Goal: Task Accomplishment & Management: Use online tool/utility

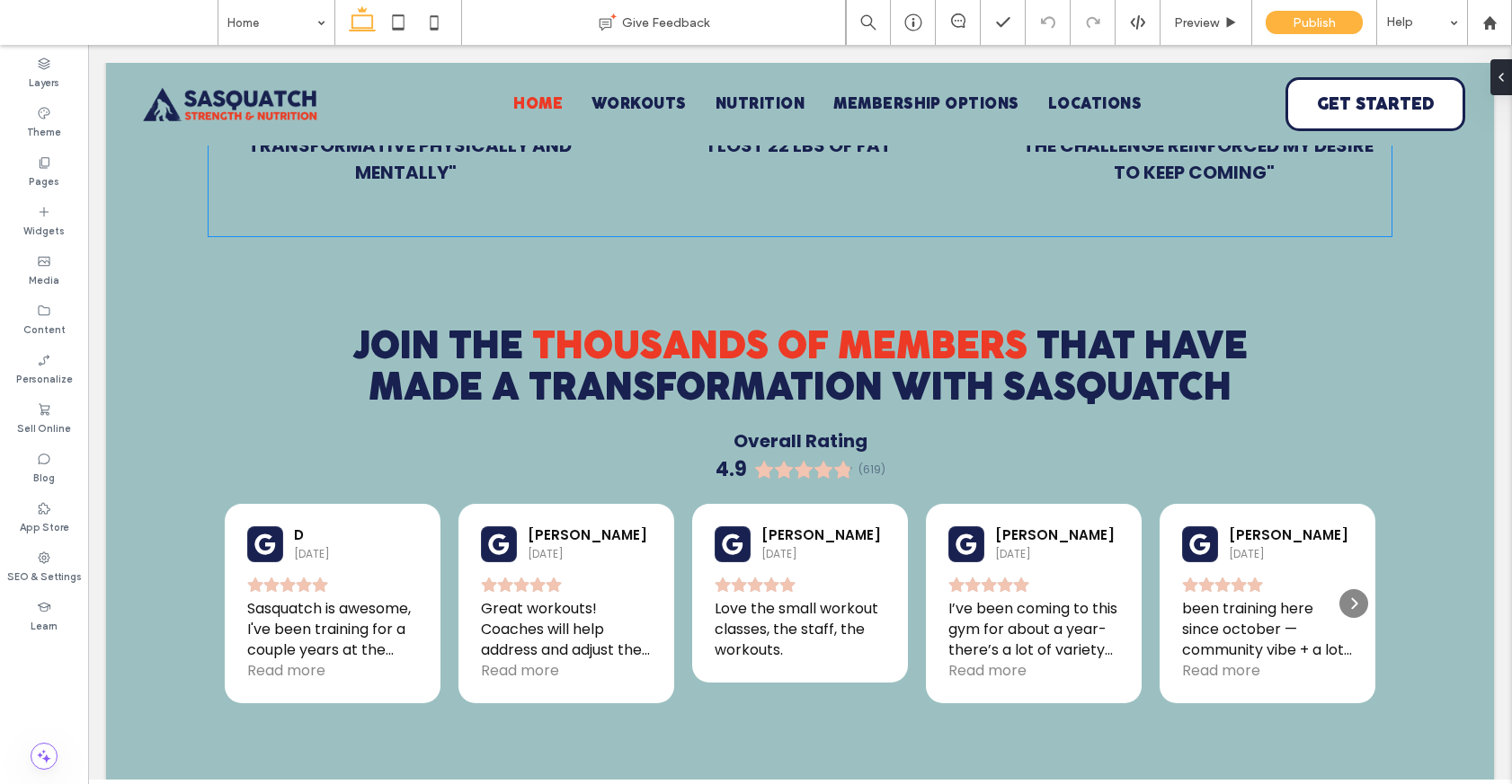
scroll to position [1668, 0]
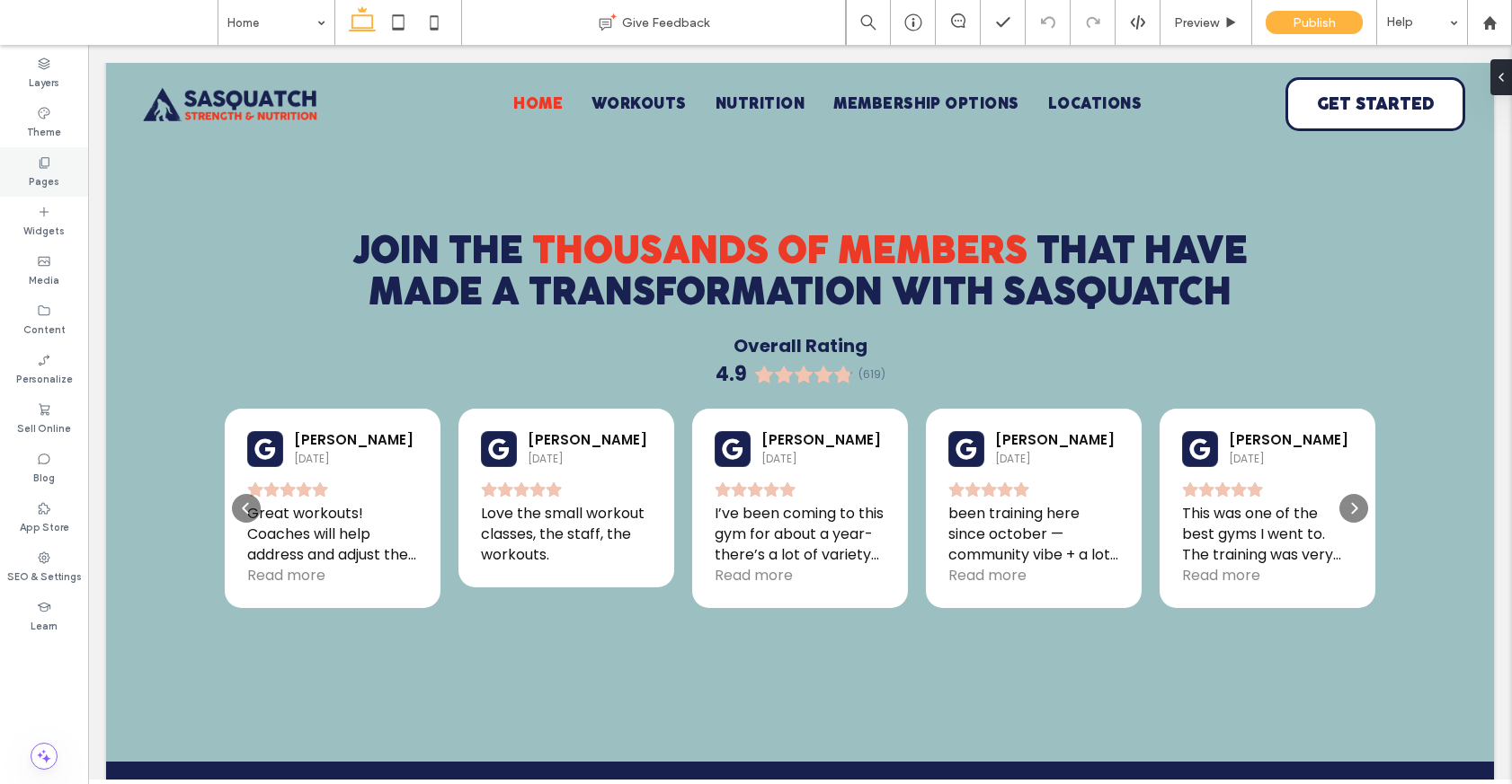
click at [41, 176] on label "Pages" at bounding box center [44, 180] width 31 height 20
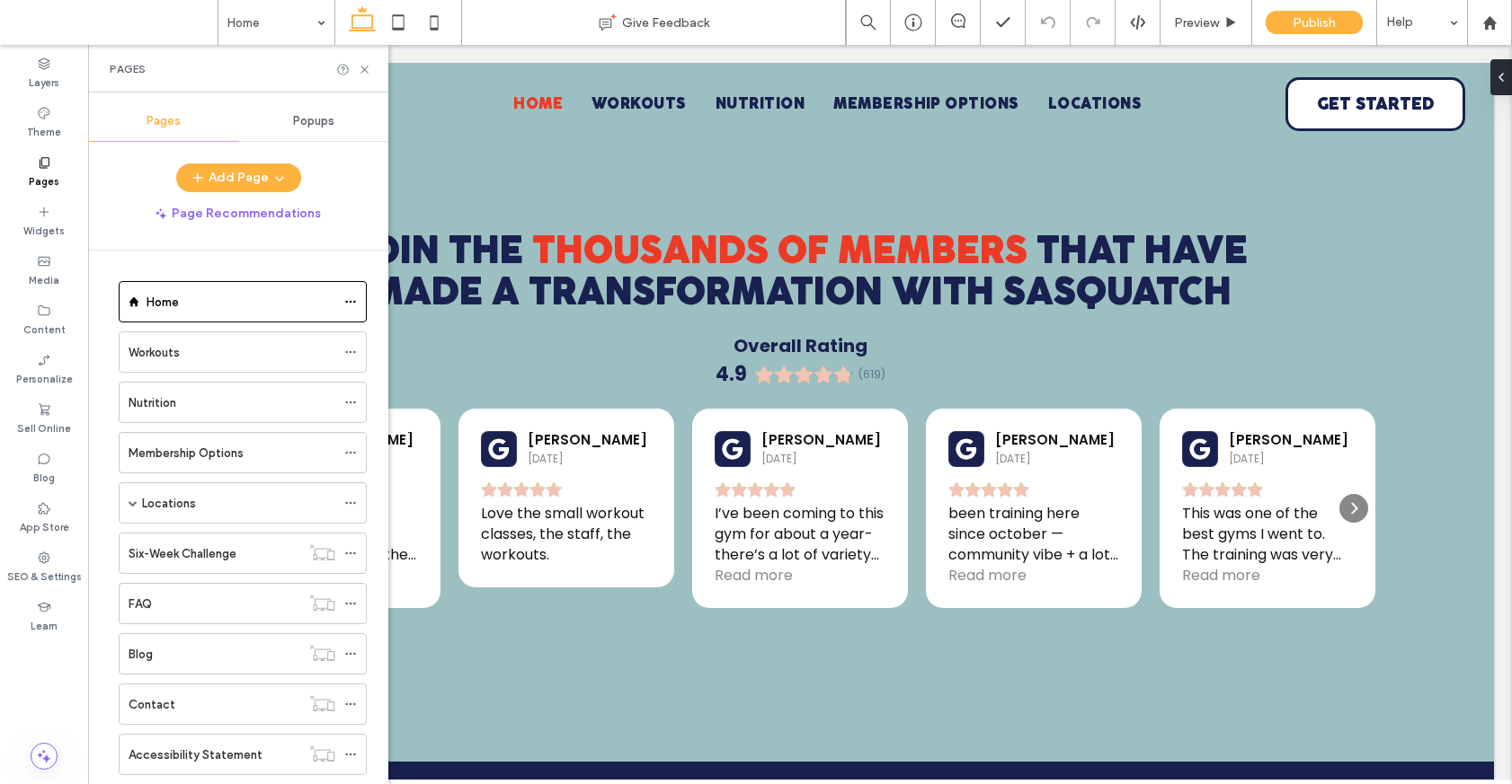
scroll to position [4, 0]
click at [137, 498] on span at bounding box center [133, 499] width 9 height 9
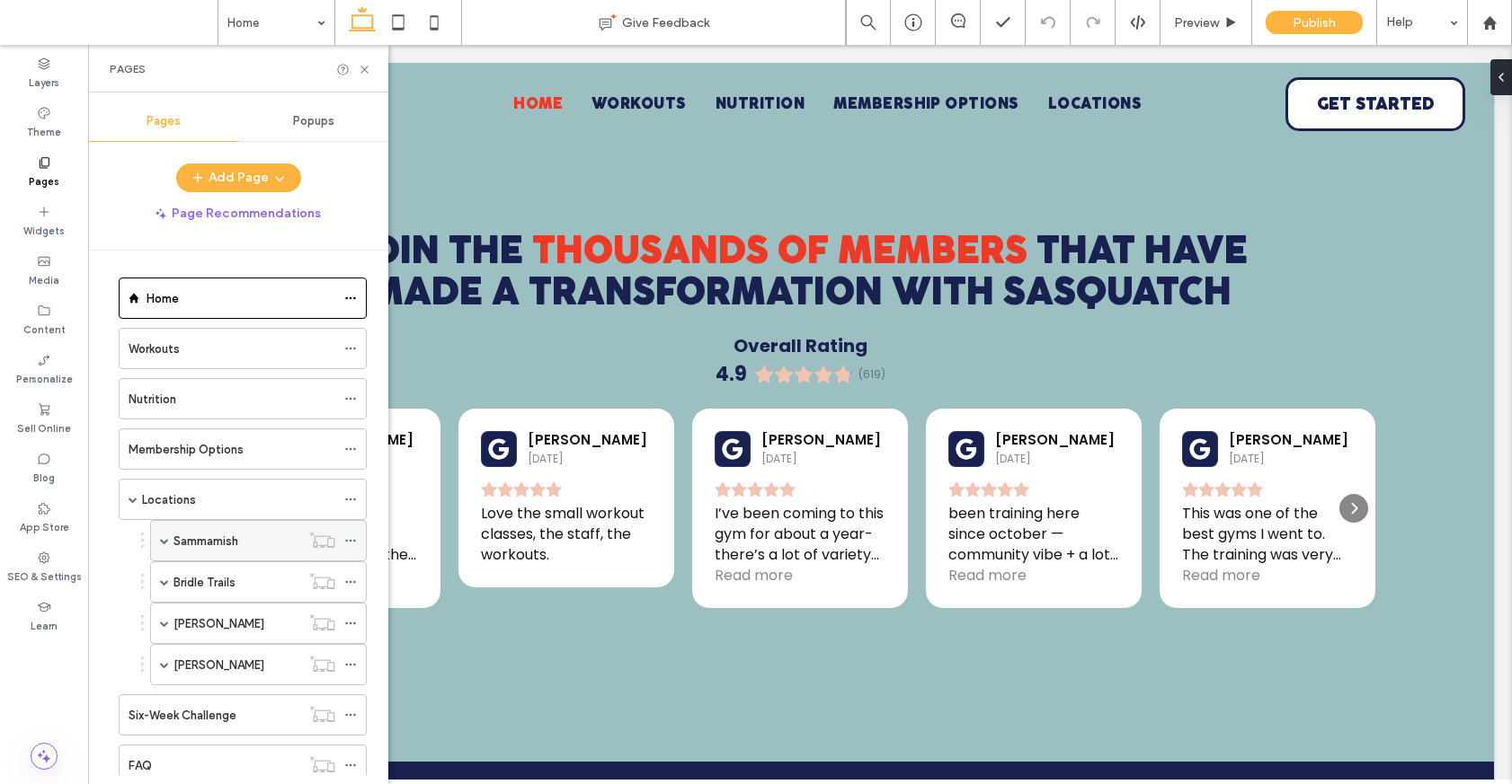
click at [223, 556] on div "Sammamish" at bounding box center [237, 541] width 127 height 40
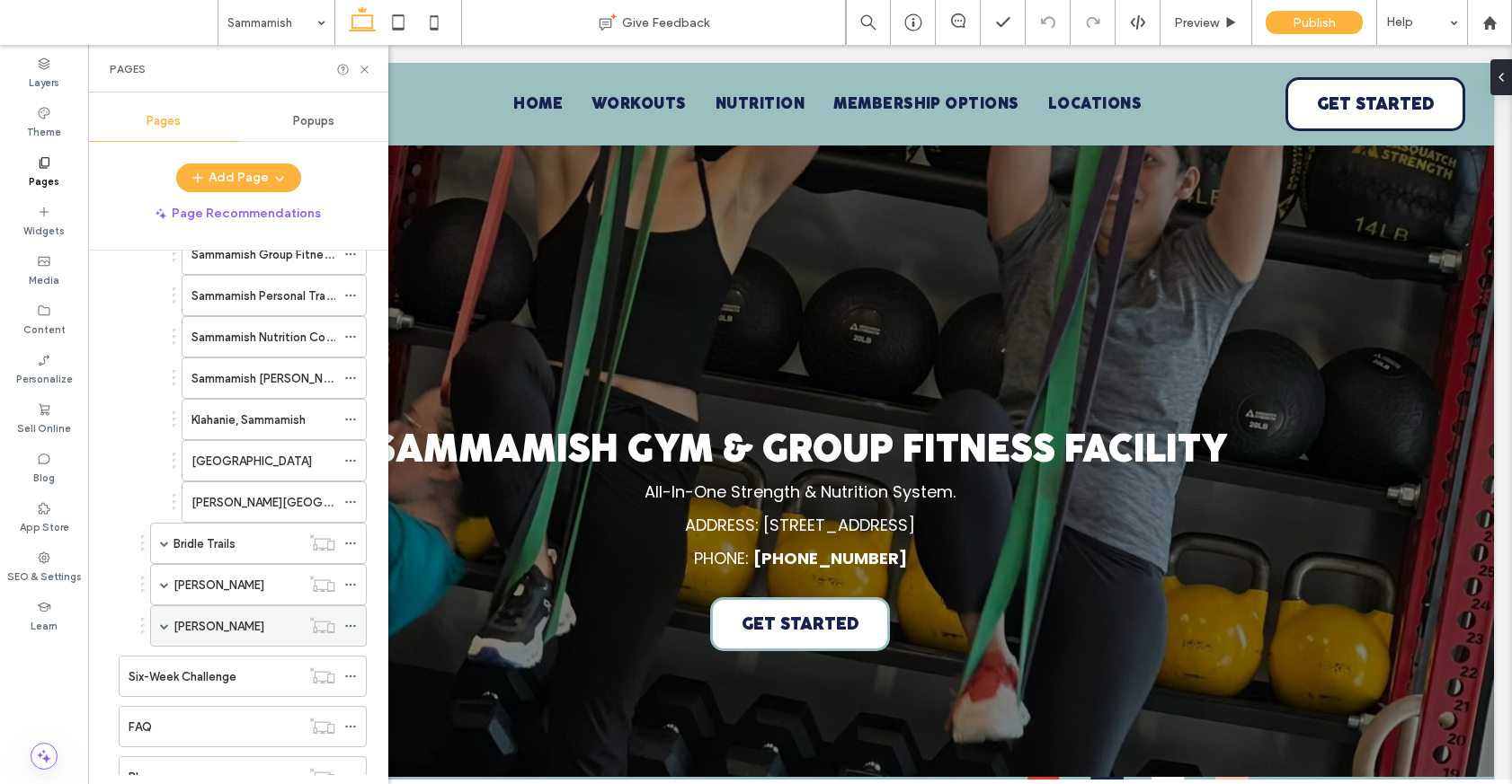
scroll to position [415, 0]
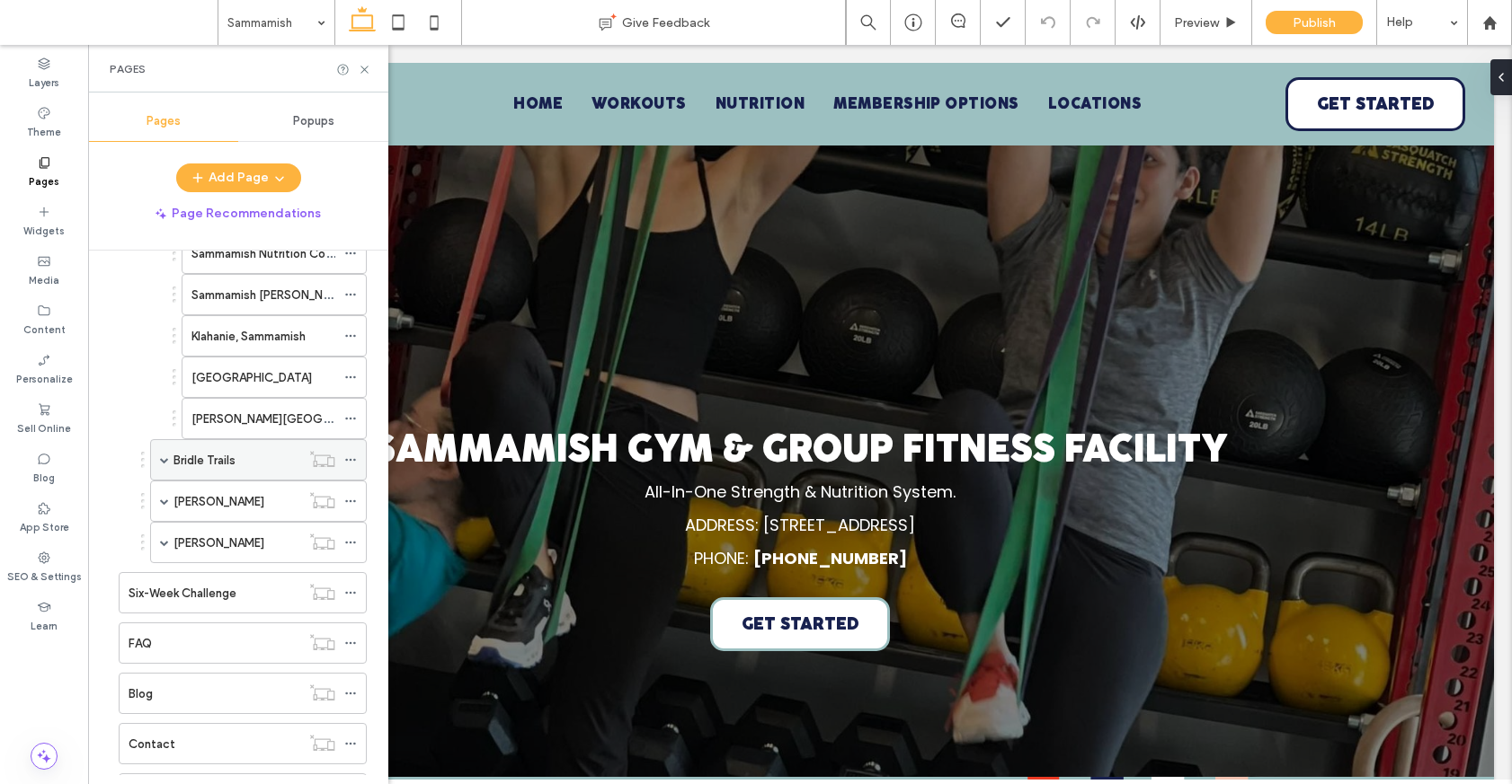
click at [252, 458] on div "Bridle Trails" at bounding box center [237, 460] width 127 height 19
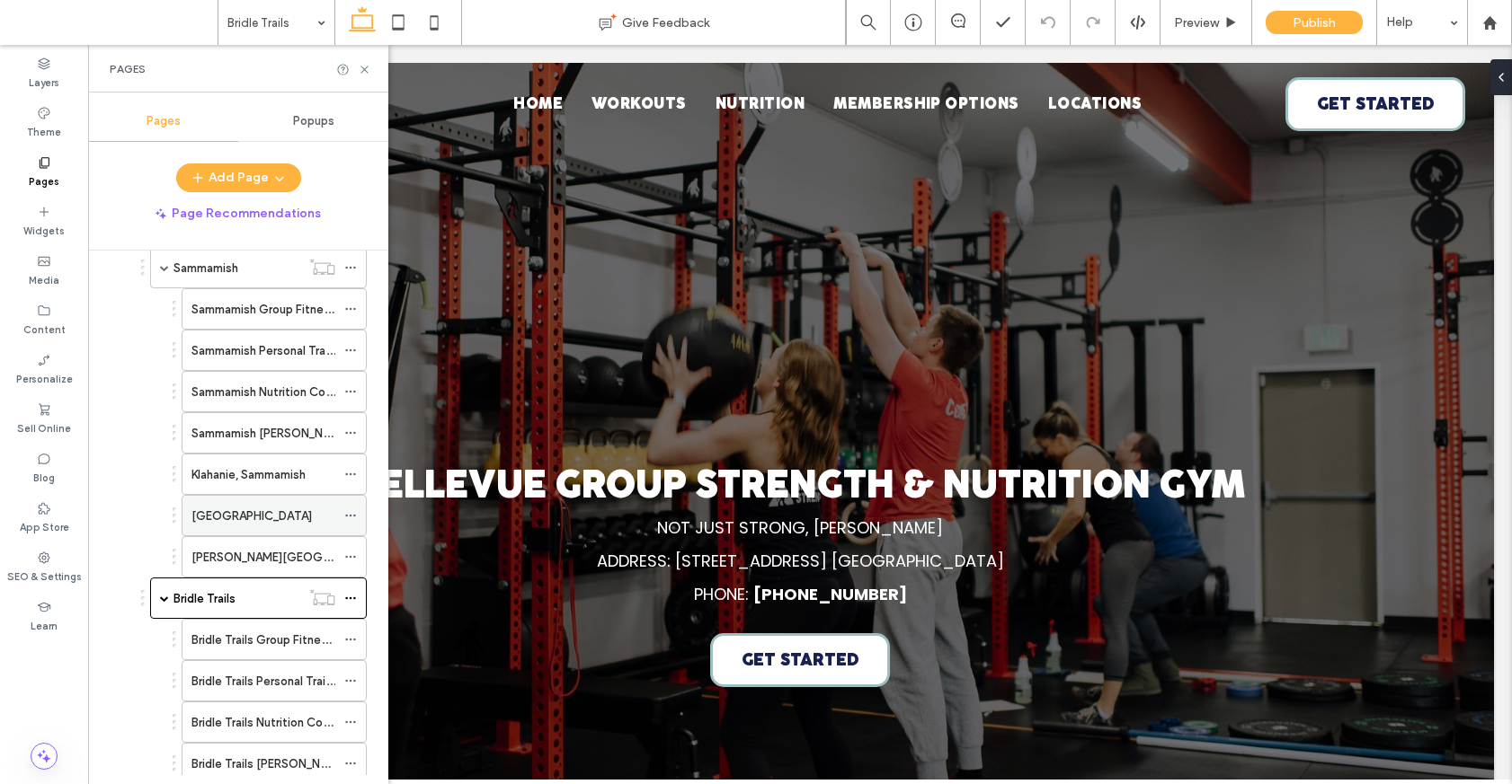
scroll to position [140, 0]
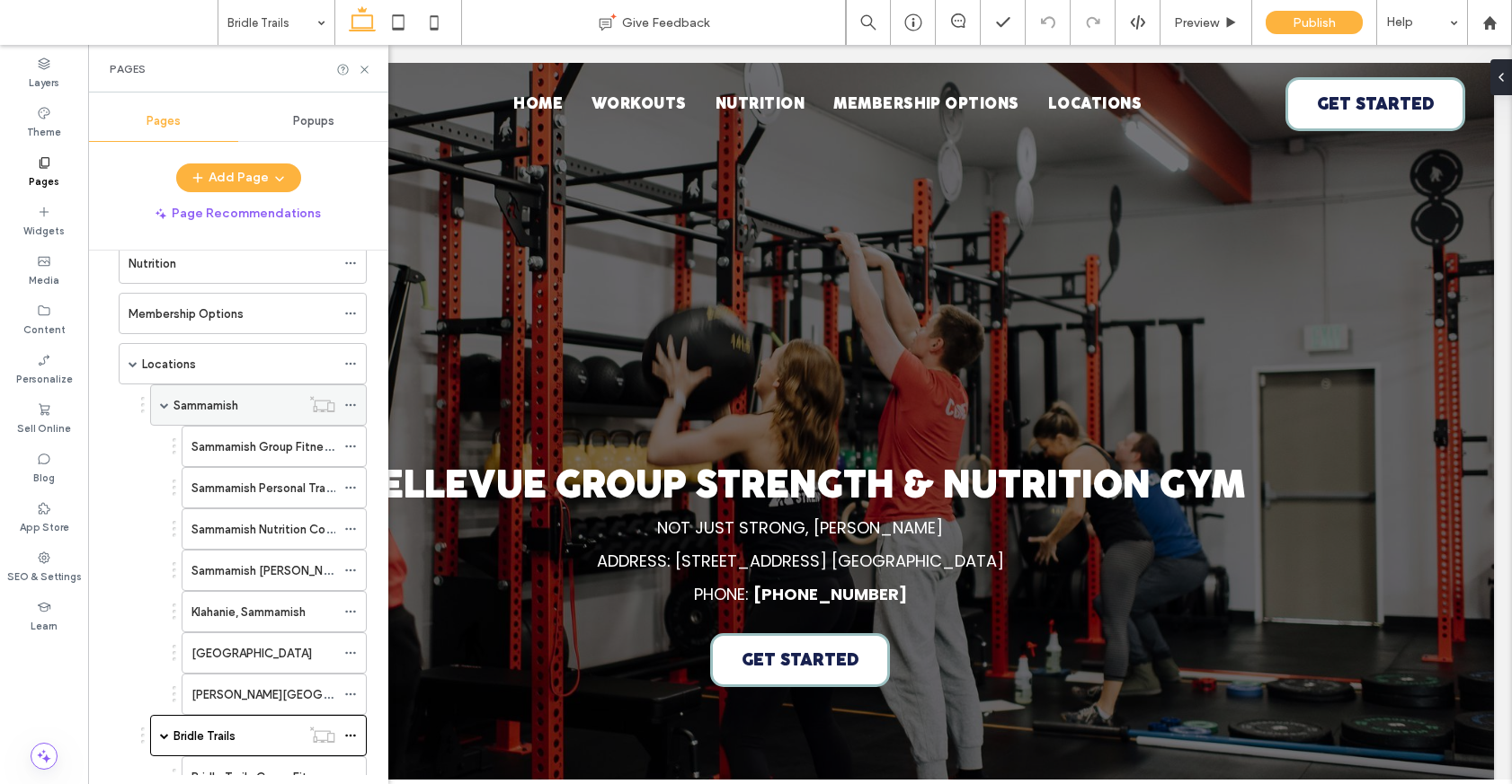
click at [252, 407] on div "Sammamish" at bounding box center [237, 405] width 127 height 19
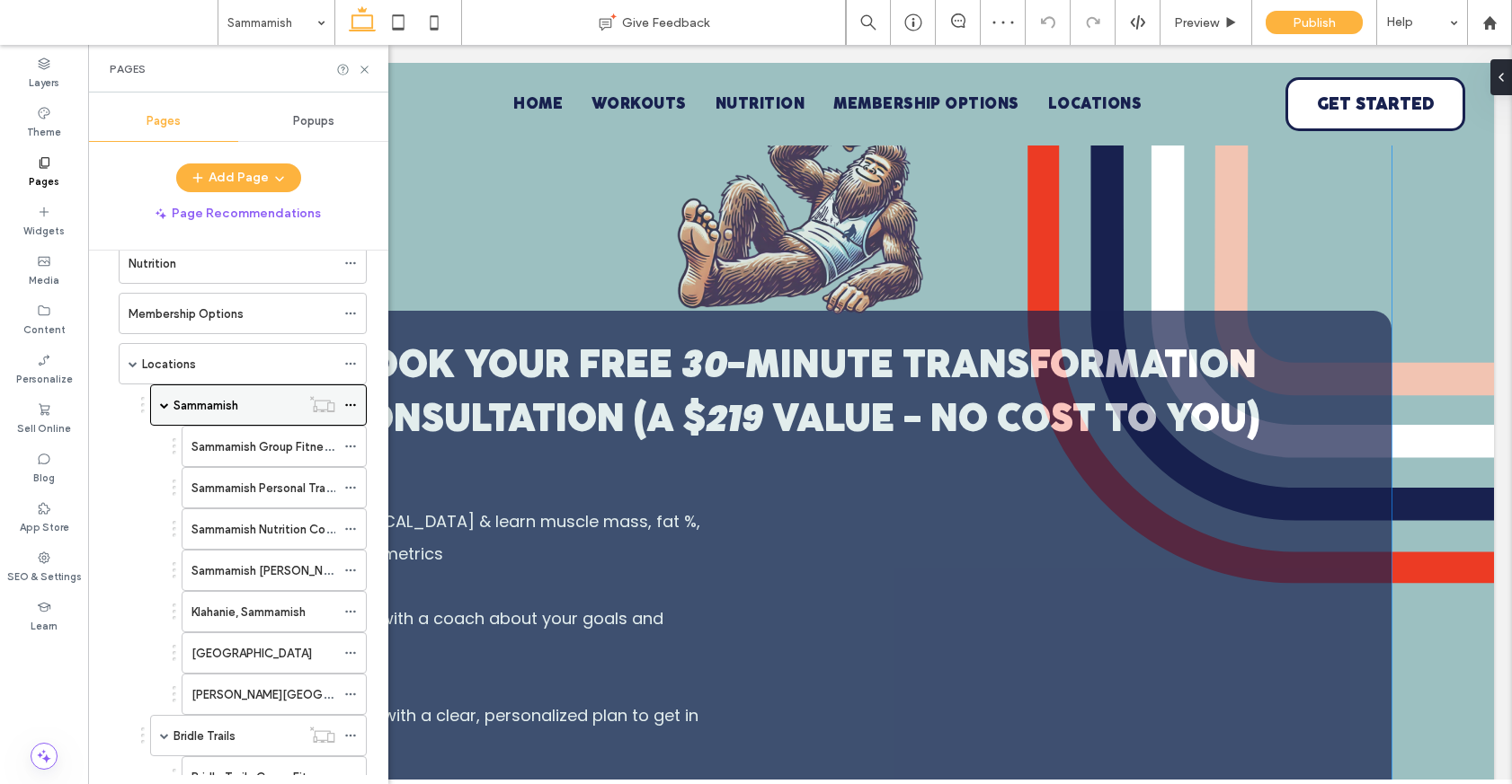
scroll to position [715, 0]
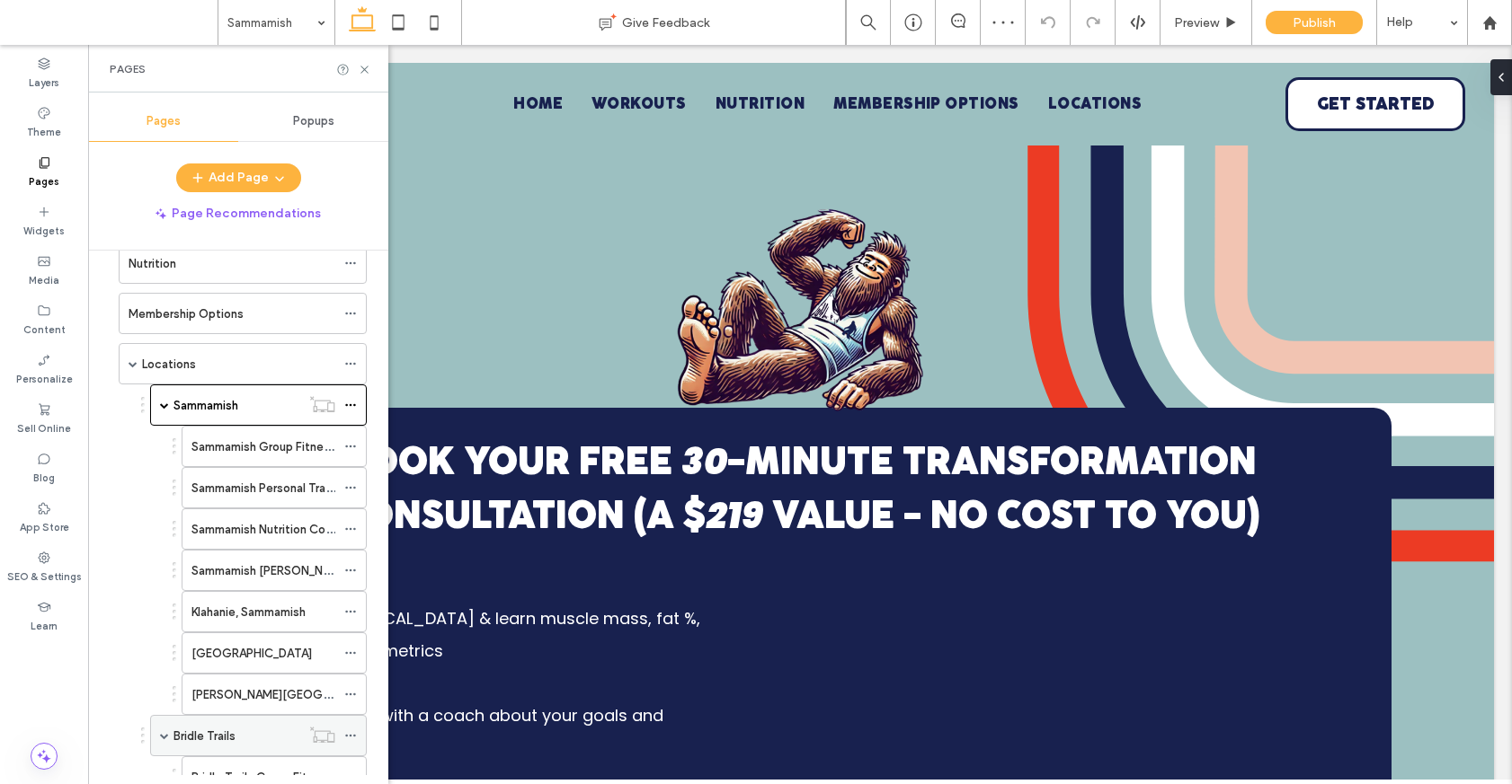
click at [237, 727] on div "Bridle Trails" at bounding box center [237, 735] width 127 height 19
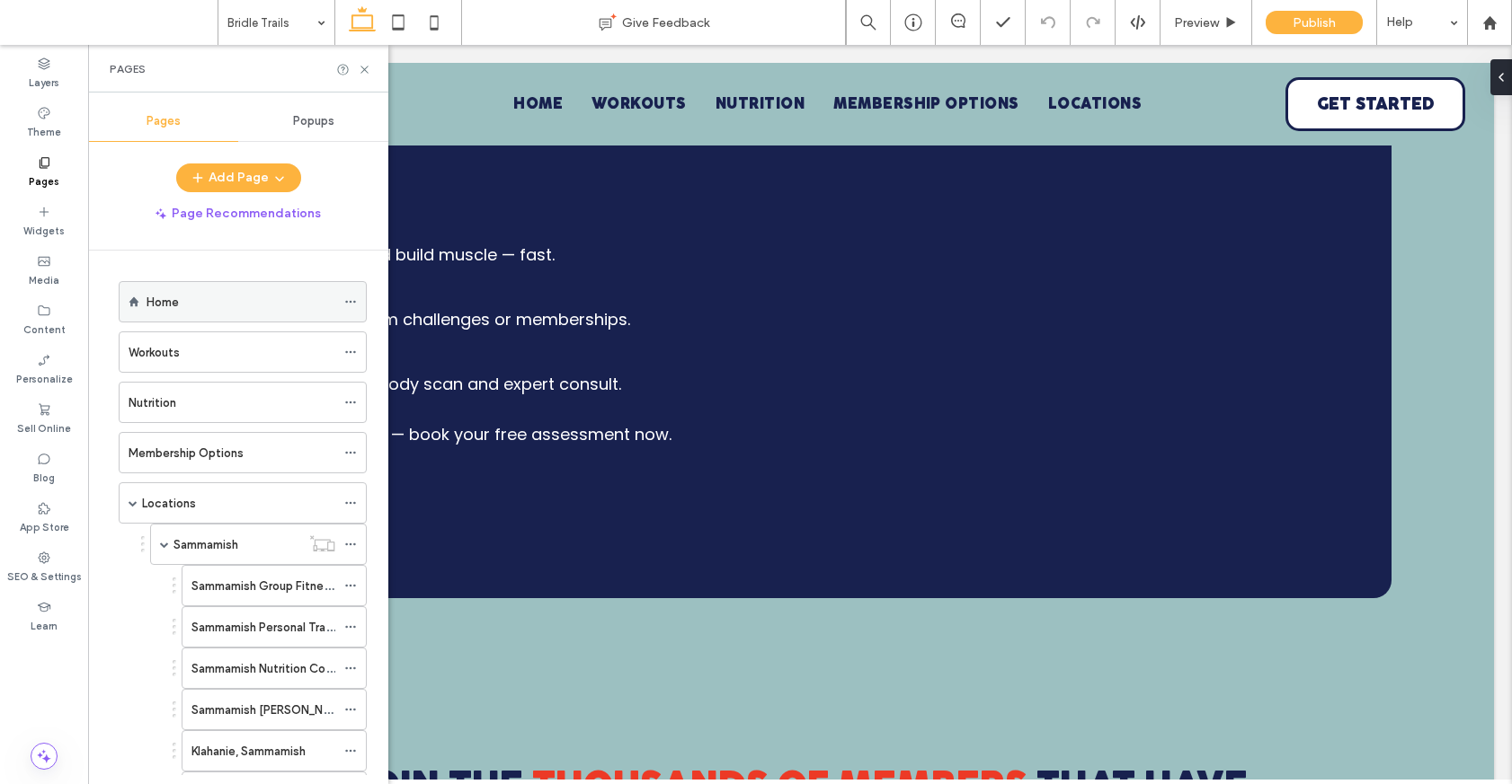
click at [201, 311] on div "Home" at bounding box center [241, 302] width 189 height 40
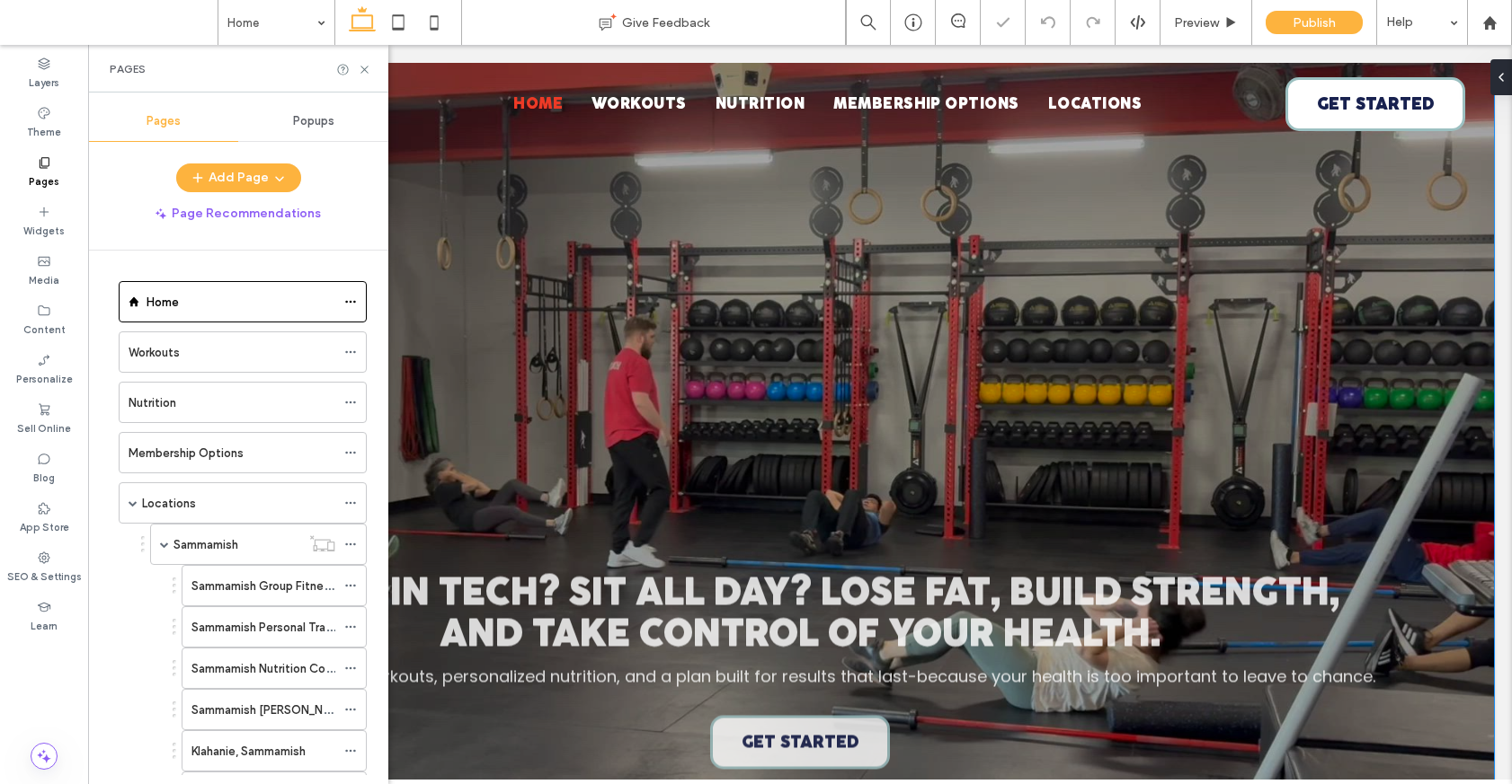
click at [551, 465] on div "Work in Tech? Sit All Day? Lose Fat, Build Strength, and Take Control Of Your H…" at bounding box center [799, 473] width 1294 height 821
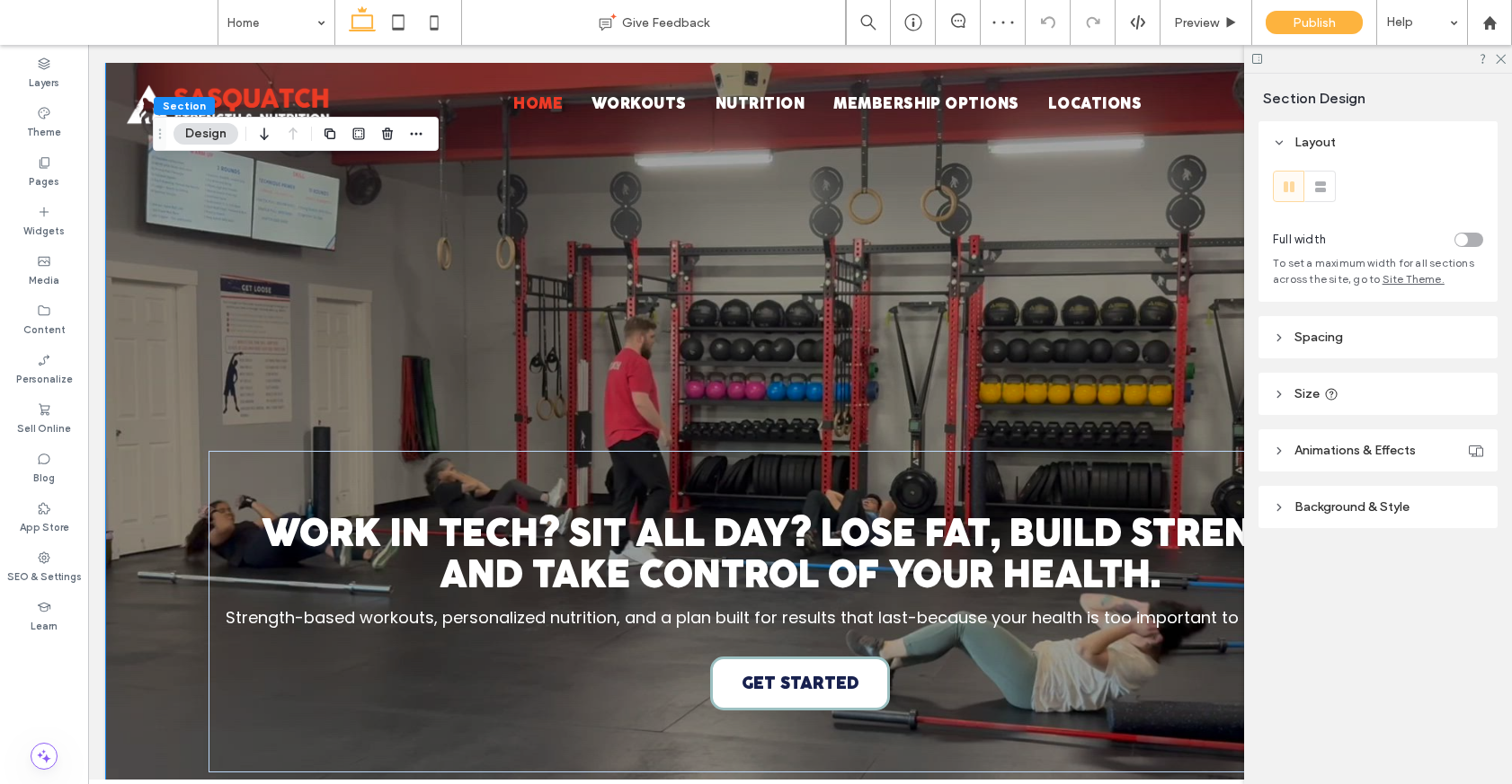
click at [157, 320] on div "Work in Tech? Sit All Day? Lose Fat, Build Strength, and Take Control Of Your H…" at bounding box center [799, 473] width 1294 height 821
click at [43, 170] on label "Pages" at bounding box center [44, 180] width 31 height 20
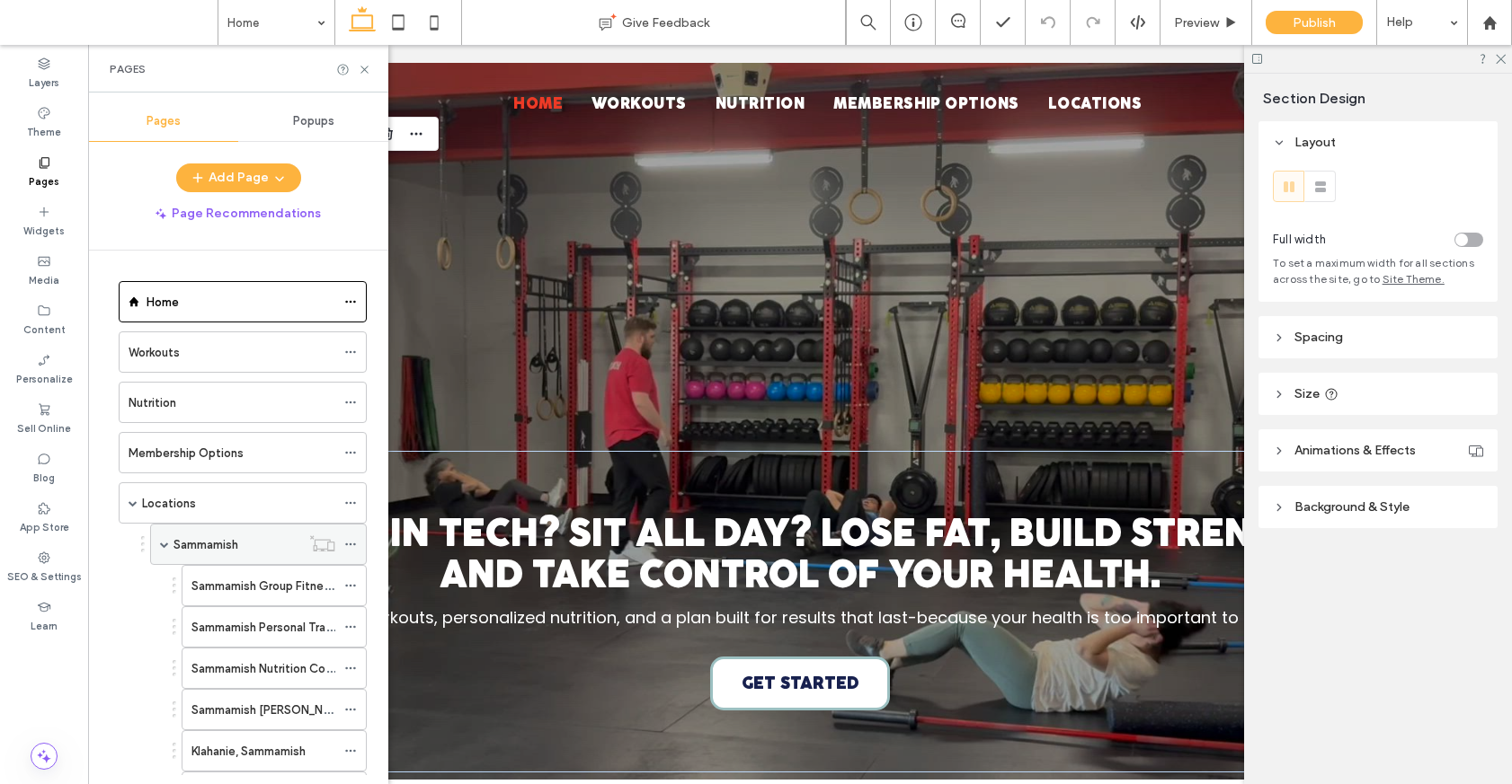
click at [192, 551] on label "Sammamish" at bounding box center [206, 545] width 65 height 32
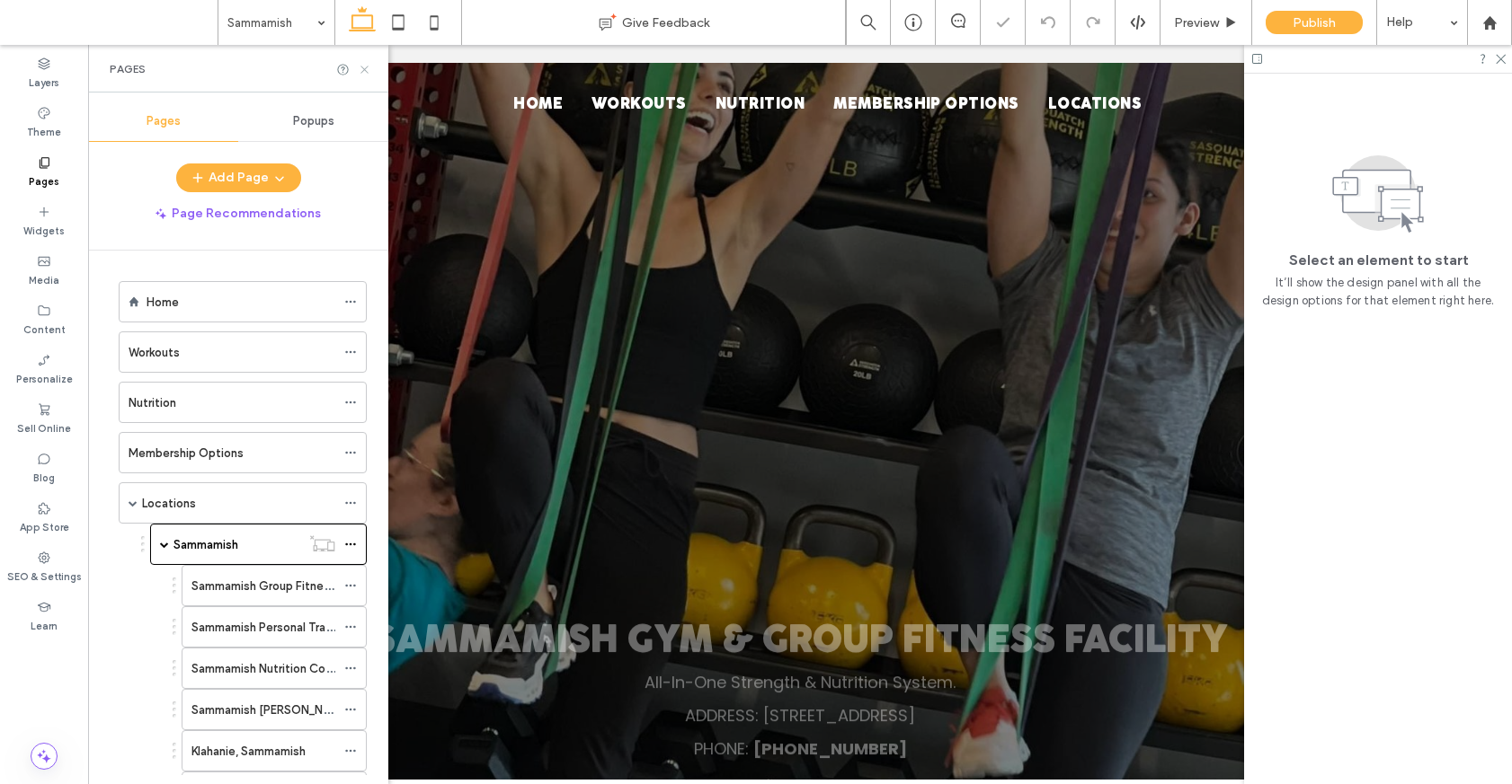
click at [368, 74] on icon at bounding box center [364, 70] width 14 height 14
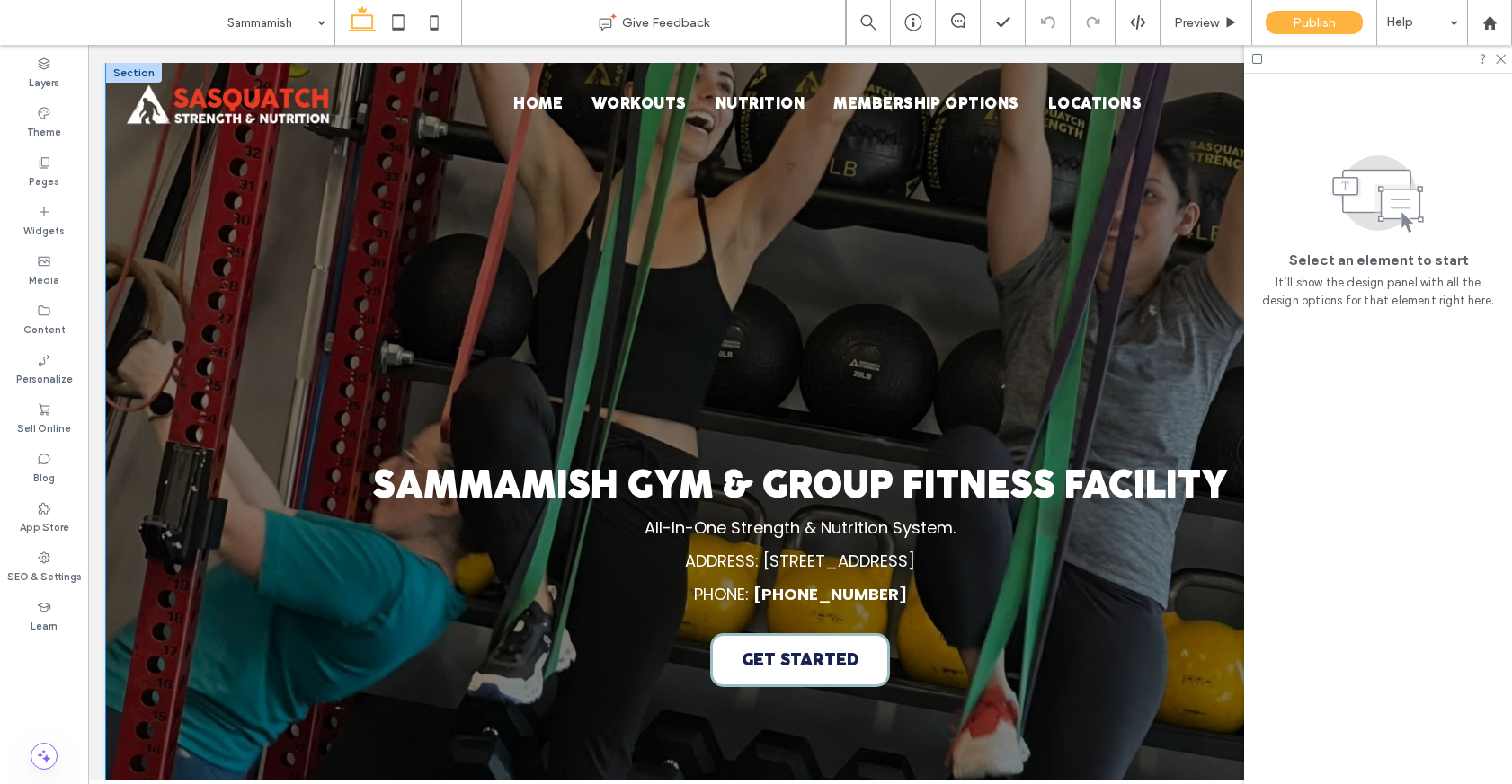
click at [133, 286] on div "Sammamish Gym & Group Fitness Facility All-In-One Strength & Nutrition System. …" at bounding box center [799, 438] width 1387 height 750
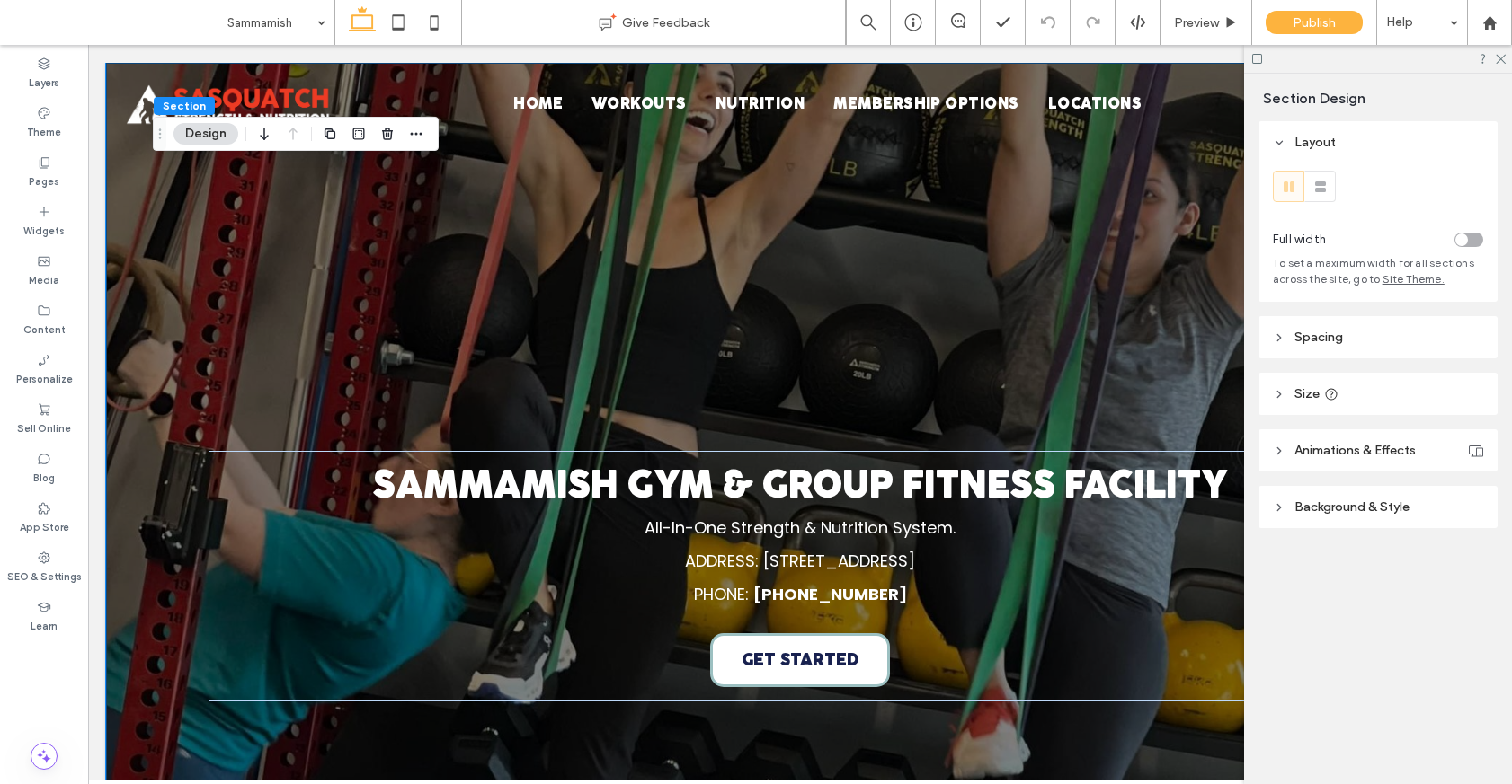
click at [133, 286] on div "Sammamish Gym & Group Fitness Facility All-In-One Strength & Nutrition System. …" at bounding box center [799, 438] width 1387 height 750
click at [1094, 510] on span "Background & Style" at bounding box center [1351, 507] width 115 height 15
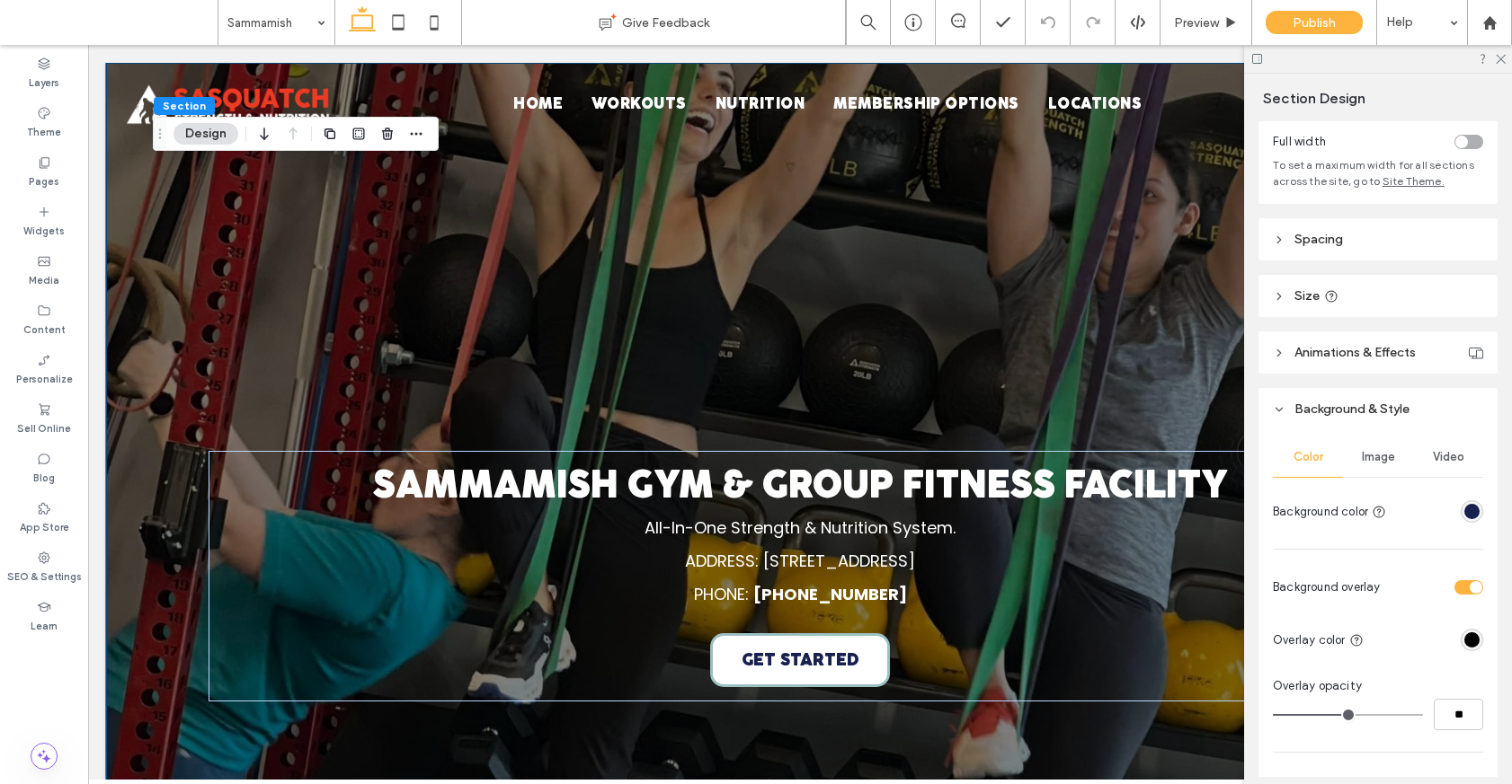
scroll to position [180, 0]
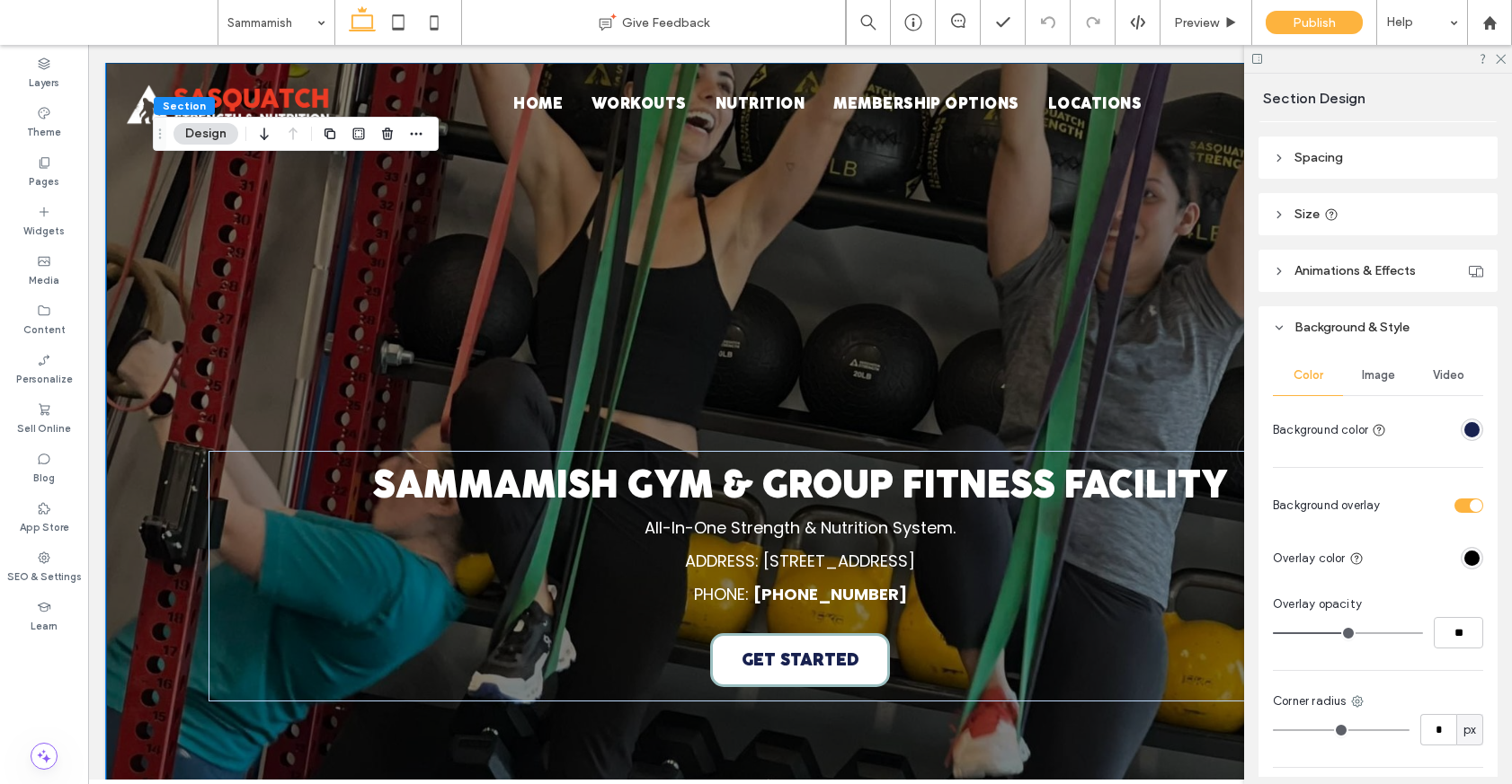
click at [1094, 378] on span "Video" at bounding box center [1448, 375] width 32 height 14
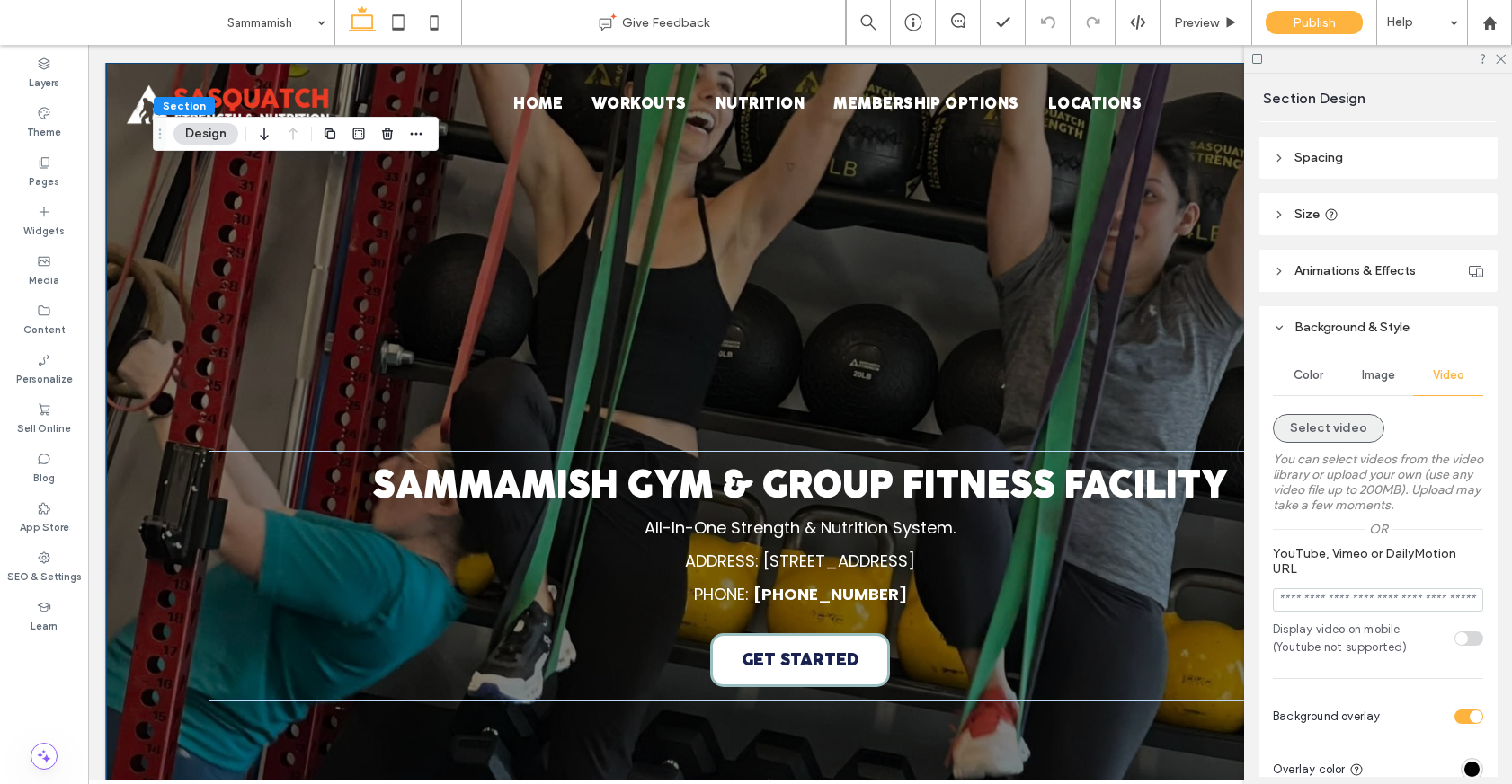
click at [1094, 435] on button "Select video" at bounding box center [1328, 428] width 112 height 29
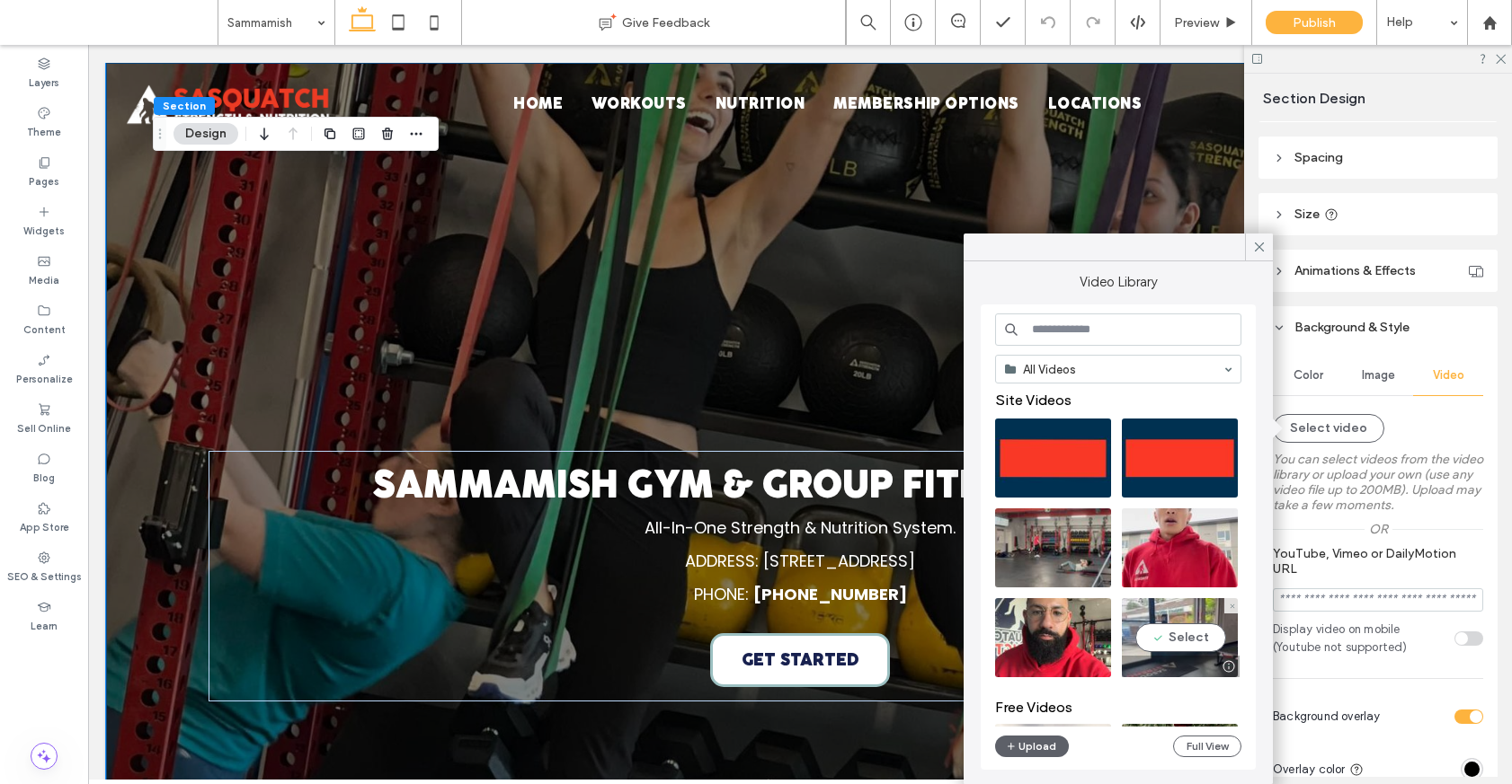
scroll to position [0, 0]
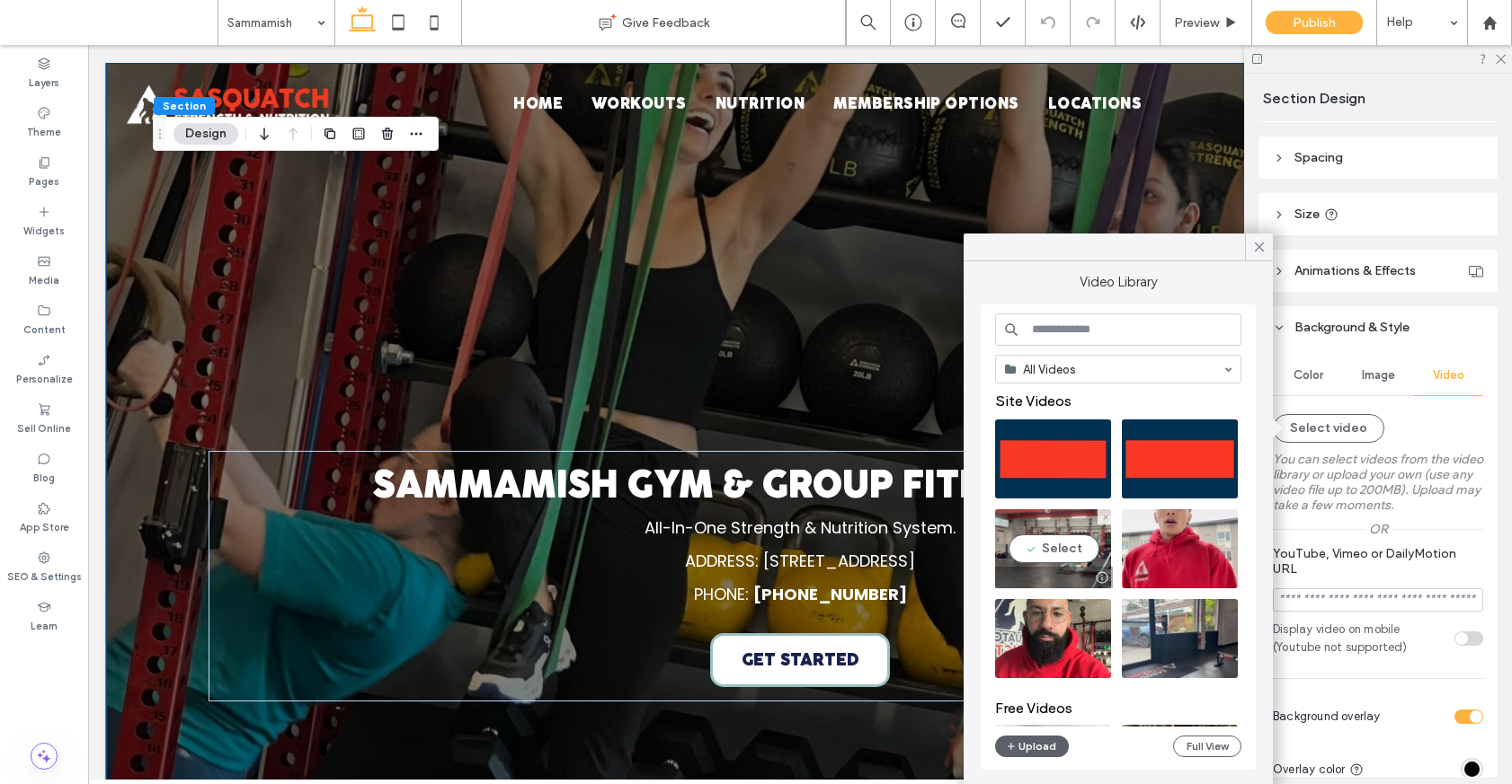
click at [1064, 540] on video at bounding box center [1053, 549] width 116 height 79
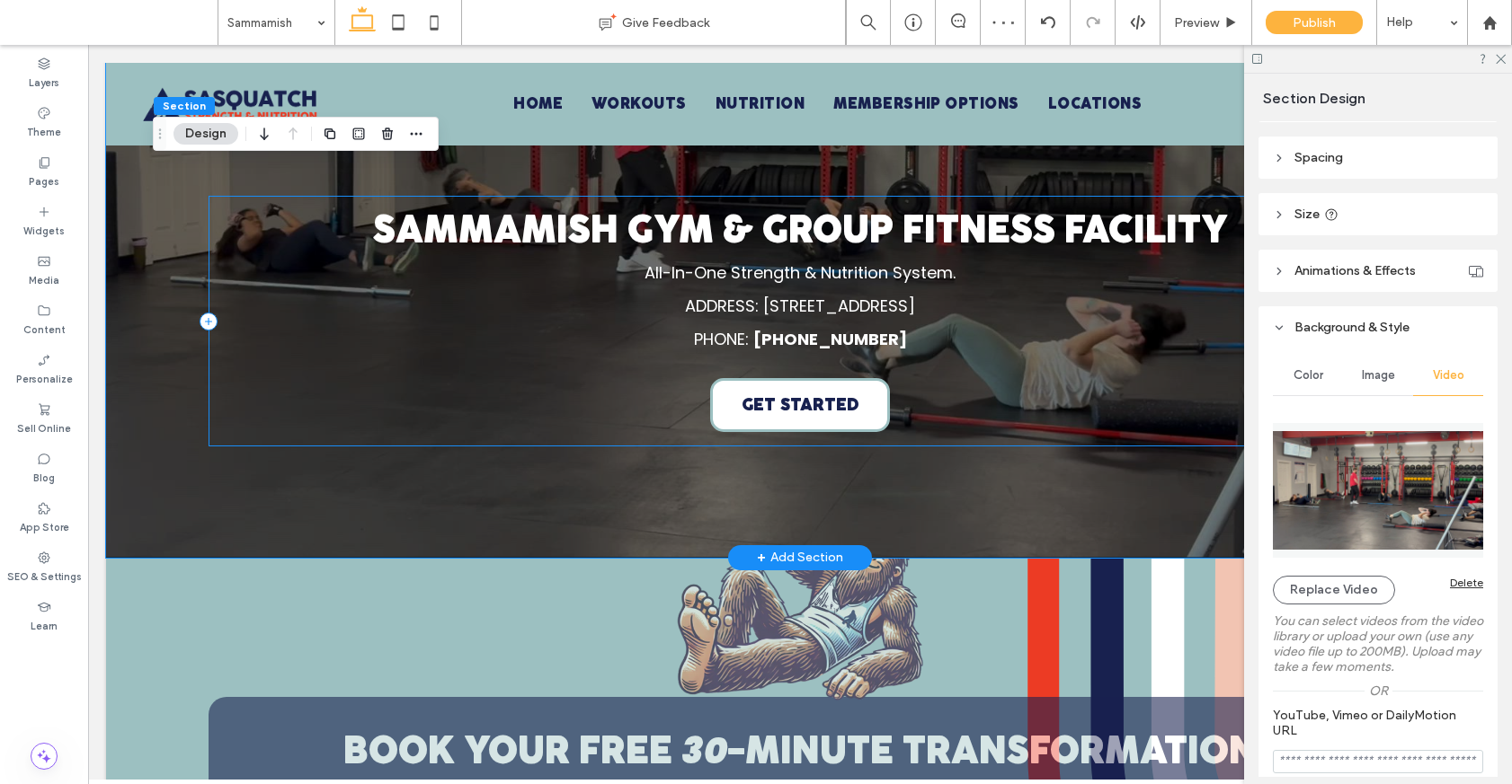
scroll to position [201, 0]
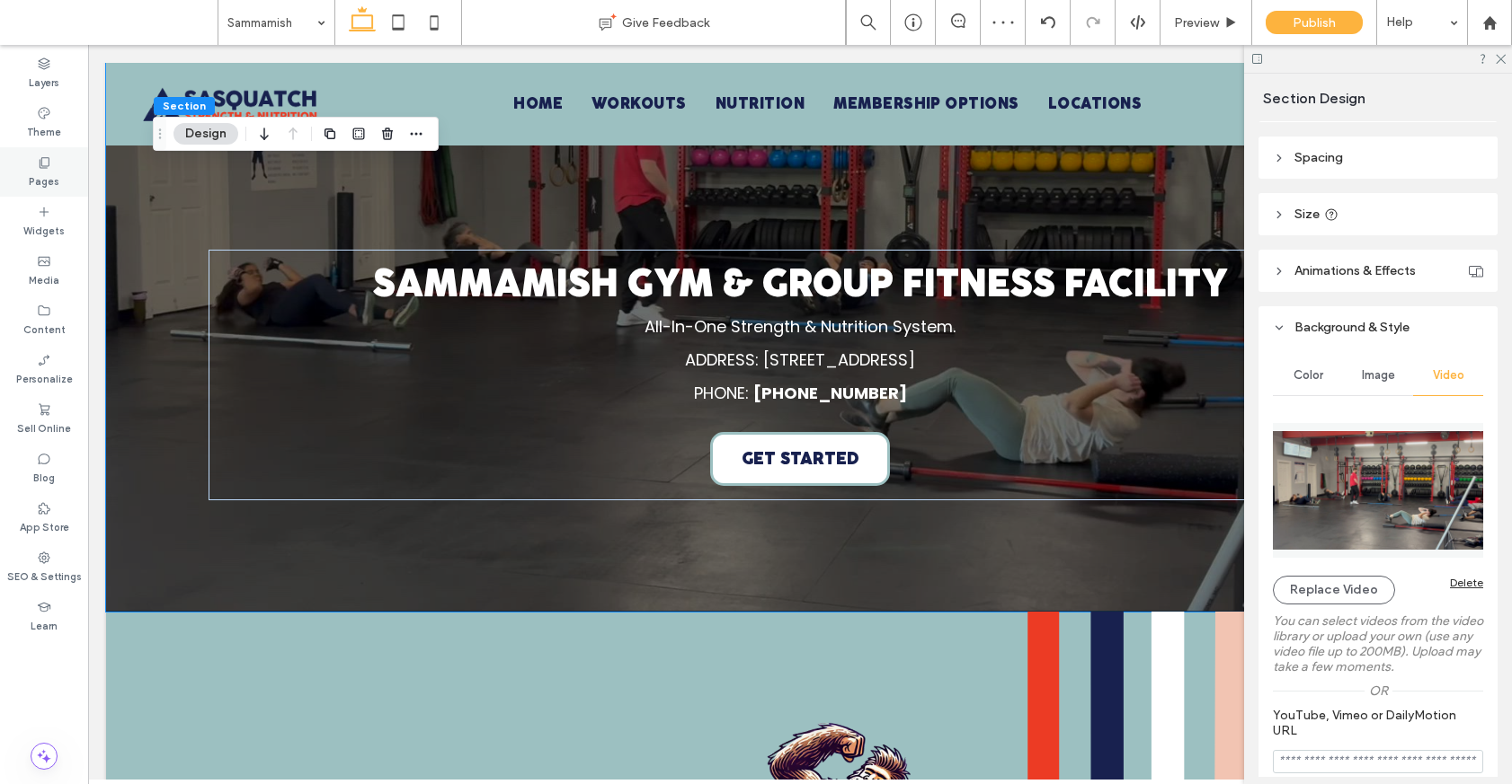
click at [16, 176] on div "Pages" at bounding box center [44, 173] width 88 height 50
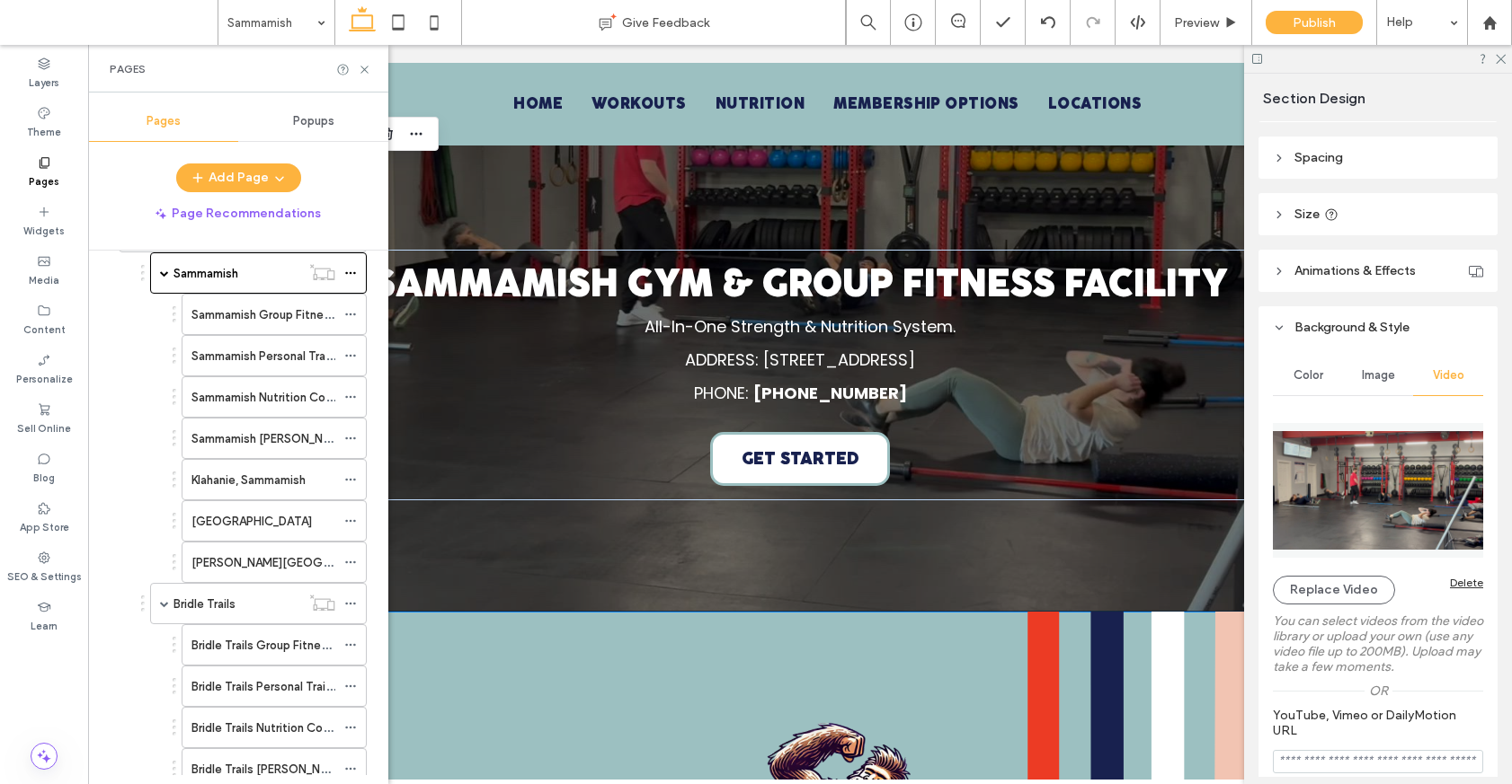
scroll to position [529, 0]
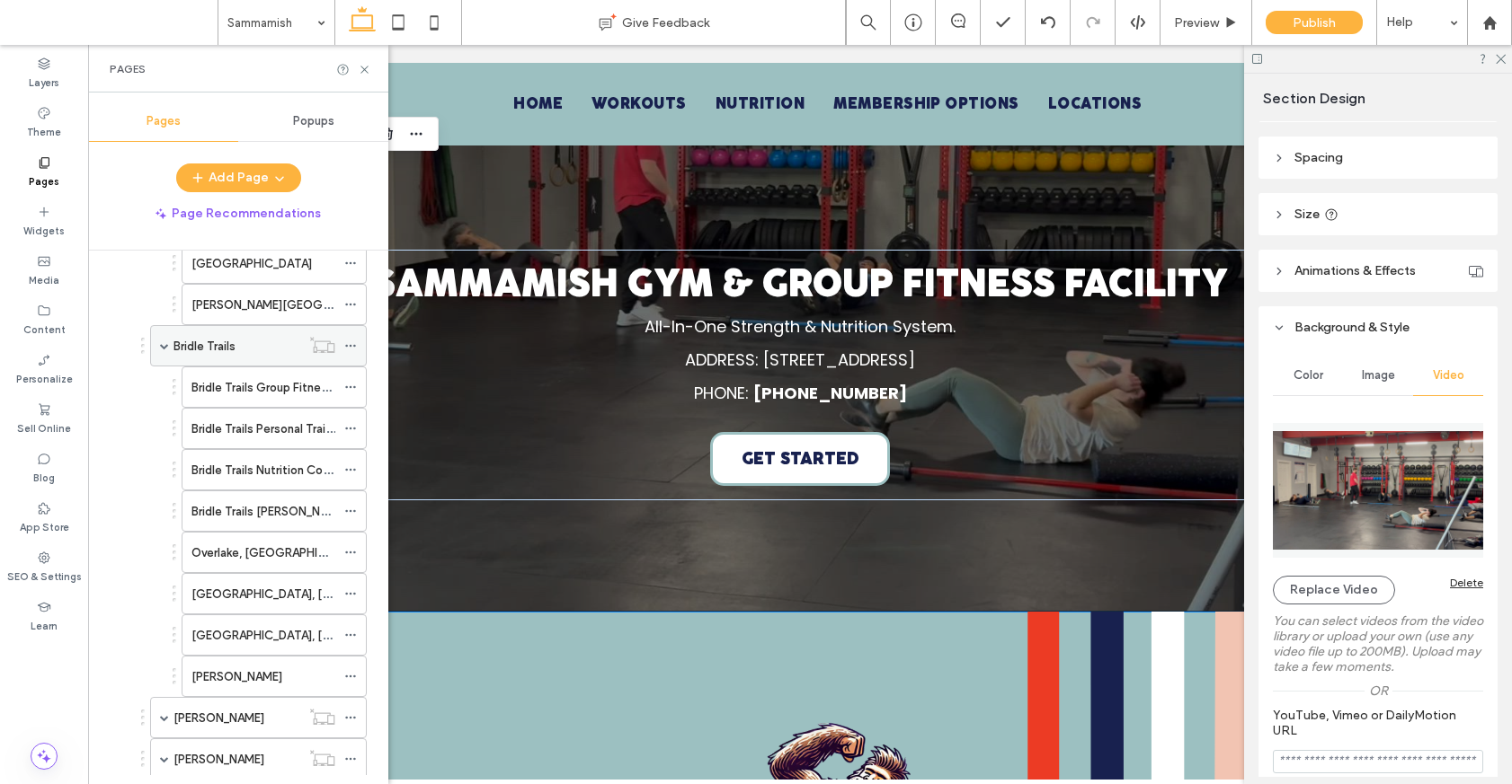
click at [240, 350] on div "Bridle Trails" at bounding box center [237, 346] width 127 height 19
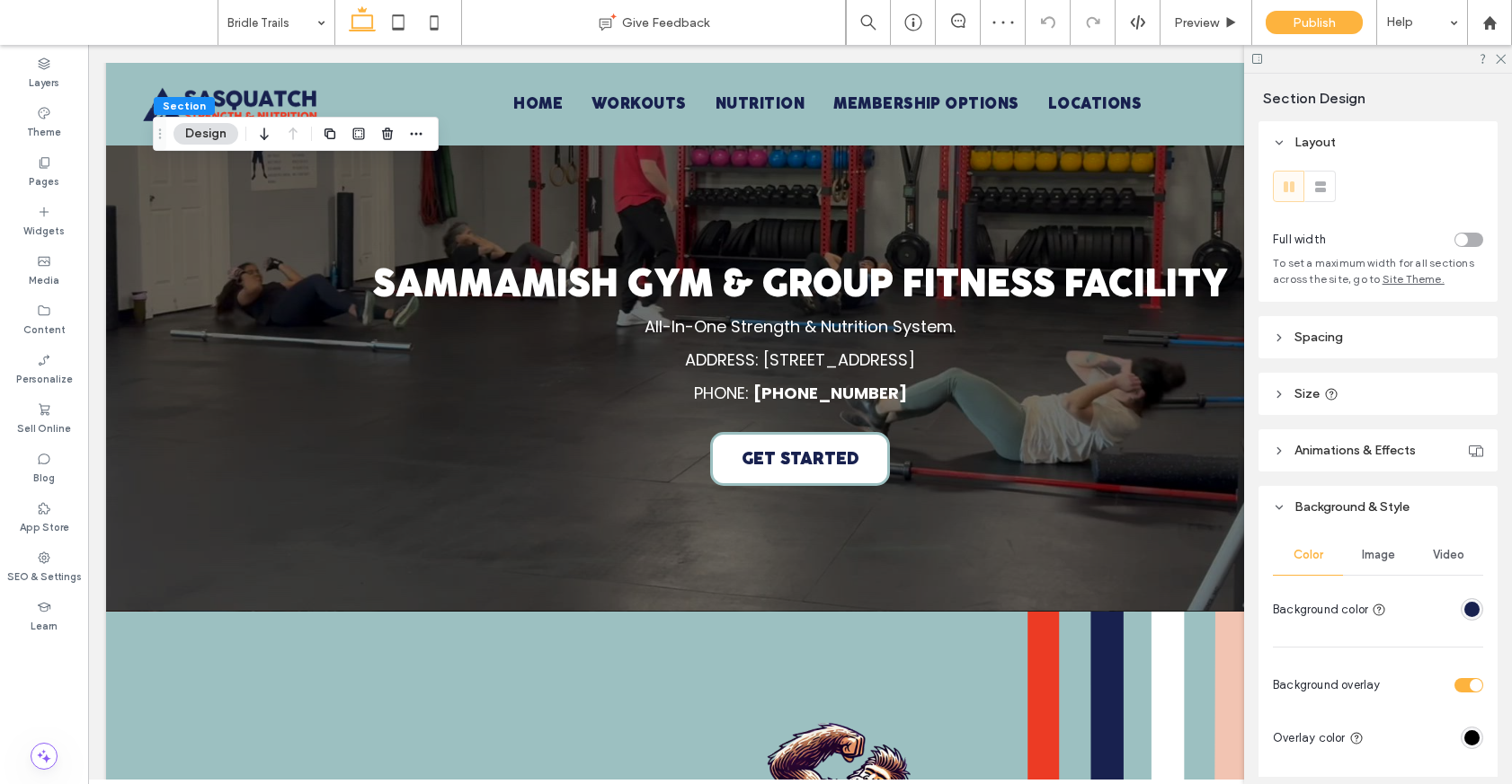
click at [1094, 553] on span "Video" at bounding box center [1448, 555] width 32 height 14
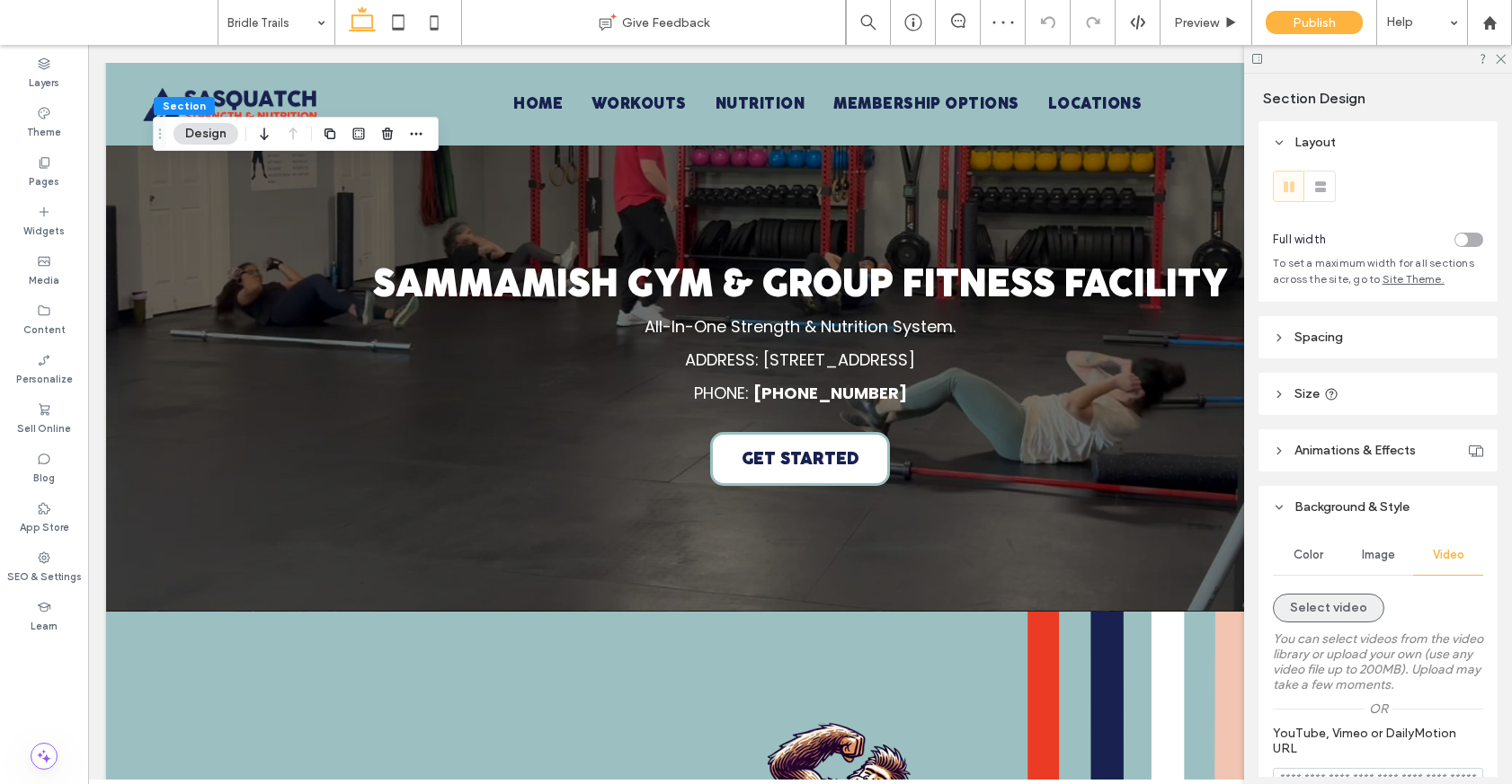
click at [1094, 611] on button "Select video" at bounding box center [1328, 607] width 112 height 29
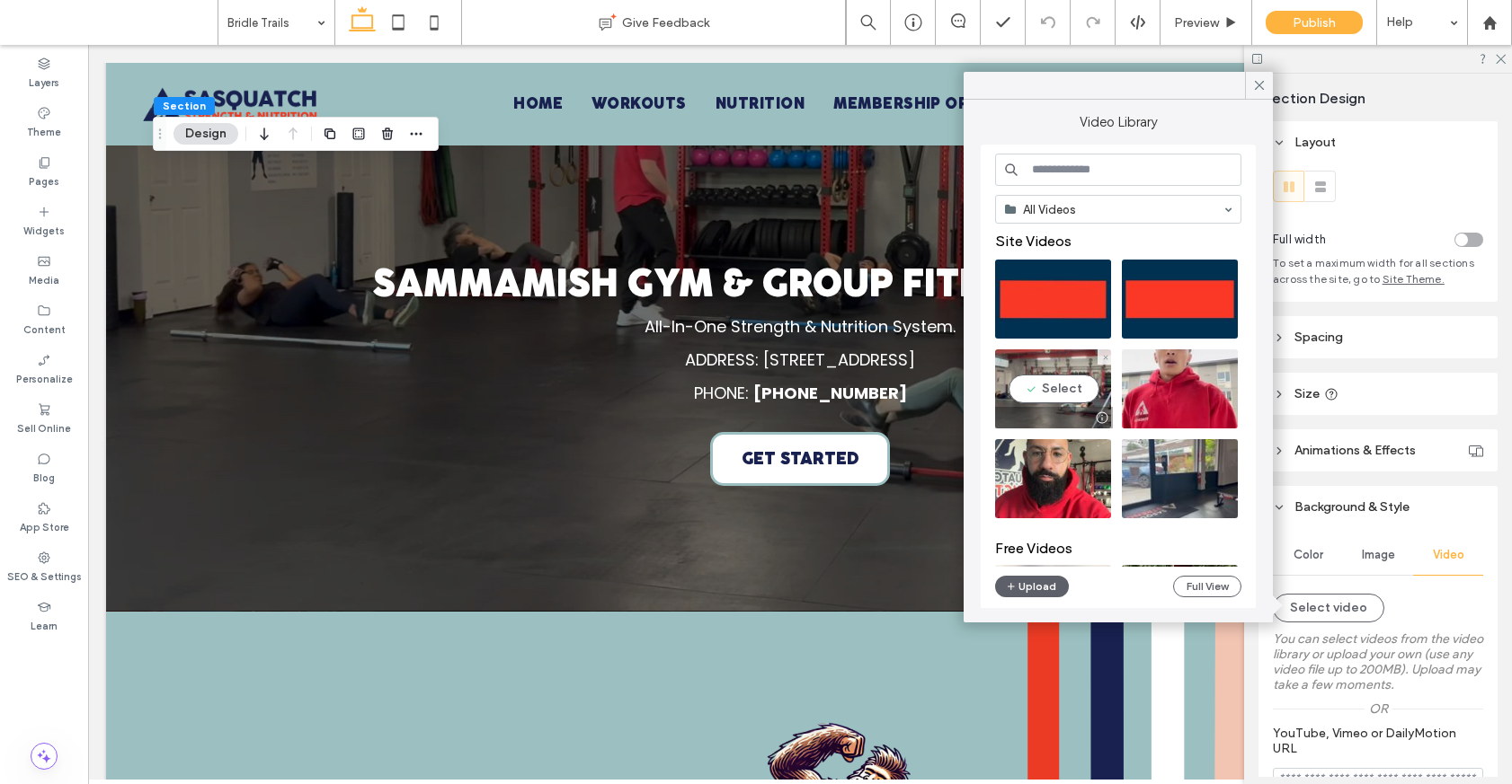
click at [1071, 393] on video at bounding box center [1053, 388] width 116 height 79
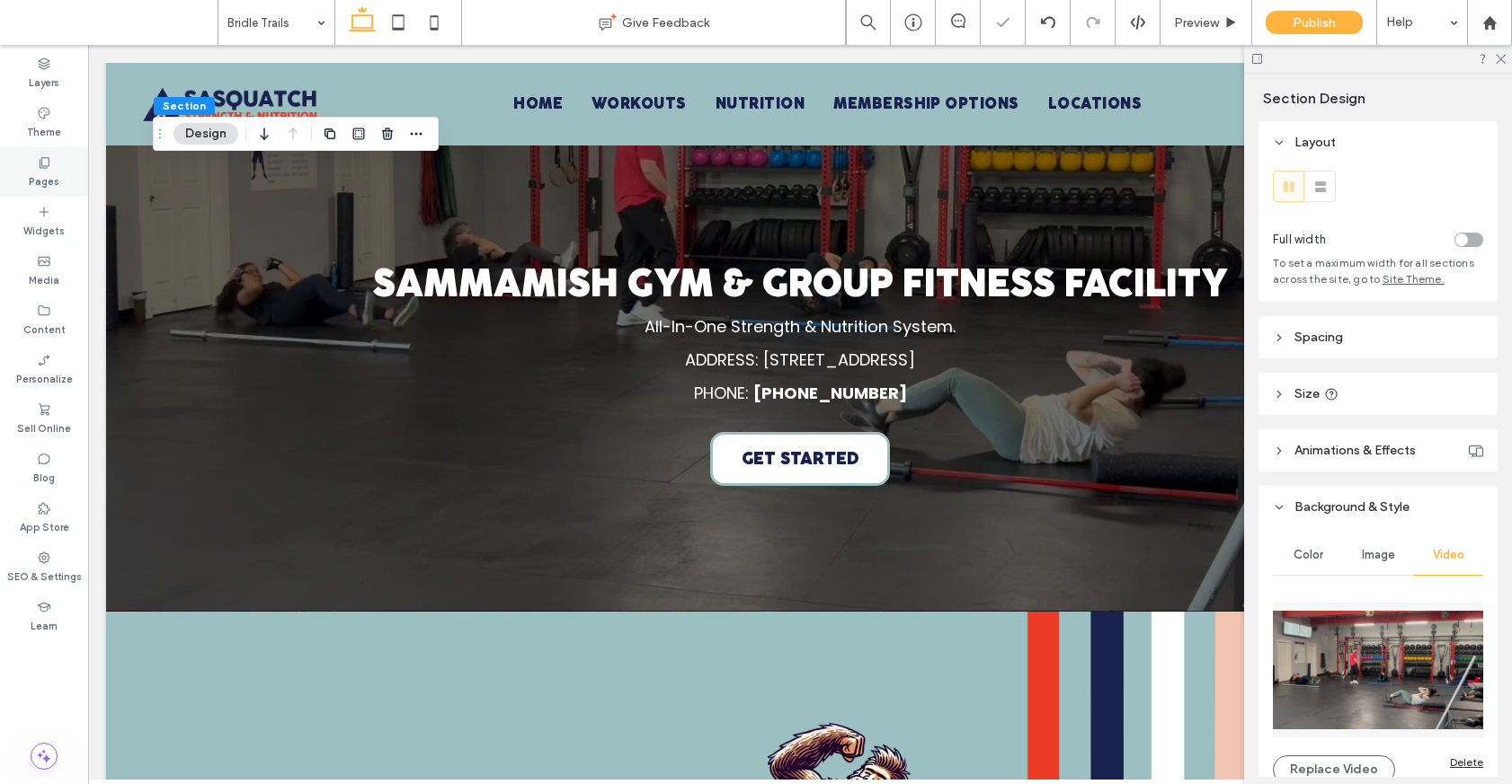
click at [49, 177] on label "Pages" at bounding box center [44, 180] width 31 height 20
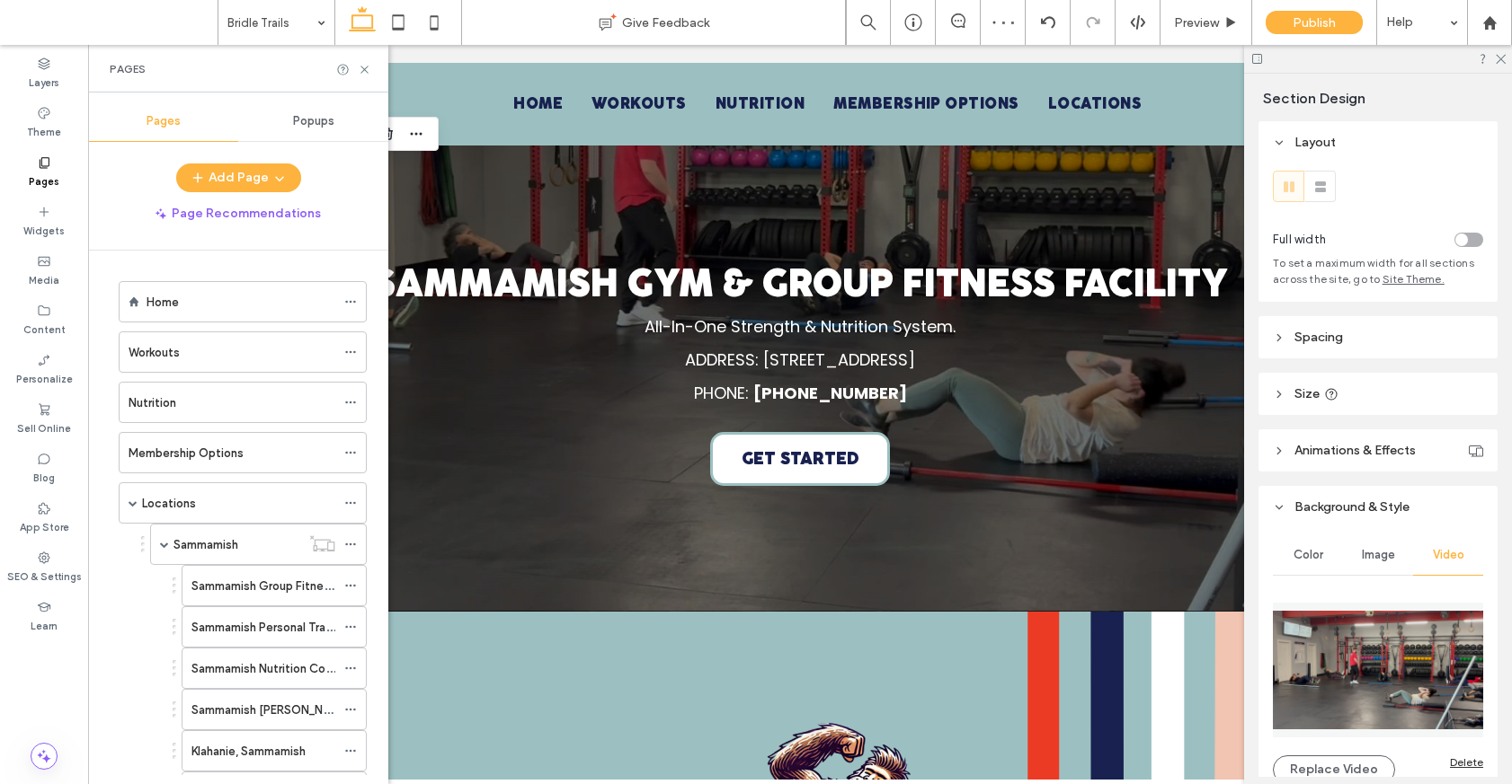
click at [1094, 663] on img at bounding box center [1377, 669] width 211 height 135
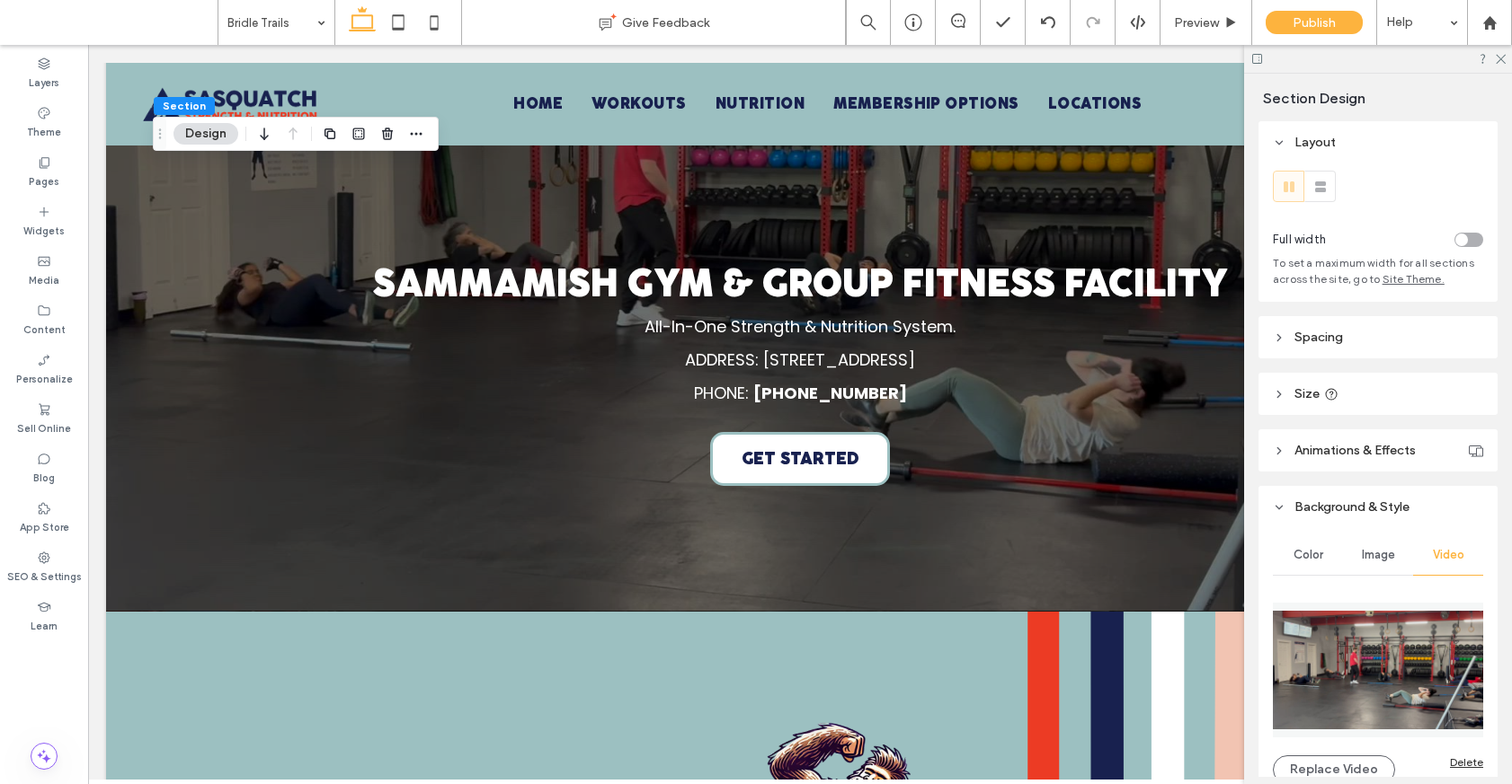
click at [1094, 663] on img at bounding box center [1377, 669] width 211 height 135
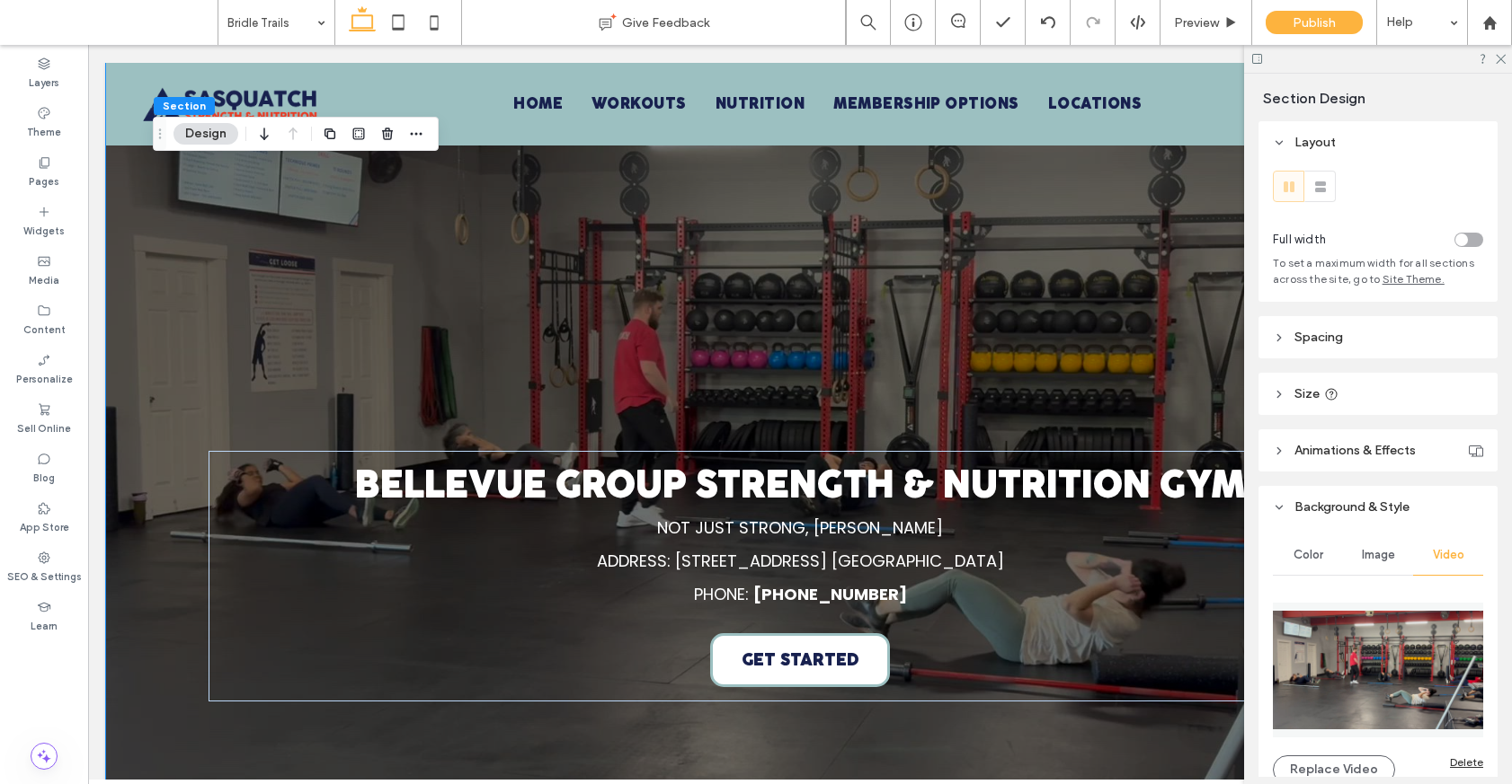
scroll to position [62, 0]
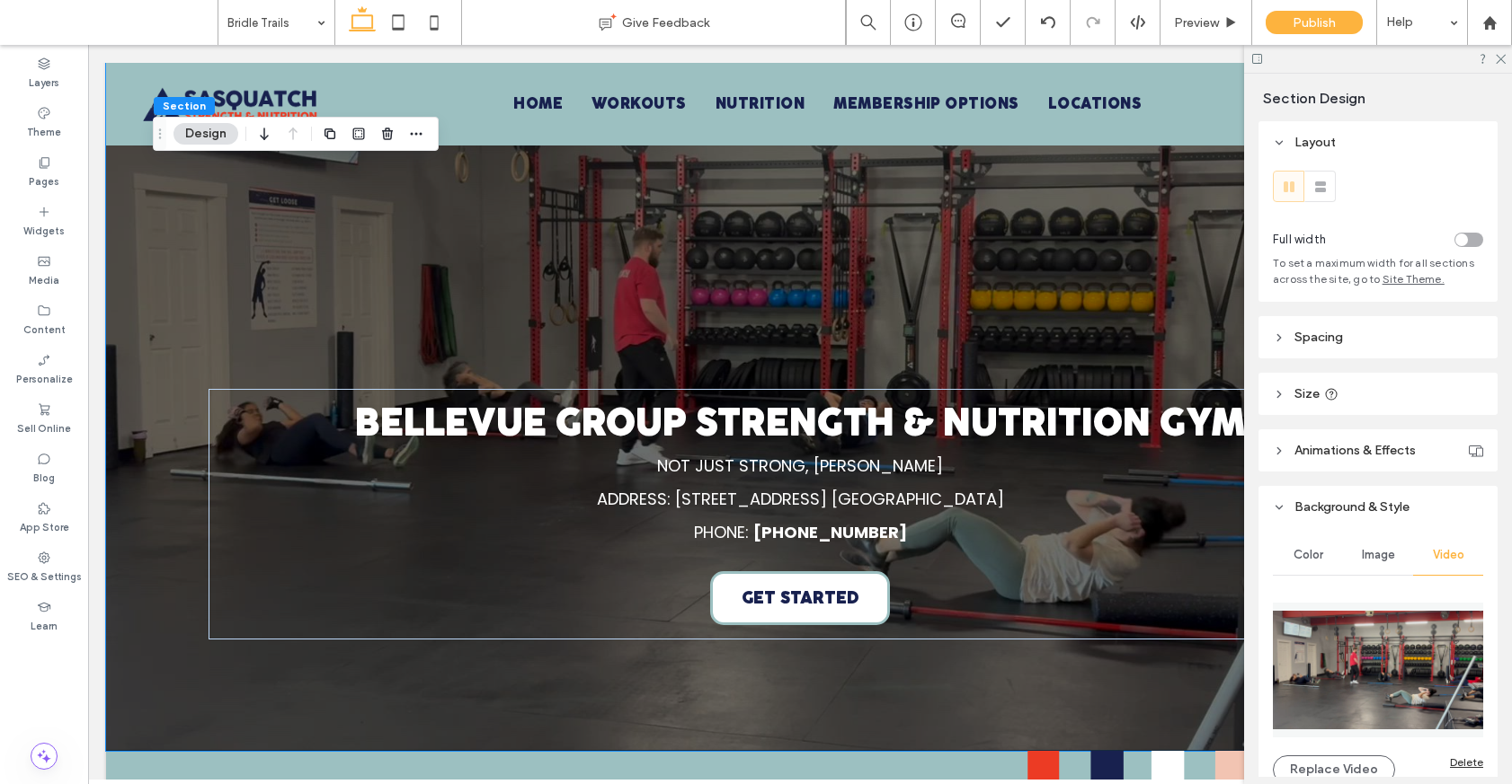
click at [1094, 643] on img at bounding box center [1377, 669] width 211 height 135
click at [62, 170] on div "Pages" at bounding box center [44, 173] width 88 height 50
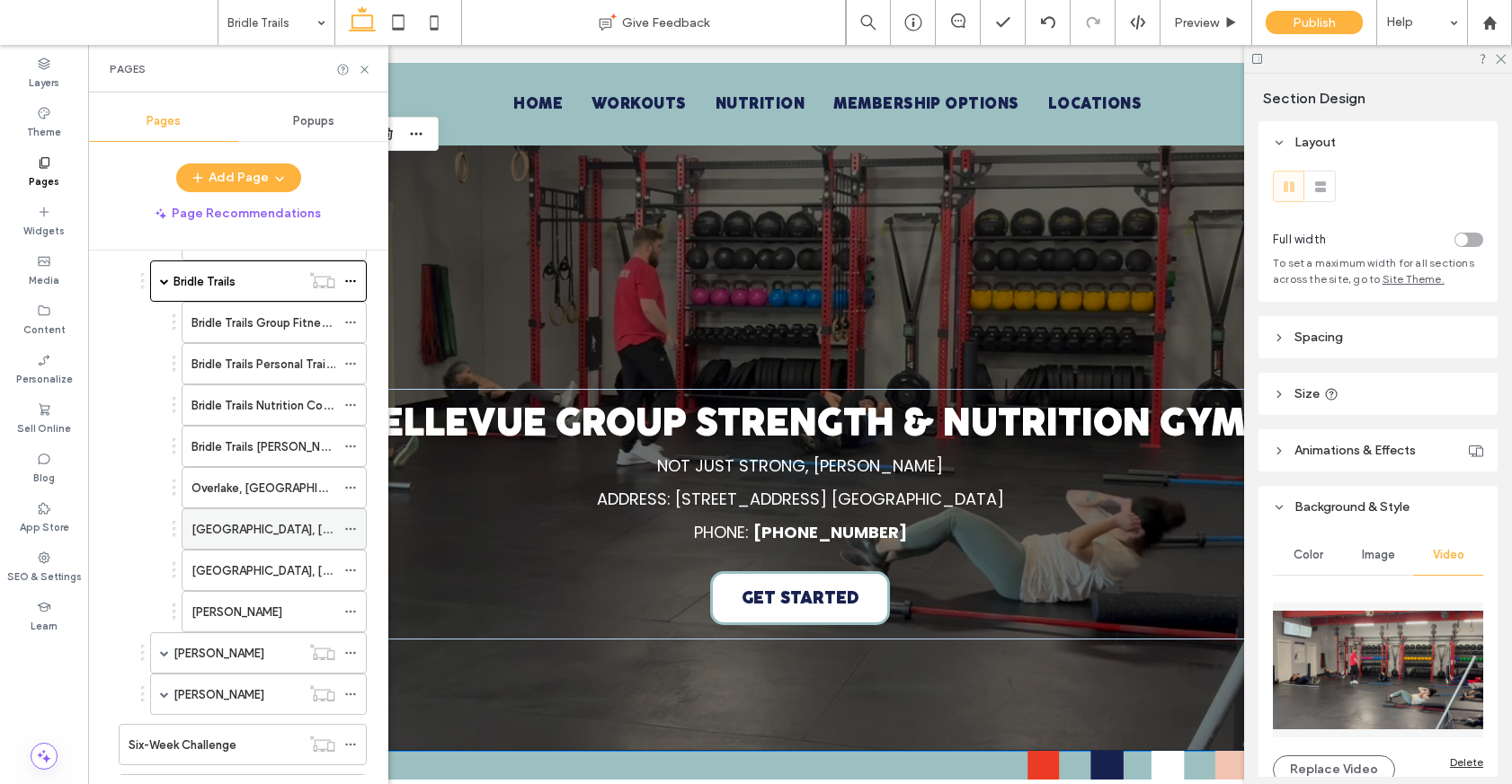
scroll to position [610, 0]
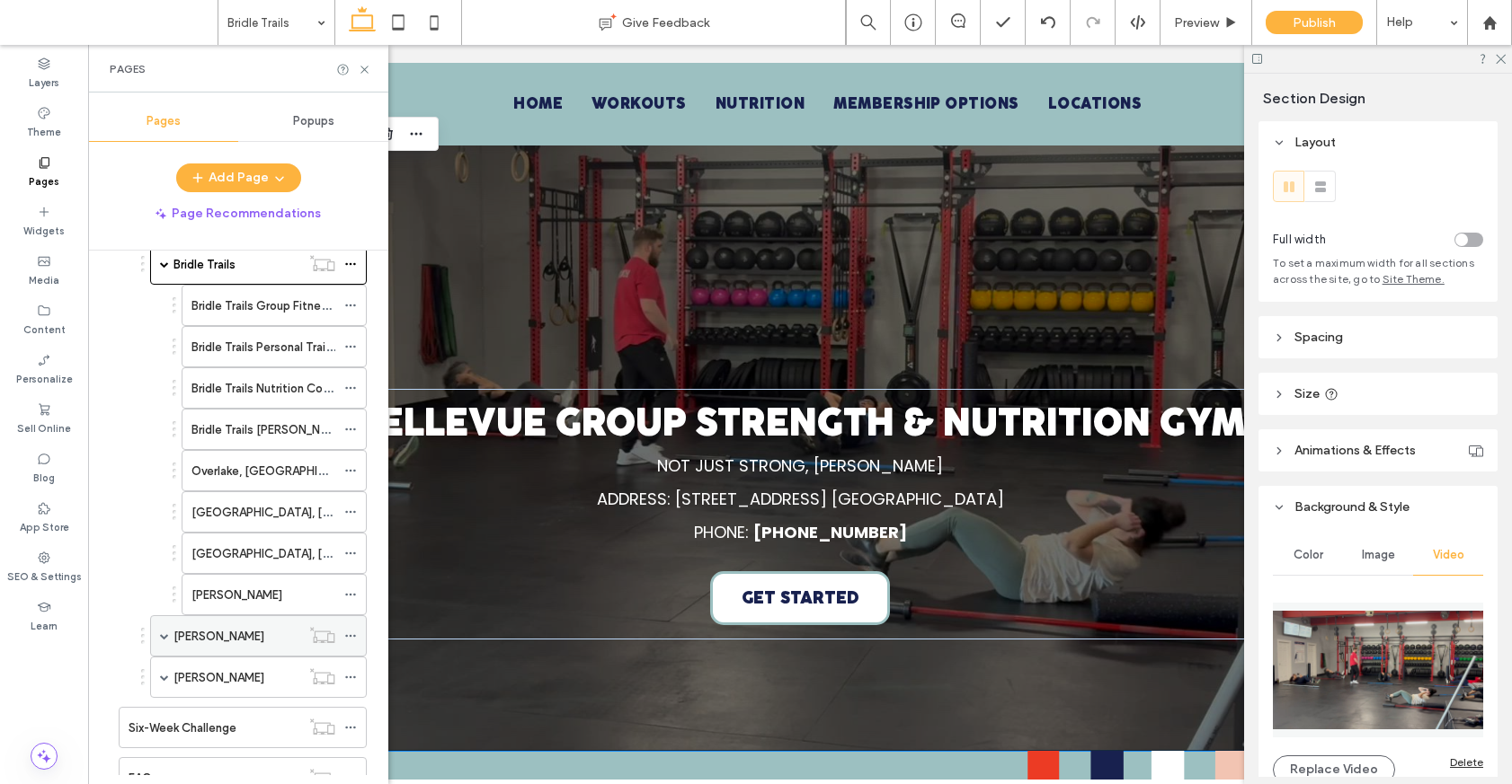
click at [232, 628] on div "Kirkland" at bounding box center [237, 636] width 127 height 19
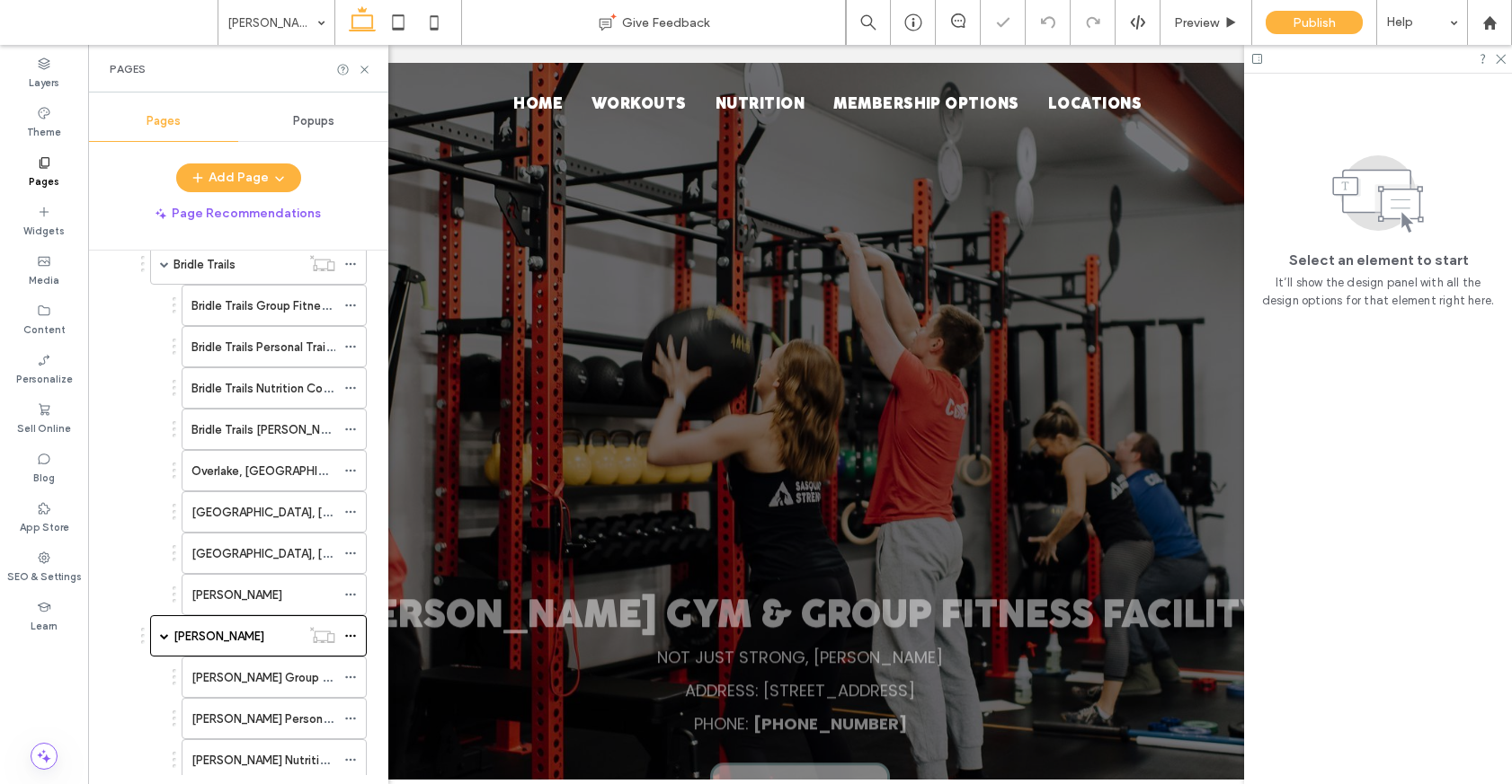
click at [694, 234] on div "Kirkland Gym & Group Fitness Facility NOT JUST STRONG, SASQUATCH STRONG ADDRESS…" at bounding box center [799, 438] width 1294 height 750
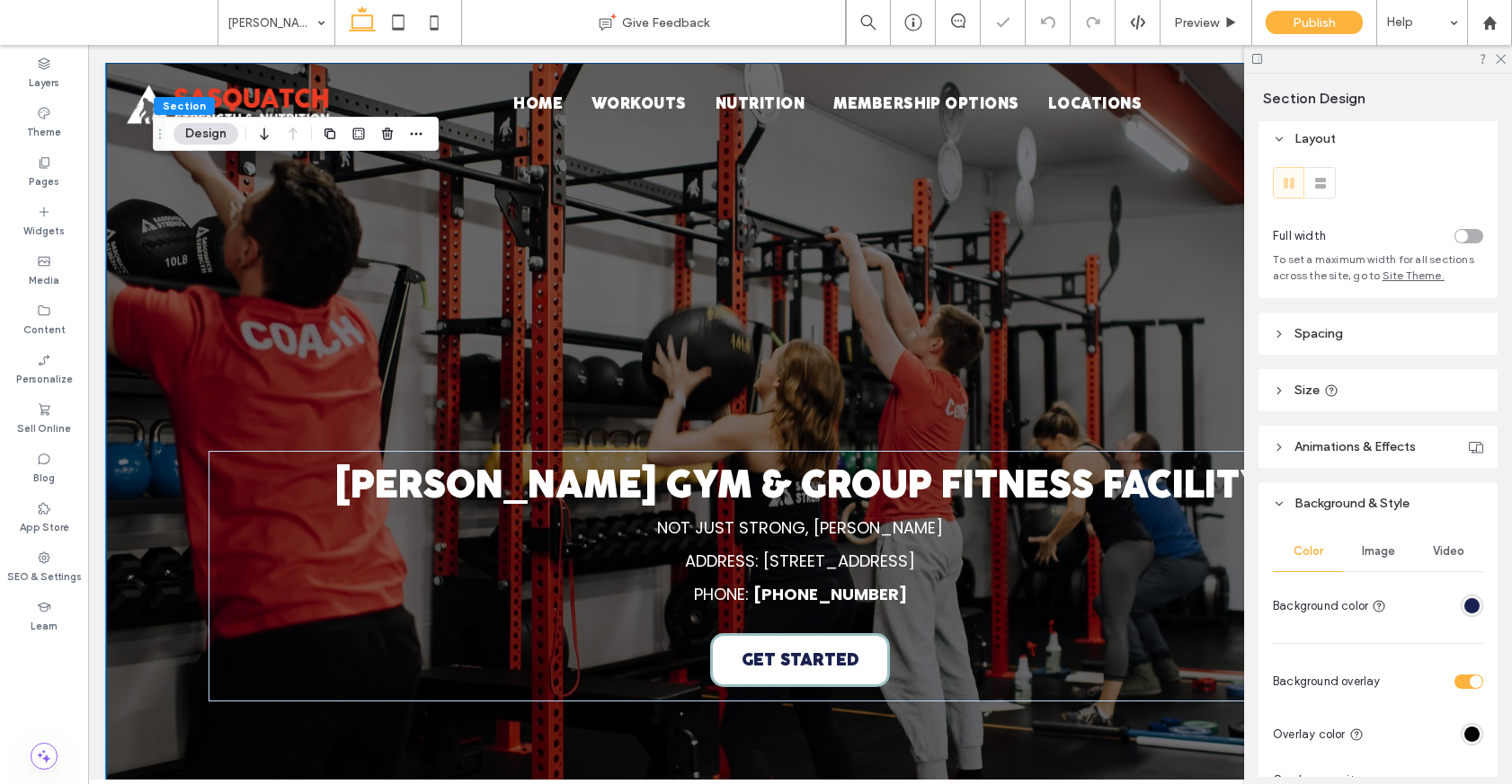
scroll to position [52, 0]
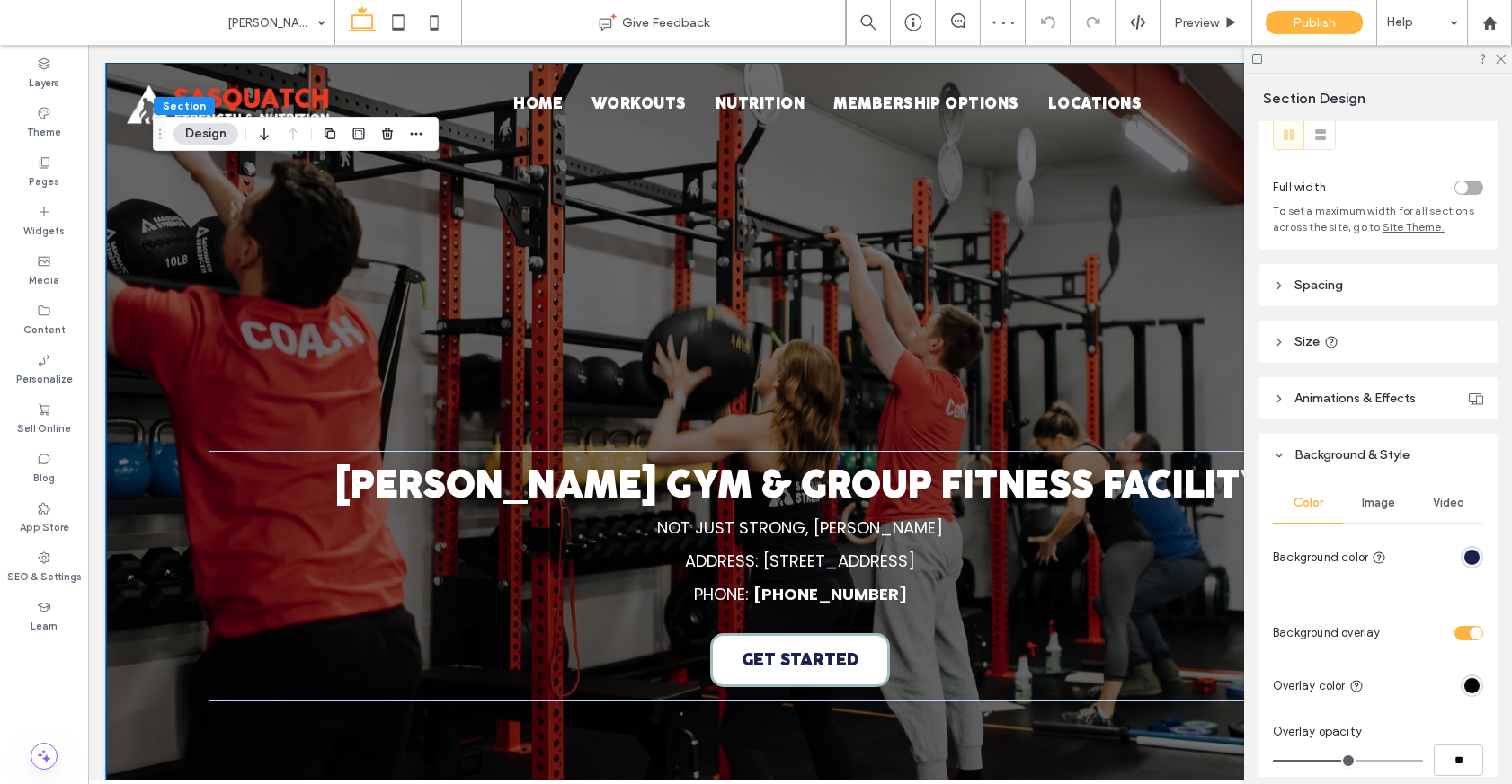
click at [1094, 505] on span "Video" at bounding box center [1448, 503] width 32 height 14
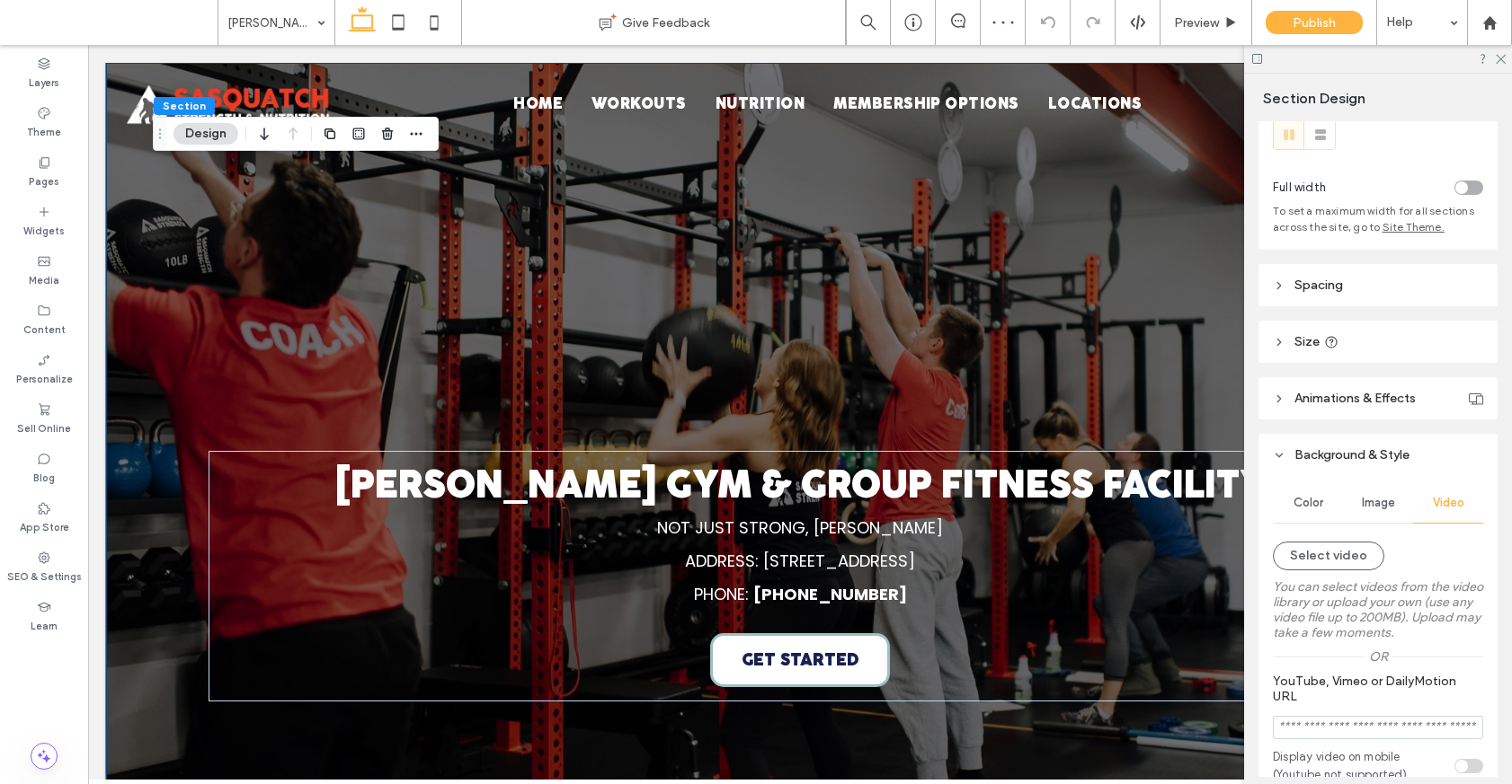
click at [1094, 600] on label "You can select videos from the video library or upload your own (use any video …" at bounding box center [1377, 609] width 211 height 79
click at [1094, 576] on label "You can select videos from the video library or upload your own (use any video …" at bounding box center [1377, 609] width 211 height 79
click at [1094, 548] on button "Select video" at bounding box center [1328, 556] width 112 height 29
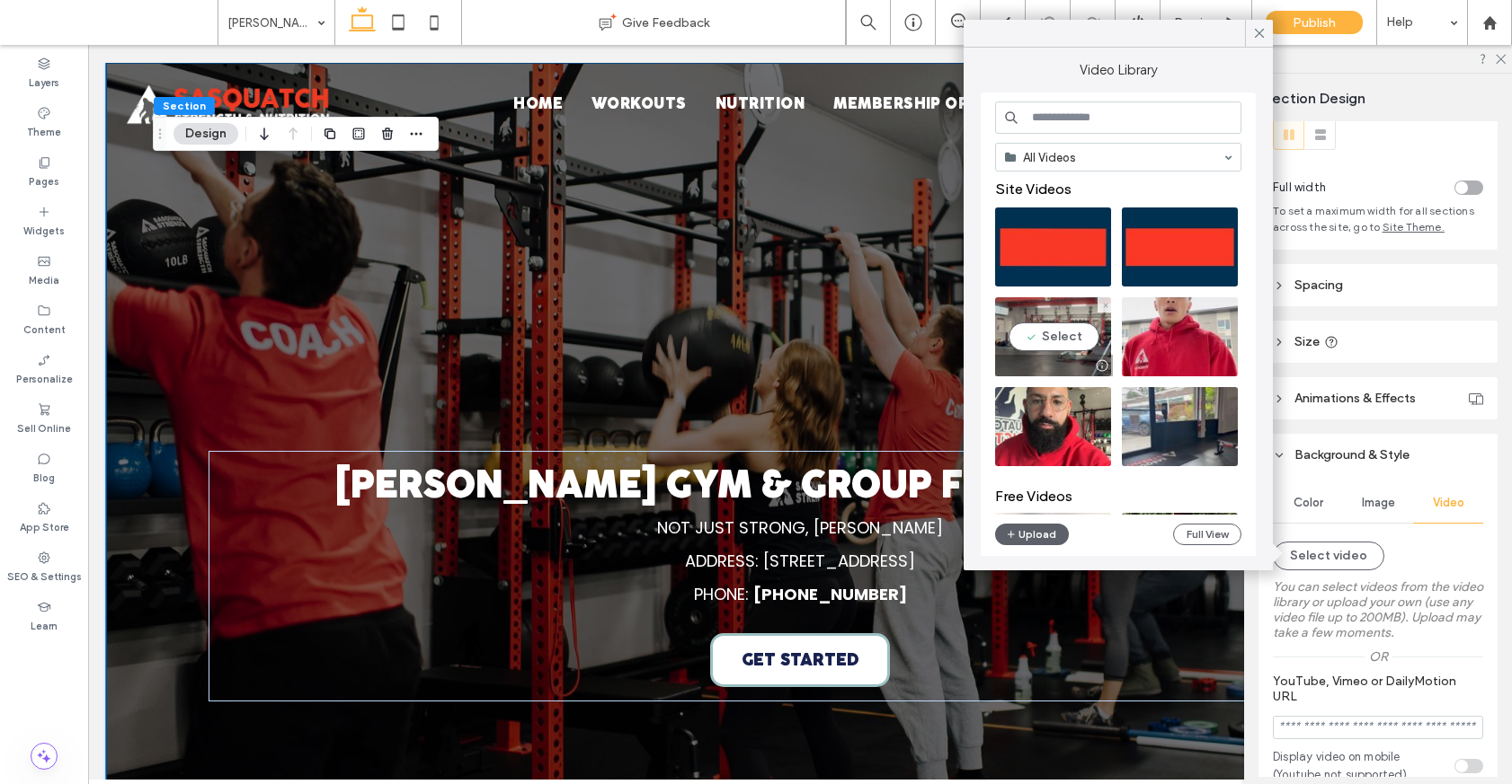
click at [1061, 334] on video at bounding box center [1053, 336] width 116 height 79
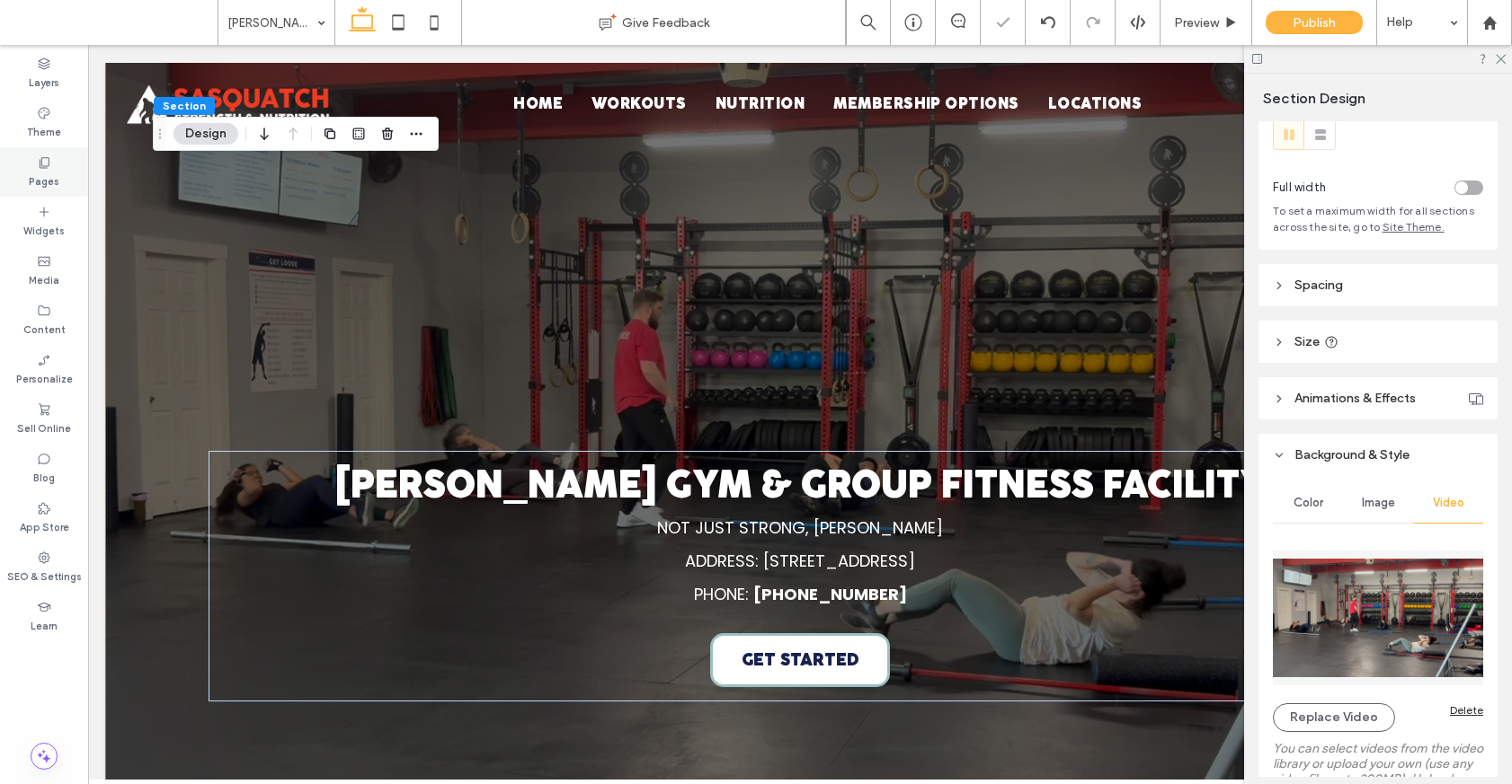
click at [50, 167] on icon at bounding box center [44, 163] width 14 height 14
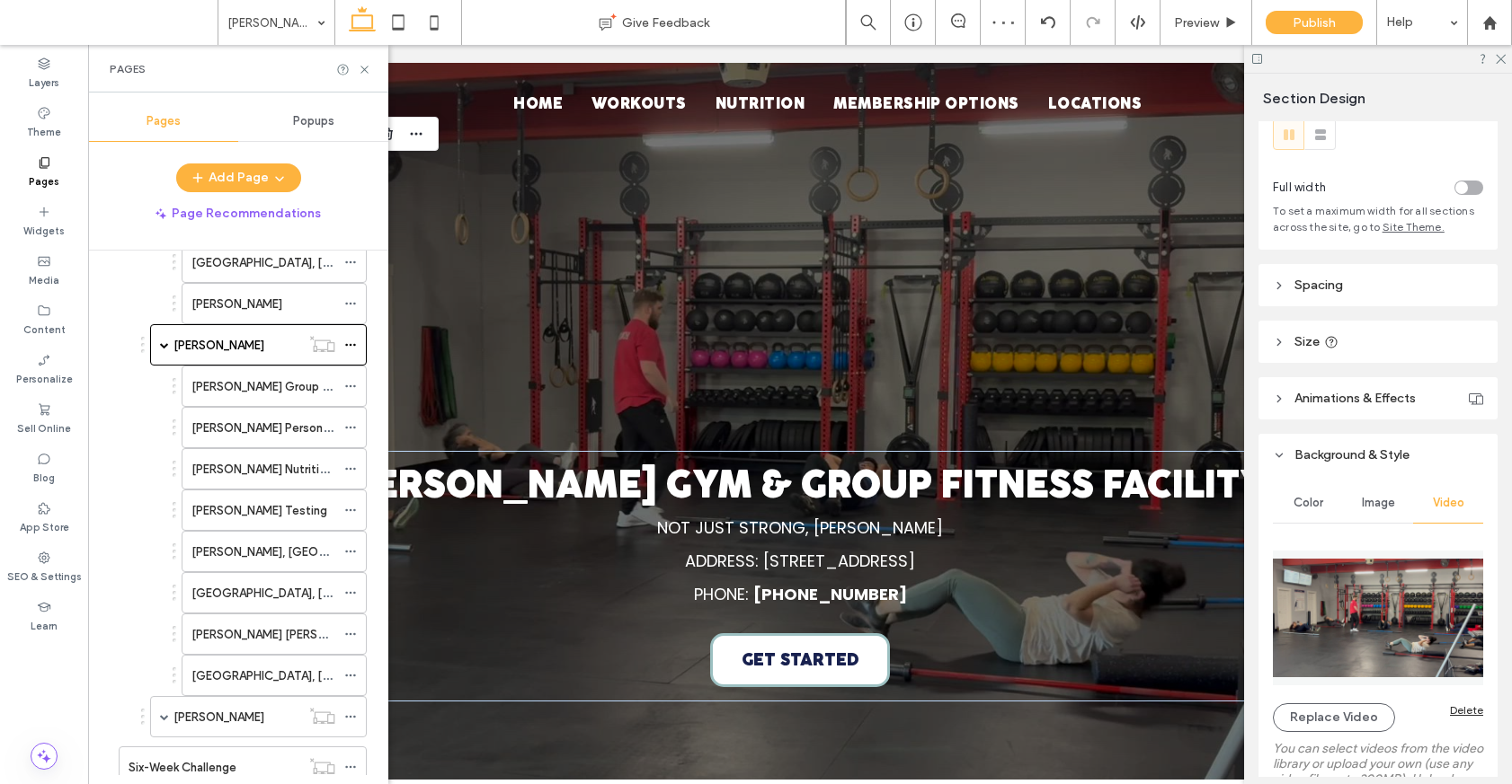
scroll to position [1169, 0]
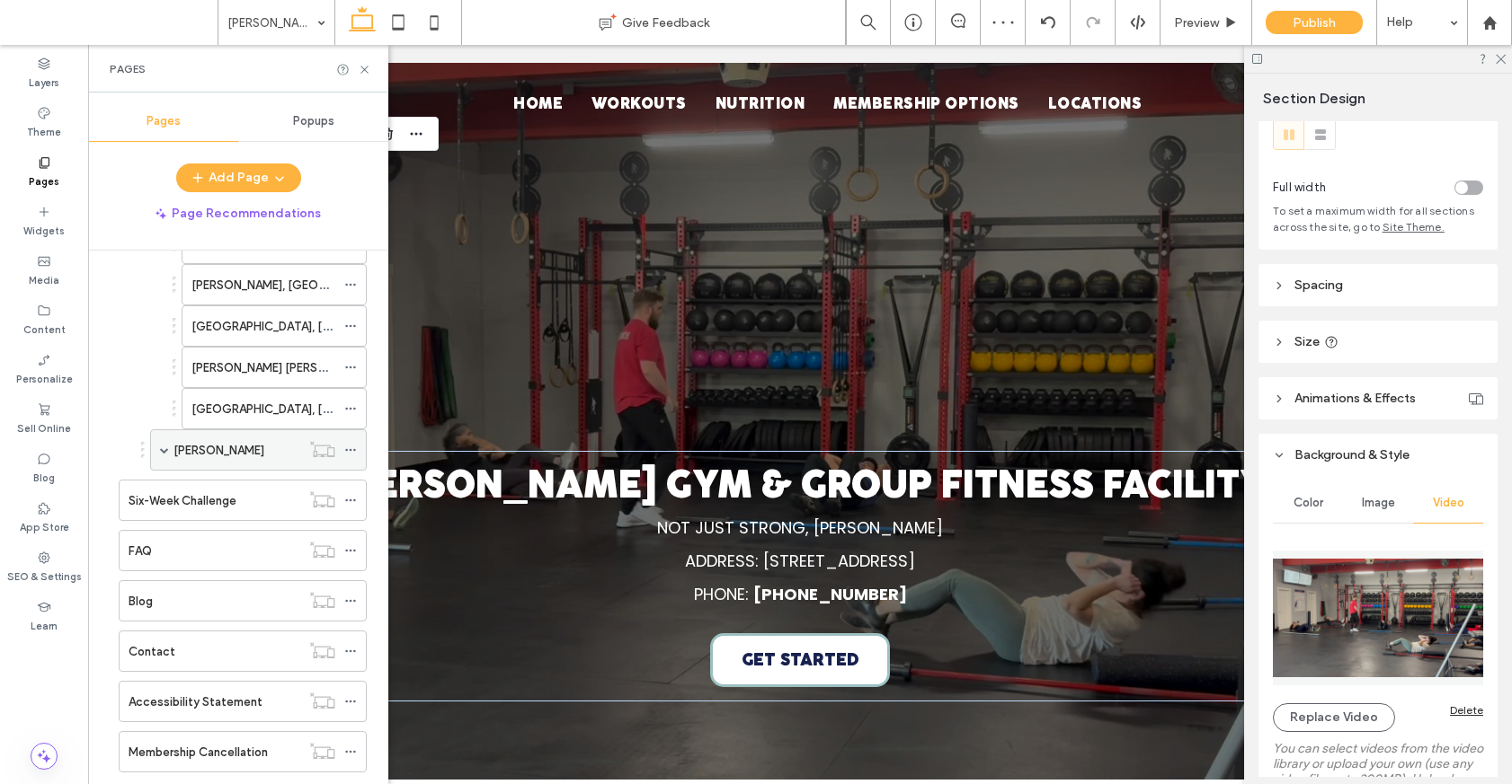
click at [245, 448] on div "Redmond" at bounding box center [237, 450] width 127 height 19
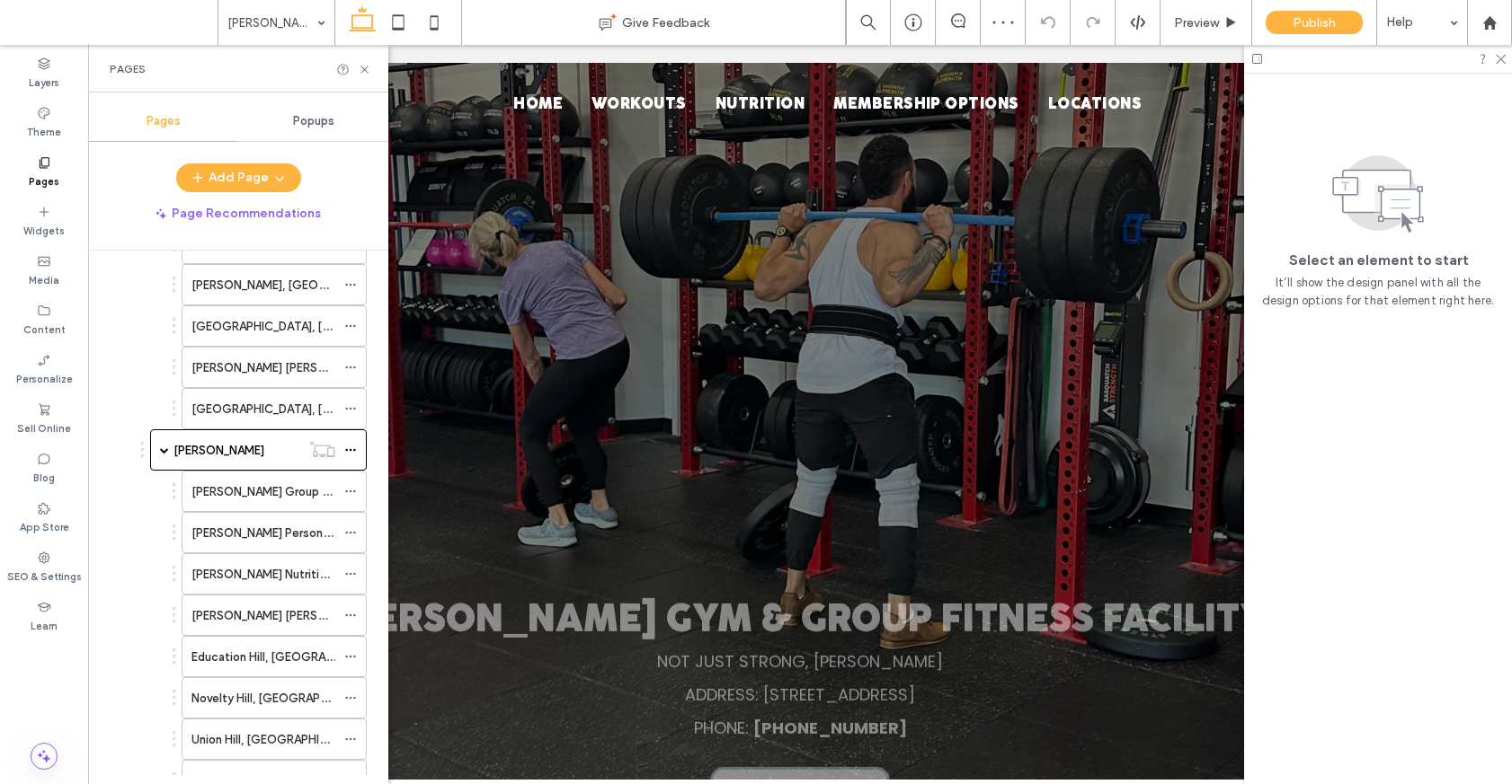
click at [838, 212] on div "Redmond Gym & Group Fitness Facility NOT JUST STRONG, SASQUATCH STRONG ADDRESS:…" at bounding box center [799, 438] width 1294 height 750
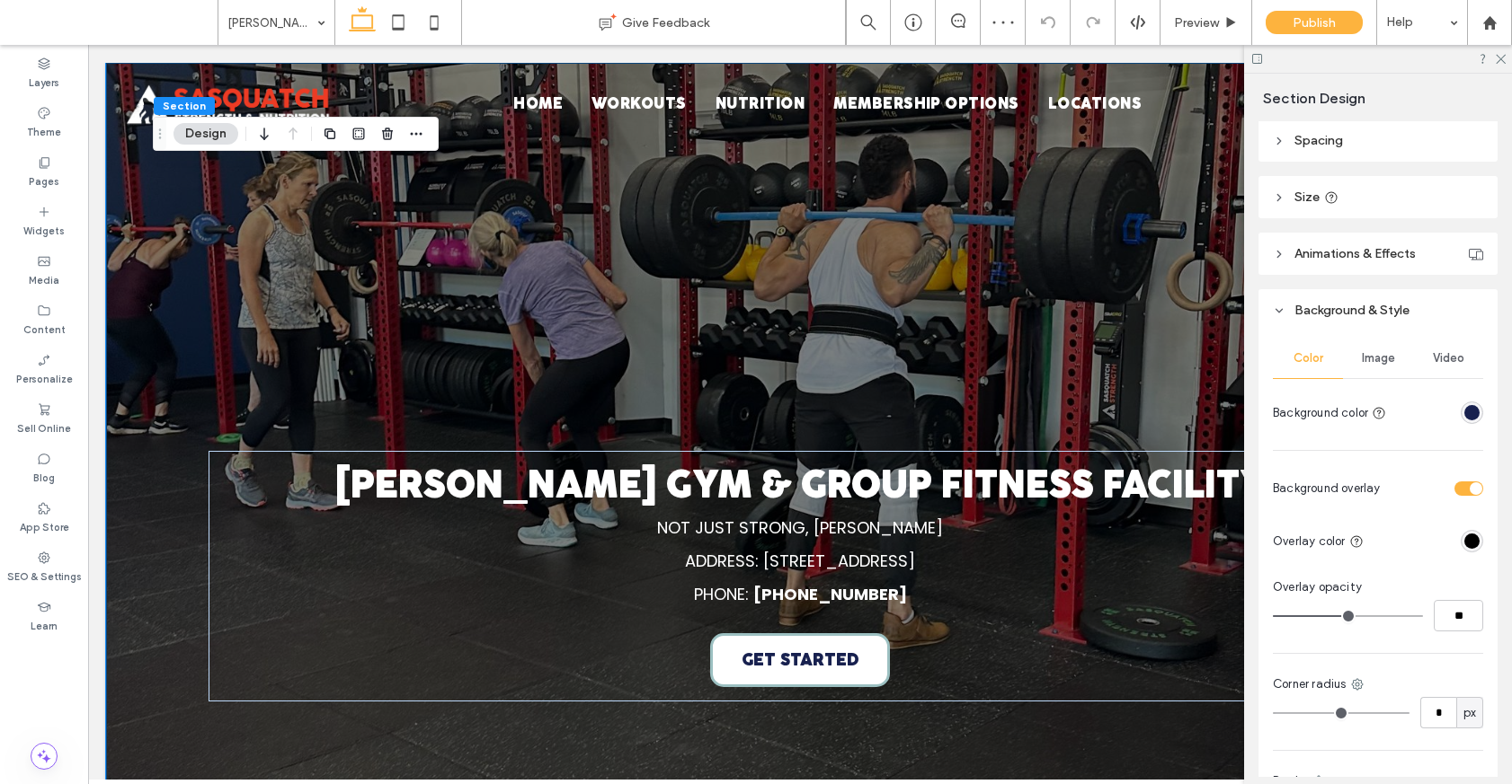
scroll to position [197, 0]
click at [1094, 358] on span "Image" at bounding box center [1377, 357] width 33 height 14
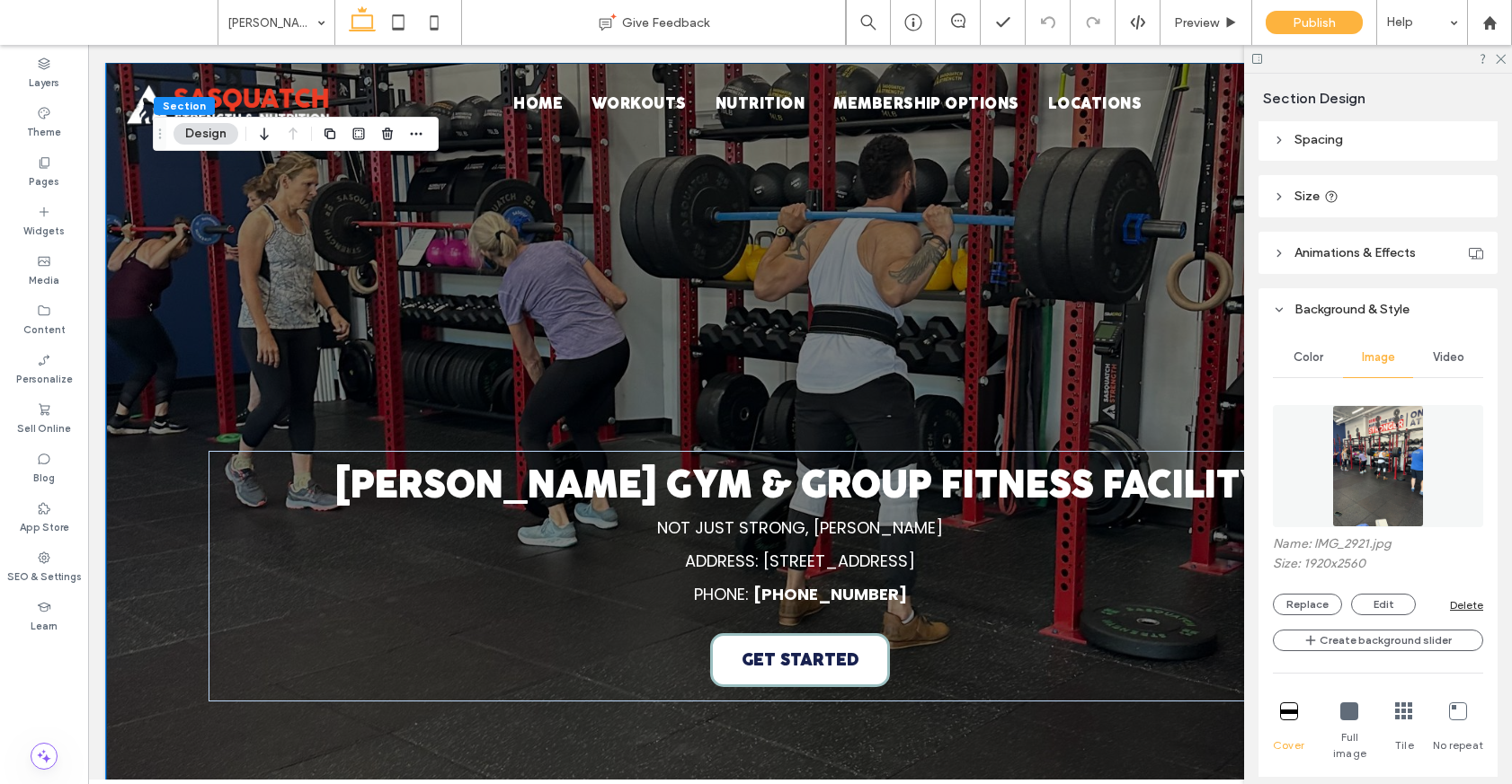
click at [1094, 435] on img at bounding box center [1378, 466] width 93 height 122
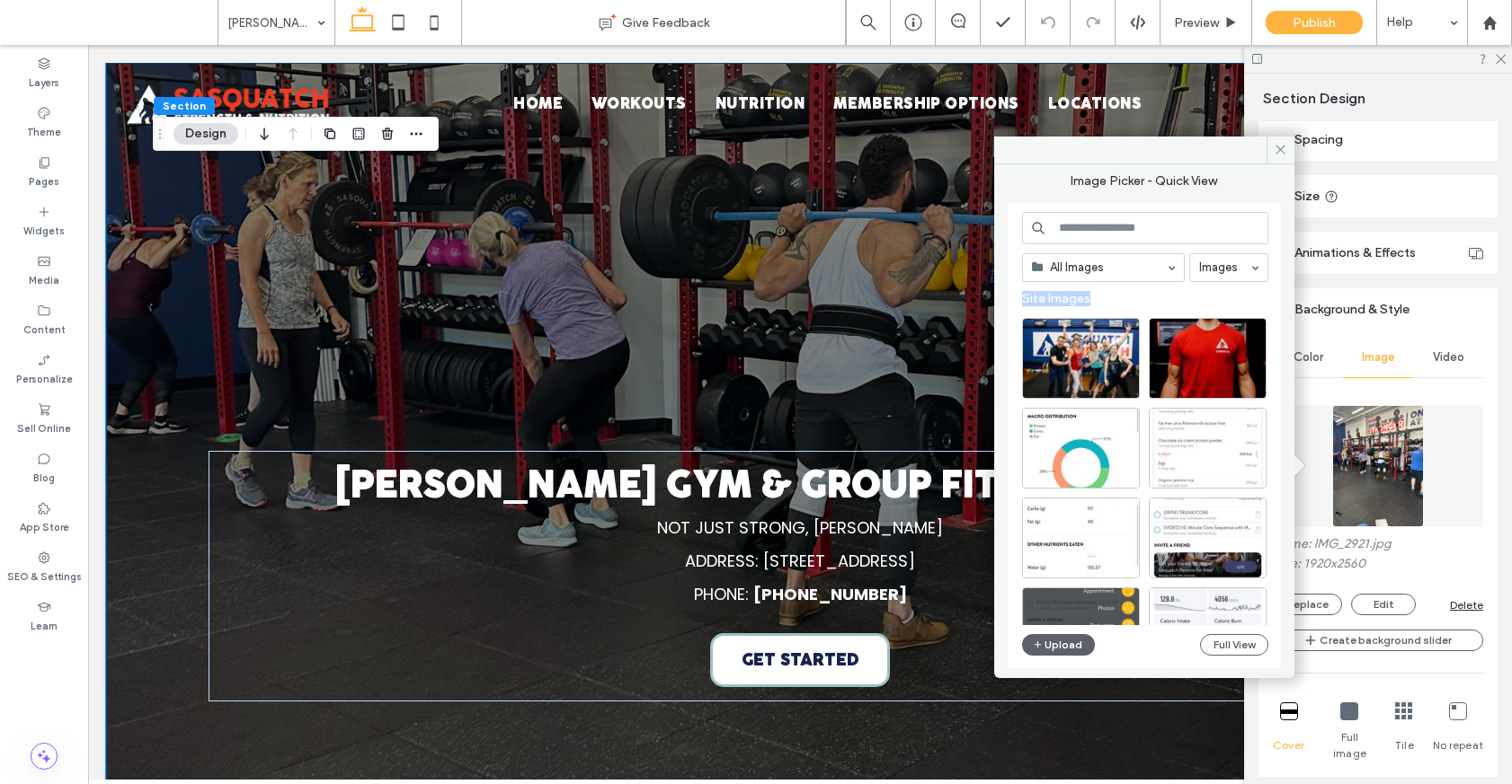
drag, startPoint x: 1062, startPoint y: 358, endPoint x: 1266, endPoint y: 284, distance: 217.0
click at [1094, 284] on div "All Images Images Site Images Upload Full View" at bounding box center [1145, 436] width 247 height 448
click at [1094, 345] on div "Video" at bounding box center [1448, 358] width 70 height 40
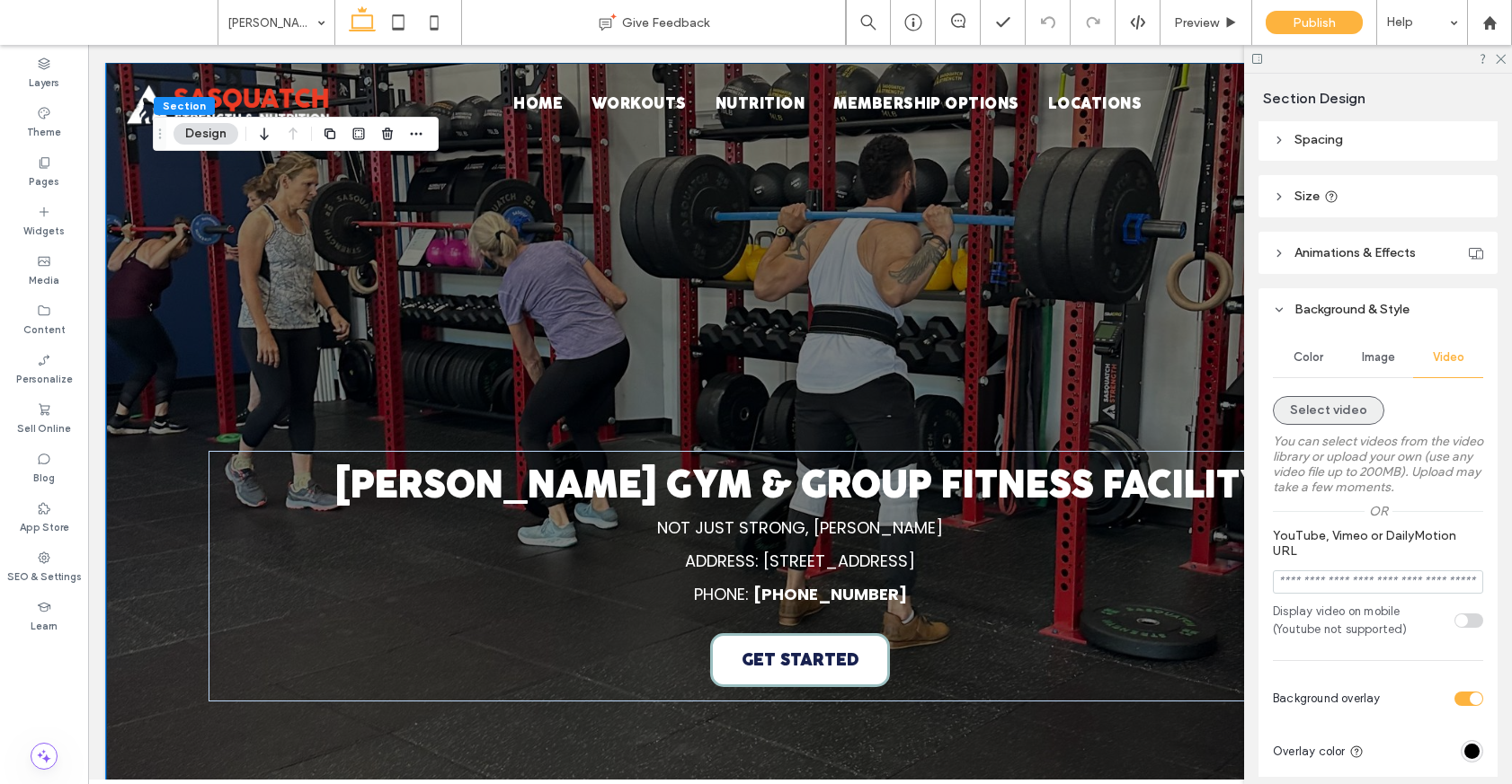
click at [1094, 409] on button "Select video" at bounding box center [1328, 410] width 112 height 29
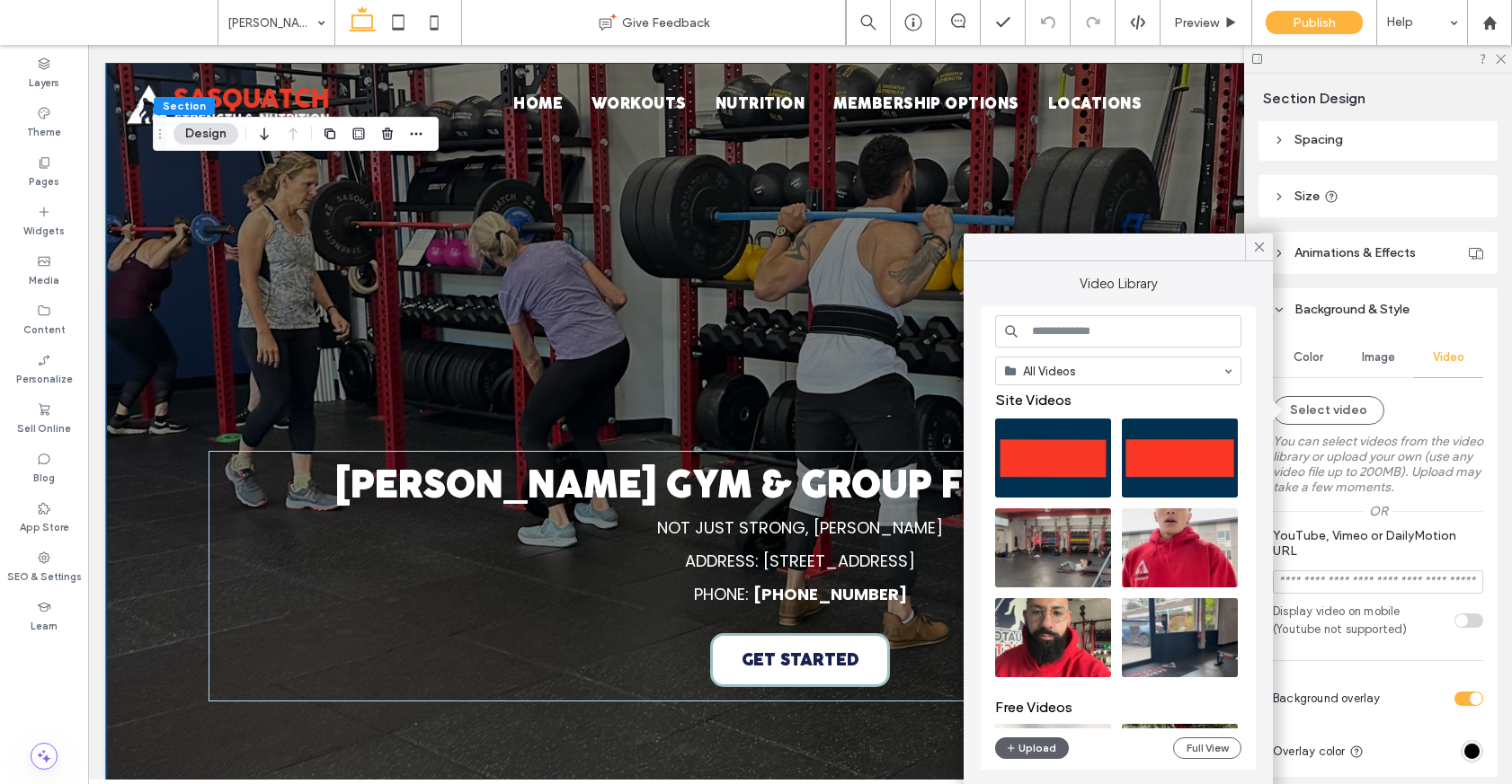
scroll to position [4, 0]
click at [1074, 557] on video at bounding box center [1053, 547] width 116 height 79
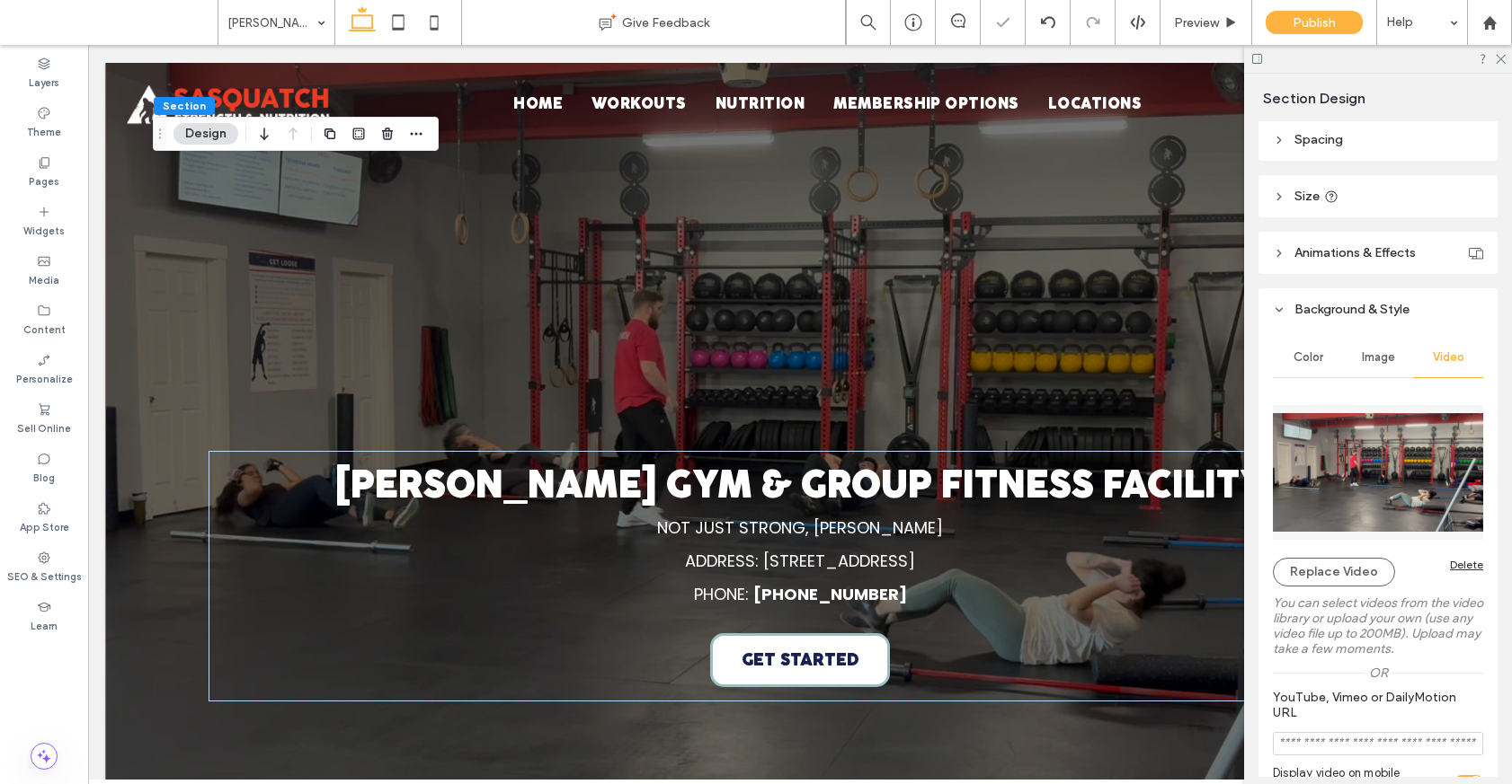
click at [1094, 353] on span "Image" at bounding box center [1377, 357] width 33 height 14
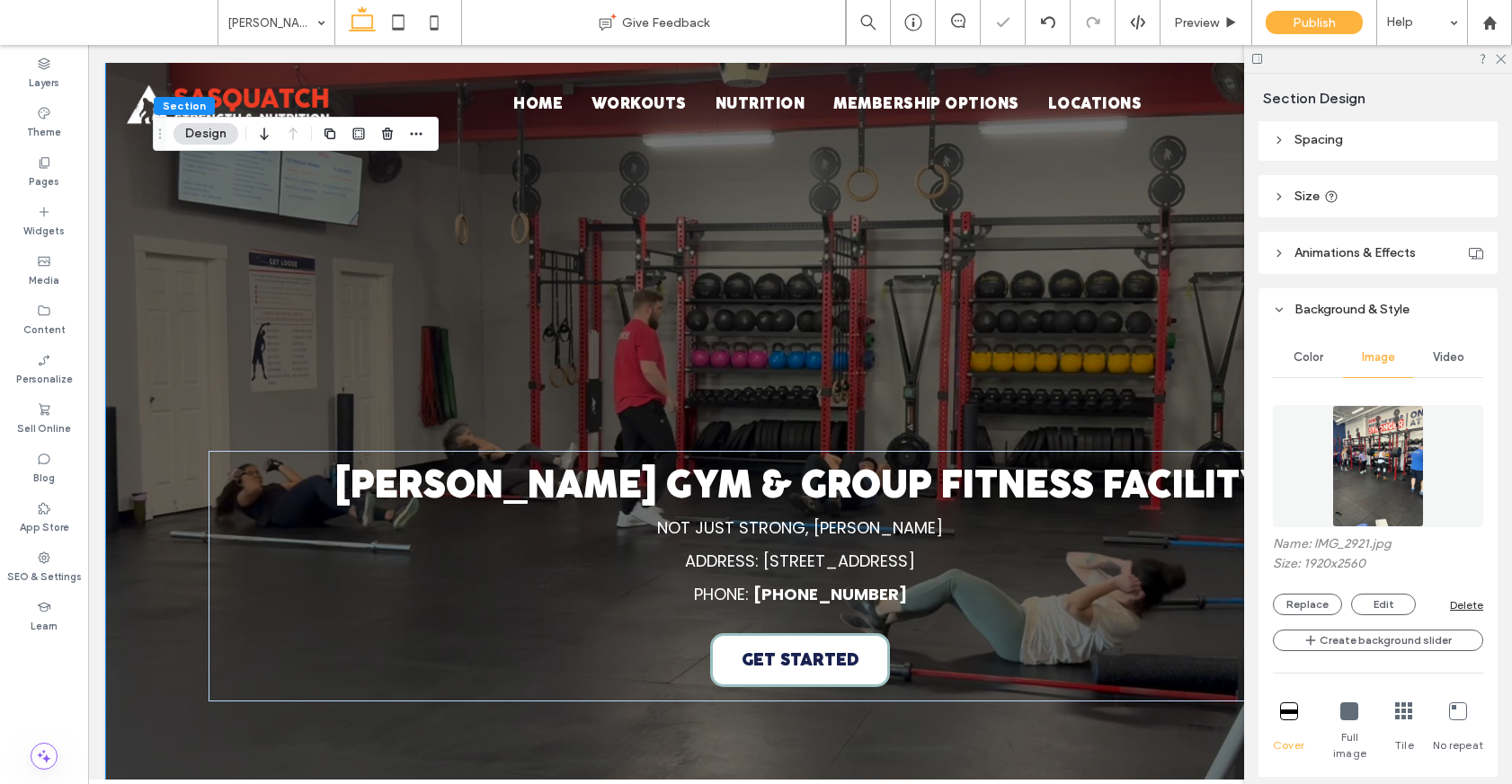
click at [1094, 598] on div "Delete" at bounding box center [1465, 605] width 33 height 14
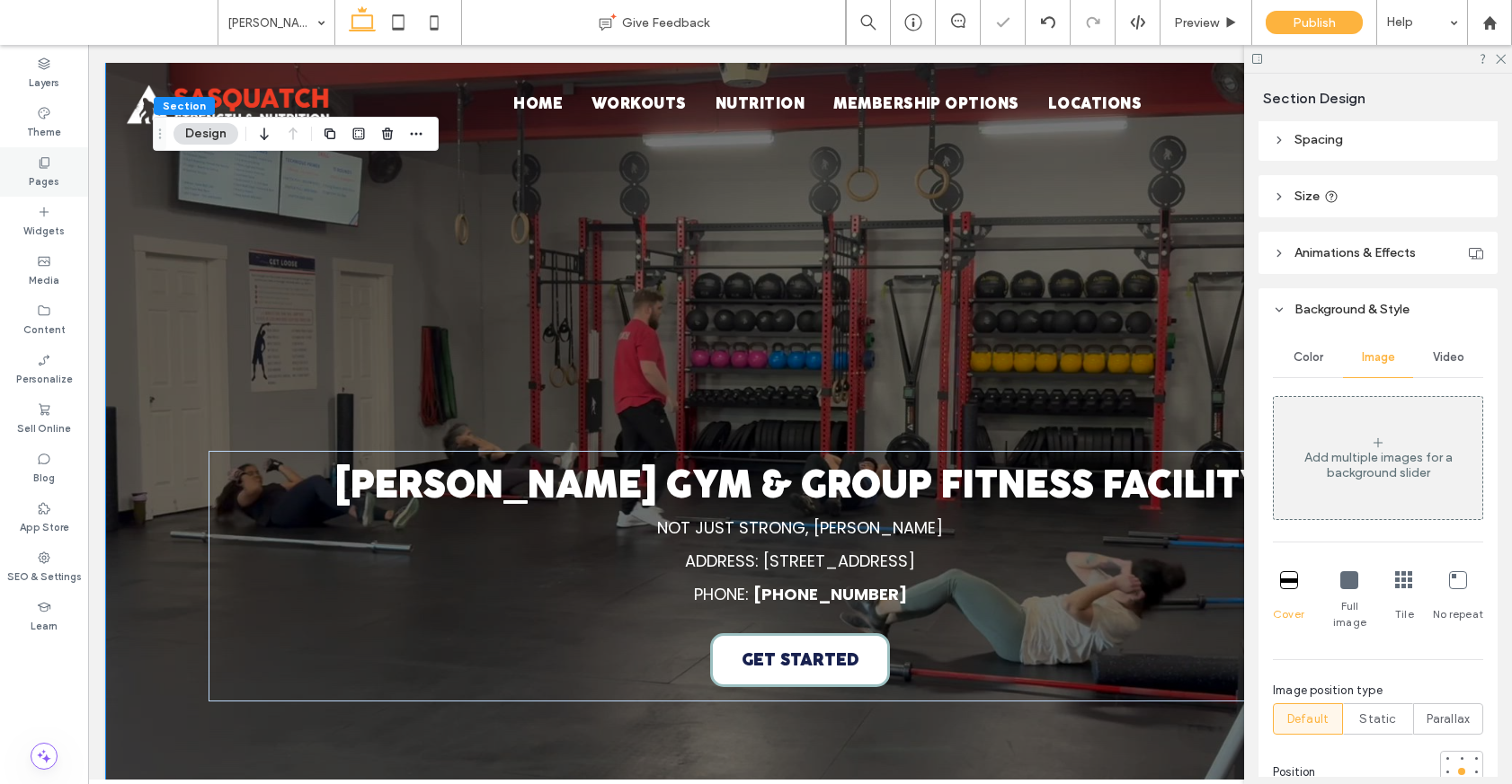
click at [53, 170] on label "Pages" at bounding box center [44, 180] width 31 height 20
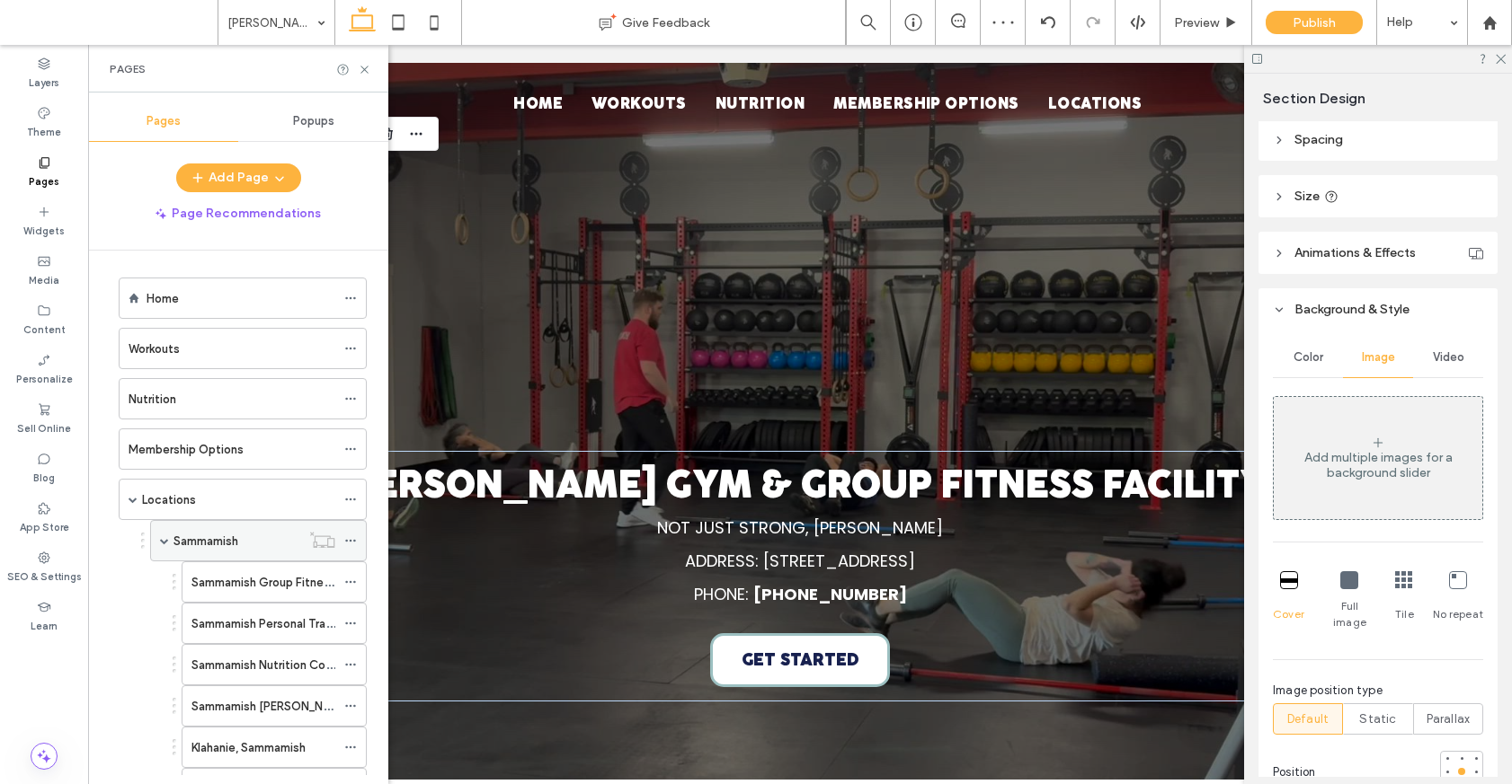
click at [249, 533] on div "Sammamish" at bounding box center [237, 541] width 127 height 19
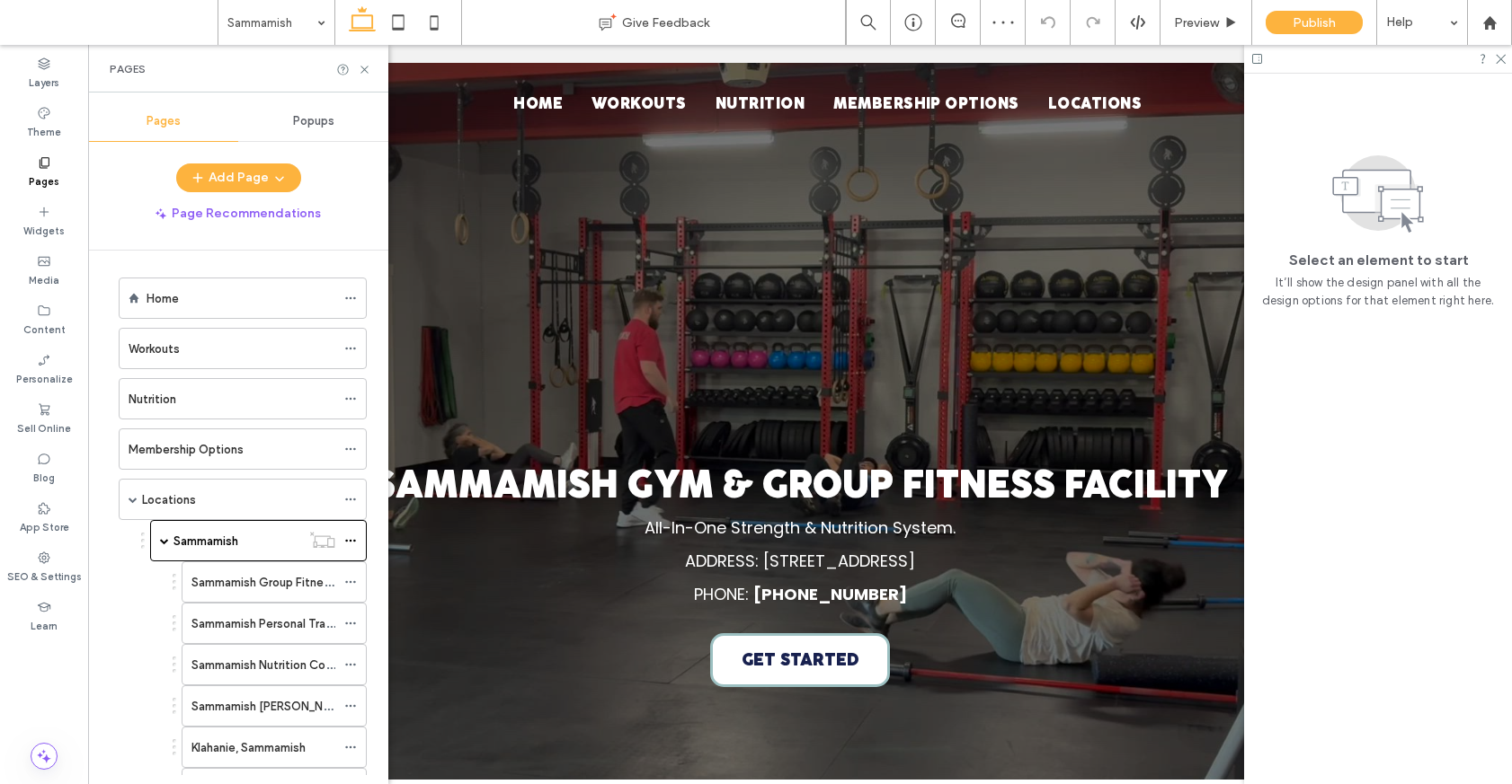
click at [1094, 379] on div "Sammamish Gym & Group Fitness Facility All-In-One Strength & Nutrition System. …" at bounding box center [799, 438] width 1294 height 750
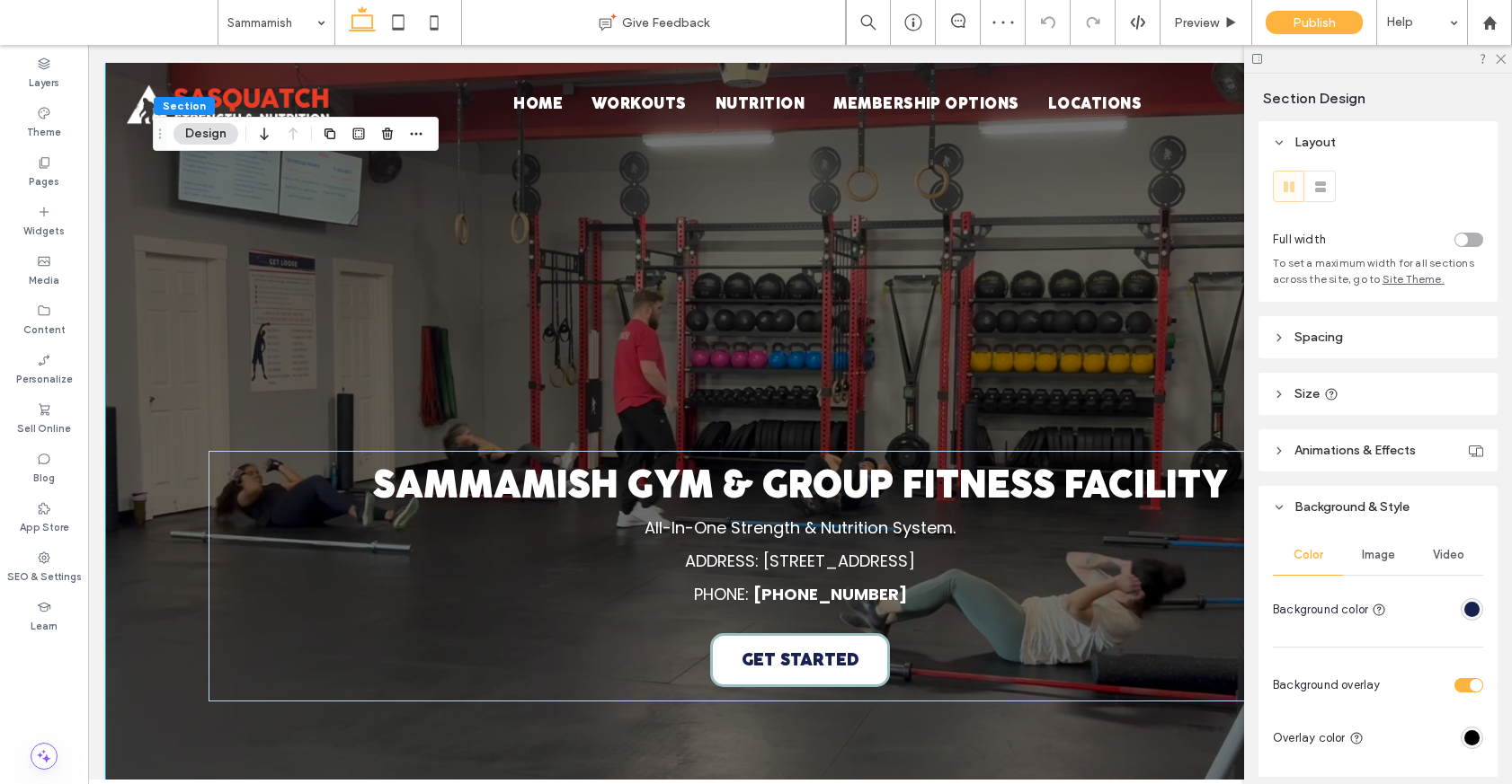
click at [1094, 560] on span "Image" at bounding box center [1377, 555] width 33 height 14
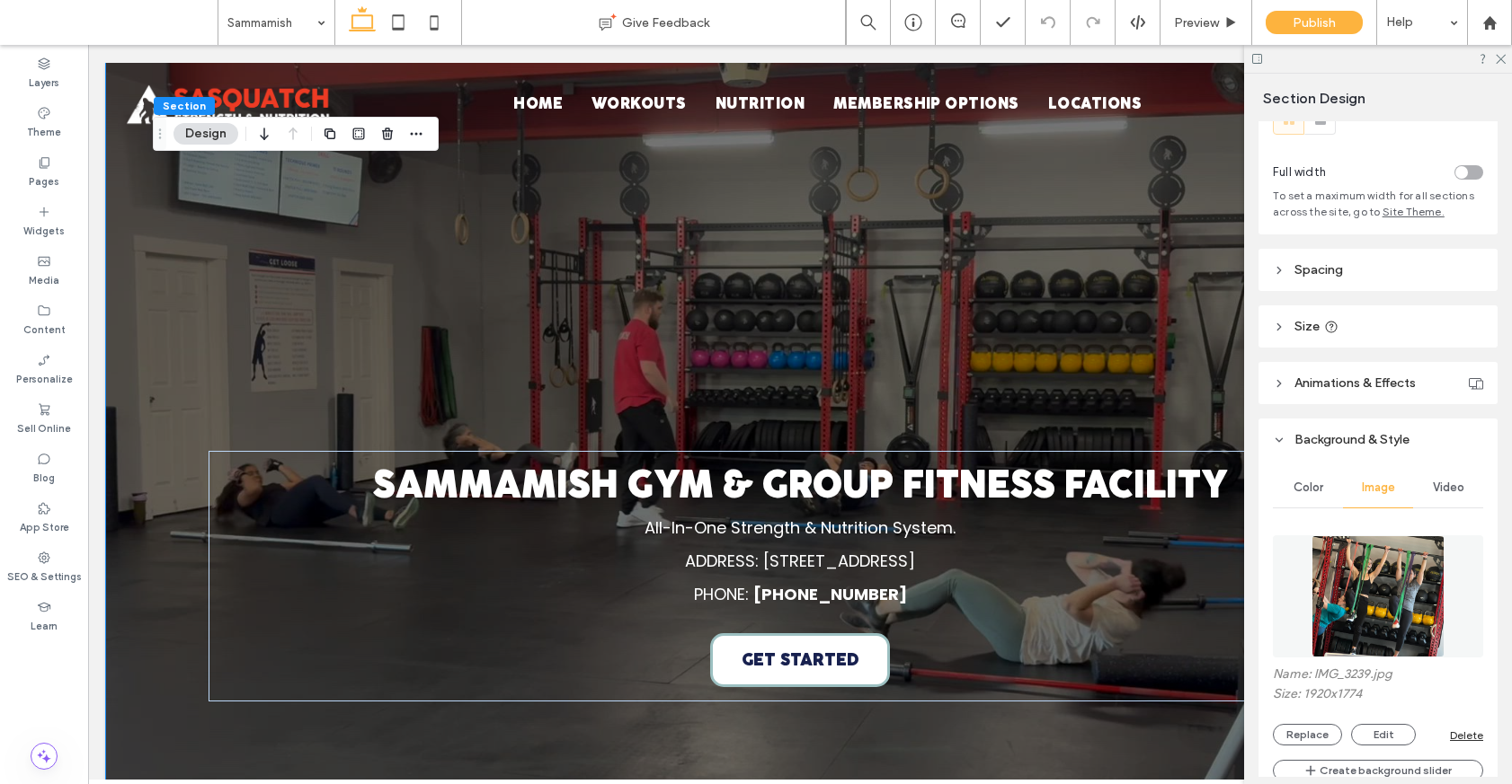
scroll to position [97, 0]
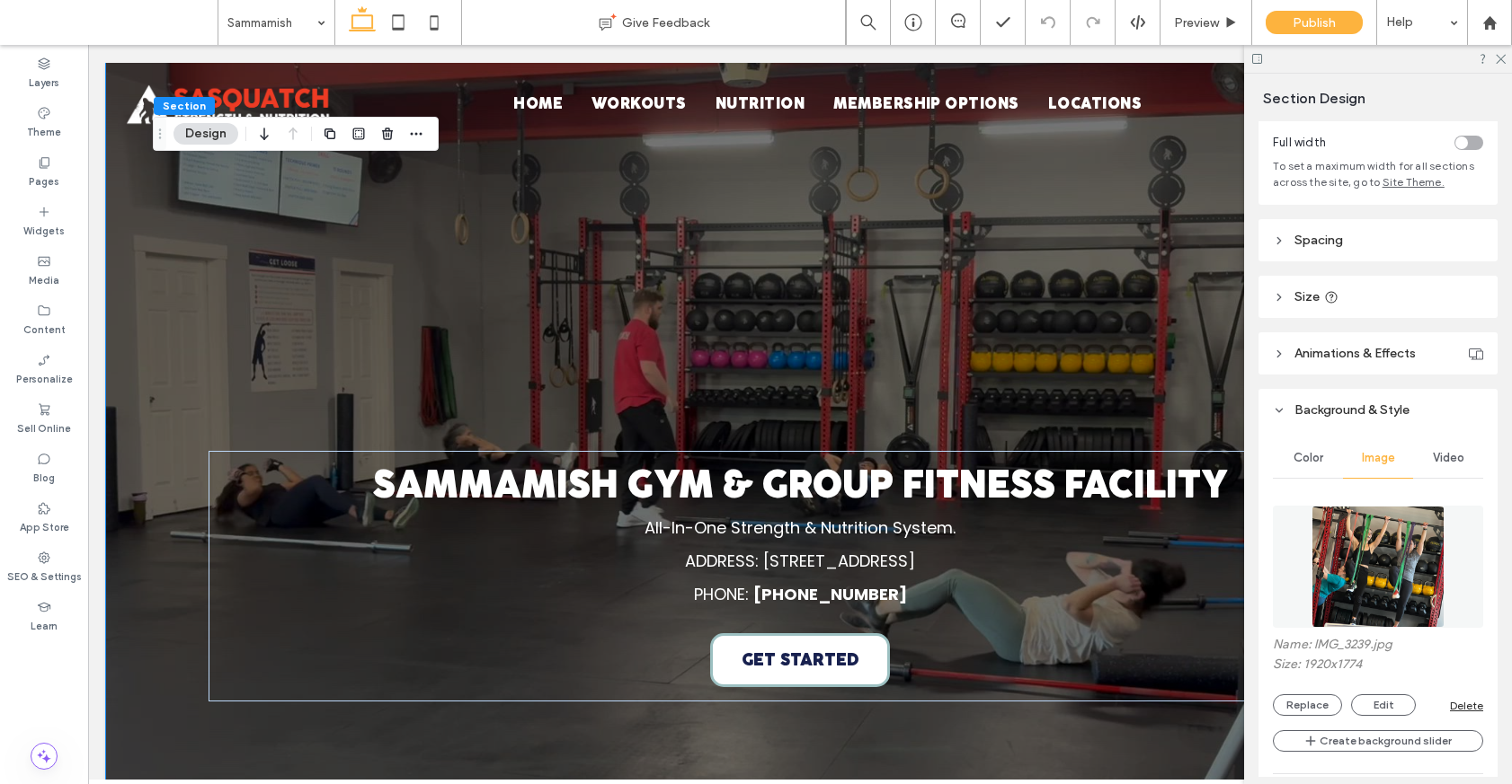
click at [1094, 702] on div "Delete" at bounding box center [1465, 706] width 33 height 14
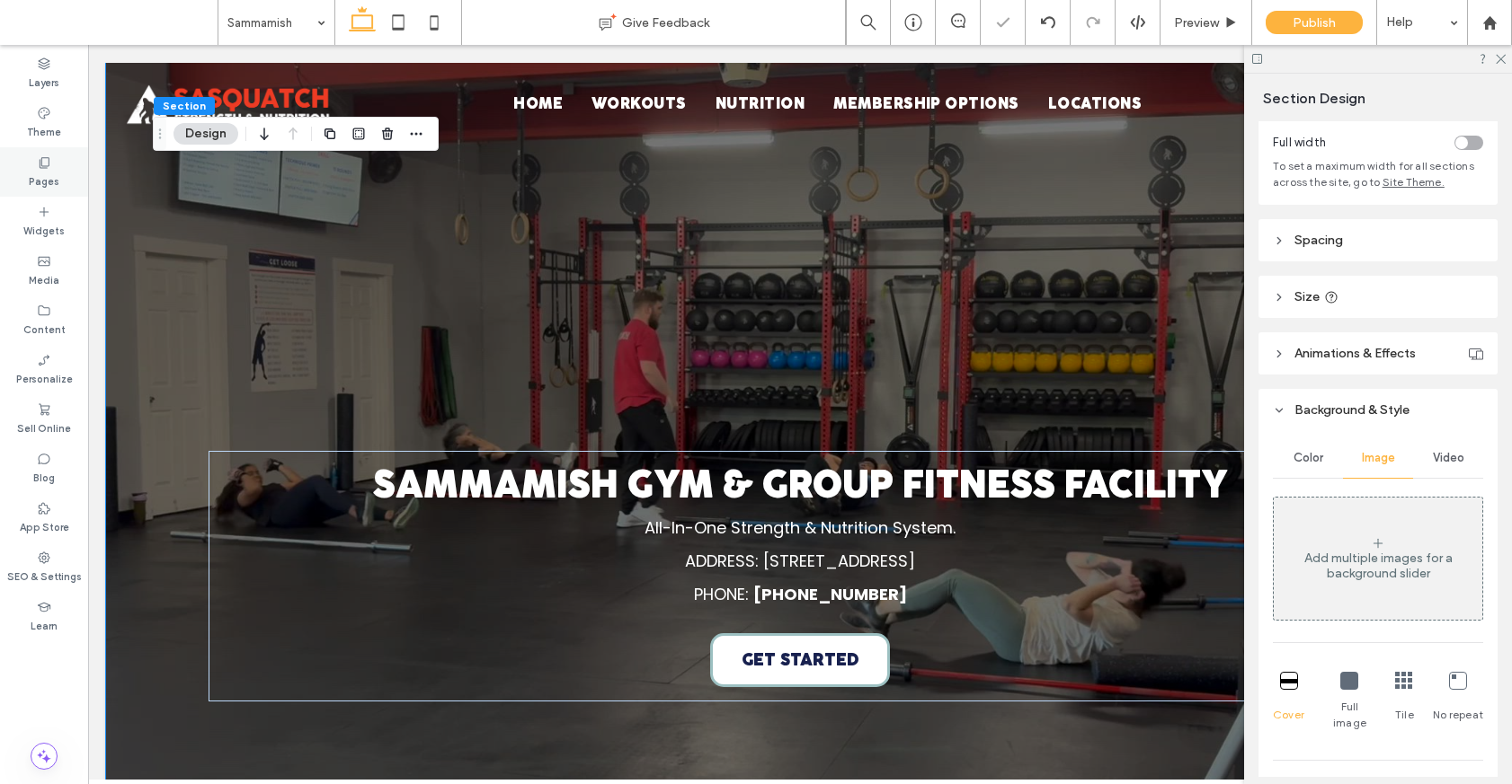
click at [32, 170] on label "Pages" at bounding box center [44, 180] width 31 height 20
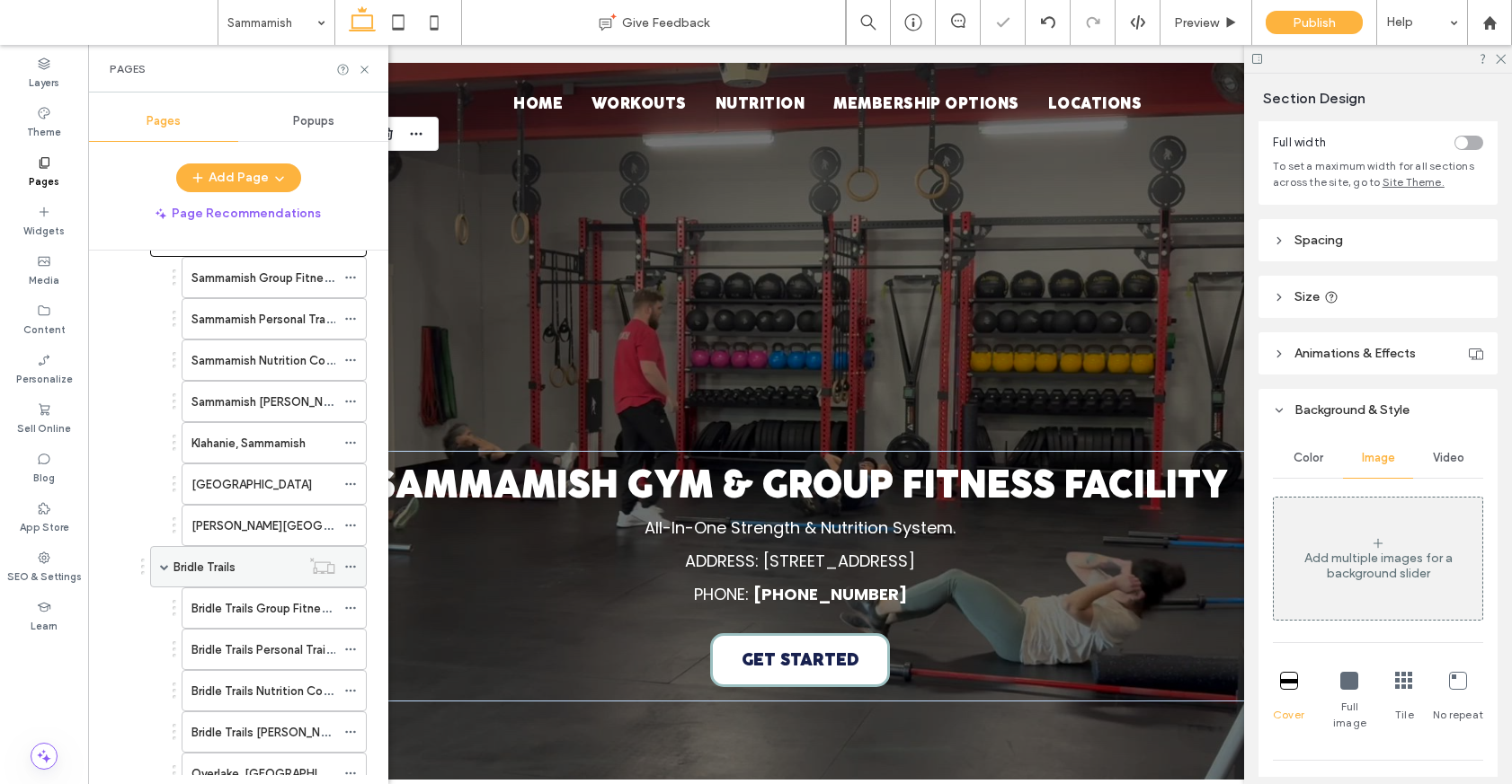
scroll to position [310, 0]
click at [232, 565] on label "Bridle Trails" at bounding box center [205, 566] width 62 height 32
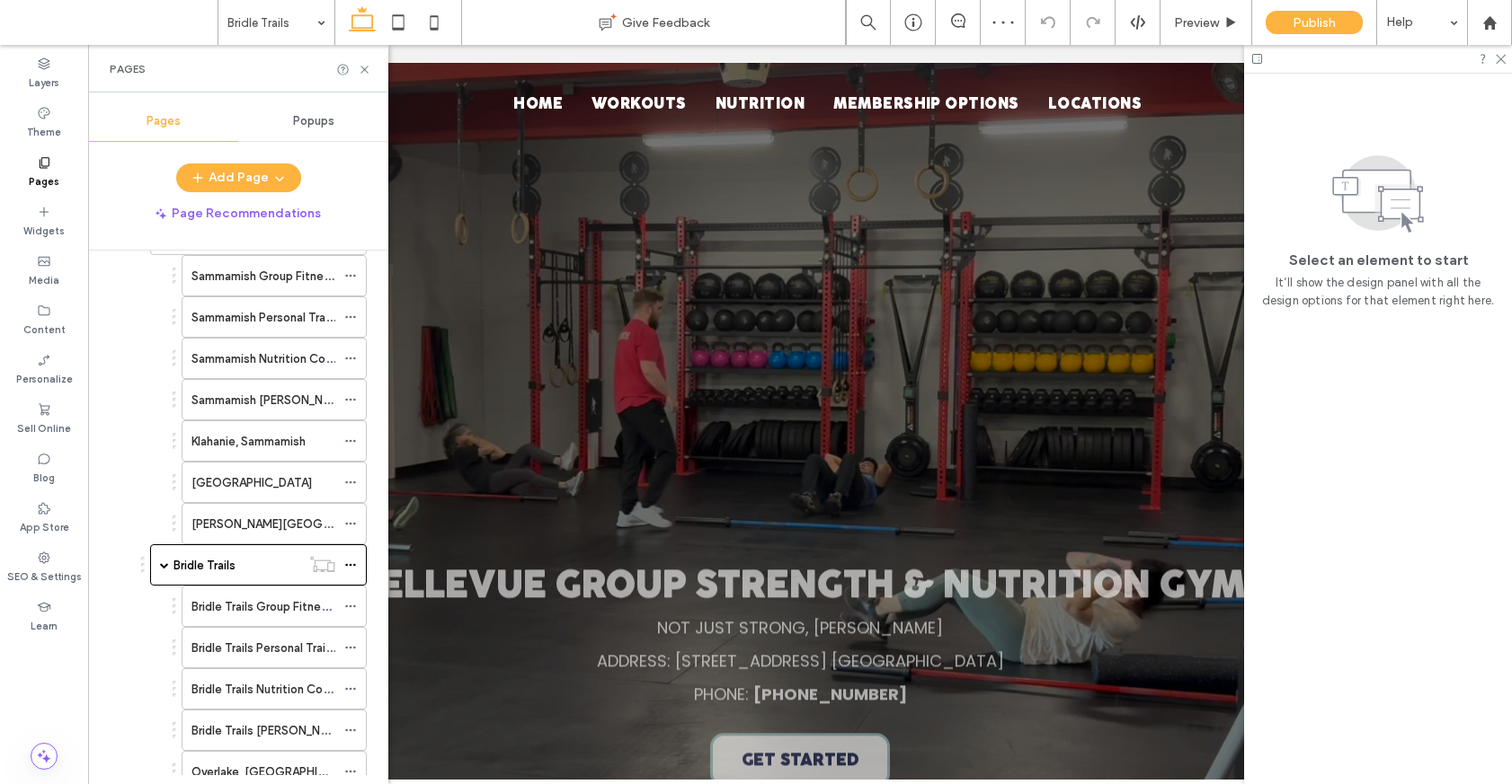
click at [941, 318] on div "Bellevue Group Strength & Nutrition Gym NOT JUST STRONG, SASQUATCH STRONG ADDRE…" at bounding box center [799, 438] width 1294 height 750
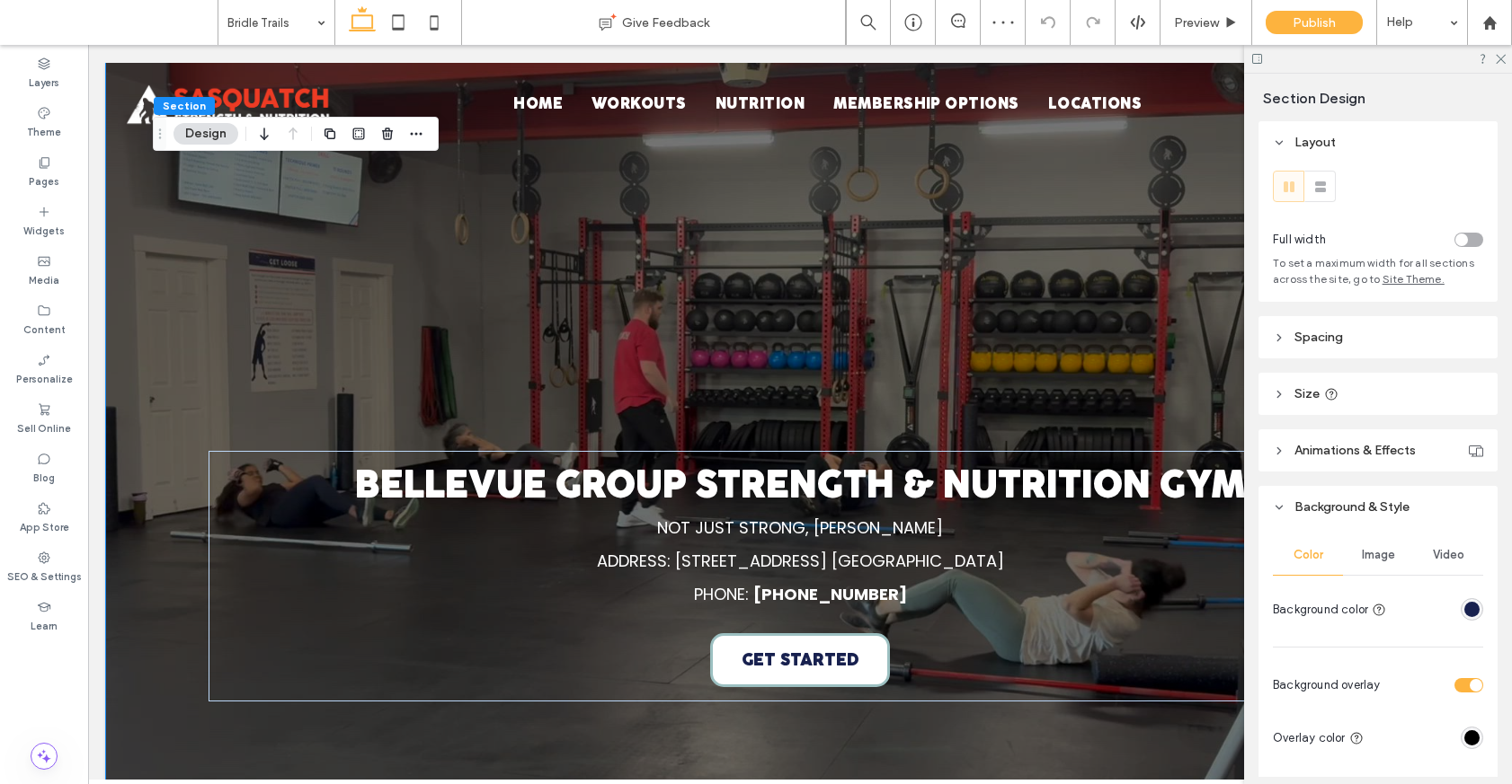
click at [1094, 549] on span "Image" at bounding box center [1377, 555] width 33 height 14
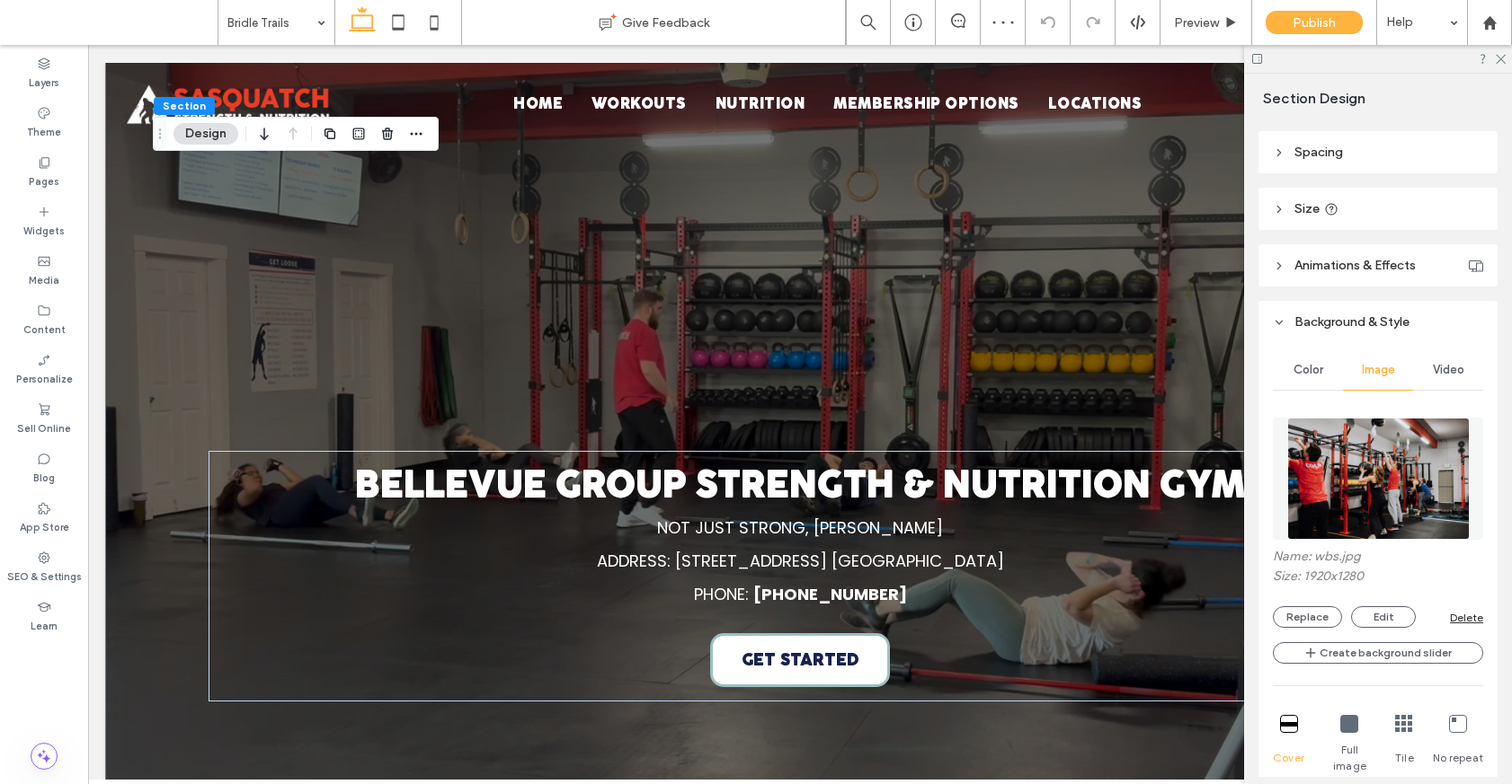
scroll to position [337, 0]
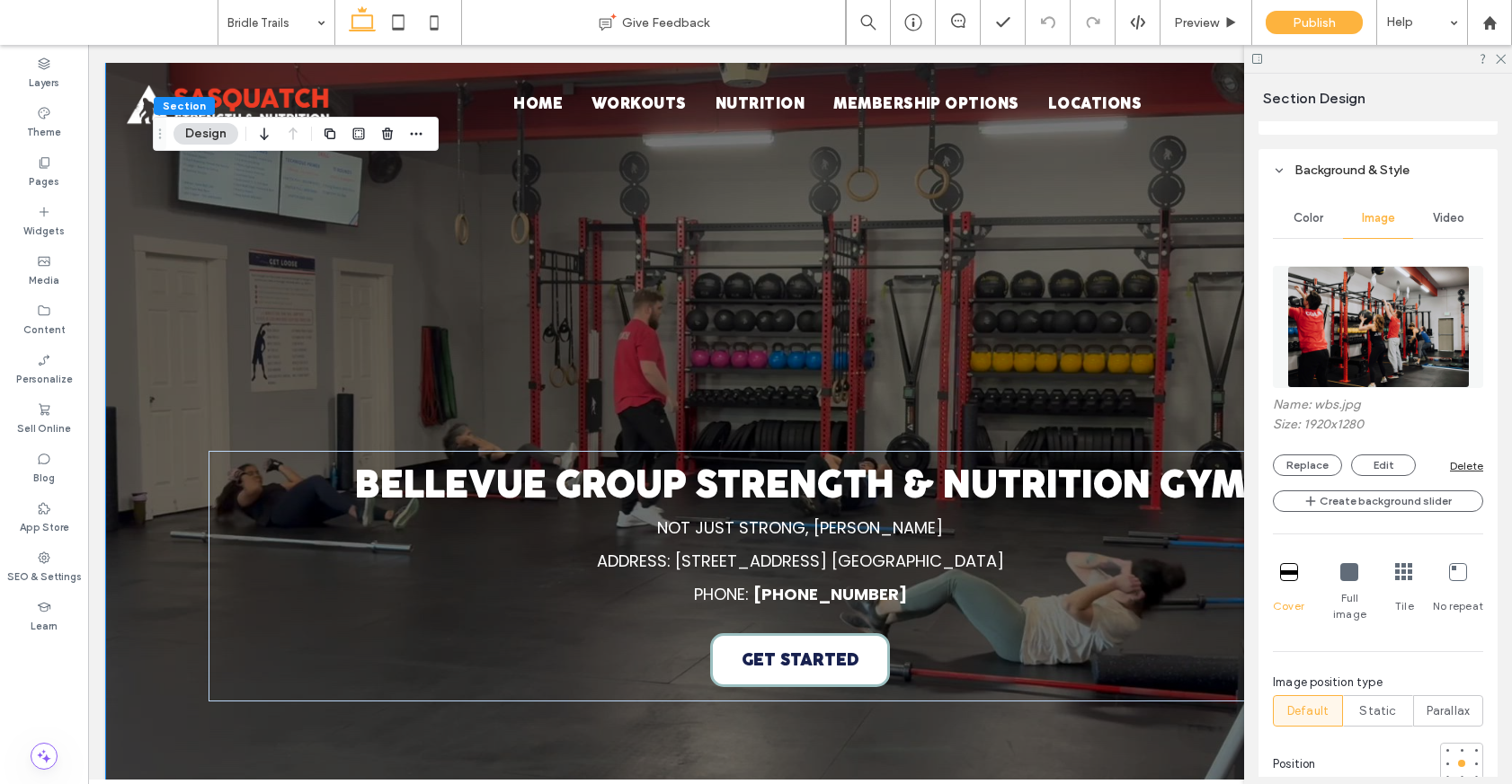
click at [1094, 463] on div "Delete" at bounding box center [1465, 466] width 33 height 14
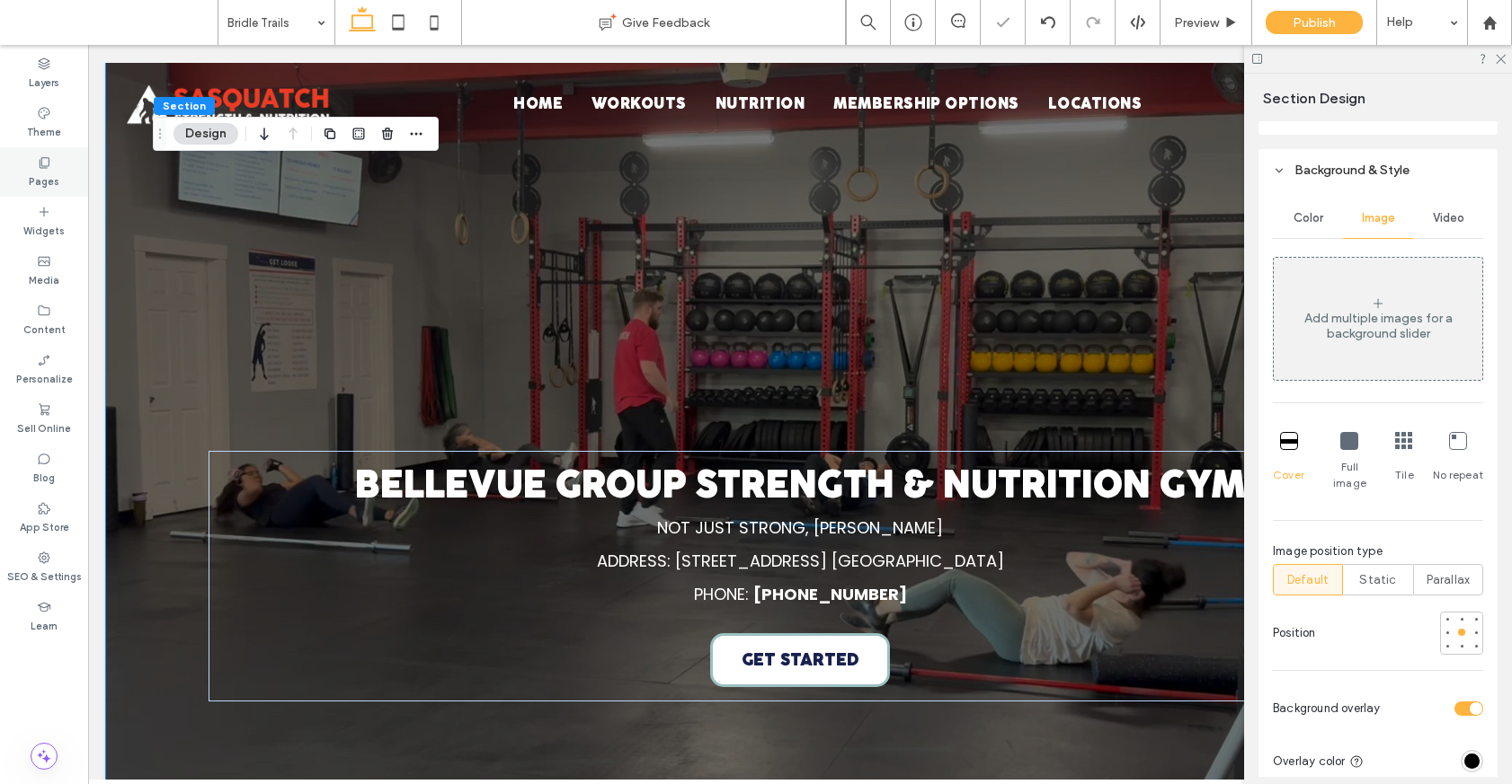
click at [27, 169] on div "Pages" at bounding box center [44, 173] width 88 height 50
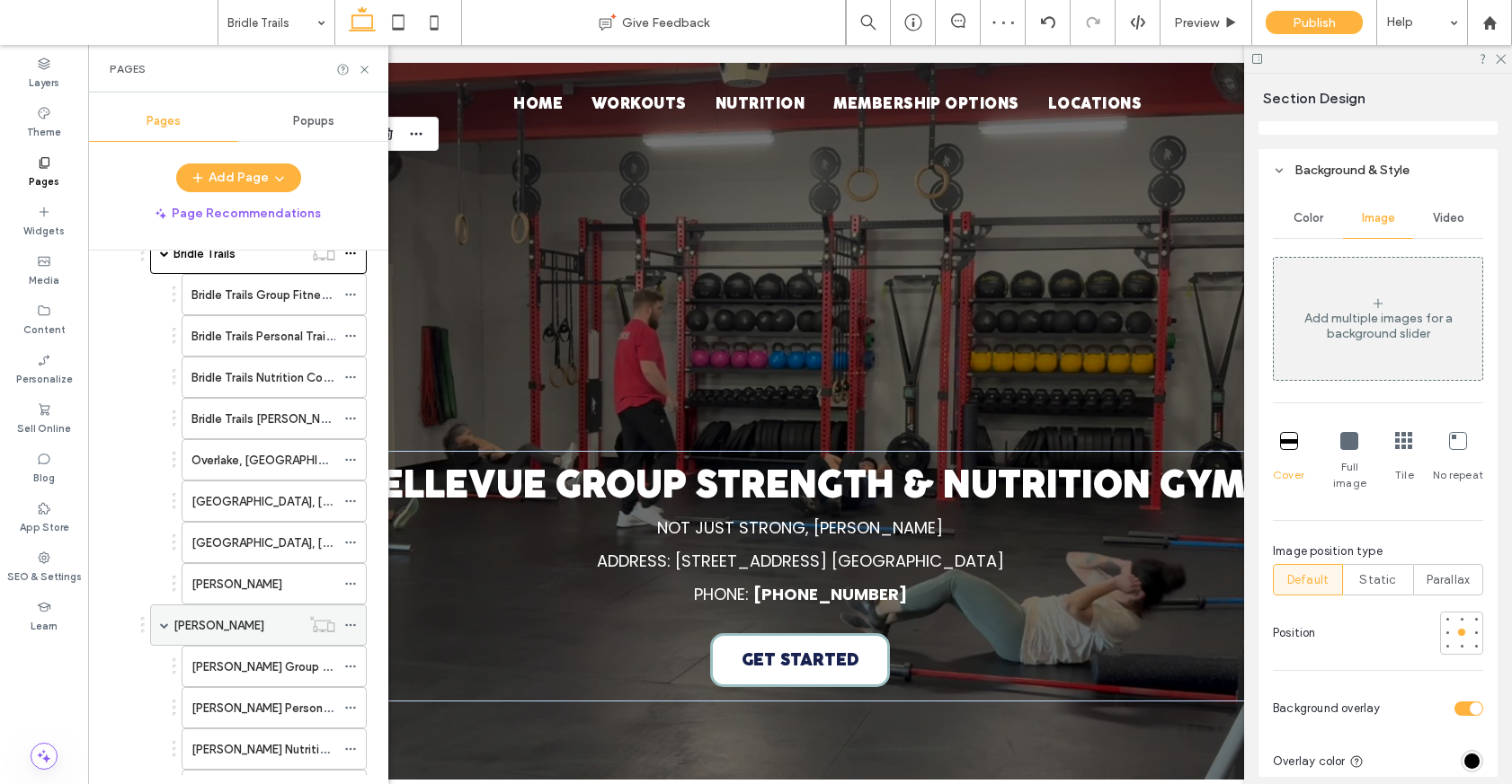
scroll to position [623, 0]
click at [253, 622] on div "Kirkland" at bounding box center [237, 623] width 127 height 19
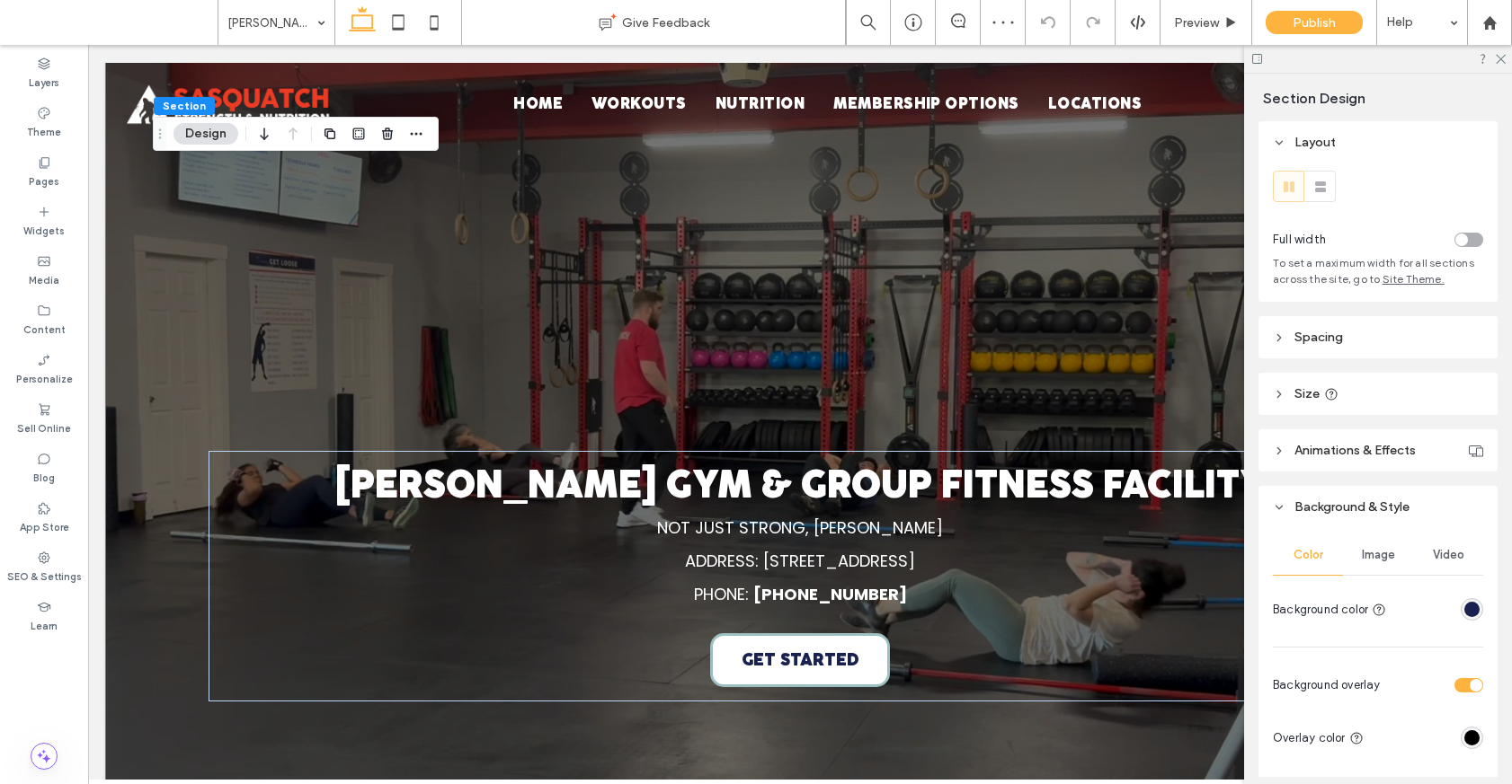
click at [1094, 551] on span "Image" at bounding box center [1377, 555] width 33 height 14
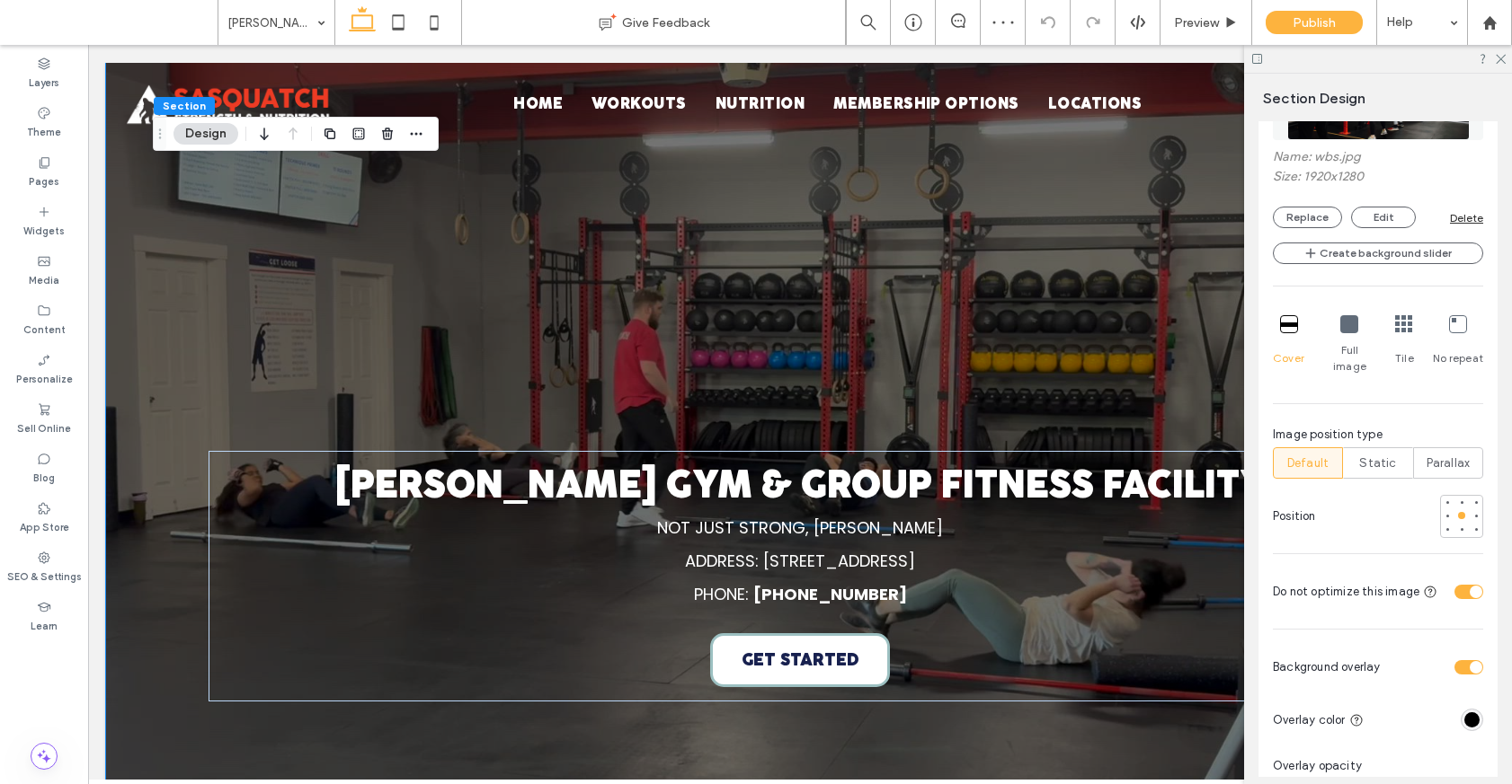
scroll to position [275, 0]
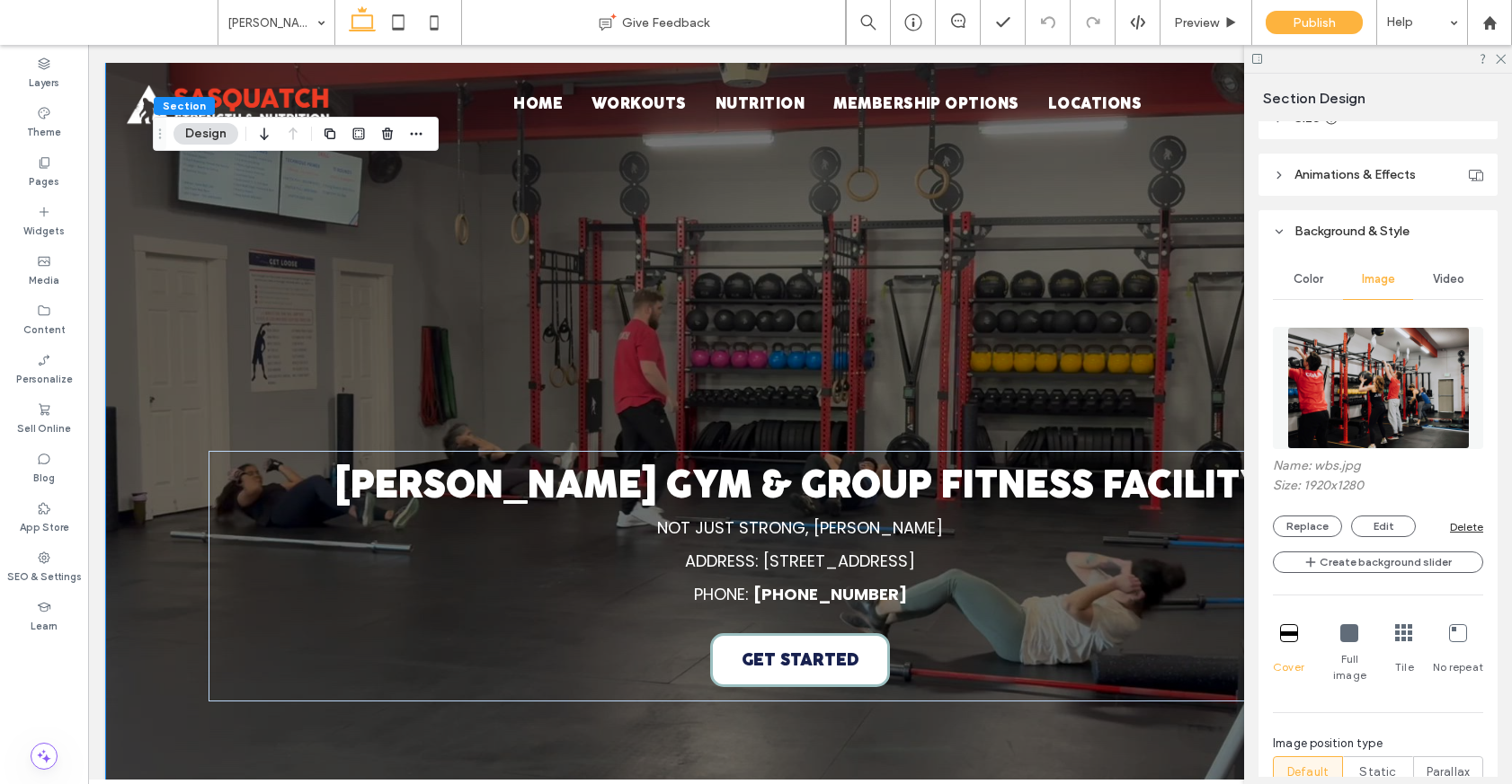
click at [1094, 523] on div "Delete" at bounding box center [1465, 527] width 33 height 14
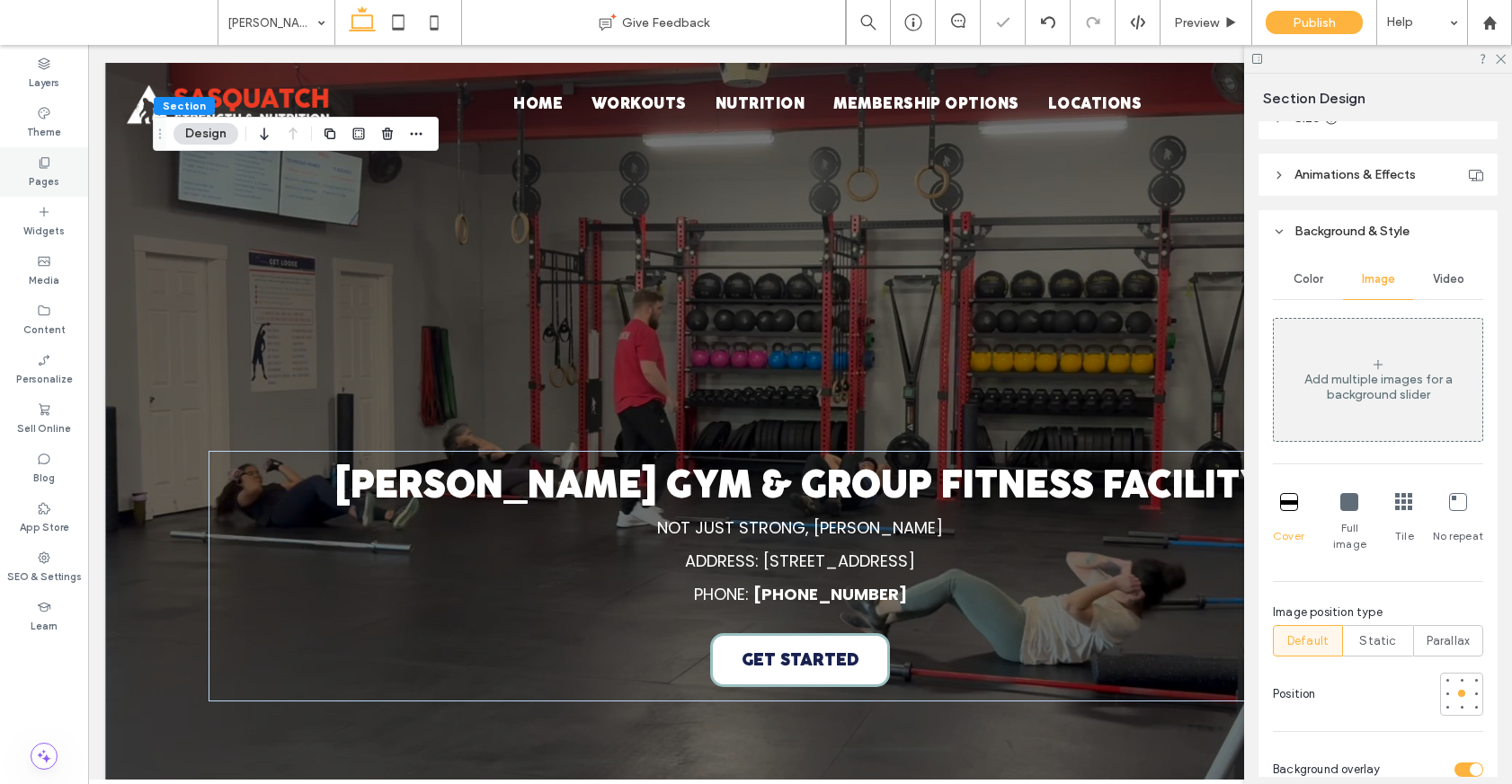
click at [60, 168] on div "Pages" at bounding box center [44, 173] width 88 height 50
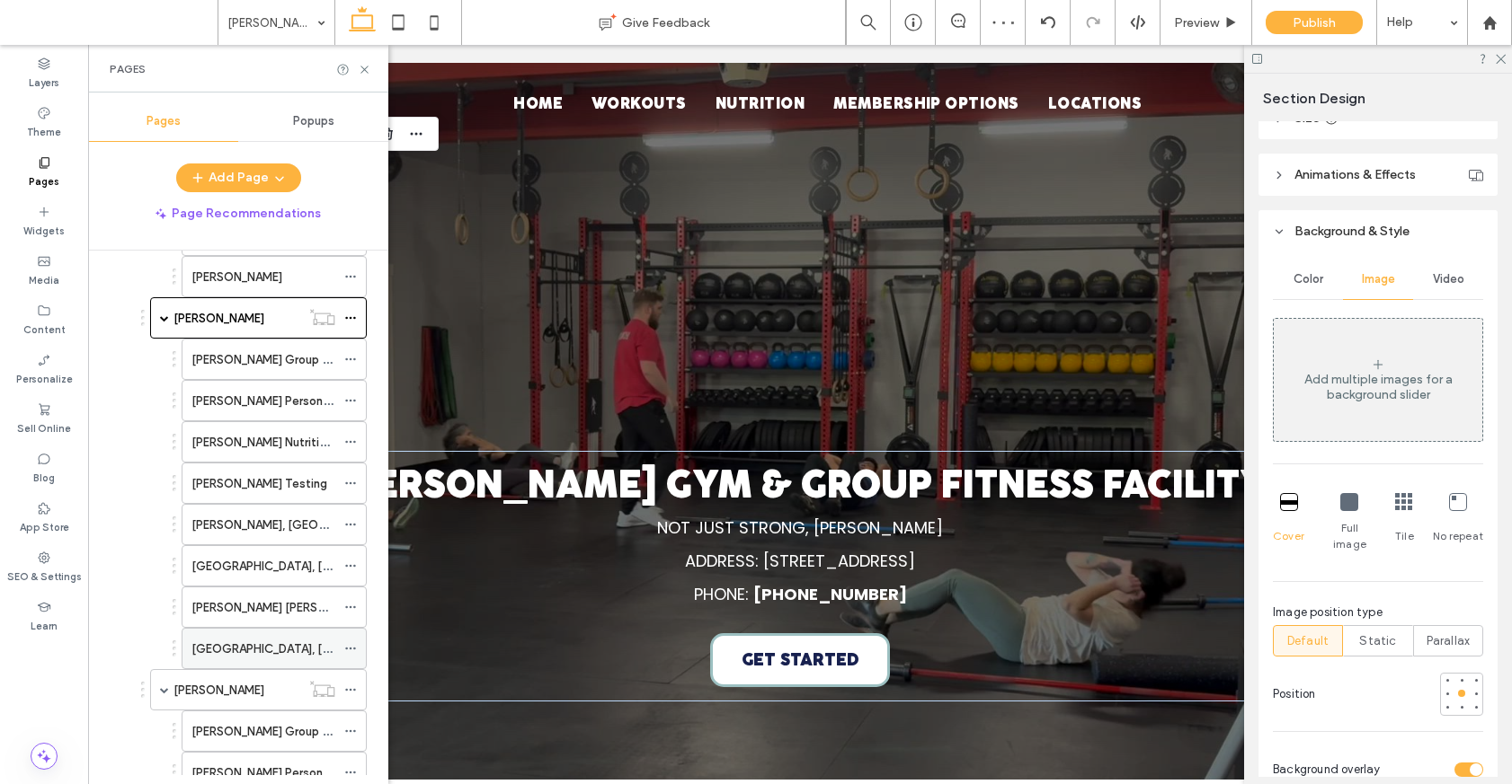
scroll to position [950, 0]
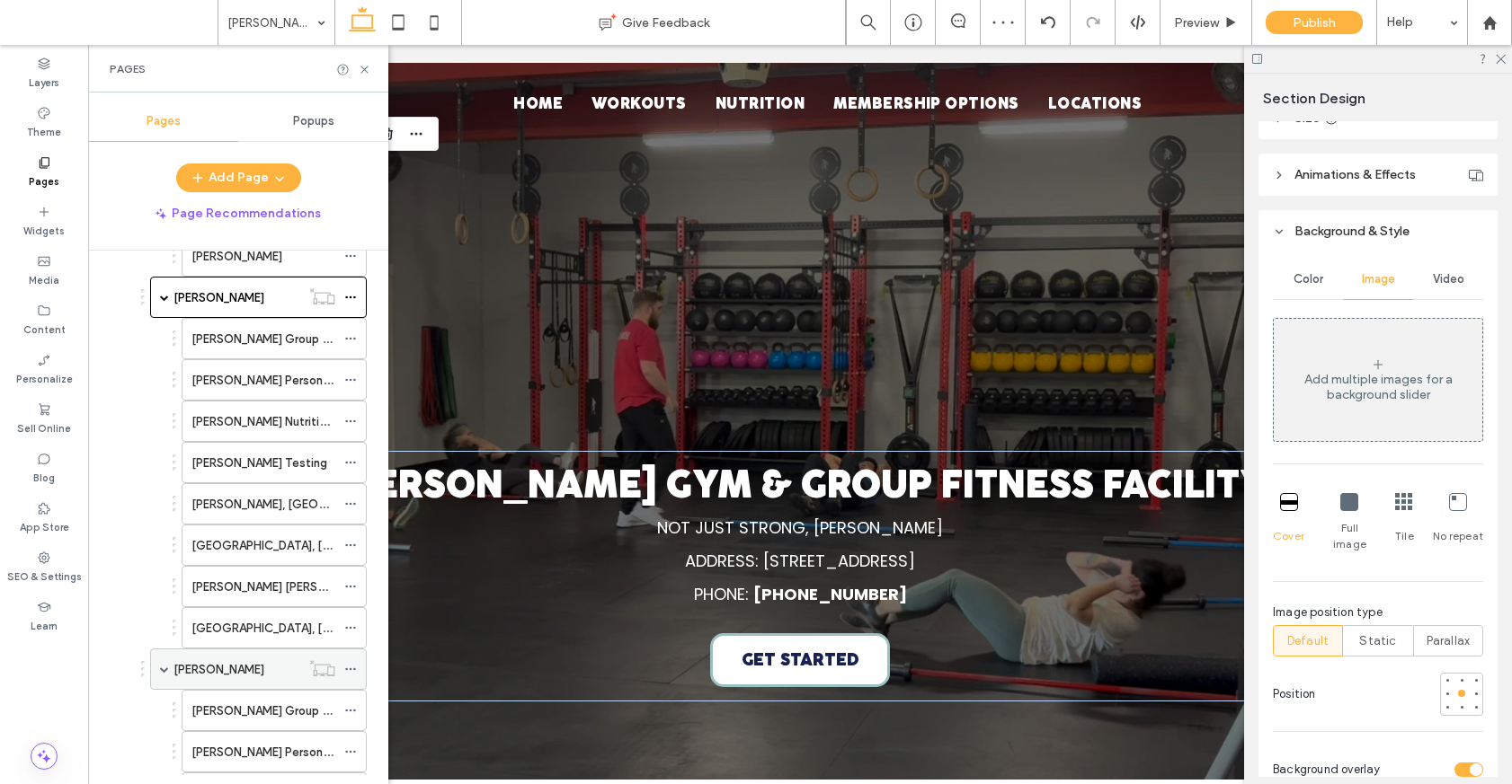
click at [216, 667] on label "Redmond" at bounding box center [219, 670] width 91 height 32
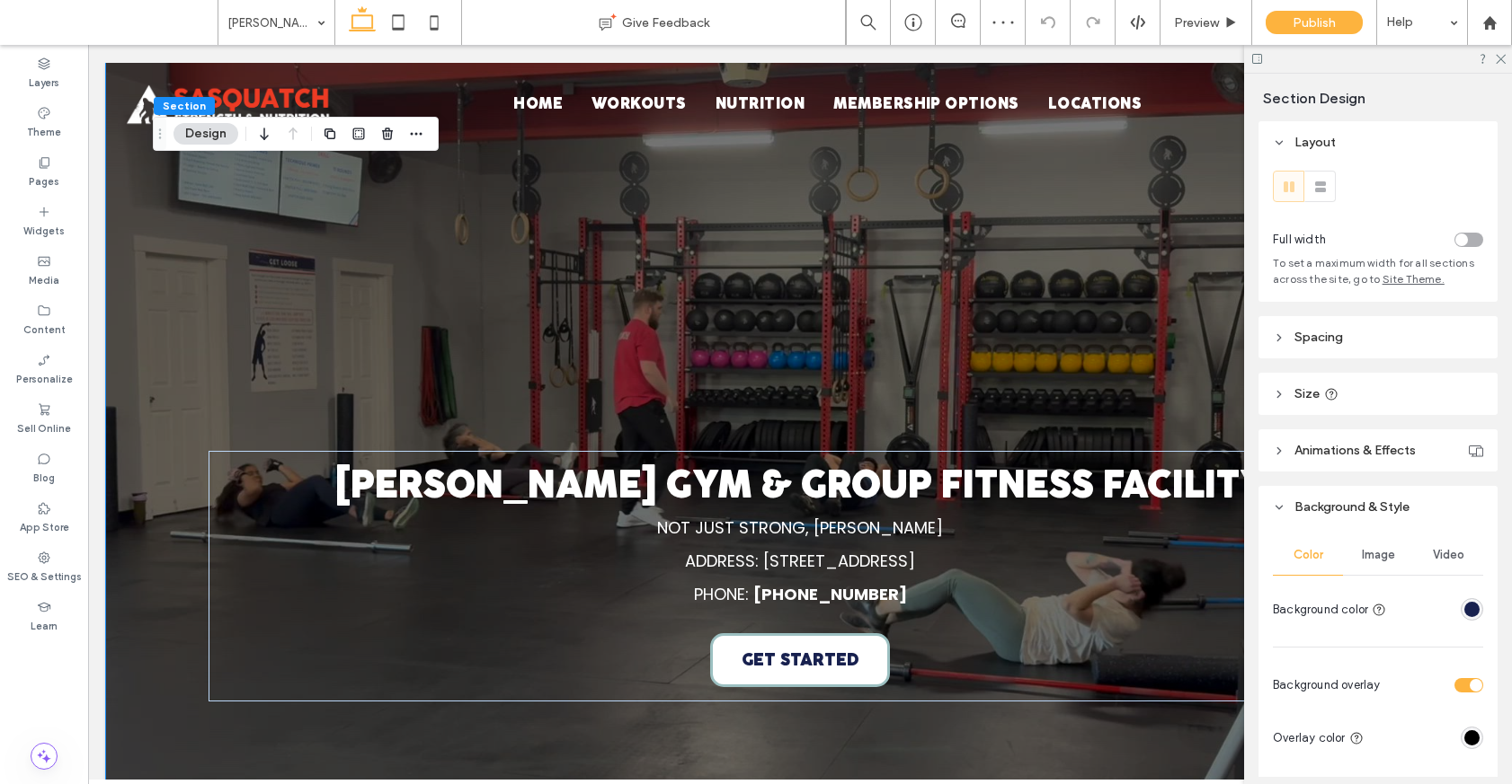
click at [1094, 557] on span "Video" at bounding box center [1448, 555] width 32 height 14
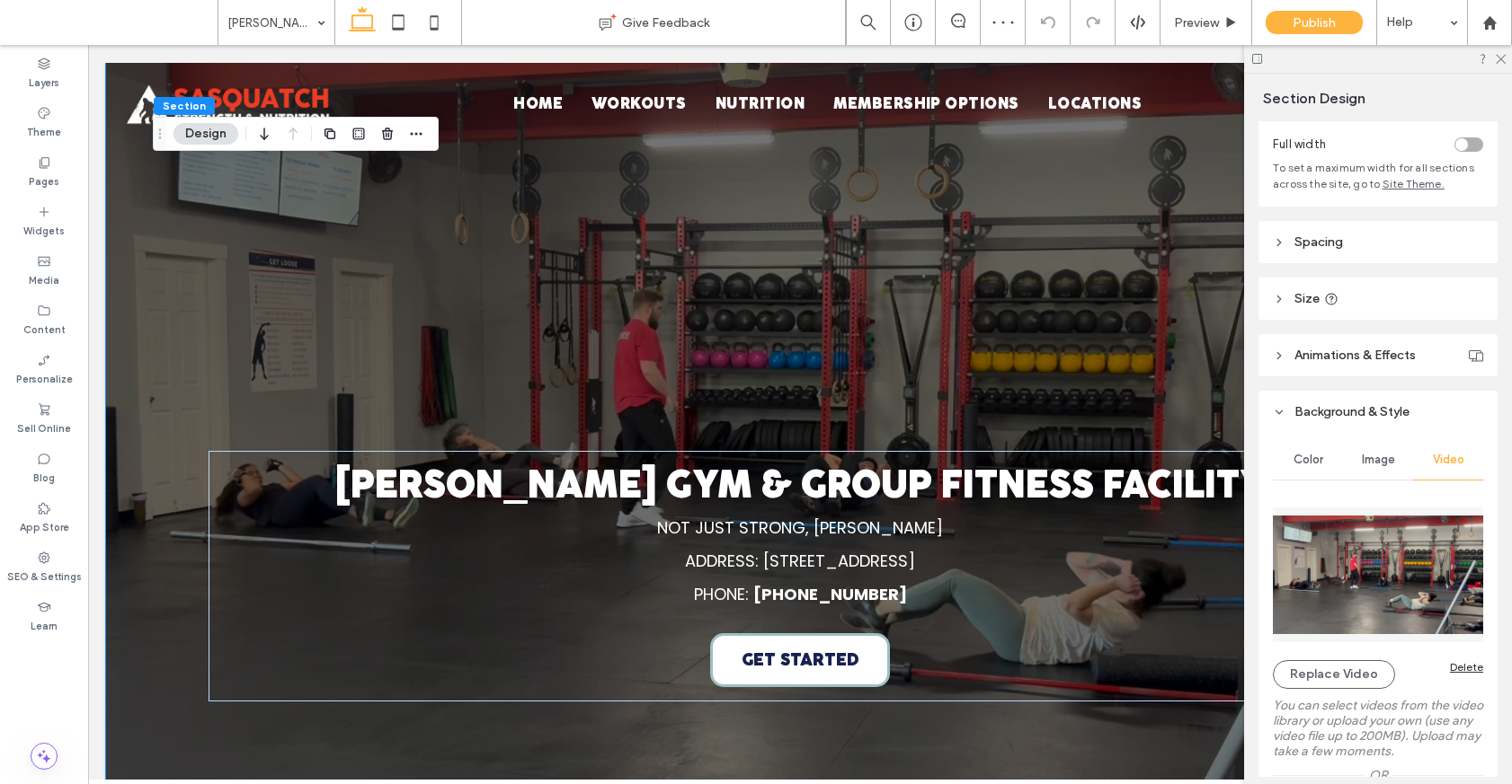
scroll to position [210, 0]
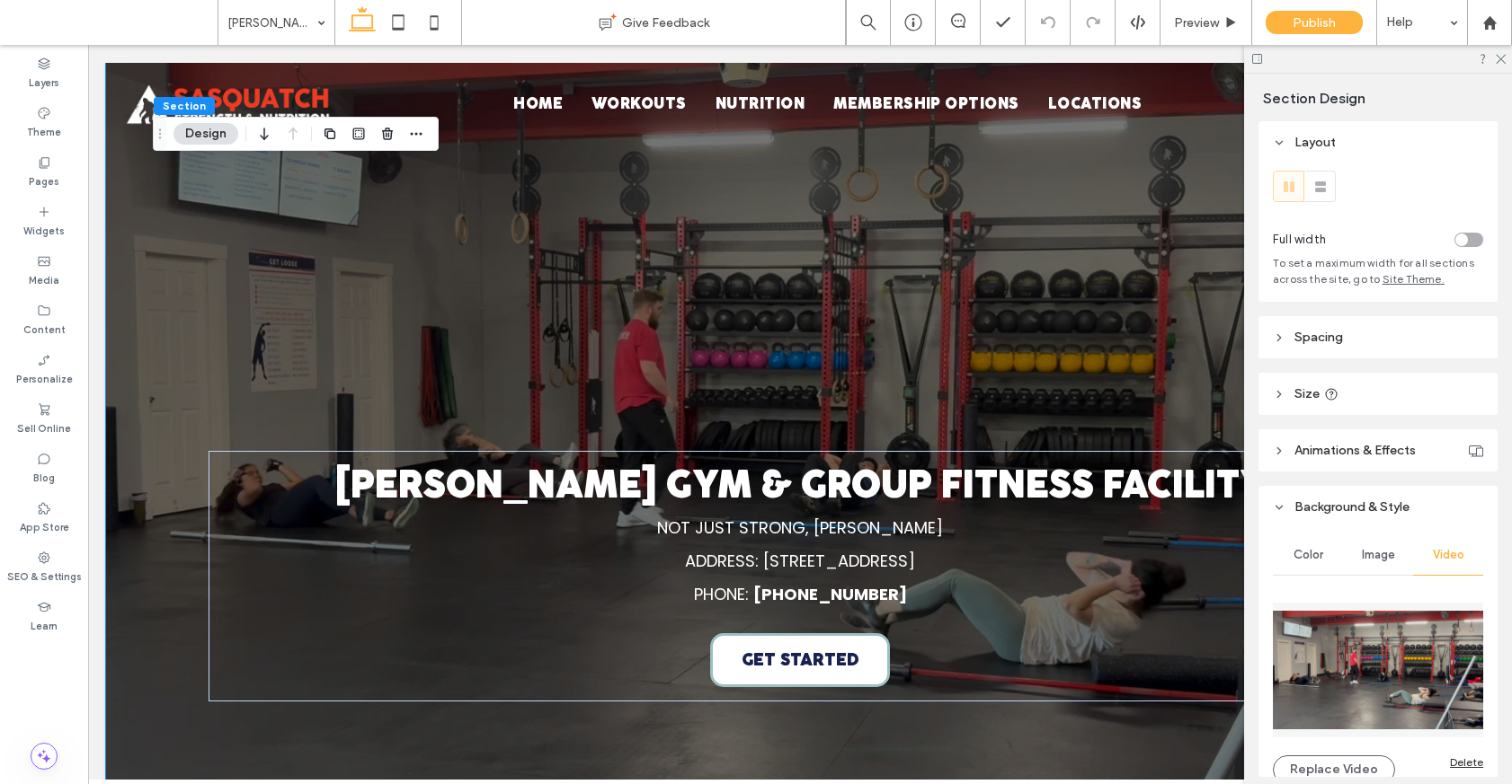
scroll to position [210, 0]
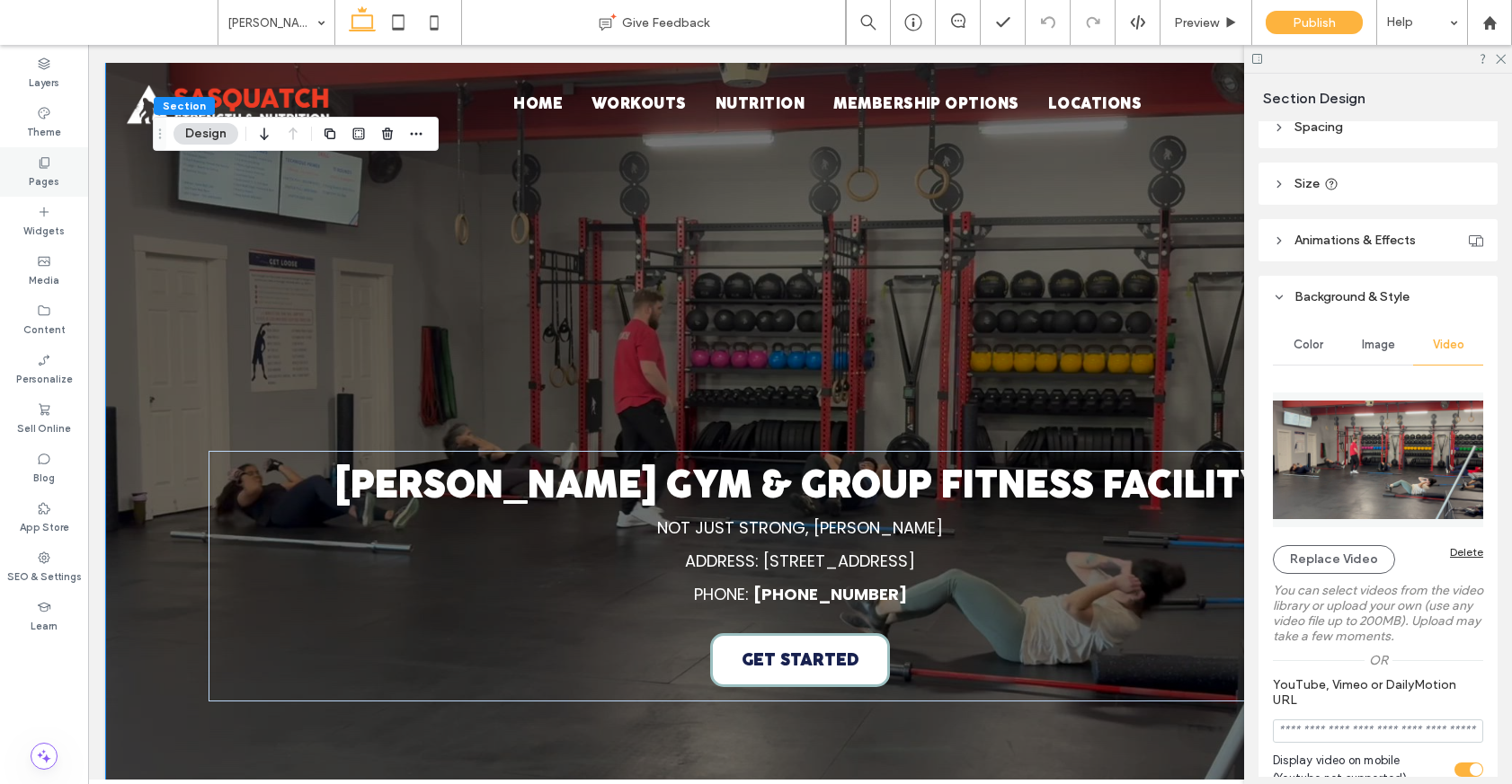
click at [46, 169] on icon at bounding box center [44, 163] width 14 height 14
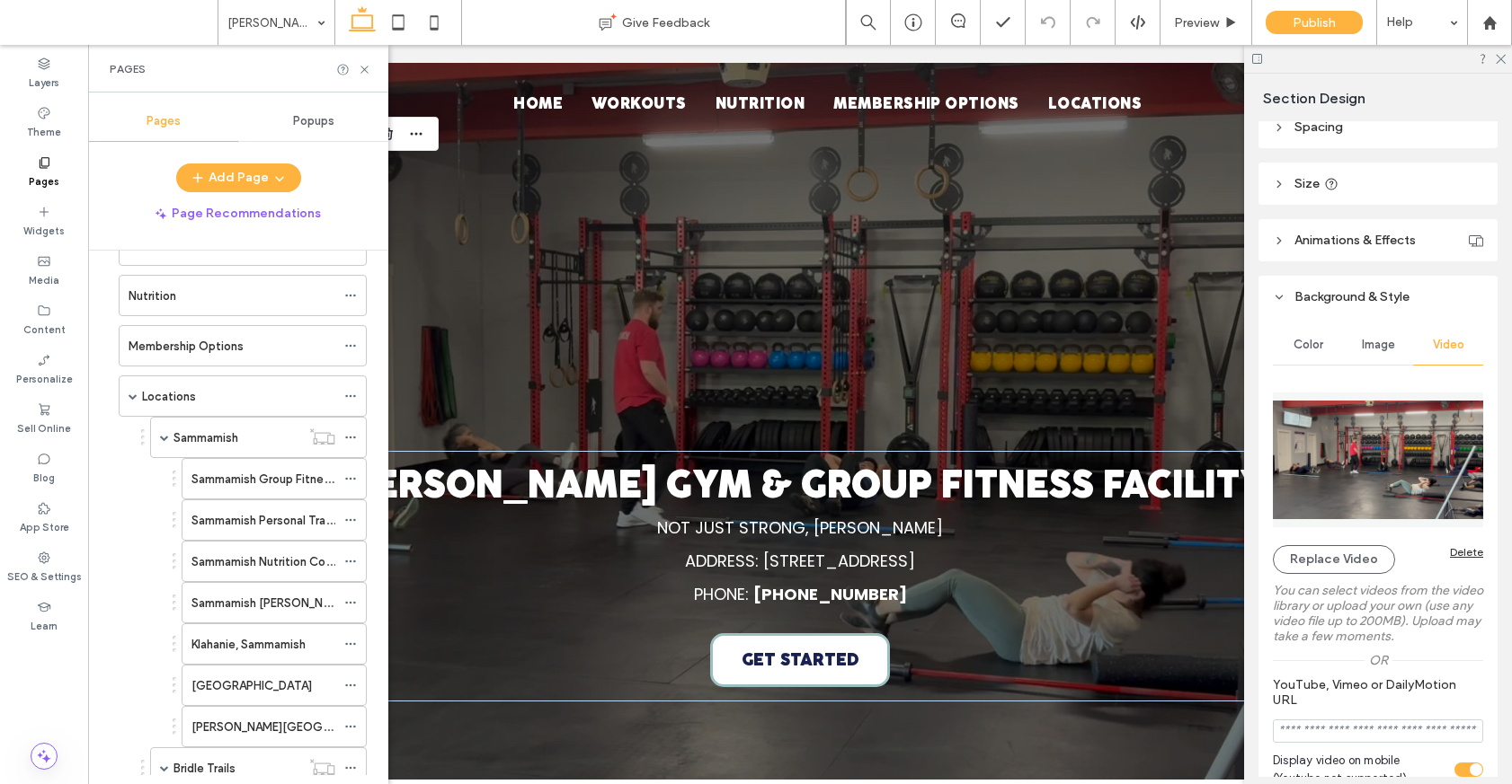
scroll to position [167, 0]
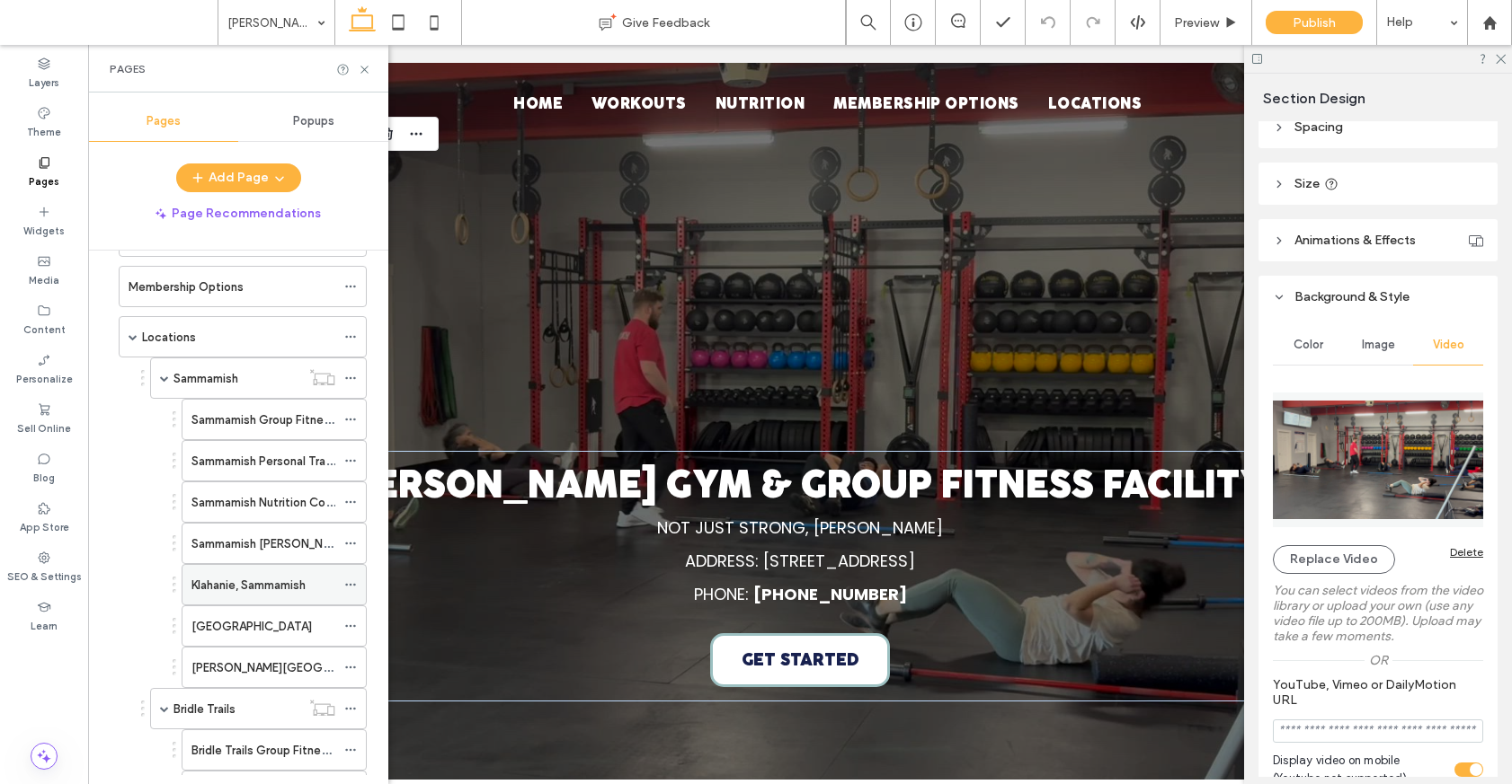
click at [266, 585] on label "Klahanie, Sammamish" at bounding box center [249, 586] width 114 height 32
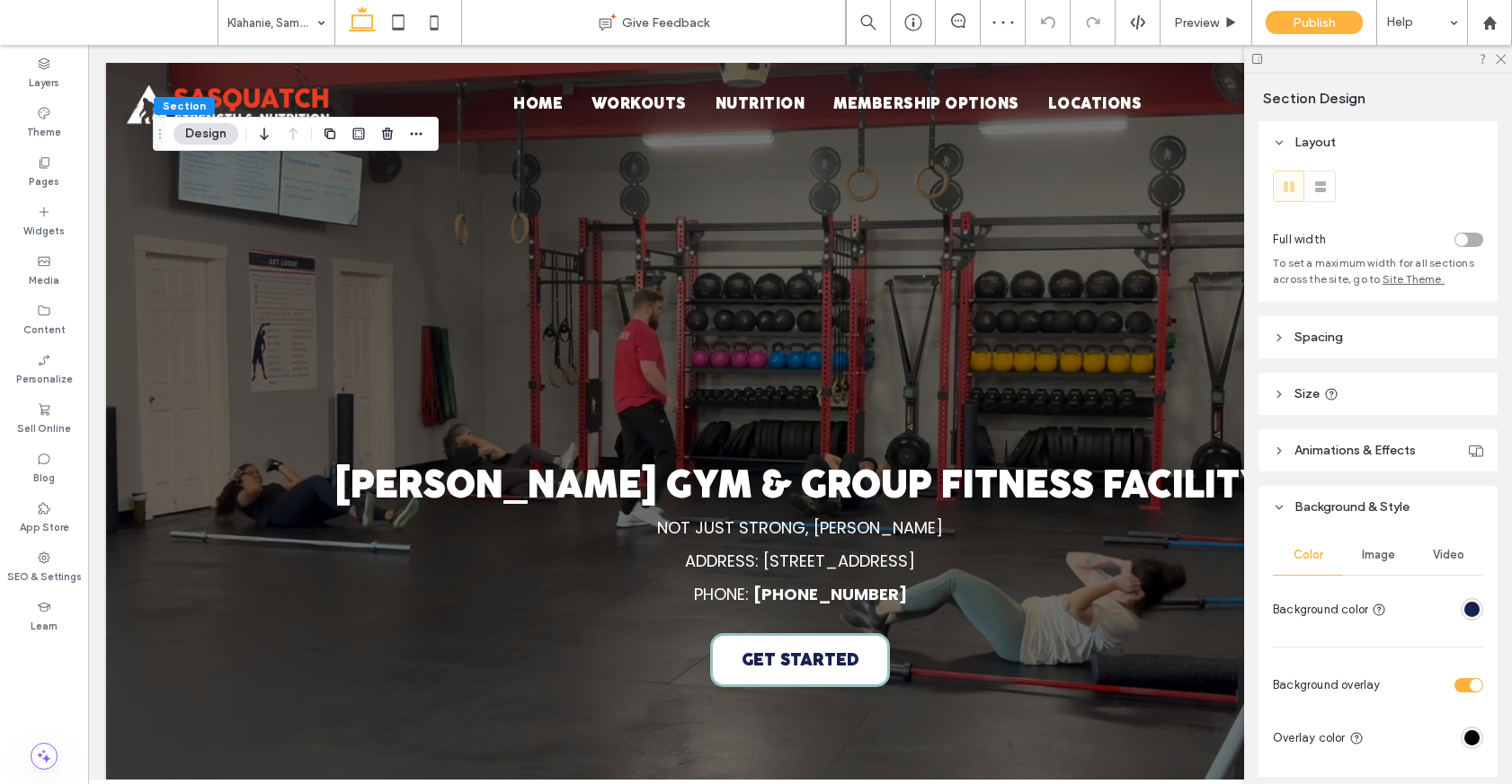
click at [1425, 552] on div "Video" at bounding box center [1448, 556] width 70 height 40
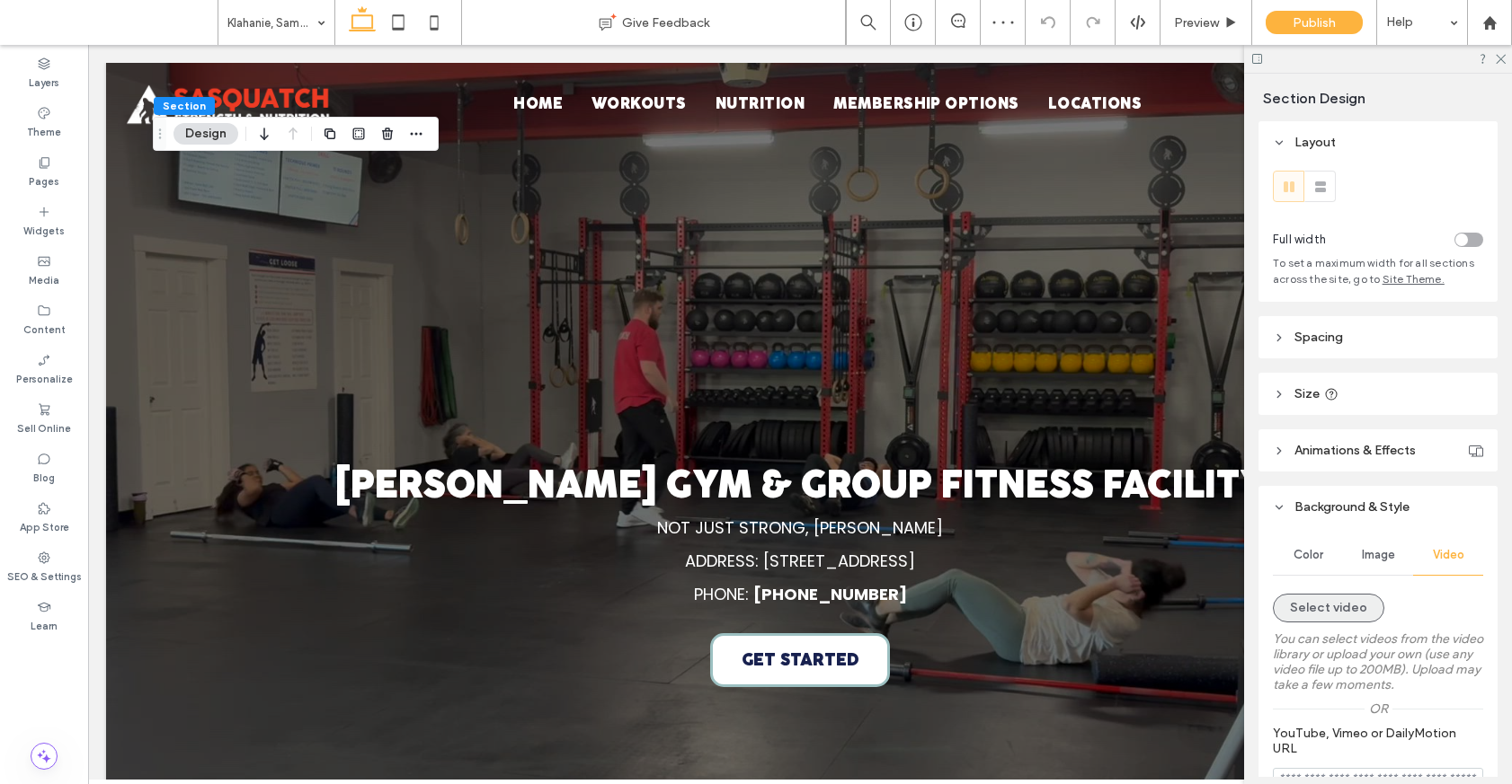
click at [1339, 613] on button "Select video" at bounding box center [1328, 607] width 112 height 29
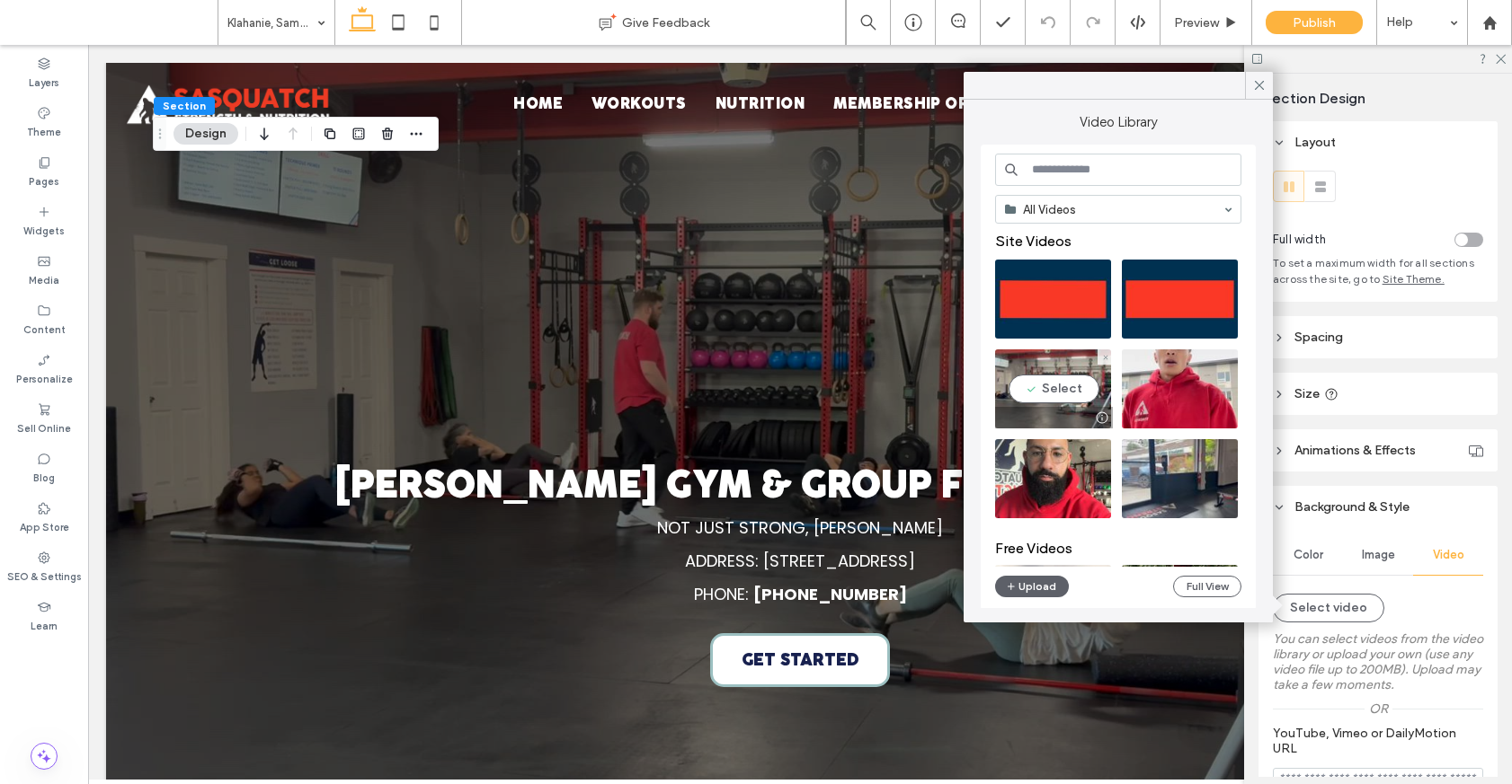
click at [1094, 384] on video at bounding box center [1053, 388] width 116 height 79
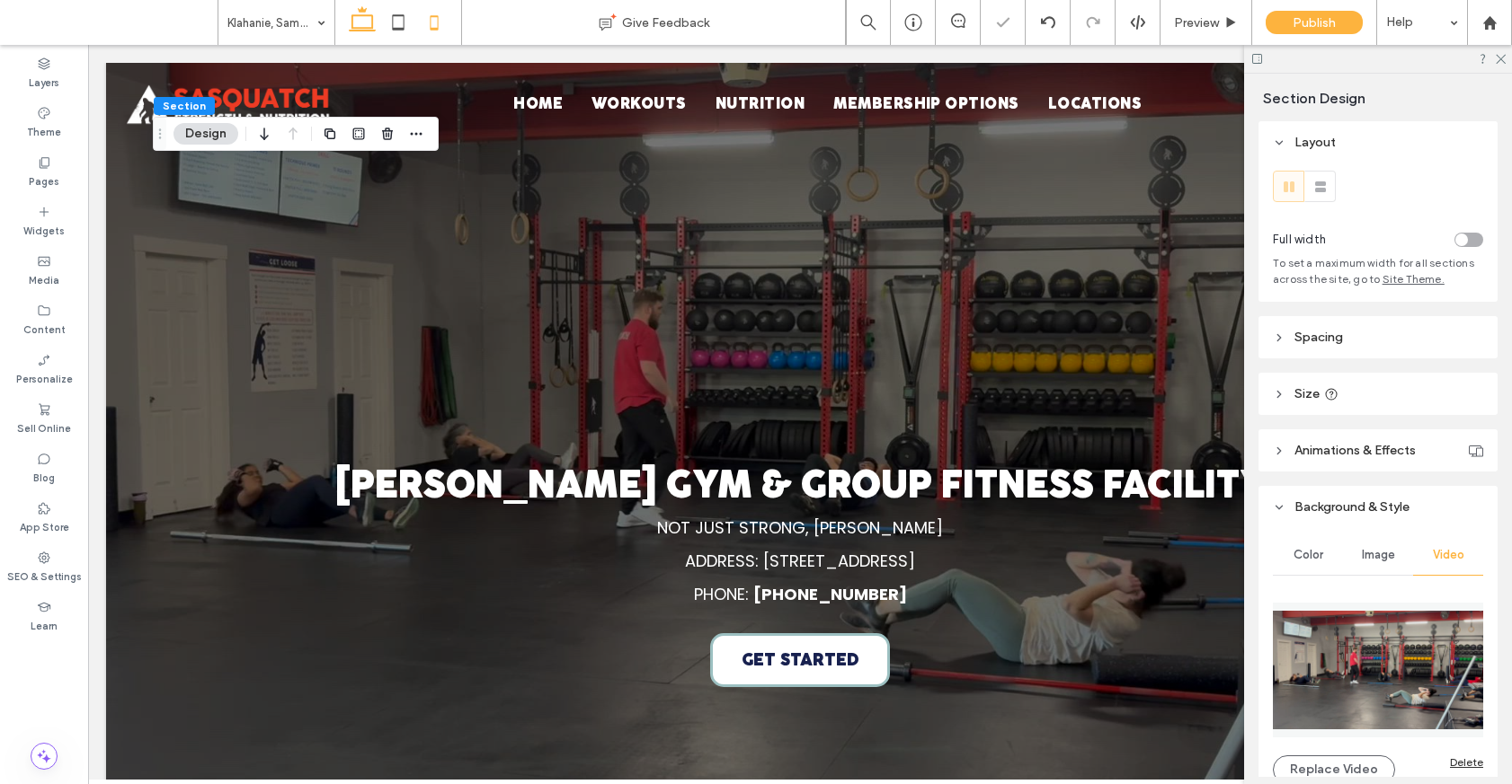
click at [447, 24] on icon at bounding box center [434, 23] width 36 height 36
type input "**"
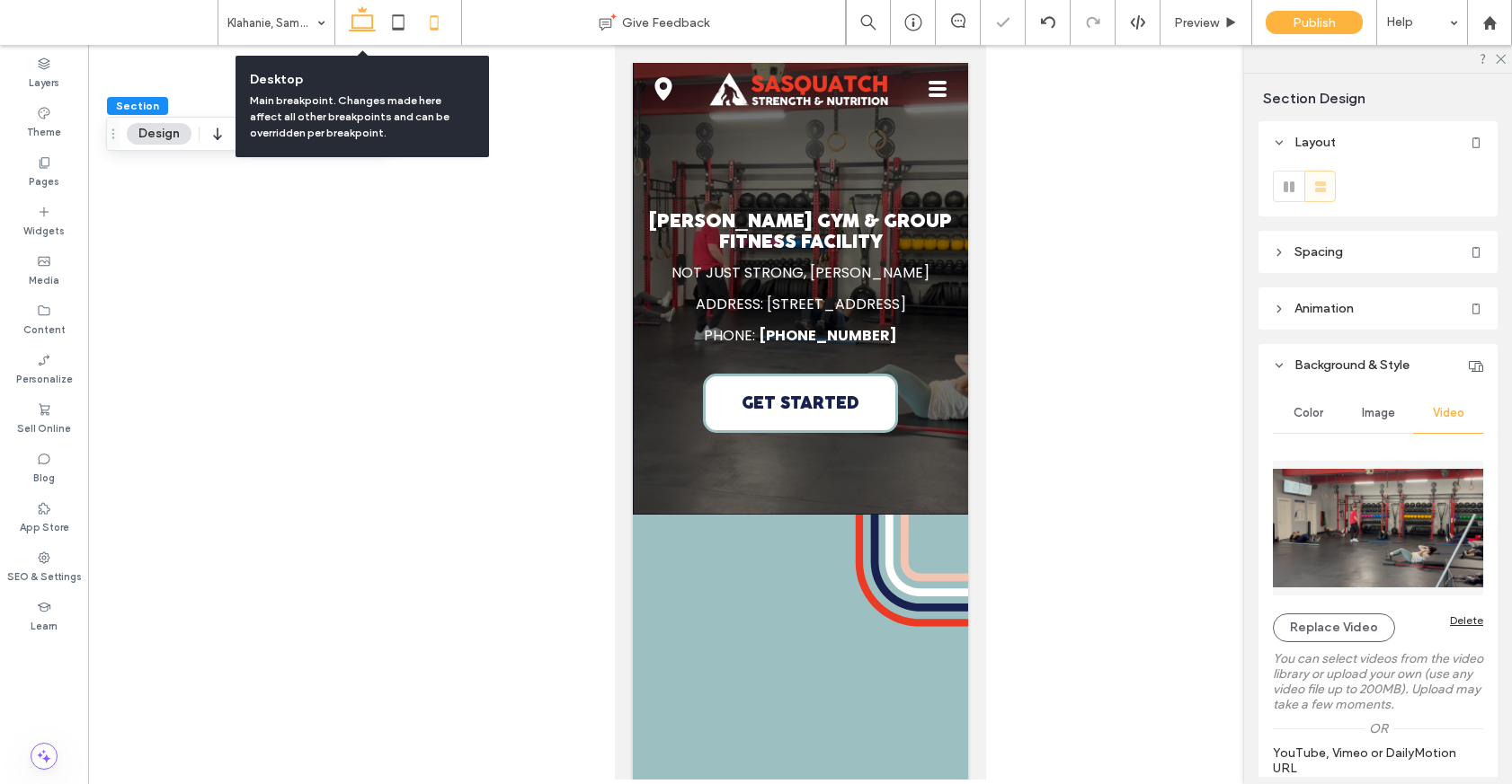
click at [365, 22] on icon at bounding box center [362, 23] width 36 height 36
type input "**"
type input "*"
type input "**"
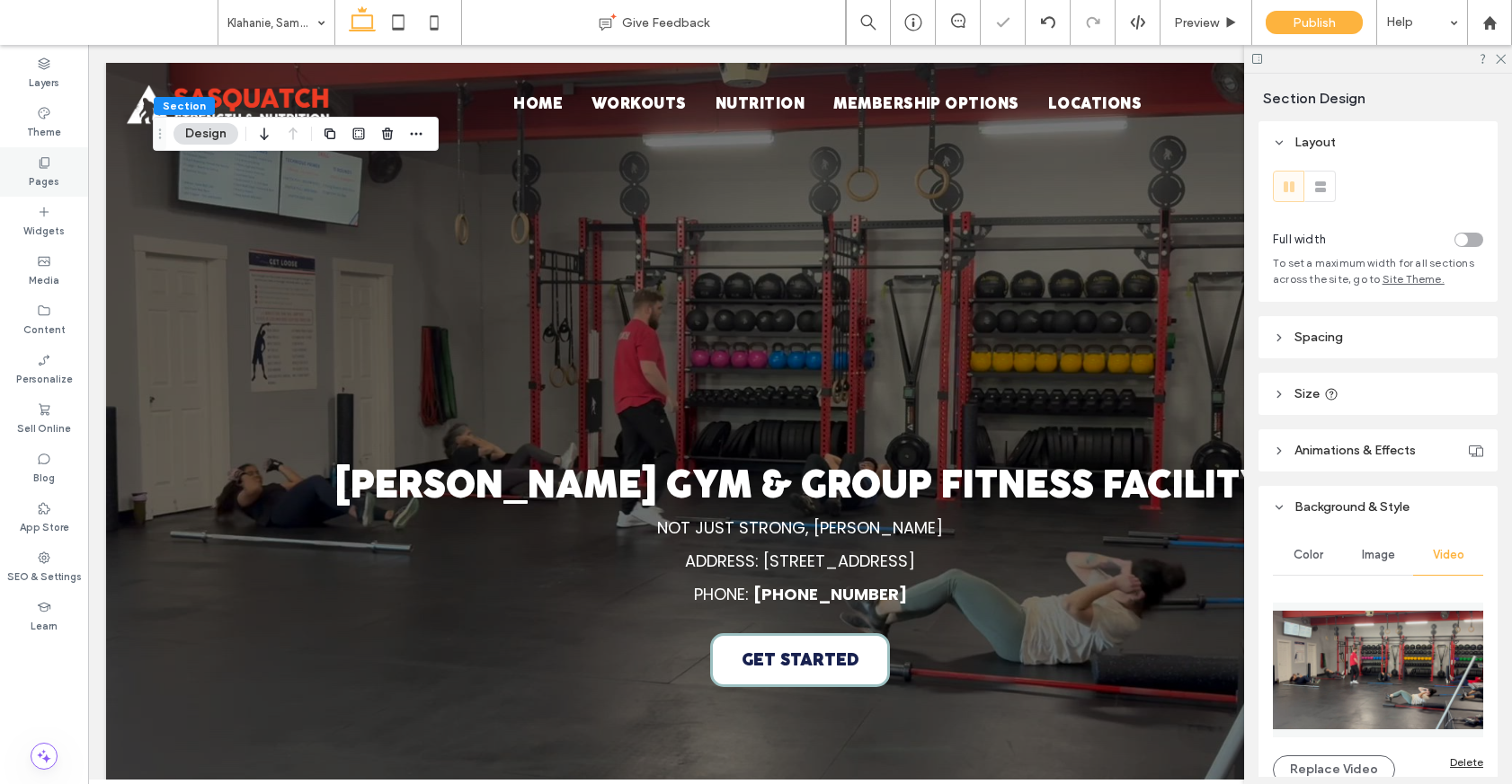
click at [46, 156] on icon at bounding box center [44, 163] width 14 height 14
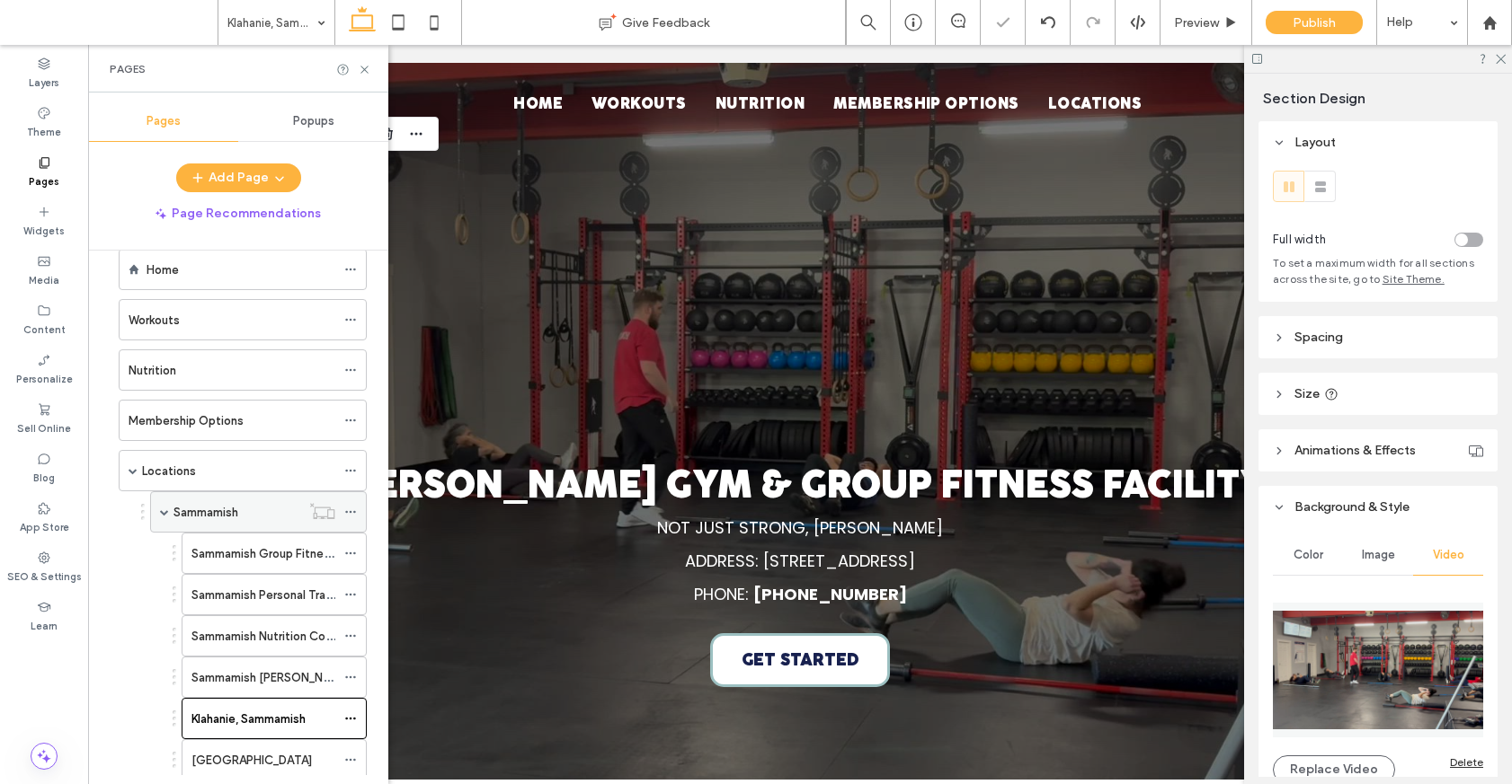
scroll to position [468, 0]
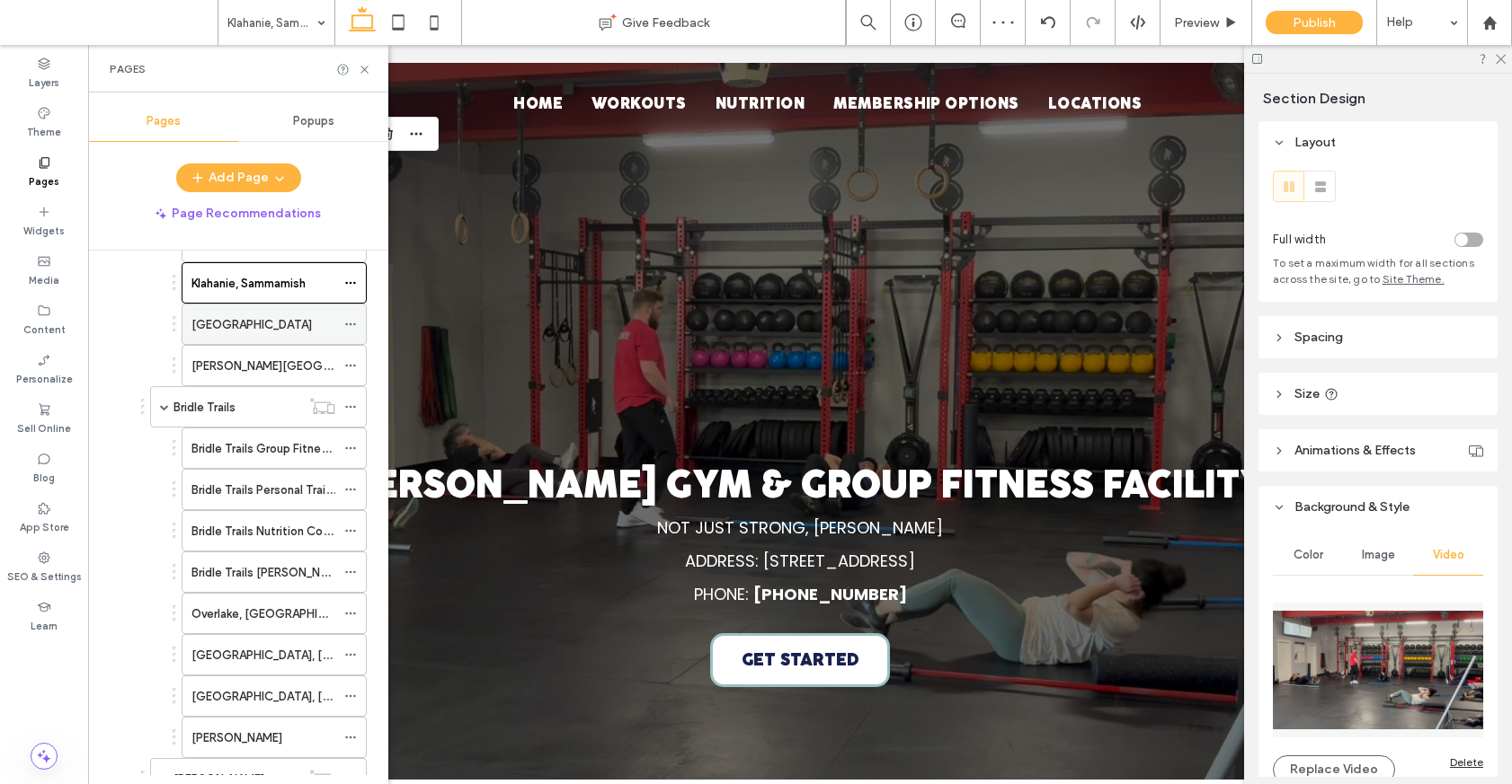
click at [268, 332] on div "Fall City" at bounding box center [263, 324] width 144 height 19
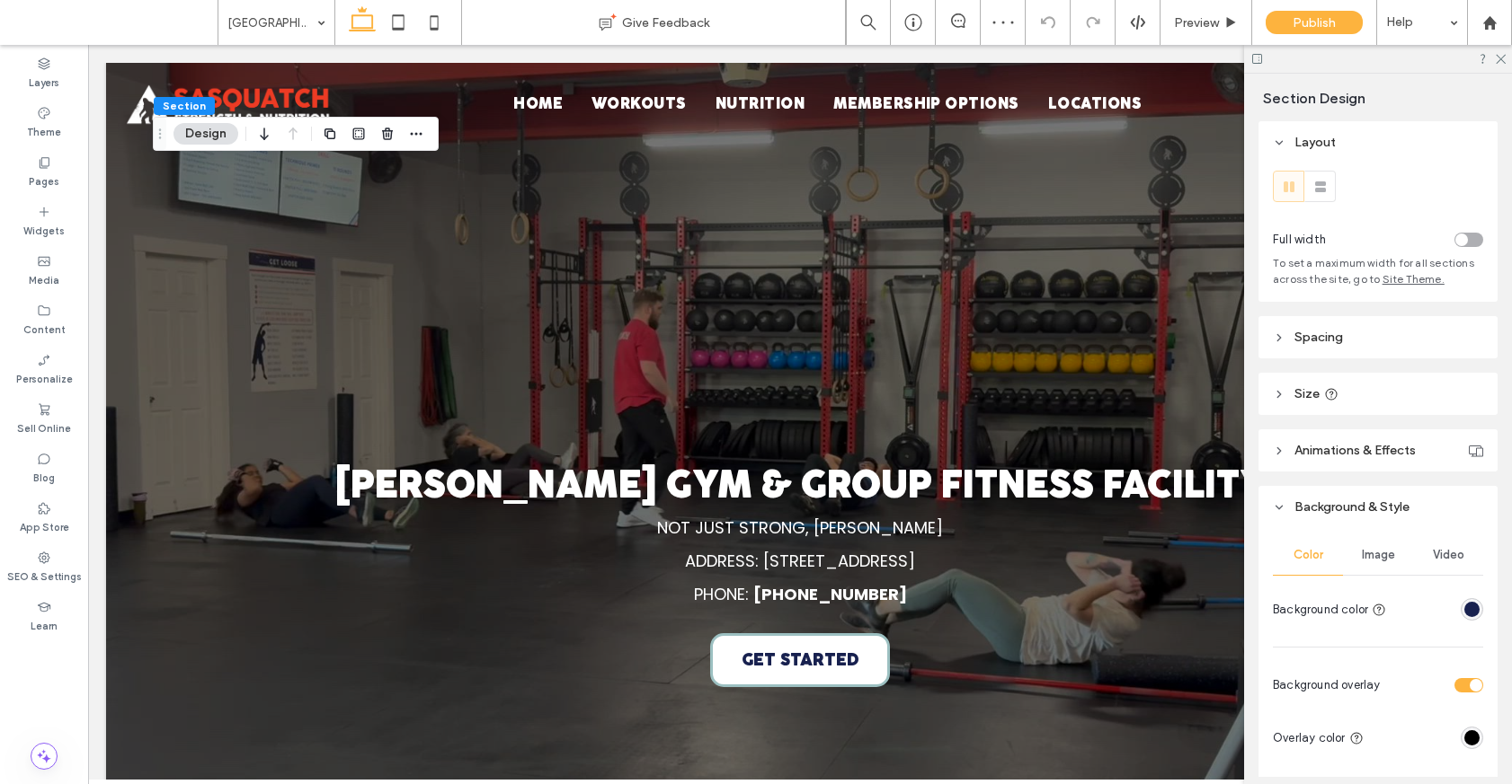
click at [1395, 567] on div "Image" at bounding box center [1377, 556] width 70 height 40
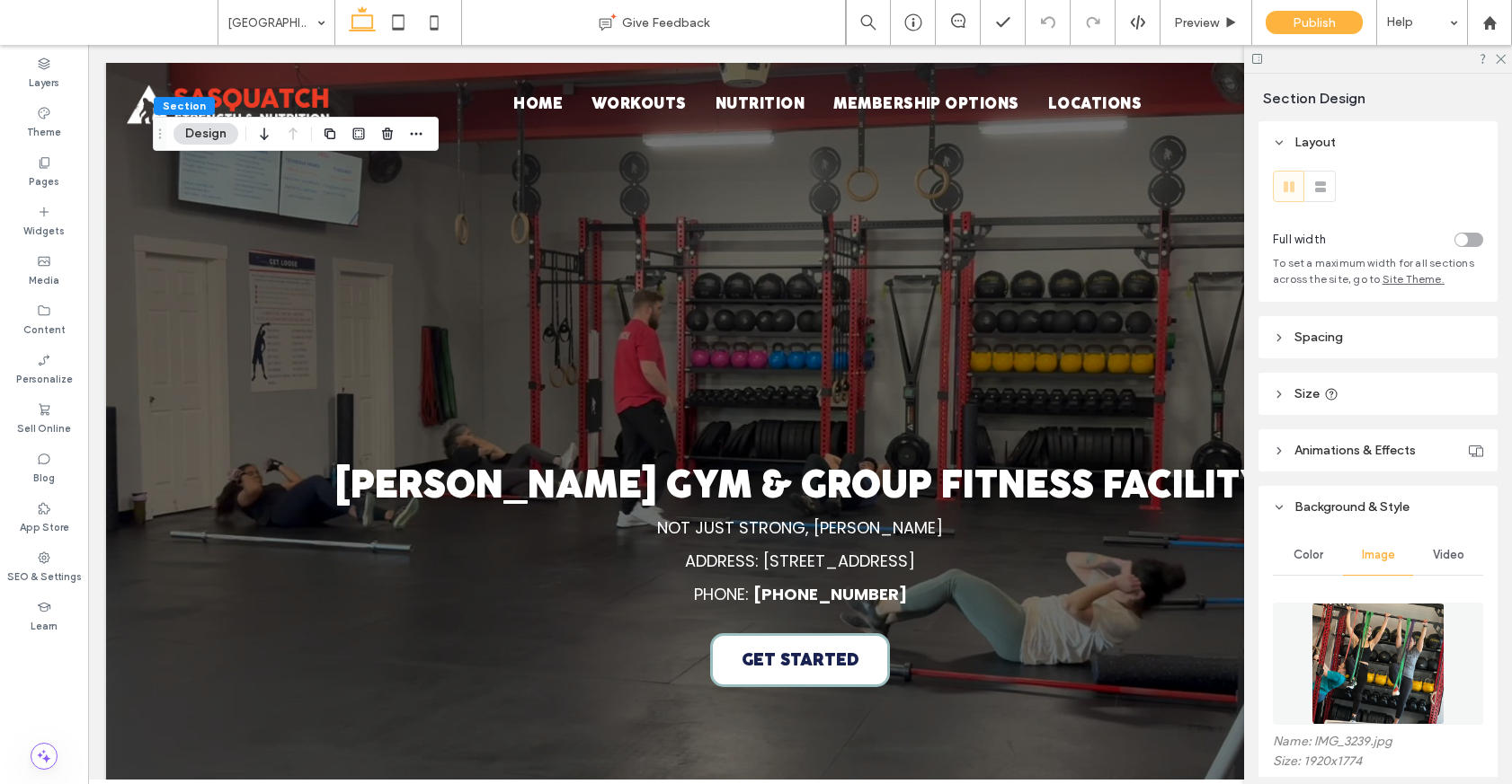
click at [1395, 626] on img at bounding box center [1377, 663] width 132 height 122
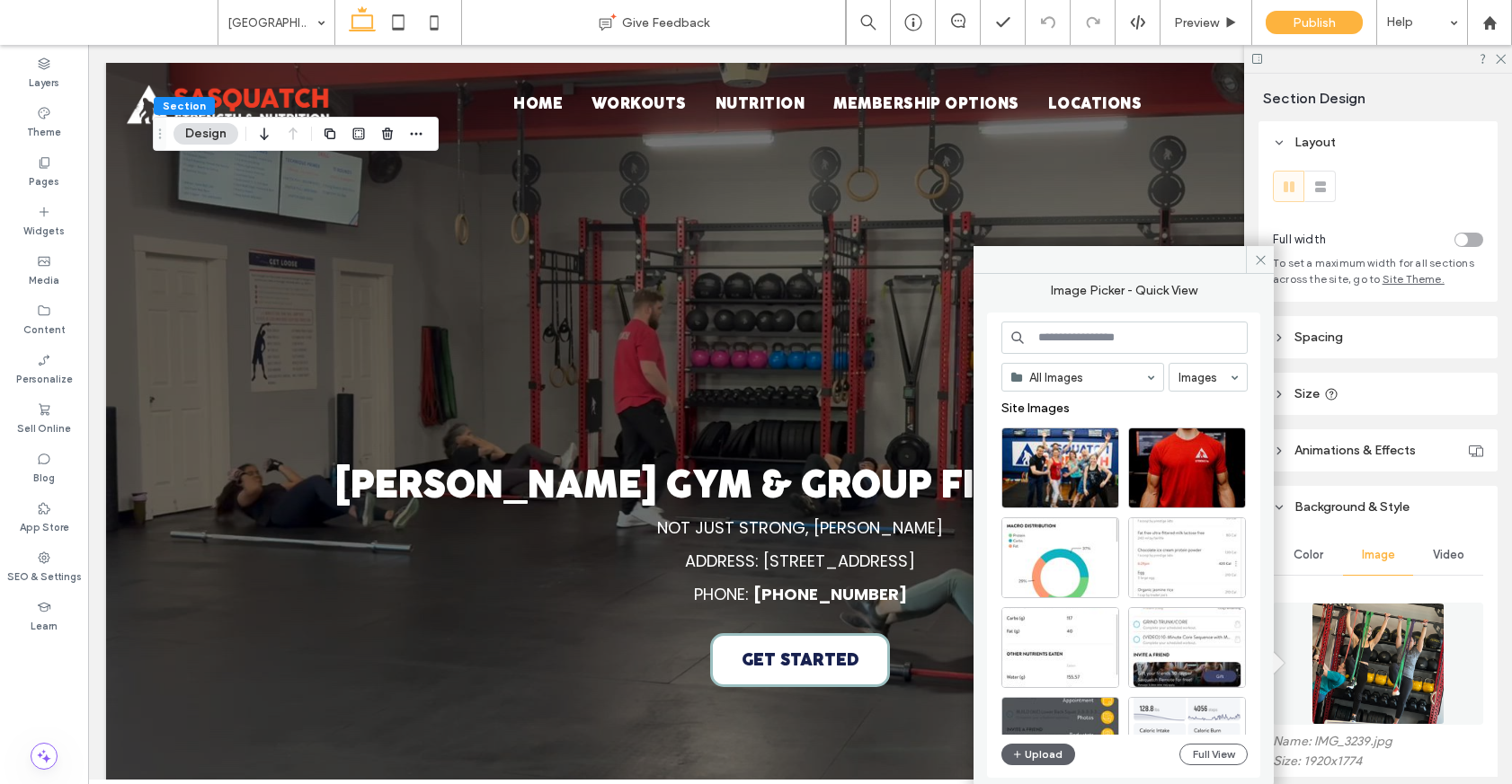
click at [1452, 537] on div "Video" at bounding box center [1448, 556] width 70 height 40
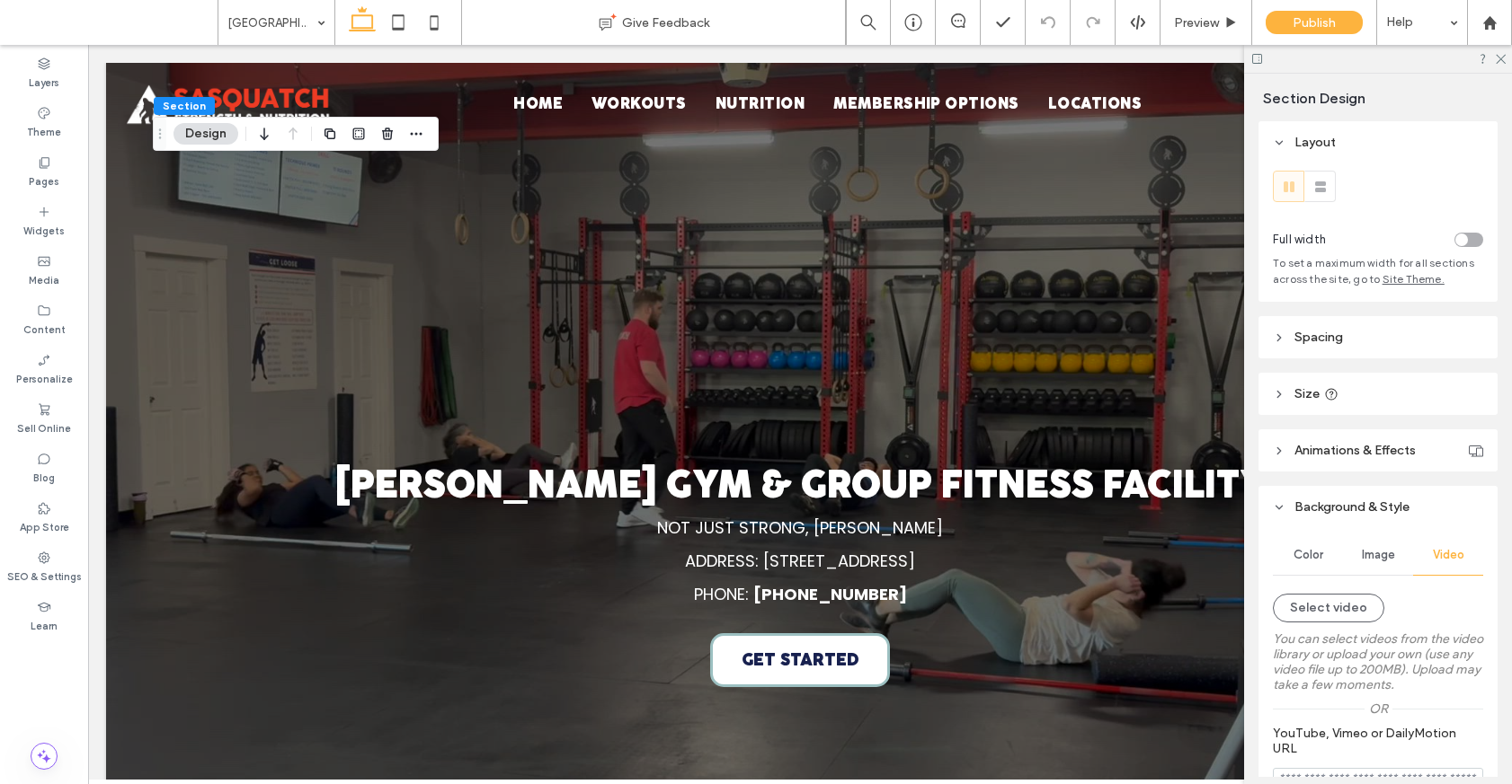
click at [1456, 552] on span "Video" at bounding box center [1448, 555] width 32 height 14
click at [1329, 609] on button "Select video" at bounding box center [1328, 607] width 112 height 29
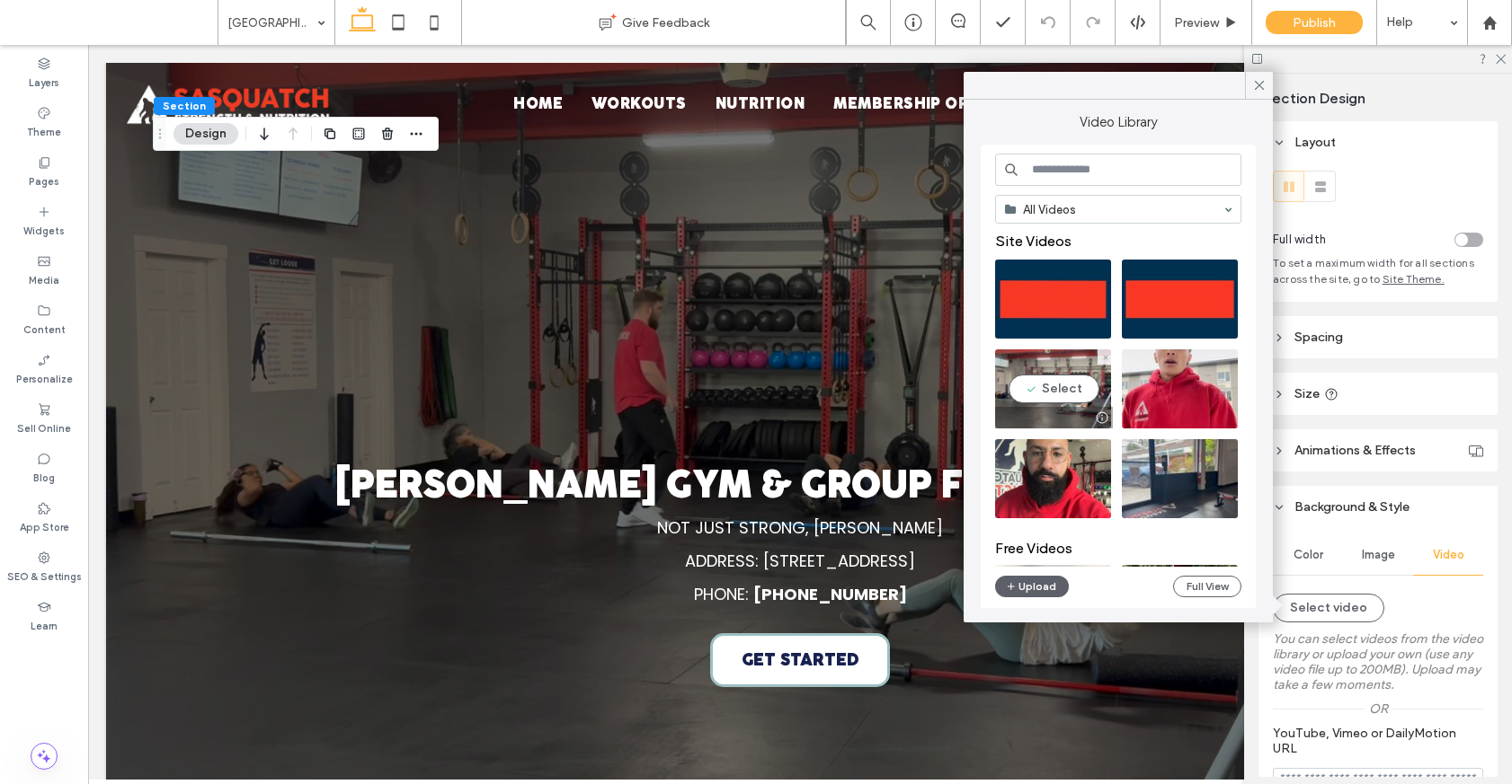
click at [1076, 397] on video at bounding box center [1053, 388] width 116 height 79
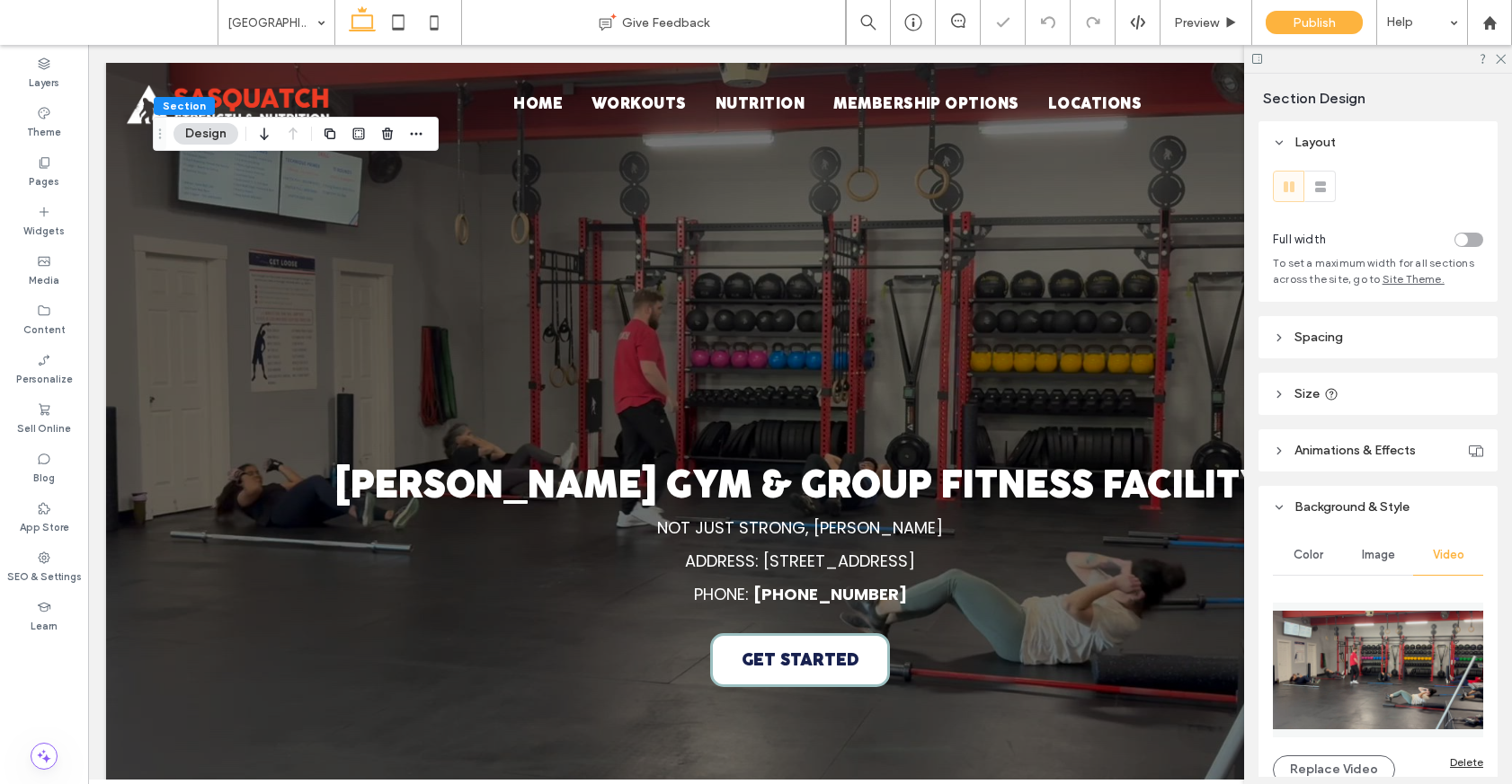
click at [1392, 558] on span "Image" at bounding box center [1377, 555] width 33 height 14
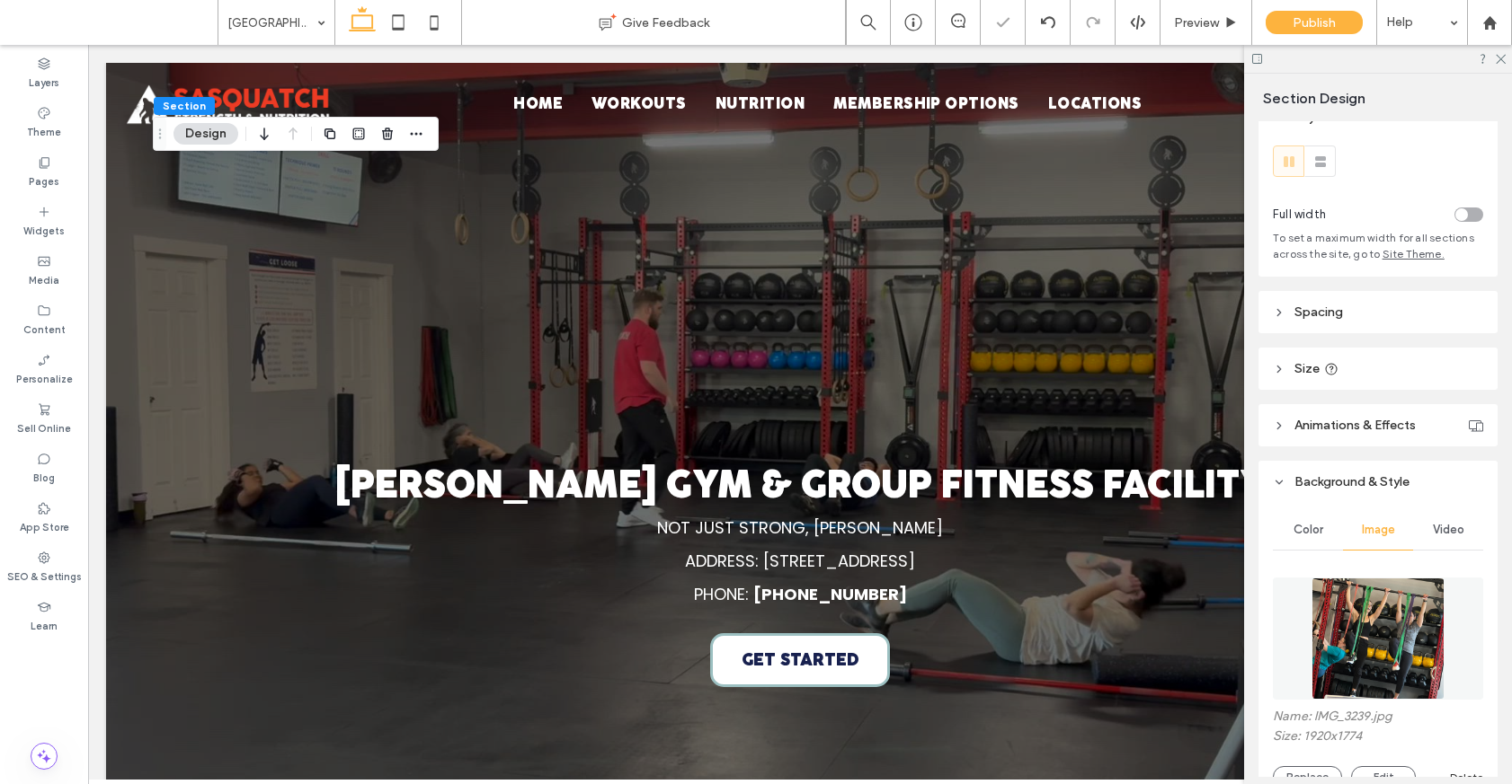
scroll to position [53, 0]
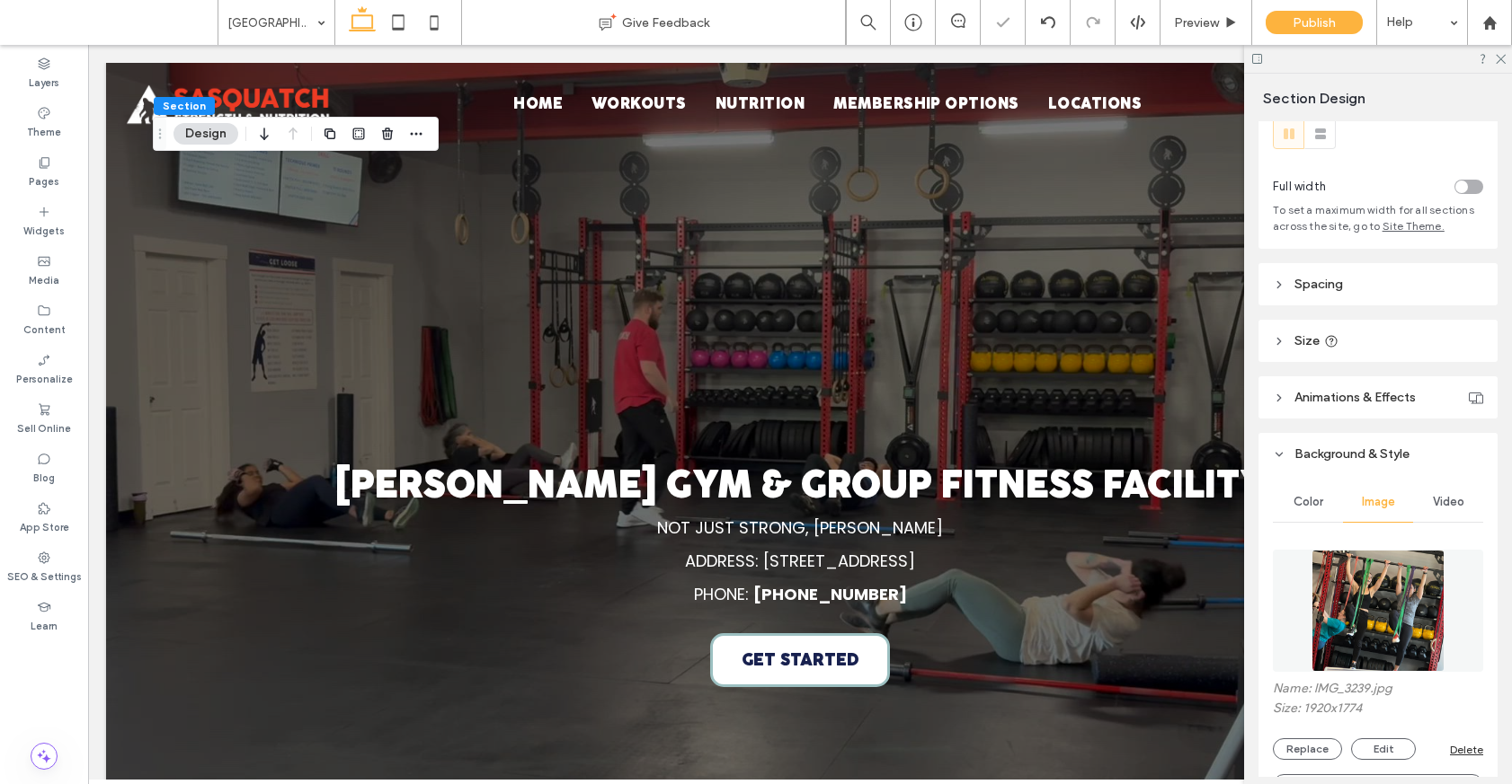
click at [1461, 748] on div "Delete" at bounding box center [1465, 750] width 33 height 14
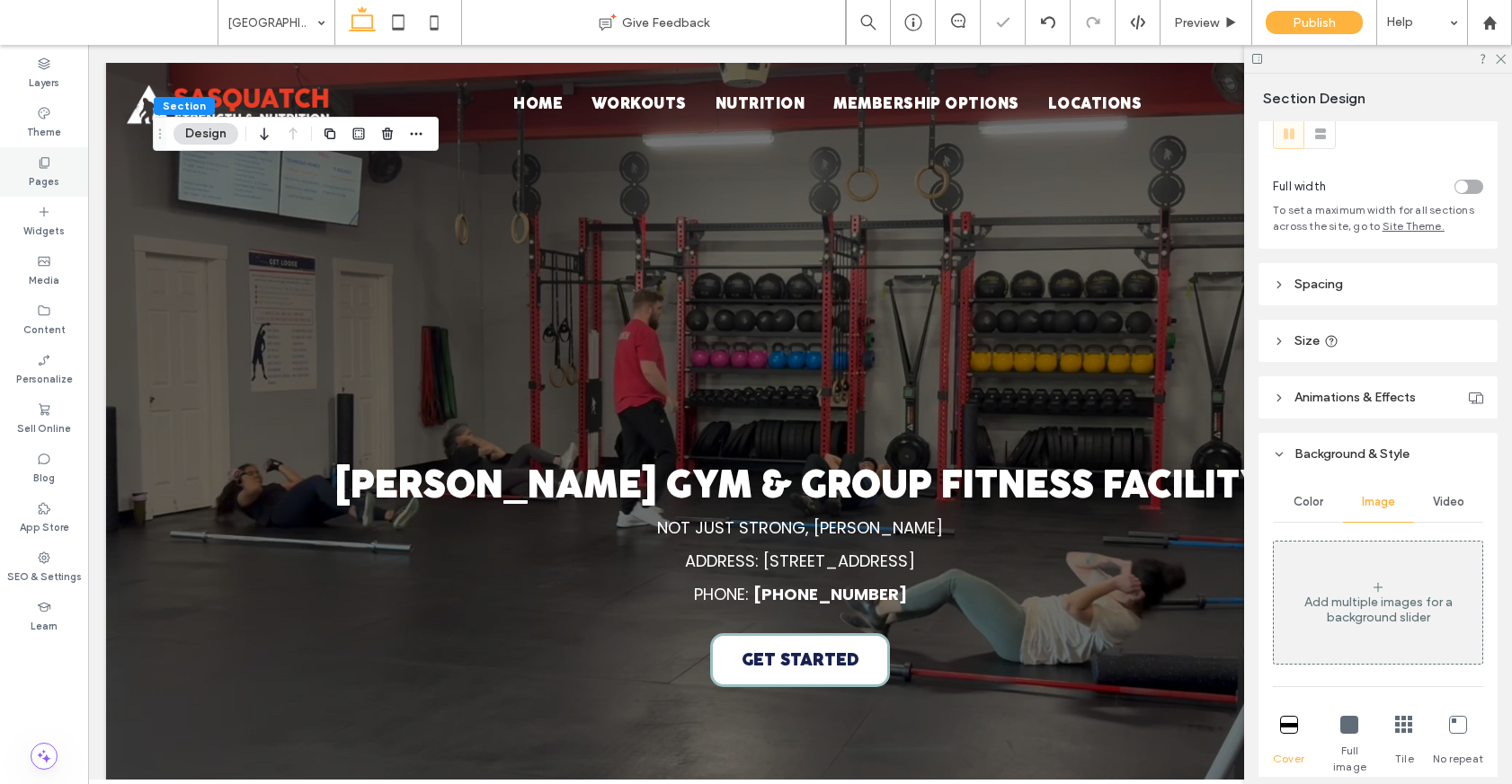
click at [56, 167] on div "Pages" at bounding box center [44, 173] width 88 height 50
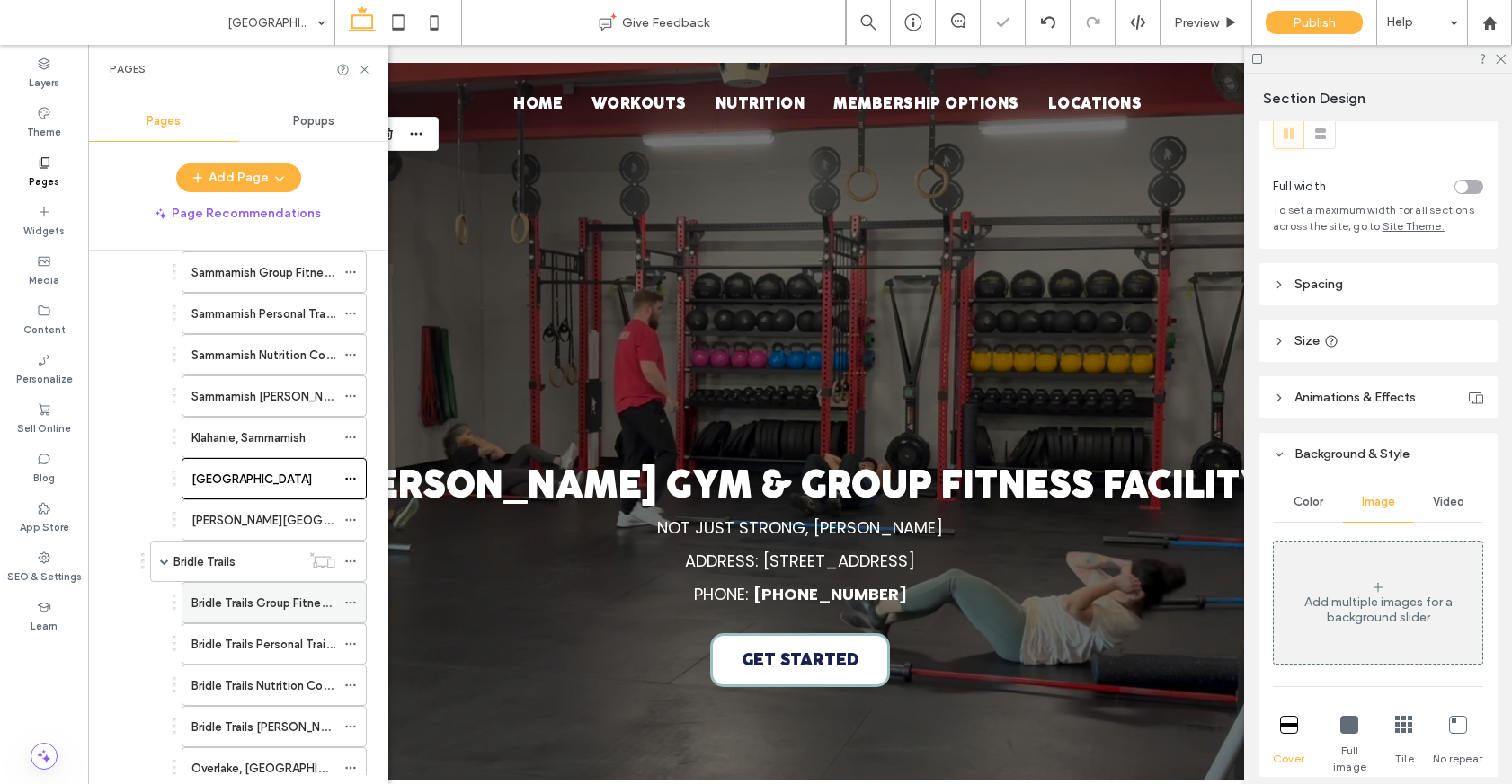
scroll to position [448, 0]
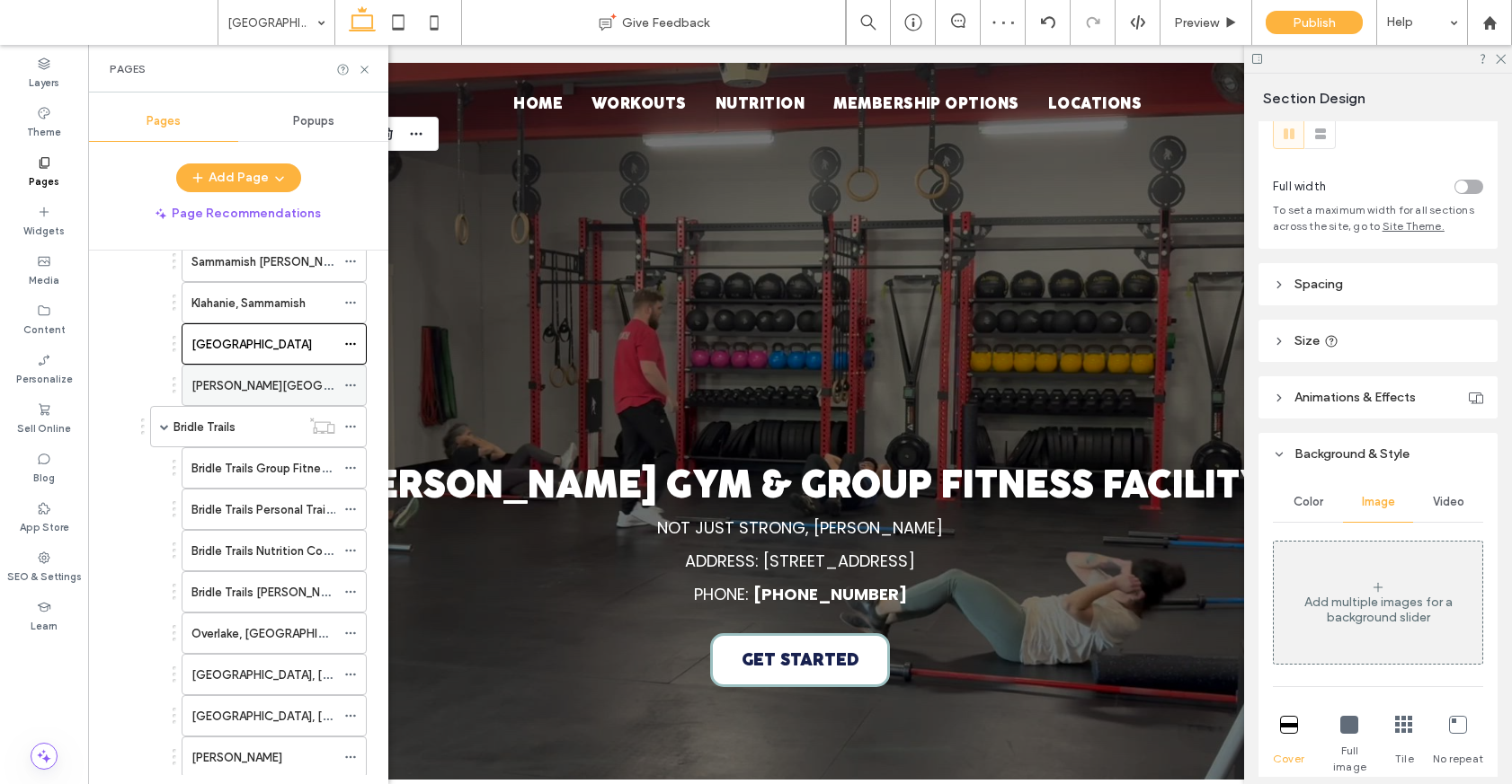
click at [255, 380] on div "Ames Lake" at bounding box center [263, 385] width 144 height 19
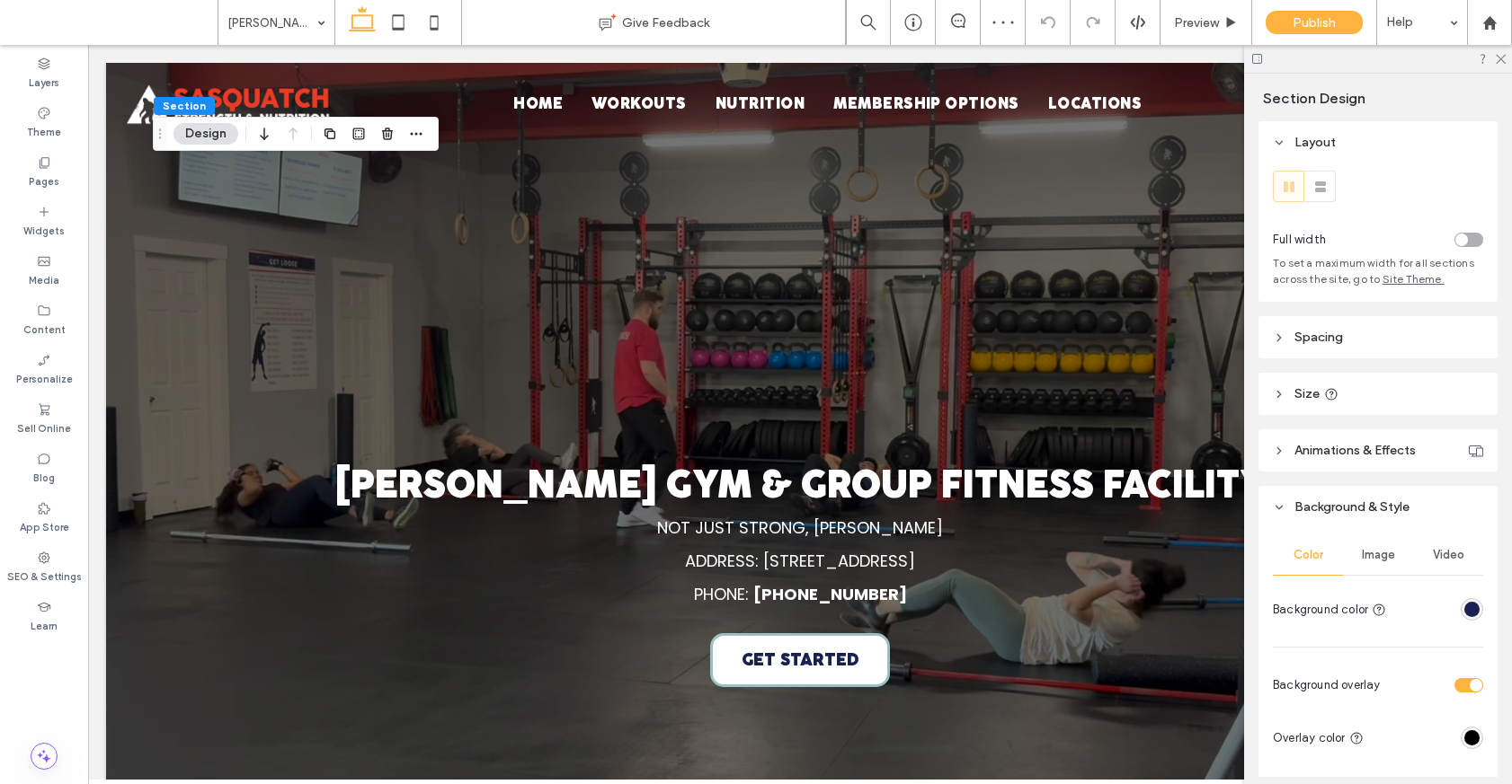
click at [1445, 559] on span "Video" at bounding box center [1448, 555] width 32 height 14
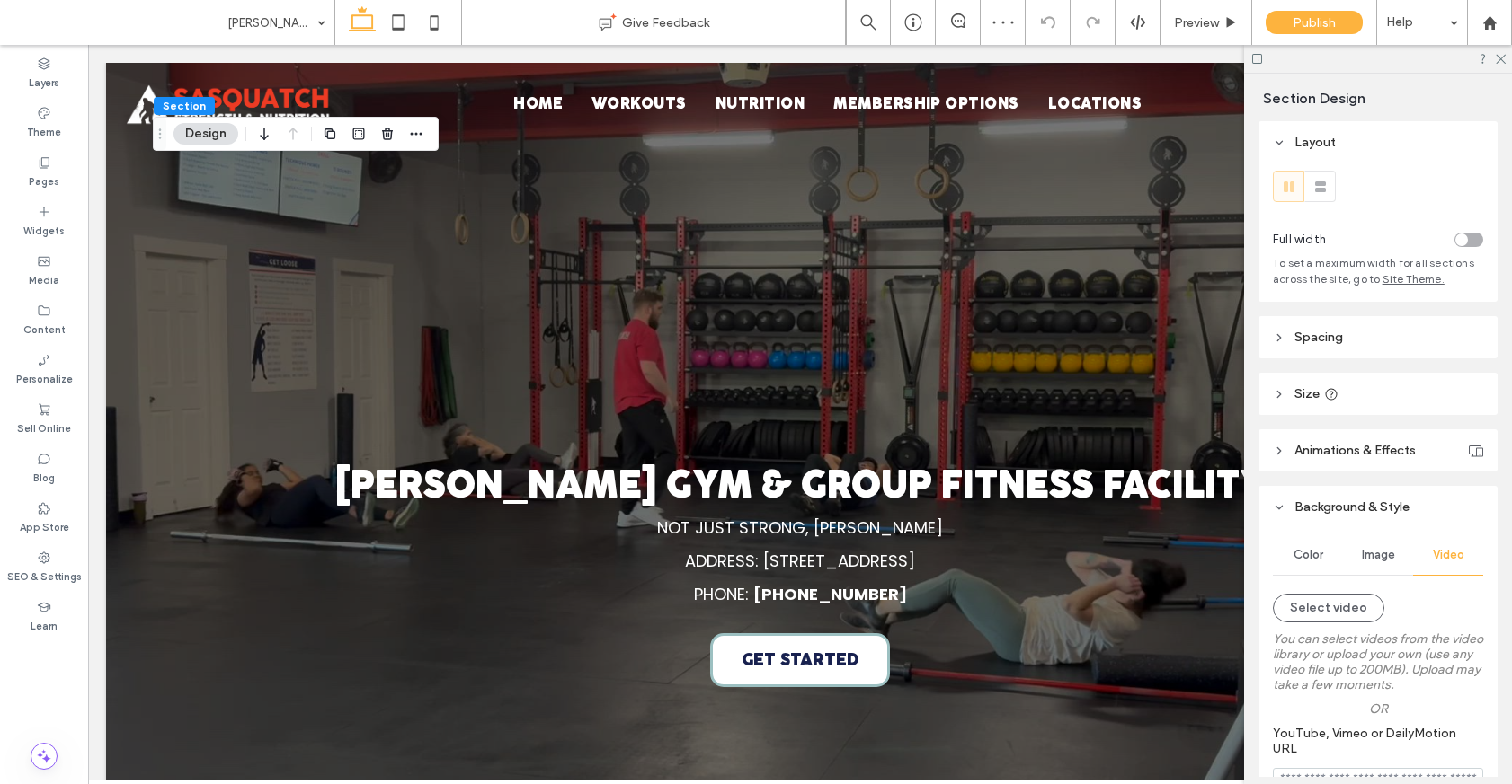
click at [1364, 623] on label "You can select videos from the video library or upload your own (use any video …" at bounding box center [1377, 661] width 211 height 79
click at [1350, 604] on button "Select video" at bounding box center [1328, 607] width 112 height 29
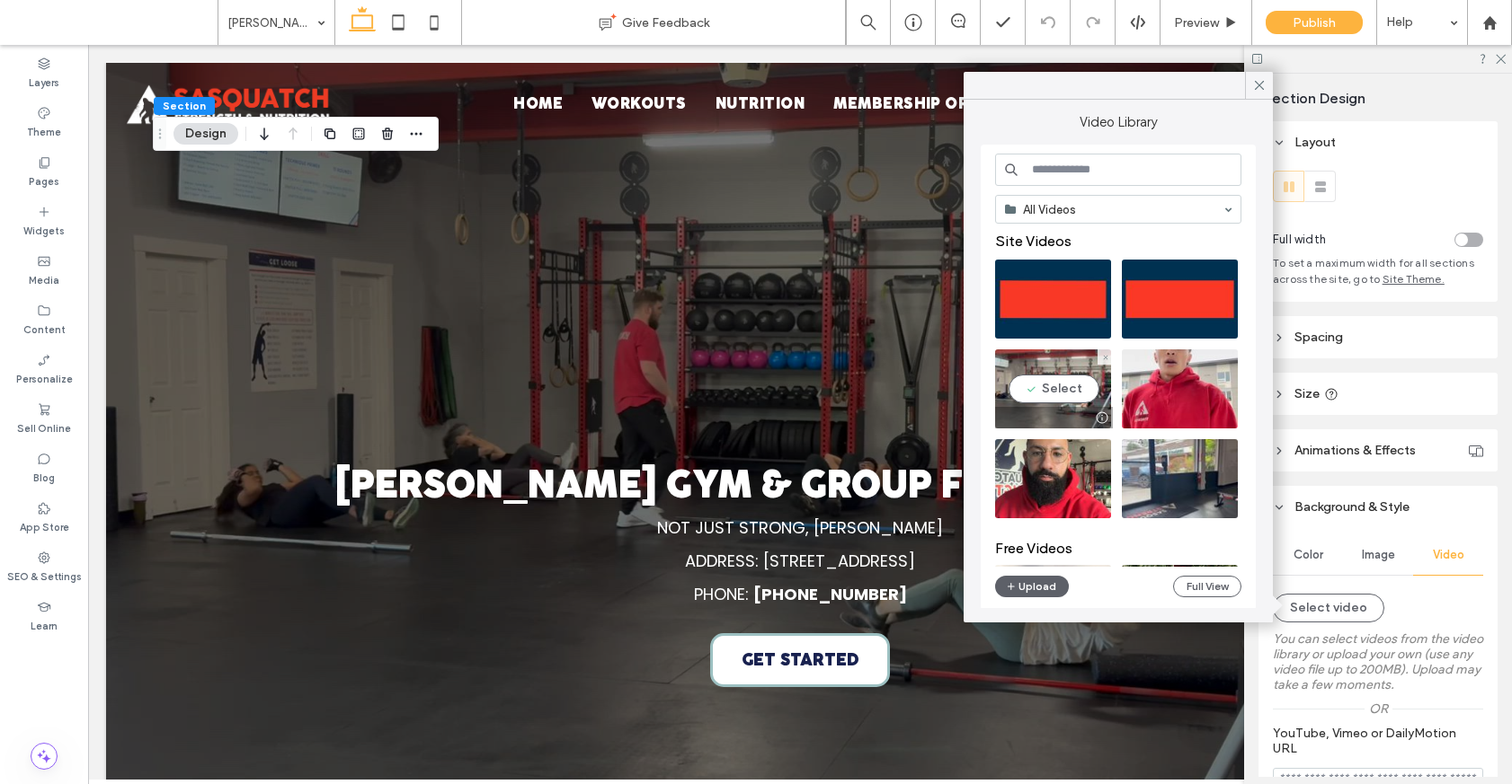
click at [1057, 387] on video at bounding box center [1053, 388] width 116 height 79
type input "**********"
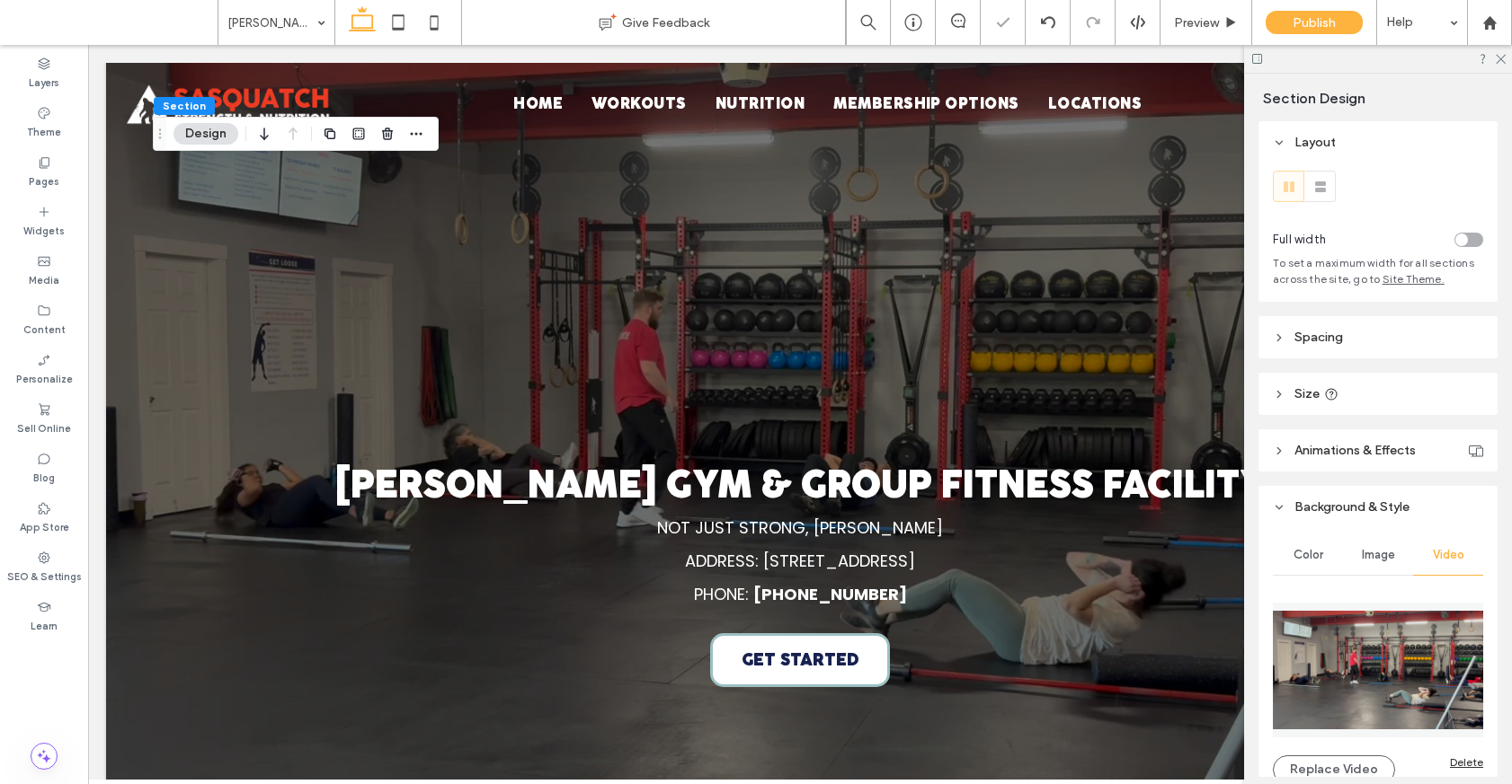
click at [1384, 556] on span "Image" at bounding box center [1377, 555] width 33 height 14
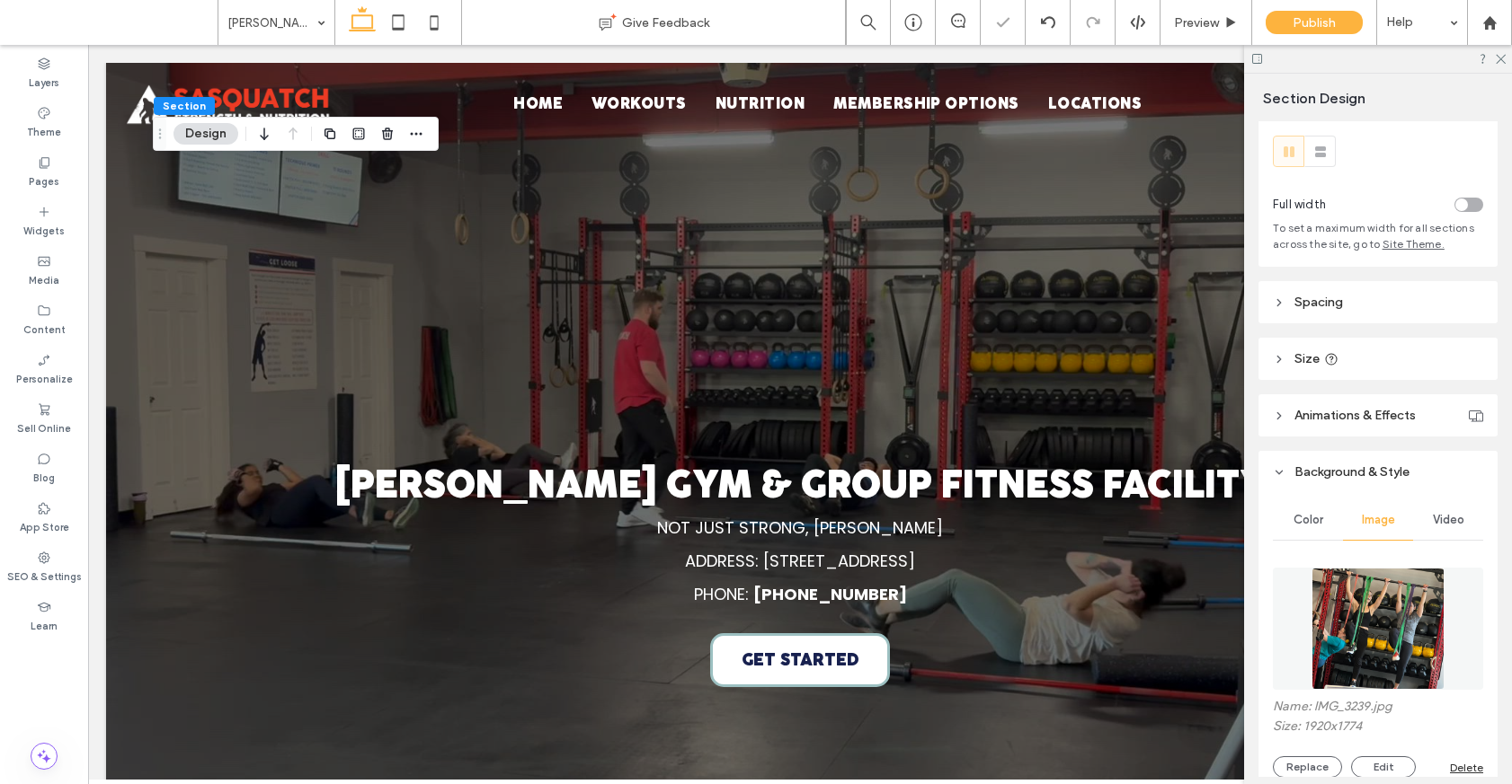
scroll to position [53, 0]
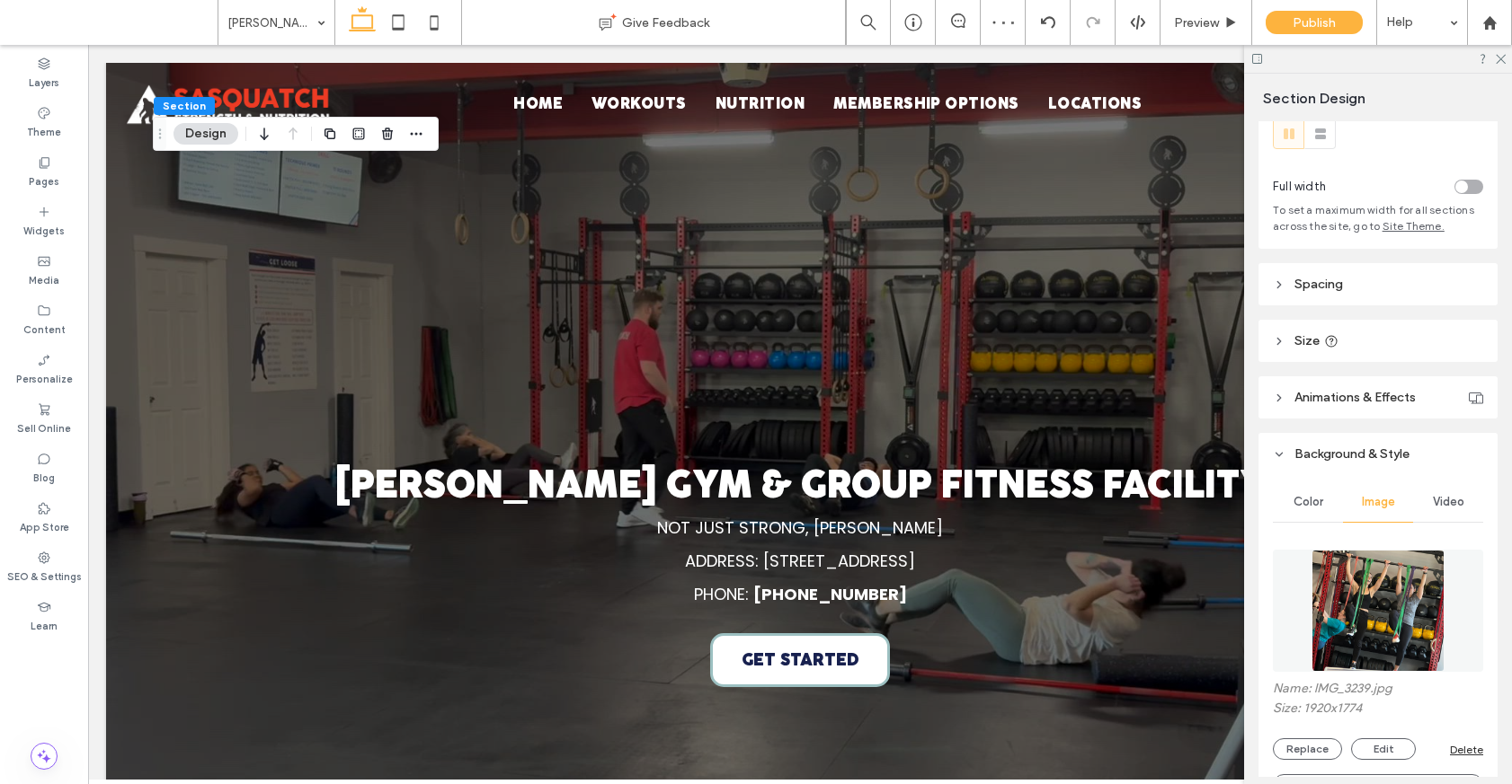
click at [1458, 745] on div "Delete" at bounding box center [1465, 750] width 33 height 14
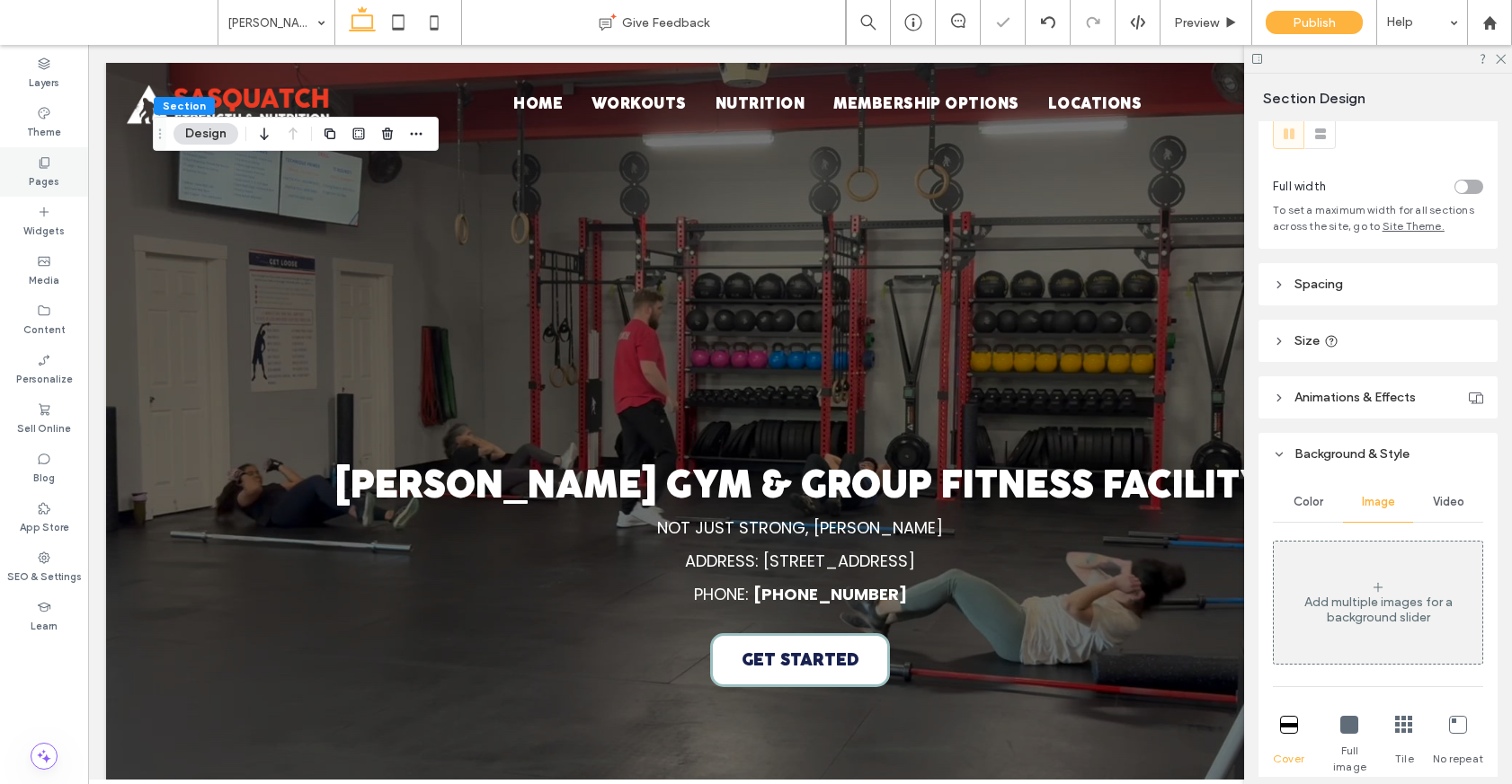
click at [44, 158] on icon at bounding box center [44, 163] width 14 height 14
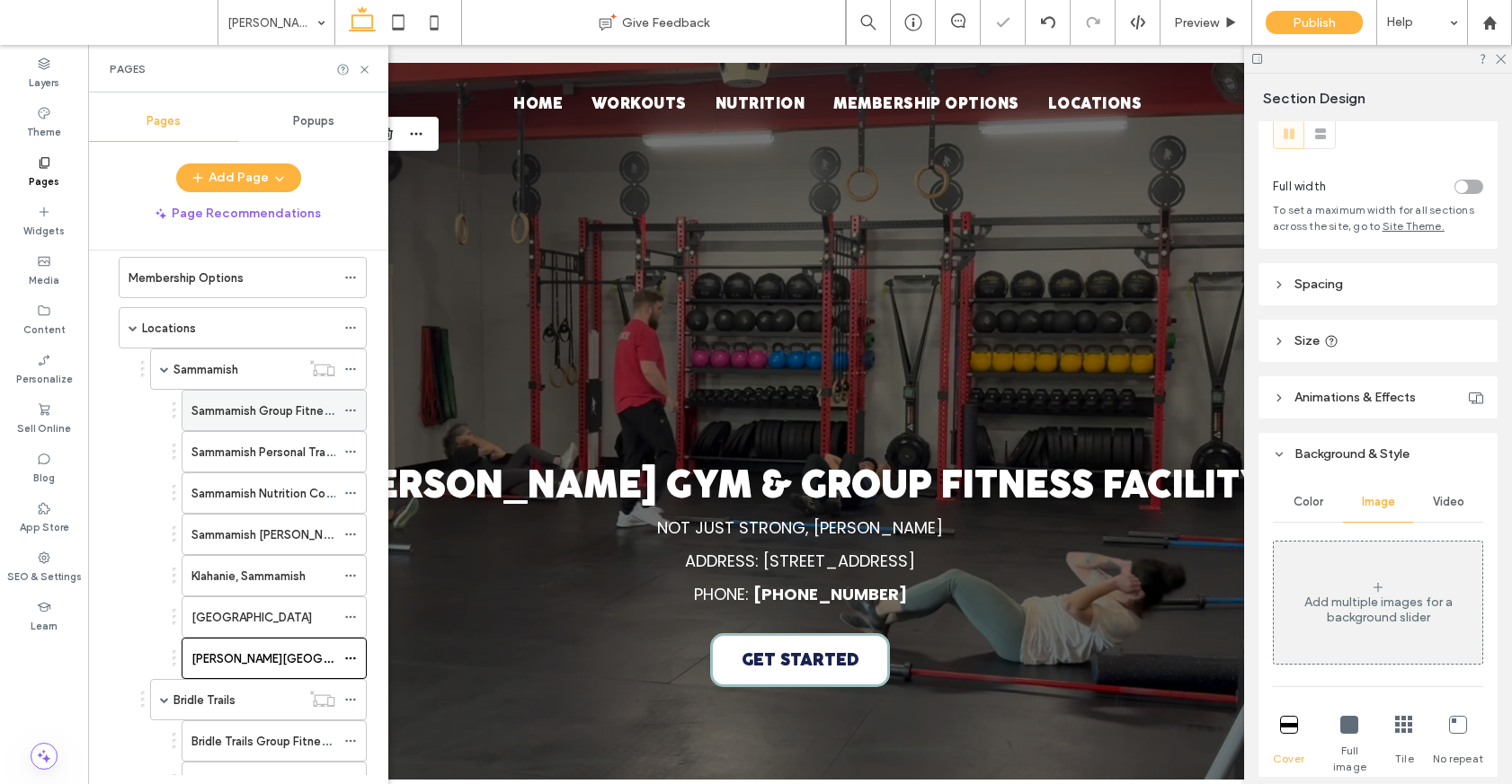
scroll to position [275, 0]
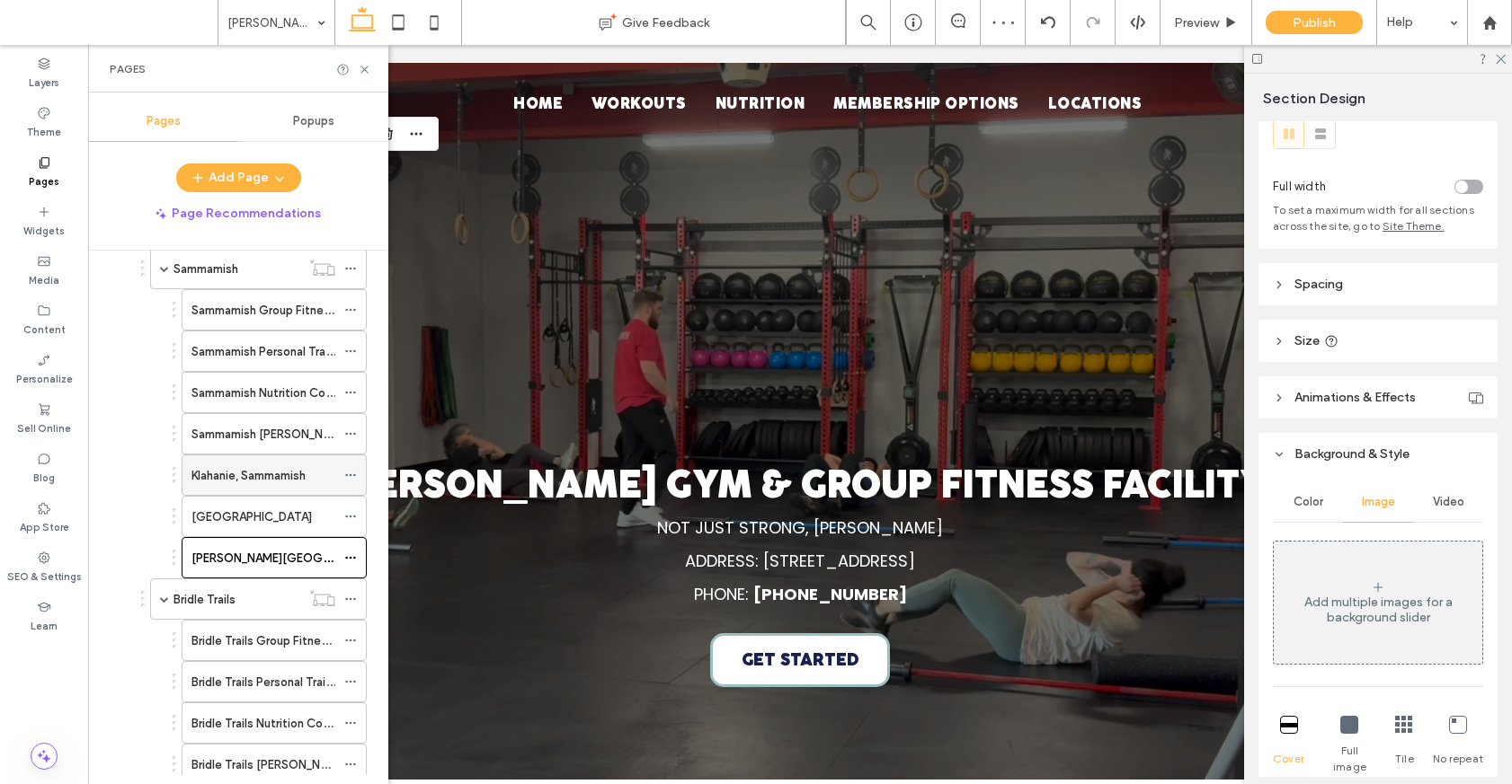
click at [281, 465] on label "Klahanie, Sammamish" at bounding box center [249, 476] width 114 height 32
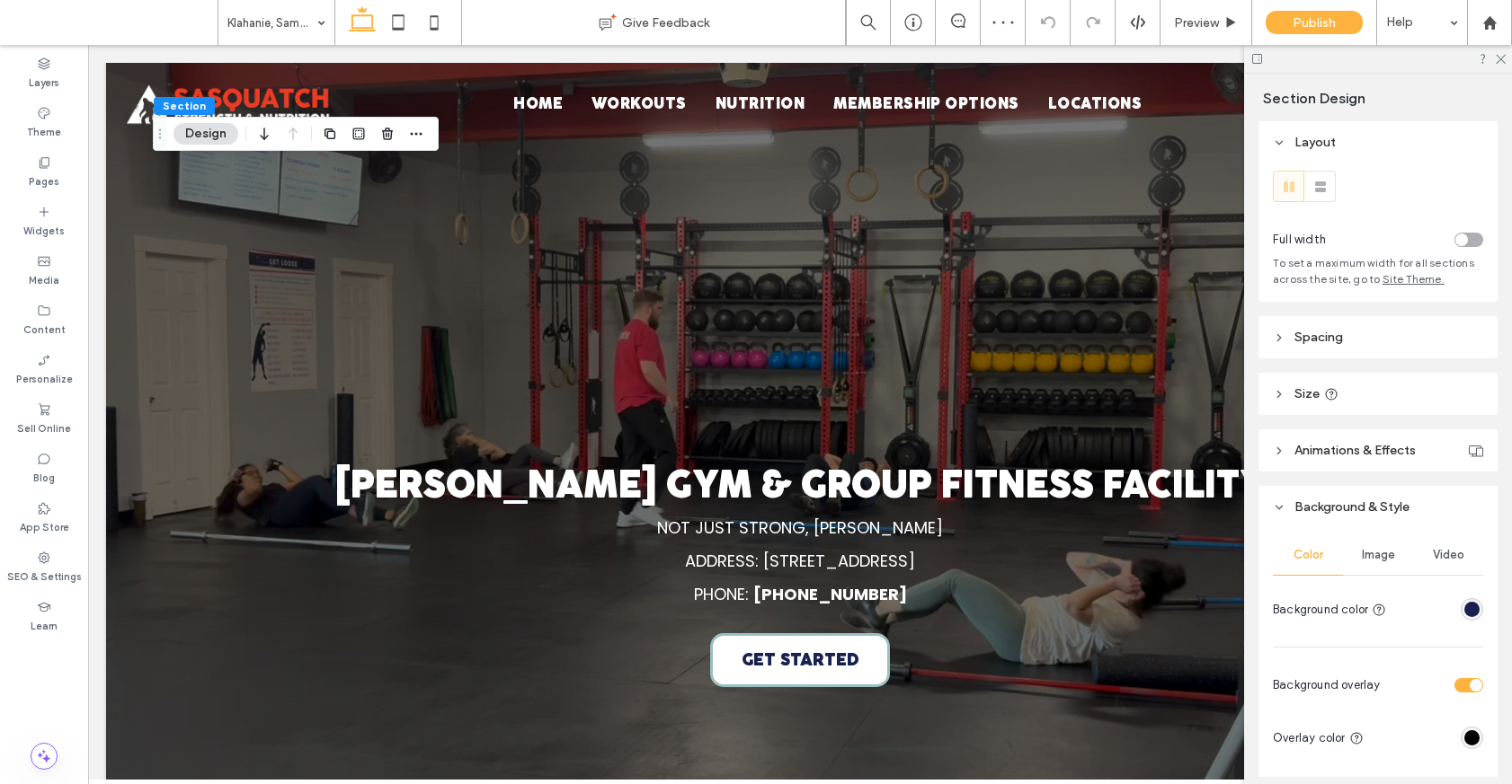
click at [1383, 552] on span "Image" at bounding box center [1377, 555] width 33 height 14
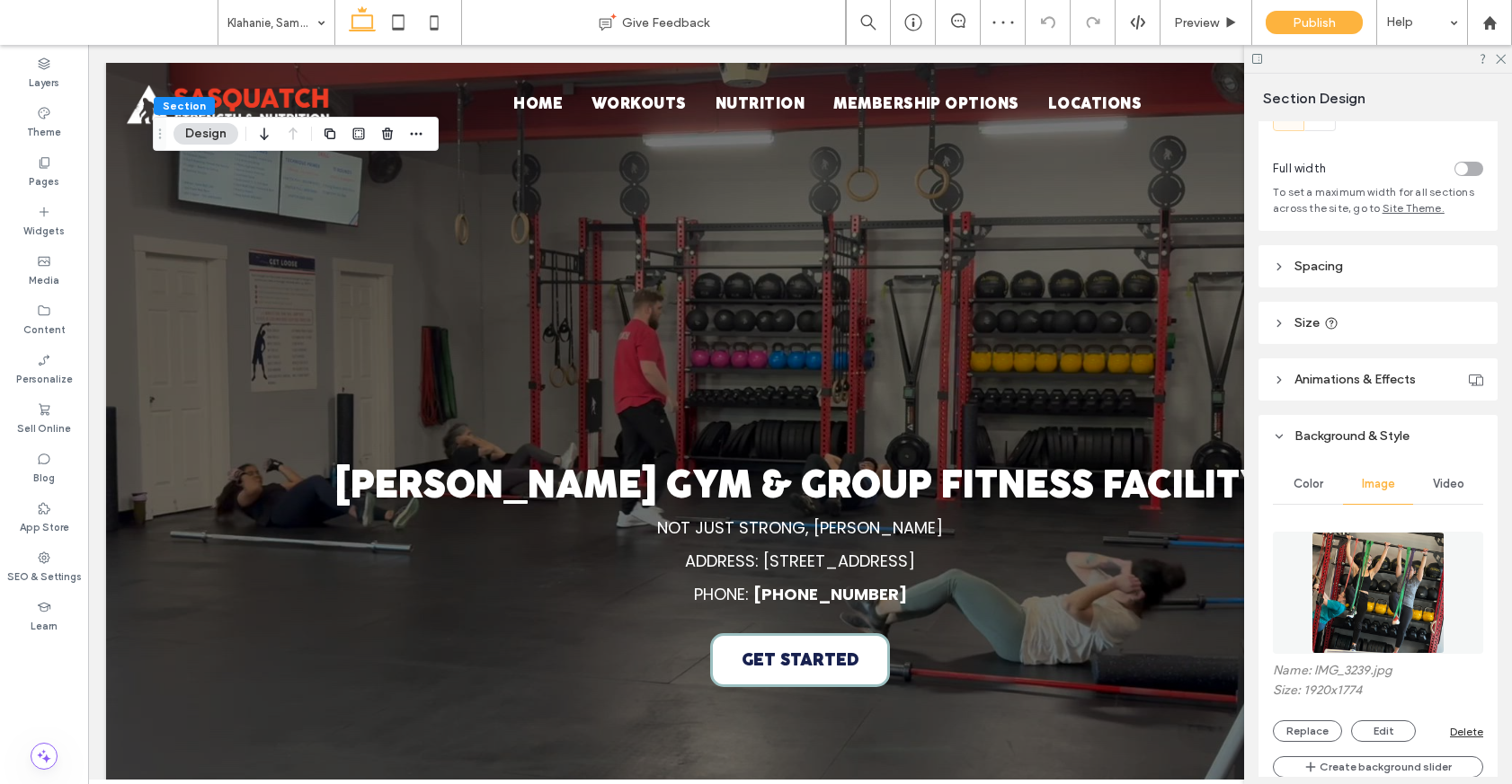
scroll to position [260, 0]
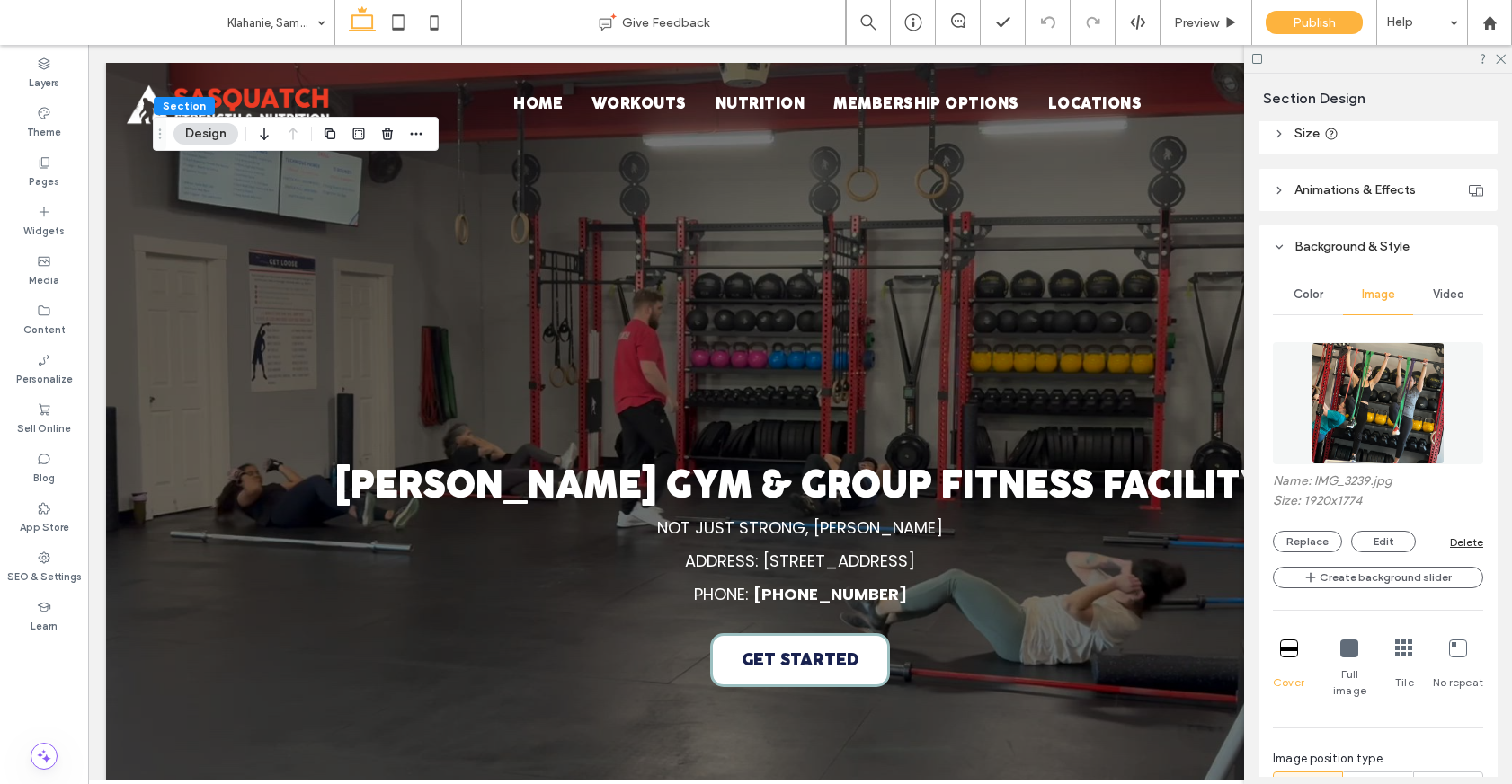
click at [1463, 546] on div "Delete" at bounding box center [1465, 543] width 33 height 14
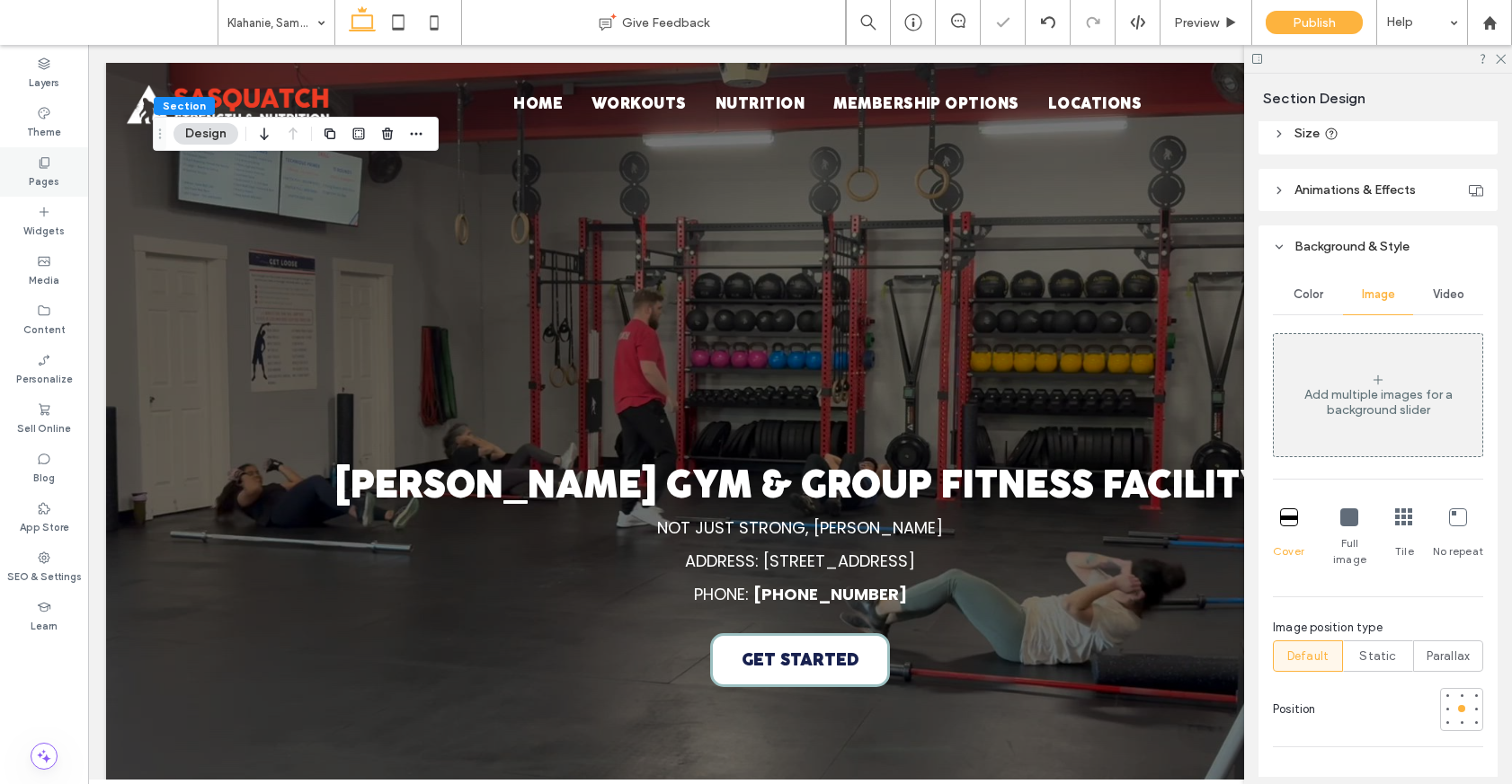
click at [68, 179] on div "Pages" at bounding box center [44, 173] width 88 height 50
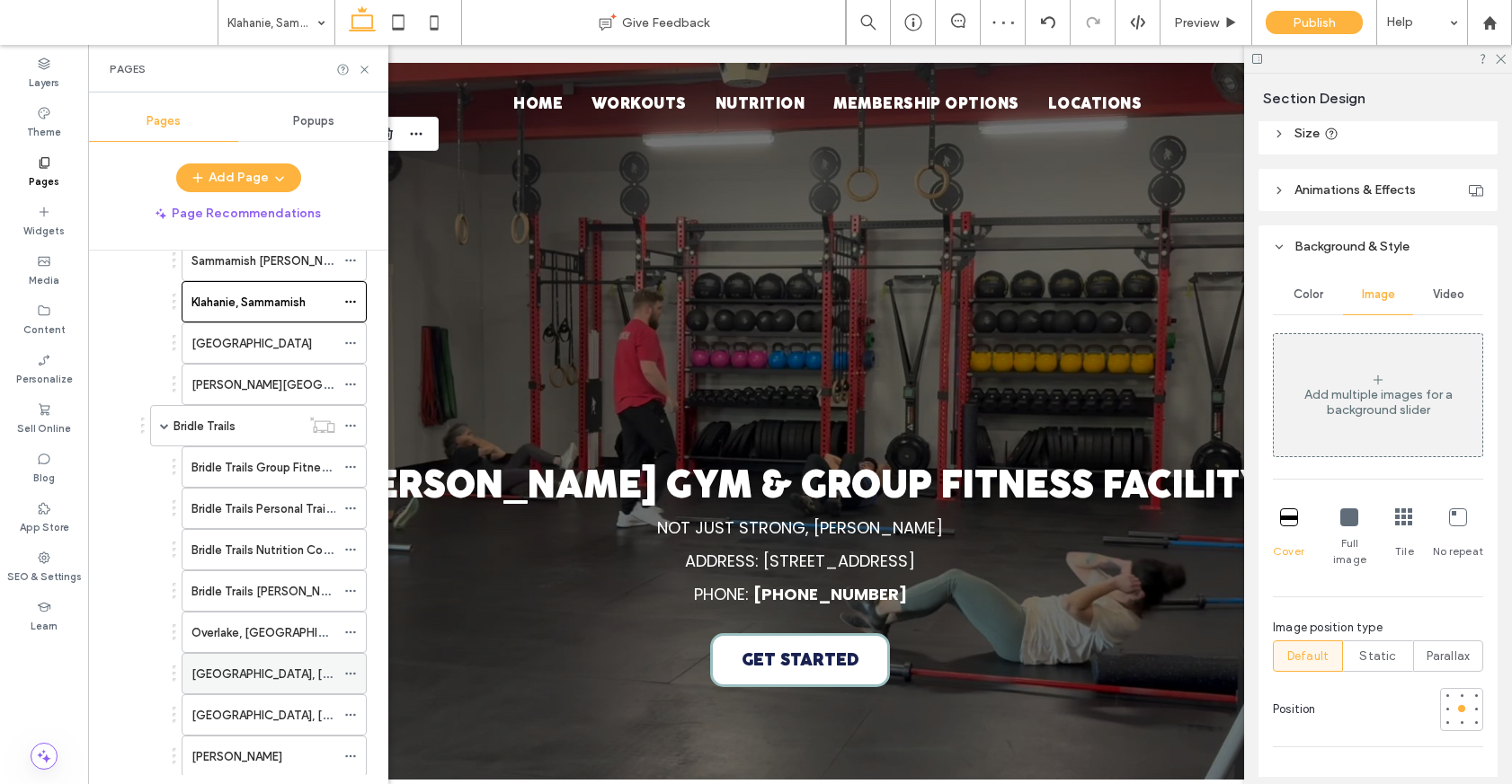
scroll to position [125, 0]
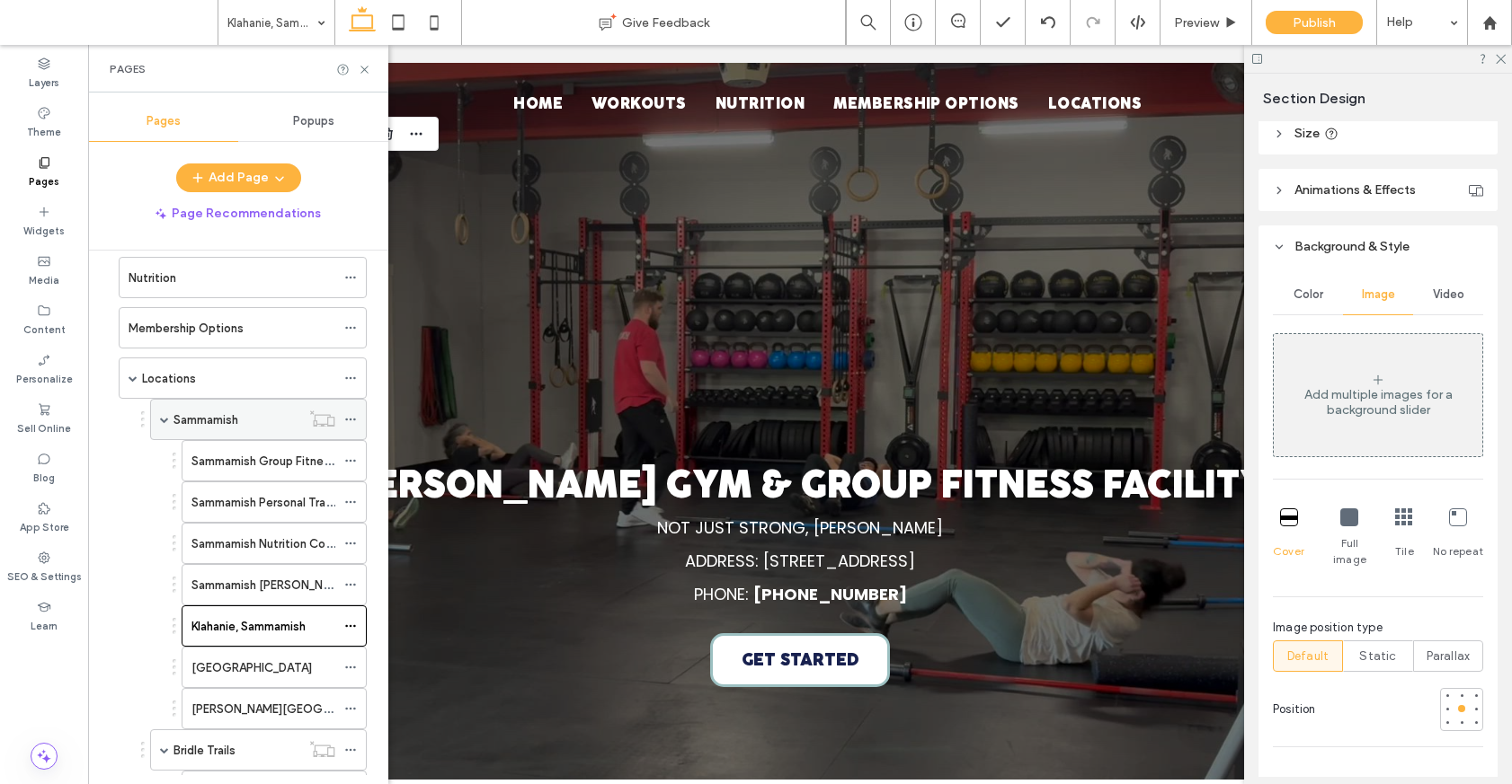
click at [170, 419] on div "Sammamish" at bounding box center [257, 419] width 217 height 41
click at [168, 419] on span at bounding box center [164, 419] width 9 height 9
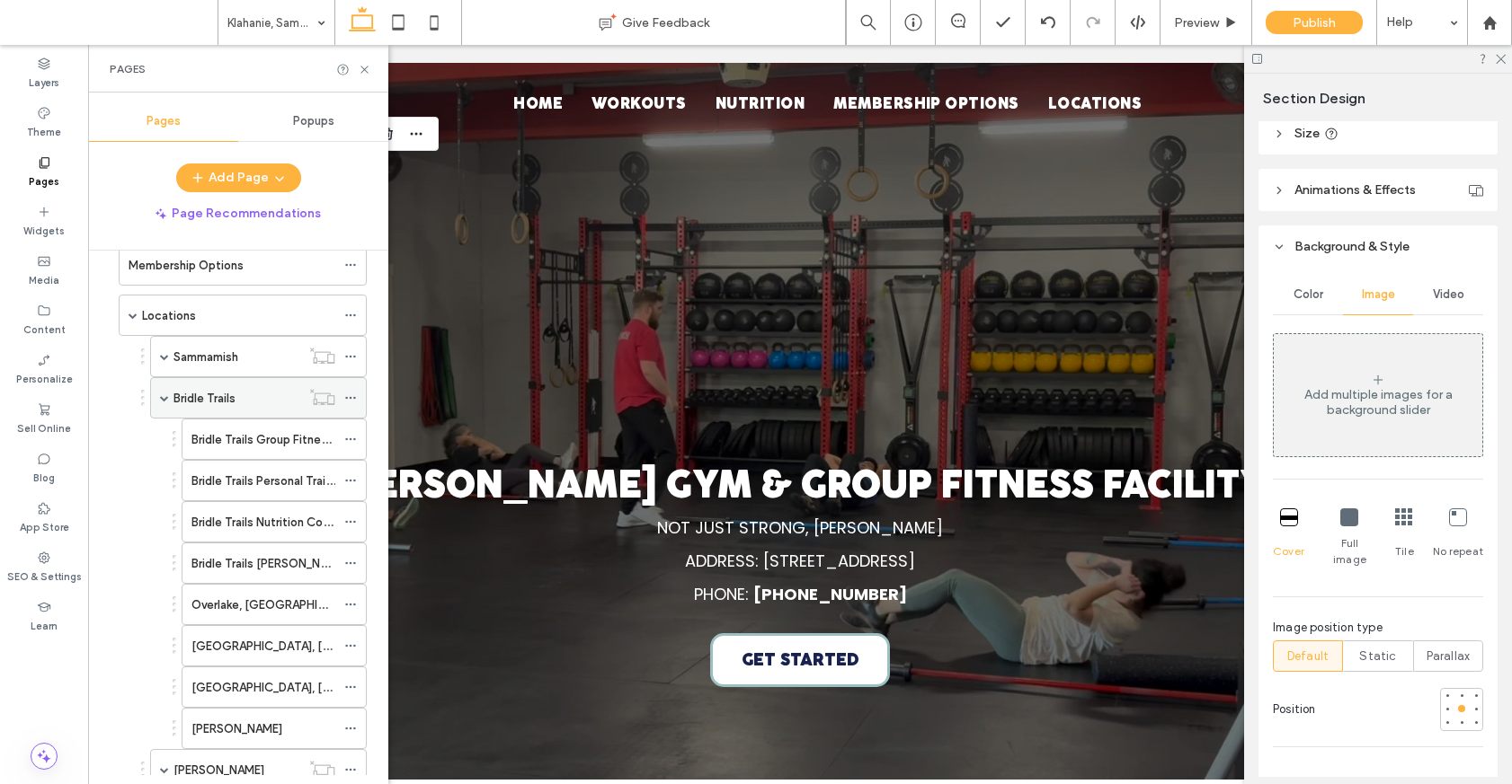
scroll to position [424, 0]
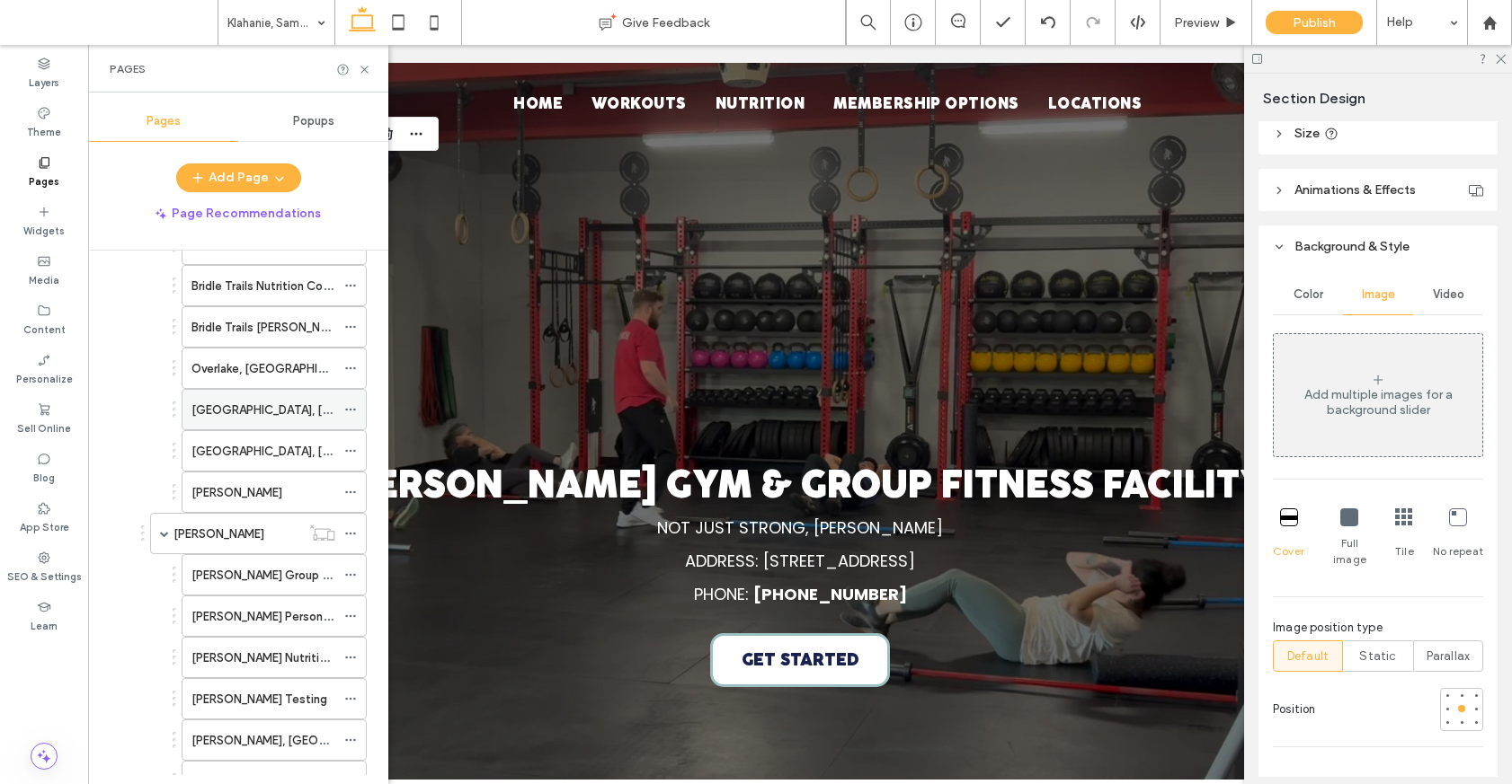
click at [262, 408] on label "Highlands, Bellevue" at bounding box center [314, 410] width 247 height 32
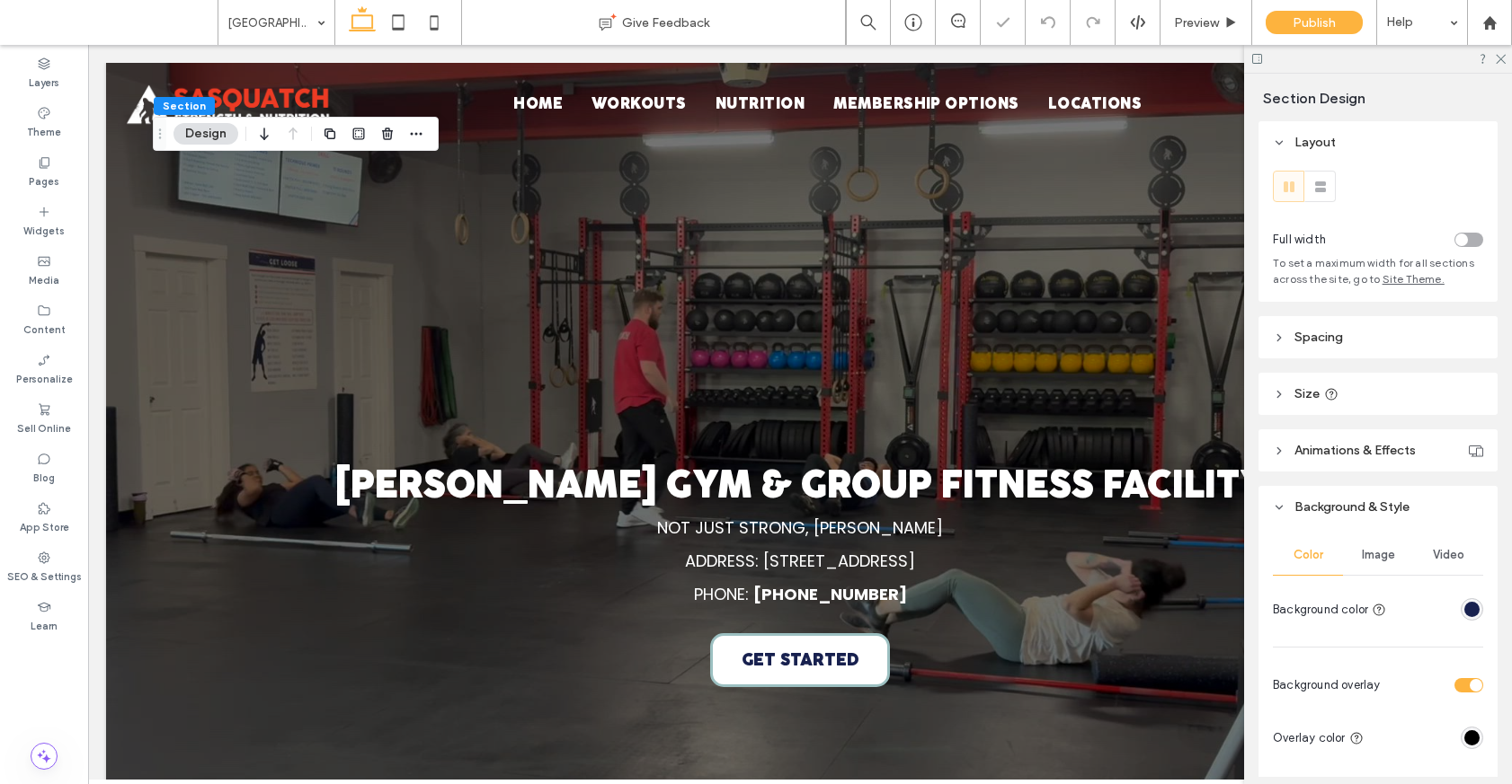
click at [1441, 550] on span "Video" at bounding box center [1448, 555] width 32 height 14
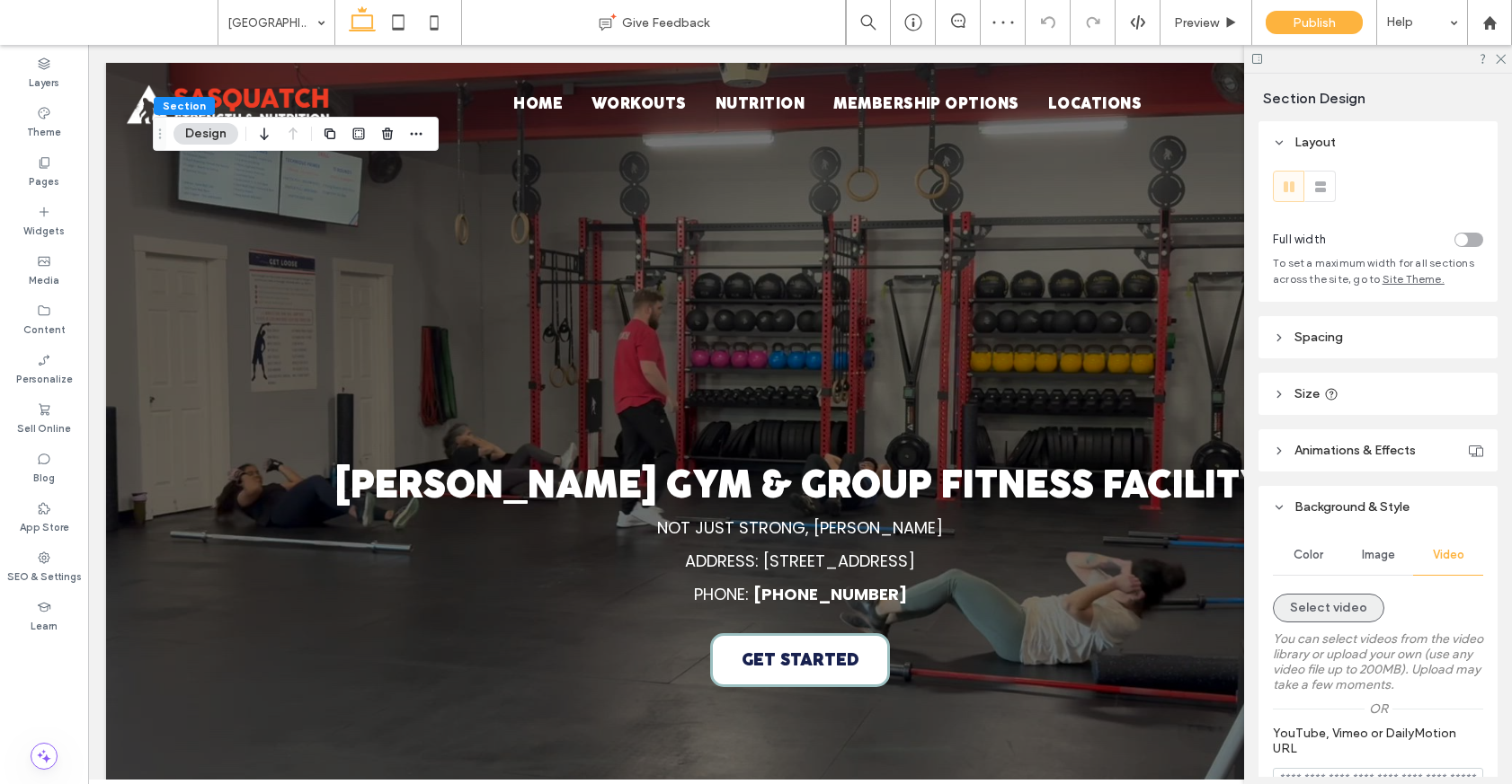
click at [1351, 598] on button "Select video" at bounding box center [1328, 607] width 112 height 29
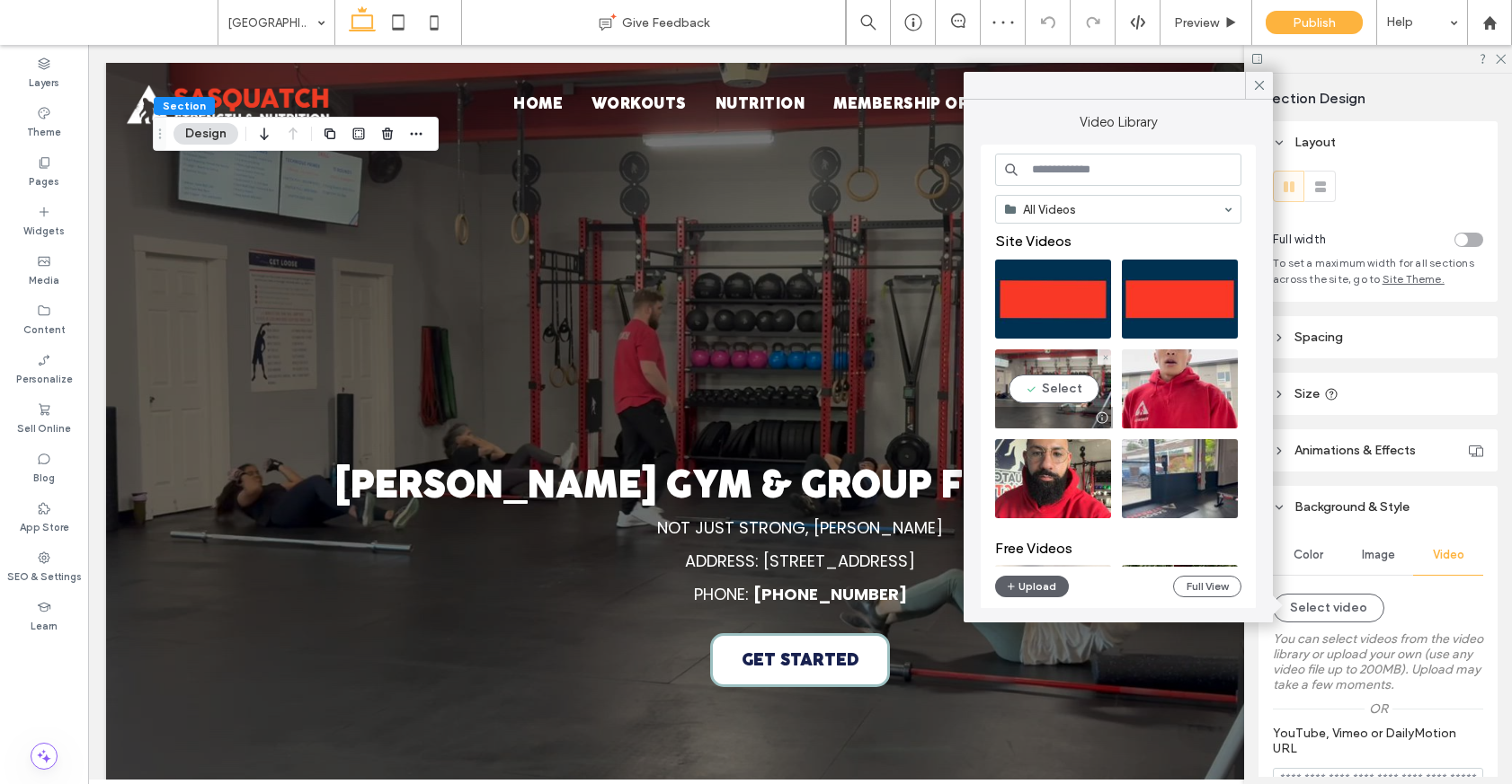
click at [1070, 371] on video at bounding box center [1053, 388] width 116 height 79
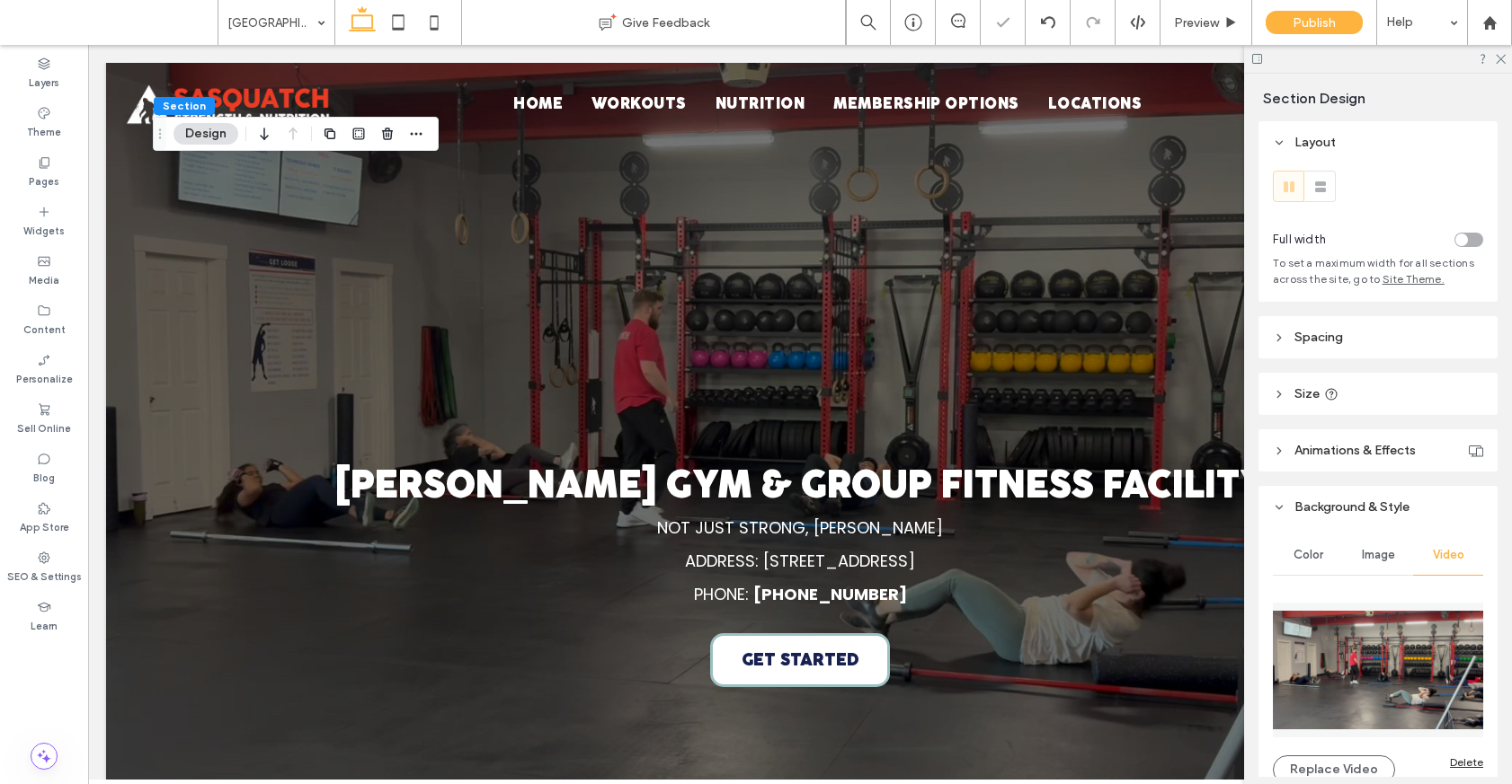
click at [1385, 556] on span "Image" at bounding box center [1377, 555] width 33 height 14
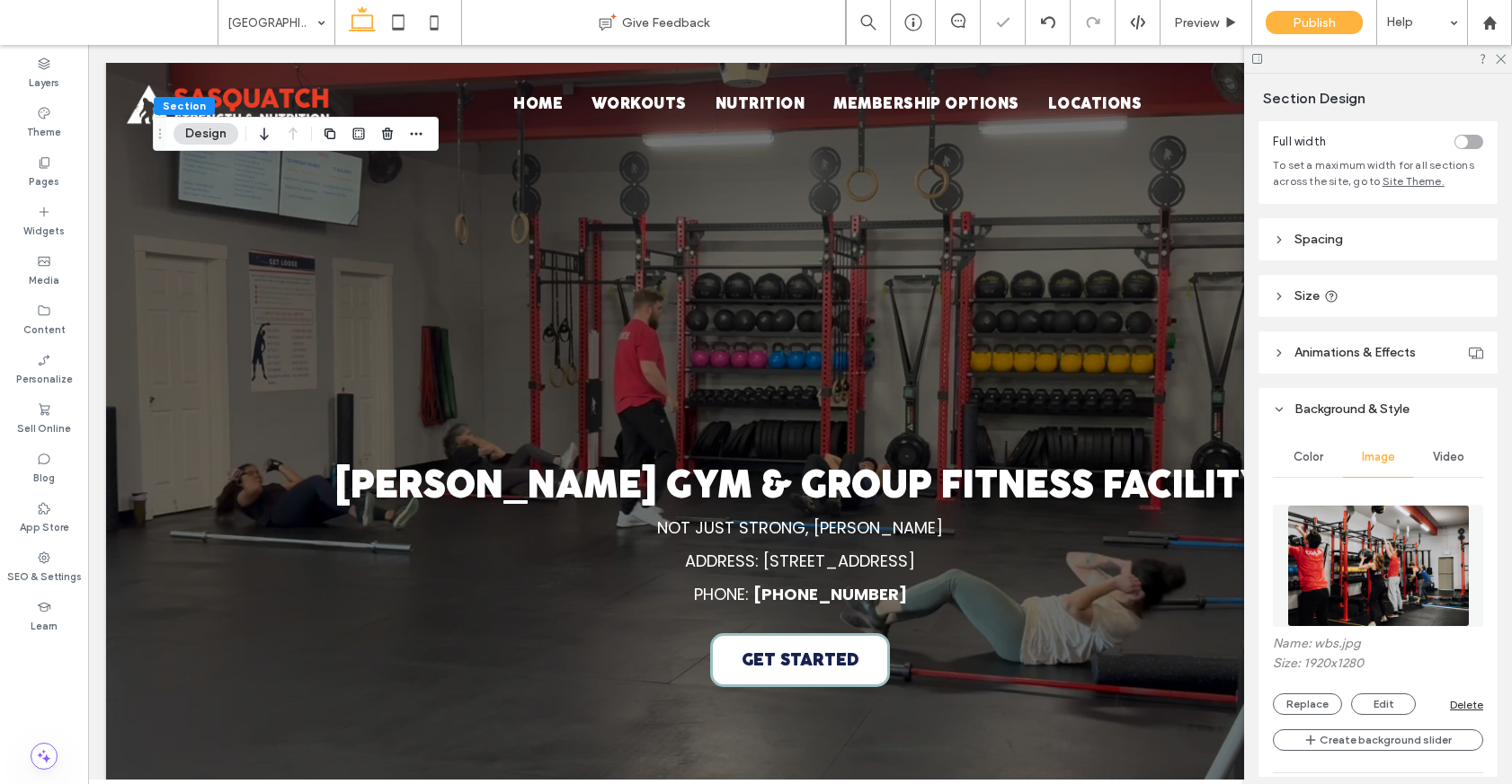
scroll to position [233, 0]
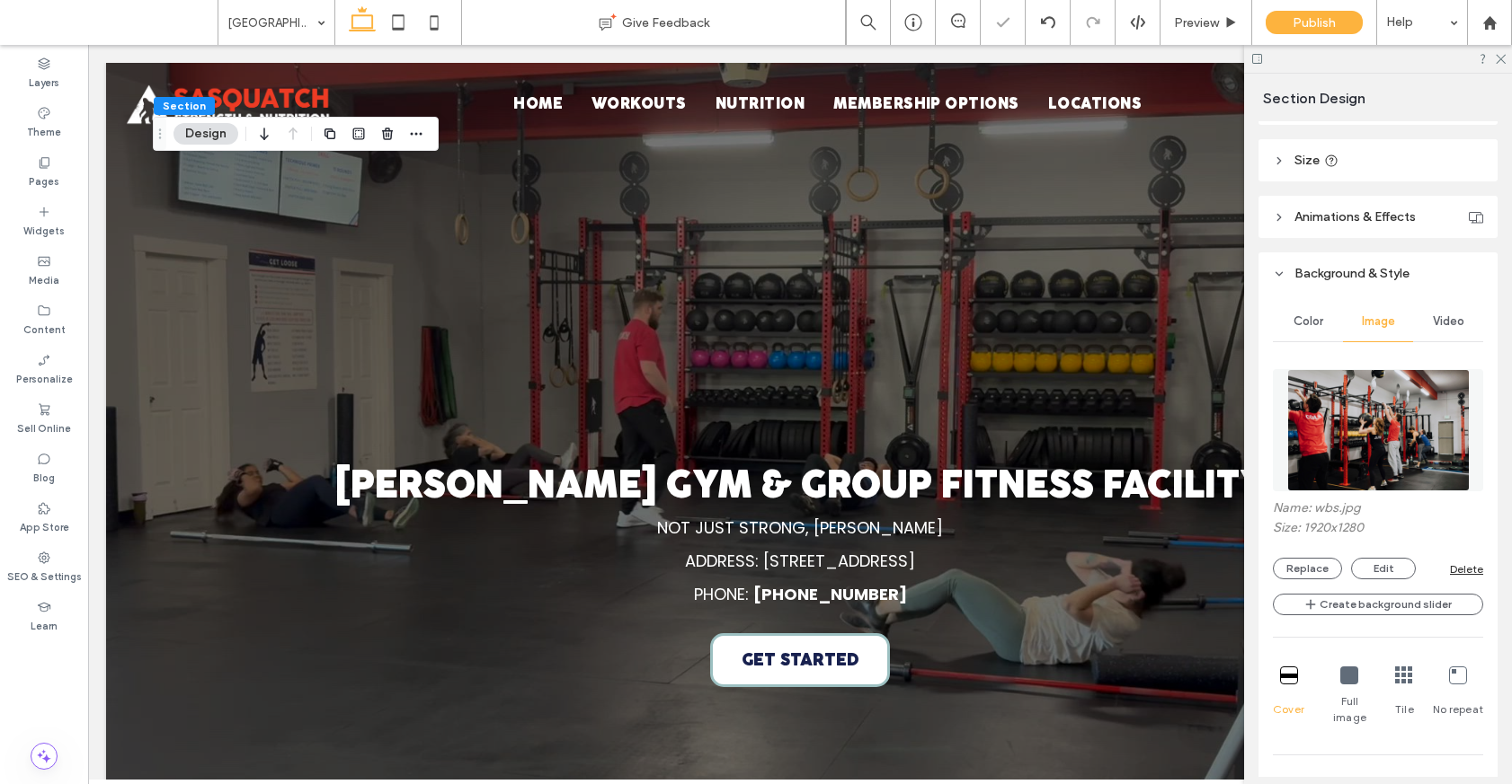
click at [1463, 574] on div "Delete" at bounding box center [1465, 570] width 33 height 14
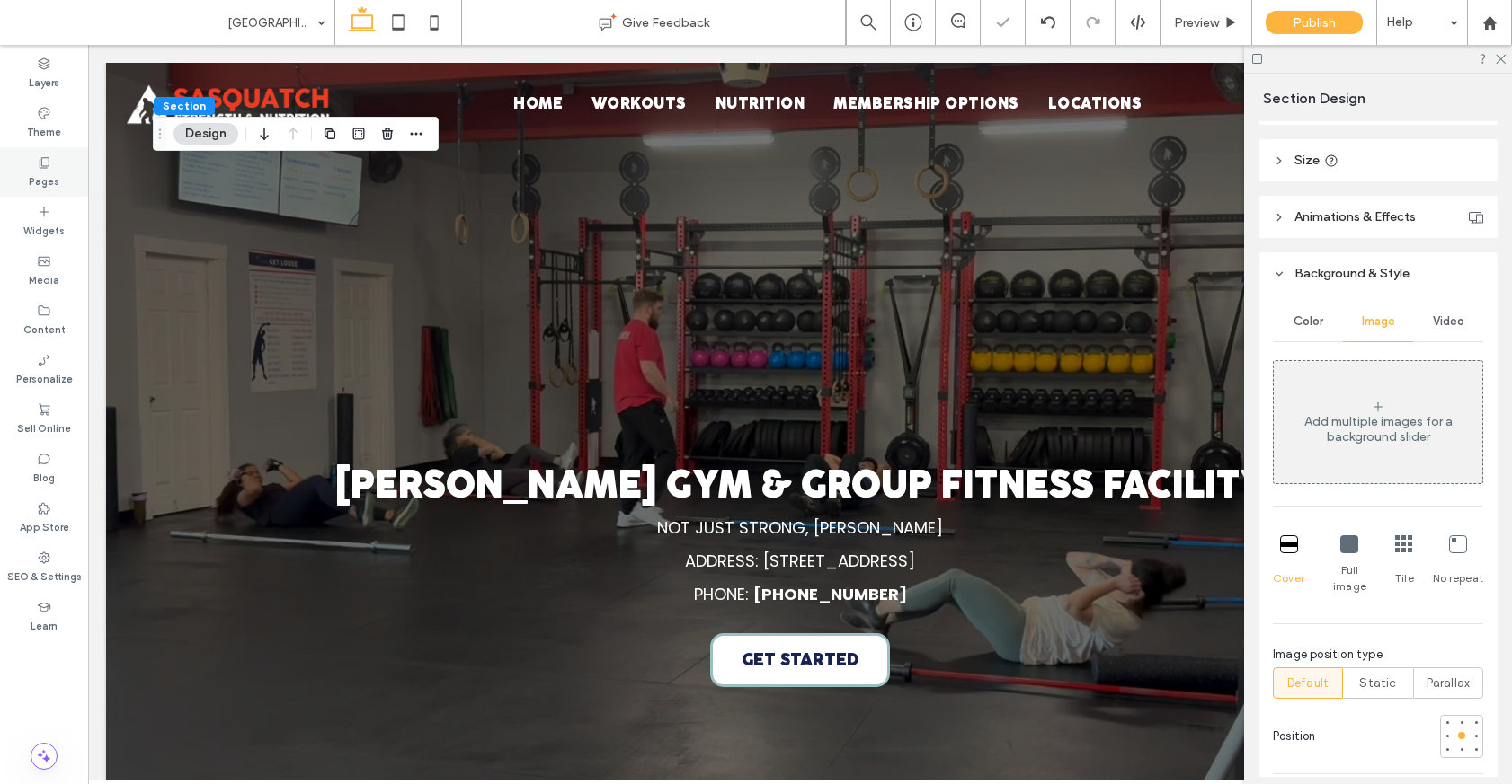
click at [23, 149] on div "Pages" at bounding box center [44, 173] width 88 height 50
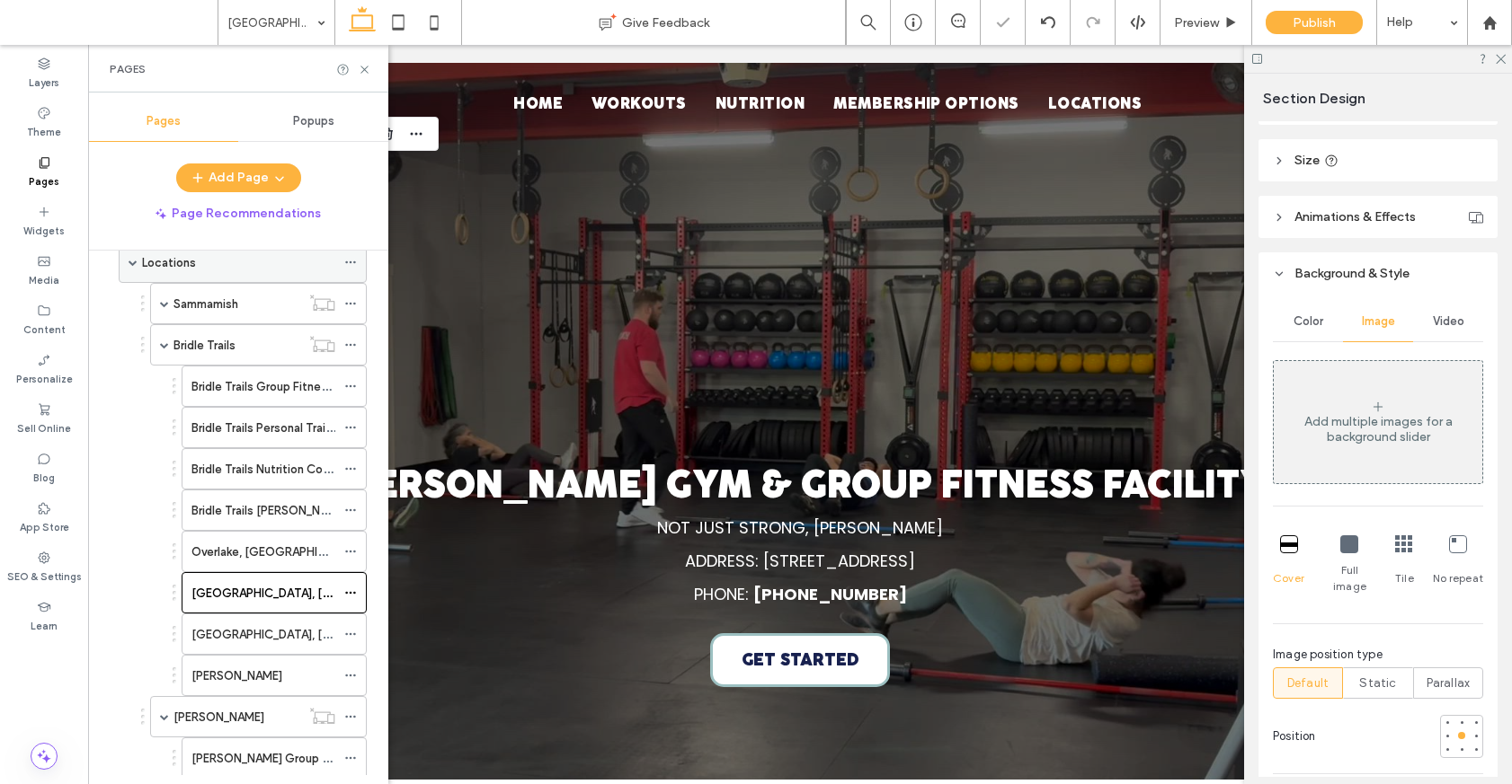
scroll to position [521, 0]
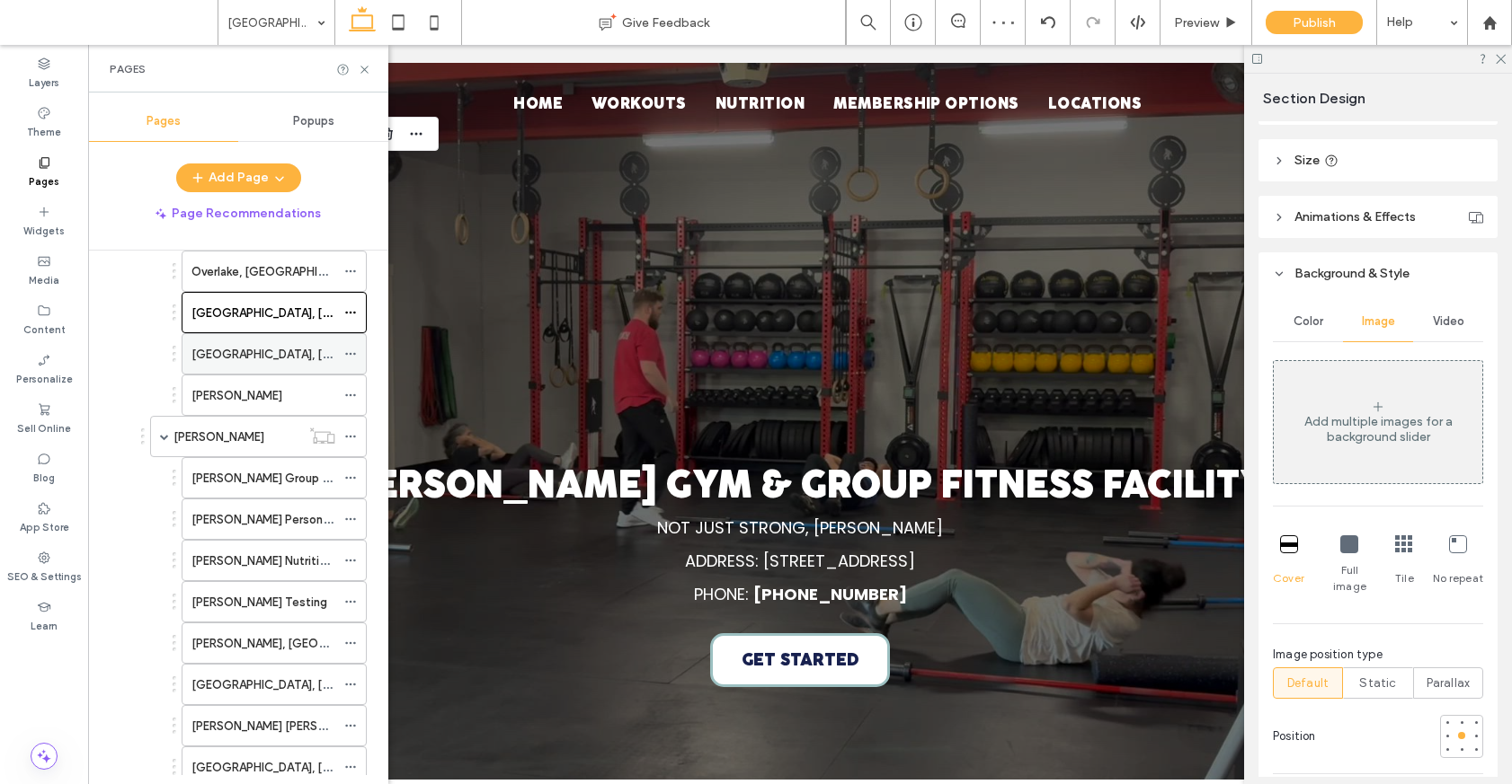
click at [273, 347] on label "West Lake Sammamish, Bellevue" at bounding box center [314, 354] width 247 height 32
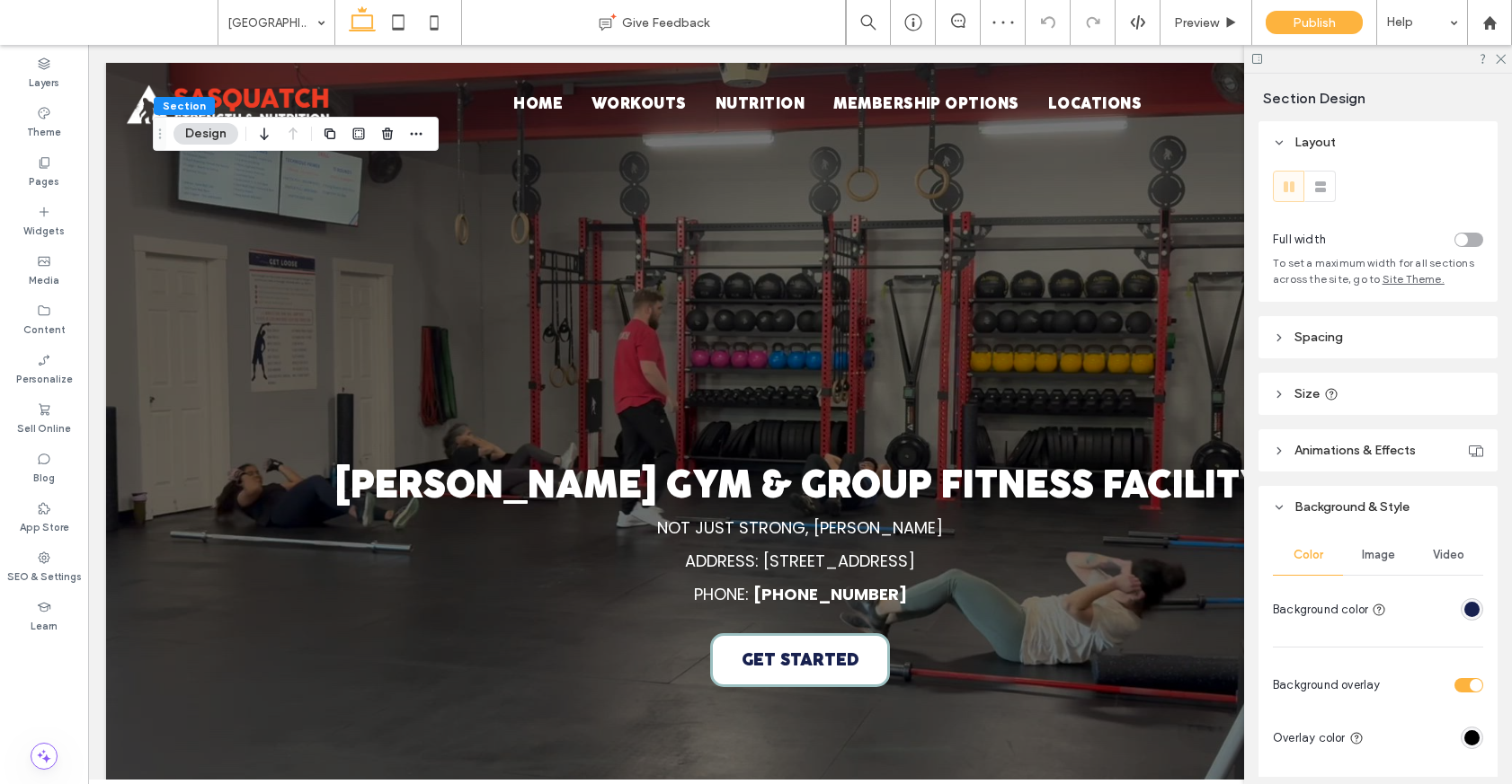
click at [1463, 538] on div "Video" at bounding box center [1448, 556] width 70 height 40
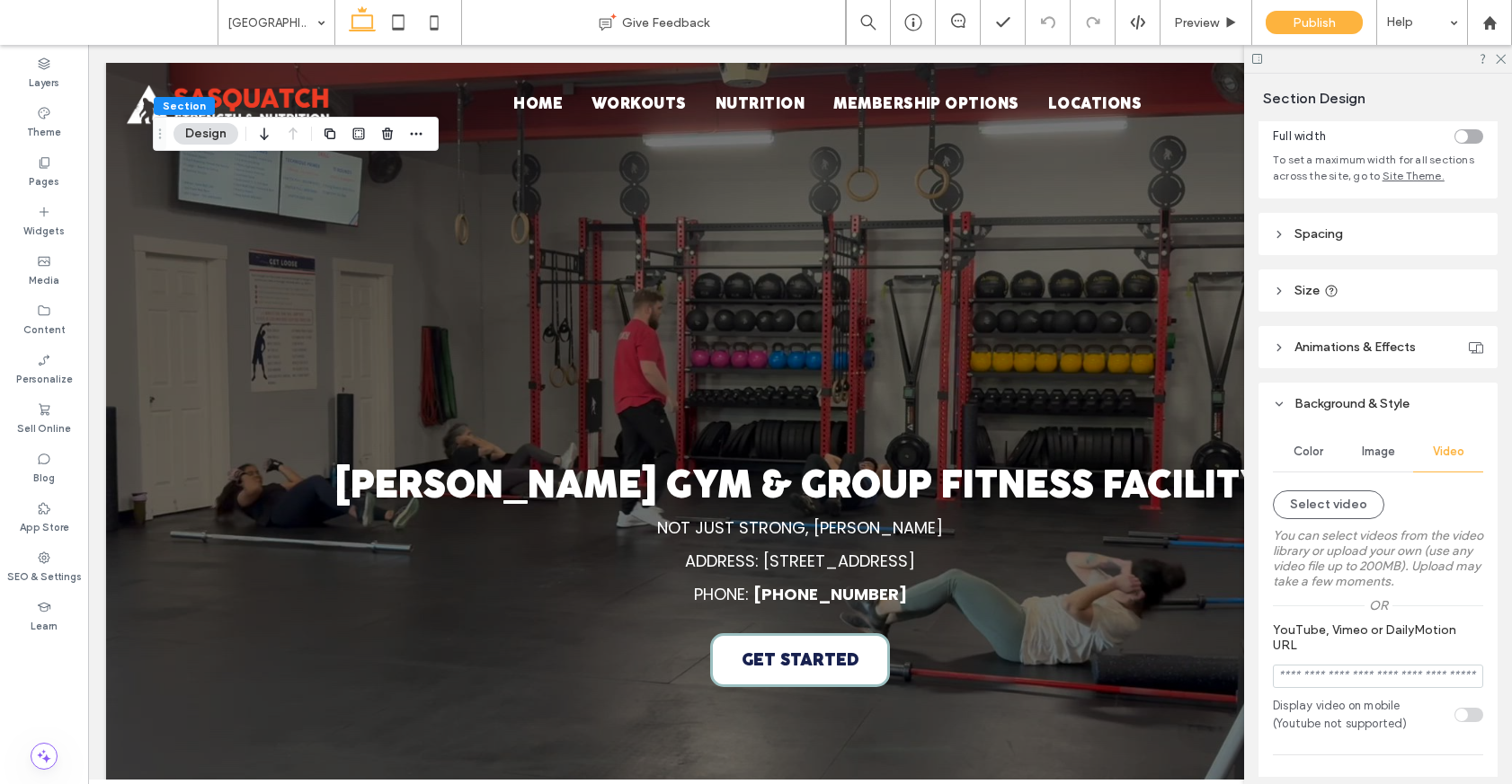
scroll to position [242, 0]
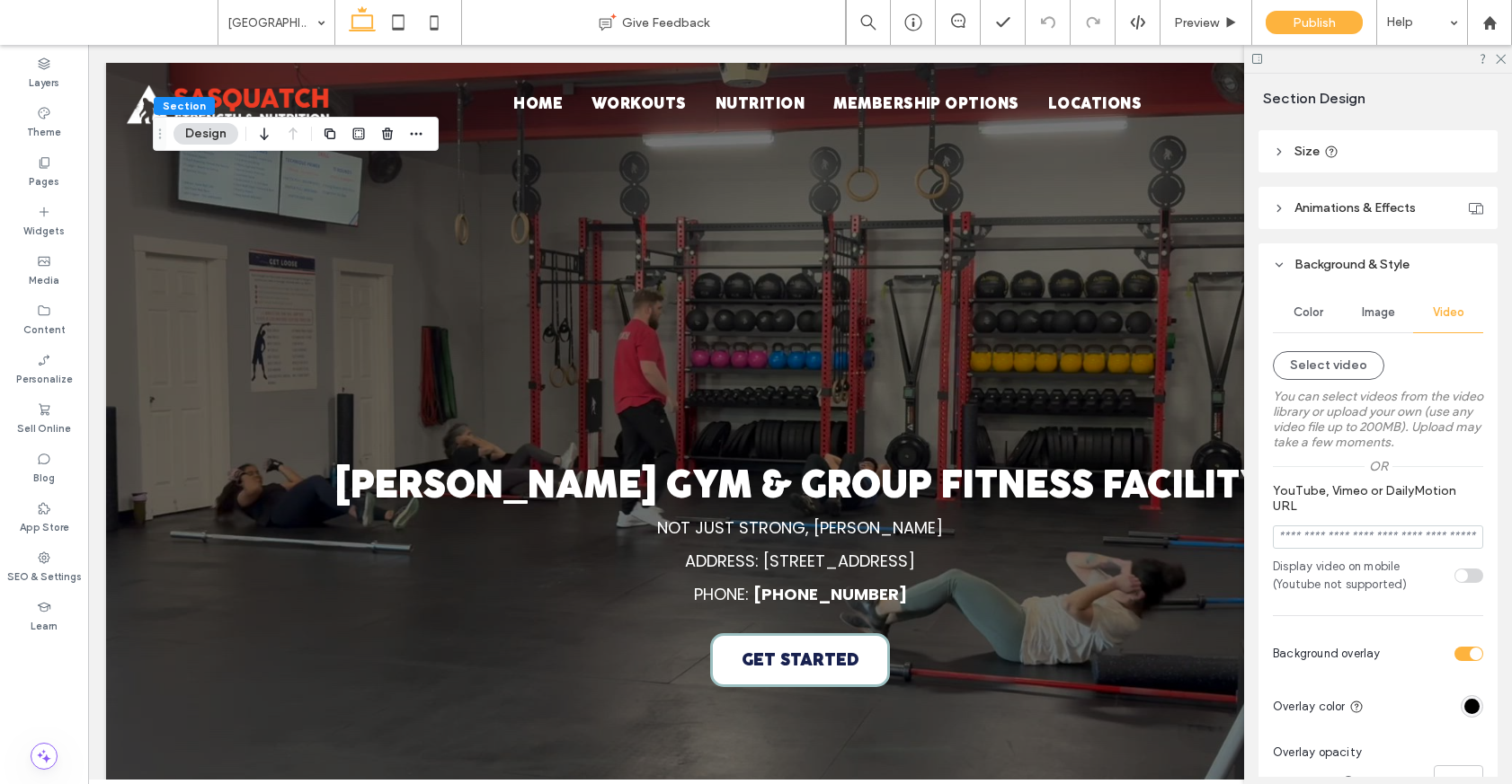
click at [1386, 310] on span "Image" at bounding box center [1377, 312] width 33 height 14
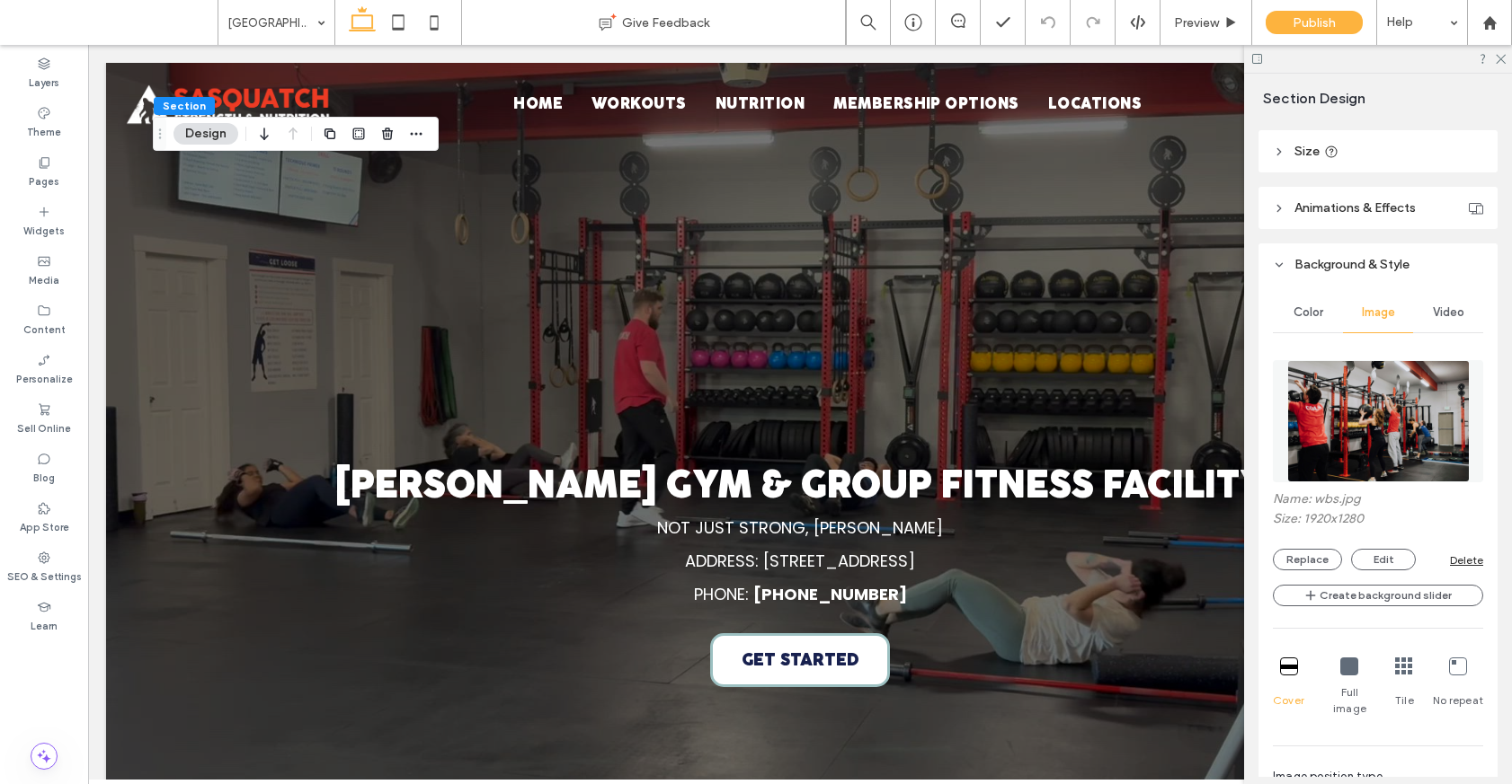
click at [1450, 311] on span "Video" at bounding box center [1448, 312] width 32 height 14
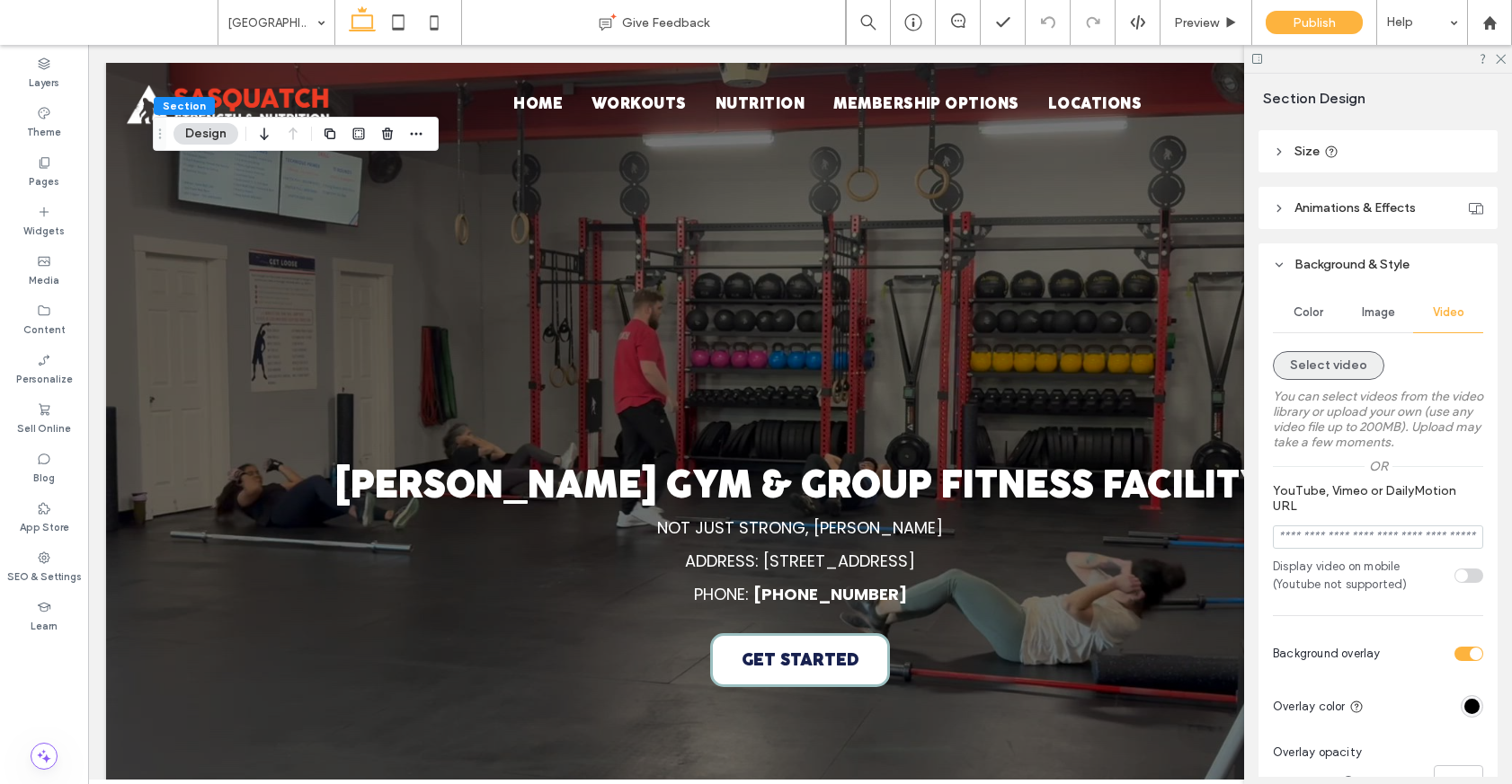
click at [1331, 365] on button "Select video" at bounding box center [1328, 365] width 112 height 29
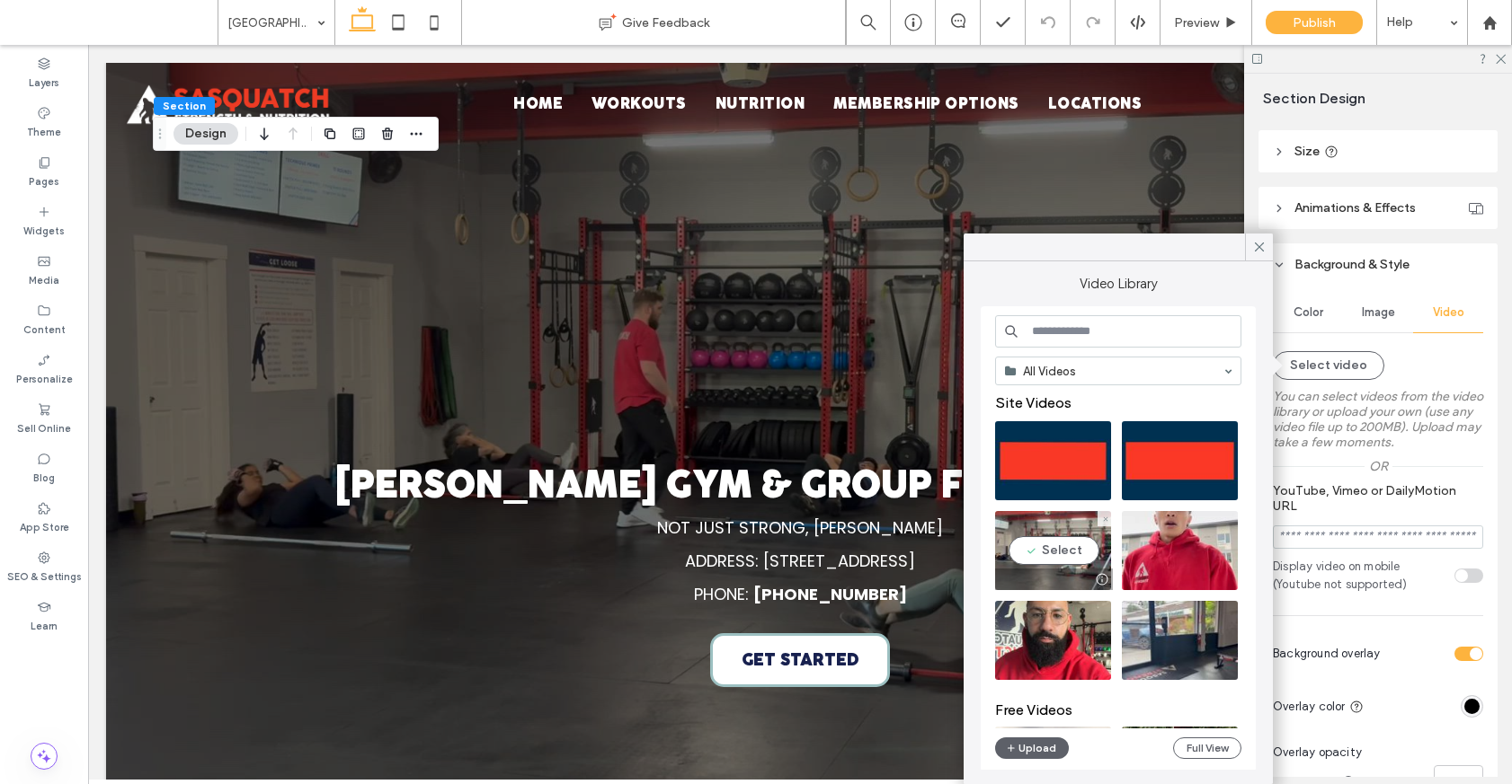
click at [1062, 556] on video at bounding box center [1053, 550] width 116 height 79
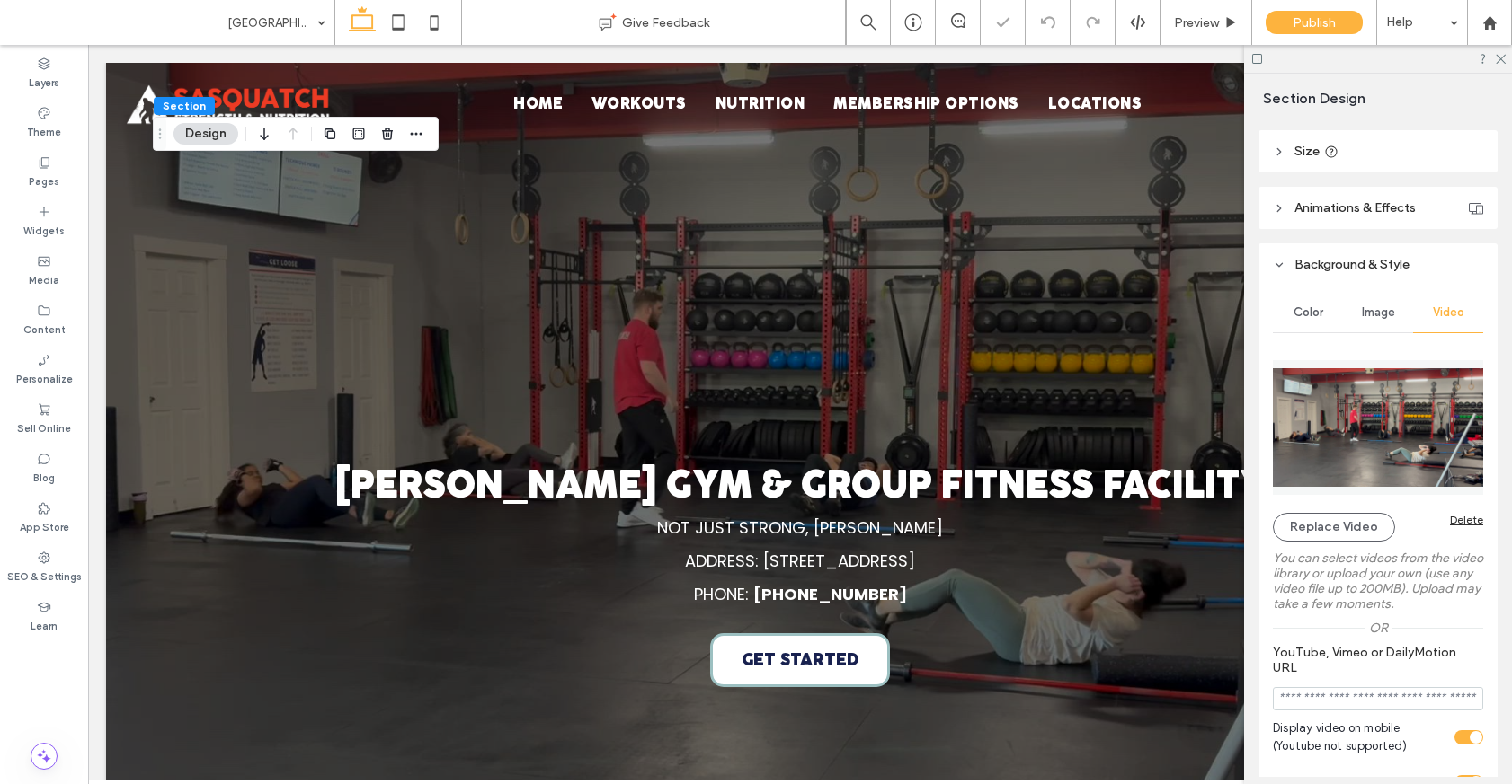
click at [1377, 320] on div "Image" at bounding box center [1377, 313] width 70 height 40
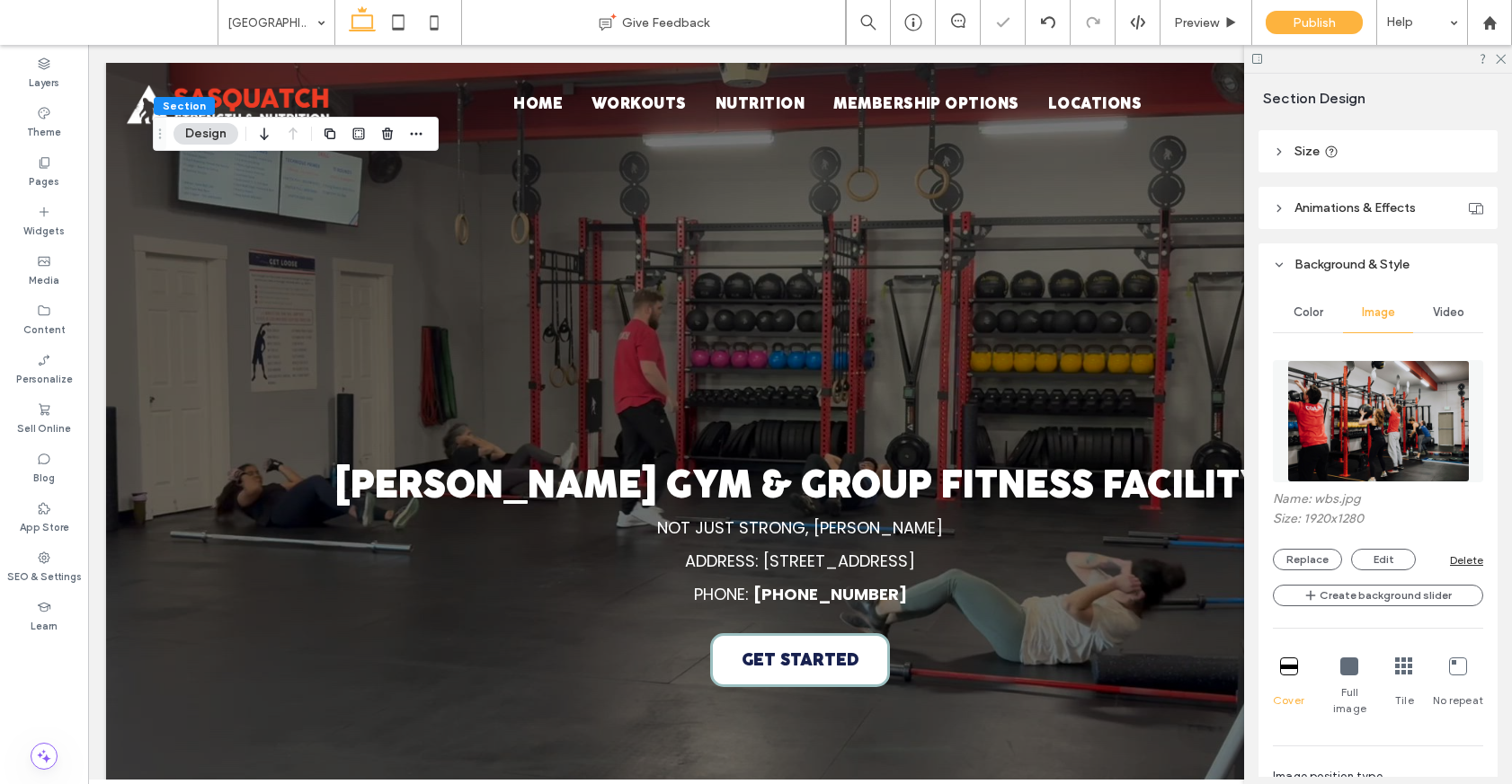
click at [1462, 557] on div "Delete" at bounding box center [1465, 561] width 33 height 14
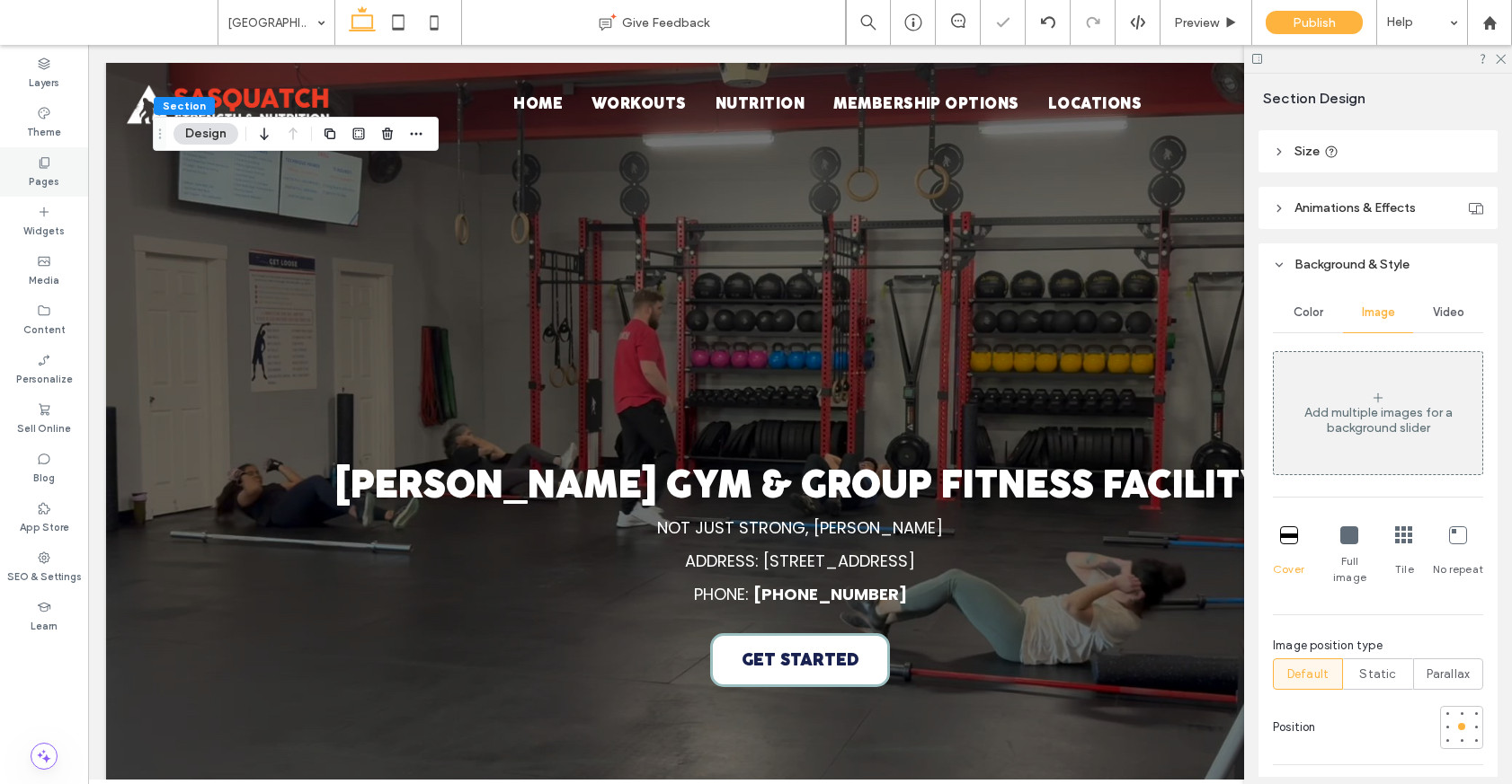
click at [33, 166] on div "Pages" at bounding box center [44, 173] width 88 height 50
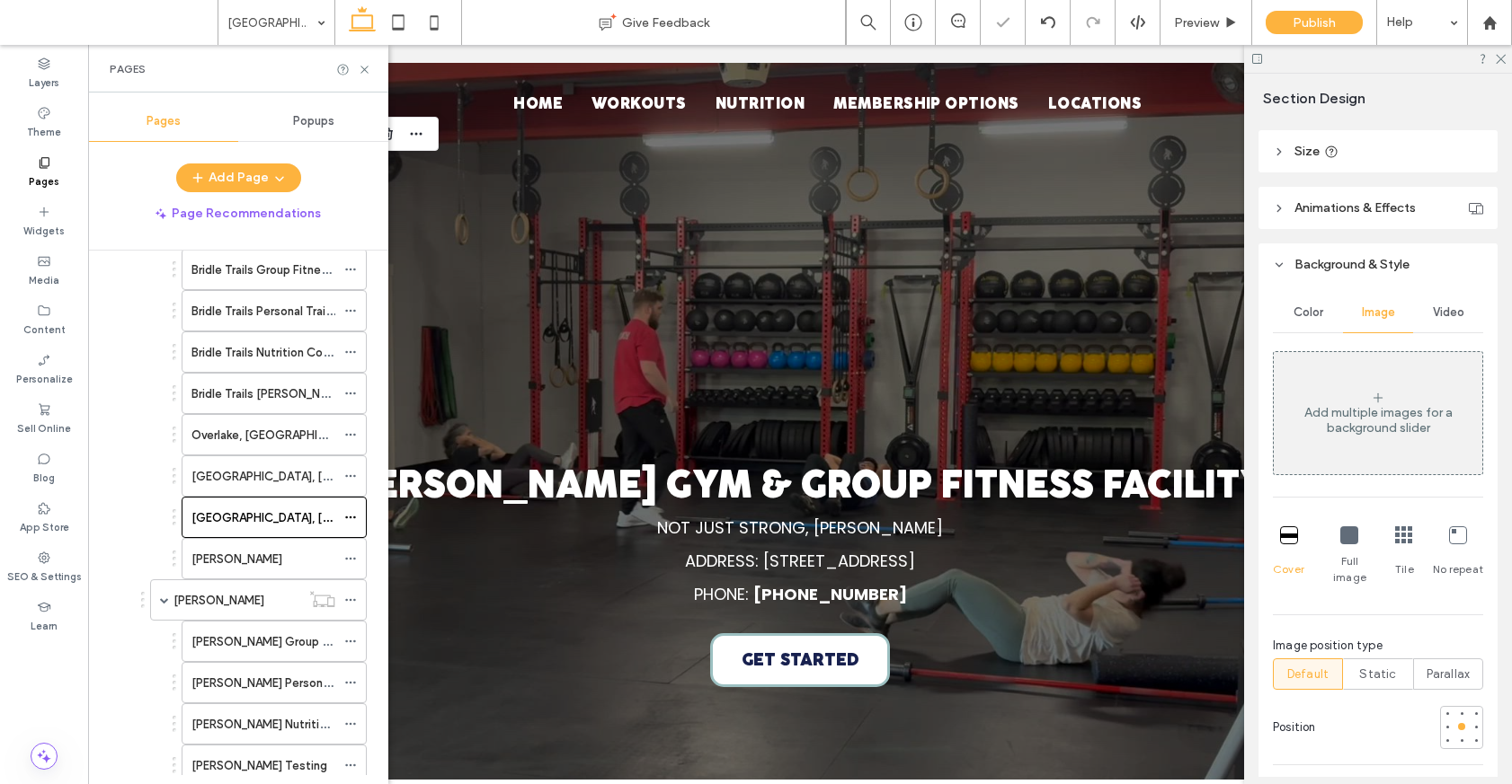
scroll to position [388, 0]
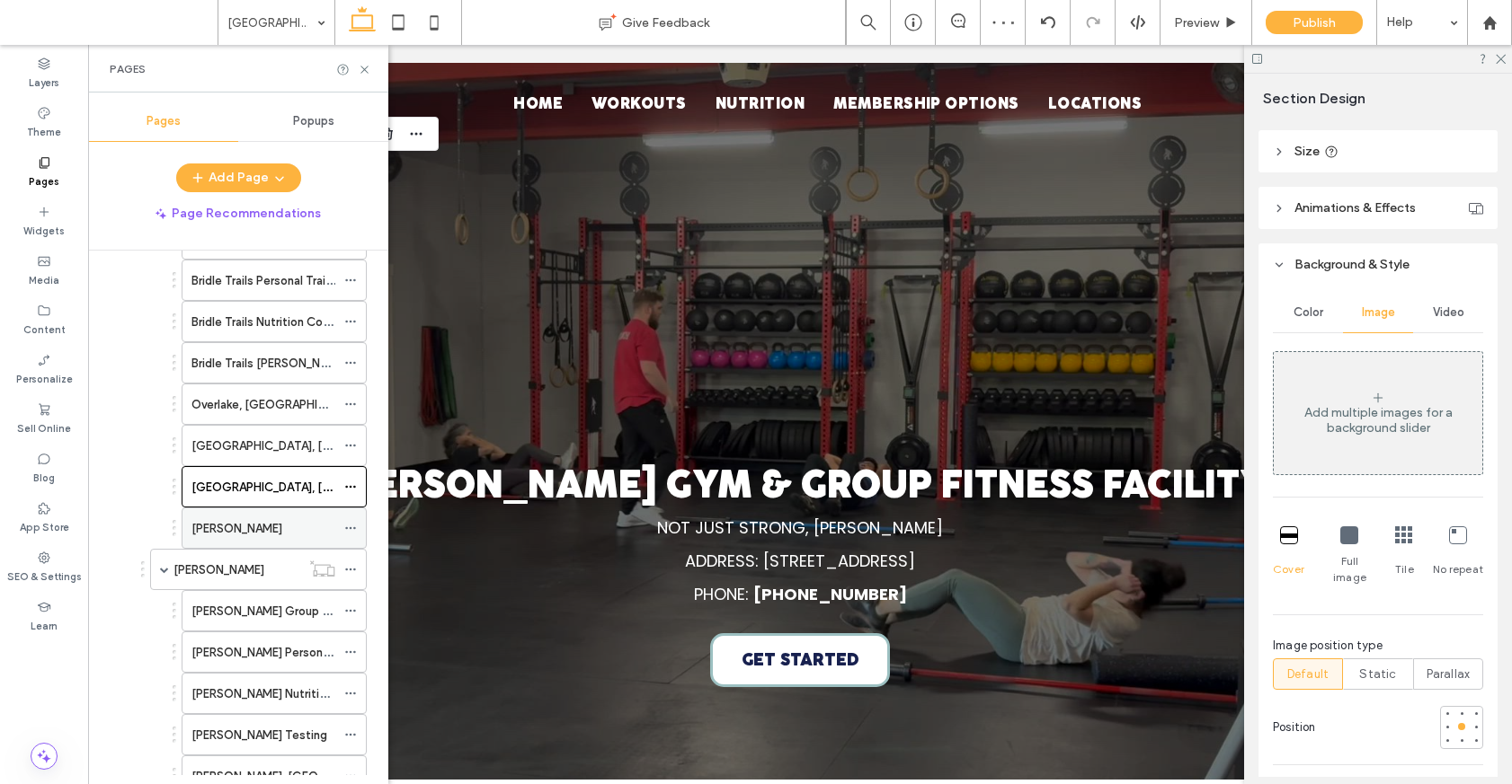
click at [235, 527] on div "Medina" at bounding box center [263, 528] width 144 height 19
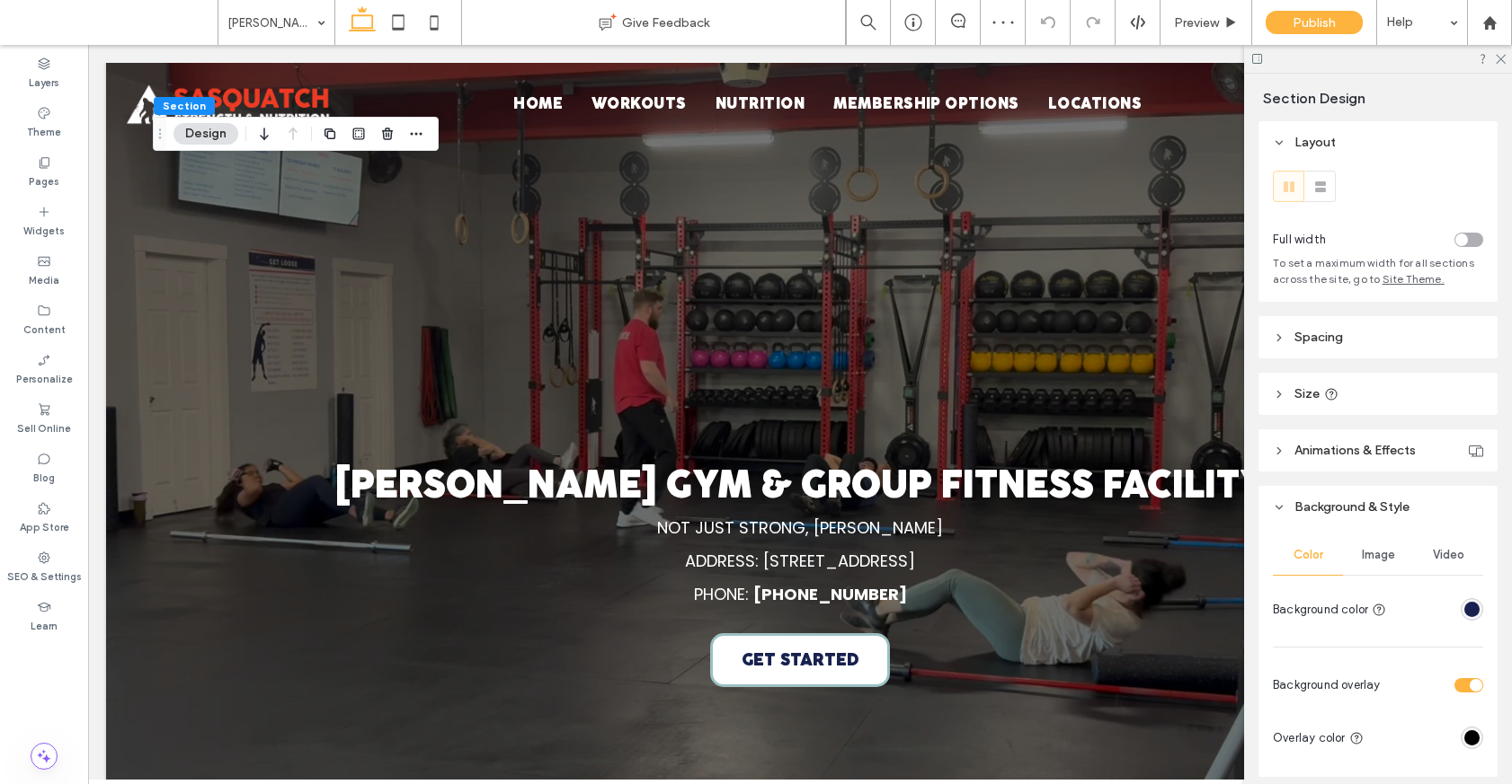
click at [1437, 551] on span "Video" at bounding box center [1448, 555] width 32 height 14
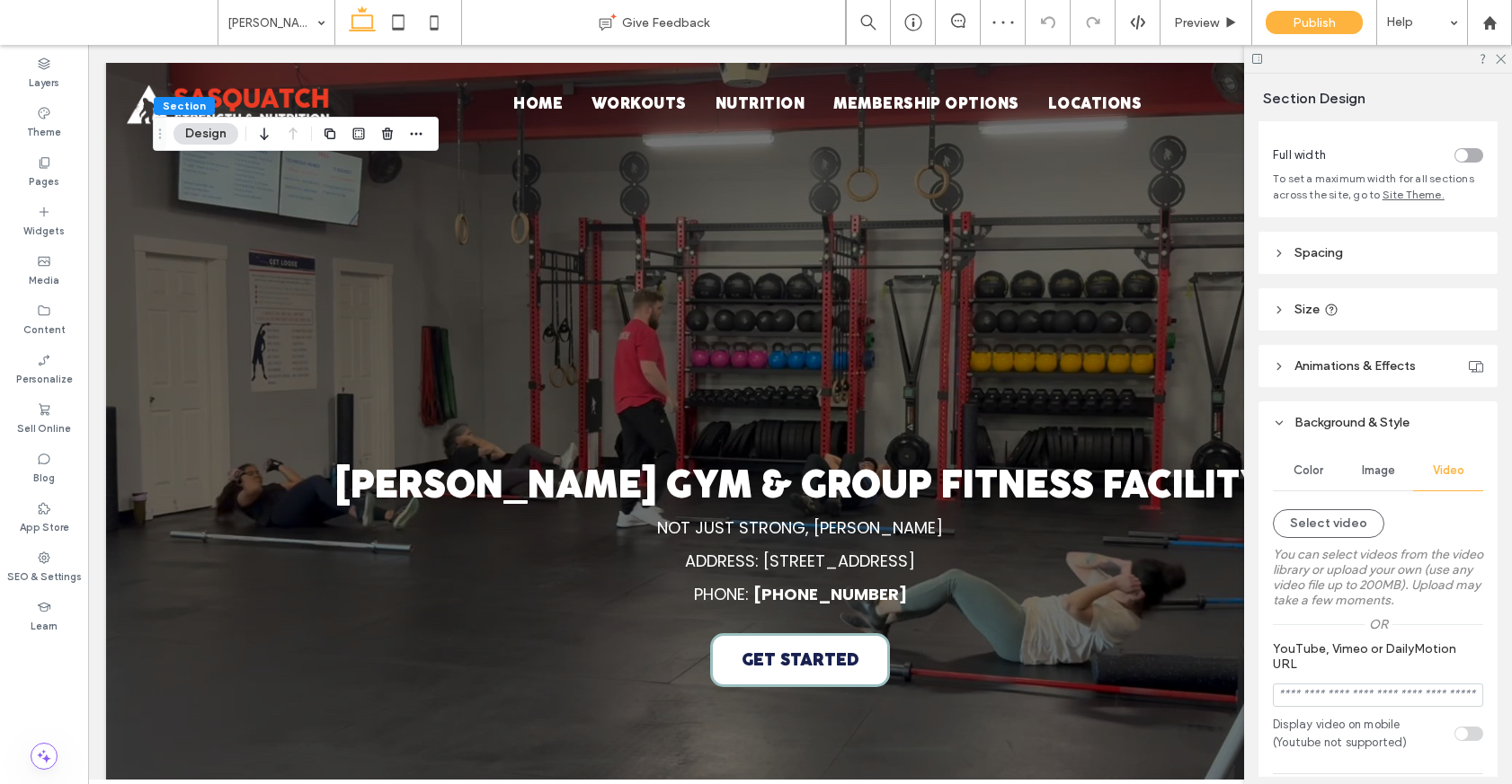
scroll to position [245, 0]
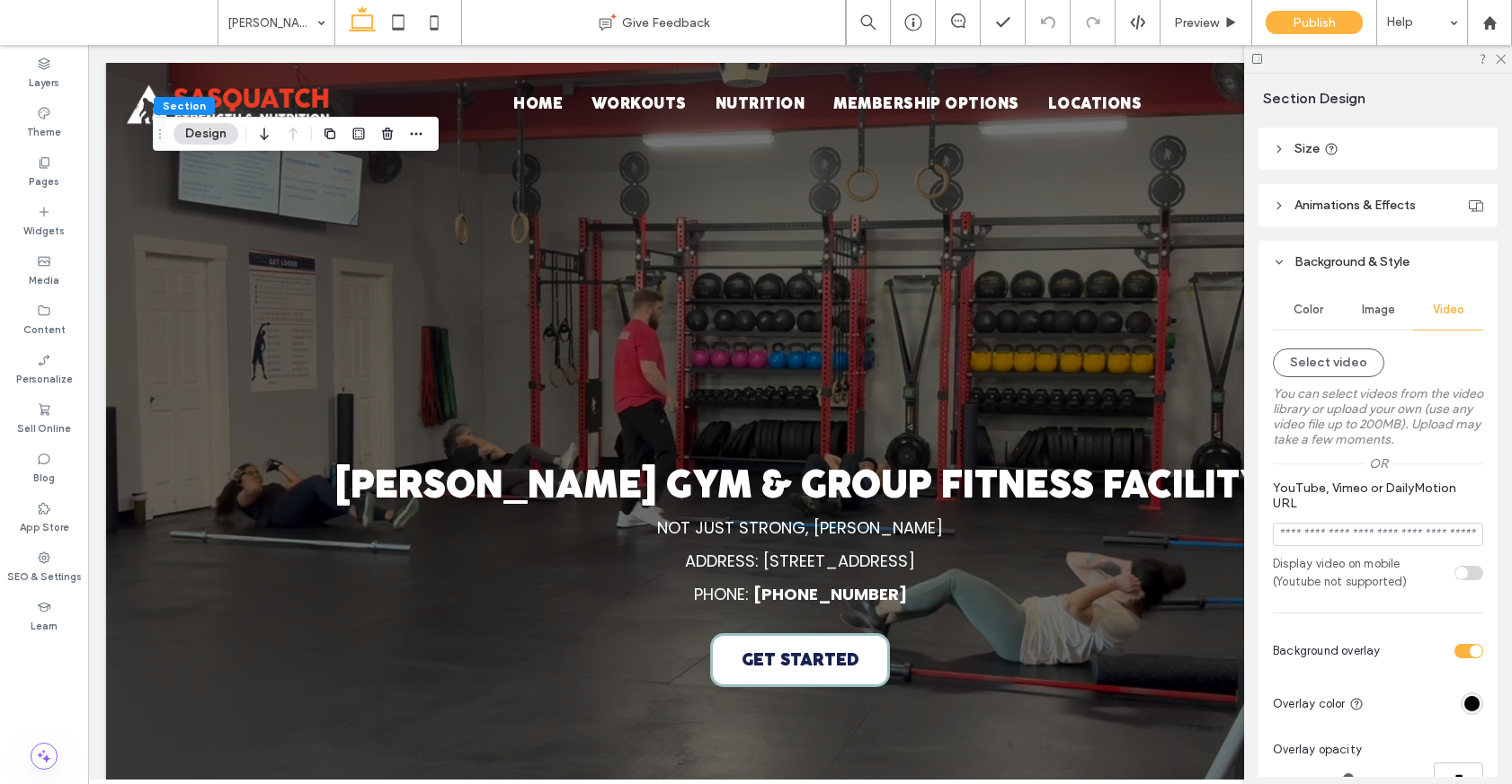
click at [1397, 310] on div "Image" at bounding box center [1377, 310] width 70 height 40
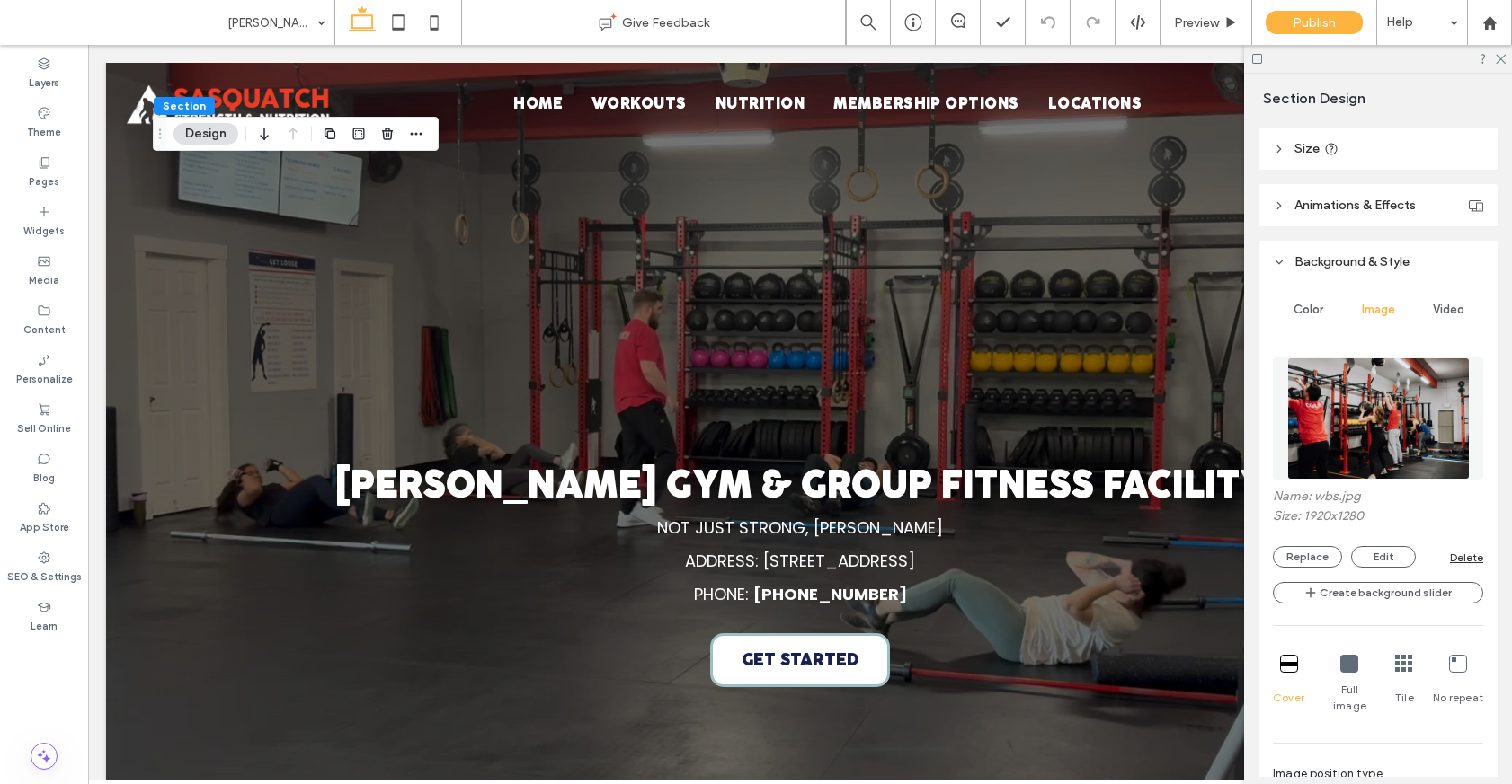
click at [1470, 561] on div "Delete" at bounding box center [1465, 558] width 33 height 14
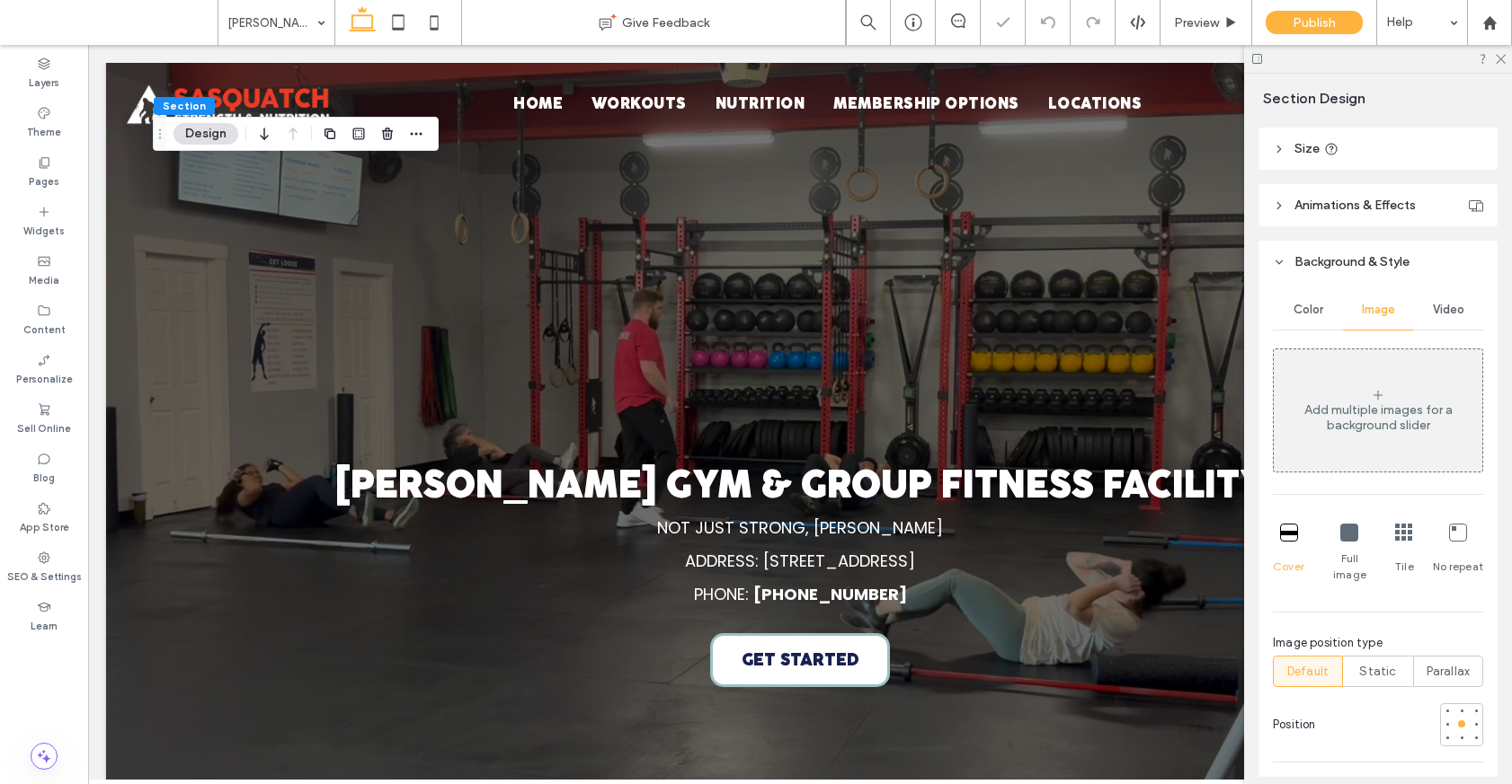
click at [1450, 309] on span "Video" at bounding box center [1448, 309] width 32 height 14
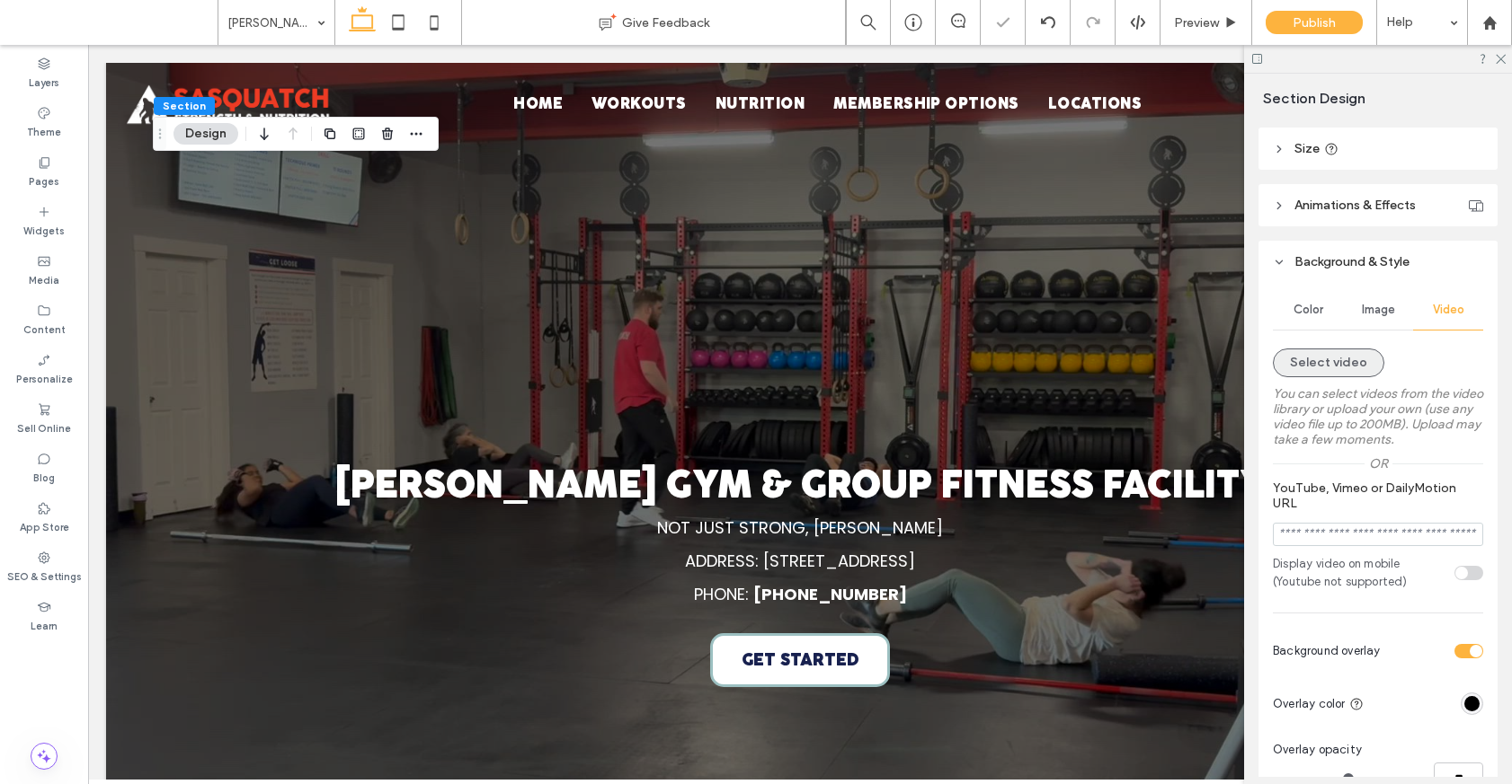
click at [1339, 350] on button "Select video" at bounding box center [1328, 362] width 112 height 29
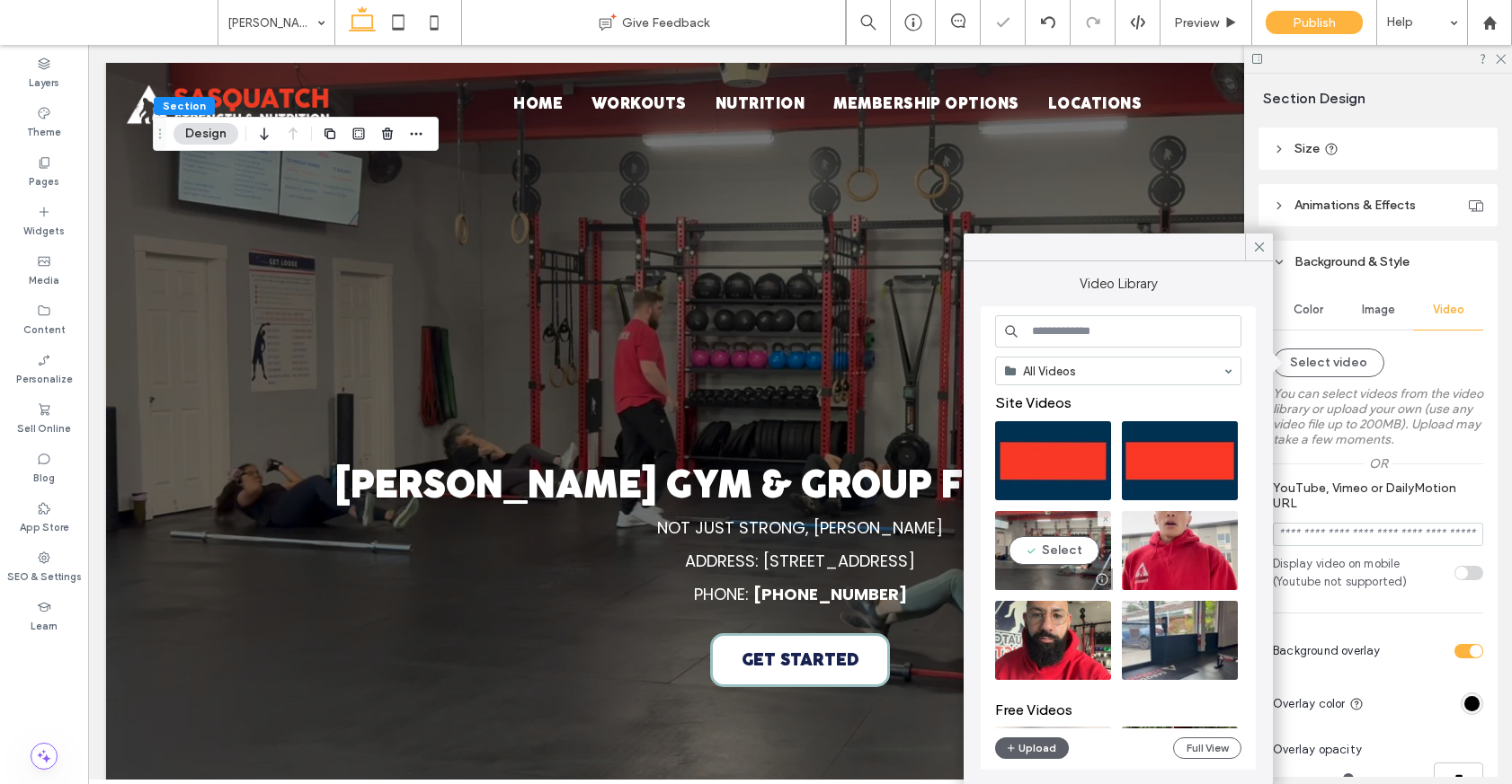
click at [1058, 548] on video at bounding box center [1053, 550] width 116 height 79
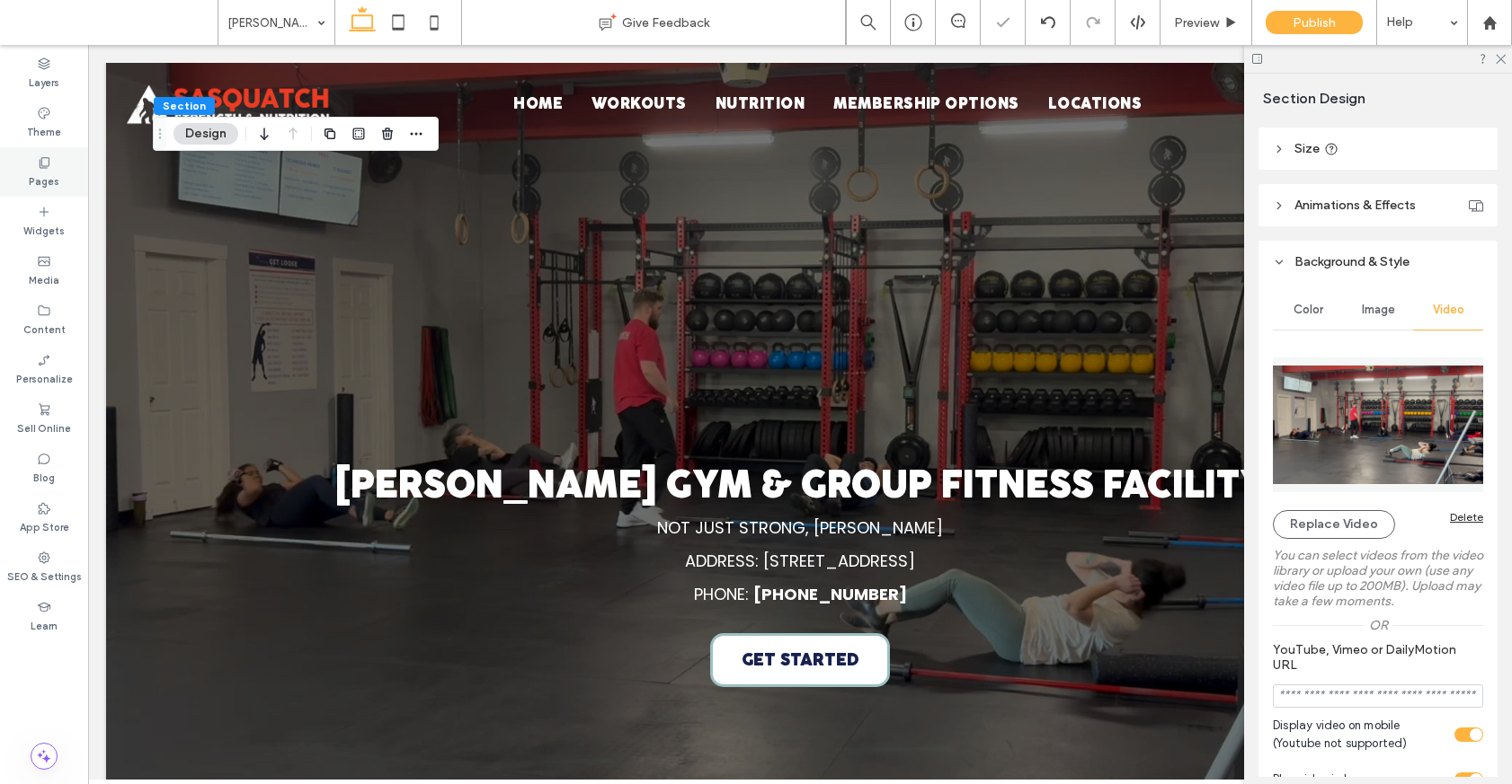
click at [41, 167] on use at bounding box center [45, 163] width 10 height 11
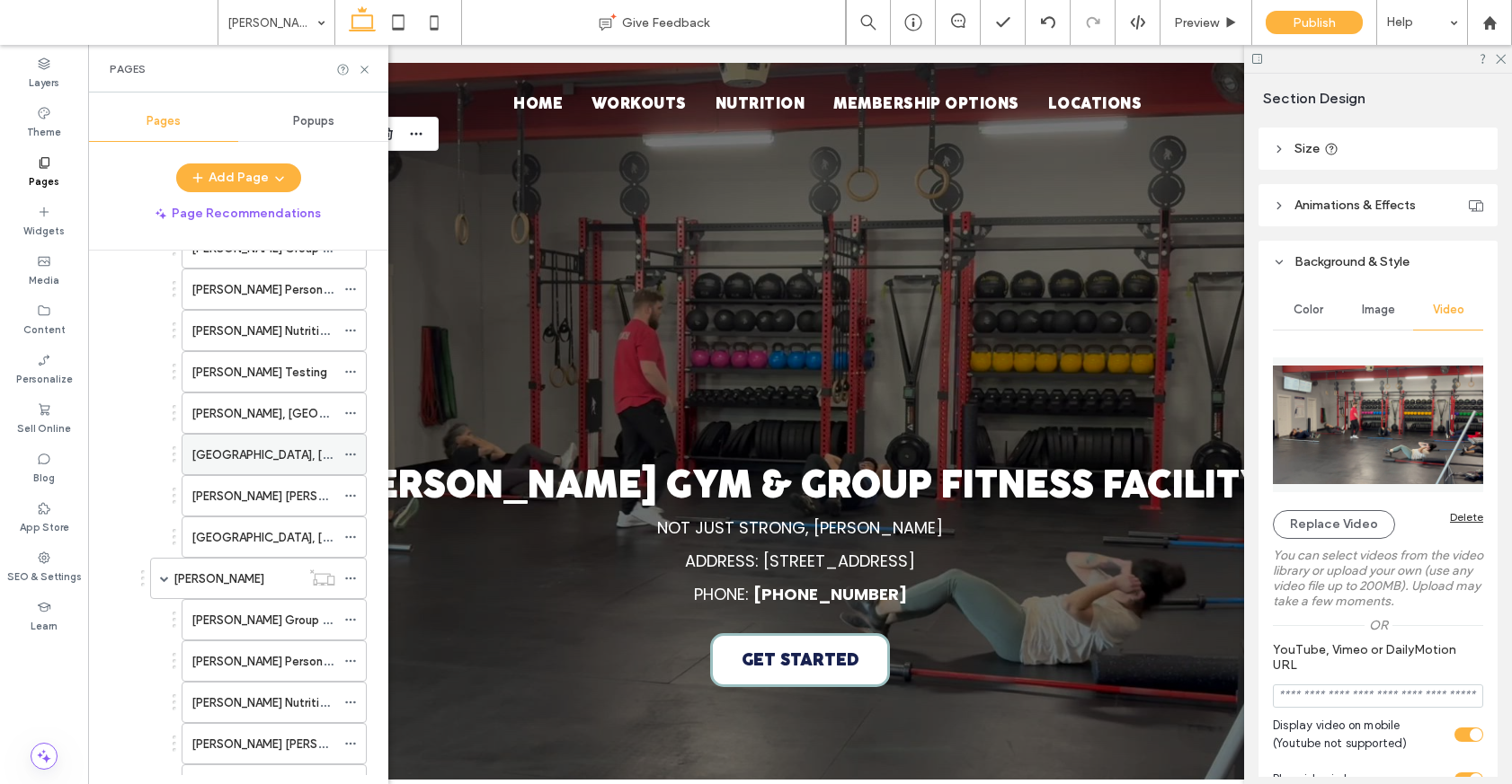
scroll to position [754, 0]
click at [254, 403] on label "Juanita, Kirkland" at bounding box center [299, 410] width 217 height 32
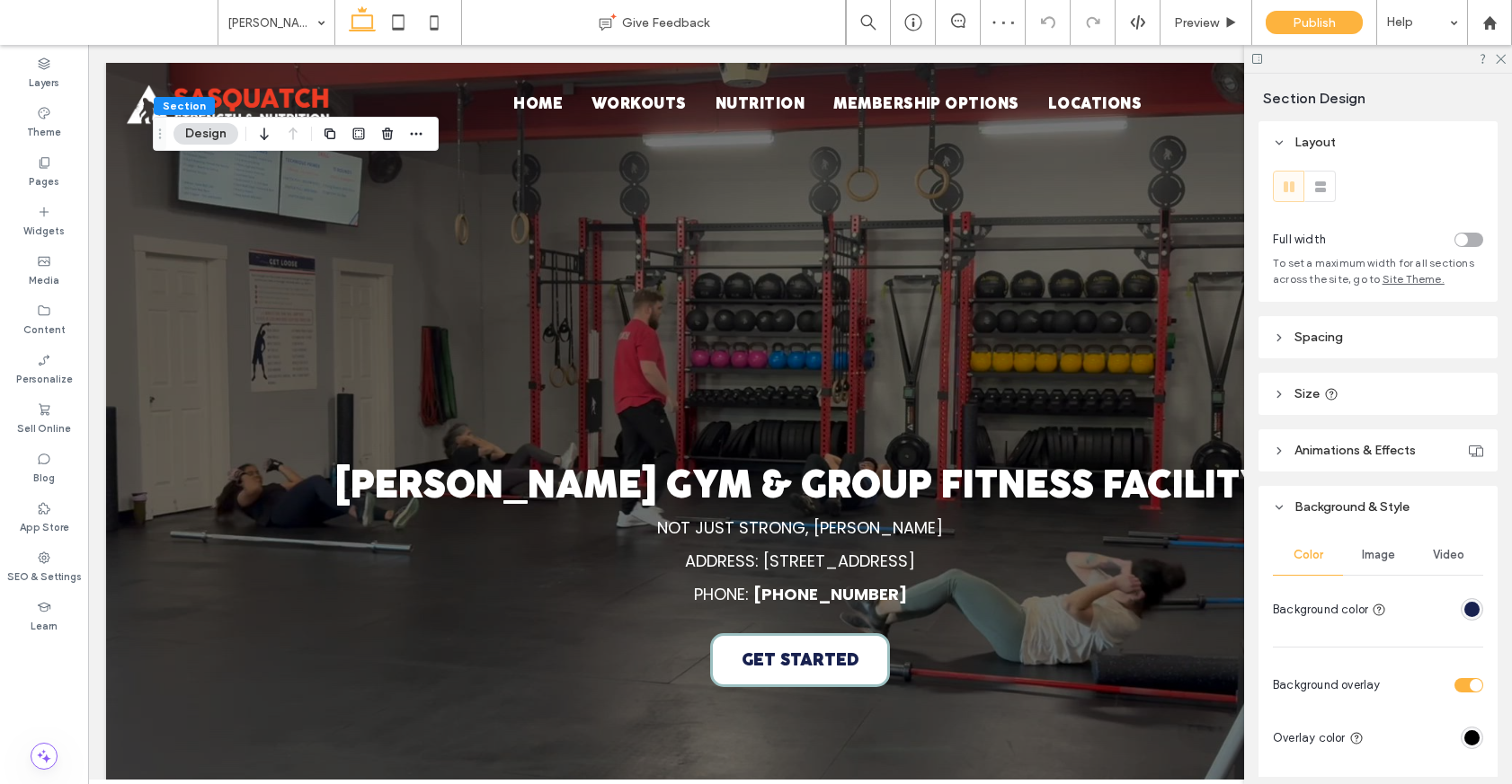
click at [1439, 555] on span "Video" at bounding box center [1448, 555] width 32 height 14
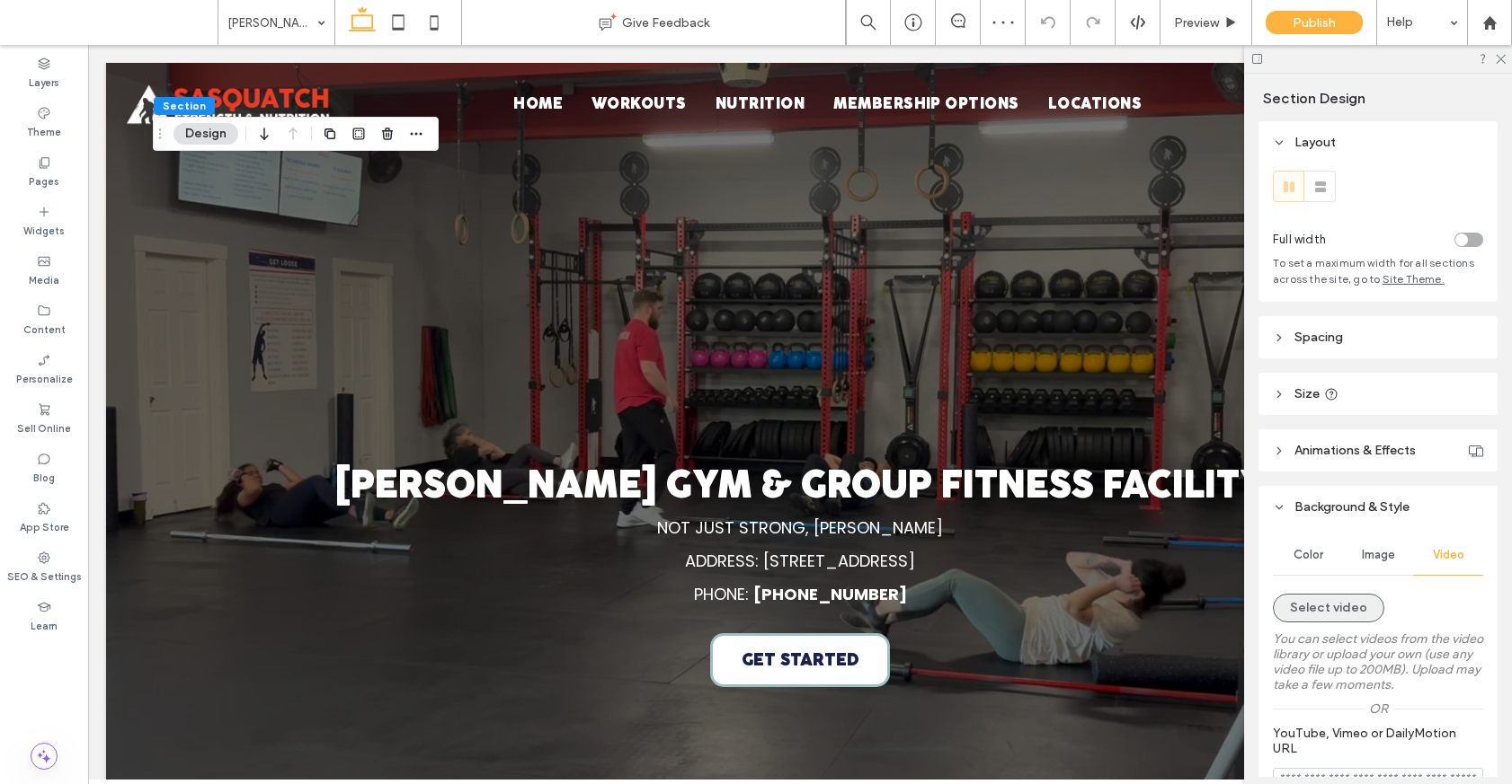
click at [1337, 609] on button "Select video" at bounding box center [1328, 607] width 112 height 29
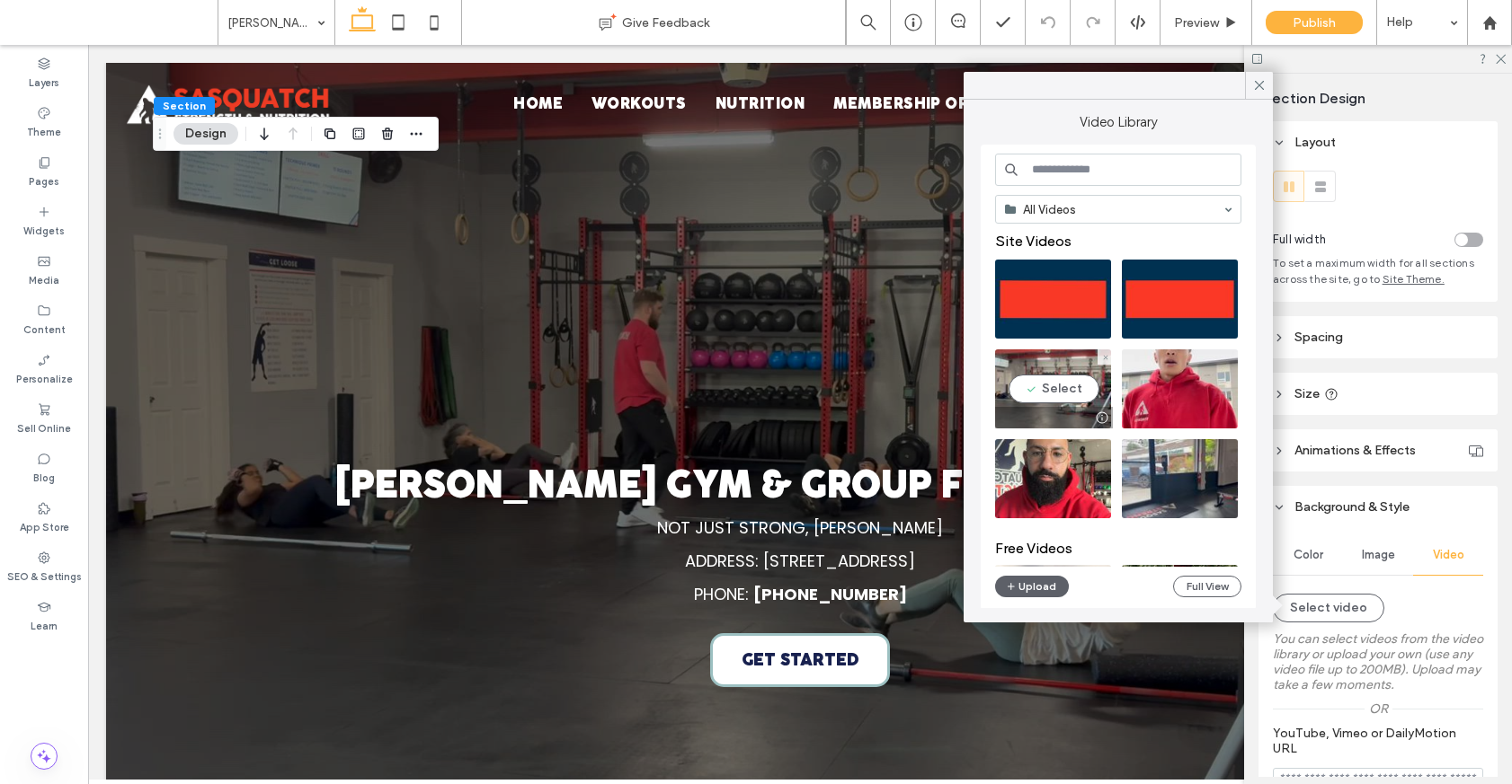
click at [1061, 365] on video at bounding box center [1053, 388] width 116 height 79
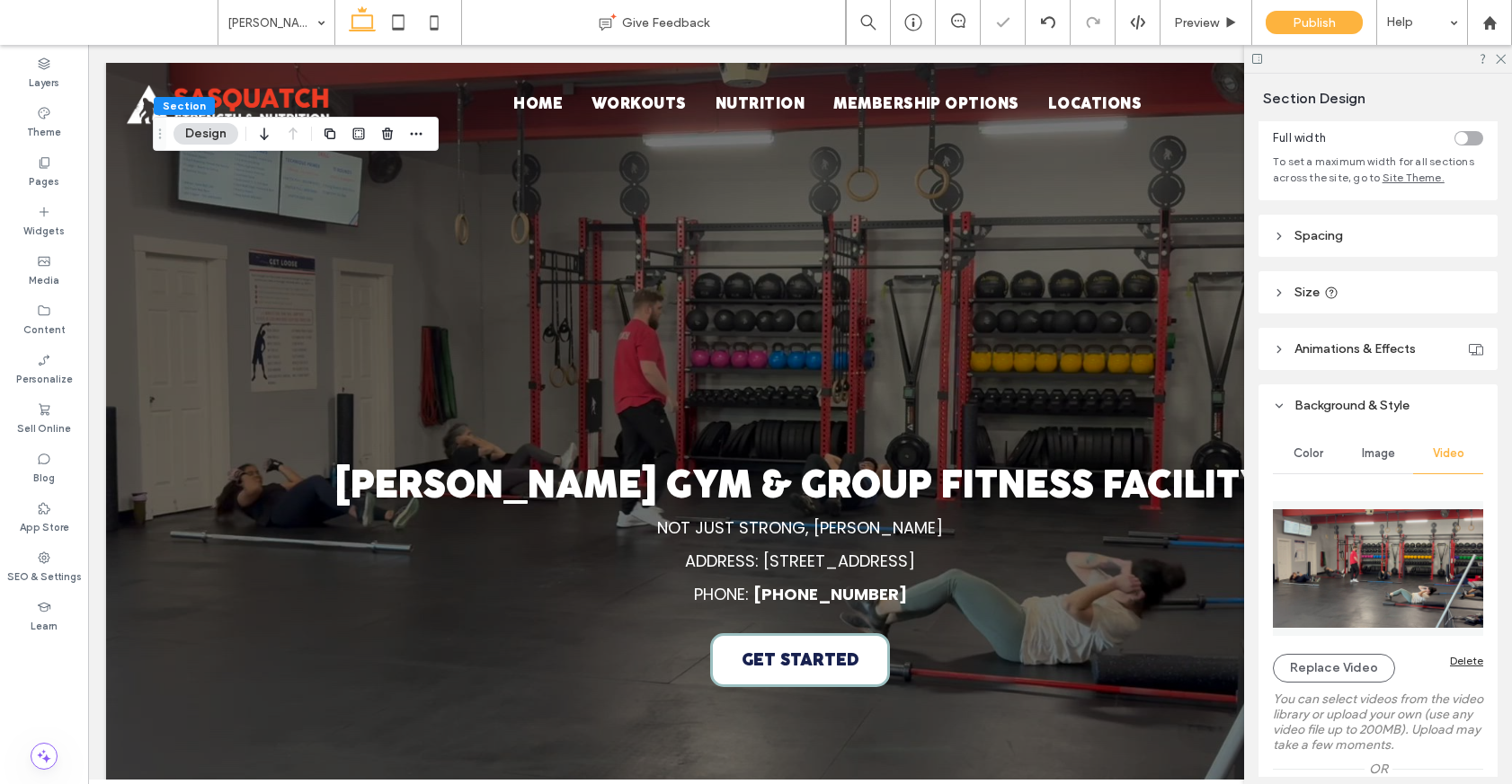
scroll to position [242, 0]
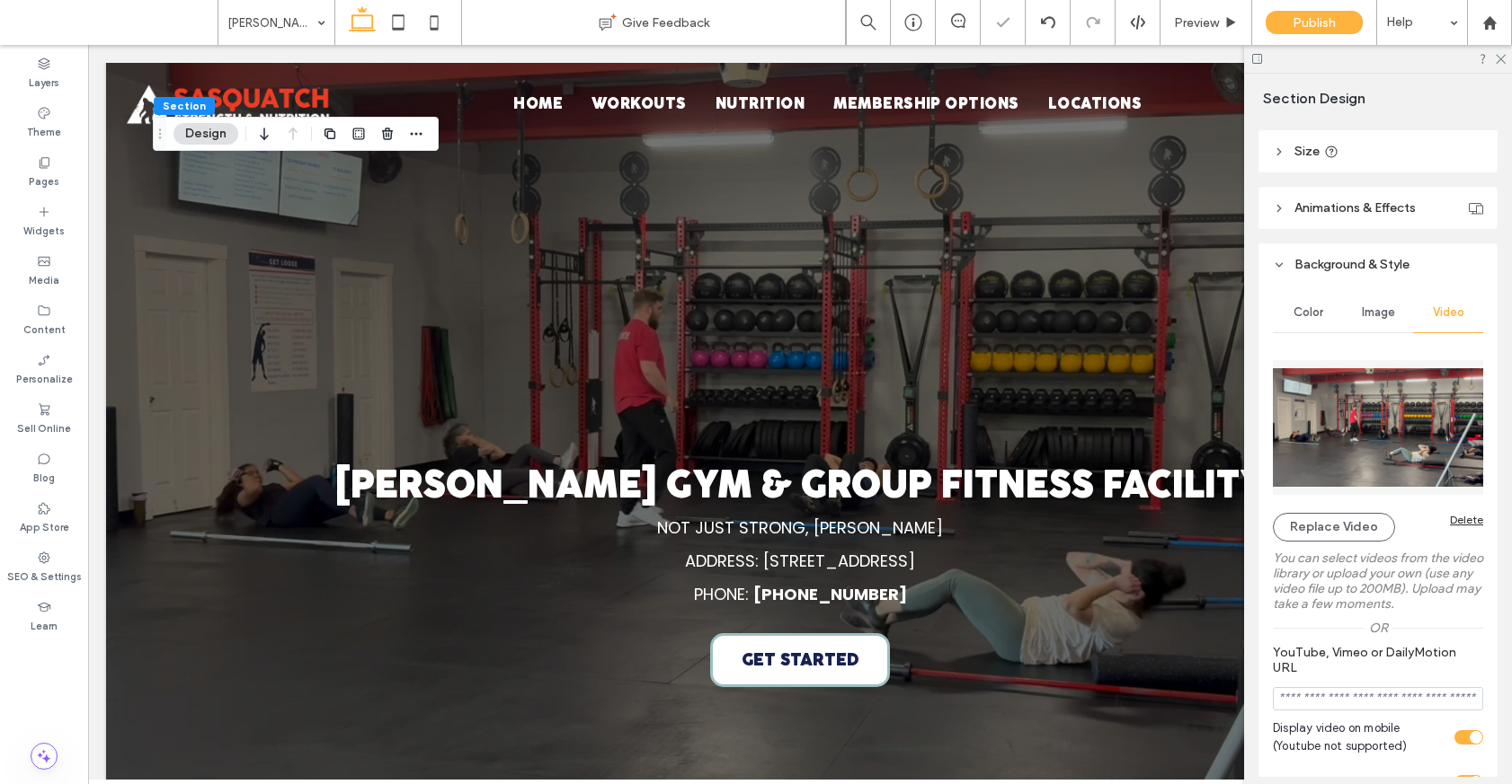
click at [1380, 321] on div "Image" at bounding box center [1377, 313] width 70 height 40
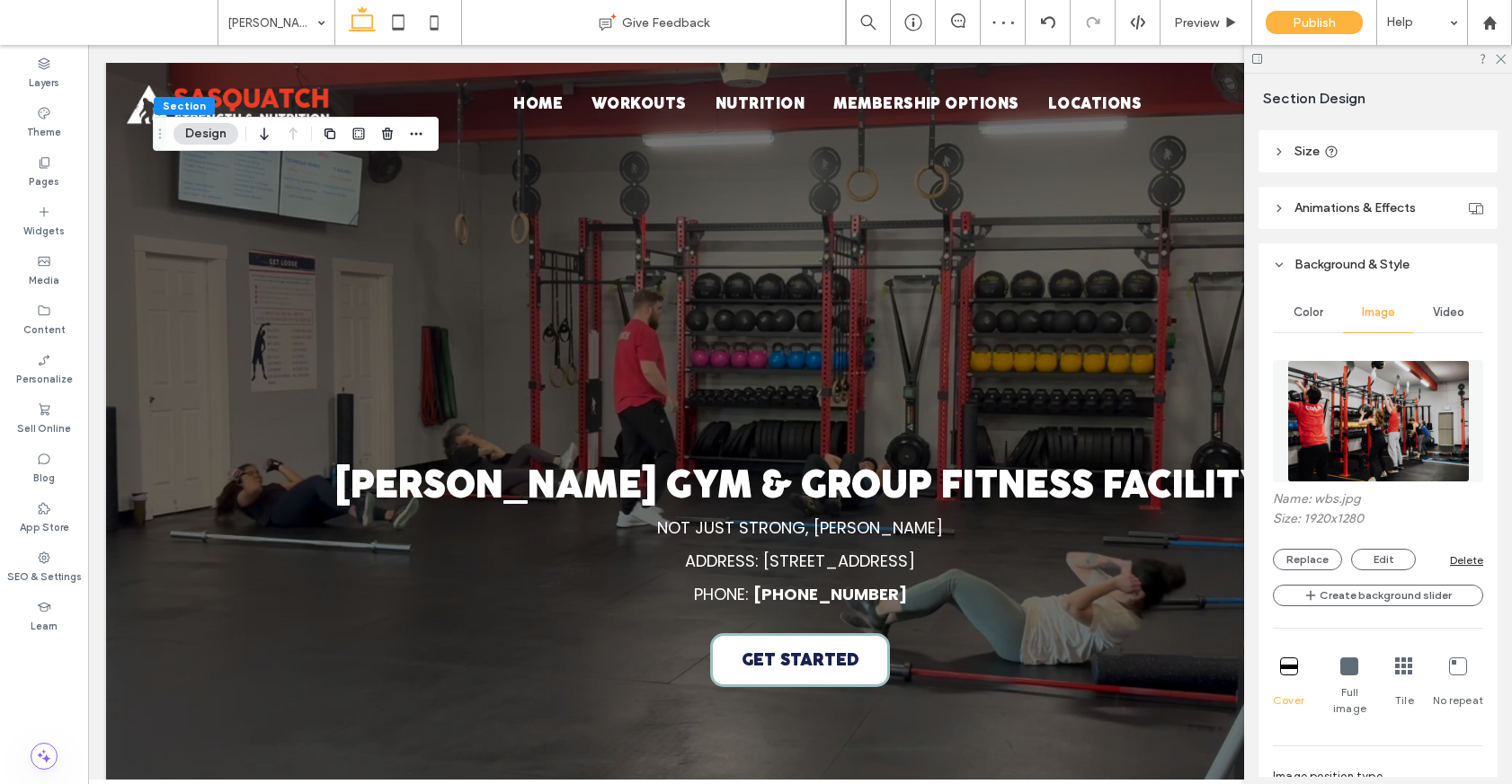
click at [1468, 550] on div "Replace Edit Delete" at bounding box center [1377, 560] width 211 height 22
click at [1466, 556] on div "Delete" at bounding box center [1465, 561] width 33 height 14
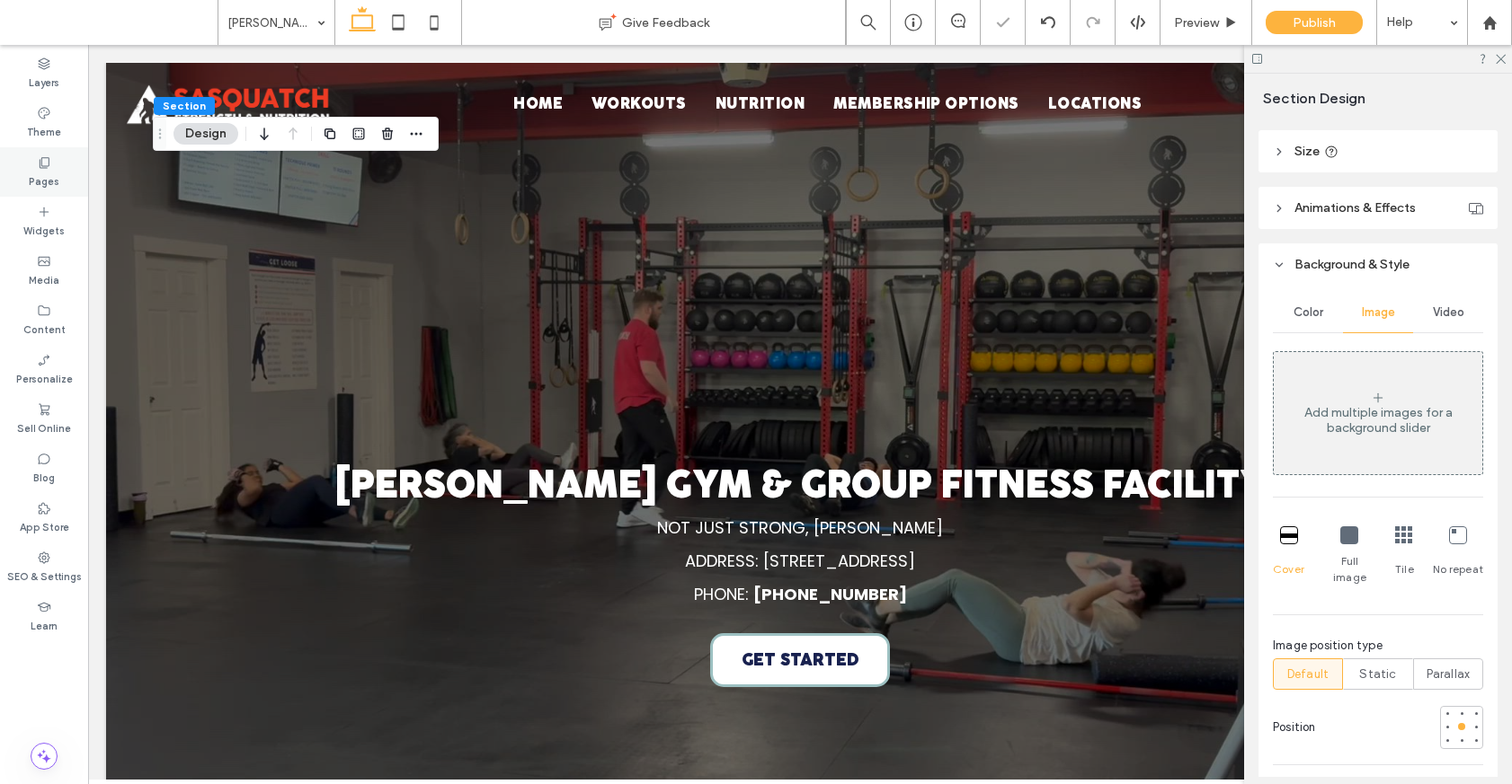
click at [58, 181] on div "Pages" at bounding box center [44, 173] width 88 height 50
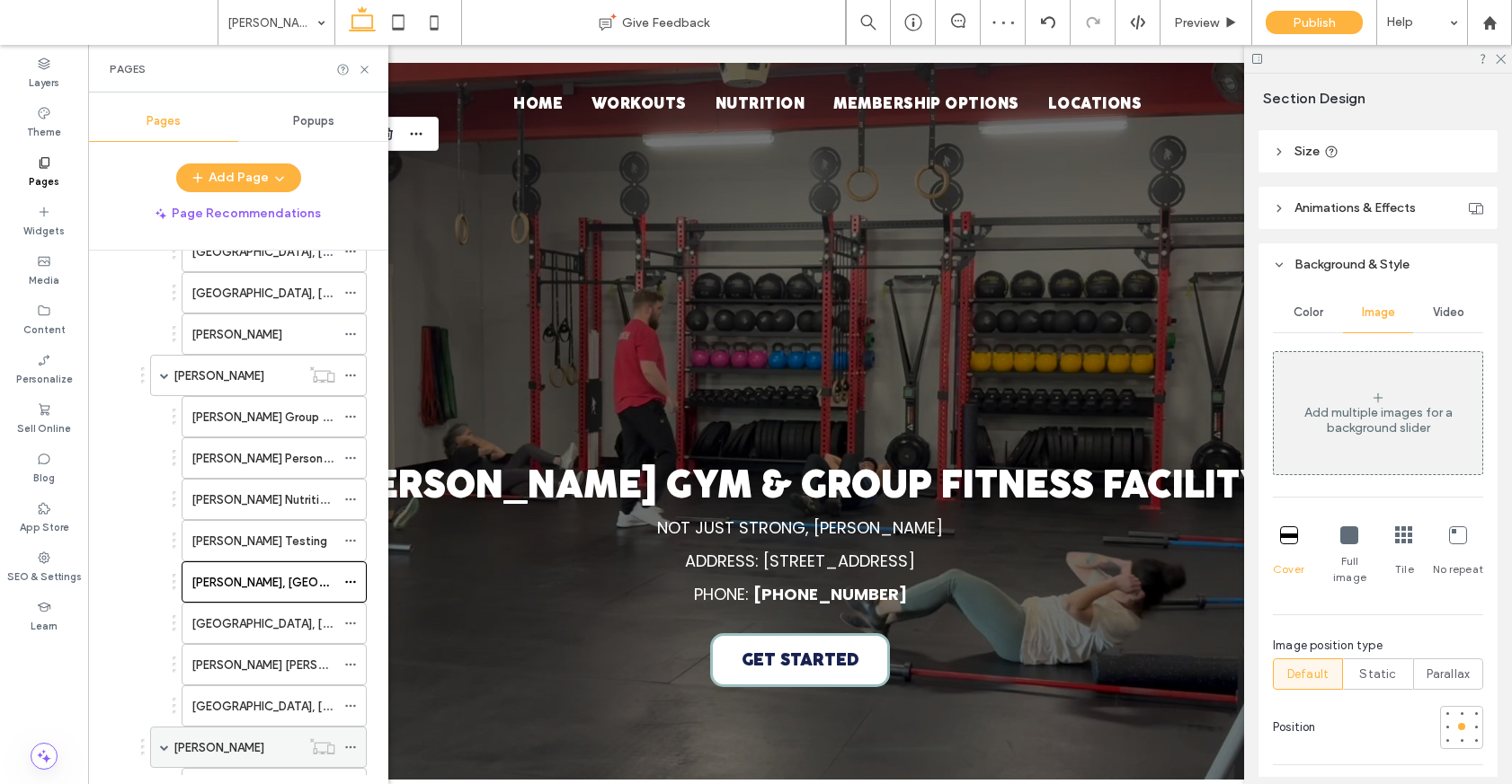
scroll to position [710, 0]
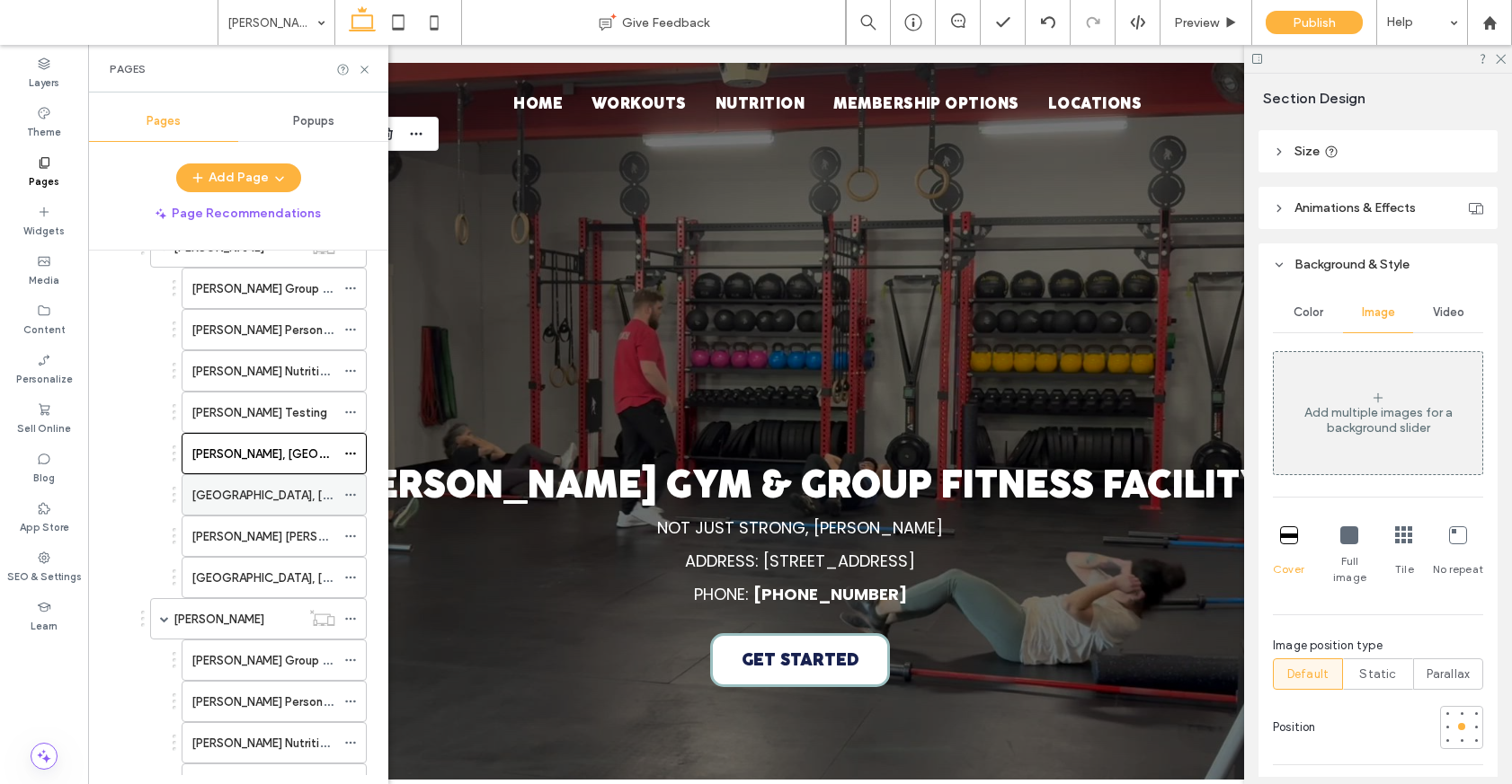
click at [257, 500] on label "North Rose Hill, Kirkland" at bounding box center [314, 496] width 247 height 32
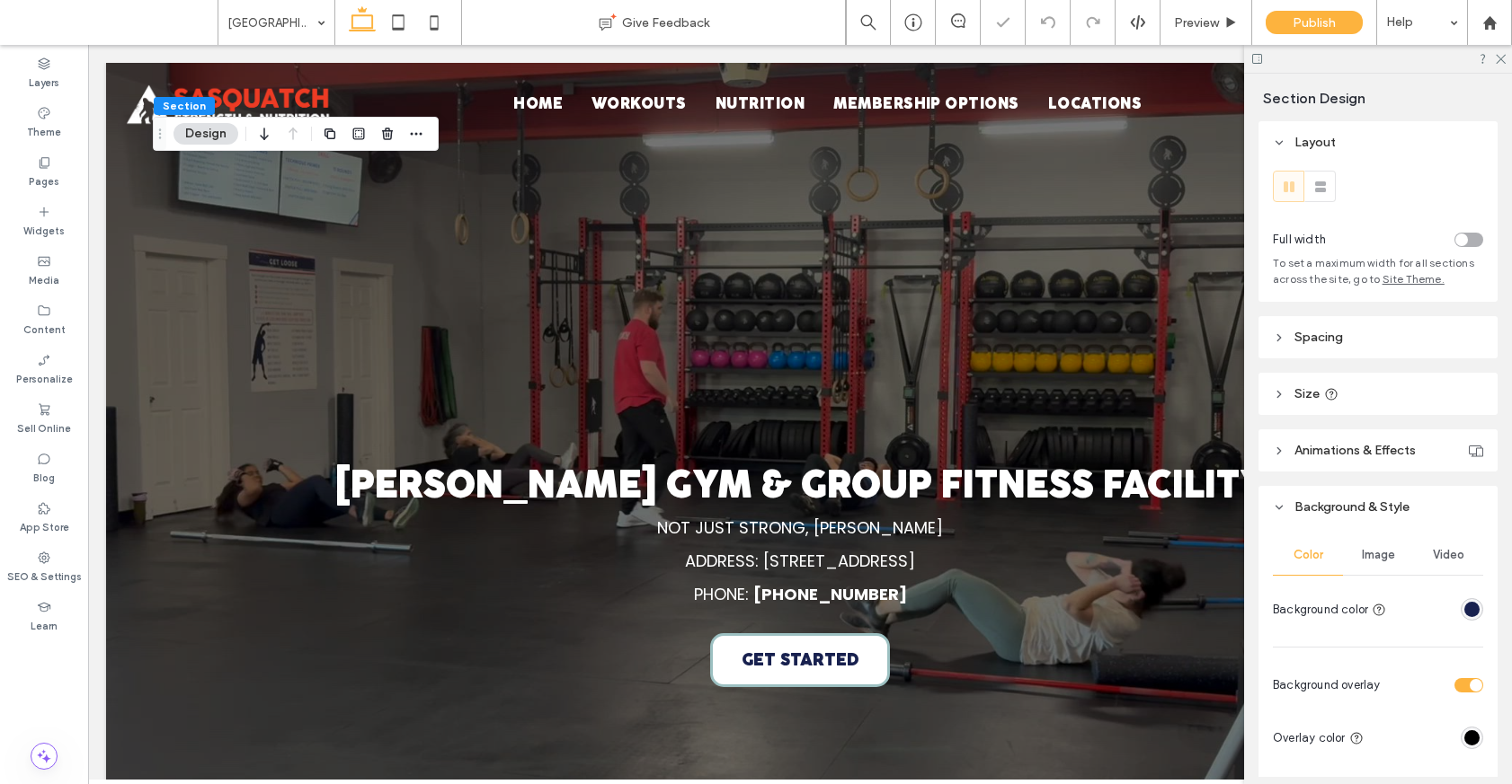
click at [1448, 545] on div "Video" at bounding box center [1448, 556] width 70 height 40
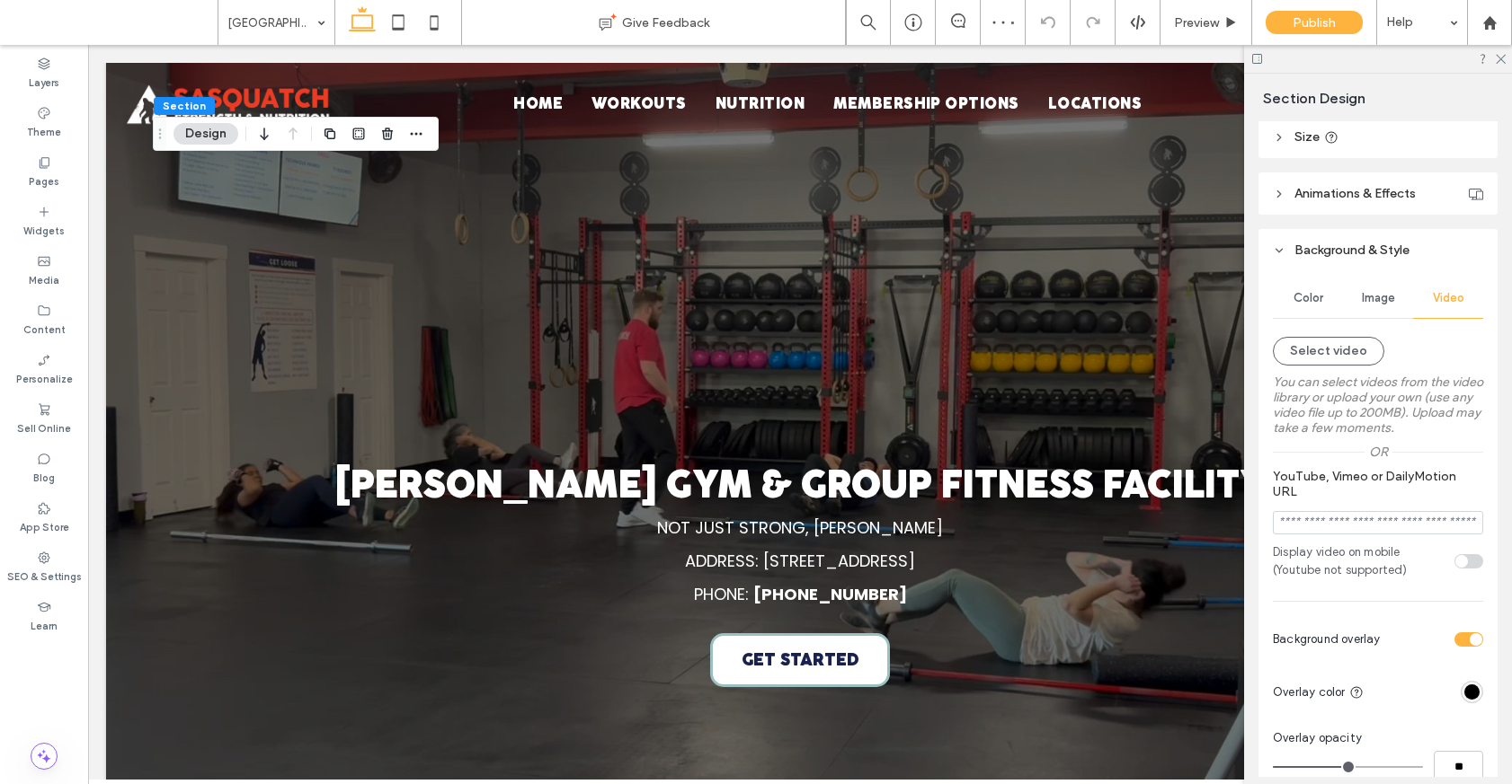
scroll to position [304, 0]
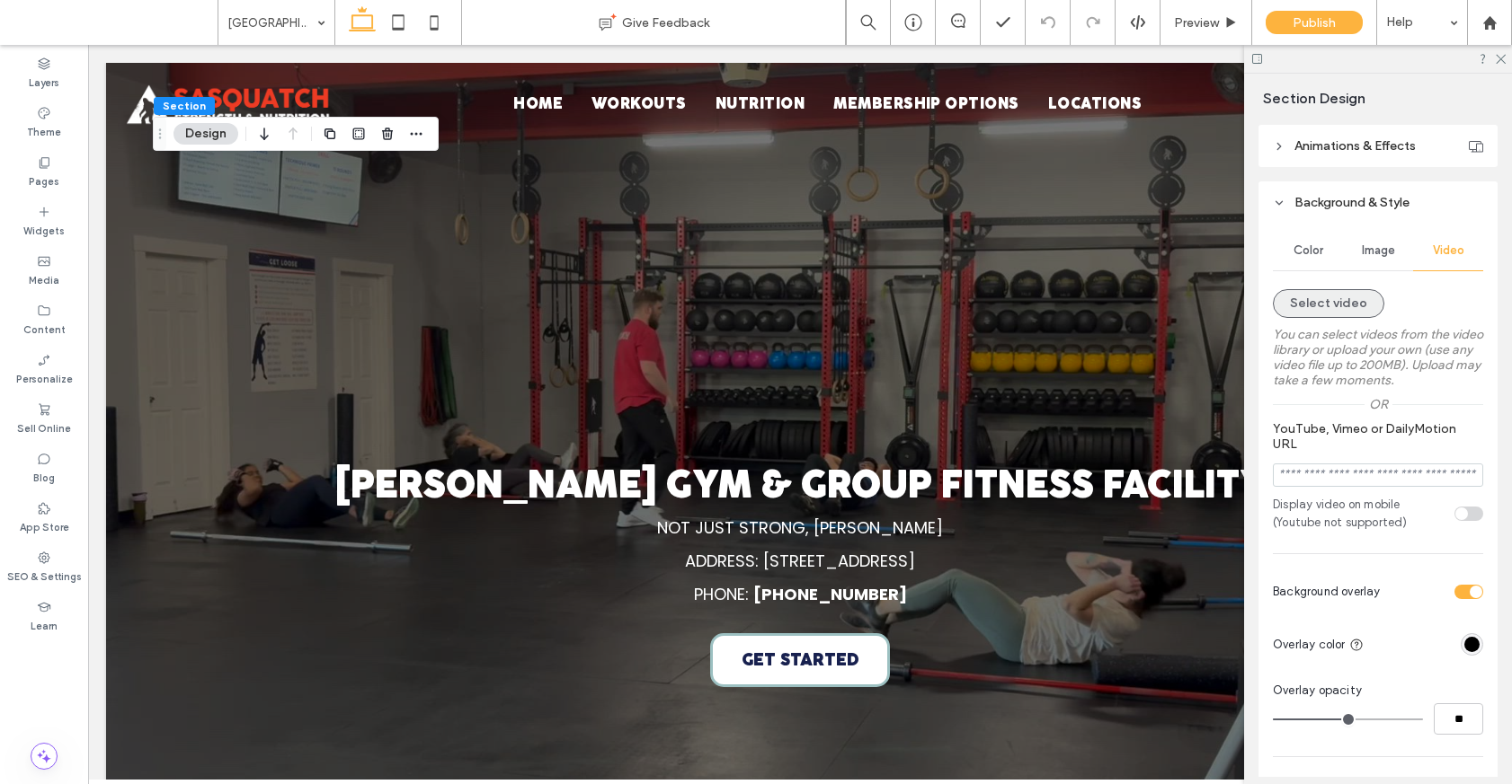
click at [1325, 311] on button "Select video" at bounding box center [1328, 303] width 112 height 29
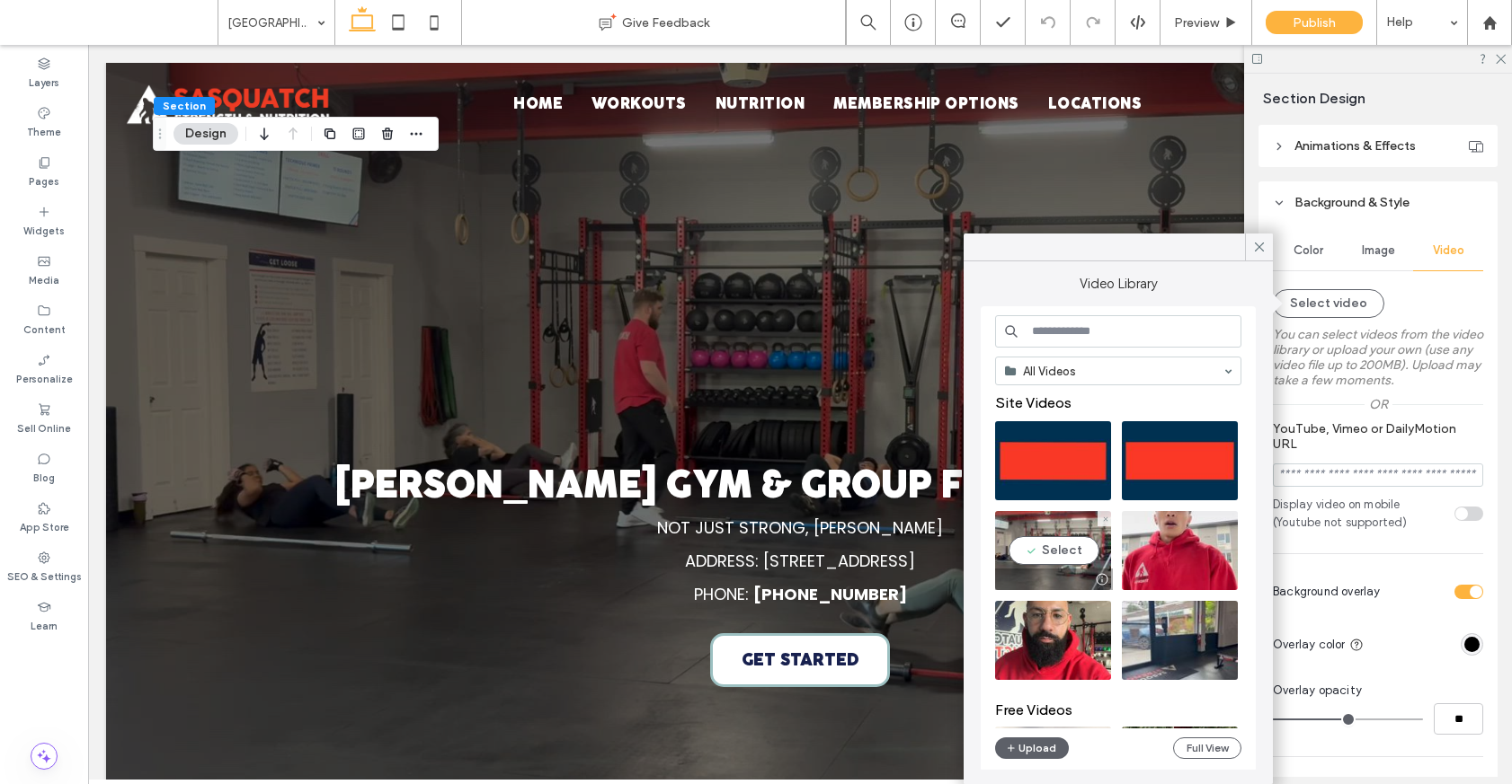
click at [1046, 564] on video at bounding box center [1053, 550] width 116 height 79
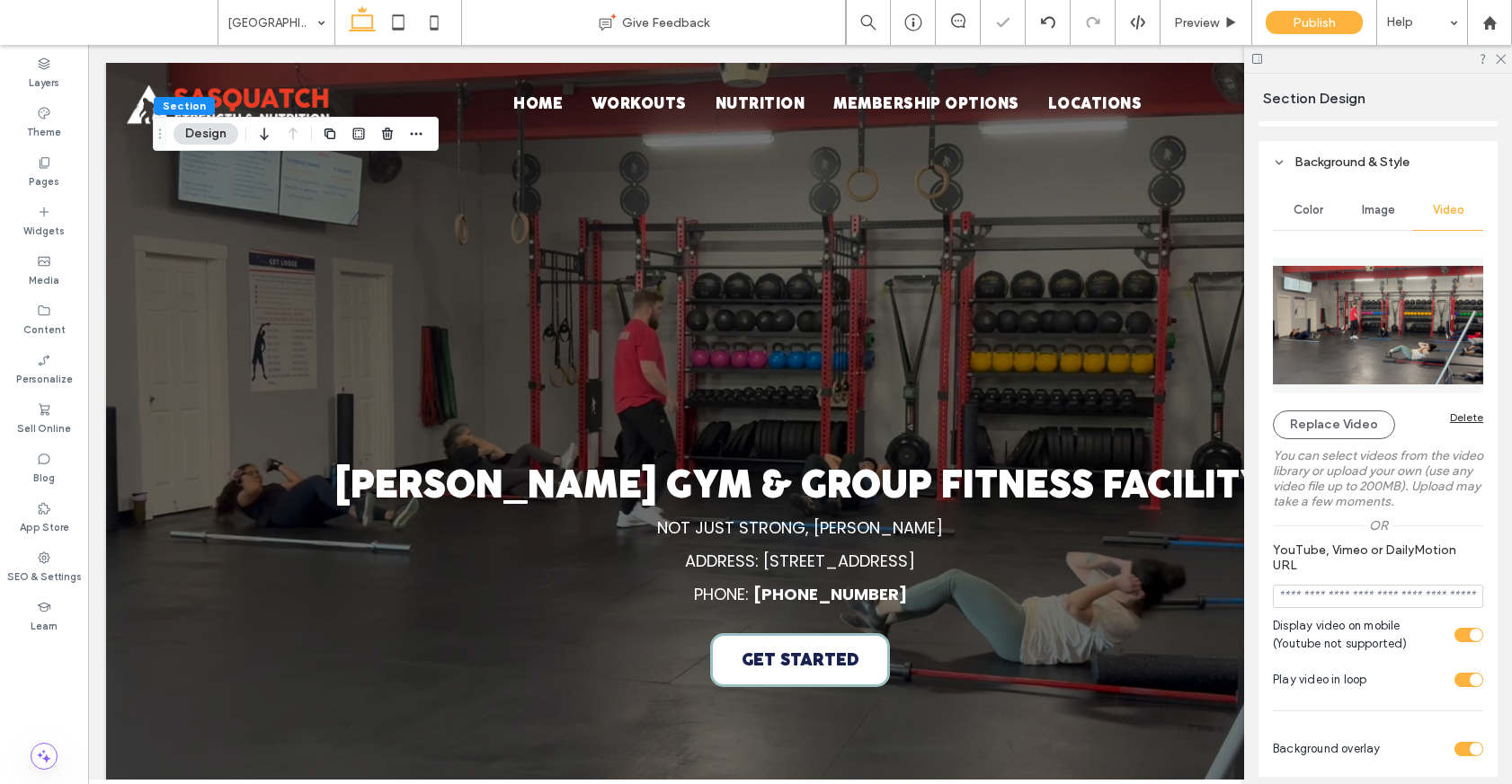
scroll to position [341, 0]
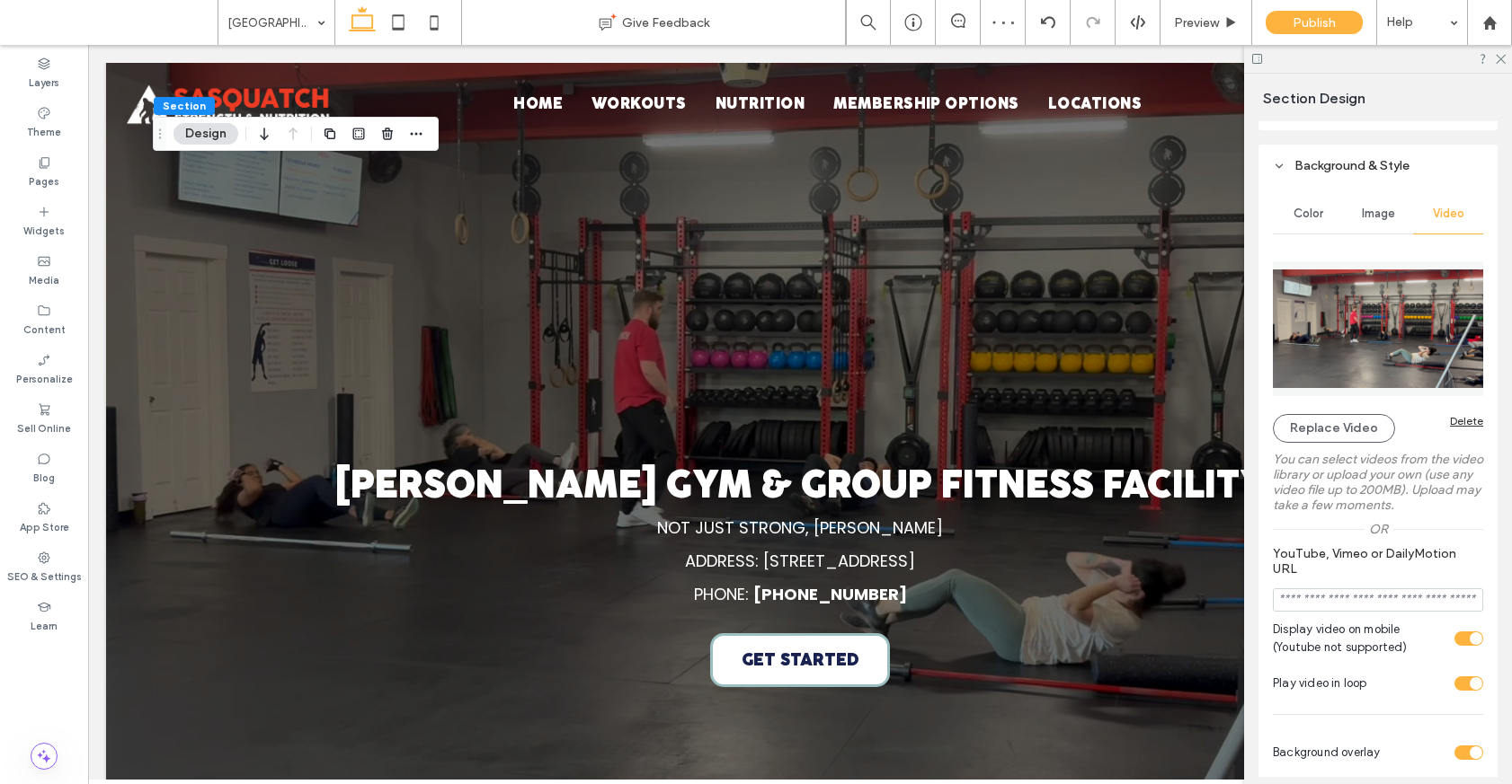
click at [1372, 221] on div "Image" at bounding box center [1377, 214] width 70 height 40
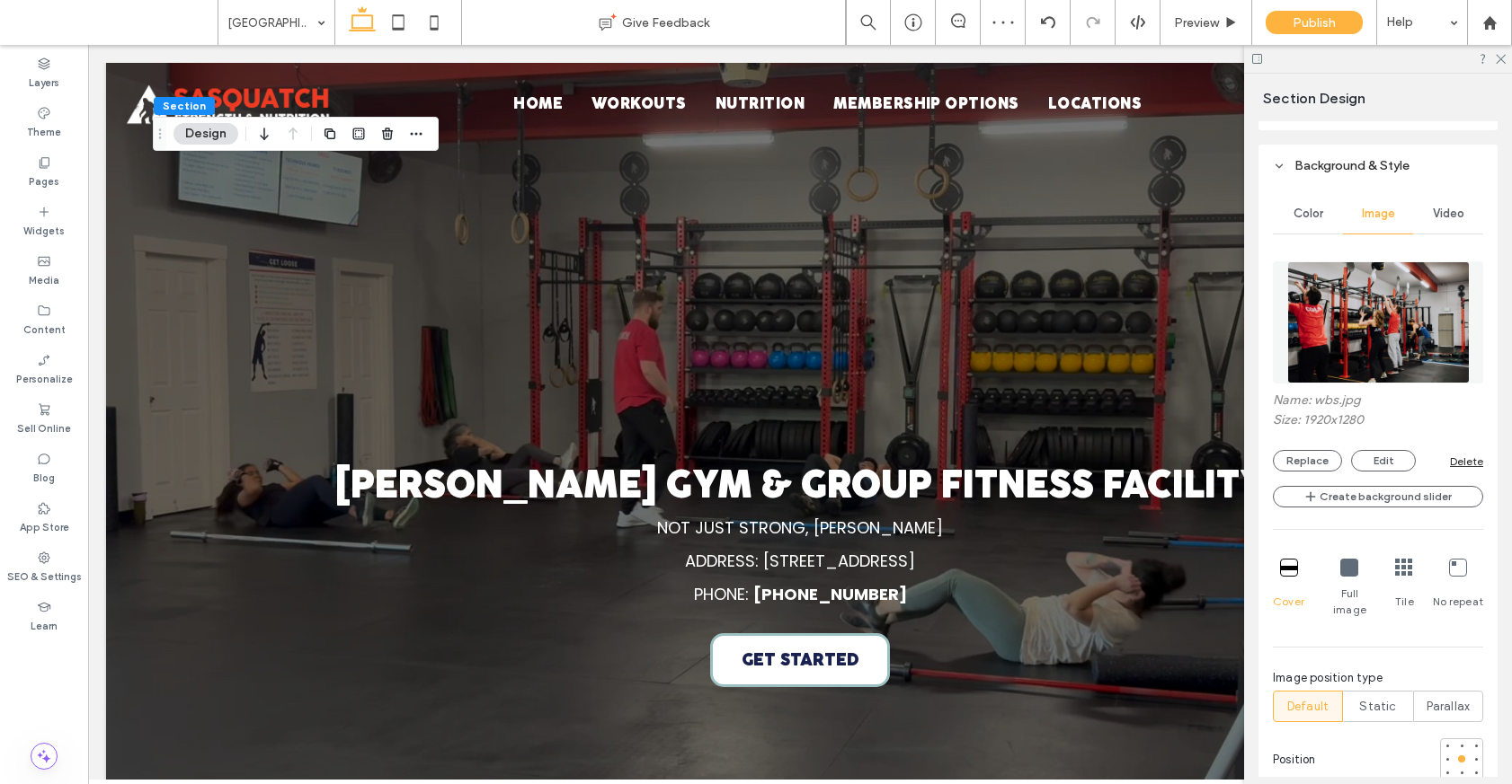
click at [1475, 468] on div "Replace Edit Delete" at bounding box center [1377, 461] width 211 height 22
click at [1468, 458] on div "Delete" at bounding box center [1465, 462] width 33 height 14
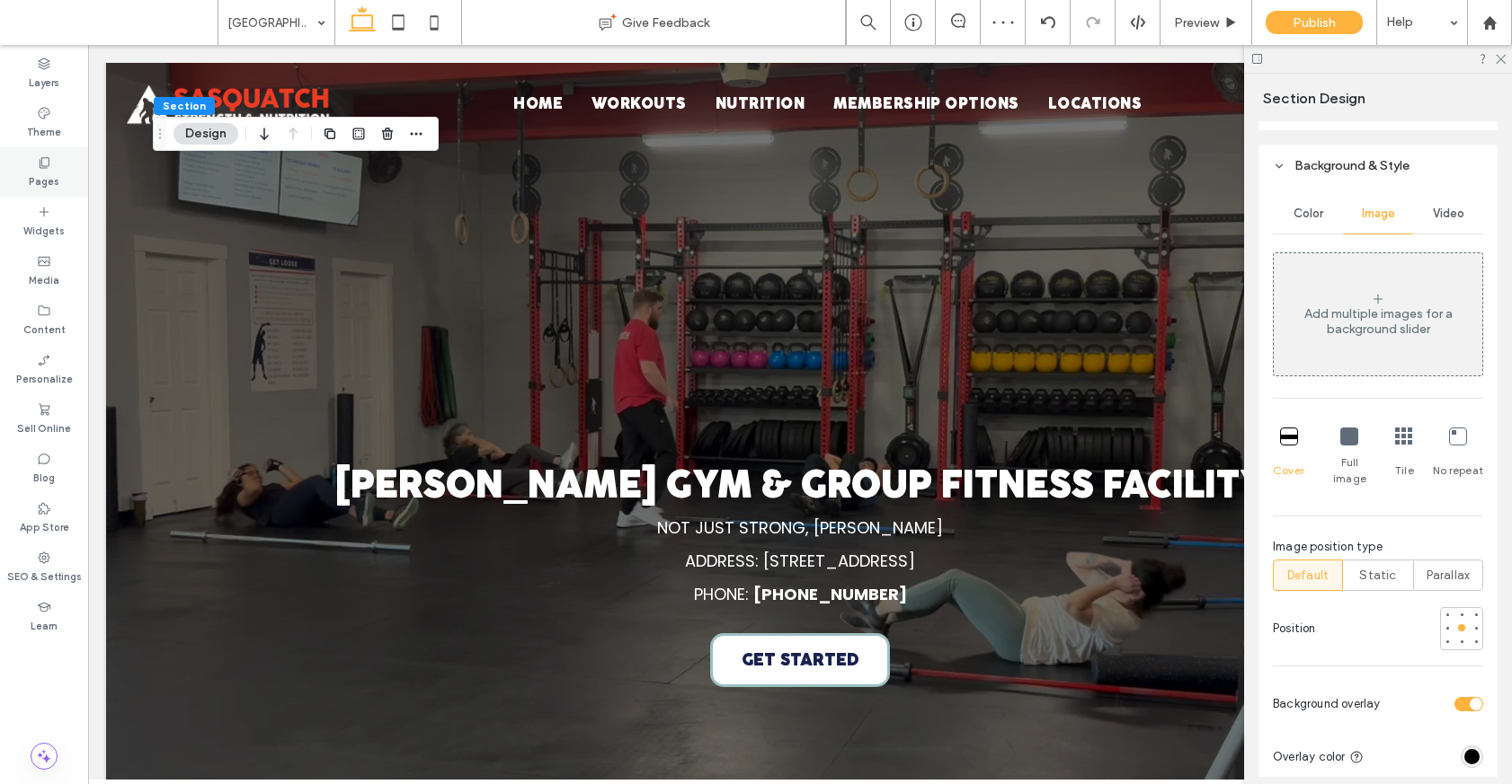
click at [43, 179] on label "Pages" at bounding box center [44, 180] width 31 height 20
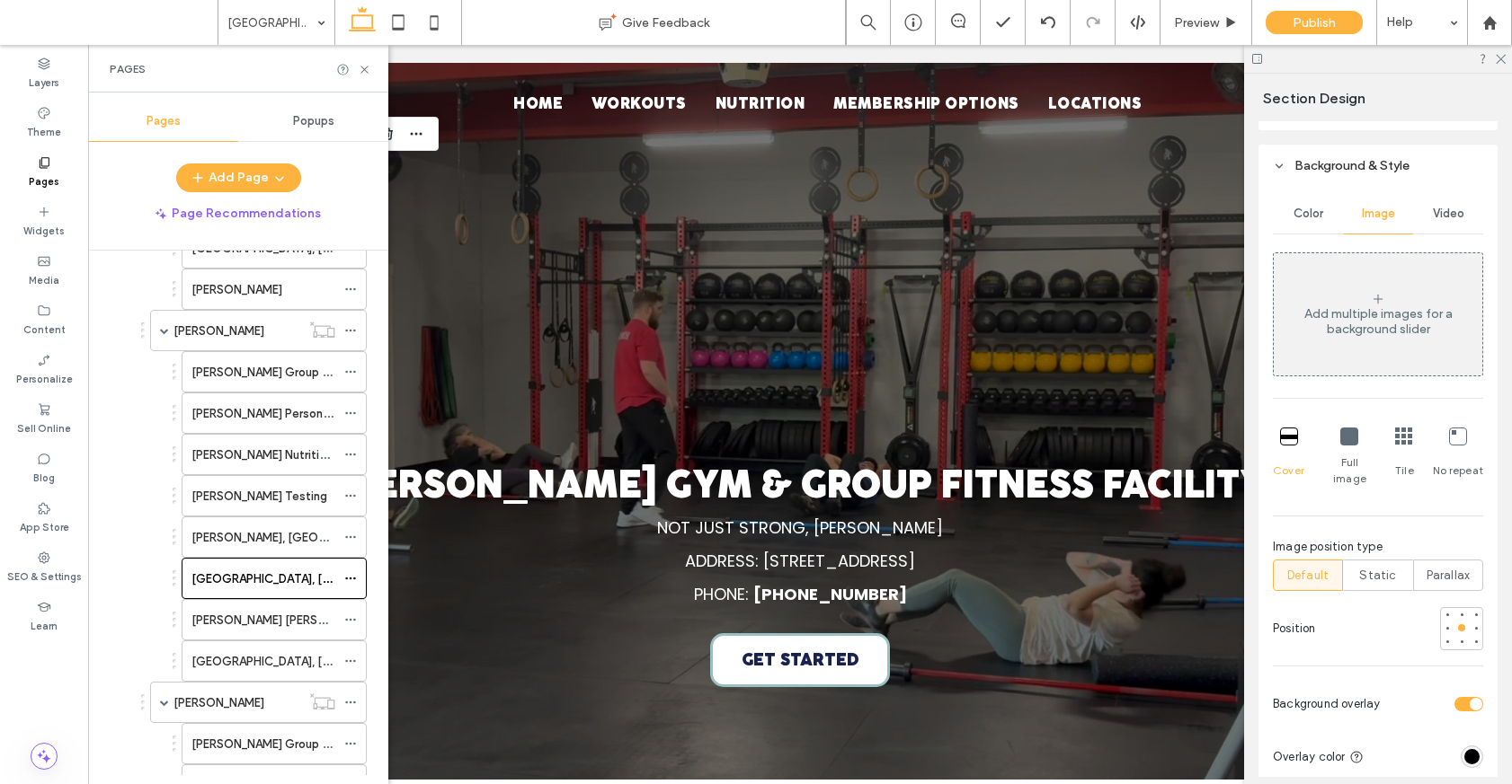
scroll to position [831, 0]
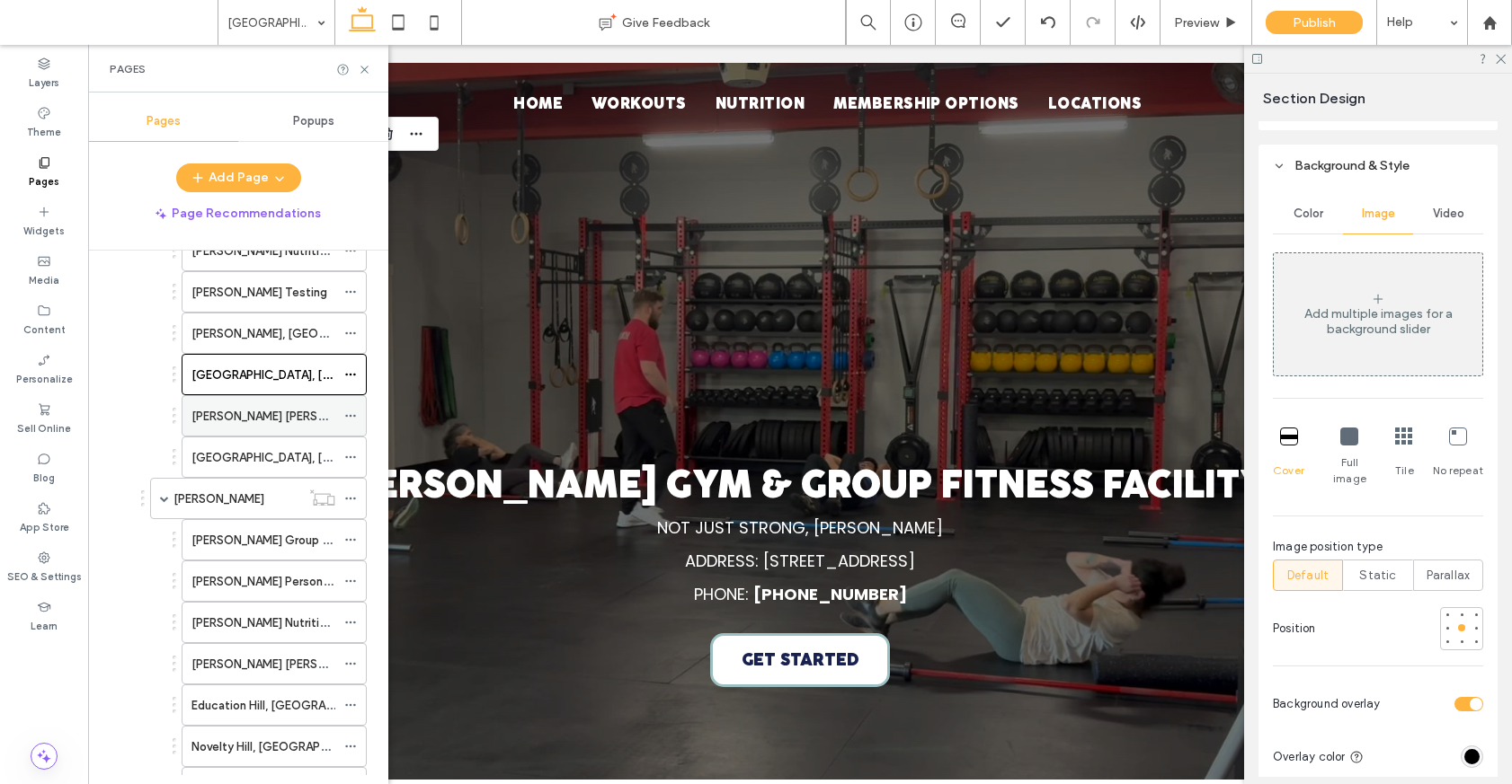
click at [280, 418] on div "Clyde Hill" at bounding box center [263, 416] width 144 height 19
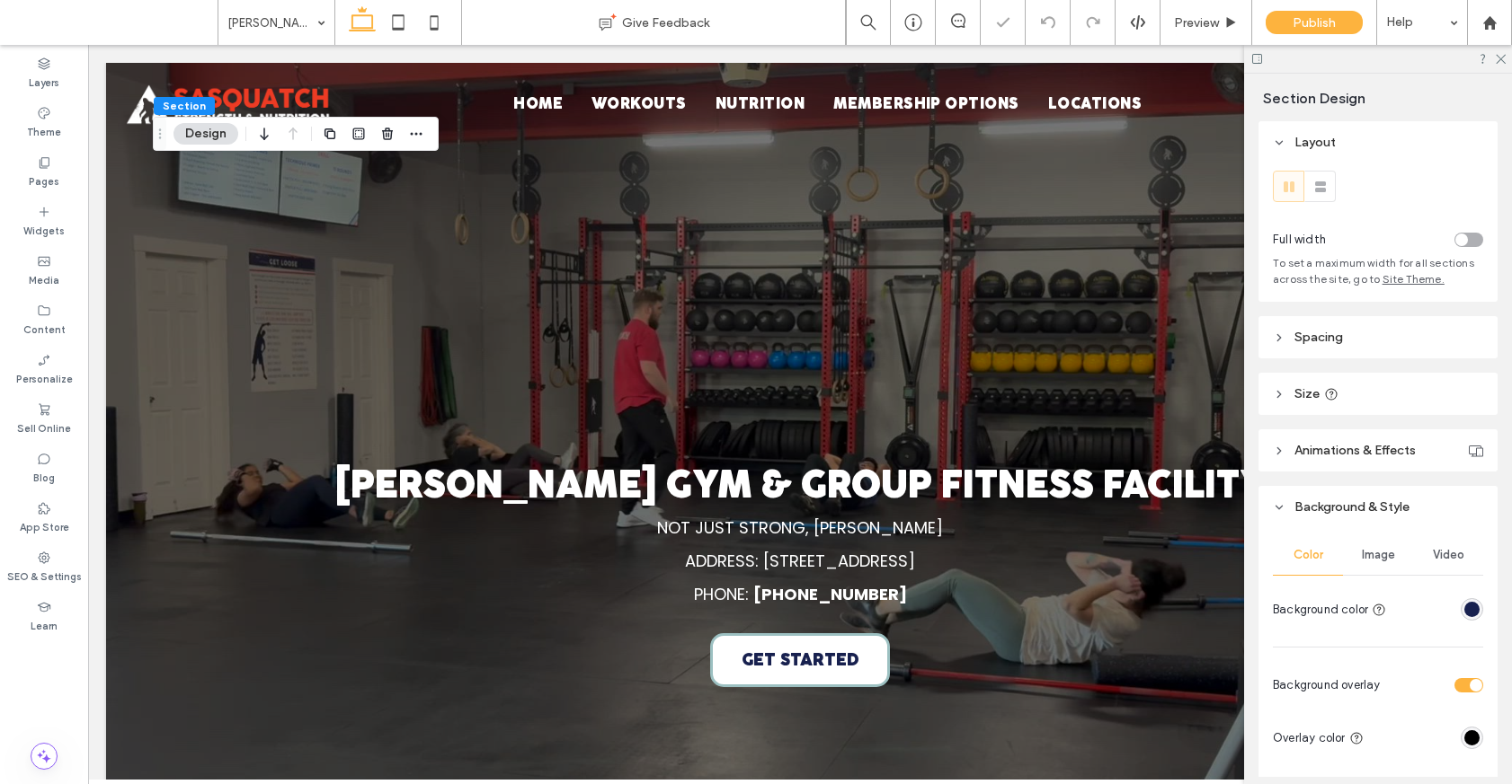
click at [1459, 548] on span "Video" at bounding box center [1448, 555] width 32 height 14
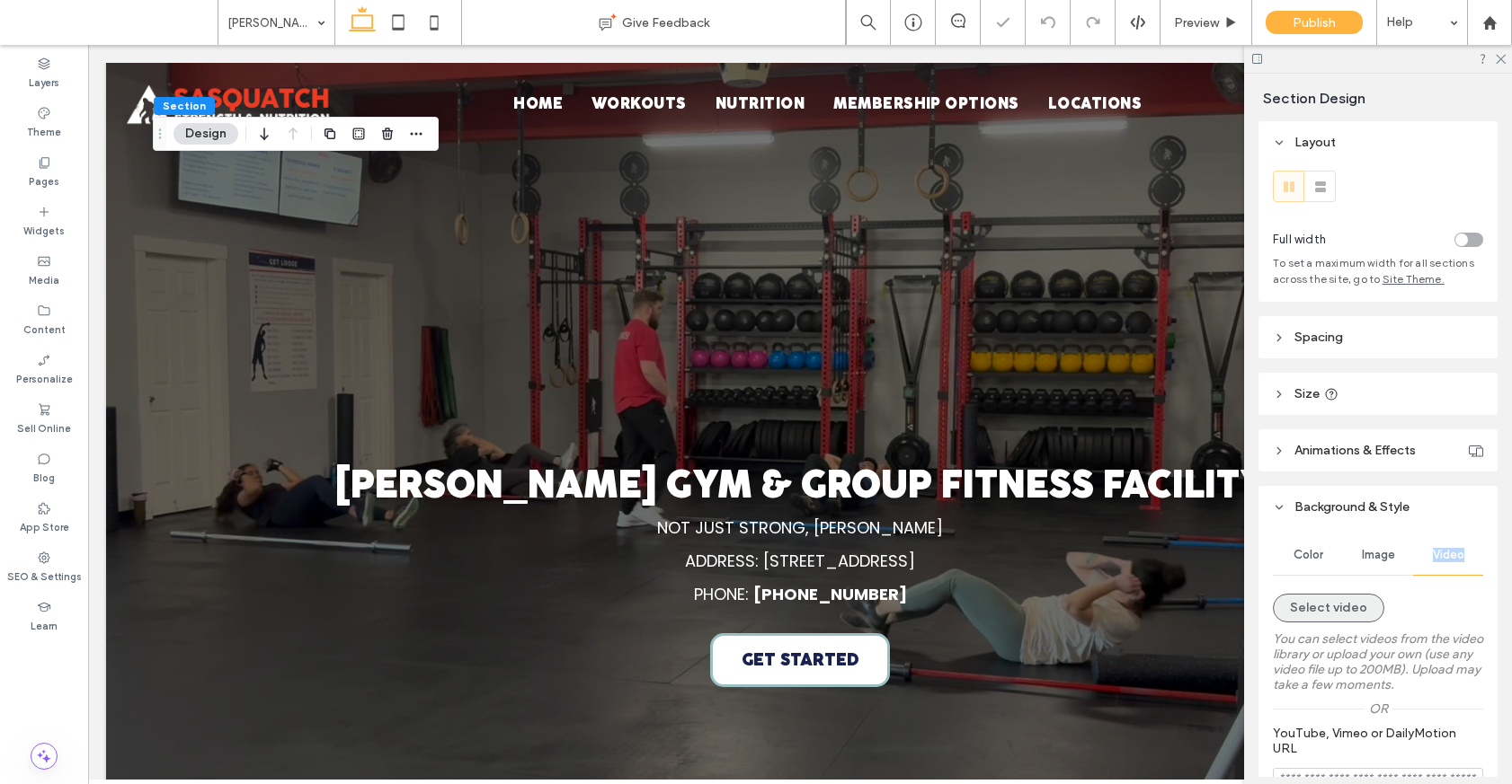
click at [1321, 593] on button "Select video" at bounding box center [1328, 607] width 112 height 29
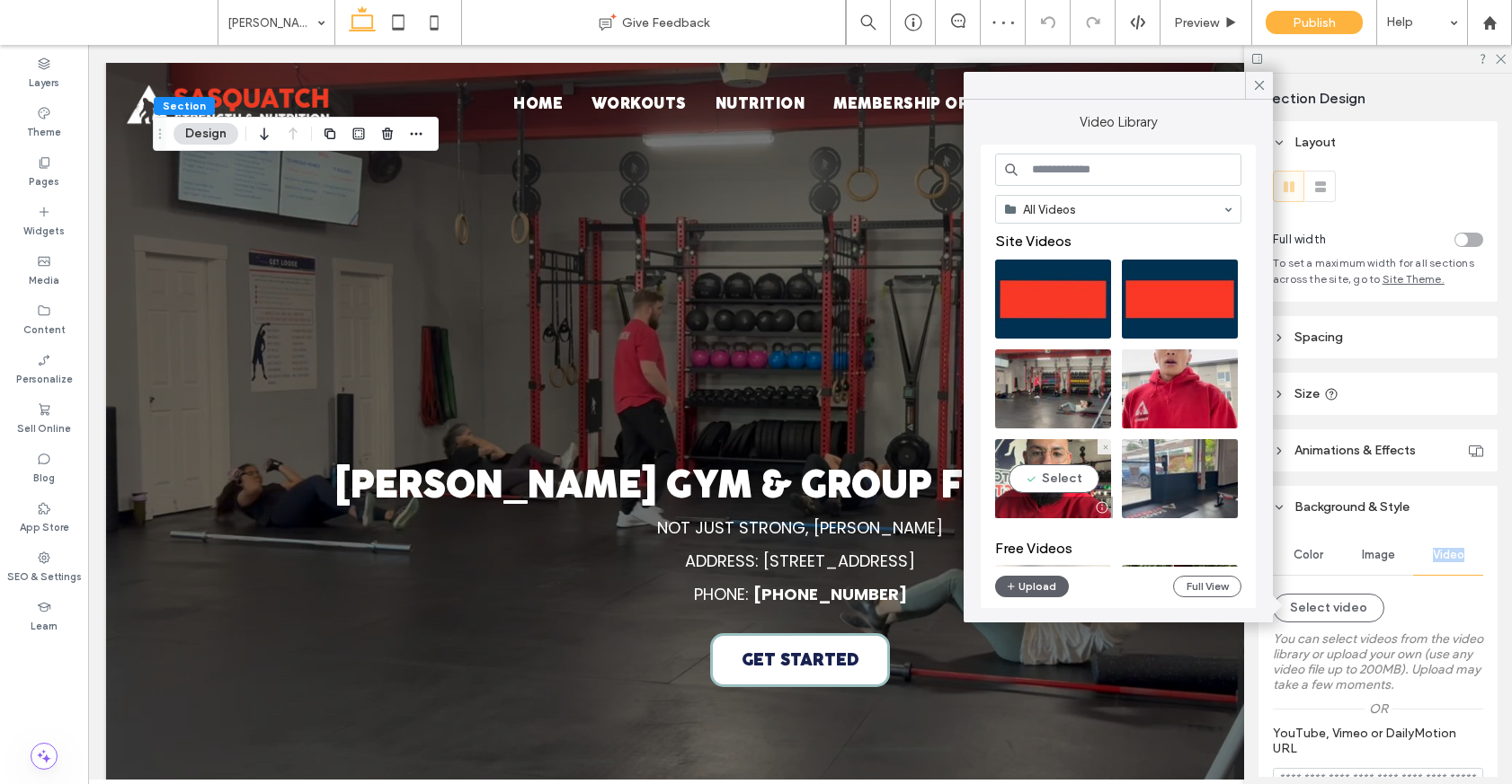
click at [1044, 386] on video at bounding box center [1053, 388] width 116 height 79
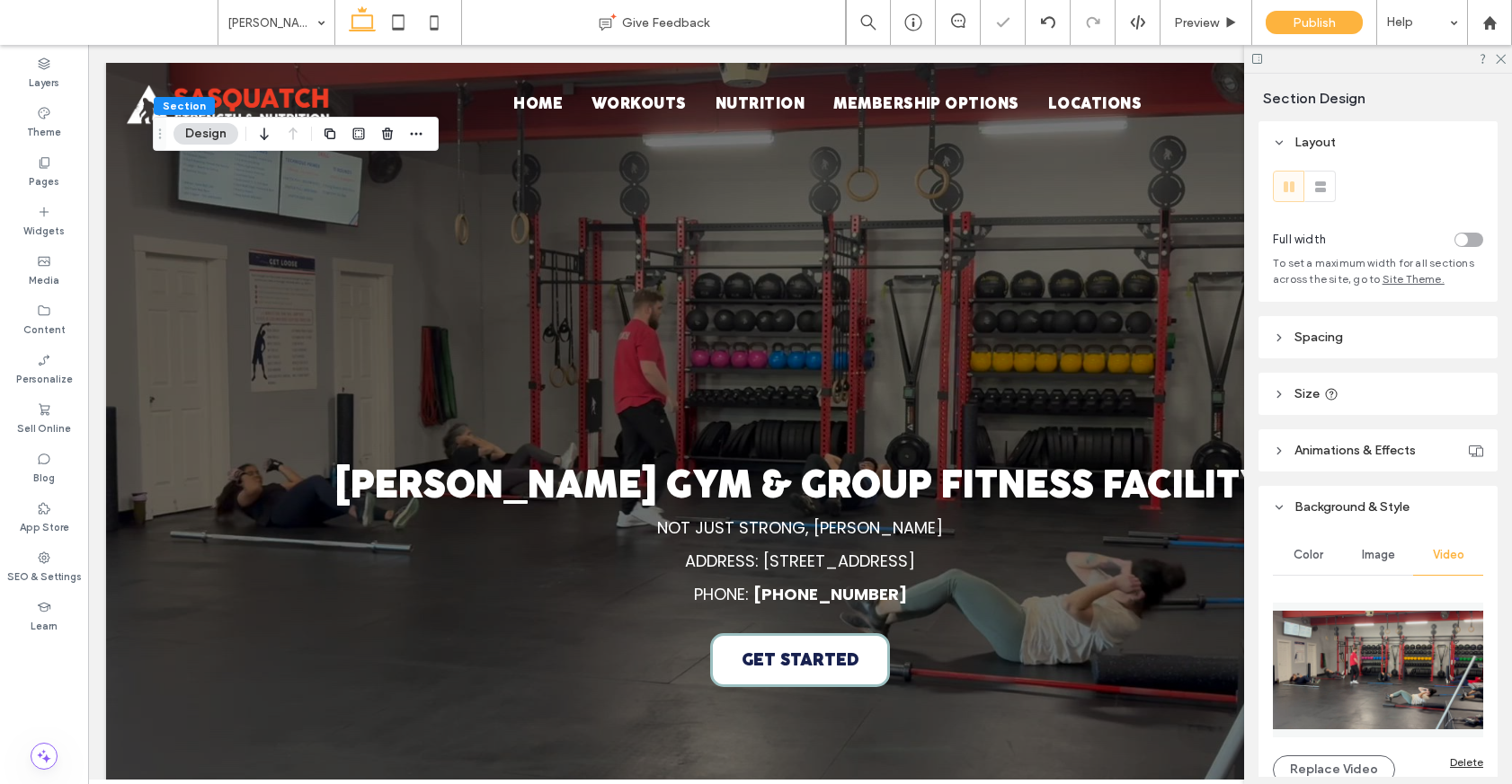
click at [1361, 553] on span "Image" at bounding box center [1377, 555] width 33 height 14
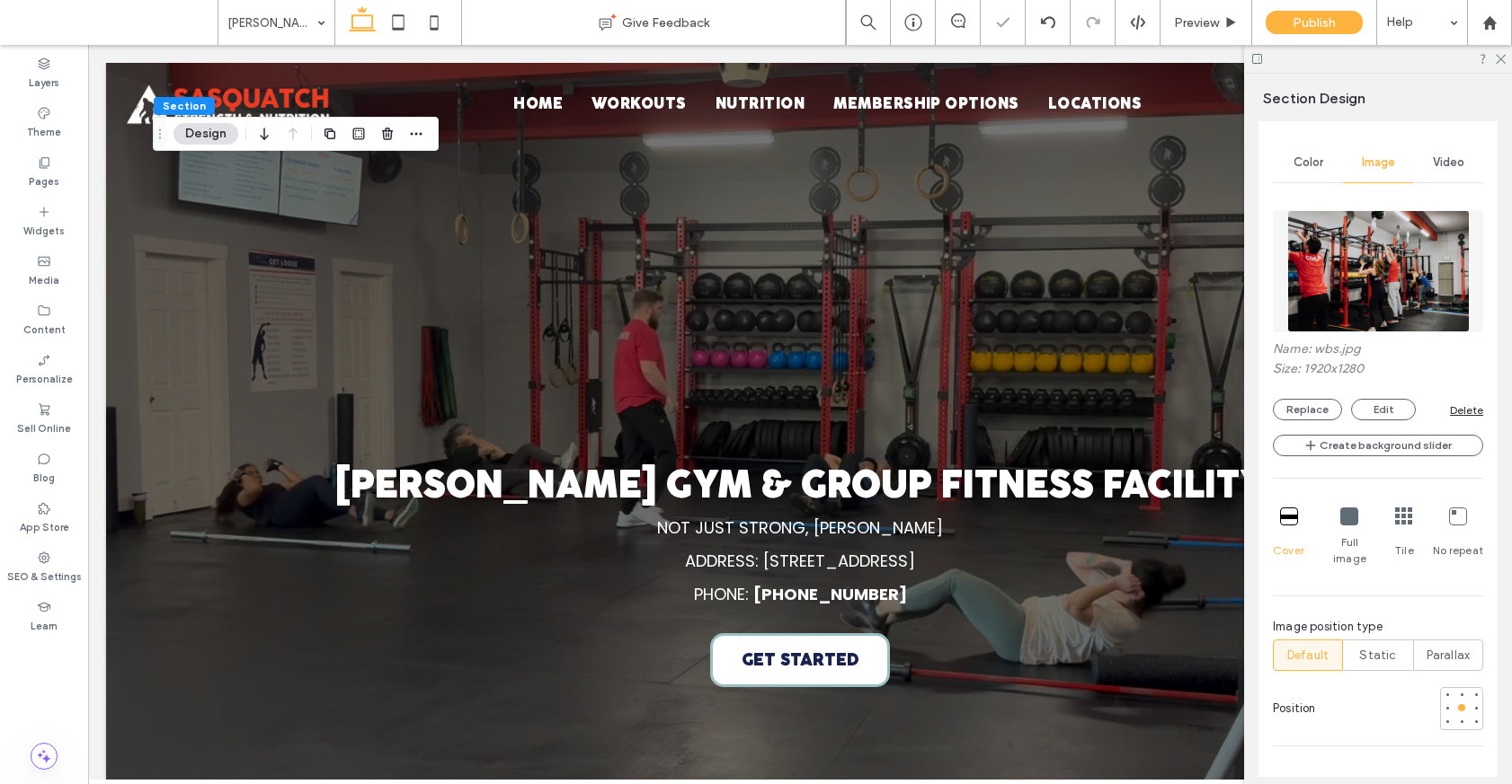
scroll to position [295, 0]
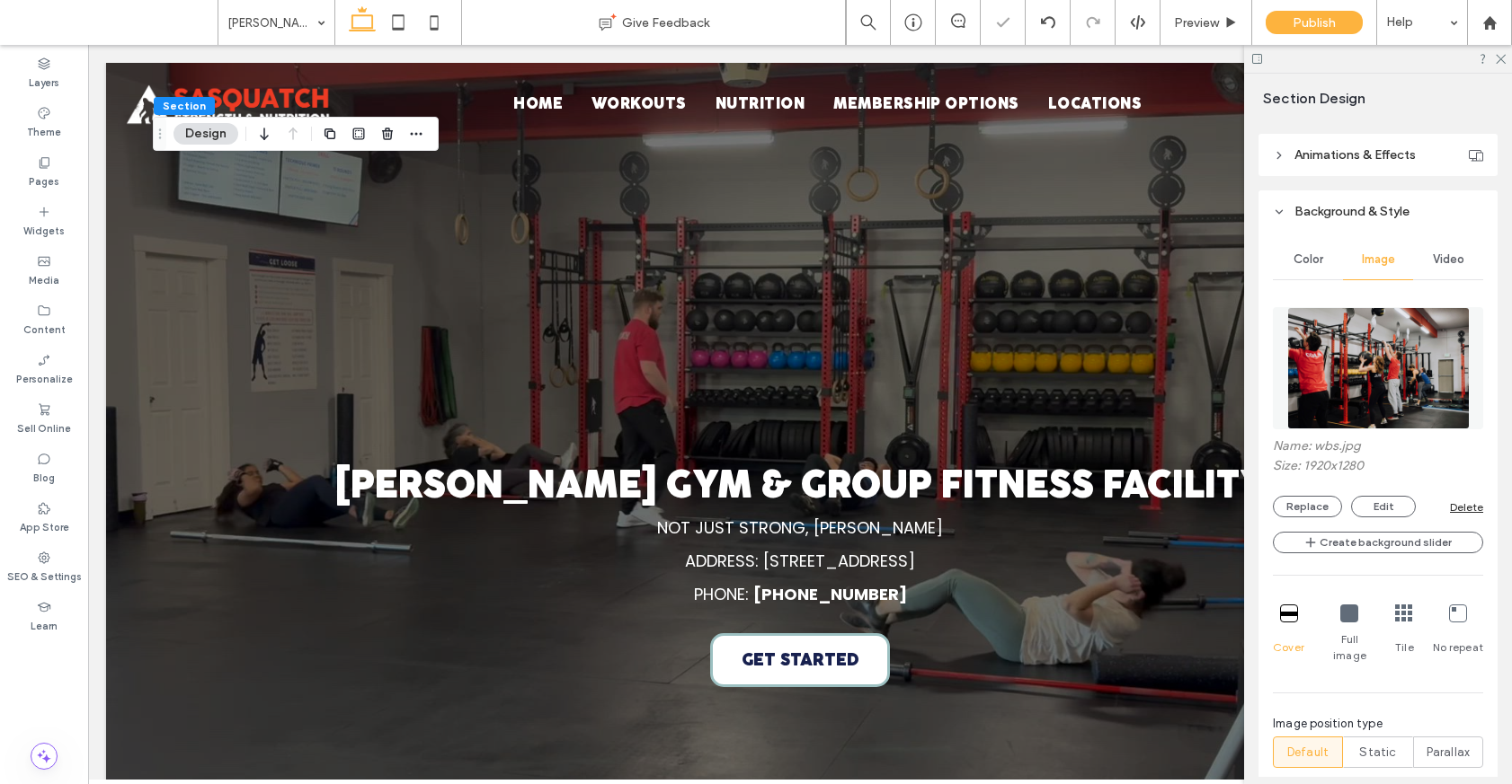
click at [1464, 506] on div "Delete" at bounding box center [1465, 508] width 33 height 14
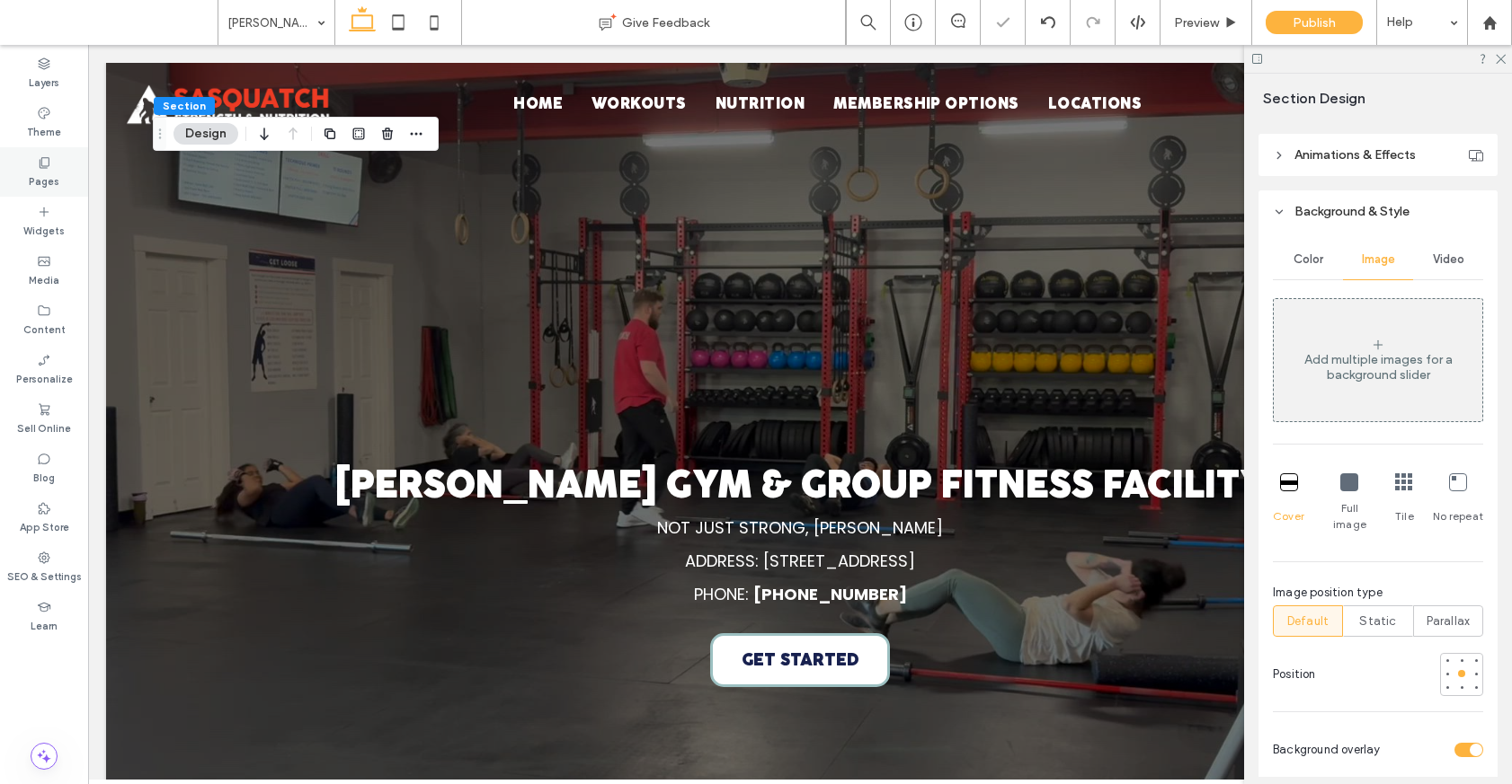
click at [47, 180] on label "Pages" at bounding box center [44, 180] width 31 height 20
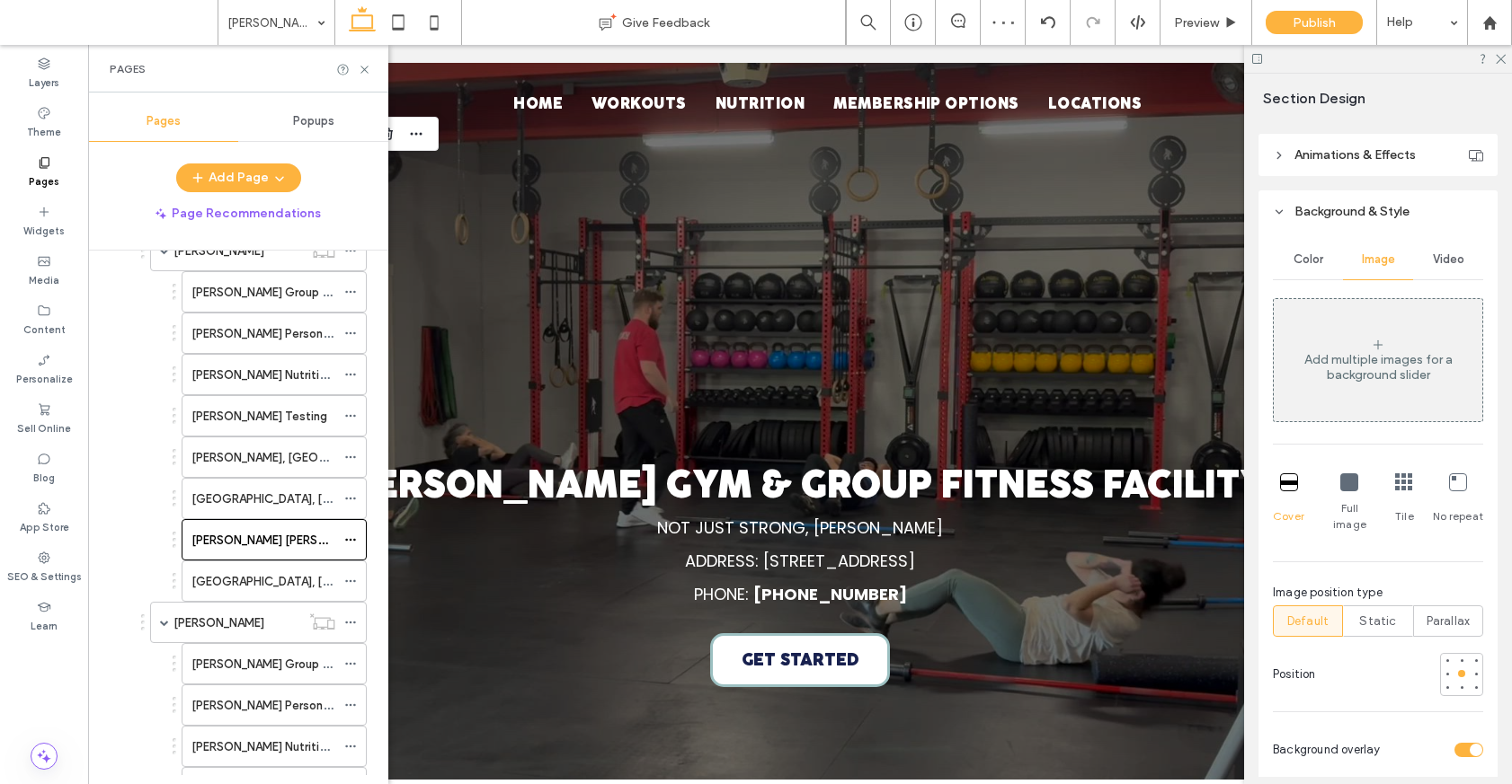
scroll to position [842, 0]
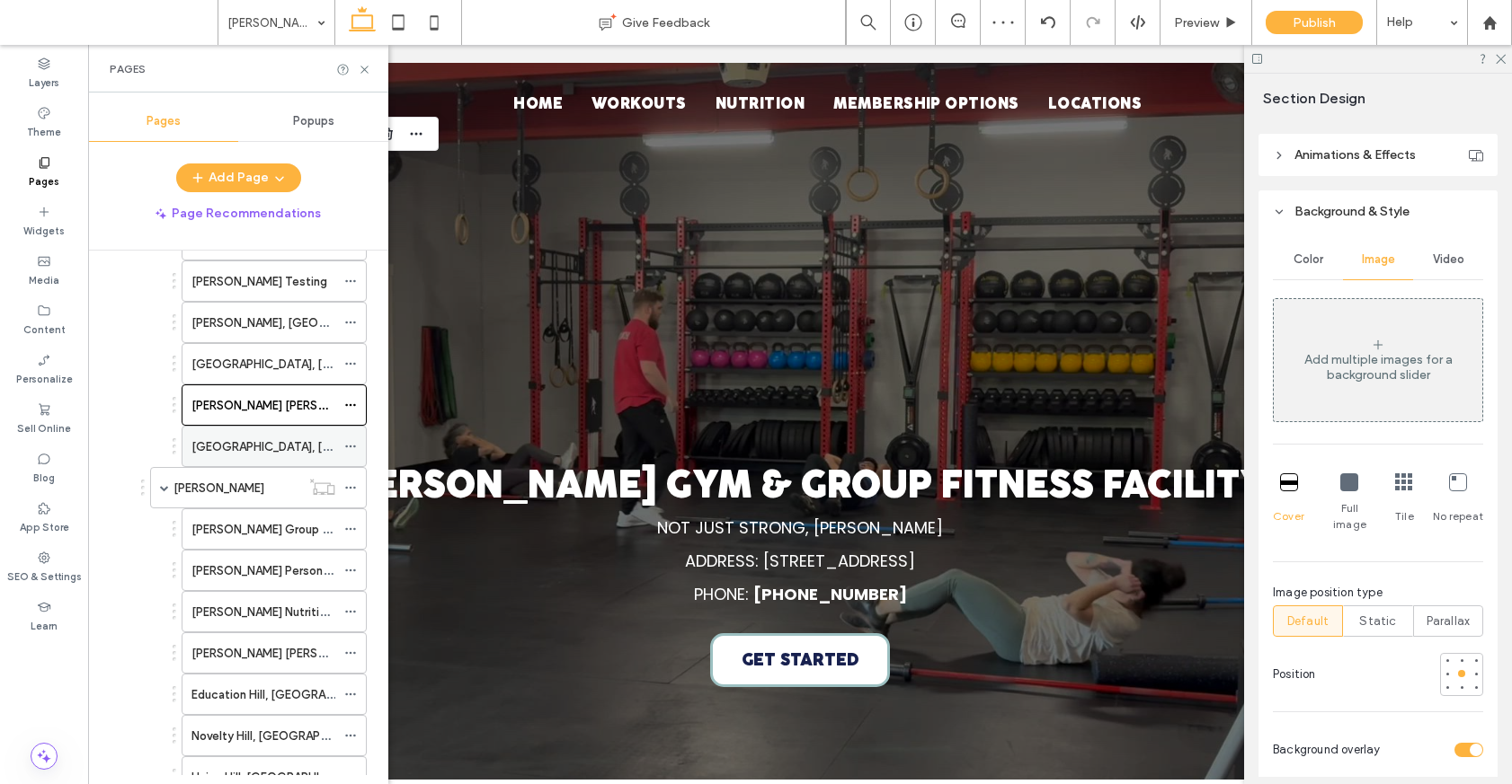
click at [244, 440] on label "Kingsgate, Kirkland" at bounding box center [314, 447] width 247 height 32
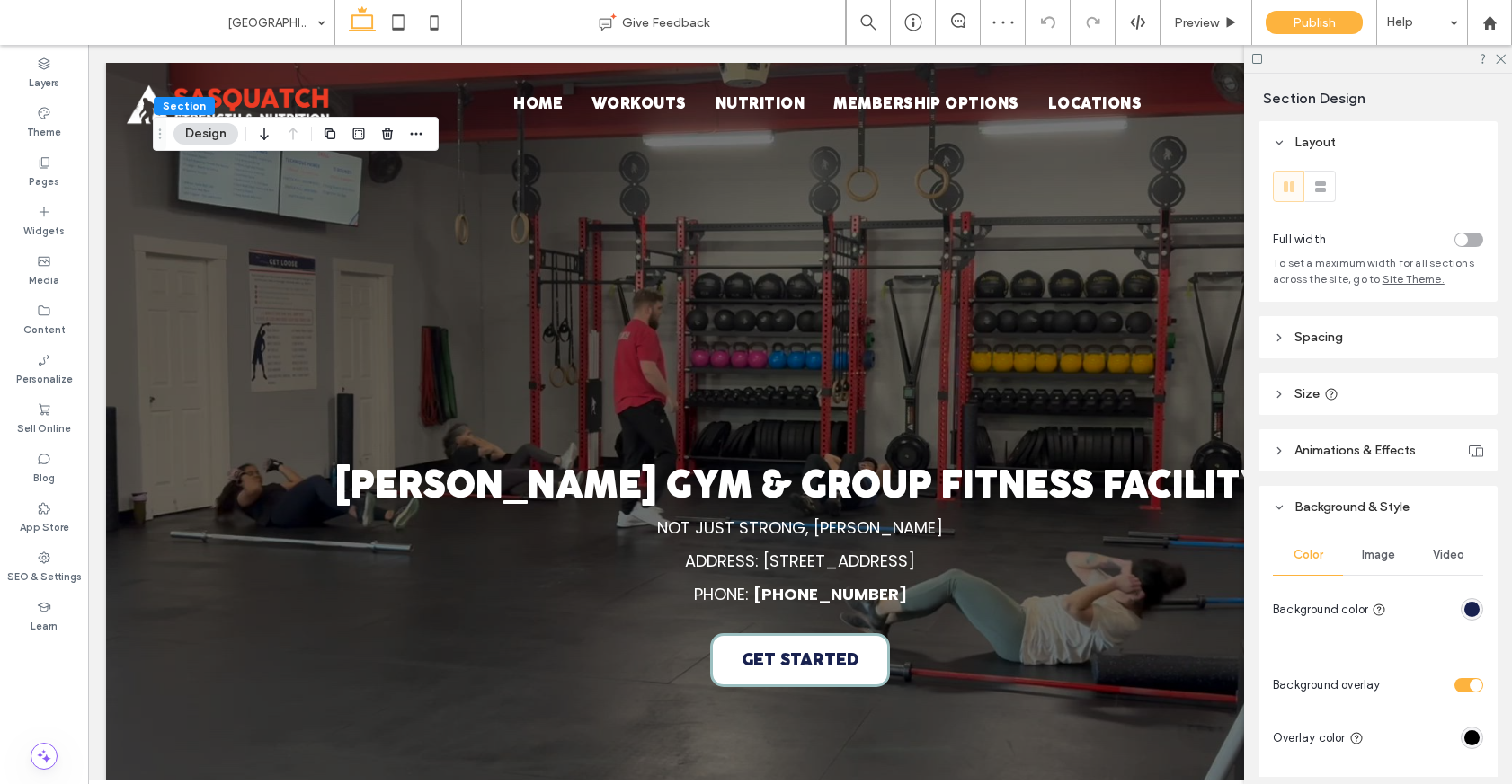
click at [1448, 556] on span "Video" at bounding box center [1448, 555] width 32 height 14
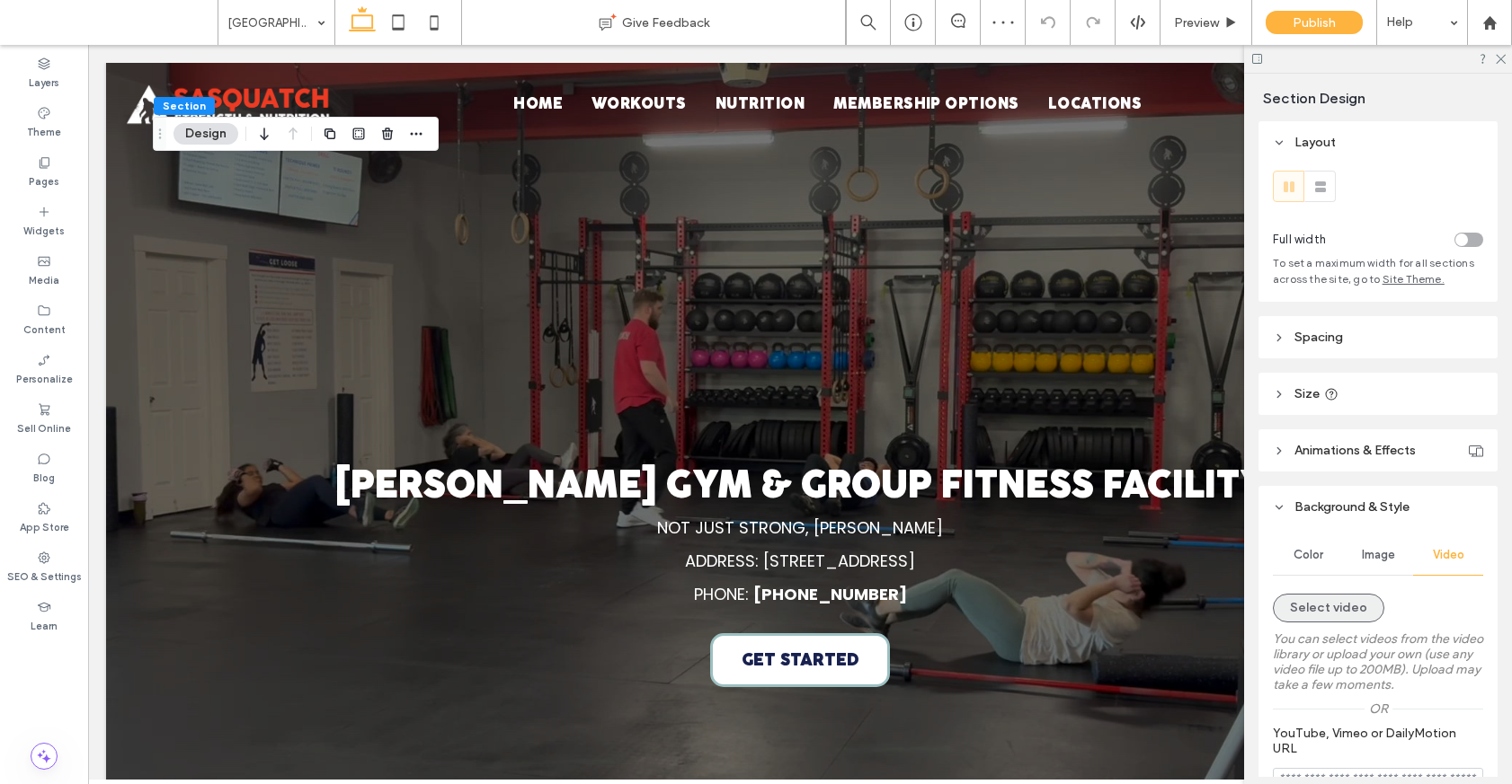
click at [1331, 605] on button "Select video" at bounding box center [1328, 607] width 112 height 29
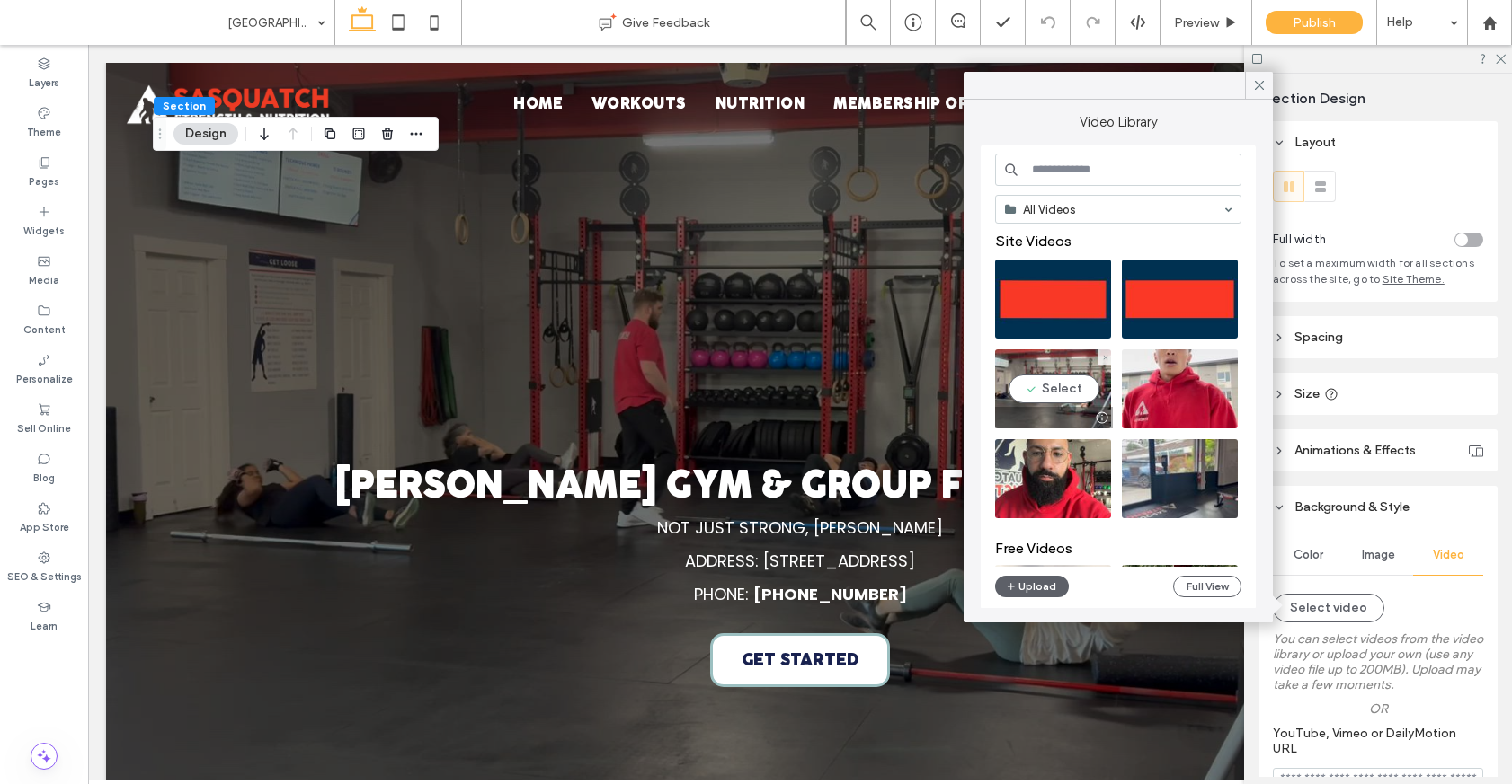
drag, startPoint x: 1202, startPoint y: 491, endPoint x: 1057, endPoint y: 371, distance: 188.2
click at [1057, 371] on video at bounding box center [1053, 388] width 116 height 79
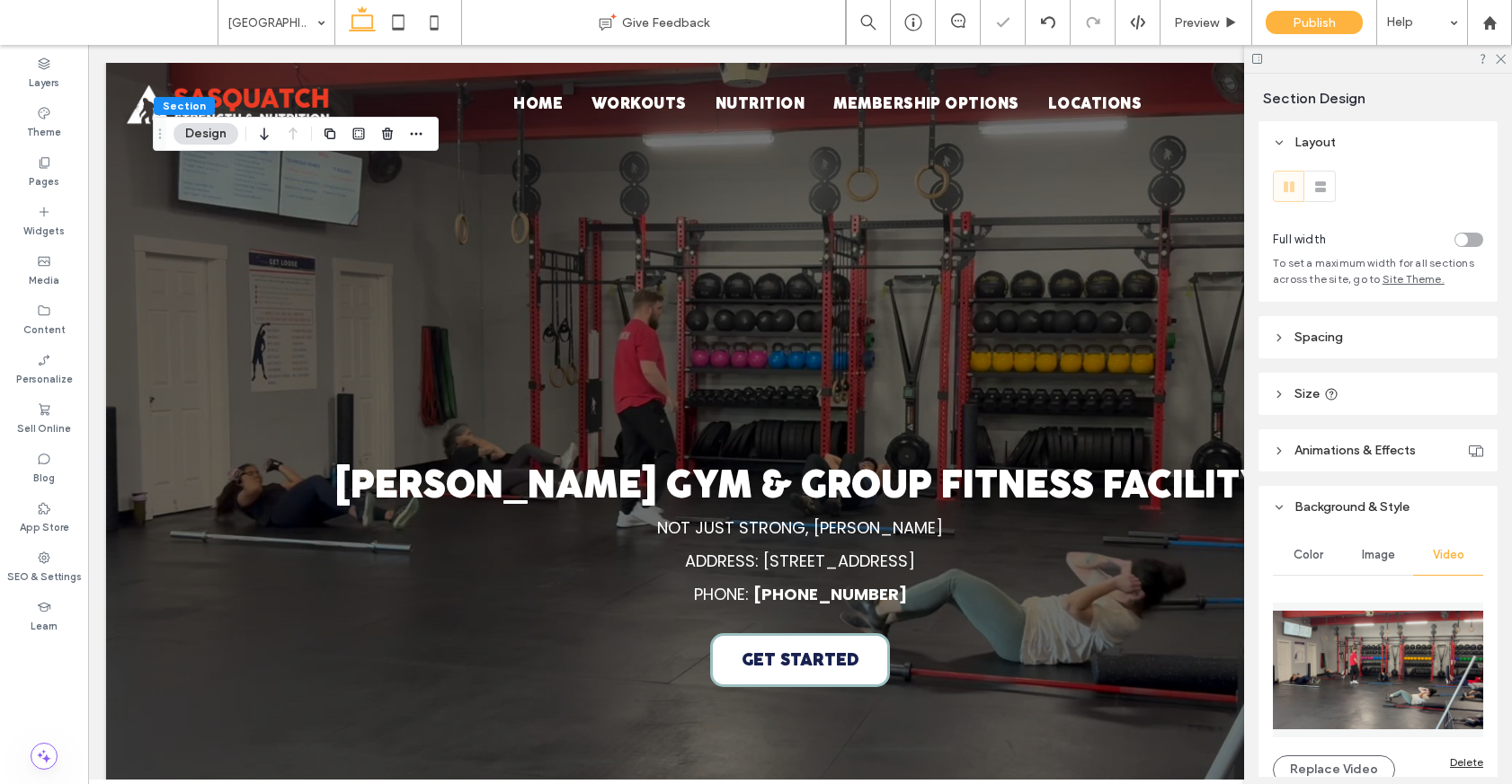
click at [1386, 561] on span "Image" at bounding box center [1377, 555] width 33 height 14
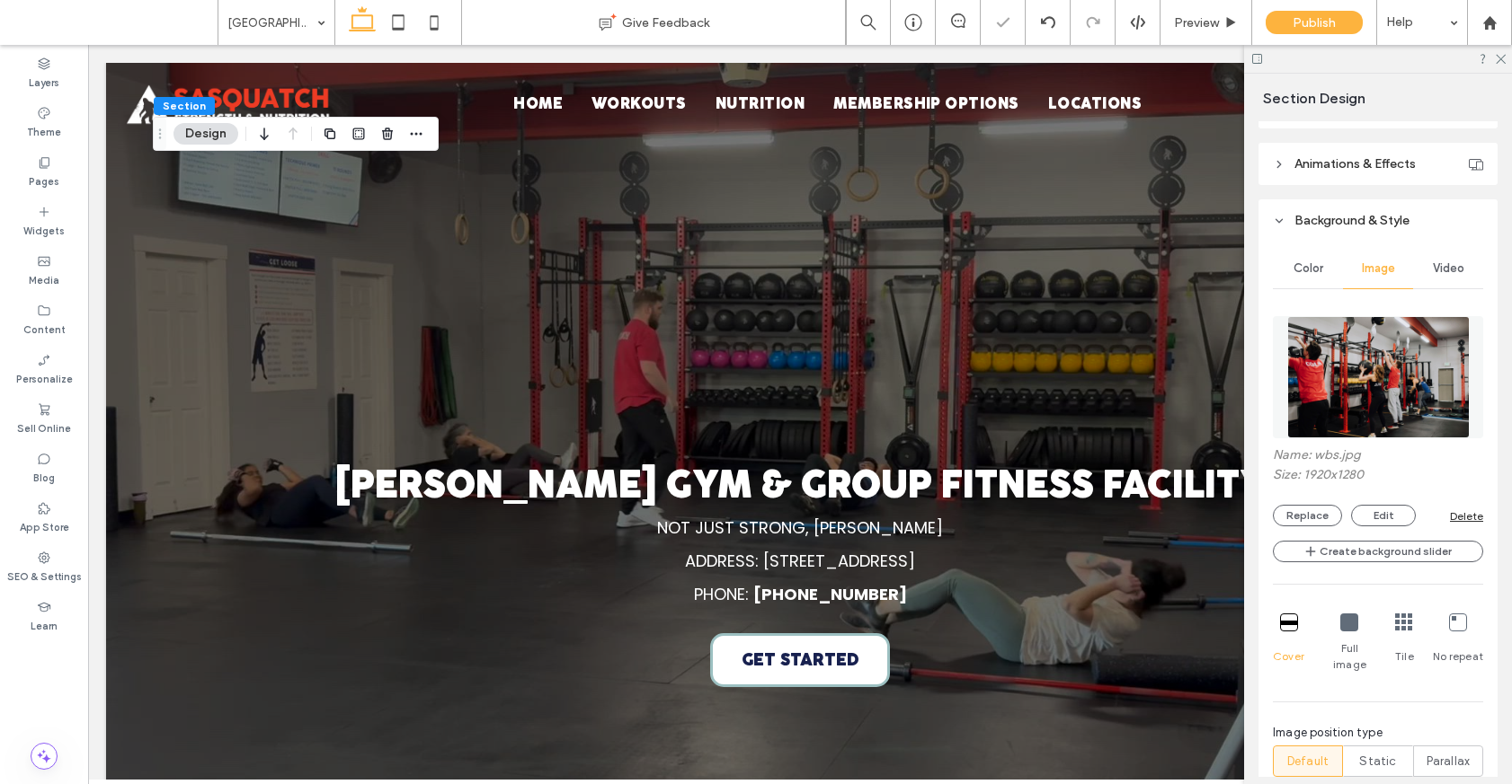
scroll to position [324, 0]
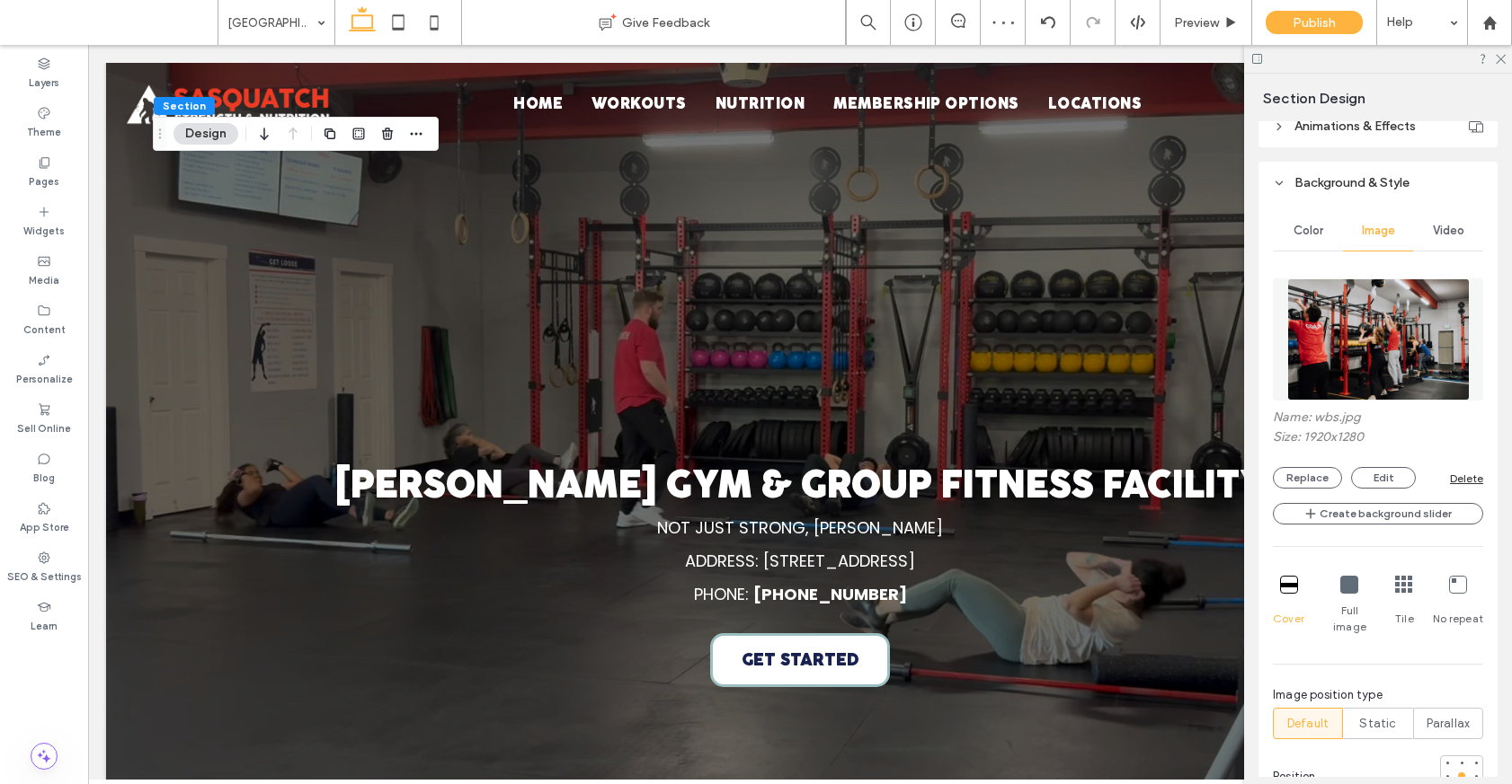
click at [1467, 476] on div "Delete" at bounding box center [1465, 479] width 33 height 14
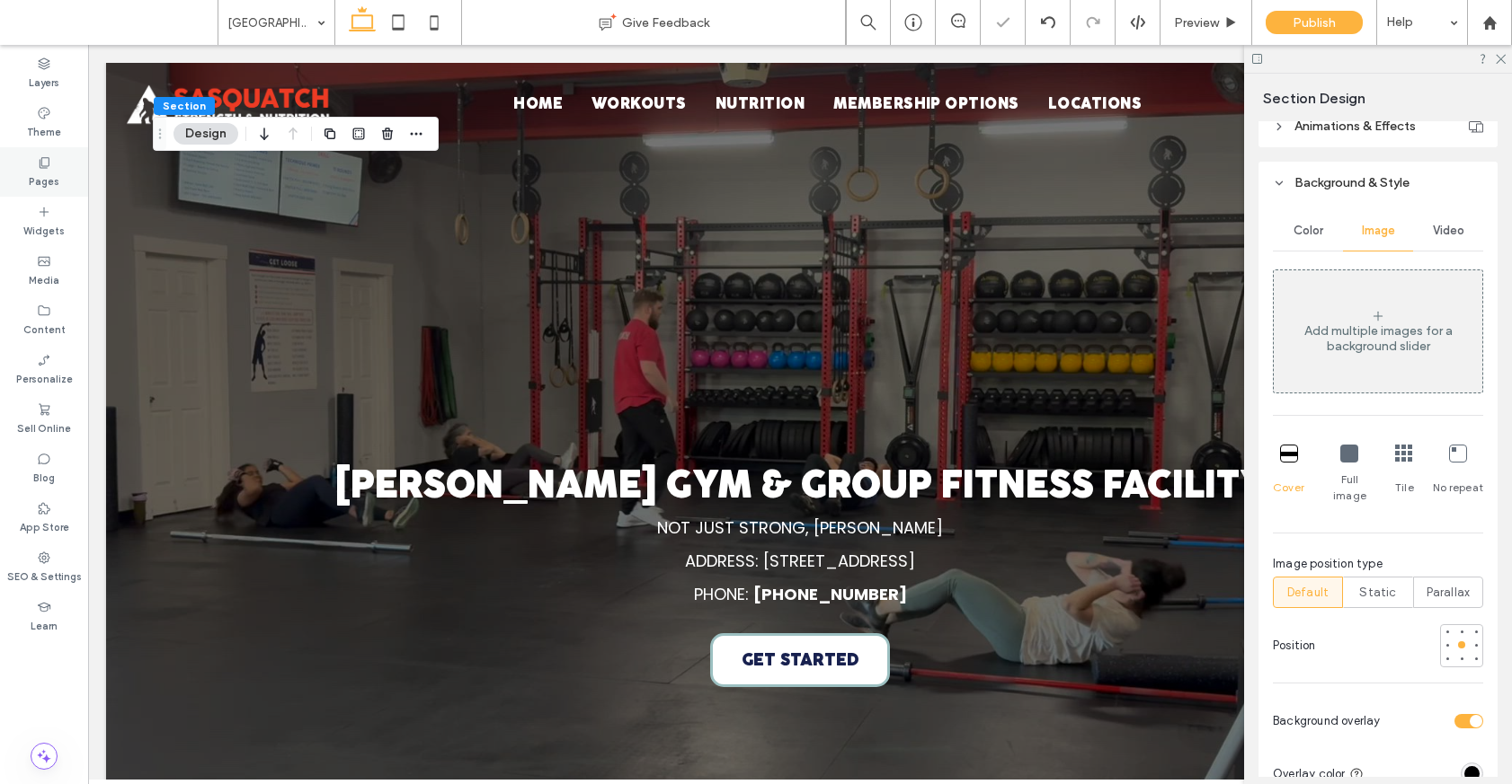
click at [22, 175] on div "Pages" at bounding box center [44, 173] width 88 height 50
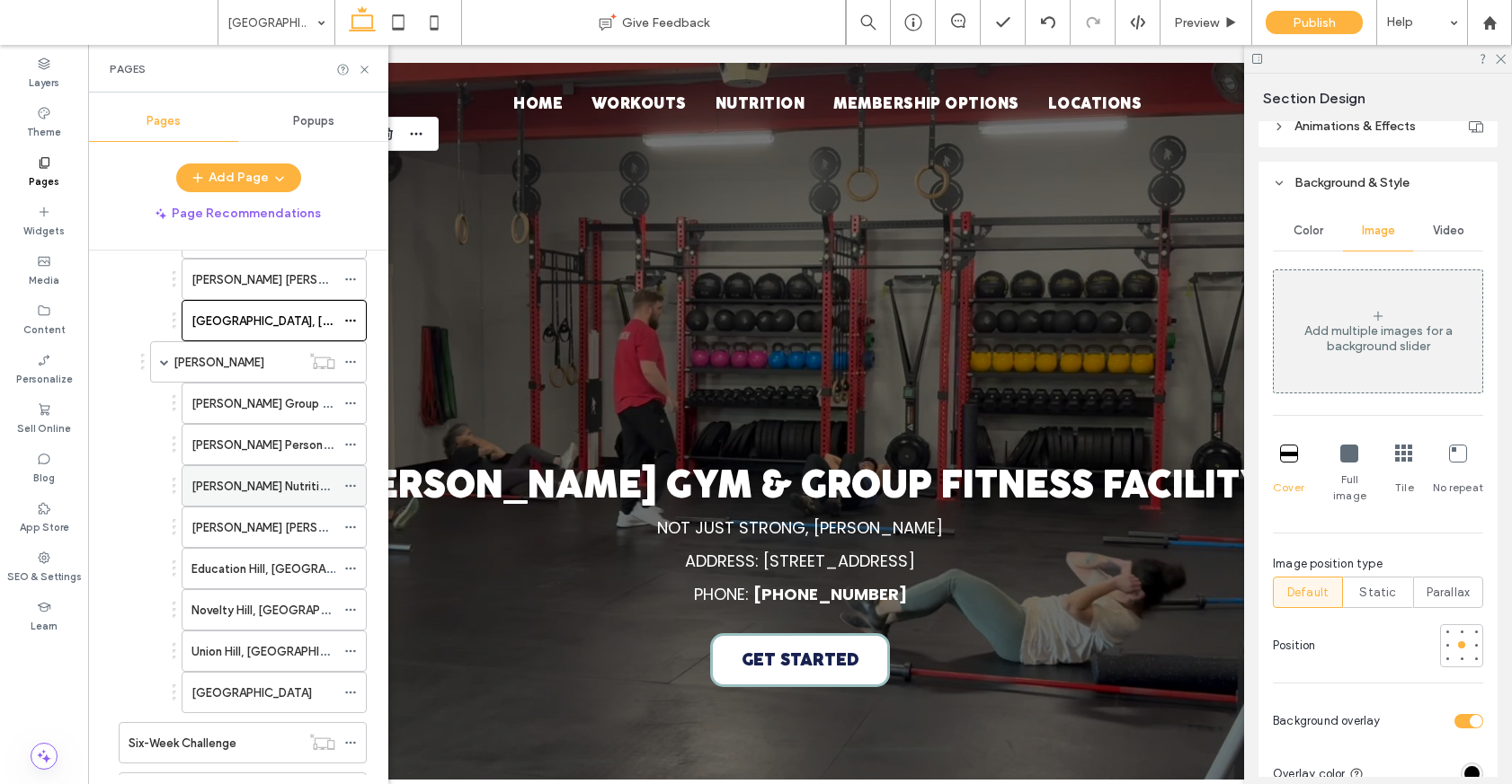
scroll to position [980, 0]
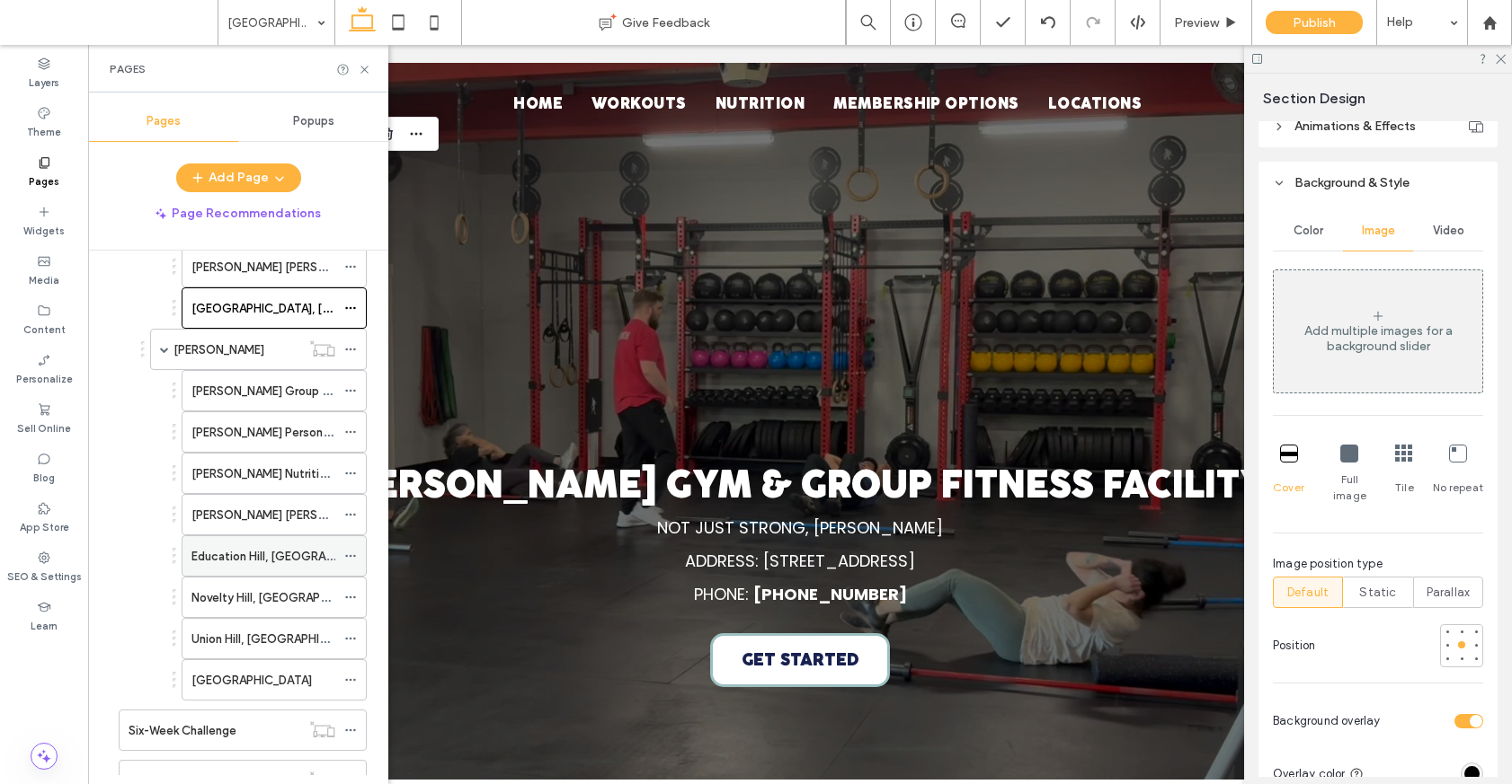
click at [275, 558] on label "Education Hill, Redmond" at bounding box center [291, 557] width 200 height 32
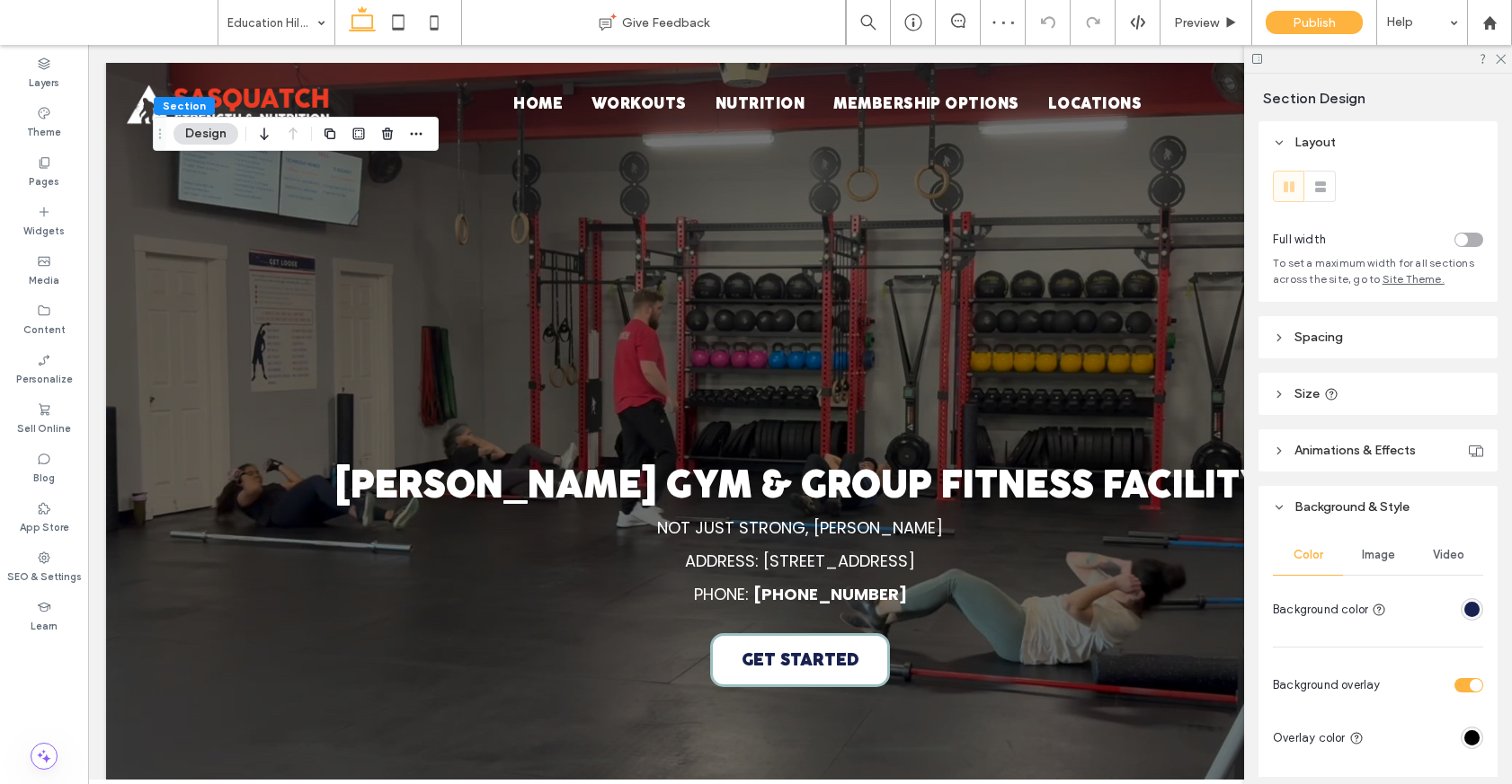
click at [1443, 557] on span "Video" at bounding box center [1448, 555] width 32 height 14
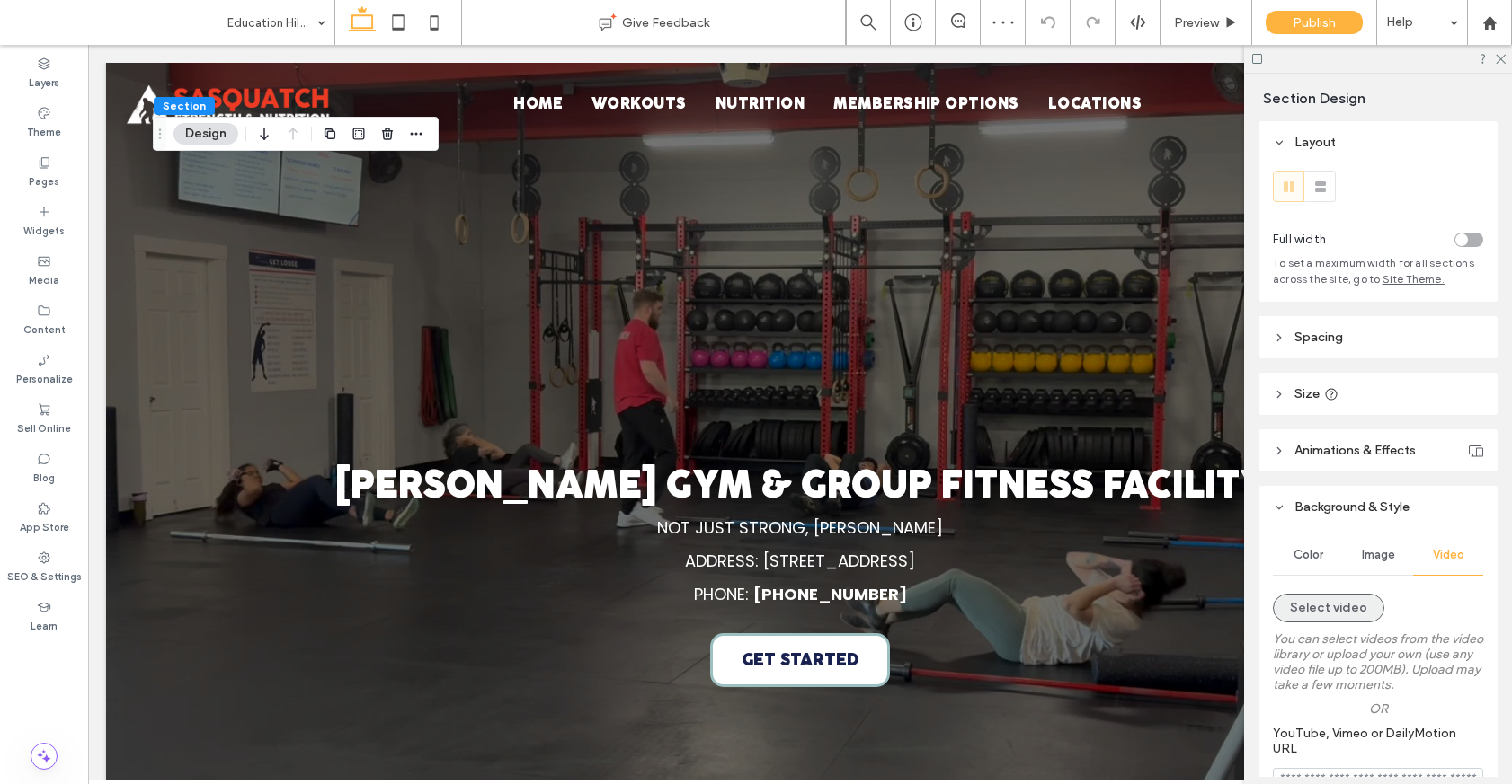
click at [1349, 601] on button "Select video" at bounding box center [1328, 607] width 112 height 29
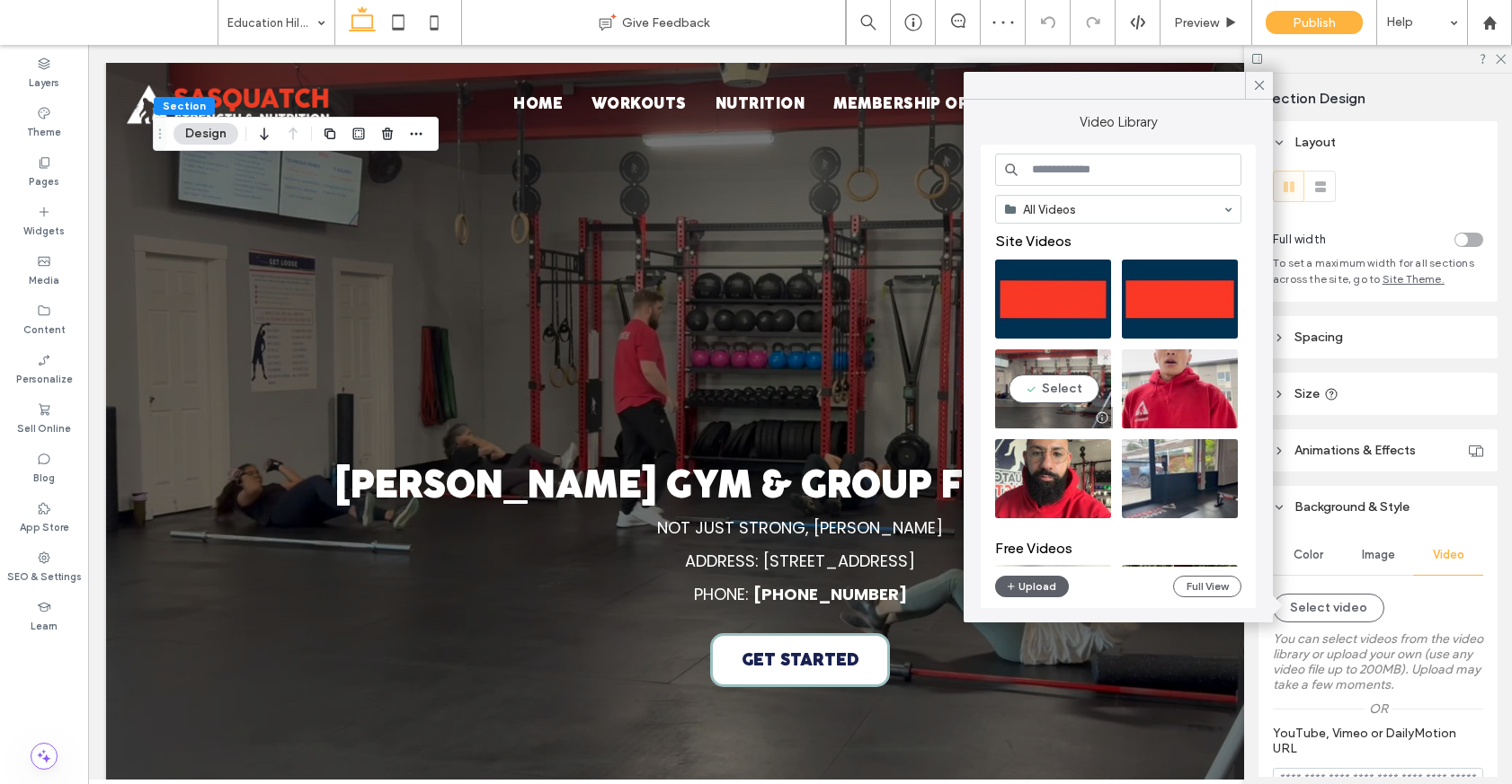
click at [1078, 396] on video at bounding box center [1053, 388] width 116 height 79
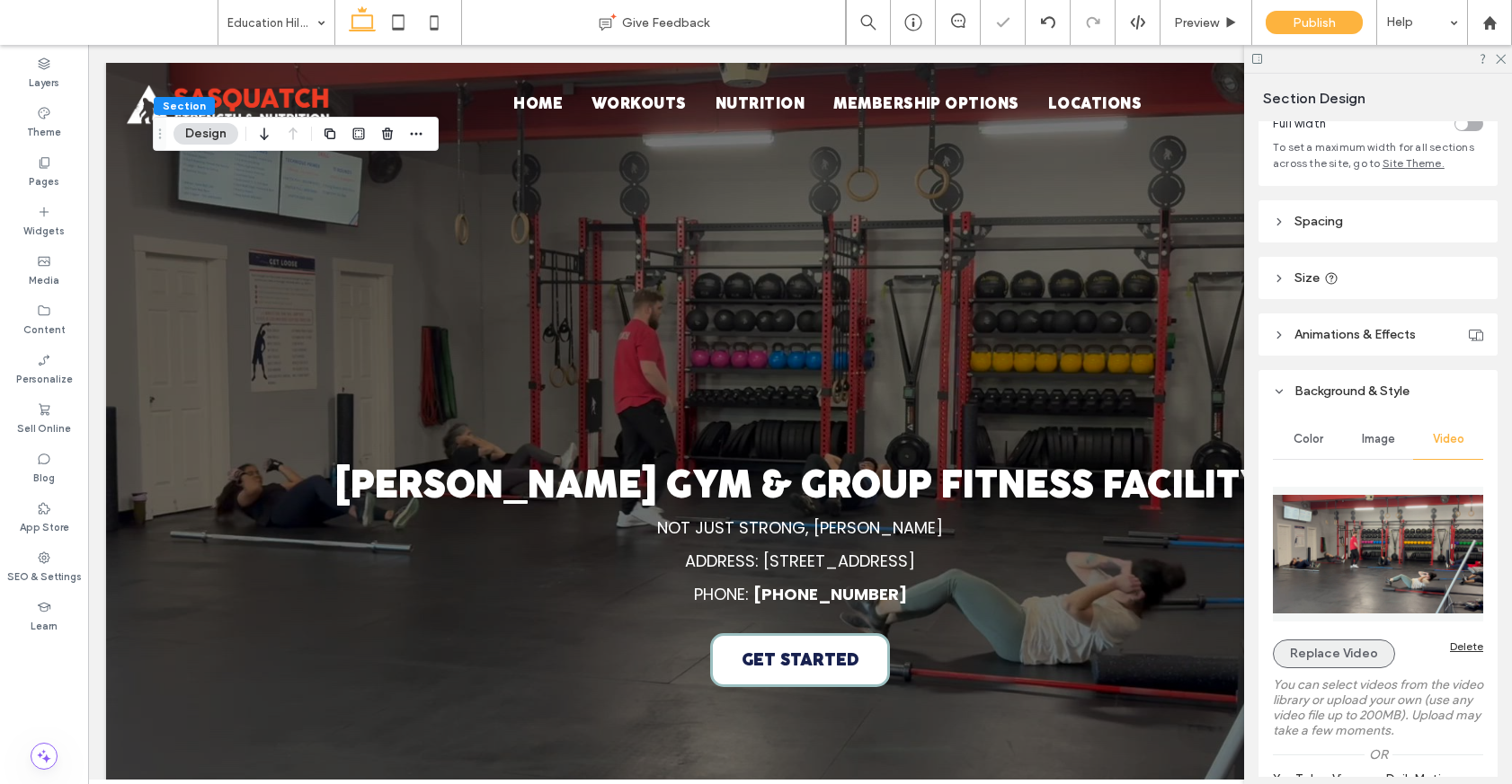
scroll to position [261, 0]
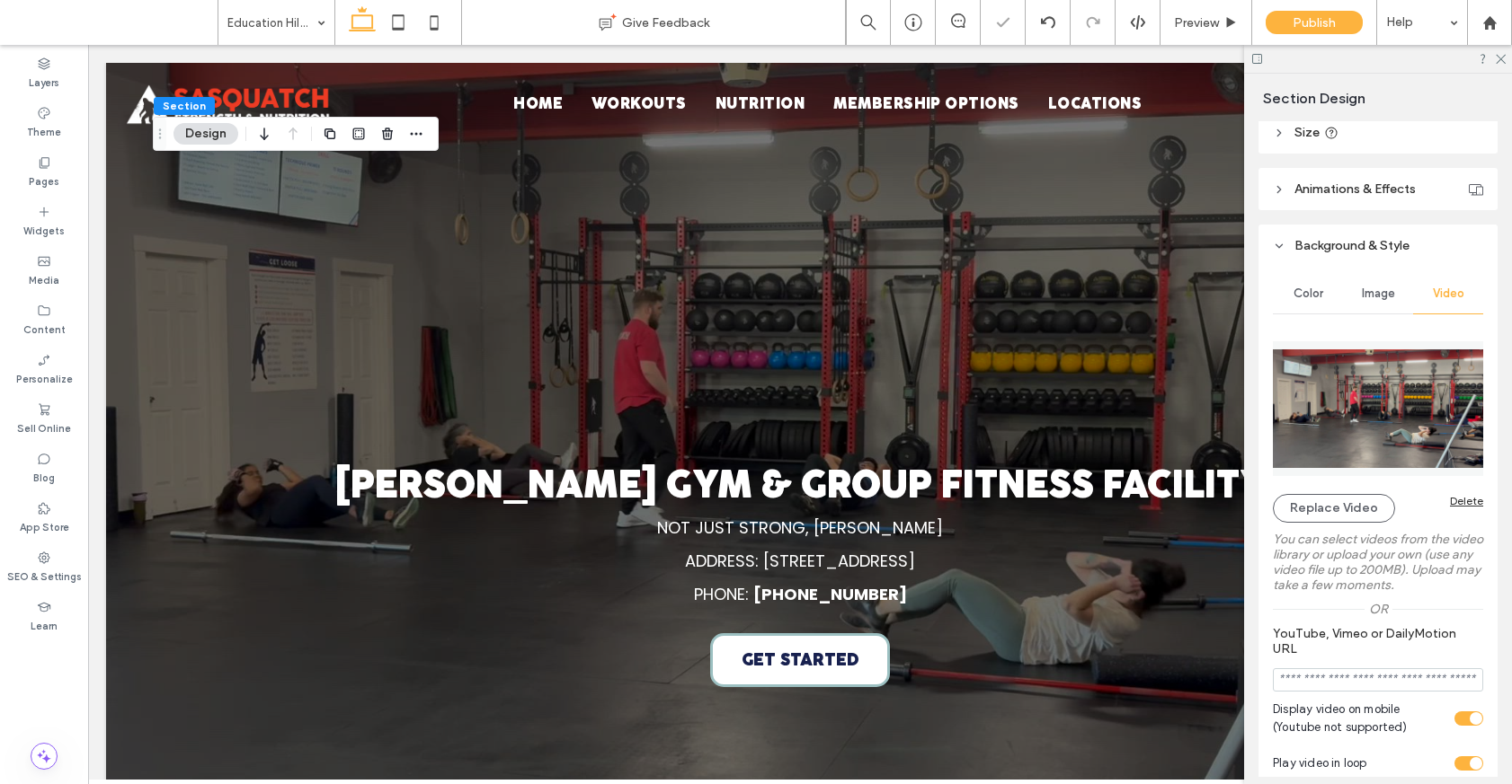
click at [1375, 303] on div "Image" at bounding box center [1377, 294] width 70 height 40
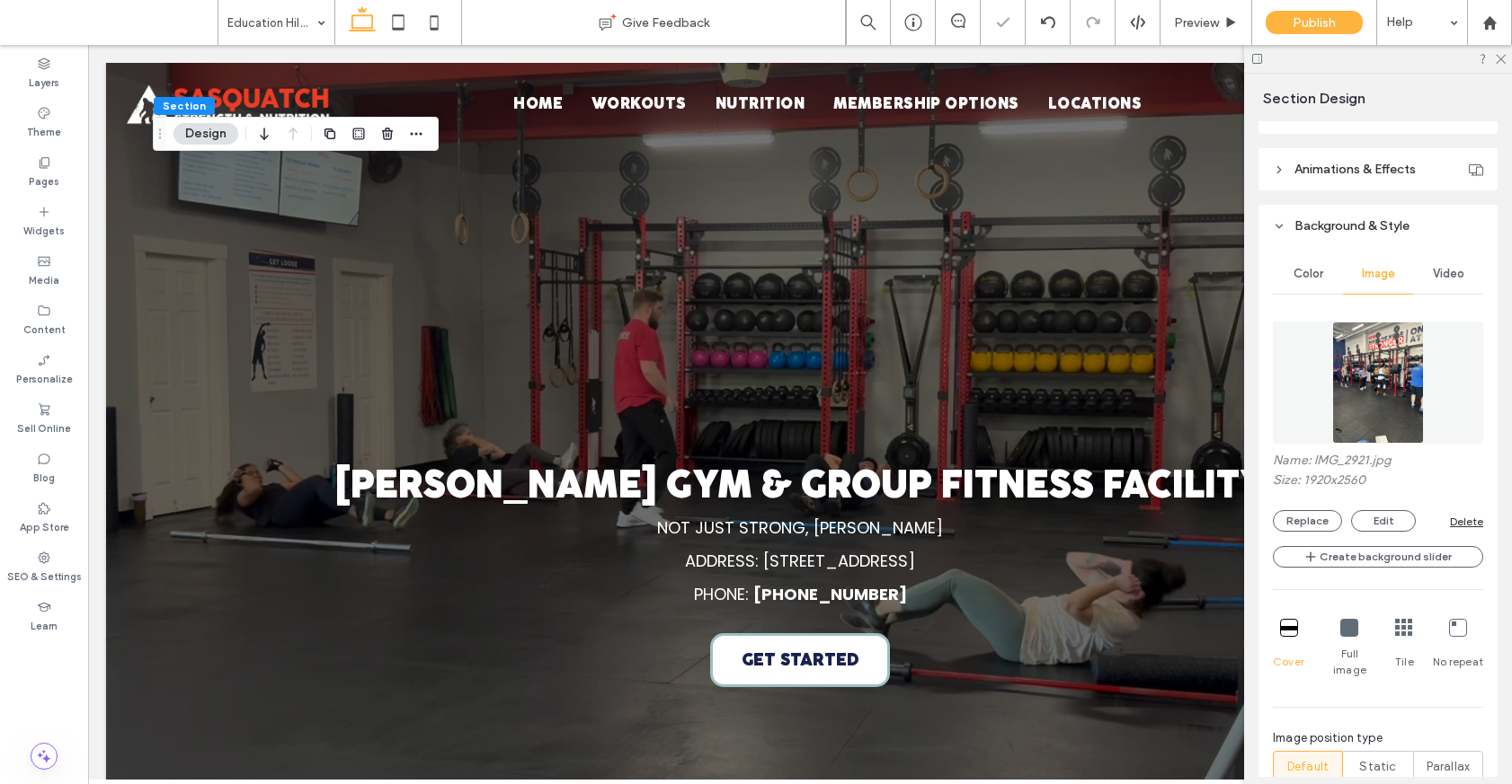
scroll to position [310, 0]
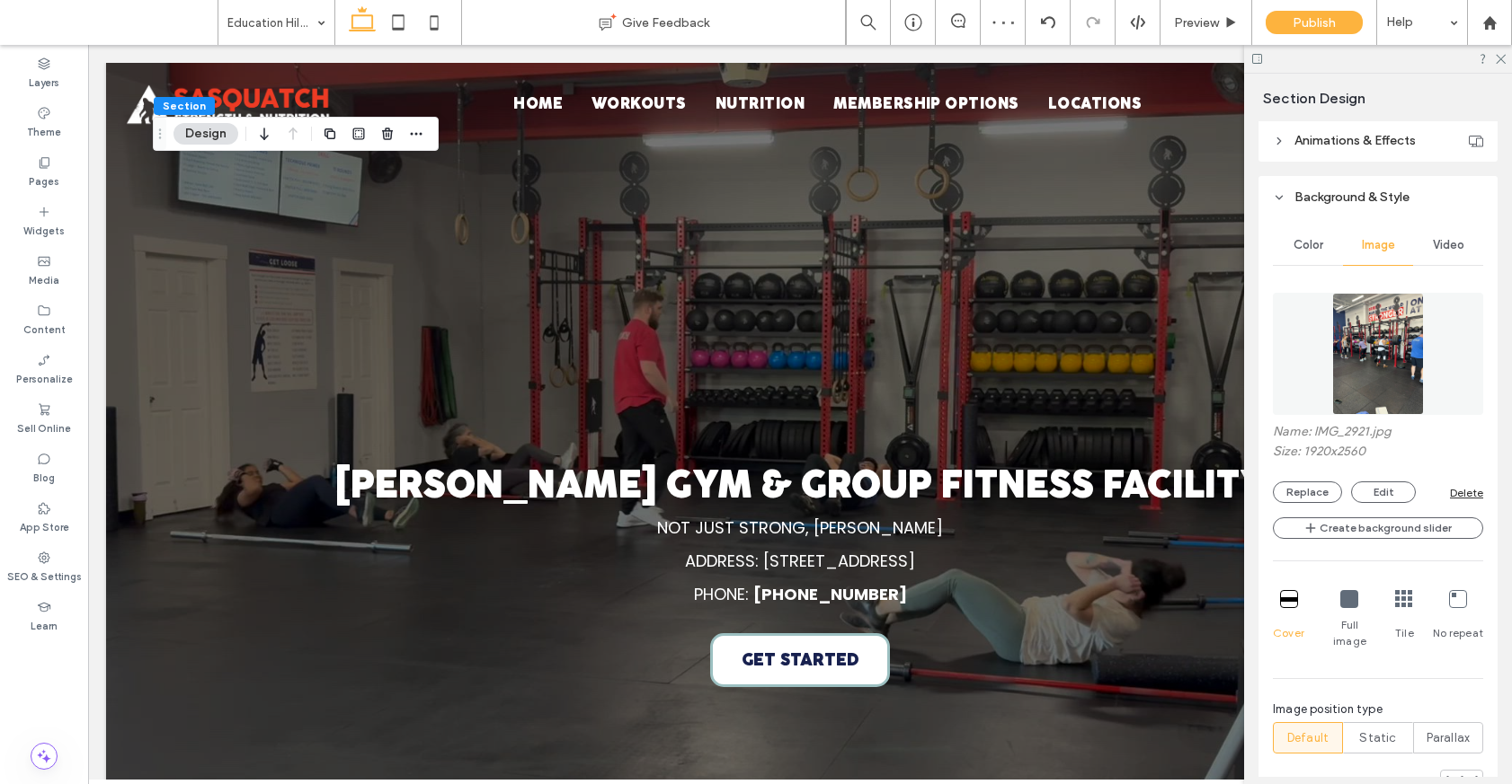
click at [1463, 494] on div "Delete" at bounding box center [1465, 493] width 33 height 14
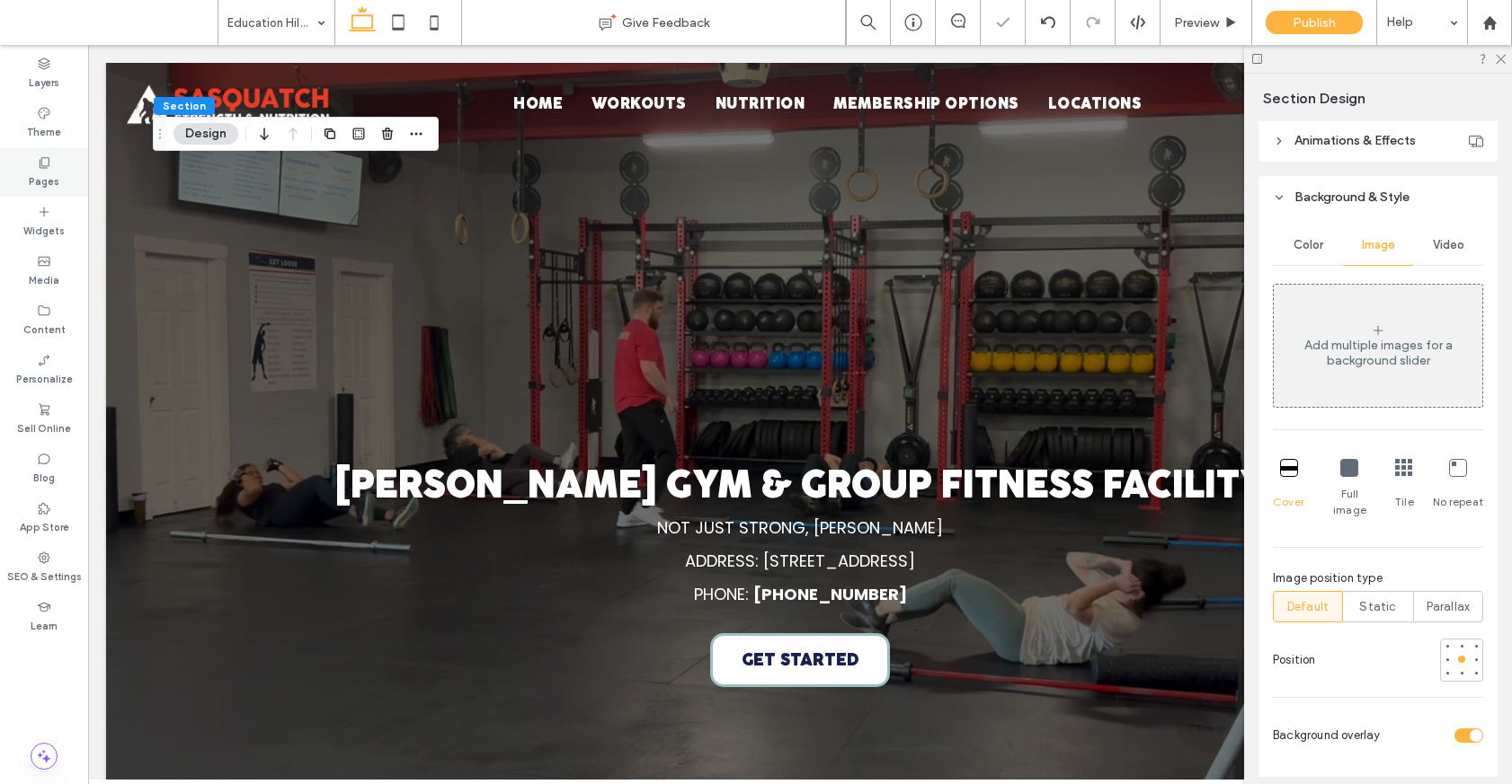
click at [41, 168] on icon at bounding box center [44, 163] width 14 height 14
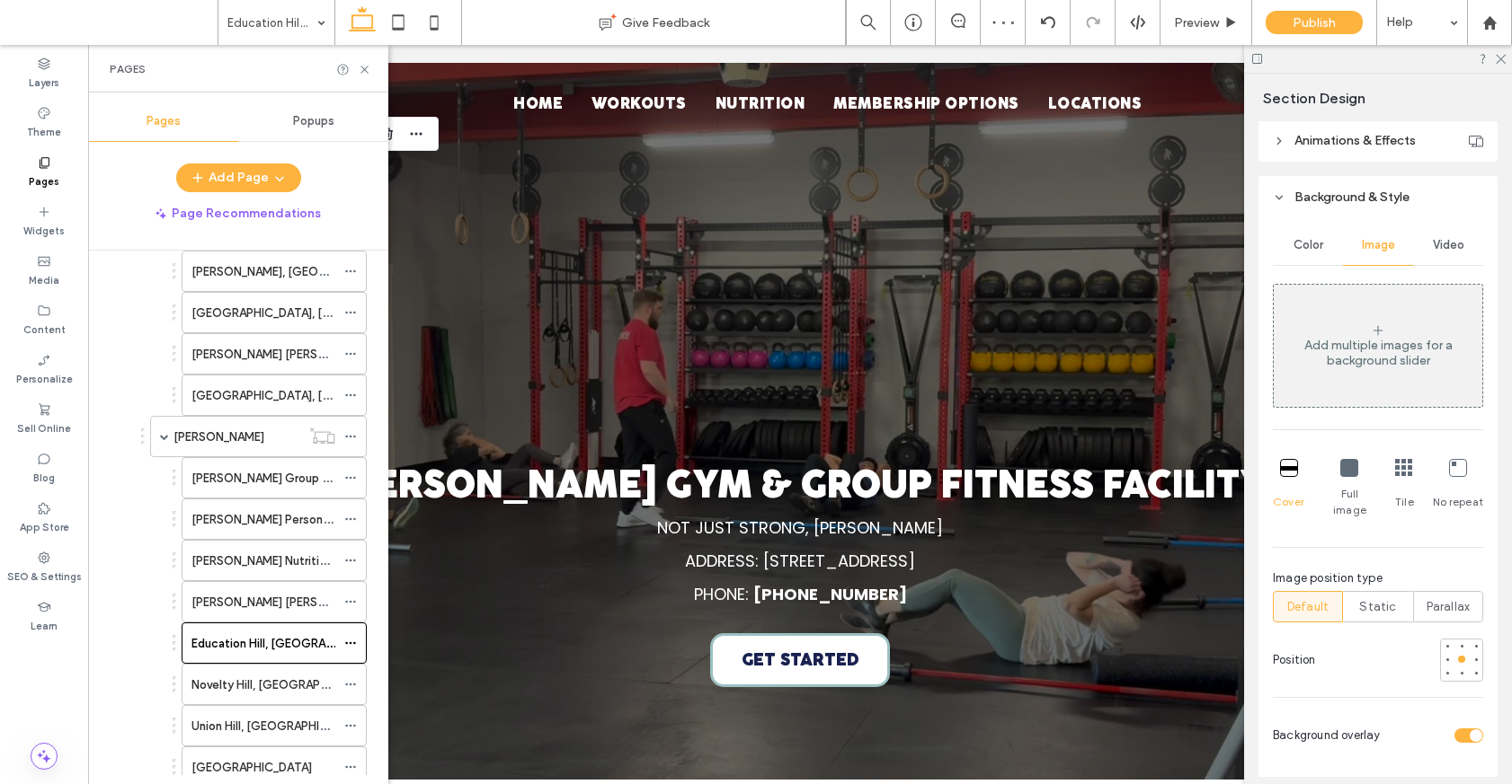
scroll to position [1072, 0]
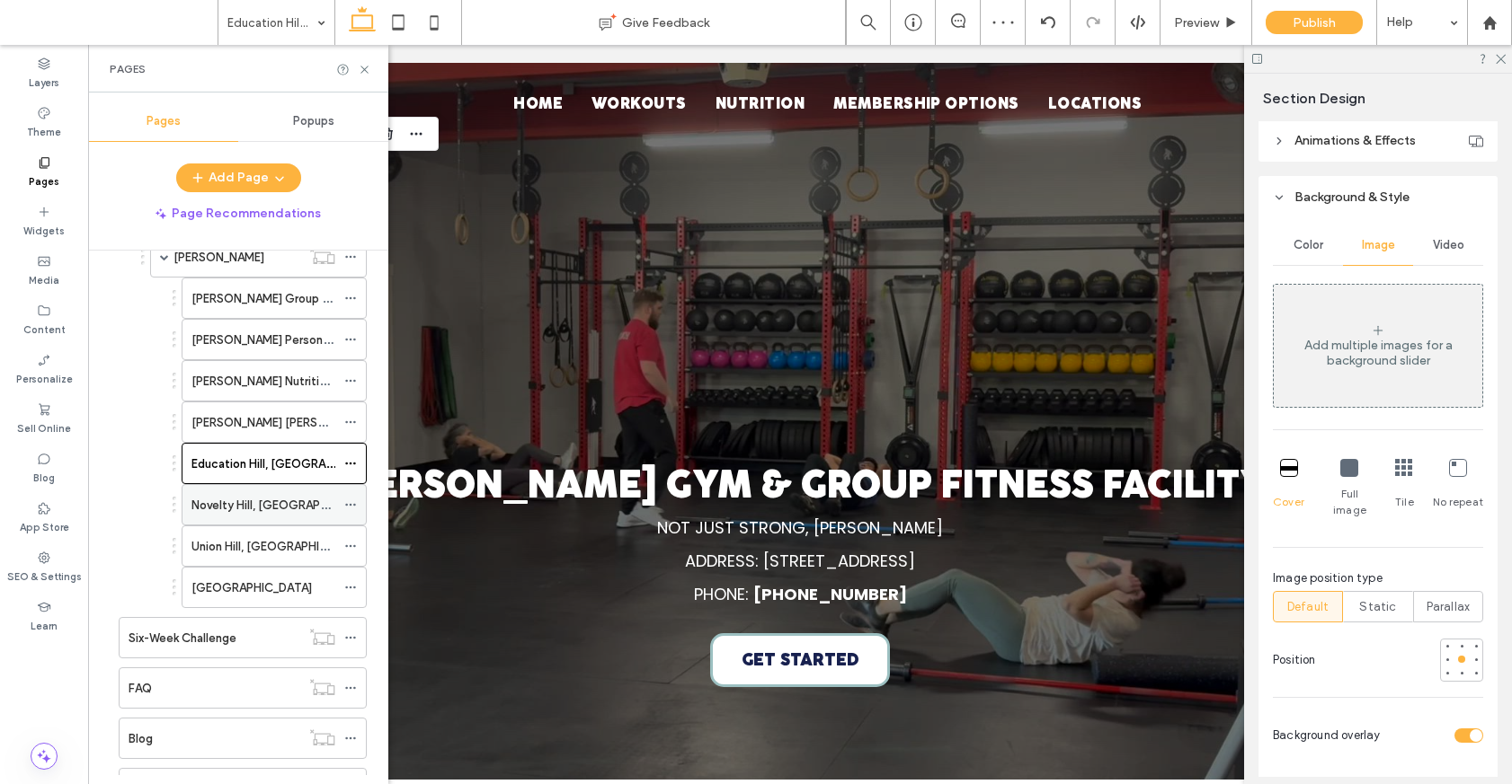
click at [301, 492] on div "Novelty Hill, Redmond" at bounding box center [263, 505] width 144 height 40
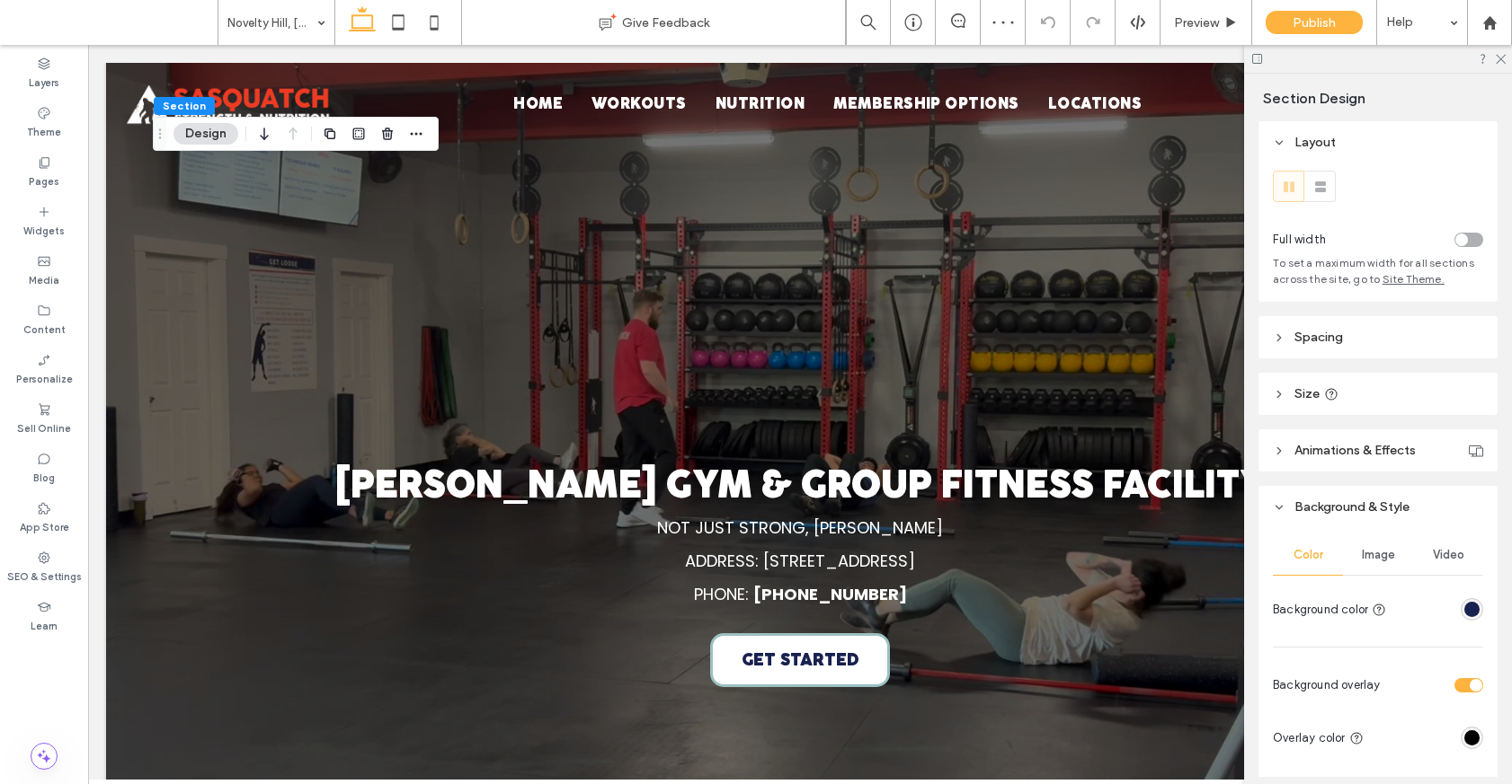
click at [1451, 559] on span "Video" at bounding box center [1448, 555] width 32 height 14
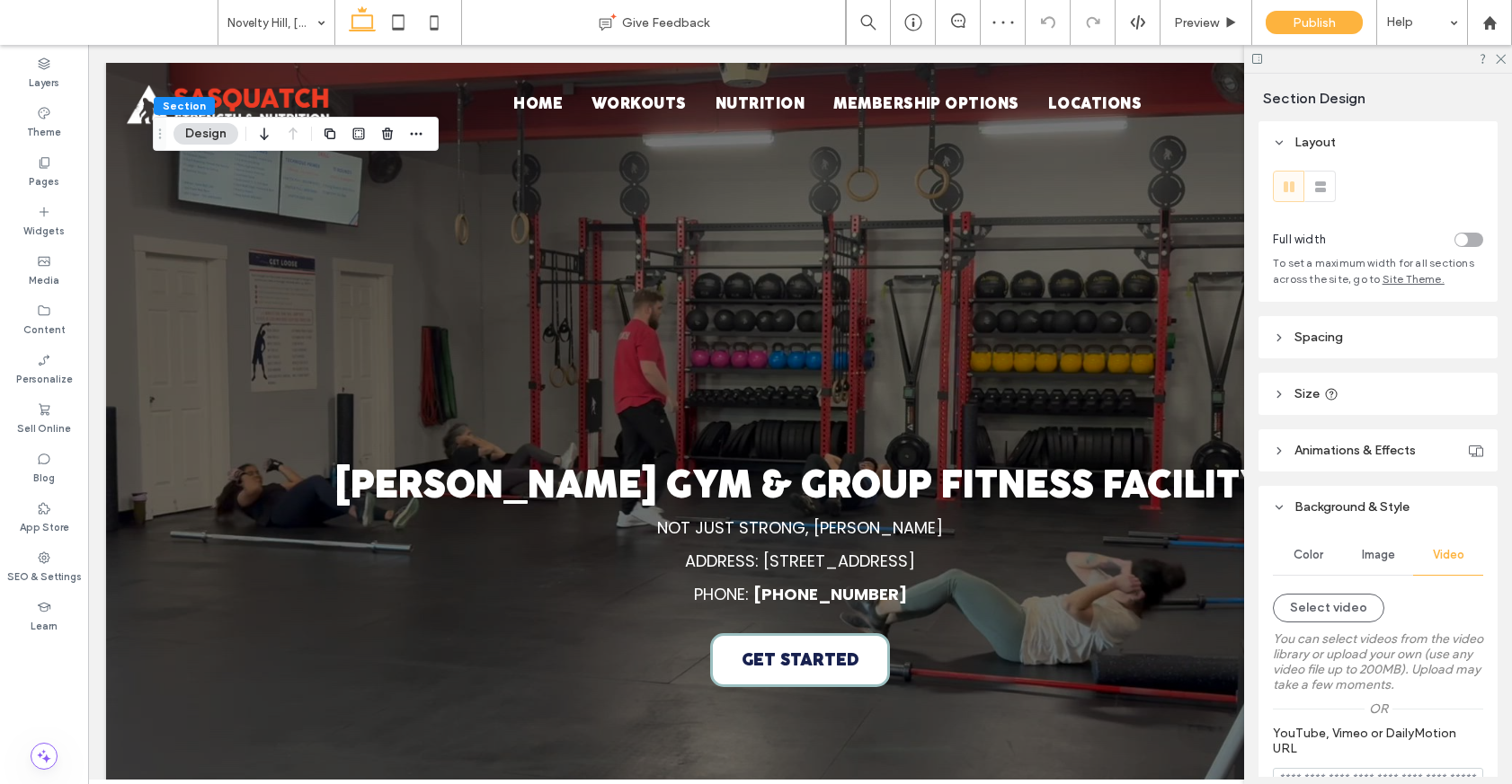
click at [1379, 602] on div "Select video" at bounding box center [1377, 607] width 211 height 29
click at [1362, 604] on button "Select video" at bounding box center [1328, 607] width 112 height 29
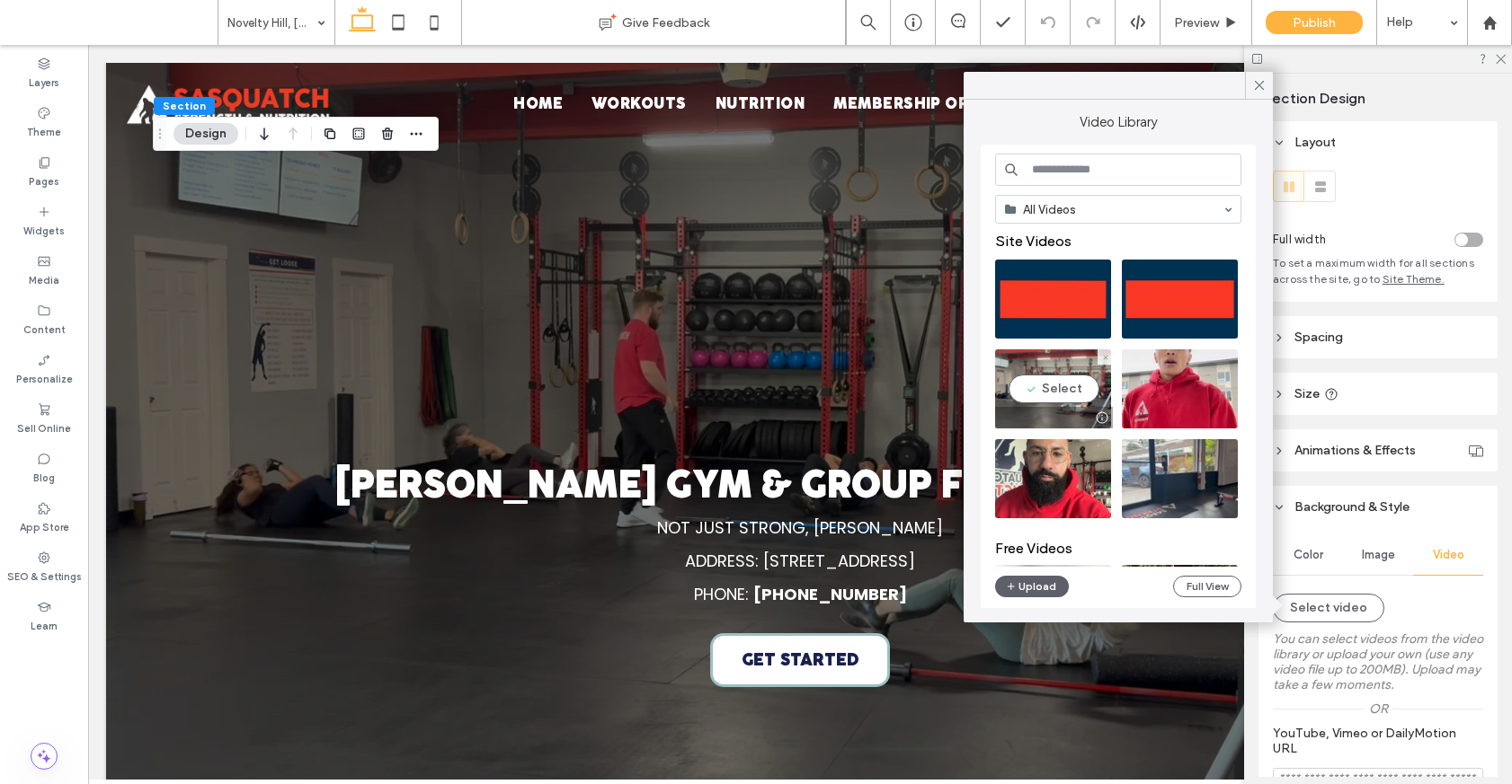
click at [1076, 370] on video at bounding box center [1053, 388] width 116 height 79
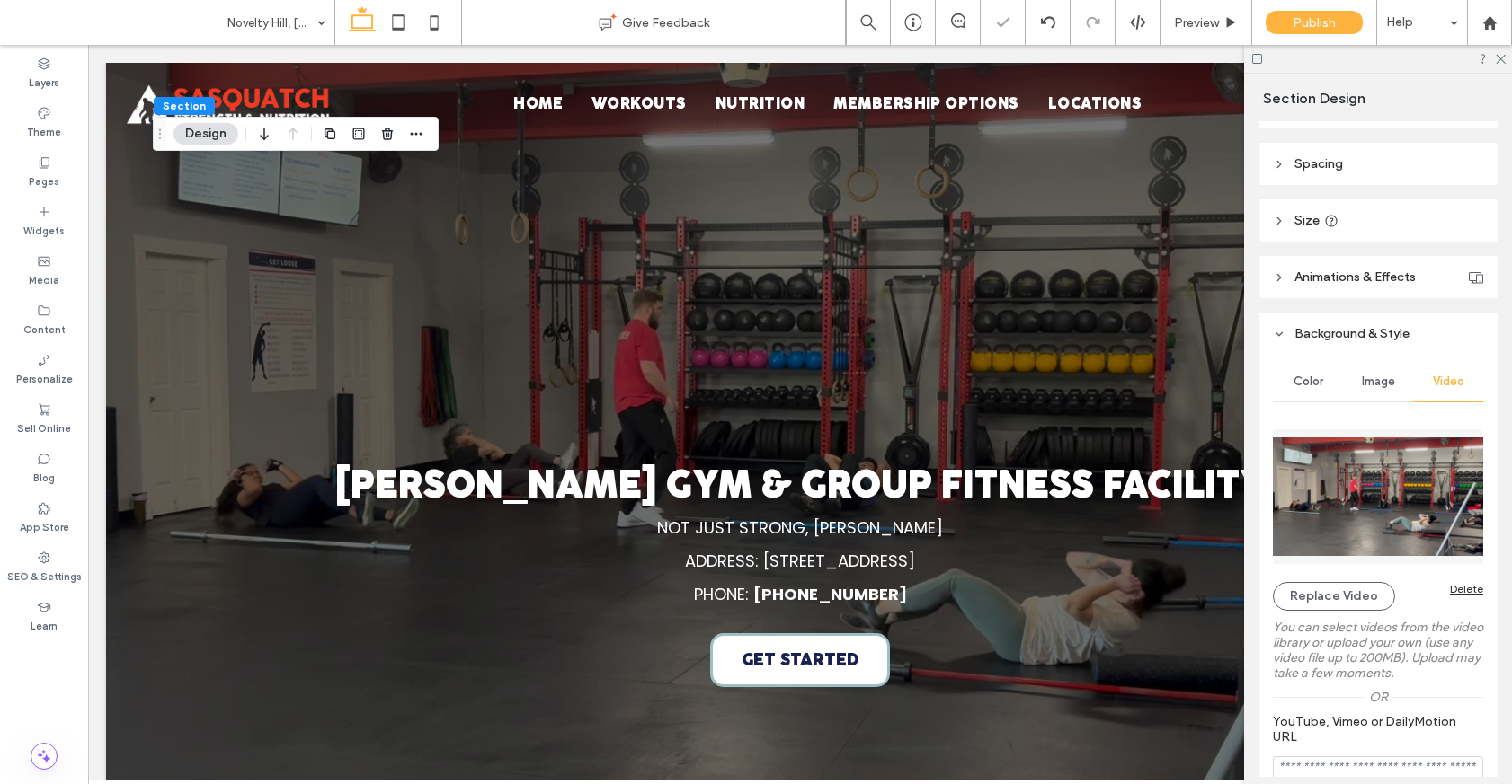
scroll to position [275, 0]
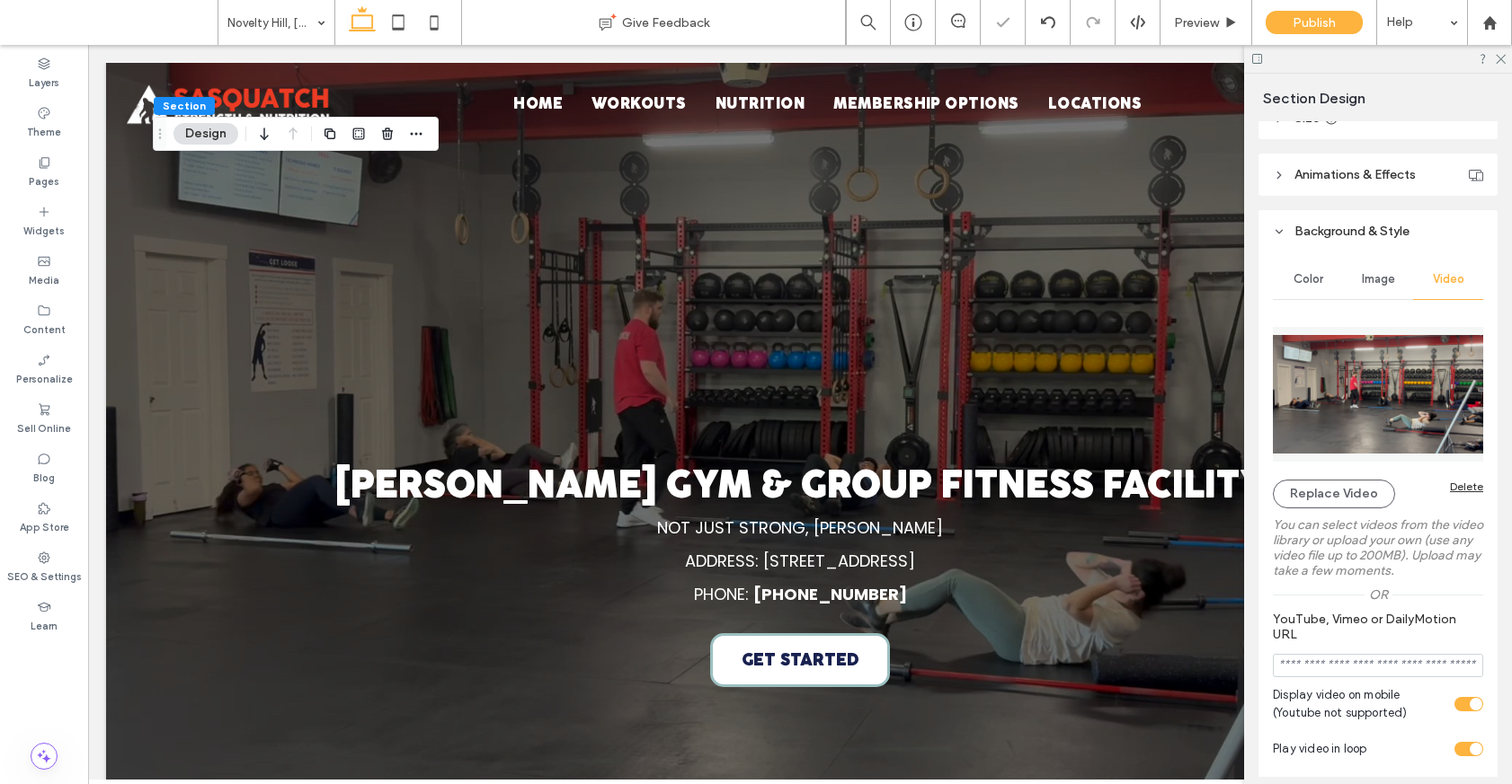
click at [1380, 275] on span "Image" at bounding box center [1377, 279] width 33 height 14
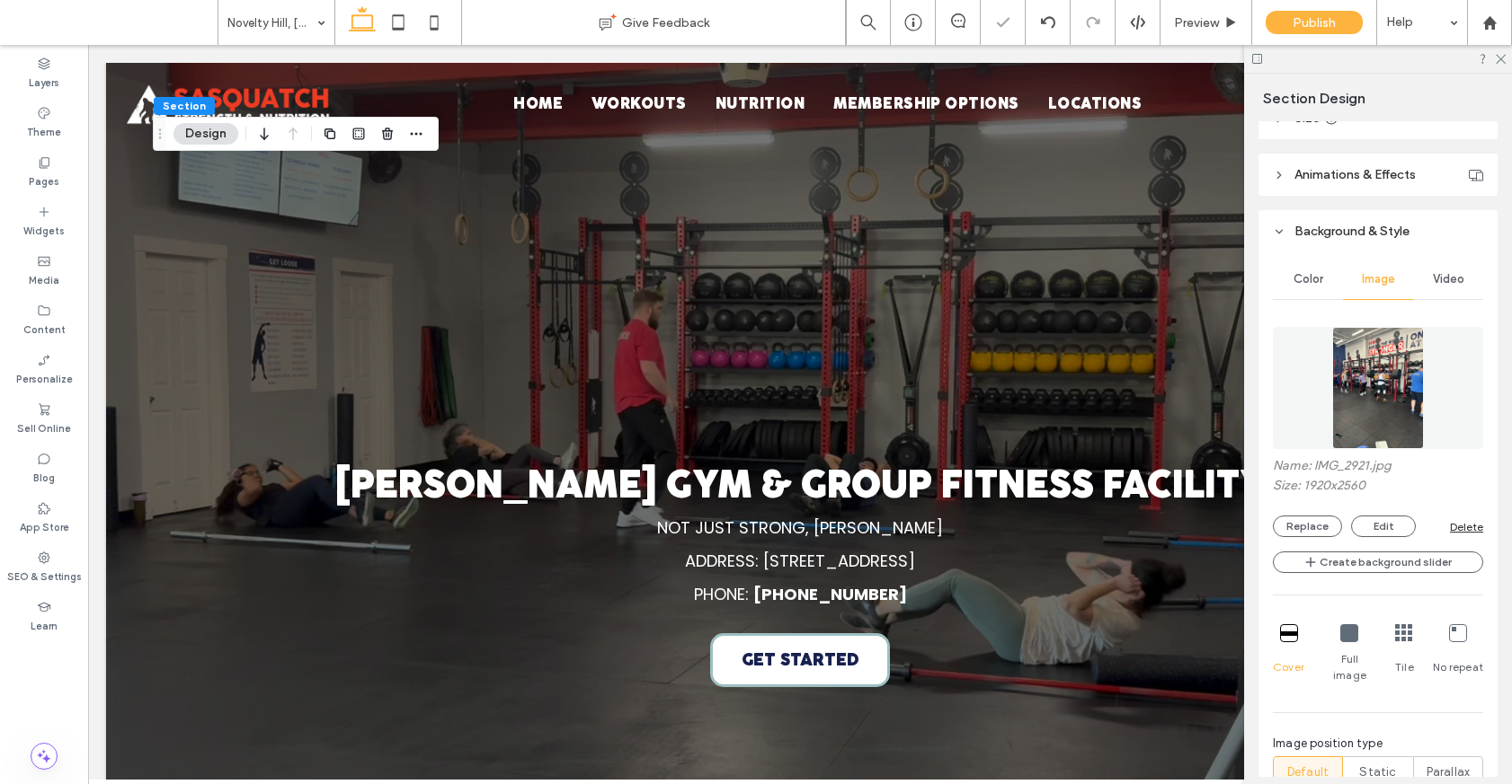
click at [1466, 522] on div "Delete" at bounding box center [1465, 527] width 33 height 14
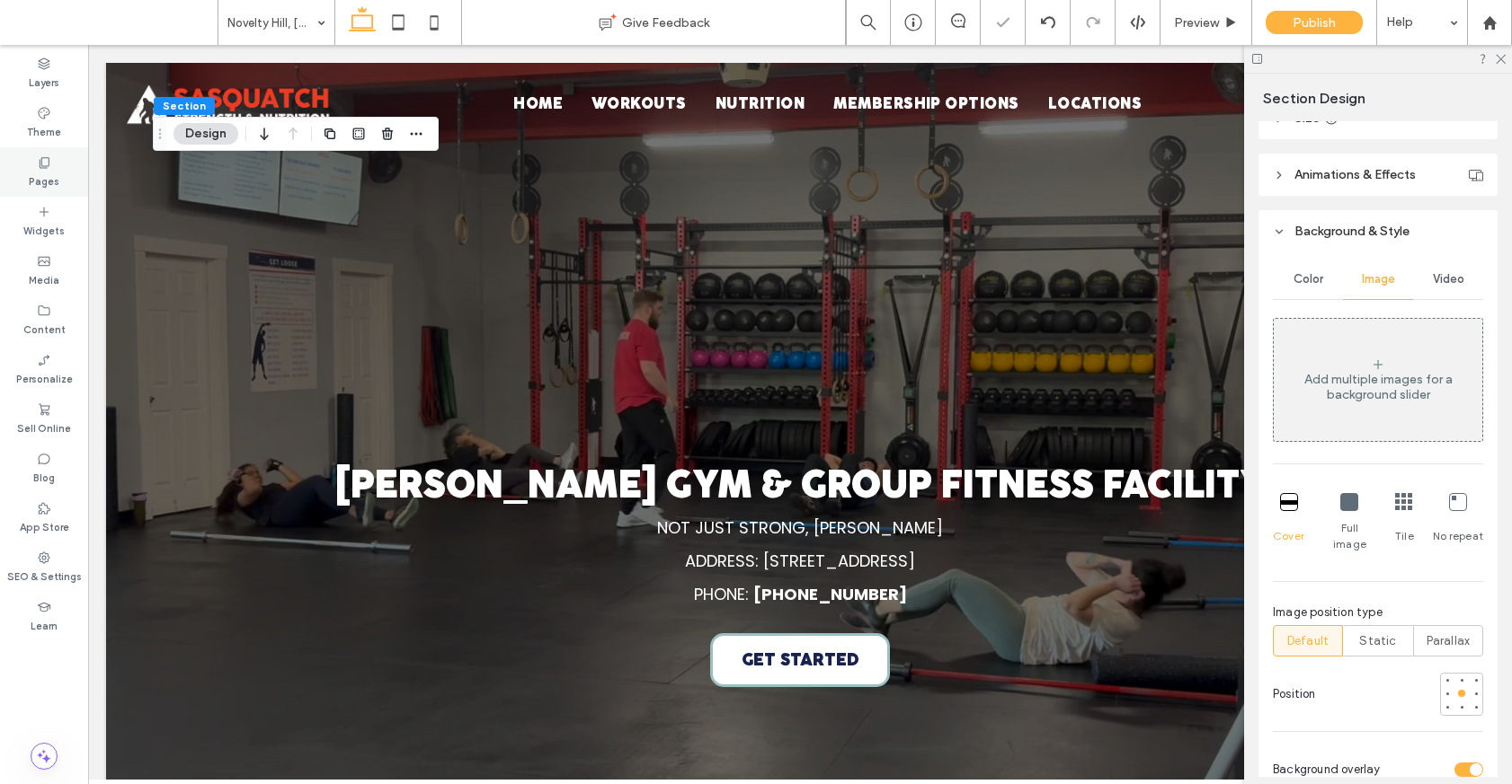
click at [37, 156] on icon at bounding box center [44, 163] width 14 height 14
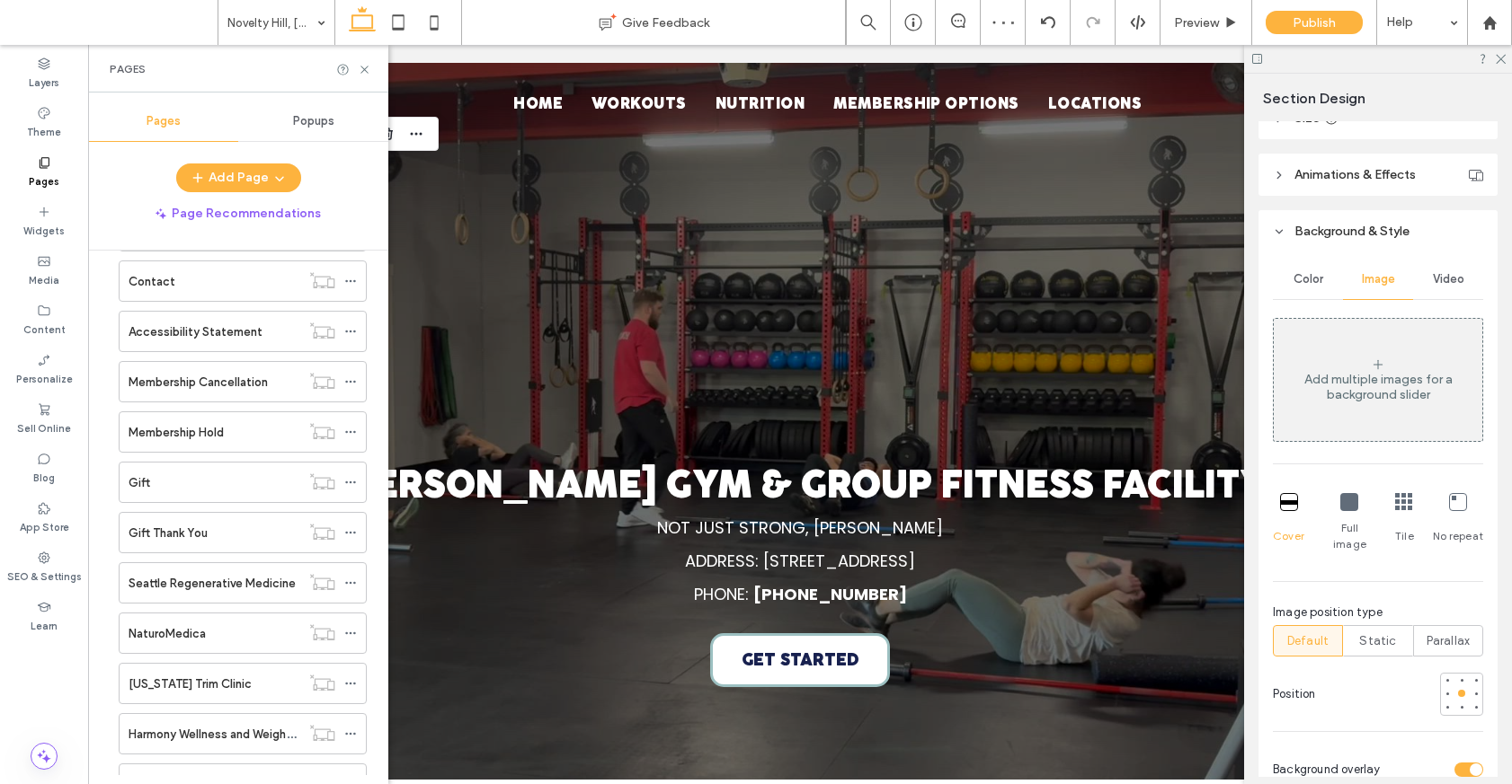
scroll to position [1270, 0]
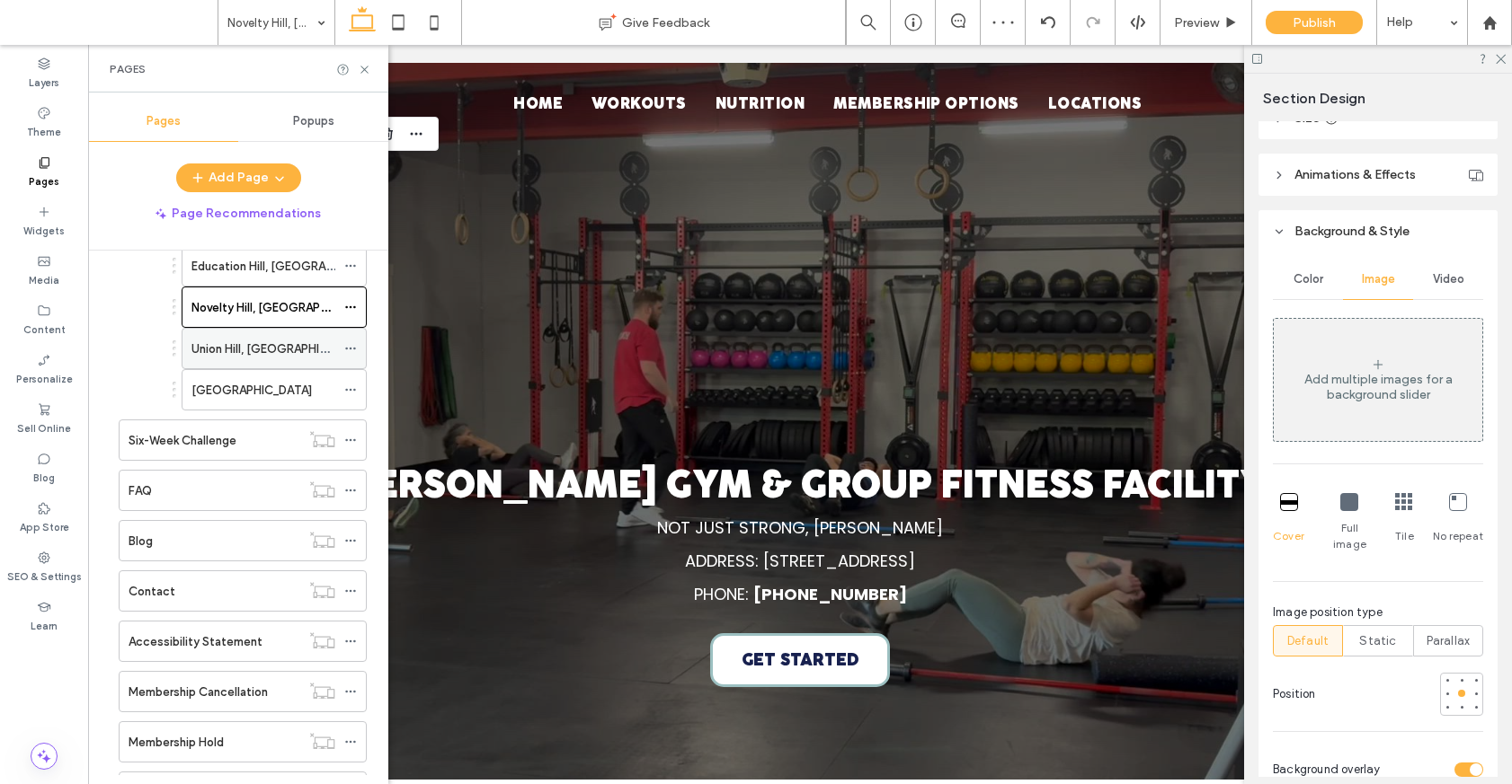
click at [243, 349] on label "Union Hill, Redmond" at bounding box center [279, 349] width 176 height 32
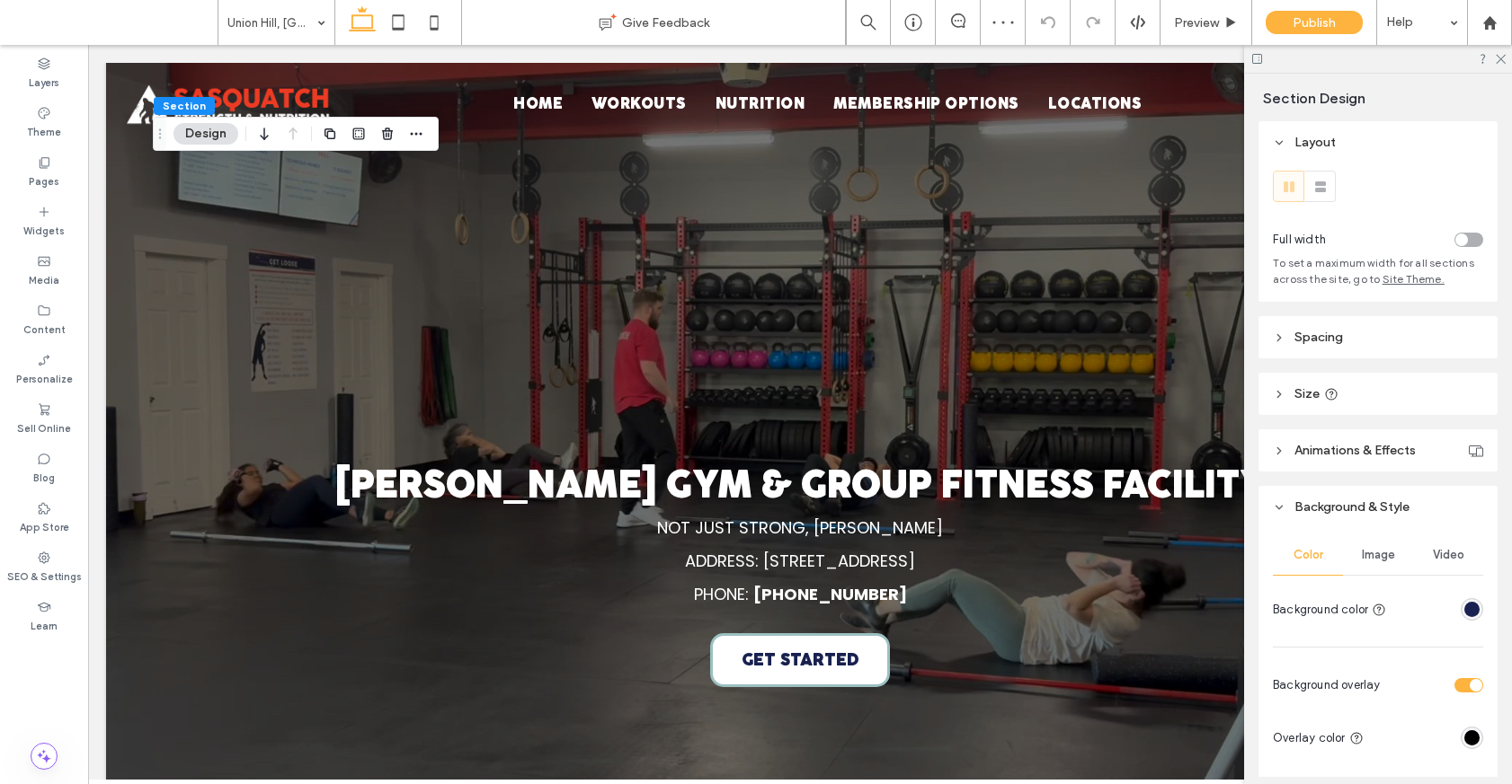
click at [1452, 549] on span "Video" at bounding box center [1448, 555] width 32 height 14
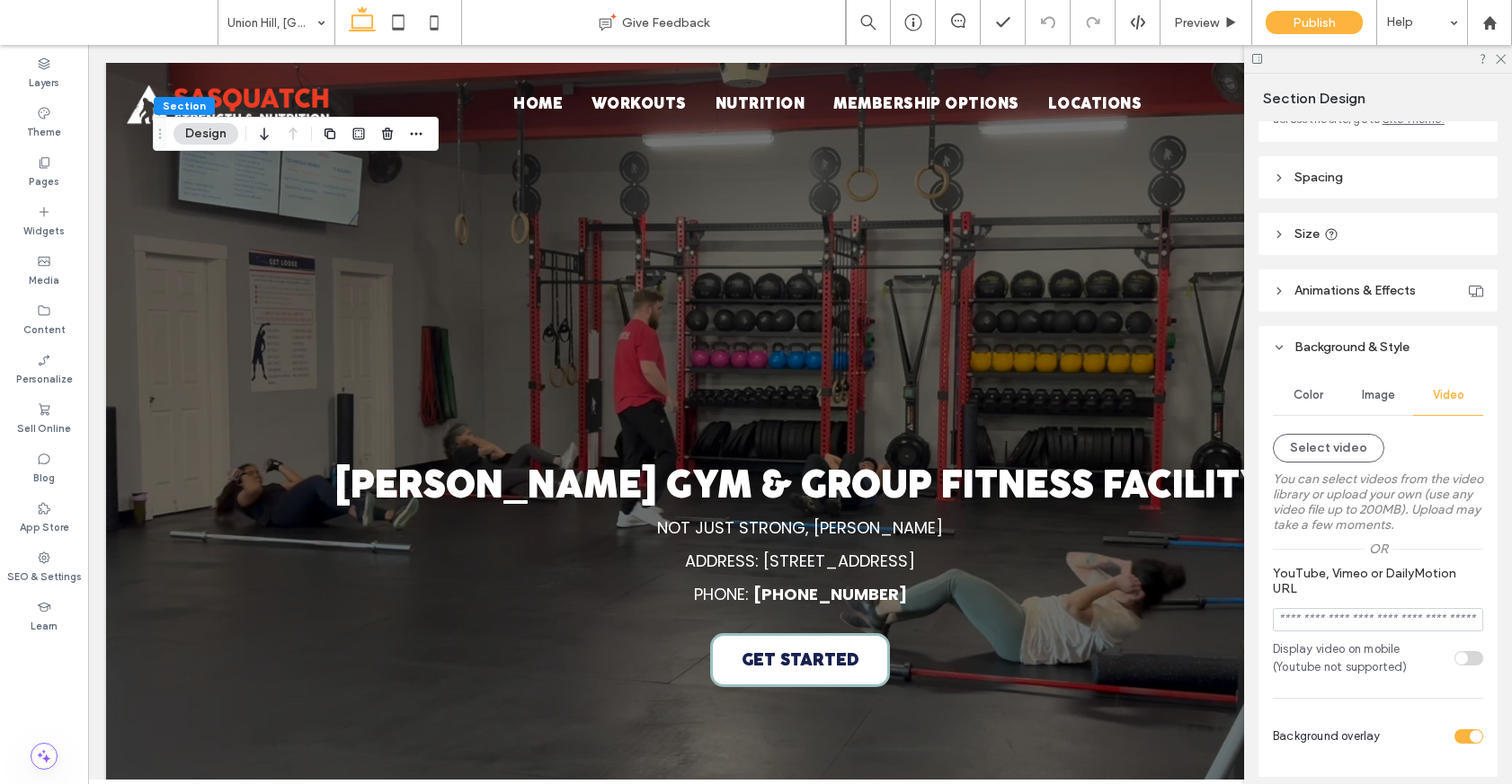
scroll to position [188, 0]
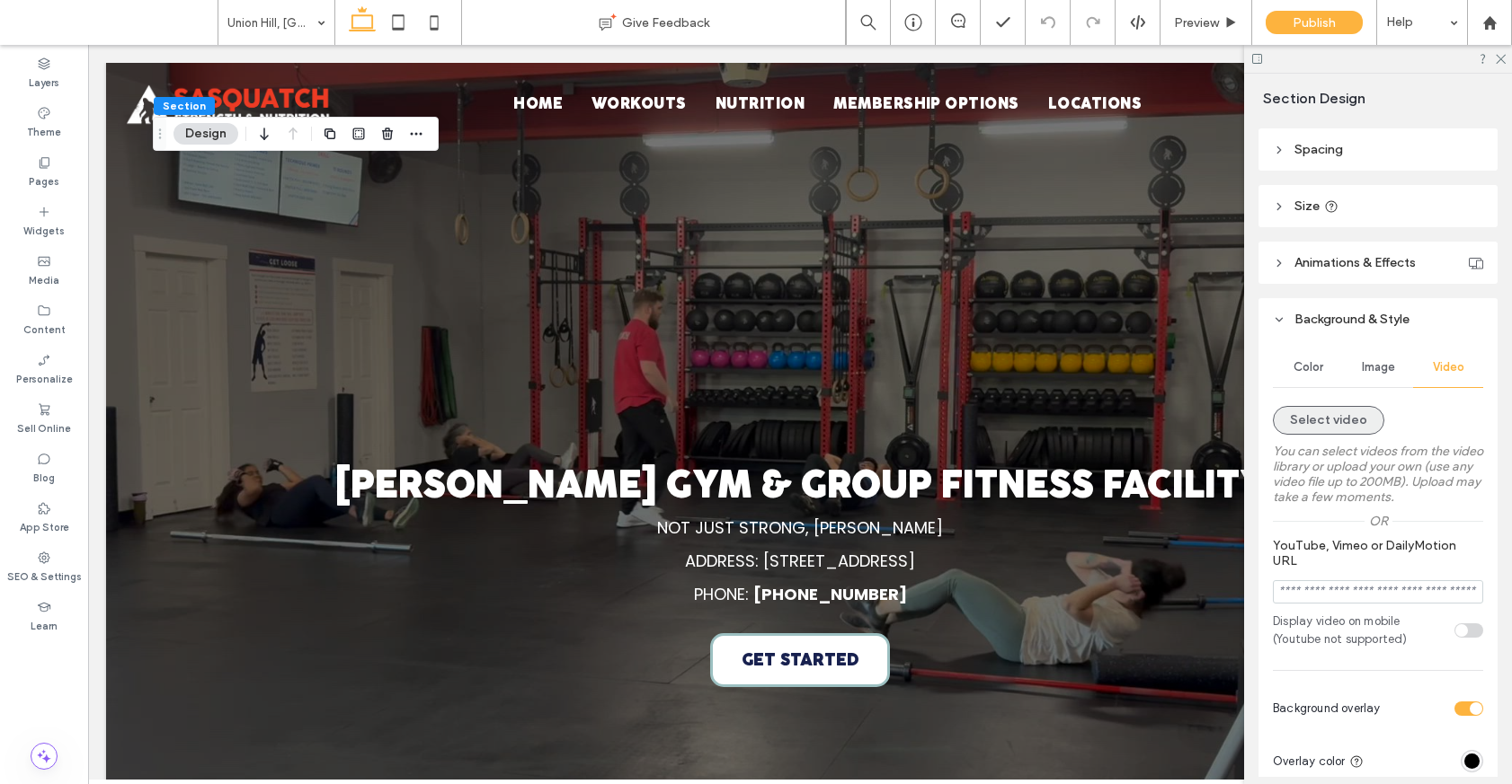
click at [1315, 429] on button "Select video" at bounding box center [1328, 420] width 112 height 29
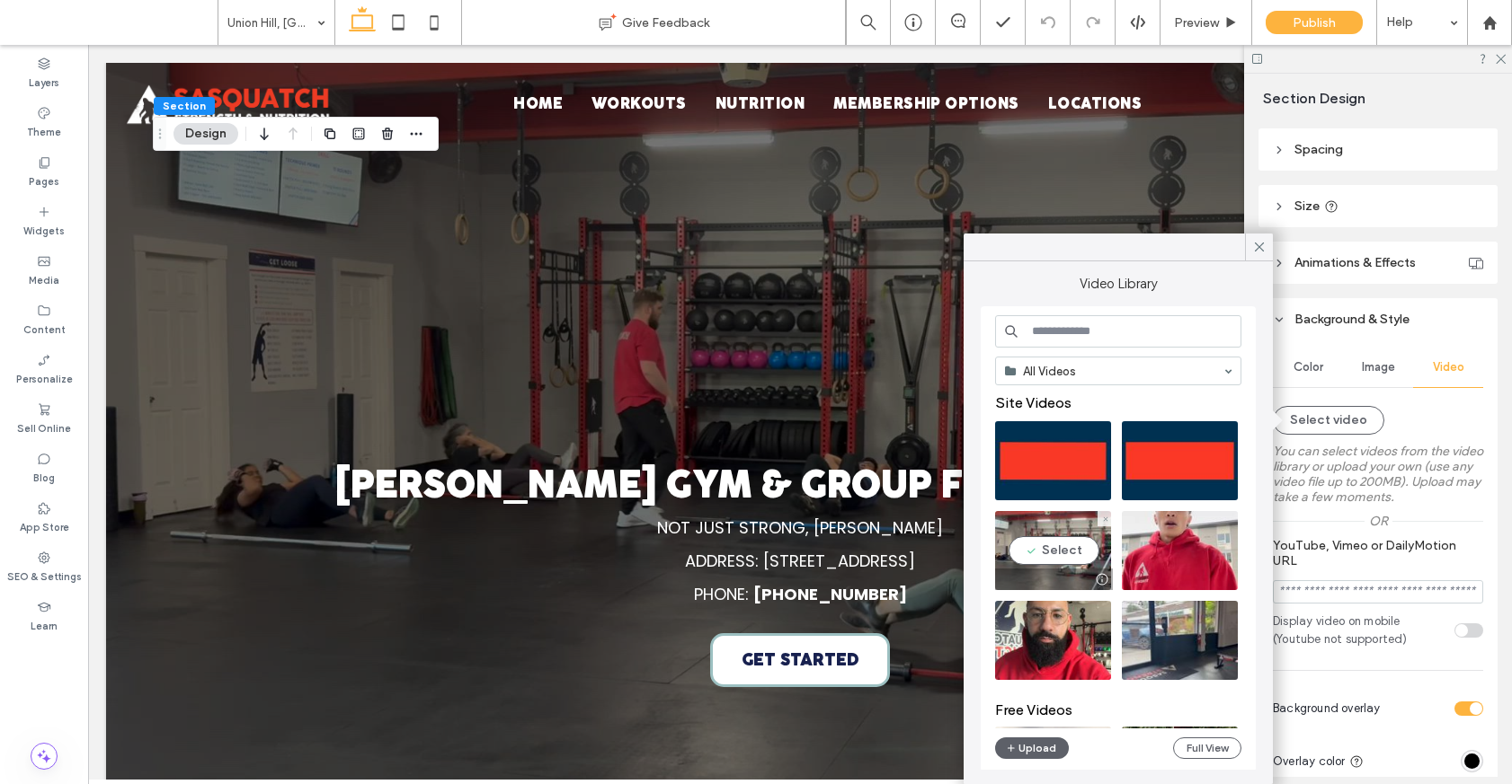
click at [1085, 565] on video at bounding box center [1053, 550] width 116 height 79
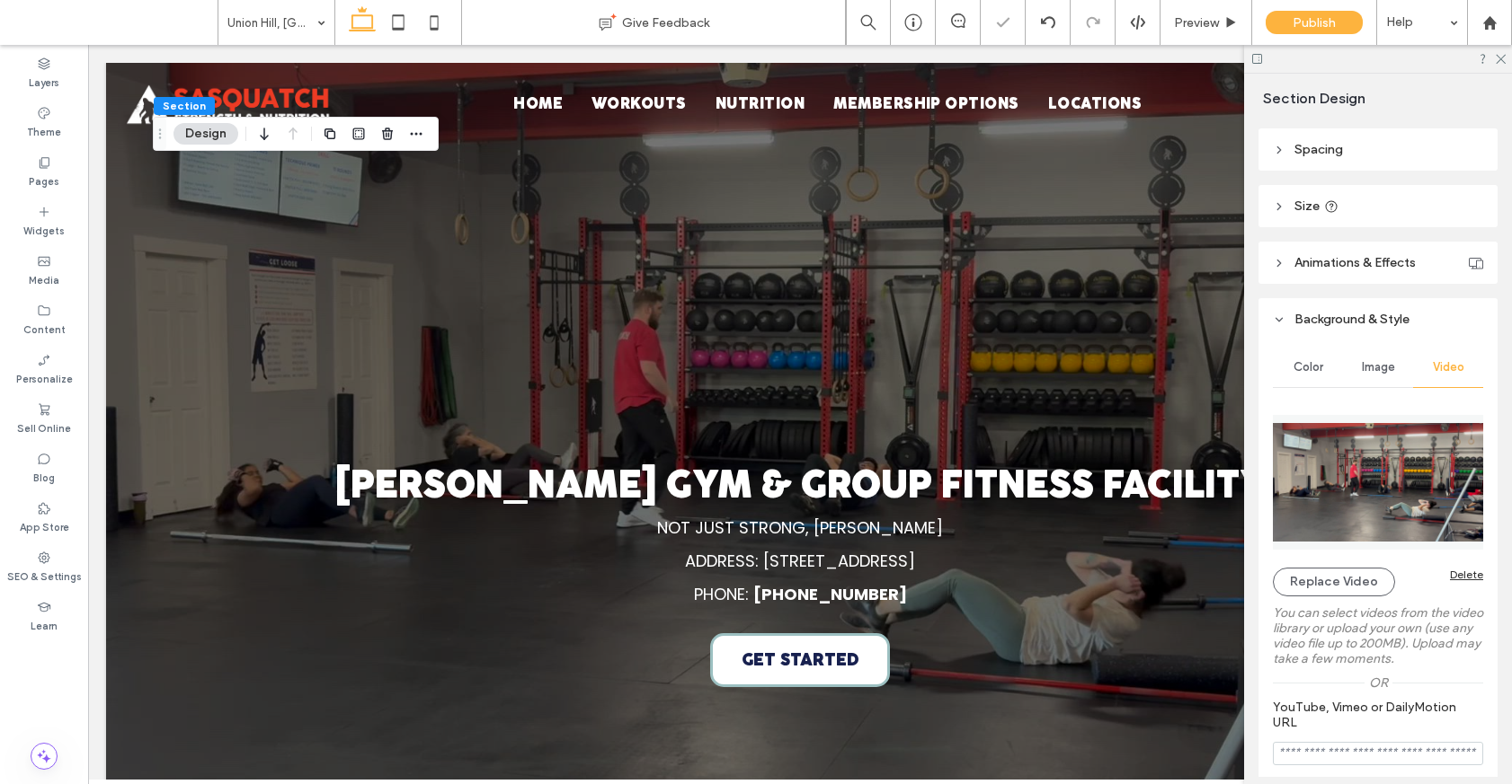
click at [1364, 364] on span "Image" at bounding box center [1377, 367] width 33 height 14
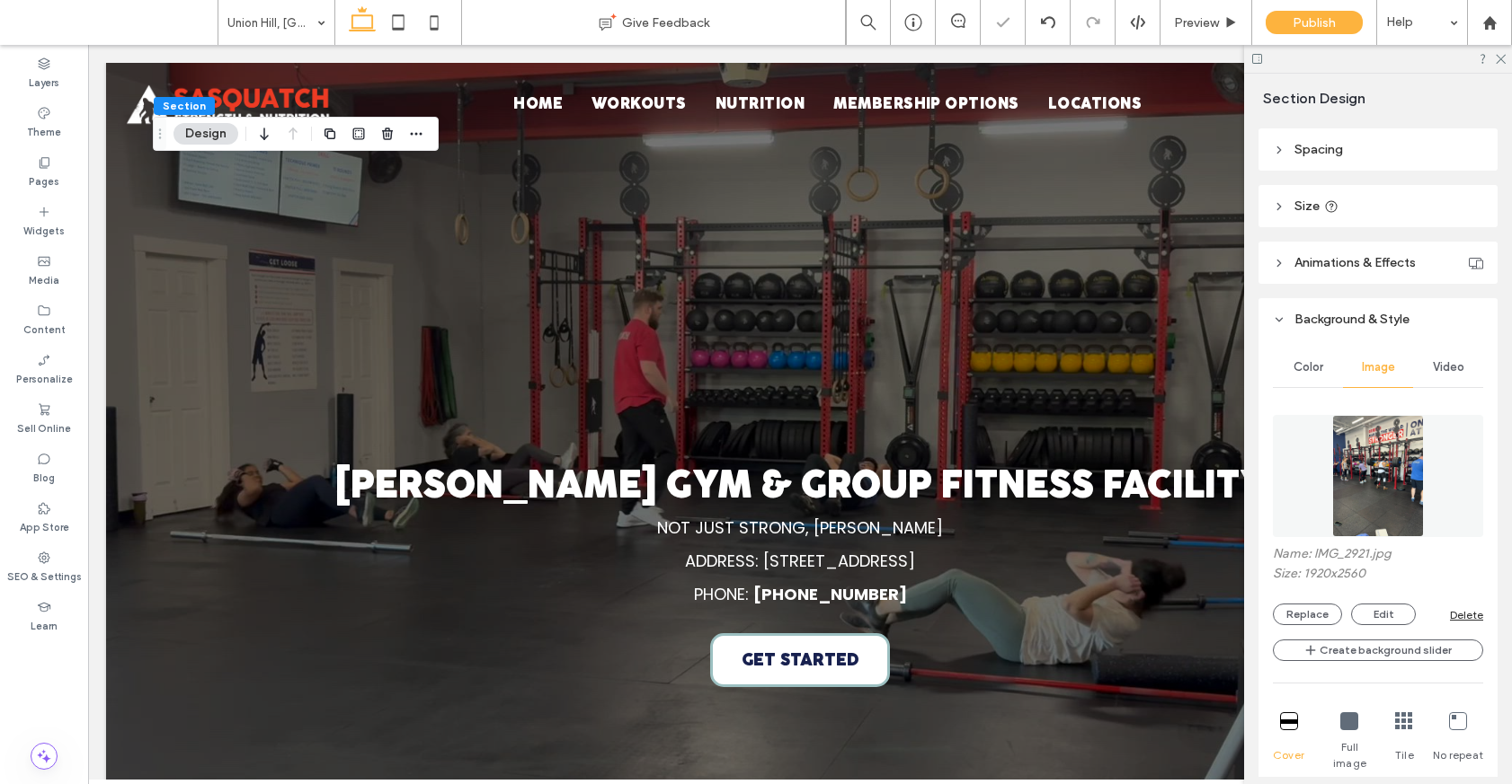
click at [1462, 610] on div "Delete" at bounding box center [1465, 615] width 33 height 14
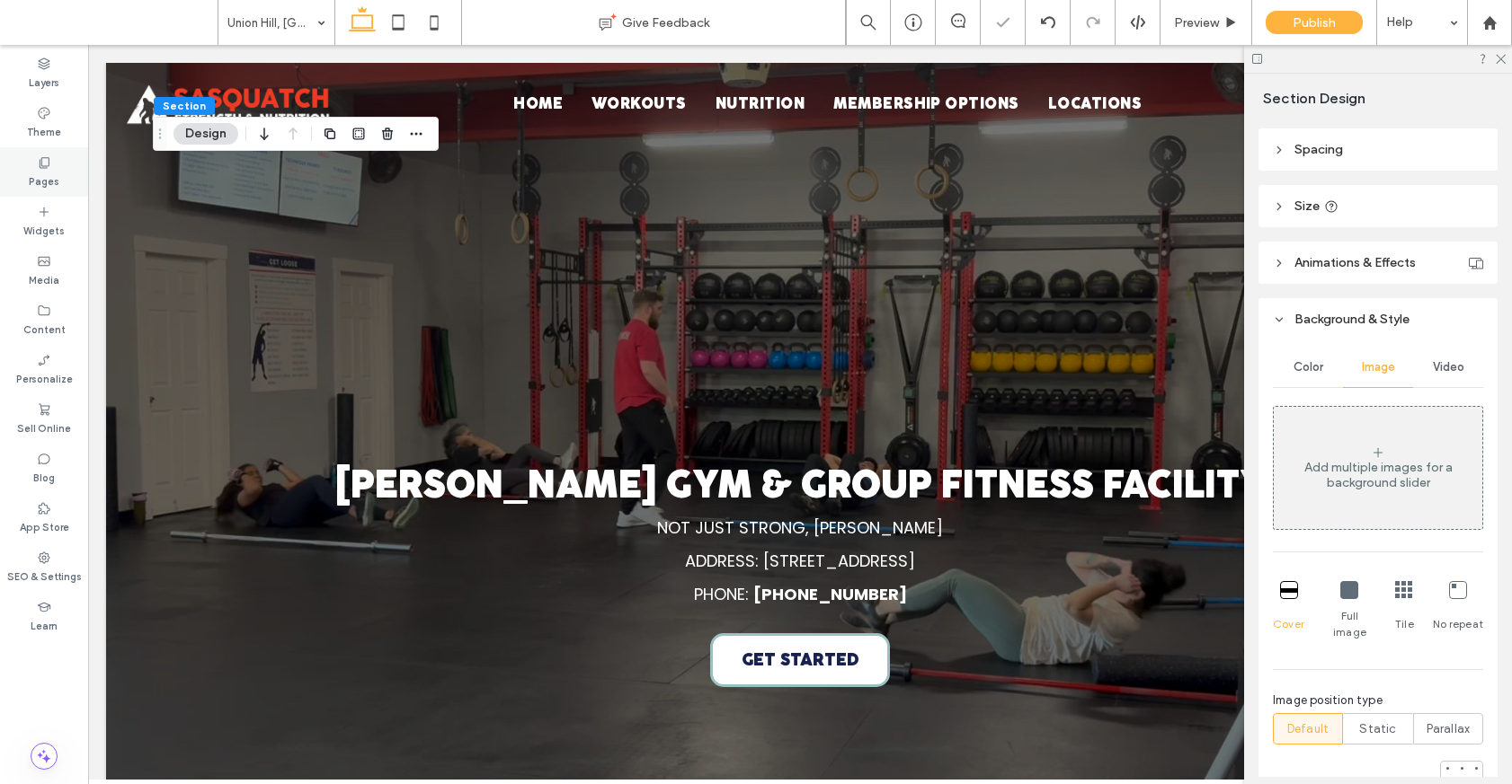
click at [53, 188] on label "Pages" at bounding box center [44, 180] width 31 height 20
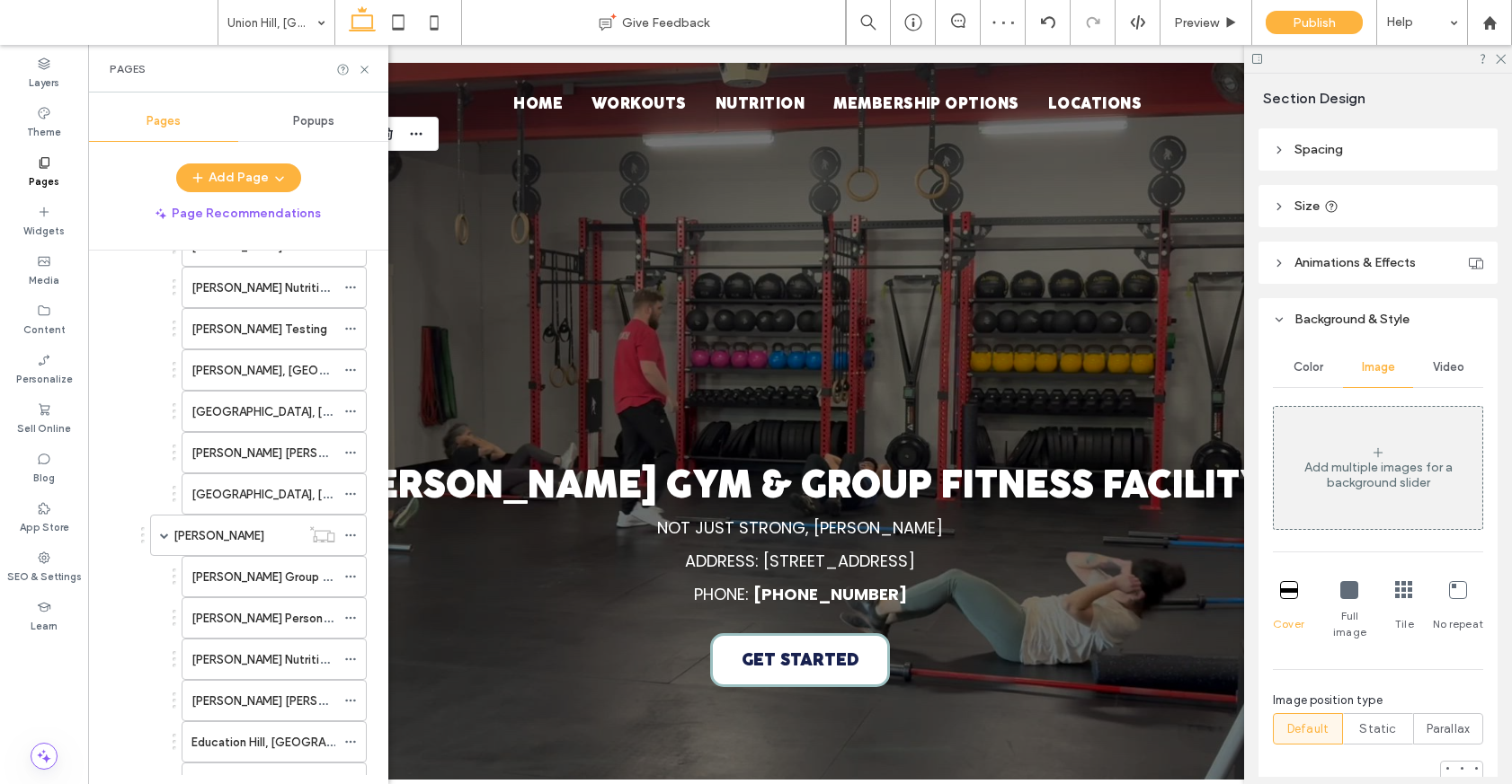
scroll to position [1247, 0]
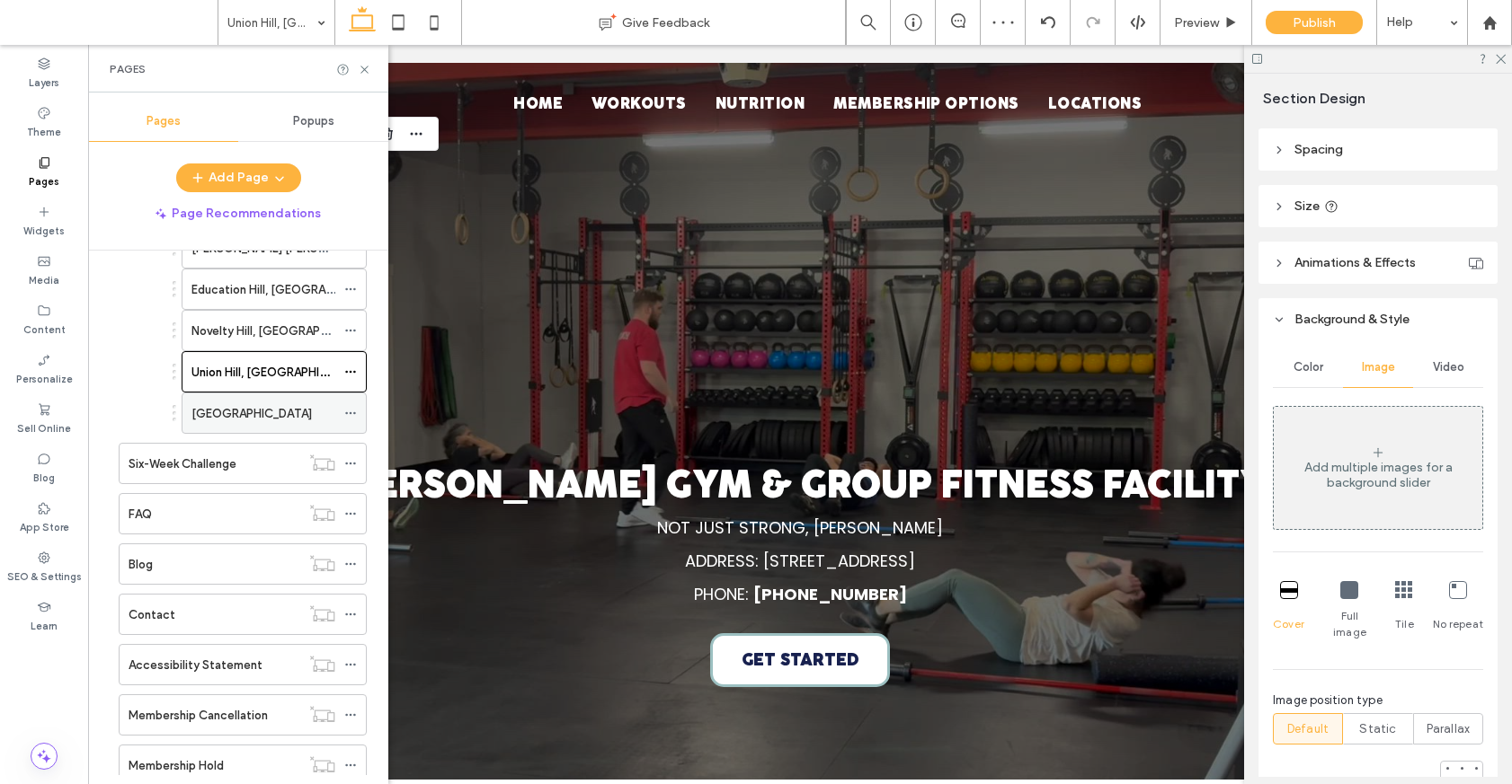
click at [212, 421] on label "Cottage Lake" at bounding box center [252, 414] width 121 height 32
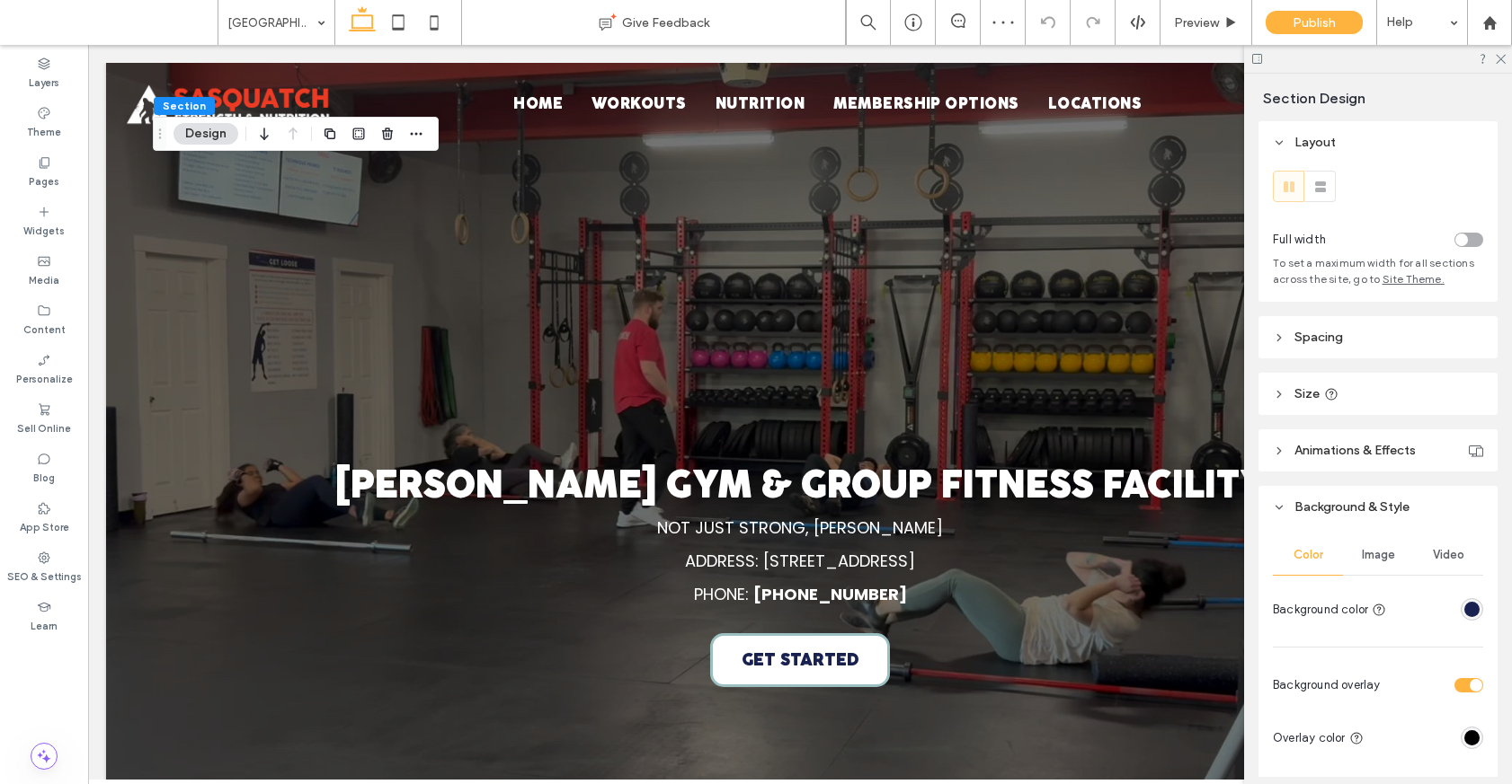
click at [1446, 564] on div "Video" at bounding box center [1448, 556] width 70 height 40
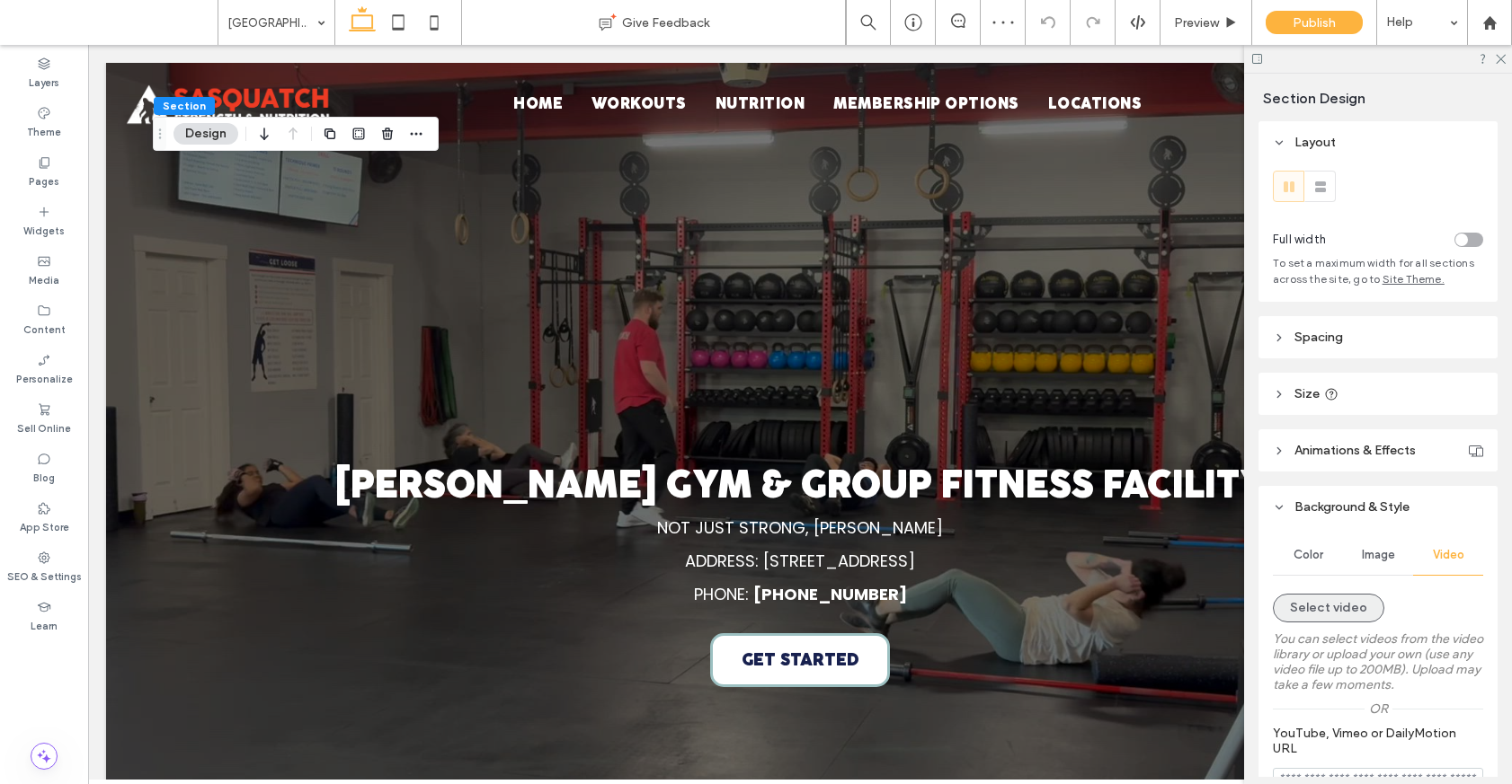
click at [1357, 621] on button "Select video" at bounding box center [1328, 607] width 112 height 29
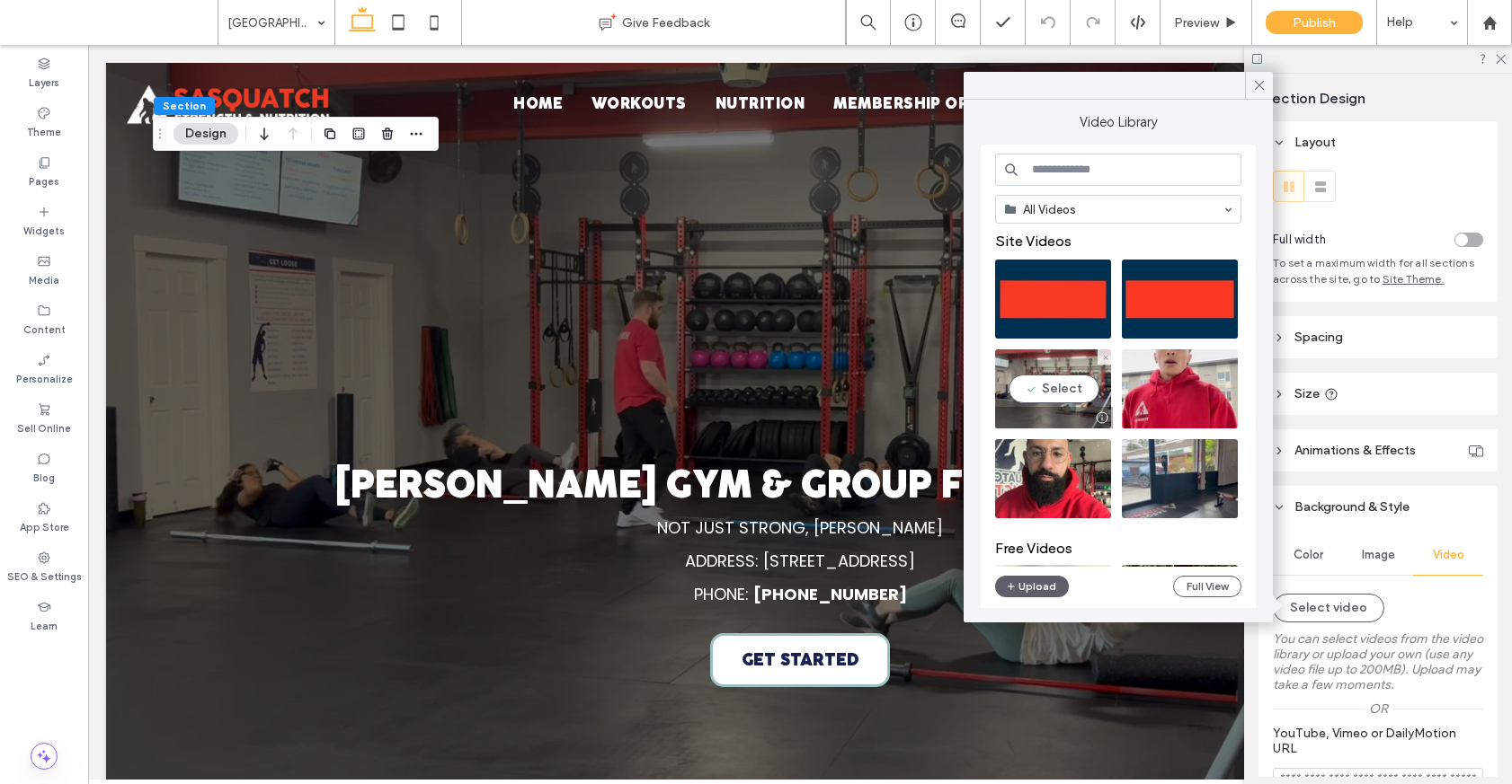
click at [1077, 372] on video at bounding box center [1053, 388] width 116 height 79
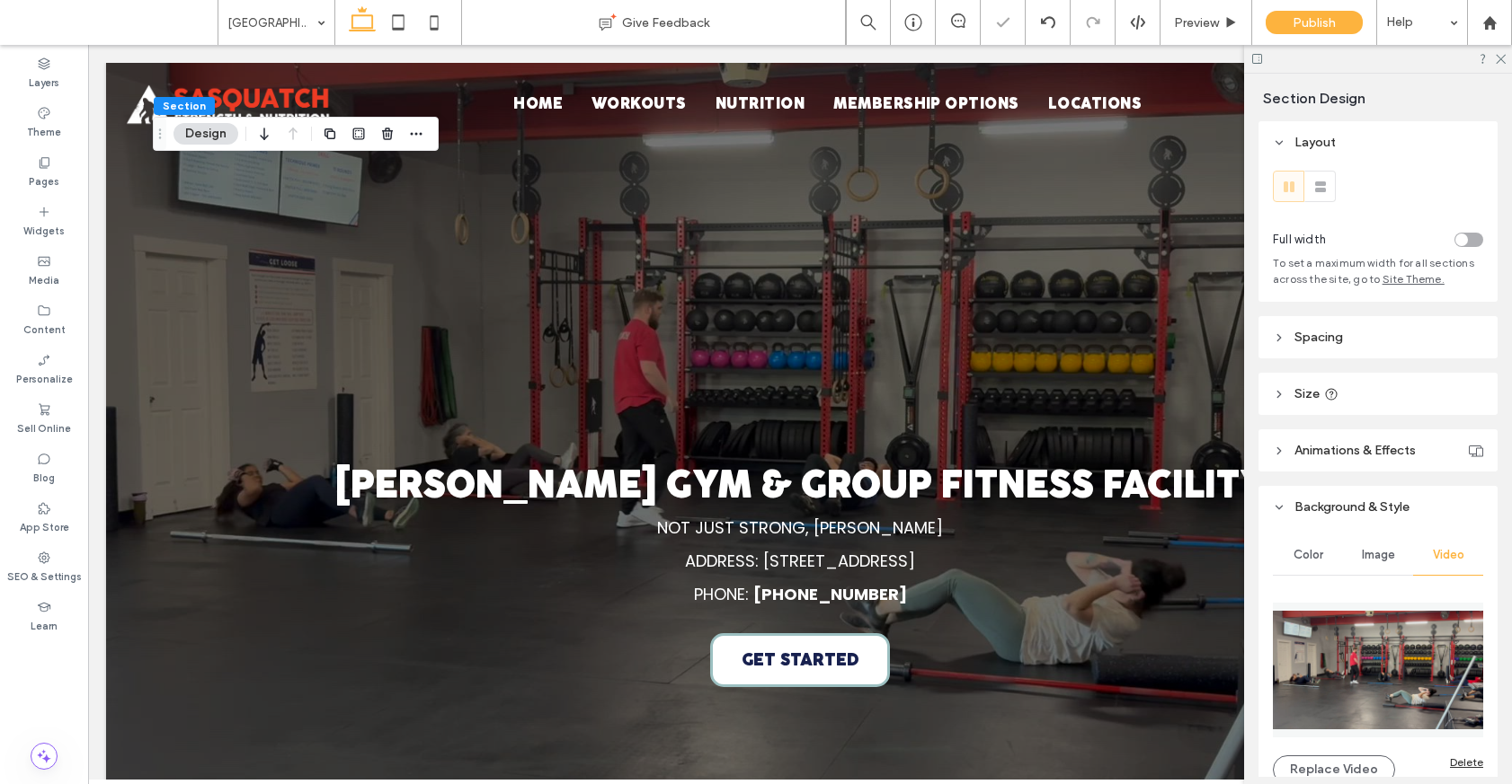
click at [1378, 546] on div "Image" at bounding box center [1377, 556] width 70 height 40
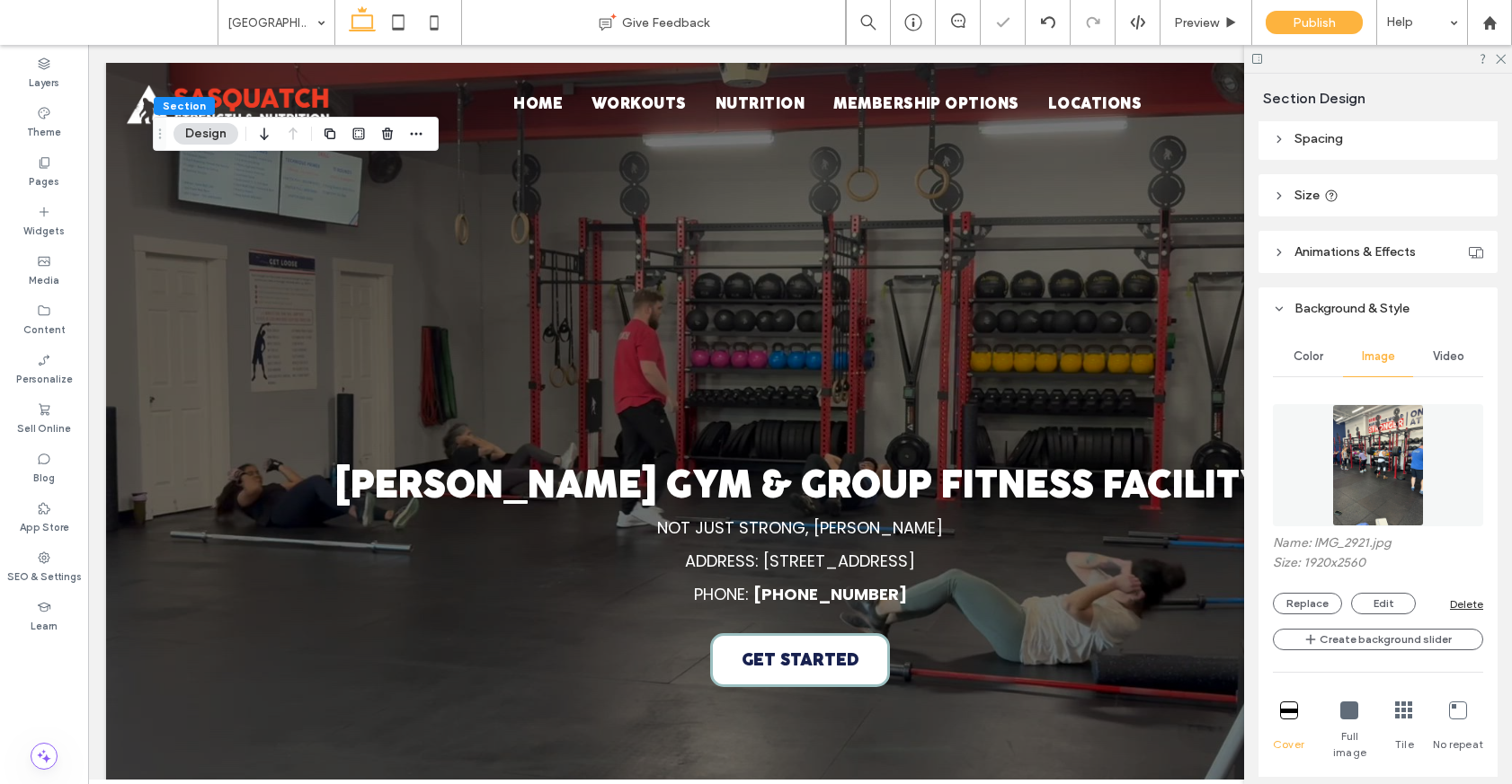
scroll to position [293, 0]
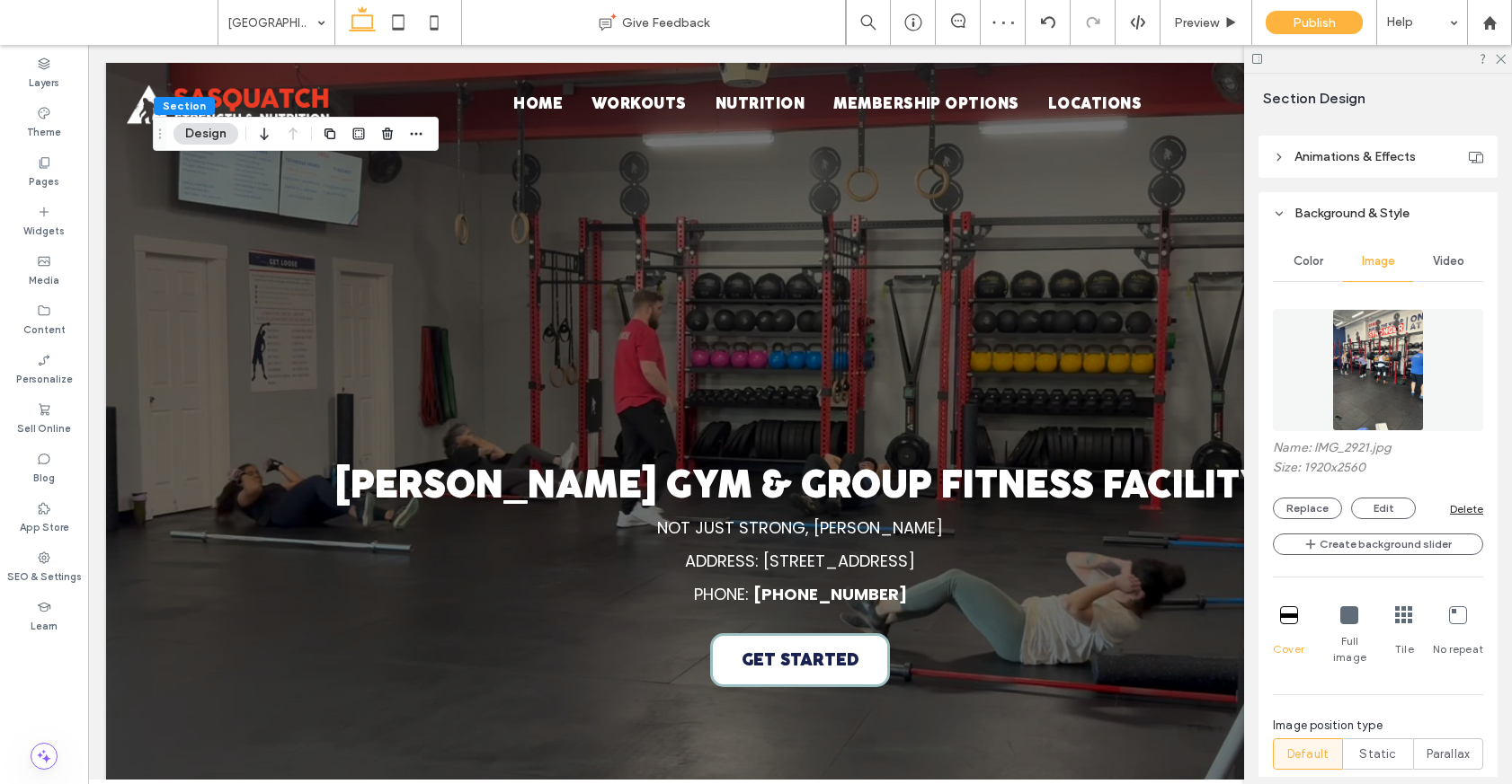
click at [1469, 506] on div "Delete" at bounding box center [1465, 509] width 33 height 14
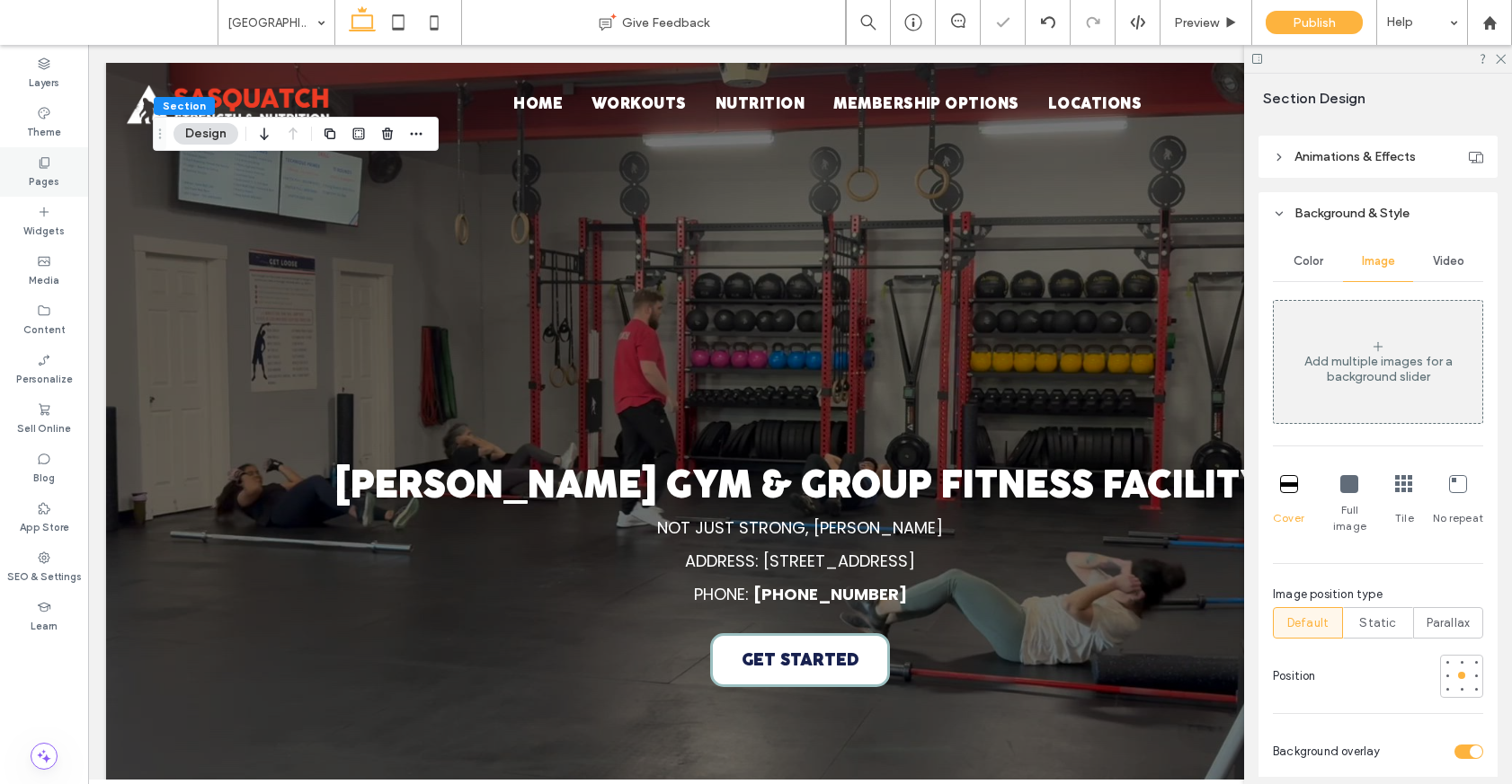
click at [39, 170] on label "Pages" at bounding box center [44, 180] width 31 height 20
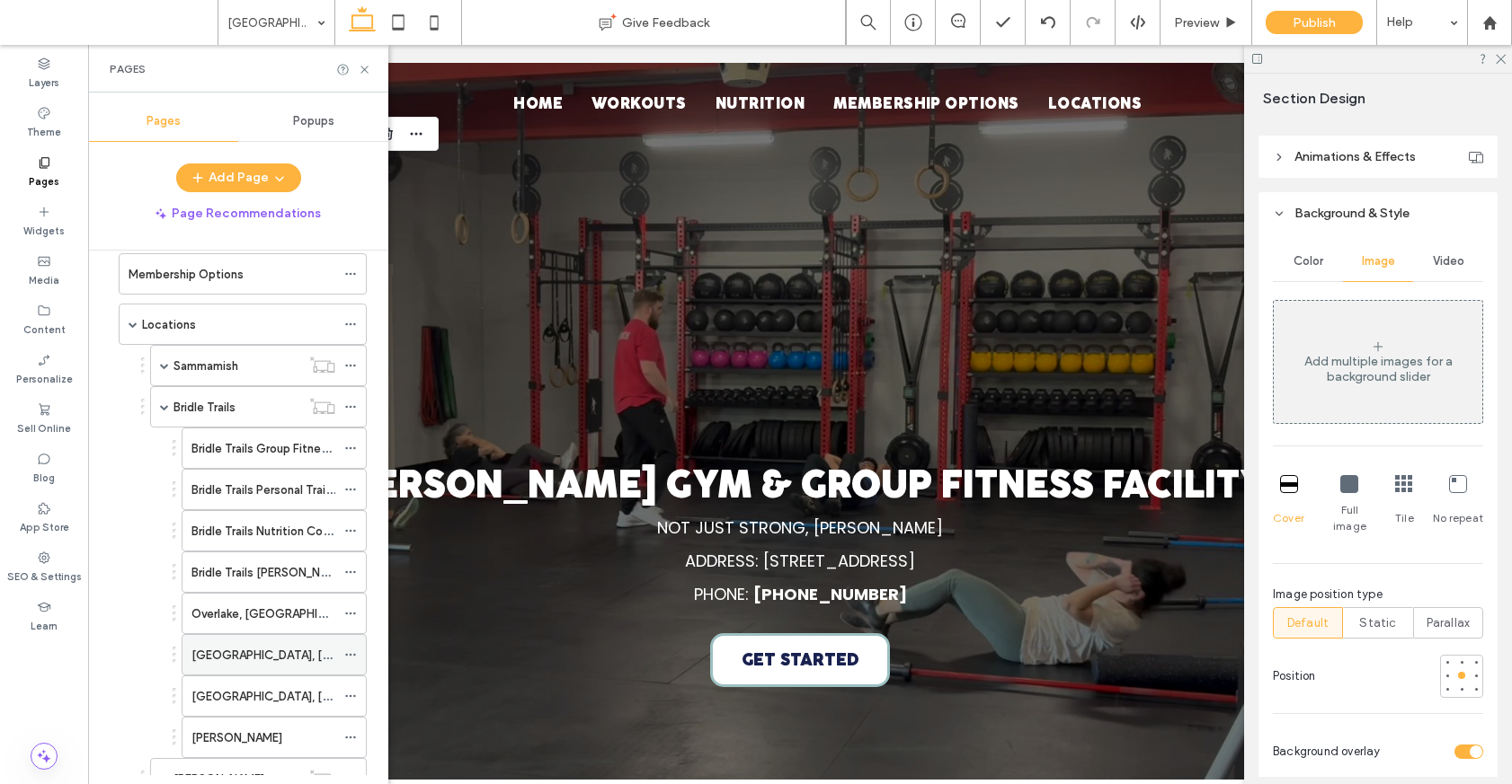
scroll to position [176, 0]
click at [168, 358] on span at bounding box center [164, 368] width 9 height 40
click at [260, 578] on label "Klahanie, Sammamish" at bounding box center [249, 576] width 114 height 32
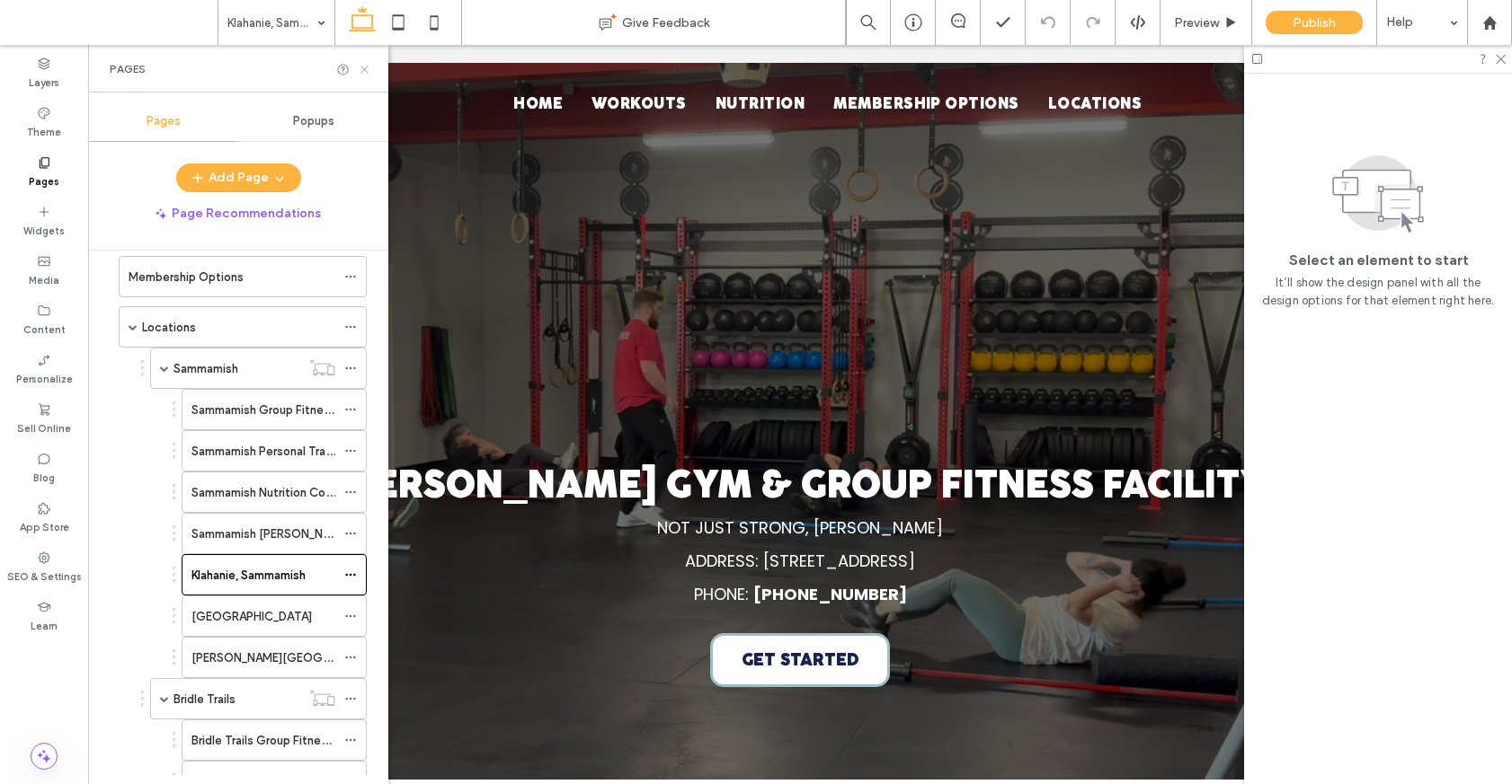
click at [363, 68] on icon at bounding box center [364, 70] width 14 height 14
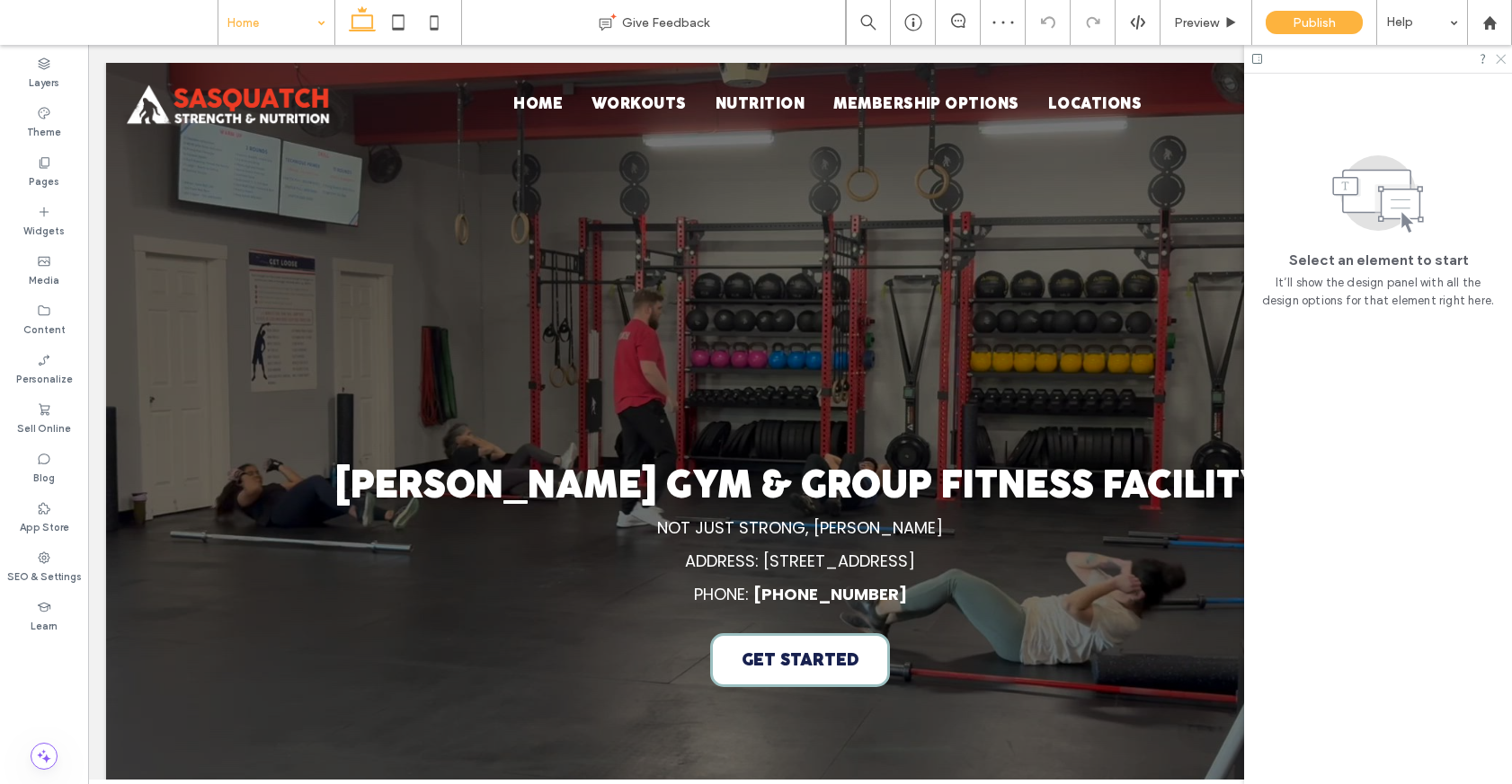
click at [1503, 58] on icon at bounding box center [1500, 58] width 12 height 12
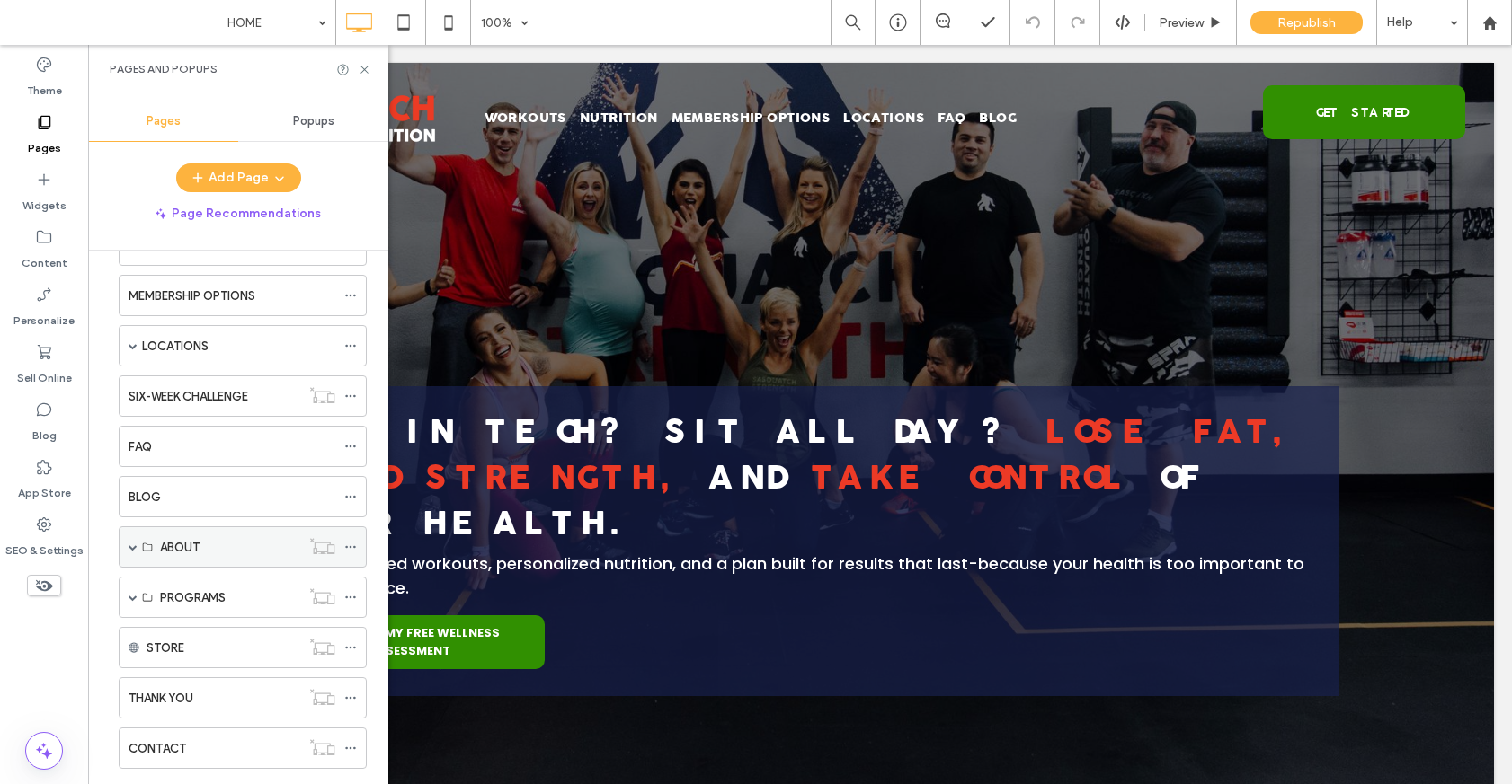
scroll to position [149, 0]
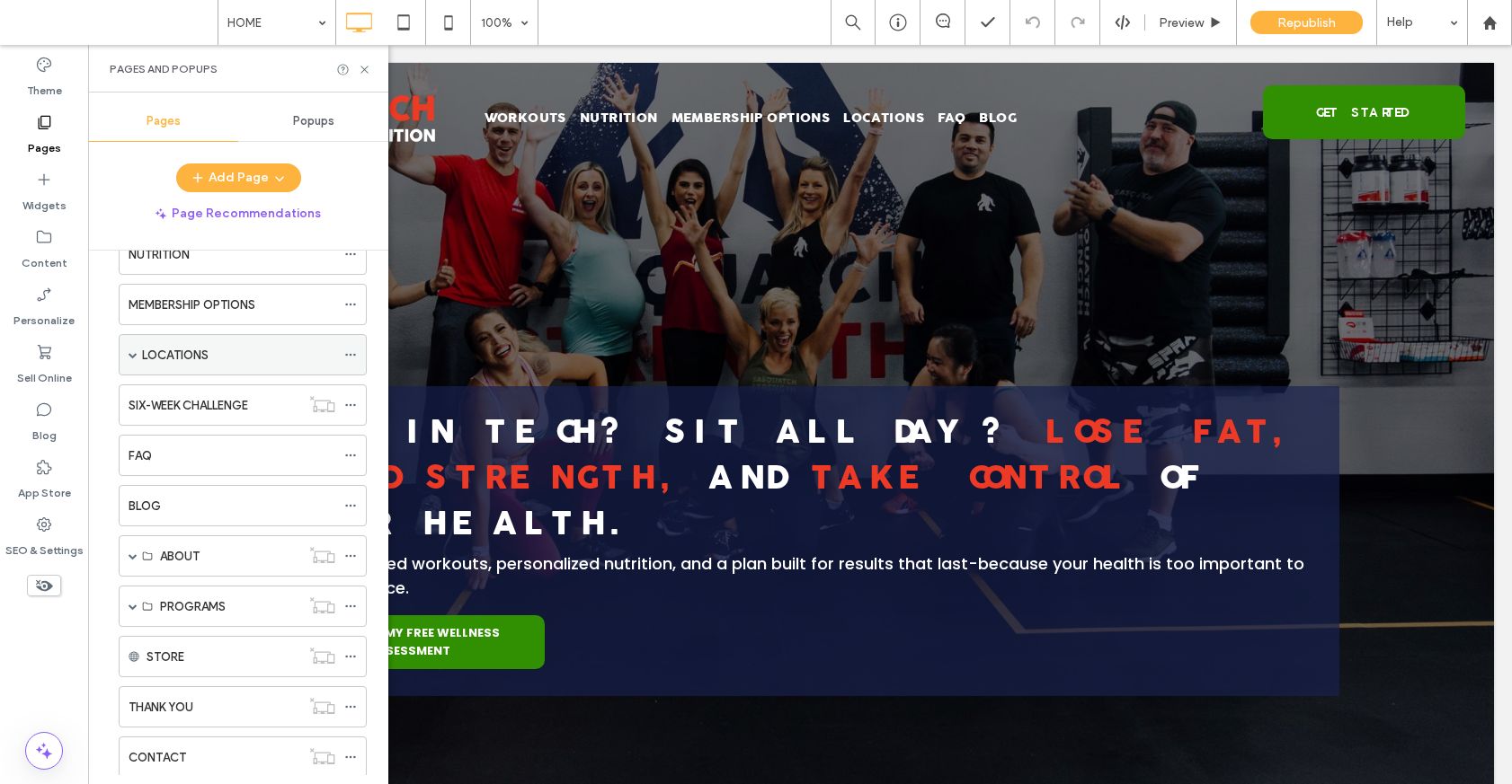
click at [131, 354] on span at bounding box center [133, 354] width 9 height 9
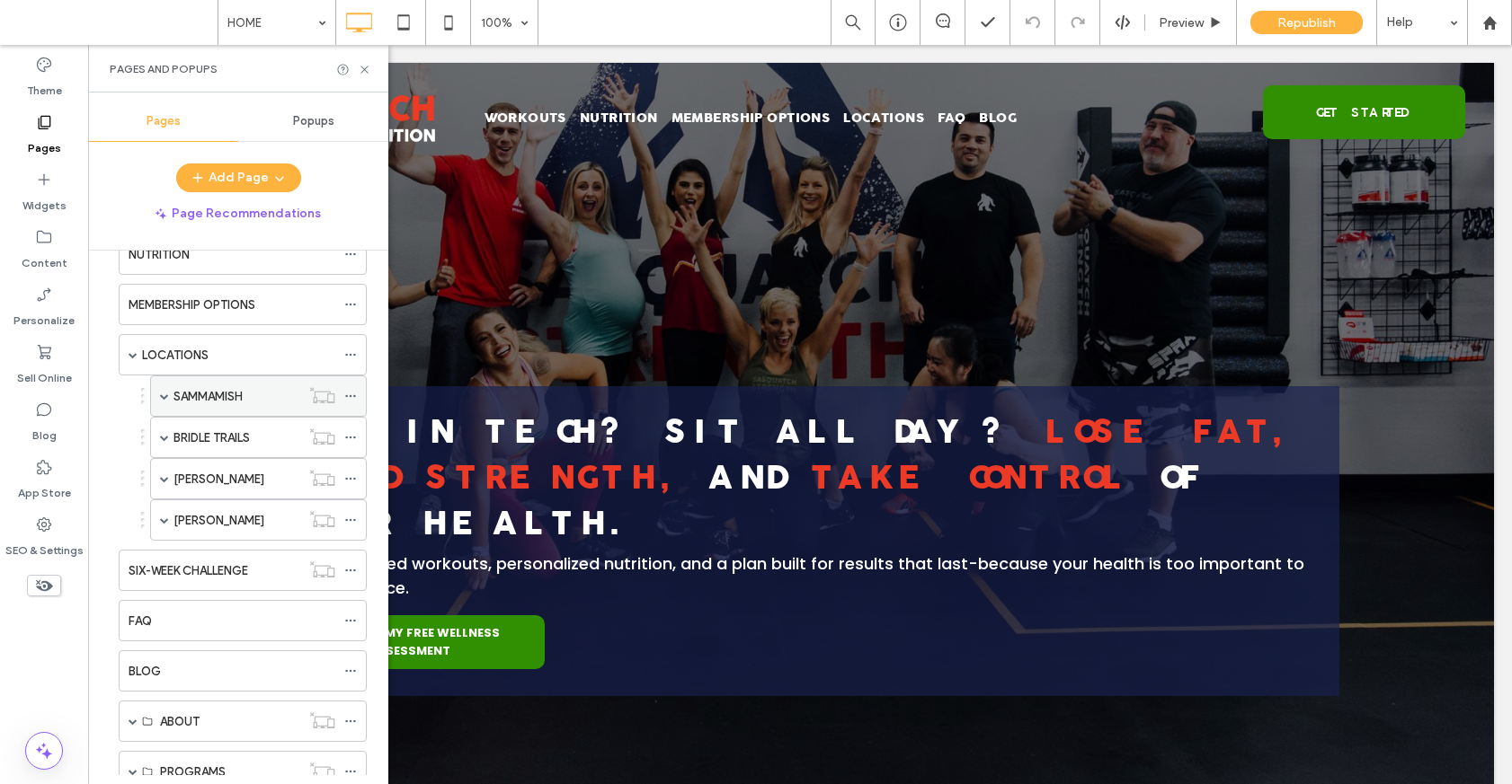
click at [172, 395] on div "SAMMAMISH" at bounding box center [257, 395] width 217 height 41
click at [162, 394] on span at bounding box center [164, 396] width 9 height 9
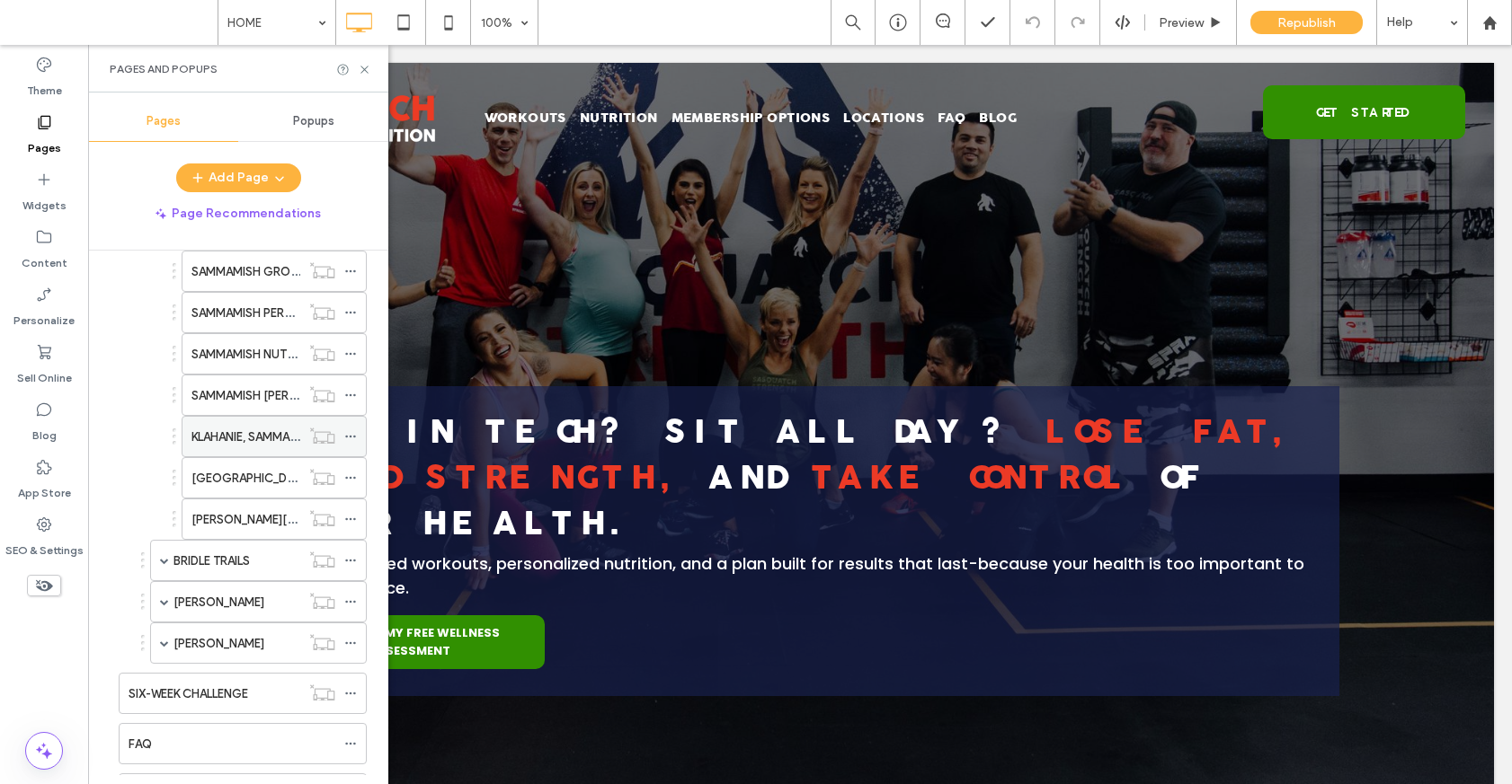
scroll to position [431, 0]
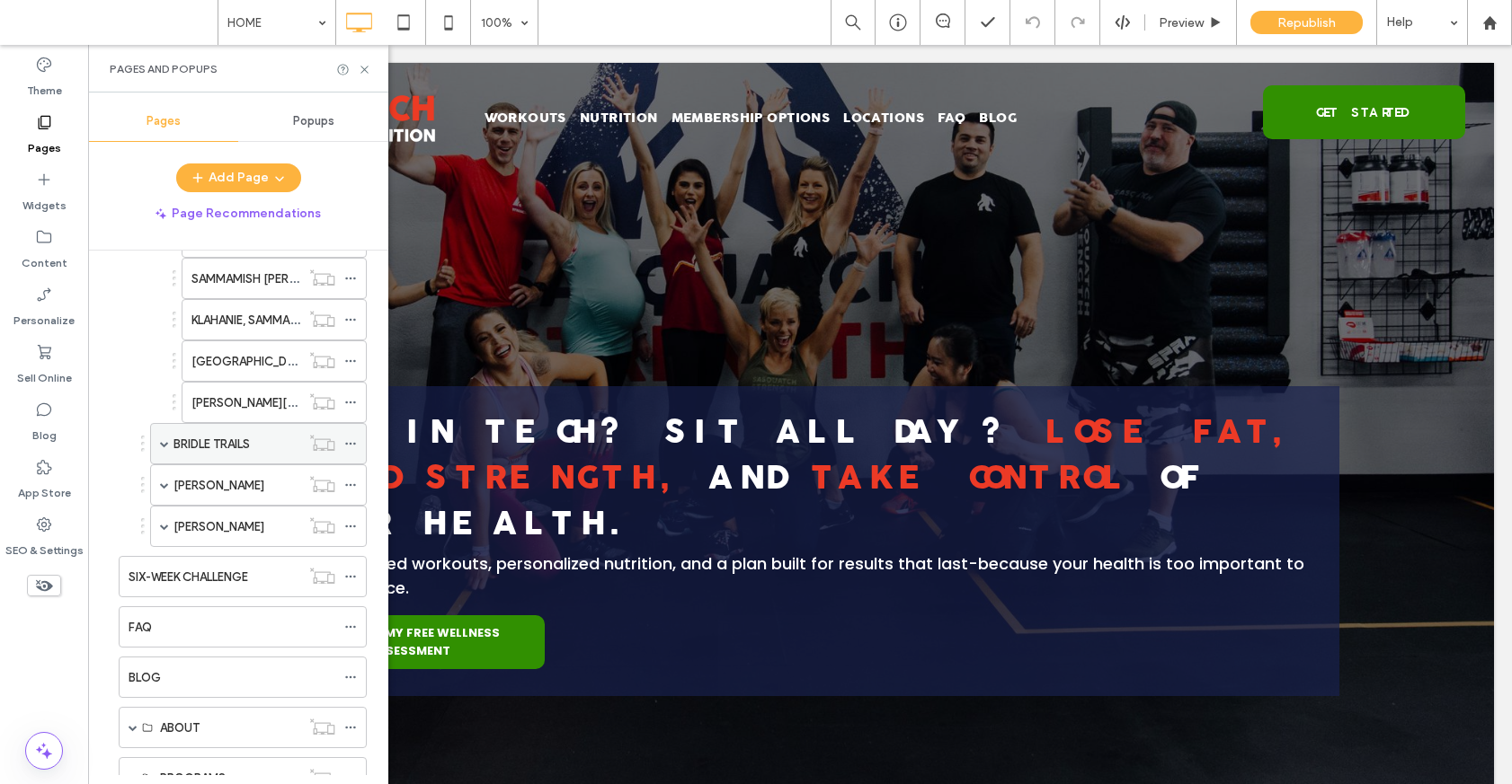
click at [160, 441] on span at bounding box center [164, 443] width 9 height 9
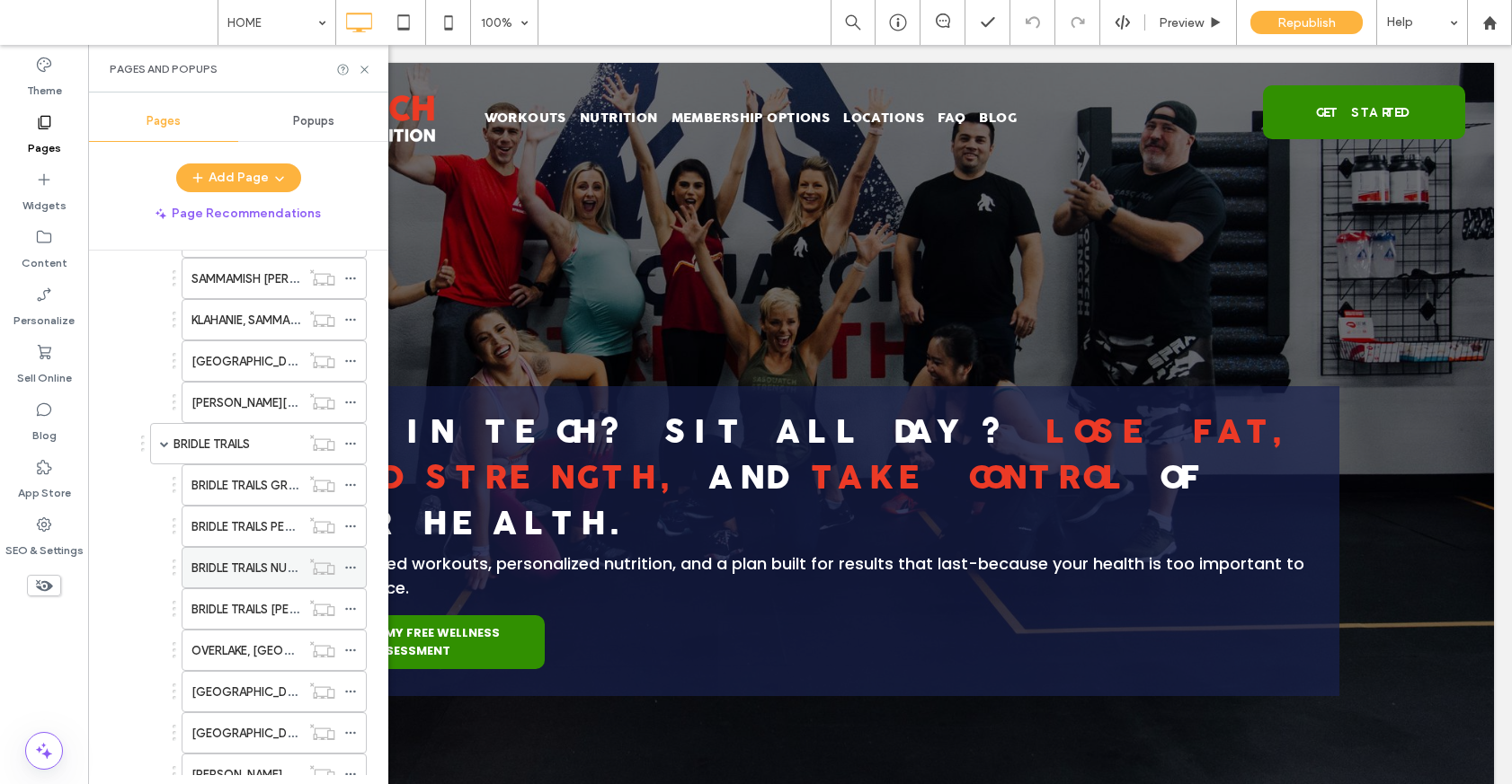
scroll to position [687, 0]
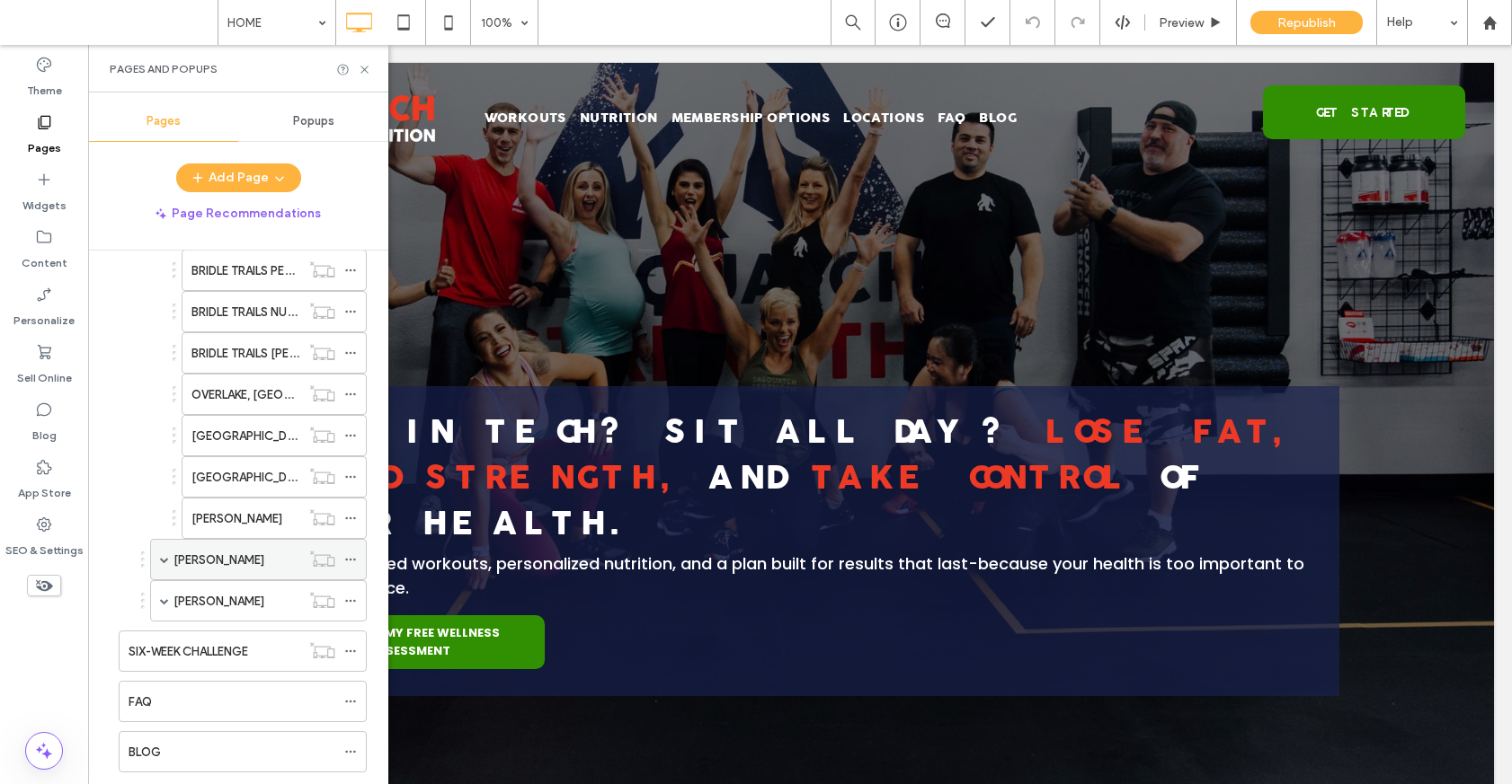
click at [160, 565] on span at bounding box center [164, 560] width 9 height 40
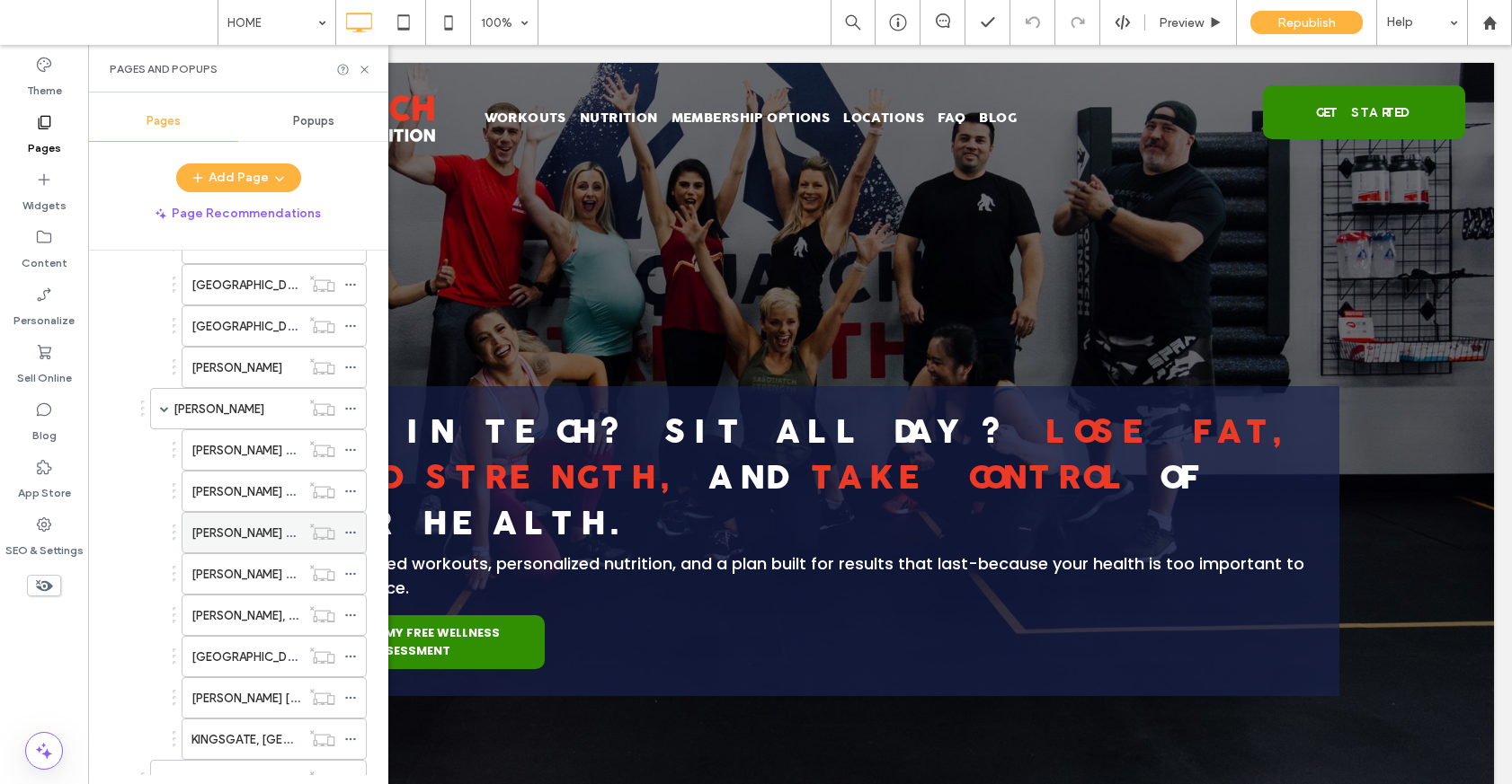
scroll to position [973, 0]
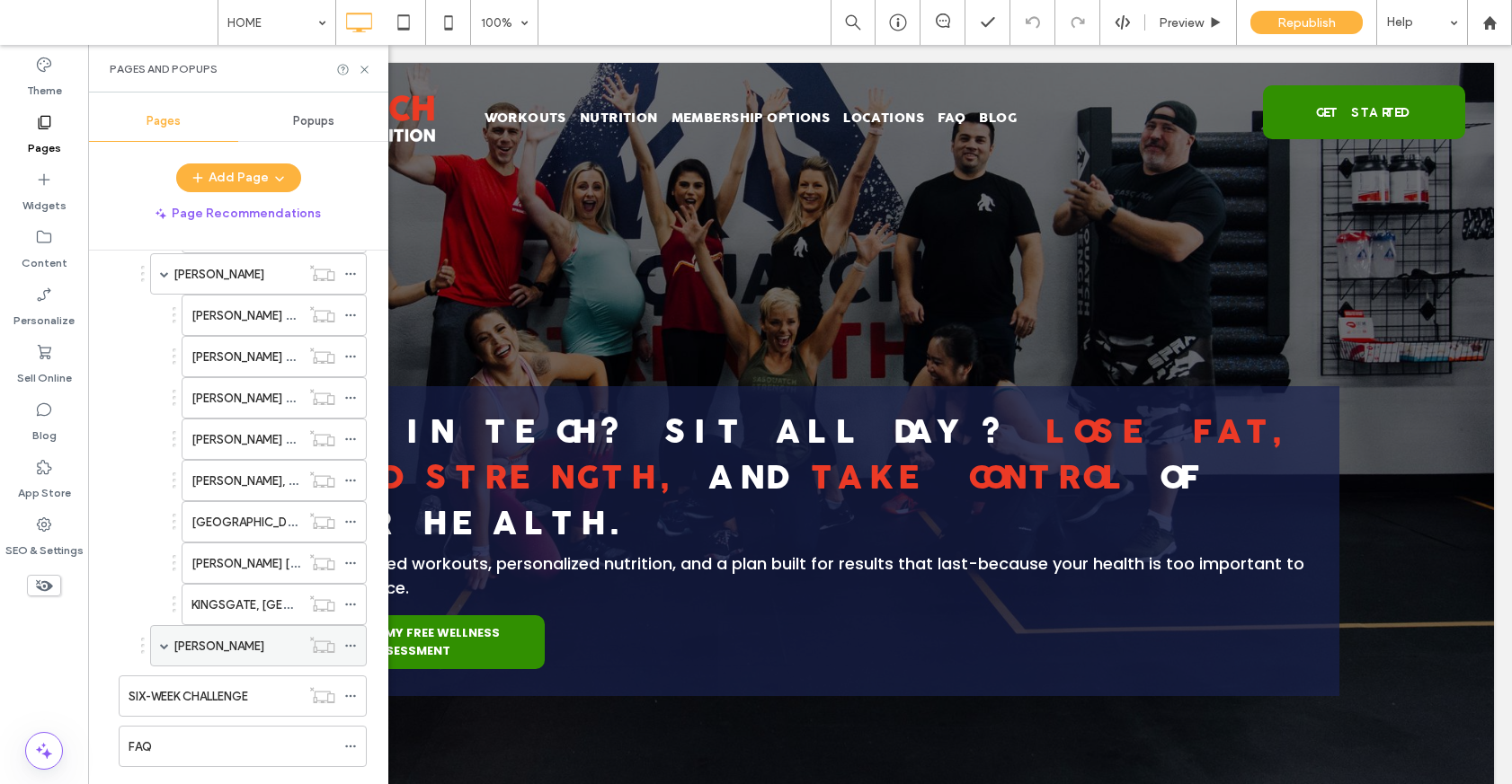
click at [164, 645] on span at bounding box center [164, 645] width 9 height 9
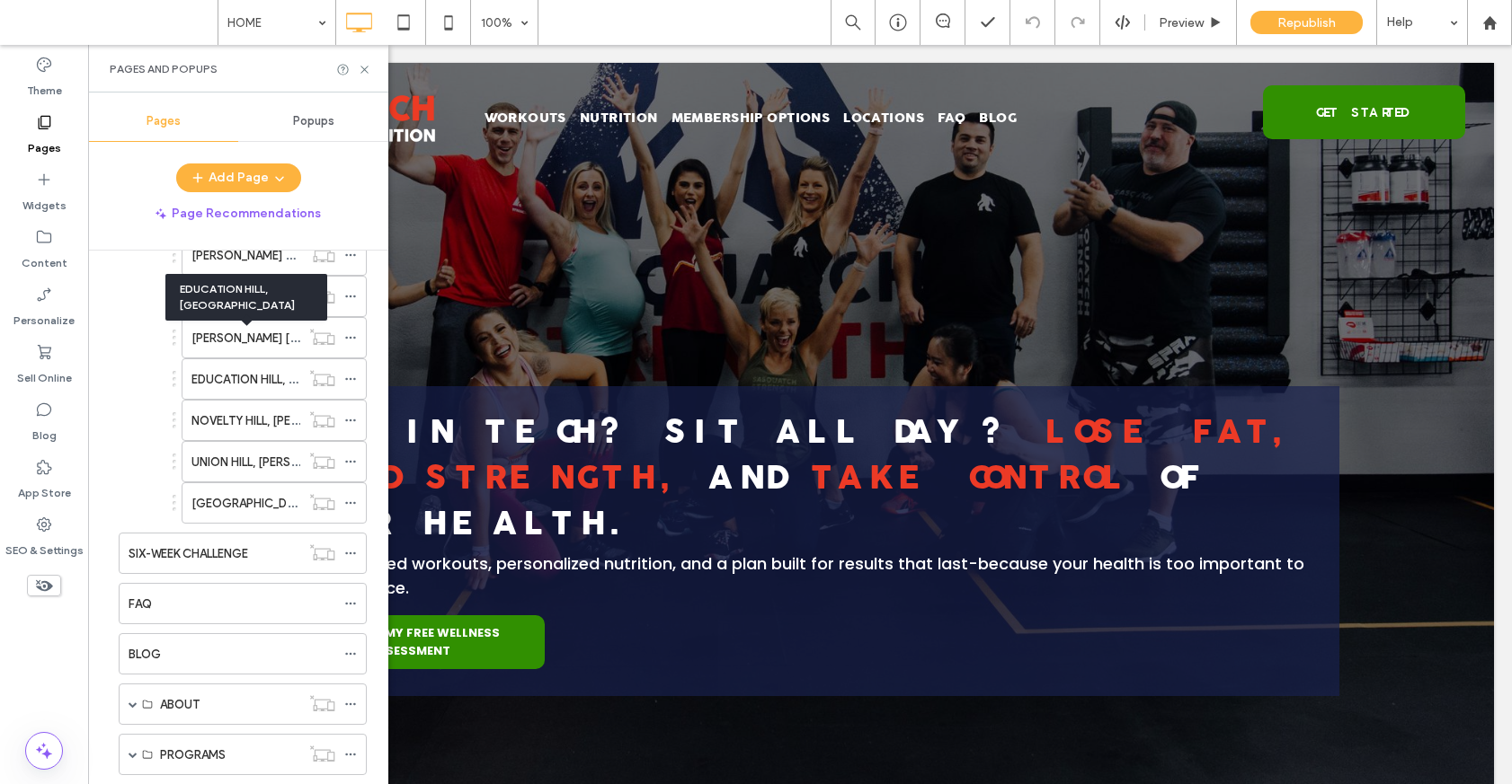
scroll to position [1411, 0]
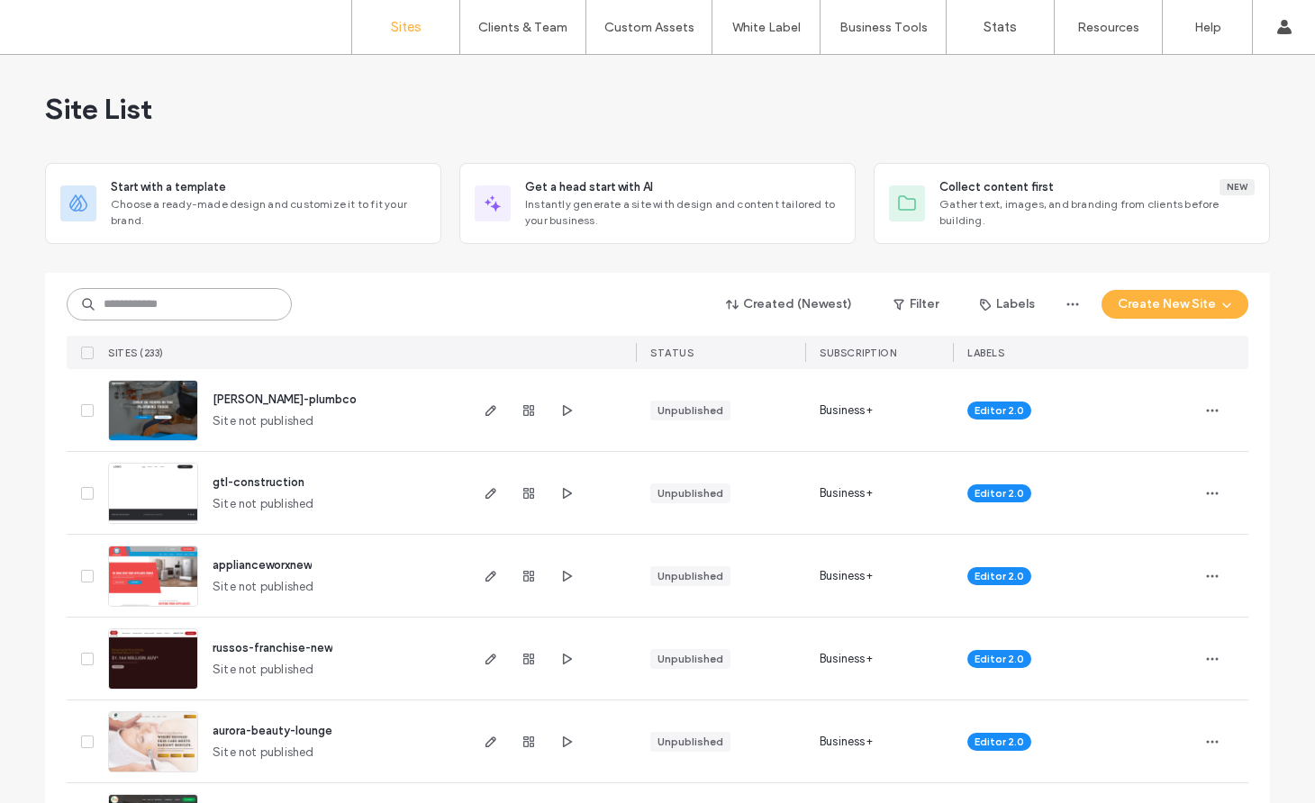
click at [213, 312] on input at bounding box center [179, 304] width 225 height 32
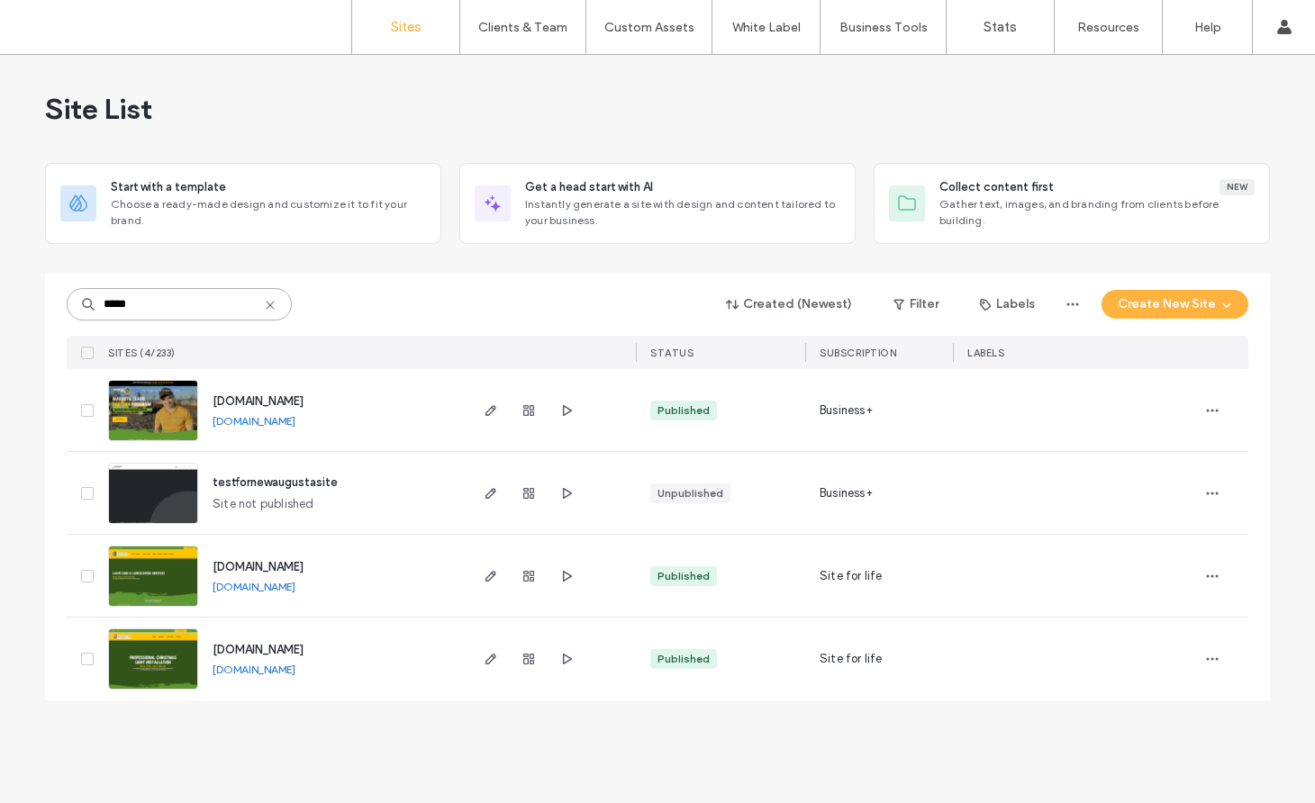
type input "*****"
click at [170, 566] on img at bounding box center [153, 608] width 88 height 122
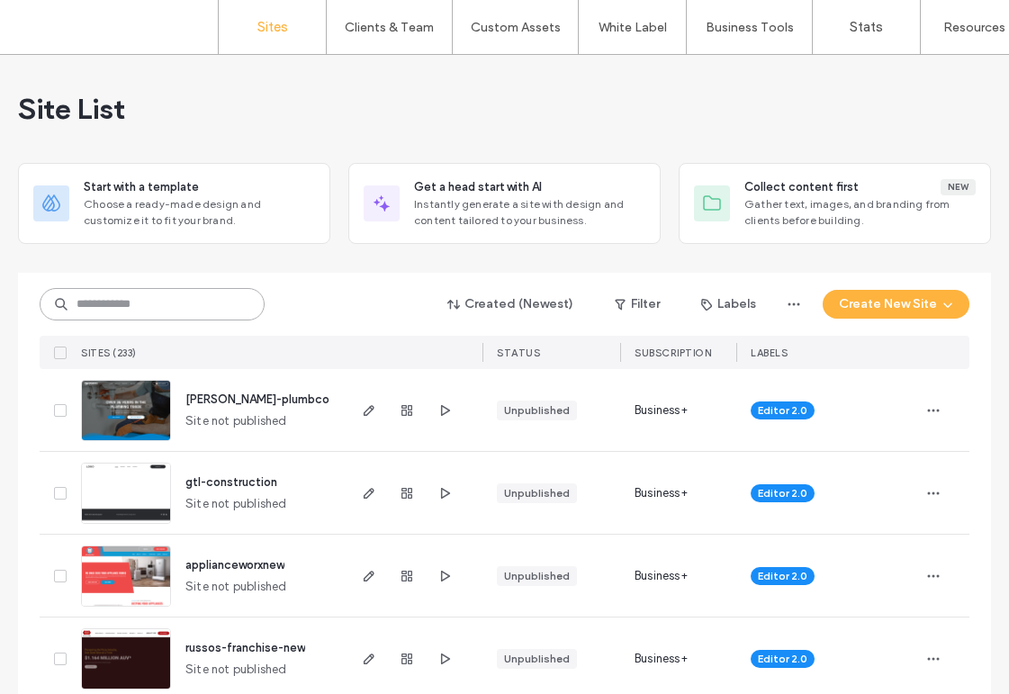
click at [205, 298] on input at bounding box center [152, 304] width 225 height 32
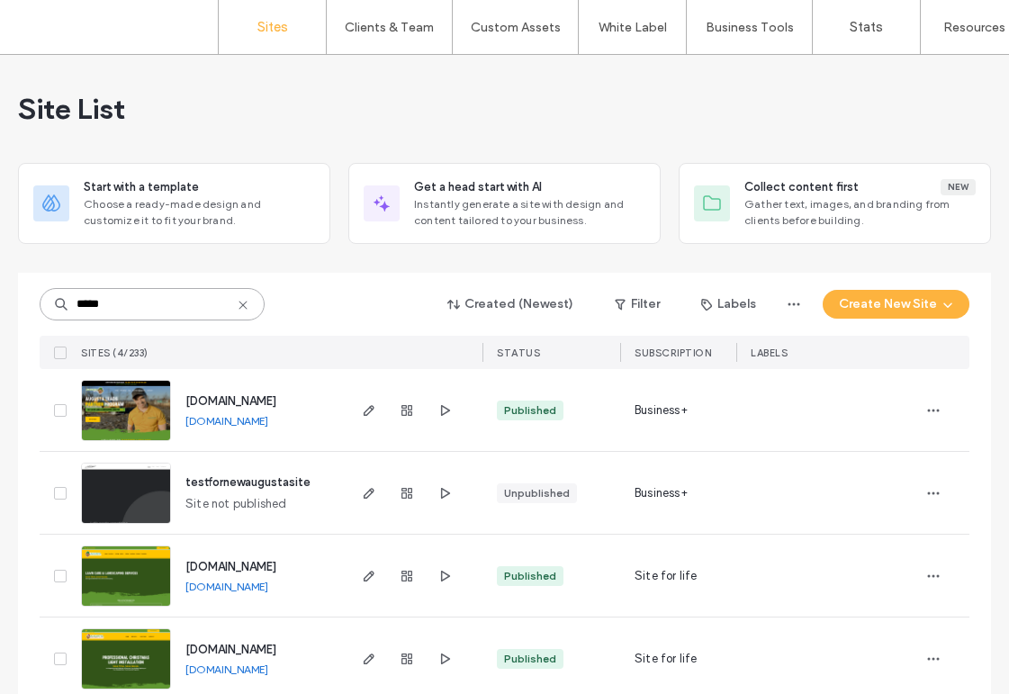
scroll to position [28, 0]
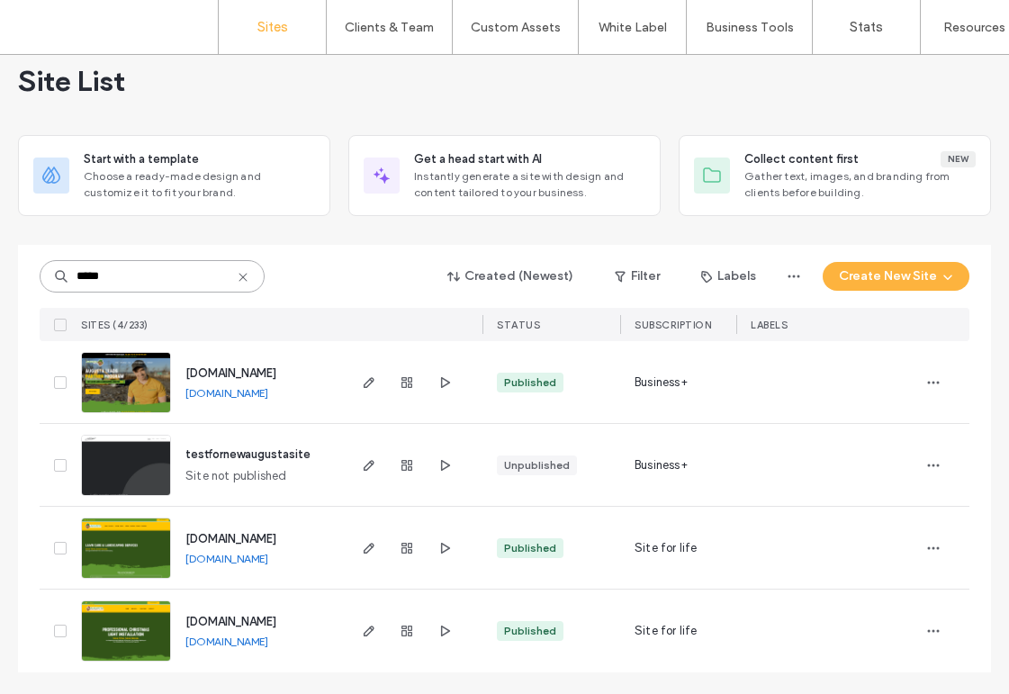
type input "*****"
click at [109, 559] on img at bounding box center [126, 580] width 88 height 122
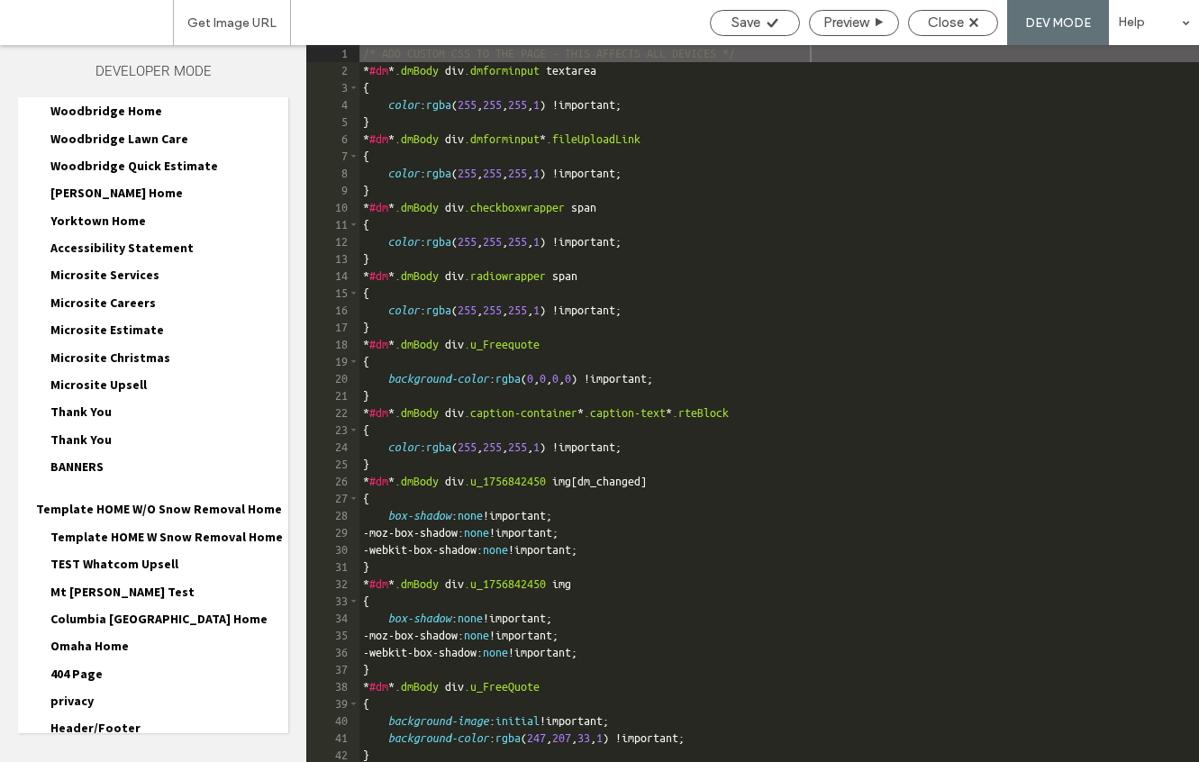
scroll to position [6485, 0]
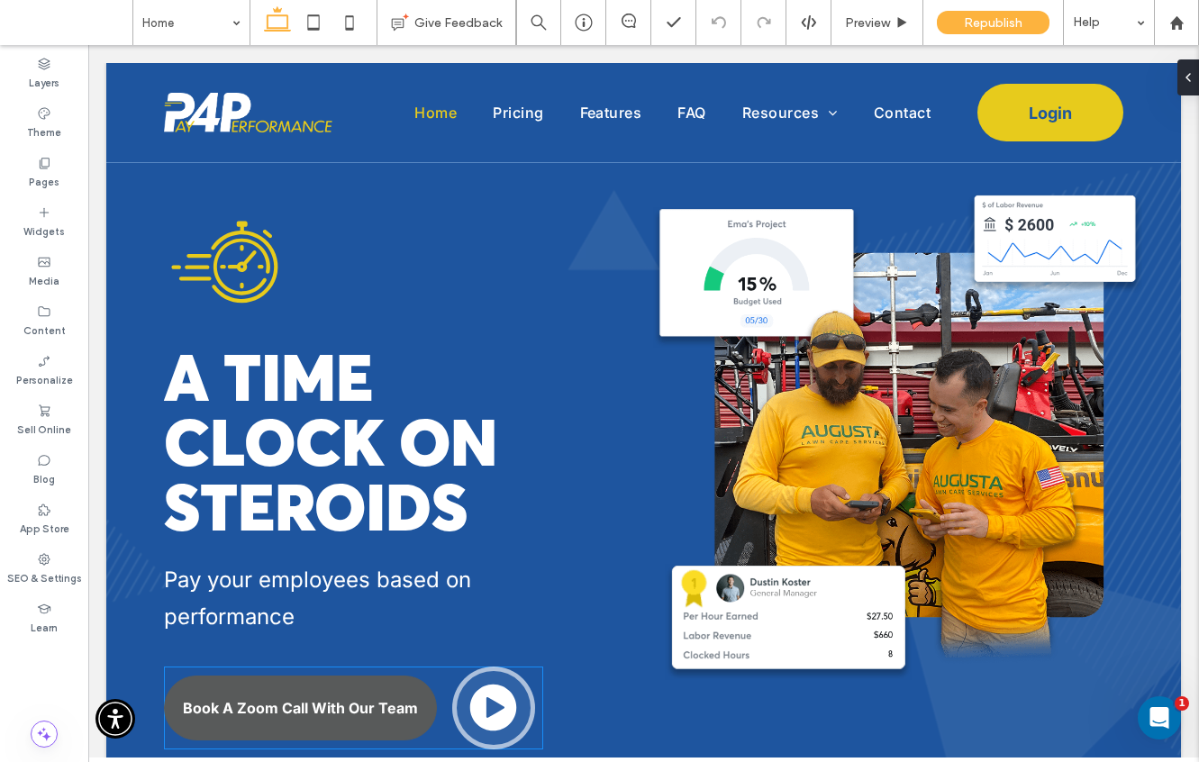
click at [305, 731] on link "Book A Zoom Call With Our Team" at bounding box center [300, 707] width 273 height 65
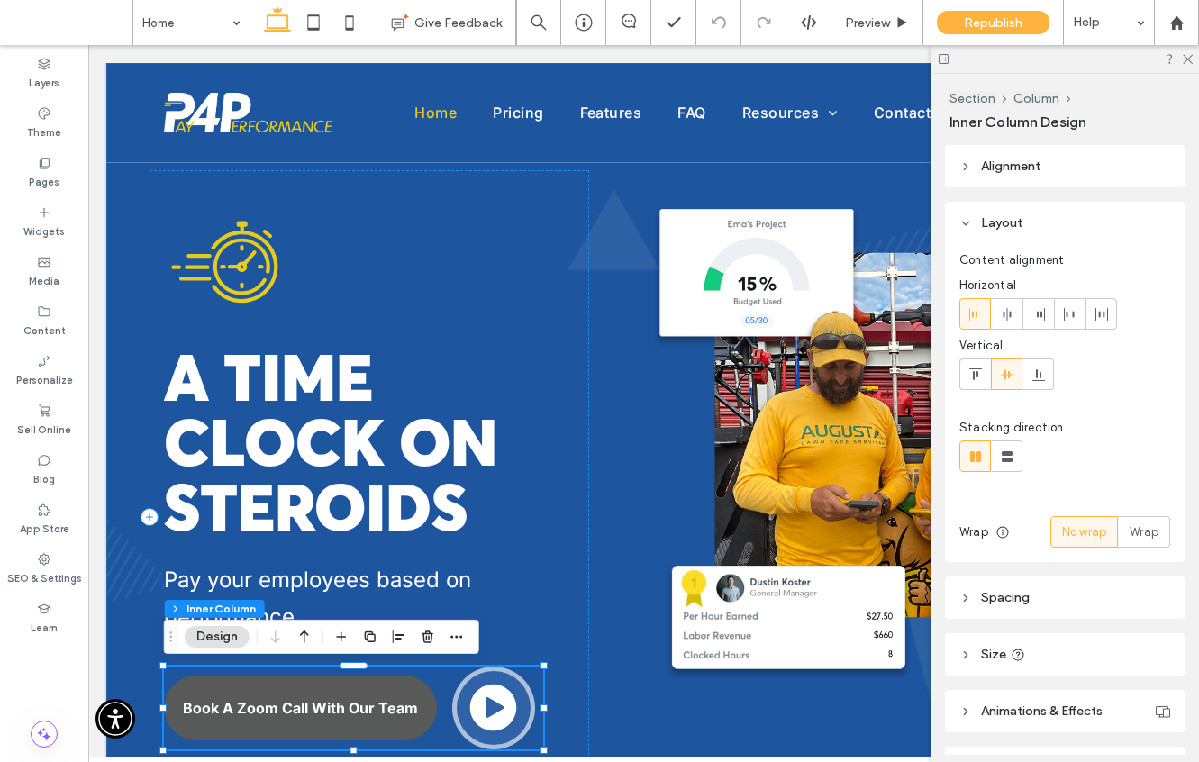
click at [305, 731] on link "Book A Zoom Call With Our Team" at bounding box center [300, 707] width 273 height 65
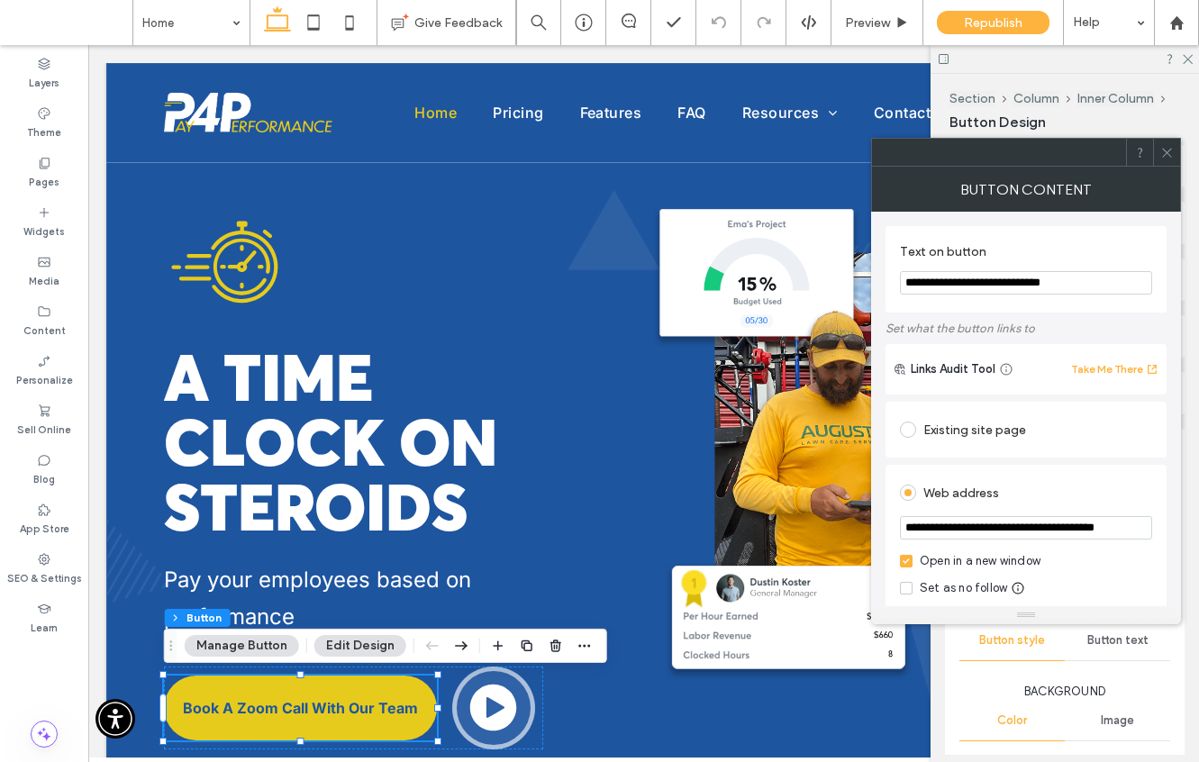
click at [1036, 523] on input "**********" at bounding box center [1026, 527] width 252 height 23
paste input "*********"
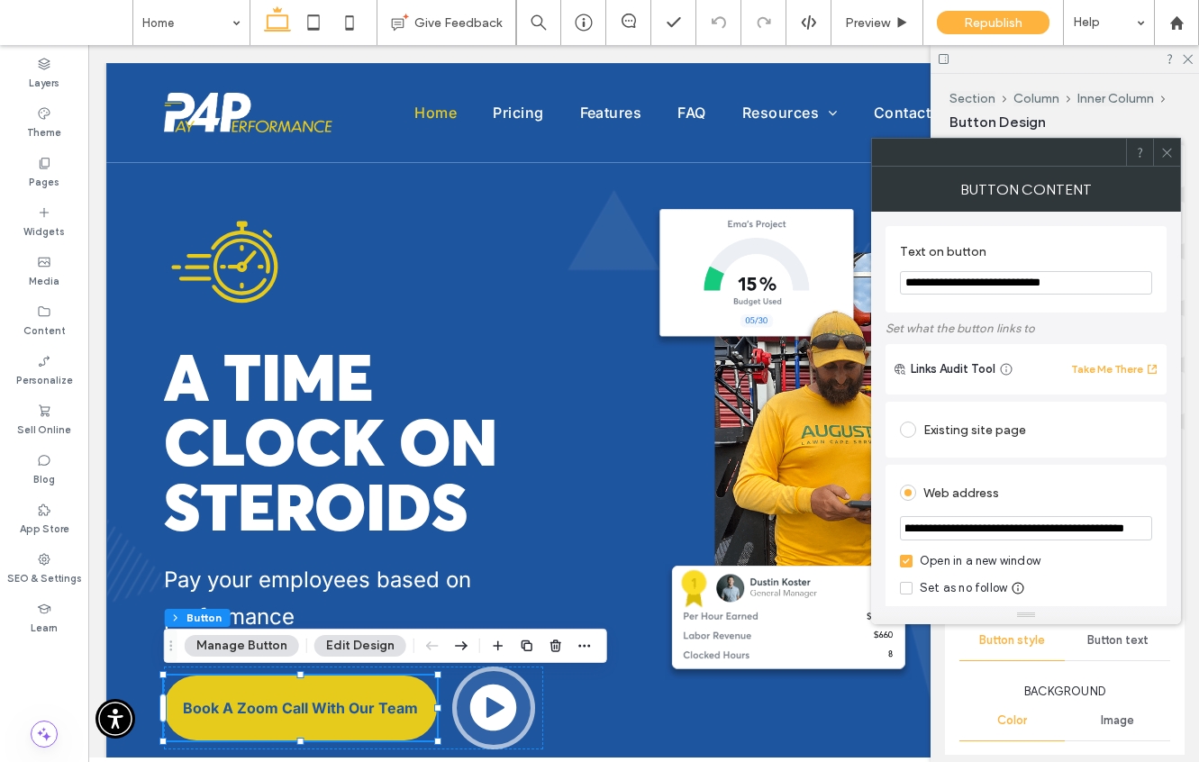
type input "**********"
click at [1168, 146] on icon at bounding box center [1167, 153] width 14 height 14
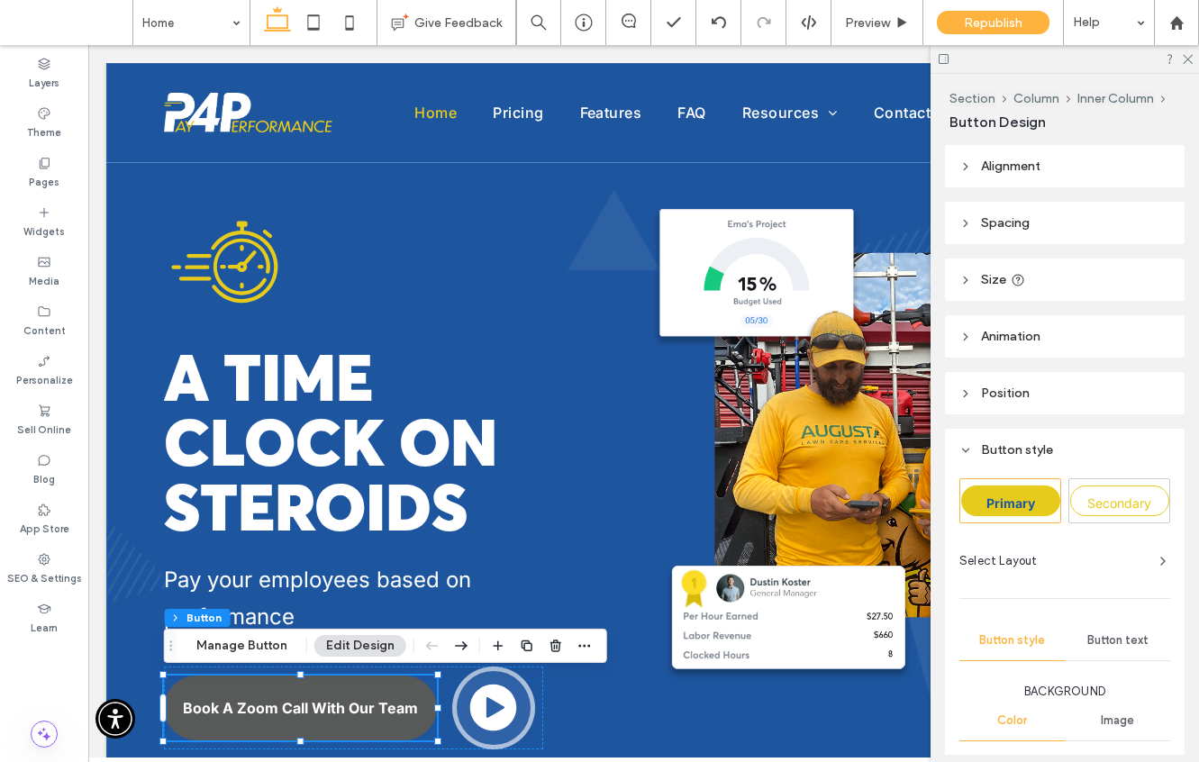
click at [295, 717] on link "Book A Zoom Call With Our Team" at bounding box center [300, 707] width 273 height 65
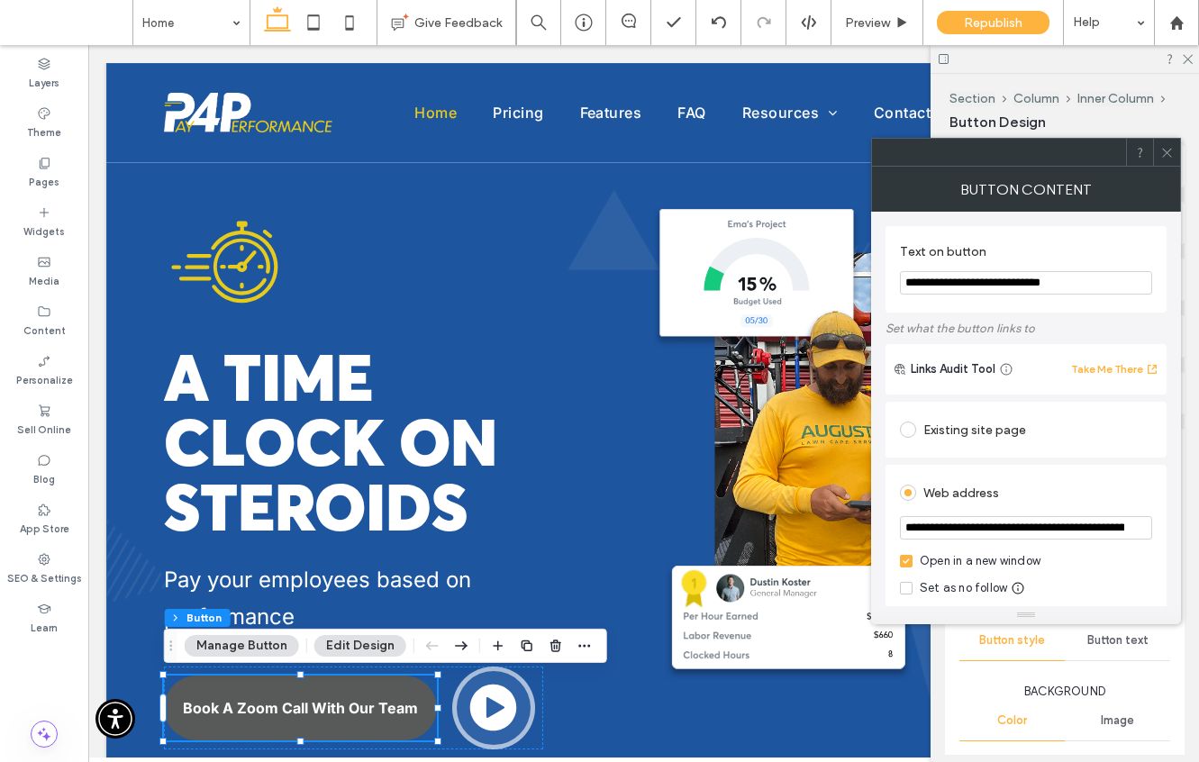
click at [303, 712] on span "Book A Zoom Call With Our Team" at bounding box center [300, 708] width 235 height 18
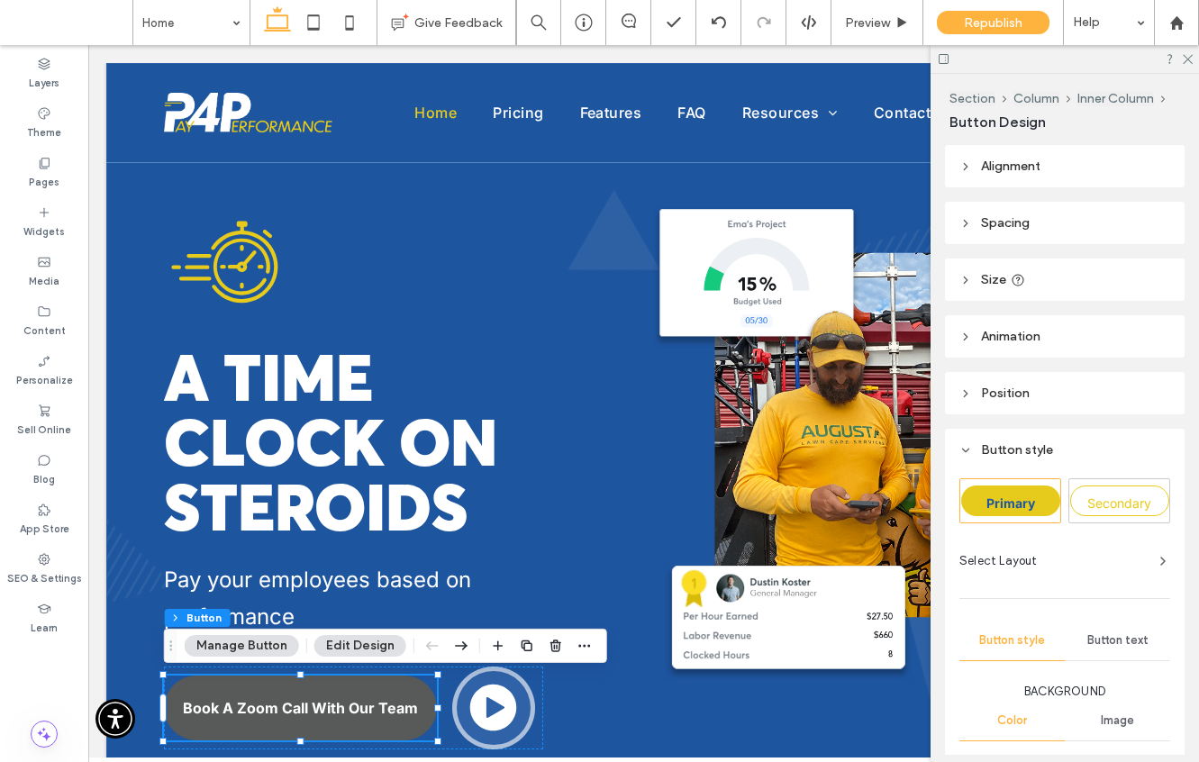
click at [303, 712] on span "Book A Zoom Call With Our Team" at bounding box center [300, 708] width 235 height 18
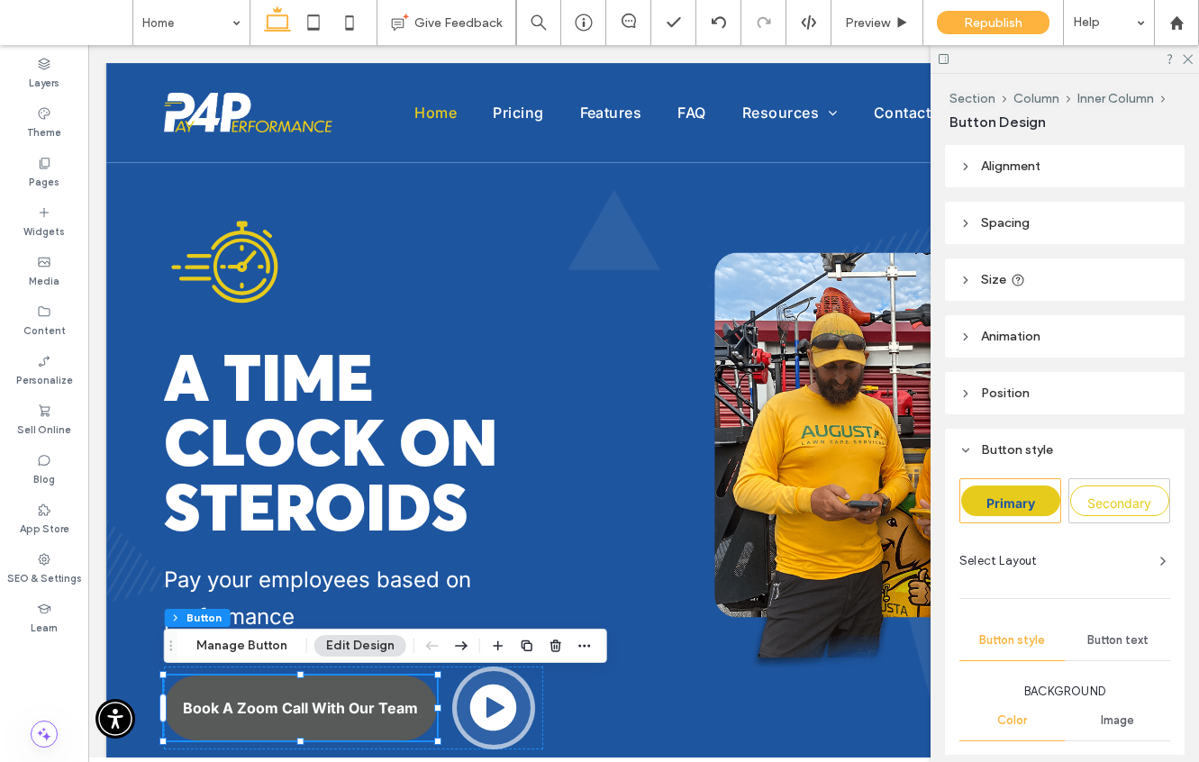
click at [364, 732] on link "Book A Zoom Call With Our Team" at bounding box center [300, 707] width 273 height 65
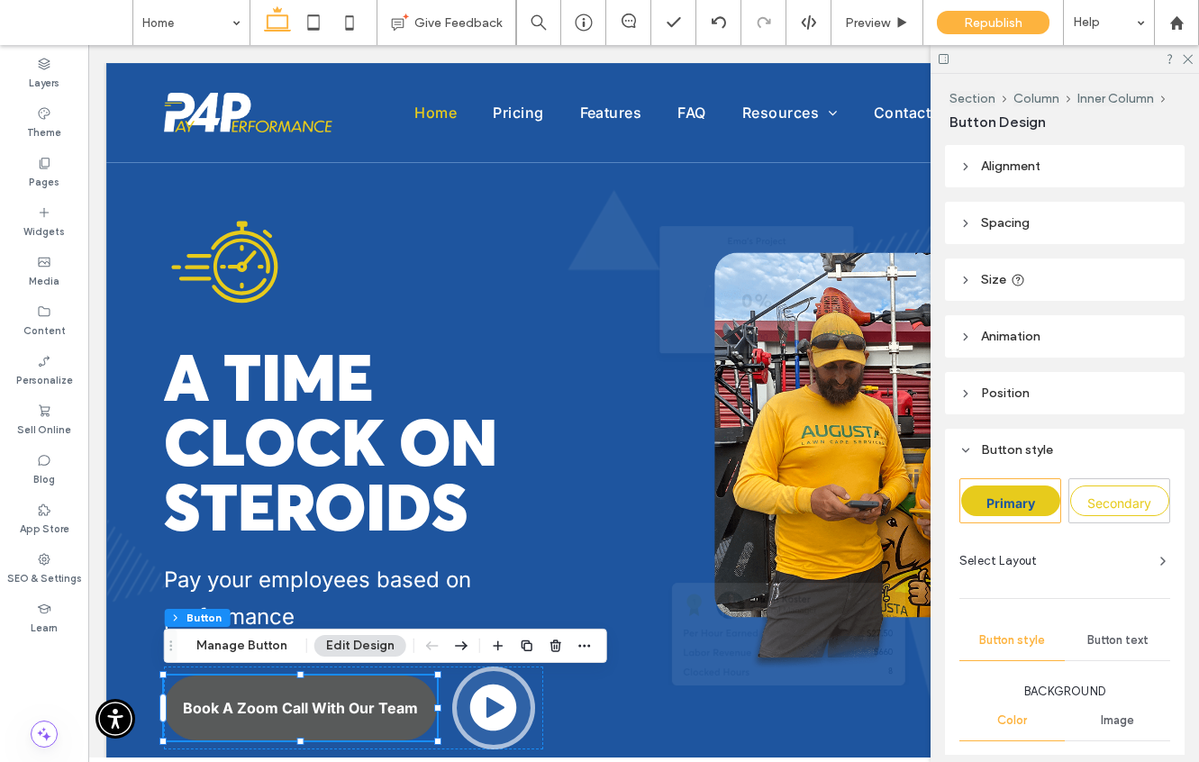
click at [364, 732] on link "Book A Zoom Call With Our Team" at bounding box center [300, 707] width 273 height 65
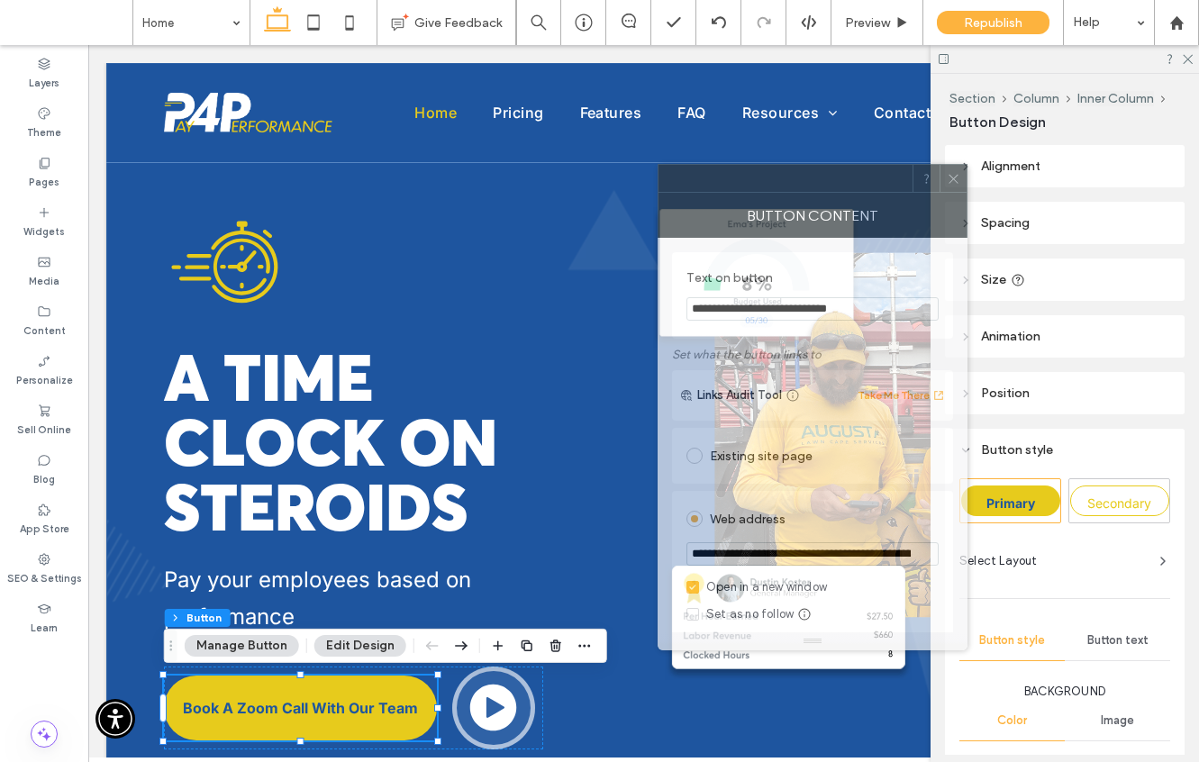
drag, startPoint x: 972, startPoint y: 152, endPoint x: 474, endPoint y: 188, distance: 499.3
click at [658, 186] on div at bounding box center [785, 178] width 254 height 27
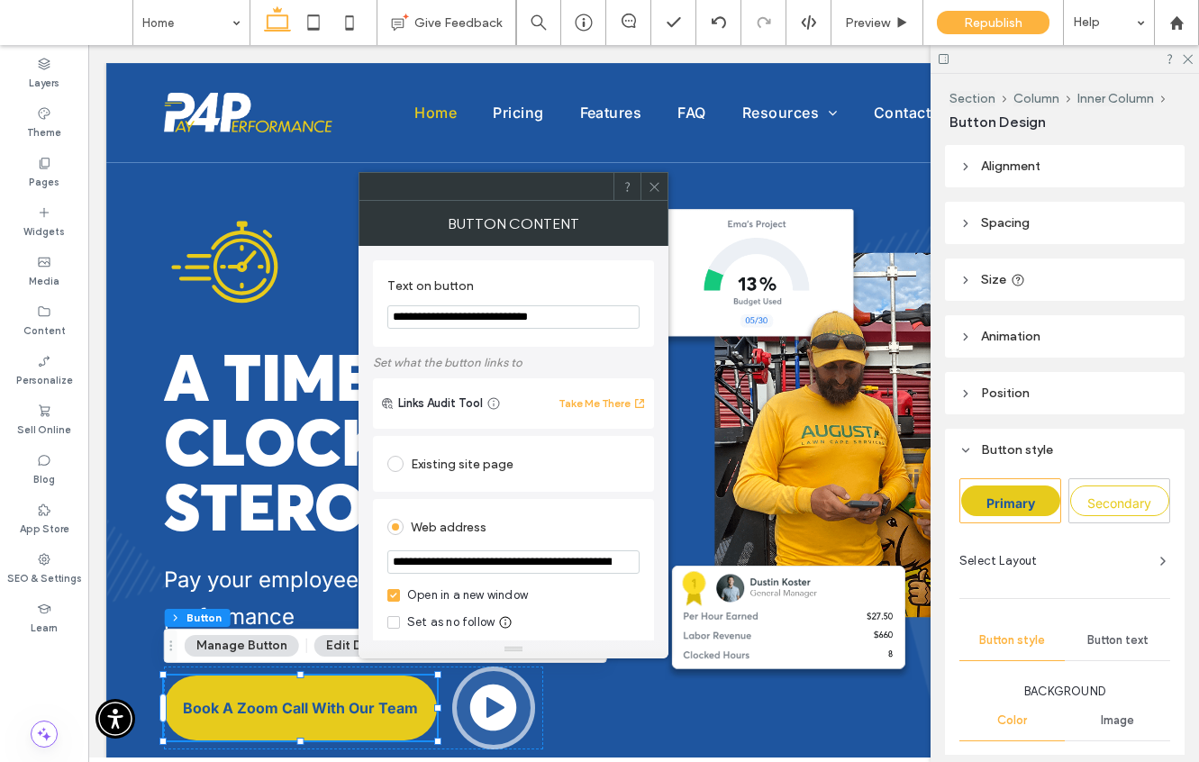
click at [449, 317] on input "**********" at bounding box center [513, 316] width 252 height 23
type input "**********"
click at [651, 186] on icon at bounding box center [654, 187] width 14 height 14
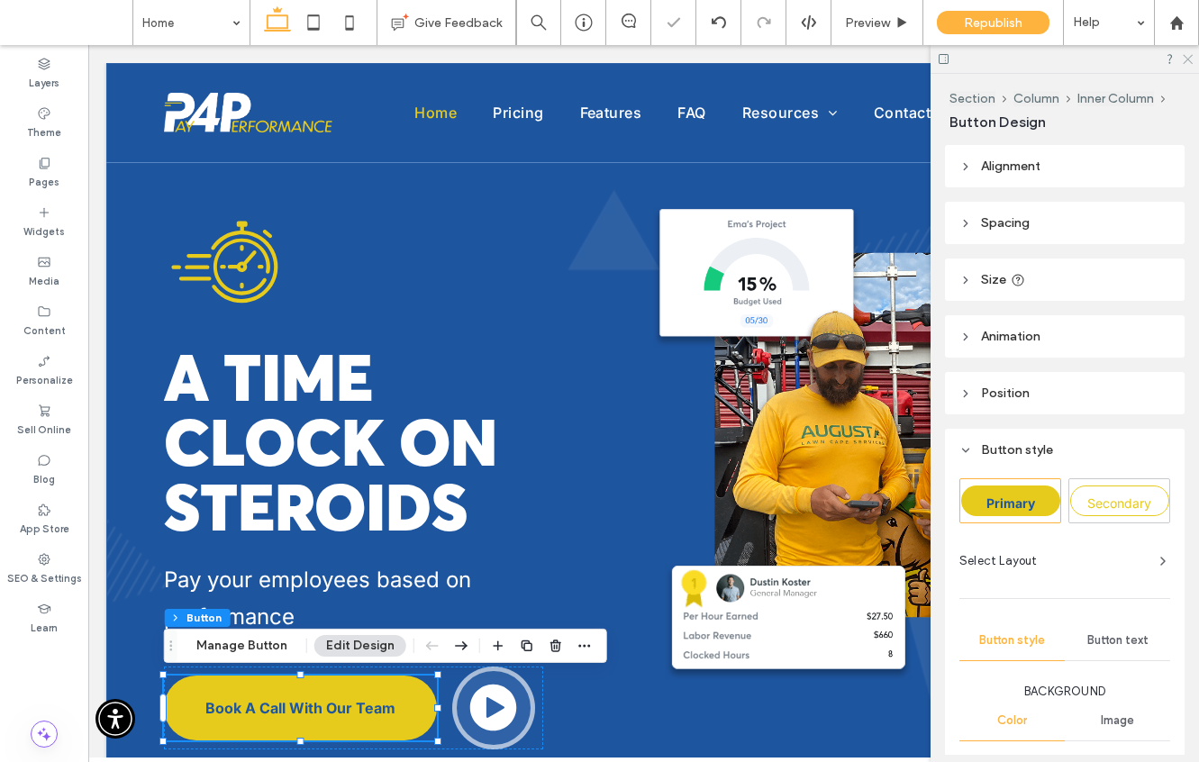
click at [1186, 56] on icon at bounding box center [1187, 58] width 12 height 12
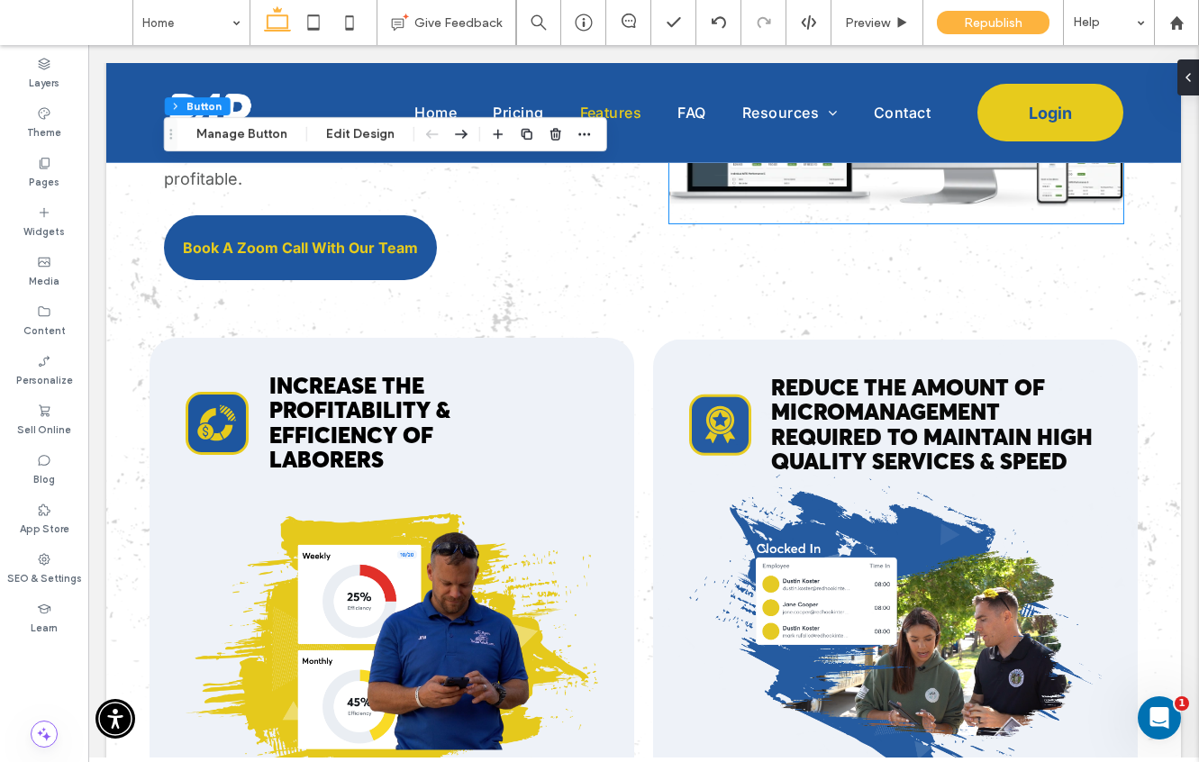
scroll to position [2980, 0]
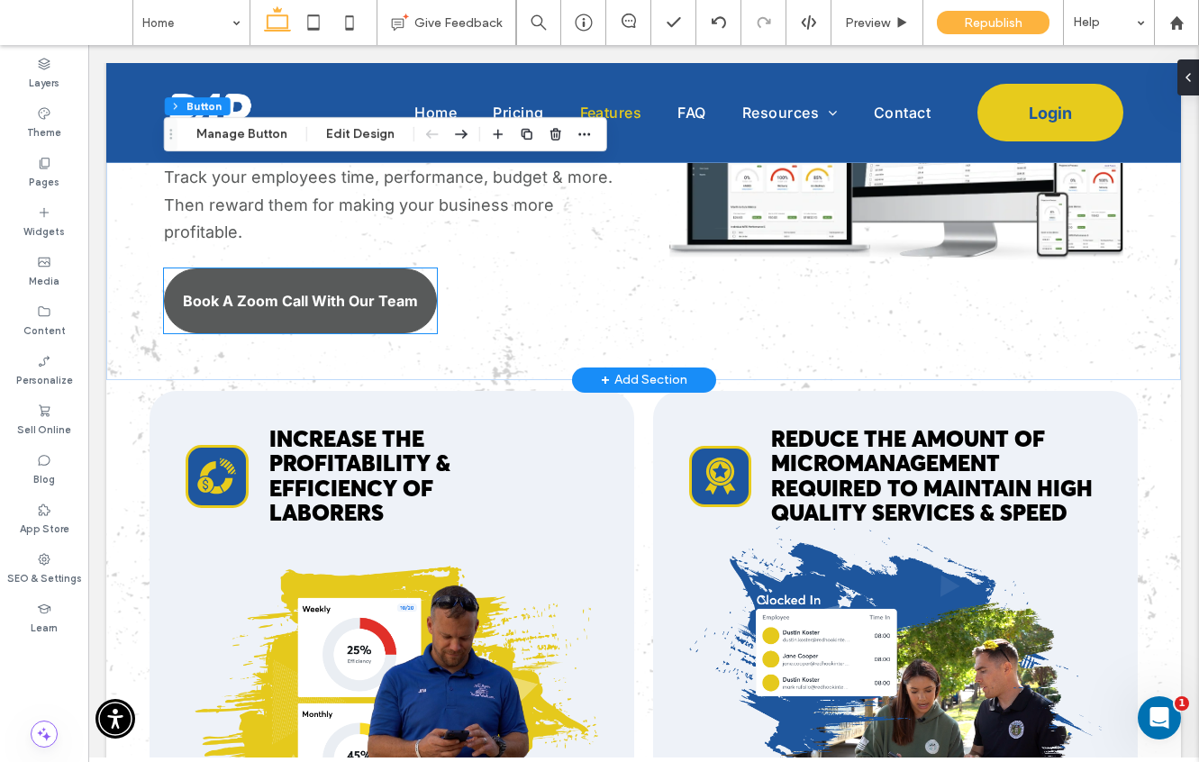
click at [362, 307] on span "Book A Zoom Call With Our Team" at bounding box center [300, 301] width 235 height 18
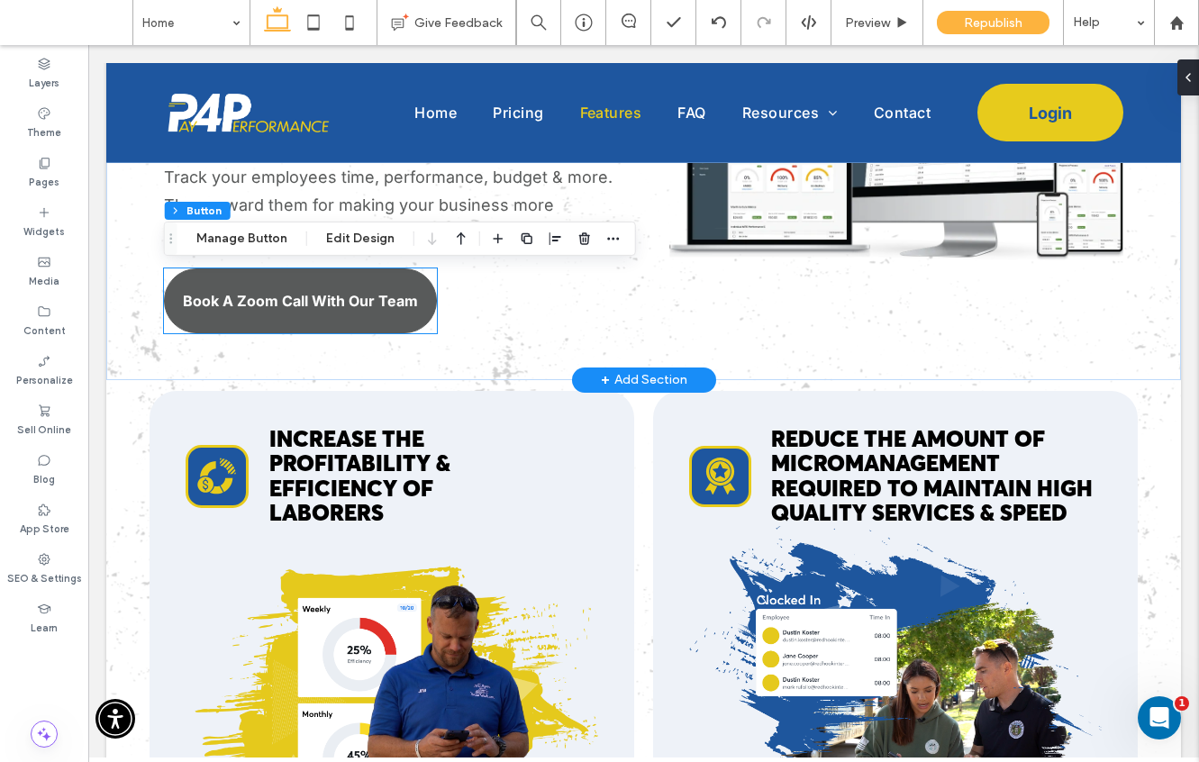
click at [362, 307] on div "Book A Zoom Call With Our Team" at bounding box center [300, 300] width 273 height 65
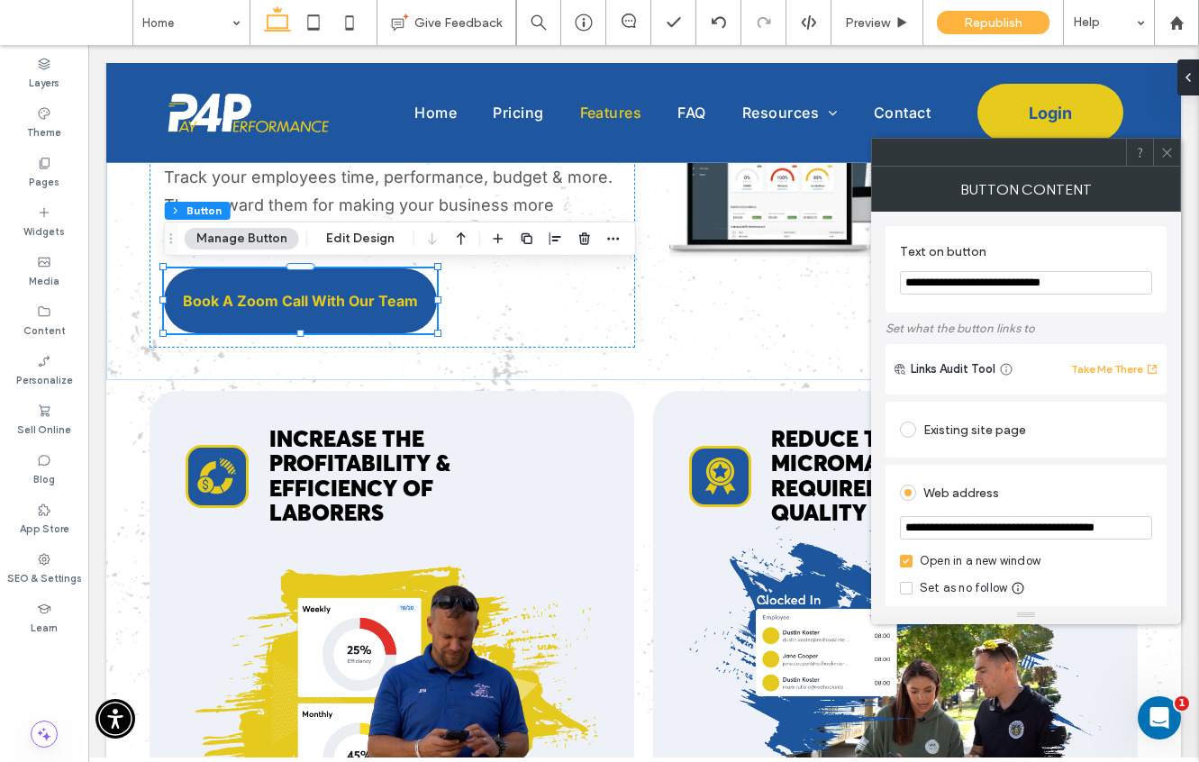
click at [986, 523] on input "**********" at bounding box center [1026, 527] width 252 height 23
paste input "*********"
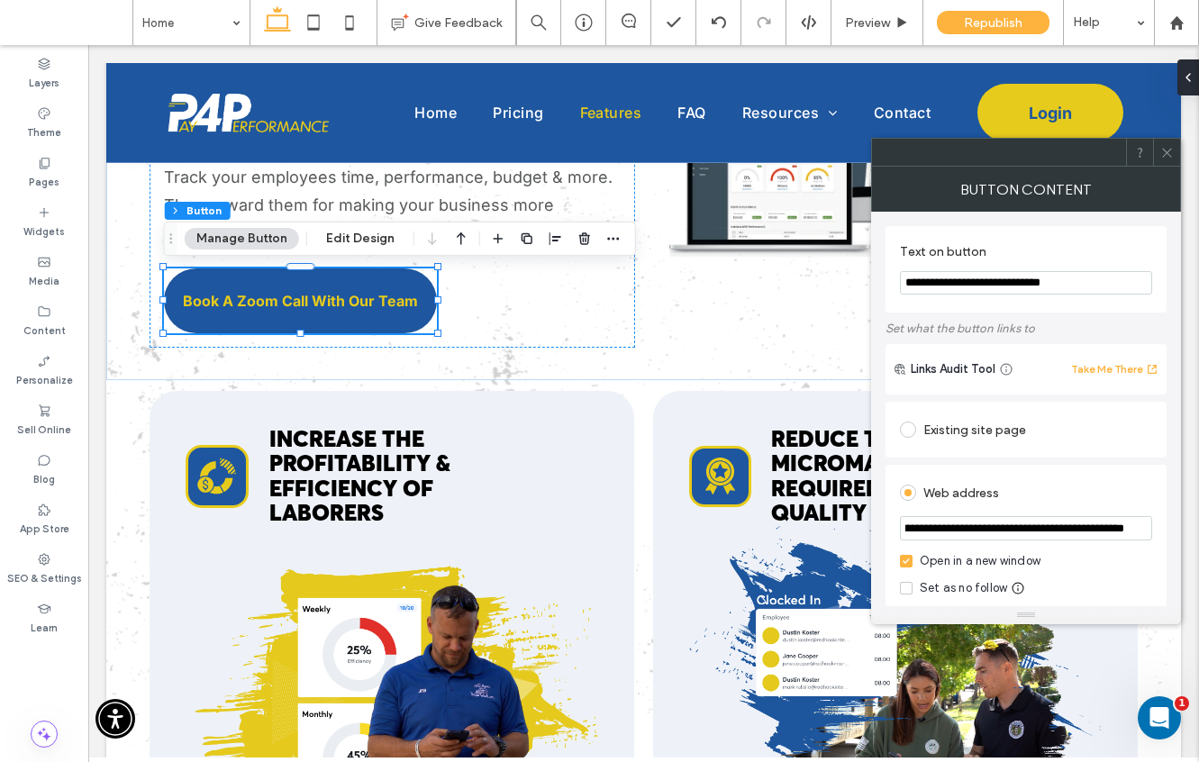
type input "**********"
click at [1018, 282] on input "**********" at bounding box center [1026, 282] width 252 height 23
click at [963, 283] on input "**********" at bounding box center [1026, 282] width 252 height 23
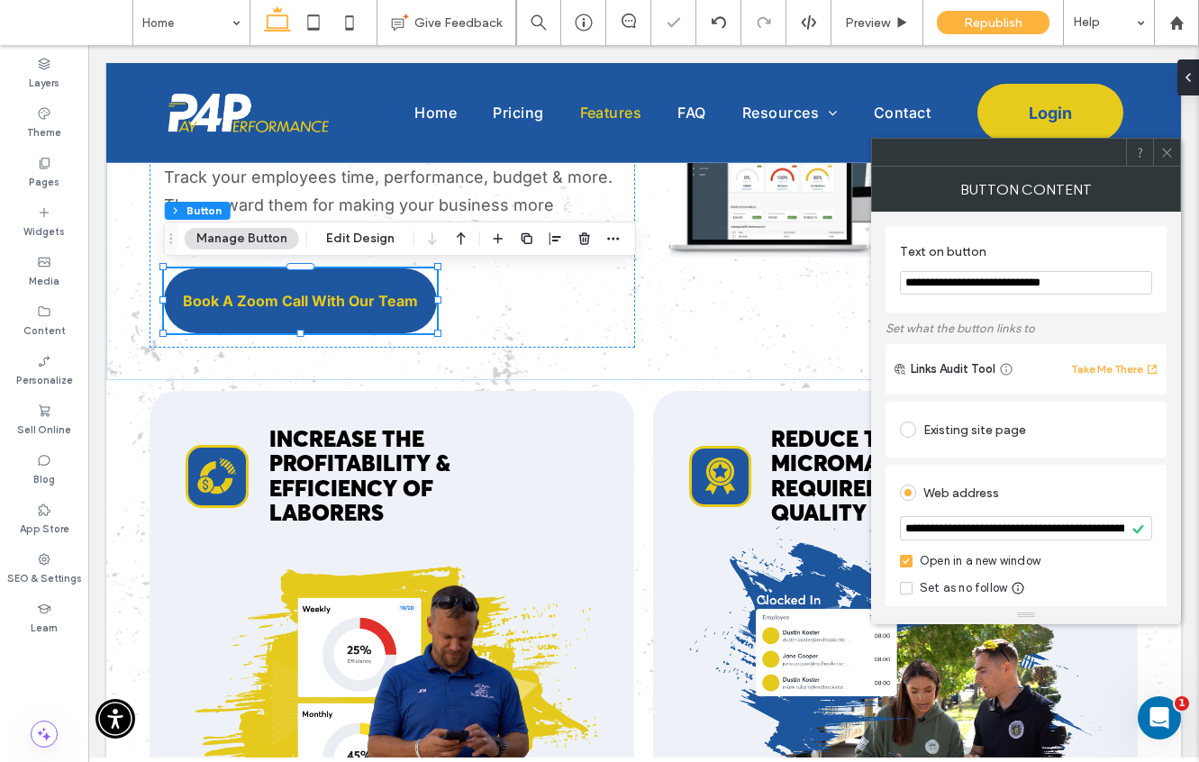
click at [963, 283] on input "**********" at bounding box center [1026, 282] width 252 height 23
type input "**********"
click at [1172, 149] on icon at bounding box center [1167, 153] width 14 height 14
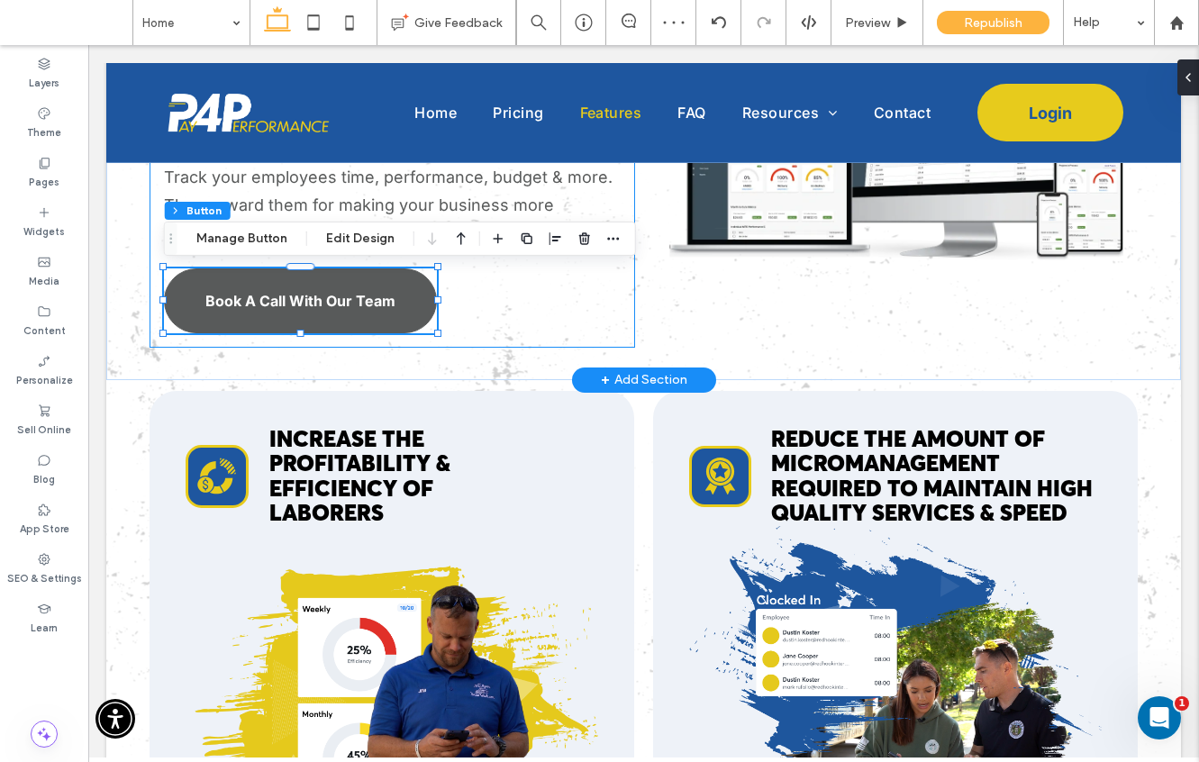
click at [381, 303] on span "Book A Call With Our Team" at bounding box center [300, 301] width 190 height 18
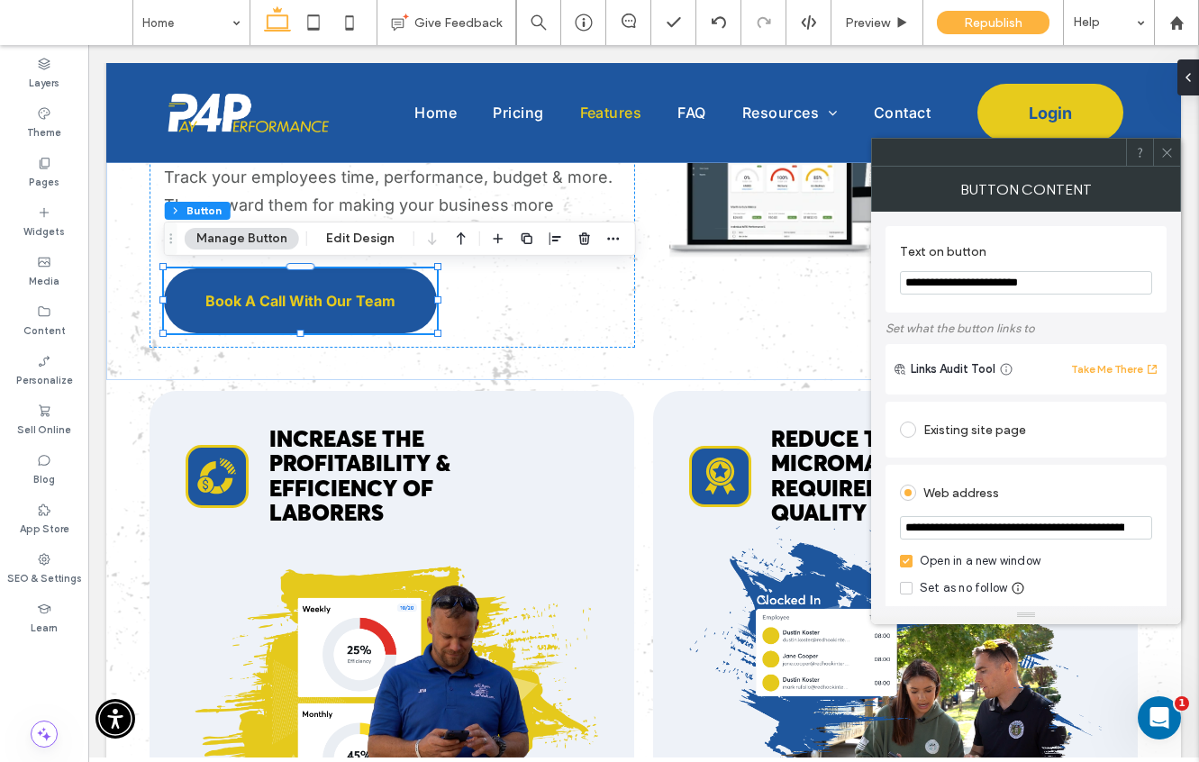
click at [1164, 149] on icon at bounding box center [1167, 153] width 14 height 14
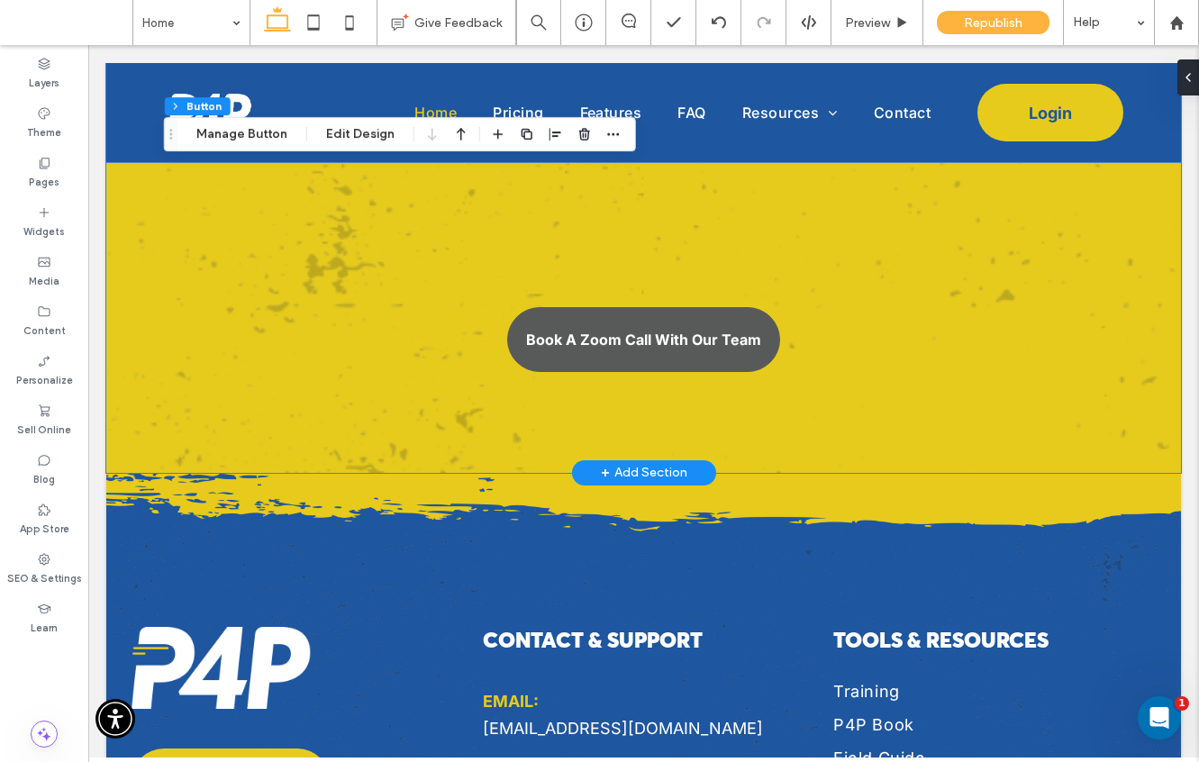
scroll to position [6243, 0]
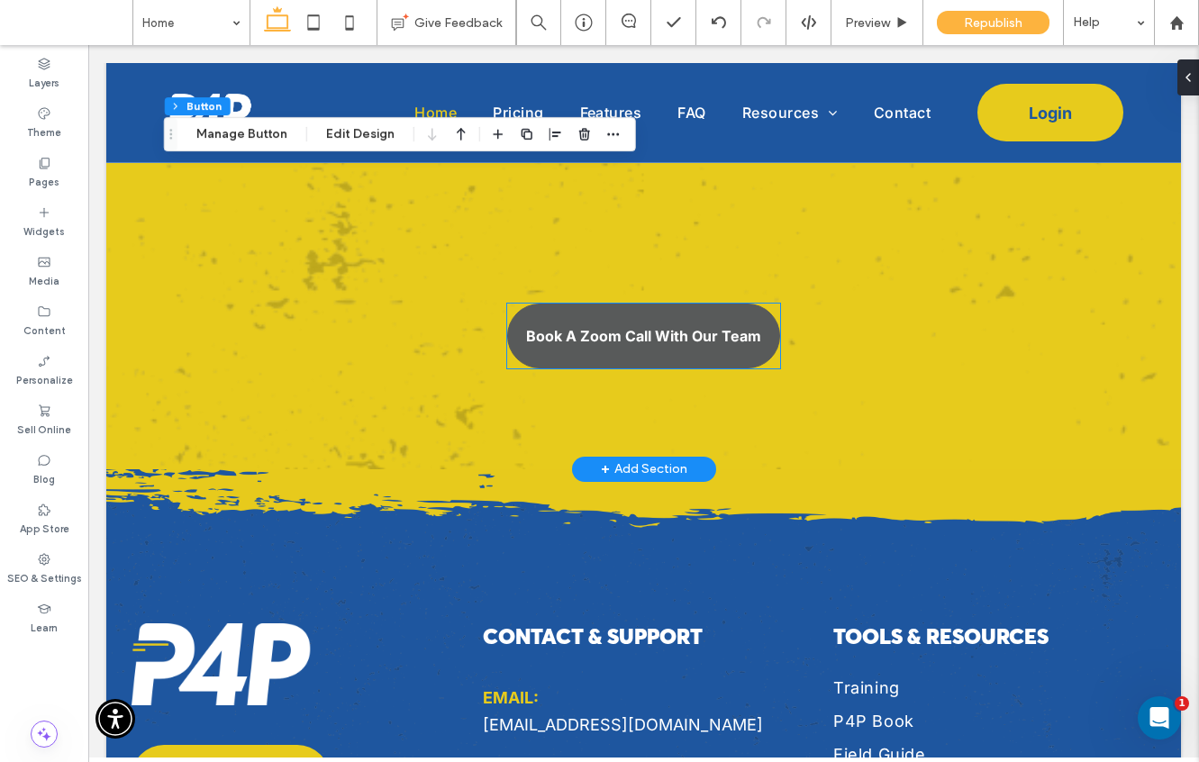
click at [652, 335] on span "Book A Zoom Call With Our Team" at bounding box center [643, 336] width 235 height 18
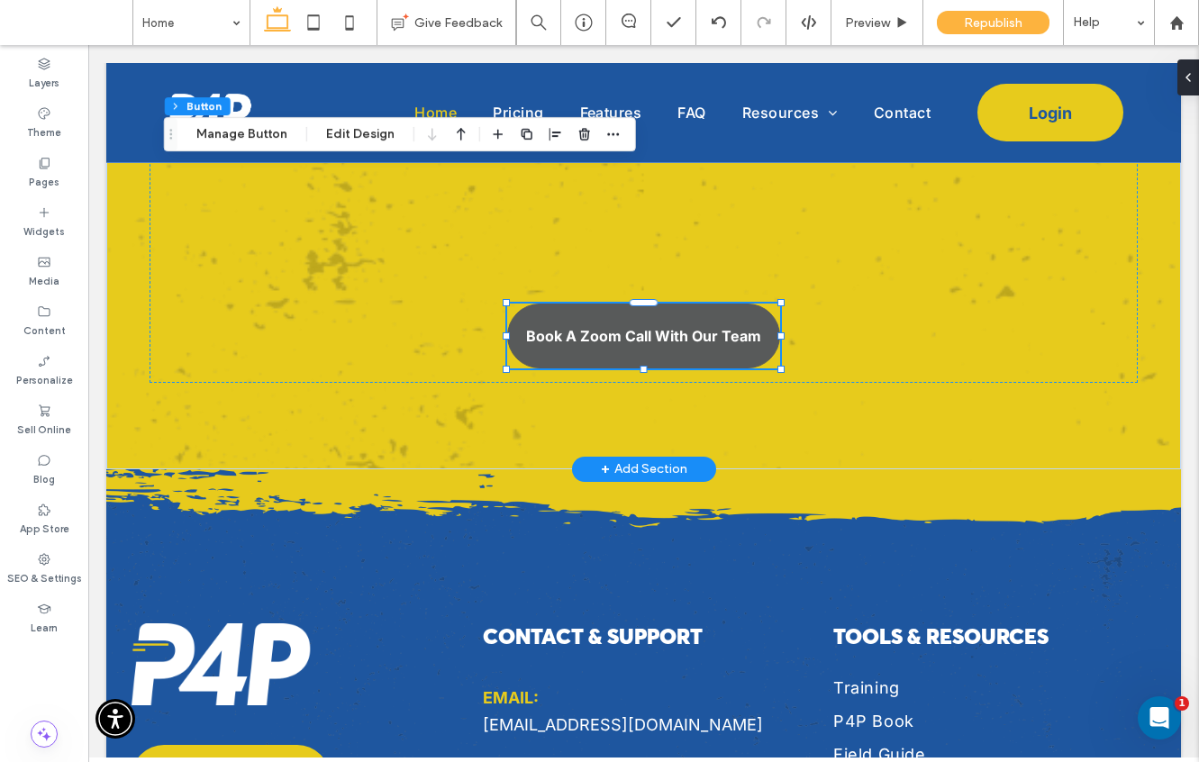
click at [652, 335] on div "Book A Zoom Call With Our Team" at bounding box center [643, 335] width 273 height 65
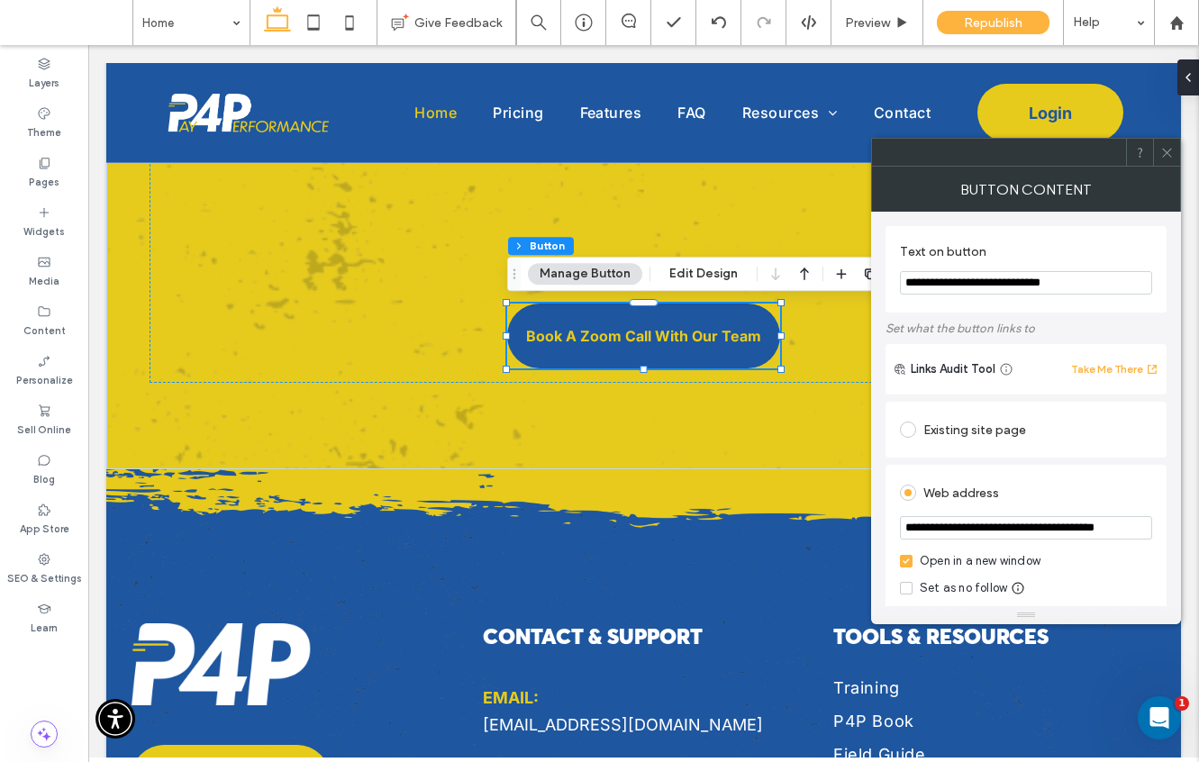
click at [965, 282] on input "**********" at bounding box center [1026, 282] width 252 height 23
type input "**********"
click at [958, 519] on input "**********" at bounding box center [1026, 527] width 252 height 23
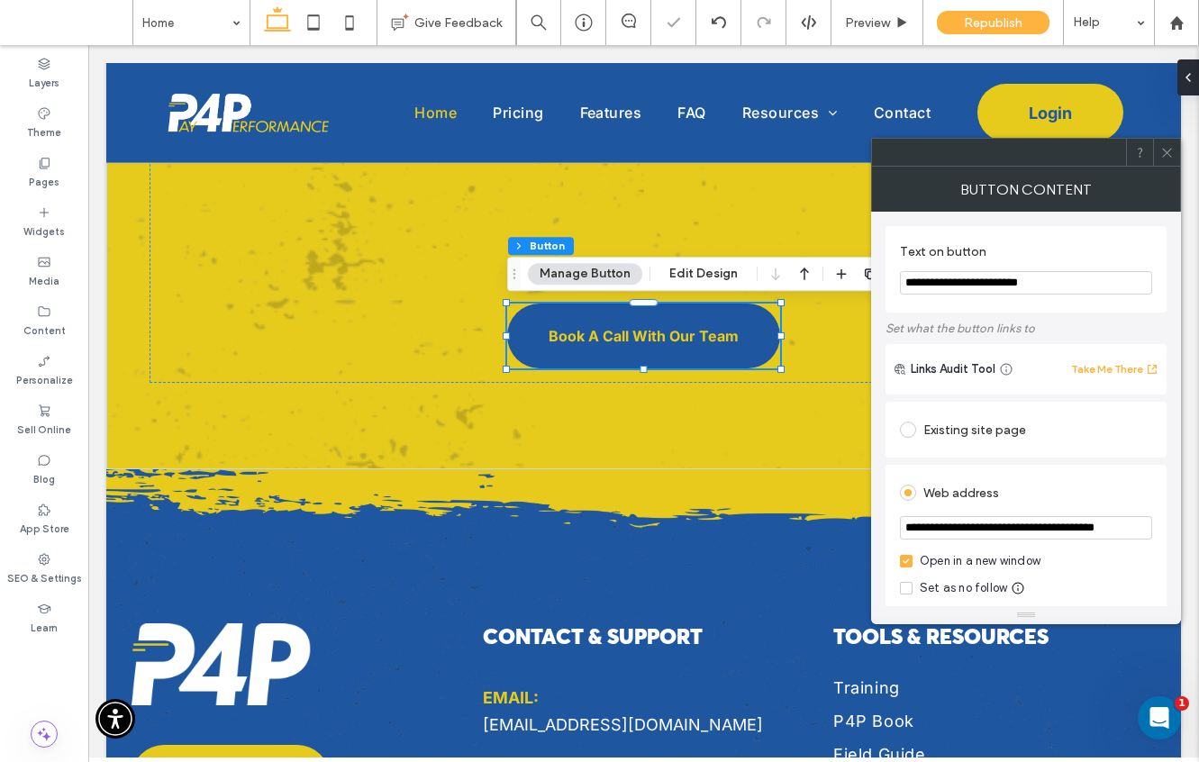
click at [958, 519] on input "**********" at bounding box center [1026, 527] width 252 height 23
paste input "*********"
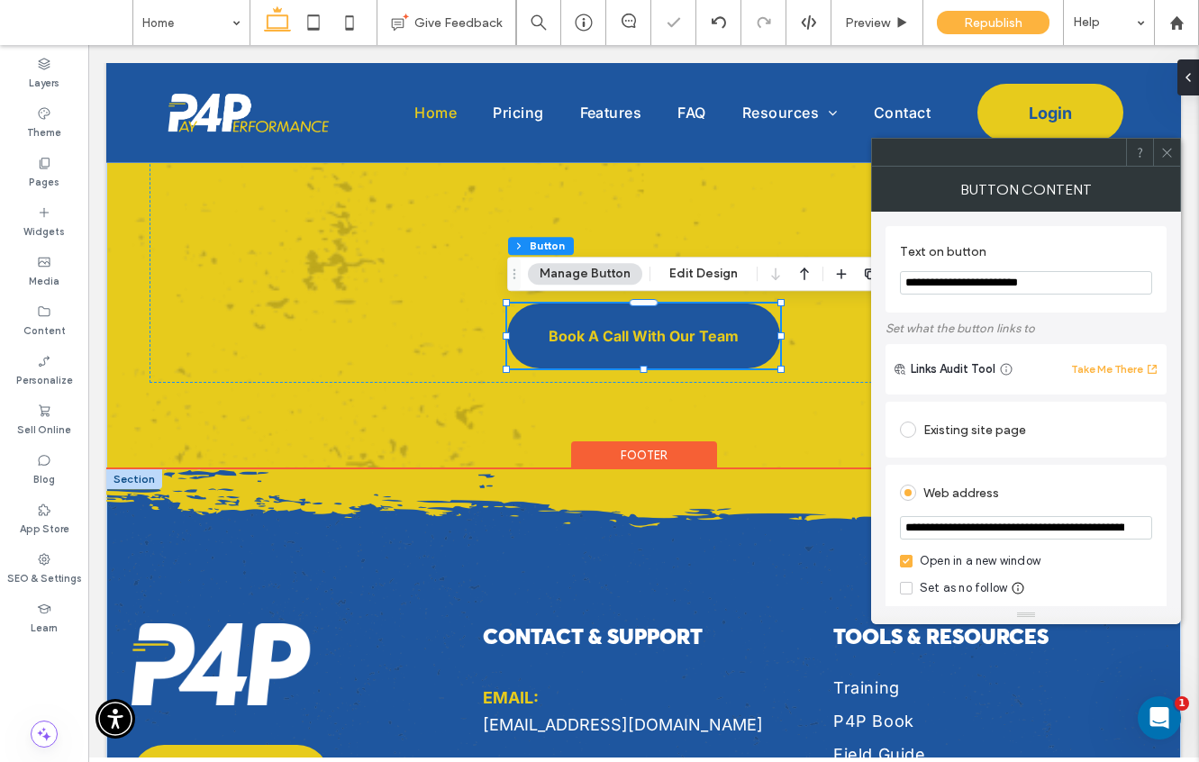
scroll to position [0, 87]
type input "**********"
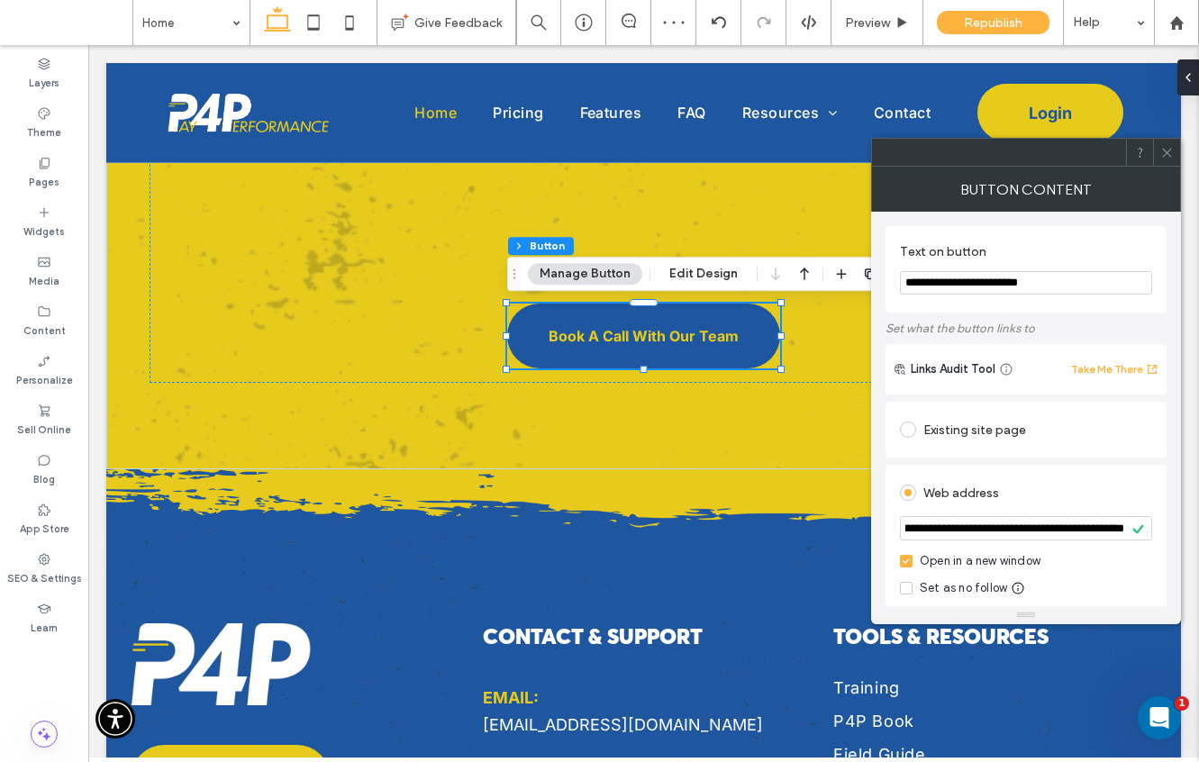
click at [1162, 149] on icon at bounding box center [1167, 153] width 14 height 14
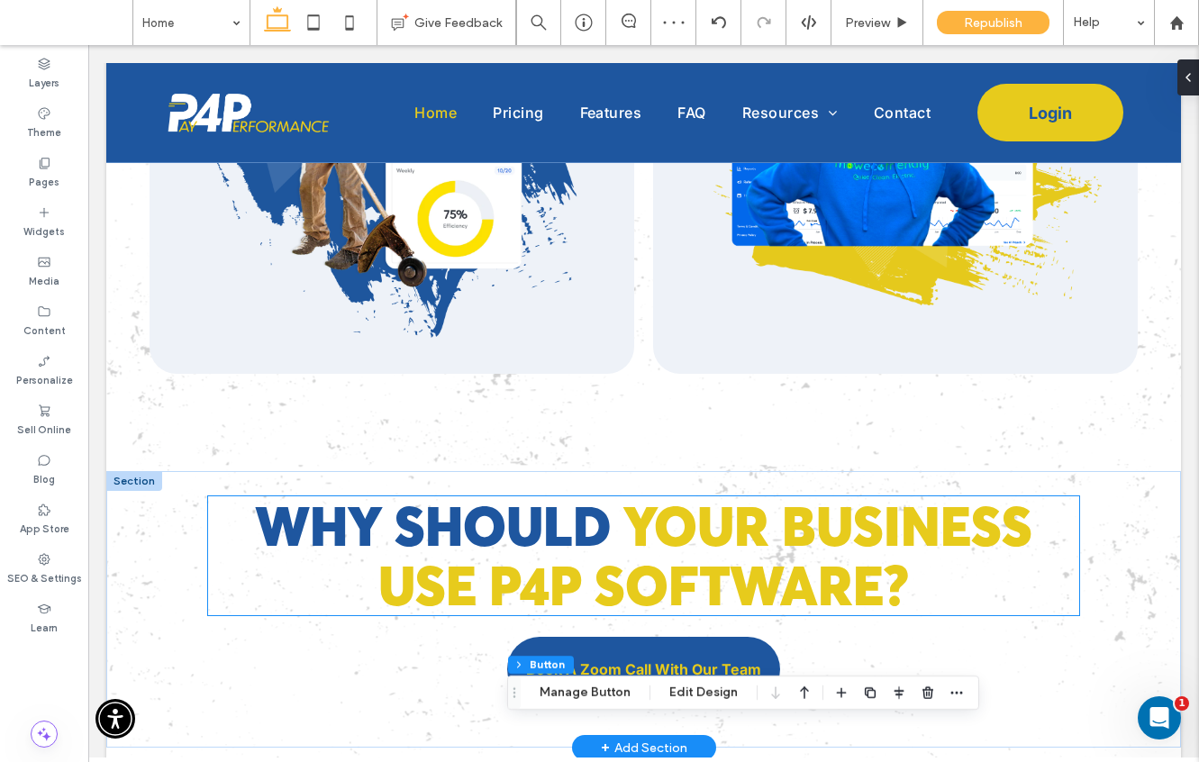
scroll to position [4343, 0]
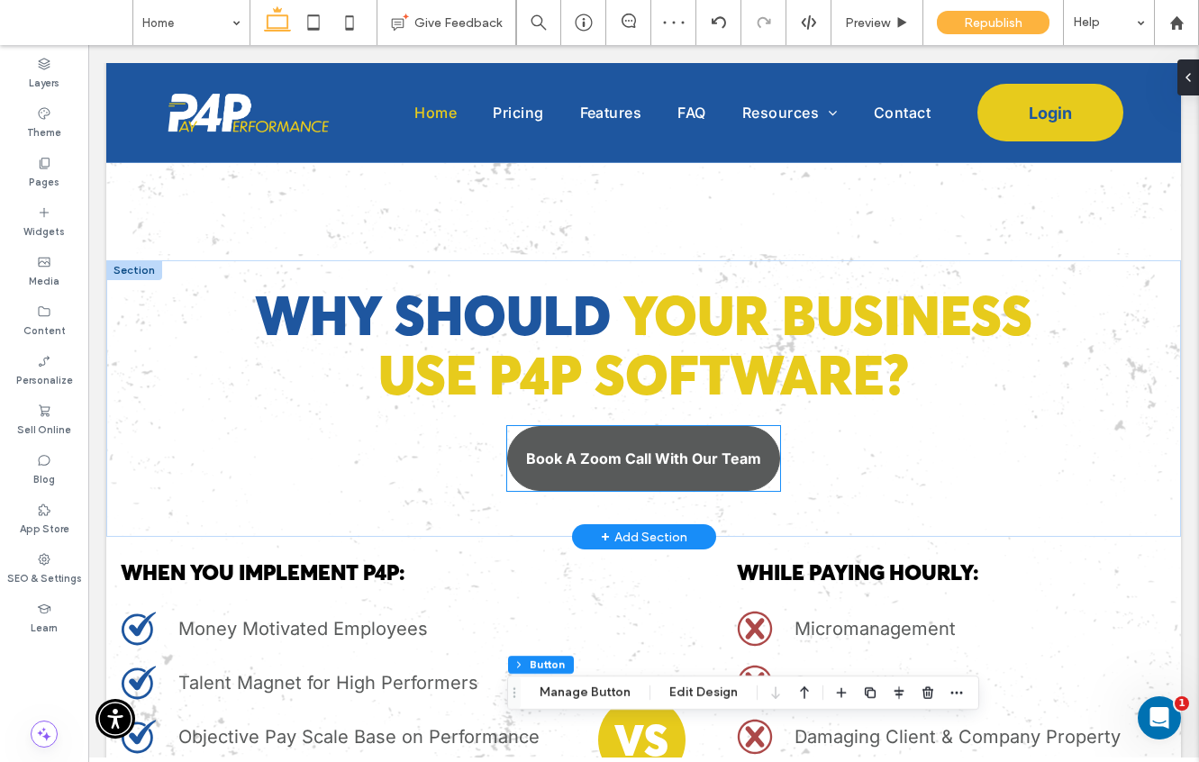
click at [615, 468] on link "Book A Zoom Call With Our Team" at bounding box center [643, 458] width 273 height 65
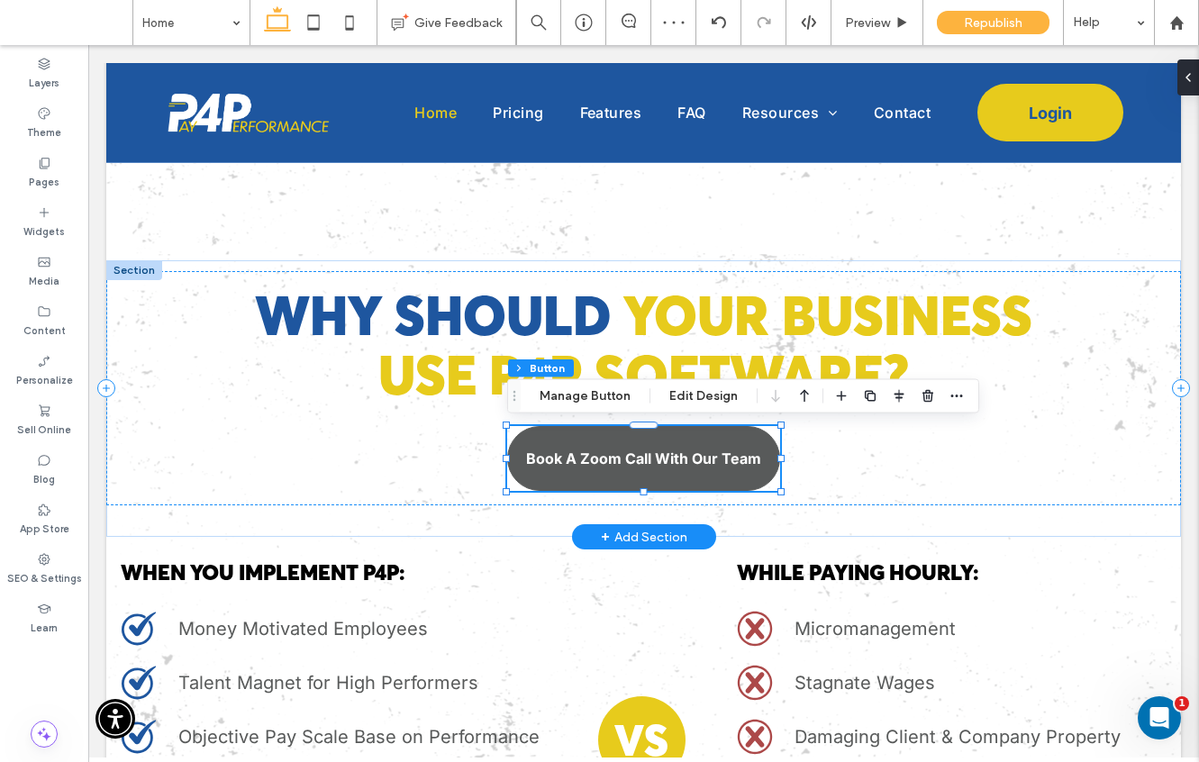
click at [615, 468] on div "Book A Zoom Call With Our Team" at bounding box center [643, 458] width 273 height 65
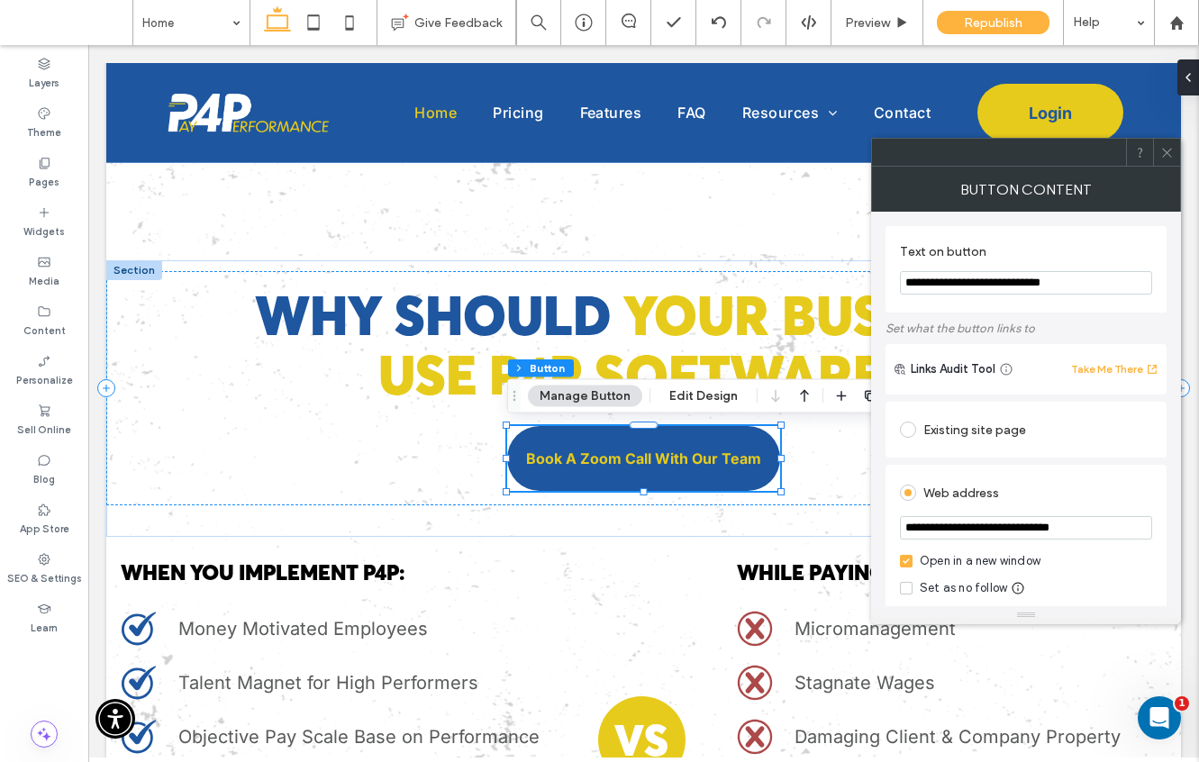
click at [945, 541] on section "**********" at bounding box center [1026, 529] width 252 height 45
click at [945, 539] on input "**********" at bounding box center [1026, 527] width 252 height 23
paste input "**********"
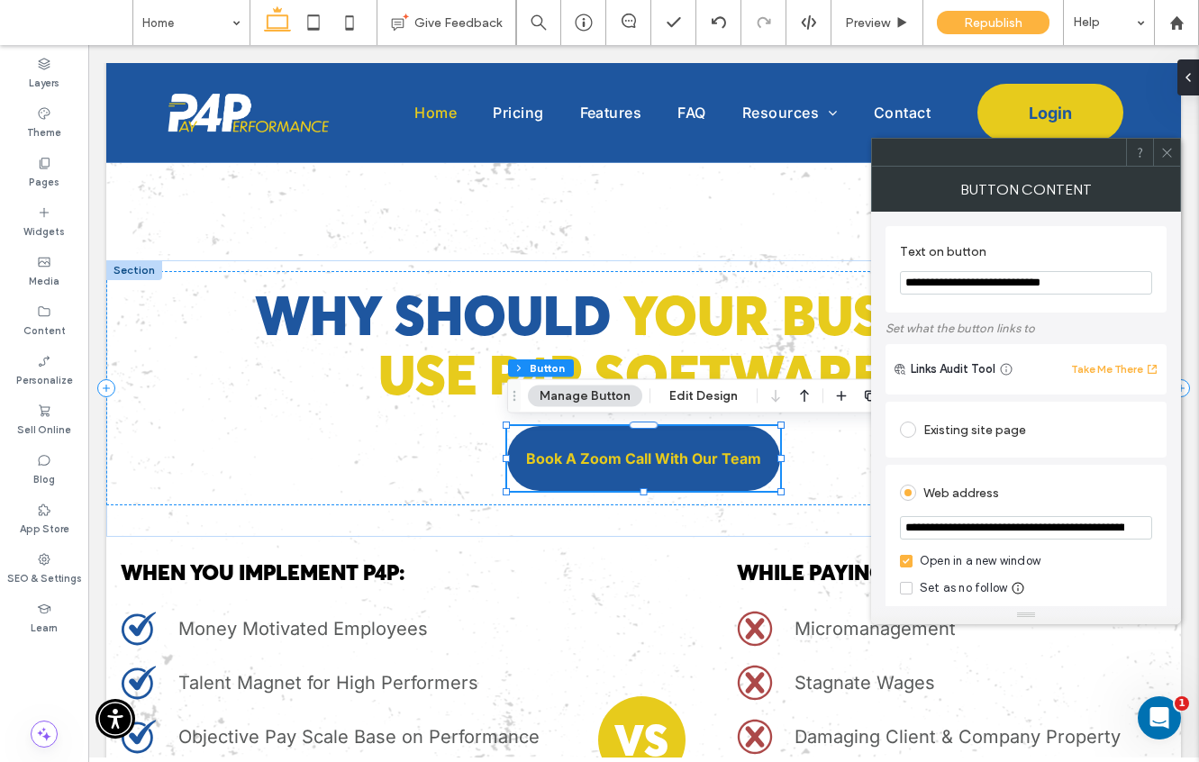
scroll to position [0, 87]
type input "**********"
click at [951, 284] on input "**********" at bounding box center [1026, 282] width 252 height 23
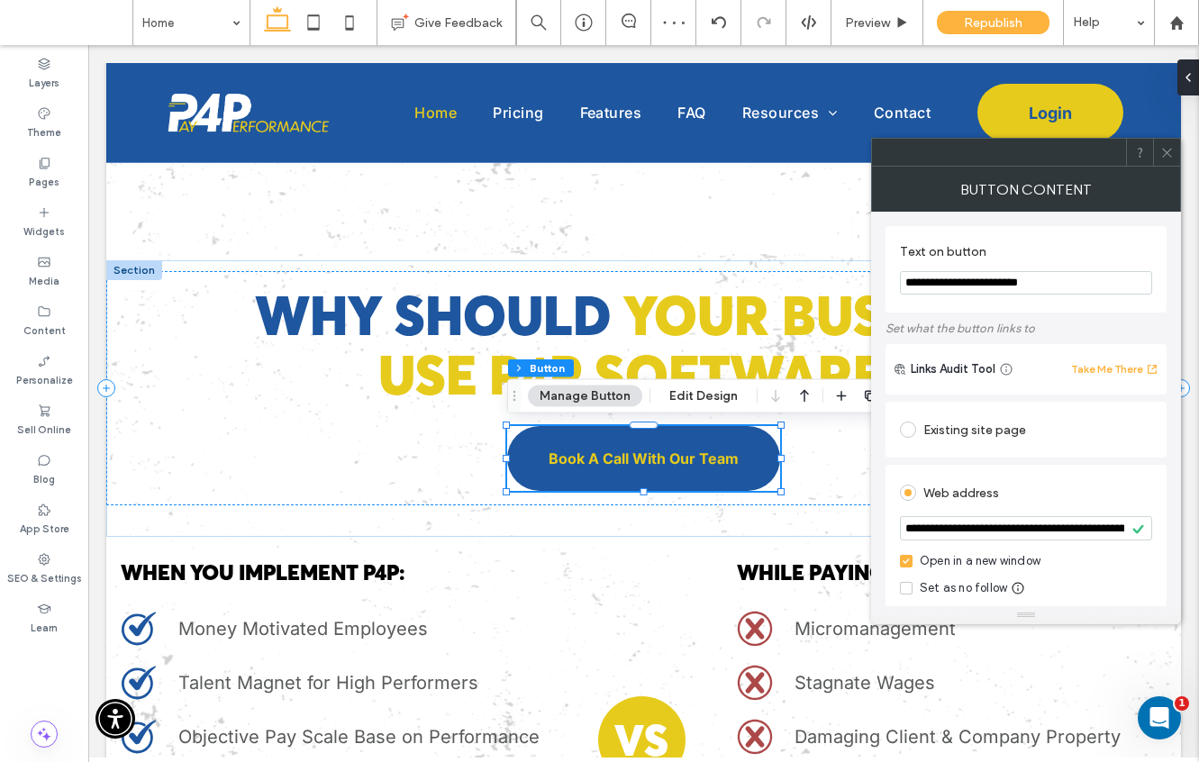
type input "**********"
click at [1162, 147] on icon at bounding box center [1167, 153] width 14 height 14
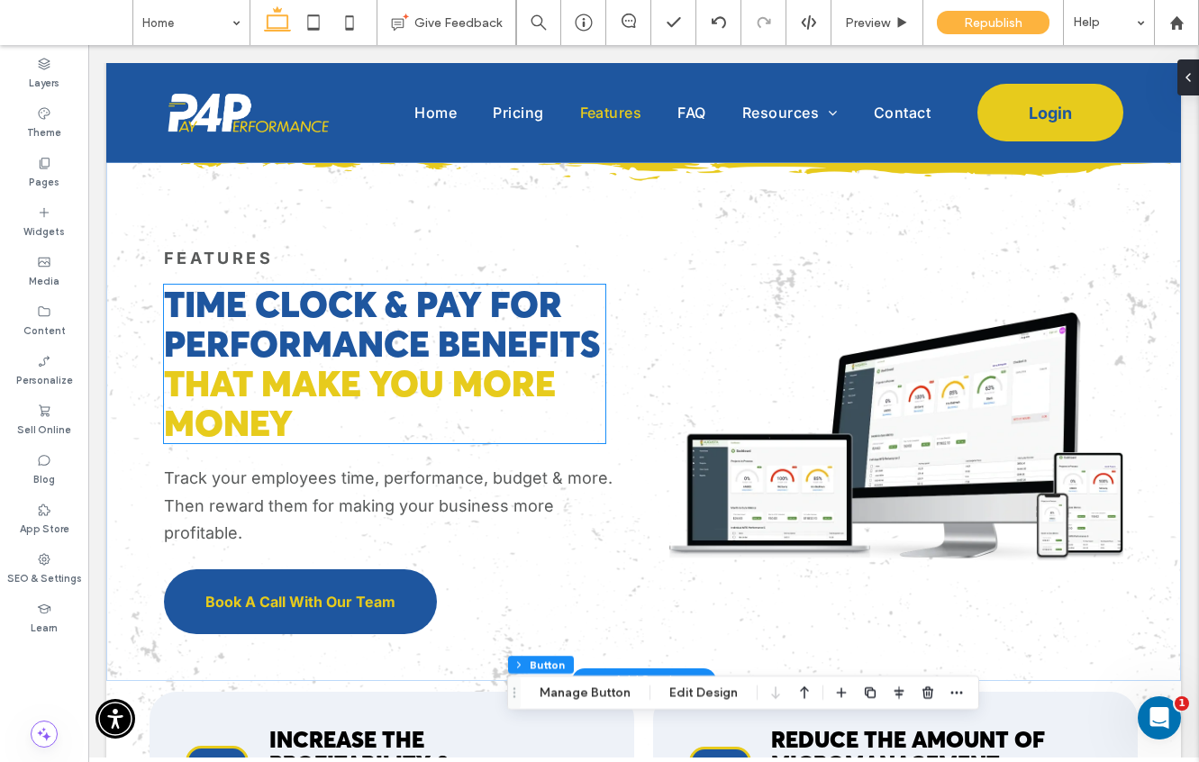
scroll to position [2696, 0]
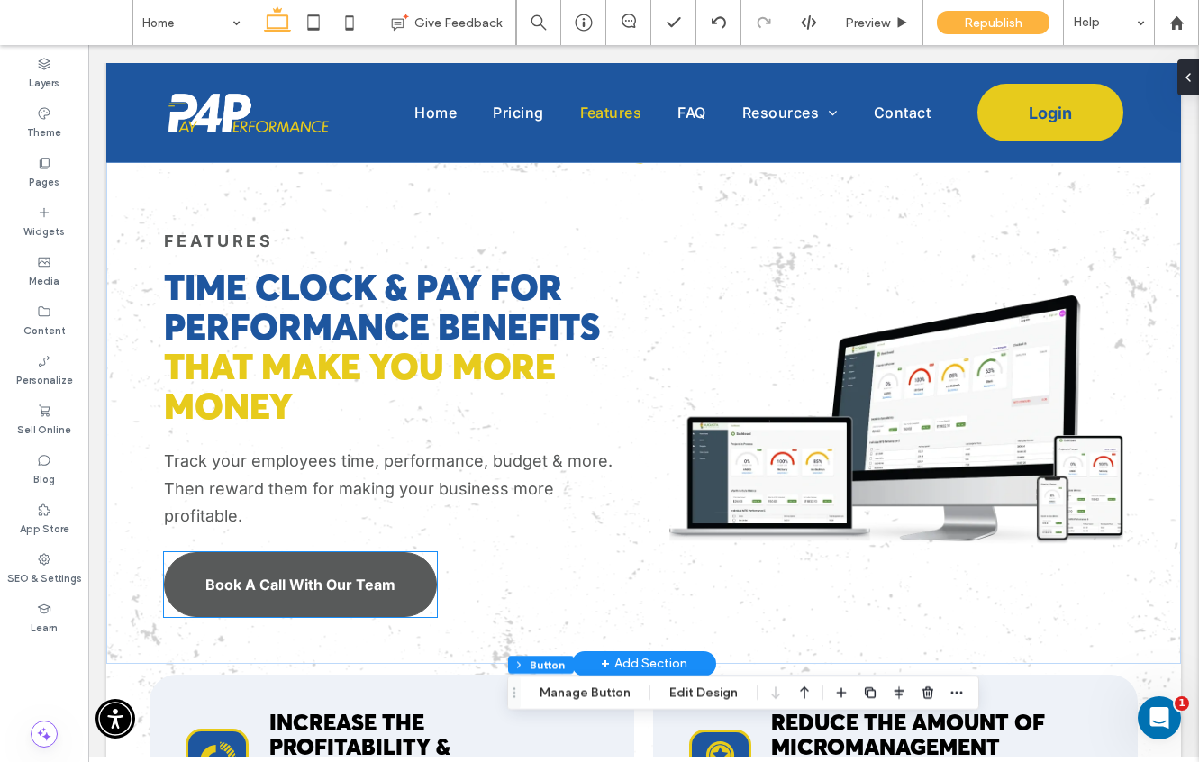
click at [335, 585] on span "Book A Call With Our Team" at bounding box center [300, 584] width 190 height 18
click at [335, 585] on div "Book A Call With Our Team" at bounding box center [300, 584] width 273 height 65
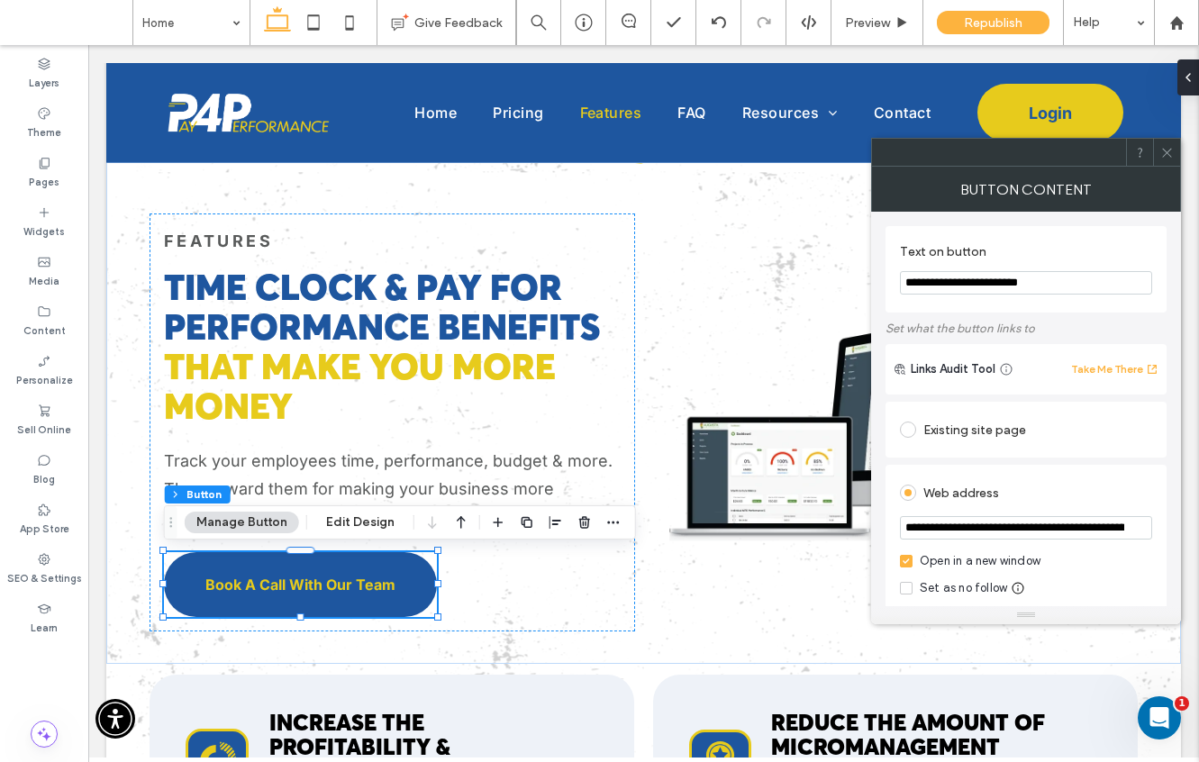
click at [1170, 146] on icon at bounding box center [1167, 153] width 14 height 14
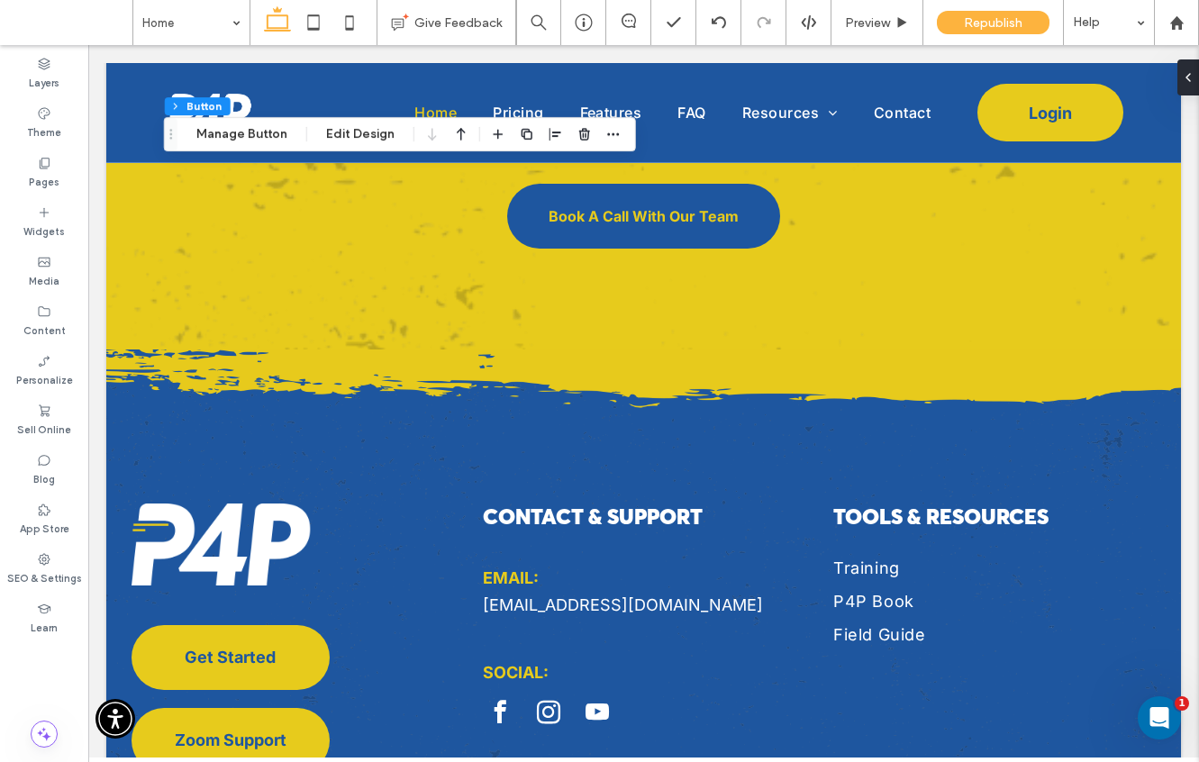
scroll to position [6650, 0]
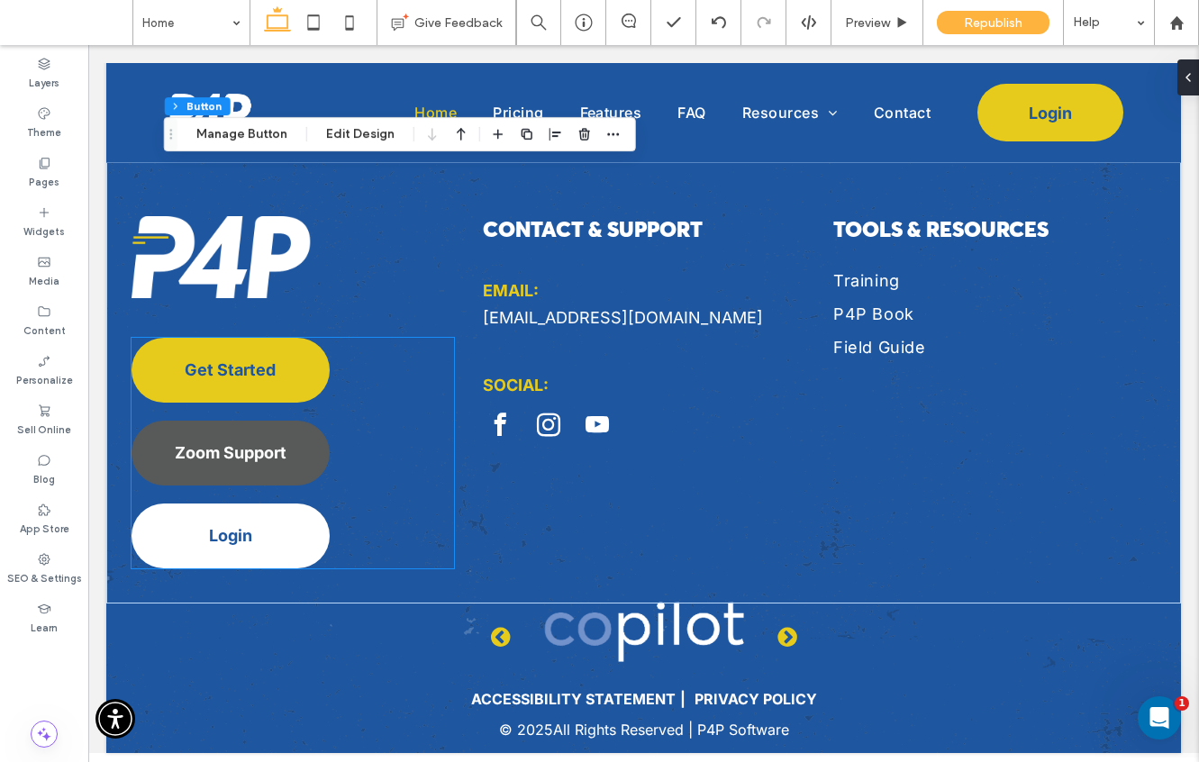
click at [244, 473] on link "Zoom Support" at bounding box center [230, 453] width 198 height 65
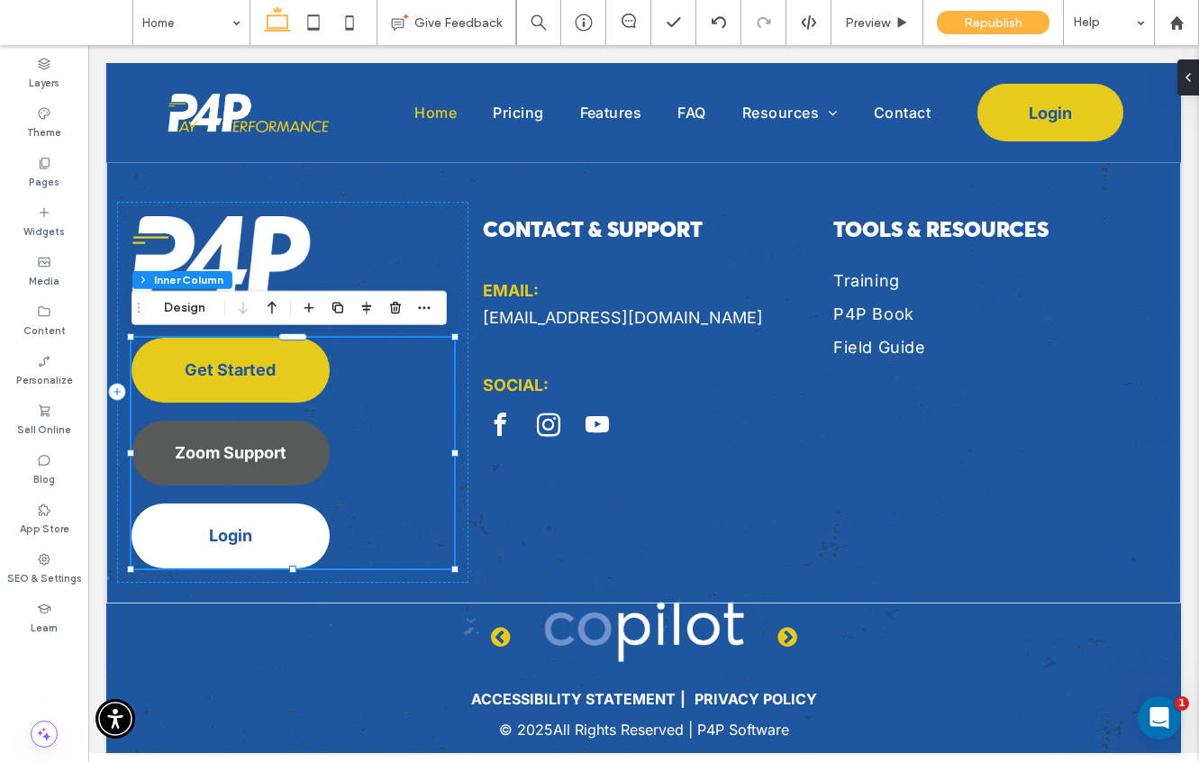
click at [244, 473] on link "Zoom Support" at bounding box center [230, 453] width 198 height 65
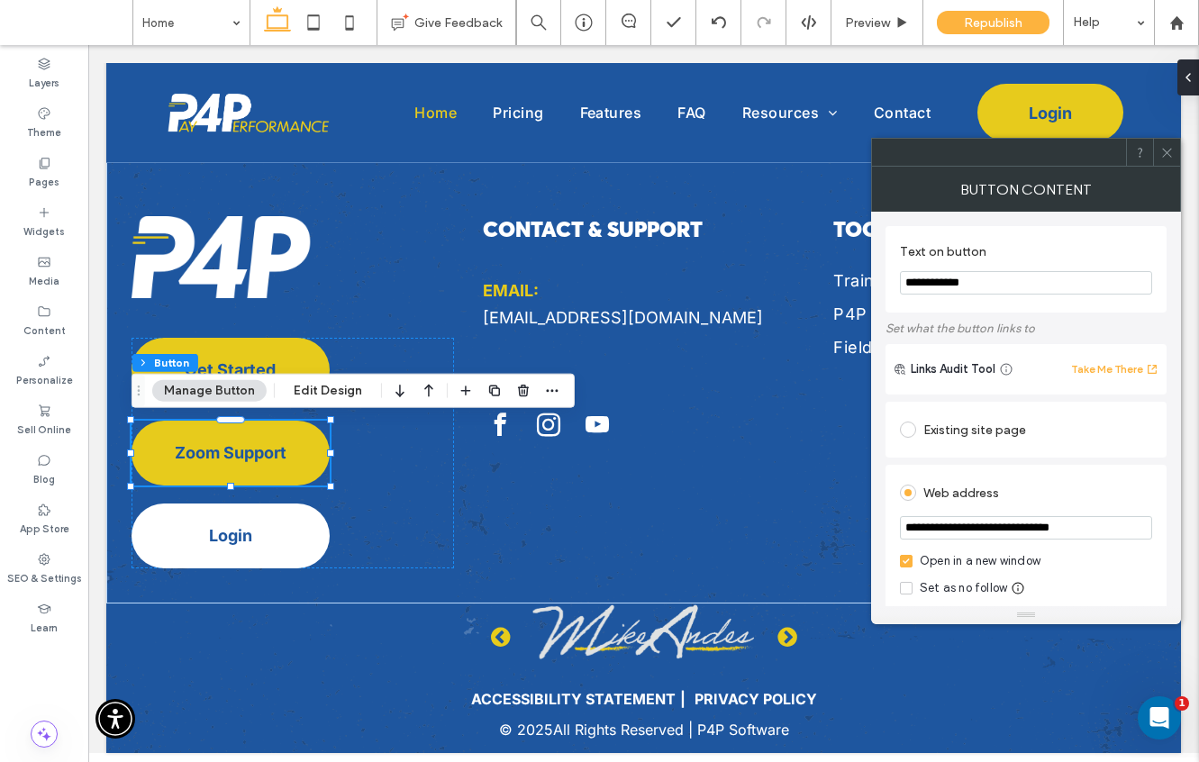
click at [1026, 525] on input "**********" at bounding box center [1026, 527] width 252 height 23
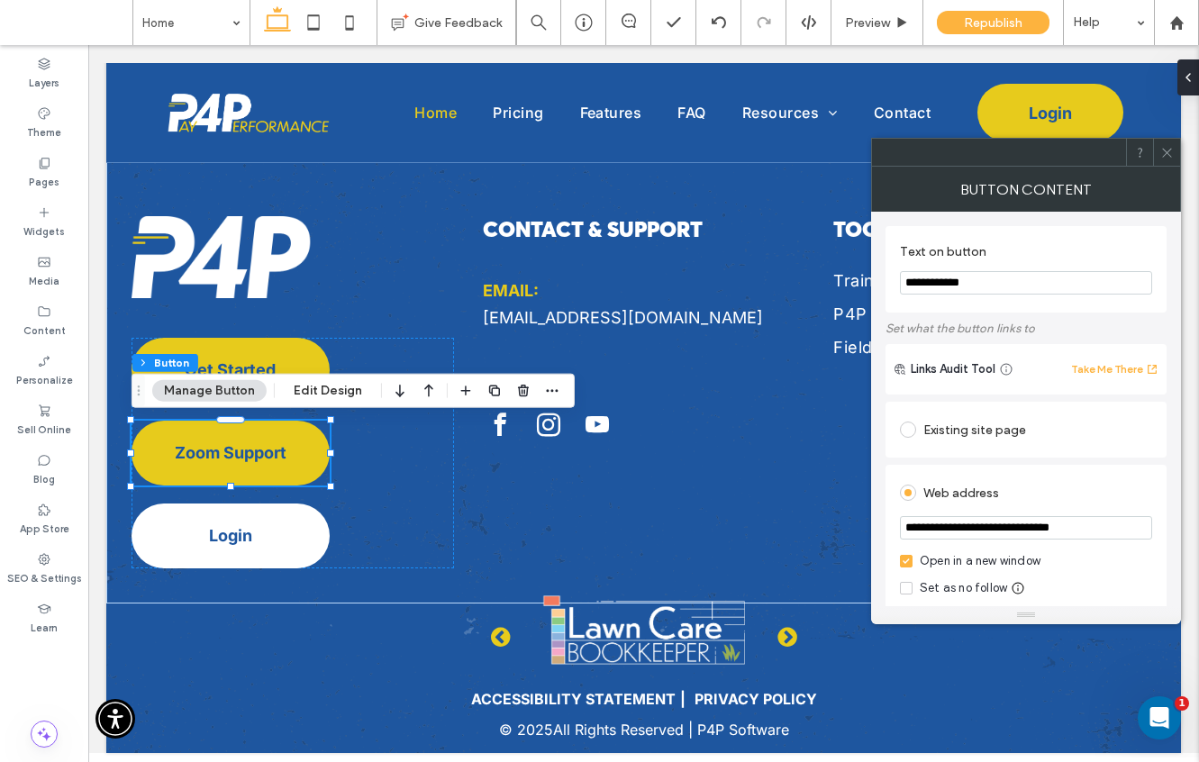
paste input "**********"
type input "**********"
drag, startPoint x: 1029, startPoint y: 326, endPoint x: 840, endPoint y: 276, distance: 195.5
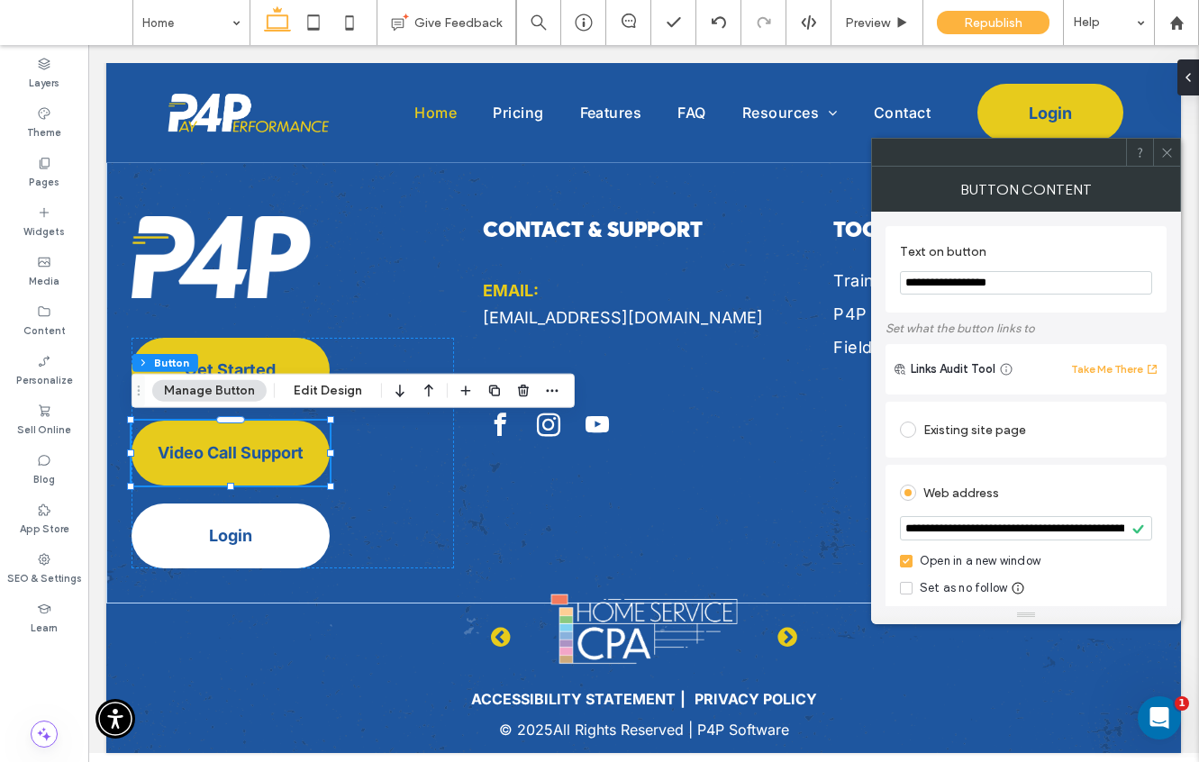
type input "**********"
click at [1165, 149] on icon at bounding box center [1167, 153] width 14 height 14
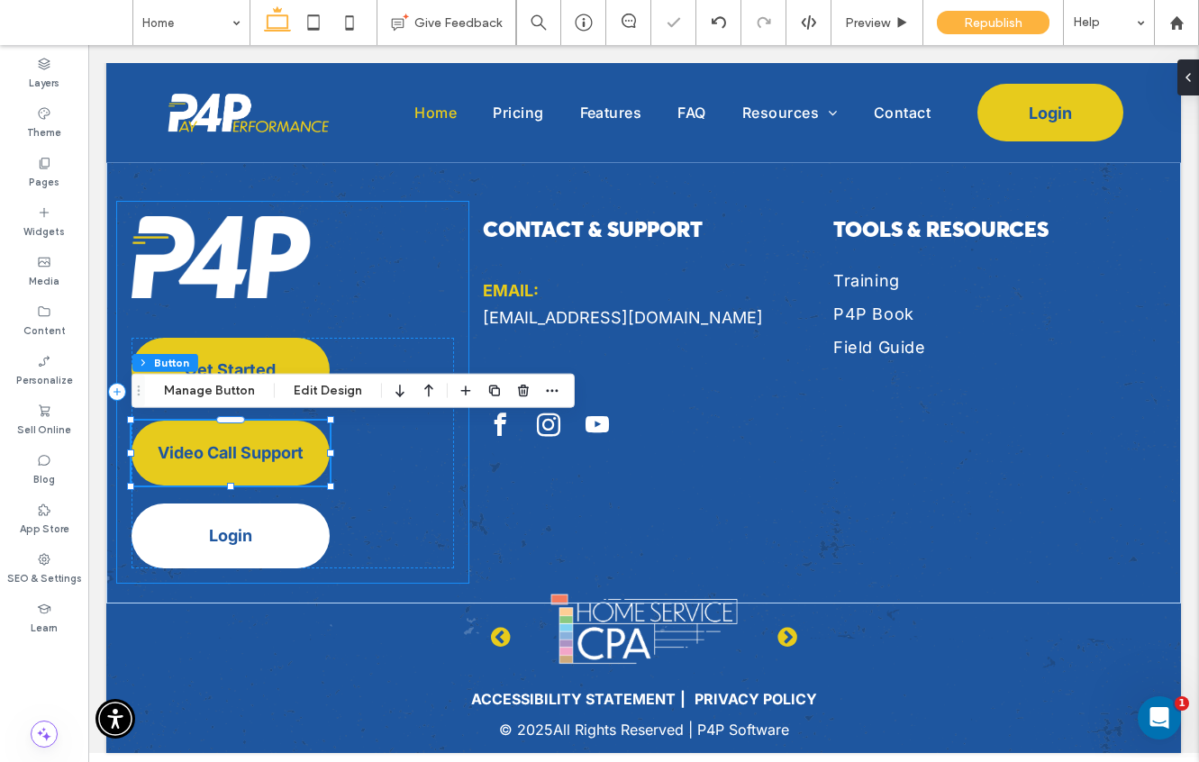
click at [380, 312] on div "Get Started Video Call Support Login" at bounding box center [292, 392] width 351 height 381
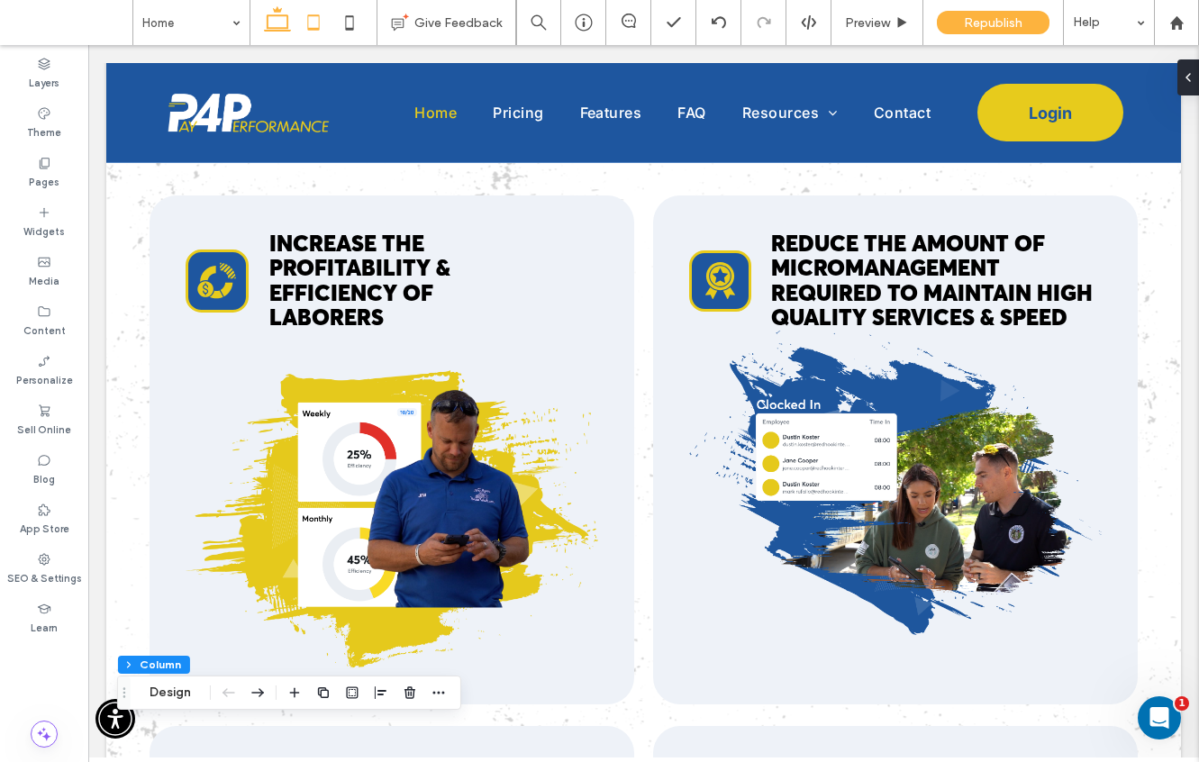
click at [312, 20] on icon at bounding box center [313, 23] width 36 height 36
type input "**"
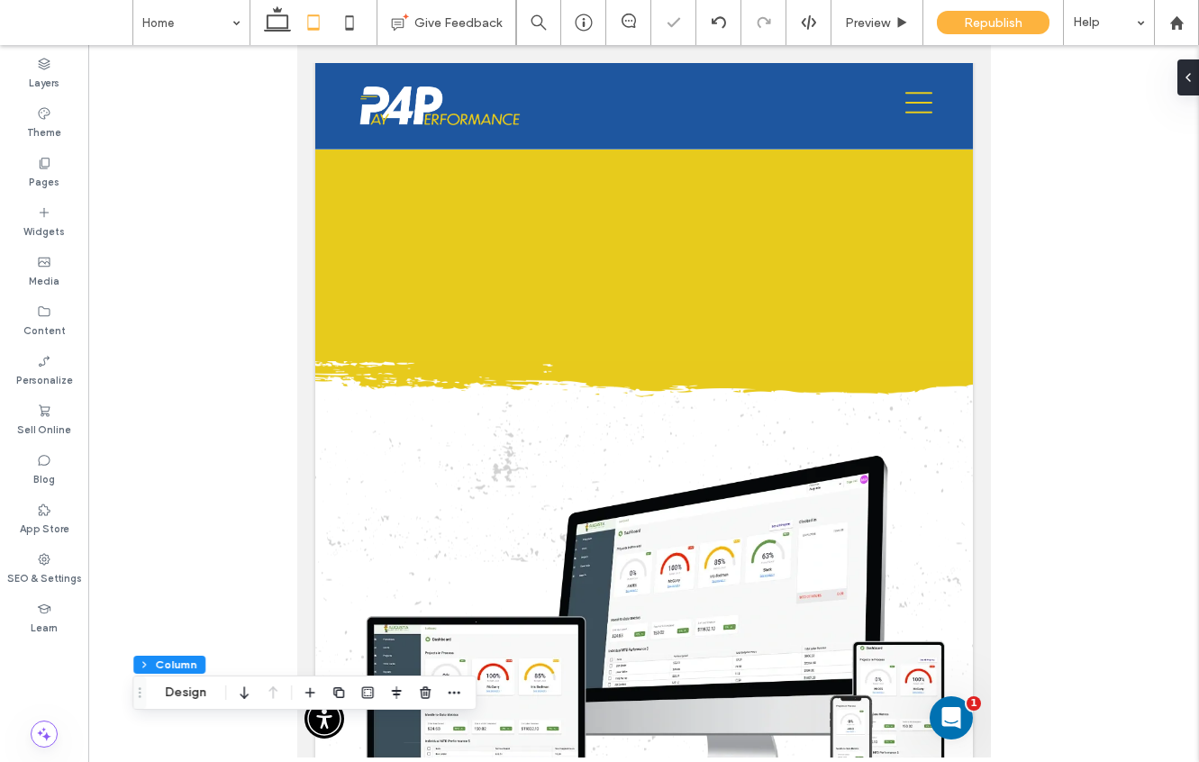
scroll to position [4167, 0]
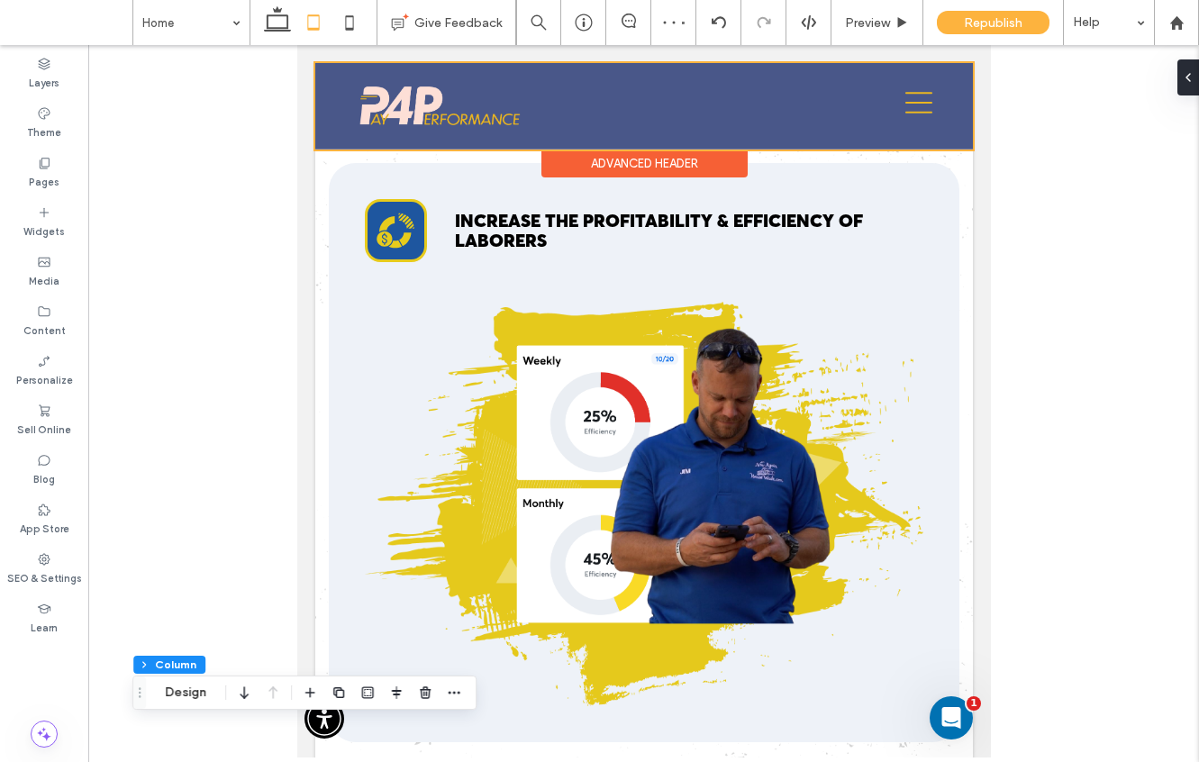
click at [924, 109] on div at bounding box center [642, 106] width 657 height 86
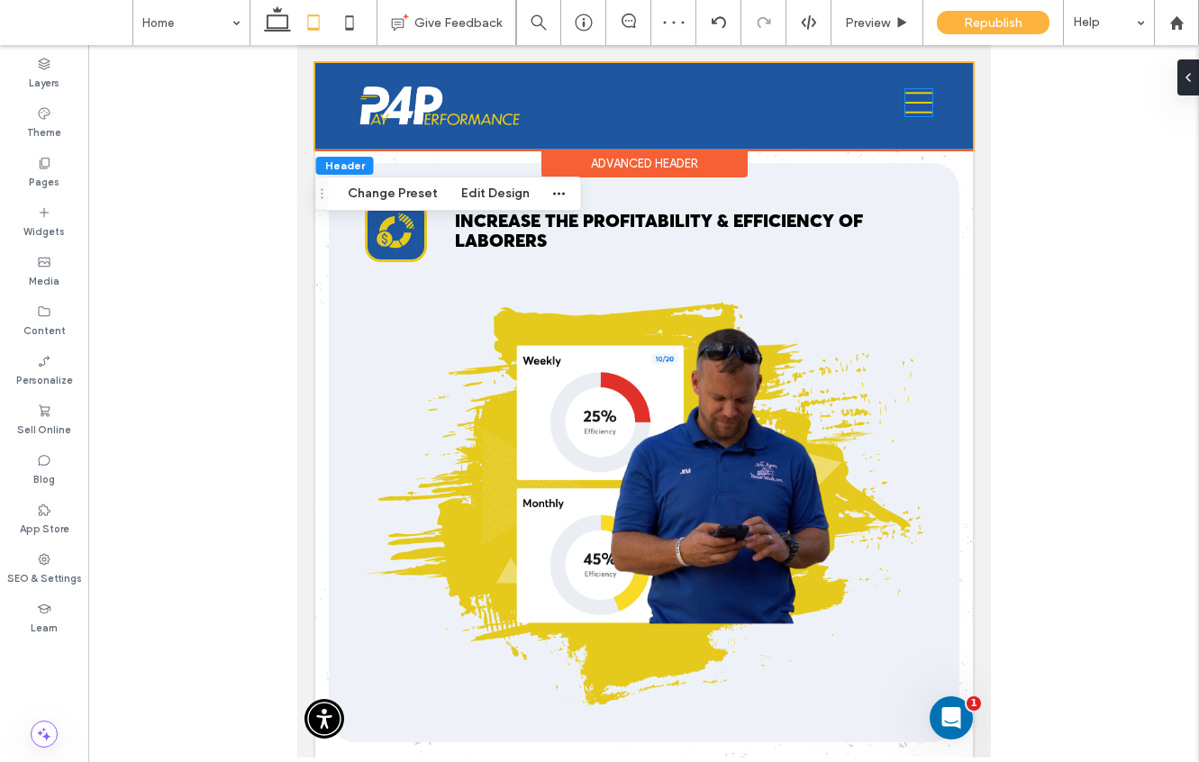
click at [924, 109] on icon "Menu Navigation" at bounding box center [917, 102] width 27 height 27
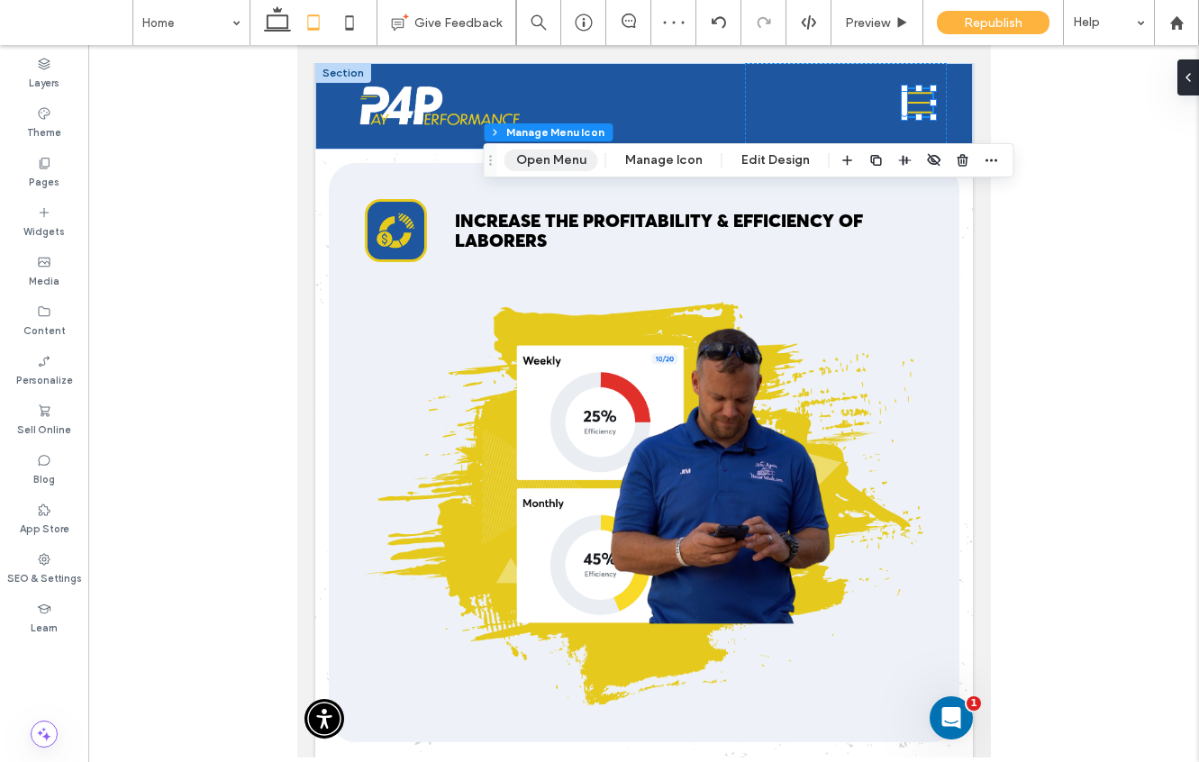
click at [524, 157] on button "Open Menu" at bounding box center [551, 160] width 94 height 22
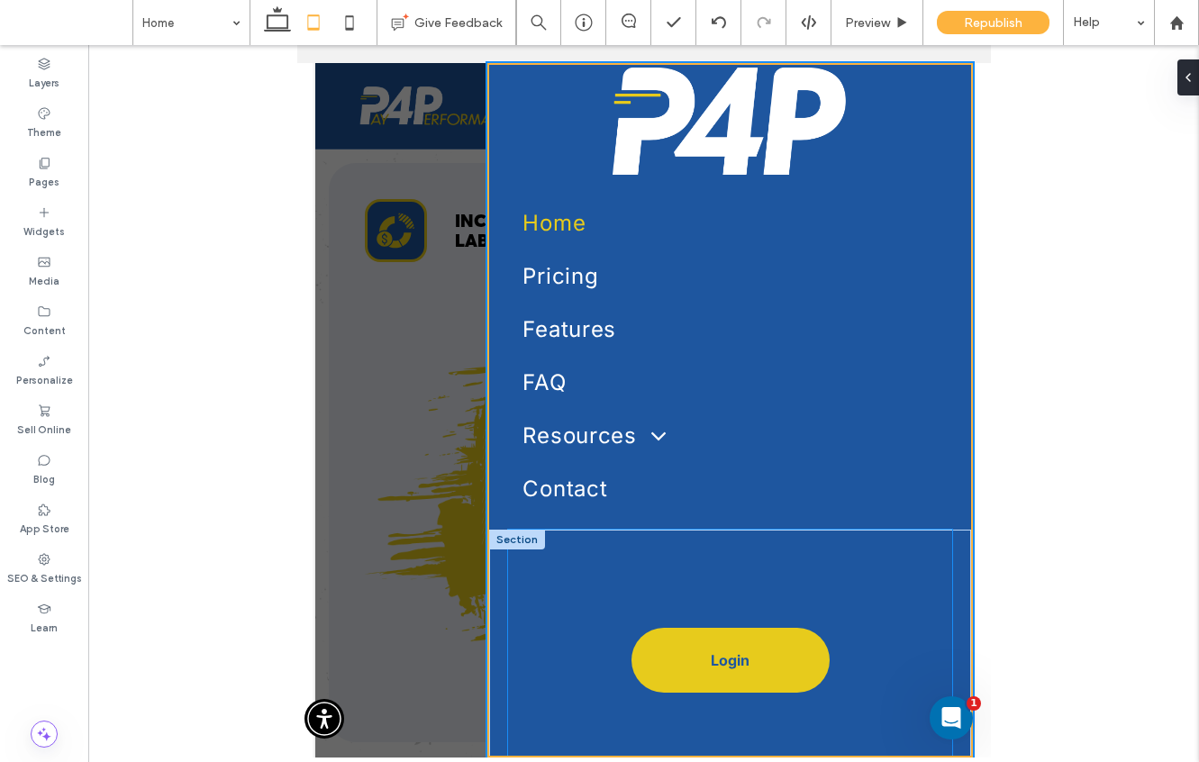
scroll to position [0, 0]
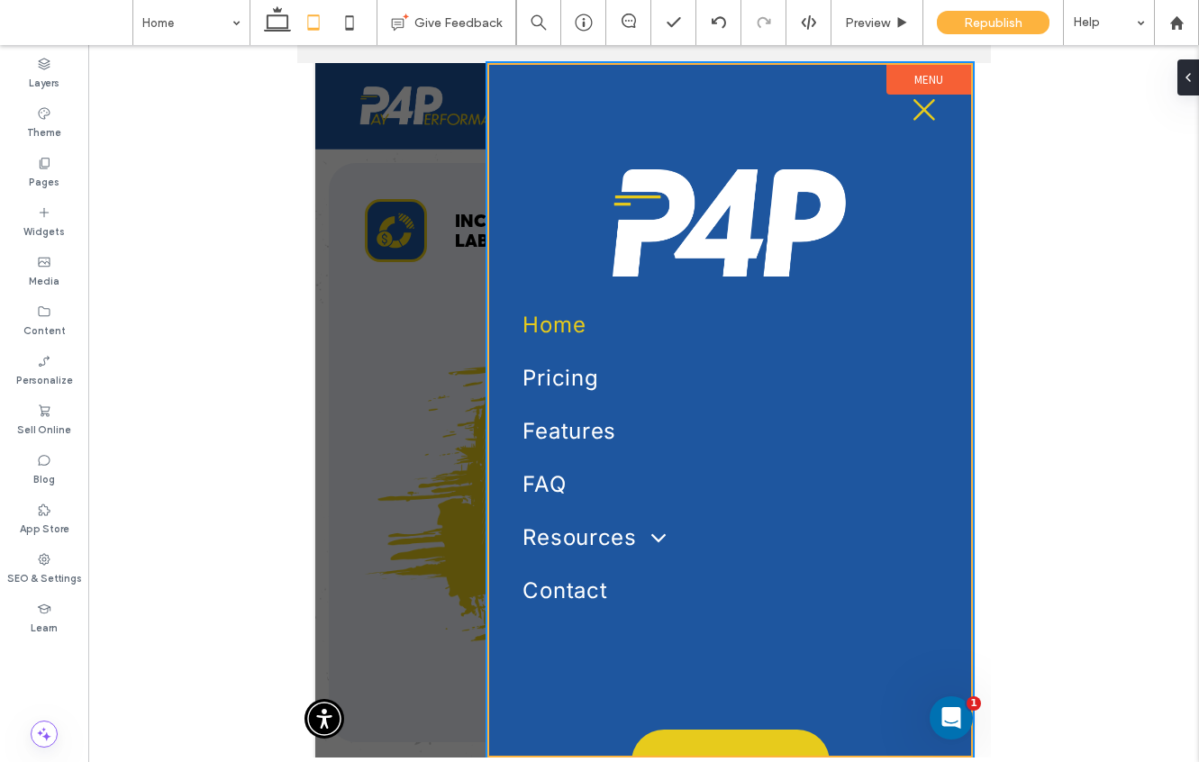
click at [420, 289] on div at bounding box center [642, 410] width 657 height 694
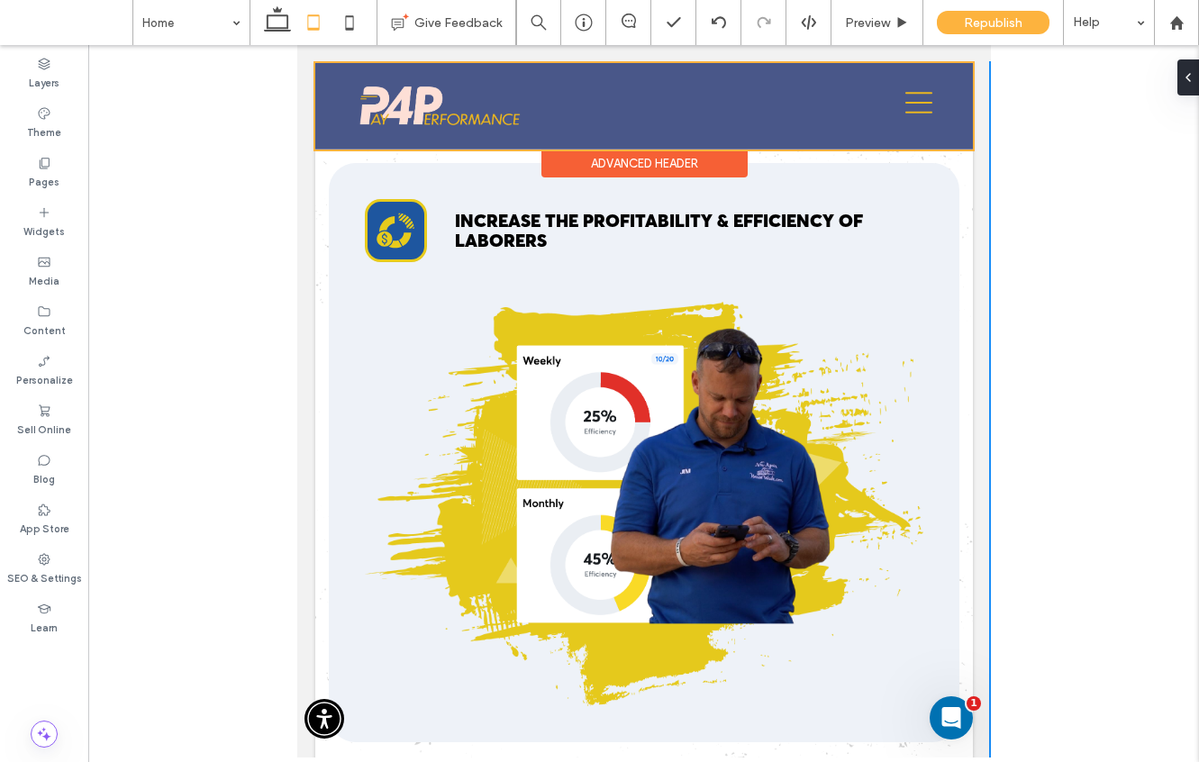
click at [920, 104] on div at bounding box center [642, 106] width 657 height 86
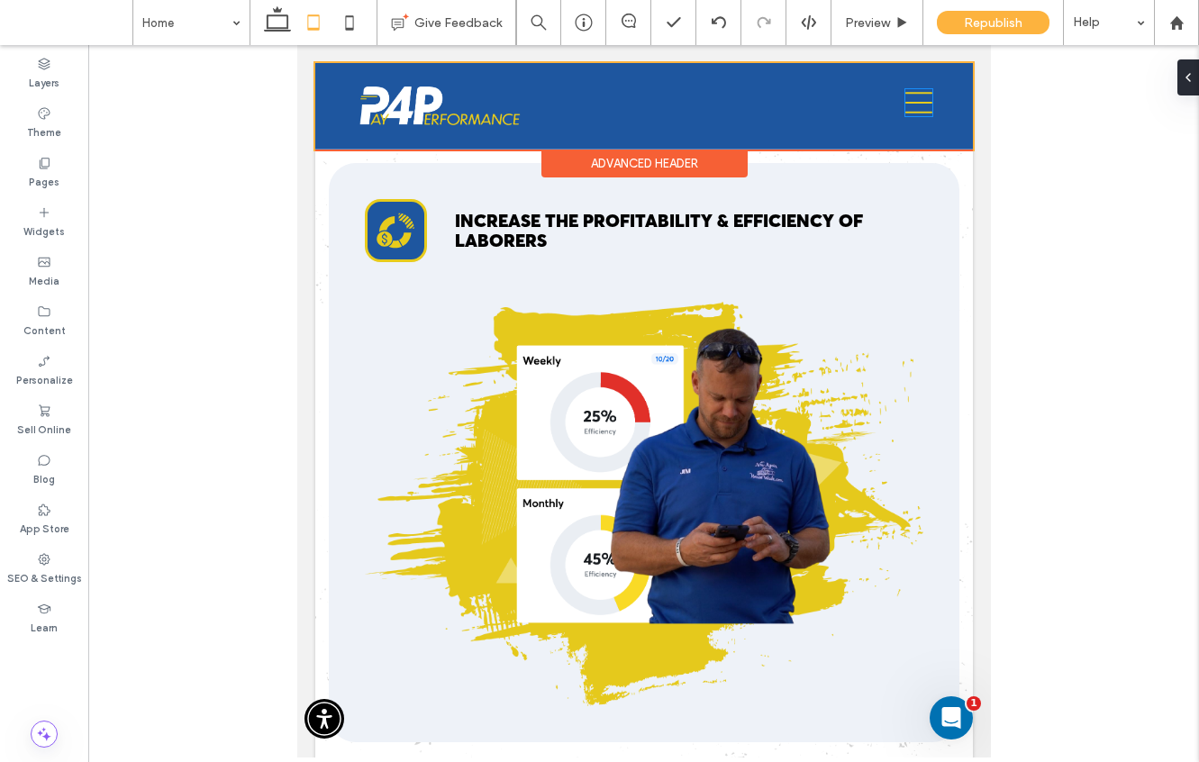
click at [920, 104] on icon "Menu Navigation" at bounding box center [917, 102] width 27 height 27
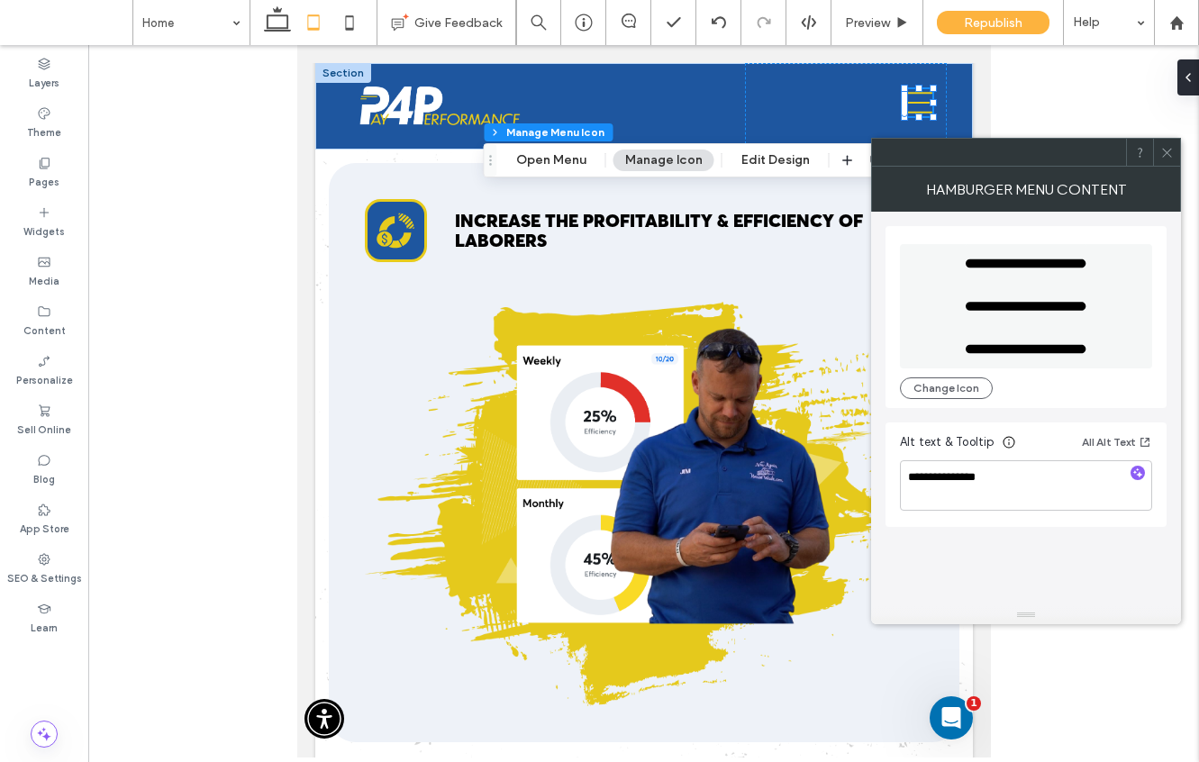
click at [1169, 158] on span at bounding box center [1167, 152] width 14 height 27
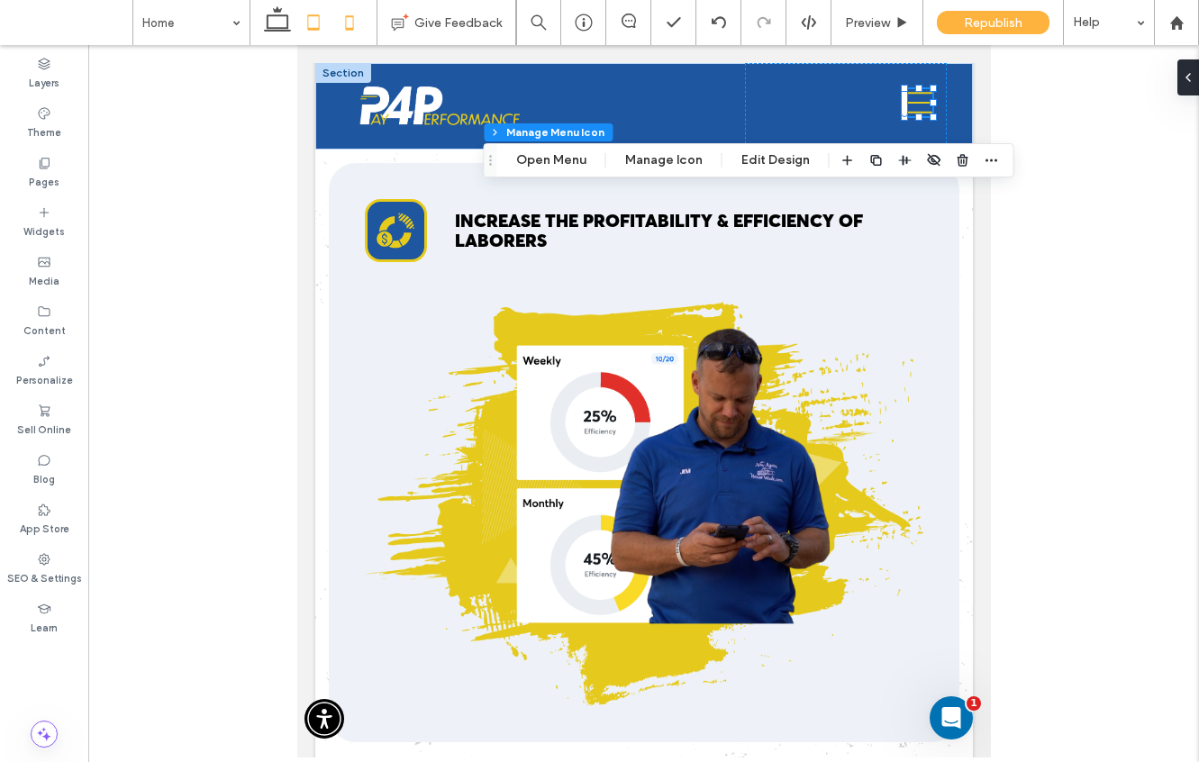
click at [339, 12] on icon at bounding box center [349, 23] width 36 height 36
type input "**"
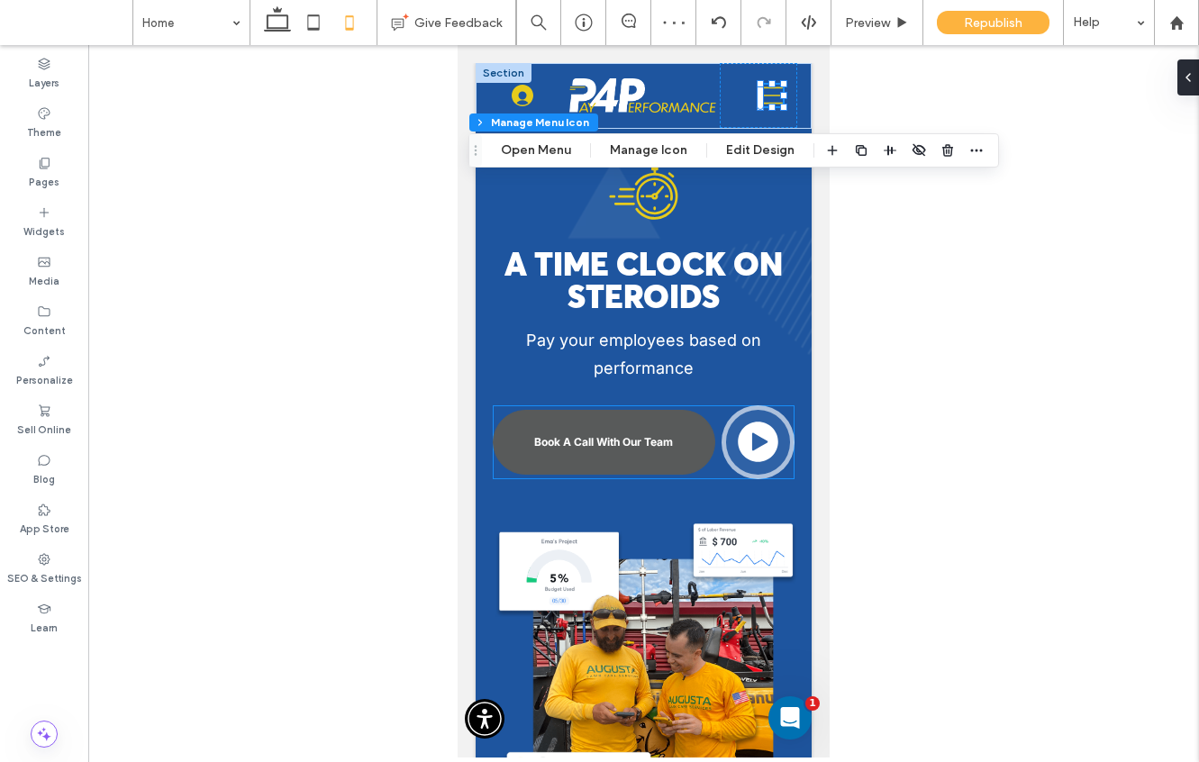
click at [639, 421] on link "Book A Call With Our Team" at bounding box center [604, 442] width 223 height 65
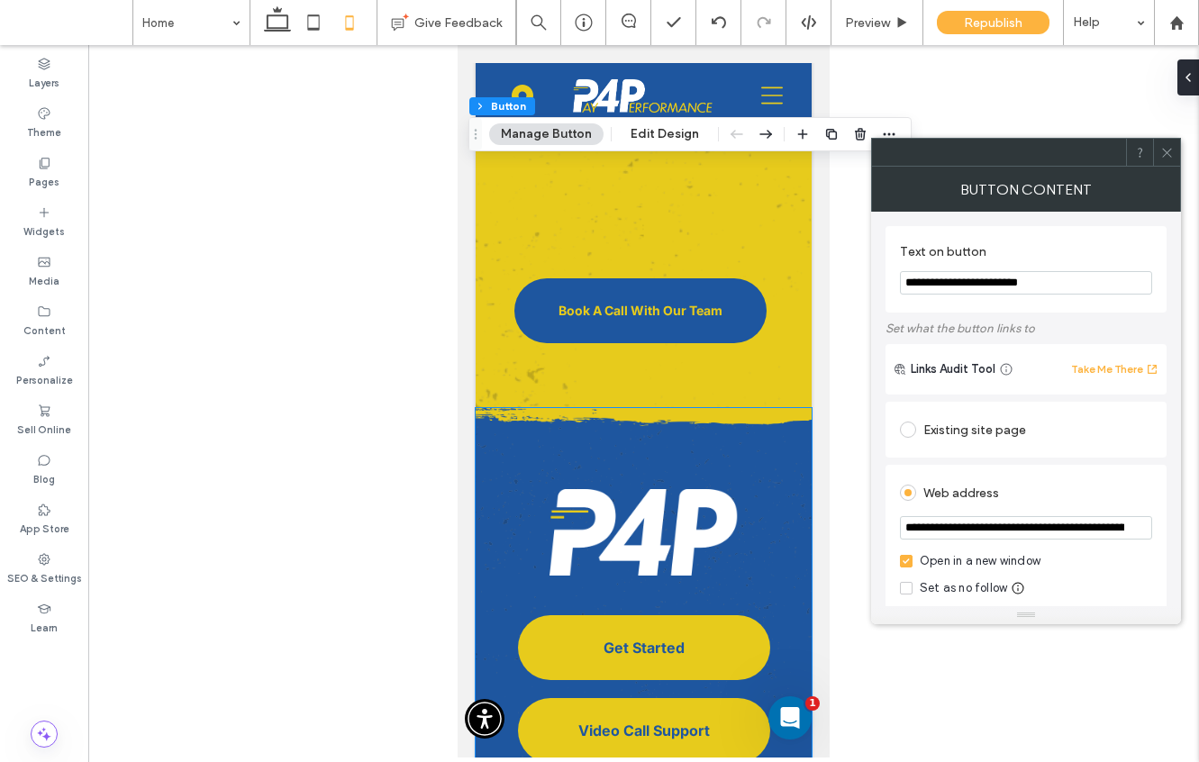
scroll to position [6899, 0]
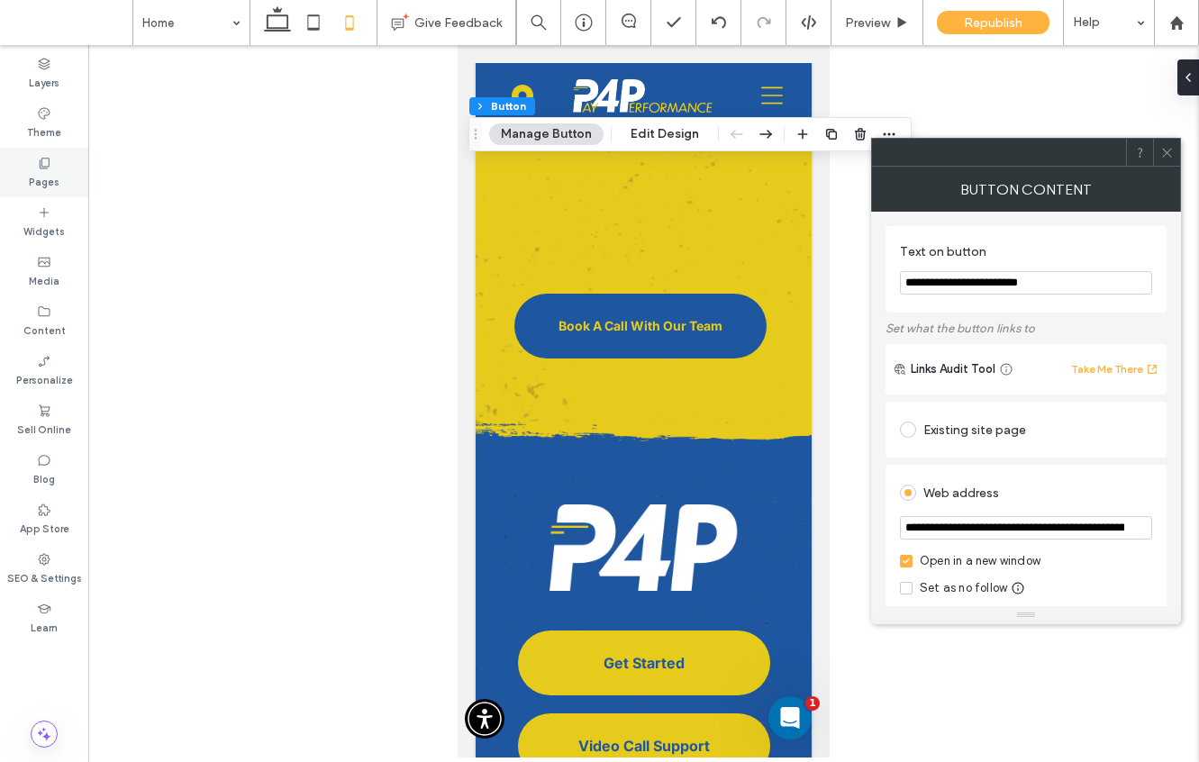
click at [41, 180] on label "Pages" at bounding box center [44, 180] width 31 height 20
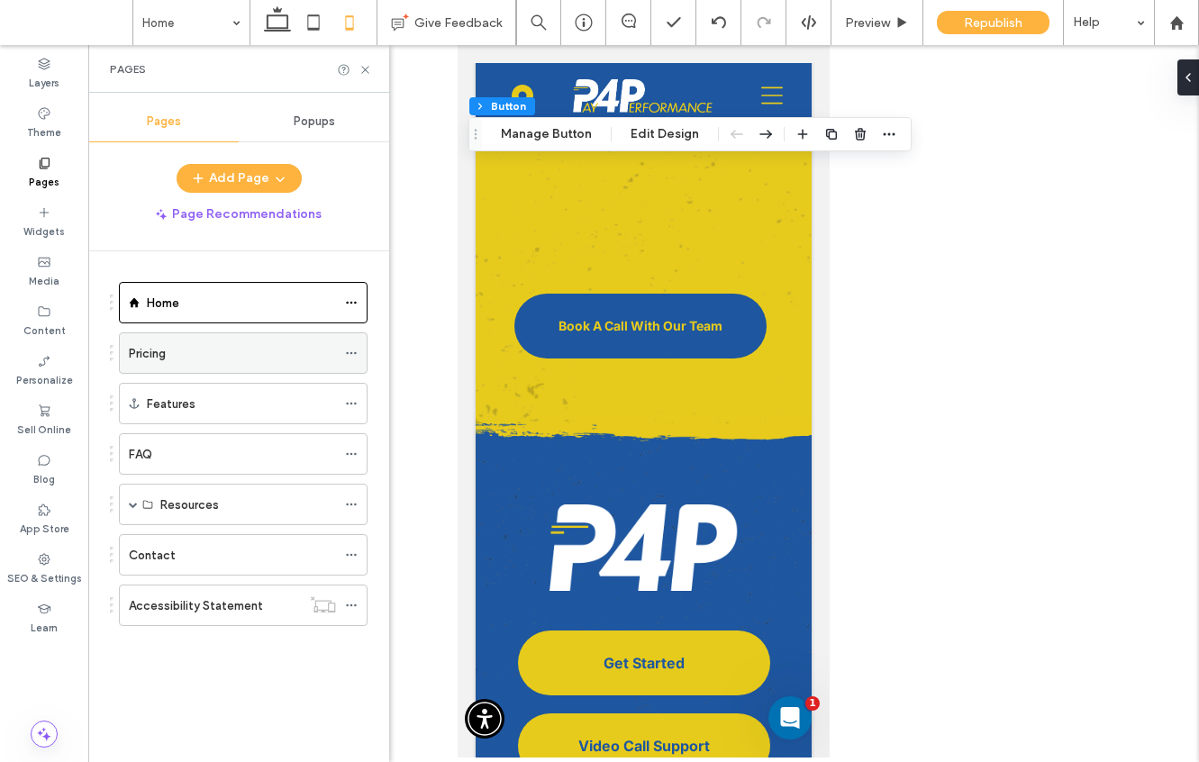
click at [201, 361] on div "Pricing" at bounding box center [232, 353] width 207 height 19
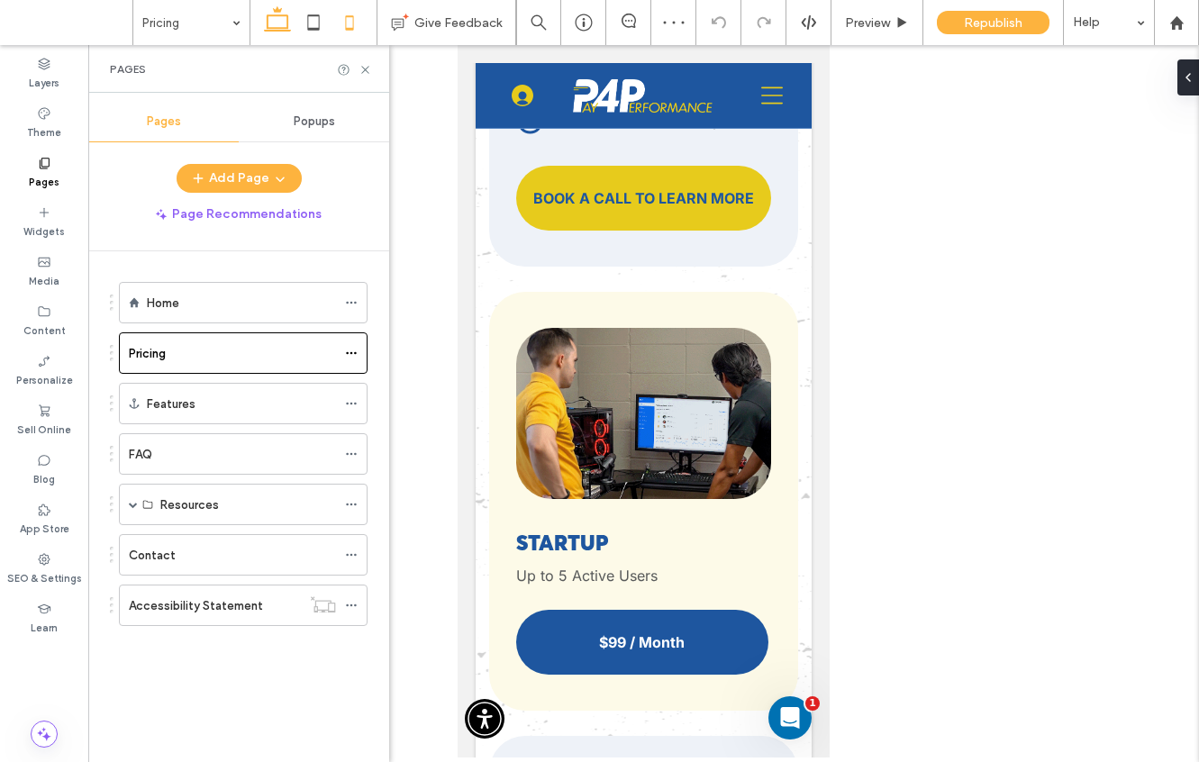
click at [282, 22] on icon at bounding box center [277, 23] width 36 height 36
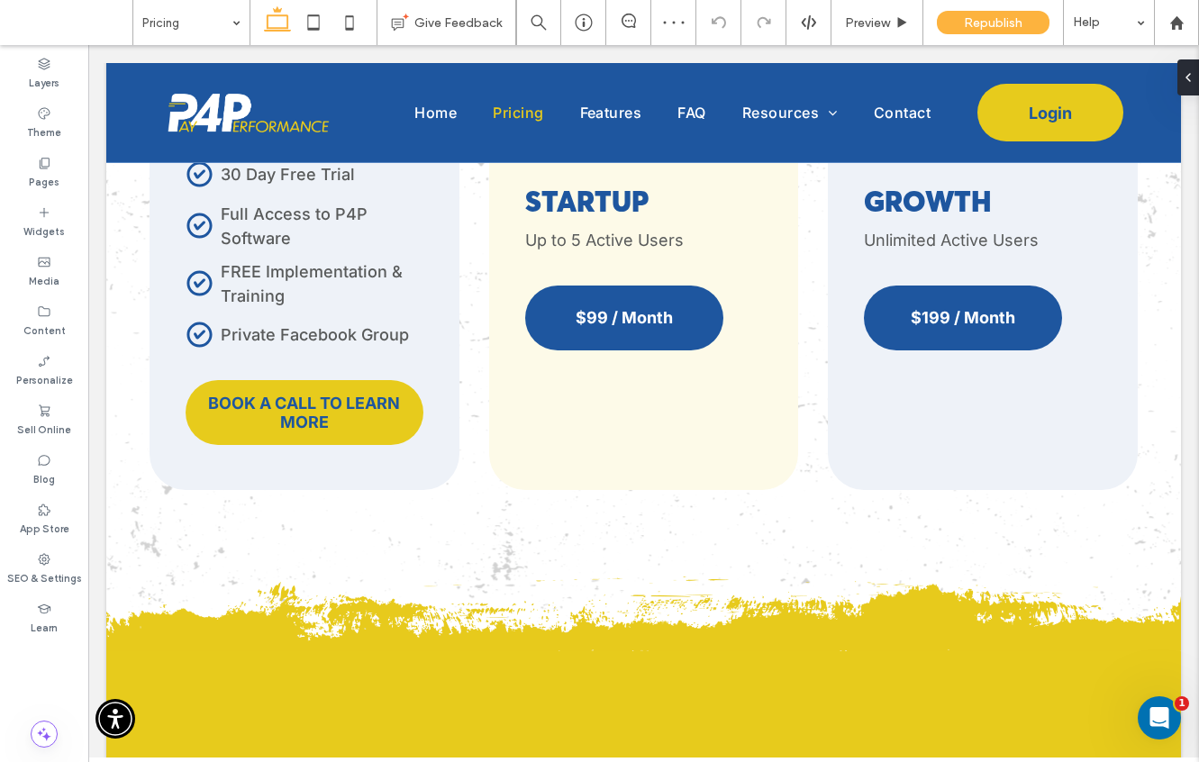
scroll to position [460, 0]
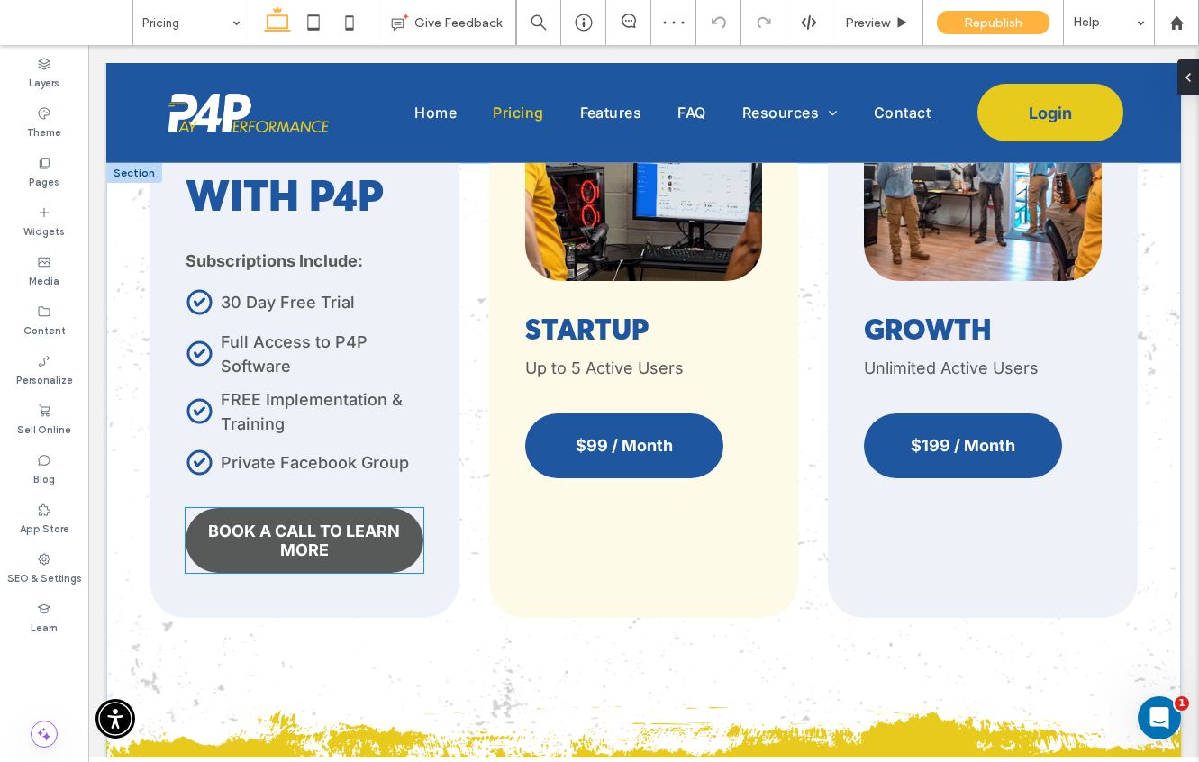
click at [321, 534] on span "BOOK A CALL TO LEARN MORE" at bounding box center [305, 540] width 238 height 38
click at [321, 534] on div "BOOK A CALL TO LEARN MORE" at bounding box center [305, 540] width 238 height 65
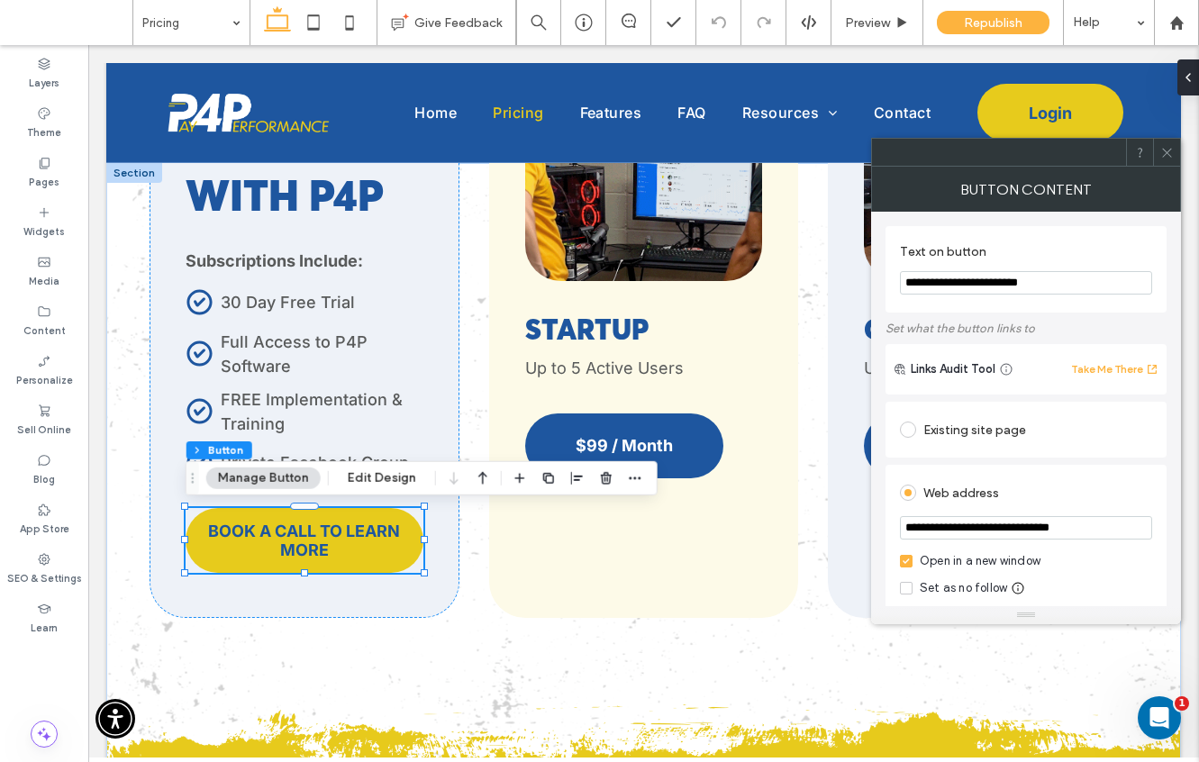
click at [999, 522] on input "**********" at bounding box center [1026, 527] width 252 height 23
paste input "**********"
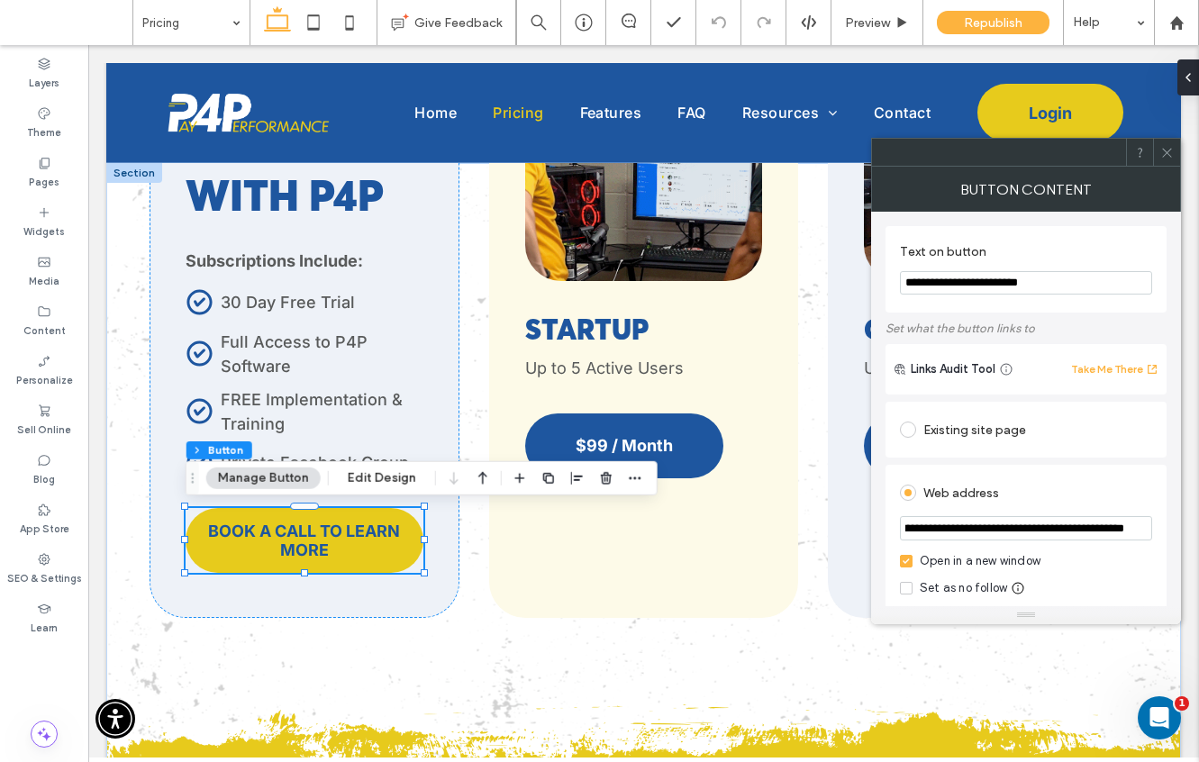
type input "**********"
click at [1163, 142] on span at bounding box center [1167, 152] width 14 height 27
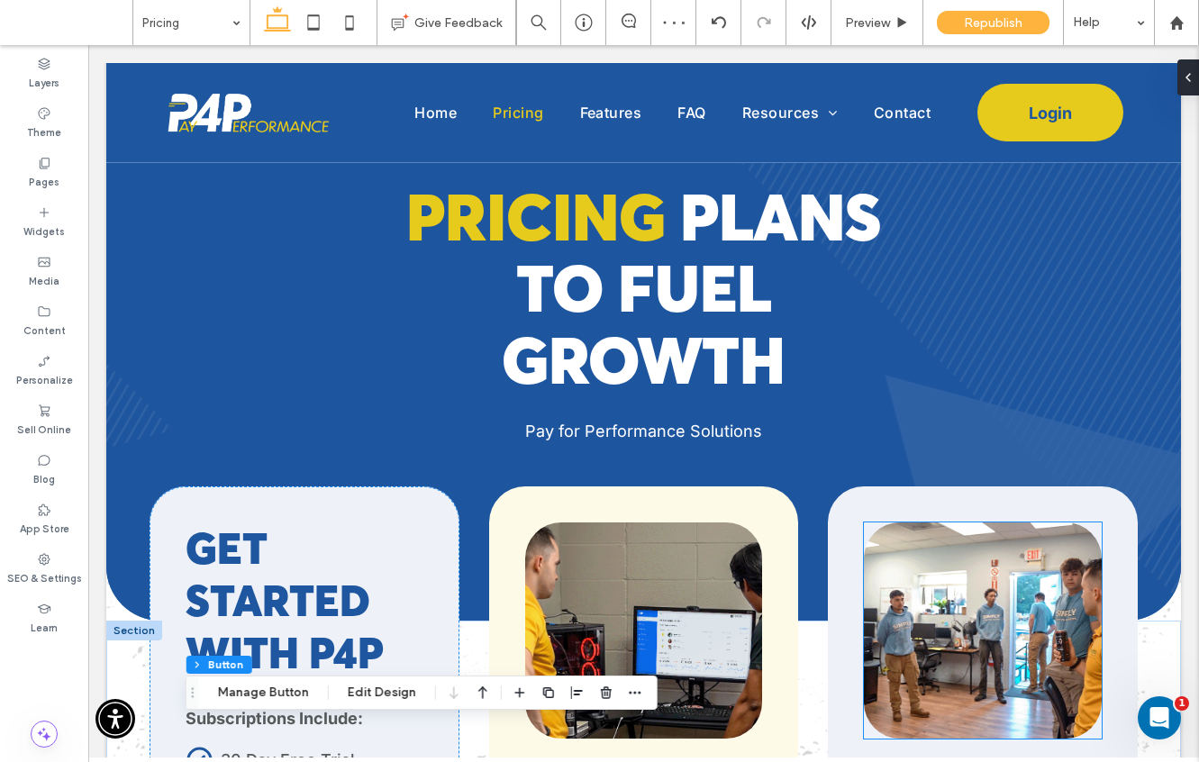
scroll to position [0, 0]
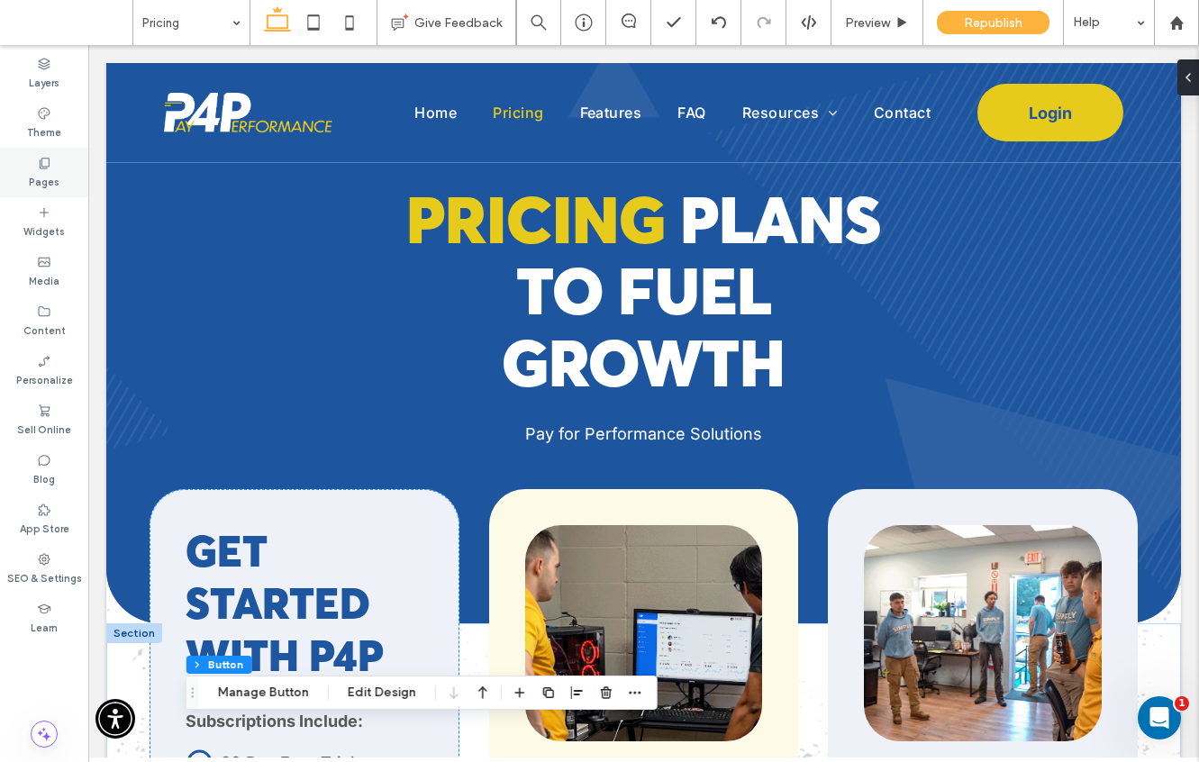
click at [36, 171] on label "Pages" at bounding box center [44, 180] width 31 height 20
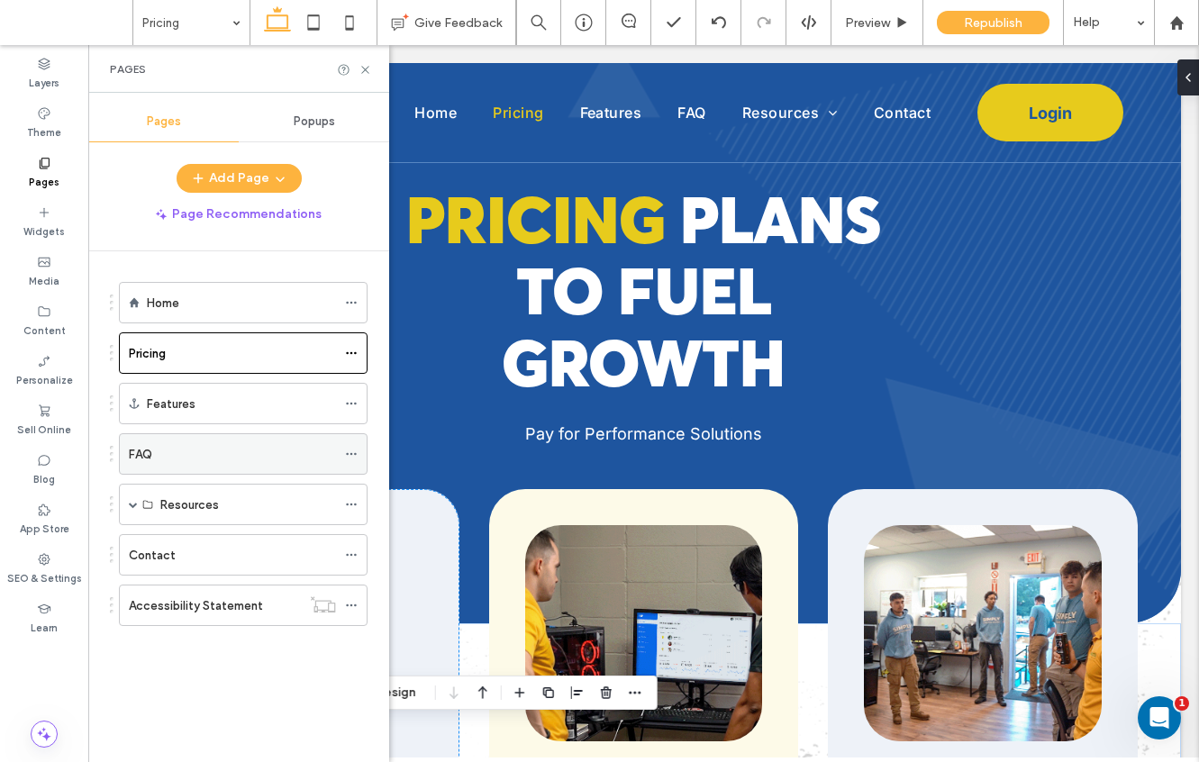
click at [219, 448] on div "FAQ" at bounding box center [232, 454] width 207 height 19
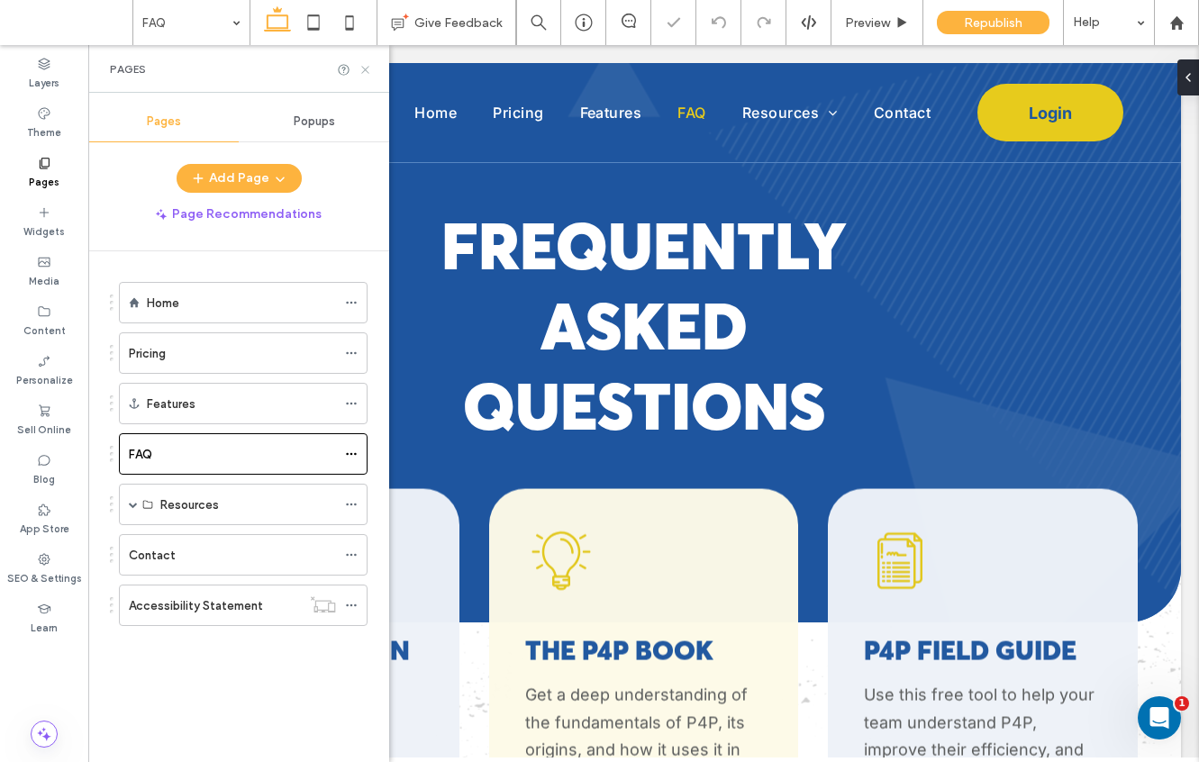
click at [360, 70] on icon at bounding box center [365, 70] width 14 height 14
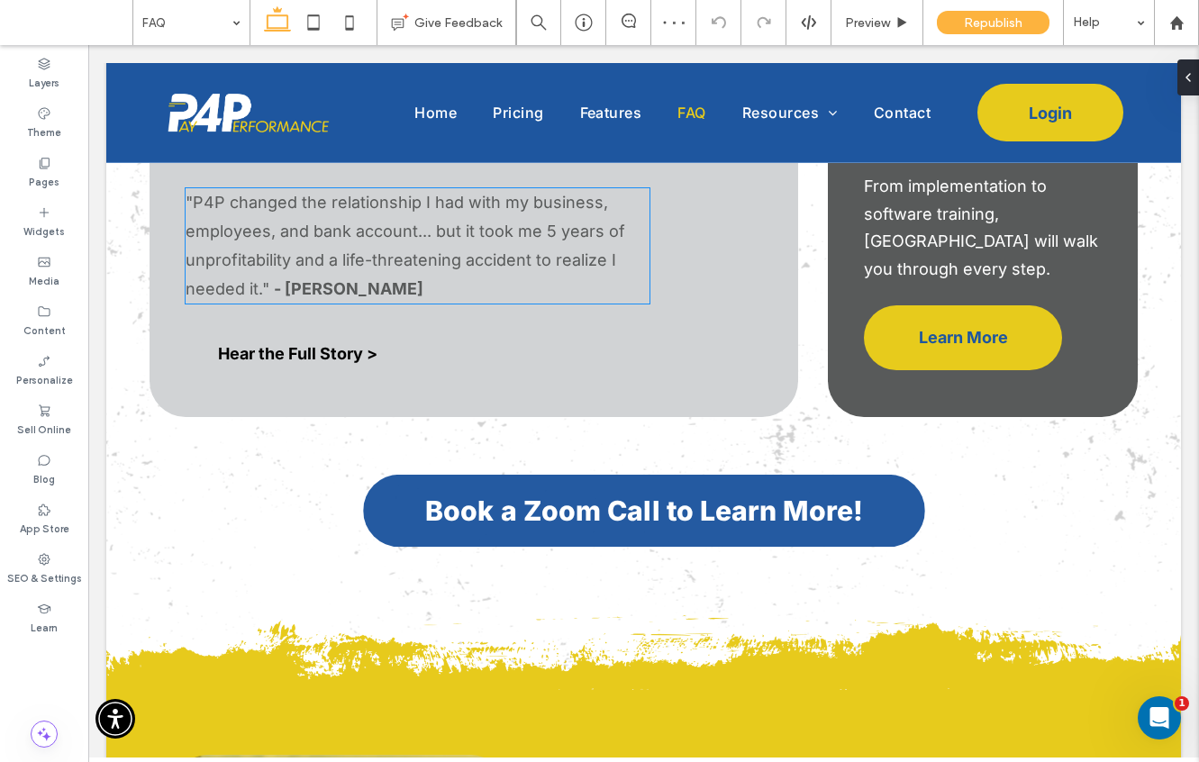
scroll to position [286, 0]
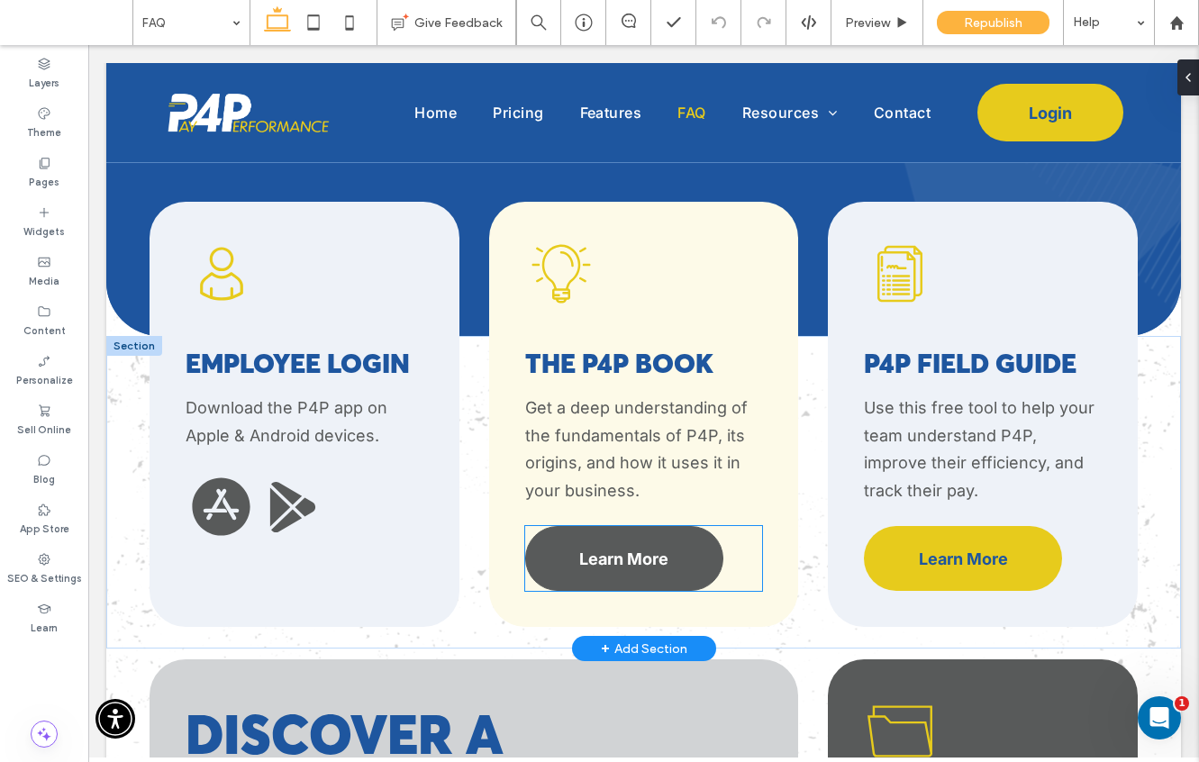
click at [621, 549] on span "Learn More" at bounding box center [623, 558] width 89 height 19
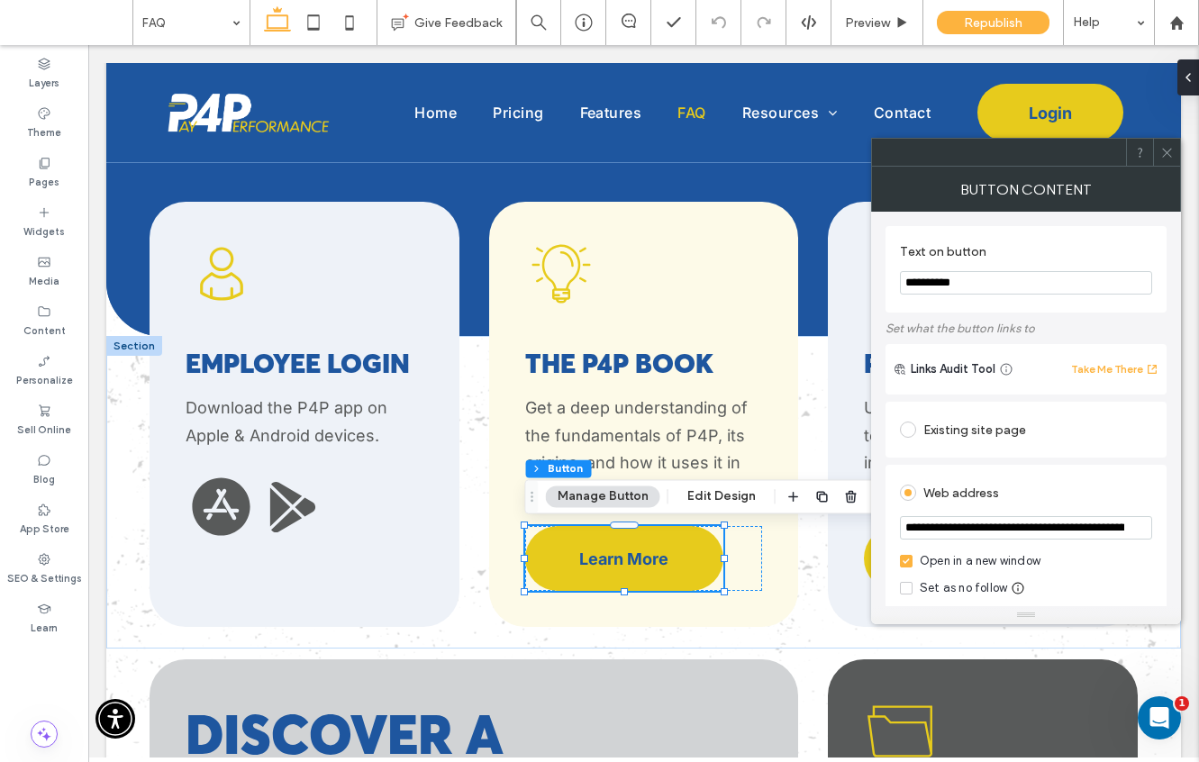
click at [1162, 153] on icon at bounding box center [1167, 153] width 14 height 14
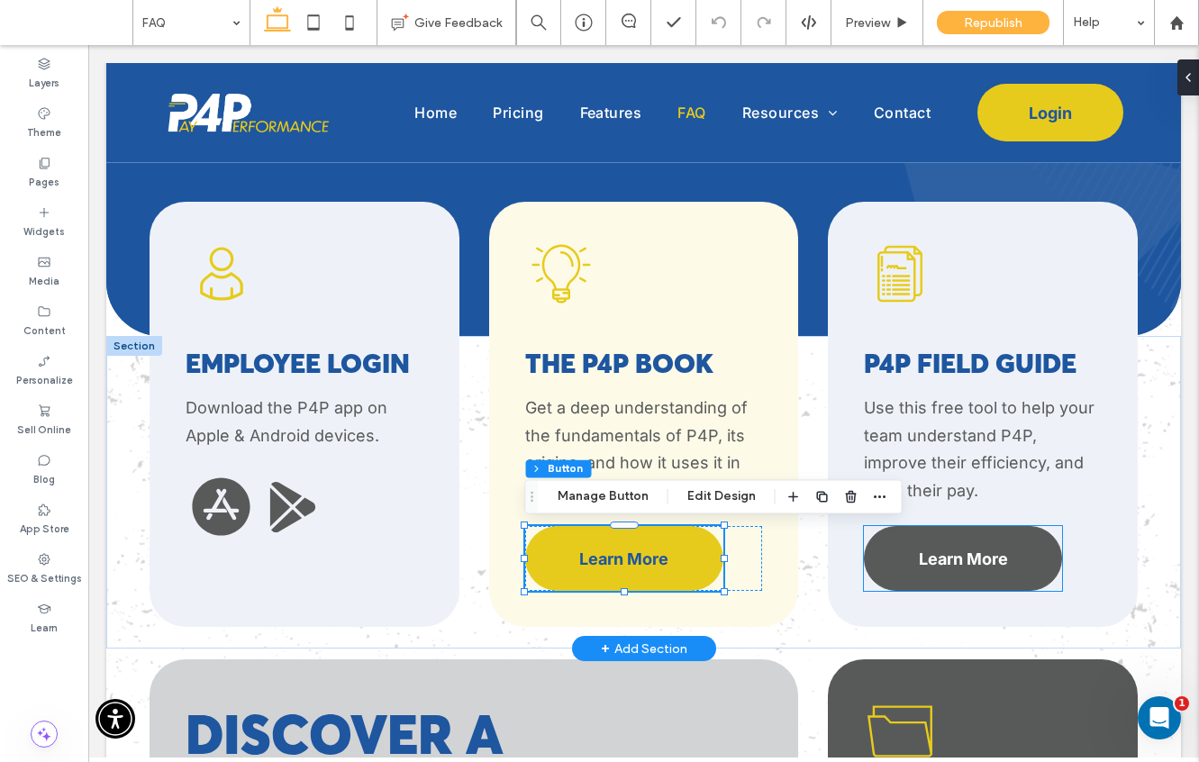
click at [980, 561] on span "Learn More" at bounding box center [962, 558] width 89 height 19
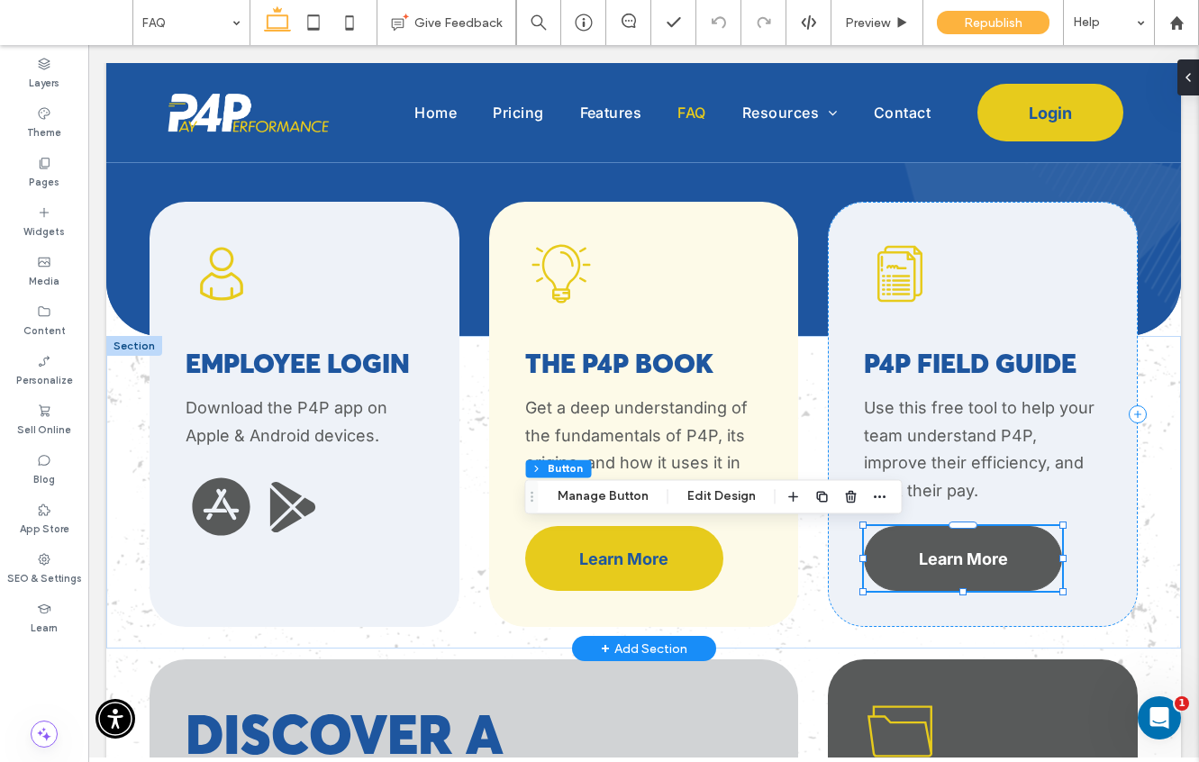
click at [980, 561] on div "Learn More" at bounding box center [963, 558] width 198 height 65
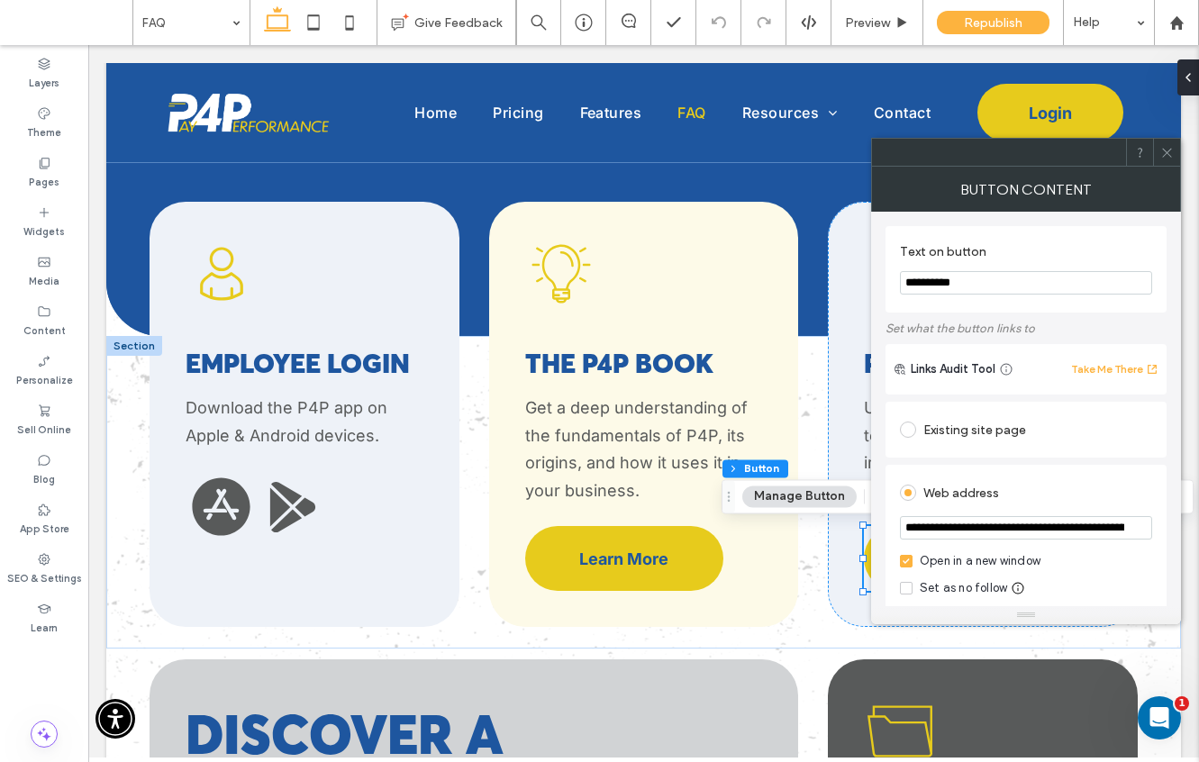
click at [1166, 155] on icon at bounding box center [1167, 153] width 14 height 14
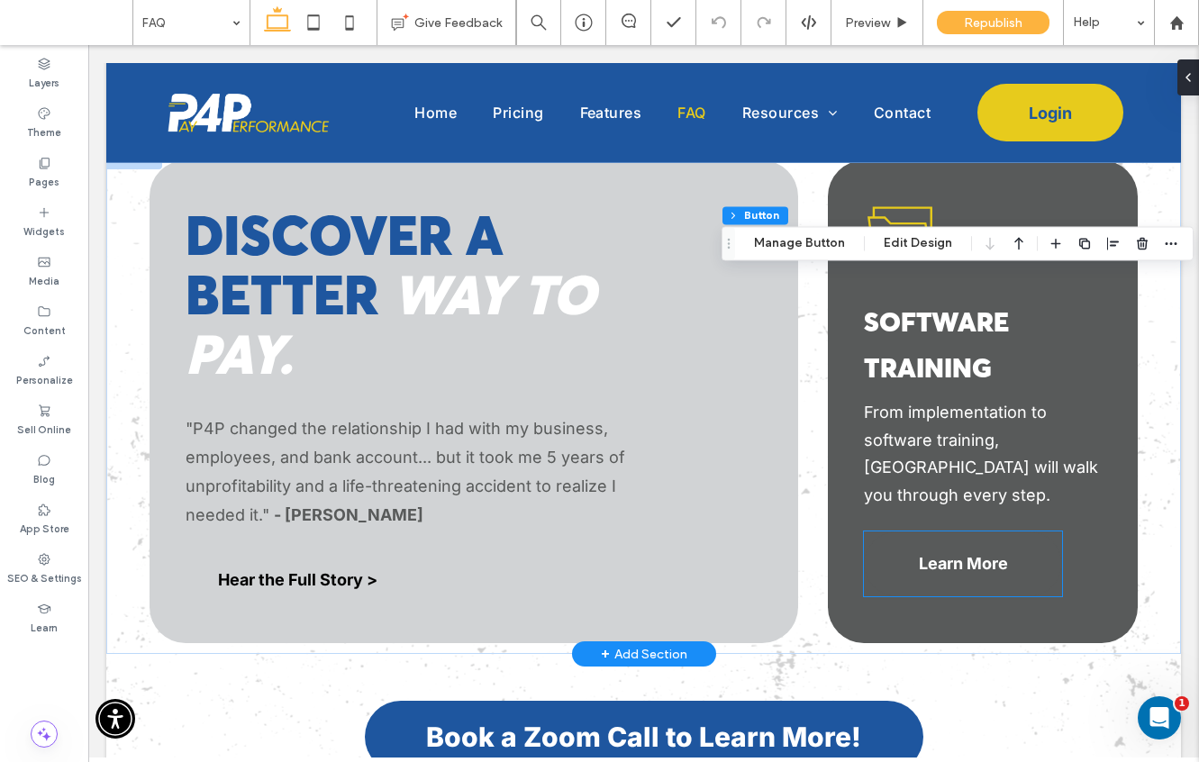
scroll to position [791, 0]
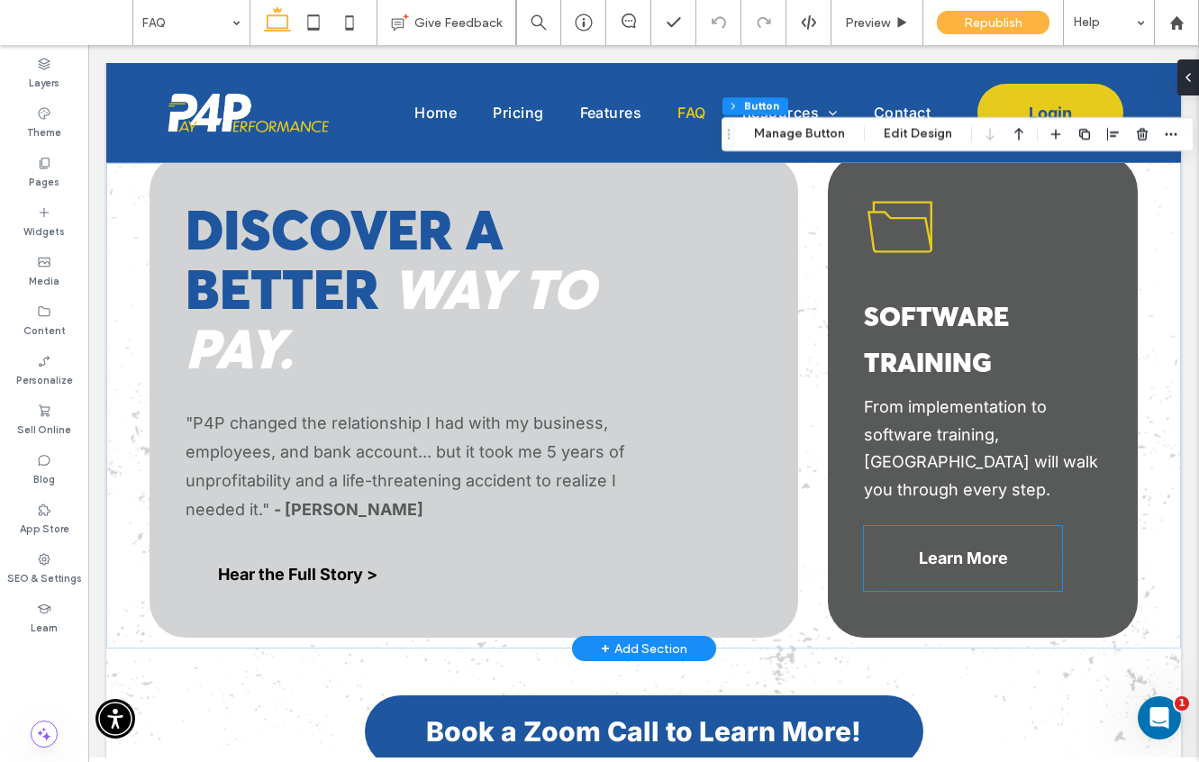
click at [982, 550] on span "Learn More" at bounding box center [962, 557] width 89 height 19
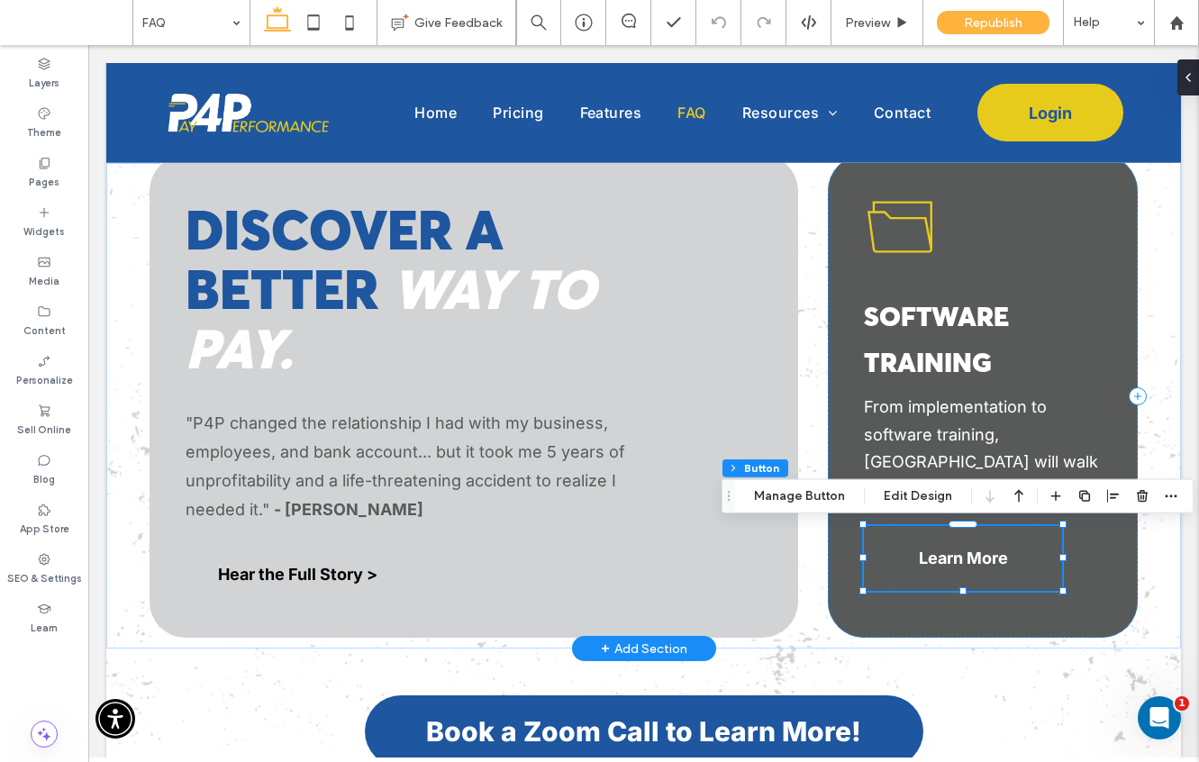
click at [982, 550] on span "Learn More" at bounding box center [962, 557] width 89 height 19
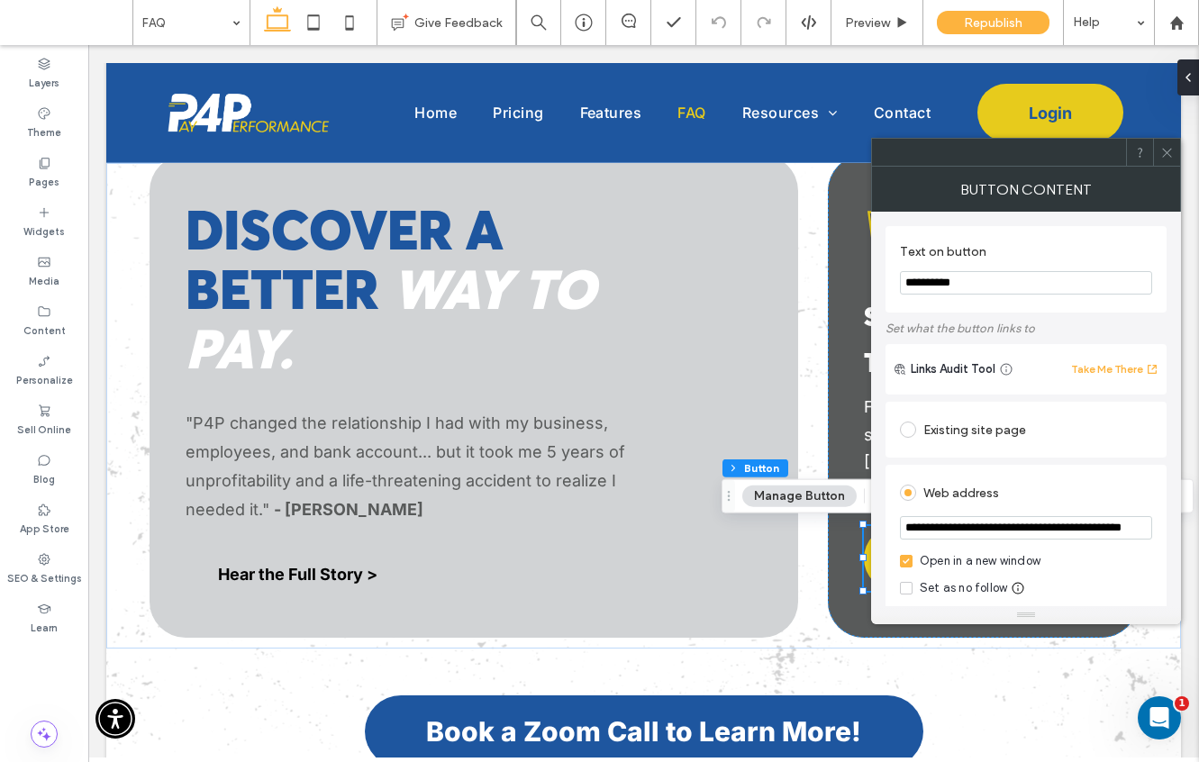
click at [1168, 157] on icon at bounding box center [1167, 153] width 14 height 14
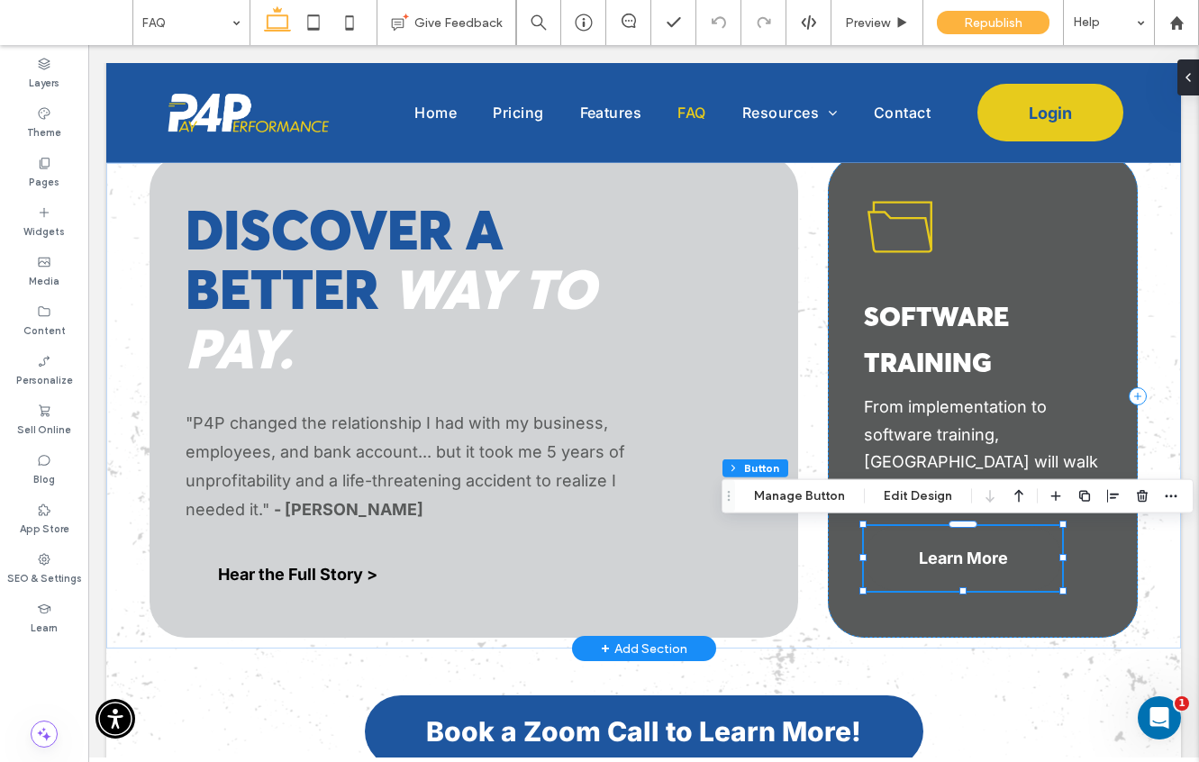
click at [924, 557] on span "Learn More" at bounding box center [962, 557] width 89 height 19
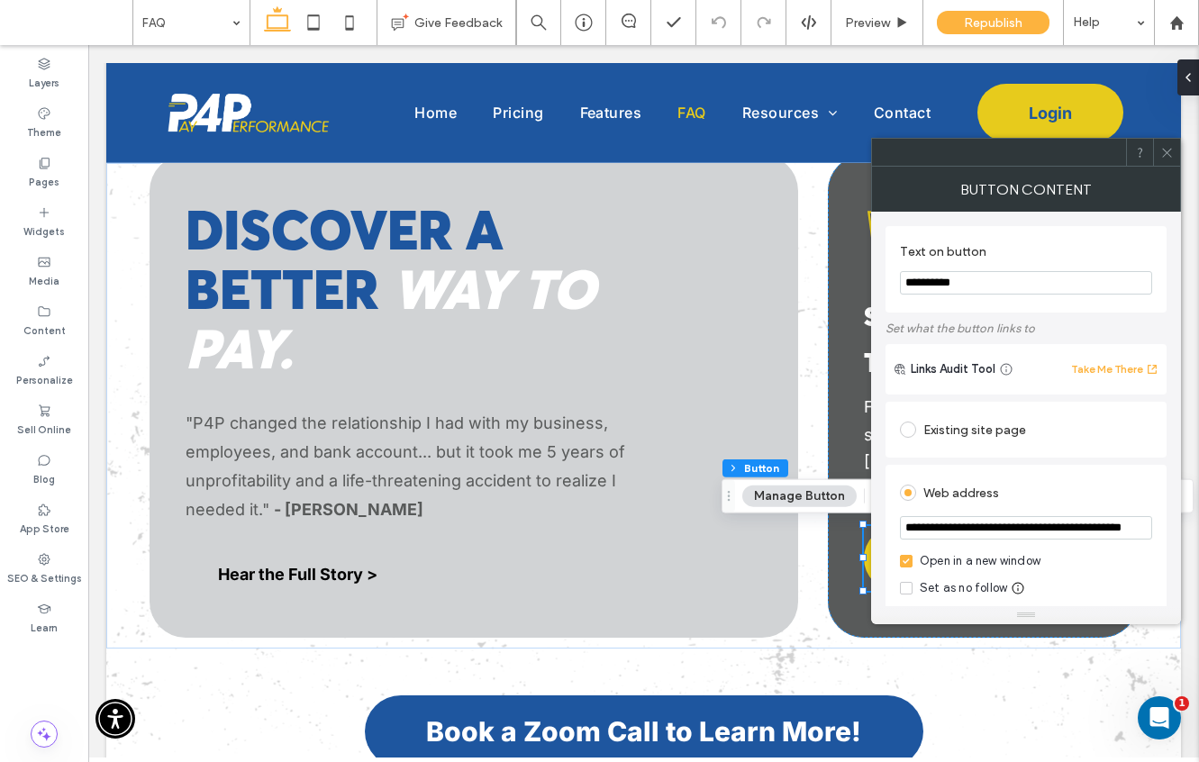
click at [1164, 146] on icon at bounding box center [1167, 153] width 14 height 14
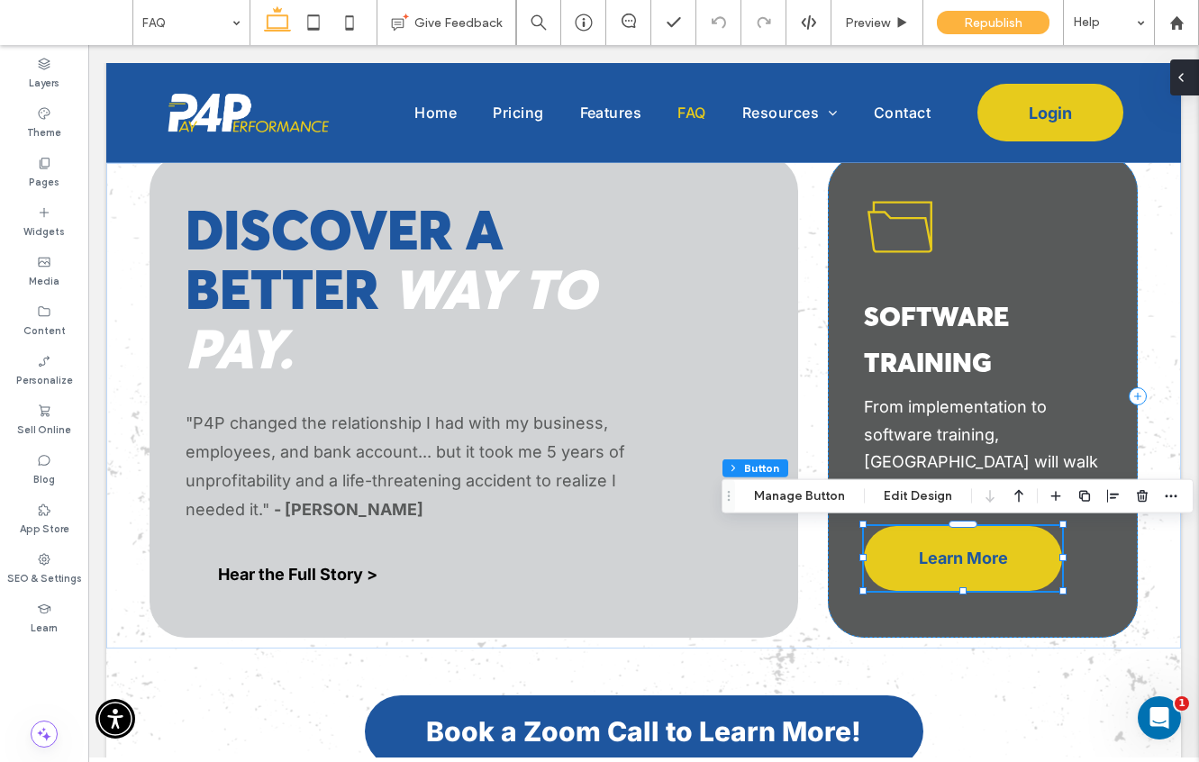
click at [1184, 84] on icon at bounding box center [1180, 77] width 14 height 14
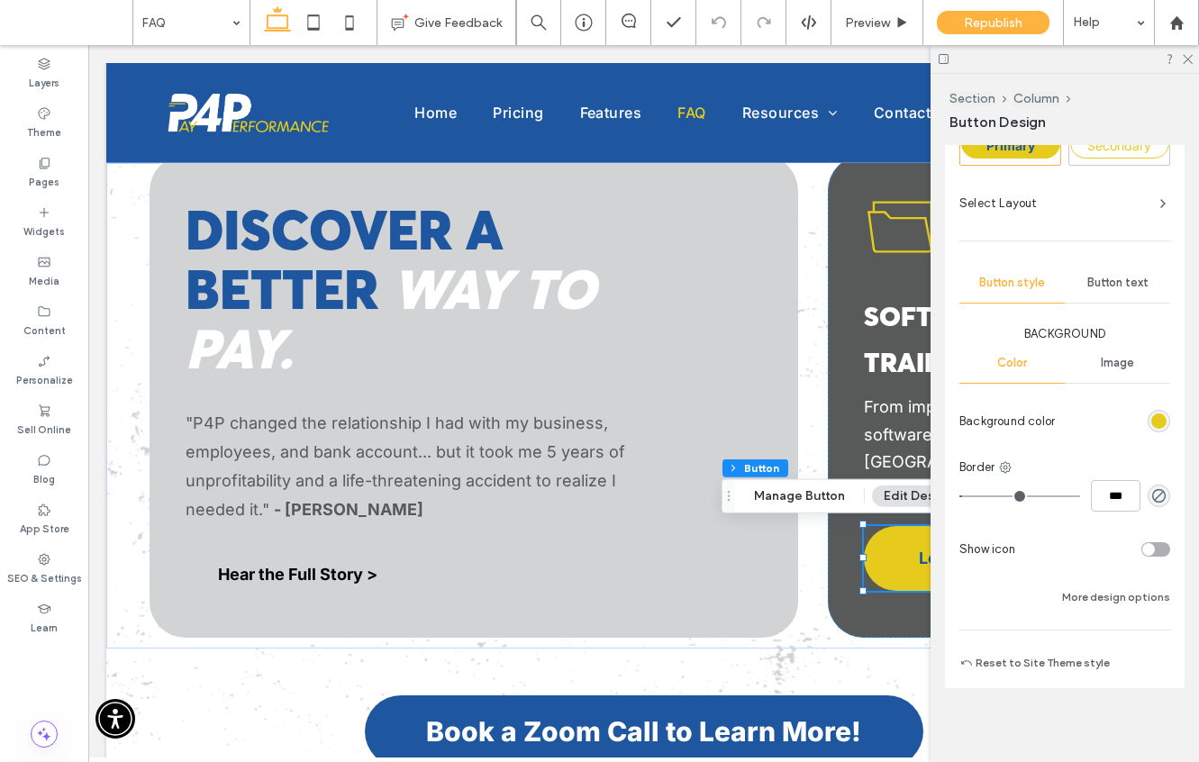
scroll to position [363, 0]
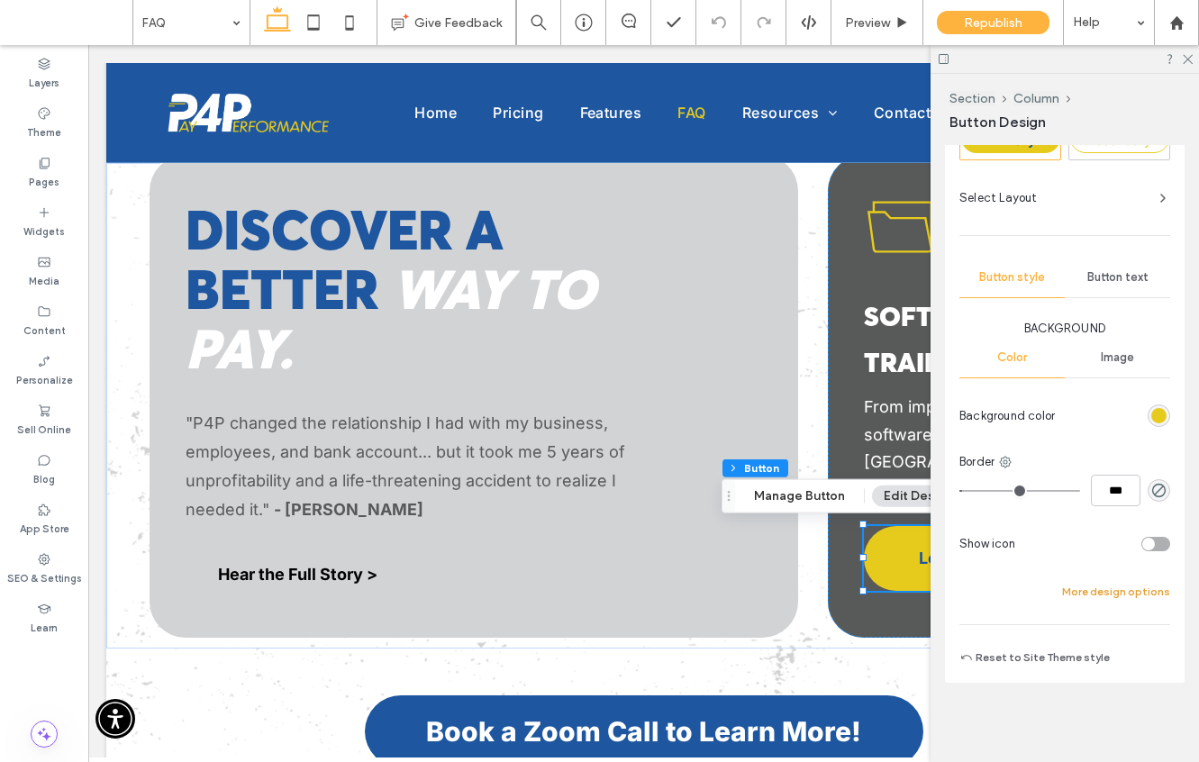
click at [1133, 600] on button "More design options" at bounding box center [1116, 592] width 108 height 22
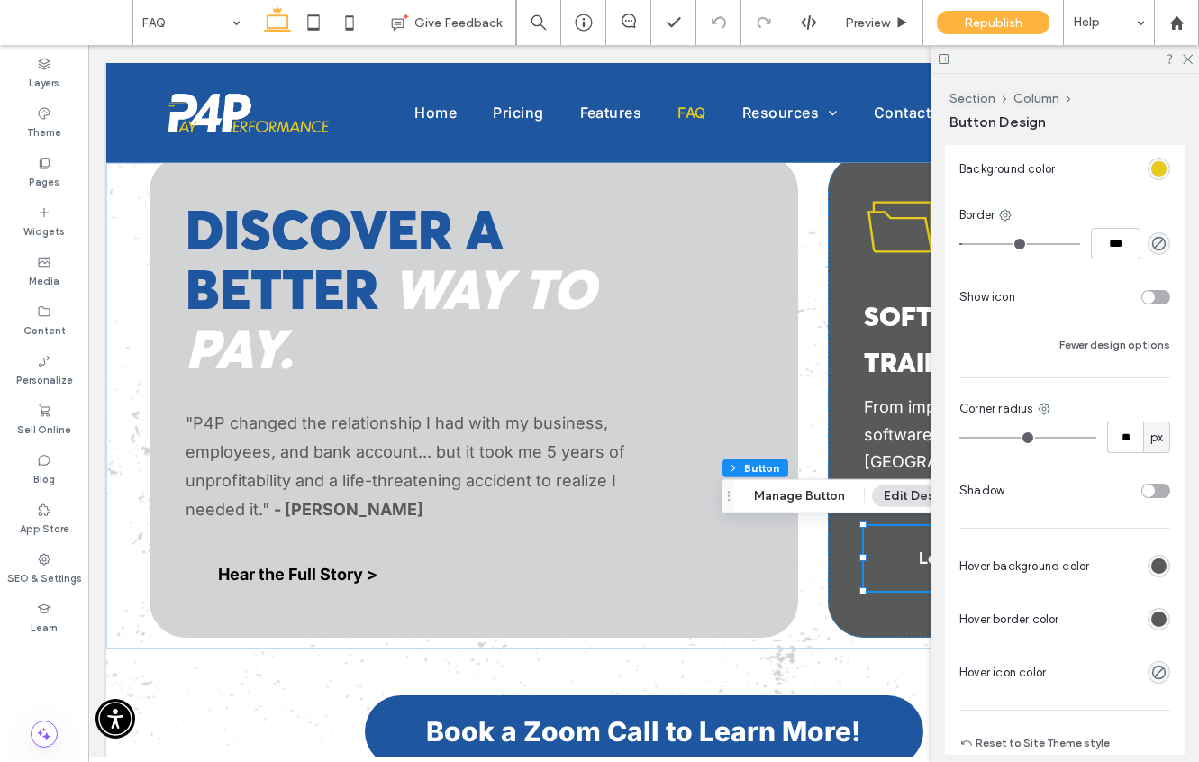
scroll to position [628, 0]
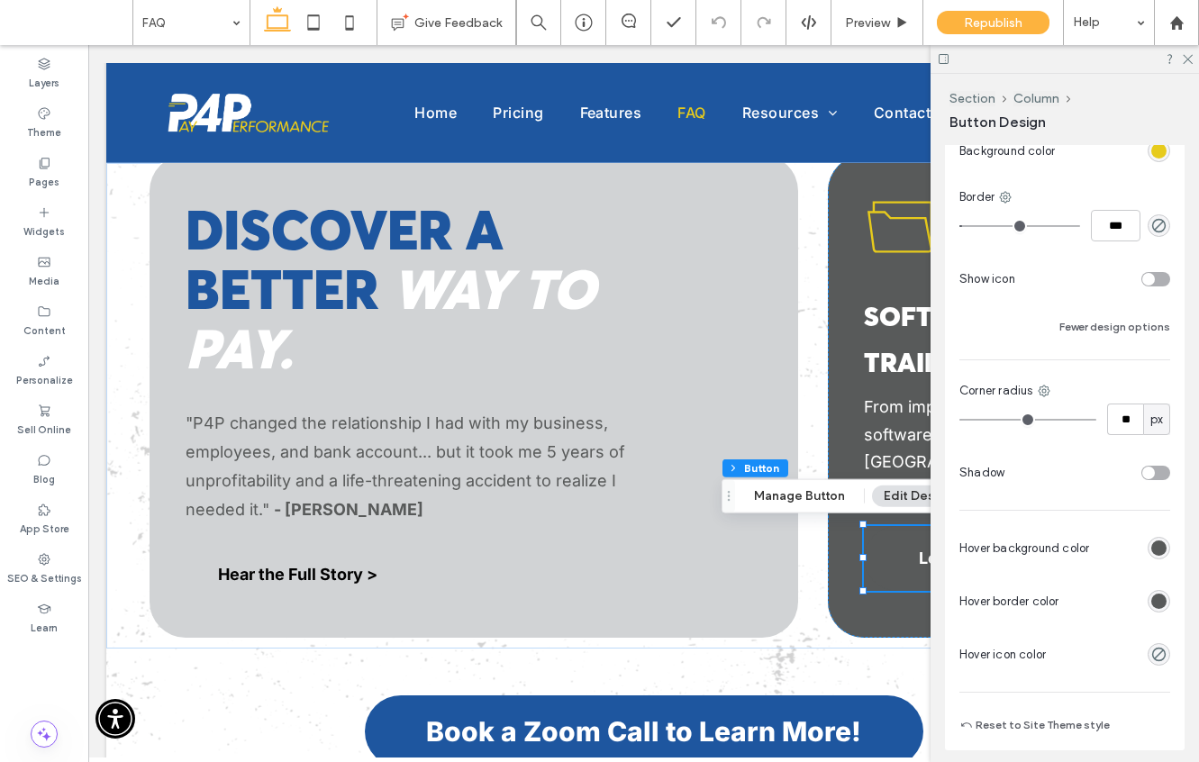
click at [1159, 553] on div "rgb(88, 90, 90)" at bounding box center [1158, 547] width 15 height 15
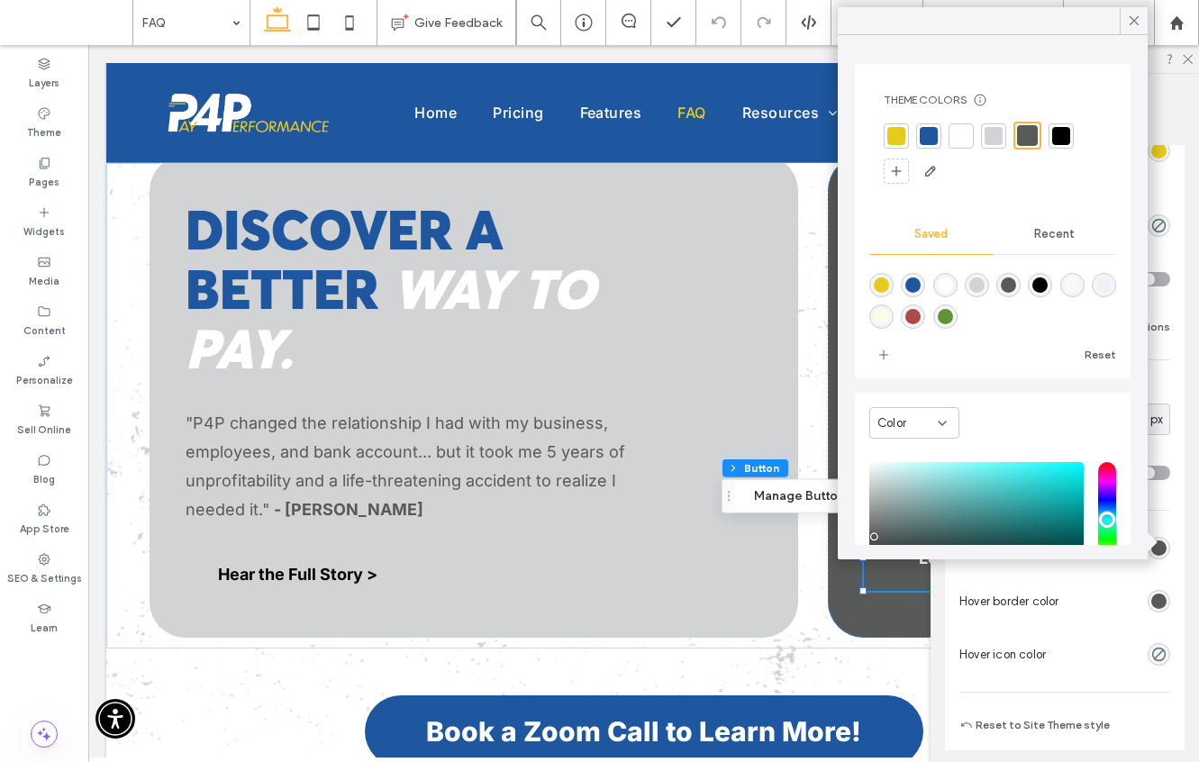
click at [909, 279] on div "rgba(30,86,159,1)" at bounding box center [912, 284] width 15 height 15
type input "*******"
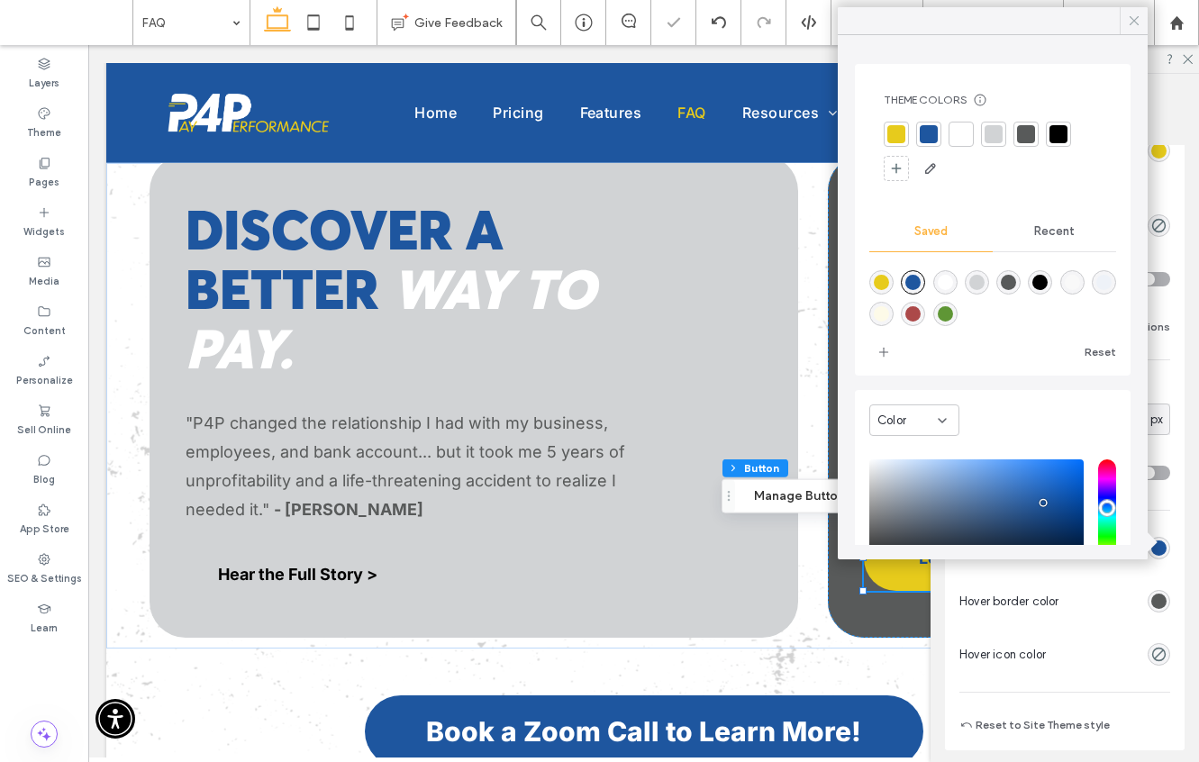
click at [1129, 22] on icon at bounding box center [1134, 21] width 16 height 16
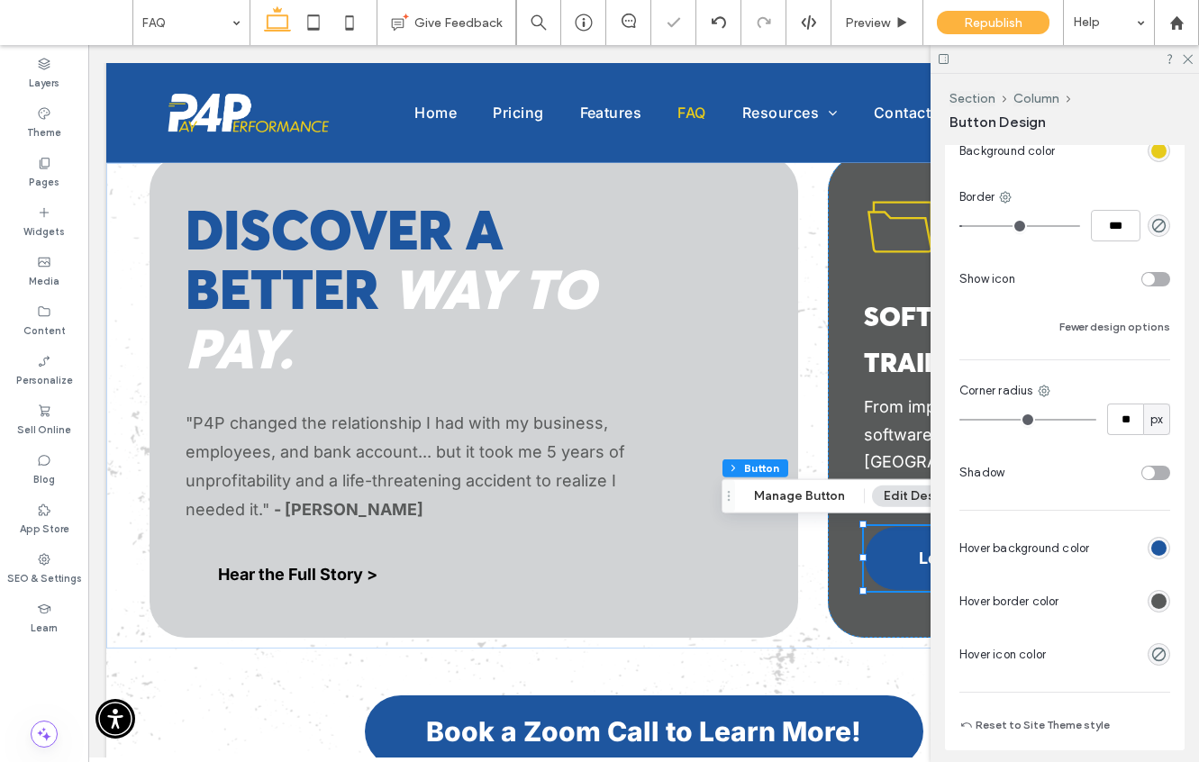
click at [1155, 597] on div "rgb(88, 90, 90)" at bounding box center [1158, 600] width 15 height 15
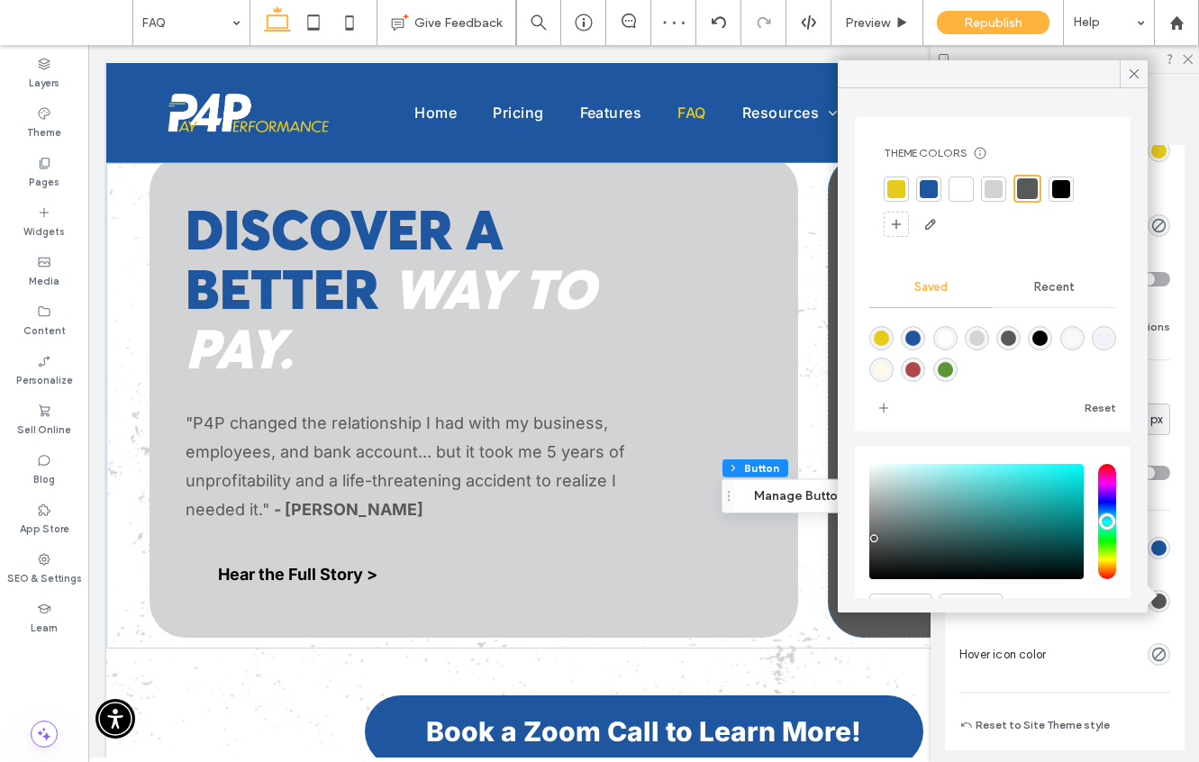
click at [913, 334] on div "rgba(30,86,159,1)" at bounding box center [912, 337] width 15 height 15
type input "*******"
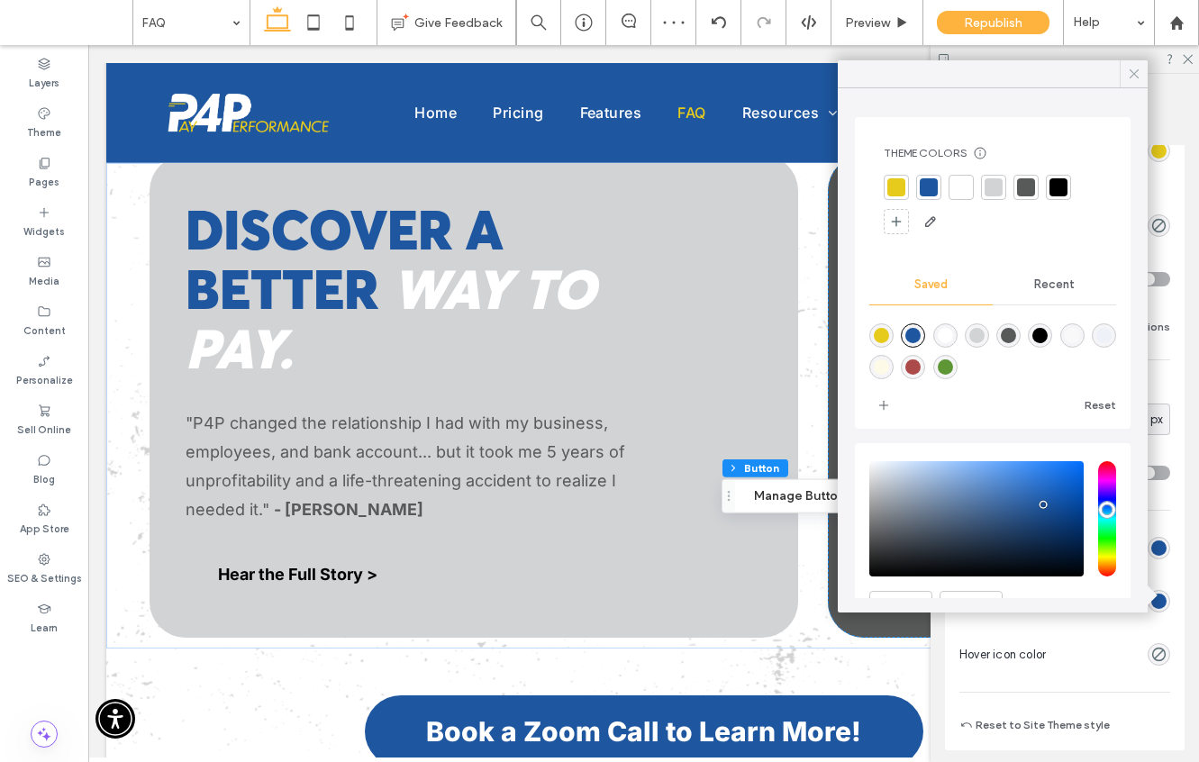
click at [1137, 73] on icon at bounding box center [1134, 74] width 16 height 16
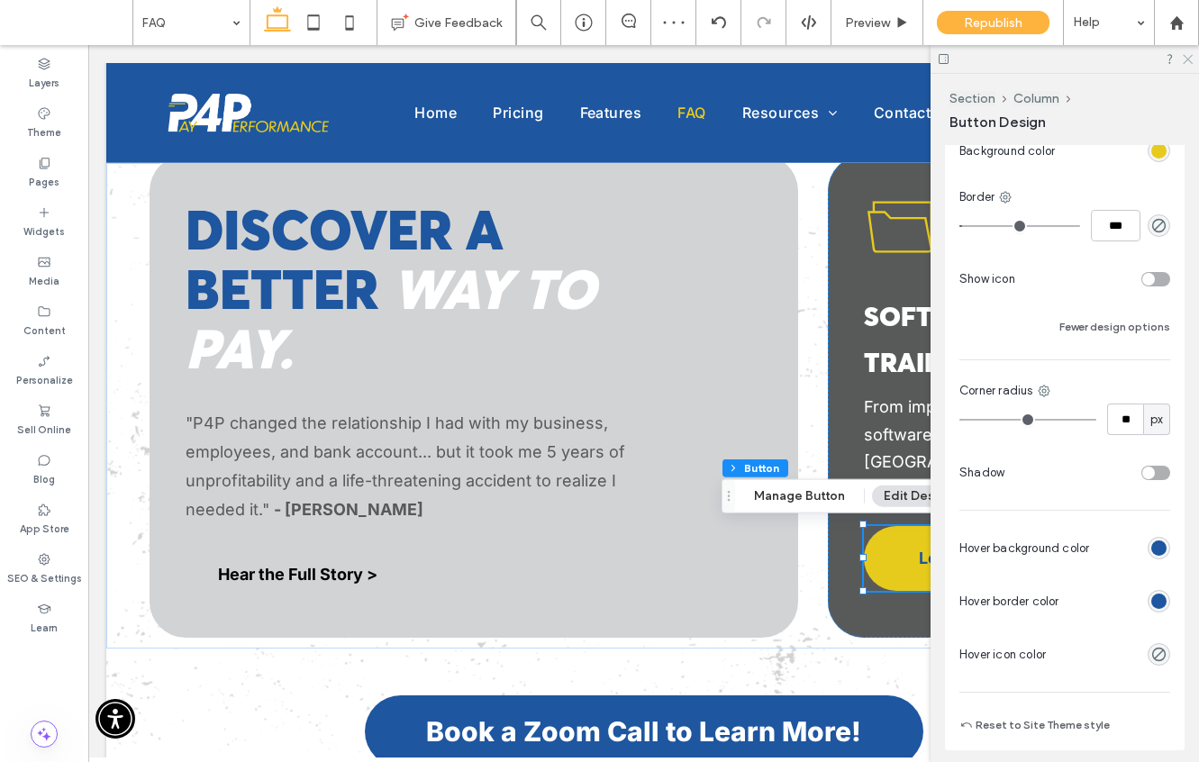
click at [1185, 59] on icon at bounding box center [1187, 58] width 12 height 12
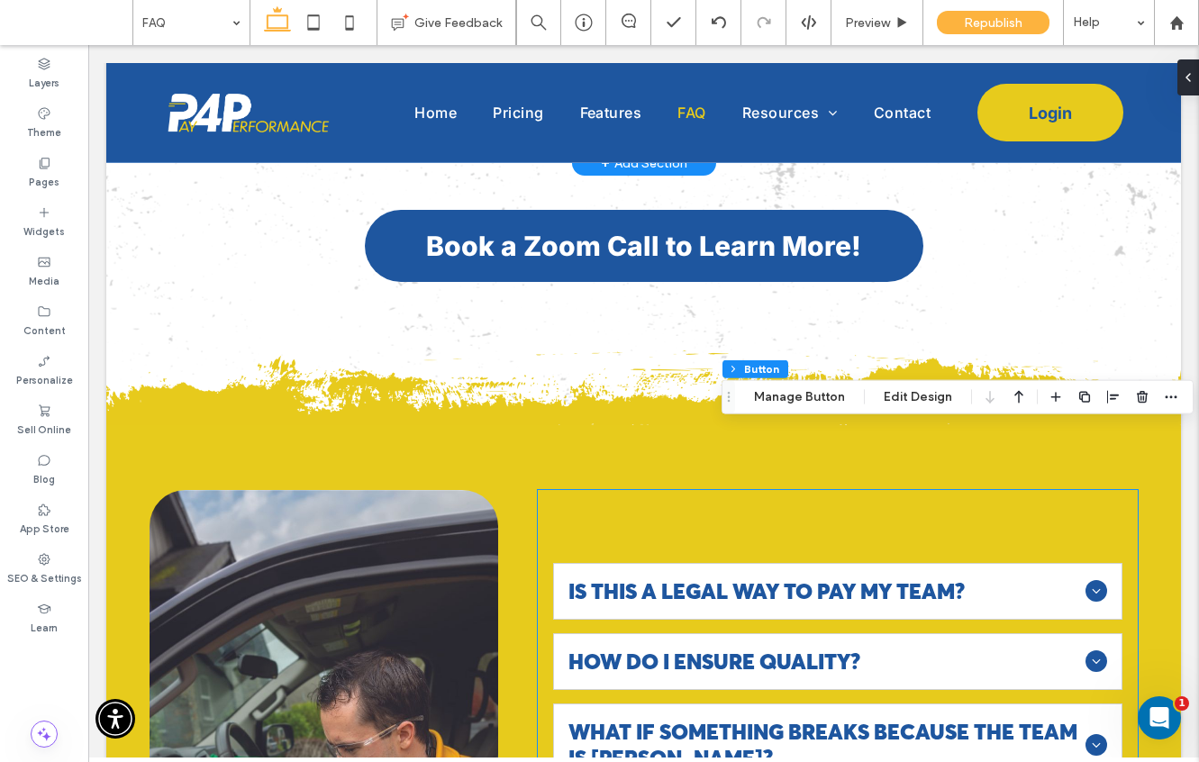
scroll to position [1279, 0]
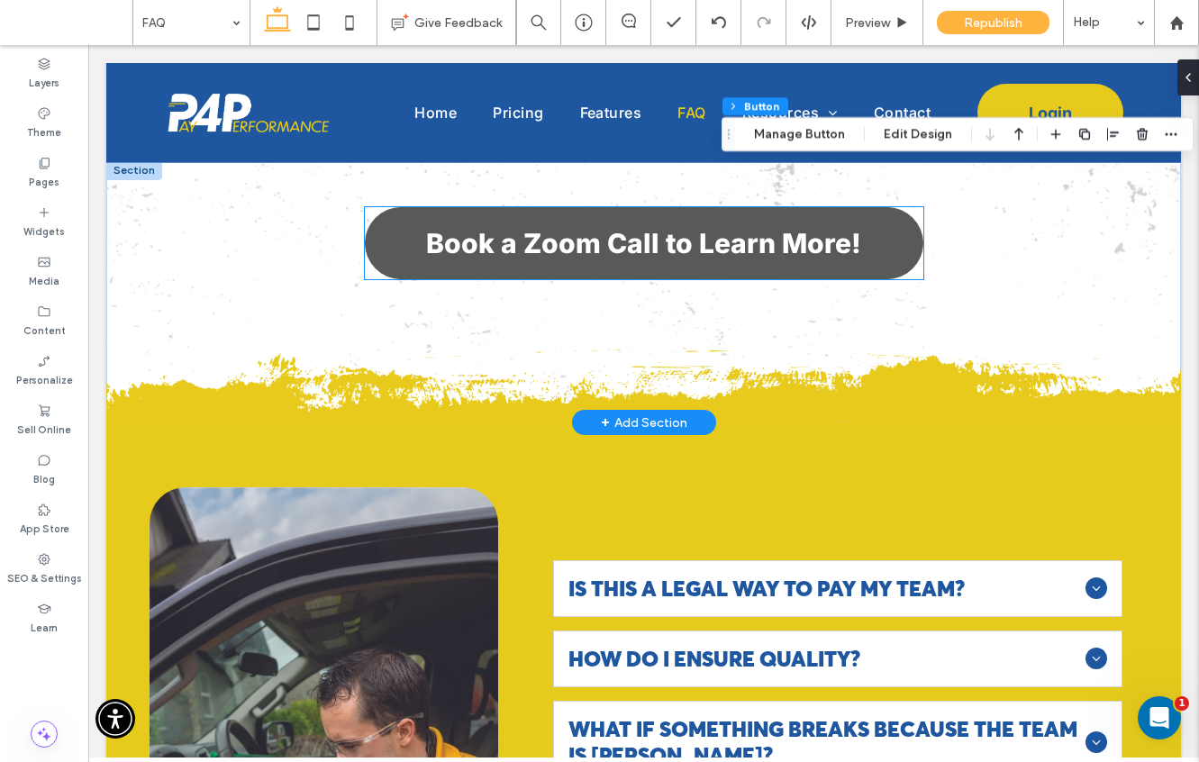
click at [671, 234] on span "Book a Zoom Call to Learn More!" at bounding box center [643, 243] width 435 height 32
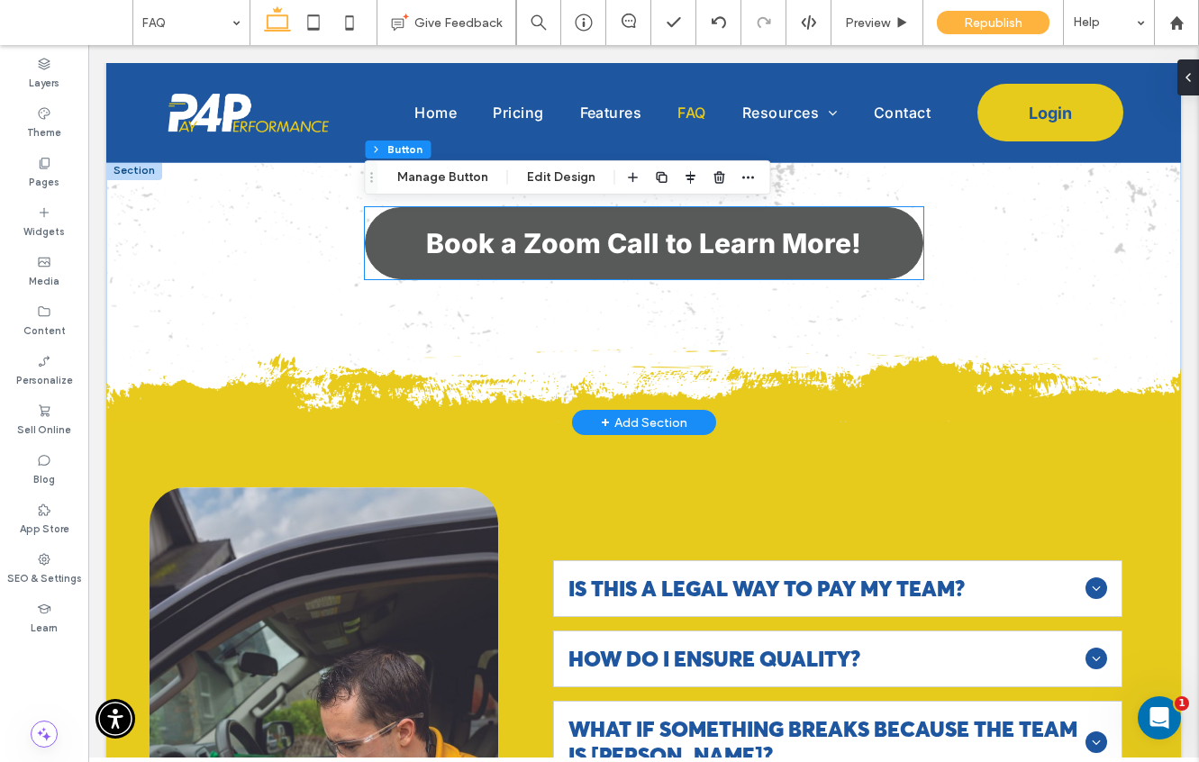
click at [671, 234] on div "Book a Zoom Call to Learn More!" at bounding box center [644, 243] width 558 height 72
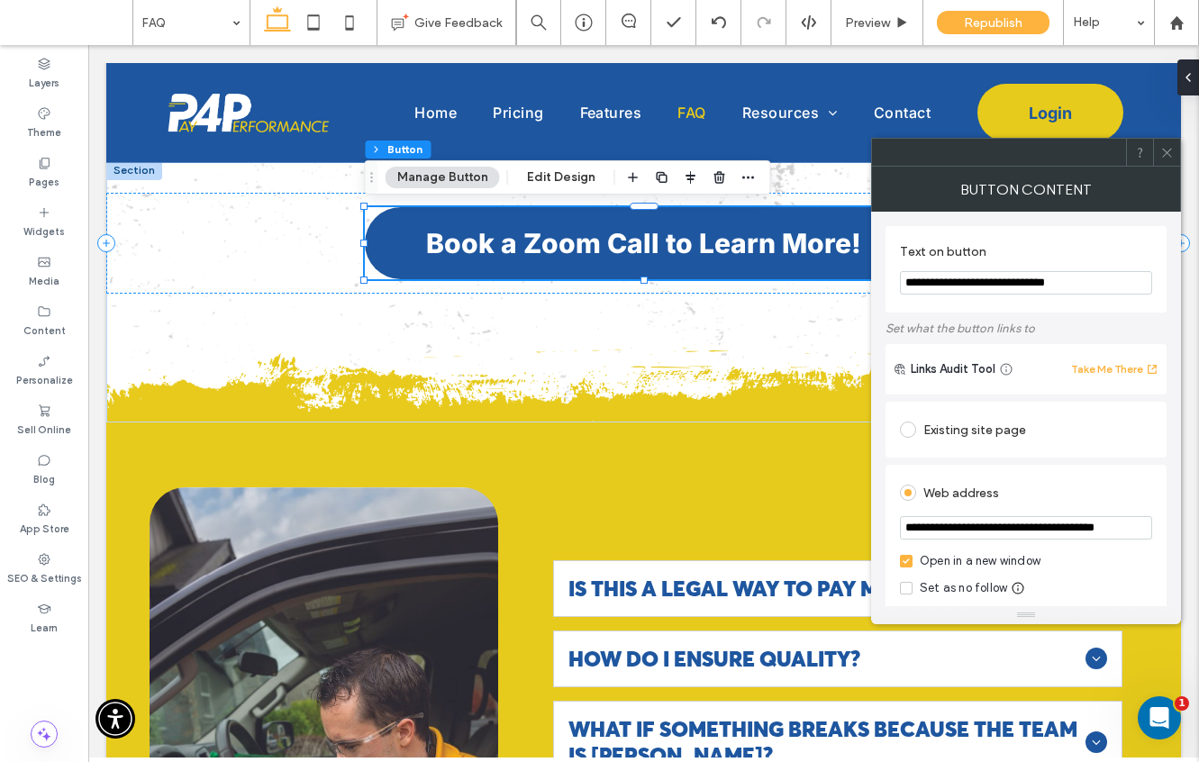
click at [961, 289] on input "**********" at bounding box center [1026, 282] width 252 height 23
type input "**********"
click at [990, 521] on input "**********" at bounding box center [1026, 527] width 252 height 23
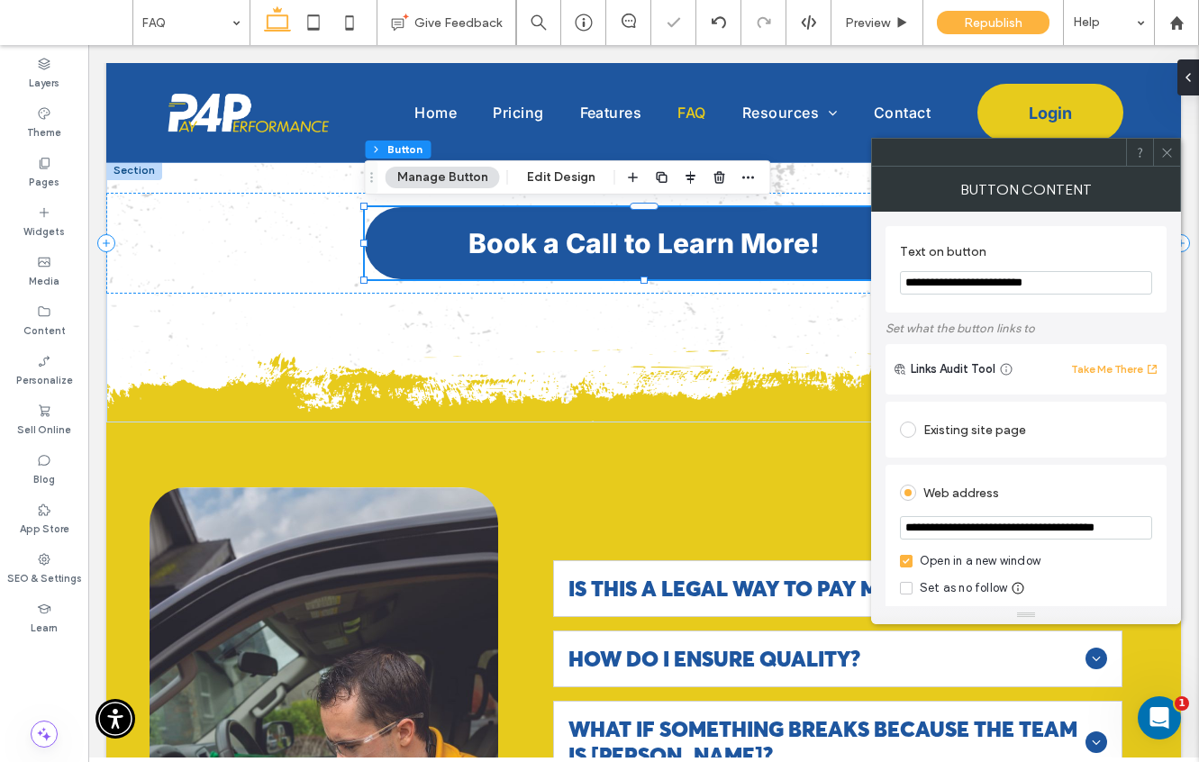
click at [990, 521] on input "**********" at bounding box center [1026, 527] width 252 height 23
paste input "*********"
type input "**********"
click at [1166, 151] on use at bounding box center [1166, 152] width 9 height 9
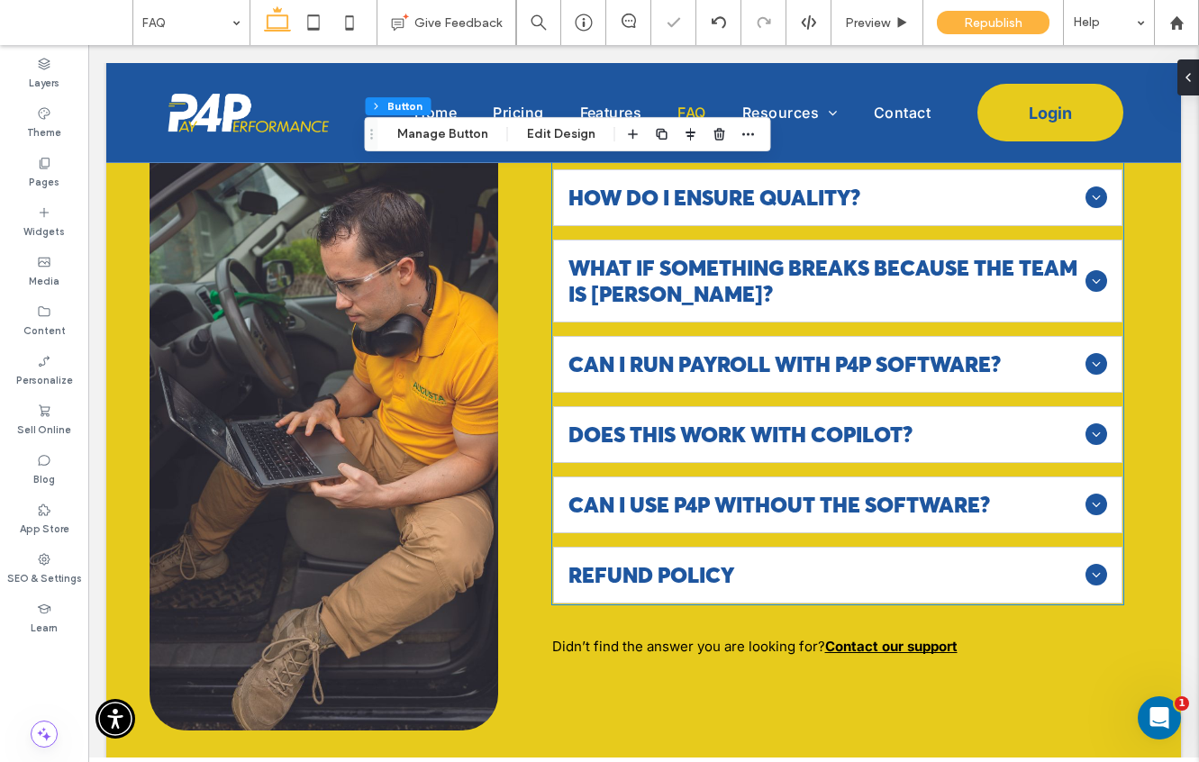
scroll to position [1843, 0]
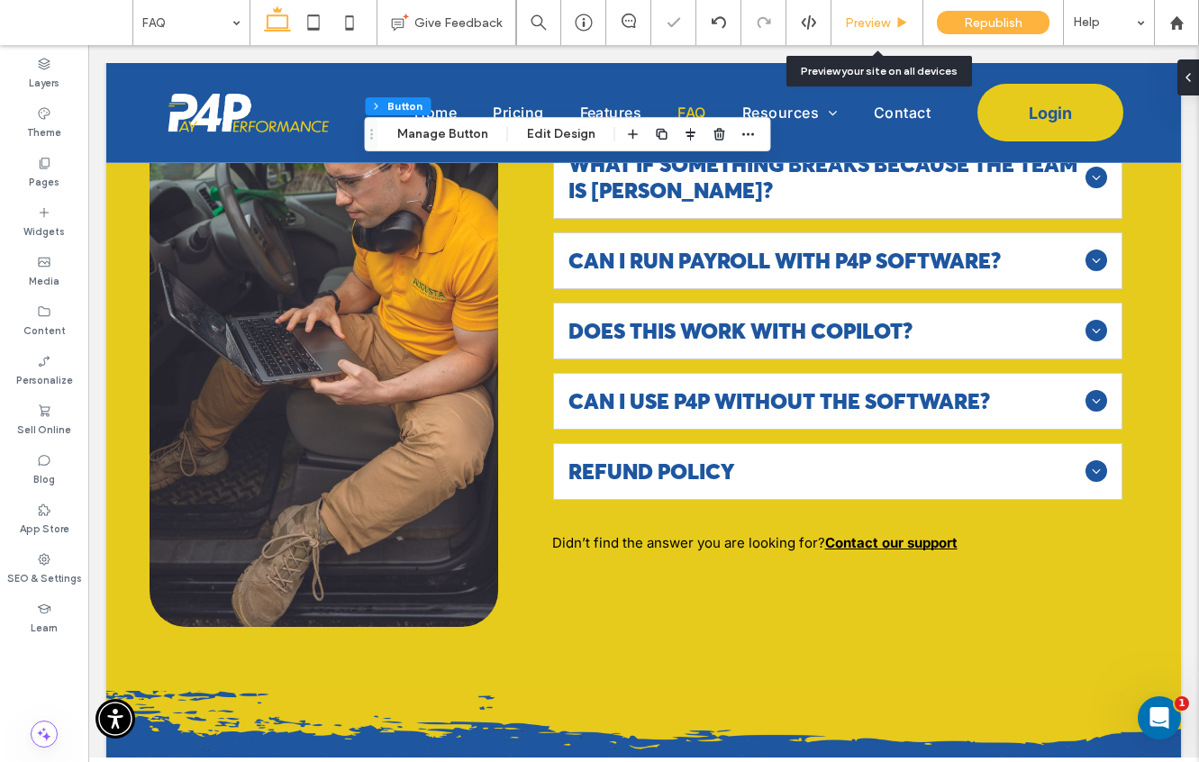
click at [883, 11] on div "Preview" at bounding box center [877, 22] width 92 height 45
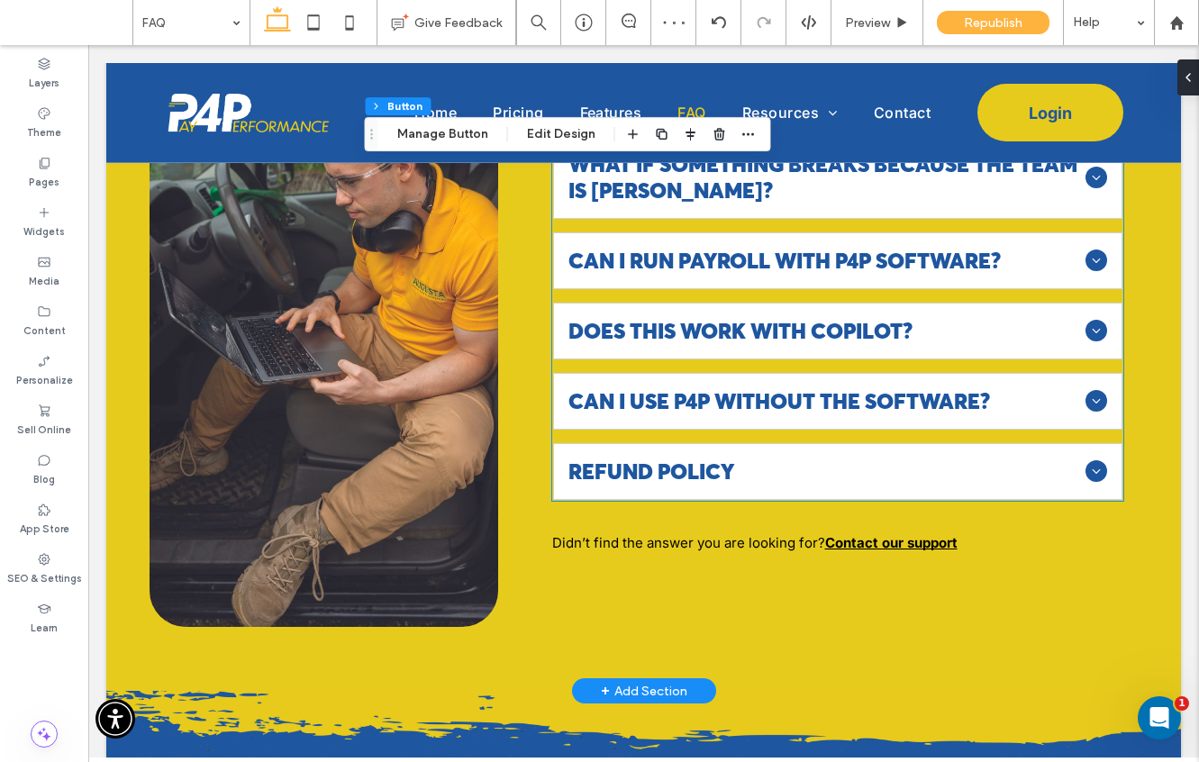
click at [918, 259] on span "Can I run payroll with P4P Software?" at bounding box center [823, 261] width 510 height 26
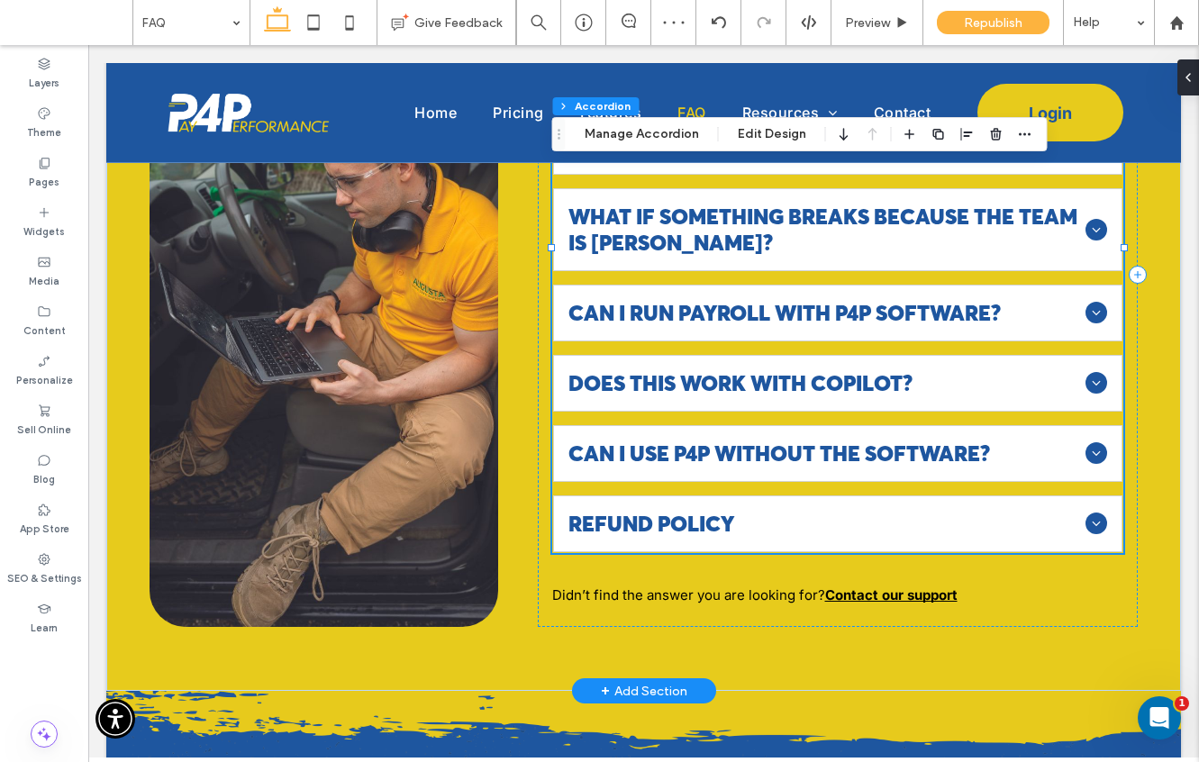
click at [918, 259] on div "What if something breaks because the team is rushing?" at bounding box center [837, 229] width 569 height 83
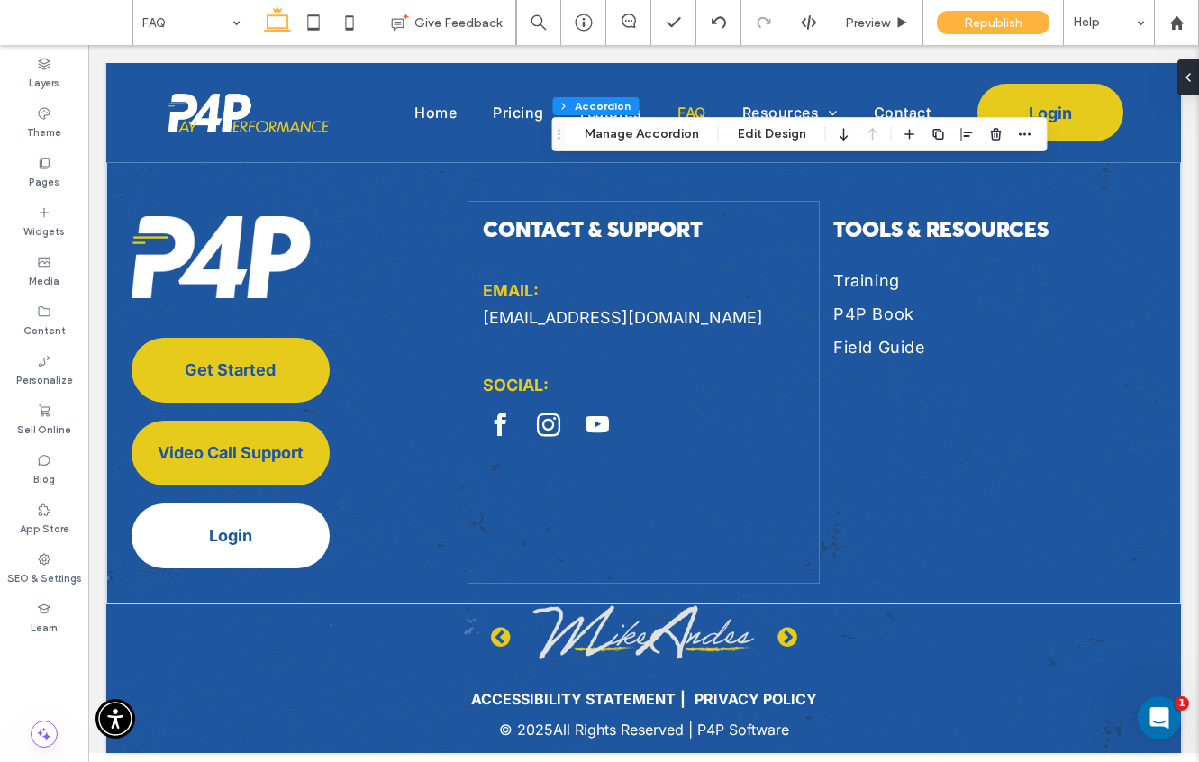
scroll to position [2178, 0]
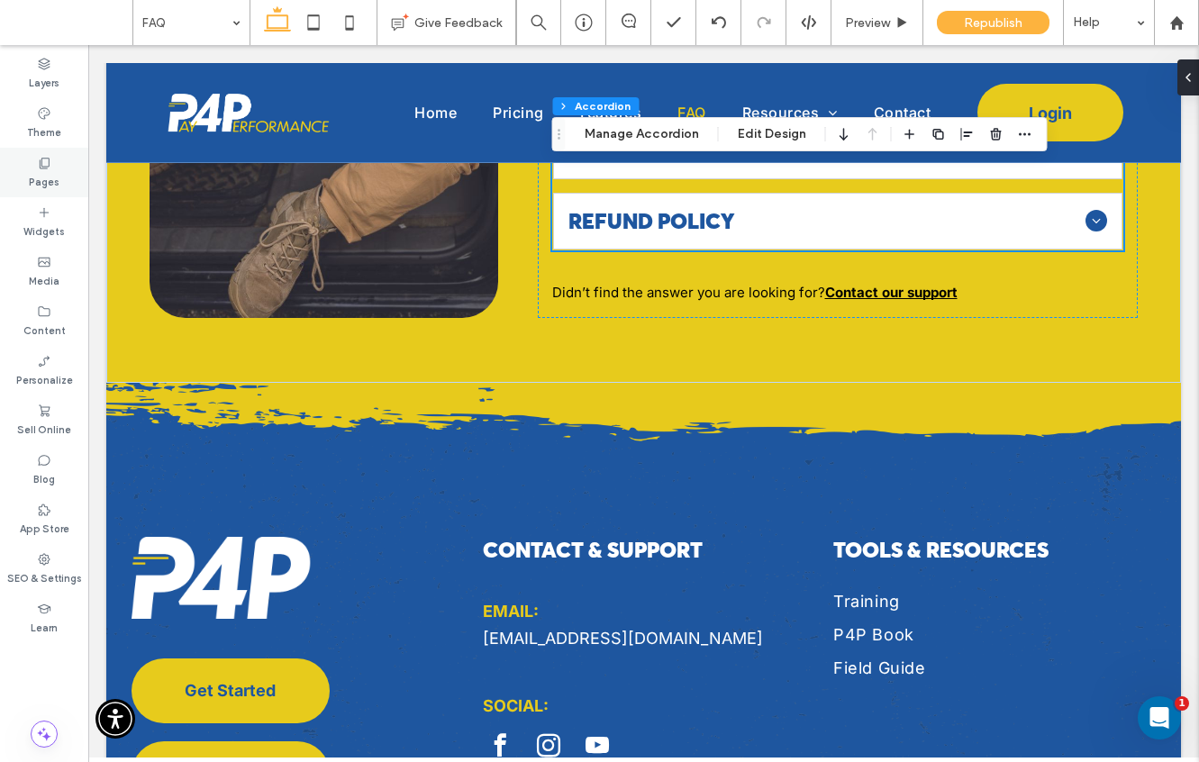
click at [55, 173] on label "Pages" at bounding box center [44, 180] width 31 height 20
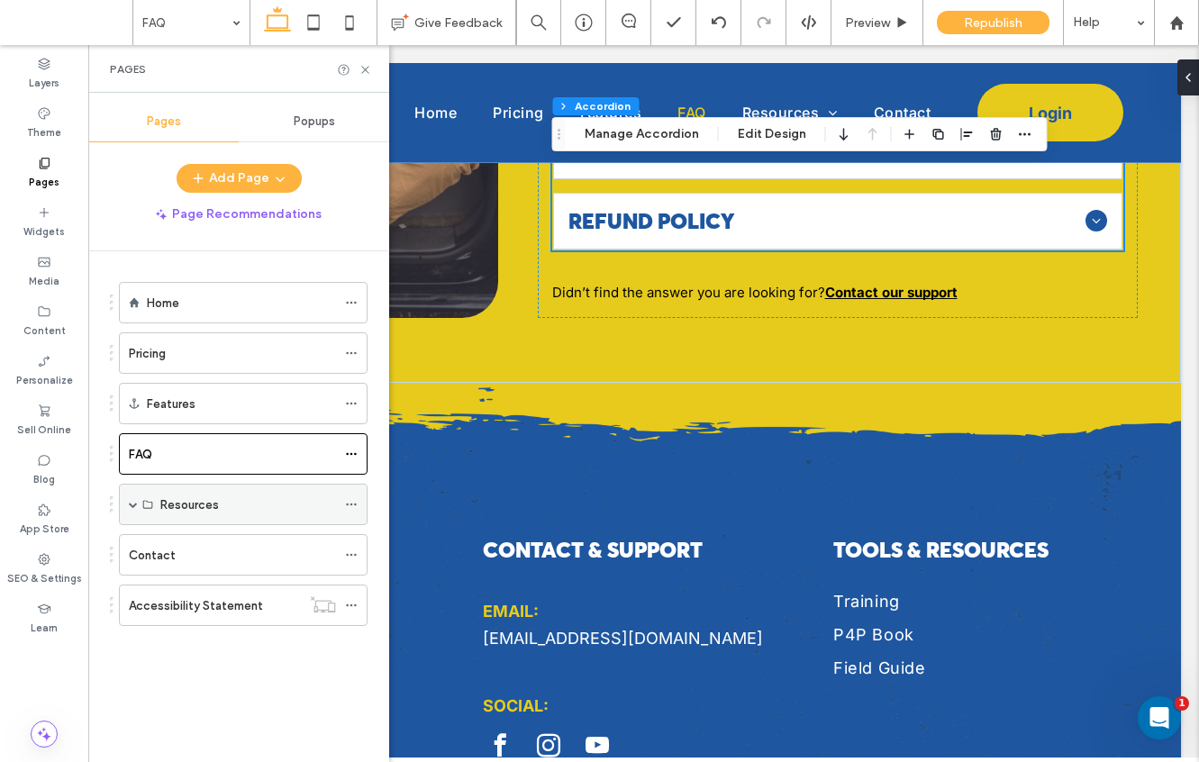
click at [136, 506] on span at bounding box center [133, 504] width 9 height 9
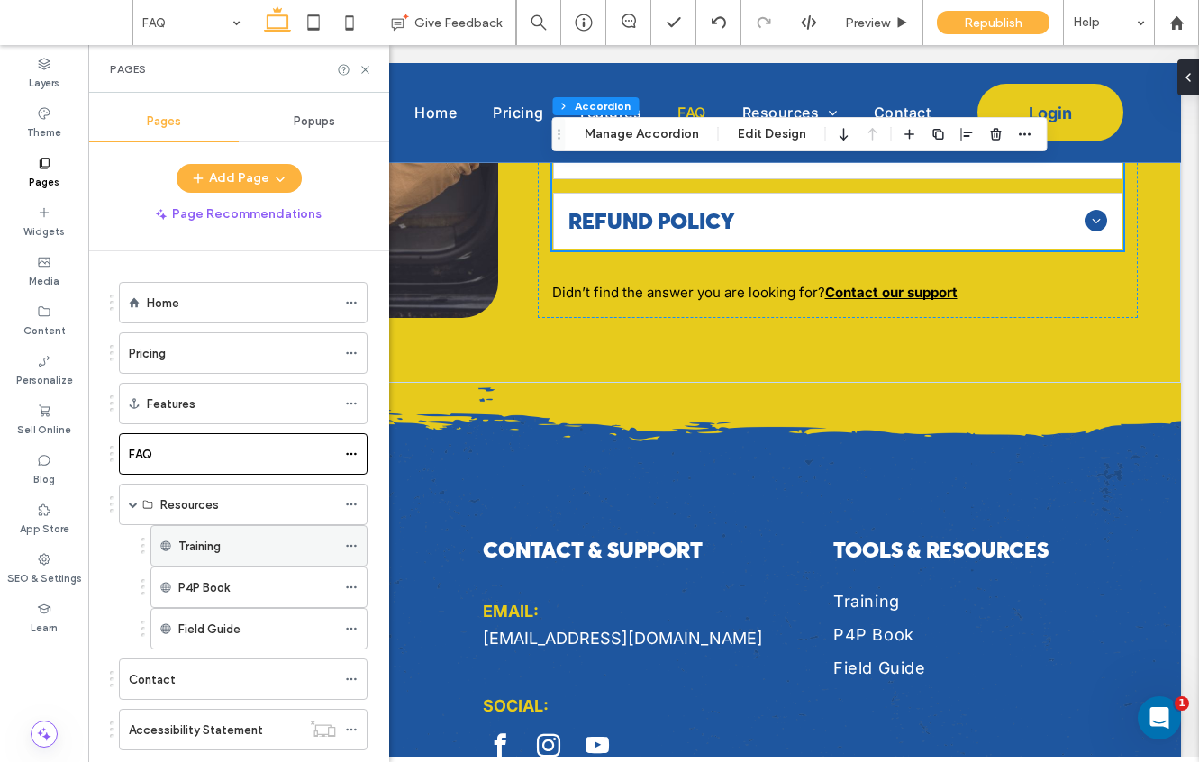
click at [212, 549] on label "Training" at bounding box center [199, 546] width 42 height 32
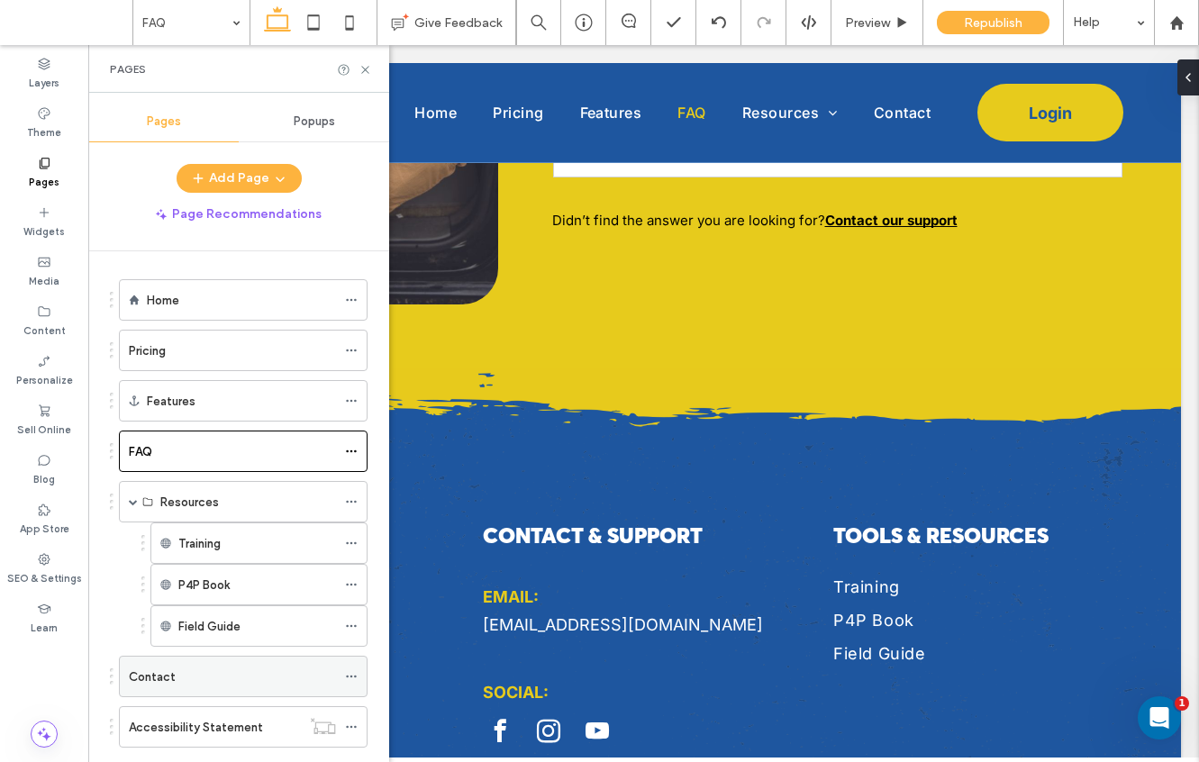
scroll to position [4, 0]
click at [194, 681] on div "Contact" at bounding box center [232, 675] width 207 height 19
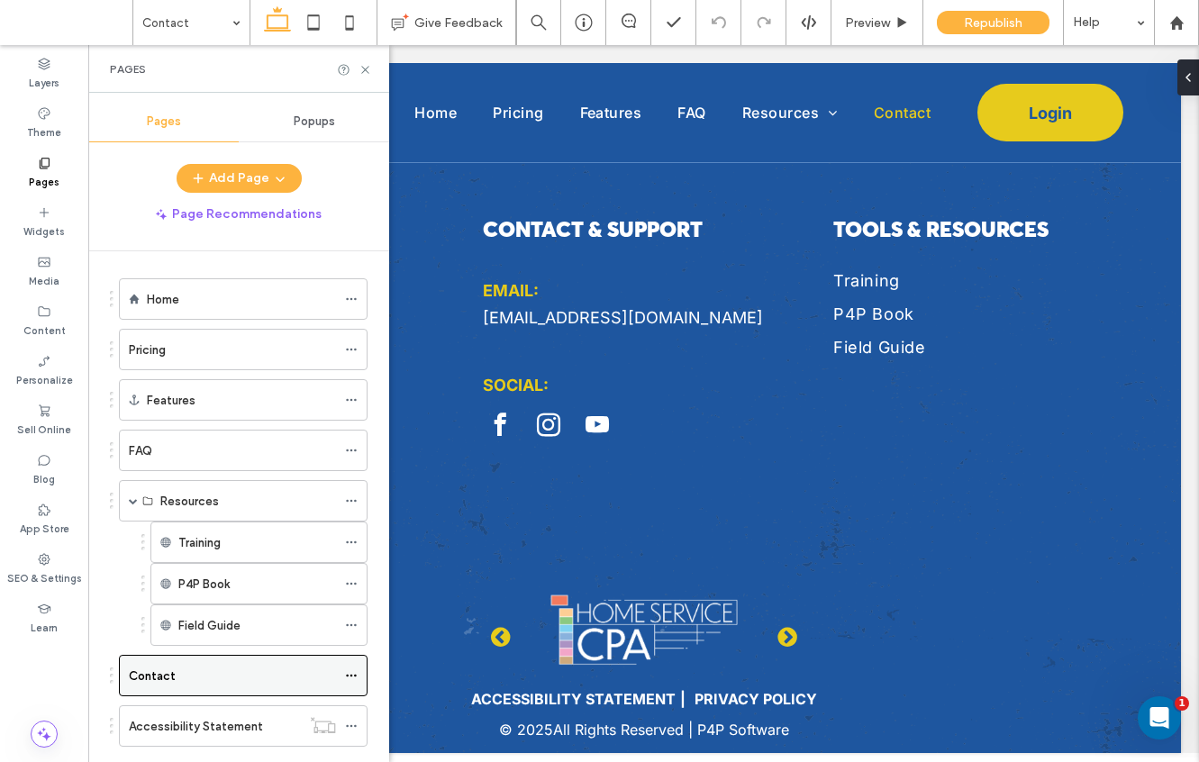
scroll to position [42, 0]
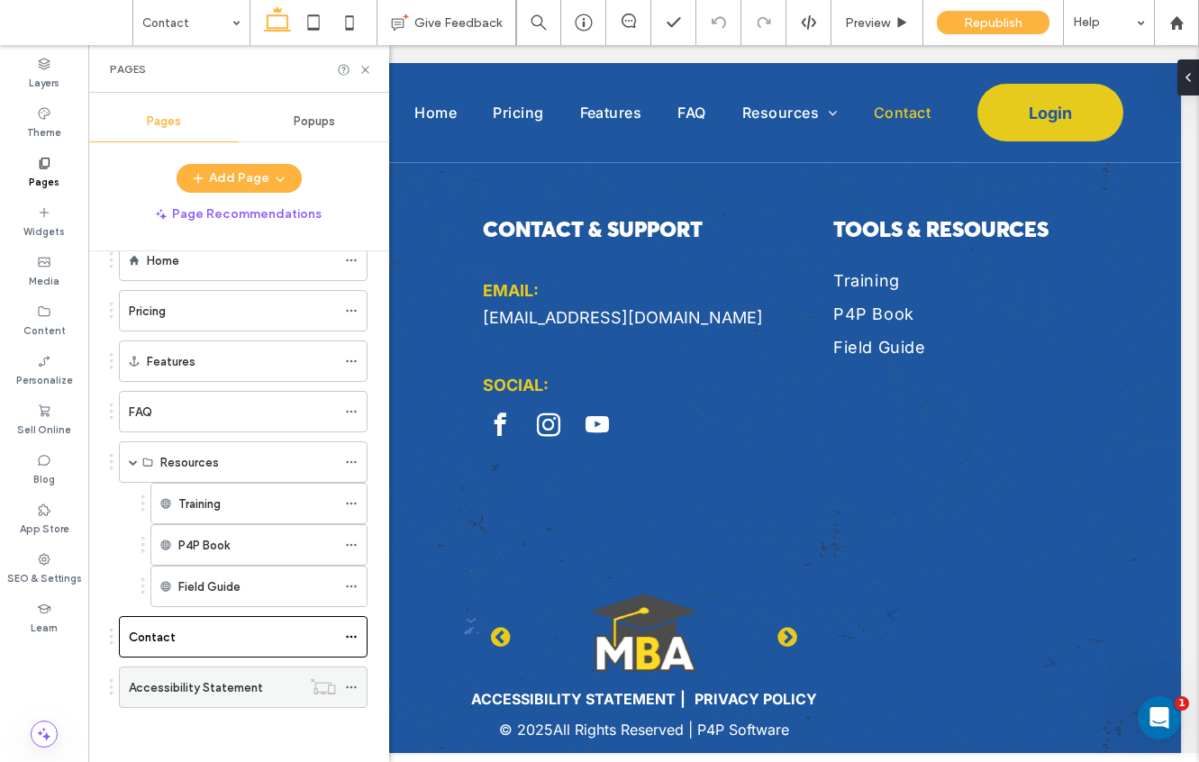
click at [195, 682] on label "Accessibility Statement" at bounding box center [196, 688] width 134 height 32
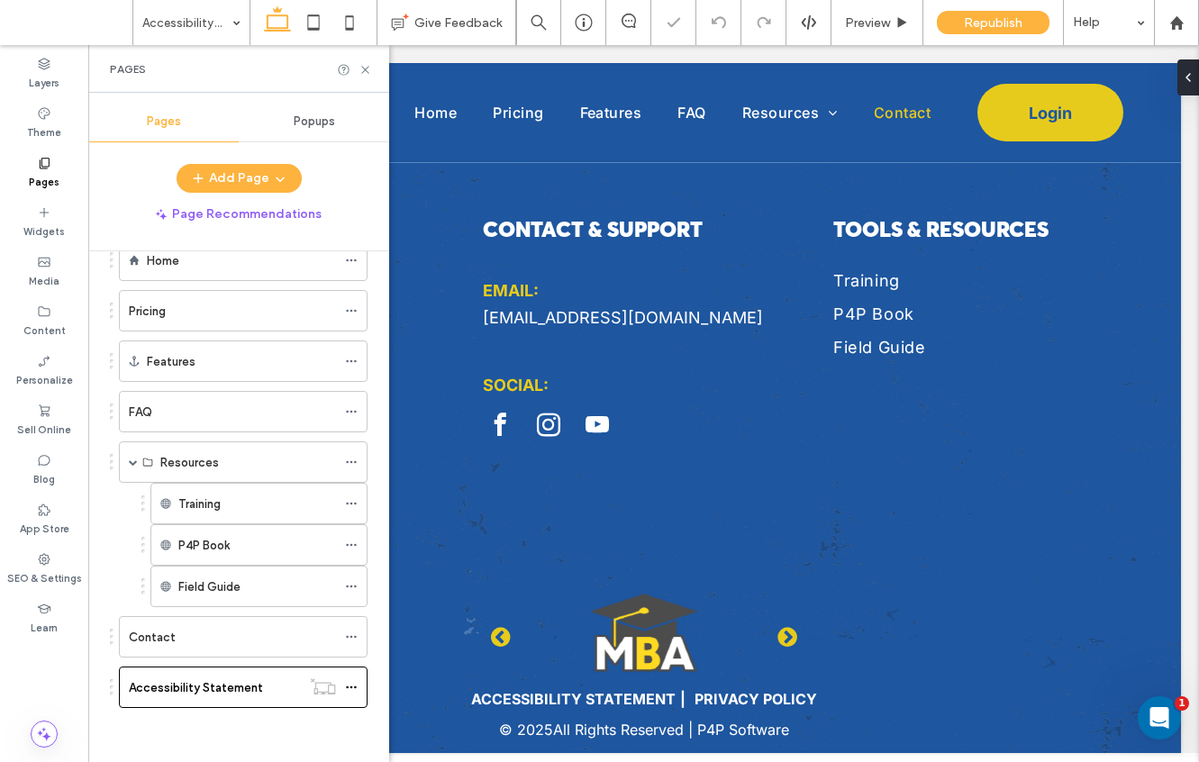
click at [210, 384] on ol "Home Pricing Features FAQ Resources Training P4P Book Field Guide Contact Acces…" at bounding box center [231, 474] width 271 height 468
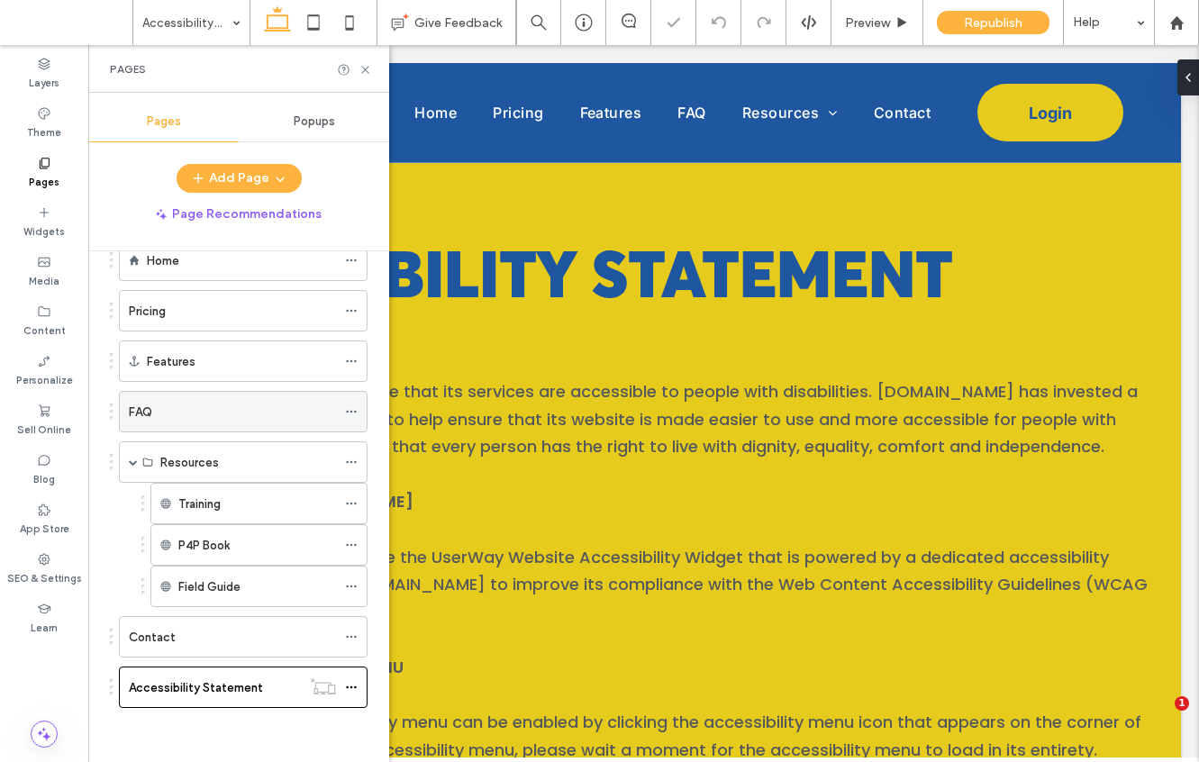
click at [215, 408] on div "FAQ" at bounding box center [232, 412] width 207 height 19
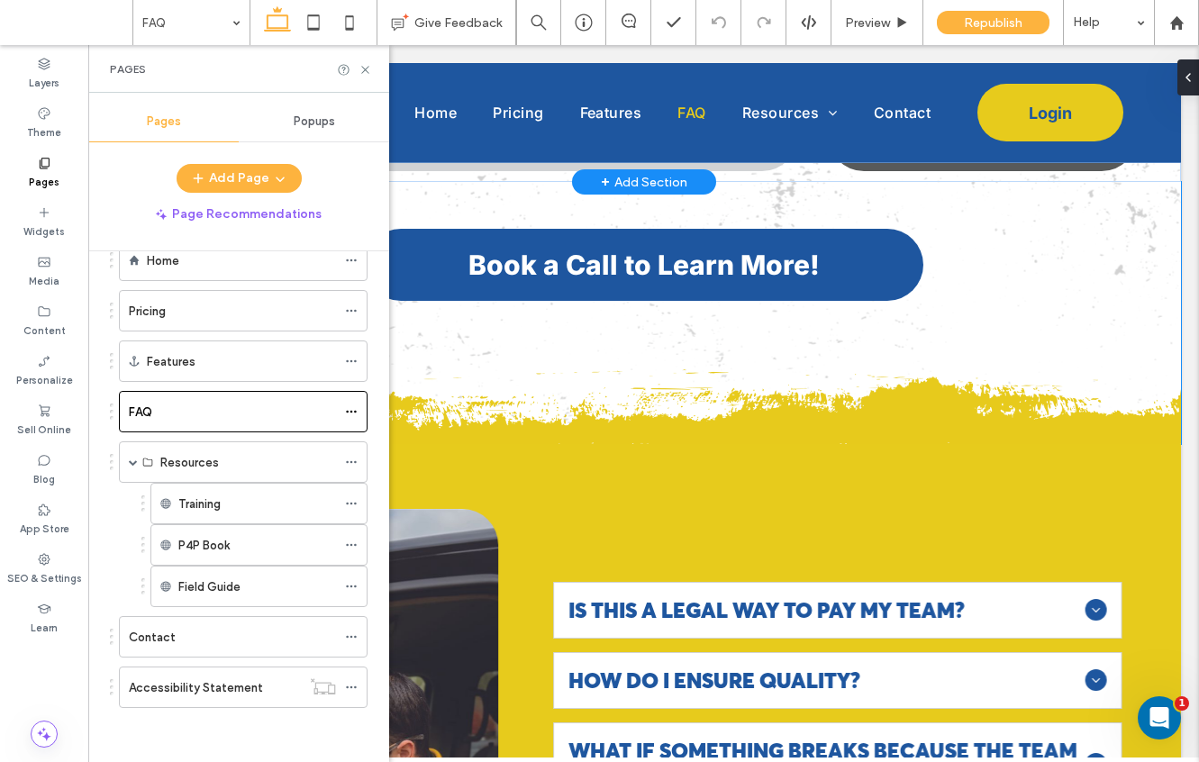
scroll to position [1253, 0]
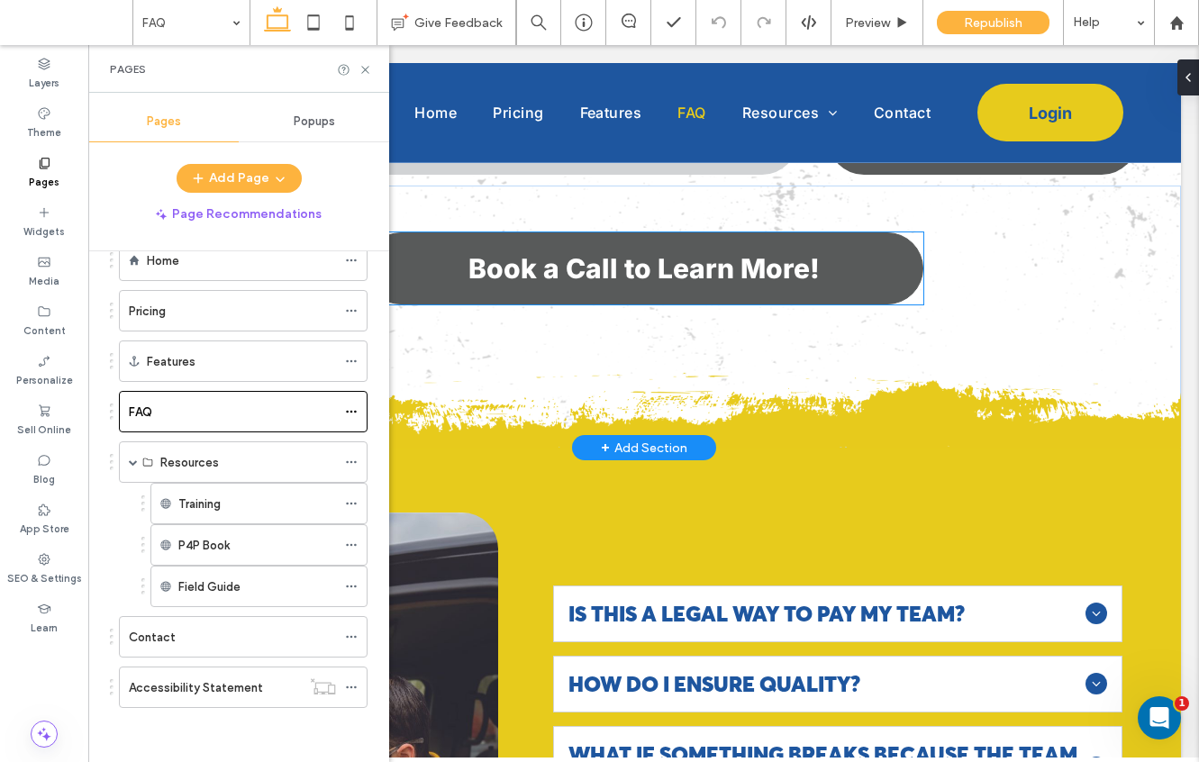
click at [791, 278] on span "Book a Call to Learn More!" at bounding box center [643, 268] width 351 height 32
click at [791, 278] on div "Book a Call to Learn More!" at bounding box center [644, 268] width 558 height 72
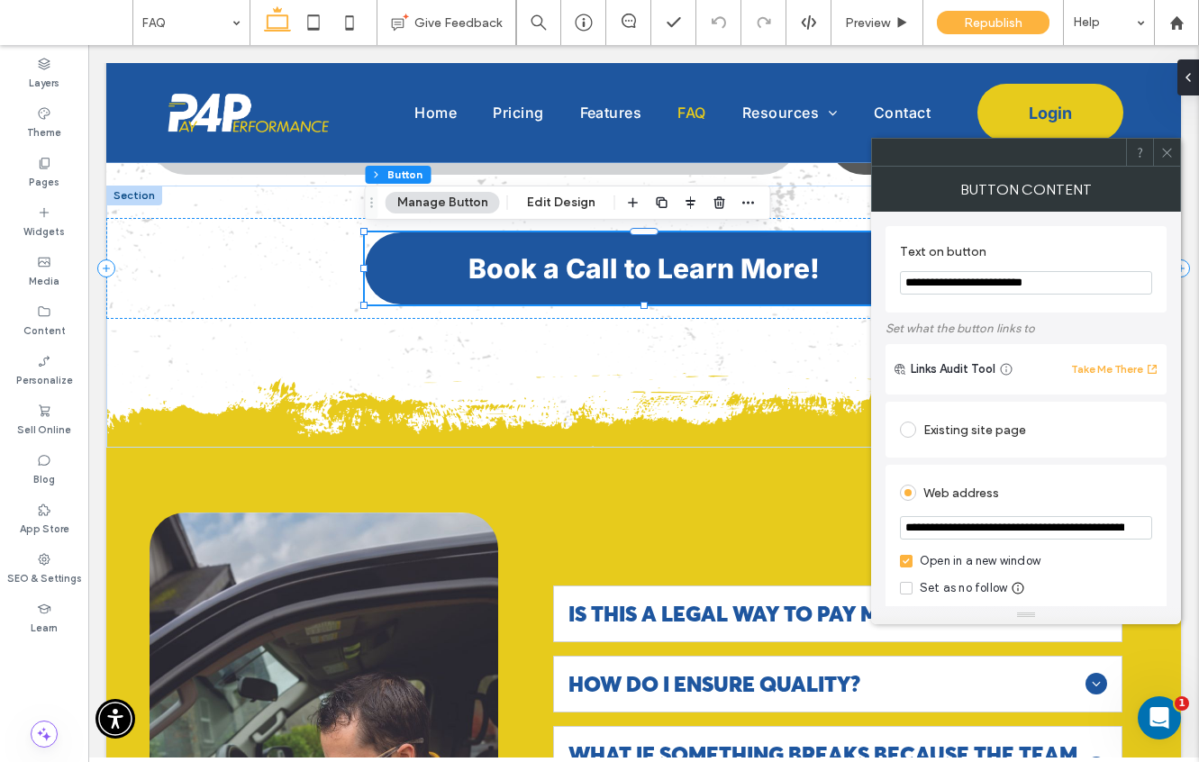
click at [1171, 150] on icon at bounding box center [1167, 153] width 14 height 14
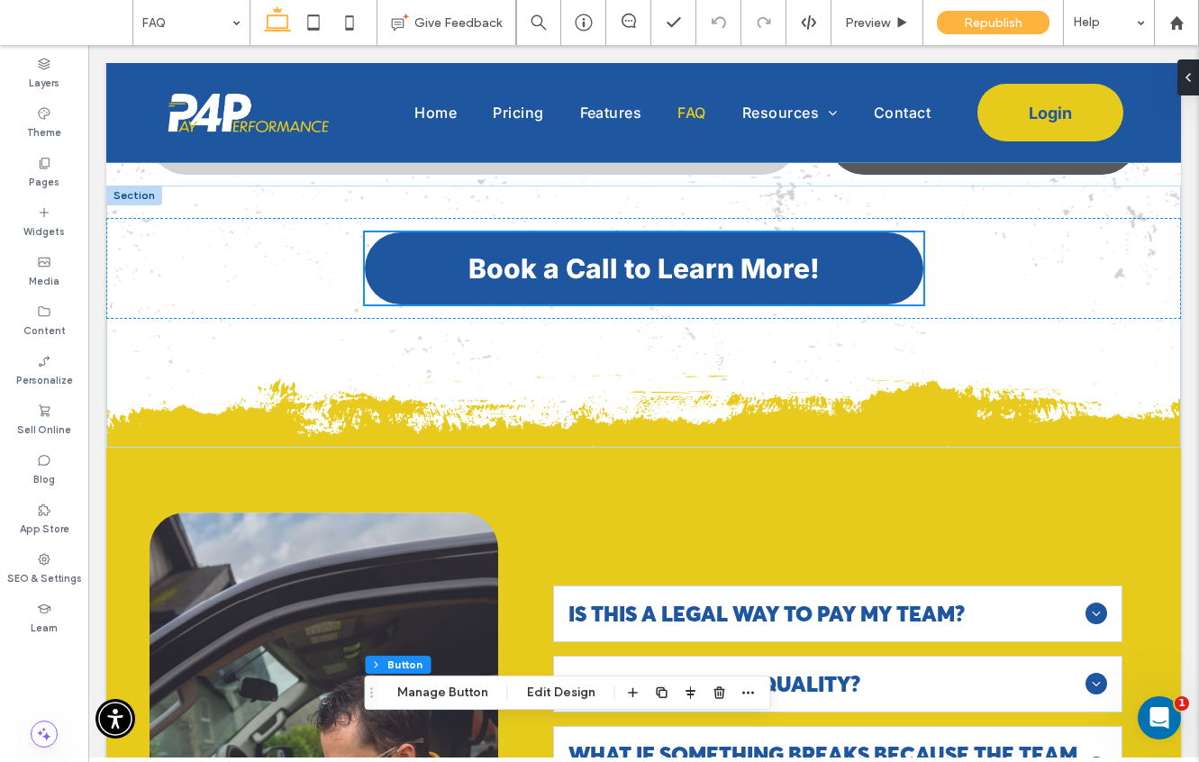
scroll to position [0, 0]
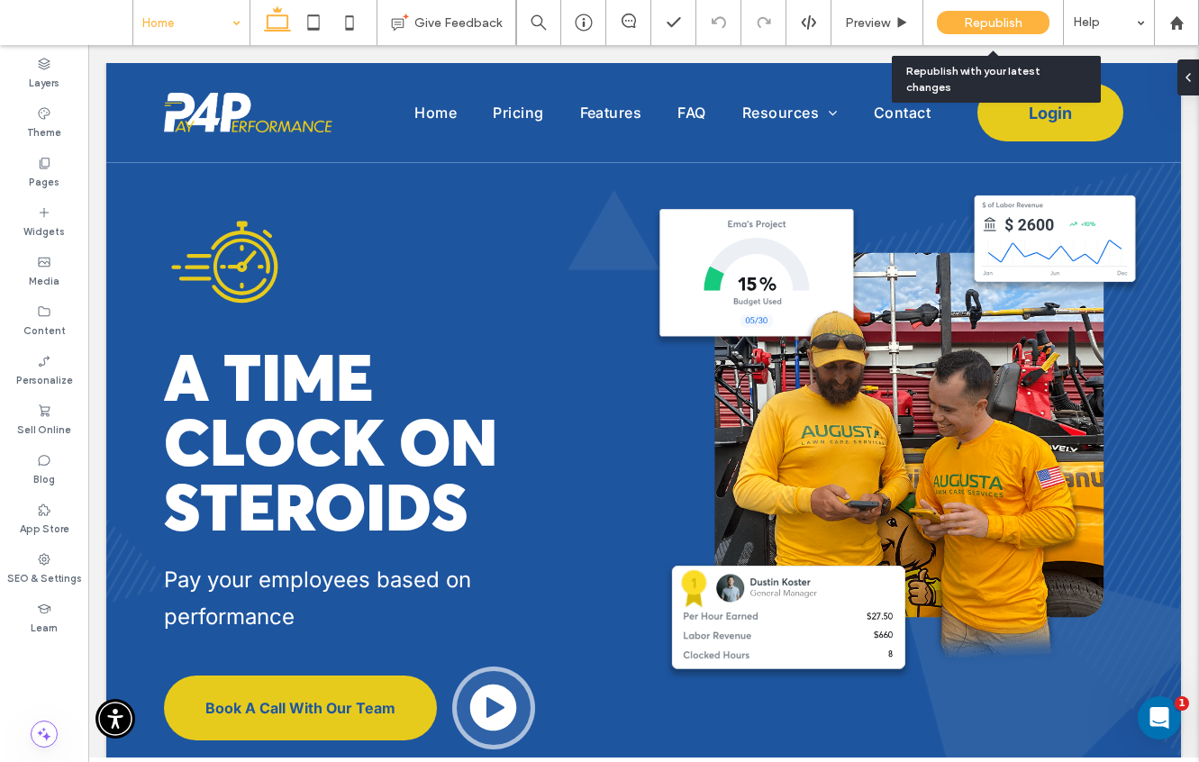
click at [982, 15] on span "Republish" at bounding box center [993, 22] width 59 height 15
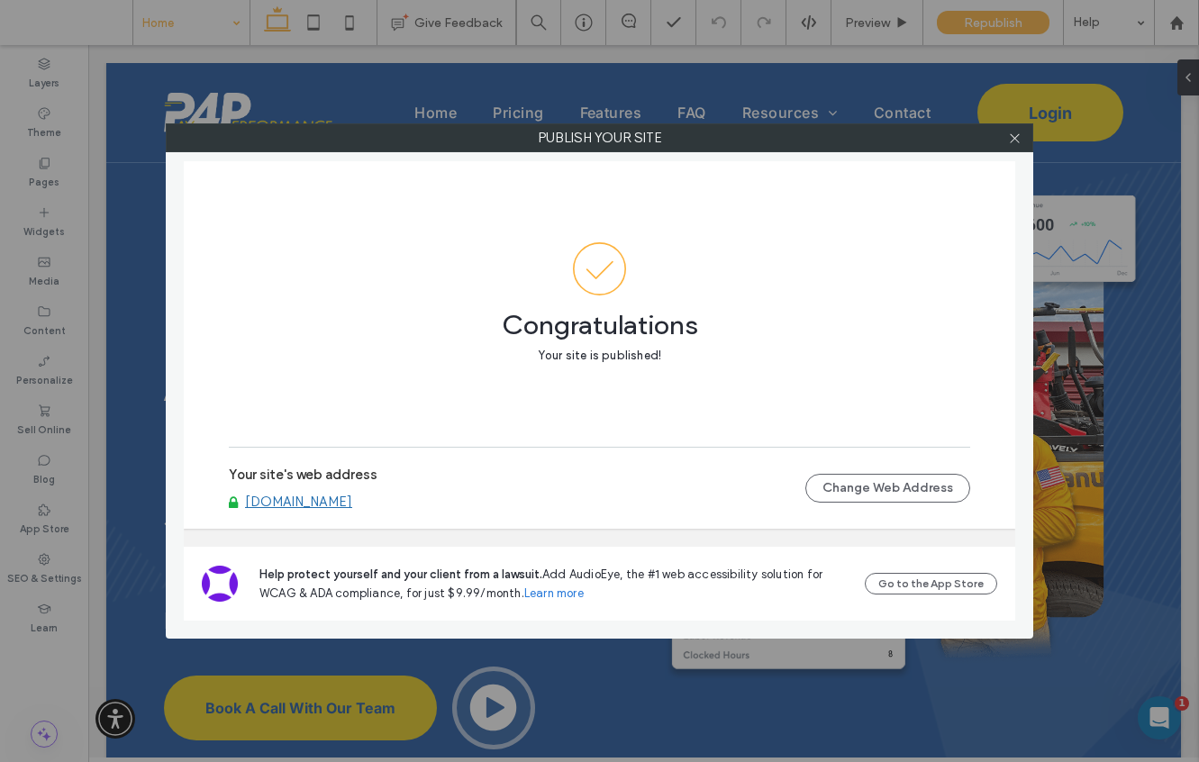
click at [254, 502] on link "www.p4psoftware.com" at bounding box center [298, 501] width 107 height 16
click at [1008, 138] on icon at bounding box center [1015, 138] width 14 height 14
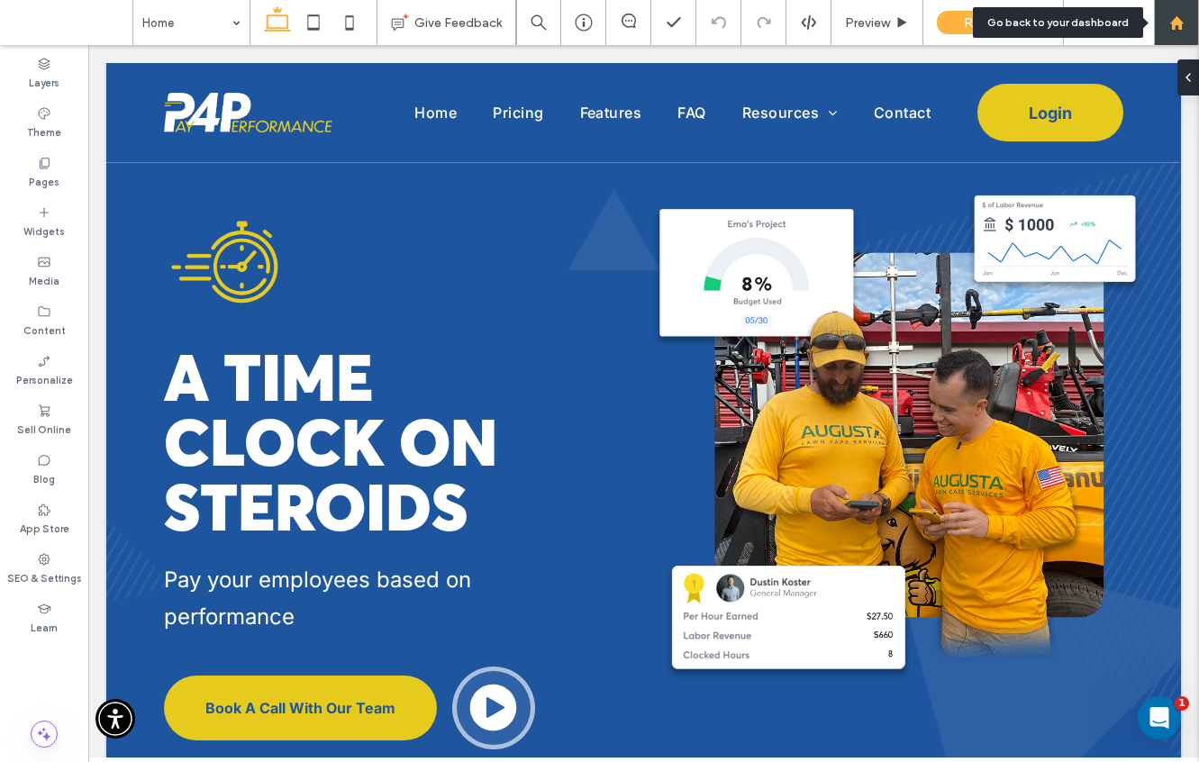
click at [1176, 24] on use at bounding box center [1176, 22] width 14 height 14
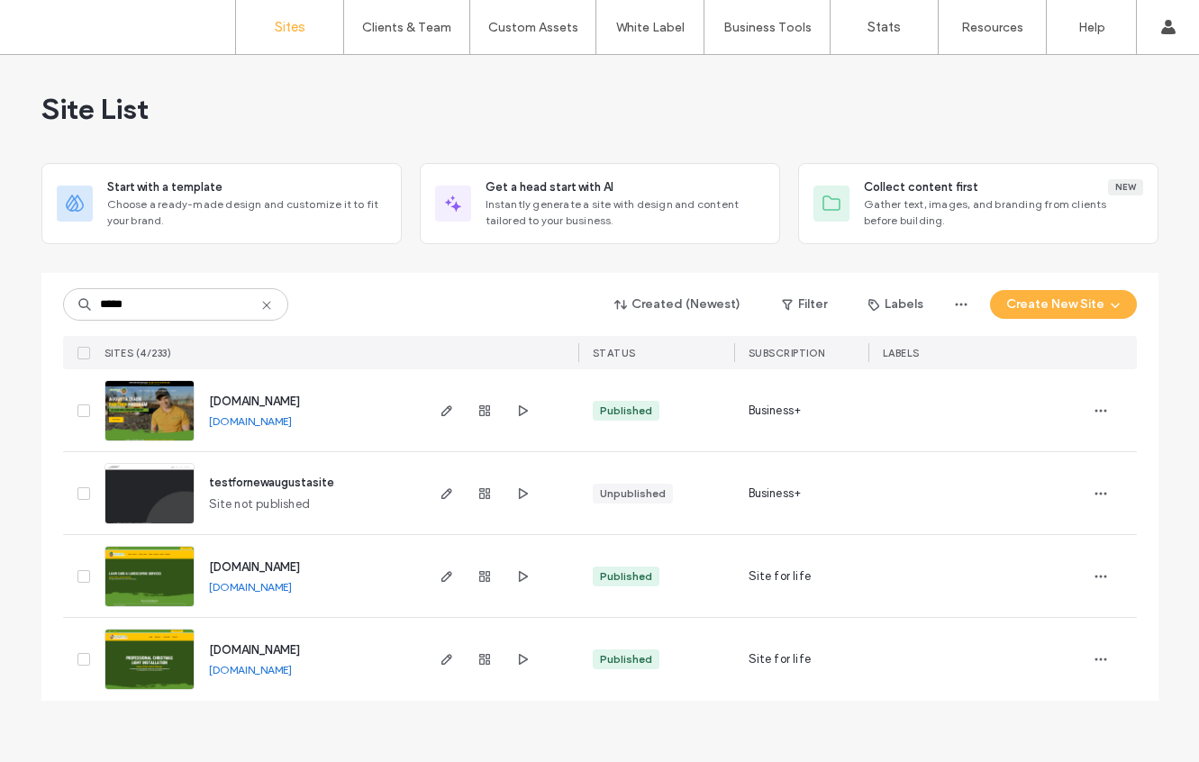
type input "*****"
click at [172, 585] on img at bounding box center [149, 608] width 88 height 122
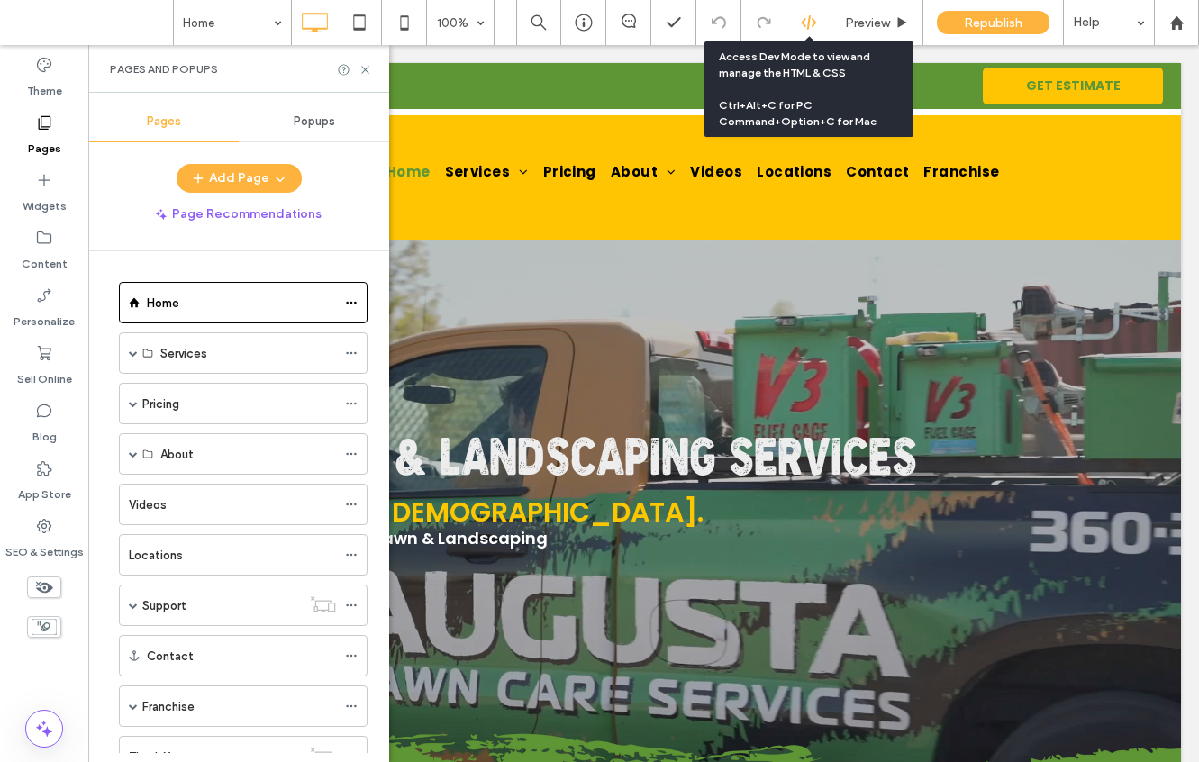
click at [807, 14] on icon at bounding box center [809, 22] width 16 height 16
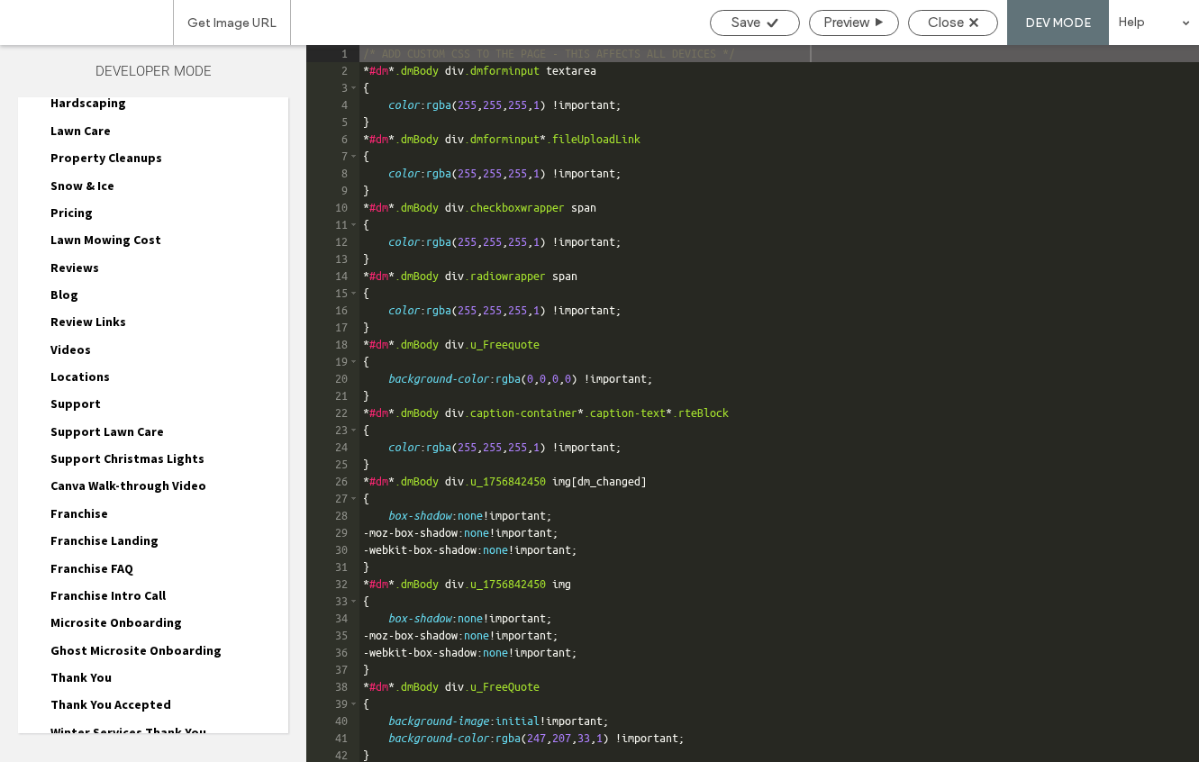
scroll to position [243, 0]
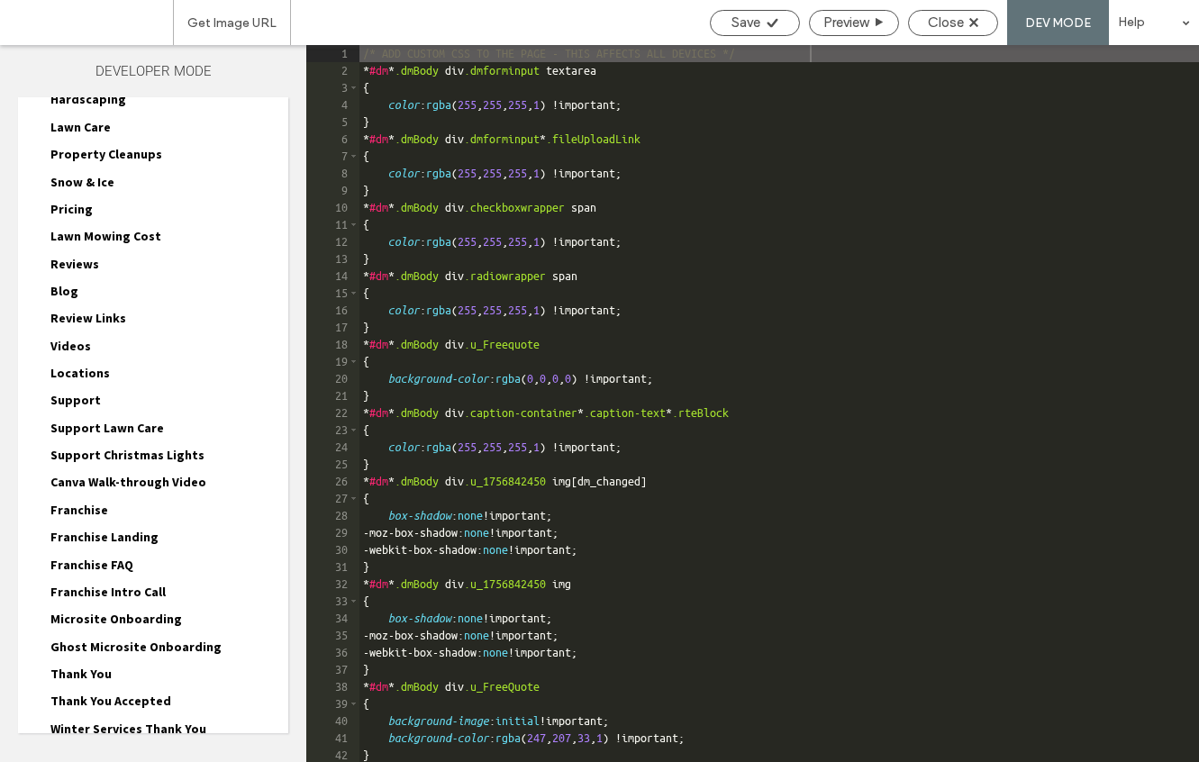
click at [93, 514] on span "Franchise" at bounding box center [79, 510] width 58 height 16
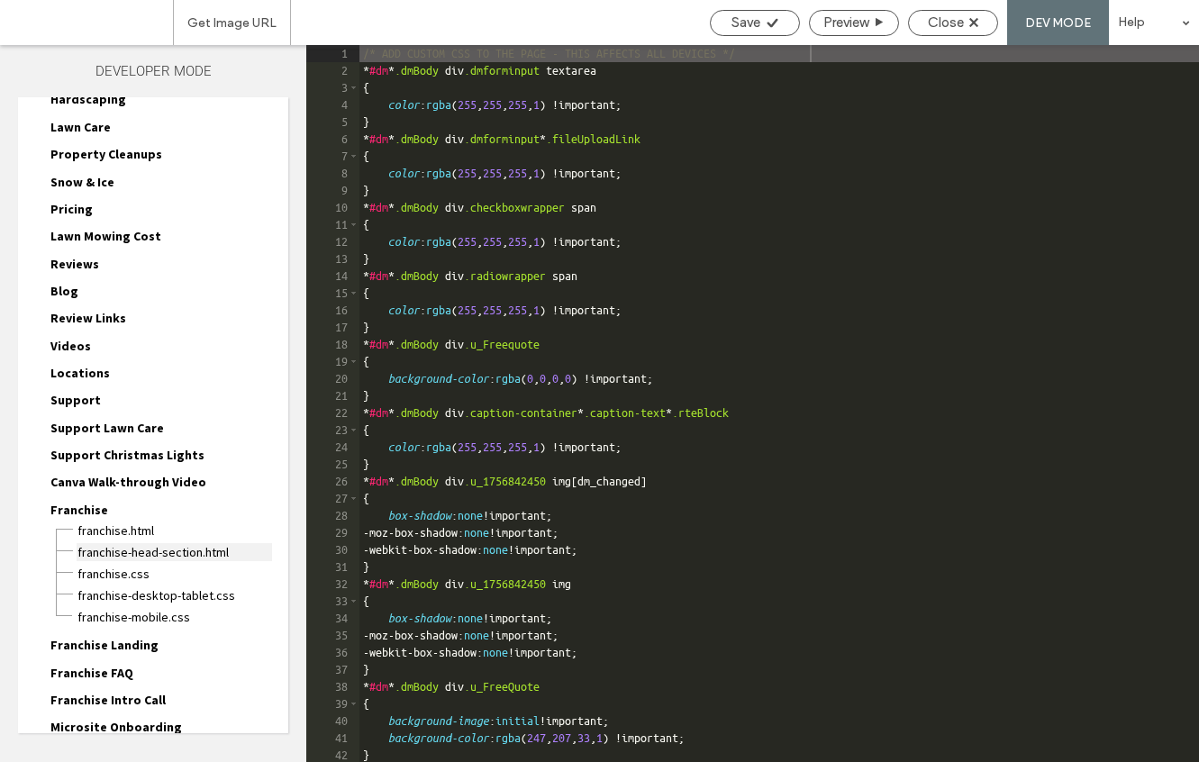
click at [113, 550] on span "Franchise-head-section.html" at bounding box center [174, 552] width 195 height 18
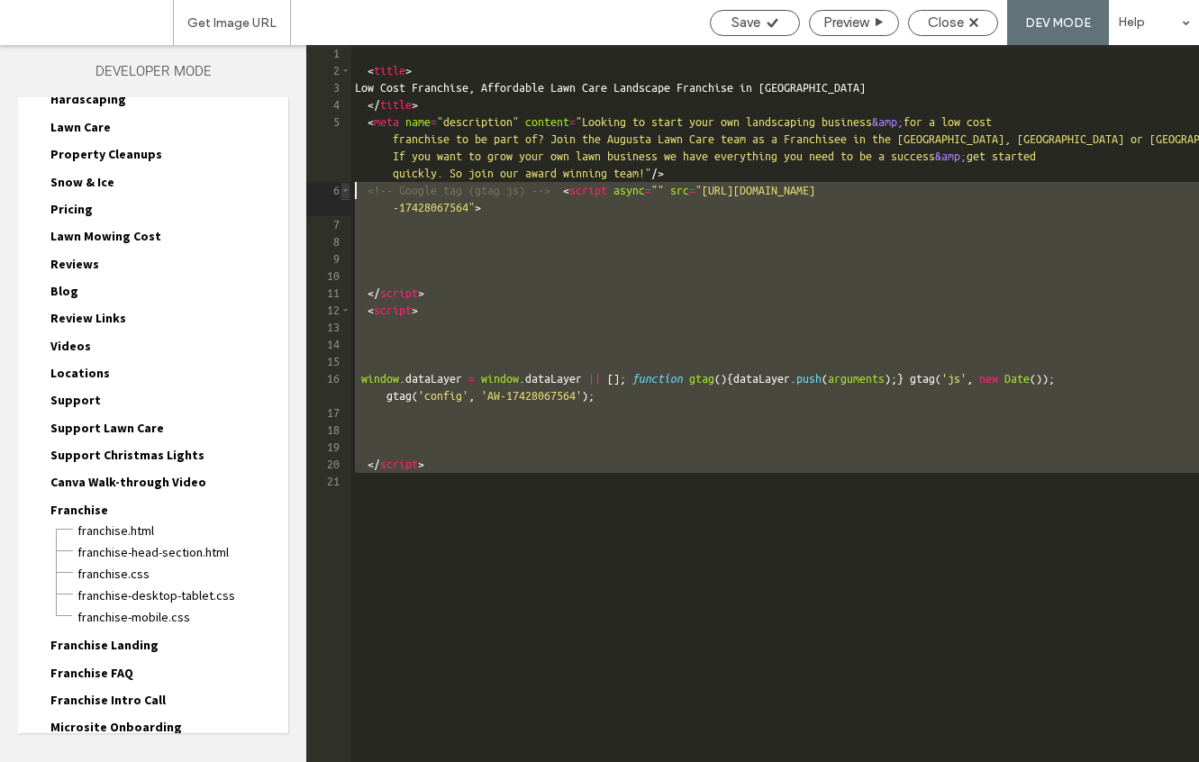
drag, startPoint x: 450, startPoint y: 481, endPoint x: 341, endPoint y: 191, distance: 309.8
click at [341, 191] on div "** 1 2 3 4 5 6 7 8 9 10 11 12 13 14 15 16 17 18 19 20 21 < title > Low Cost Fra…" at bounding box center [752, 403] width 892 height 717
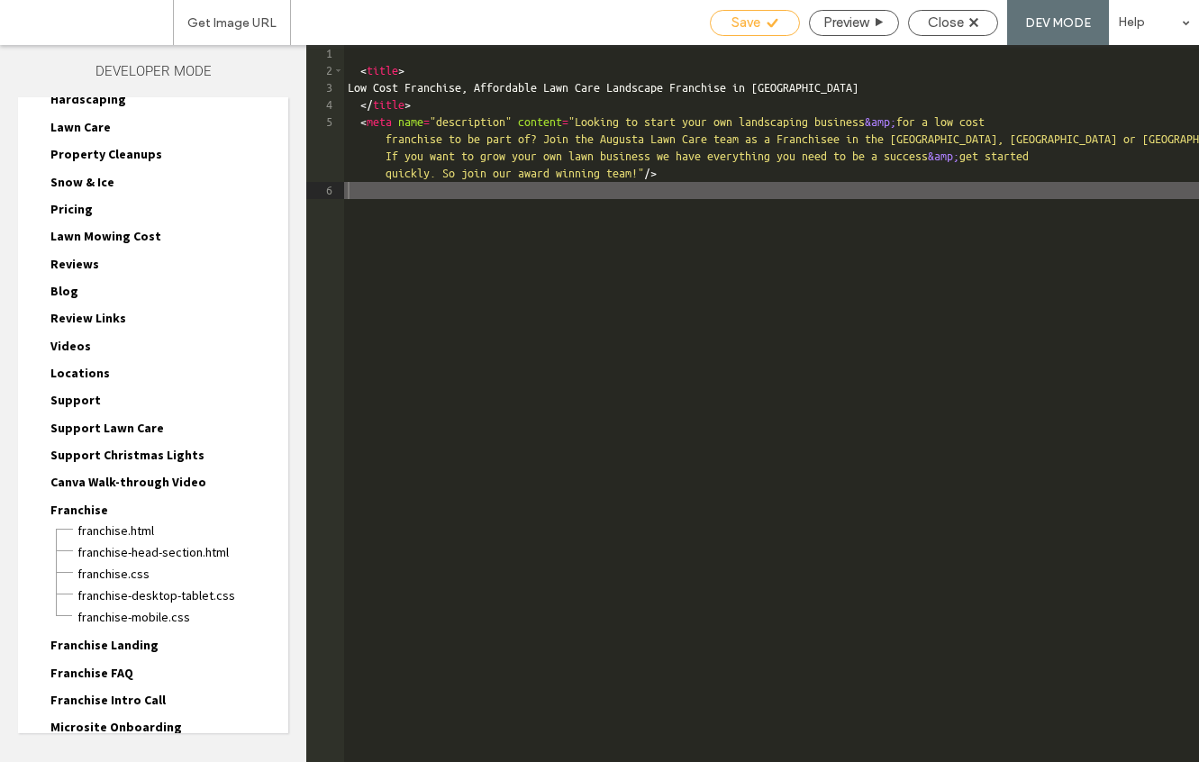
click at [756, 18] on span "Save" at bounding box center [745, 22] width 29 height 16
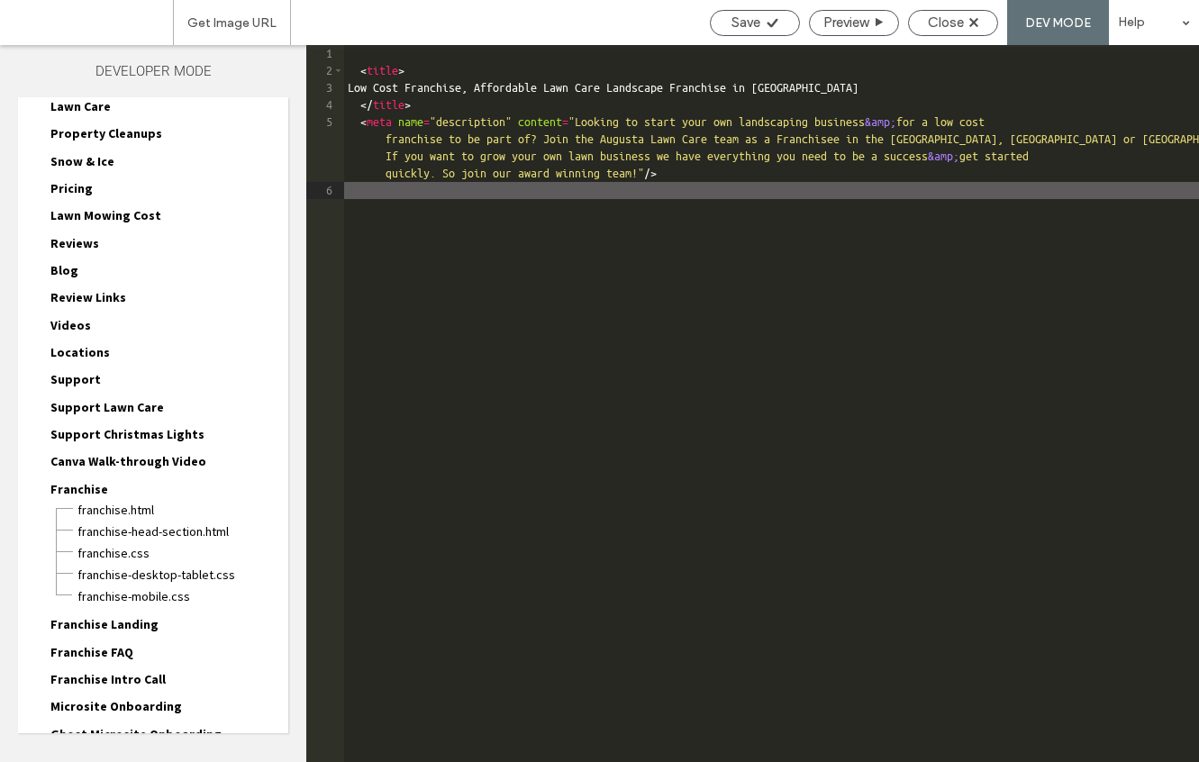
scroll to position [269, 0]
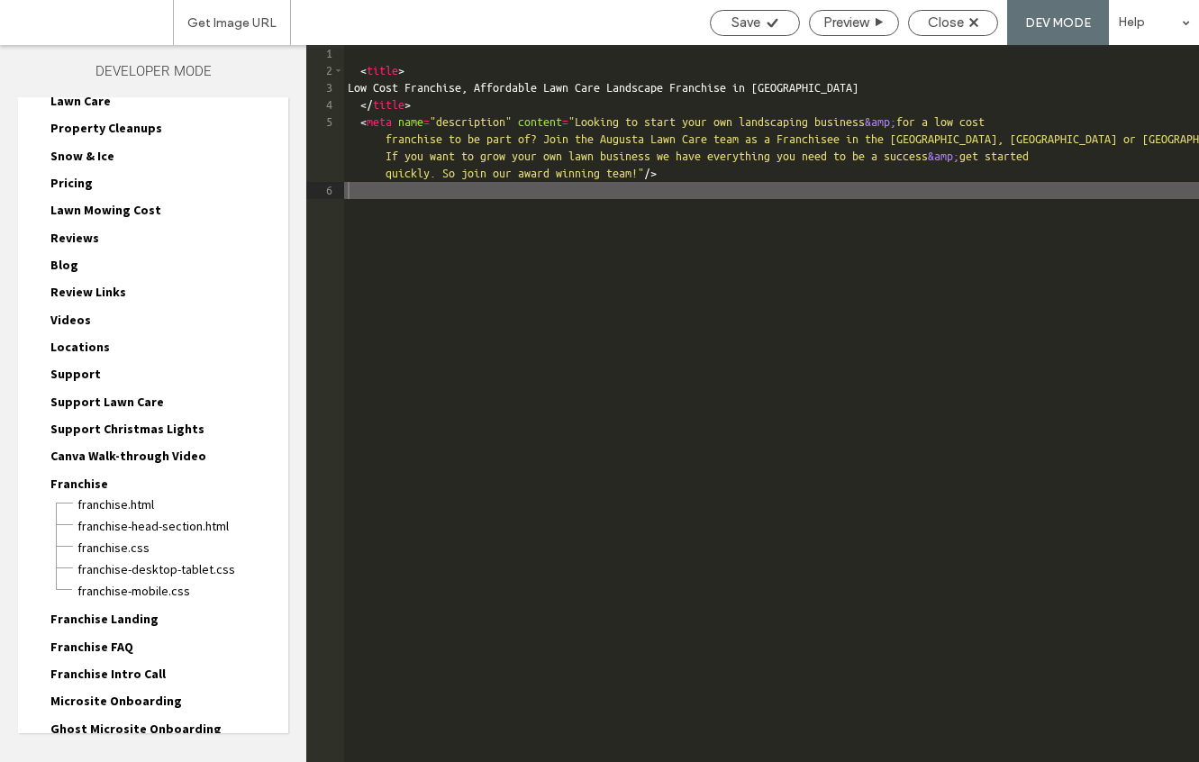
click at [134, 626] on span "Franchise Landing" at bounding box center [104, 619] width 108 height 16
click at [154, 663] on span "Franchise Landing-head-section.html" at bounding box center [174, 661] width 195 height 18
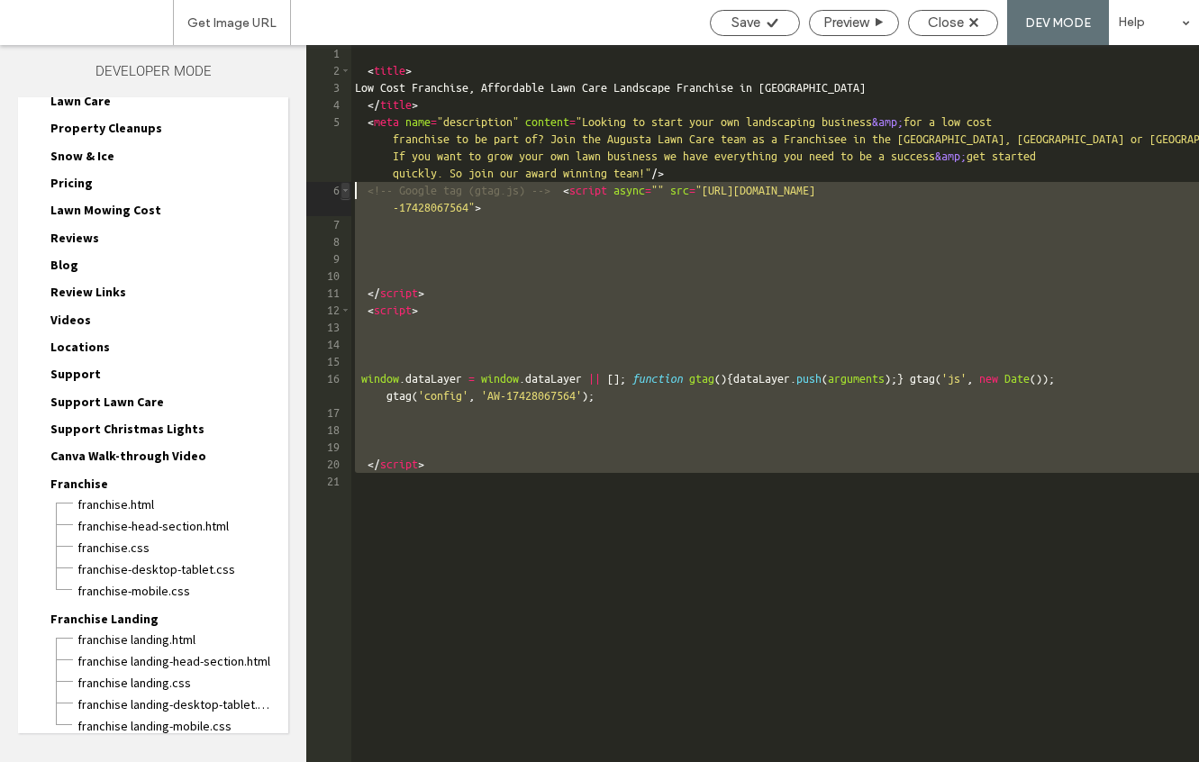
drag, startPoint x: 386, startPoint y: 496, endPoint x: 339, endPoint y: 193, distance: 307.1
click at [339, 193] on div "** 1 2 3 4 5 6 7 8 9 10 11 12 13 14 15 16 17 18 19 20 21 < title > Low Cost Fra…" at bounding box center [752, 403] width 892 height 717
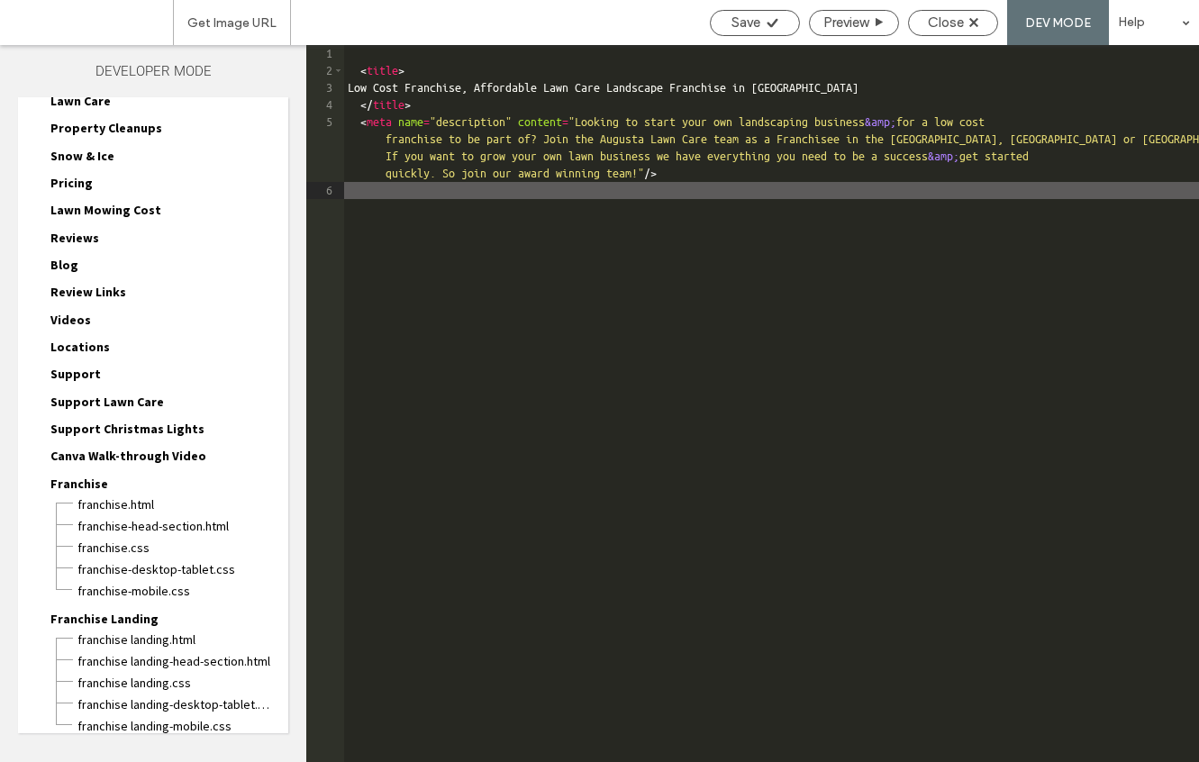
click at [744, 6] on div "Save Preview Close DEV MODE Help" at bounding box center [950, 22] width 498 height 45
click at [743, 19] on span "Save" at bounding box center [745, 22] width 29 height 16
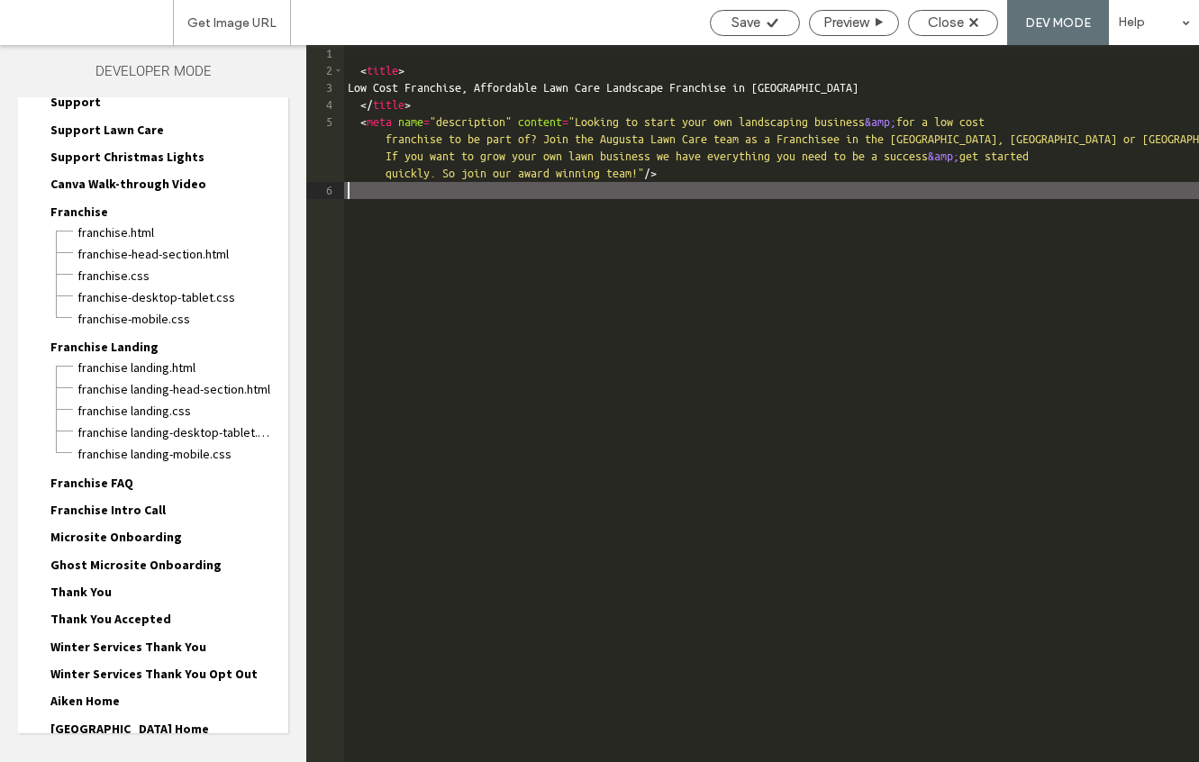
scroll to position [557, 0]
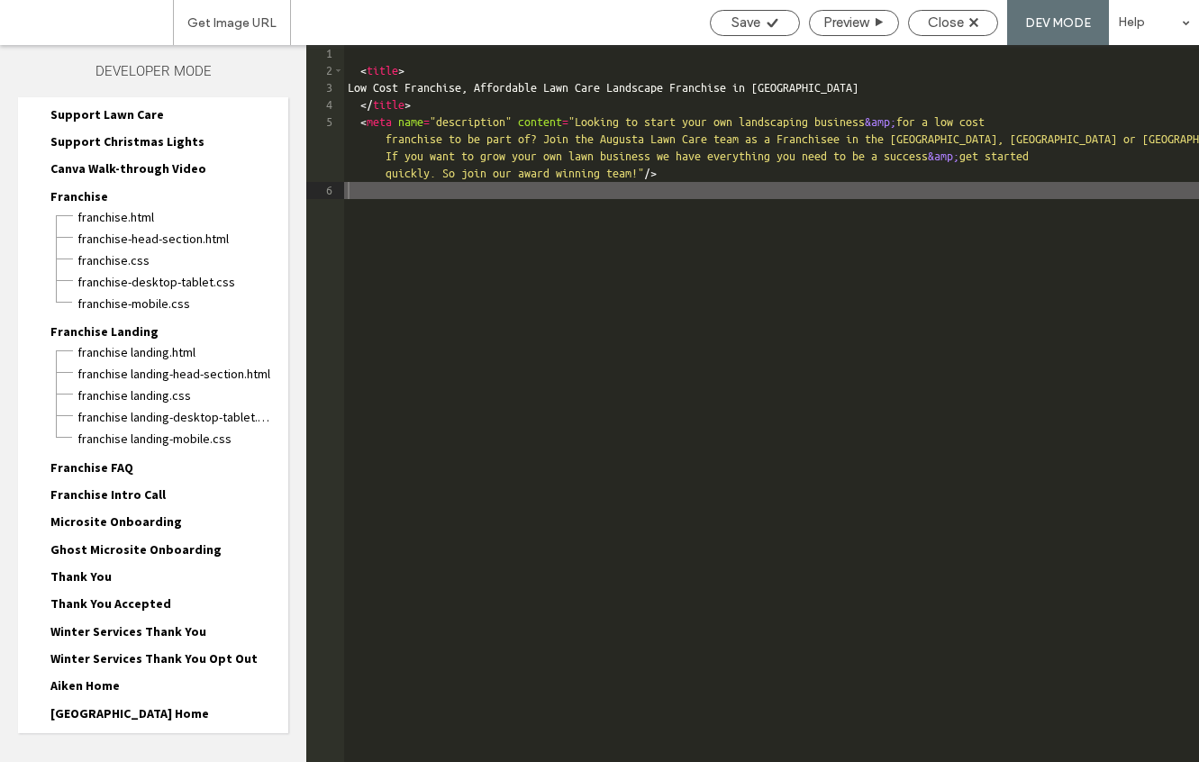
click at [112, 464] on span "Franchise FAQ" at bounding box center [91, 467] width 83 height 16
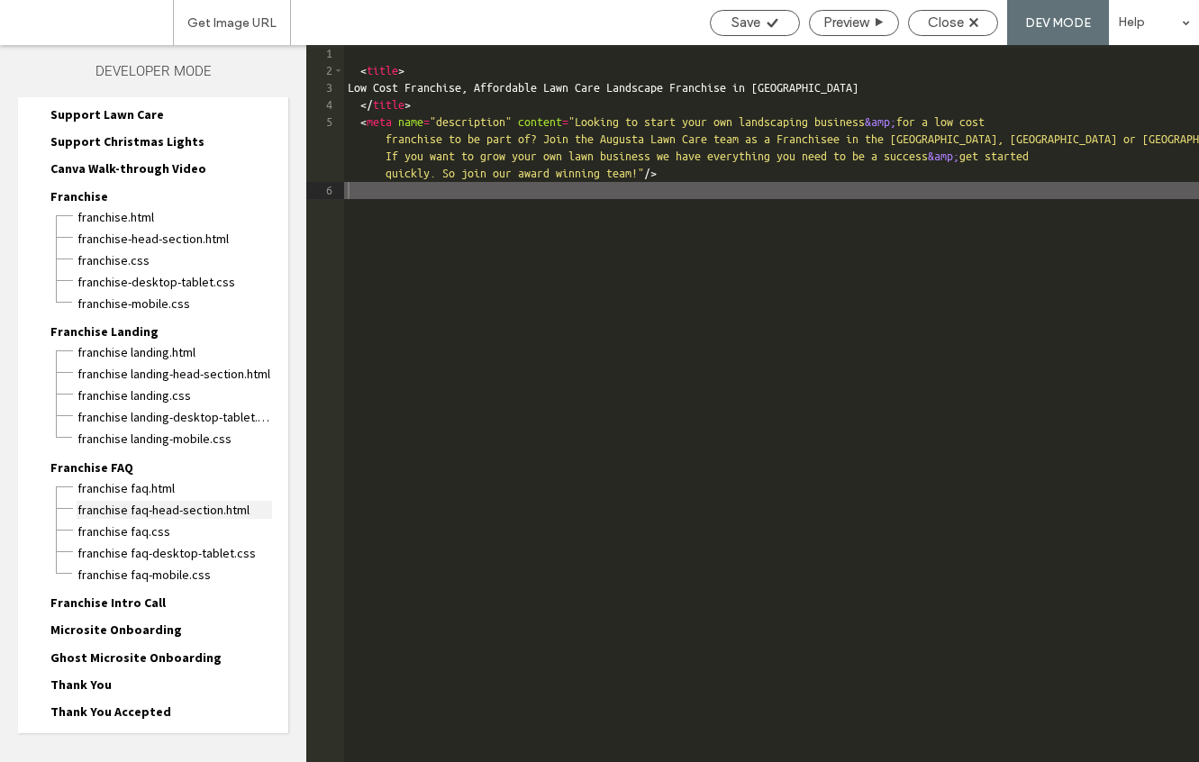
click at [143, 512] on span "Franchise FAQ-head-section.html" at bounding box center [174, 510] width 195 height 18
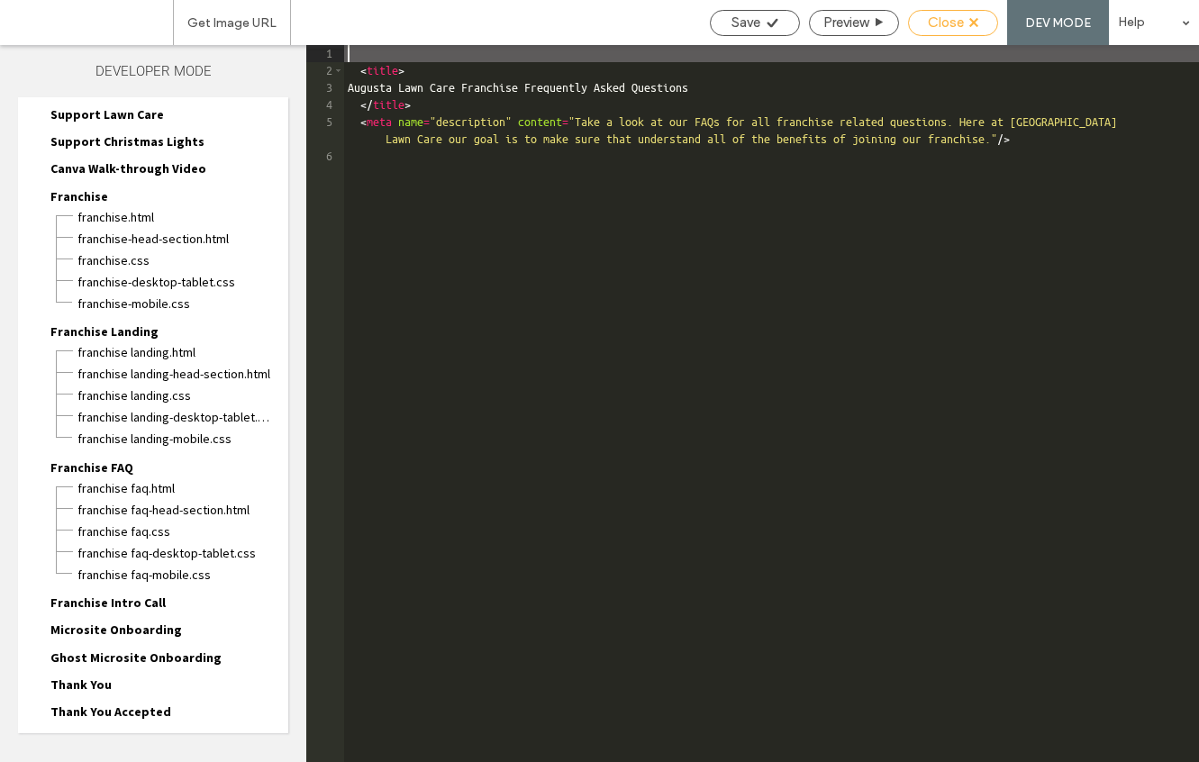
click at [942, 24] on span "Close" at bounding box center [946, 22] width 36 height 16
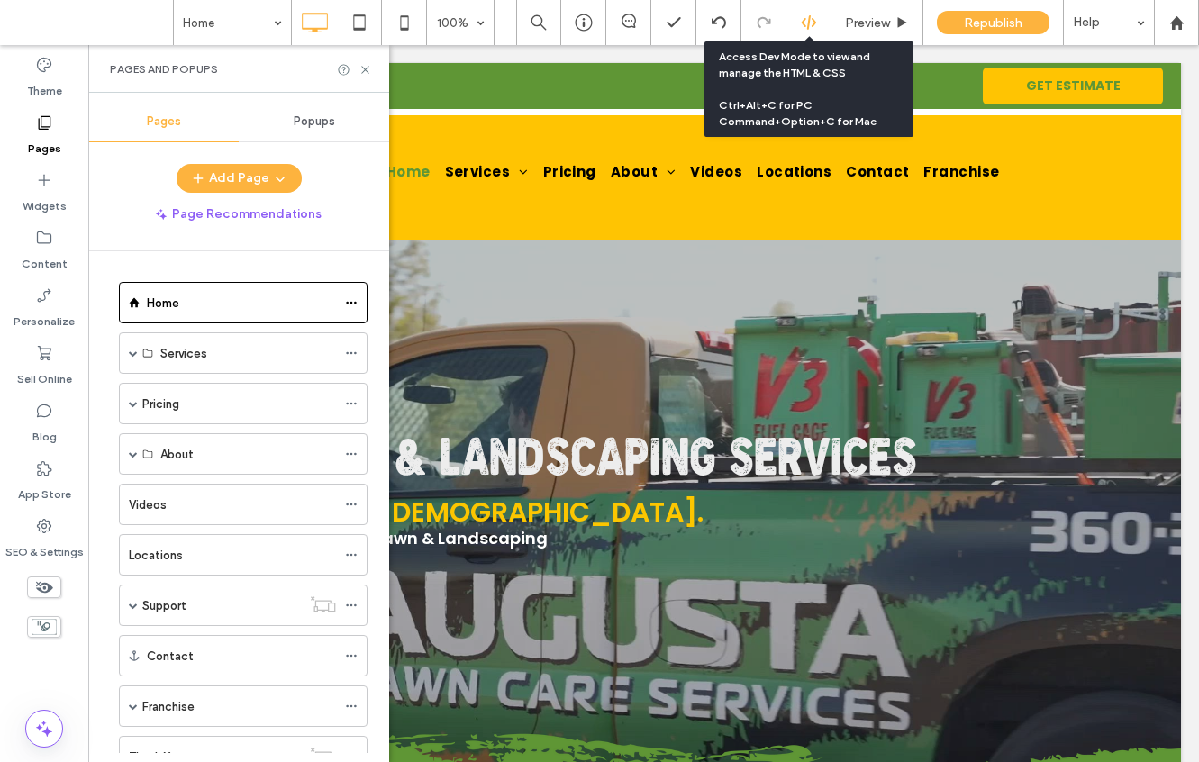
click at [820, 21] on div at bounding box center [808, 22] width 44 height 16
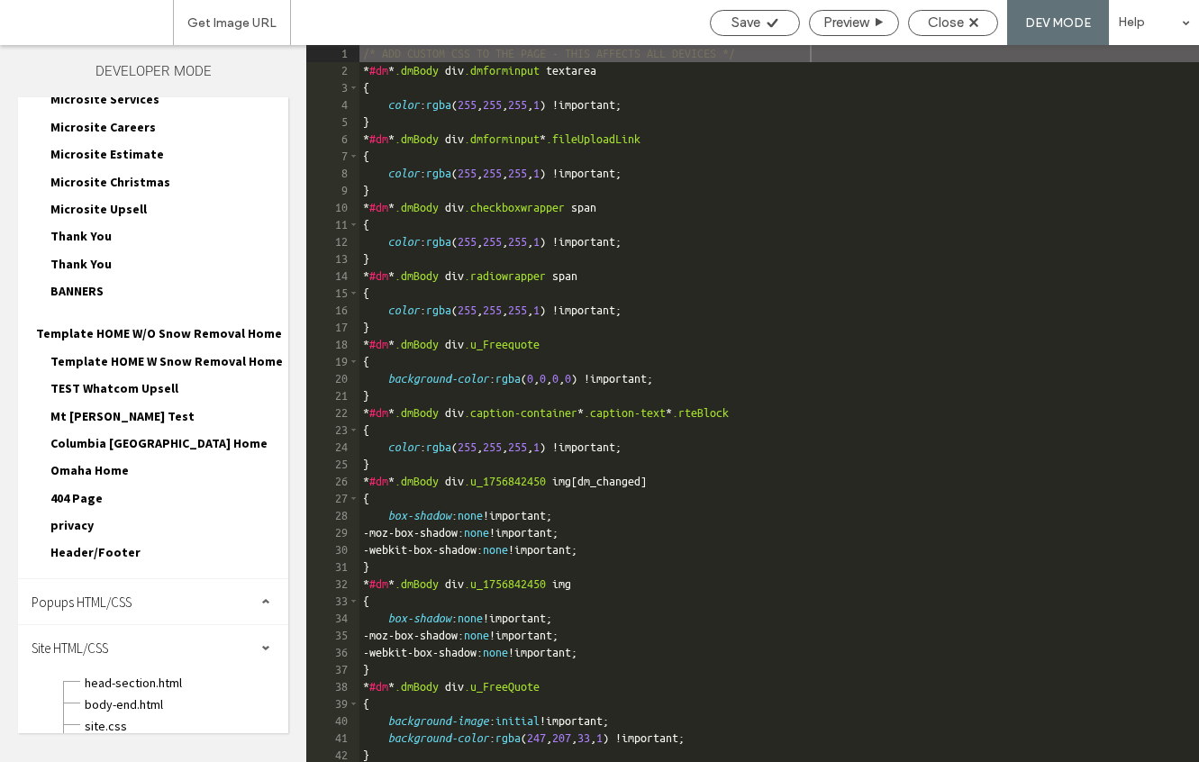
scroll to position [6828, 0]
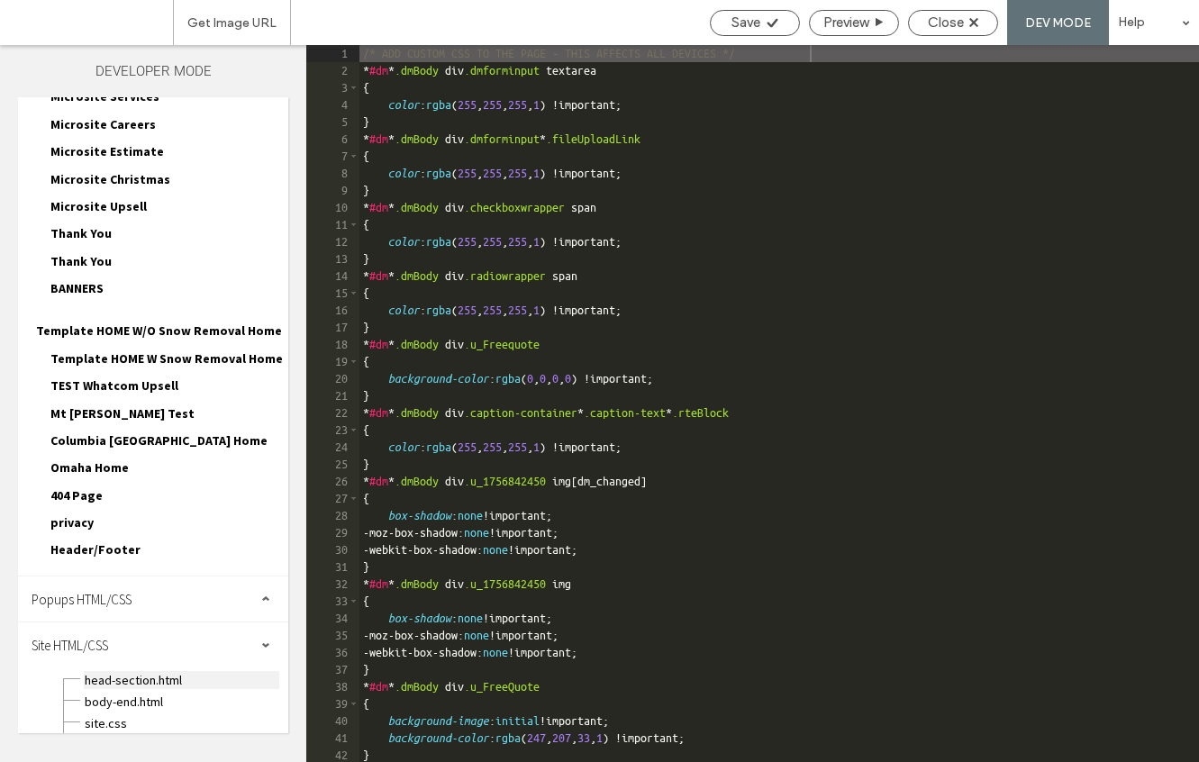
click at [169, 671] on span "head-section.html" at bounding box center [181, 680] width 195 height 18
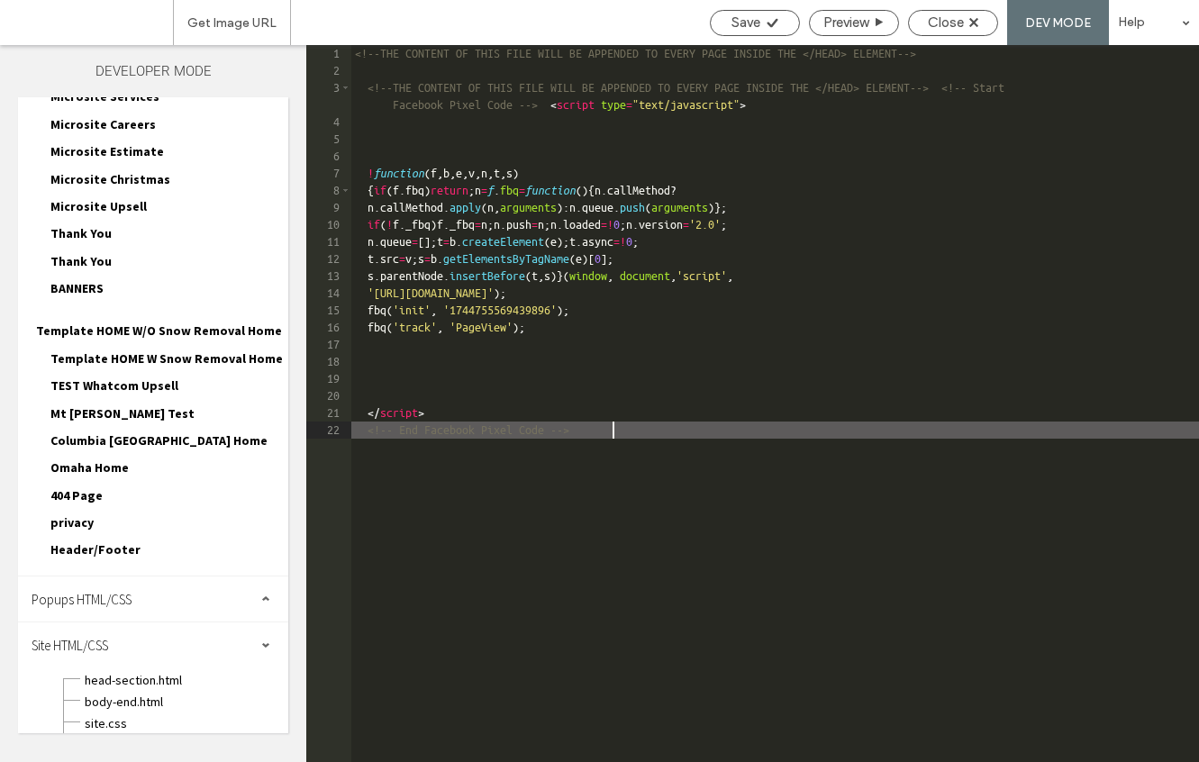
click at [624, 430] on div "<!--THE CONTENT OF THIS FILE WILL BE APPENDED TO EVERY PAGE INSIDE THE </HEAD> …" at bounding box center [774, 420] width 847 height 751
click at [147, 671] on span "head-section.html" at bounding box center [181, 680] width 195 height 18
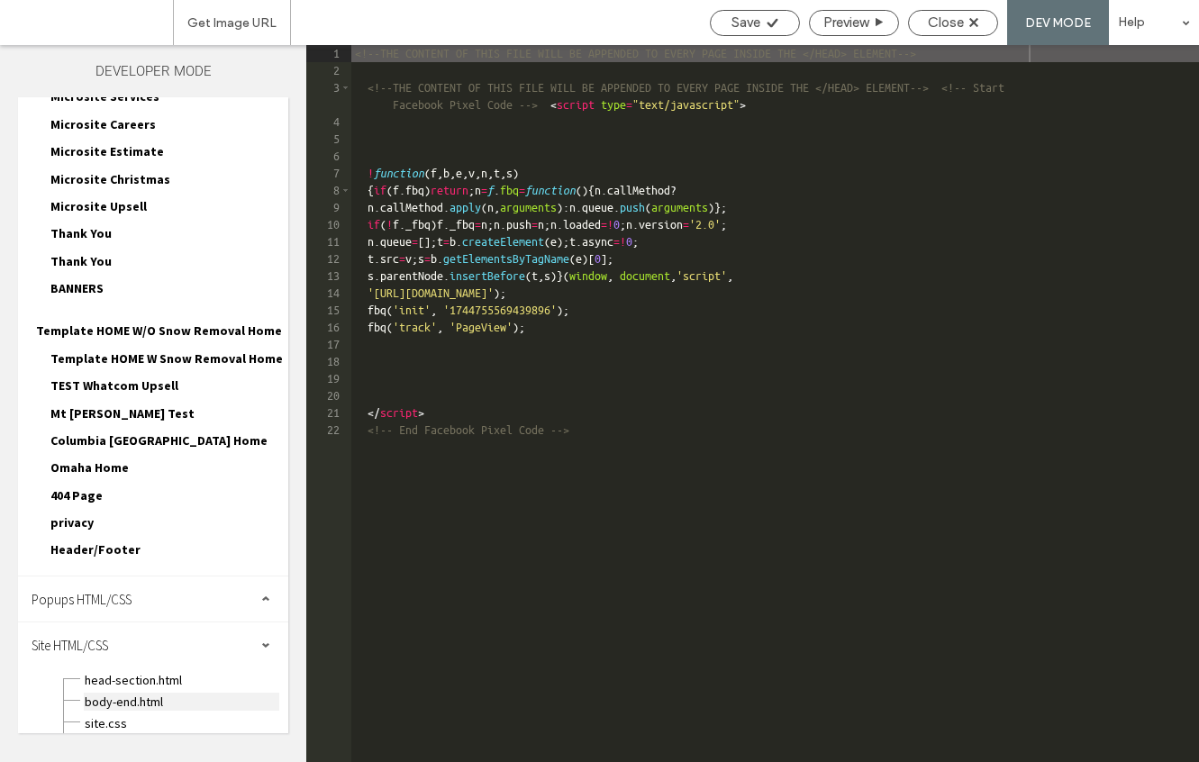
click at [144, 692] on span "body-end.html" at bounding box center [181, 701] width 195 height 18
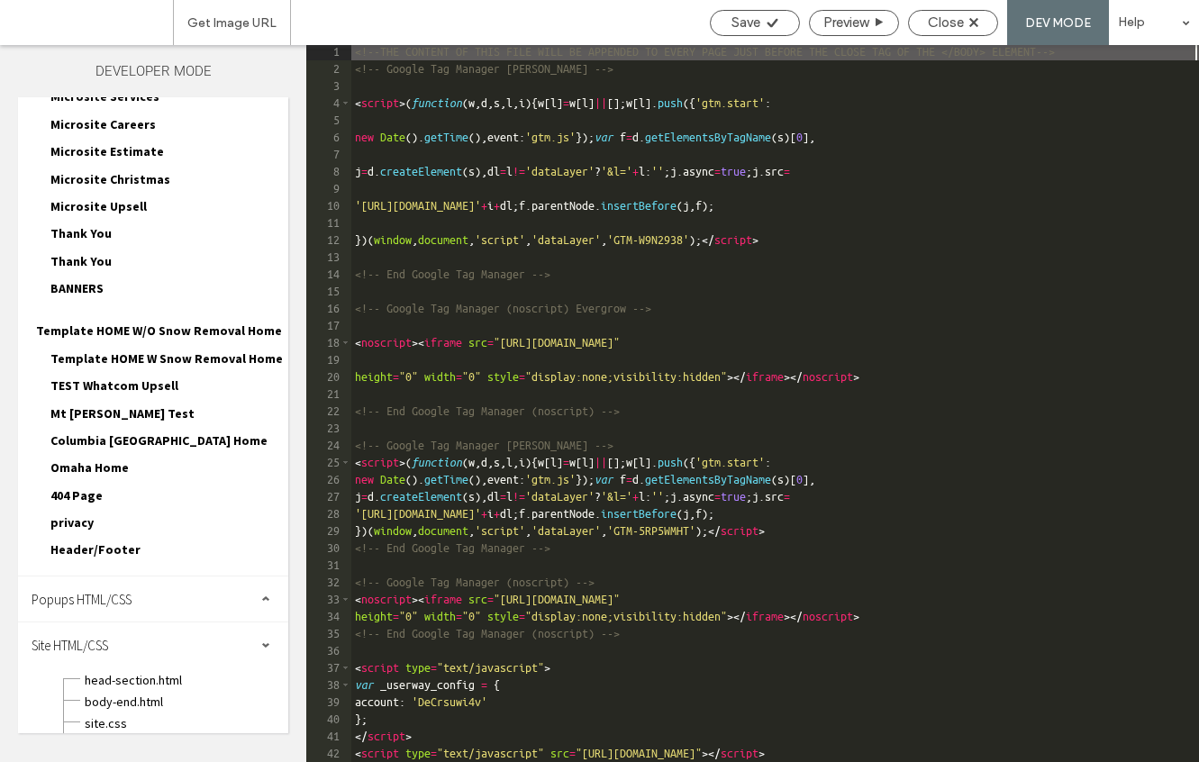
scroll to position [2, 0]
click at [124, 671] on span "head-section.html" at bounding box center [181, 680] width 195 height 18
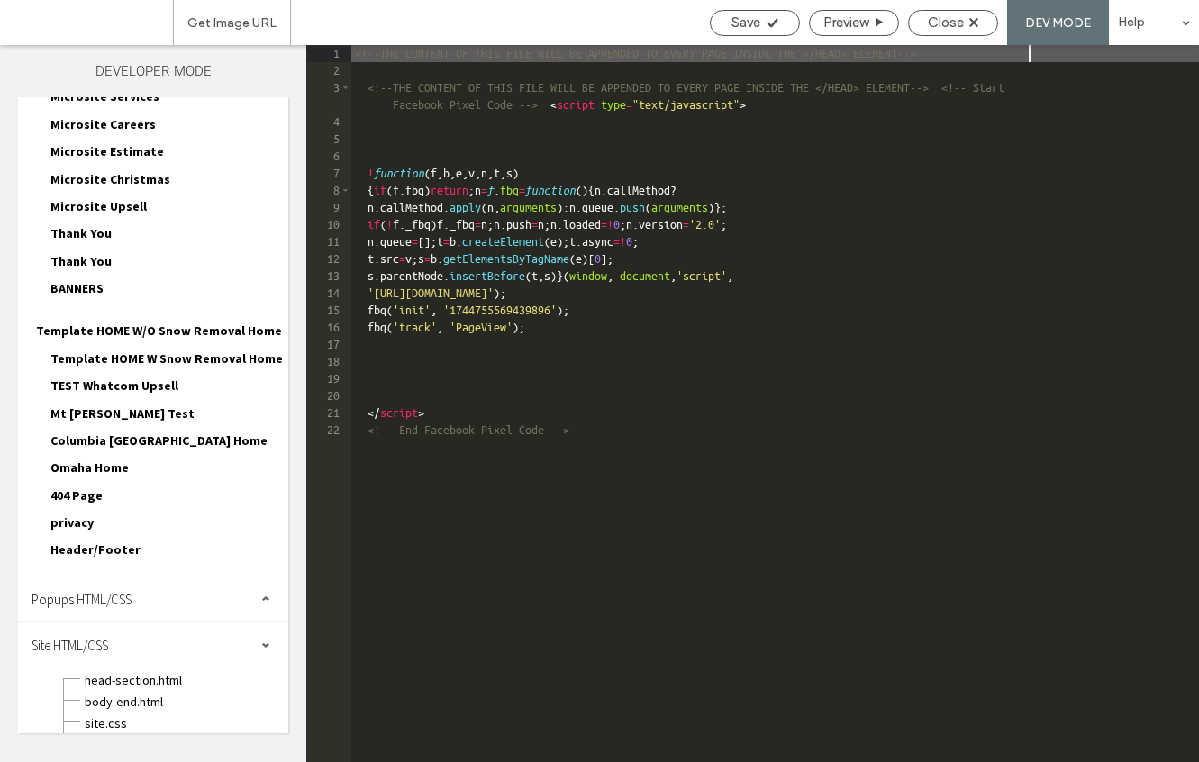
click at [656, 430] on div "<!--THE CONTENT OF THIS FILE WILL BE APPENDED TO EVERY PAGE INSIDE THE </HEAD> …" at bounding box center [774, 420] width 847 height 751
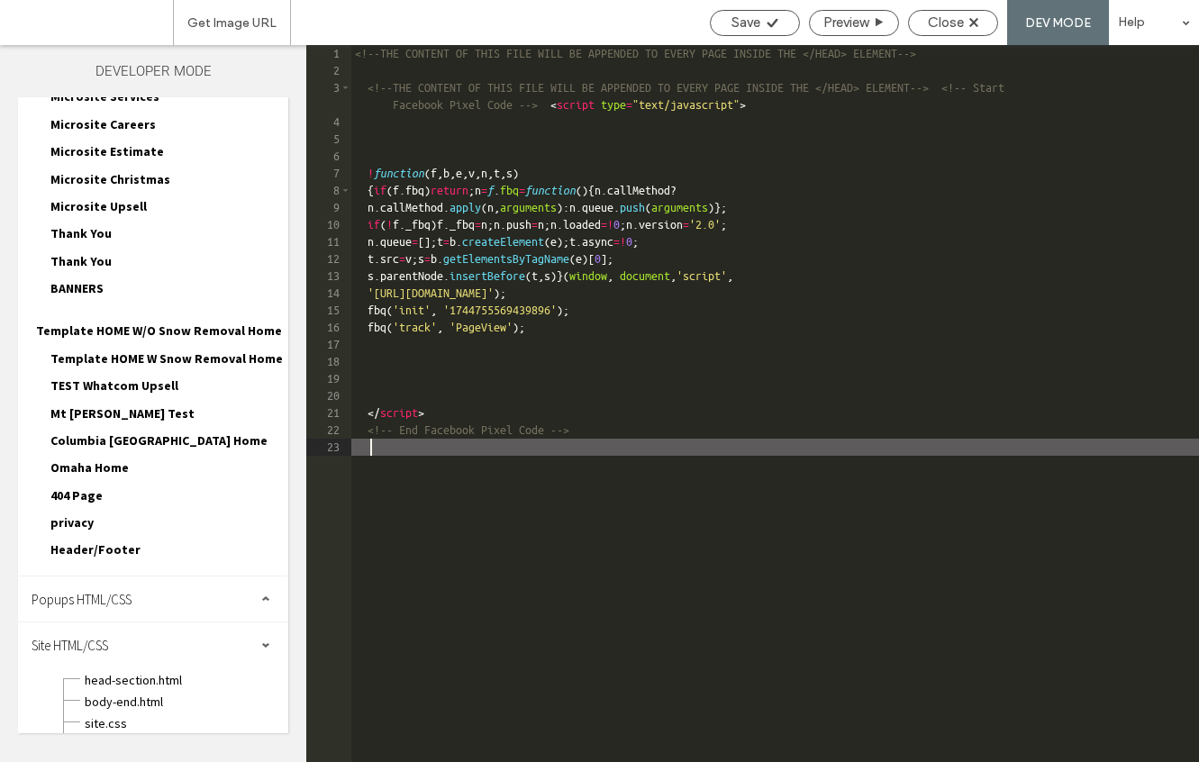
paste textarea
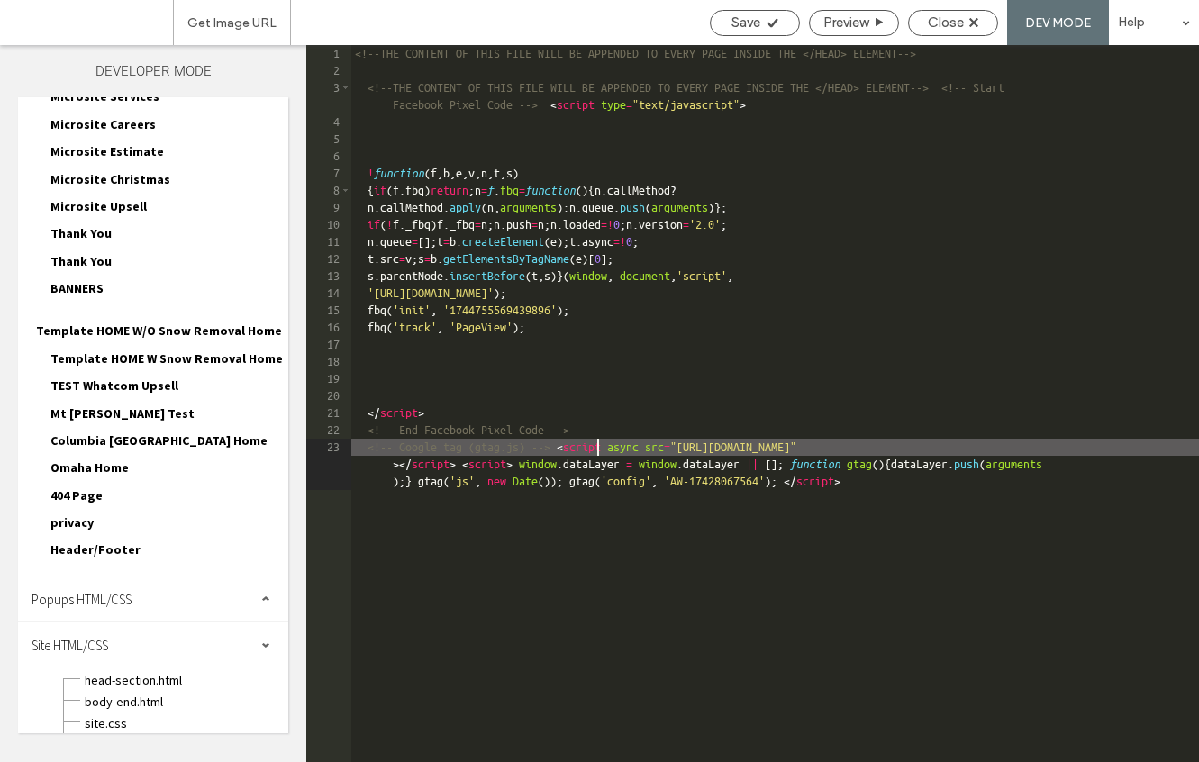
click at [593, 447] on div "<!--THE CONTENT OF THIS FILE WILL BE APPENDED TO EVERY PAGE INSIDE THE </HEAD> …" at bounding box center [774, 437] width 847 height 785
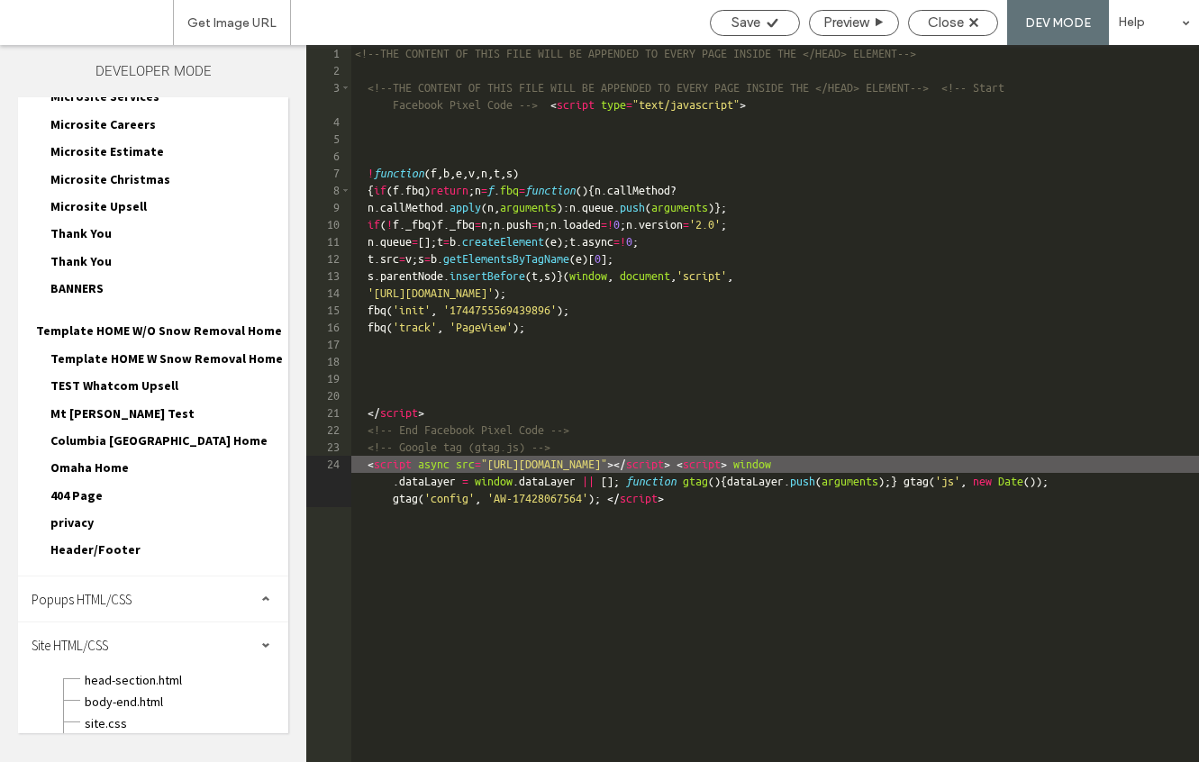
click at [533, 450] on div "<!--THE CONTENT OF THIS FILE WILL BE APPENDED TO EVERY PAGE INSIDE THE </HEAD> …" at bounding box center [774, 437] width 847 height 785
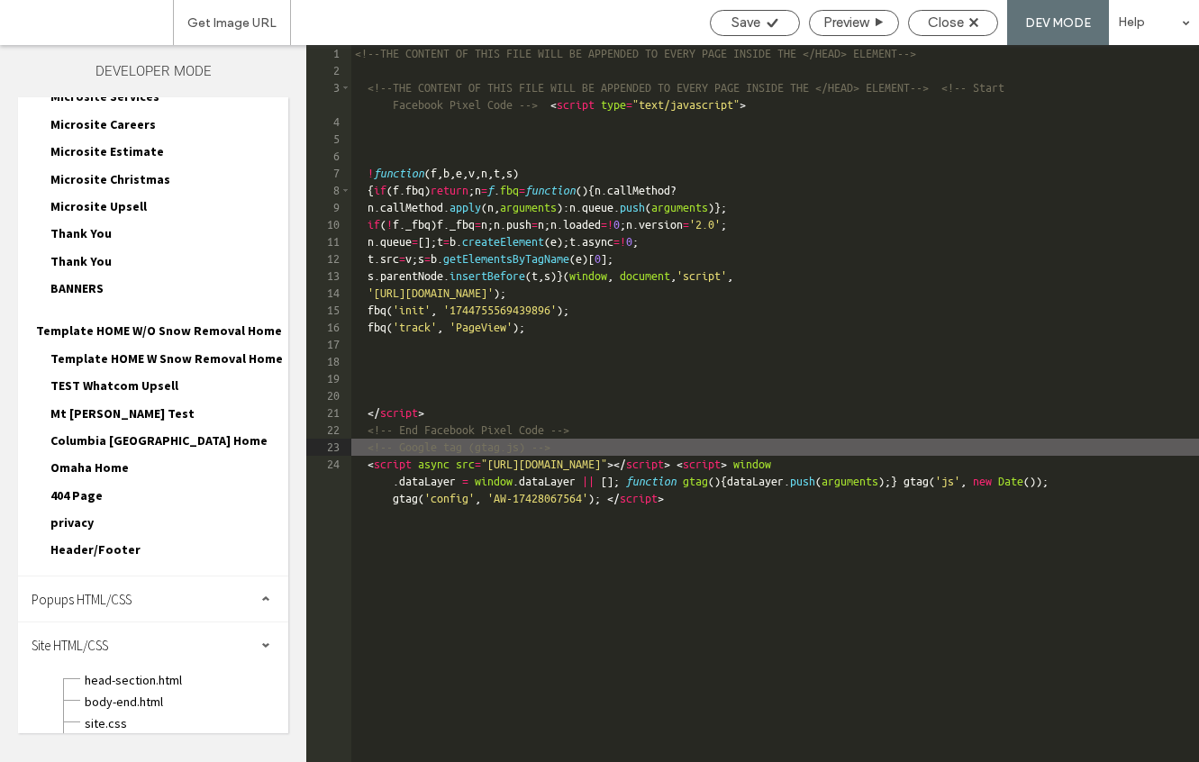
click at [499, 445] on div "<!--THE CONTENT OF THIS FILE WILL BE APPENDED TO EVERY PAGE INSIDE THE </HEAD> …" at bounding box center [774, 437] width 847 height 785
click at [407, 446] on div "<!--THE CONTENT OF THIS FILE WILL BE APPENDED TO EVERY PAGE INSIDE THE </HEAD> …" at bounding box center [774, 437] width 847 height 785
type textarea "**"
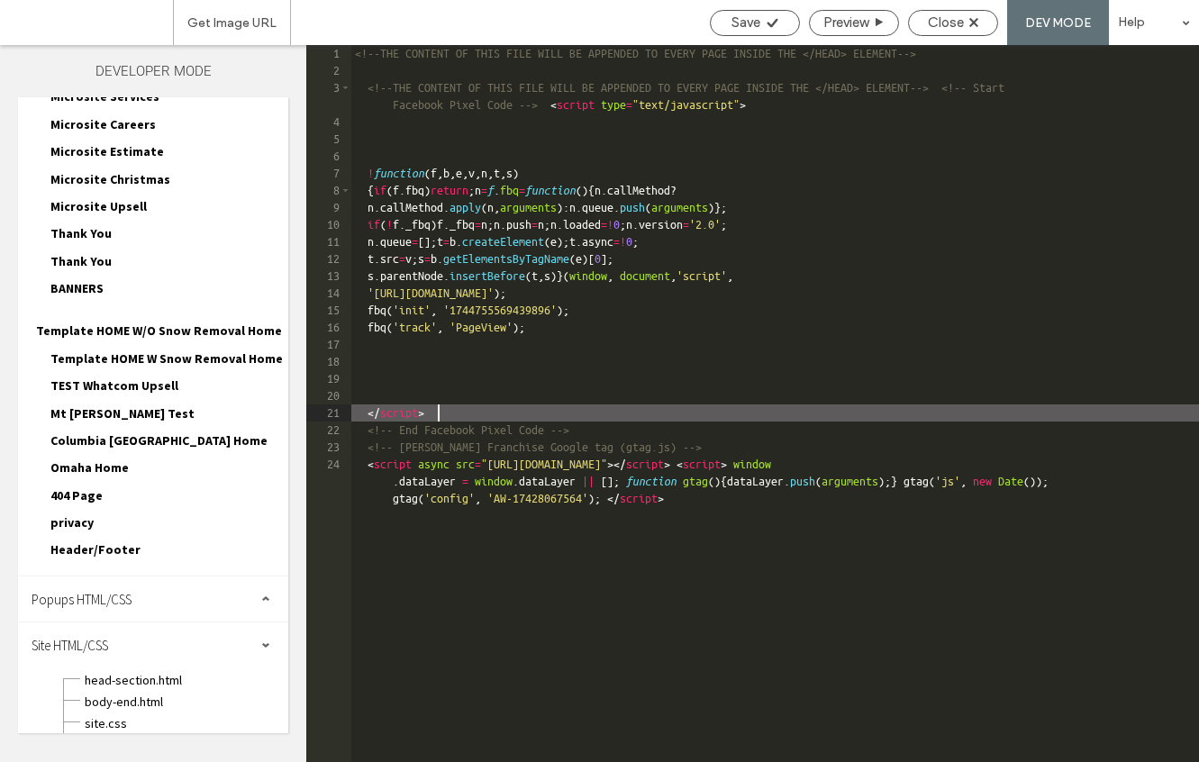
click at [696, 420] on div "<!--THE CONTENT OF THIS FILE WILL BE APPENDED TO EVERY PAGE INSIDE THE </HEAD> …" at bounding box center [774, 437] width 847 height 785
click at [756, 22] on span "Save" at bounding box center [745, 22] width 29 height 16
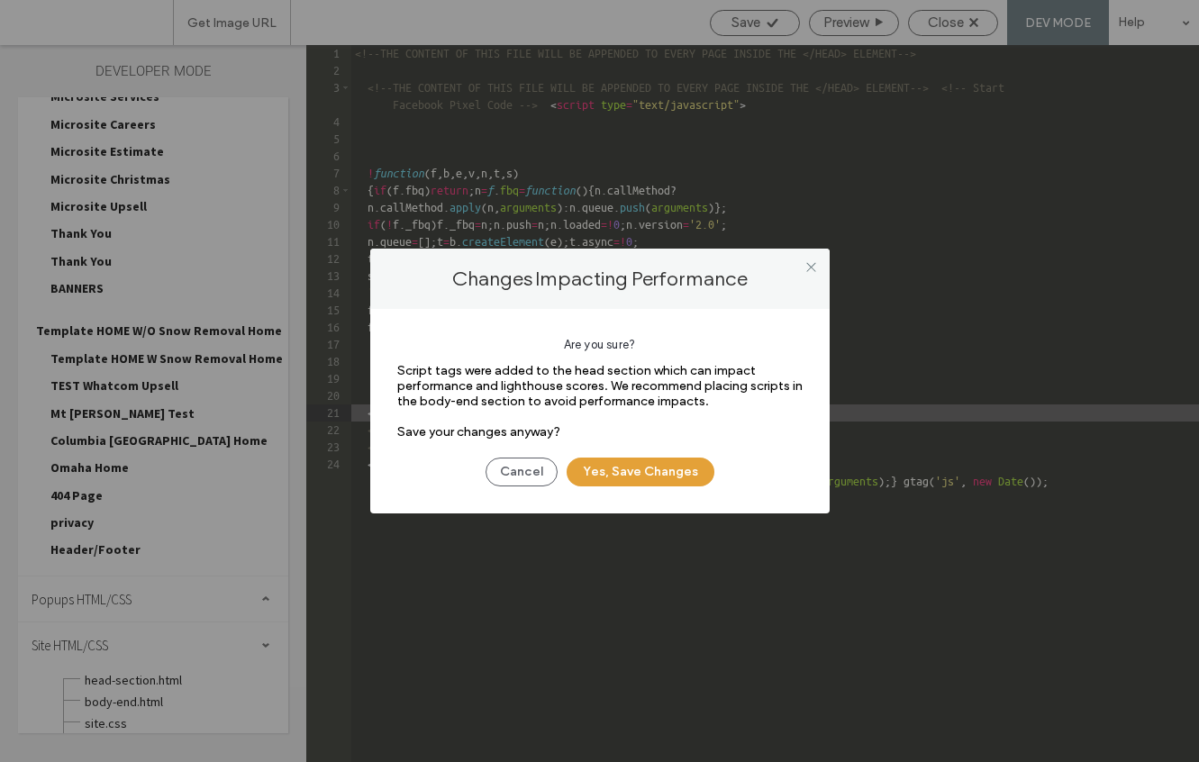
click at [657, 471] on button "Yes, Save Changes" at bounding box center [640, 471] width 148 height 29
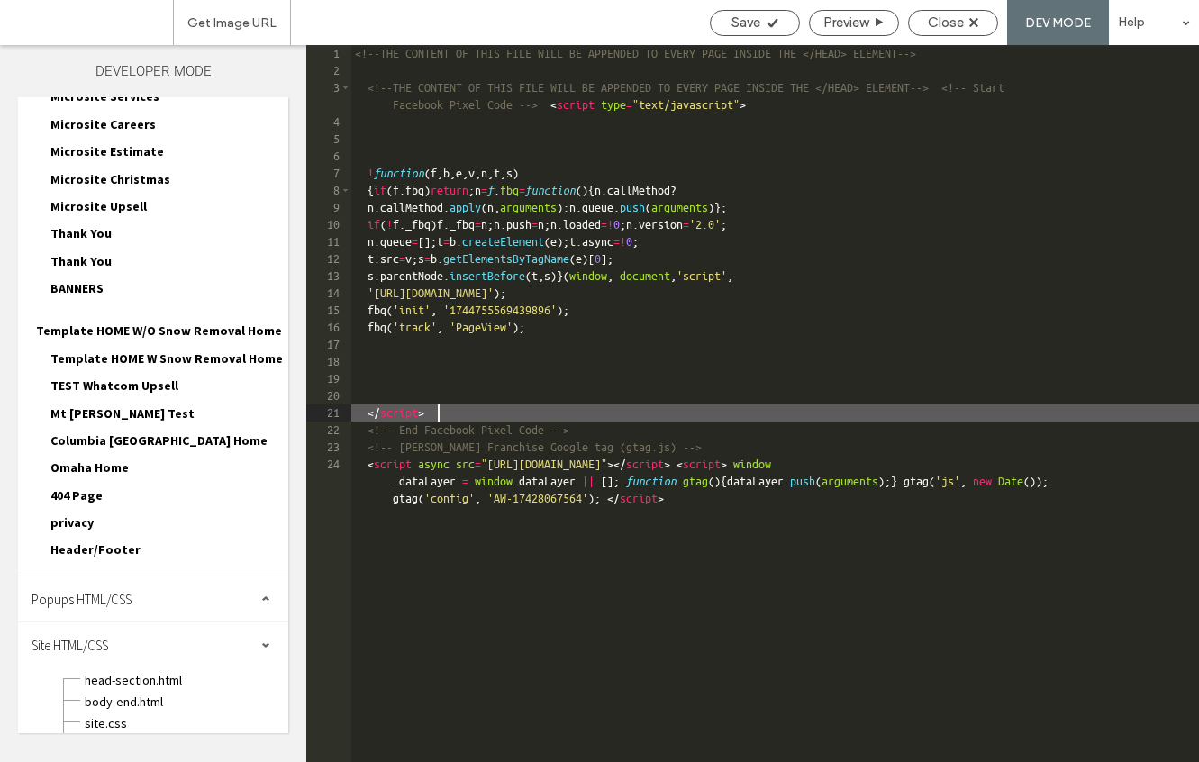
scroll to position [0, 0]
click at [961, 33] on div "Close" at bounding box center [953, 23] width 90 height 26
click at [954, 14] on span "Close" at bounding box center [946, 22] width 36 height 16
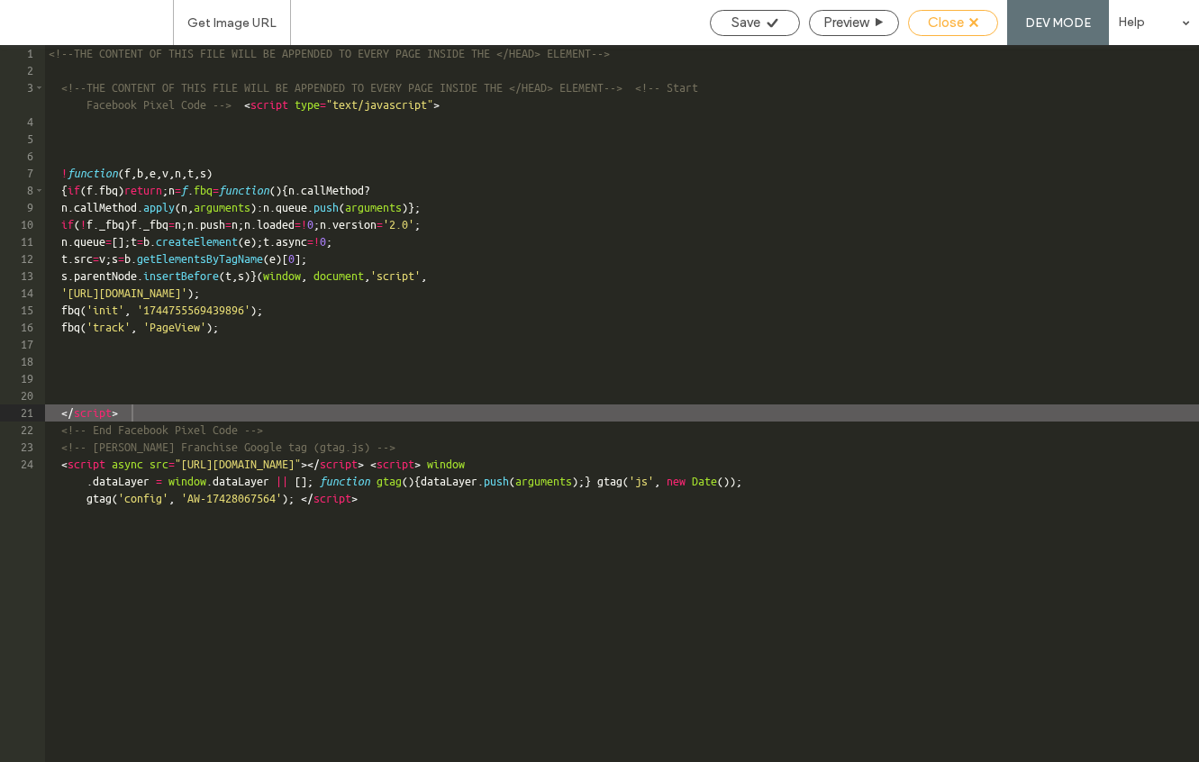
scroll to position [6783, 0]
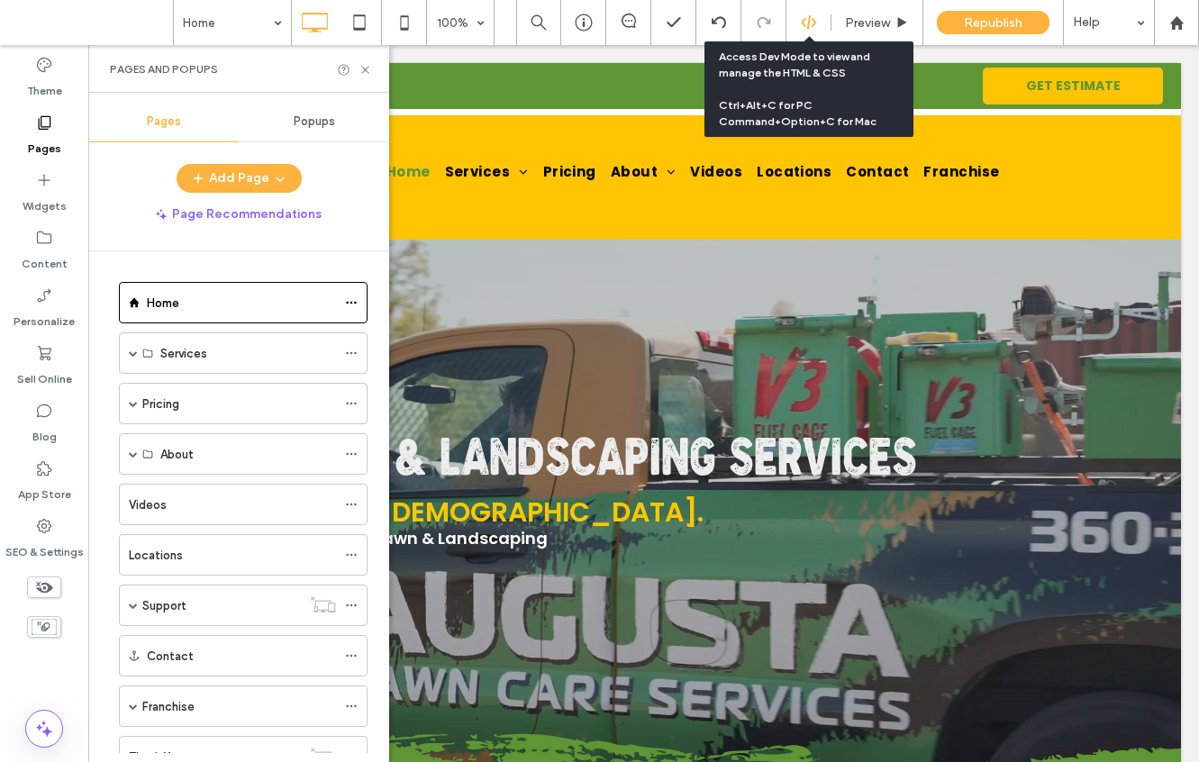
click at [814, 22] on use at bounding box center [808, 22] width 14 height 14
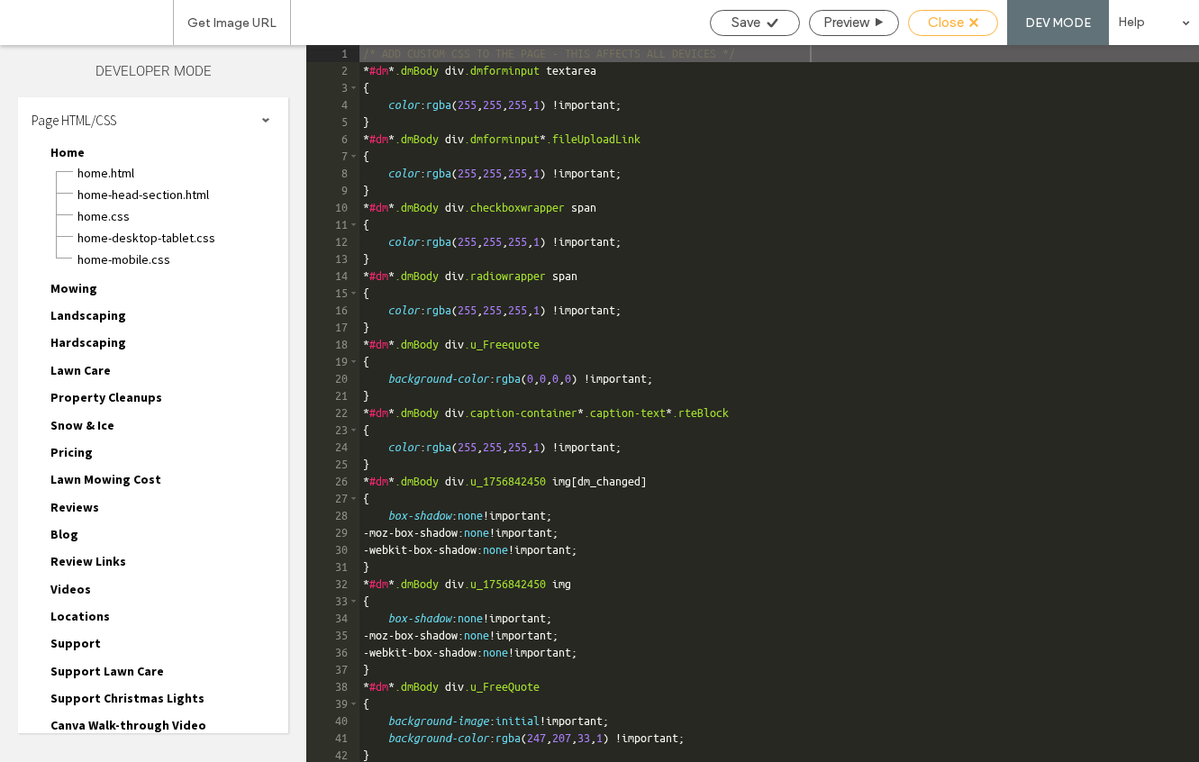
click at [972, 19] on use at bounding box center [973, 22] width 9 height 9
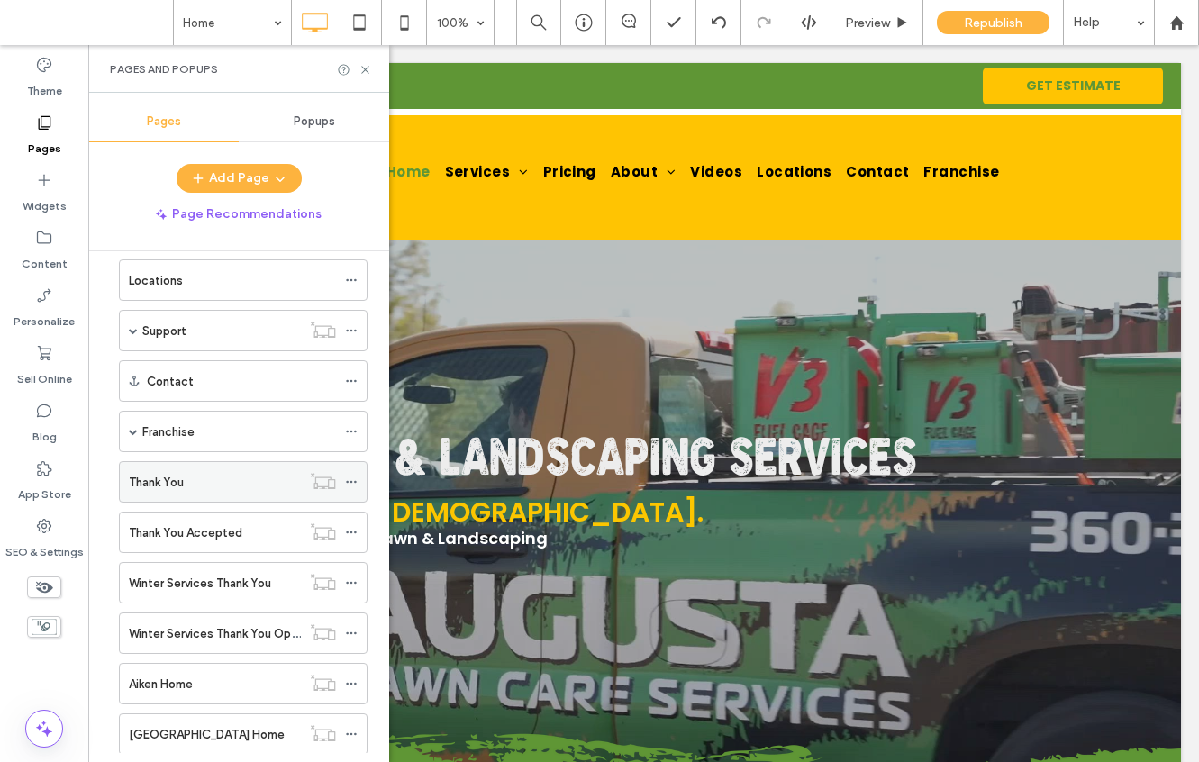
scroll to position [276, 0]
click at [227, 475] on div "Thank You" at bounding box center [215, 481] width 172 height 19
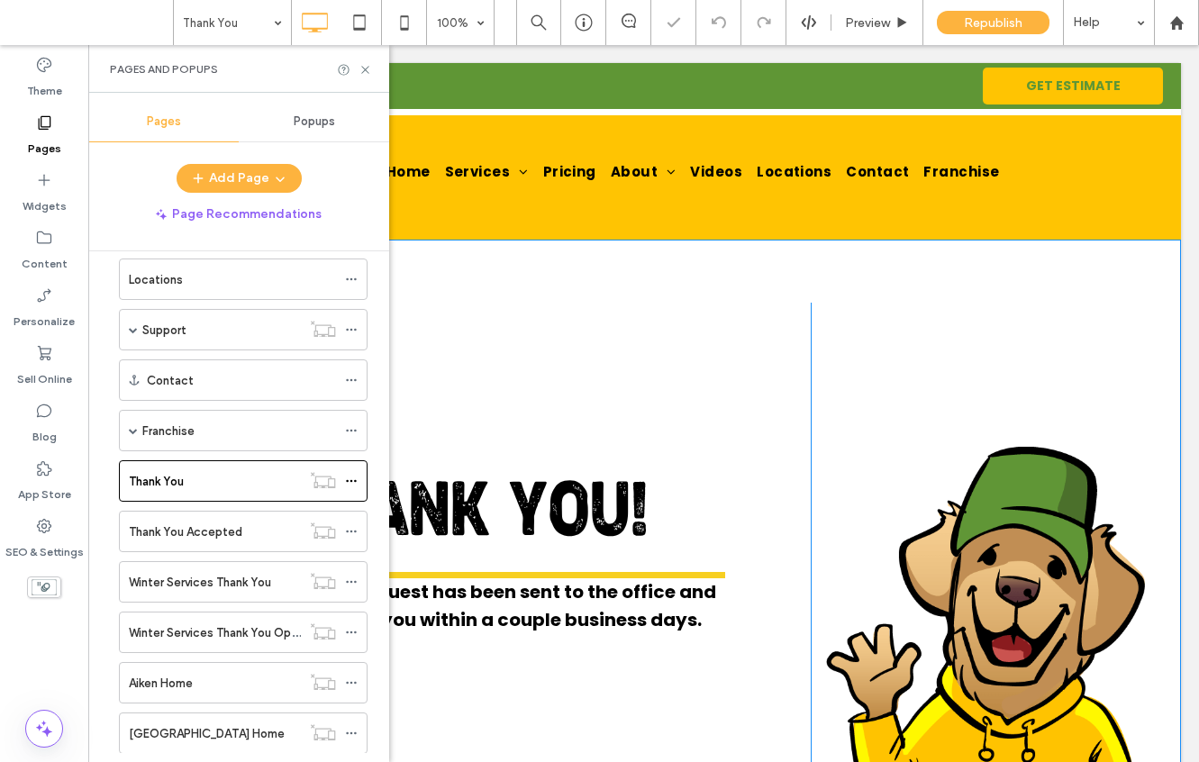
click at [503, 403] on div "THANK YOU! Your estimate request has been sent to the office and we will contac…" at bounding box center [476, 633] width 668 height 661
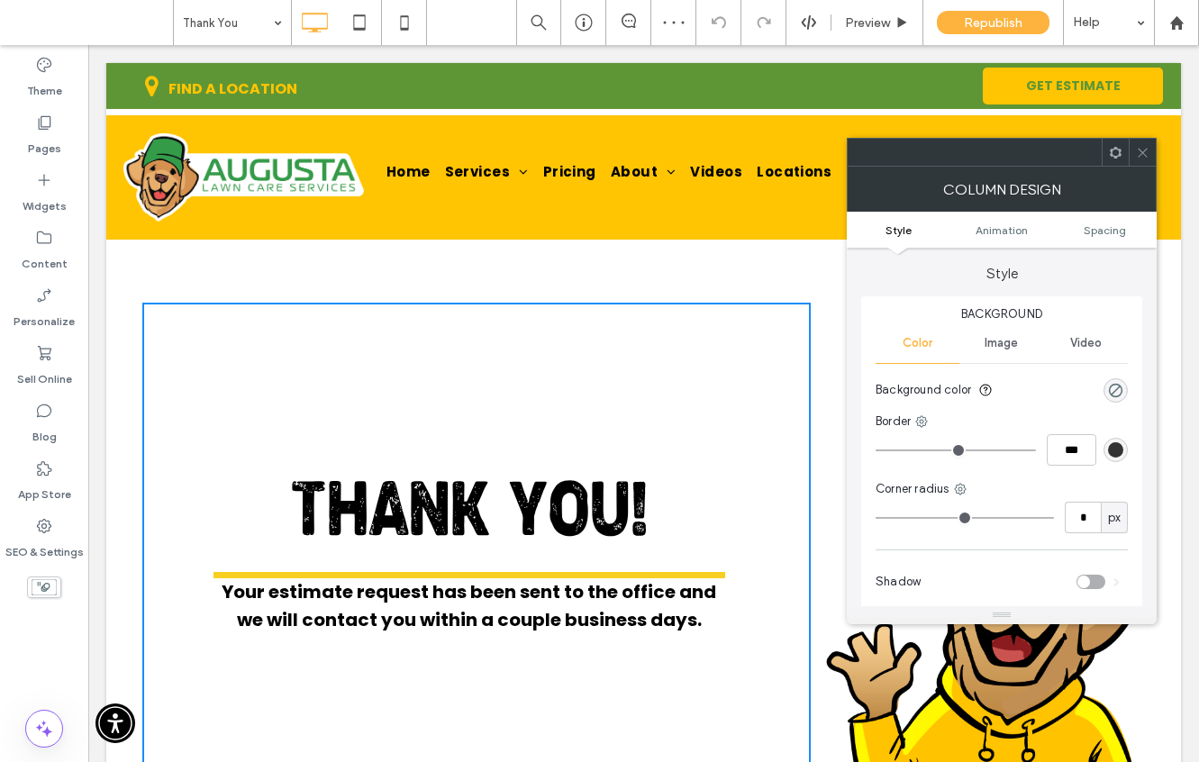
drag, startPoint x: 1054, startPoint y: 91, endPoint x: 1140, endPoint y: 140, distance: 99.2
click at [1141, 139] on span at bounding box center [1143, 152] width 14 height 27
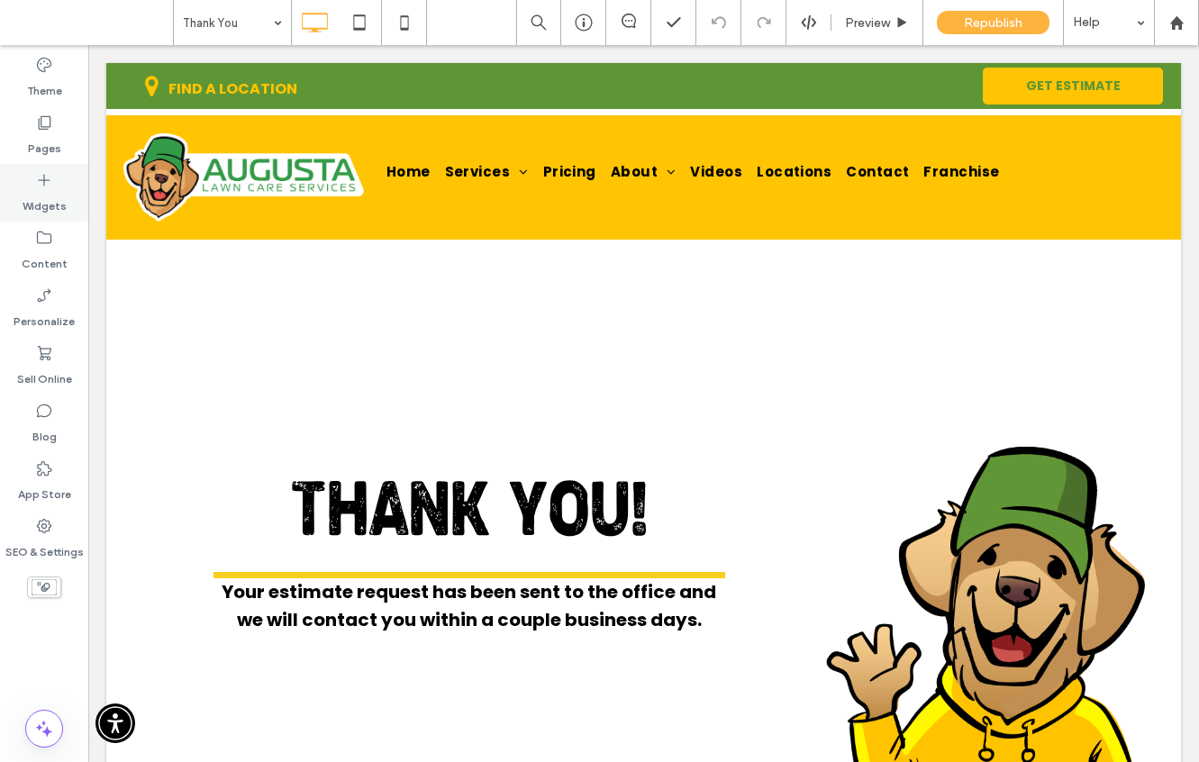
click at [39, 200] on label "Widgets" at bounding box center [45, 201] width 44 height 25
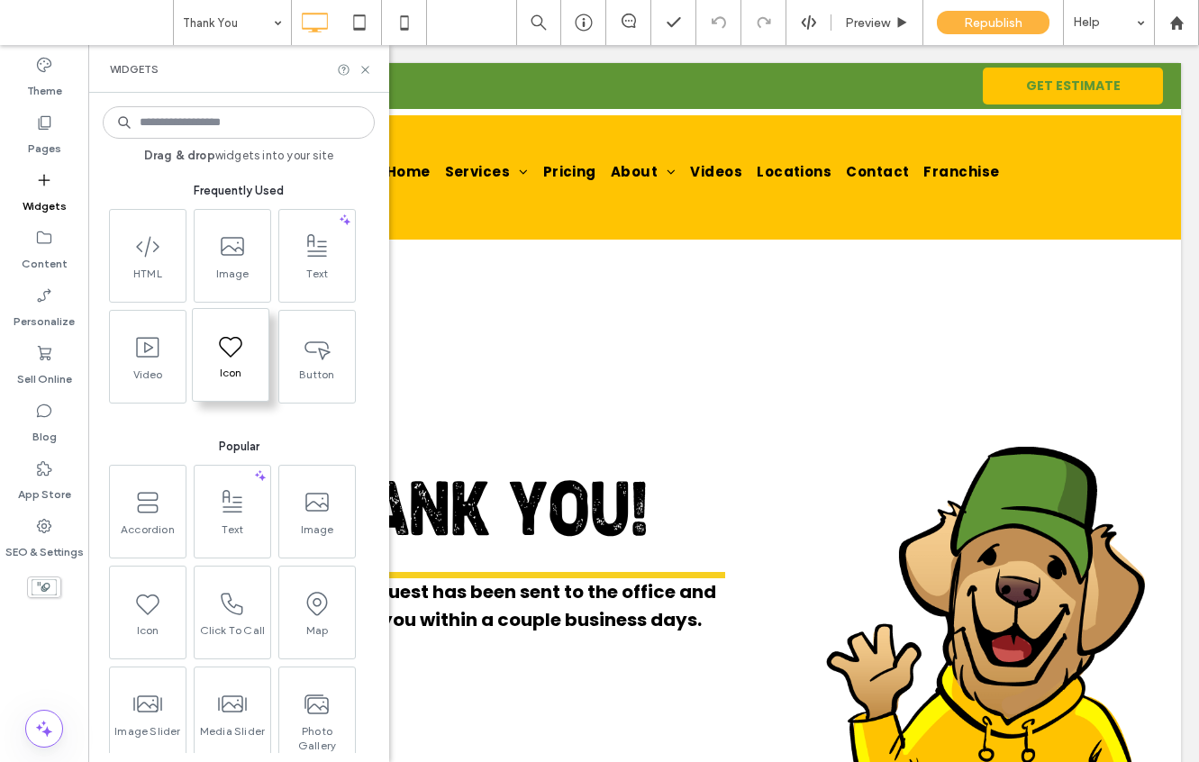
click at [40, 126] on icon at bounding box center [44, 122] width 18 height 18
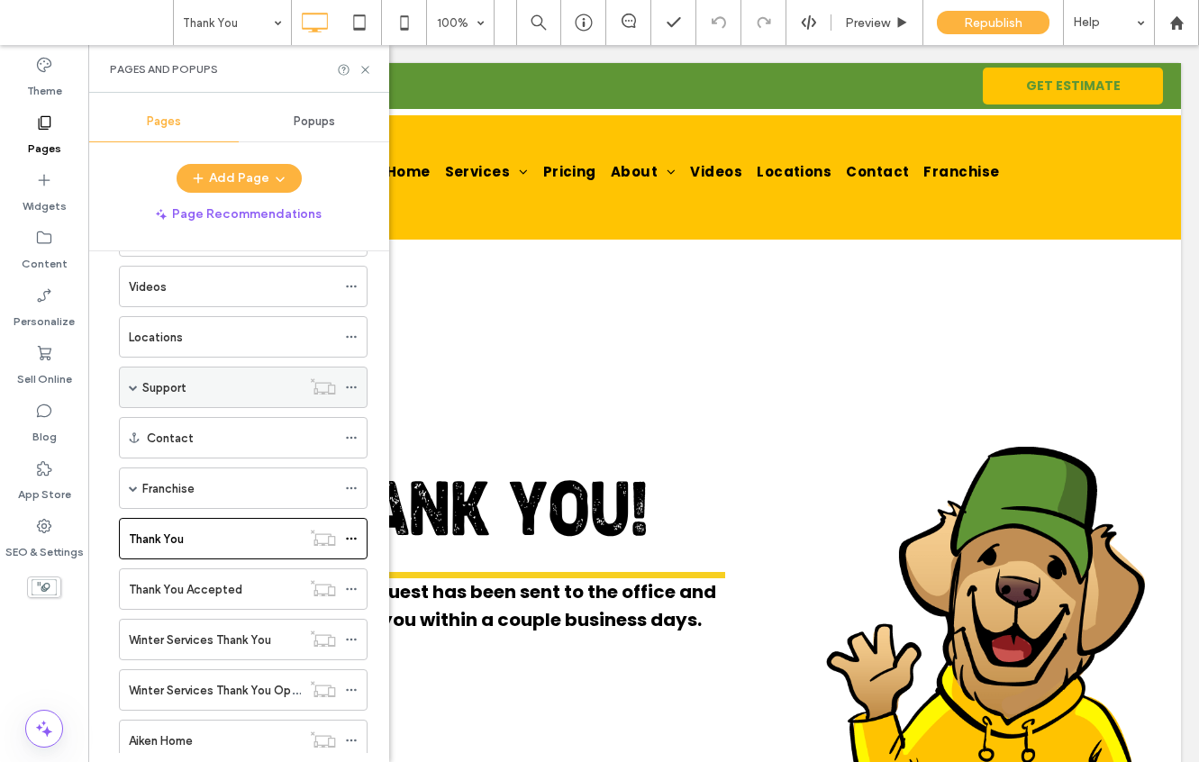
scroll to position [353, 0]
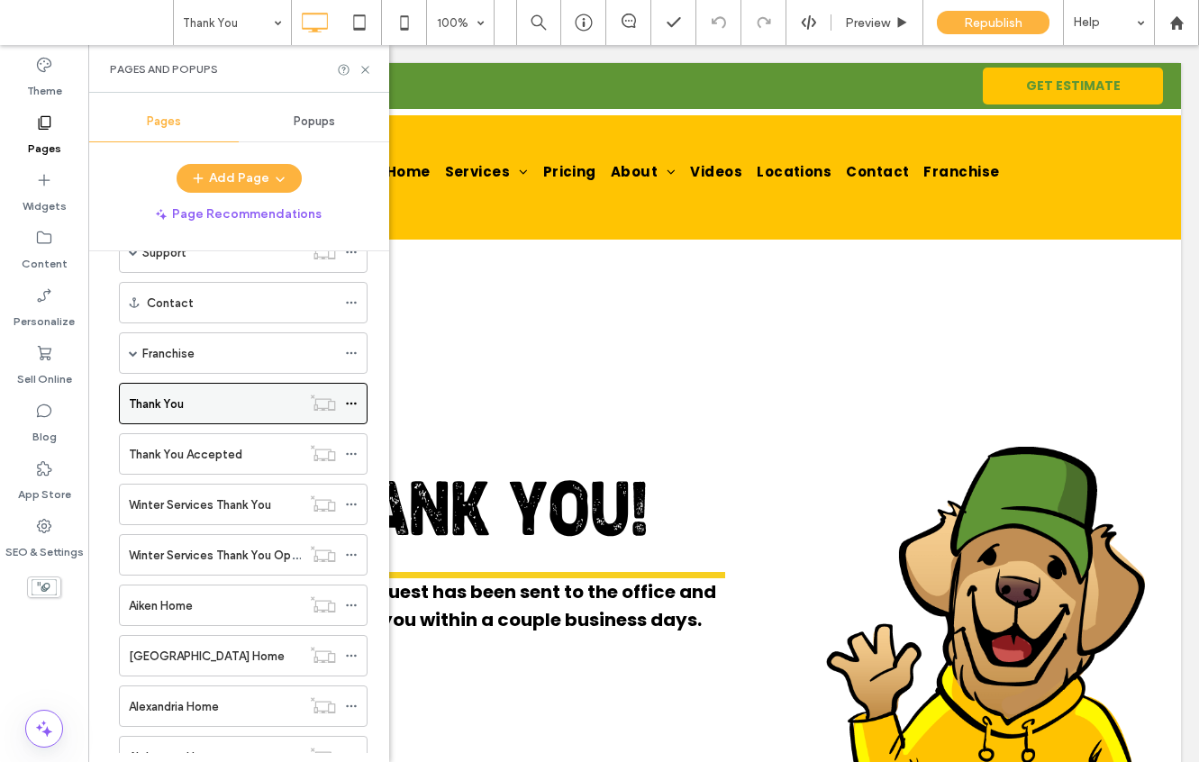
click at [351, 401] on icon at bounding box center [351, 403] width 13 height 13
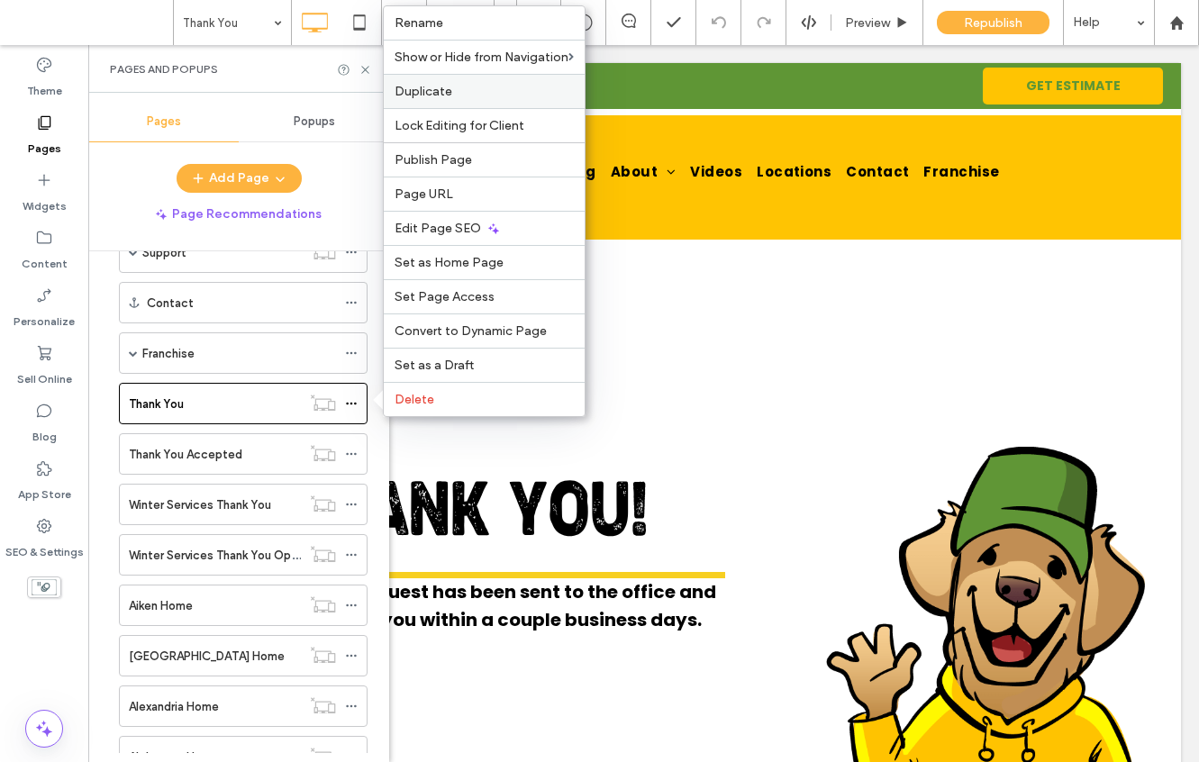
click at [443, 90] on span "Duplicate" at bounding box center [423, 91] width 58 height 15
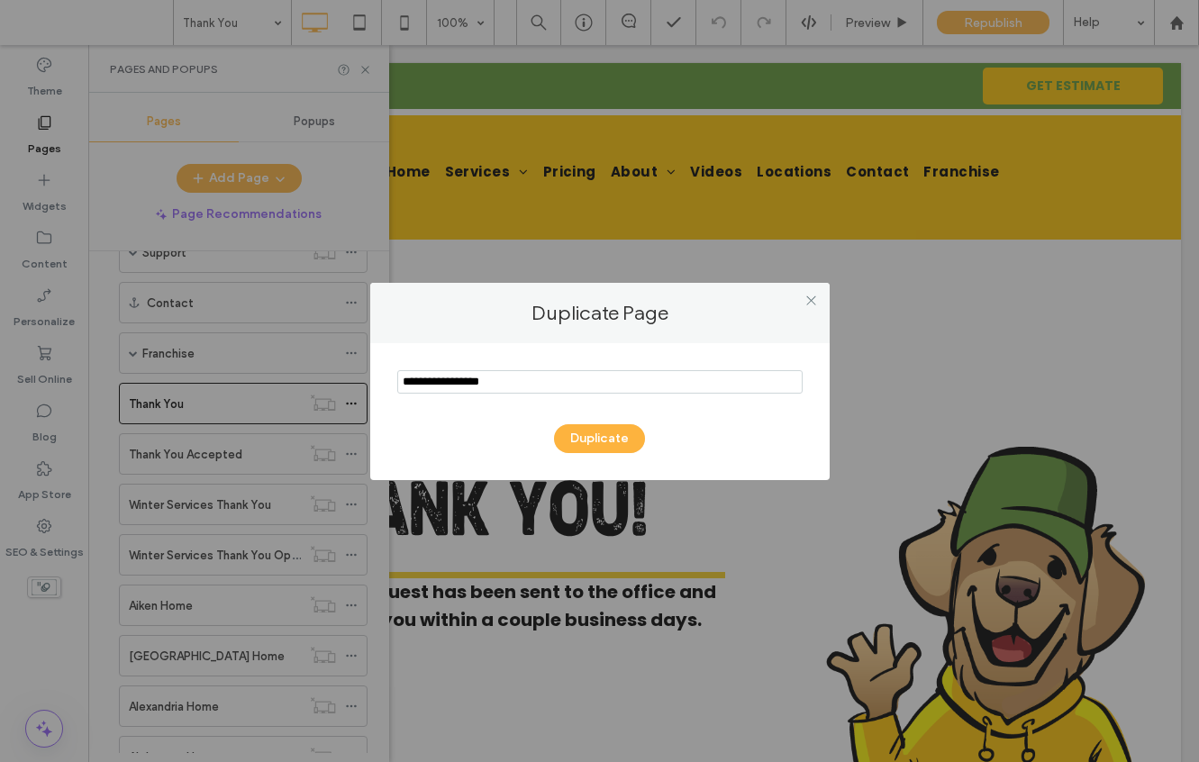
click at [483, 387] on input "notEmpty" at bounding box center [599, 381] width 405 height 23
click at [448, 381] on input "notEmpty" at bounding box center [599, 381] width 405 height 23
drag, startPoint x: 416, startPoint y: 381, endPoint x: 367, endPoint y: 381, distance: 48.6
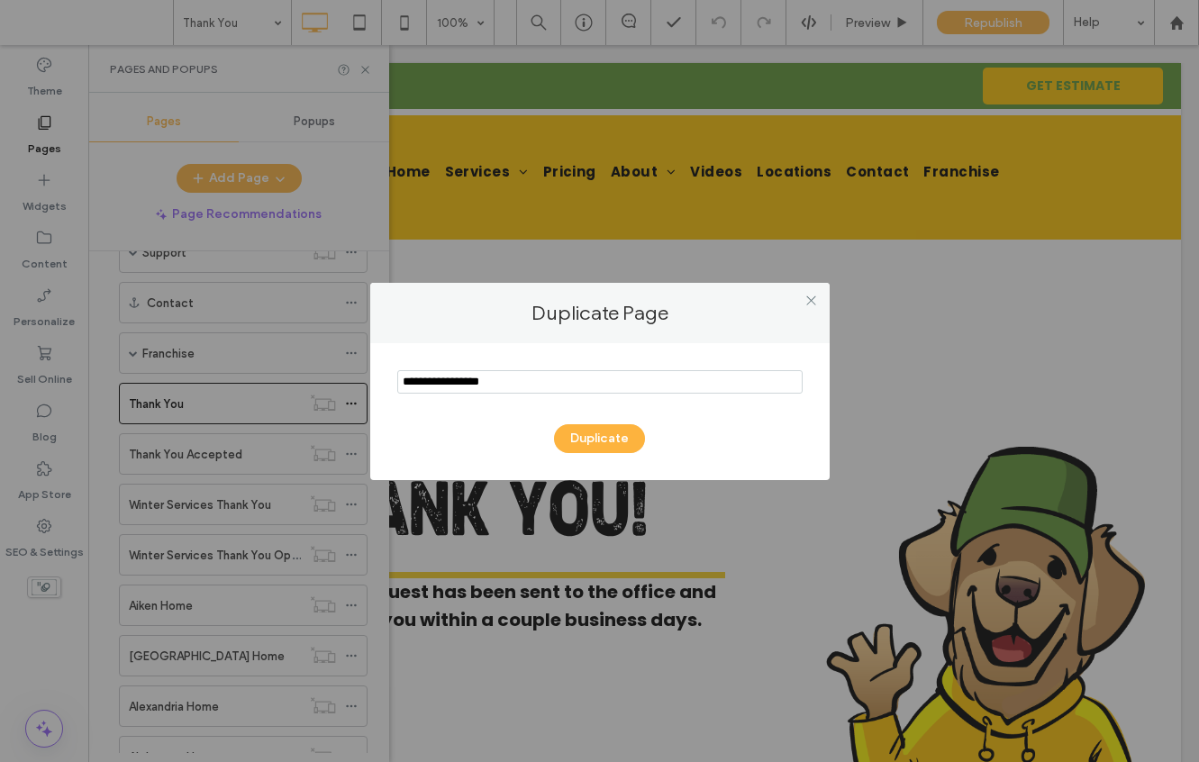
click at [375, 381] on div "Duplicate" at bounding box center [599, 411] width 459 height 137
type input "**********"
click at [589, 434] on button "Duplicate" at bounding box center [599, 438] width 91 height 29
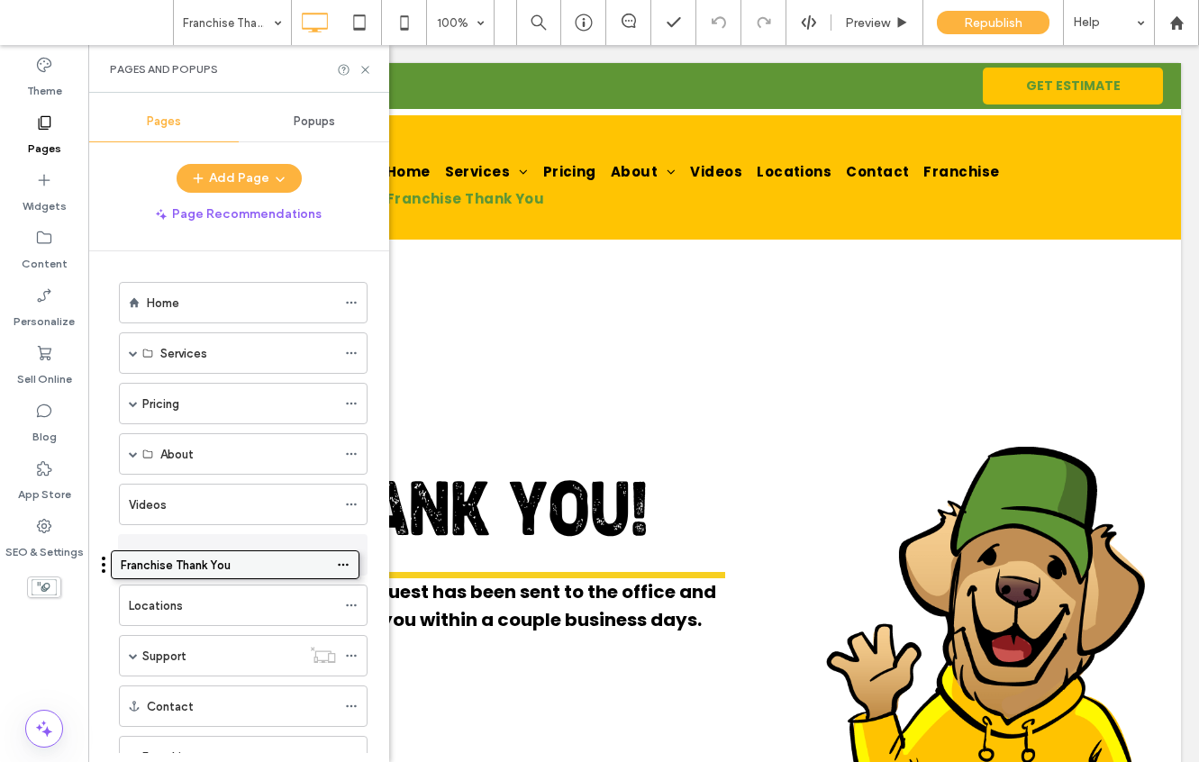
drag, startPoint x: 218, startPoint y: 683, endPoint x: 211, endPoint y: 569, distance: 114.6
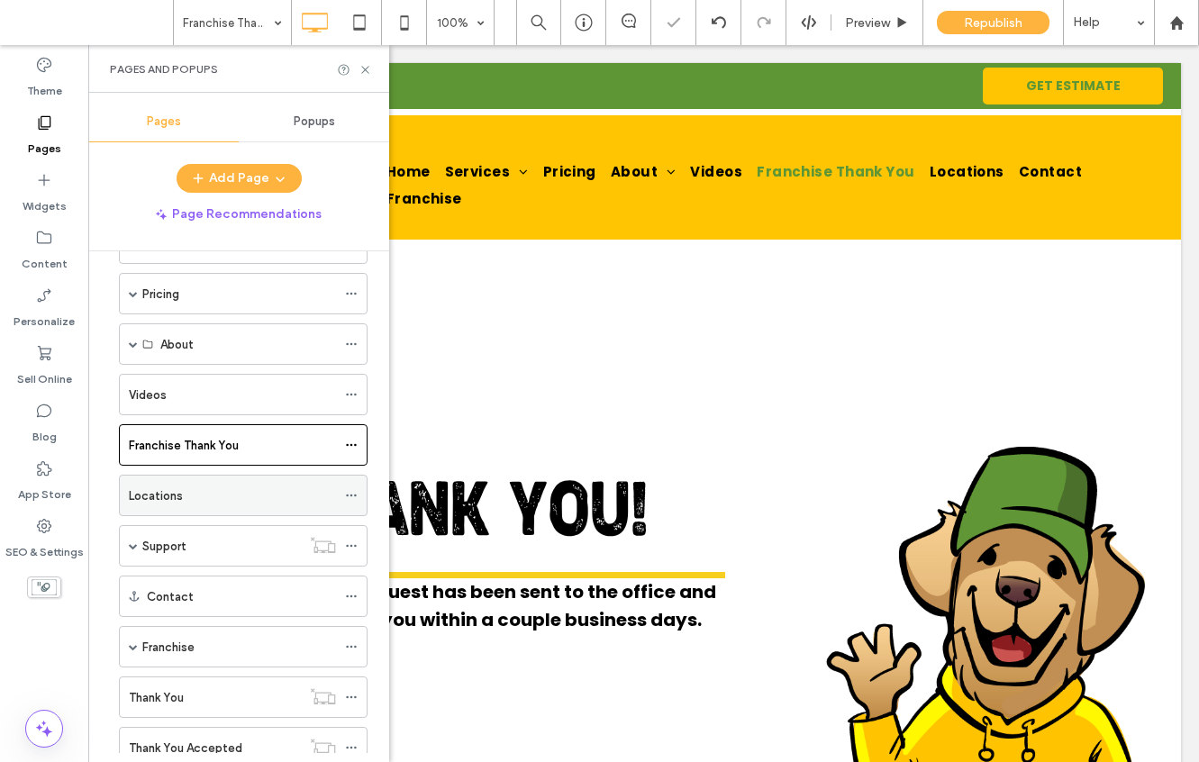
scroll to position [260, 0]
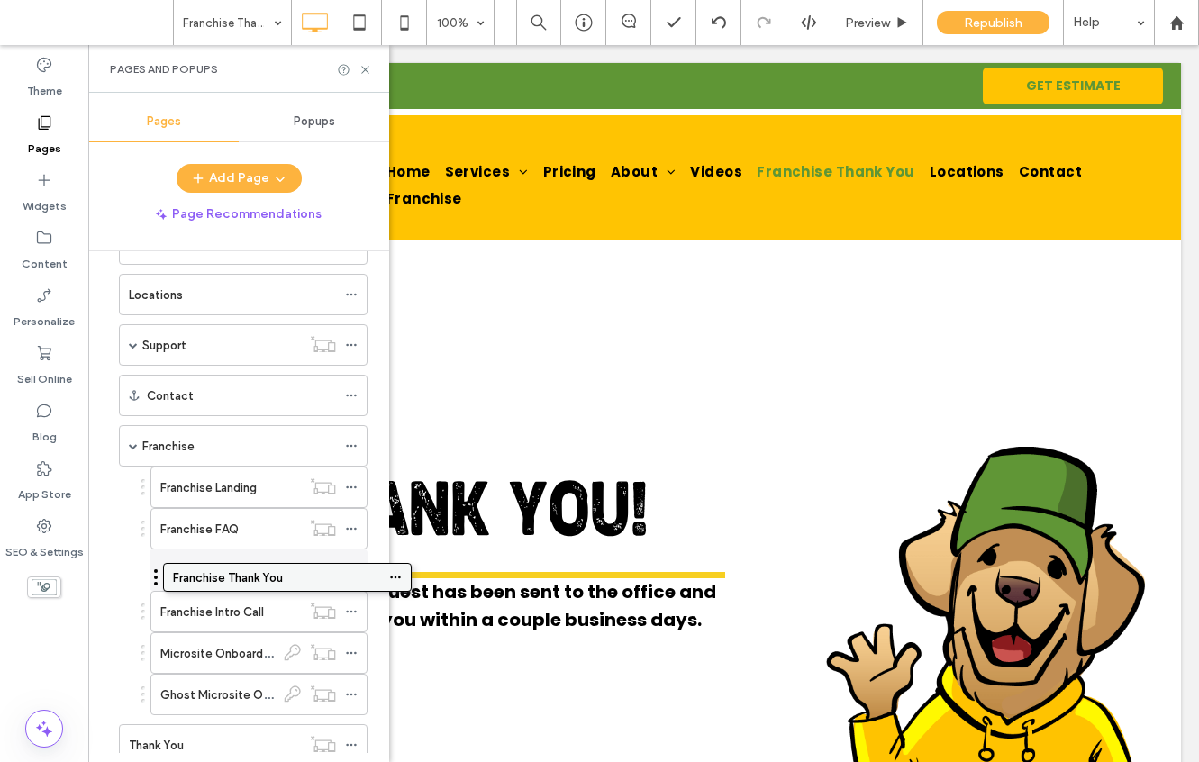
drag, startPoint x: 228, startPoint y: 285, endPoint x: 272, endPoint y: 572, distance: 289.7
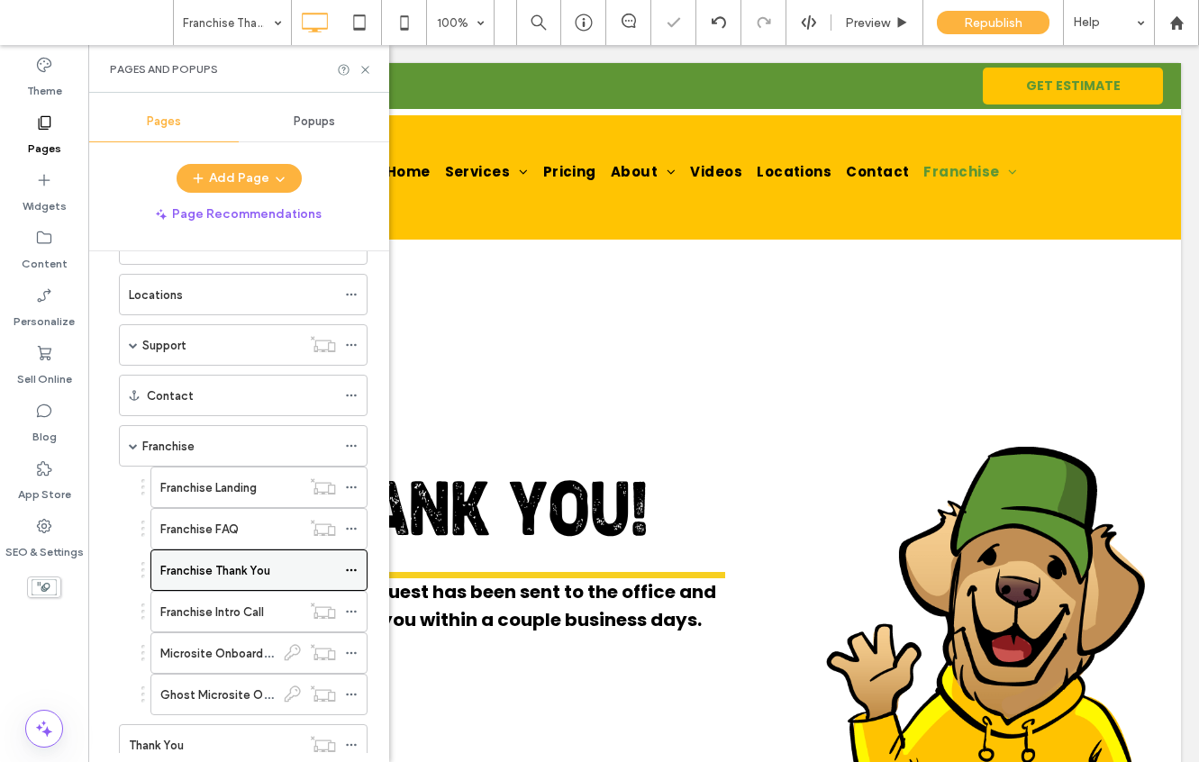
click at [349, 566] on icon at bounding box center [351, 570] width 13 height 13
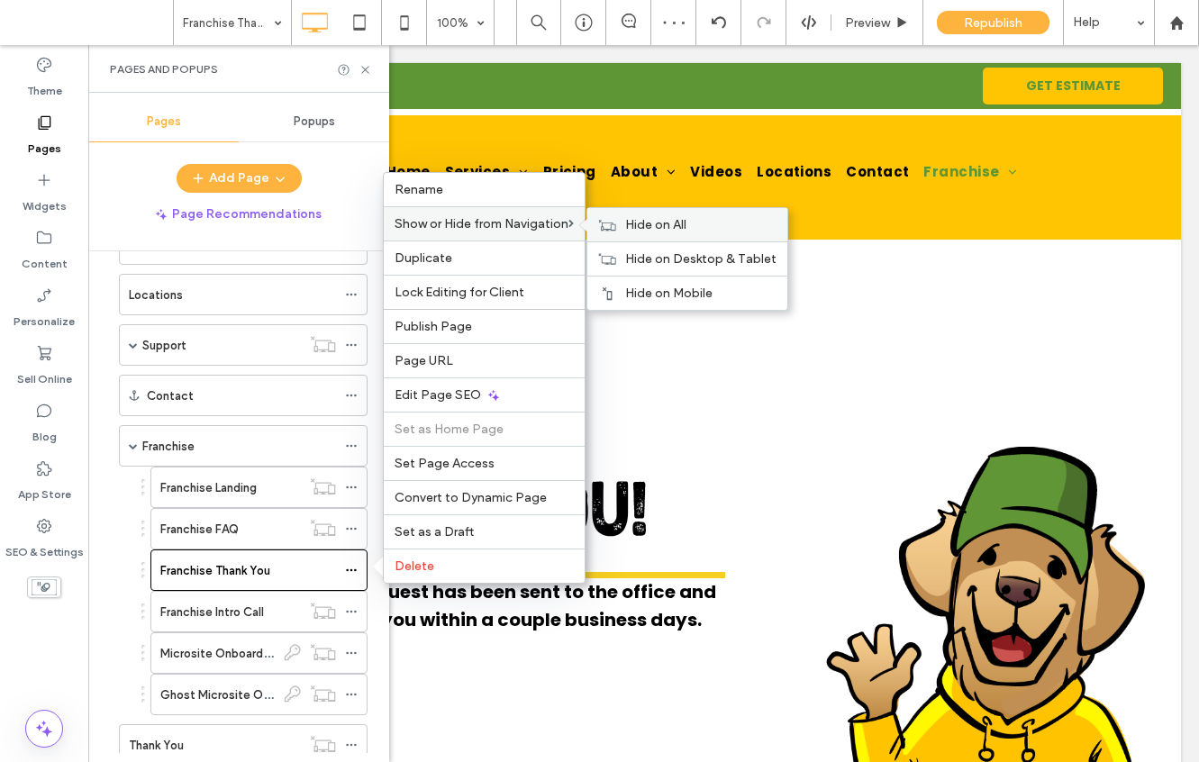
click at [628, 227] on span "Hide on All" at bounding box center [655, 224] width 61 height 15
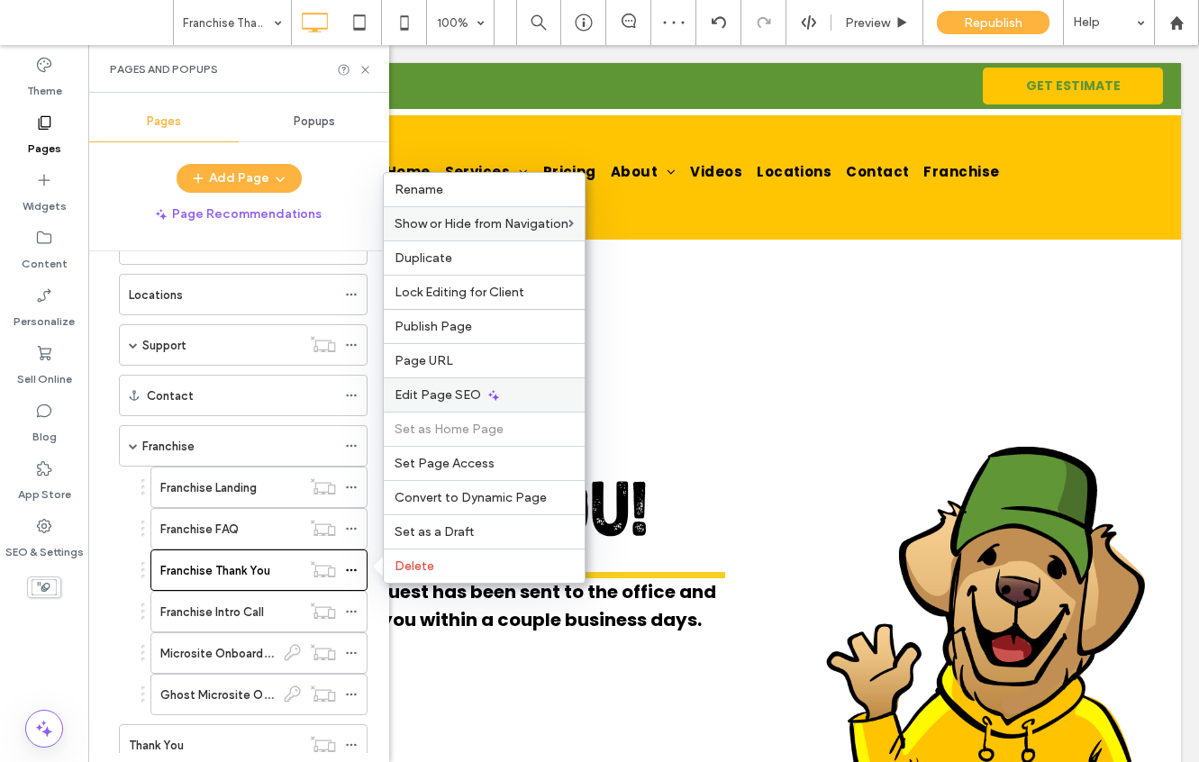
click at [447, 388] on span "Edit Page SEO" at bounding box center [437, 394] width 86 height 15
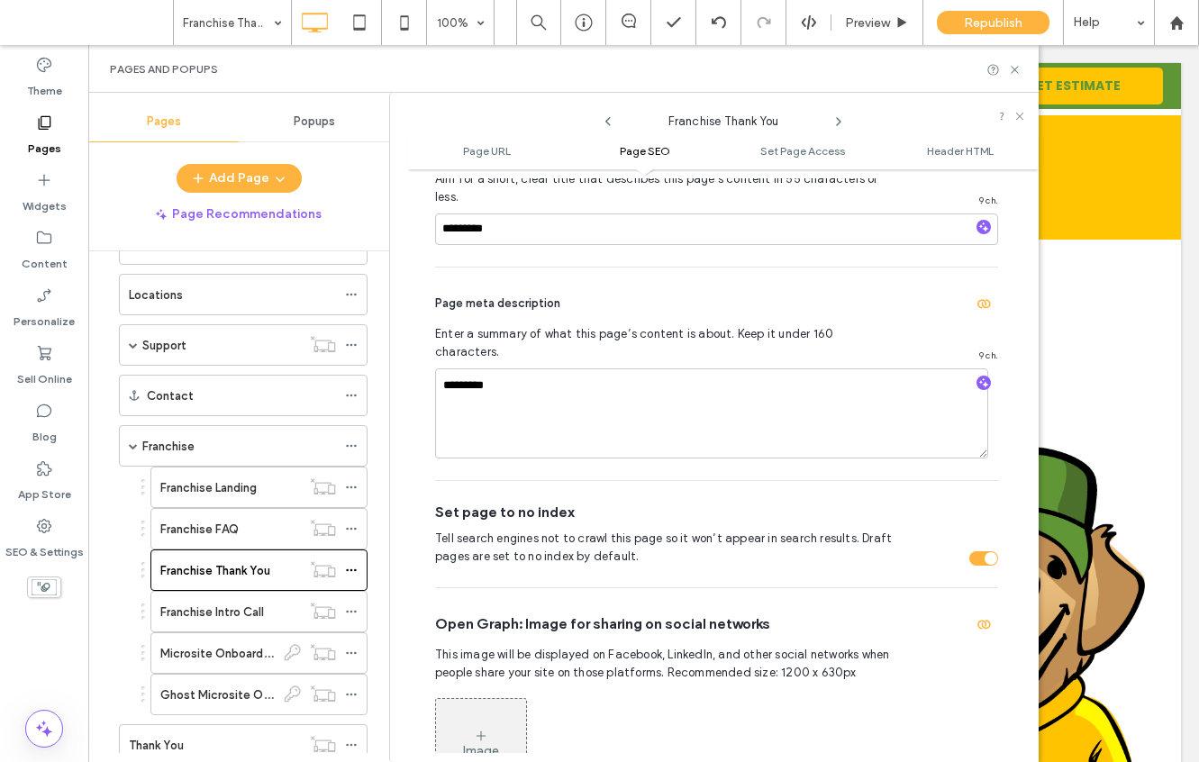
scroll to position [475, 0]
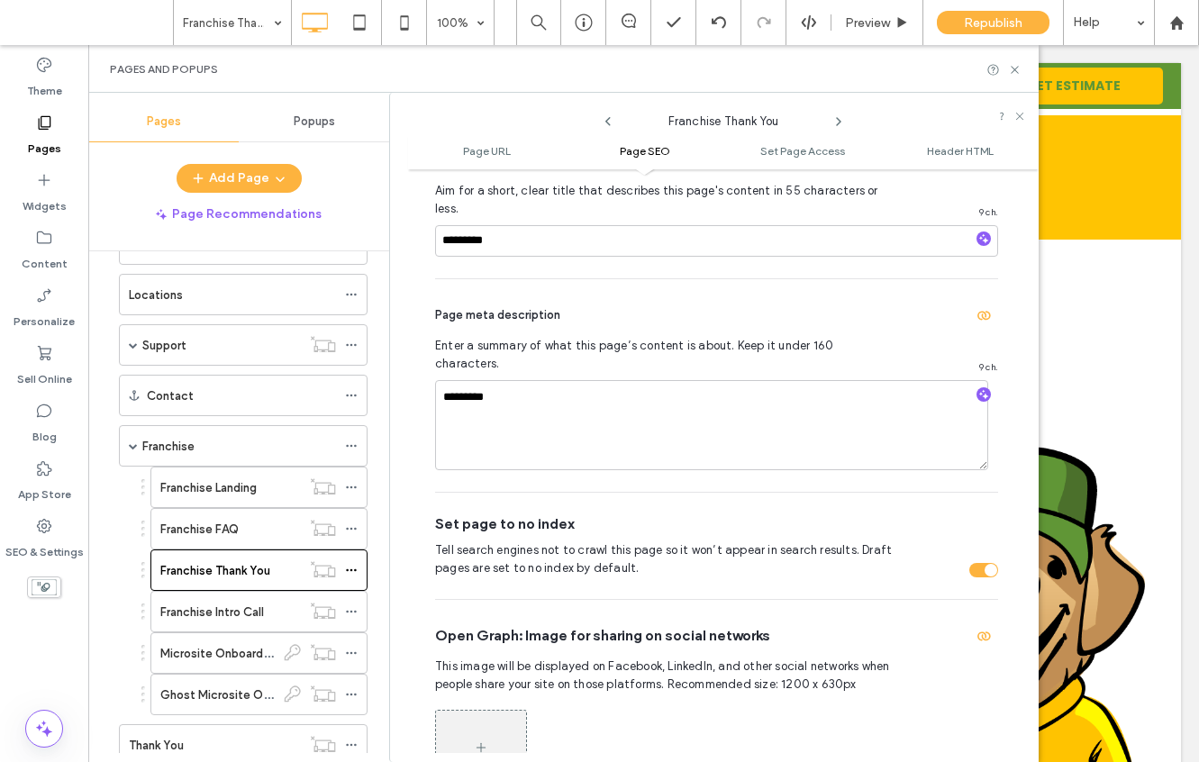
click at [973, 563] on div "toggle" at bounding box center [983, 570] width 29 height 14
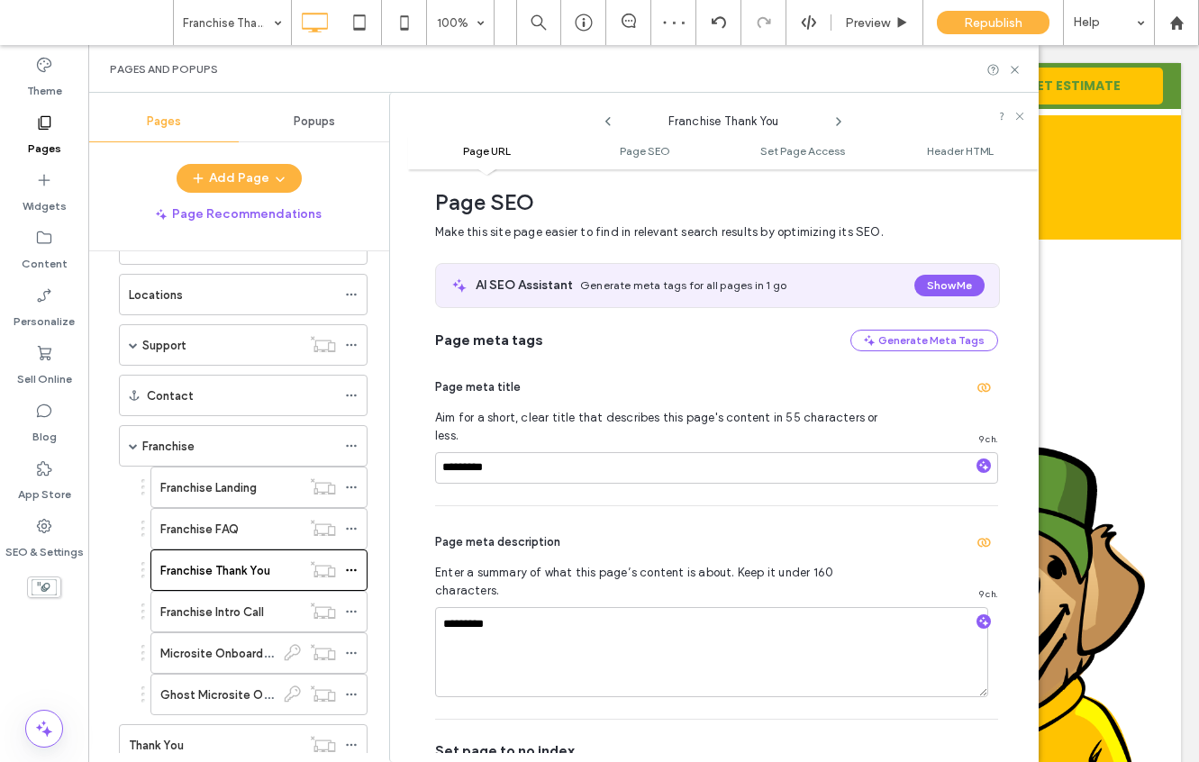
scroll to position [148, 0]
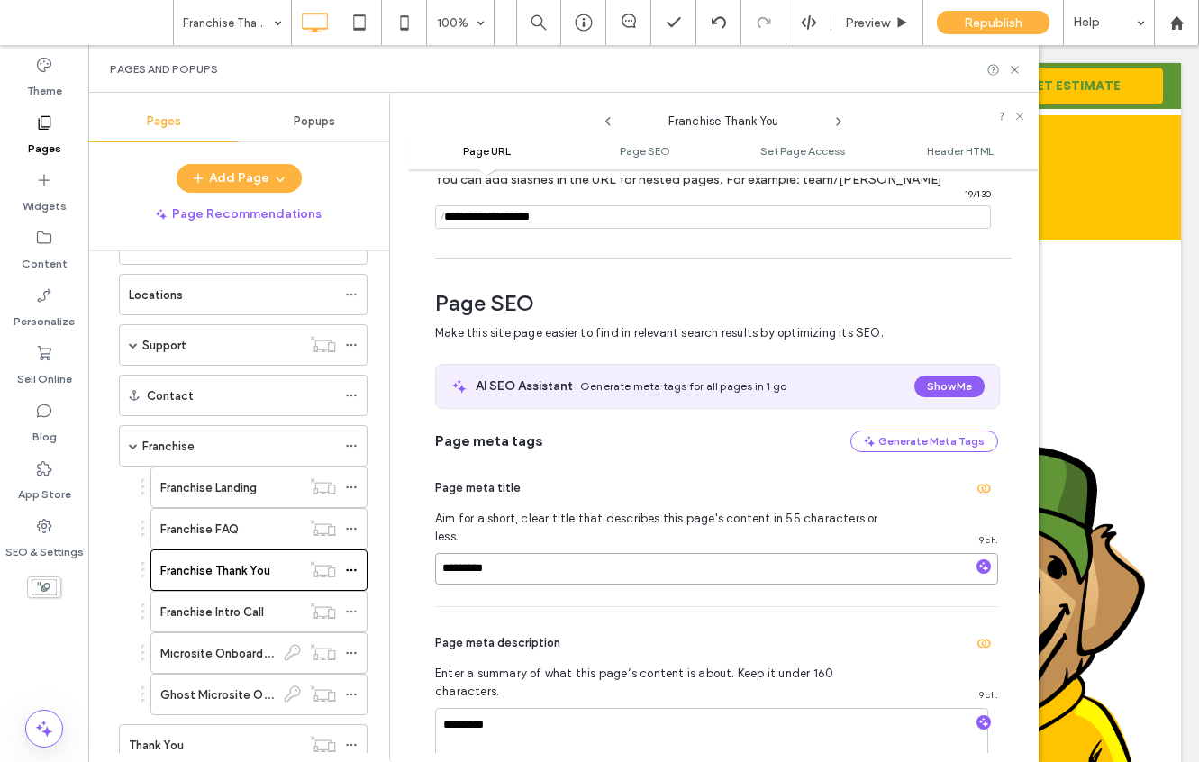
click at [442, 554] on input "*********" at bounding box center [716, 569] width 563 height 32
click at [521, 553] on input "*********" at bounding box center [716, 569] width 563 height 32
type input "**********"
click at [572, 708] on textarea "*********" at bounding box center [711, 753] width 553 height 90
click at [570, 708] on textarea "*********" at bounding box center [711, 753] width 553 height 90
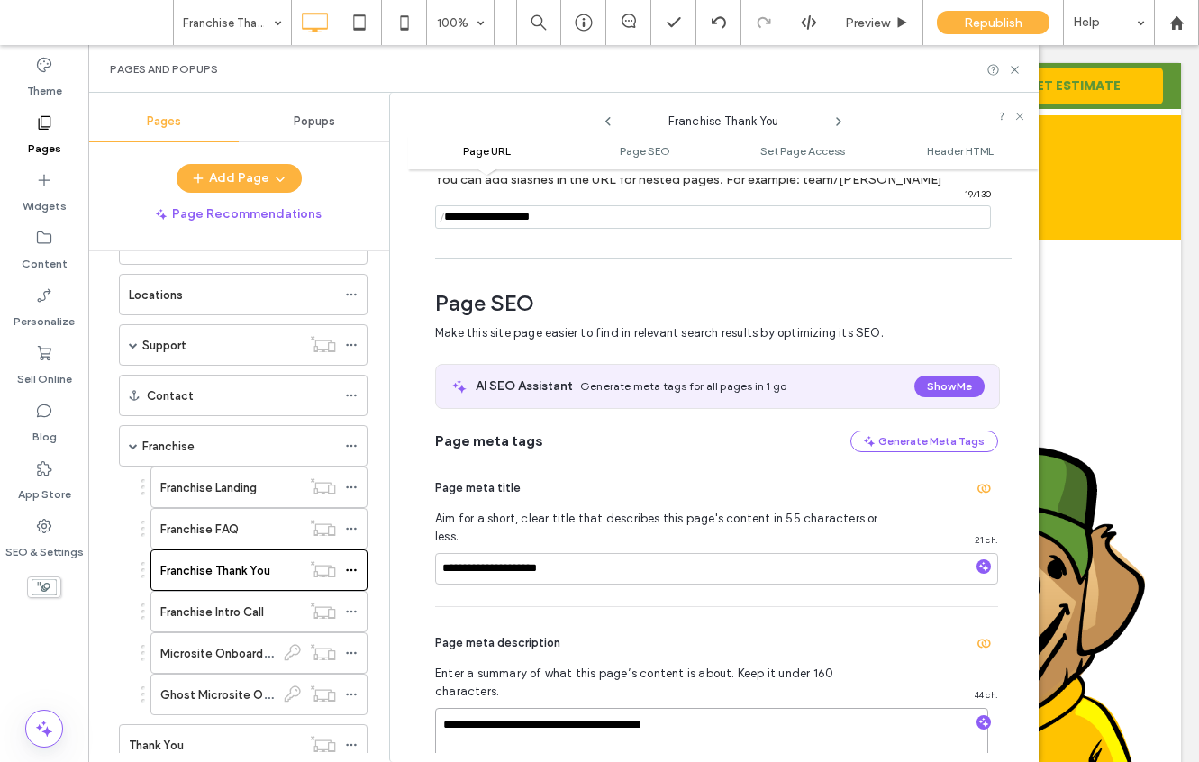
click at [570, 708] on textarea "*********" at bounding box center [711, 753] width 553 height 90
type textarea "**********"
click at [628, 629] on div "Page meta description" at bounding box center [716, 643] width 563 height 29
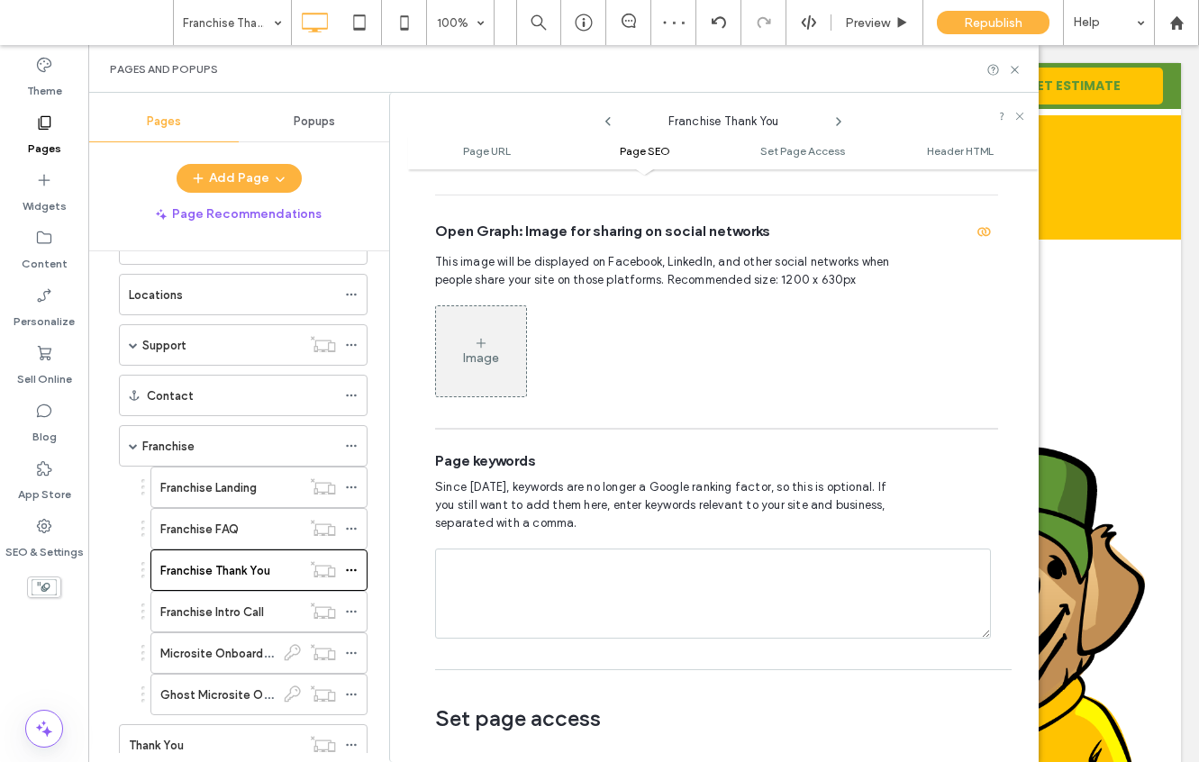
scroll to position [883, 0]
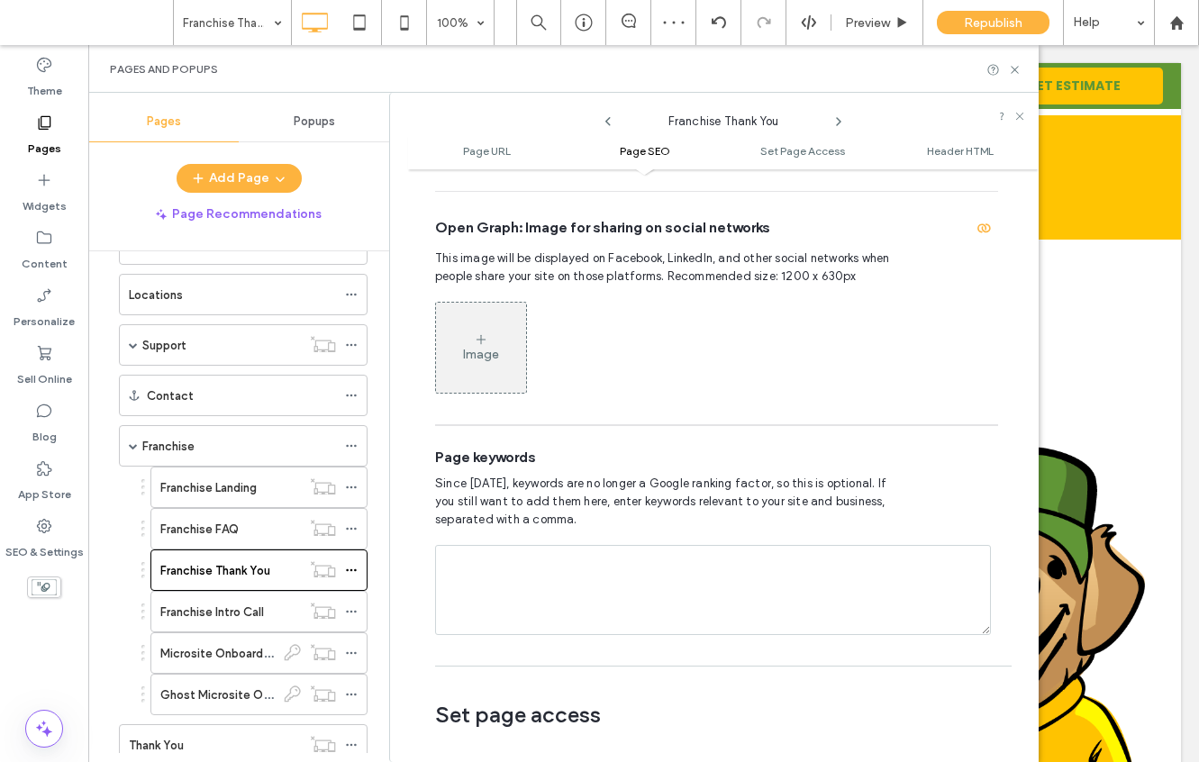
click at [256, 574] on label "Franchise Thank You" at bounding box center [215, 571] width 110 height 32
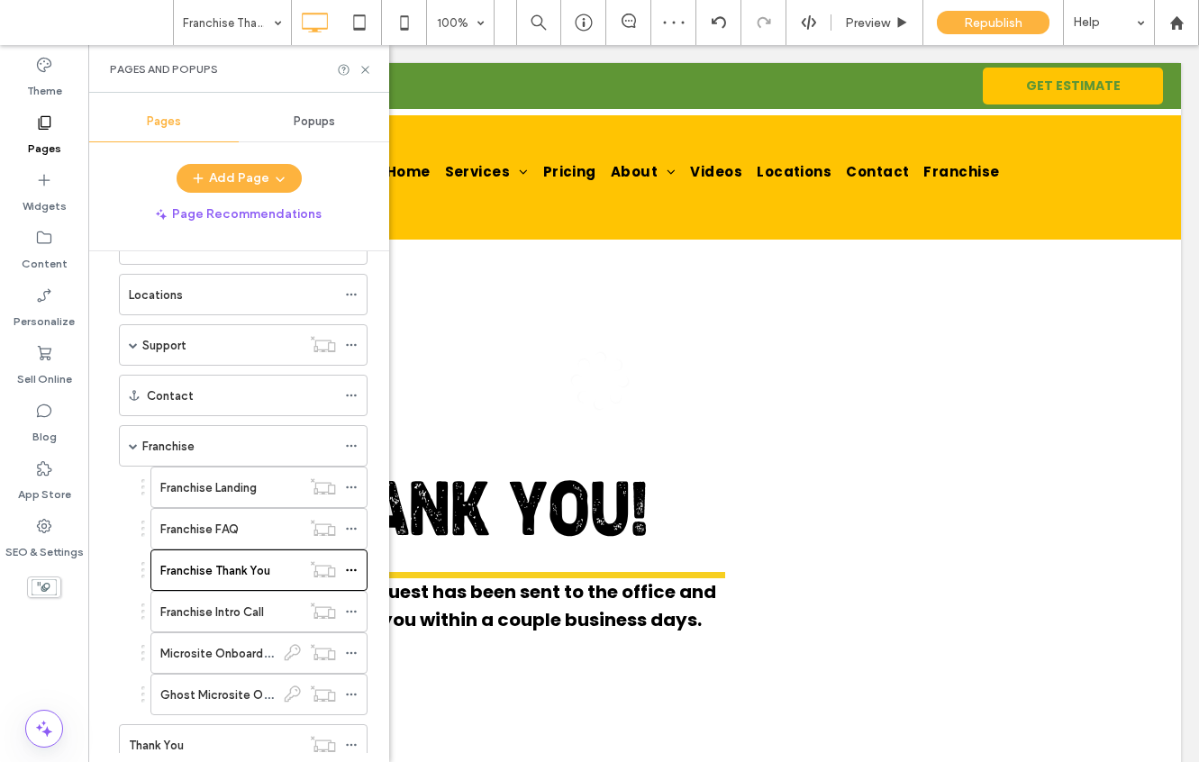
scroll to position [0, 0]
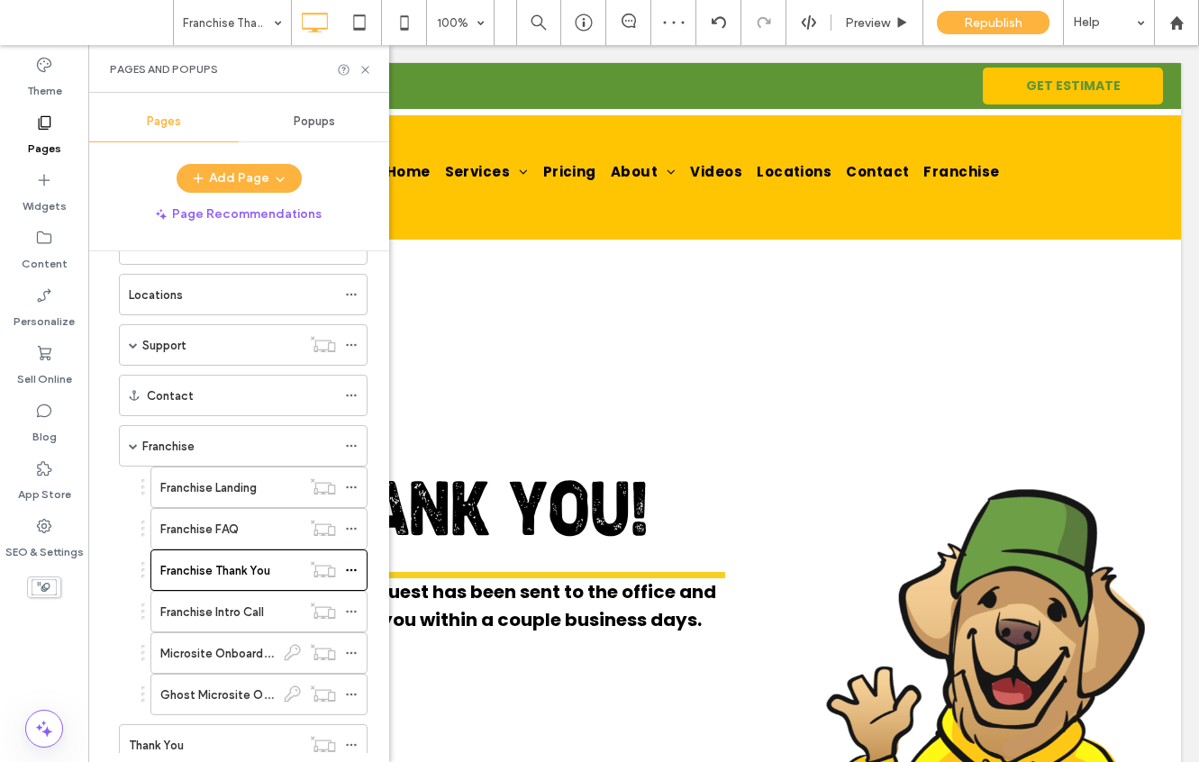
click at [365, 69] on use at bounding box center [364, 69] width 7 height 7
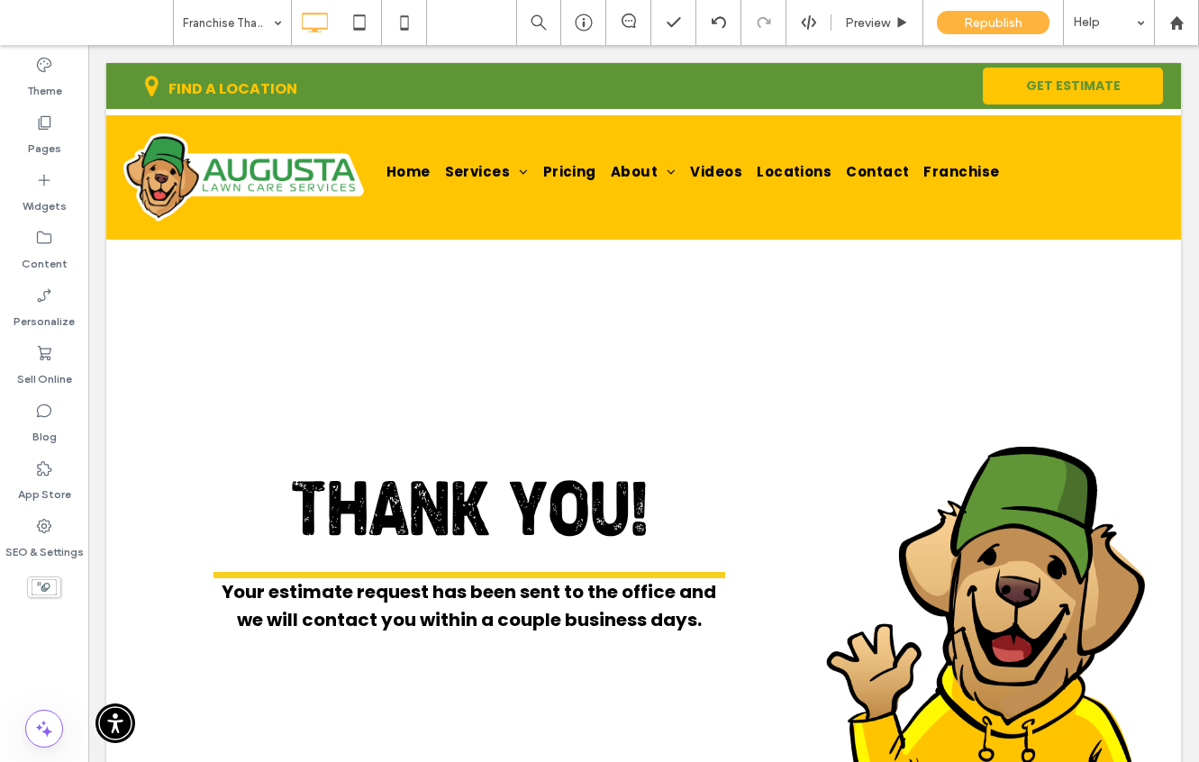
click at [456, 600] on span "Your estimate request has been sent to the office and we will contact you withi…" at bounding box center [469, 605] width 494 height 53
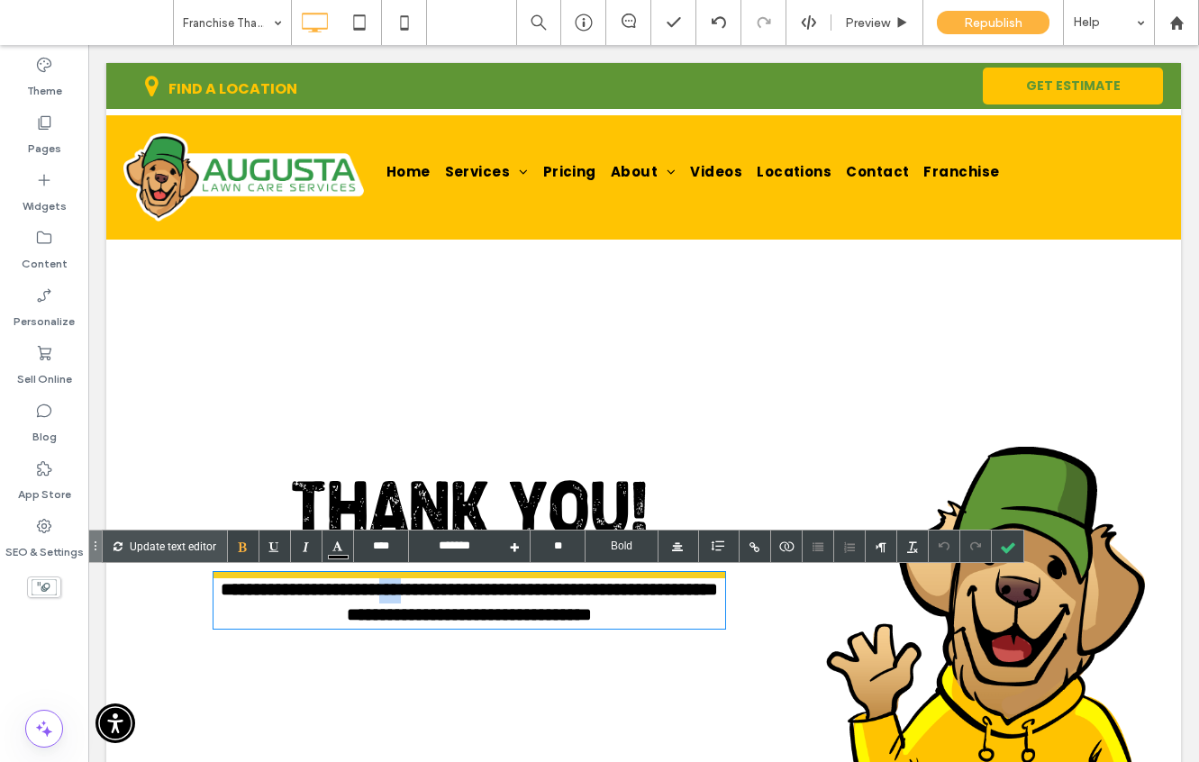
click at [456, 600] on span "**********" at bounding box center [469, 601] width 497 height 43
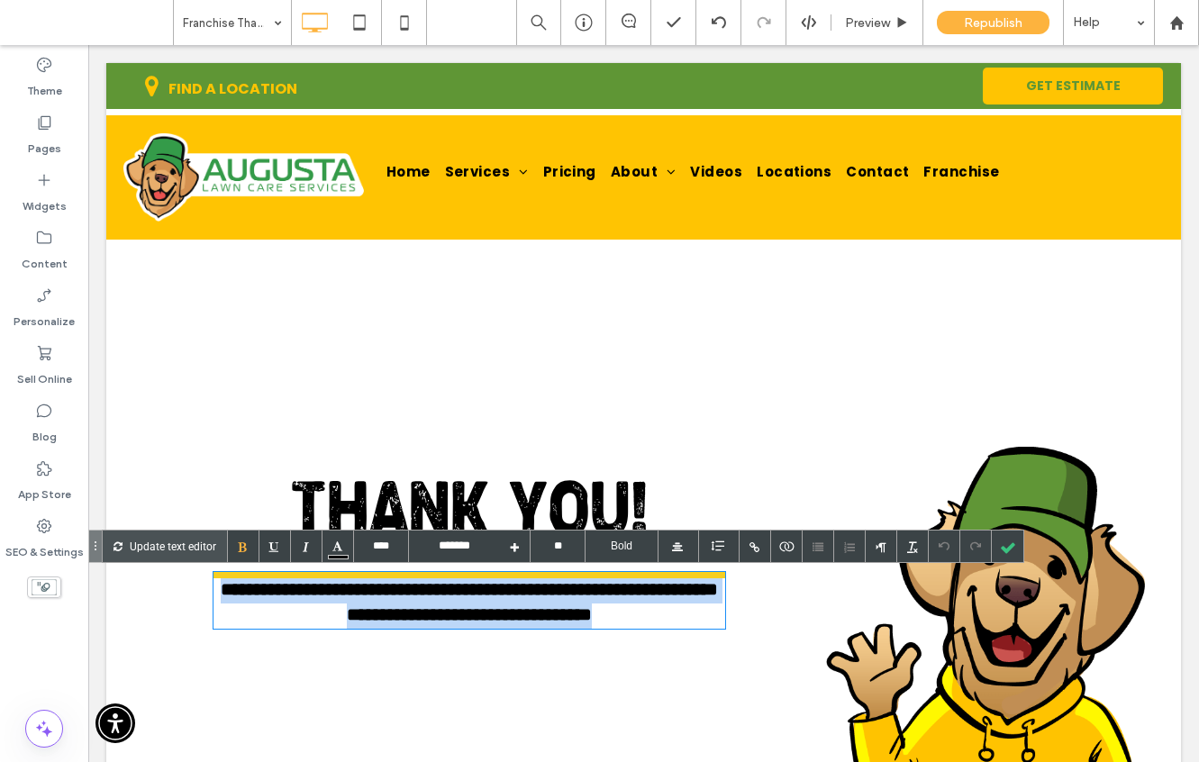
click at [456, 600] on span "**********" at bounding box center [469, 601] width 497 height 43
drag, startPoint x: 599, startPoint y: 715, endPoint x: 692, endPoint y: 626, distance: 128.6
click at [692, 623] on span "**********" at bounding box center [469, 601] width 497 height 43
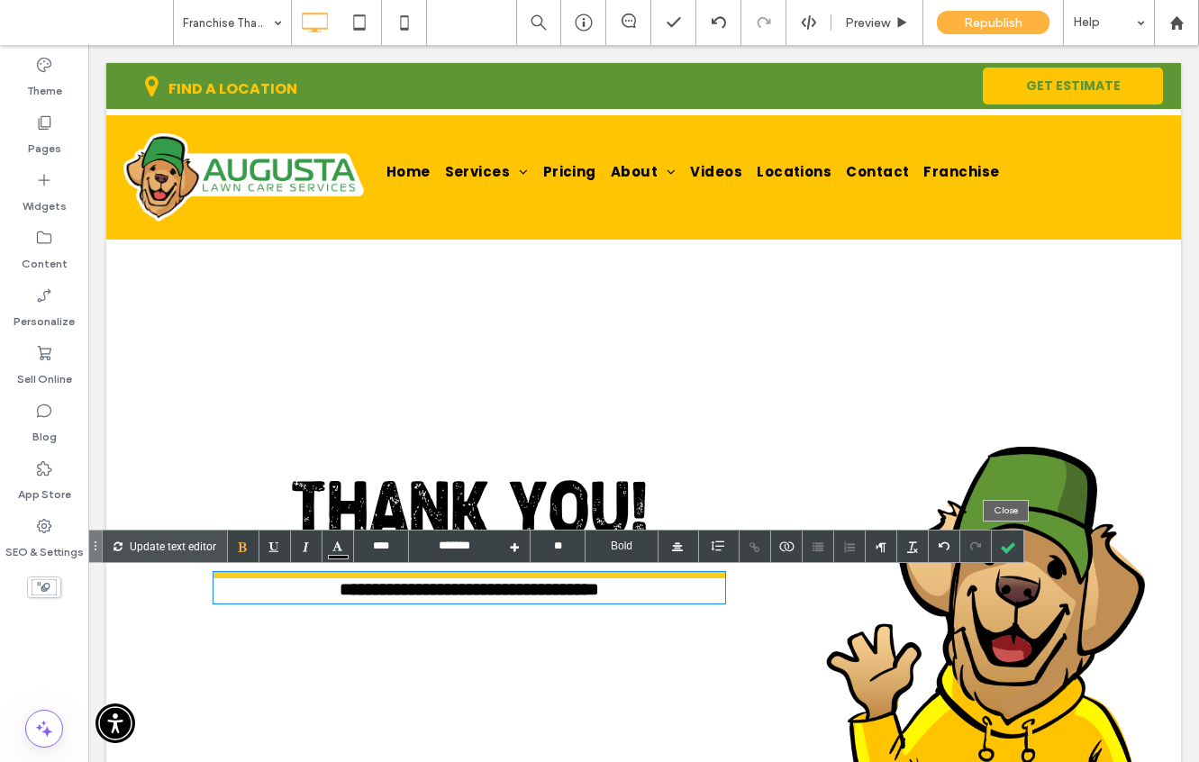
click at [1002, 545] on div at bounding box center [1007, 546] width 32 height 32
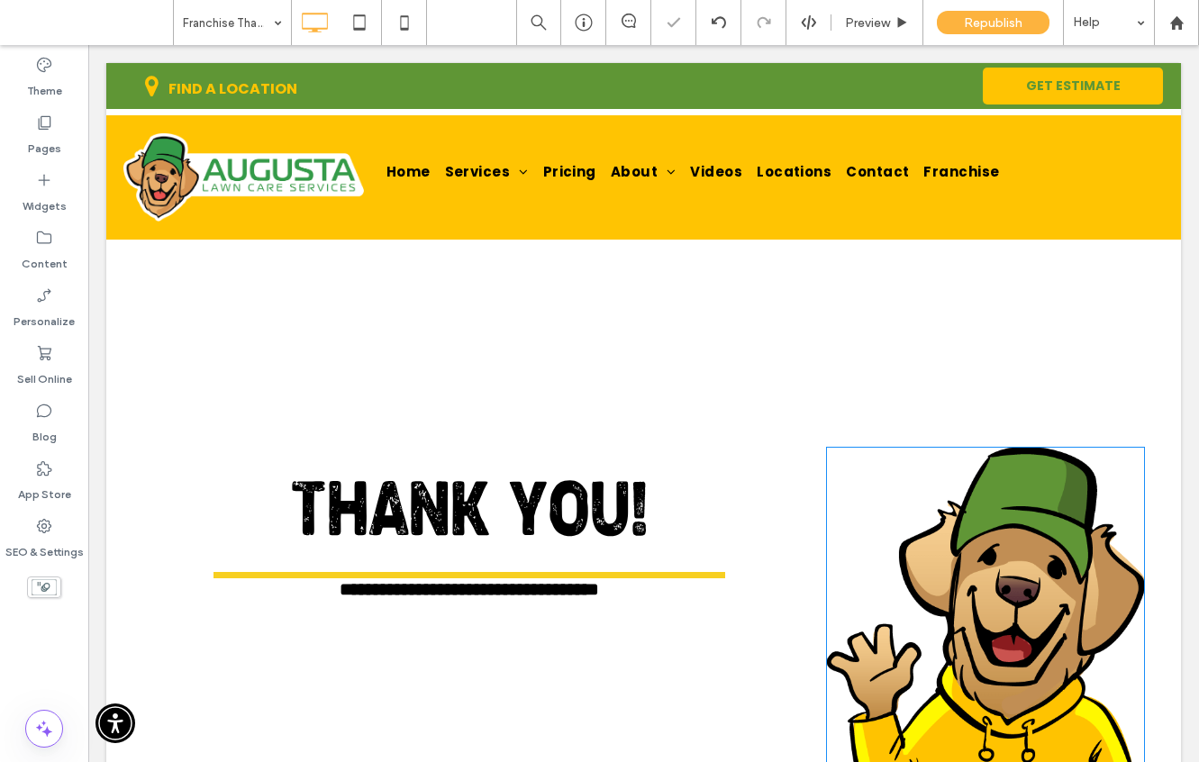
click at [830, 375] on div "Click To Paste" at bounding box center [977, 633] width 334 height 661
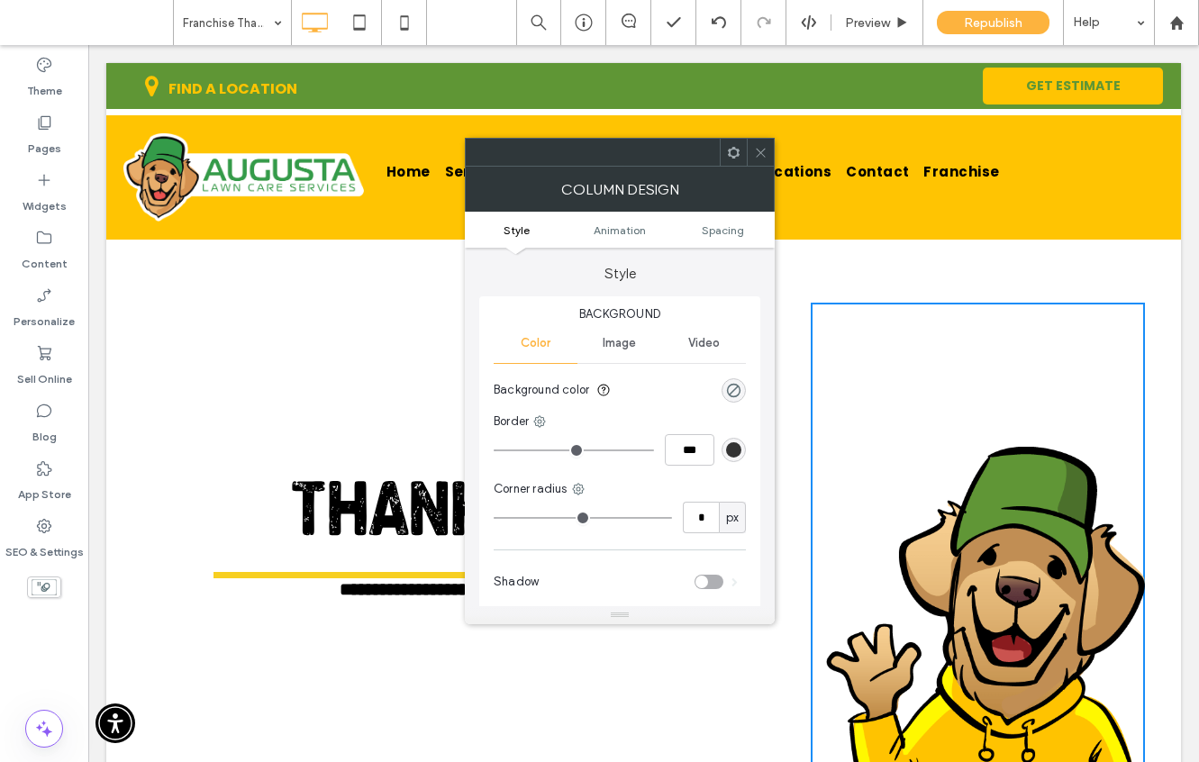
click at [765, 146] on icon at bounding box center [761, 153] width 14 height 14
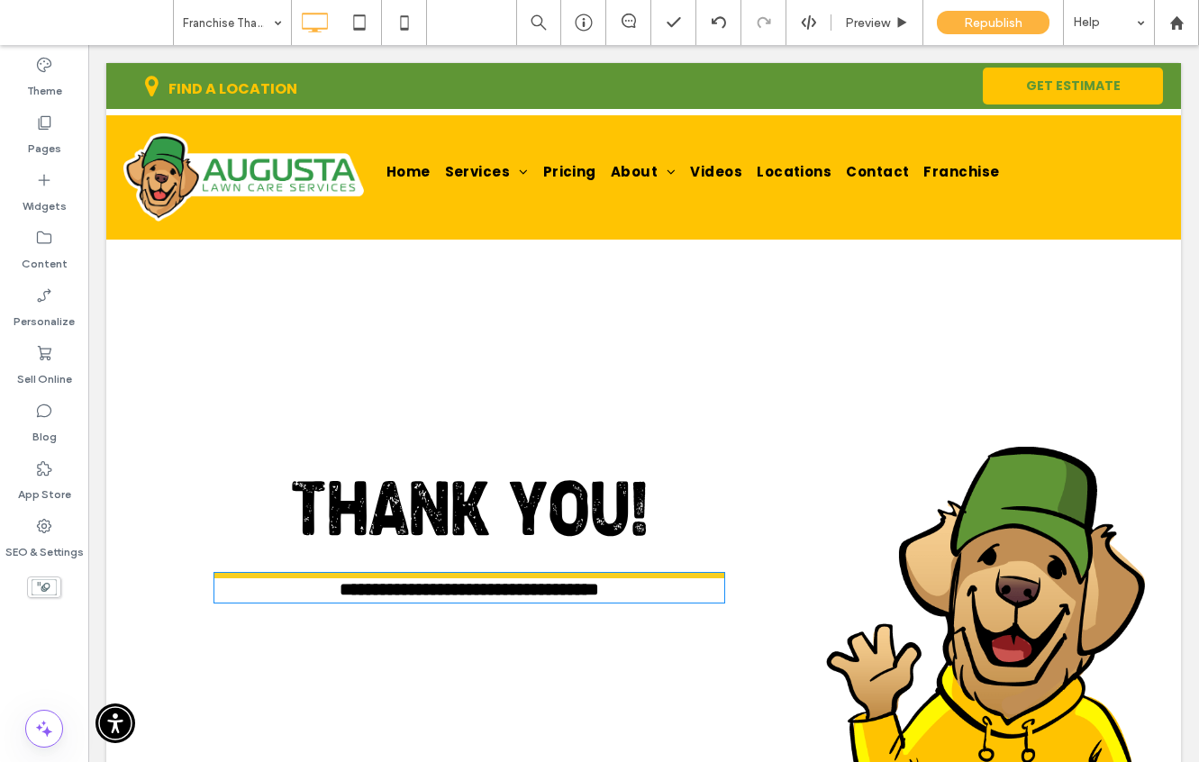
click at [397, 590] on span "**********" at bounding box center [468, 589] width 259 height 18
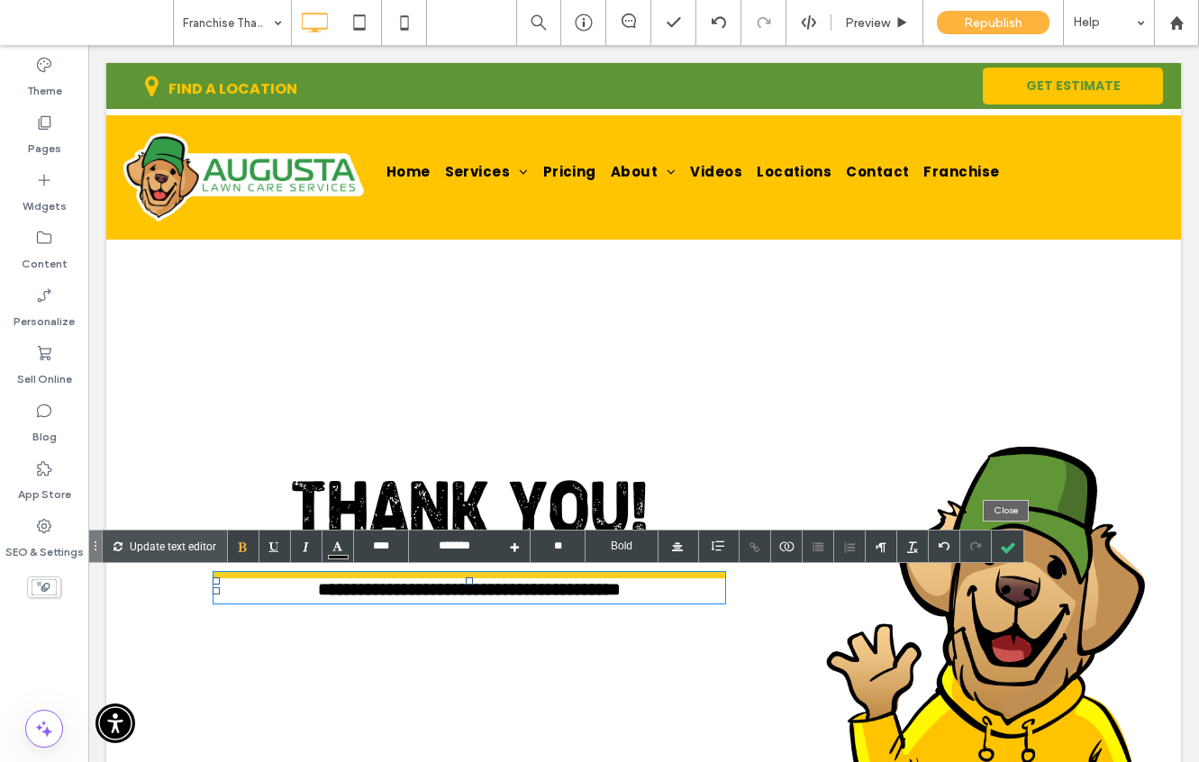
click at [1001, 538] on div at bounding box center [1007, 546] width 32 height 32
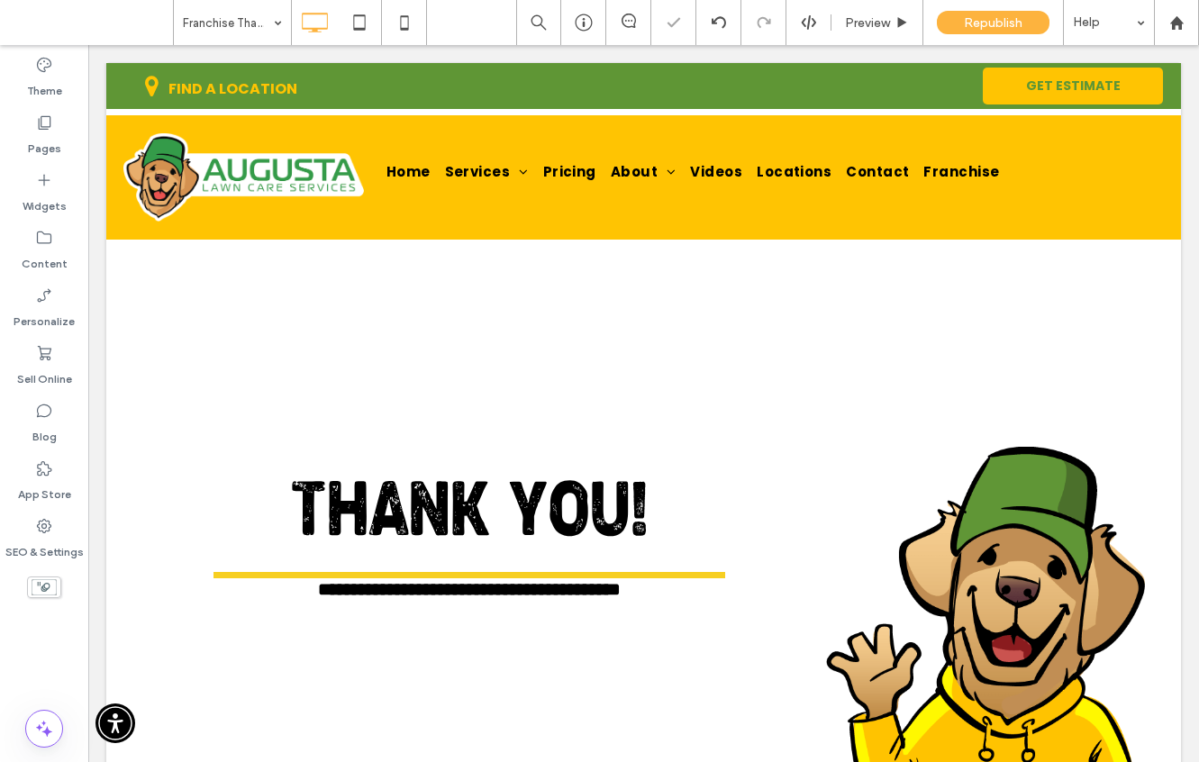
click at [728, 391] on div "**********" at bounding box center [476, 633] width 668 height 661
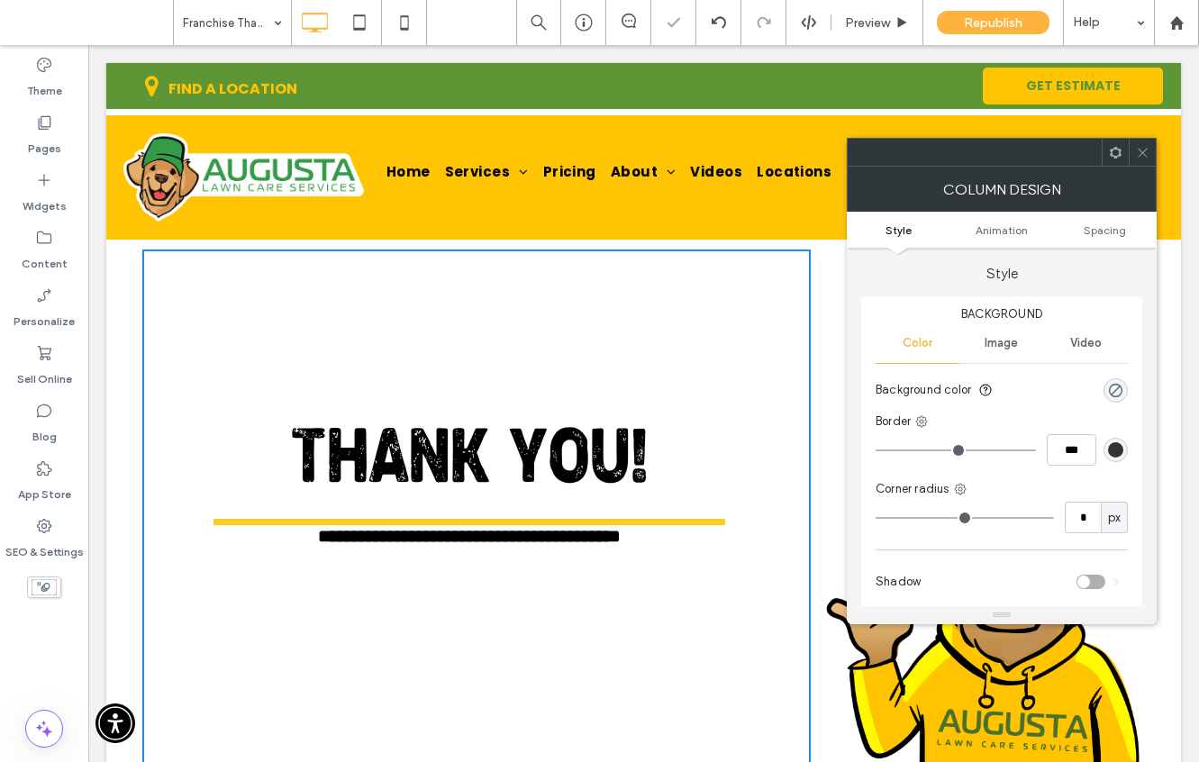
scroll to position [207, 0]
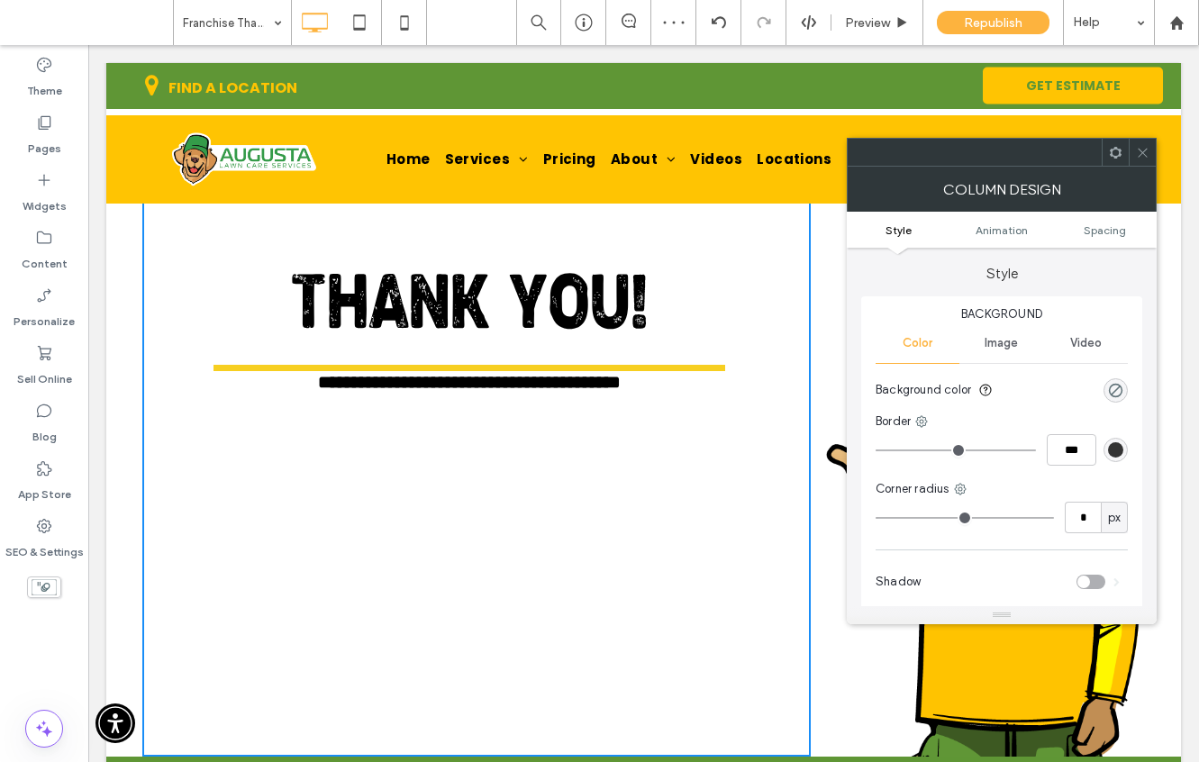
click at [1134, 156] on div at bounding box center [1141, 152] width 27 height 27
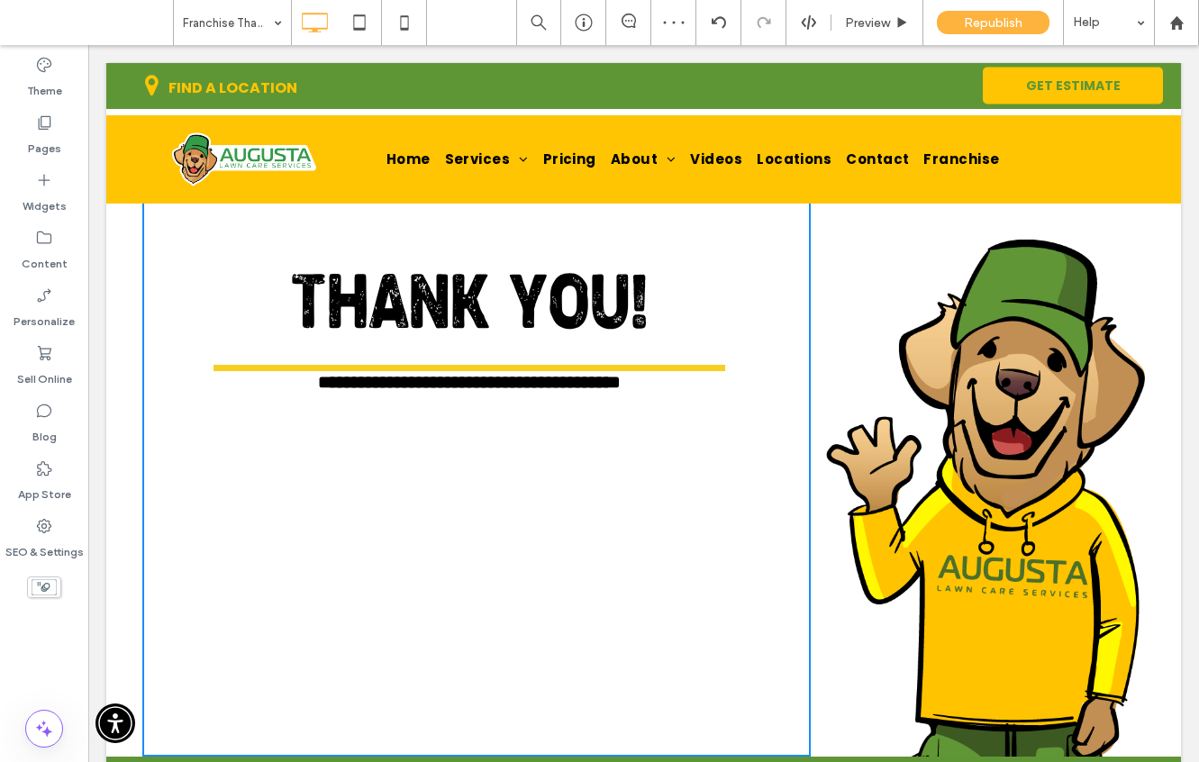
click at [1039, 449] on img at bounding box center [985, 498] width 319 height 517
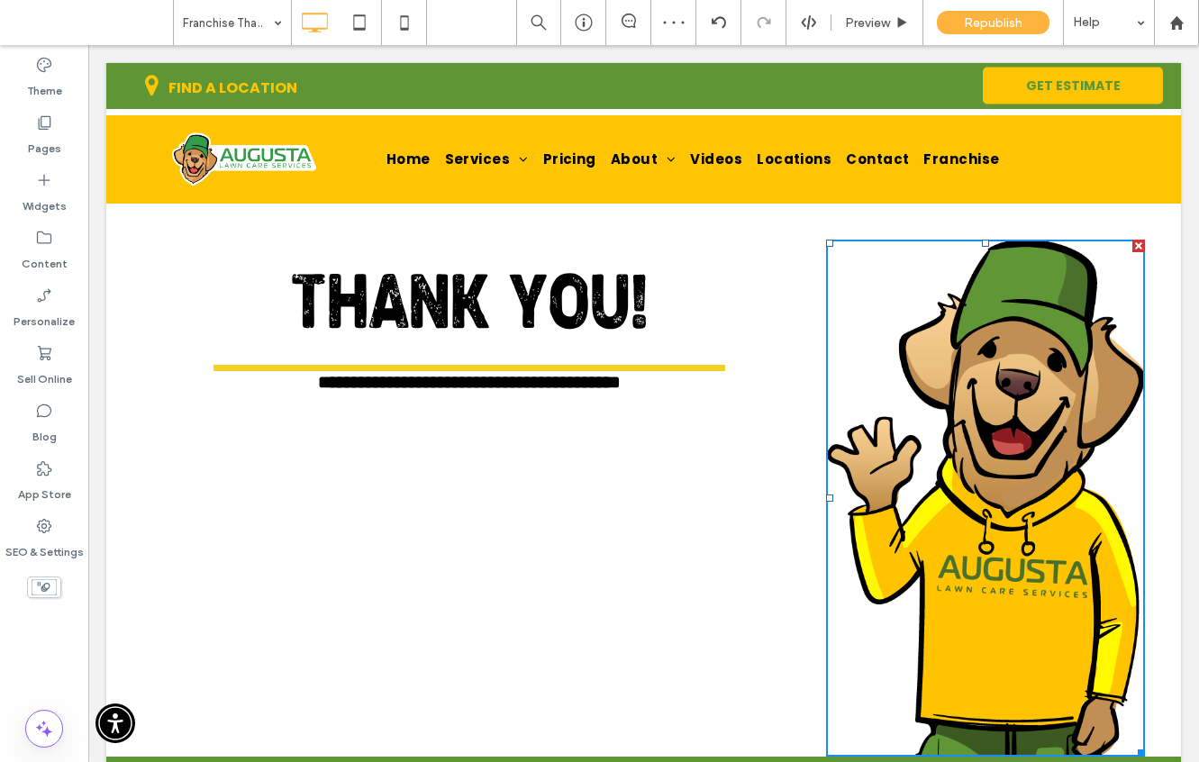
click at [1039, 449] on img at bounding box center [985, 498] width 319 height 517
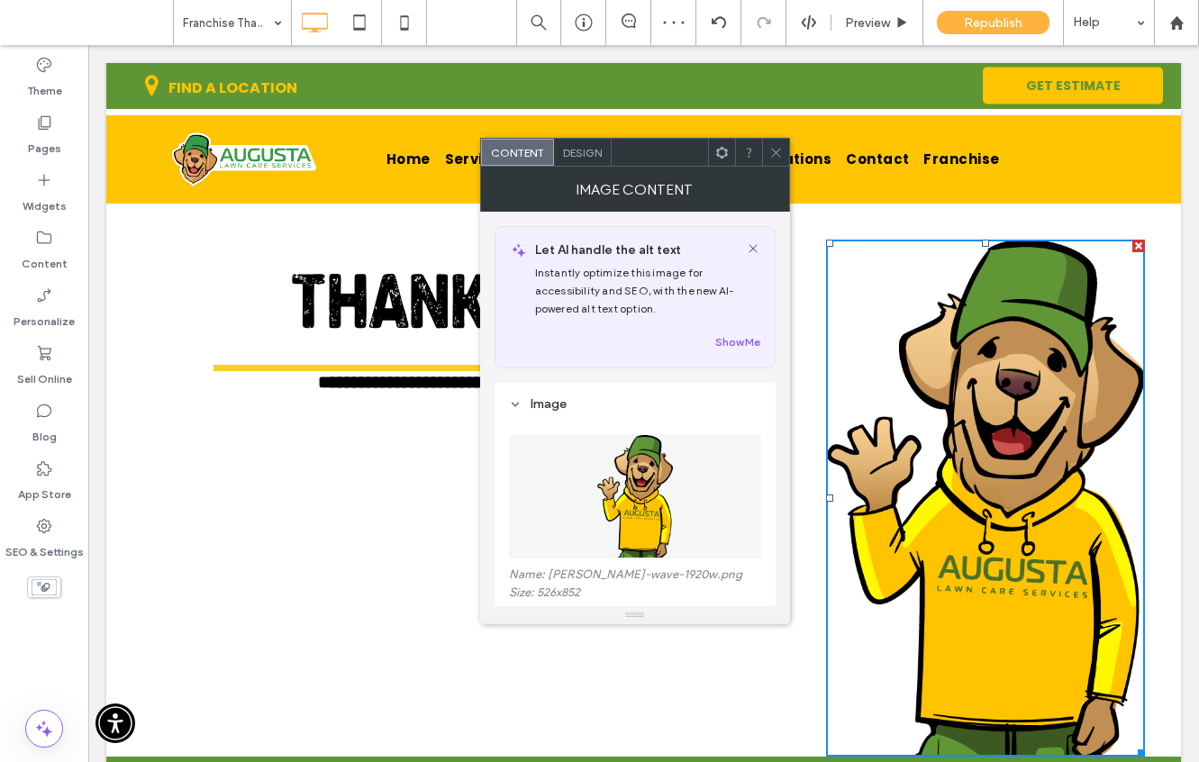
scroll to position [280, 0]
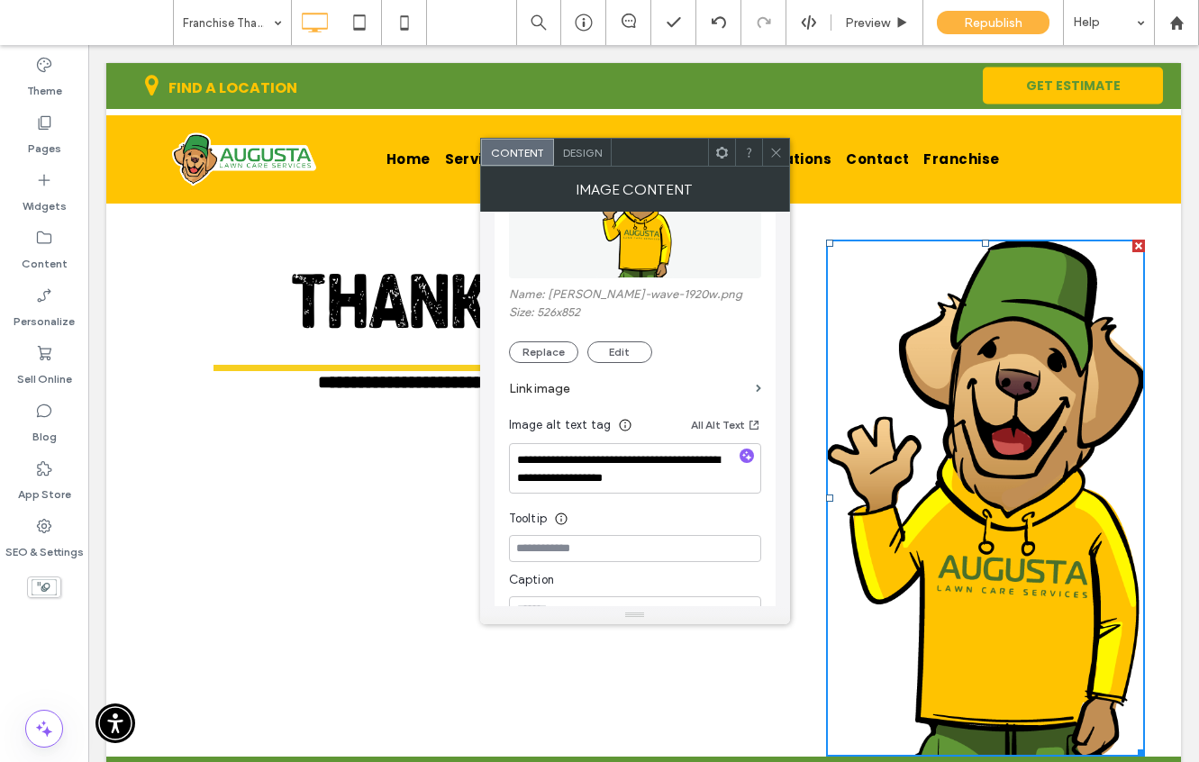
click at [774, 148] on icon at bounding box center [776, 153] width 14 height 14
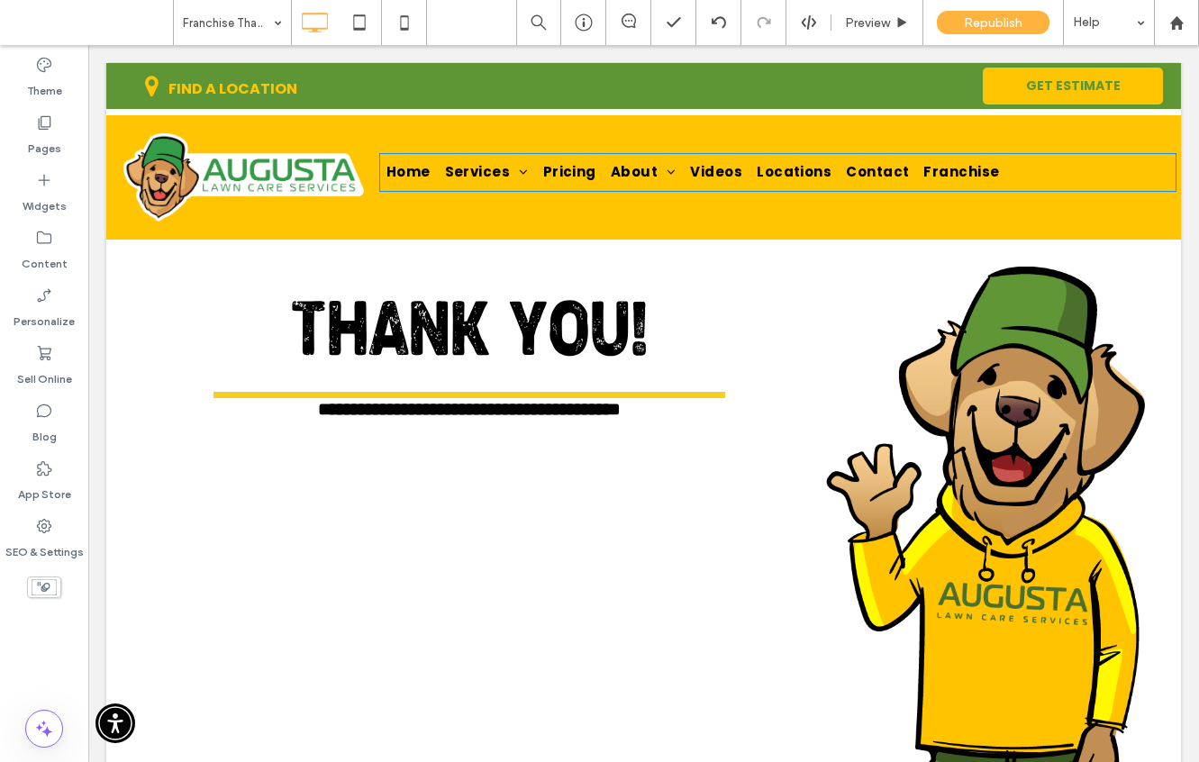
scroll to position [0, 0]
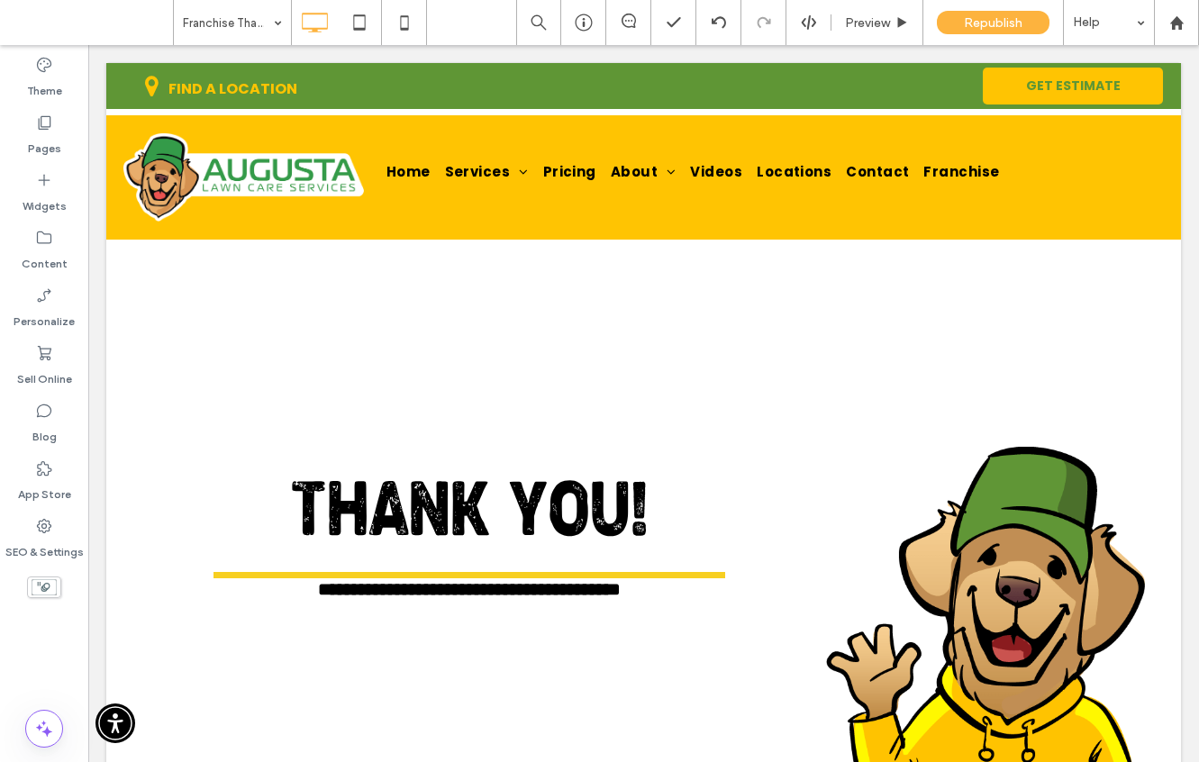
click at [355, 29] on use at bounding box center [359, 21] width 12 height 15
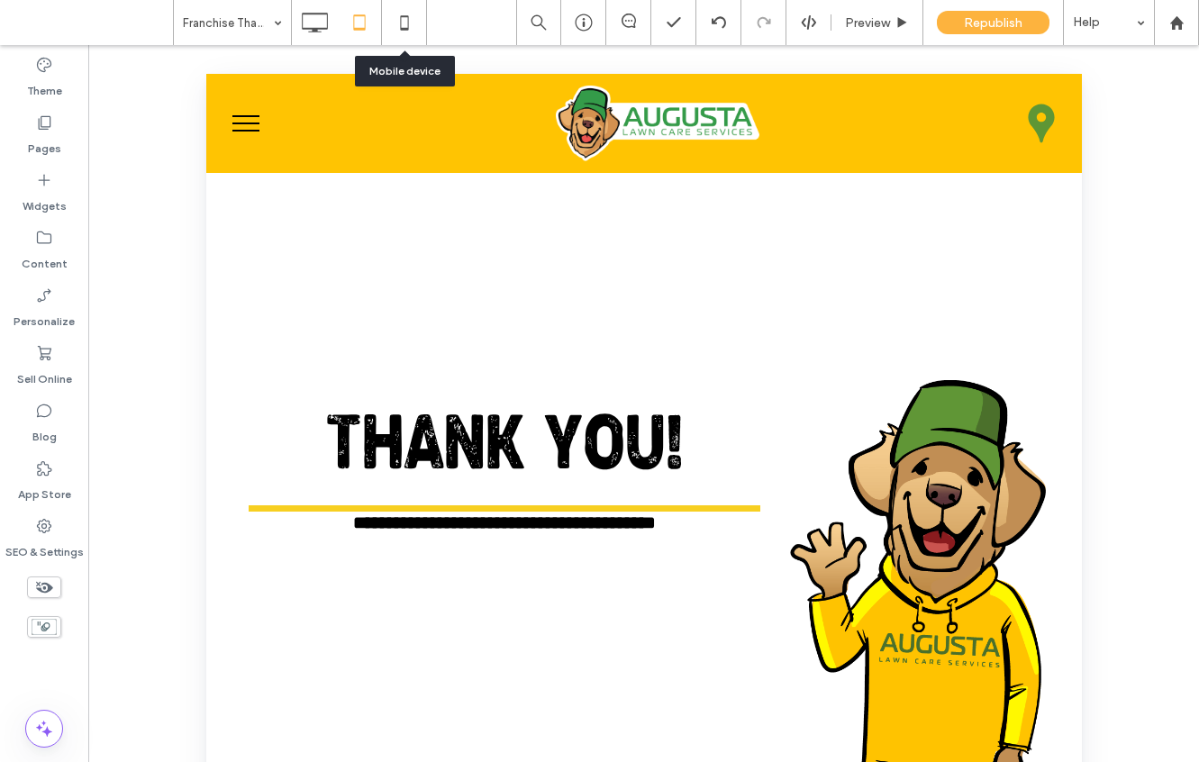
click at [413, 22] on icon at bounding box center [404, 23] width 36 height 36
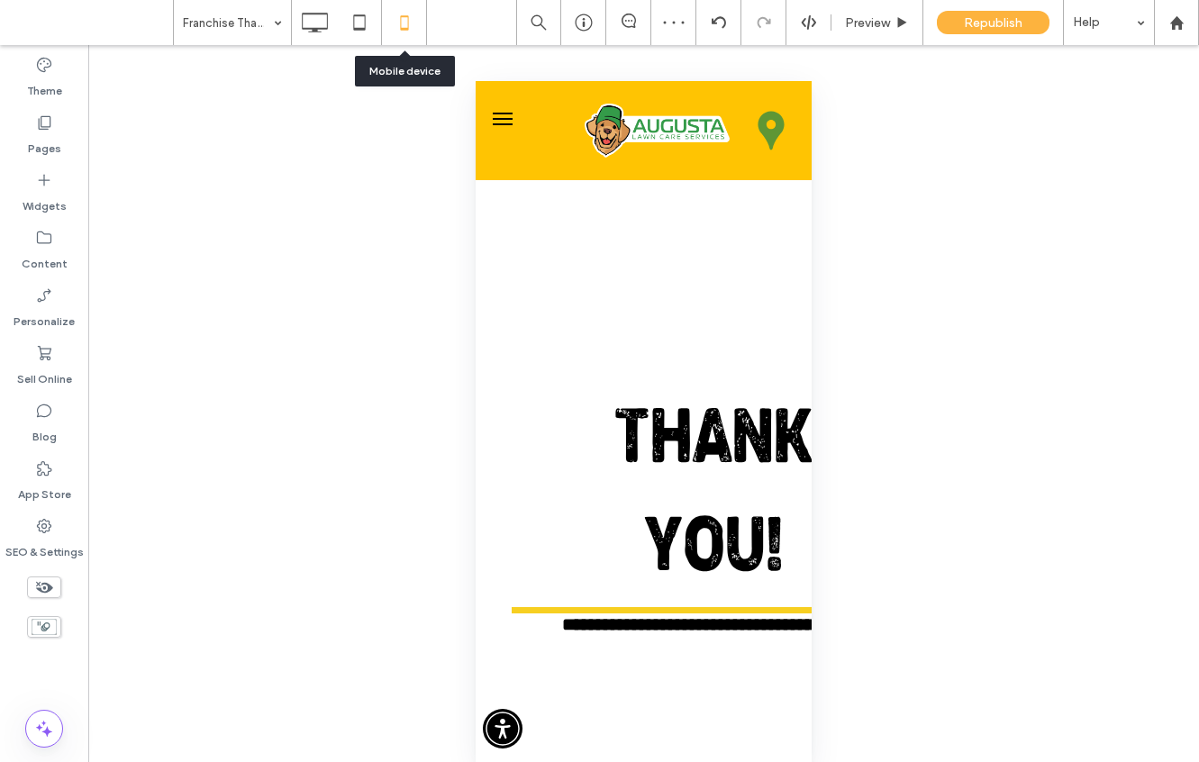
click at [324, 23] on icon at bounding box center [314, 23] width 36 height 36
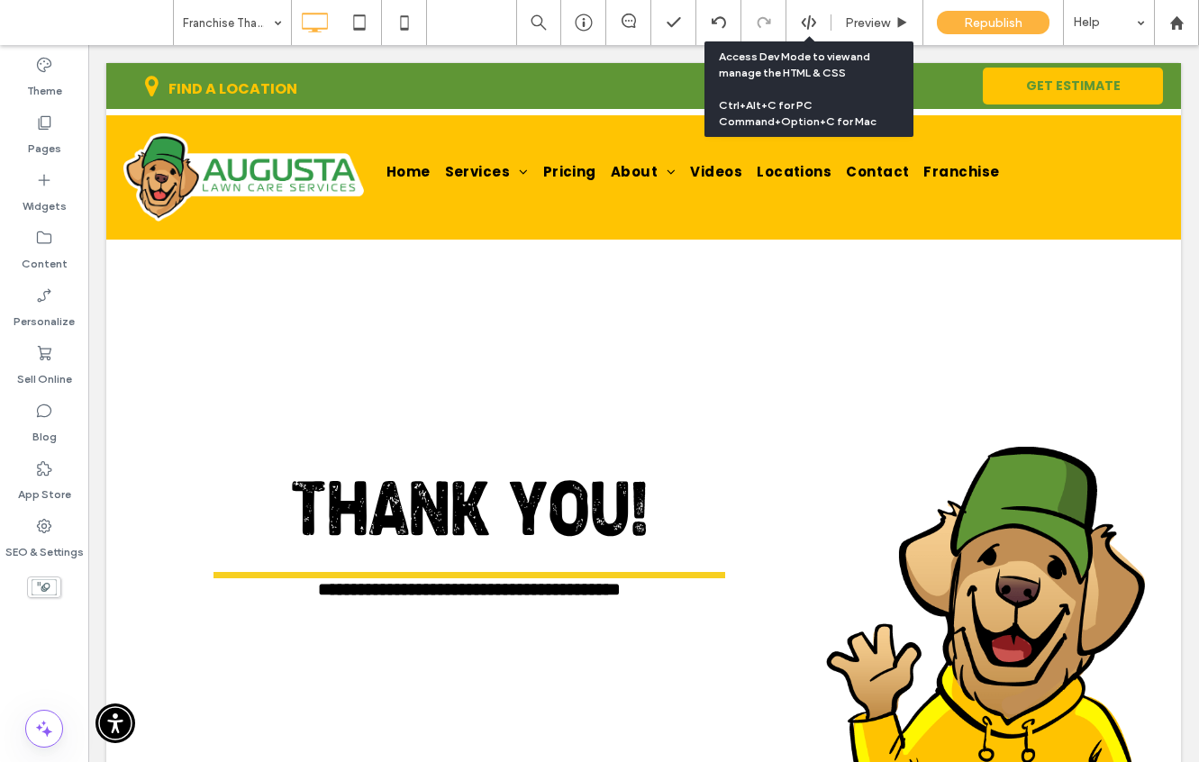
click at [801, 23] on icon at bounding box center [809, 22] width 16 height 16
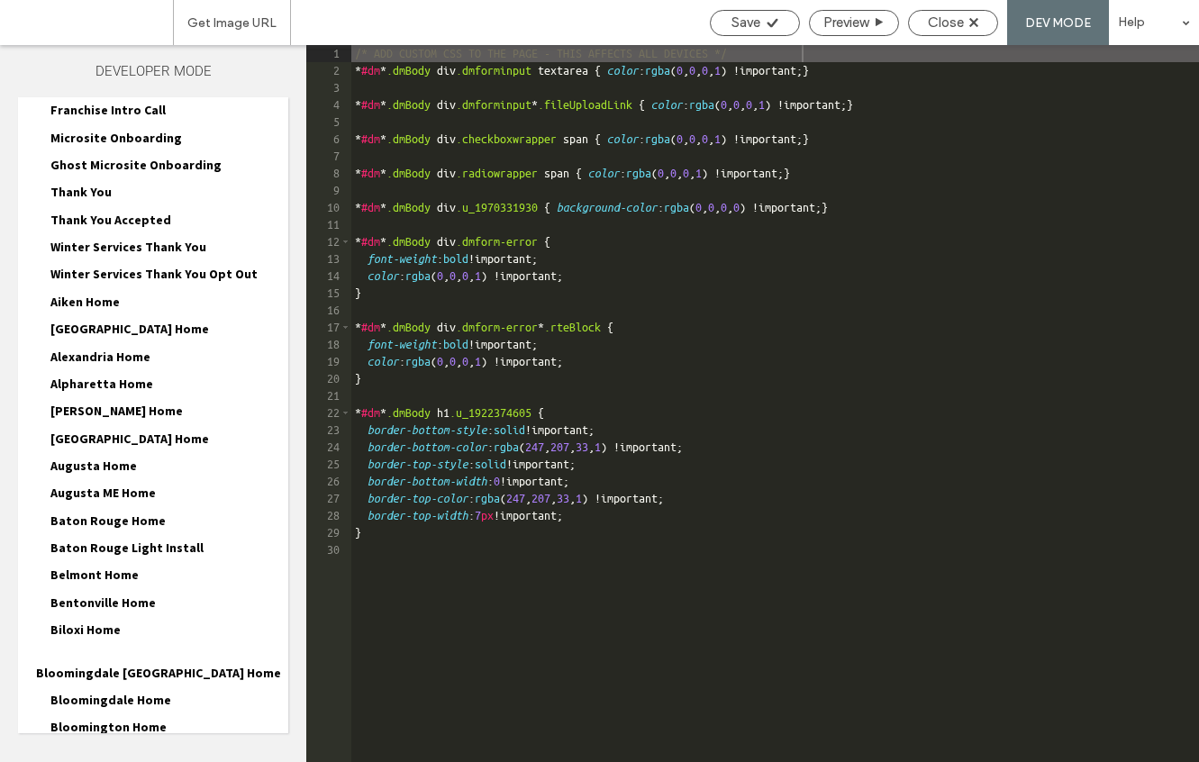
scroll to position [729, 0]
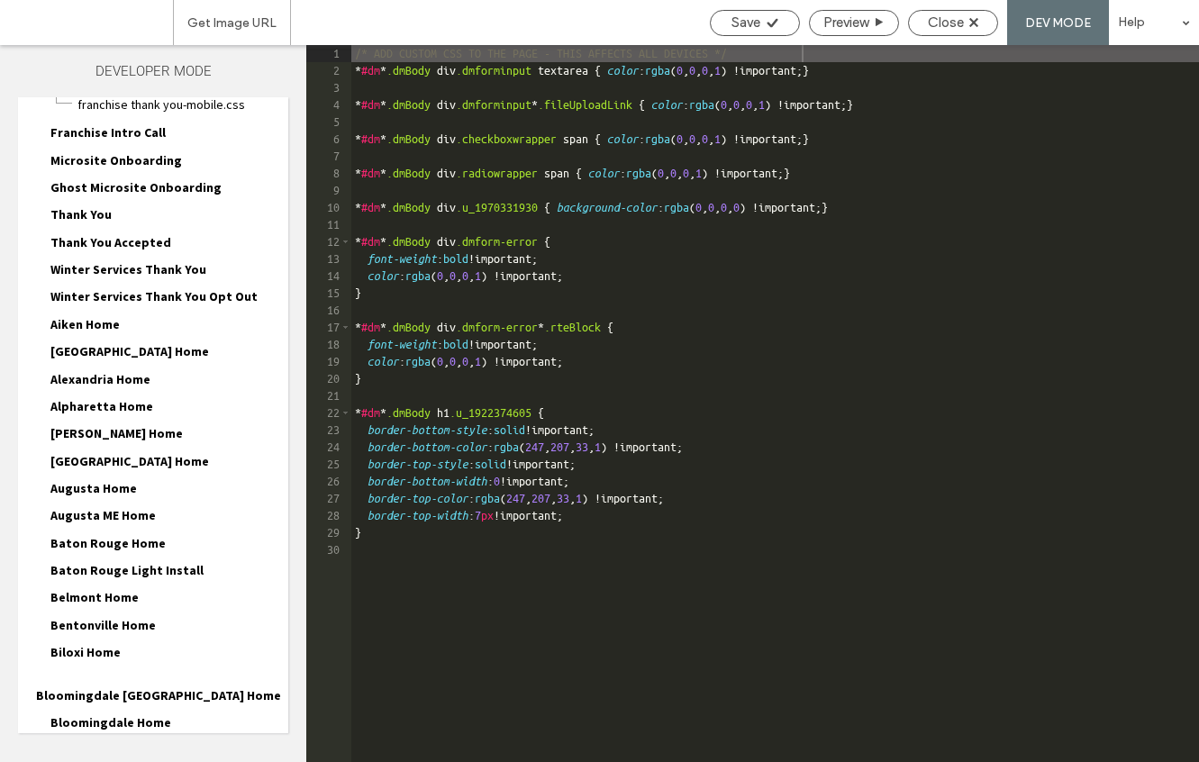
click at [108, 216] on div "Thank You Thank You.html Thank You-head-section.html Thank You.css Thank You-de…" at bounding box center [162, 217] width 252 height 27
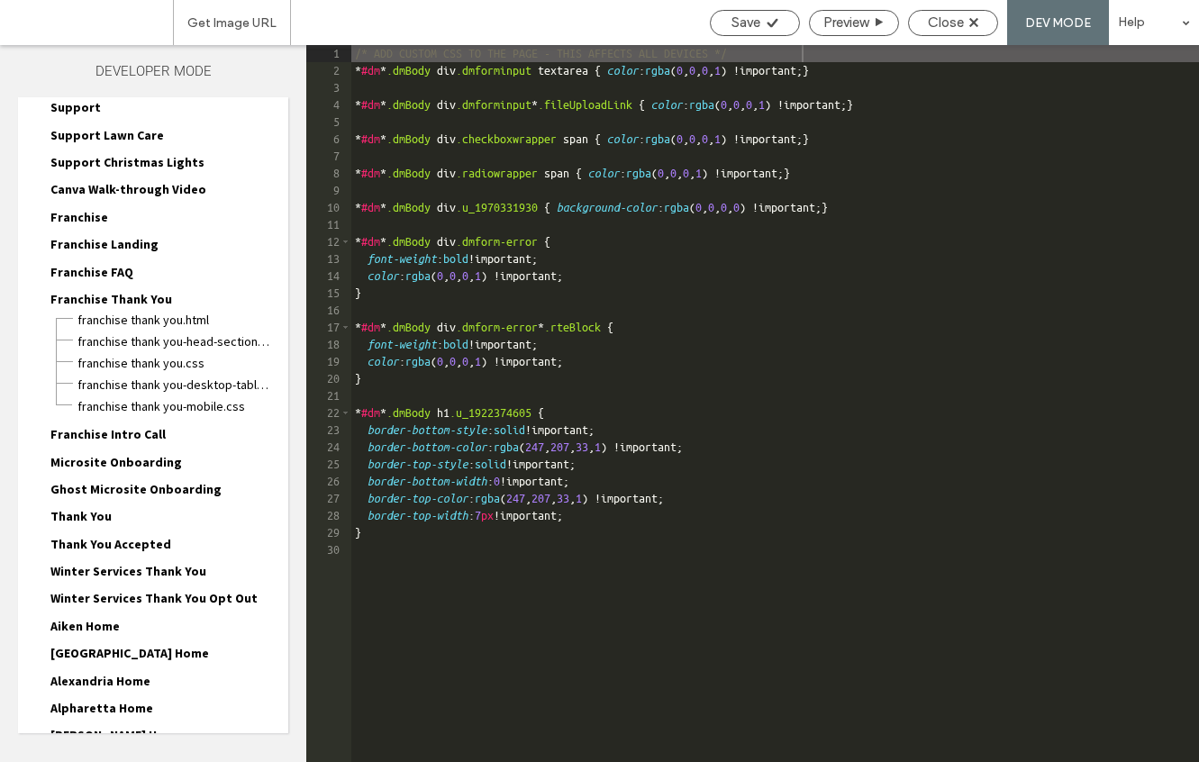
scroll to position [412, 0]
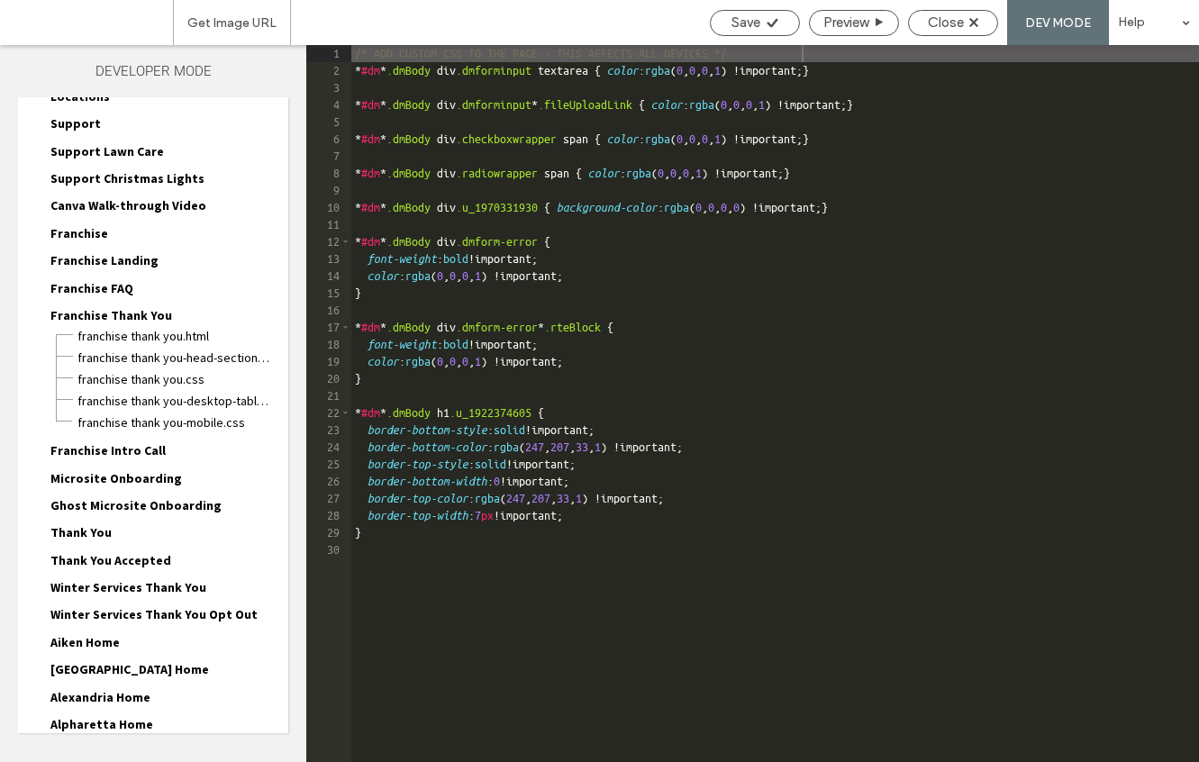
click at [114, 451] on span "Franchise Intro Call" at bounding box center [107, 450] width 115 height 16
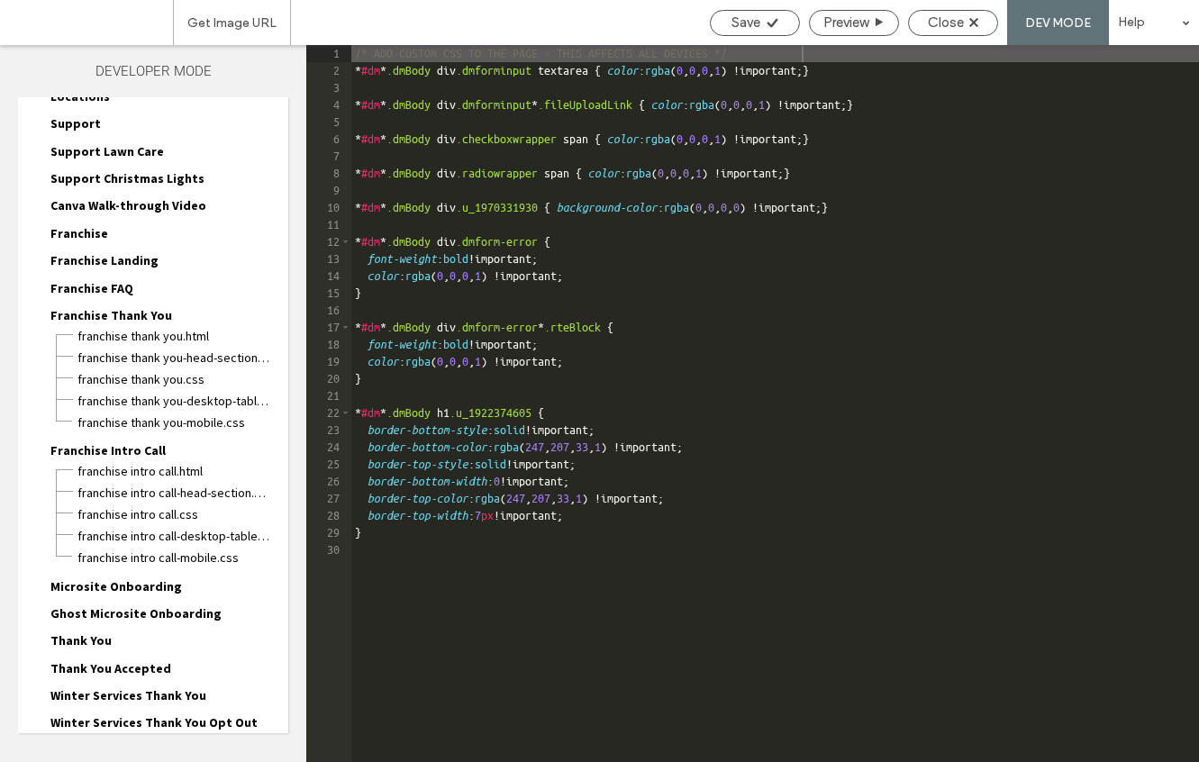
click at [169, 499] on span "Franchise Intro Call-head-section.html" at bounding box center [174, 493] width 195 height 18
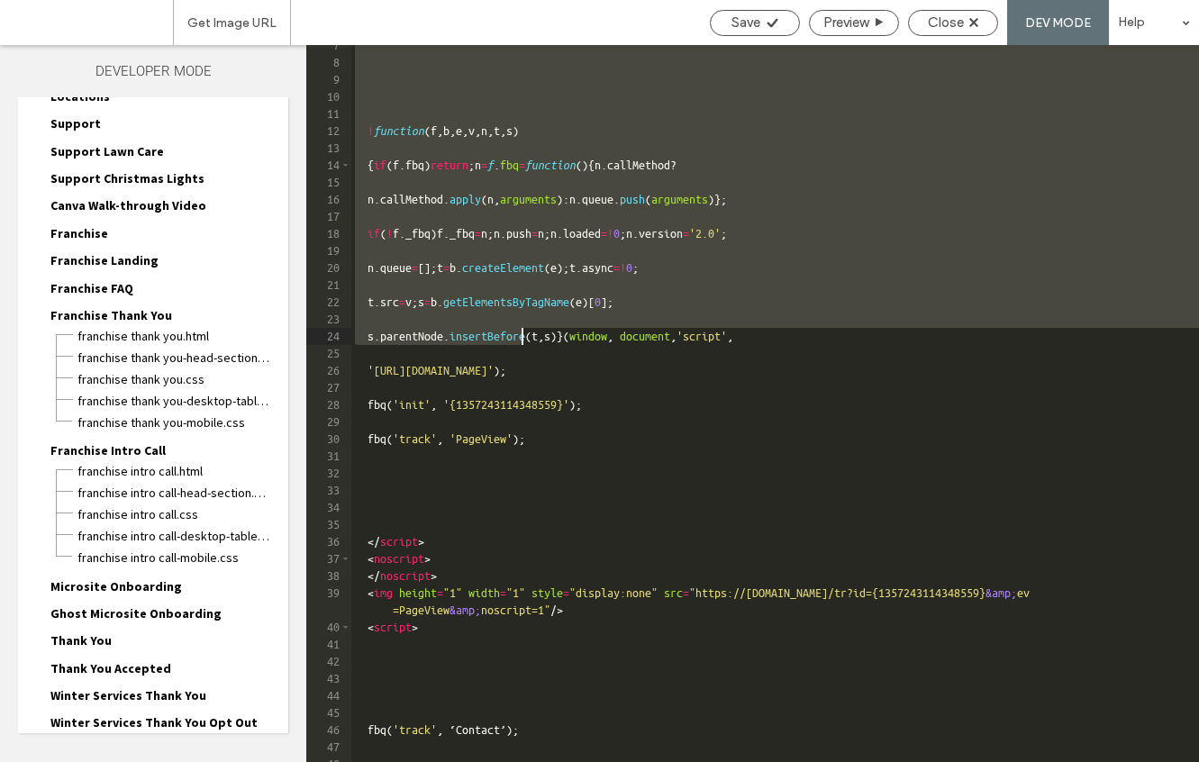
scroll to position [258, 0]
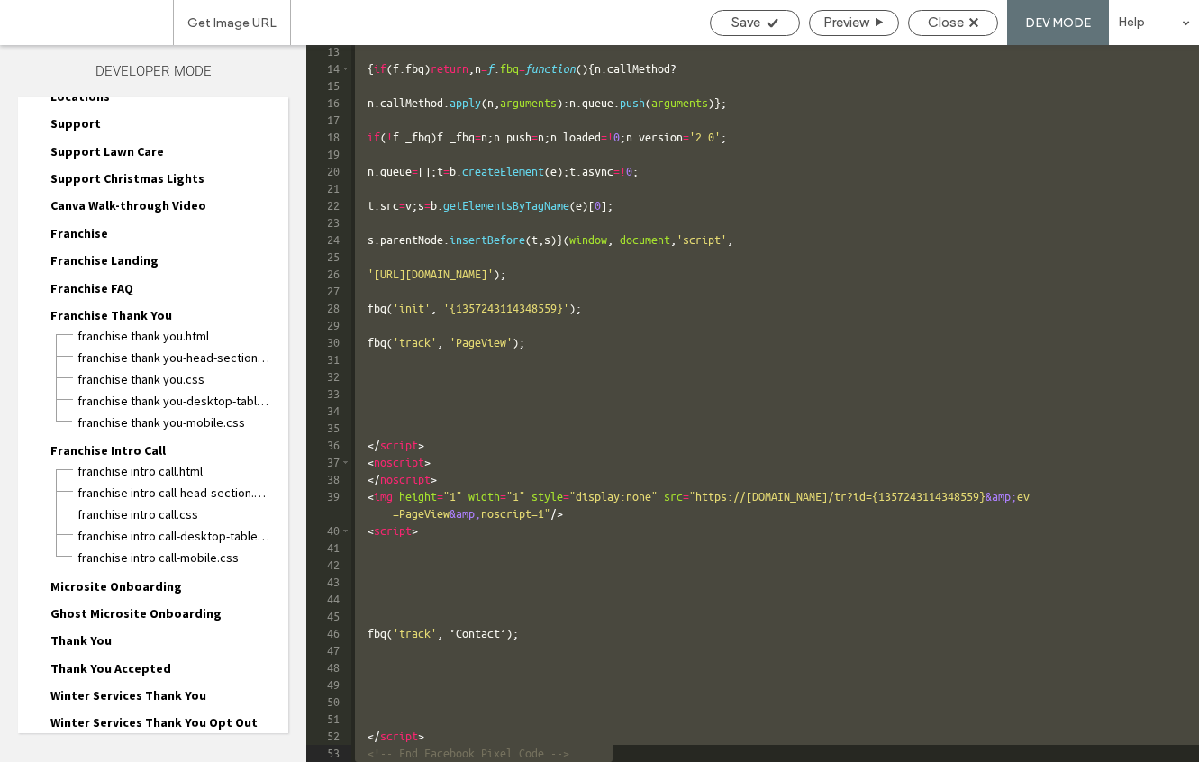
drag, startPoint x: 0, startPoint y: 0, endPoint x: 611, endPoint y: 780, distance: 990.9
click at [611, 761] on html ".wqwq-1{fill:#231f20;} .cls-1q, .cls-2q { fill-rule: evenodd; } .cls-2q { fill:…" at bounding box center [599, 381] width 1199 height 762
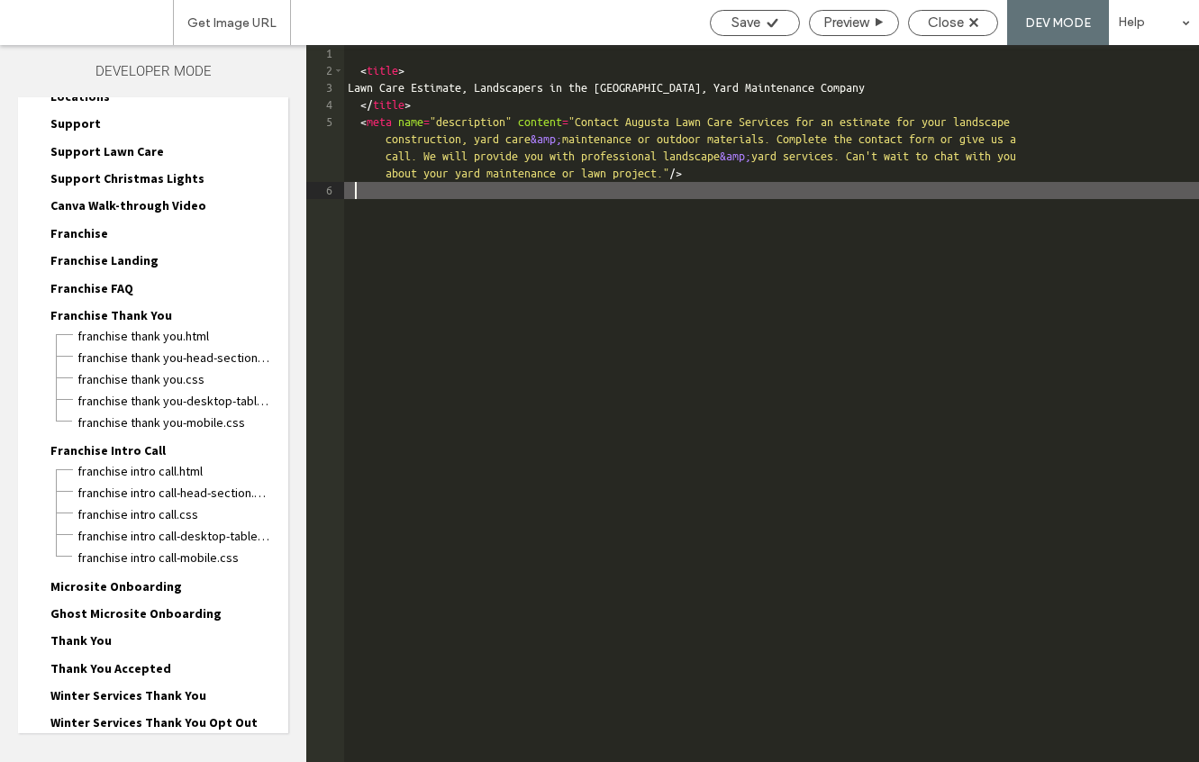
paste textarea
click at [438, 191] on div "< title > Lawn Care Estimate, Landscapers in the US, Yard Maintenance Company <…" at bounding box center [771, 429] width 855 height 768
click at [393, 191] on div "< title > Lawn Care Estimate, Landscapers in the US, Yard Maintenance Company <…" at bounding box center [771, 429] width 855 height 768
type textarea "**"
click at [772, 23] on icon at bounding box center [772, 23] width 14 height 14
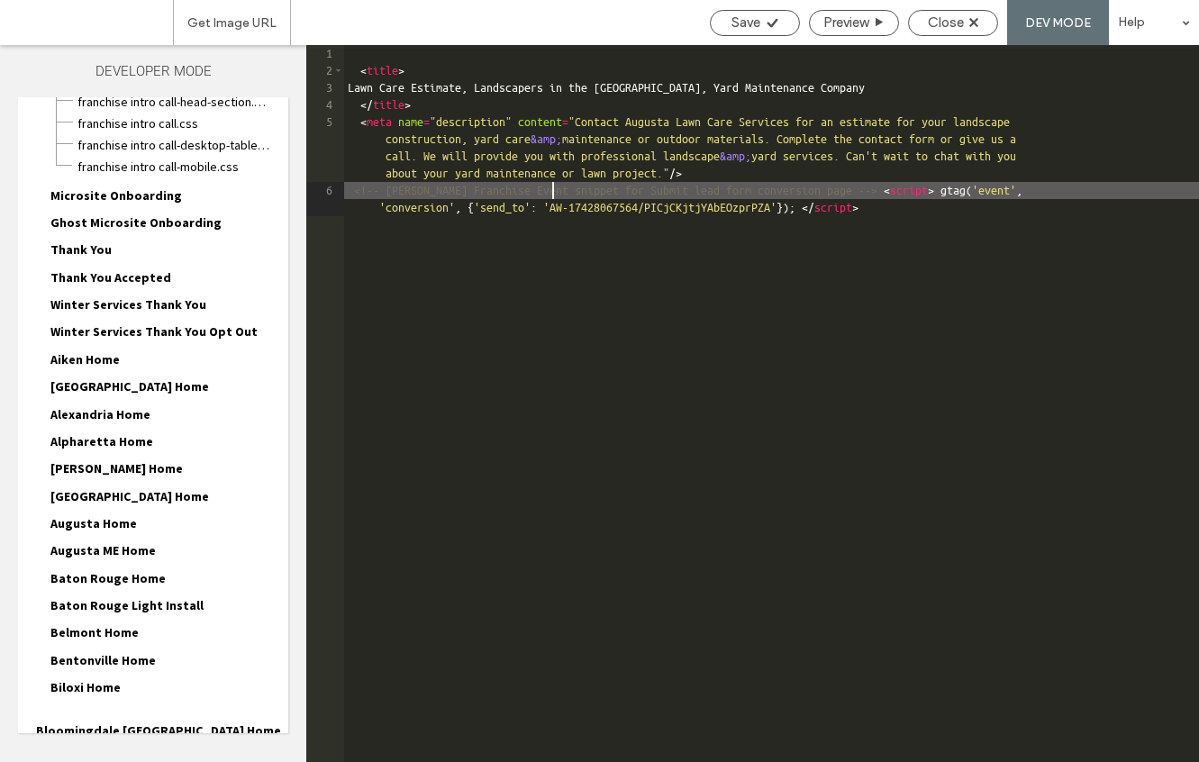
scroll to position [520, 0]
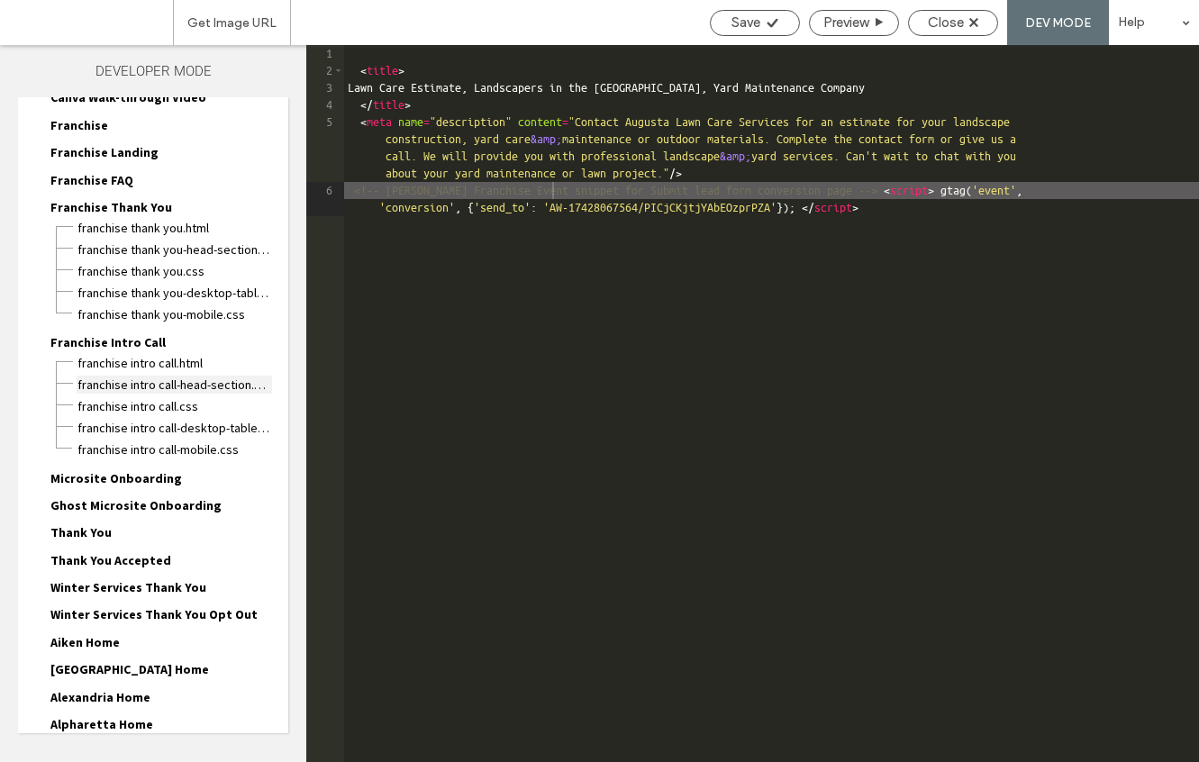
click at [197, 383] on span "Franchise Intro Call-head-section.html" at bounding box center [174, 385] width 195 height 18
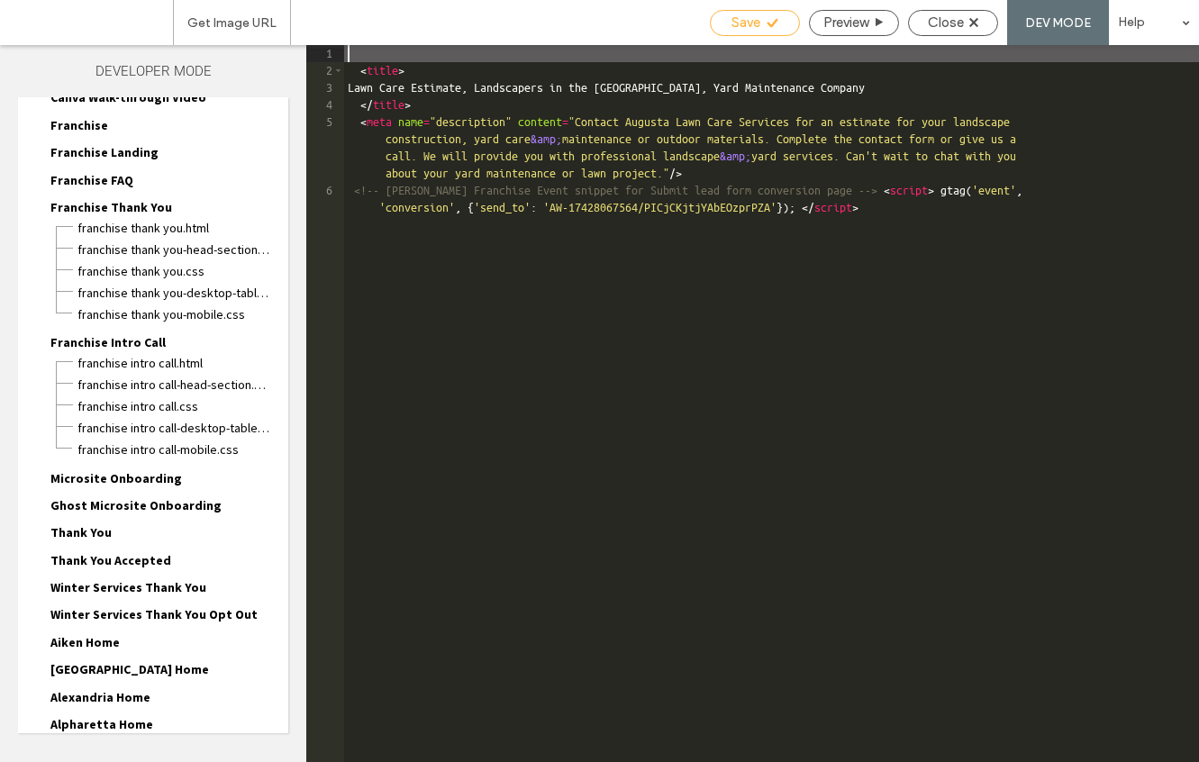
click at [757, 27] on div "Save" at bounding box center [754, 22] width 88 height 16
click at [761, 24] on div "Save" at bounding box center [754, 22] width 88 height 16
click at [940, 16] on span "Close" at bounding box center [946, 22] width 36 height 16
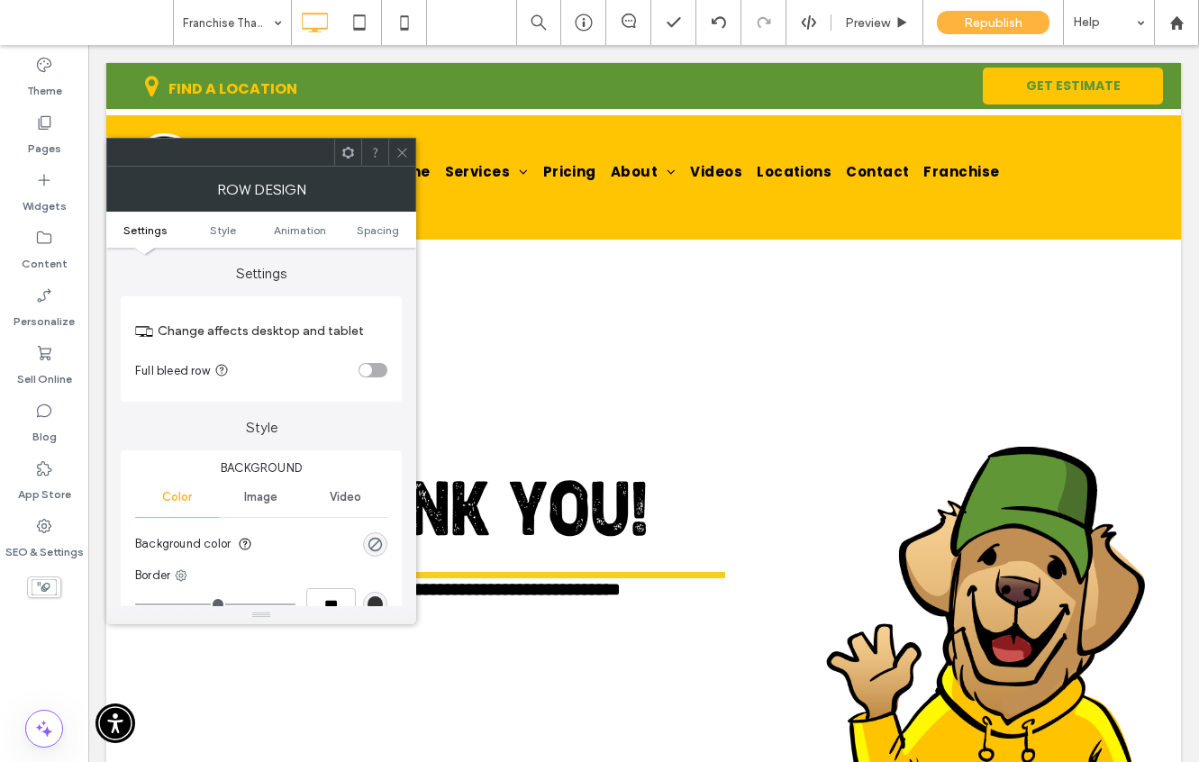
click at [405, 144] on span at bounding box center [402, 152] width 14 height 27
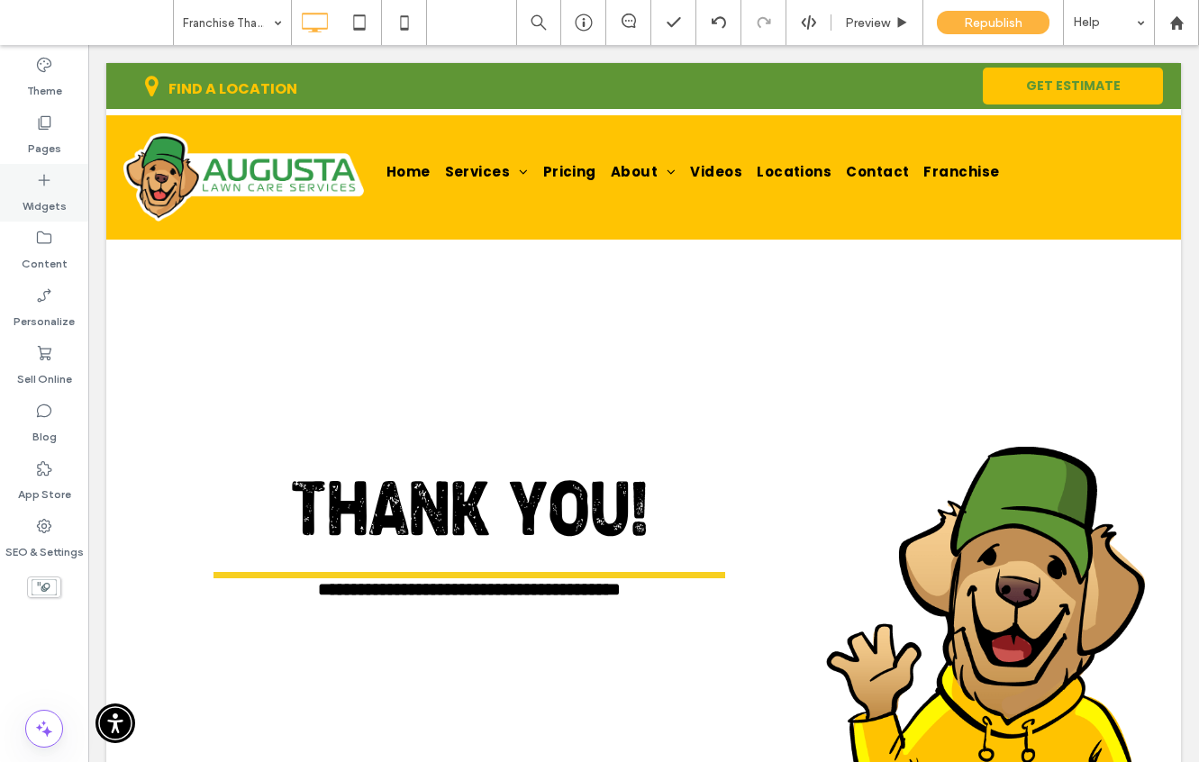
click at [45, 174] on icon at bounding box center [44, 180] width 18 height 18
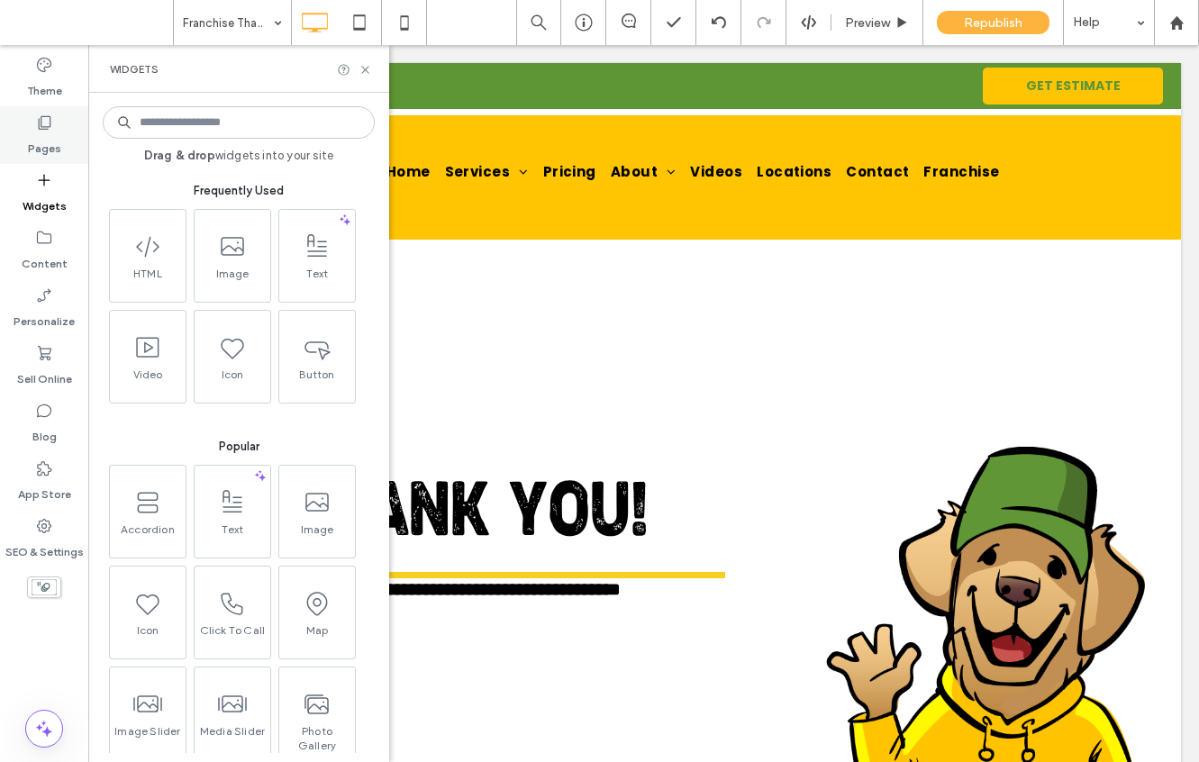
click at [48, 146] on label "Pages" at bounding box center [44, 143] width 33 height 25
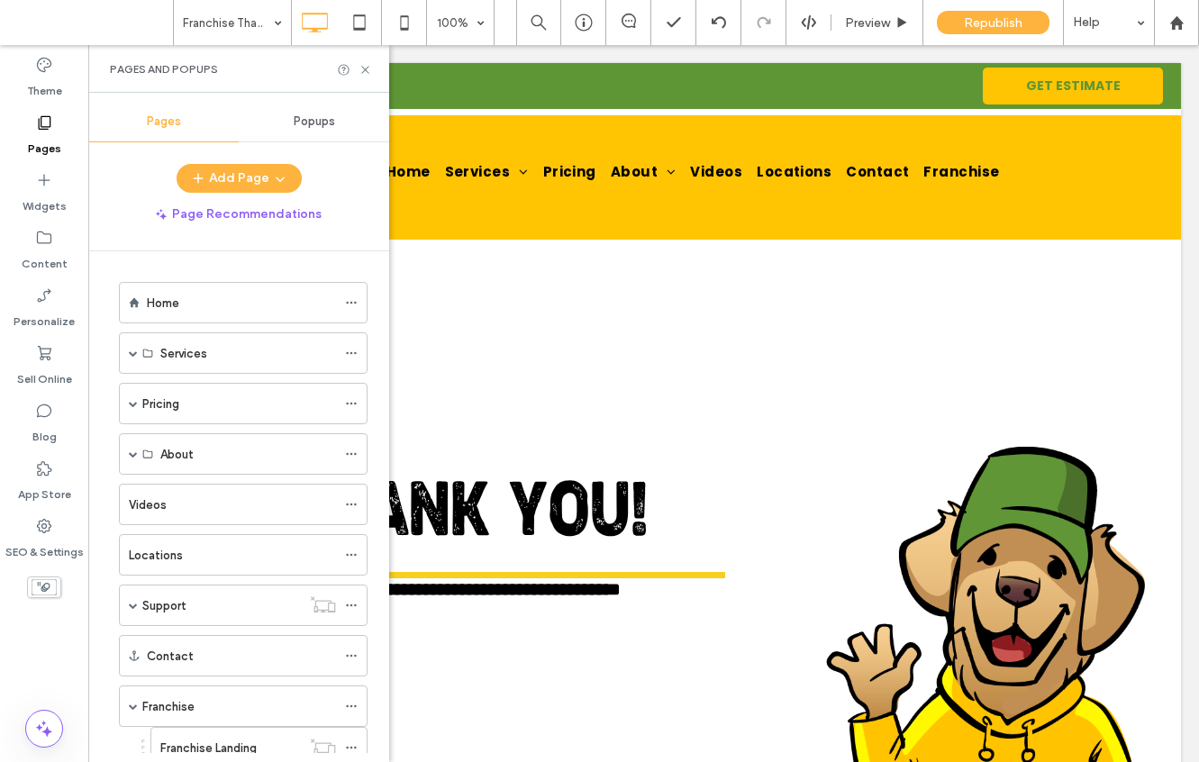
click at [48, 141] on label "Pages" at bounding box center [44, 143] width 33 height 25
click at [40, 512] on div "SEO & Settings" at bounding box center [44, 539] width 88 height 58
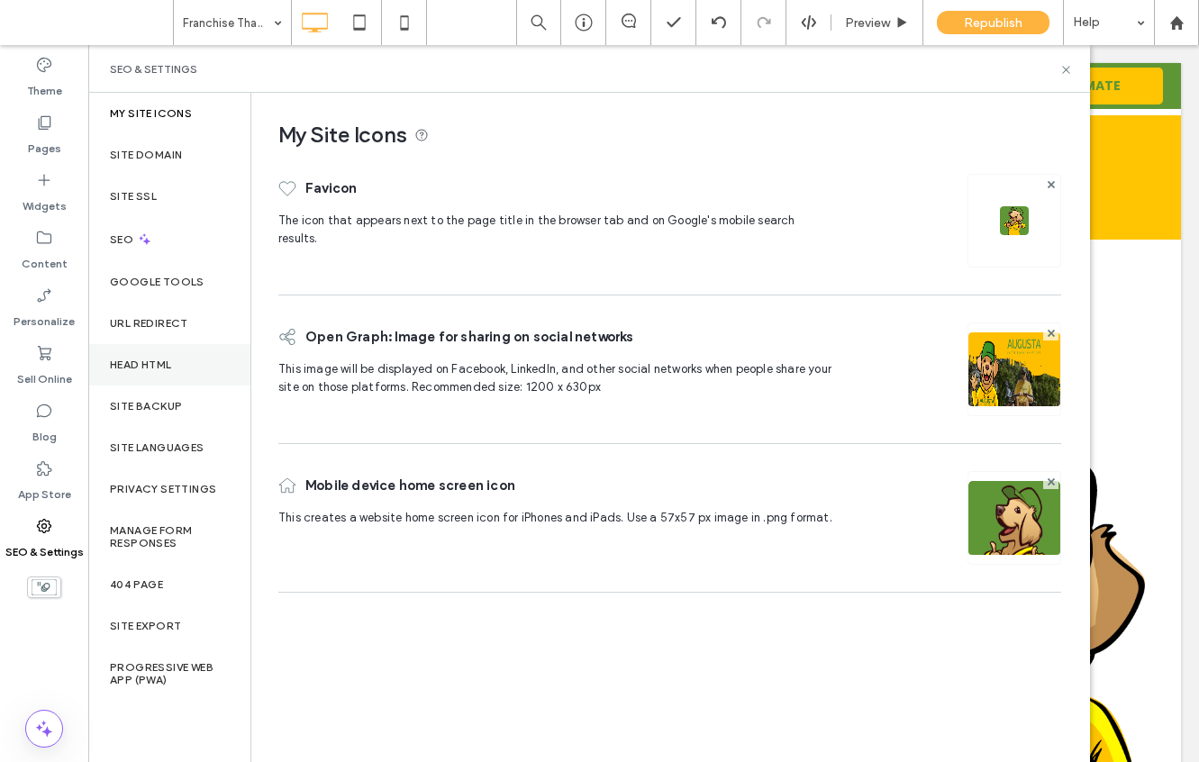
click at [157, 370] on label "Head HTML" at bounding box center [141, 364] width 62 height 13
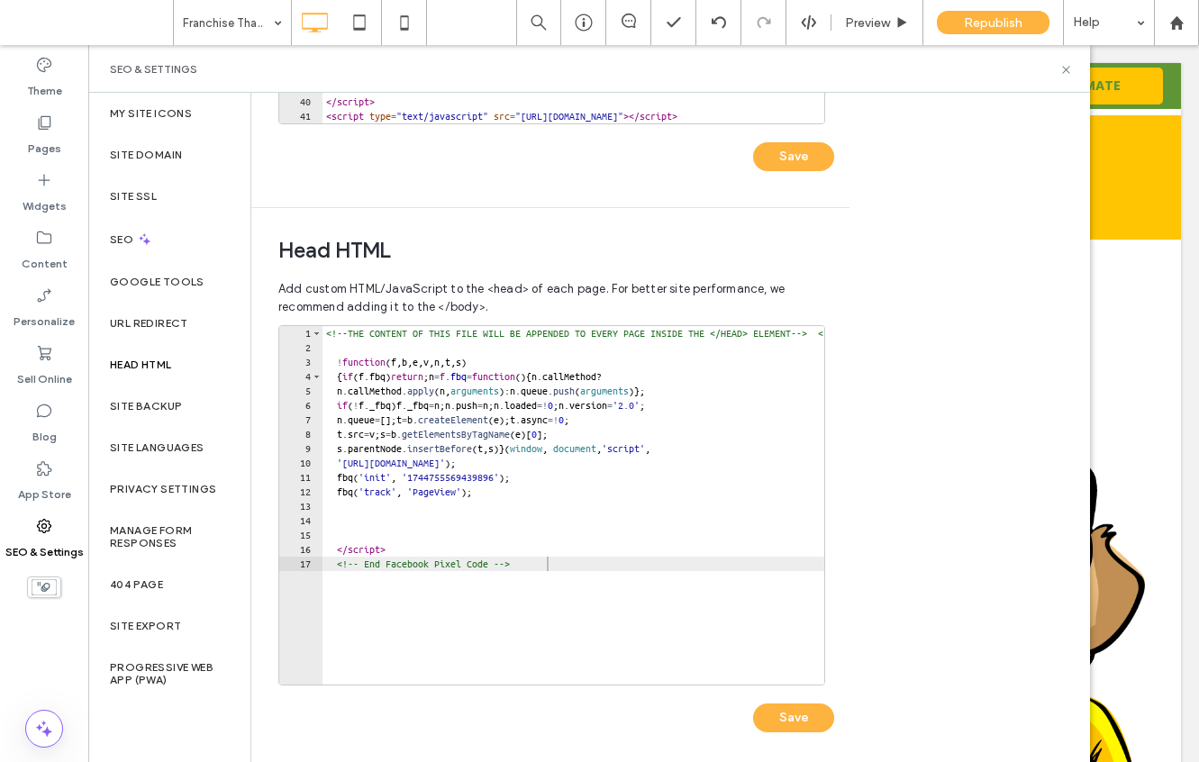
scroll to position [472, 0]
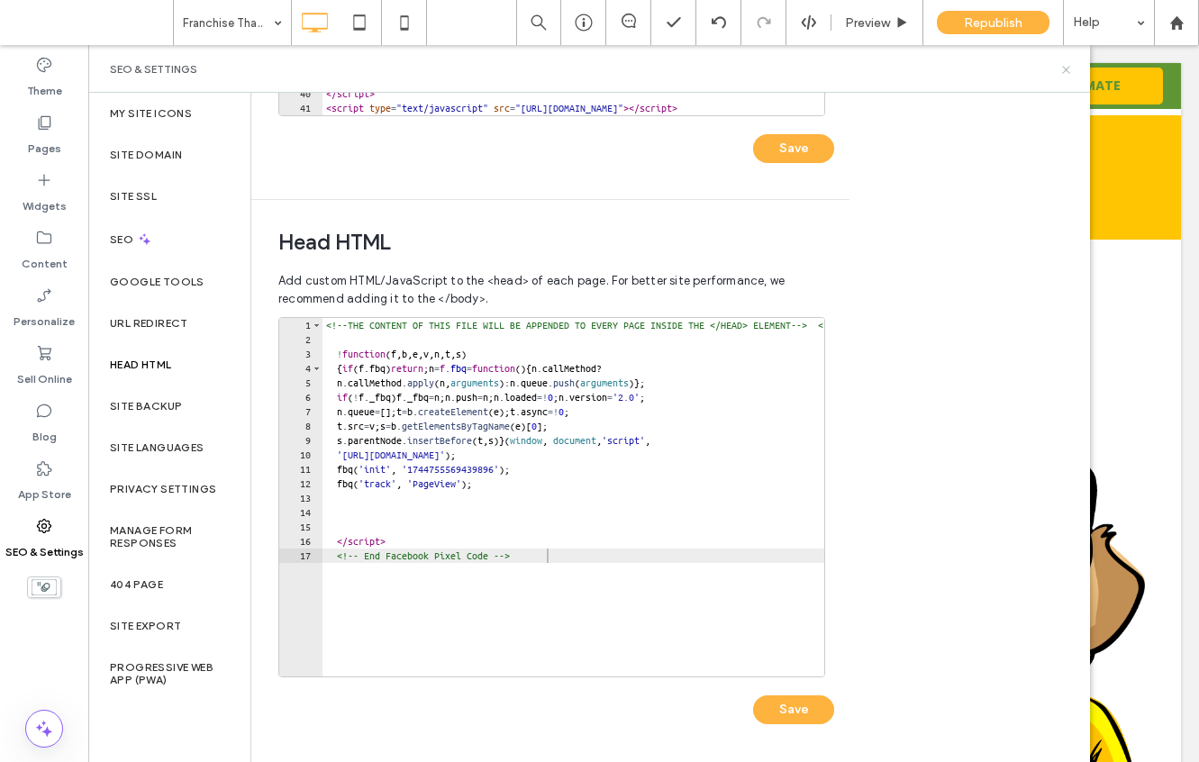
click at [1064, 73] on icon at bounding box center [1066, 70] width 14 height 14
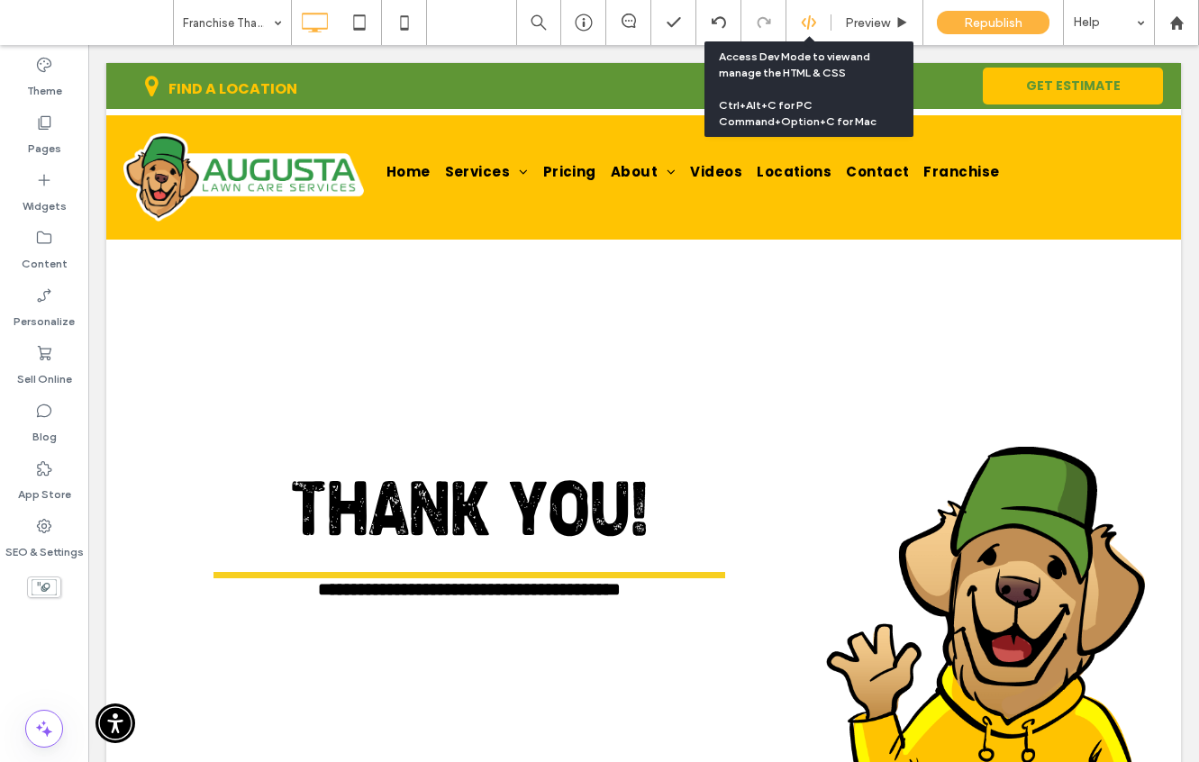
click at [798, 22] on div at bounding box center [808, 22] width 44 height 16
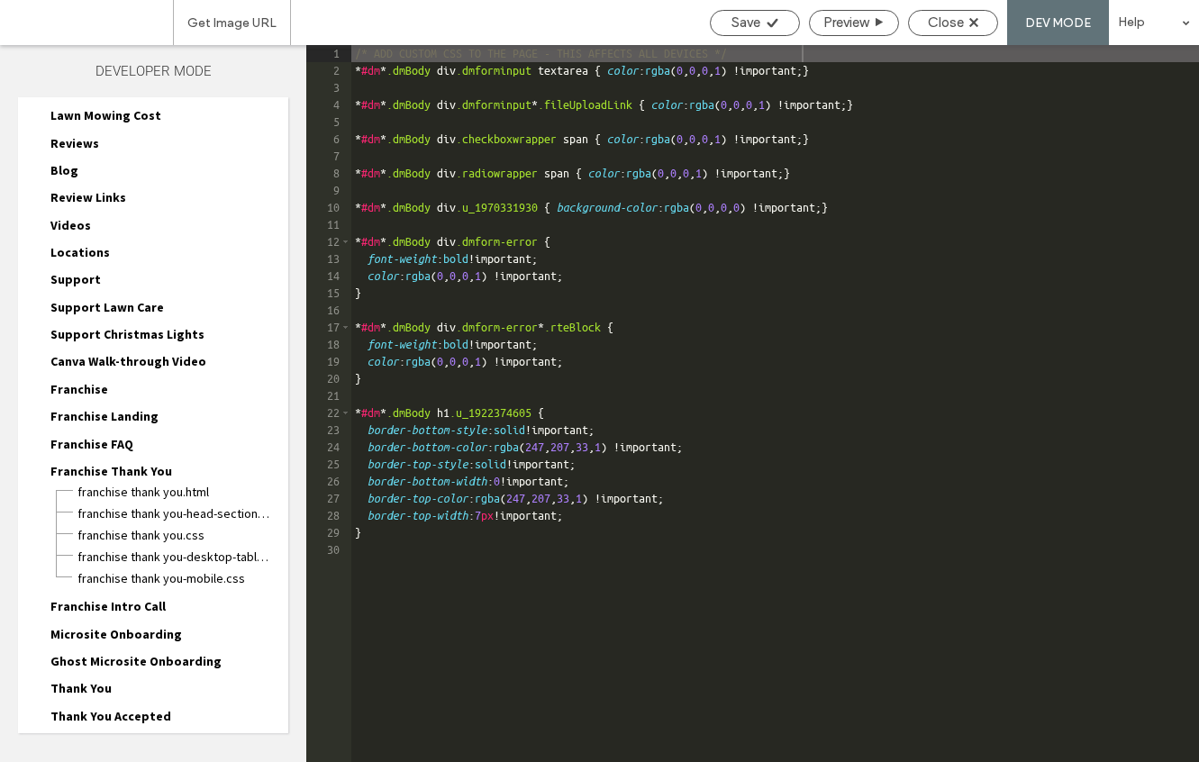
scroll to position [271, 0]
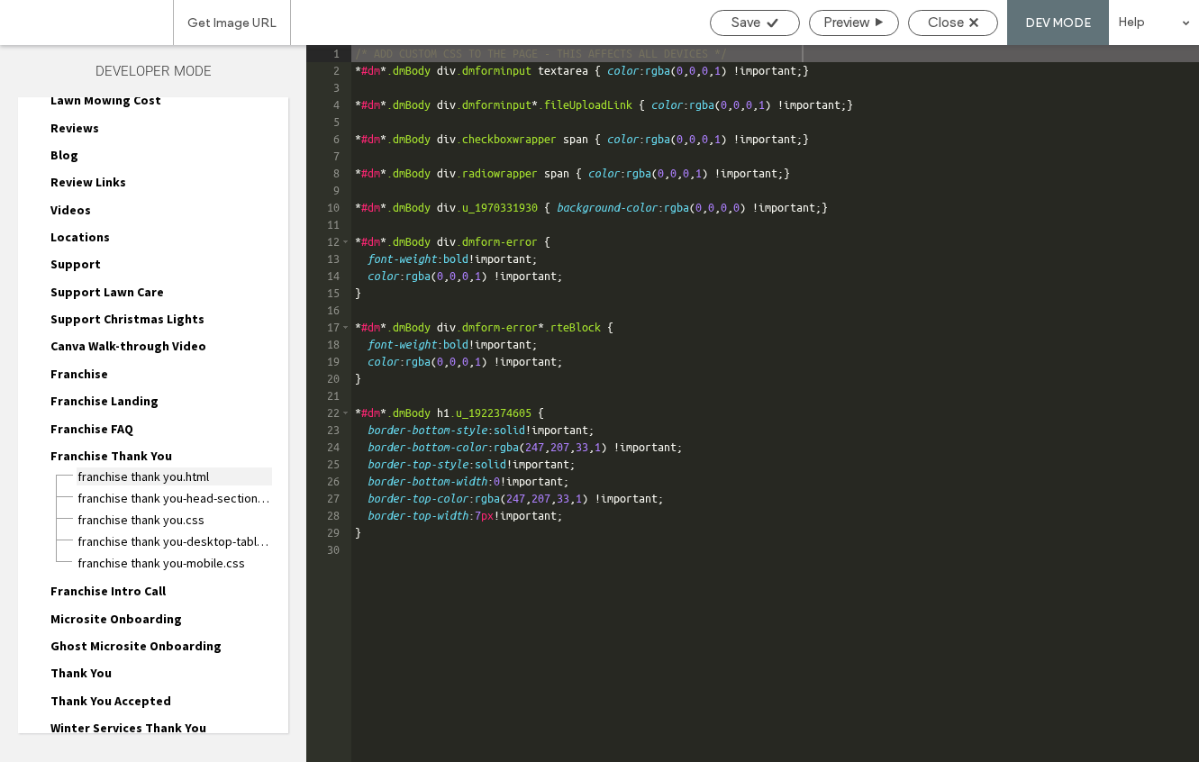
click at [143, 484] on span "Franchise Thank You.html" at bounding box center [174, 476] width 195 height 18
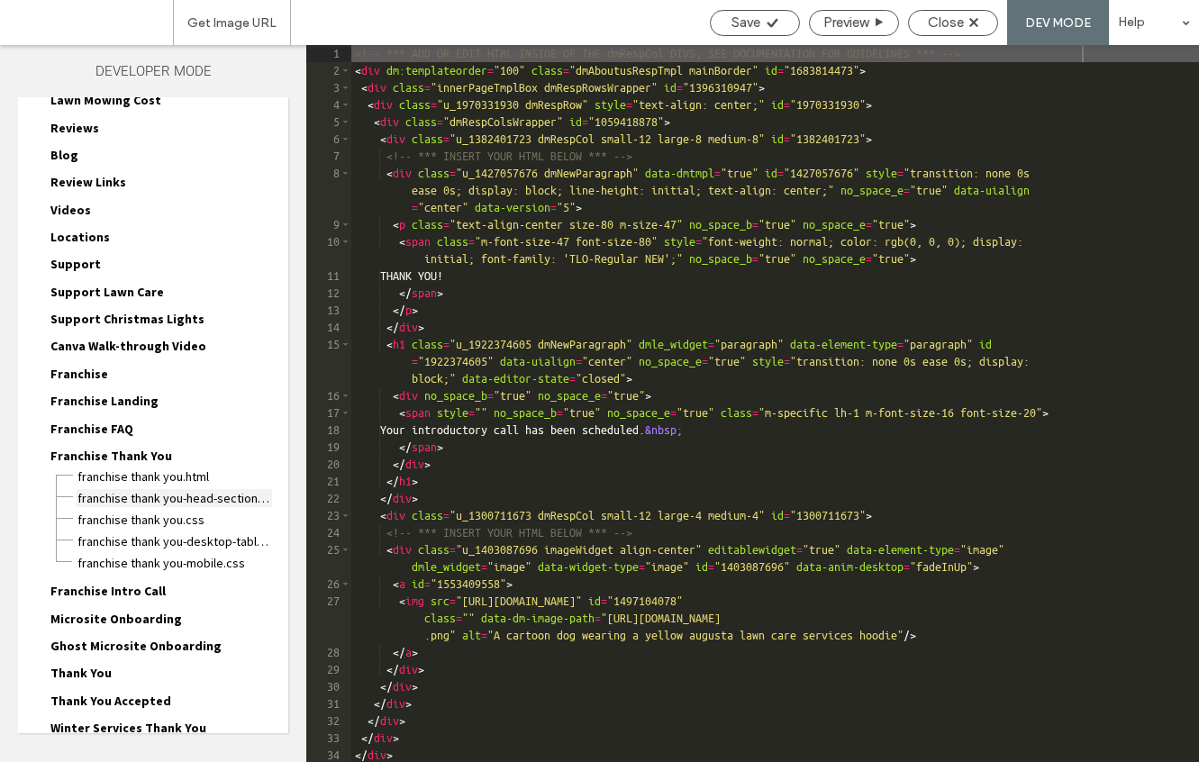
click at [144, 502] on span "Franchise Thank You-head-section.html" at bounding box center [174, 498] width 195 height 18
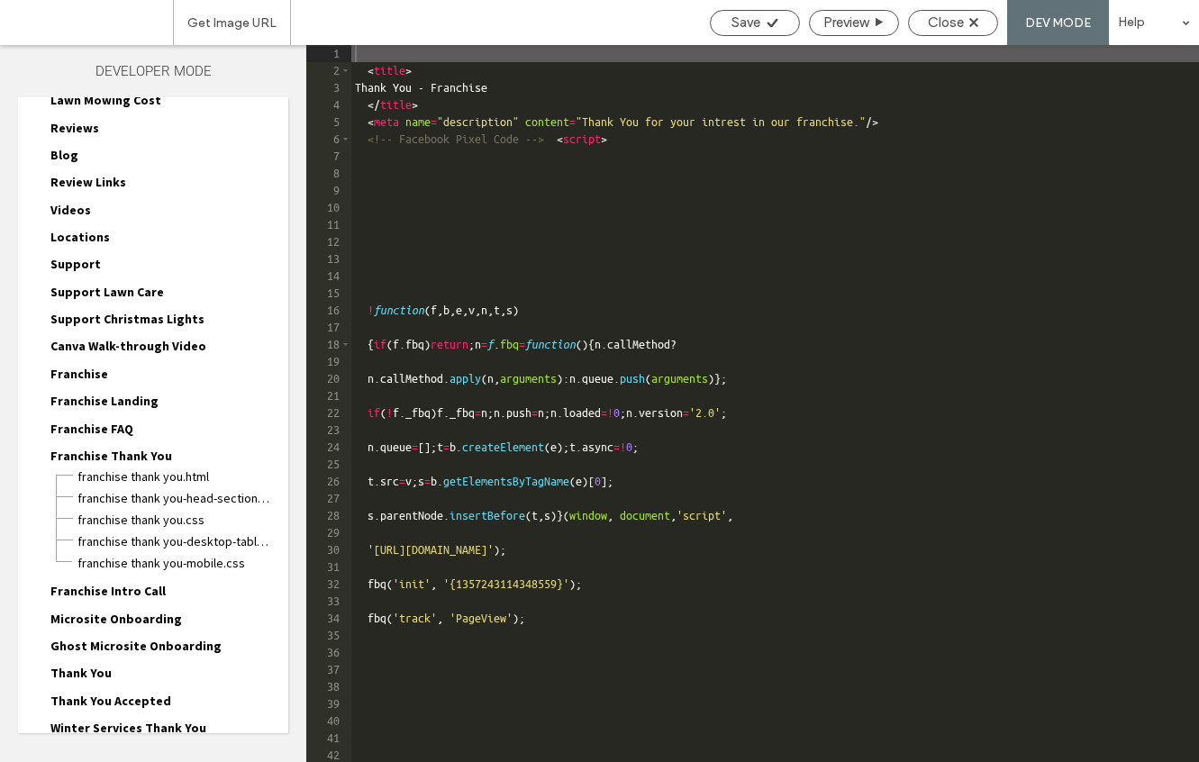
click at [131, 585] on span "Franchise Intro Call" at bounding box center [107, 591] width 115 height 16
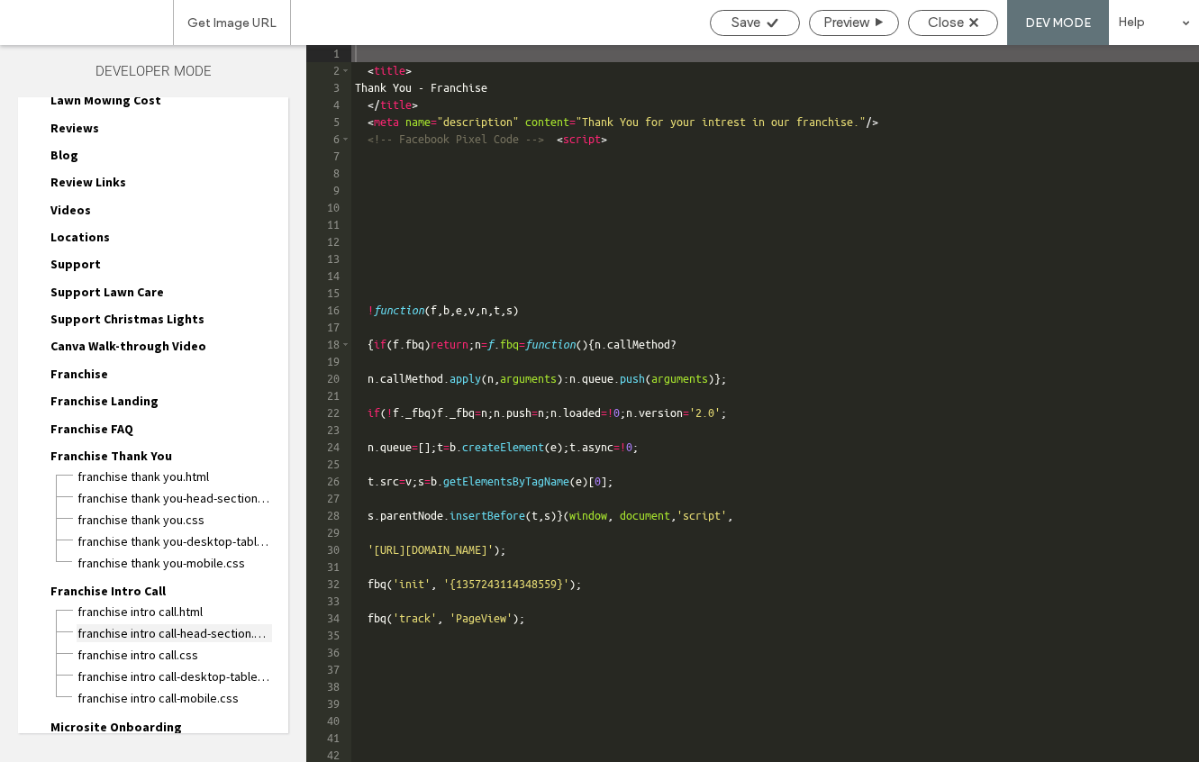
click at [158, 632] on span "Franchise Intro Call-head-section.html" at bounding box center [174, 633] width 195 height 18
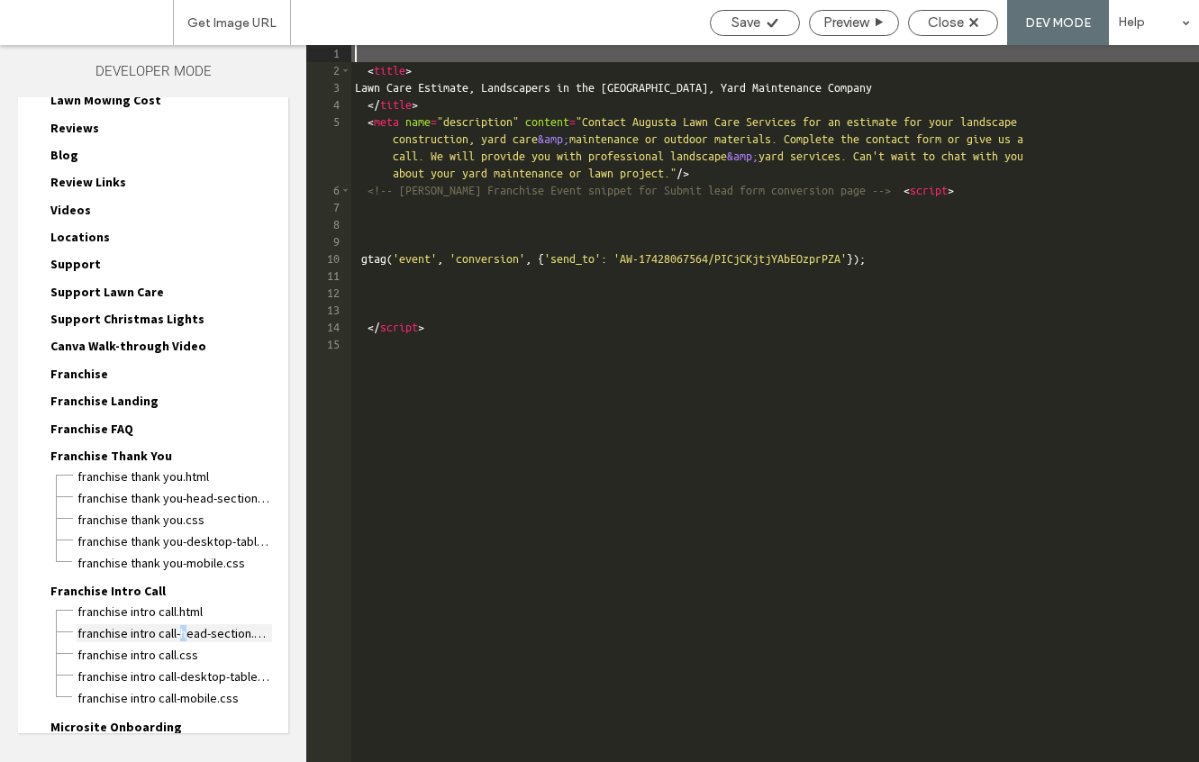
click at [182, 636] on span "Franchise Intro Call-head-section.html" at bounding box center [174, 633] width 195 height 18
click at [185, 636] on span "Franchise Intro Call-head-section.html" at bounding box center [174, 633] width 195 height 18
click at [958, 17] on span "Close" at bounding box center [946, 22] width 36 height 16
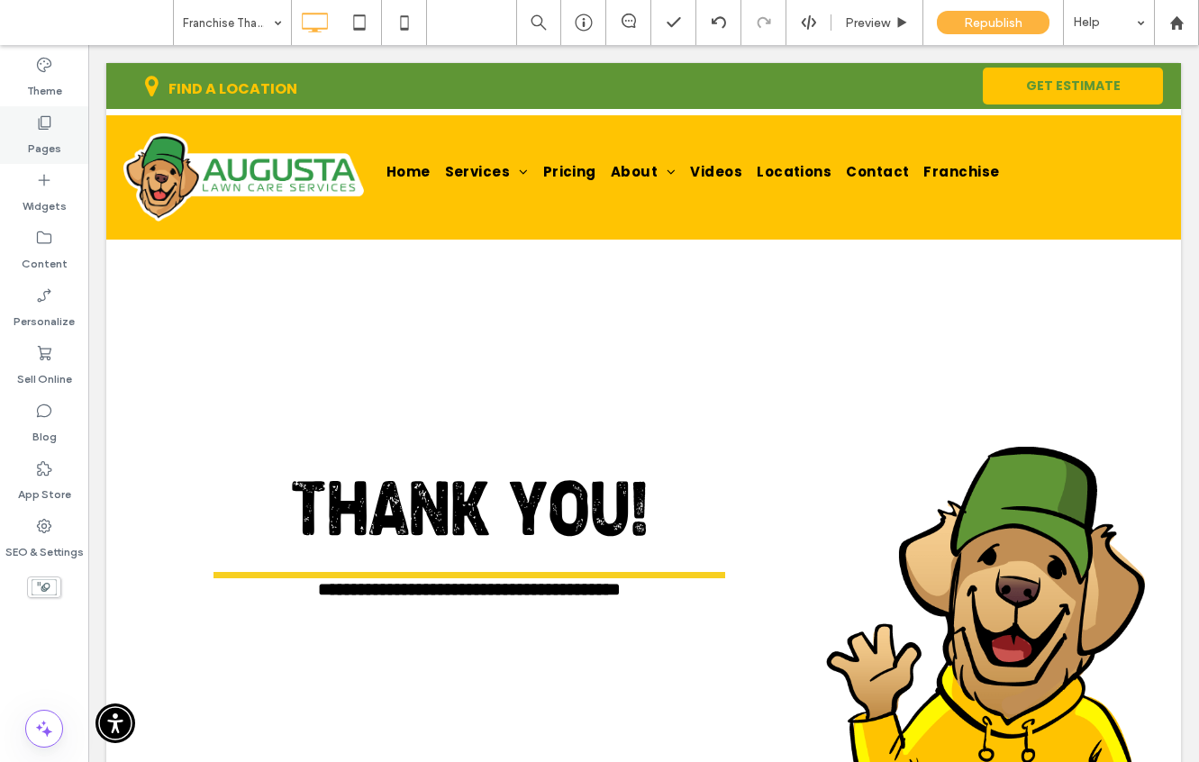
click at [41, 148] on label "Pages" at bounding box center [44, 143] width 33 height 25
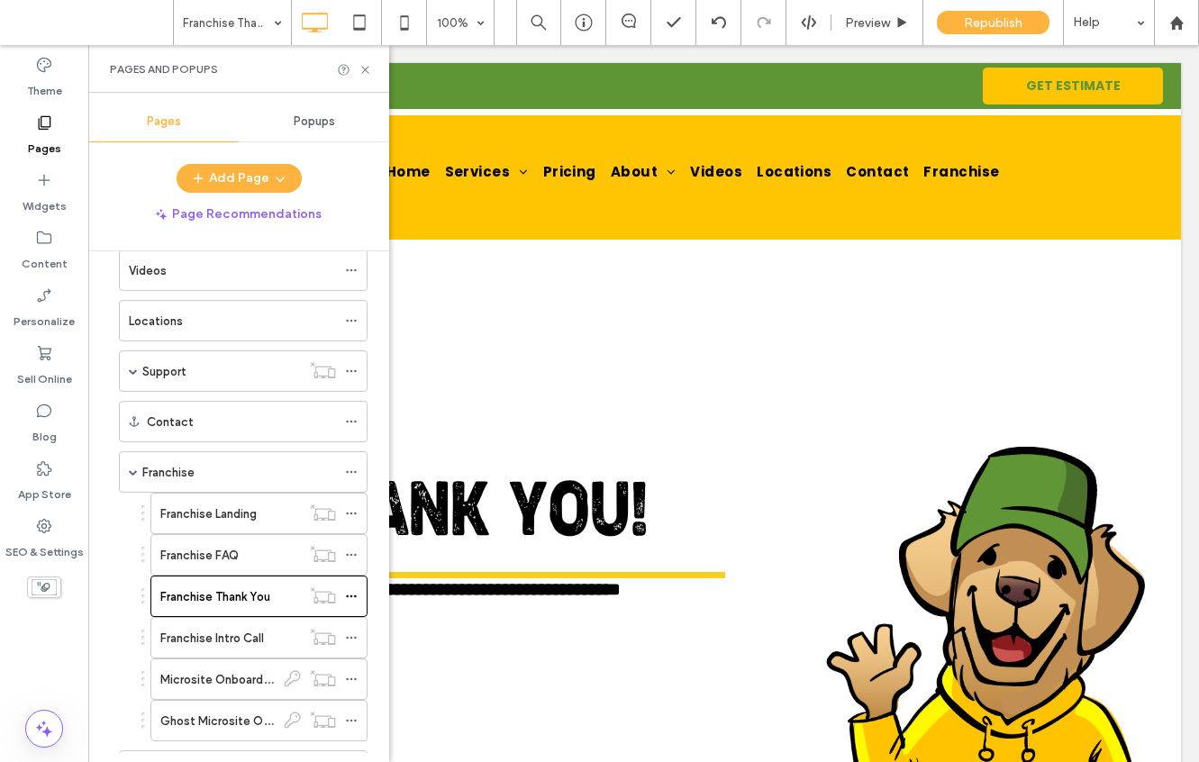
scroll to position [272, 0]
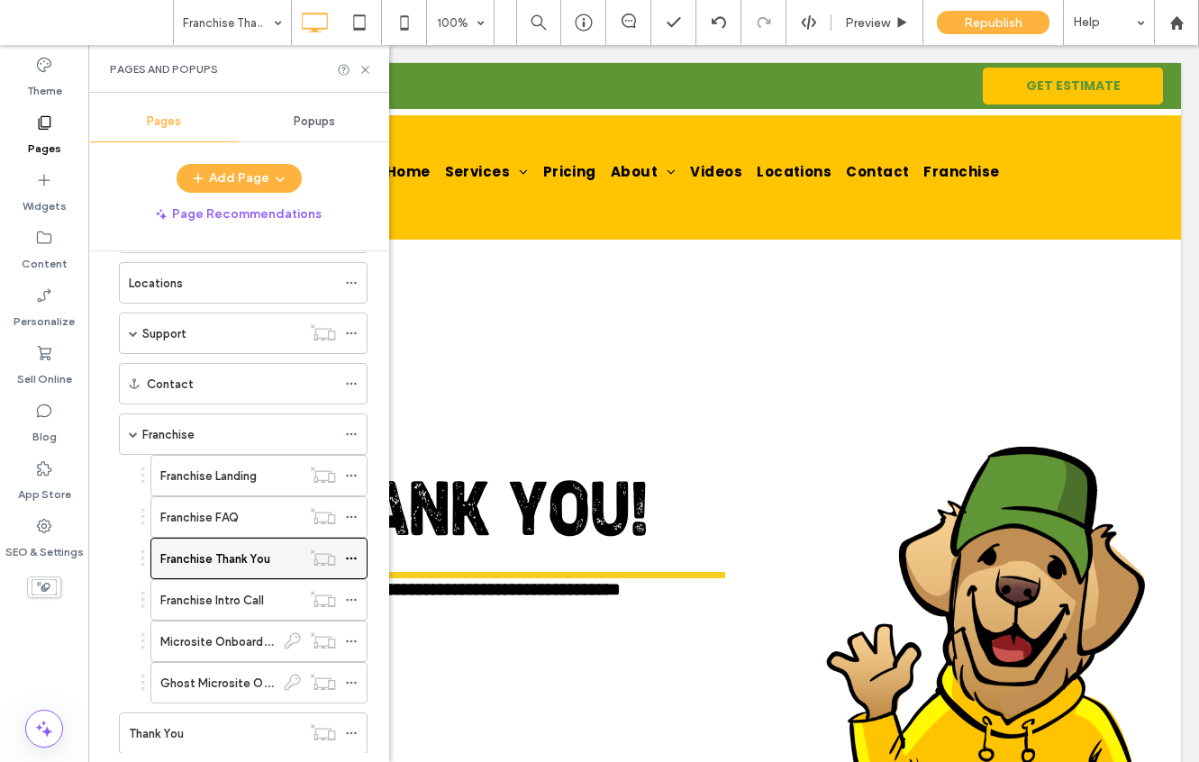
click at [350, 557] on icon at bounding box center [351, 558] width 13 height 13
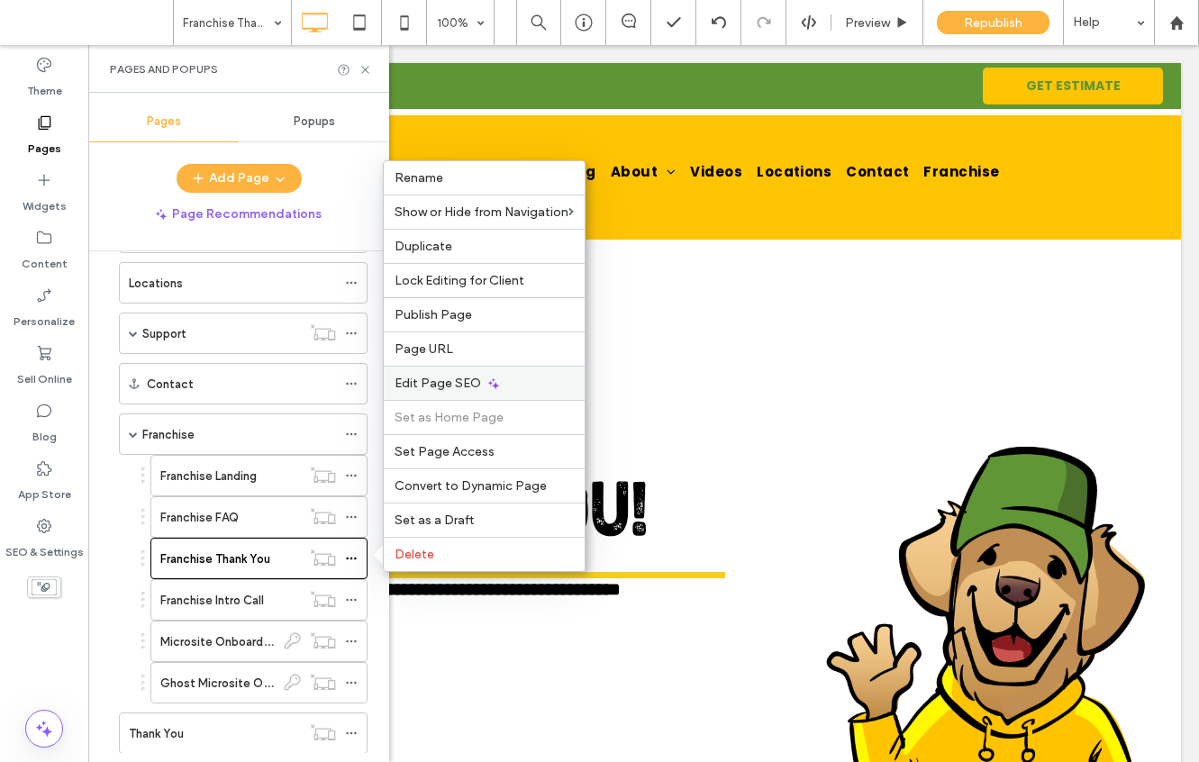
click at [475, 379] on span "Edit Page SEO" at bounding box center [437, 383] width 86 height 15
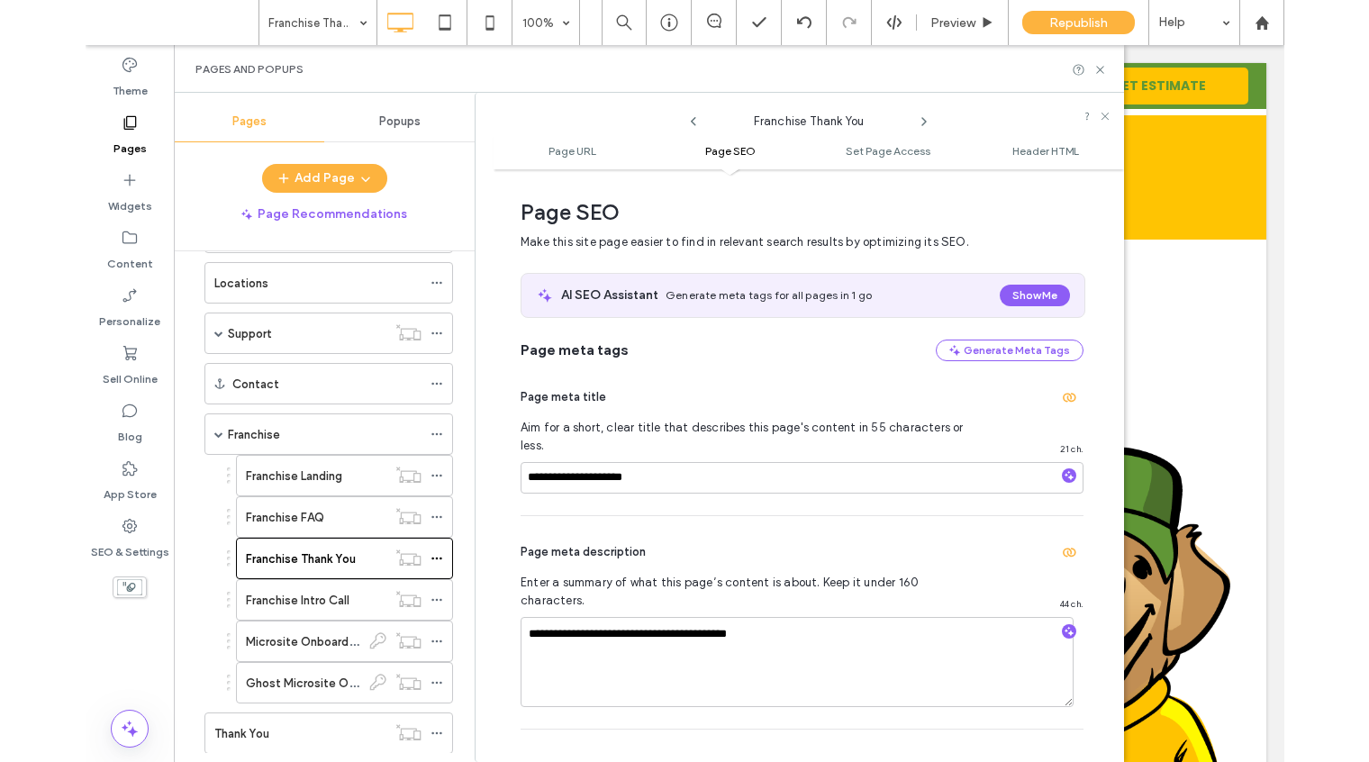
scroll to position [0, 0]
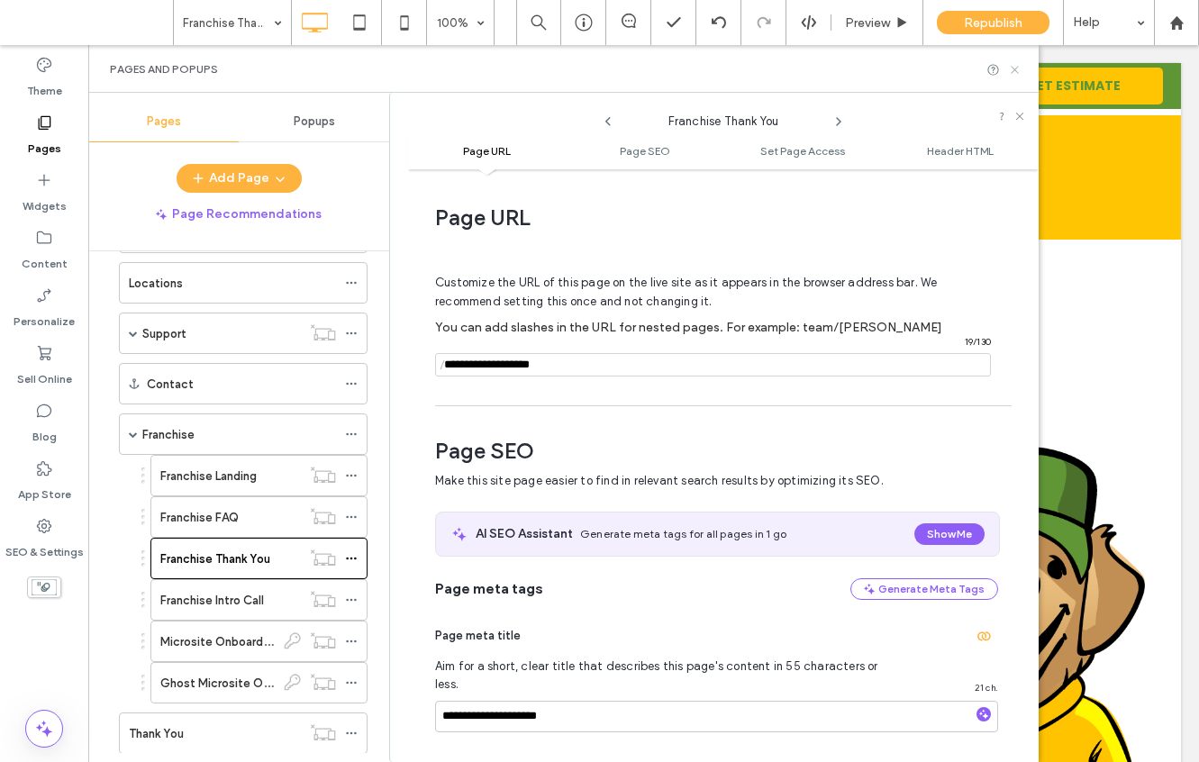
click at [1017, 71] on use at bounding box center [1013, 69] width 7 height 7
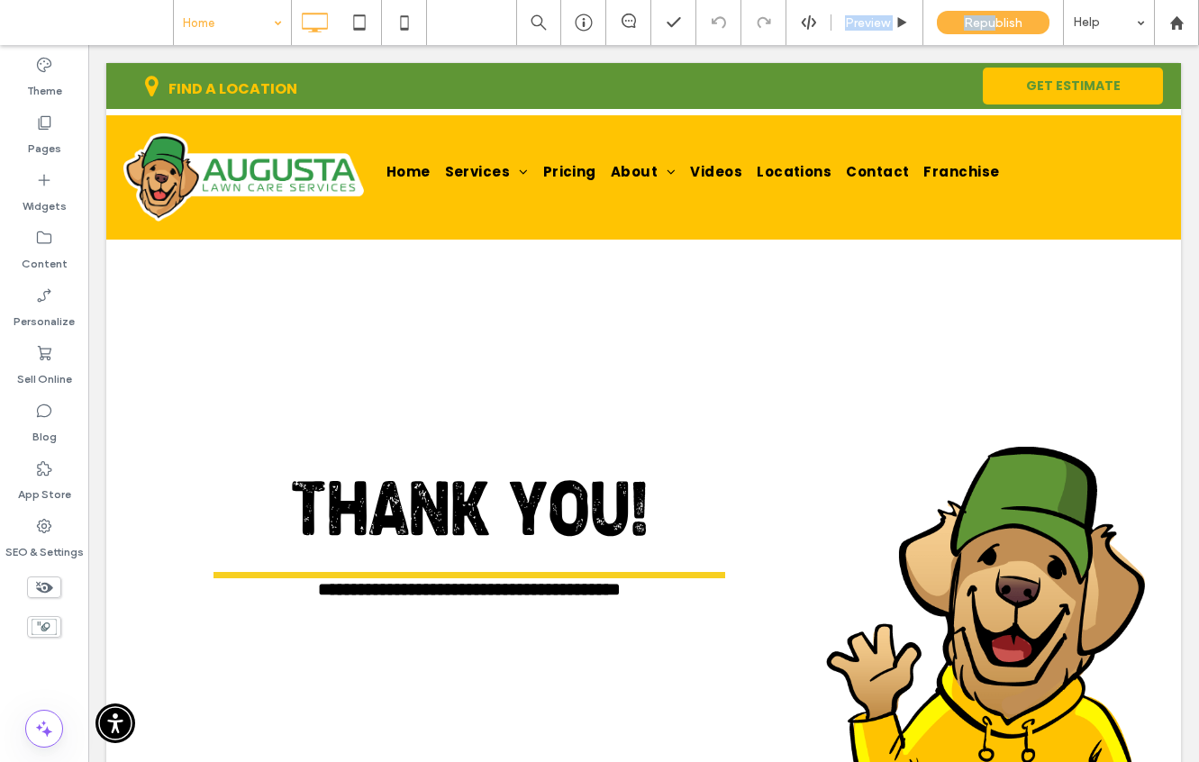
drag, startPoint x: 994, startPoint y: 20, endPoint x: 809, endPoint y: -81, distance: 211.1
click at [809, 0] on html ".wqwq-1{fill:#231f20;} .cls-1q, .cls-2q { fill-rule: evenodd; } .cls-2q { fill:…" at bounding box center [599, 381] width 1199 height 762
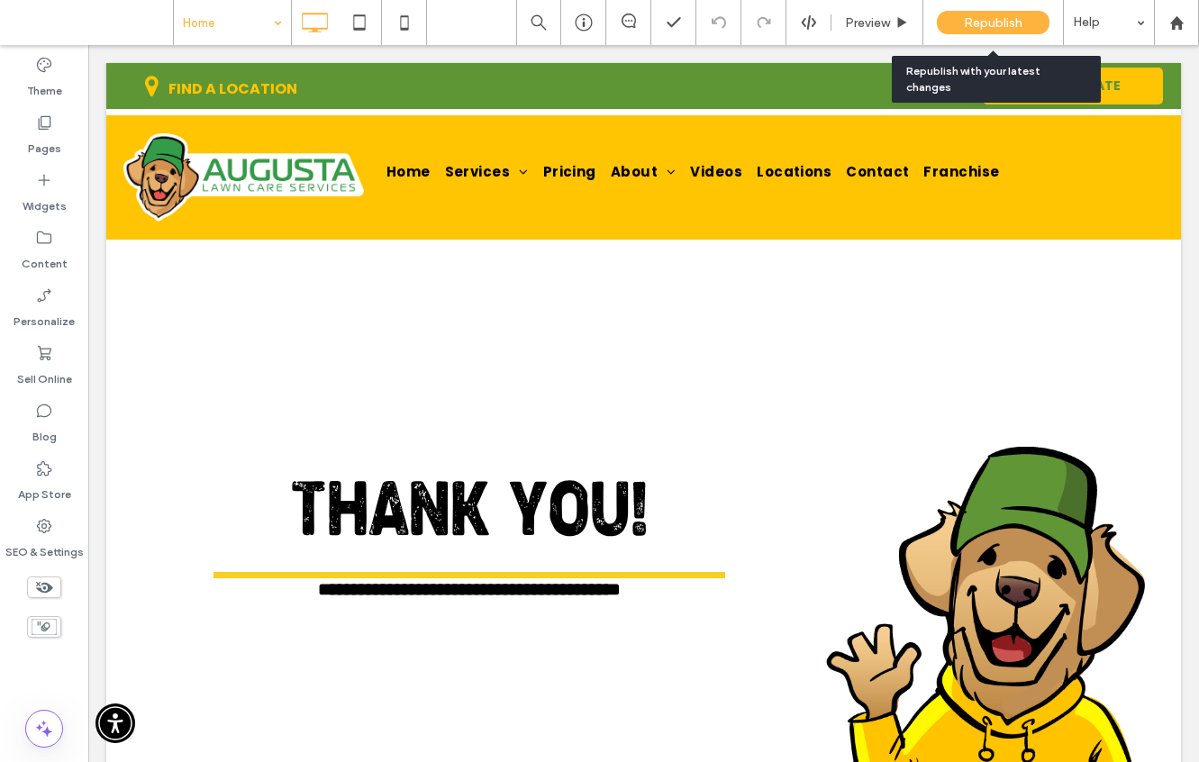
click at [1006, 20] on span "Republish" at bounding box center [993, 22] width 59 height 15
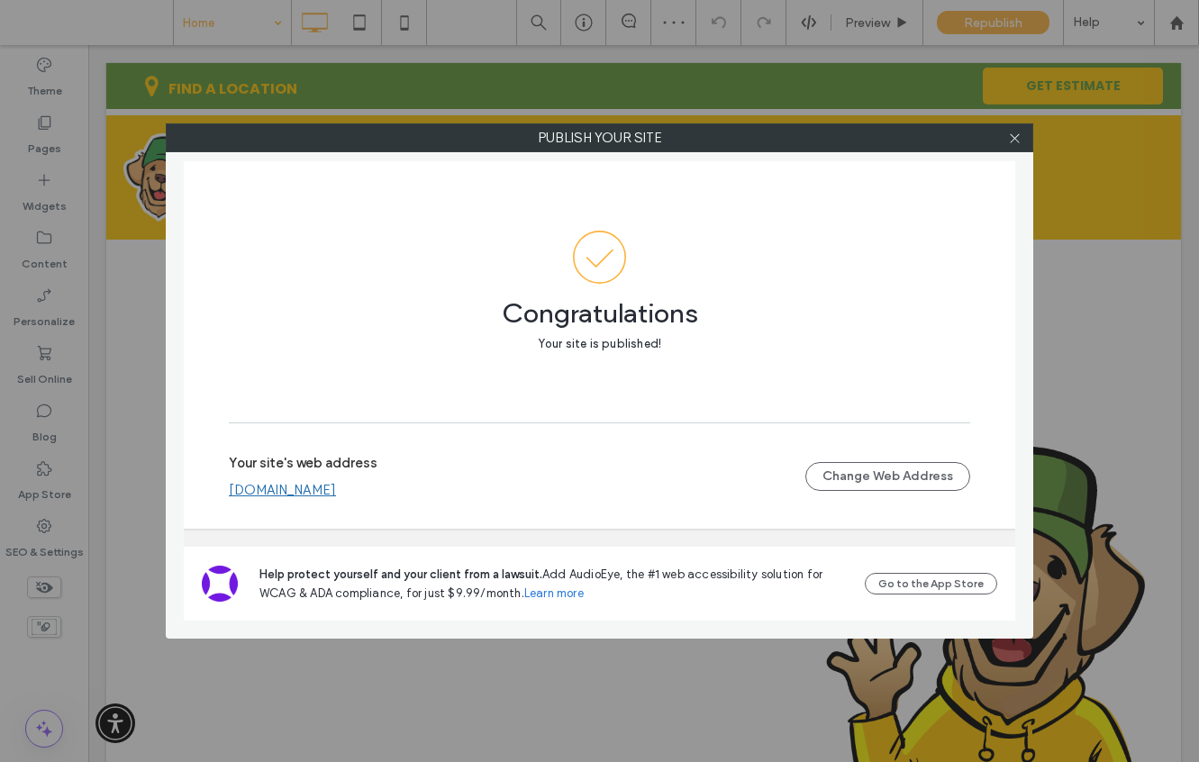
click at [336, 484] on link "www.augustalawncareservices.com" at bounding box center [282, 490] width 107 height 16
click at [336, 493] on link "www.augustalawncareservices.com" at bounding box center [282, 490] width 107 height 16
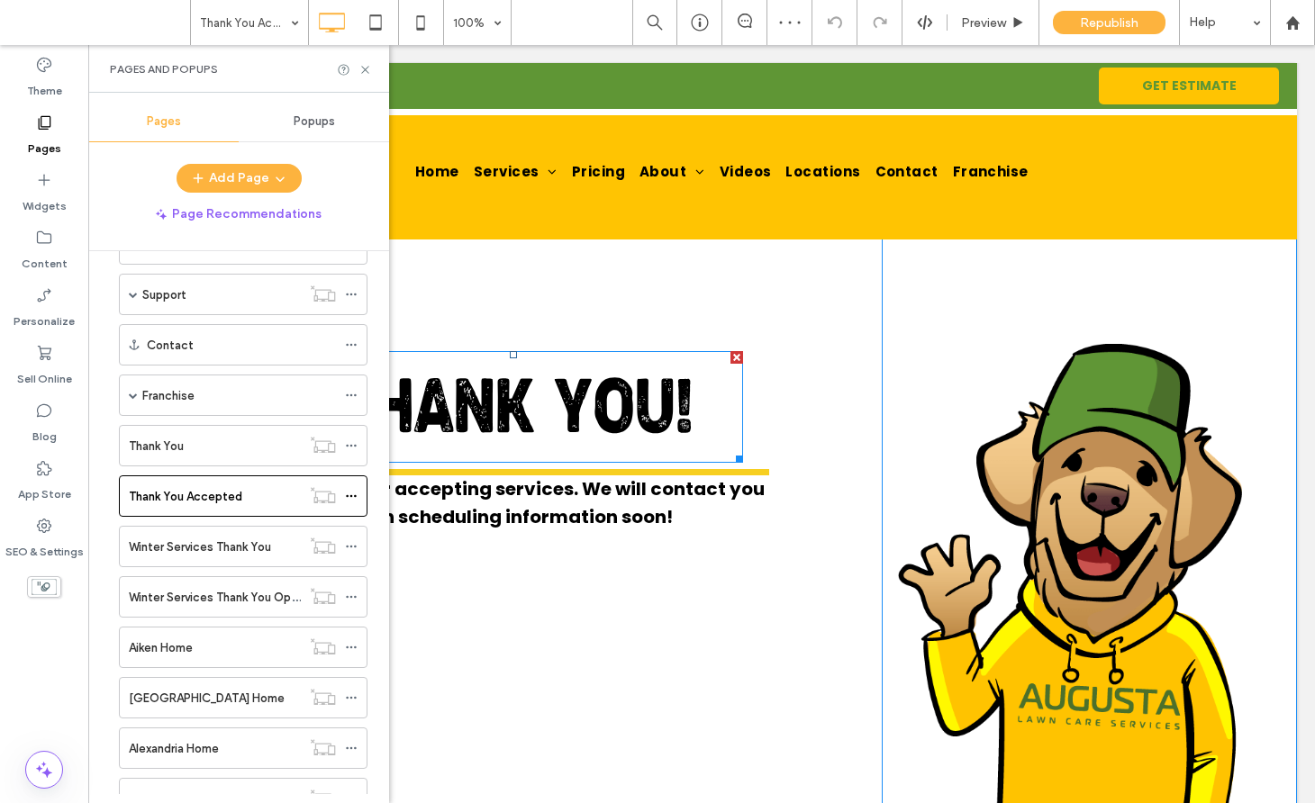
scroll to position [131, 0]
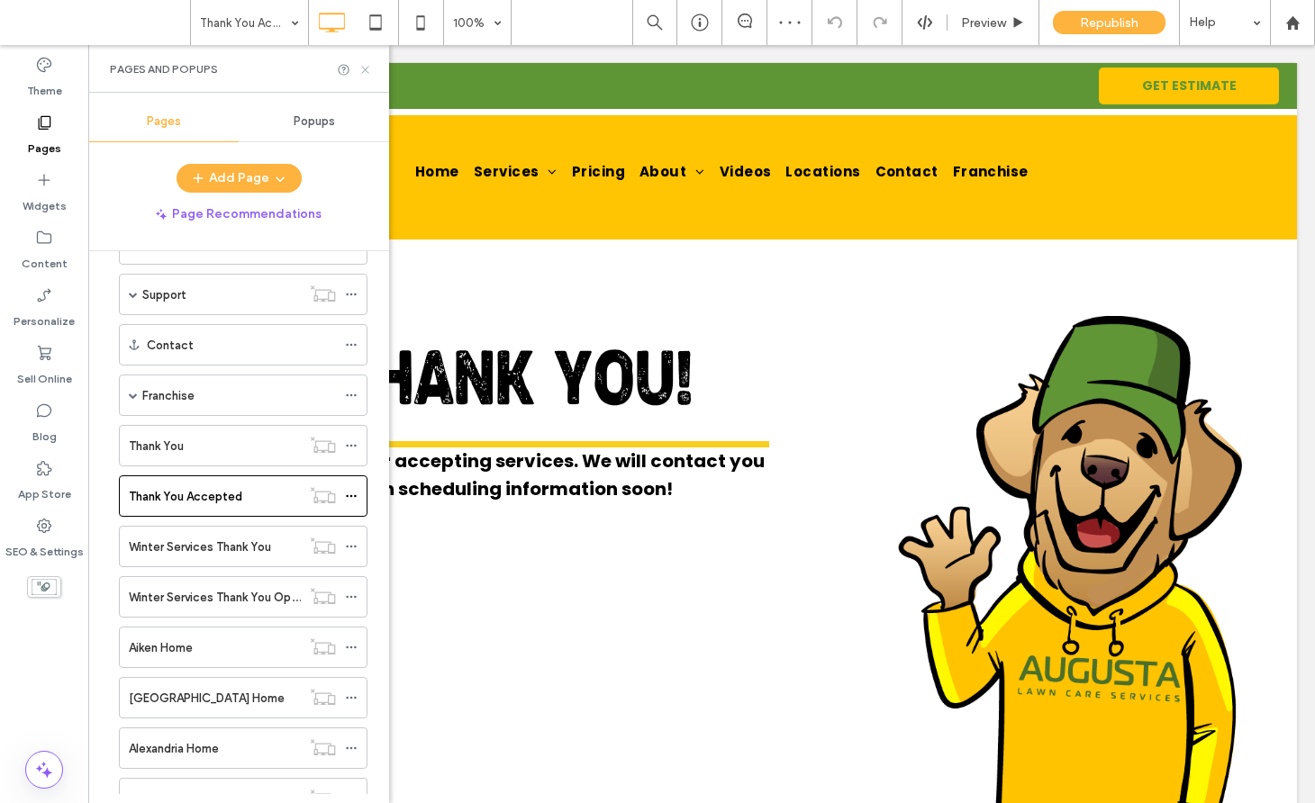
click at [365, 68] on use at bounding box center [364, 69] width 7 height 7
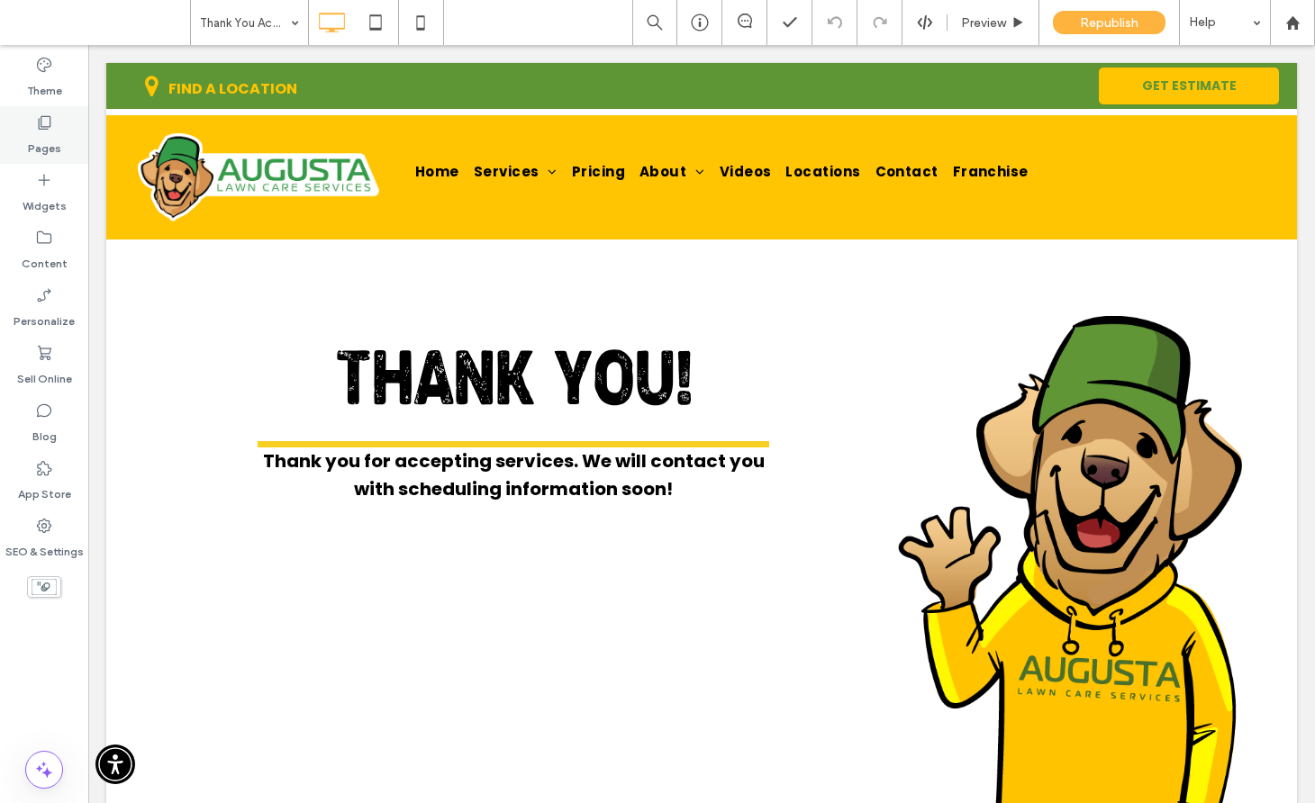
click at [46, 149] on label "Pages" at bounding box center [44, 143] width 33 height 25
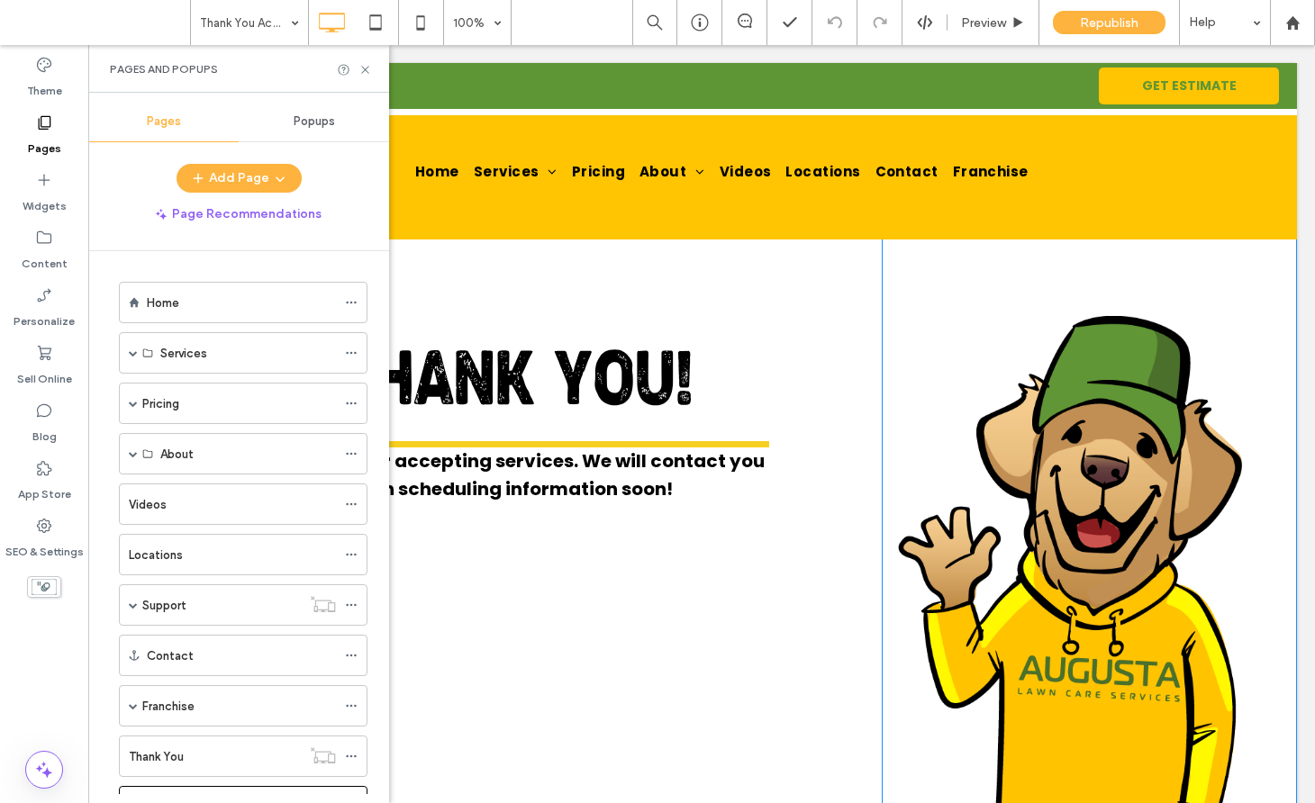
click at [523, 530] on div "THANK YOU! Thank you for accepting services. We will contact you with schedulin…" at bounding box center [521, 522] width 720 height 701
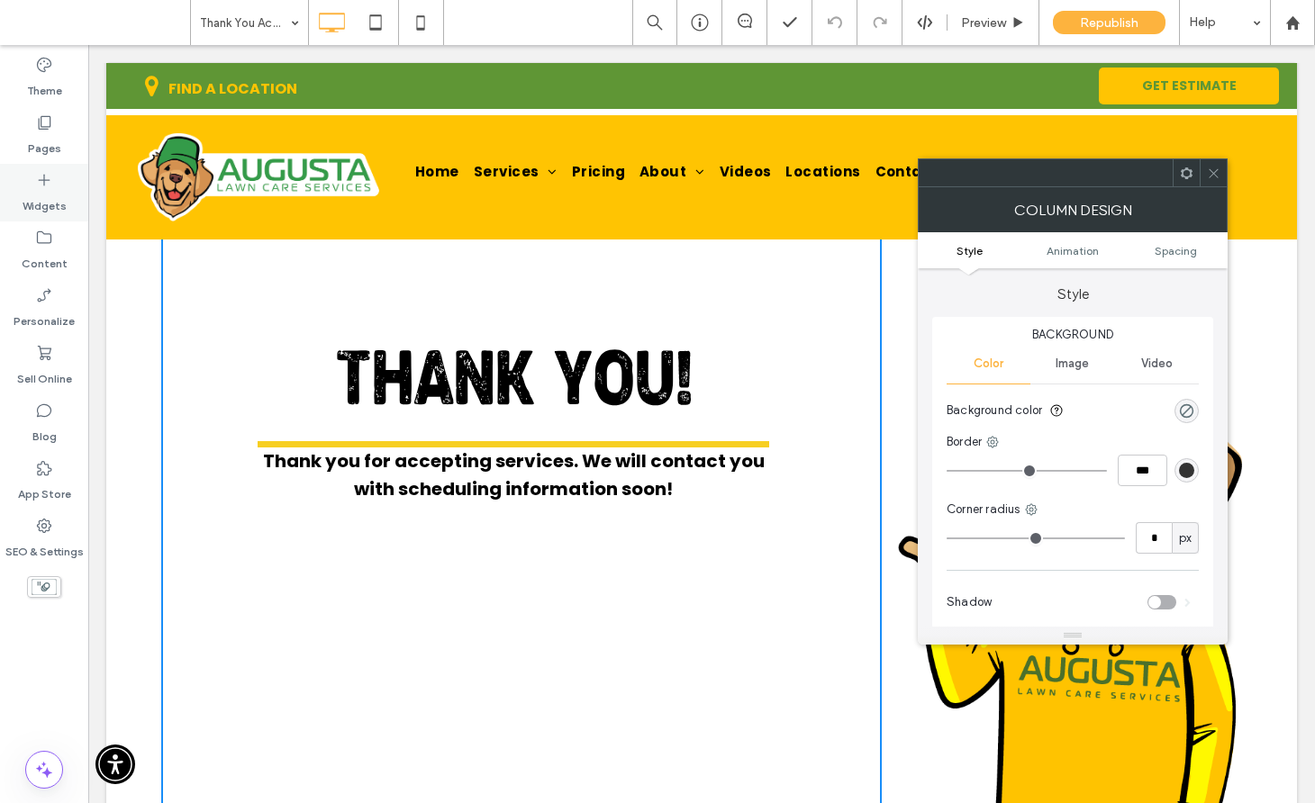
click at [40, 180] on use at bounding box center [45, 181] width 12 height 12
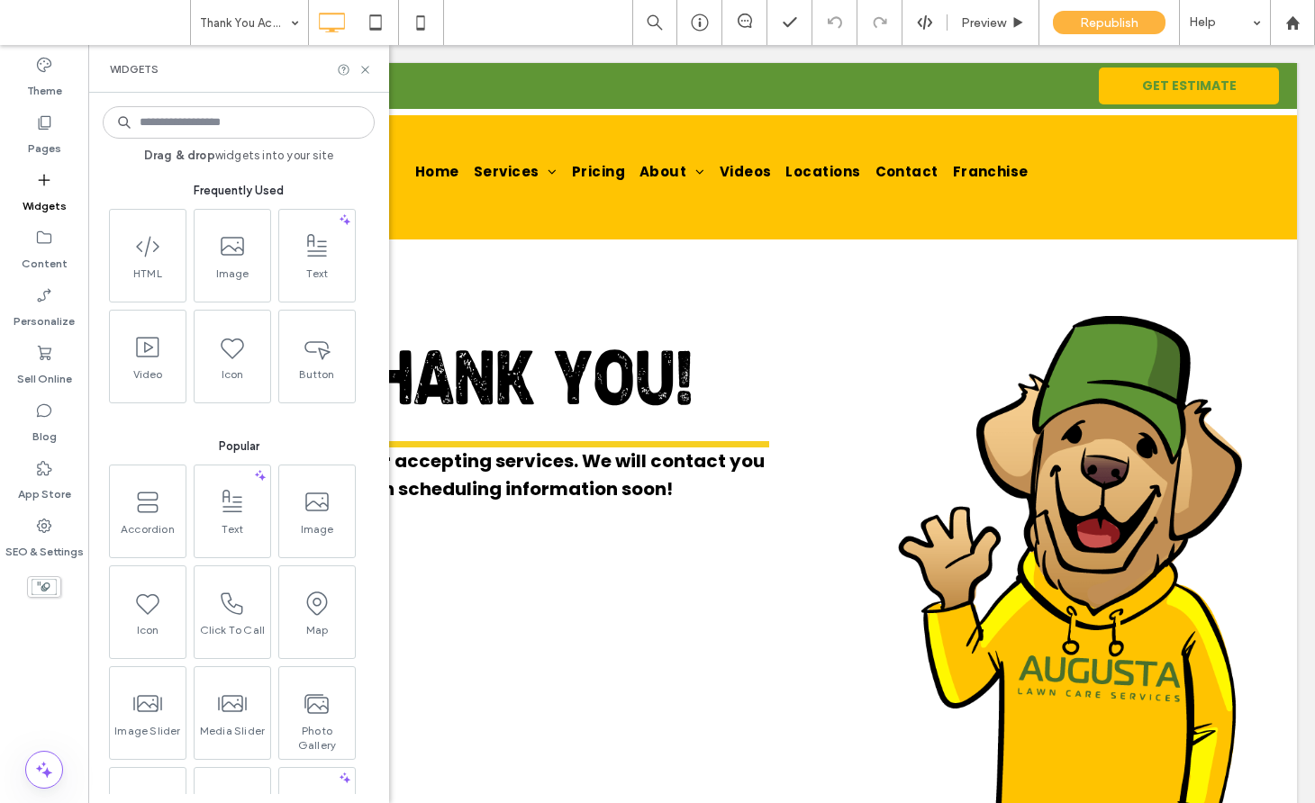
click at [181, 122] on input at bounding box center [239, 122] width 272 height 32
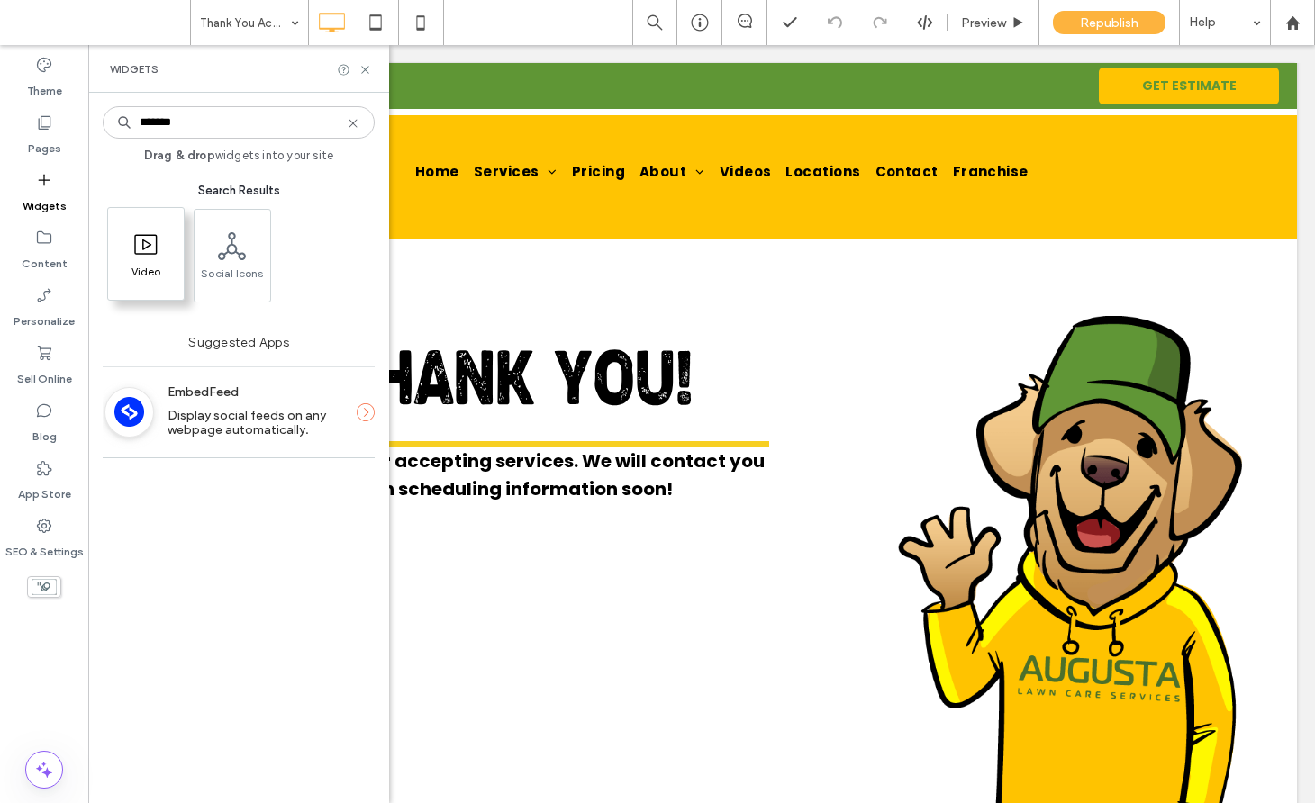
type input "*******"
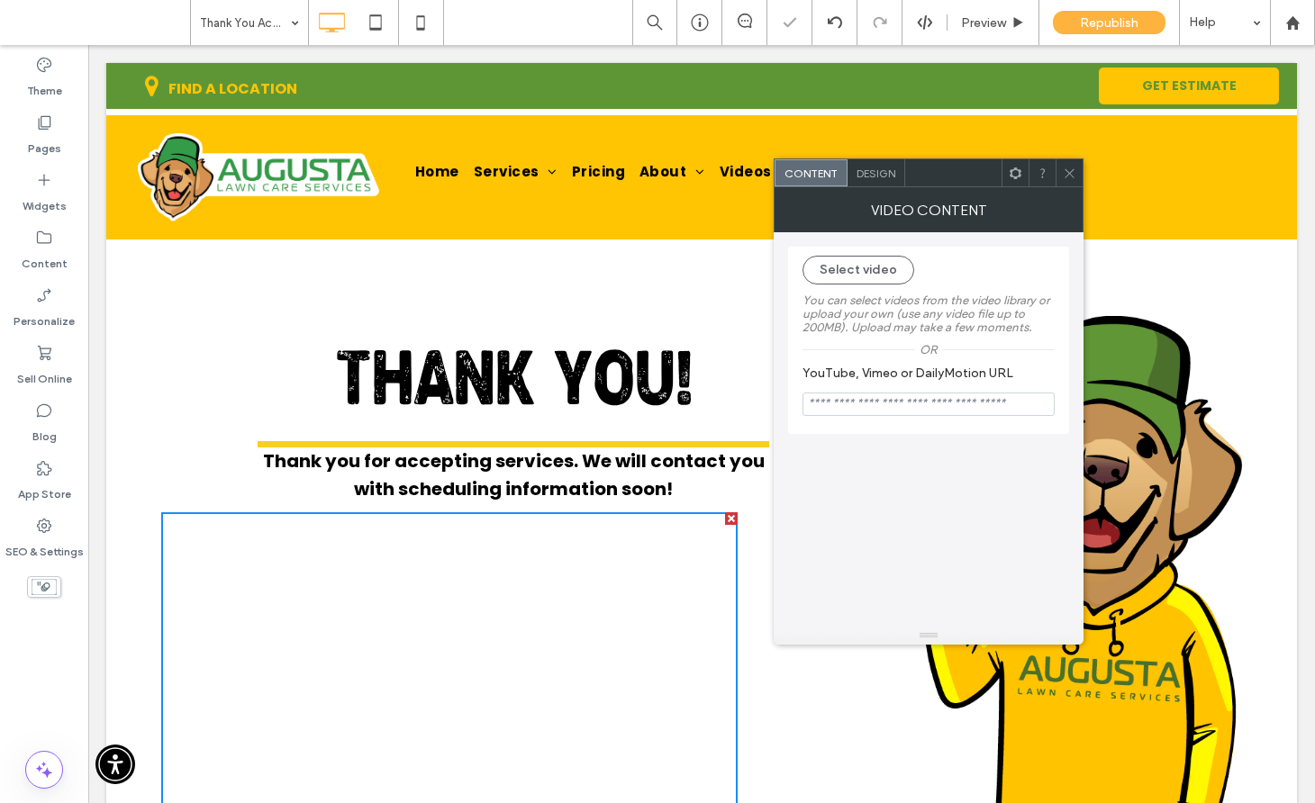
click at [872, 403] on input "YouTube, Vimeo or DailyMotion URL" at bounding box center [928, 404] width 252 height 23
paste input "**********"
type input "**********"
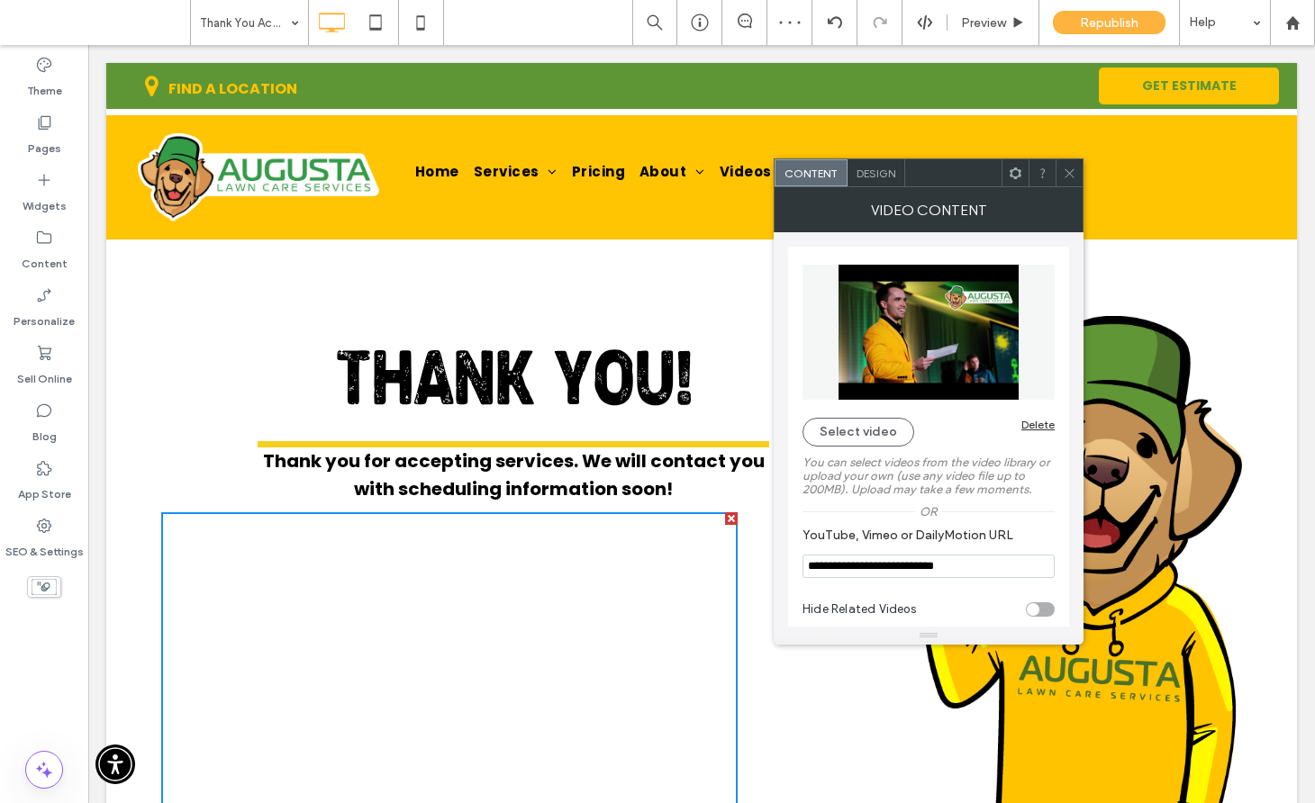
click at [1066, 176] on use at bounding box center [1068, 172] width 9 height 9
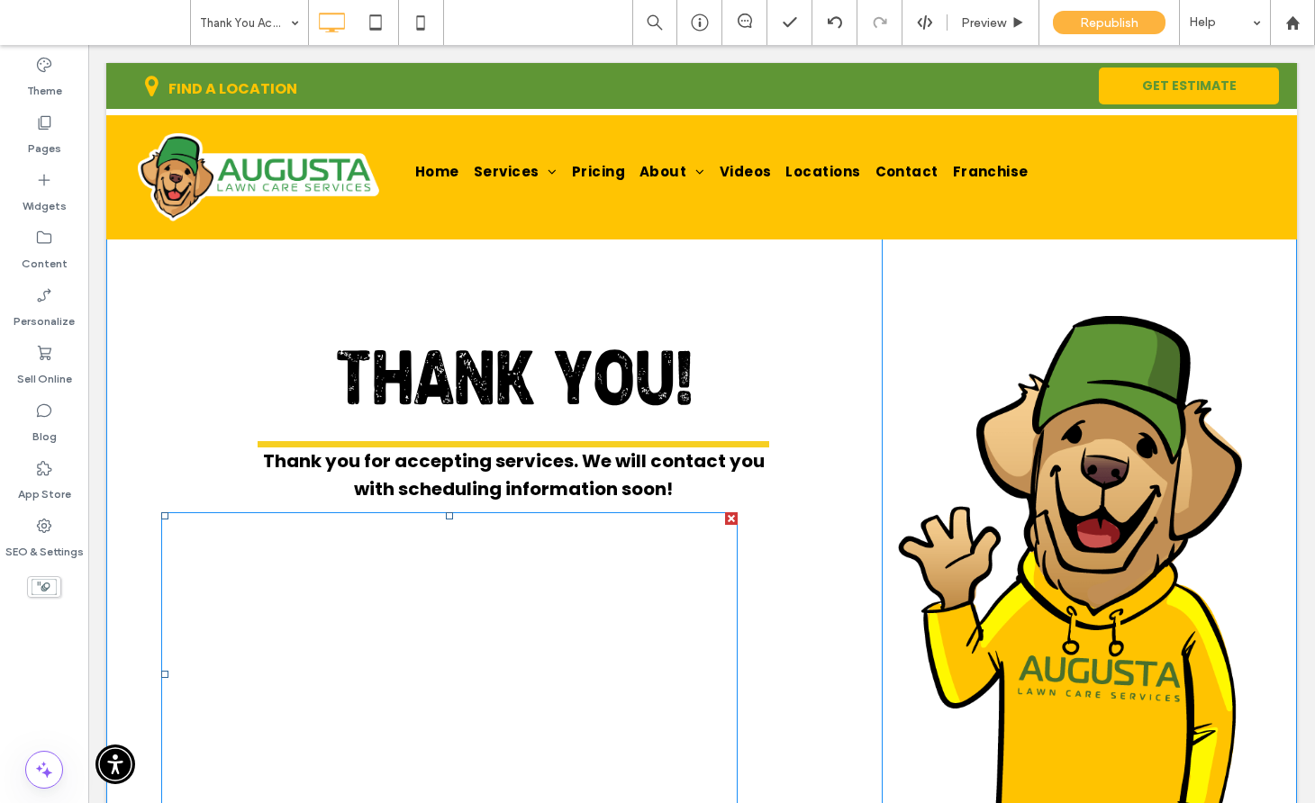
click at [575, 627] on span at bounding box center [449, 674] width 576 height 324
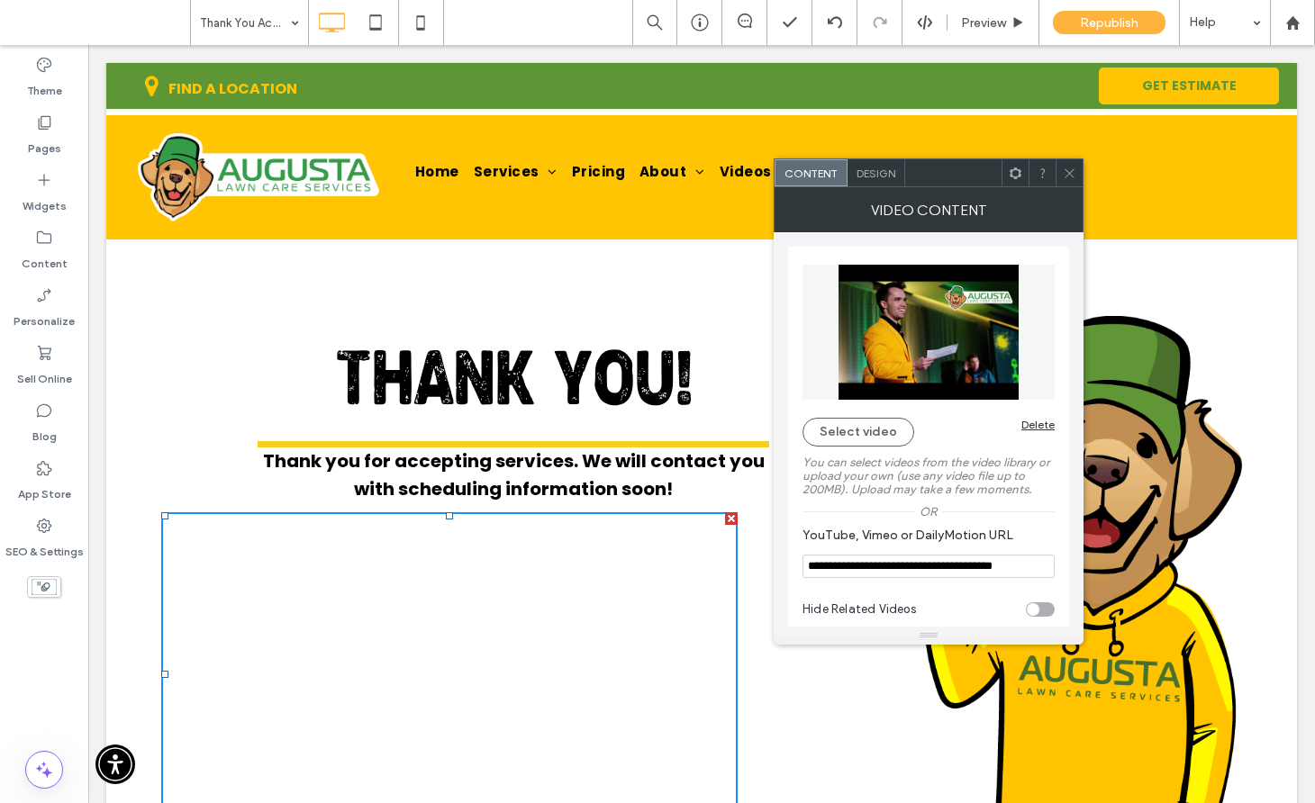
click at [1063, 171] on icon at bounding box center [1070, 174] width 14 height 14
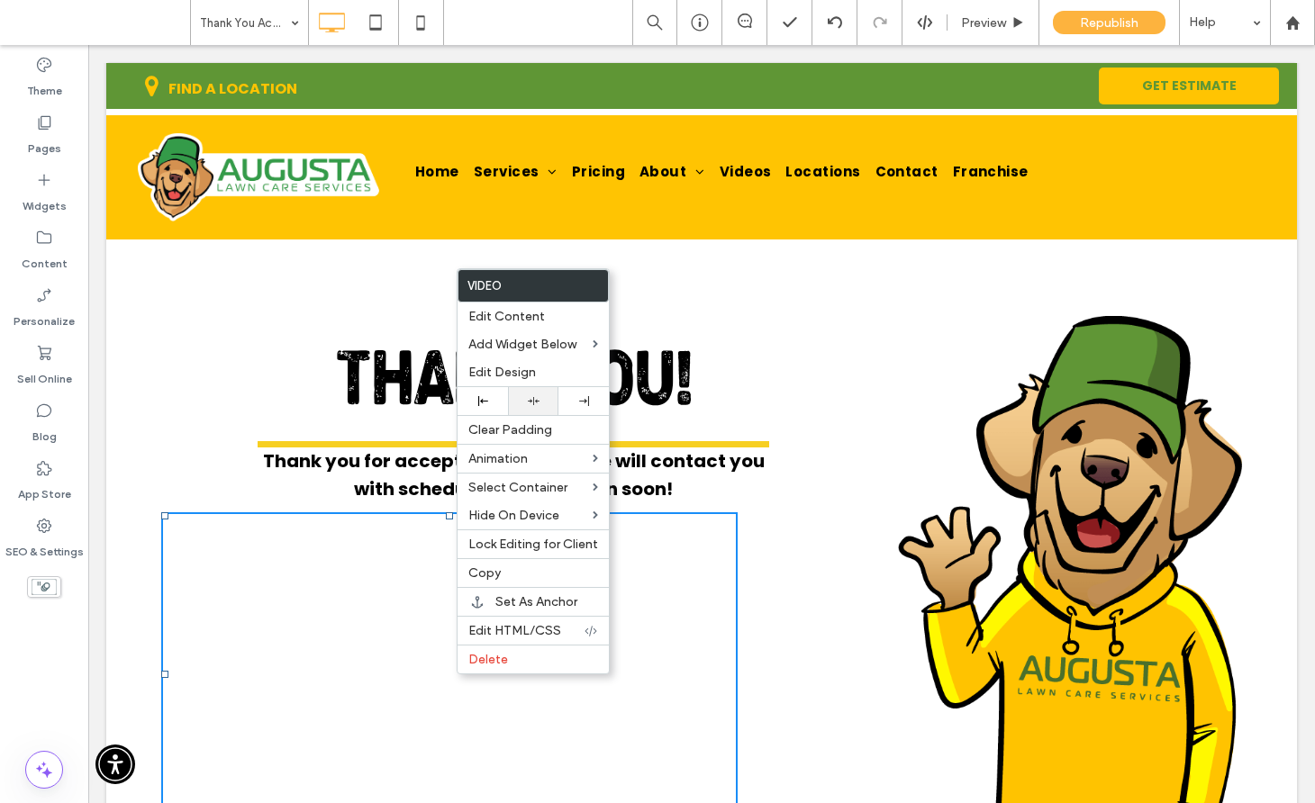
click at [534, 403] on icon at bounding box center [534, 401] width 12 height 12
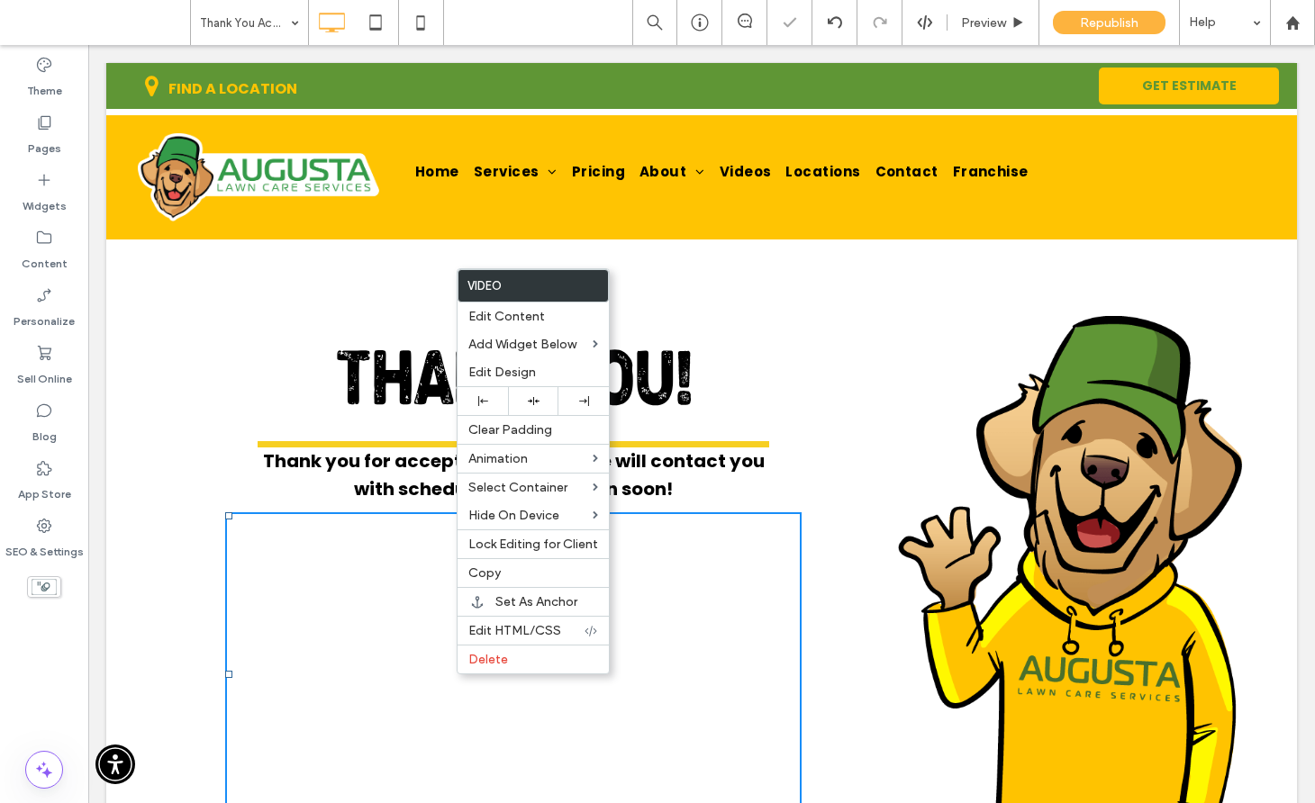
click at [702, 275] on div "THANK YOU! Thank you for accepting services. We will contact you with schedulin…" at bounding box center [521, 522] width 720 height 701
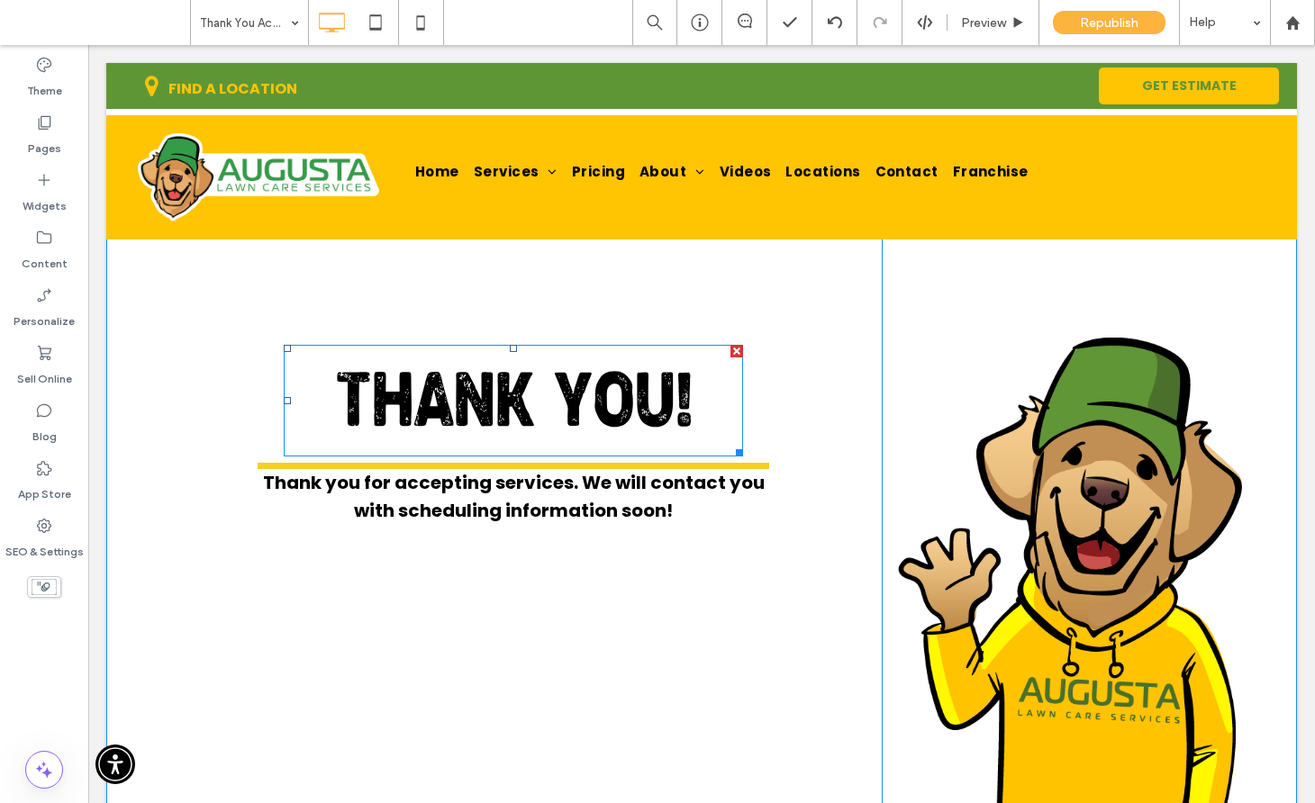
scroll to position [307, 0]
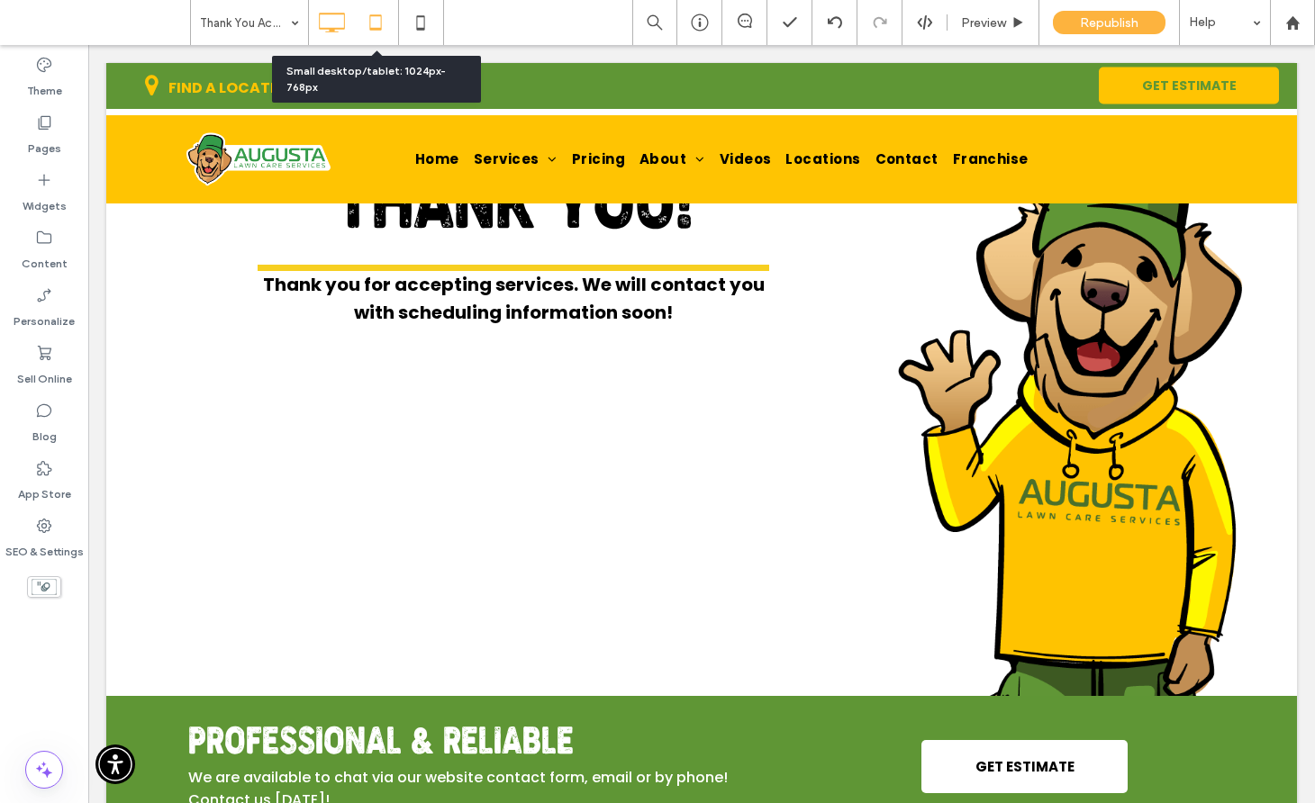
click at [384, 14] on icon at bounding box center [375, 23] width 36 height 36
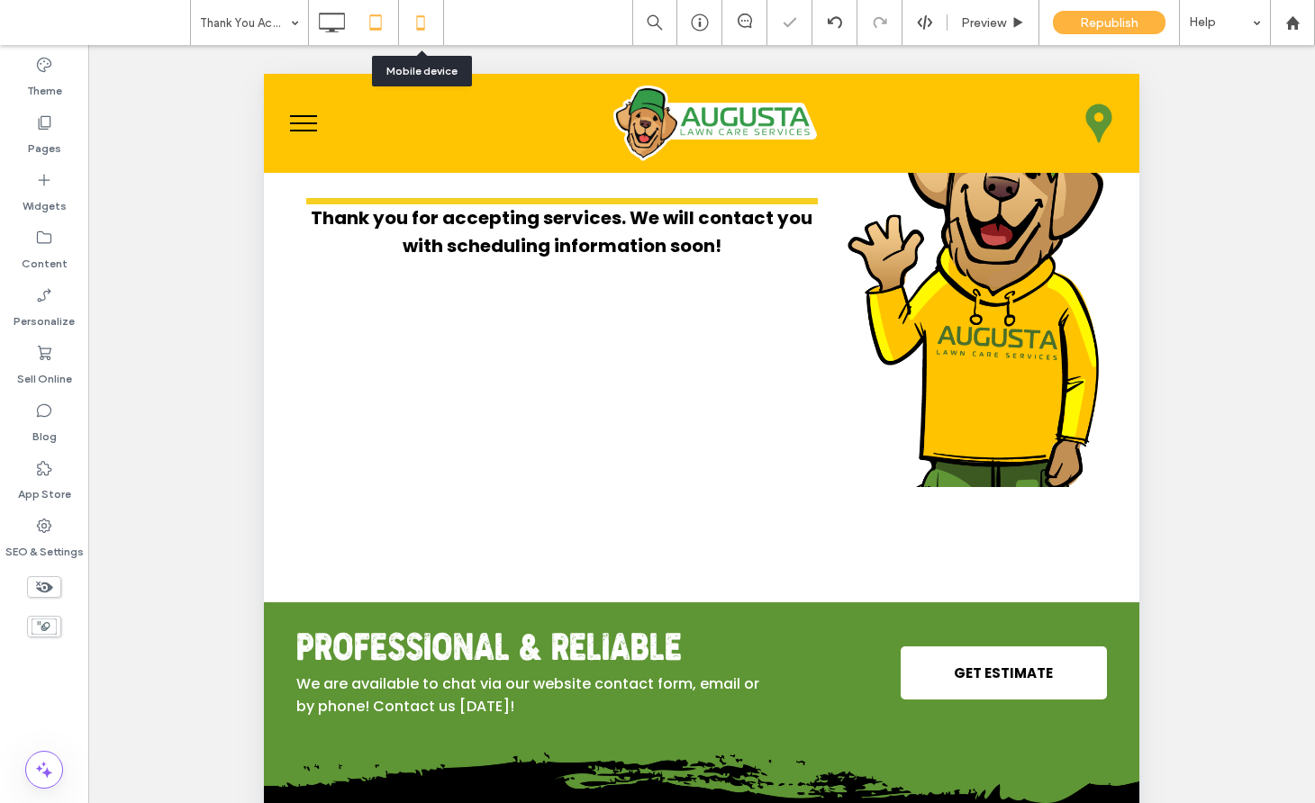
click at [430, 22] on icon at bounding box center [421, 23] width 36 height 36
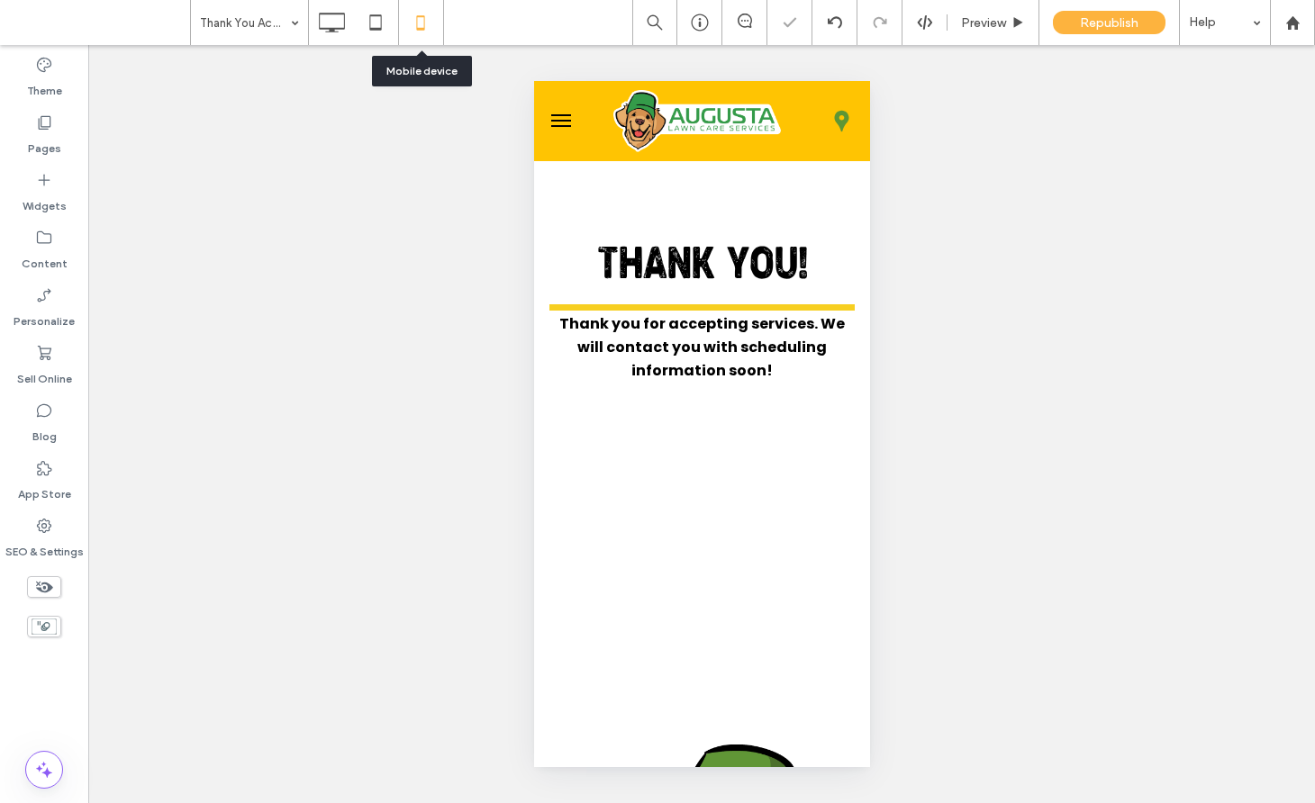
scroll to position [0, 0]
click at [327, 24] on icon at bounding box center [331, 23] width 36 height 36
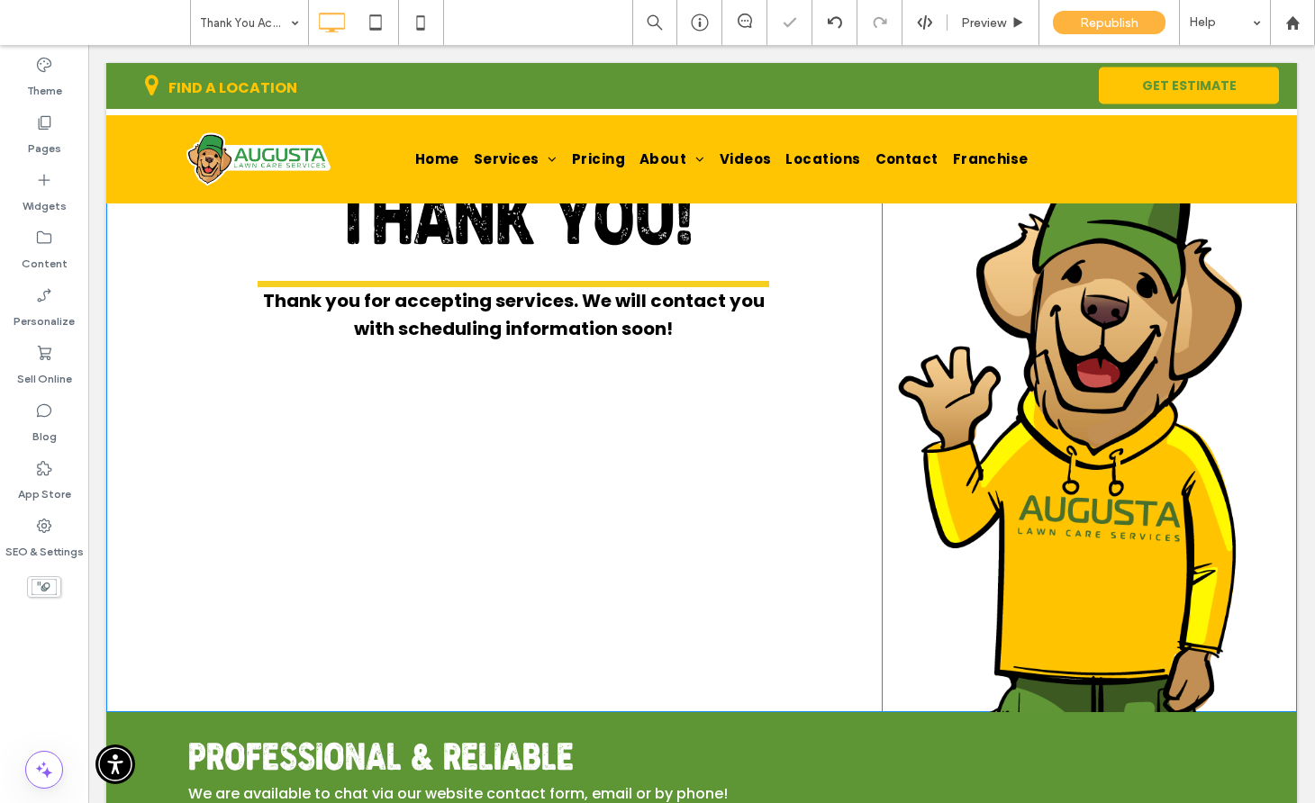
scroll to position [269, 0]
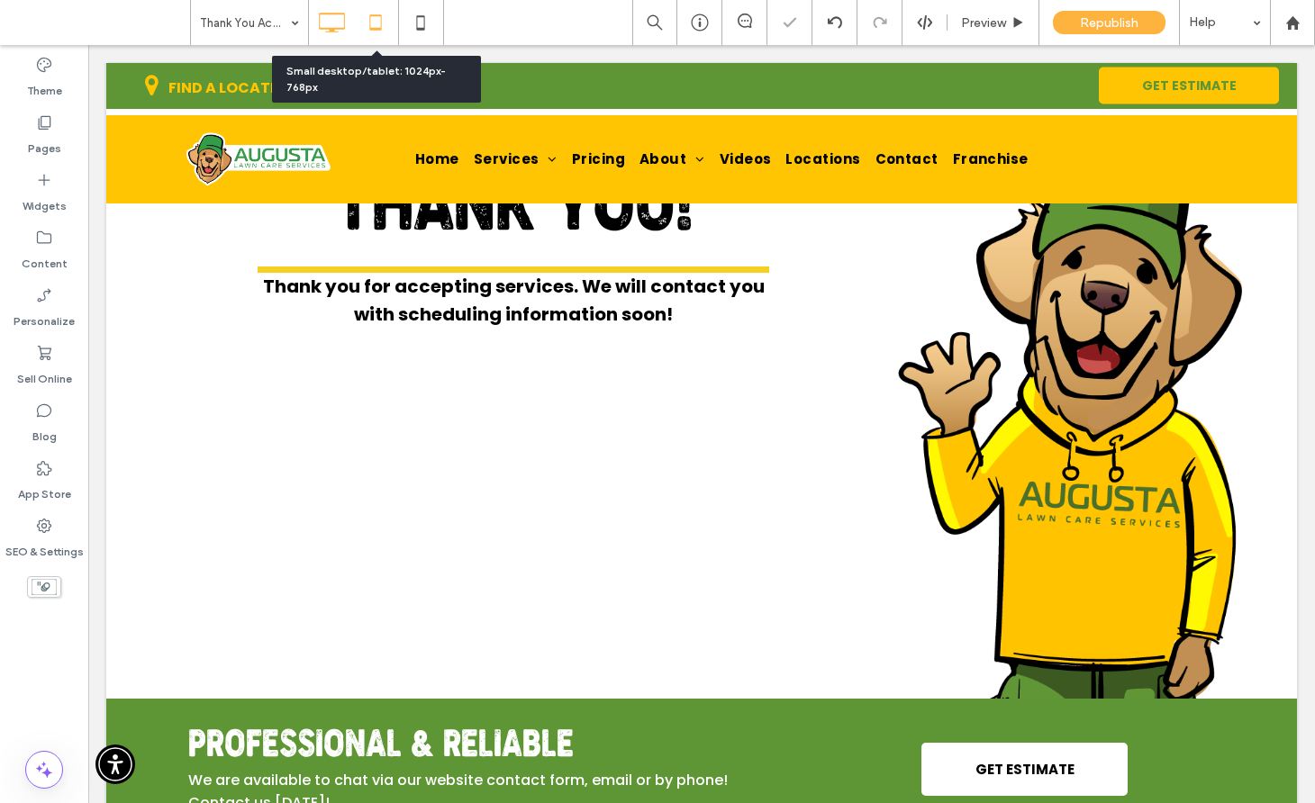
click at [370, 24] on use at bounding box center [376, 21] width 12 height 15
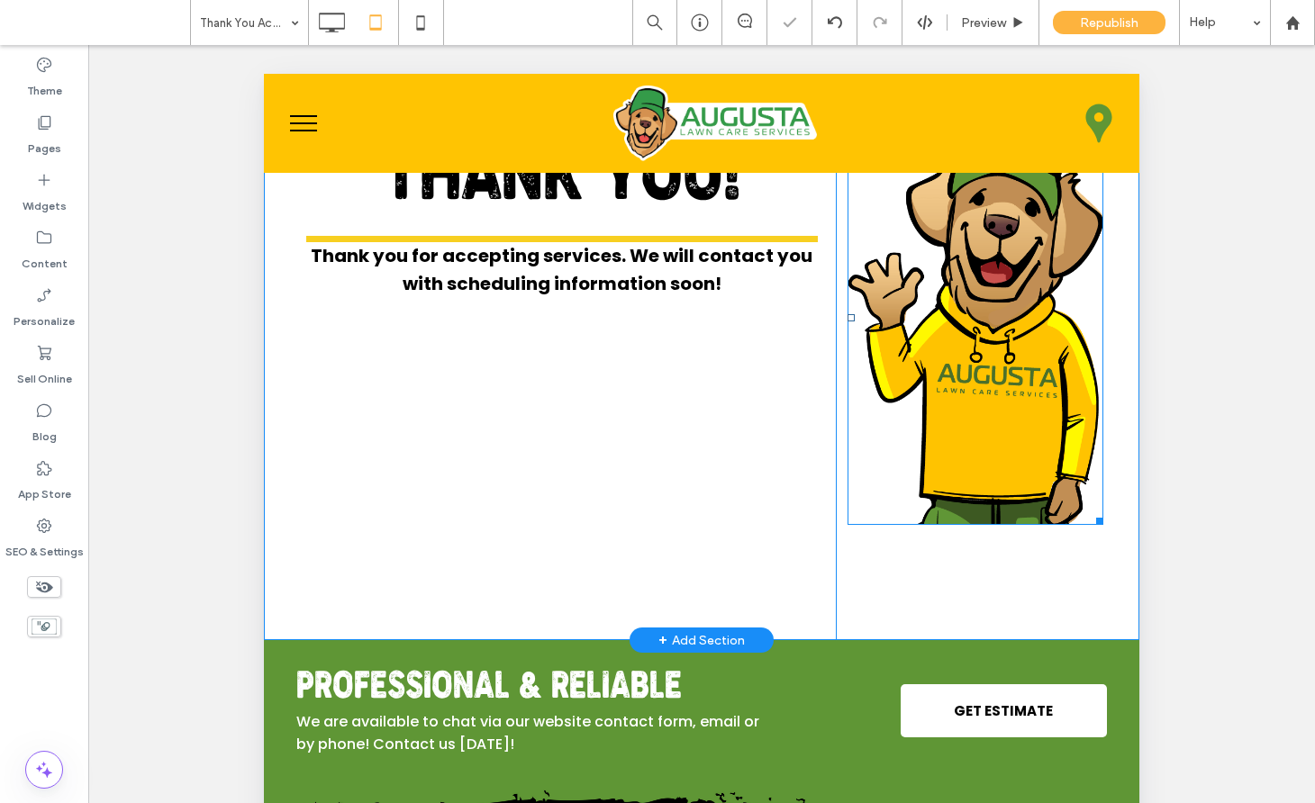
click at [966, 479] on img at bounding box center [975, 318] width 256 height 414
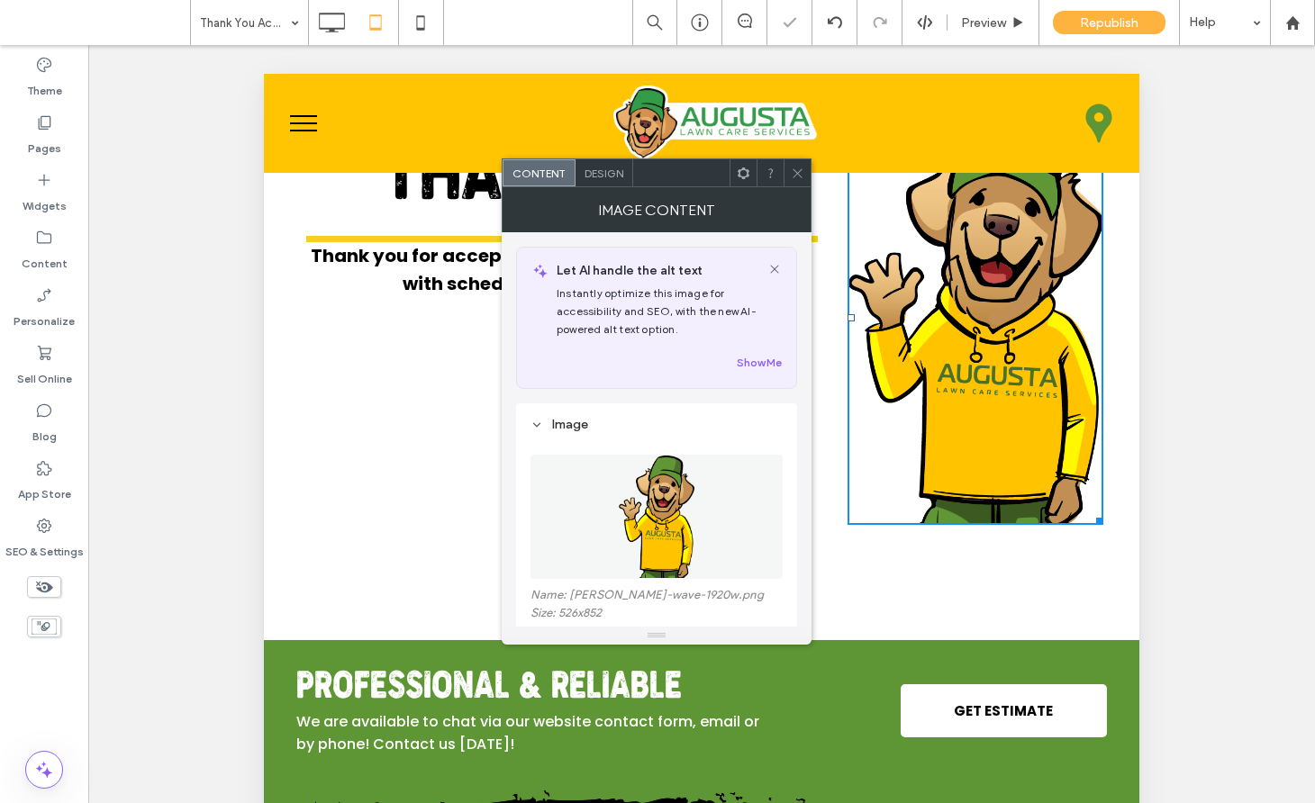
click at [962, 567] on div "Click To Paste" at bounding box center [969, 304] width 267 height 674
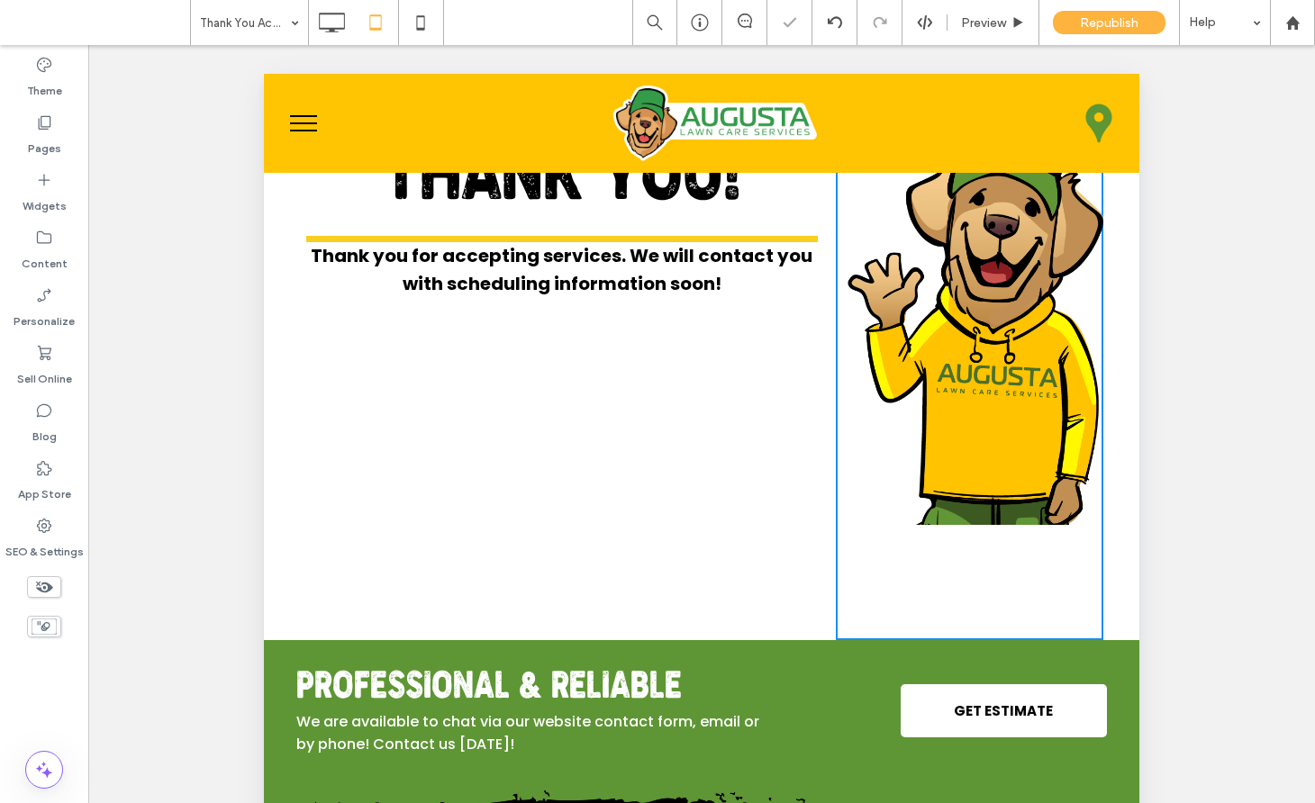
click at [962, 568] on div "Click To Paste" at bounding box center [969, 304] width 267 height 674
click at [960, 460] on img at bounding box center [975, 318] width 256 height 414
click at [913, 492] on img at bounding box center [975, 318] width 256 height 414
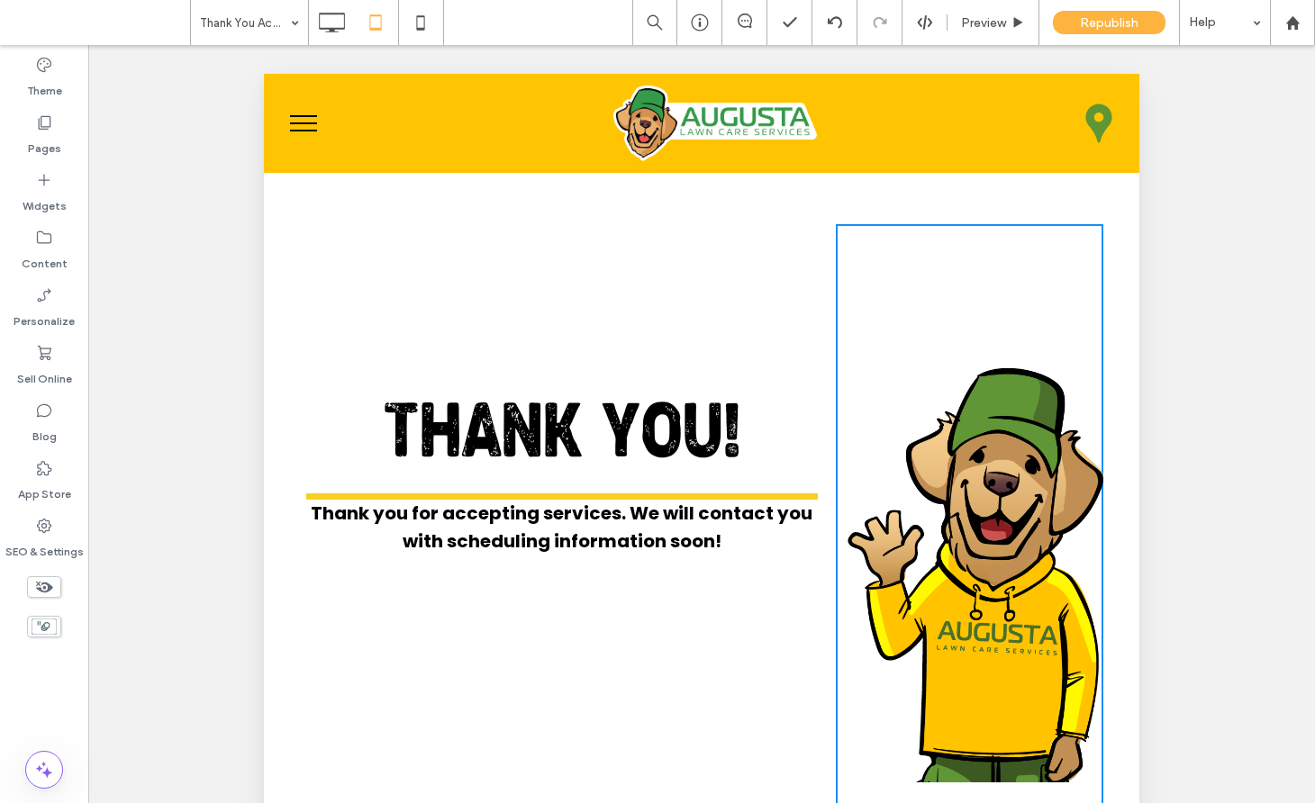
click at [955, 515] on img at bounding box center [975, 575] width 256 height 414
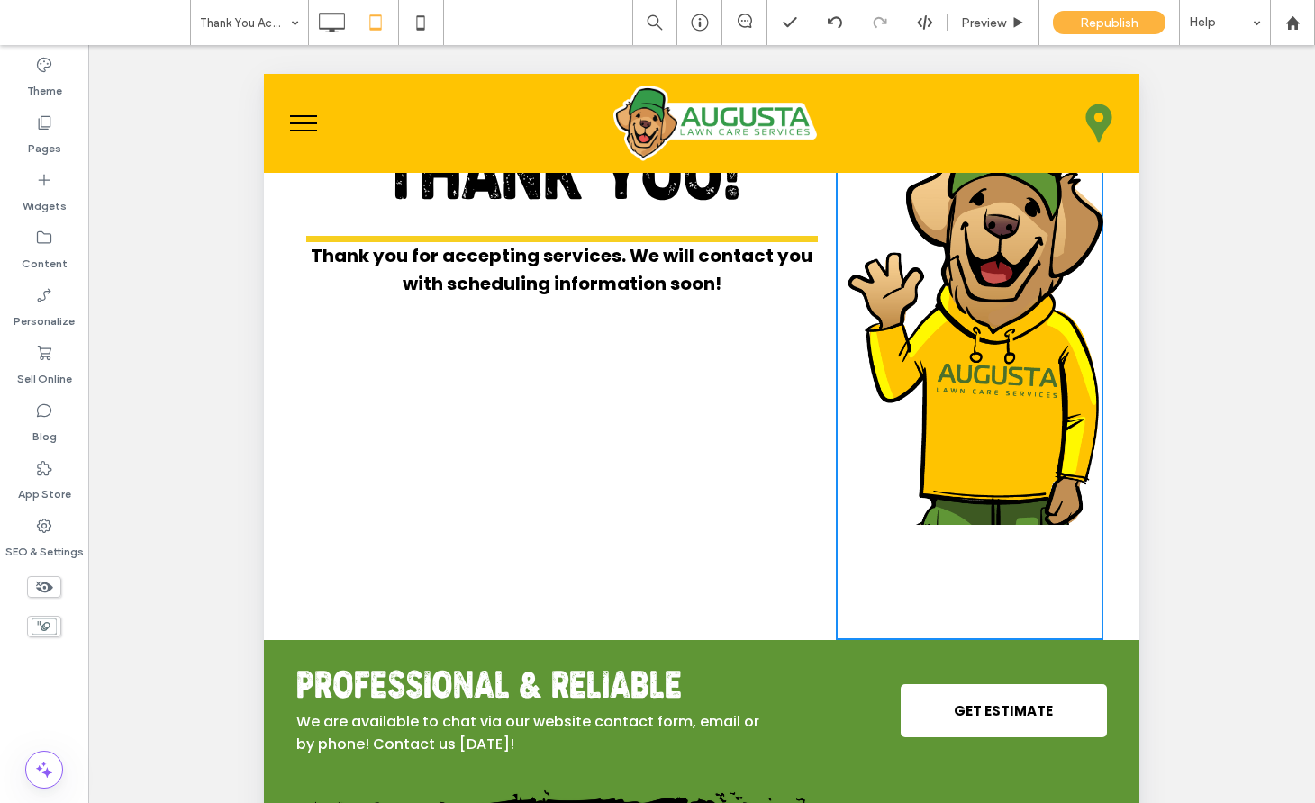
click at [1013, 398] on img at bounding box center [975, 318] width 256 height 414
click at [801, 293] on div "Thank you for accepting services. We will contact you with scheduling informati…" at bounding box center [561, 270] width 511 height 56
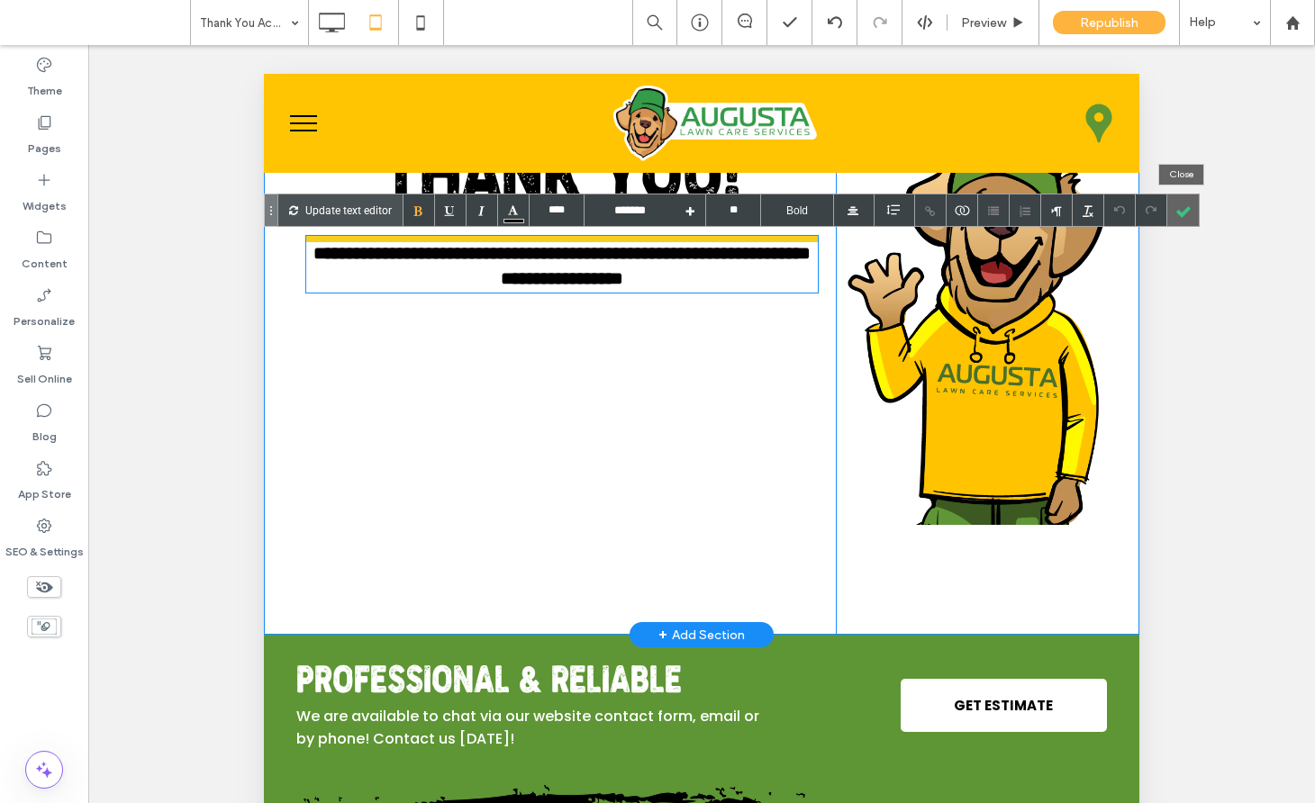
click at [1181, 213] on div at bounding box center [1183, 211] width 32 height 32
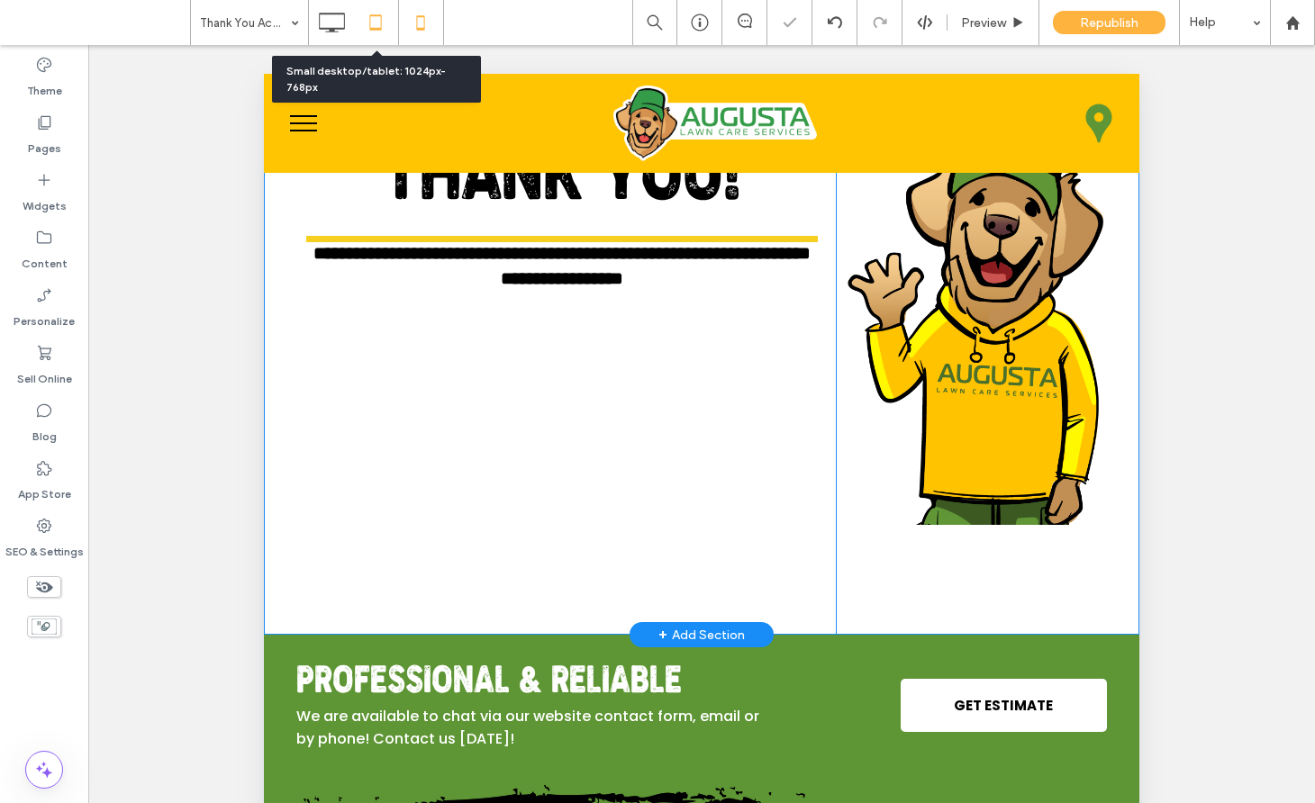
click at [403, 11] on icon at bounding box center [421, 23] width 36 height 36
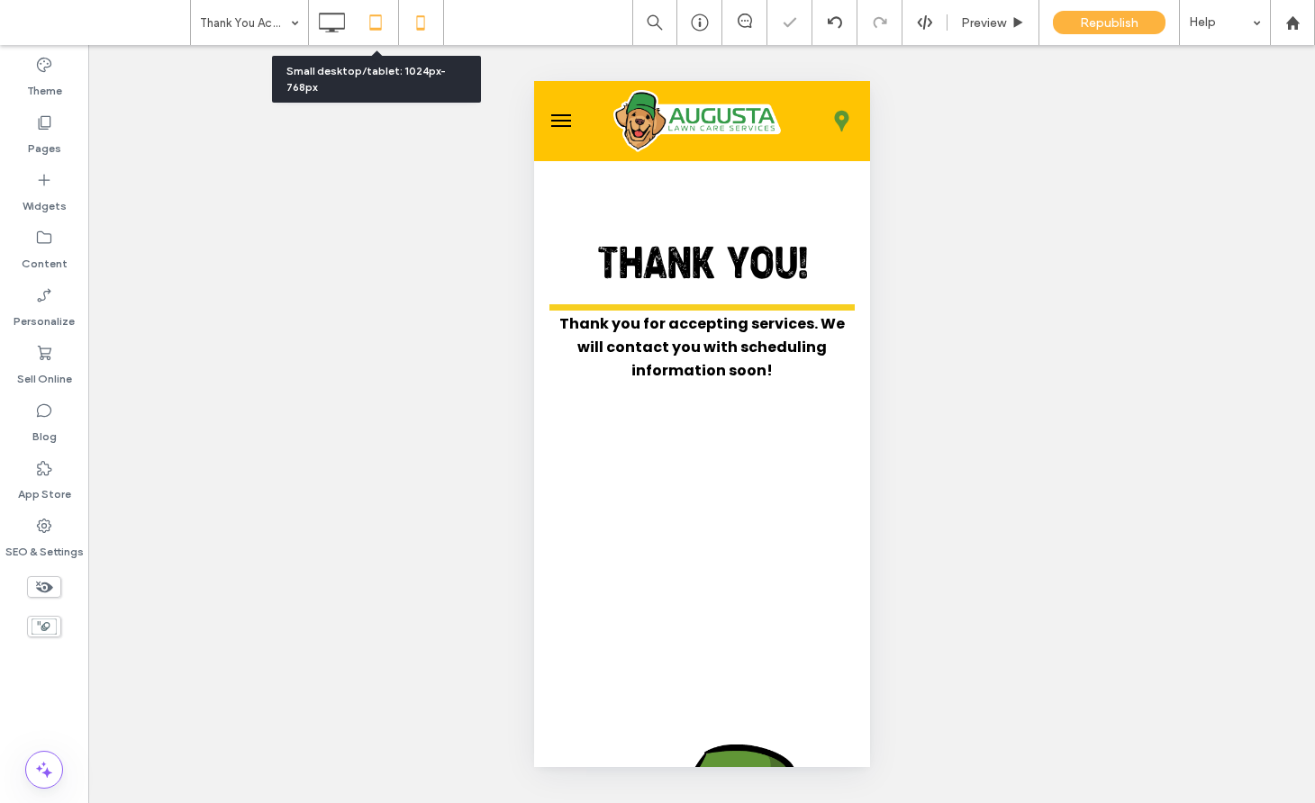
scroll to position [0, 0]
click at [380, 24] on use at bounding box center [376, 21] width 12 height 15
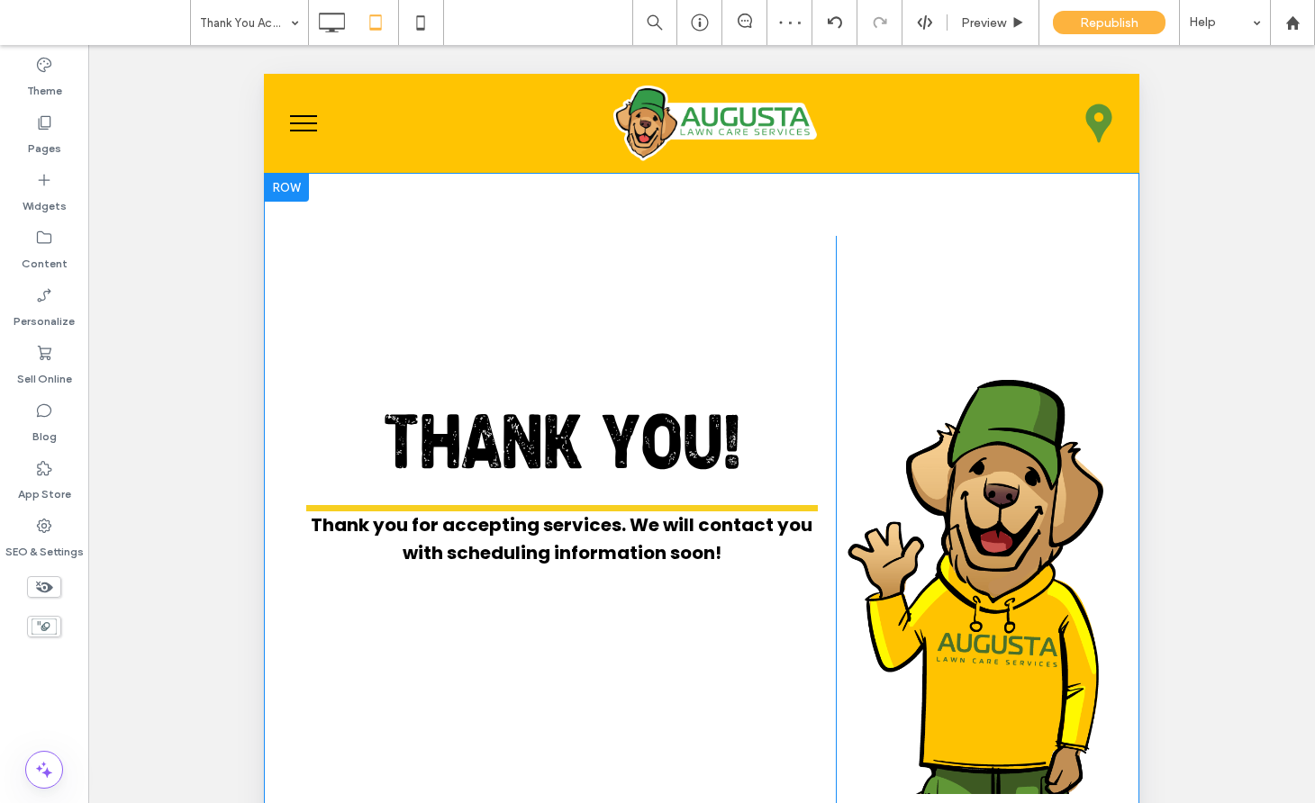
click at [306, 193] on div at bounding box center [286, 187] width 45 height 29
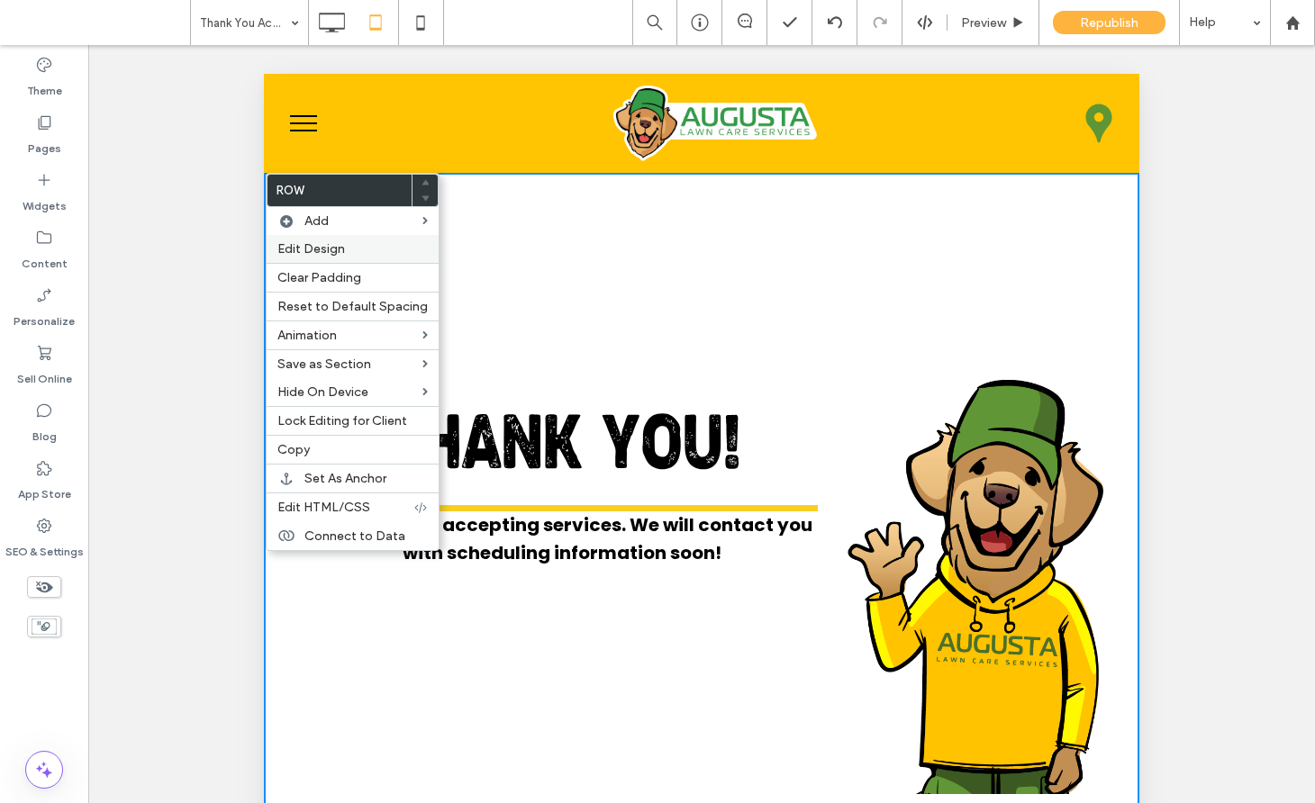
click at [321, 252] on span "Edit Design" at bounding box center [311, 248] width 68 height 15
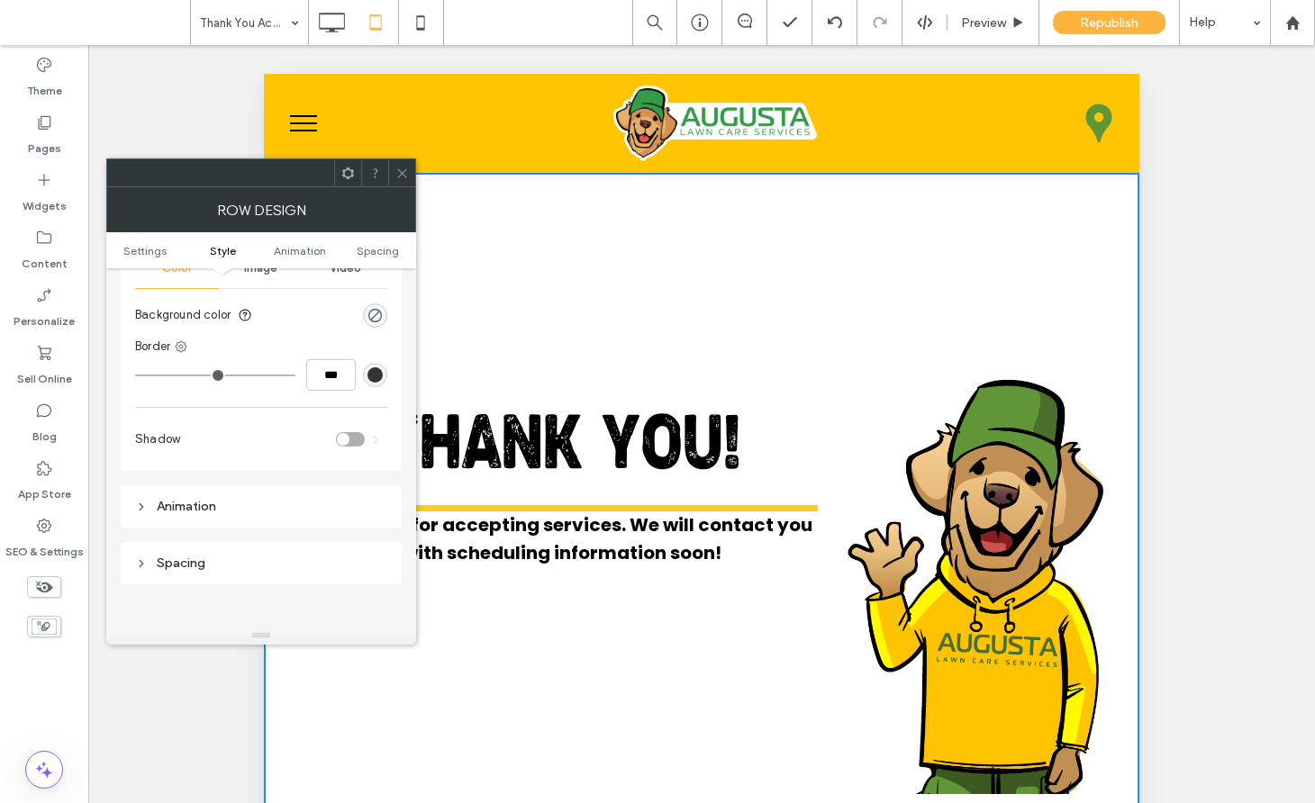
scroll to position [266, 0]
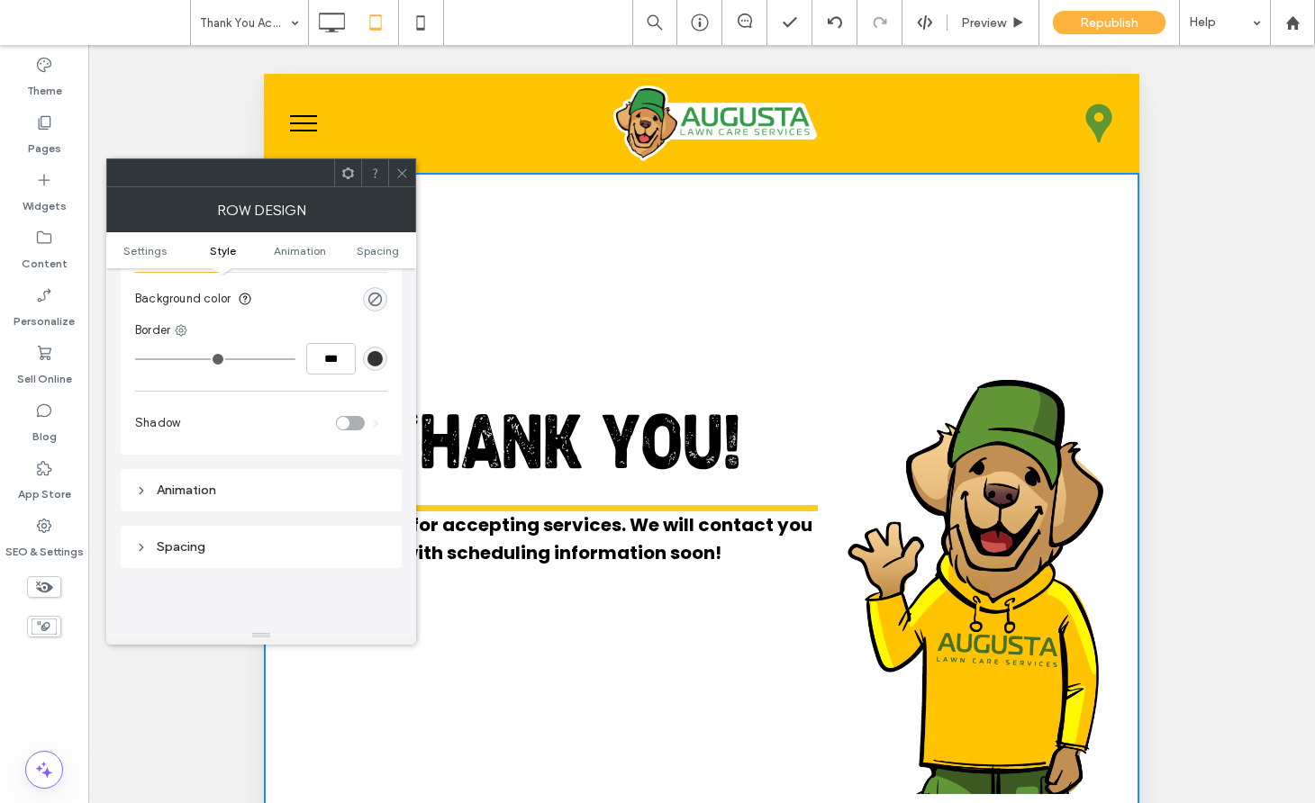
click at [213, 488] on div "Animation" at bounding box center [261, 490] width 252 height 15
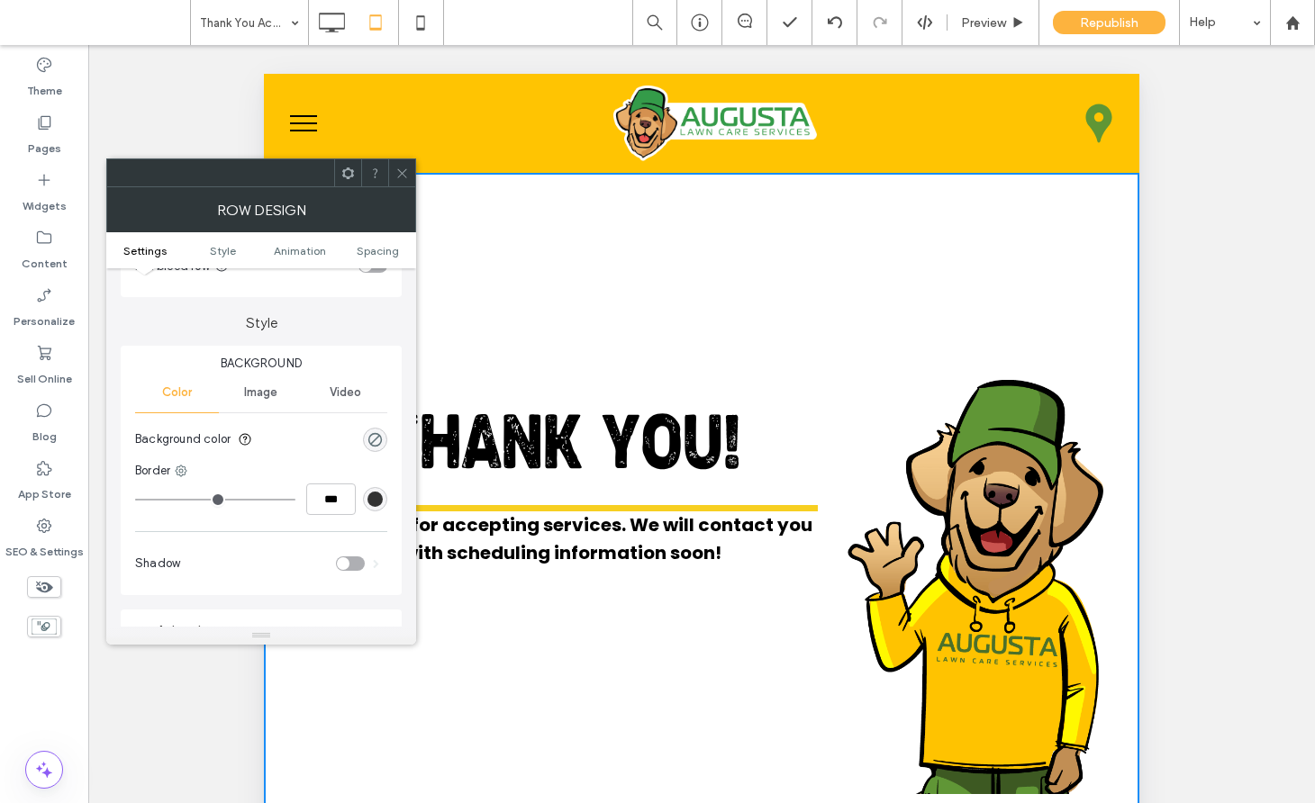
scroll to position [0, 0]
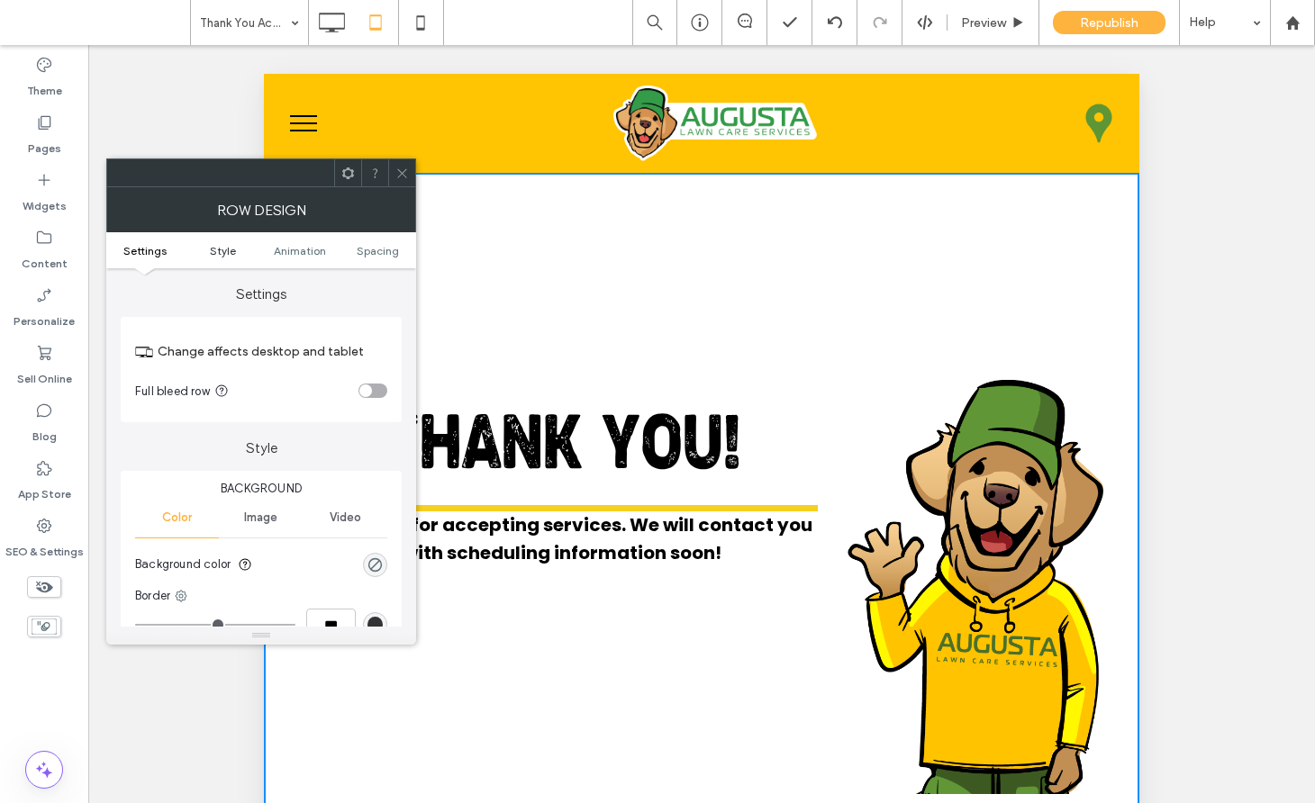
click at [221, 250] on span "Style" at bounding box center [223, 251] width 26 height 14
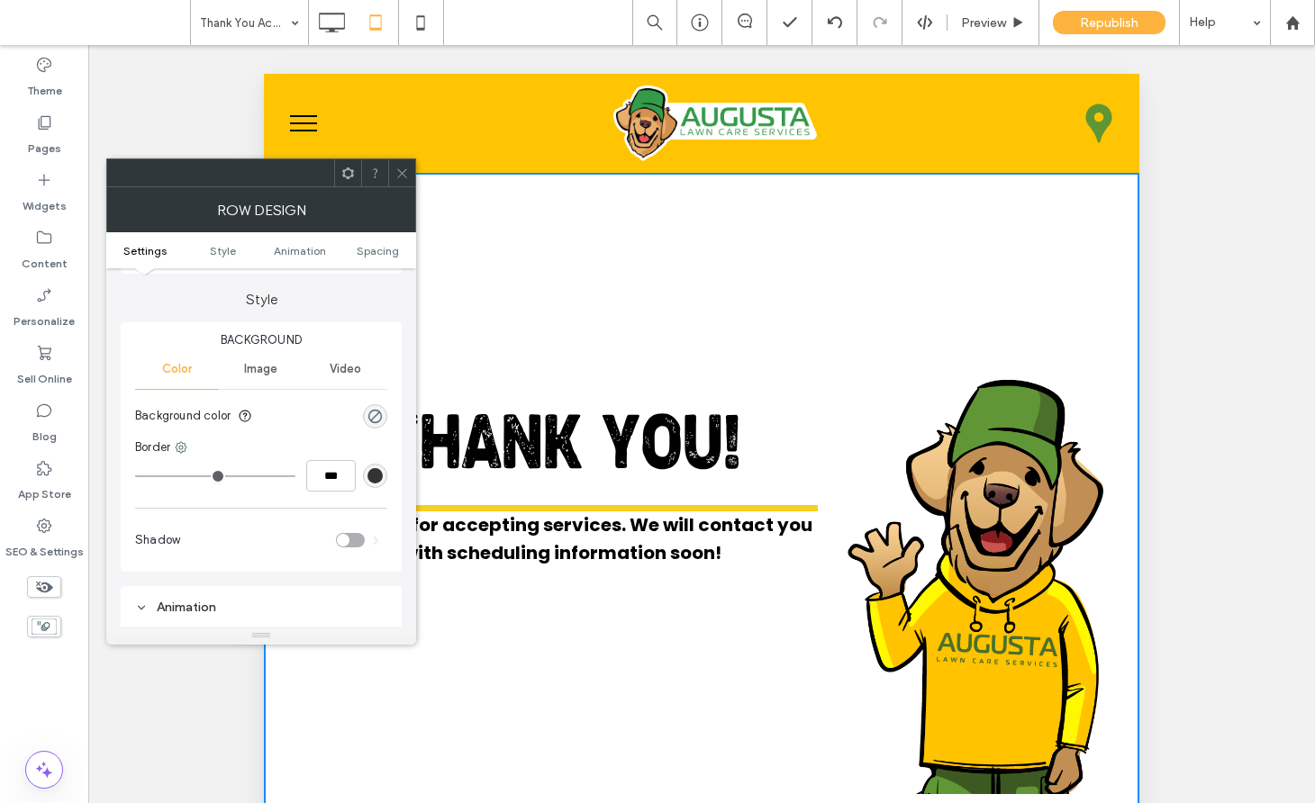
scroll to position [154, 0]
click at [403, 170] on icon at bounding box center [402, 174] width 14 height 14
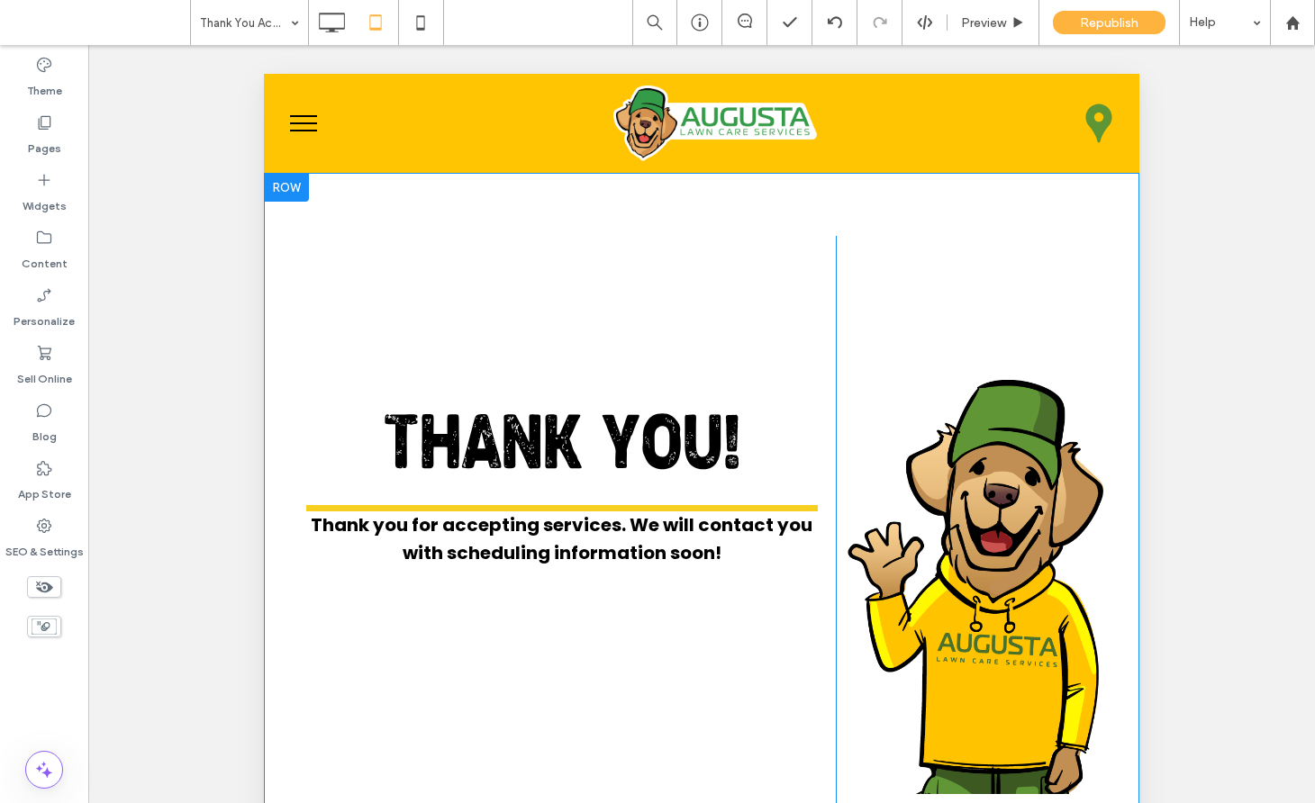
click at [555, 264] on div "THANK YOU! Thank you for accepting services. We will contact you with schedulin…" at bounding box center [568, 573] width 536 height 674
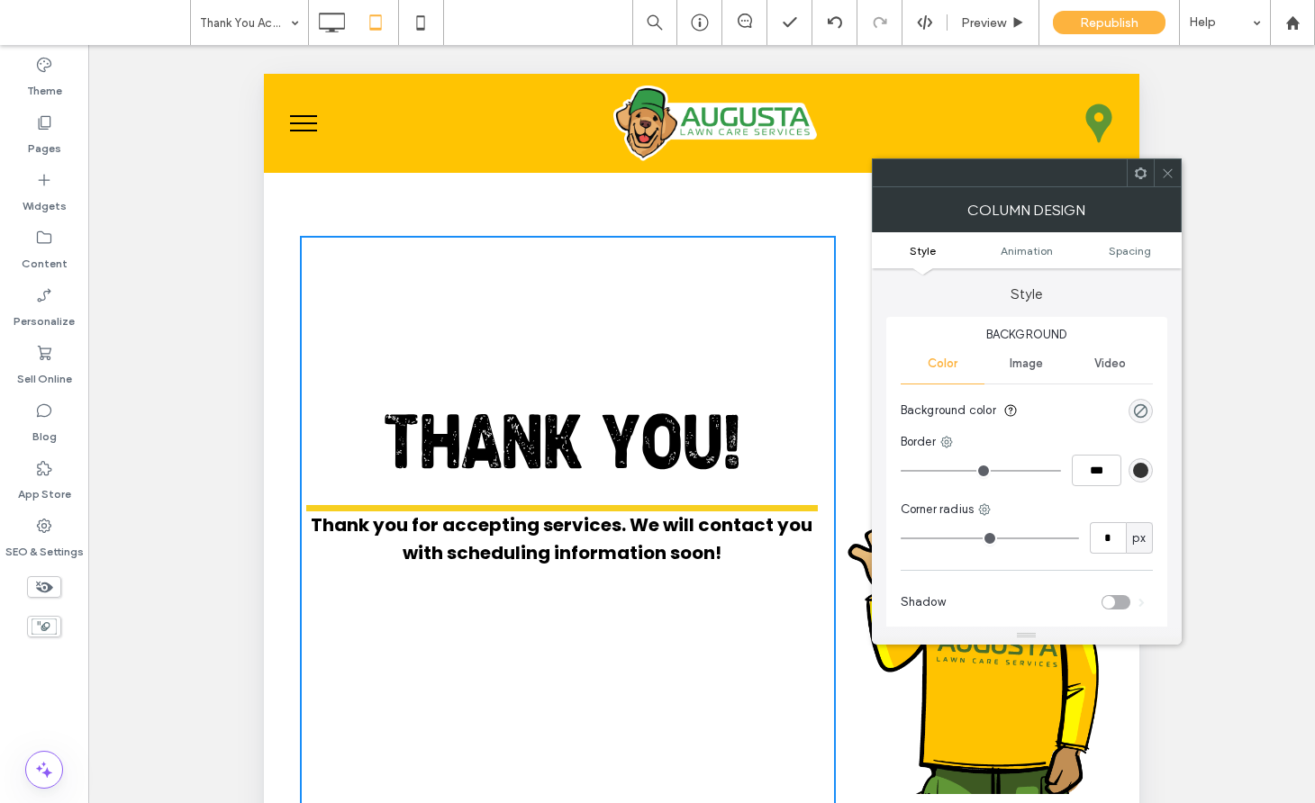
click at [1163, 174] on icon at bounding box center [1168, 174] width 14 height 14
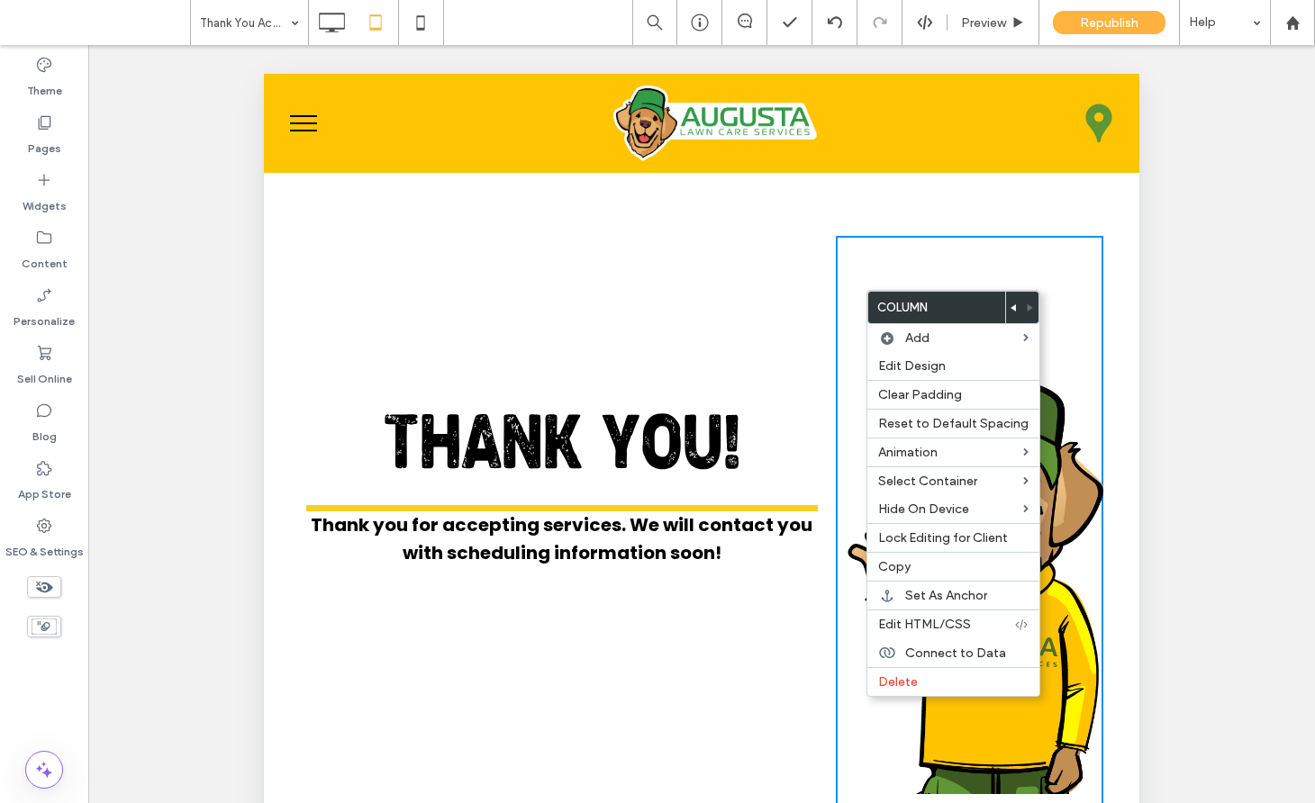
click at [870, 260] on div "Click To Paste" at bounding box center [969, 573] width 267 height 674
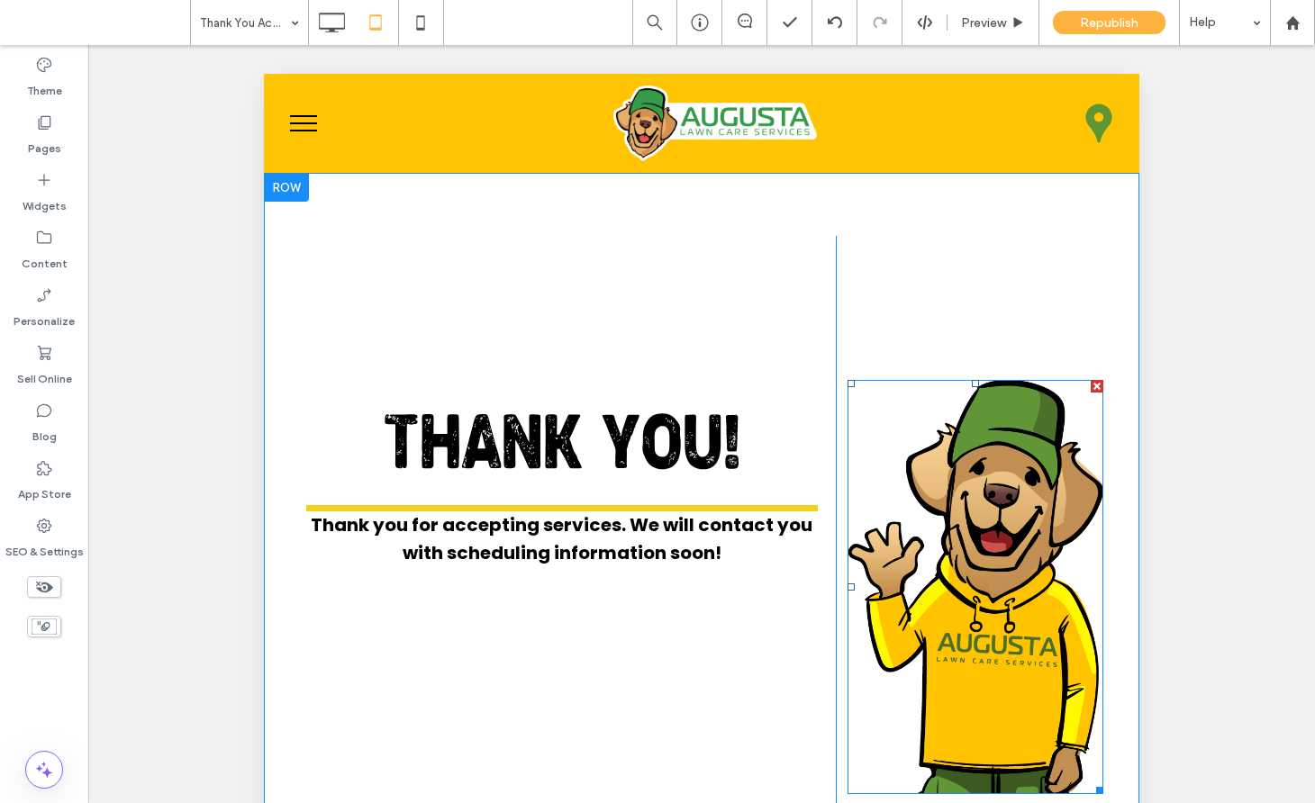
click at [990, 442] on img at bounding box center [975, 587] width 256 height 414
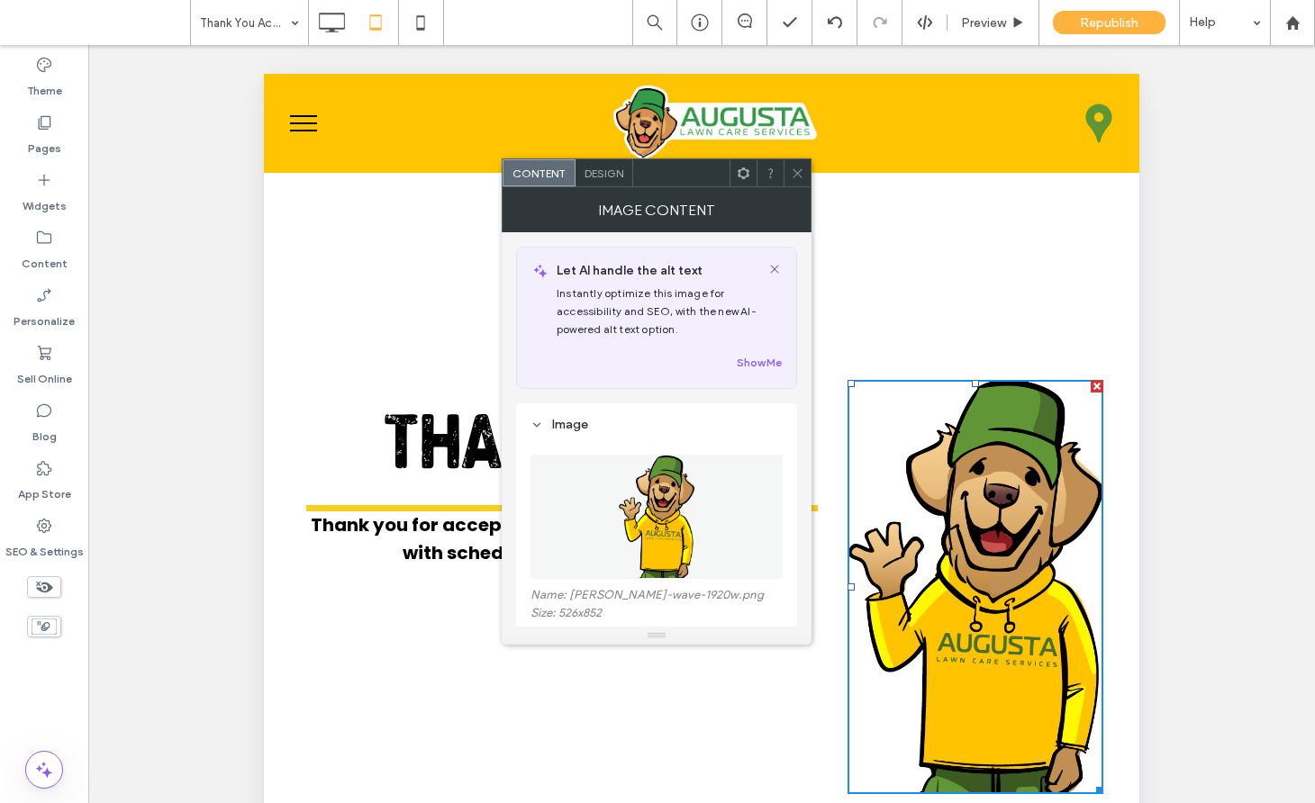
click at [600, 172] on span "Design" at bounding box center [603, 174] width 39 height 14
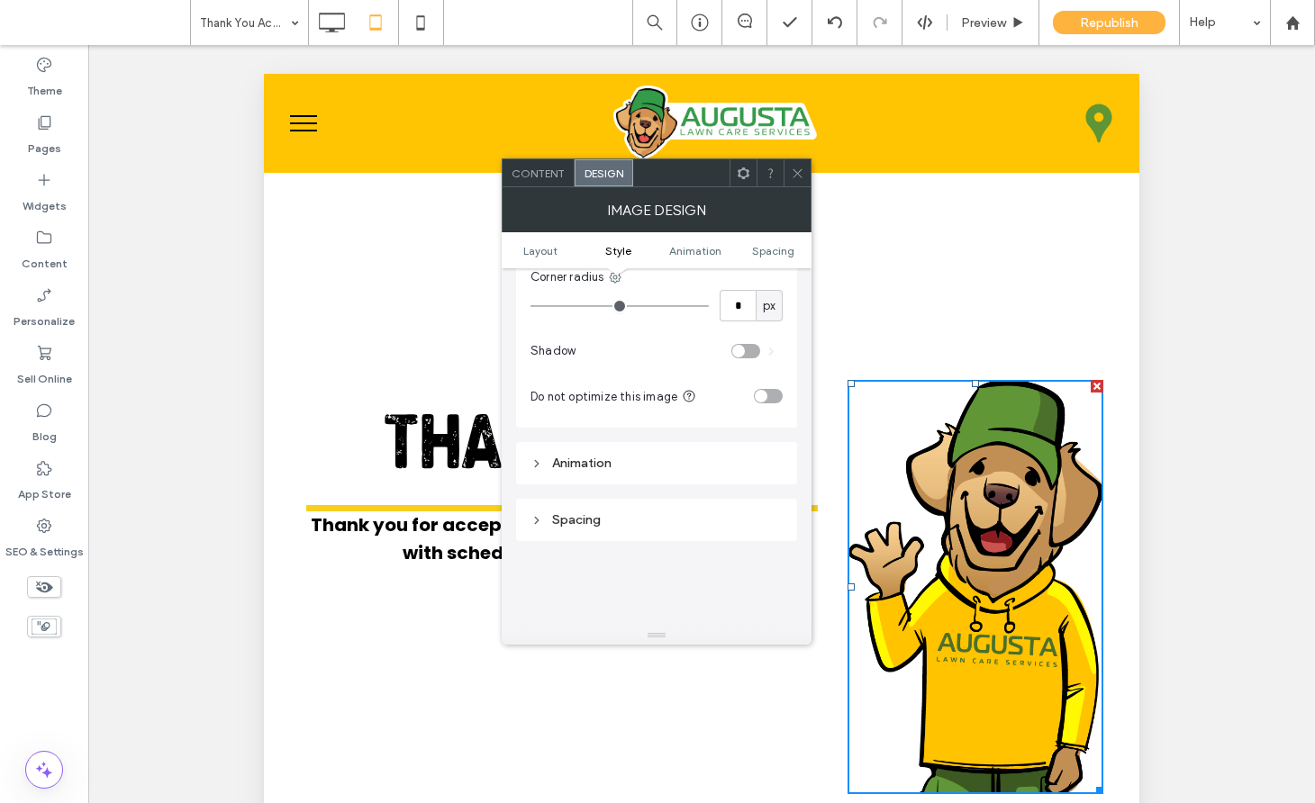
scroll to position [506, 0]
click at [595, 507] on div "Spacing" at bounding box center [656, 516] width 252 height 24
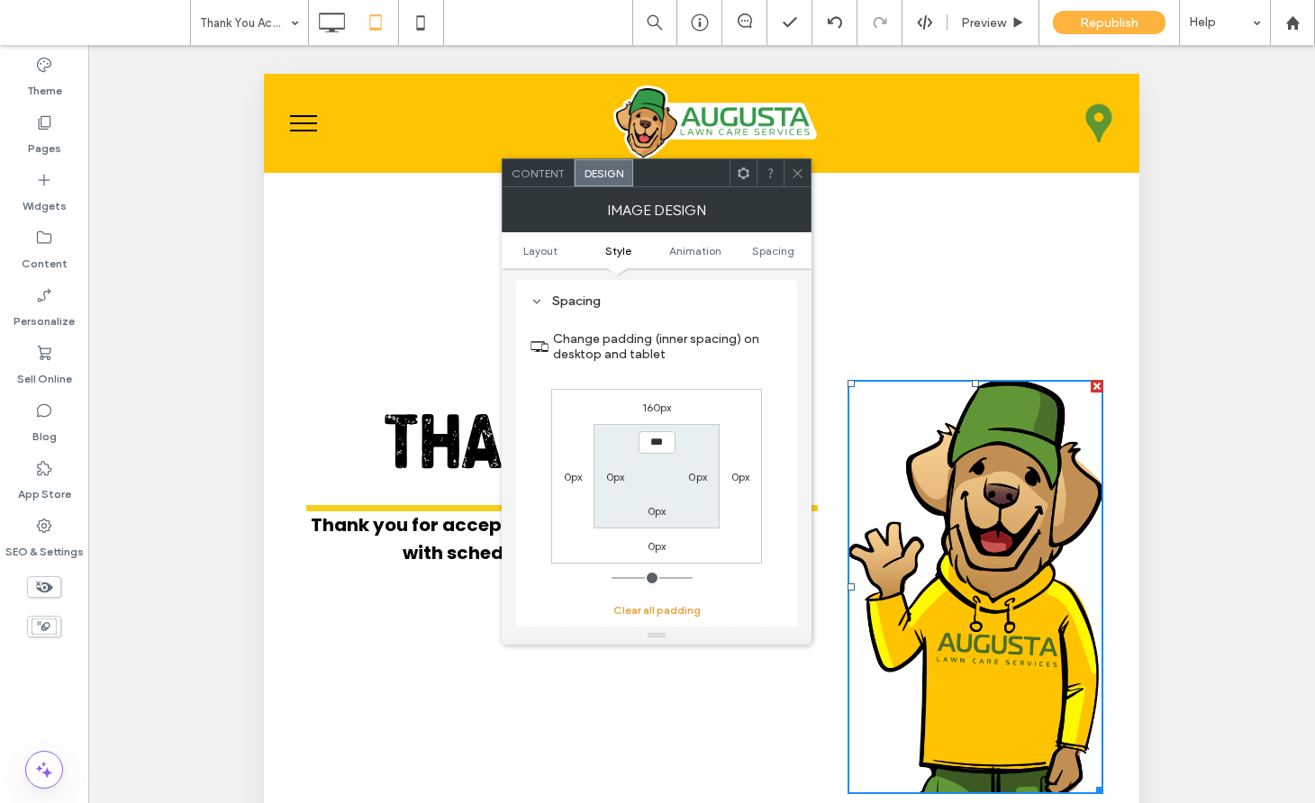
scroll to position [797, 0]
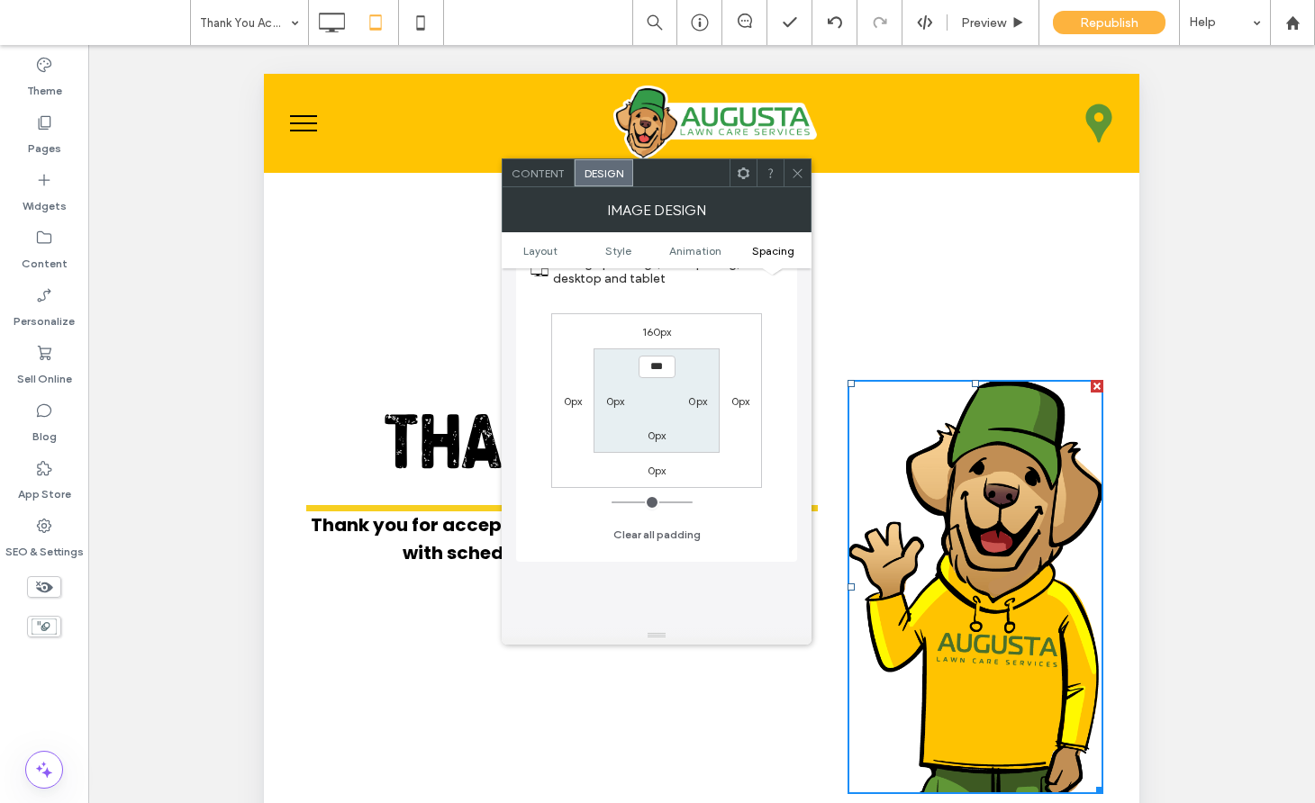
click at [906, 285] on div "Click To Paste" at bounding box center [969, 573] width 267 height 674
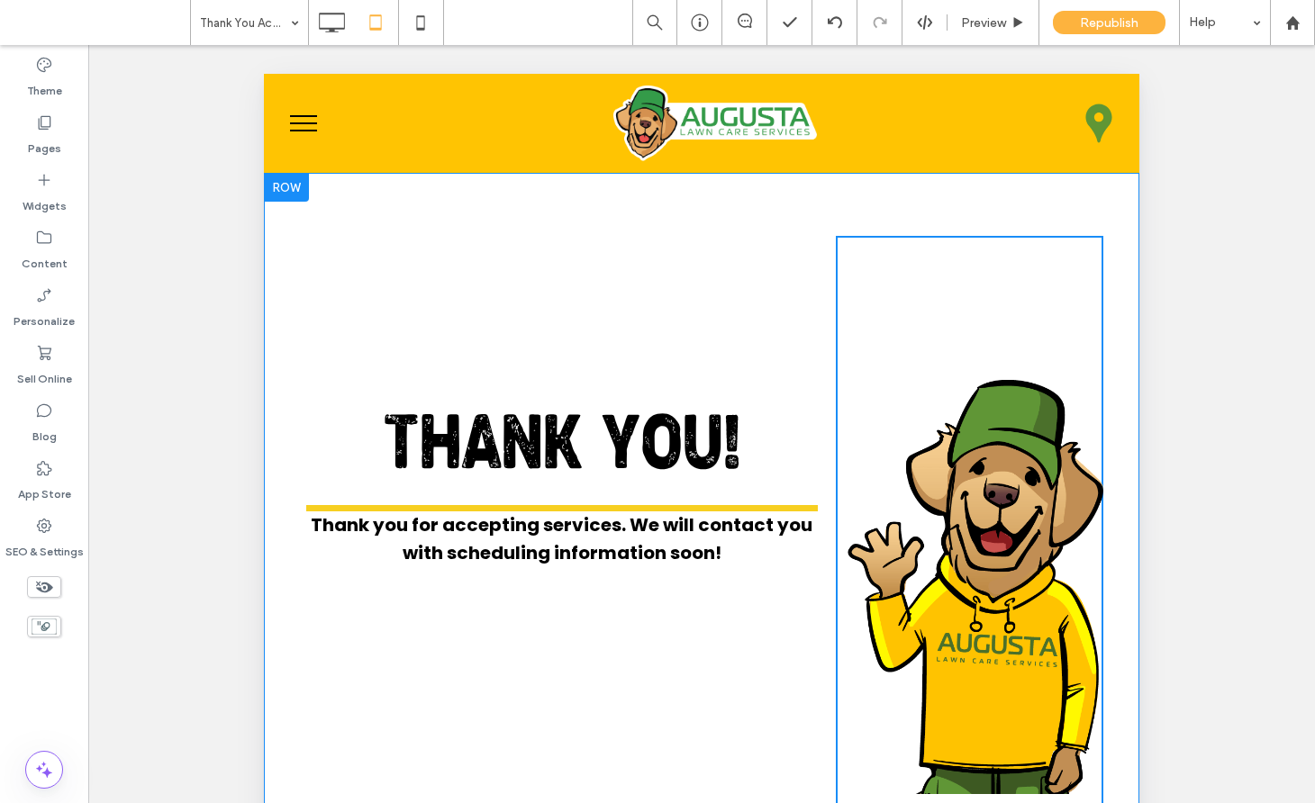
click at [905, 306] on div "Click To Paste" at bounding box center [969, 573] width 267 height 674
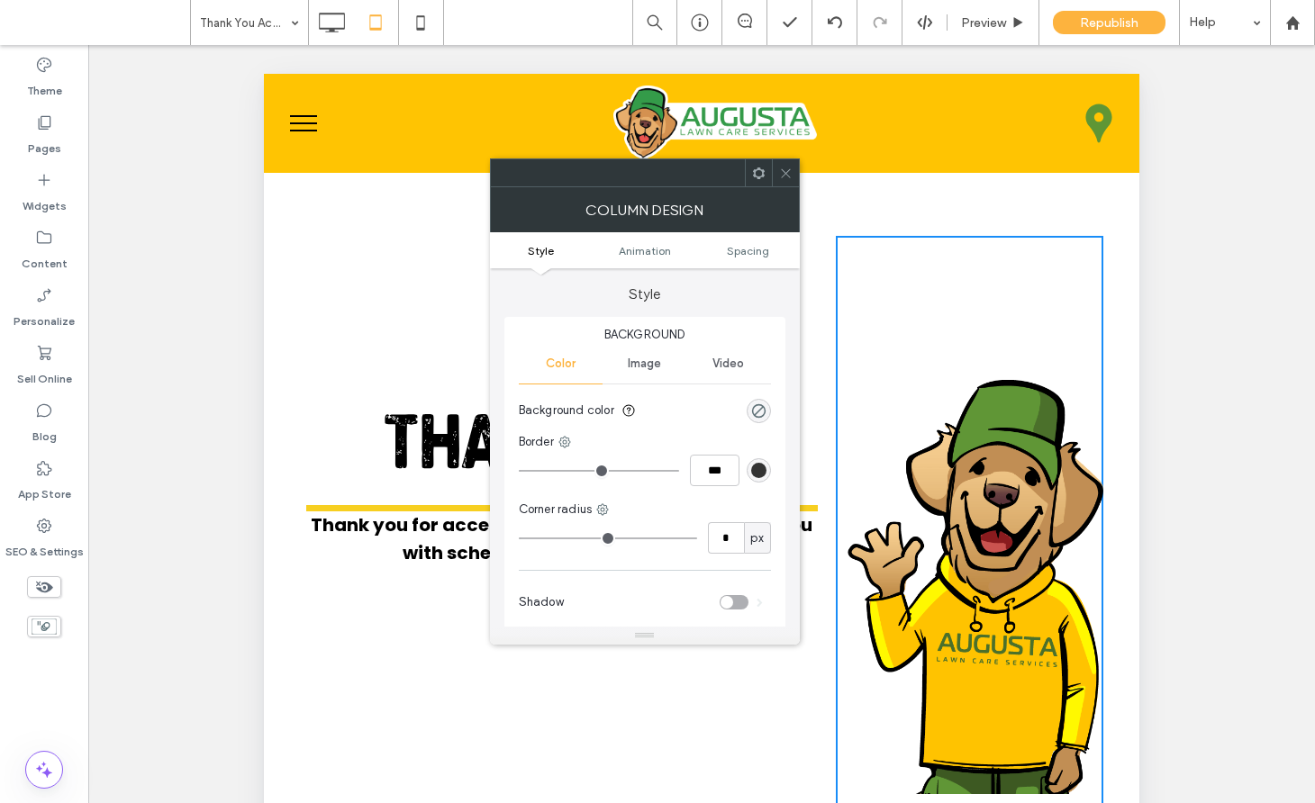
click at [779, 176] on icon at bounding box center [786, 174] width 14 height 14
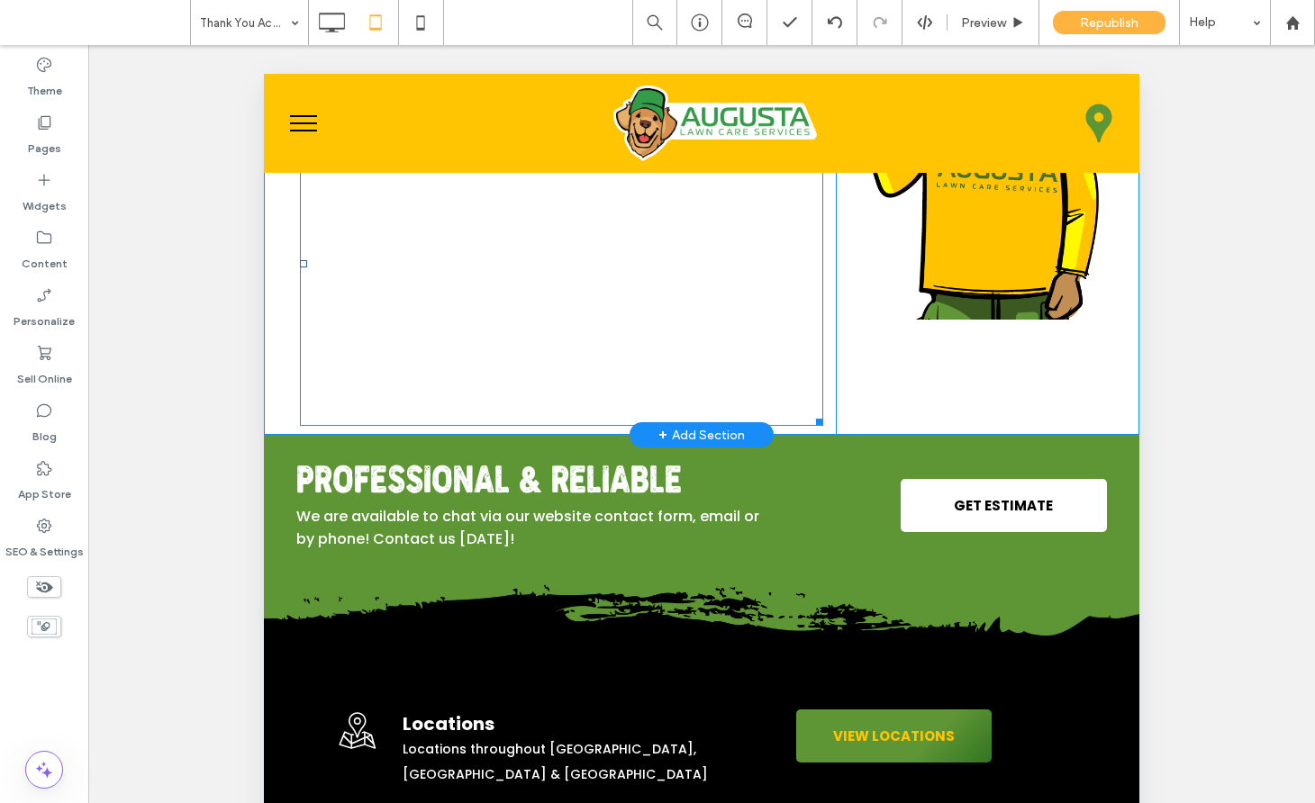
scroll to position [0, 0]
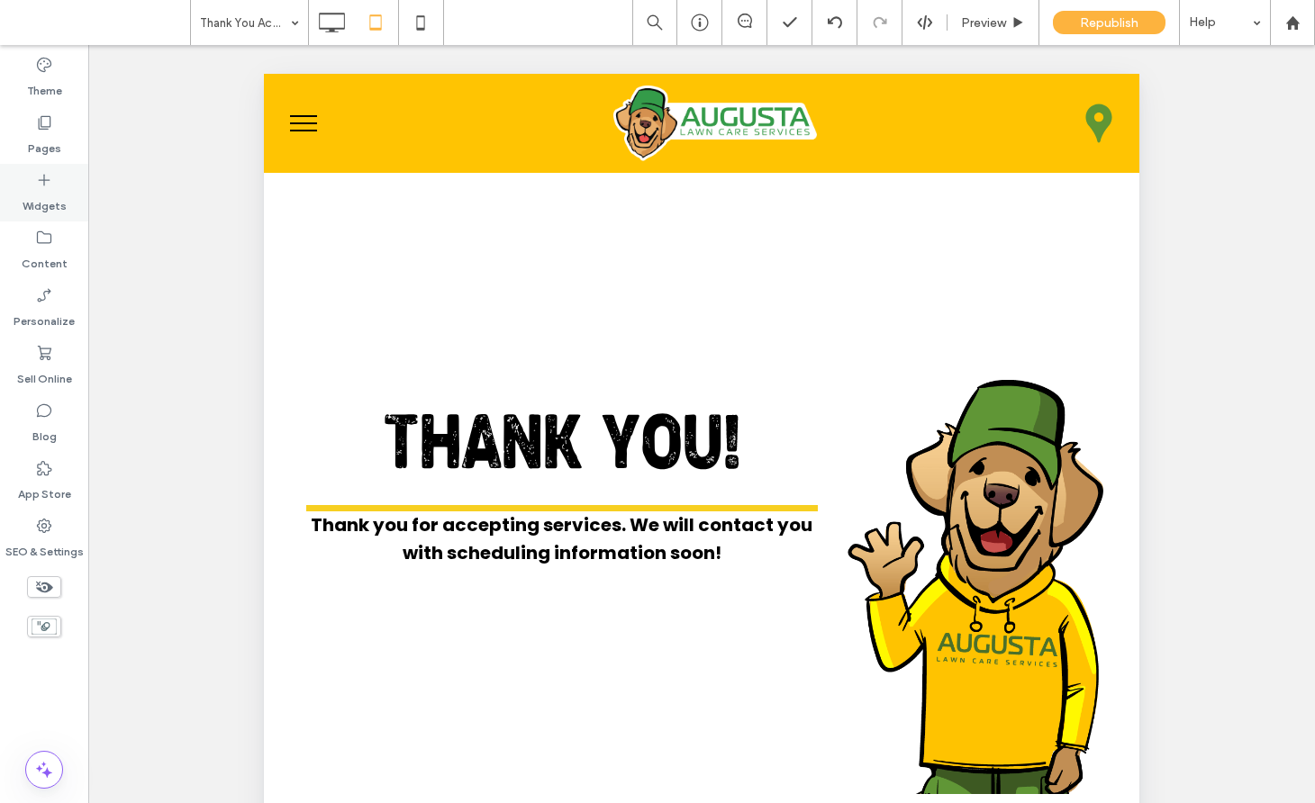
click at [54, 189] on label "Widgets" at bounding box center [45, 201] width 44 height 25
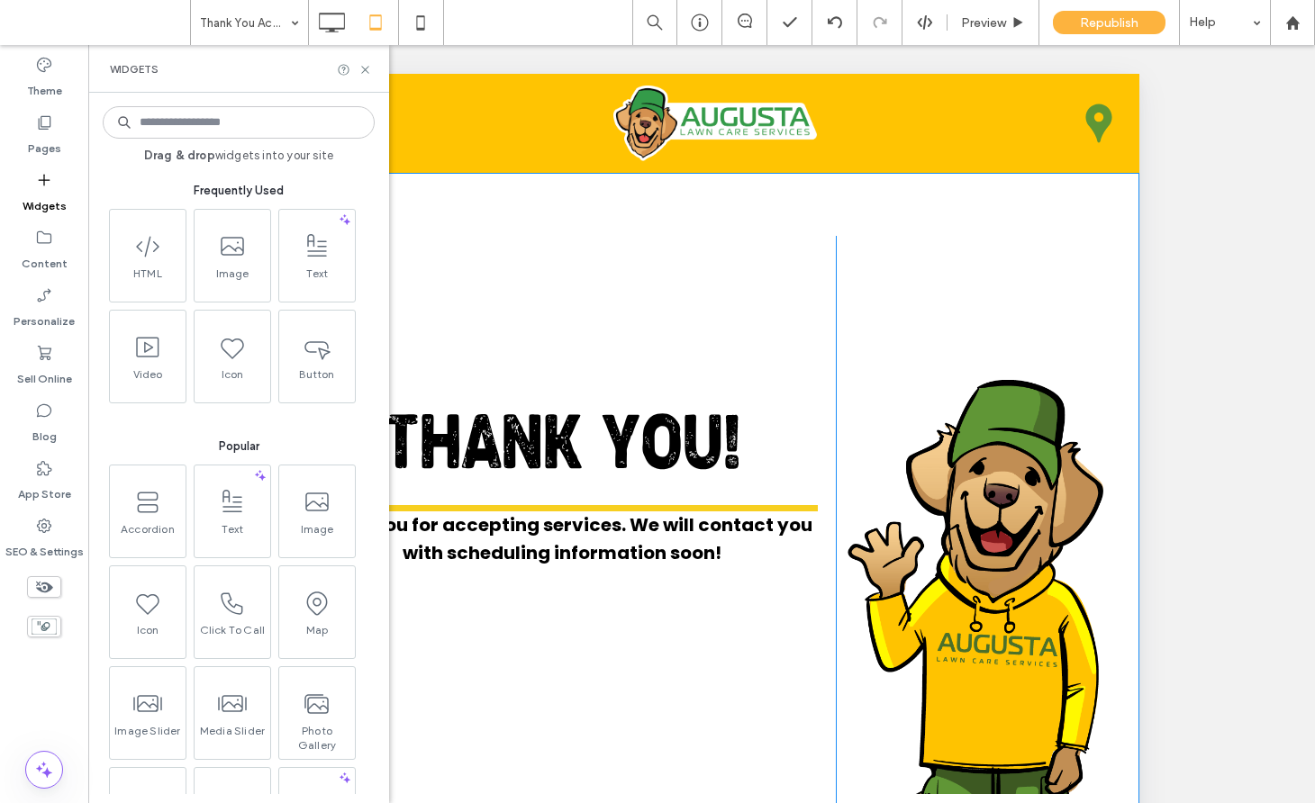
click at [477, 250] on div "THANK YOU! Thank you for accepting services. We will contact you with schedulin…" at bounding box center [568, 573] width 536 height 674
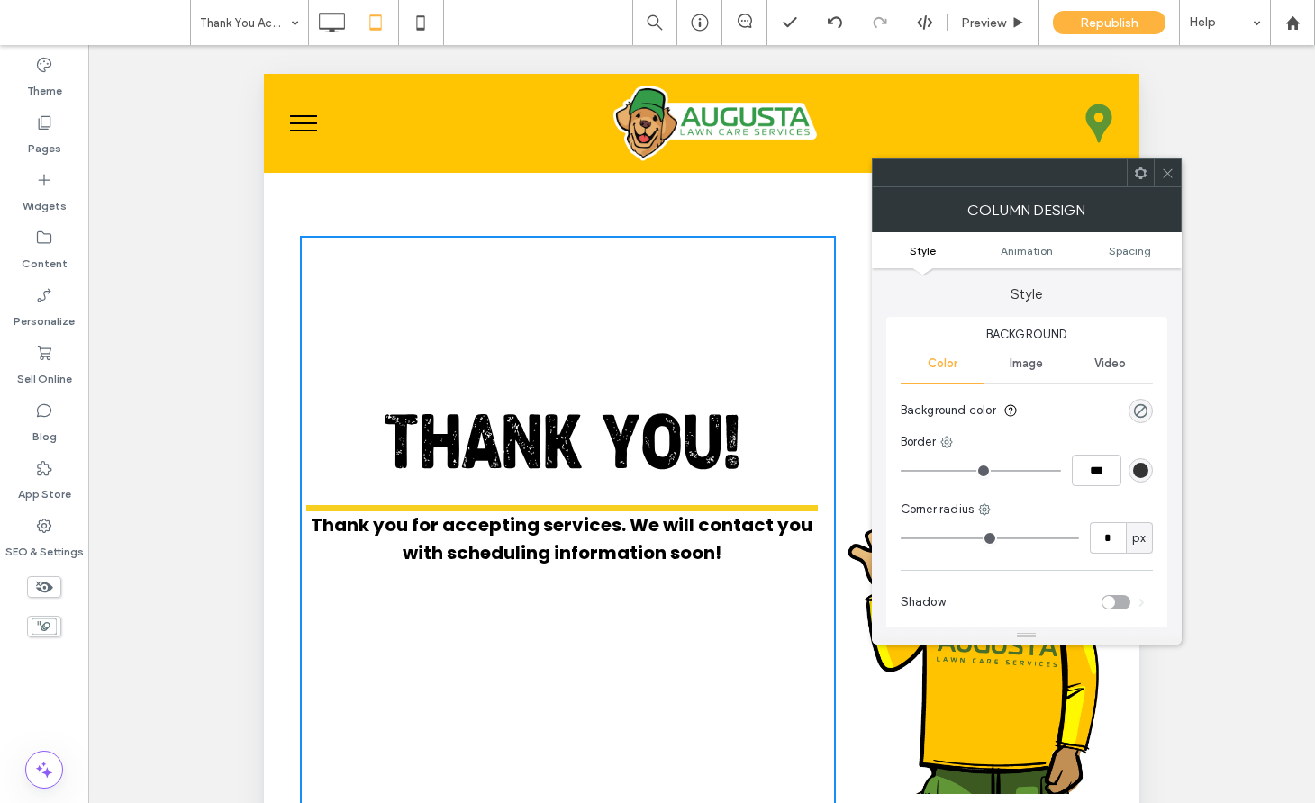
click at [1167, 175] on icon at bounding box center [1168, 174] width 14 height 14
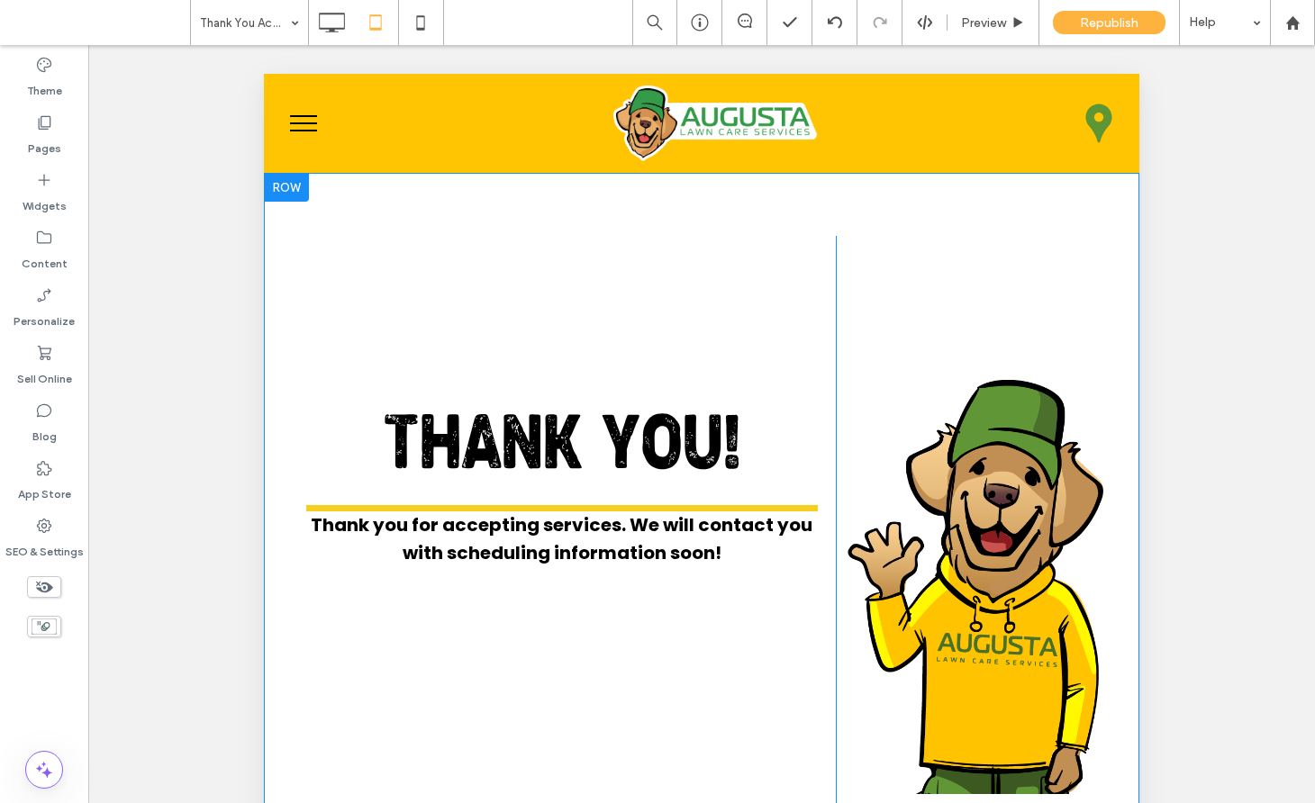
click at [286, 184] on div at bounding box center [286, 187] width 45 height 29
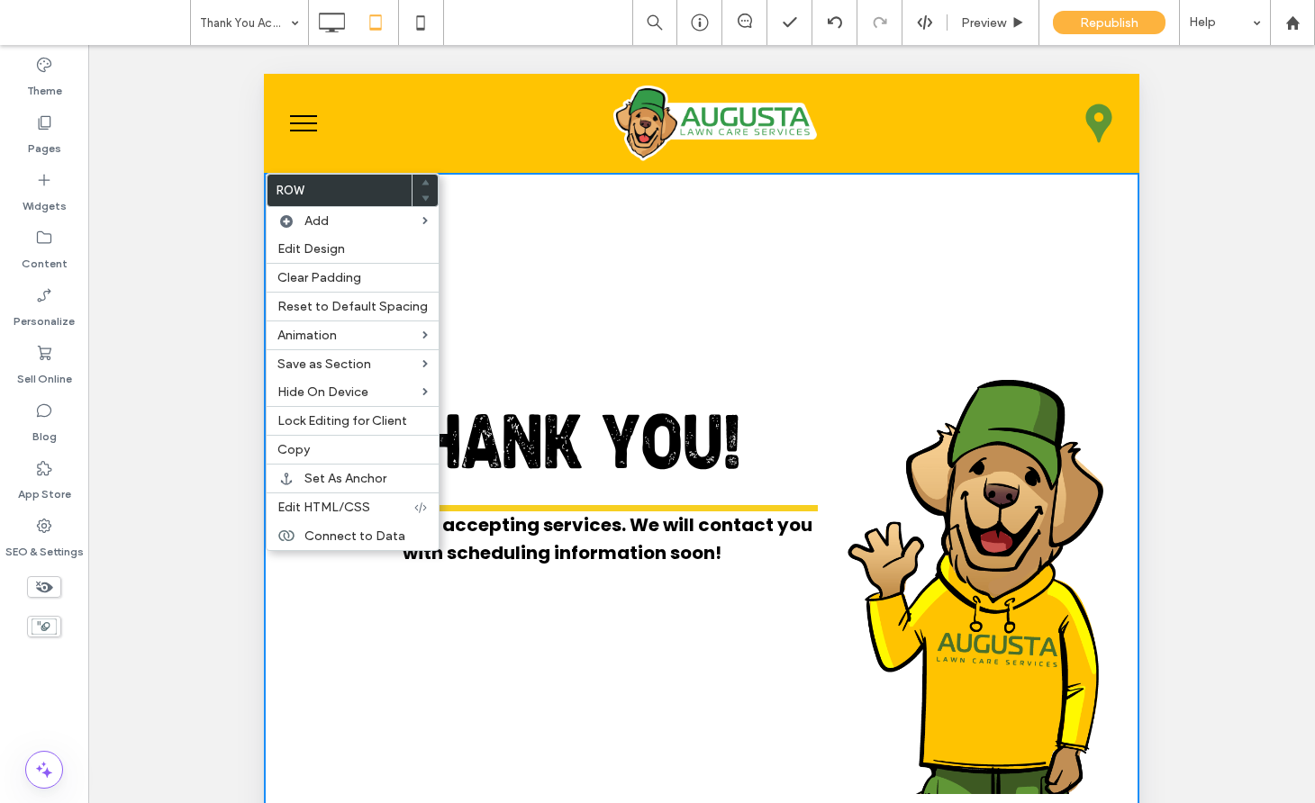
click at [493, 216] on div "THANK YOU! Thank you for accepting services. We will contact you with schedulin…" at bounding box center [701, 541] width 875 height 737
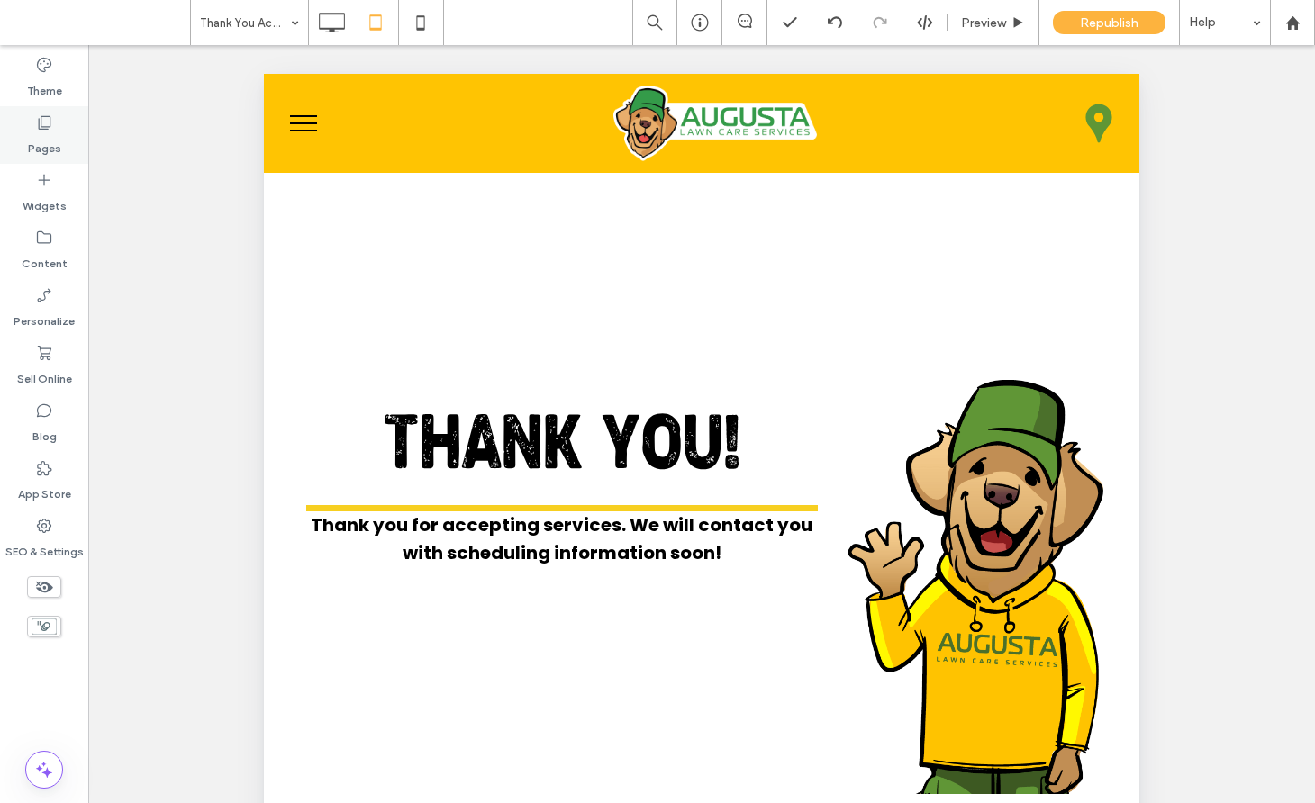
click at [50, 136] on label "Pages" at bounding box center [44, 143] width 33 height 25
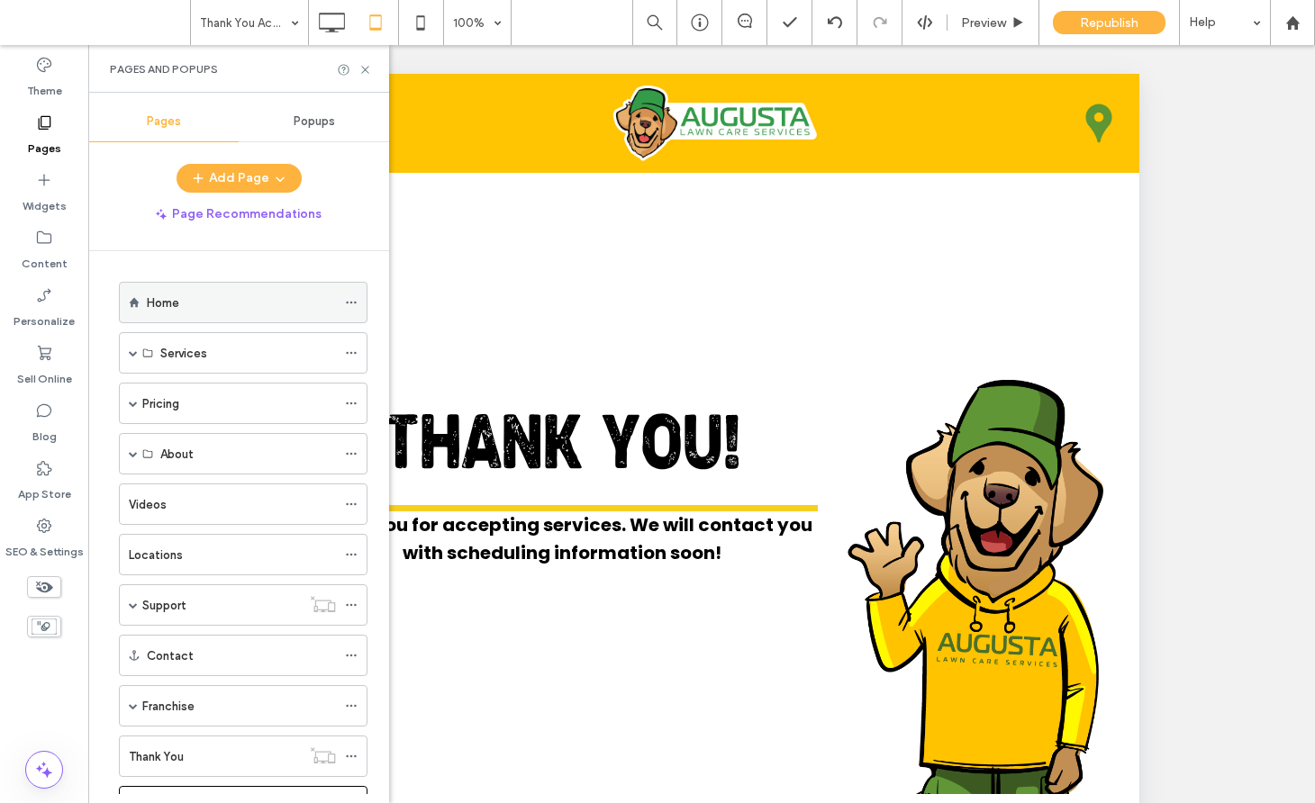
click at [199, 291] on div "Home" at bounding box center [241, 303] width 189 height 40
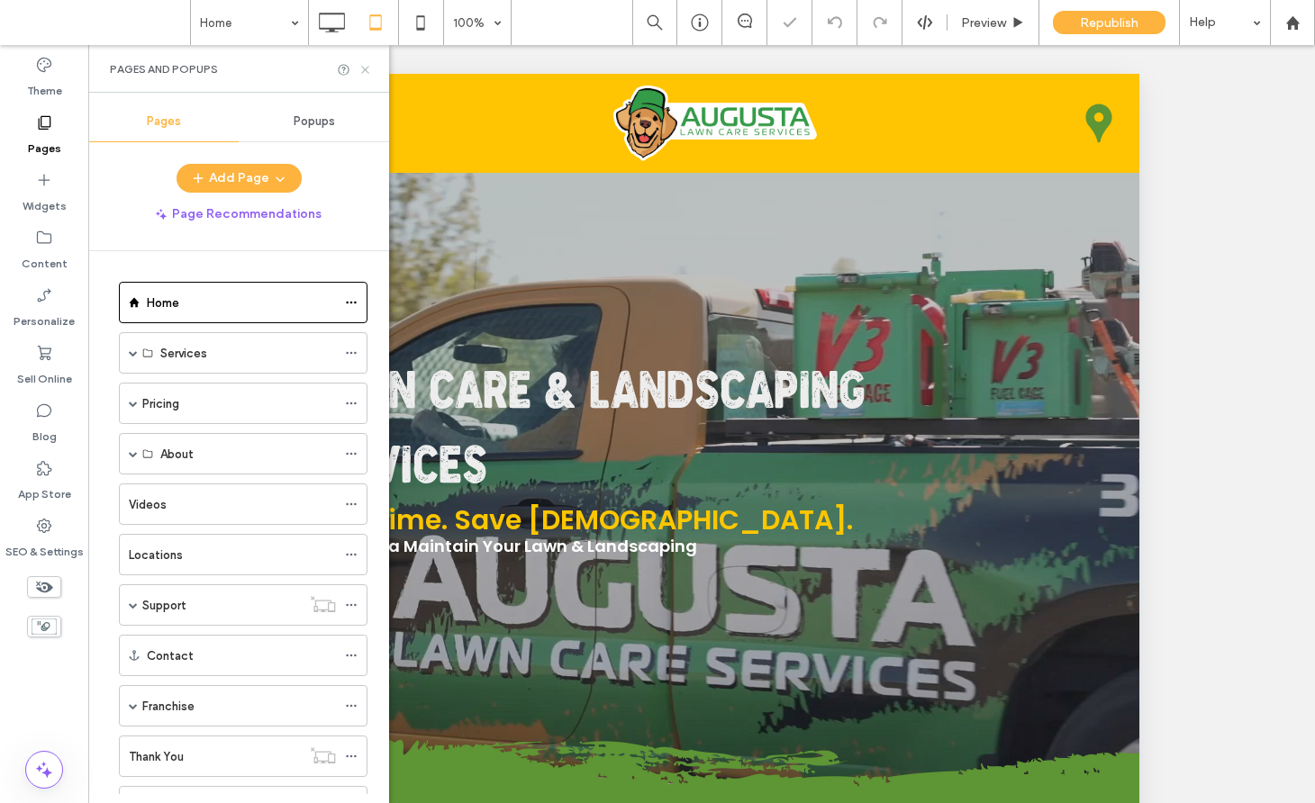
drag, startPoint x: 367, startPoint y: 65, endPoint x: 88, endPoint y: 195, distance: 308.2
click at [367, 65] on icon at bounding box center [365, 70] width 14 height 14
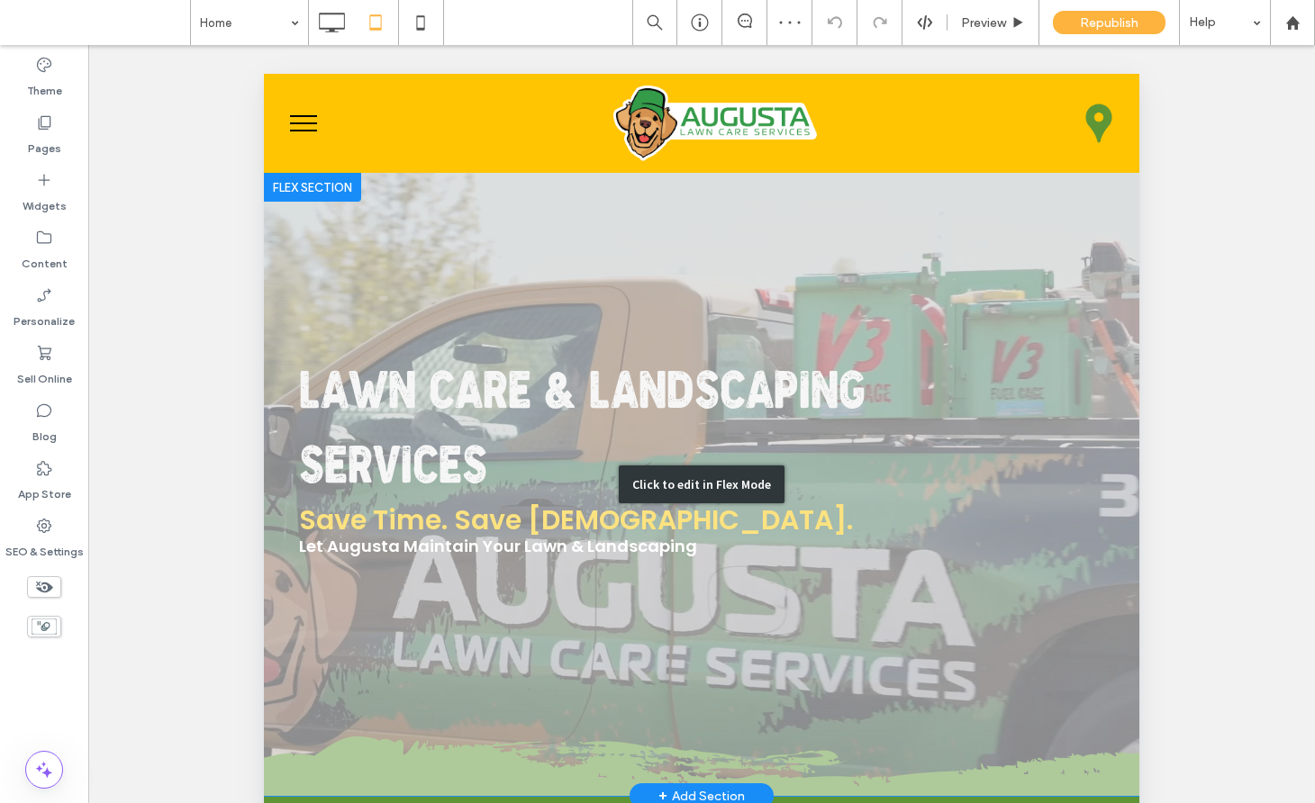
click at [303, 203] on div "Click to edit in Flex Mode" at bounding box center [701, 484] width 875 height 623
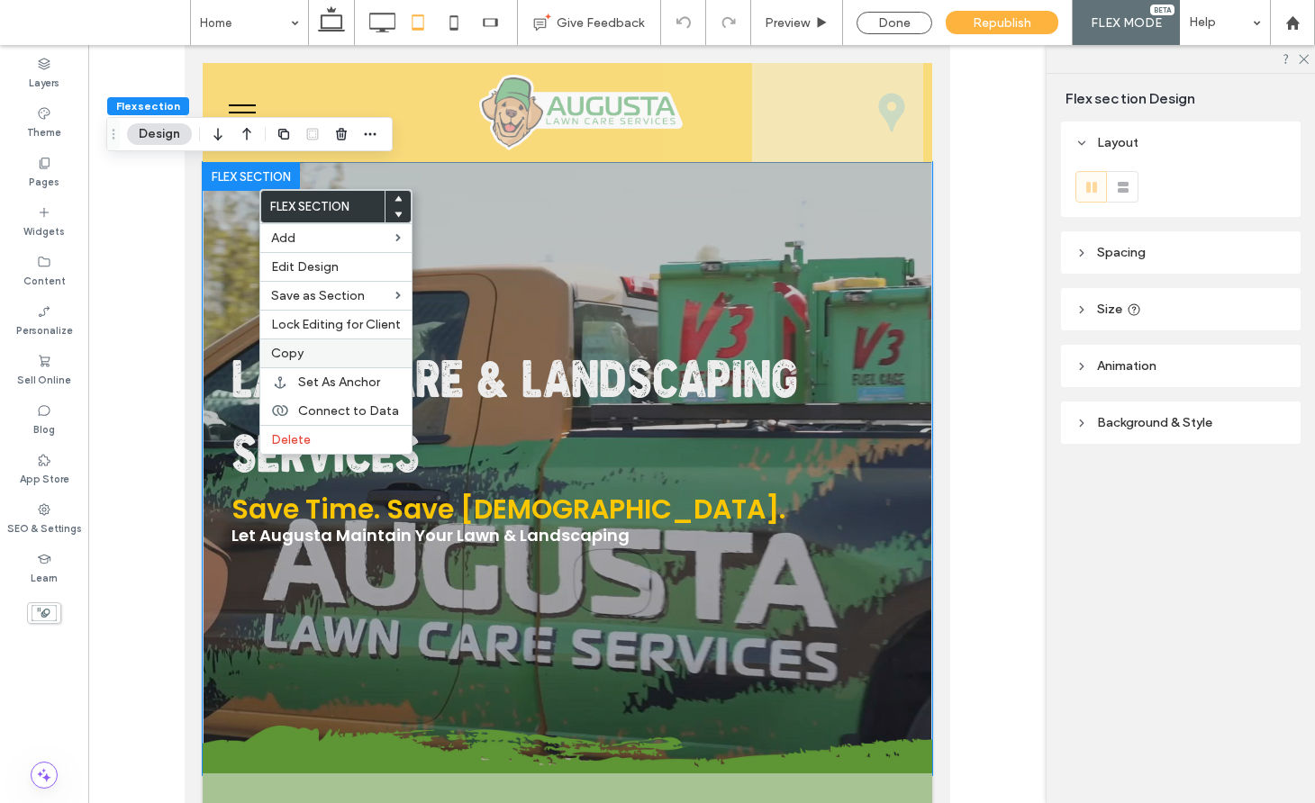
click at [299, 348] on span "Copy" at bounding box center [287, 353] width 32 height 15
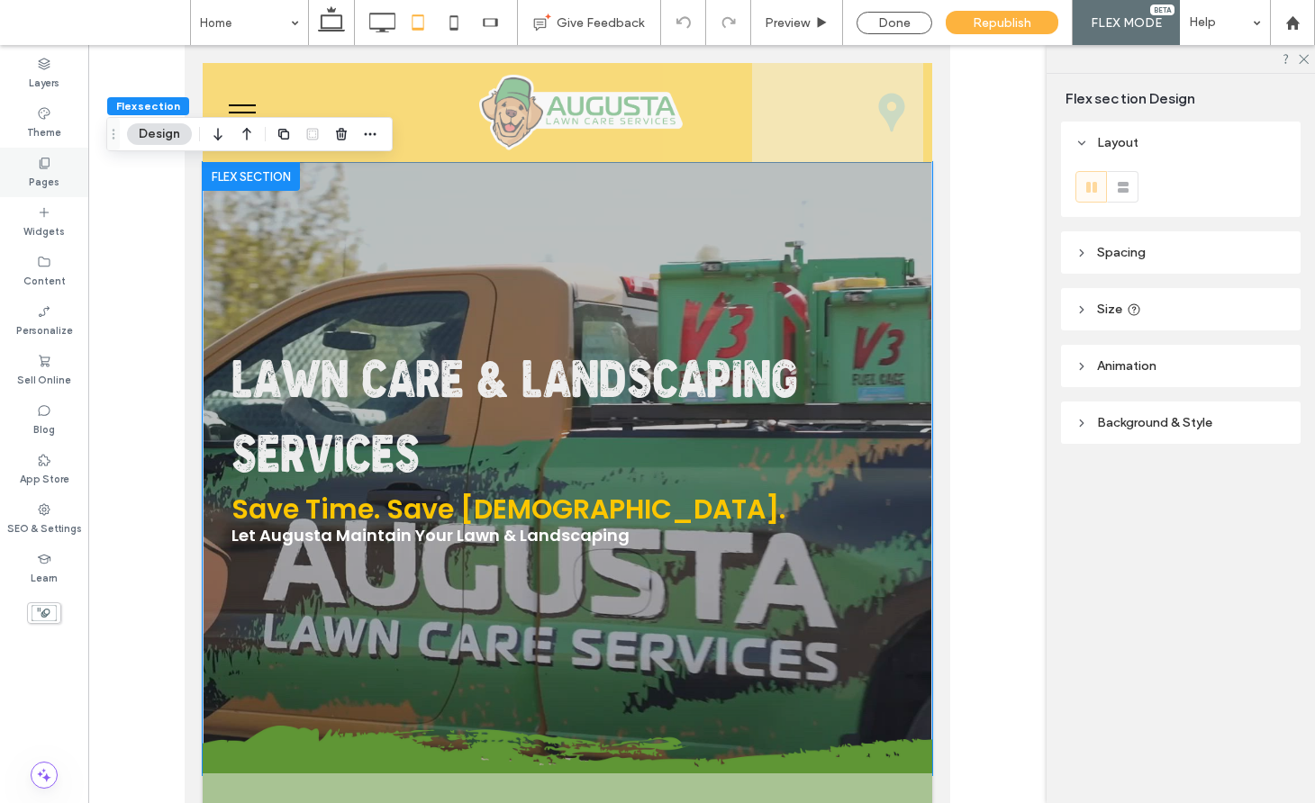
click at [32, 171] on label "Pages" at bounding box center [44, 180] width 31 height 20
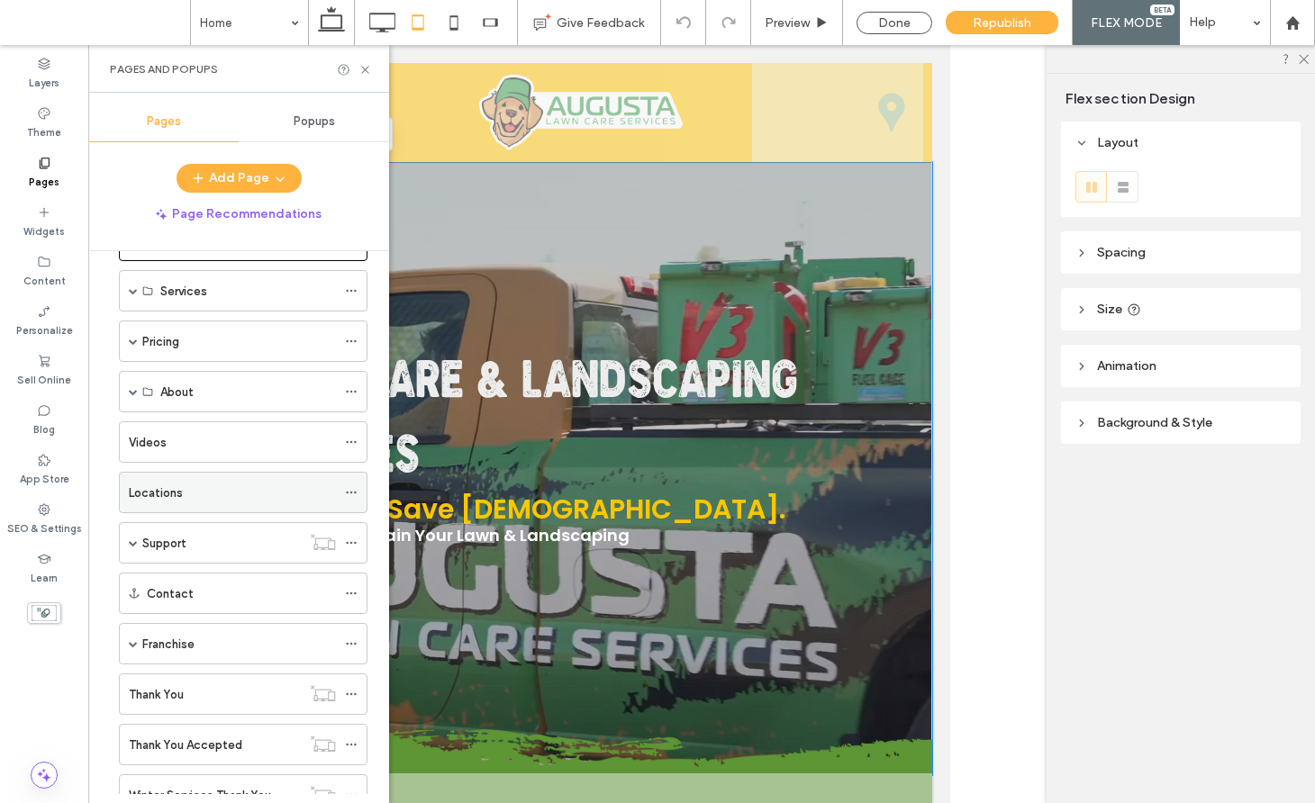
scroll to position [66, 0]
click at [134, 493] on label "Locations" at bounding box center [156, 490] width 54 height 32
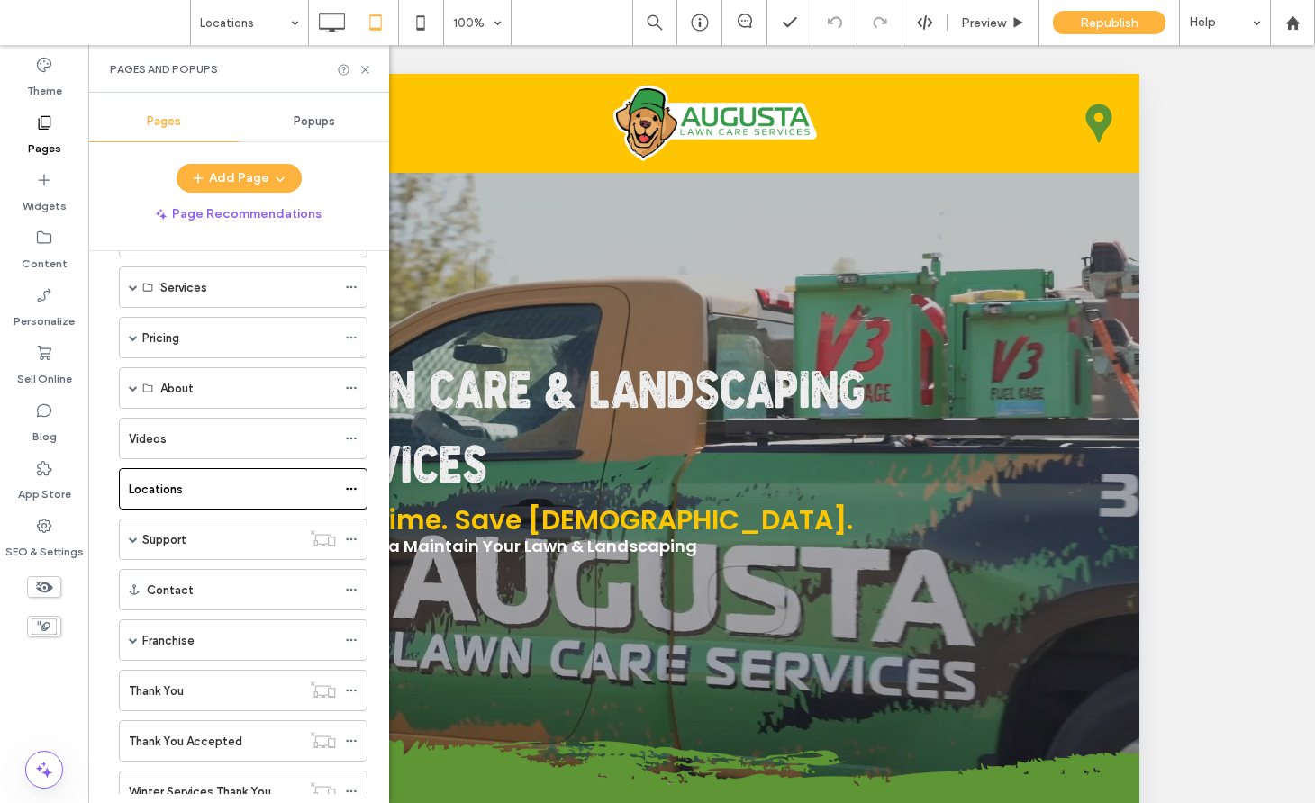
scroll to position [69, 0]
click at [186, 635] on div at bounding box center [657, 401] width 1315 height 803
click at [129, 636] on span at bounding box center [133, 636] width 9 height 9
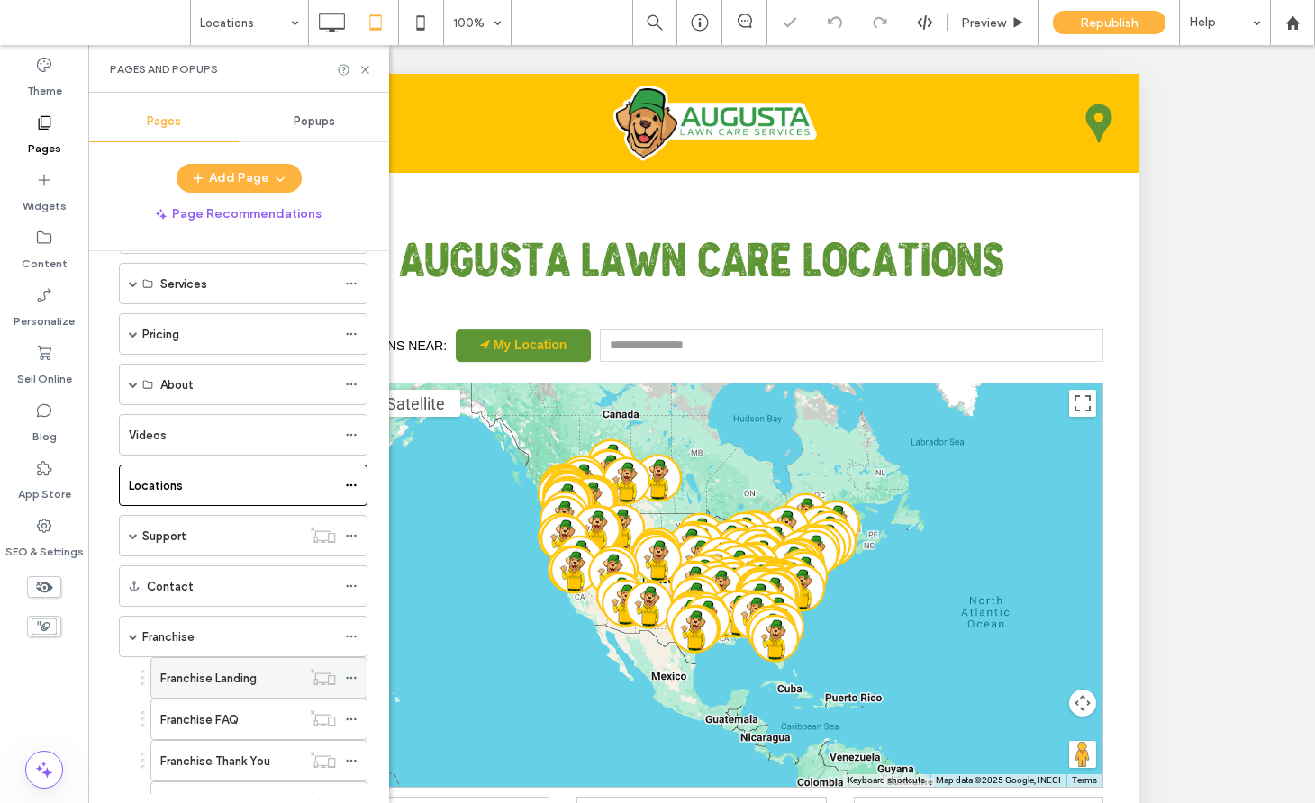
click at [181, 671] on label "Franchise Landing" at bounding box center [208, 679] width 96 height 32
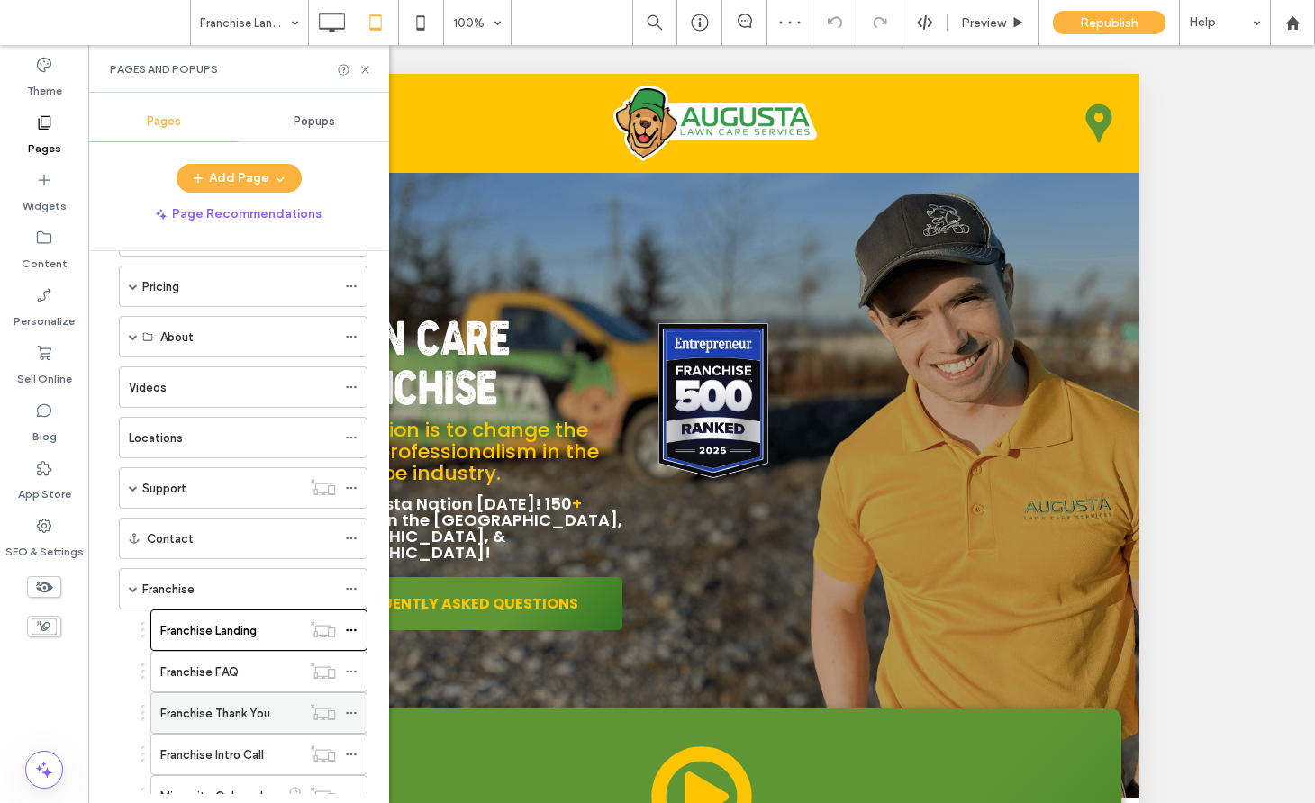
click at [218, 715] on label "Franchise Thank You" at bounding box center [215, 714] width 110 height 32
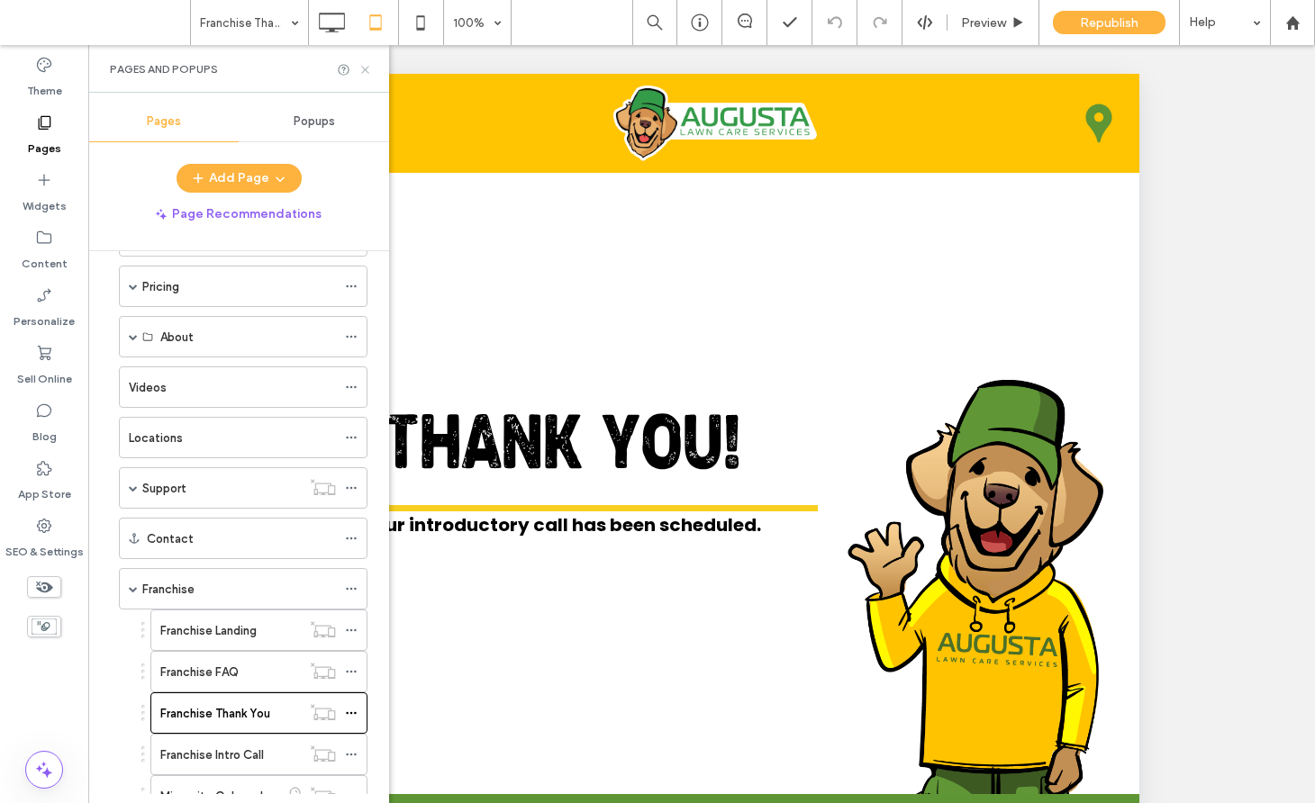
click at [368, 71] on icon at bounding box center [365, 70] width 14 height 14
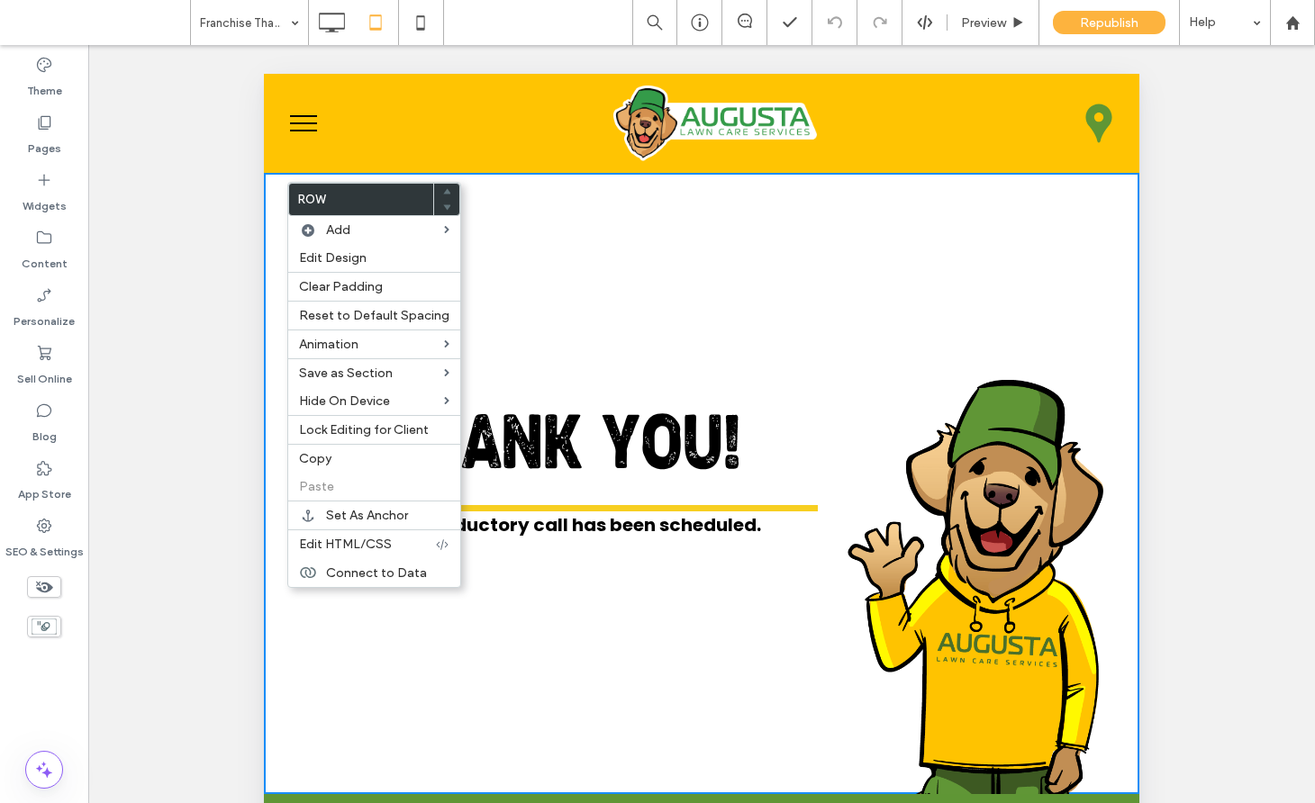
click at [523, 224] on div "THANK YOU! Your introductory call has been scheduled. Click To Paste Click To P…" at bounding box center [701, 483] width 875 height 621
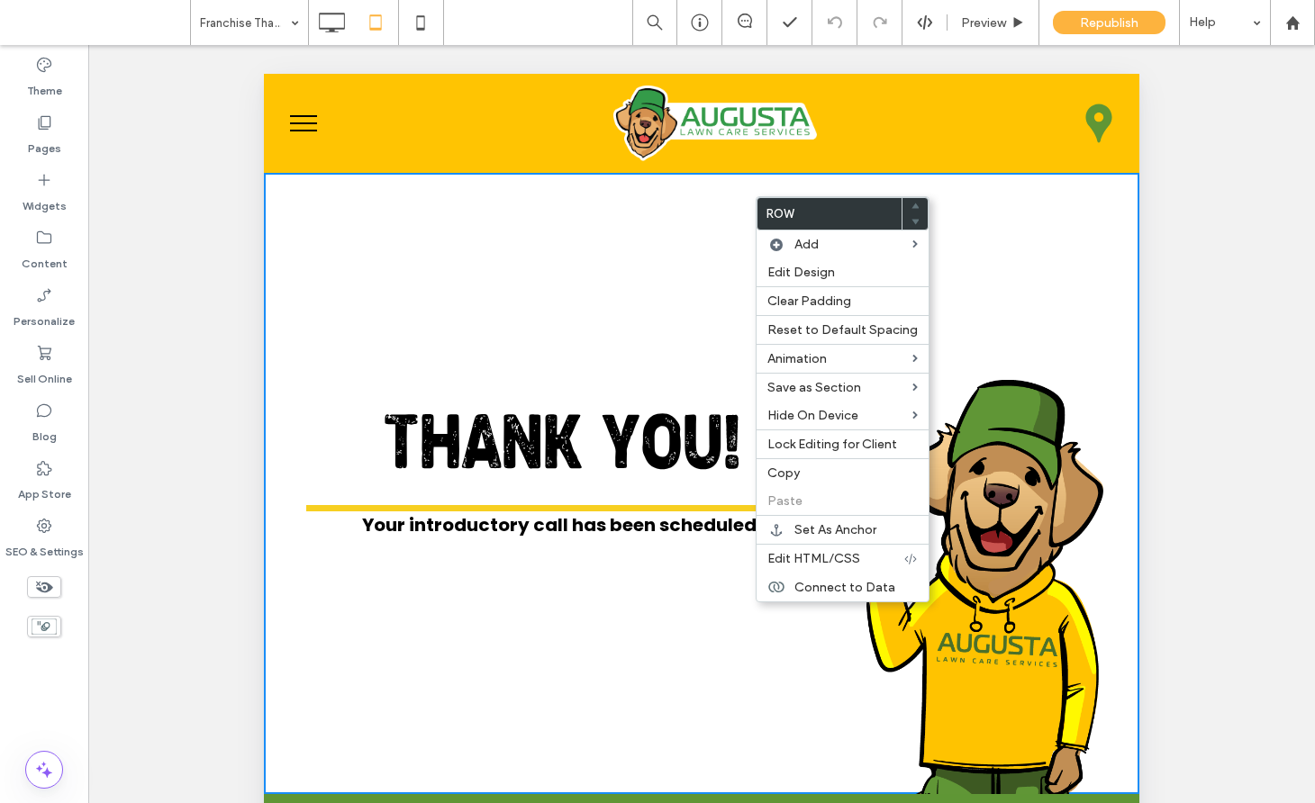
click at [696, 204] on div "THANK YOU! Your introductory call has been scheduled. Click To Paste Click To P…" at bounding box center [701, 483] width 875 height 621
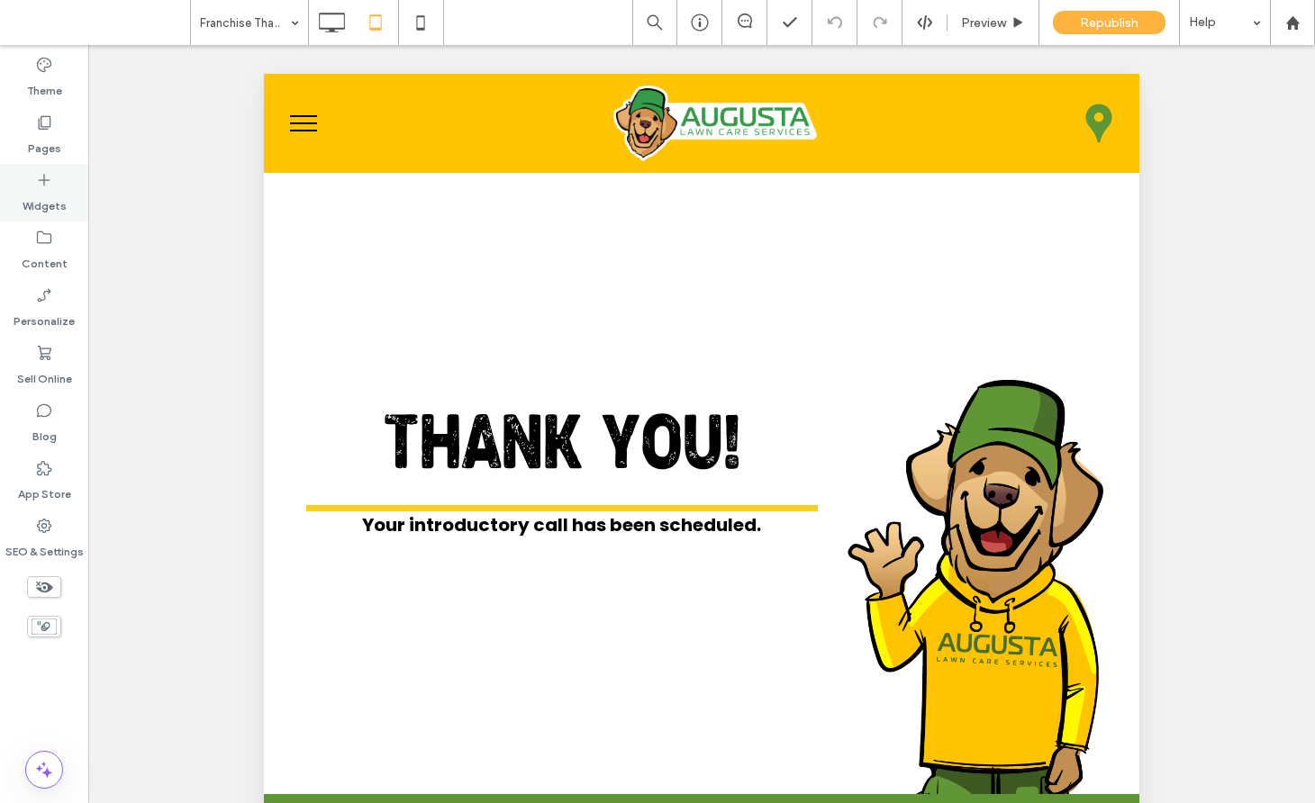
click at [44, 203] on label "Widgets" at bounding box center [45, 201] width 44 height 25
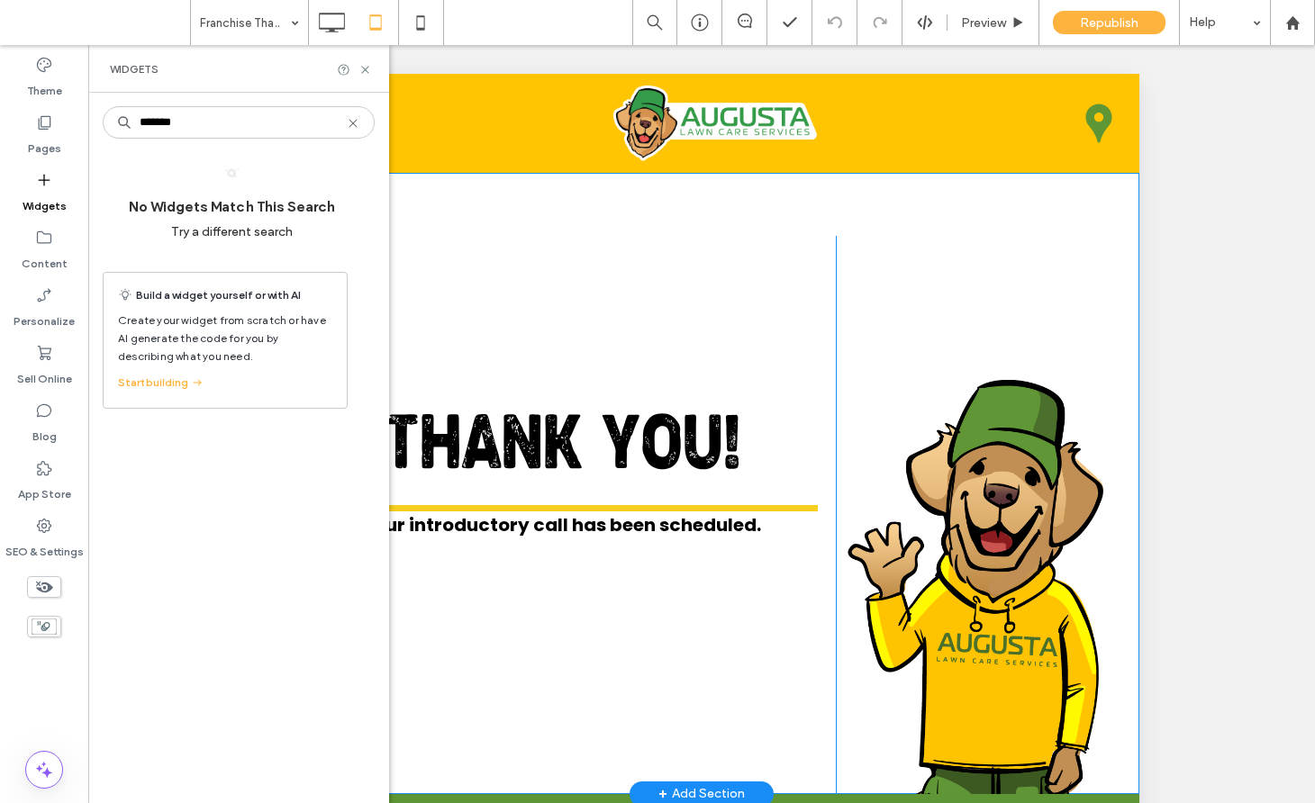
type input "*******"
click at [523, 207] on div "THANK YOU! Your introductory call has been scheduled. Click To Paste Click To P…" at bounding box center [701, 483] width 875 height 621
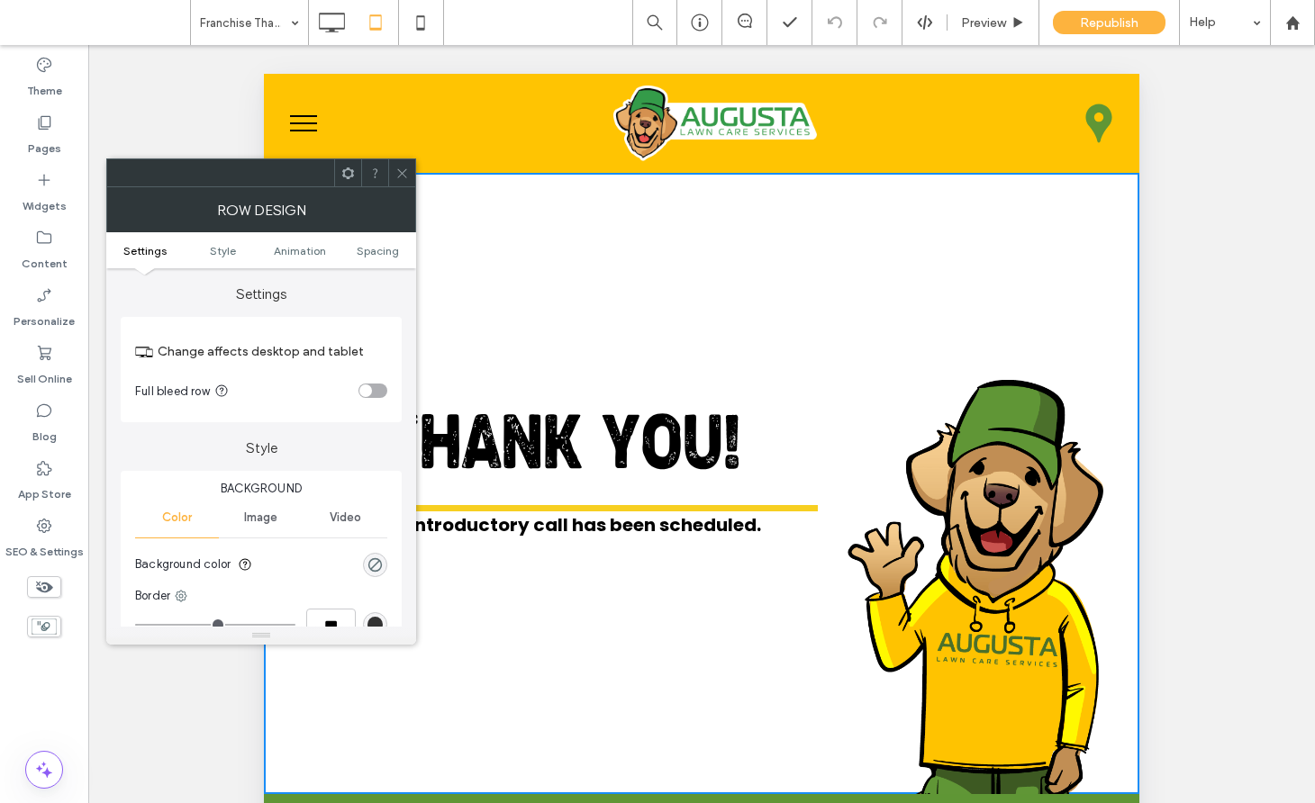
click at [402, 173] on use at bounding box center [401, 172] width 9 height 9
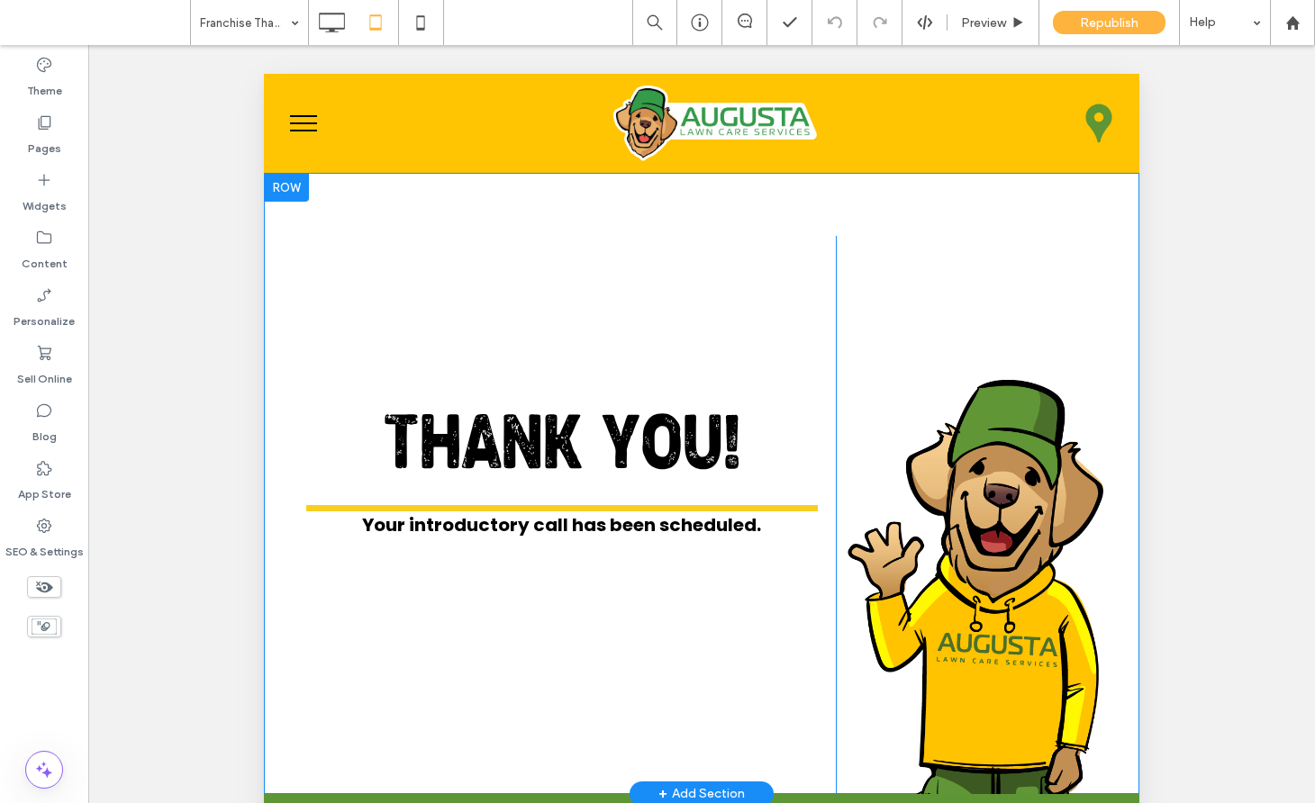
click at [302, 188] on div at bounding box center [286, 187] width 45 height 29
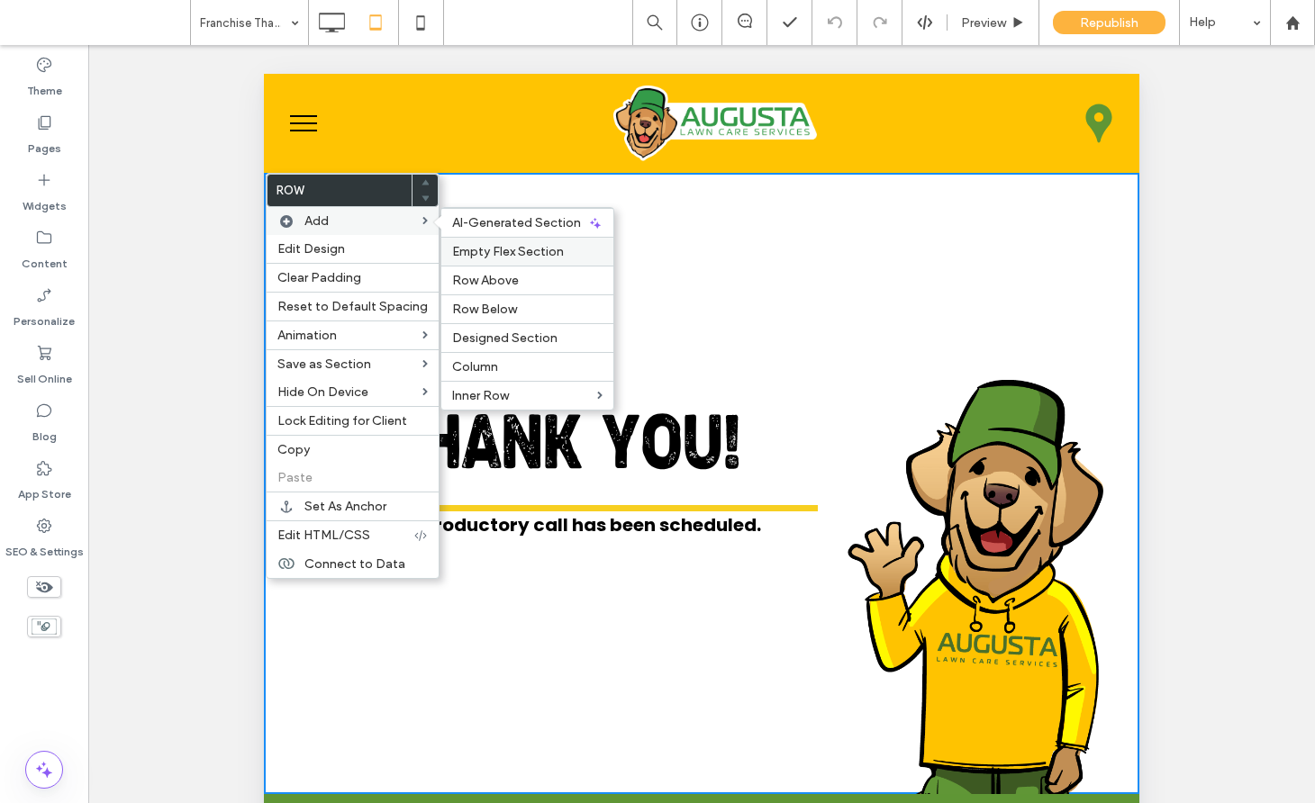
click at [506, 250] on span "Empty Flex Section" at bounding box center [508, 251] width 112 height 15
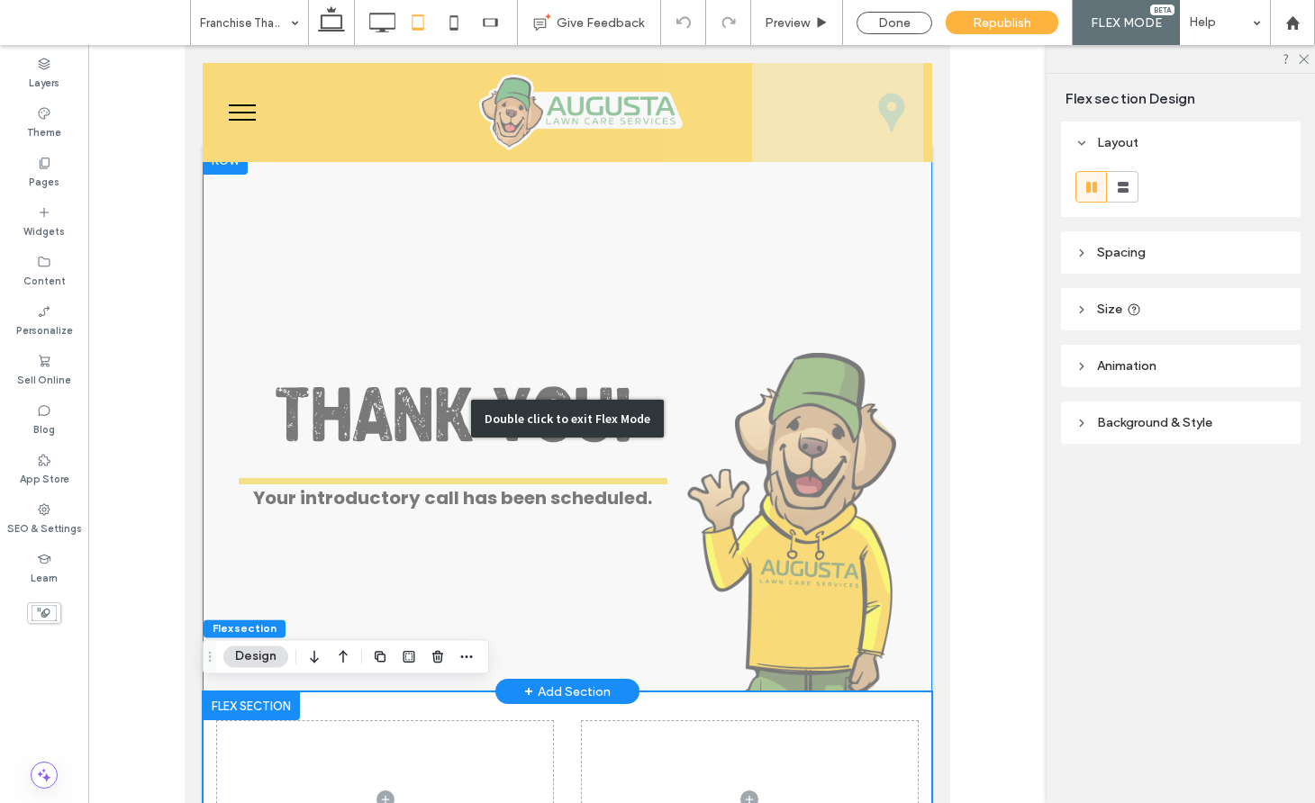
scroll to position [37, 0]
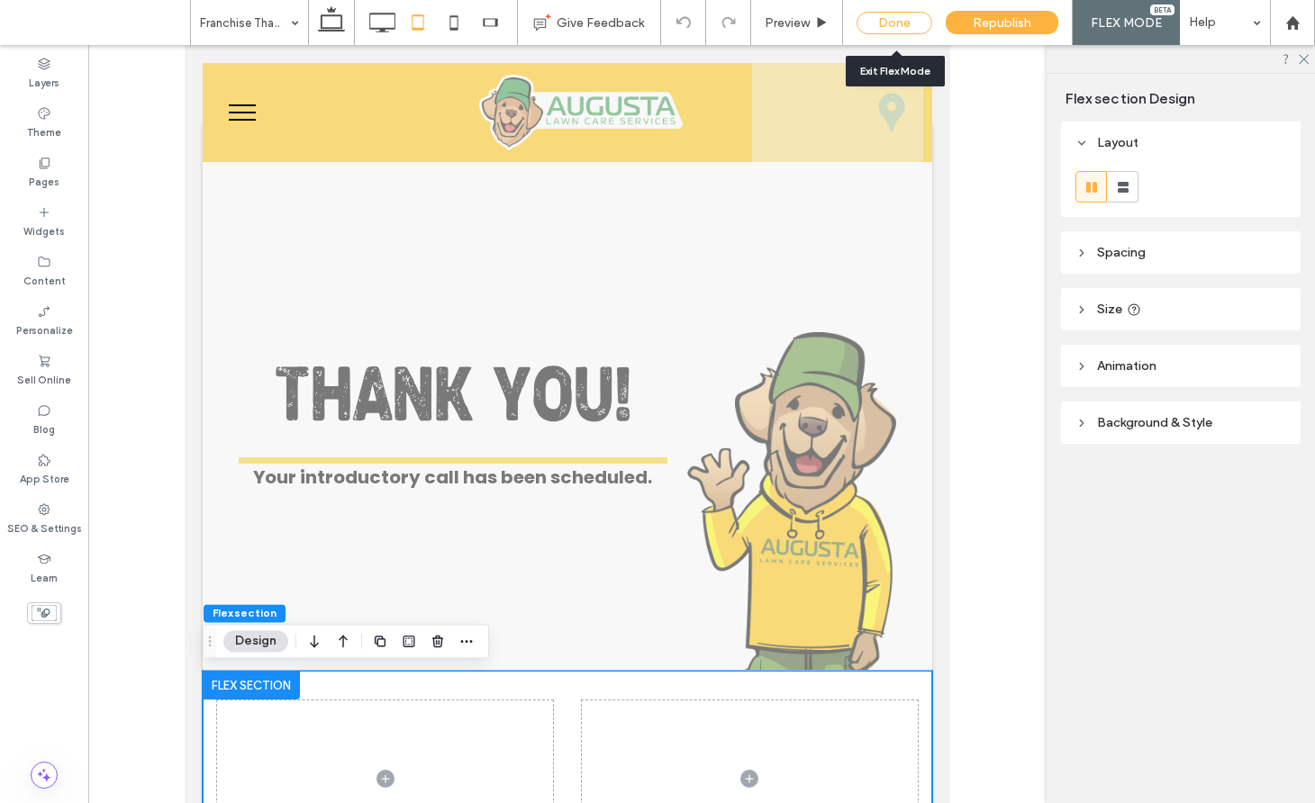
click at [891, 18] on div "Done" at bounding box center [894, 23] width 76 height 23
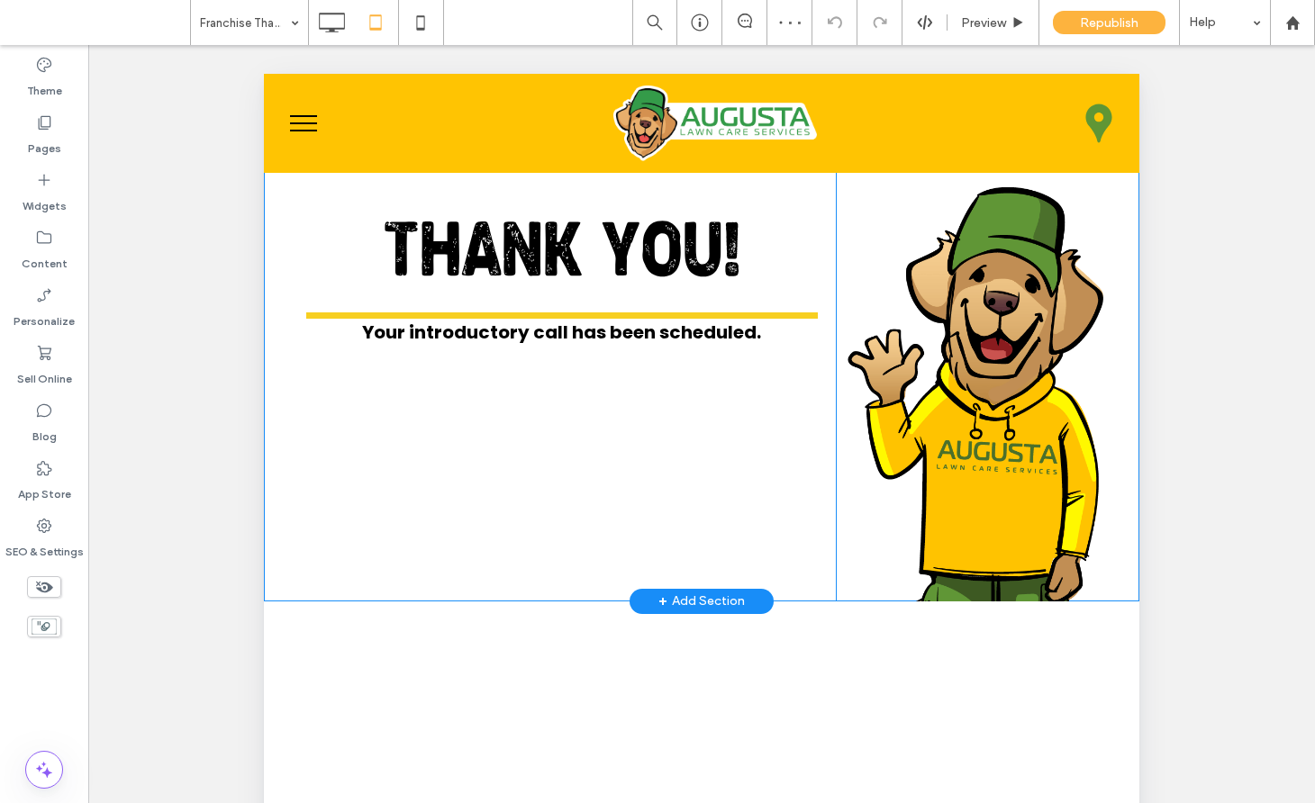
scroll to position [220, 0]
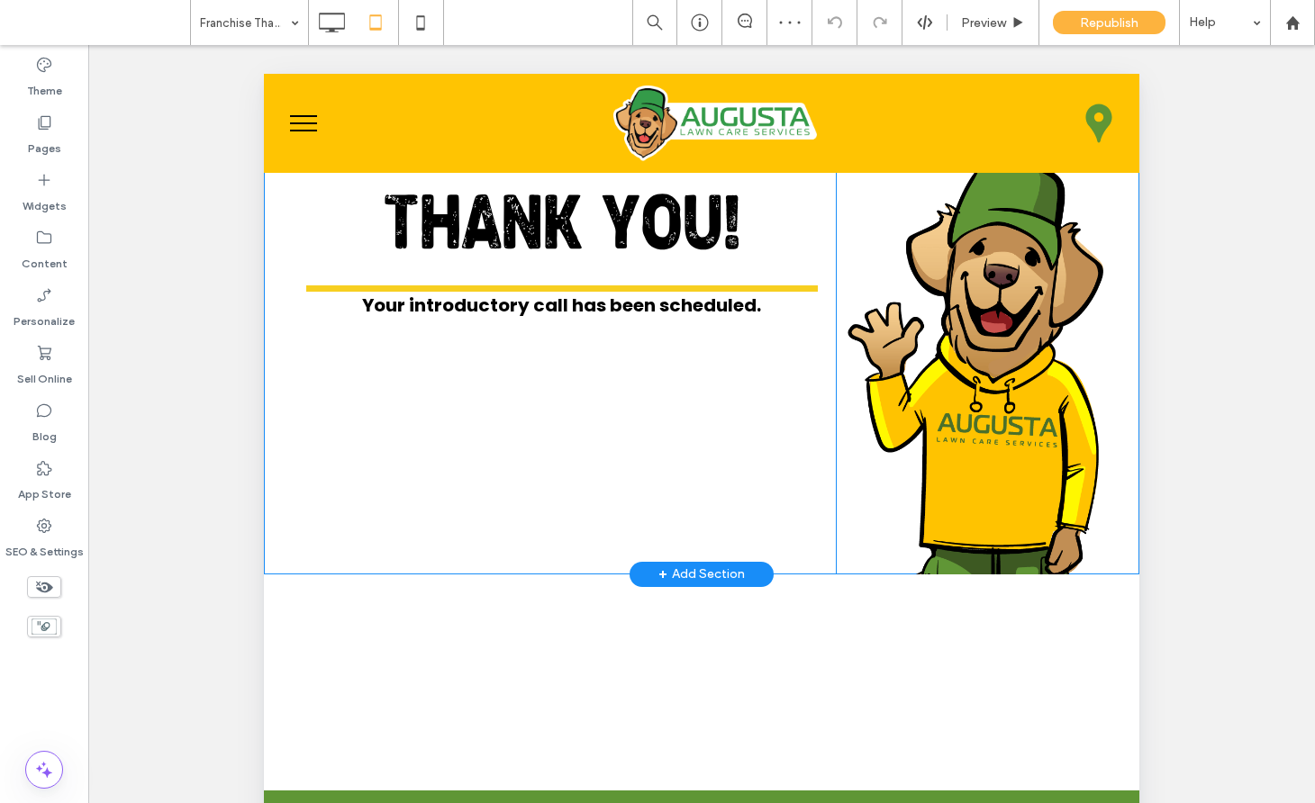
click at [596, 385] on div "THANK YOU! Your introductory call has been scheduled. Click To Paste Click To P…" at bounding box center [568, 295] width 536 height 558
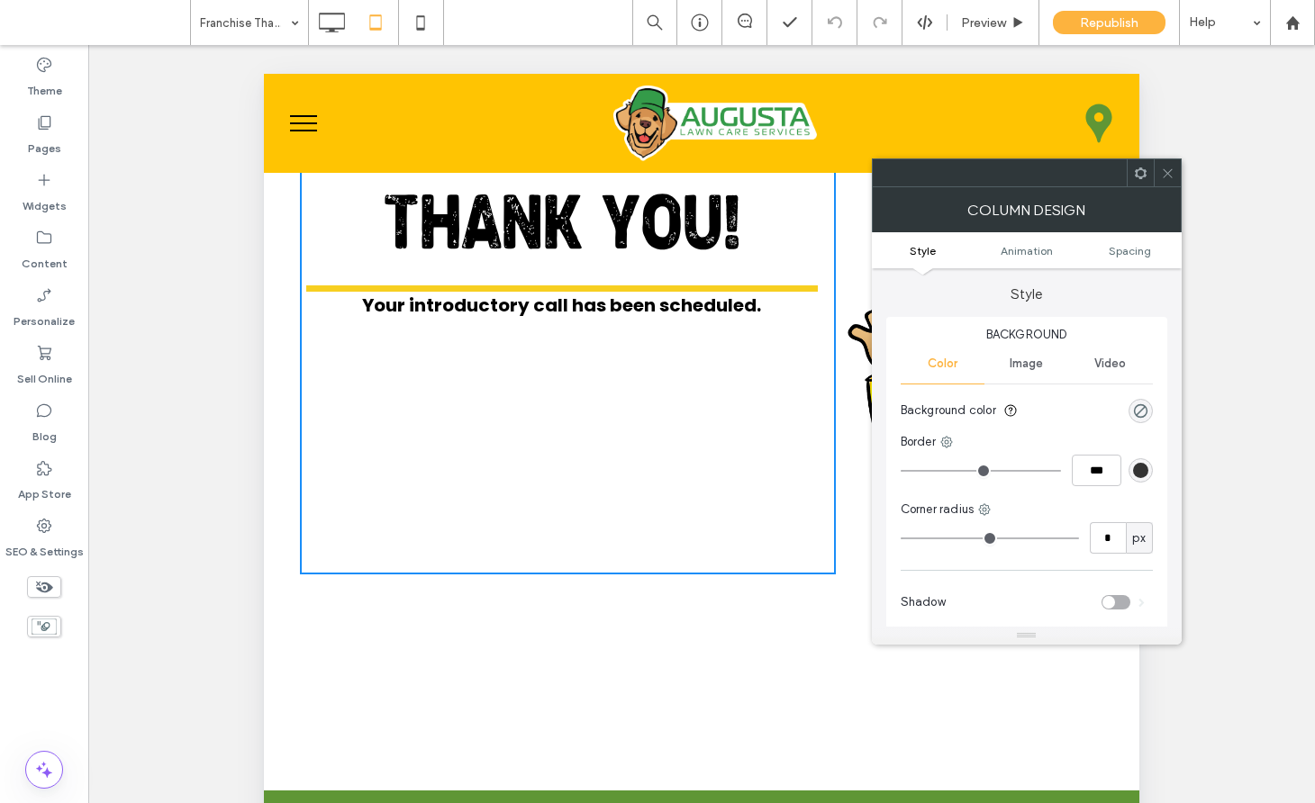
click at [1170, 171] on icon at bounding box center [1168, 174] width 14 height 14
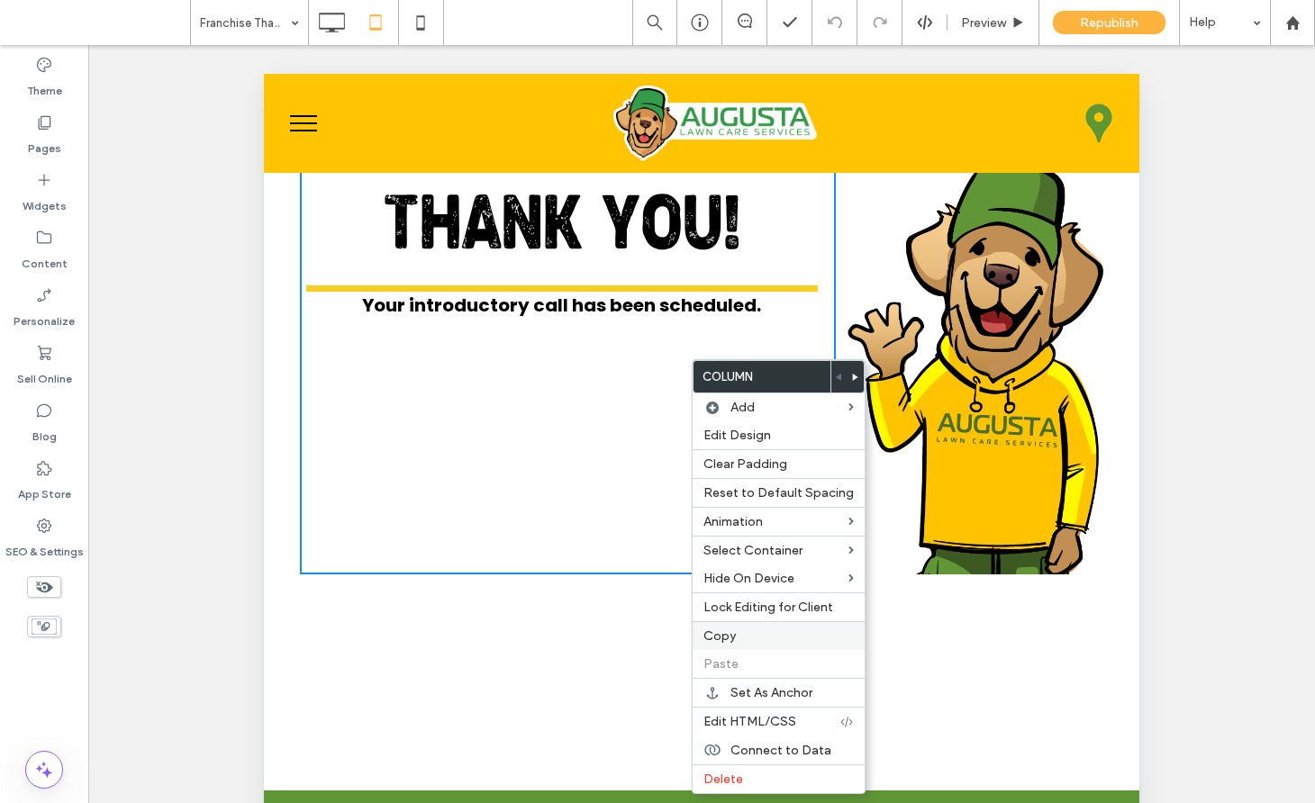
click at [726, 633] on span "Copy" at bounding box center [719, 636] width 32 height 15
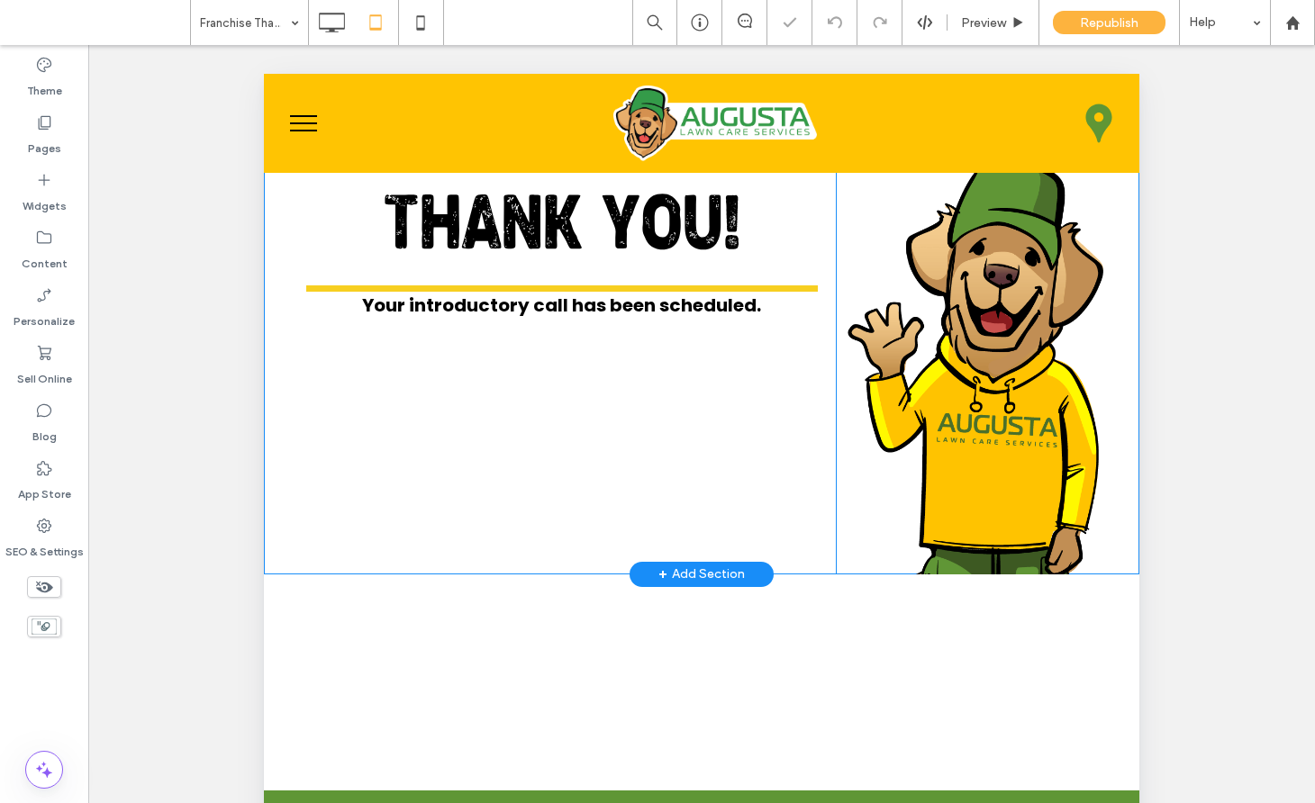
click at [520, 405] on div "THANK YOU! Your introductory call has been scheduled. Click To Paste Click To P…" at bounding box center [568, 295] width 536 height 558
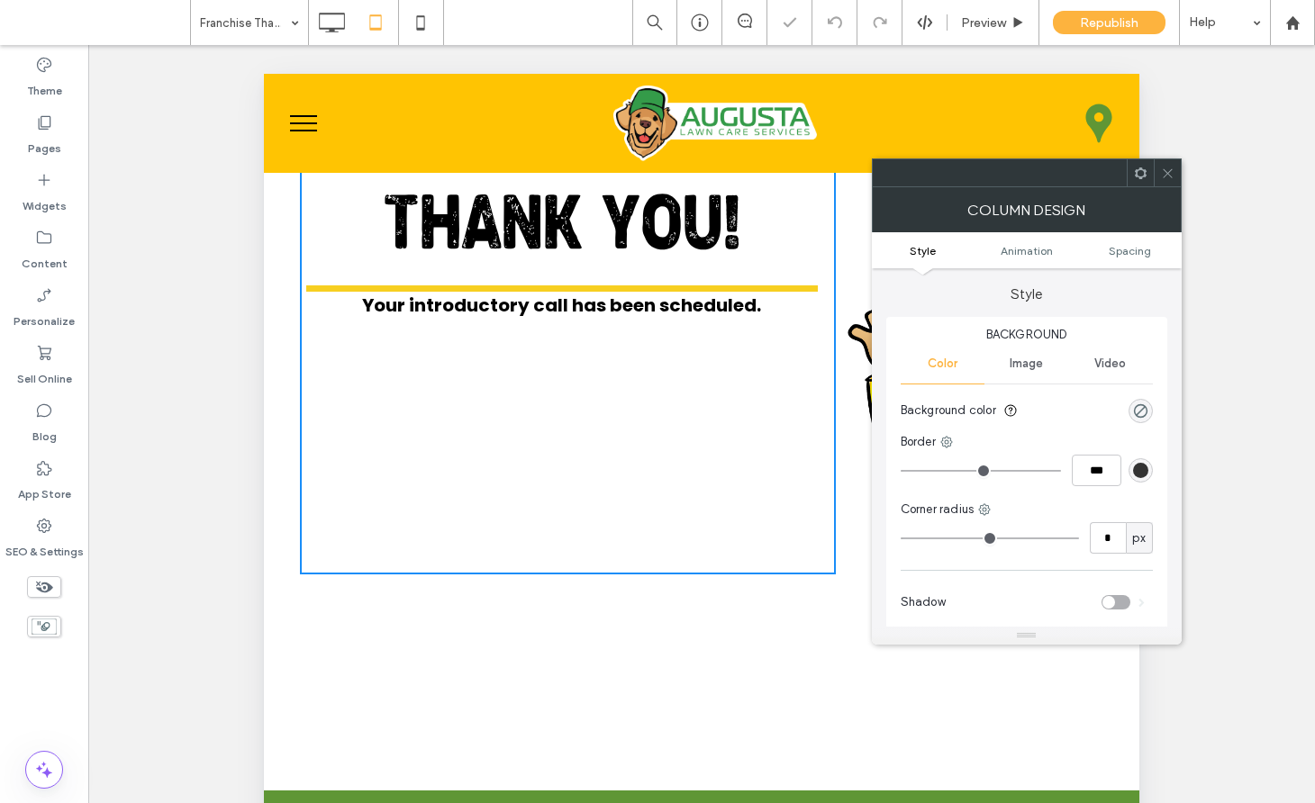
click at [520, 405] on div "THANK YOU! Your introductory call has been scheduled. Click To Paste Click To P…" at bounding box center [568, 295] width 536 height 558
click at [1169, 170] on icon at bounding box center [1168, 174] width 14 height 14
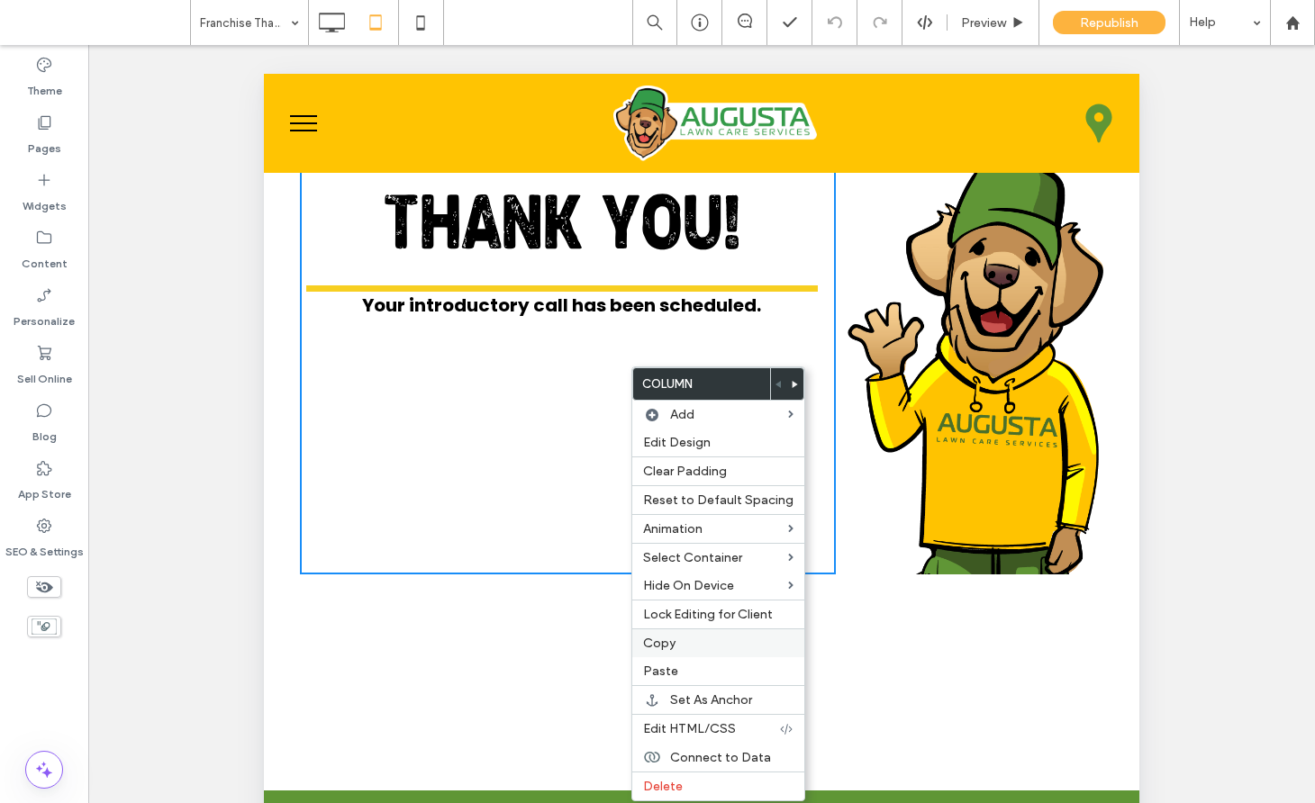
drag, startPoint x: 674, startPoint y: 646, endPoint x: 305, endPoint y: 592, distance: 372.2
click at [674, 646] on span "Copy" at bounding box center [659, 643] width 32 height 15
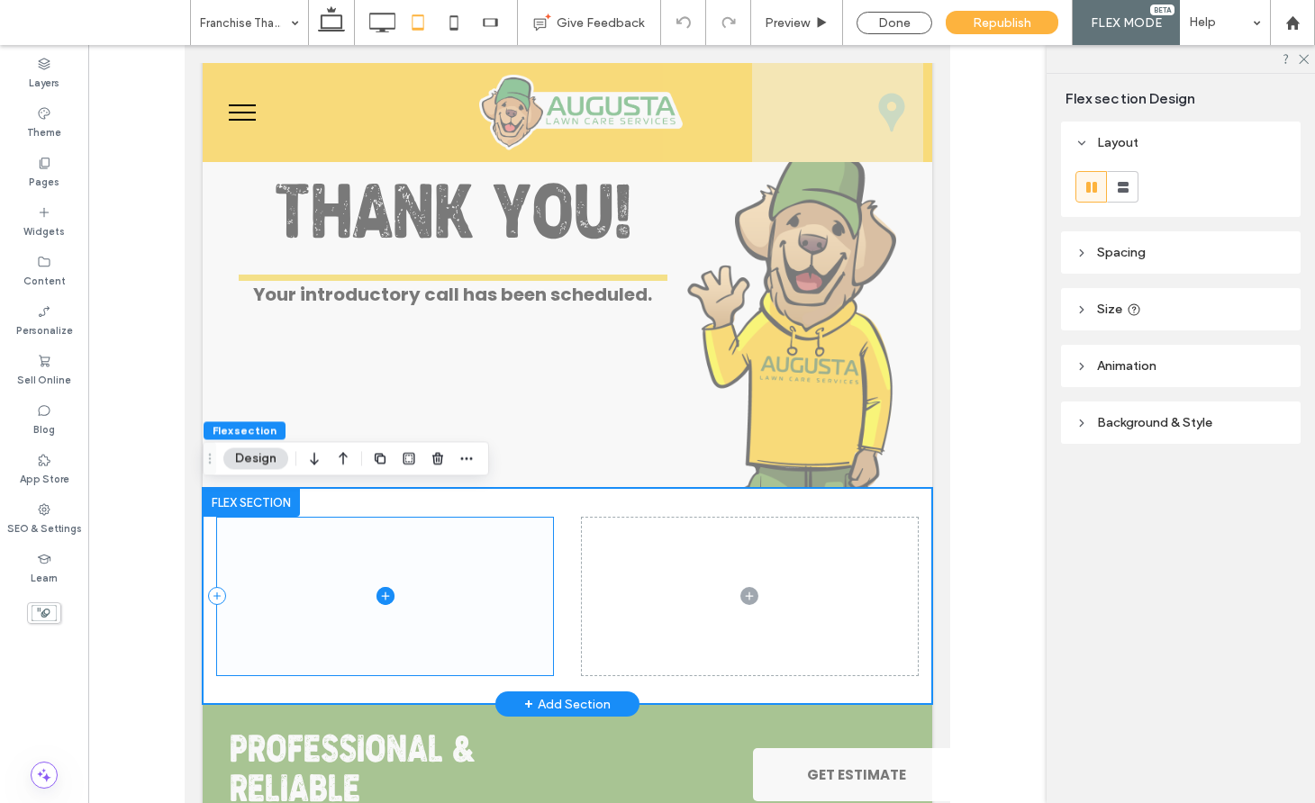
click at [508, 599] on span at bounding box center [385, 597] width 336 height 158
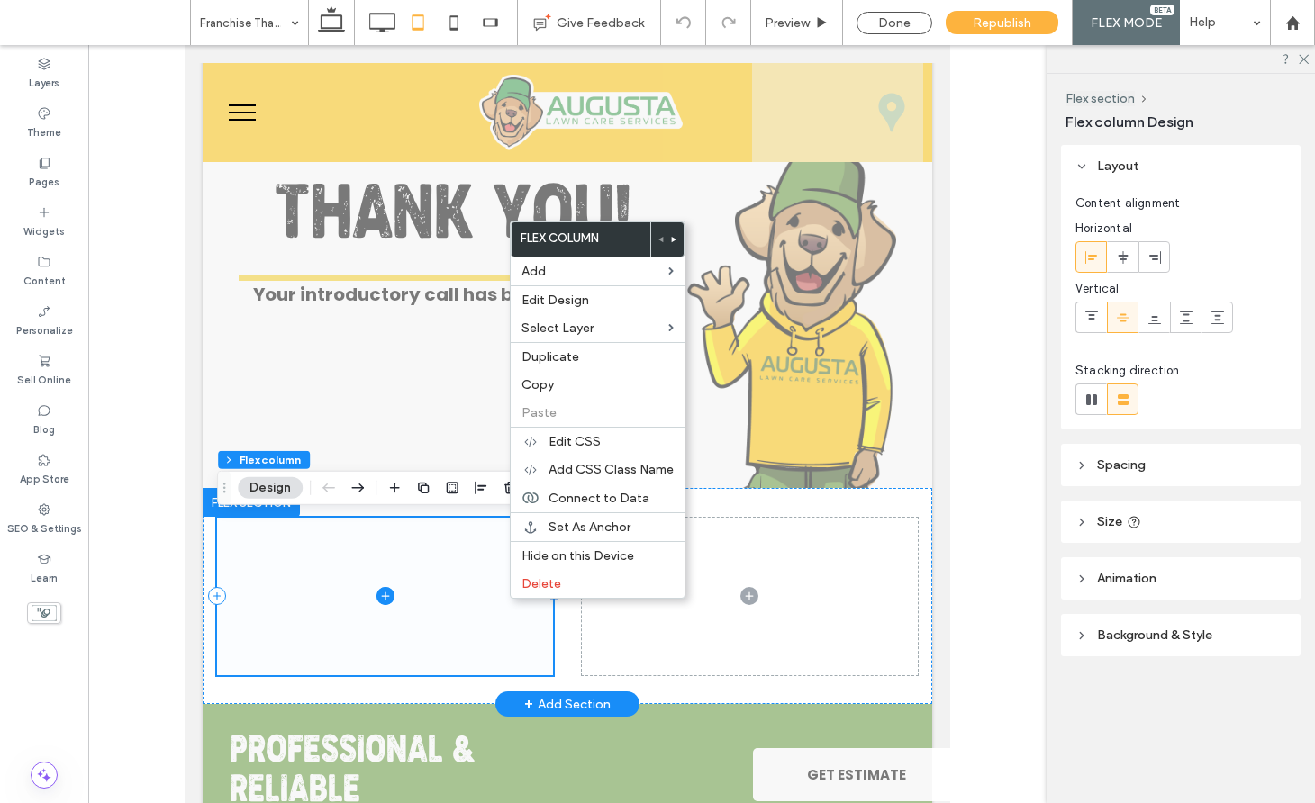
click at [450, 611] on span at bounding box center [385, 597] width 336 height 158
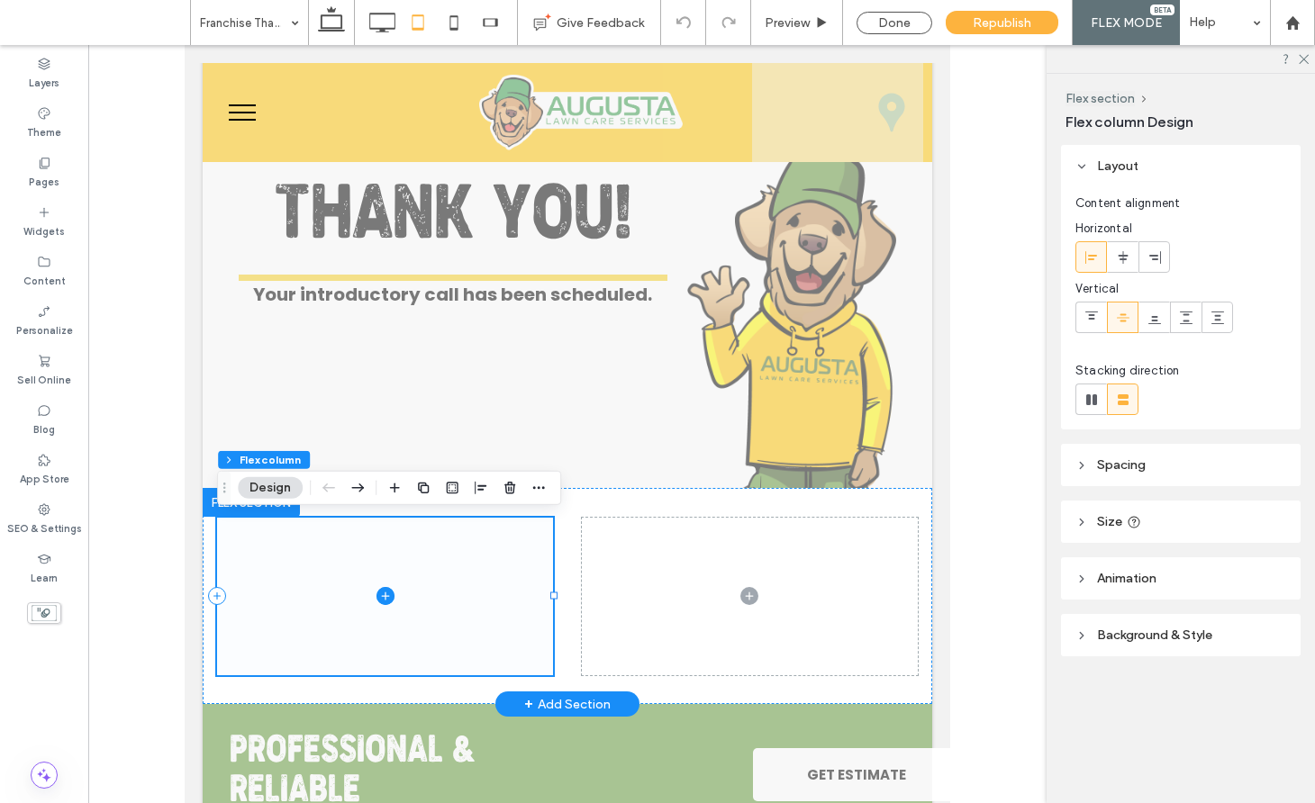
click at [449, 611] on span at bounding box center [385, 597] width 336 height 158
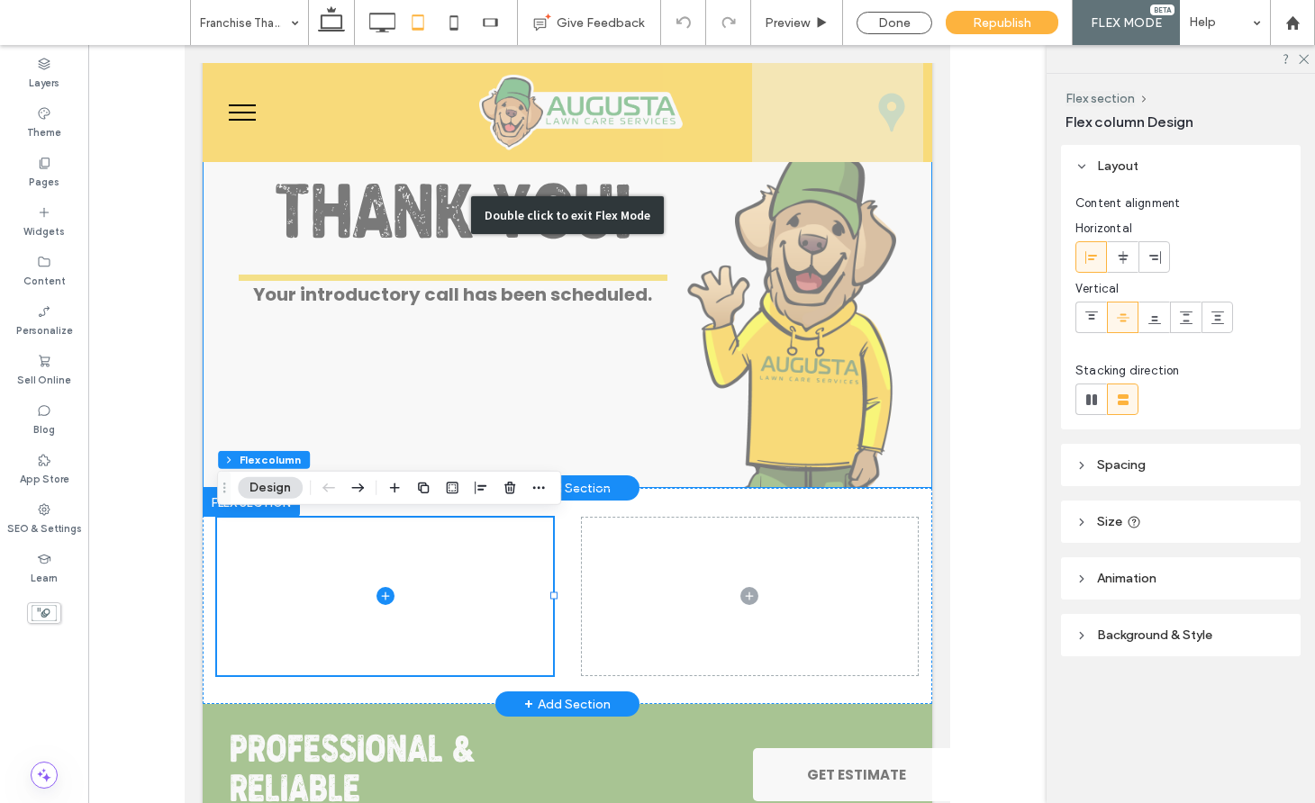
click at [430, 332] on div "Double click to exit Flex Mode" at bounding box center [567, 215] width 729 height 546
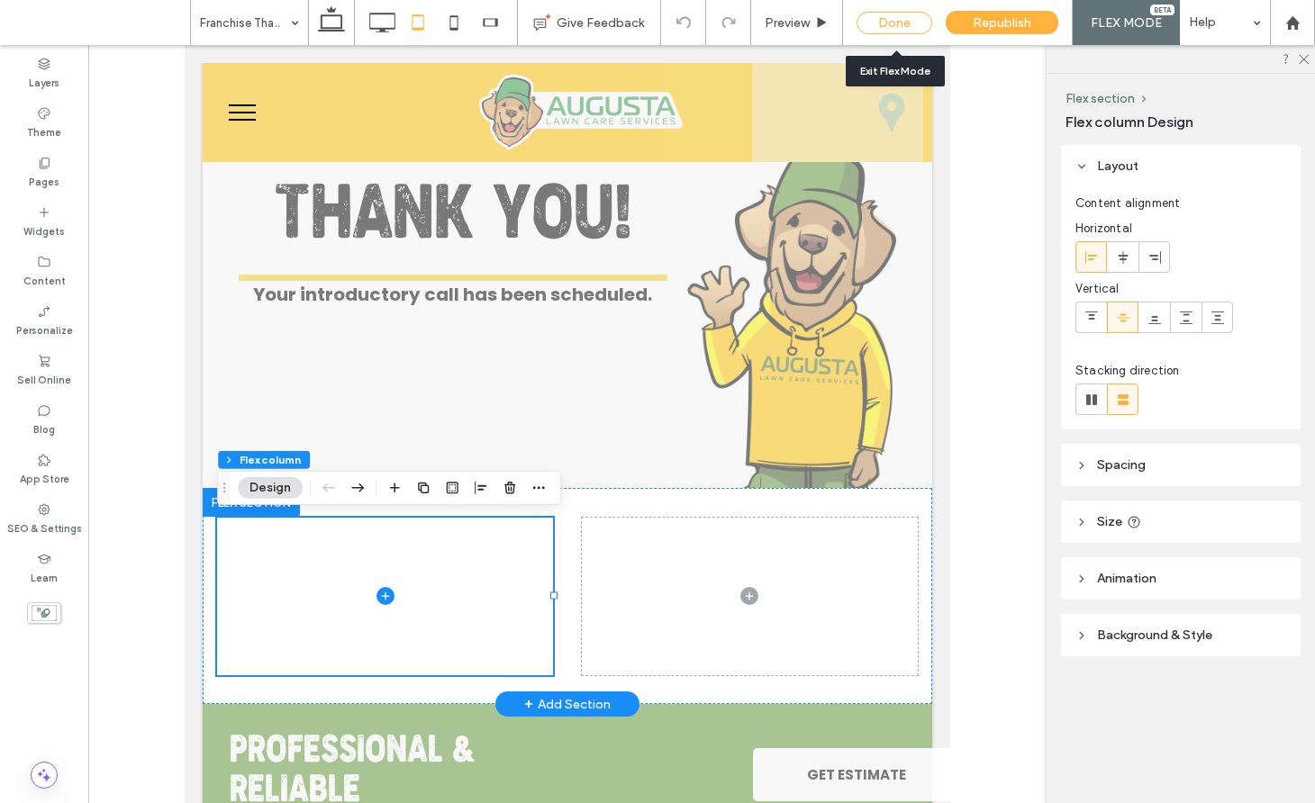
click at [889, 17] on div "Done" at bounding box center [894, 23] width 76 height 23
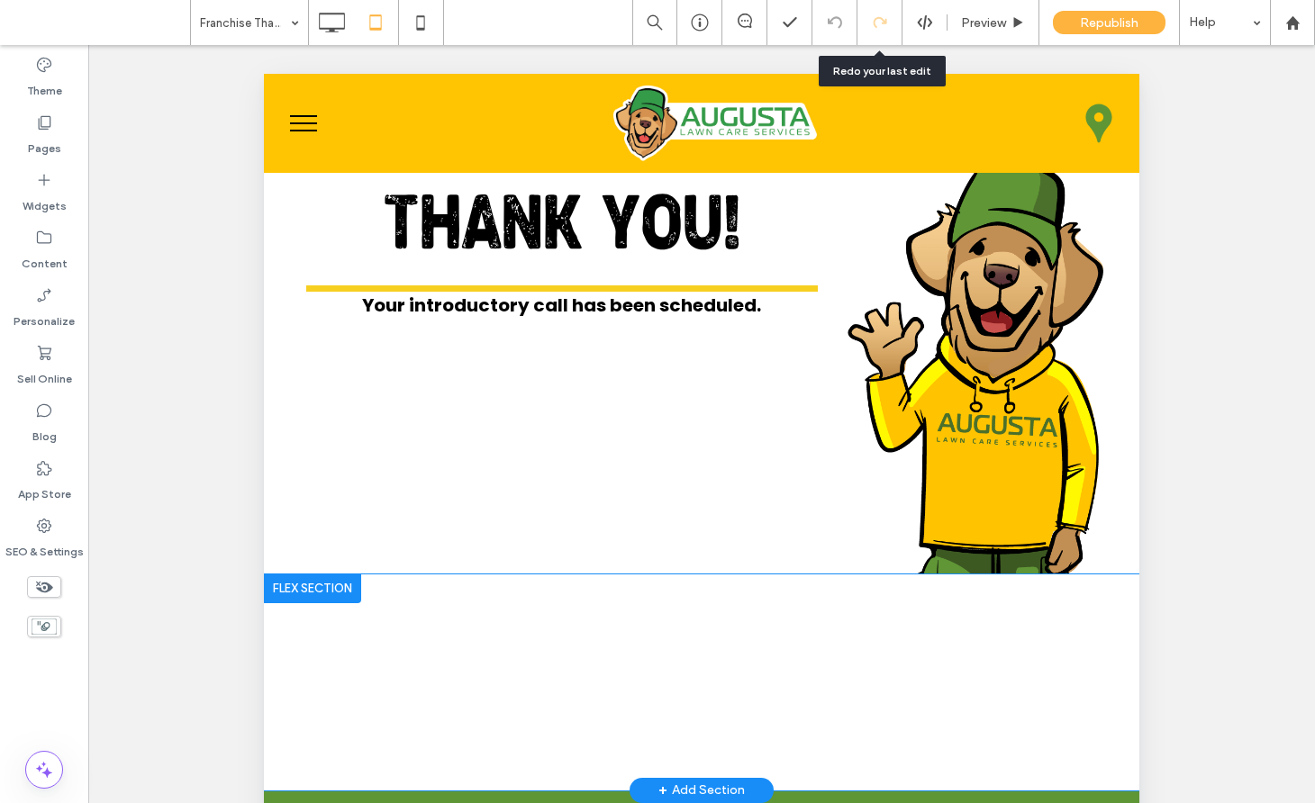
click at [898, 24] on div at bounding box center [879, 22] width 44 height 14
click at [37, 128] on icon at bounding box center [44, 122] width 18 height 18
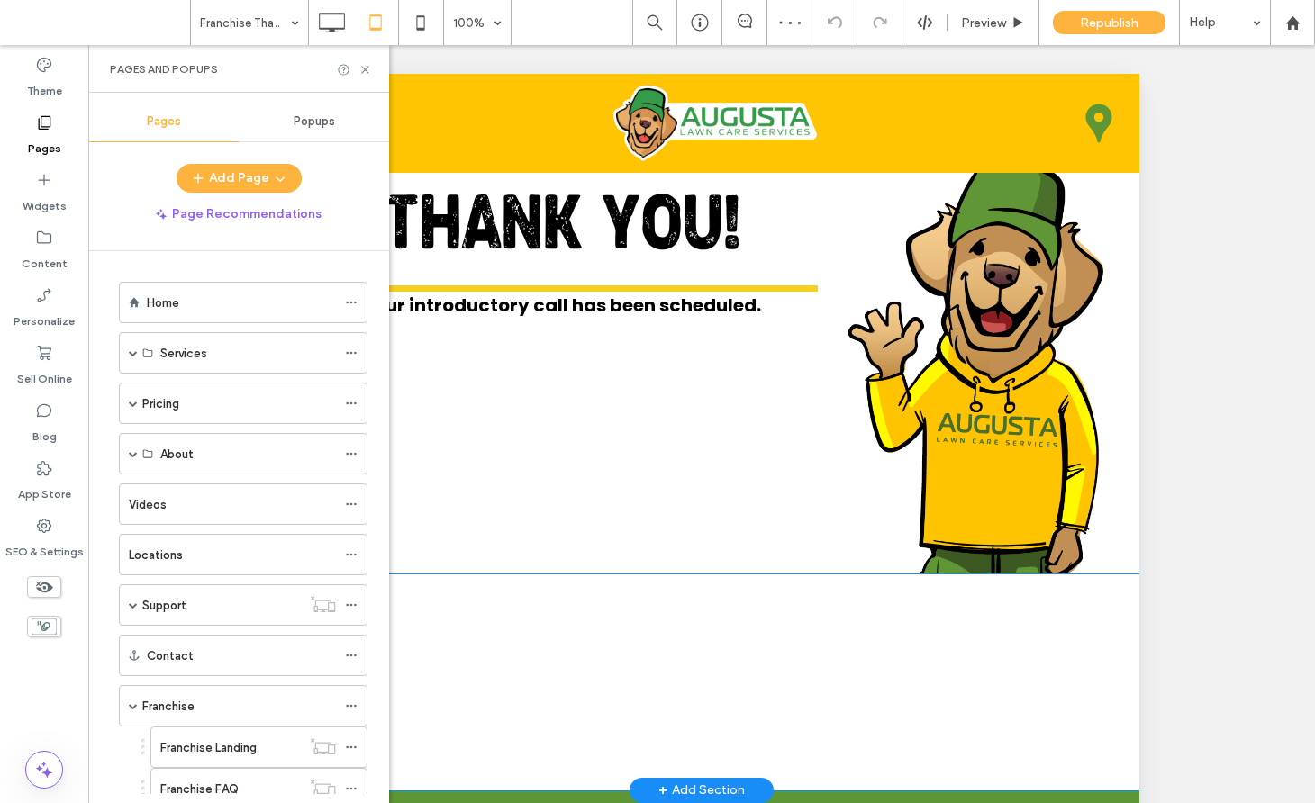
scroll to position [288, 0]
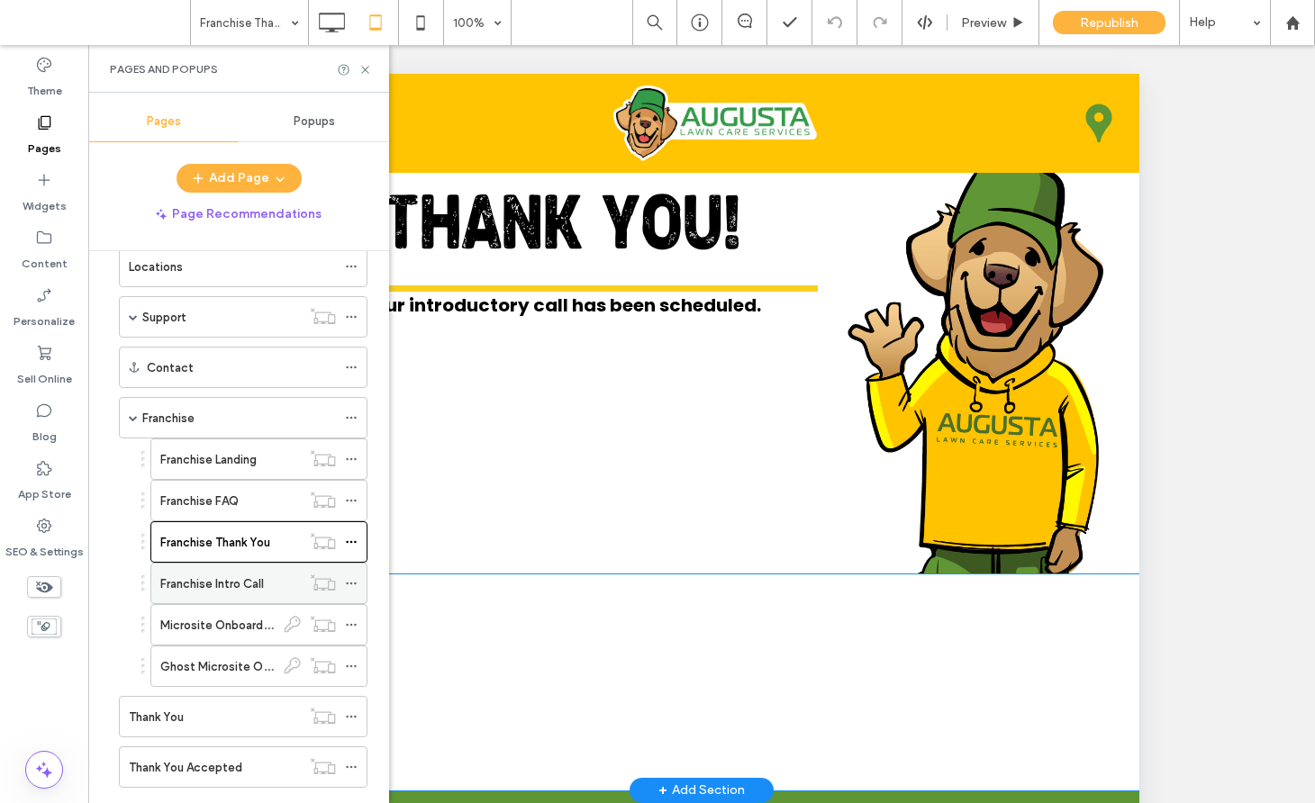
click at [234, 581] on label "Franchise Intro Call" at bounding box center [212, 584] width 104 height 32
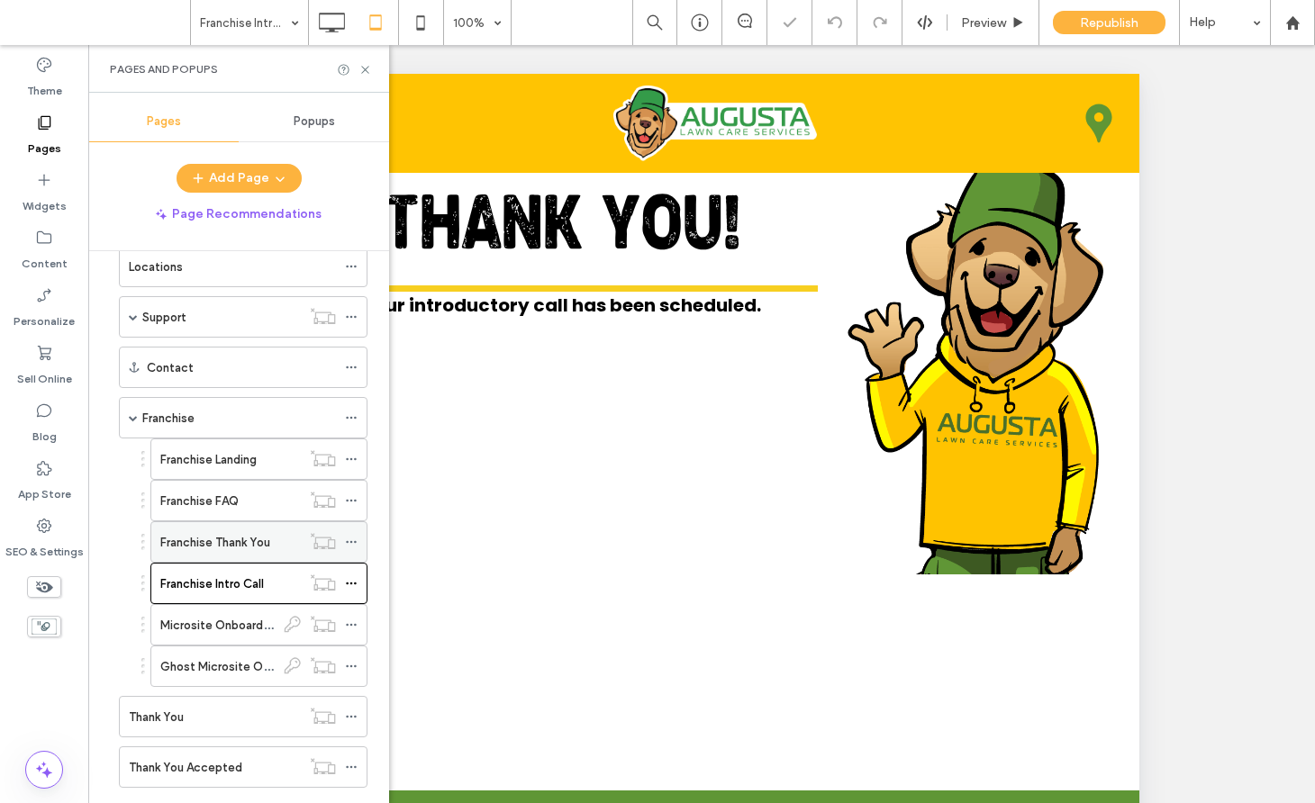
click at [229, 530] on div "Franchise Thank You" at bounding box center [230, 542] width 140 height 40
click at [229, 502] on label "Franchise FAQ" at bounding box center [199, 501] width 78 height 32
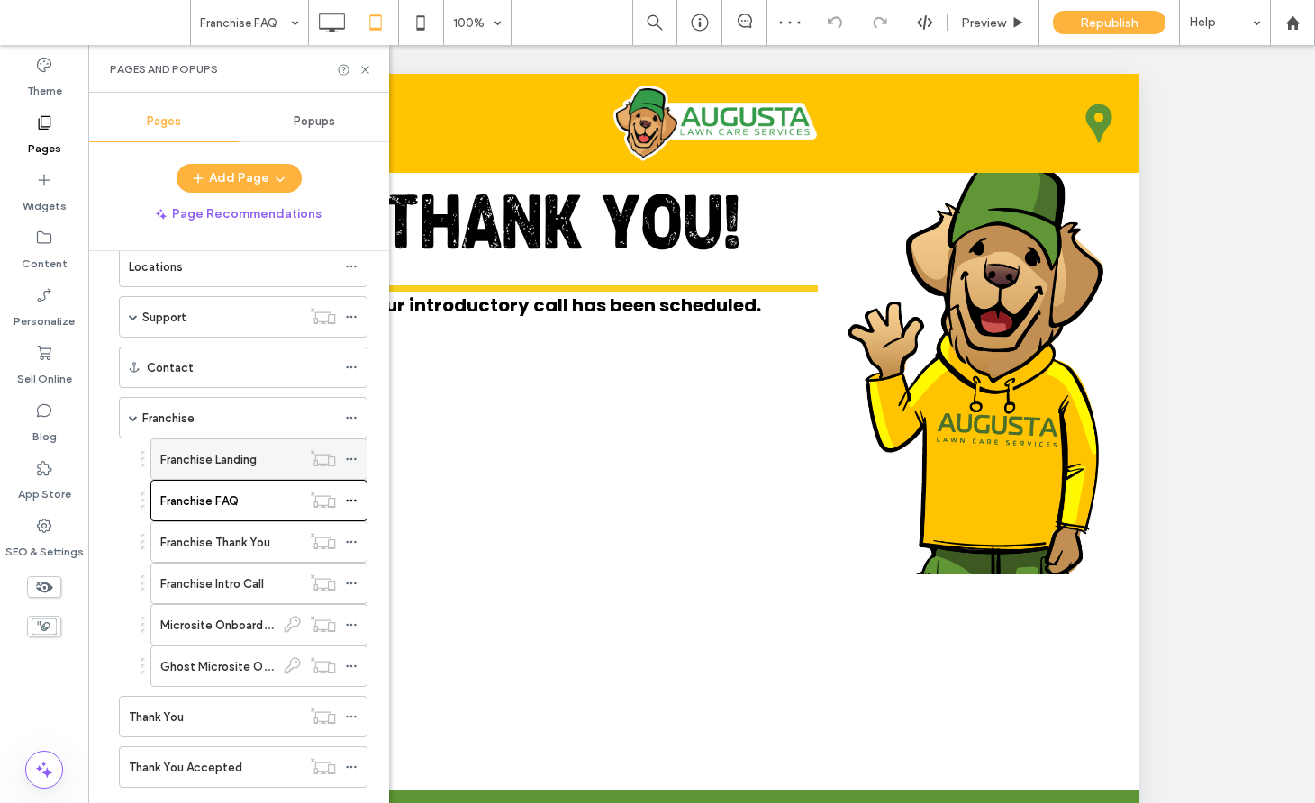
click at [226, 474] on div "Franchise Landing" at bounding box center [230, 459] width 140 height 40
click at [224, 505] on label "Franchise FAQ" at bounding box center [199, 501] width 78 height 32
click at [224, 542] on label "Franchise Thank You" at bounding box center [215, 543] width 110 height 32
click at [365, 70] on icon at bounding box center [365, 70] width 14 height 14
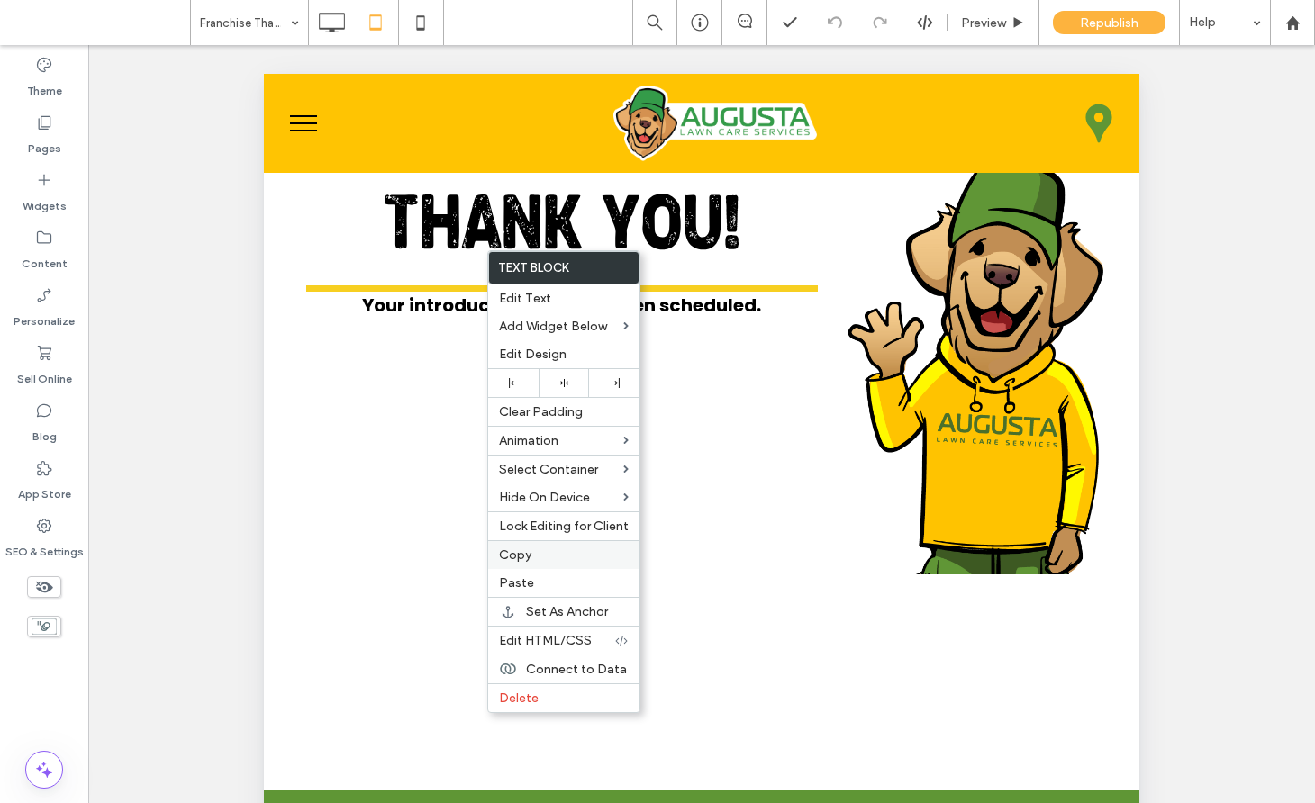
click at [529, 557] on span "Copy" at bounding box center [515, 554] width 32 height 15
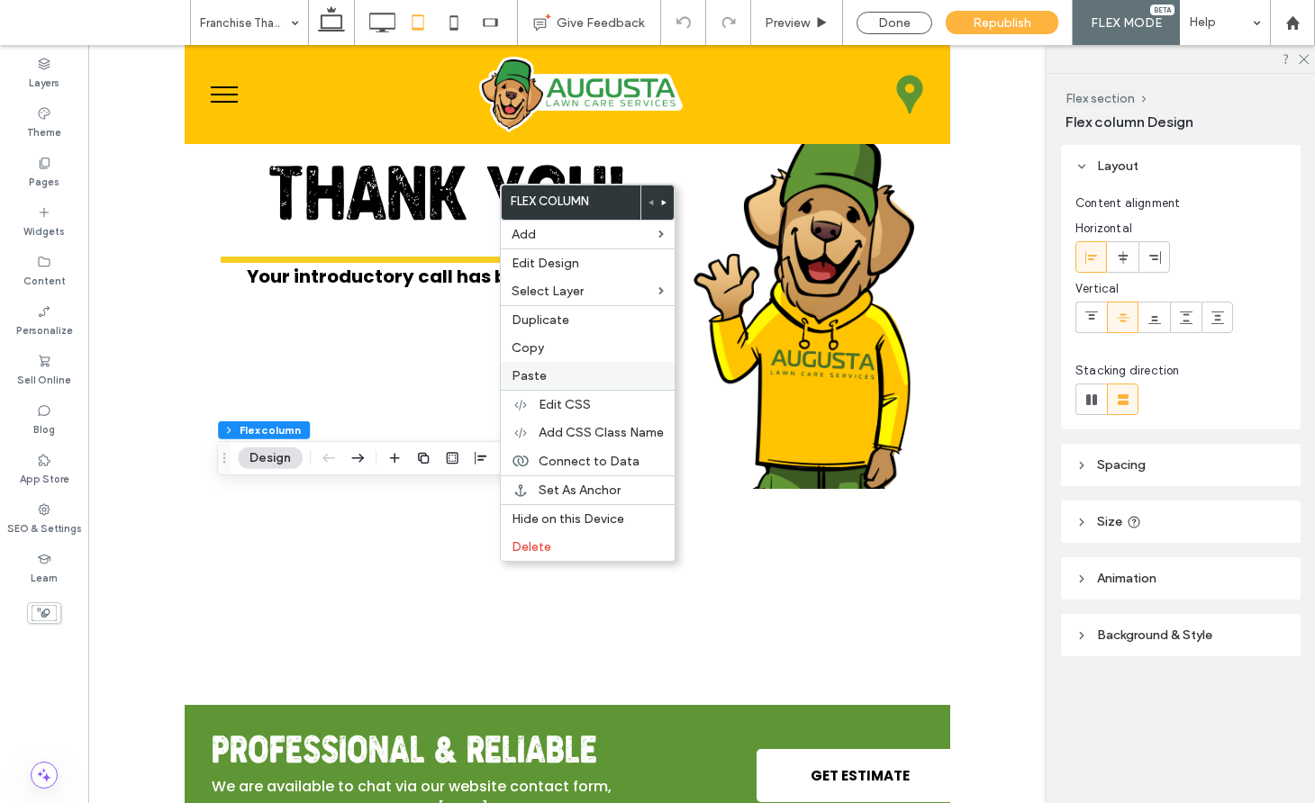
click at [537, 383] on span "Paste" at bounding box center [528, 375] width 35 height 15
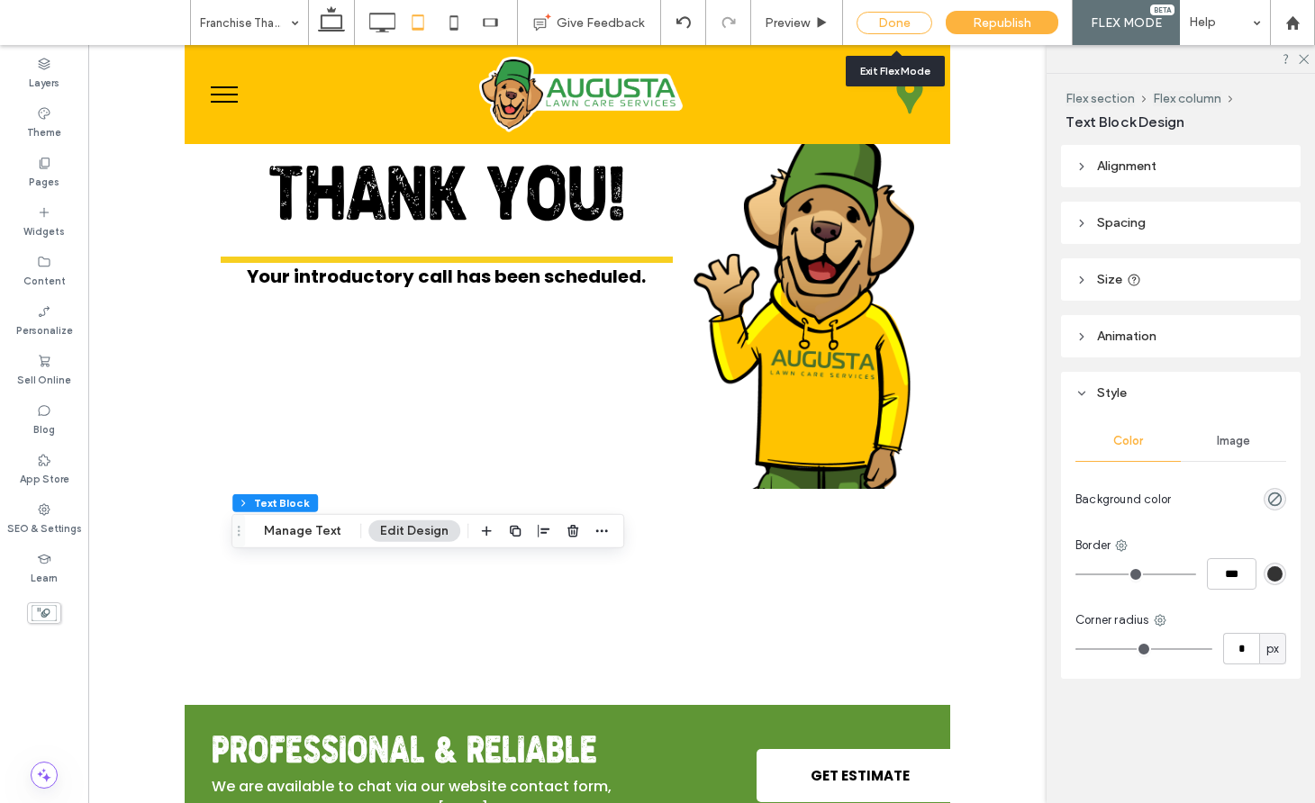
click at [881, 23] on div "Done" at bounding box center [894, 23] width 76 height 23
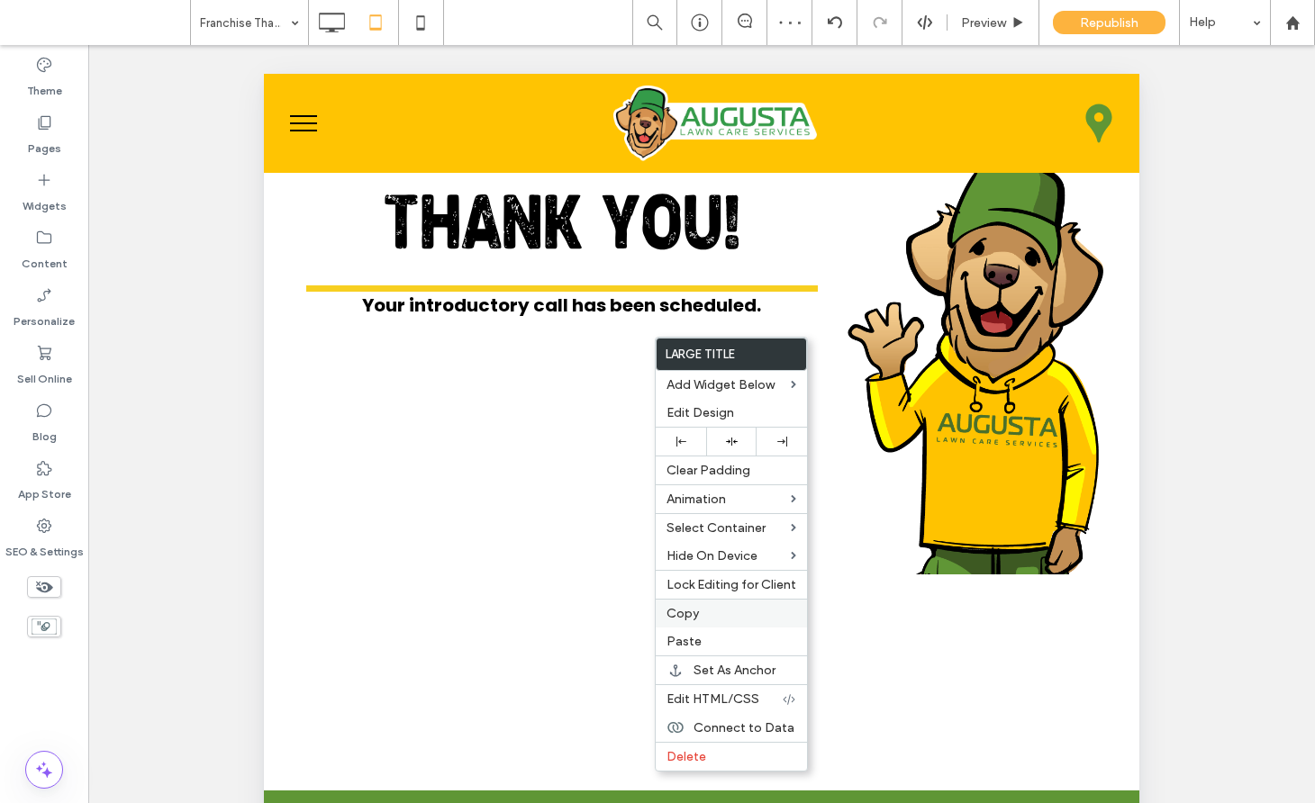
click at [696, 611] on span "Copy" at bounding box center [682, 613] width 32 height 15
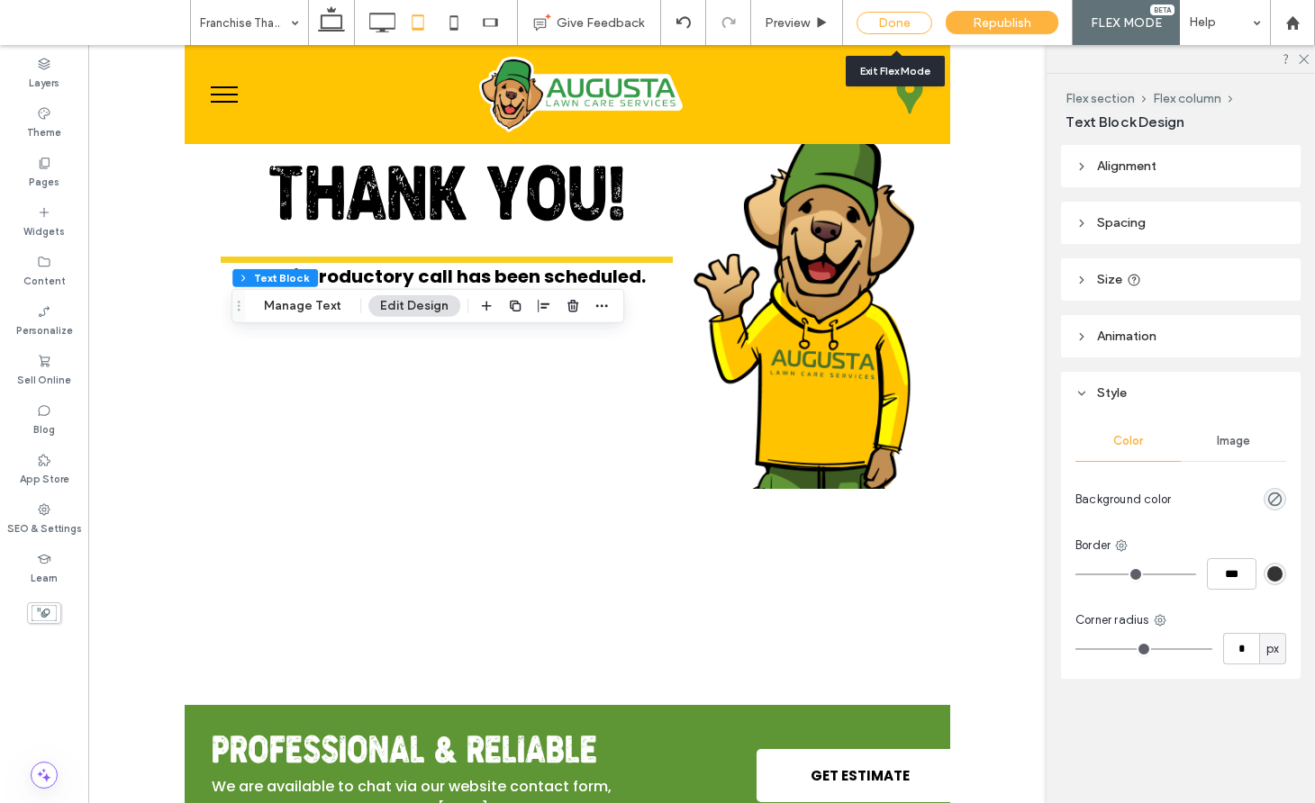
click at [898, 21] on div "Done" at bounding box center [894, 23] width 76 height 23
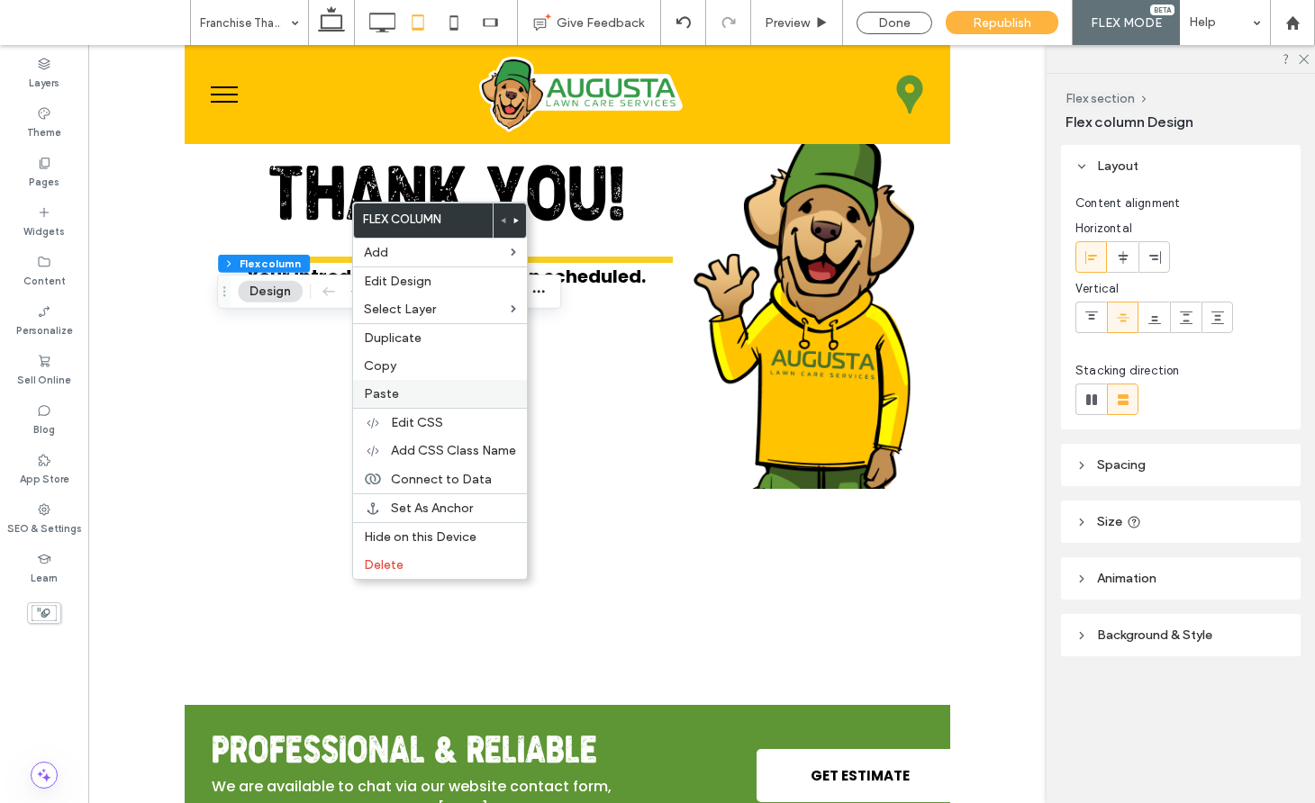
click at [390, 385] on div "Paste" at bounding box center [440, 394] width 174 height 28
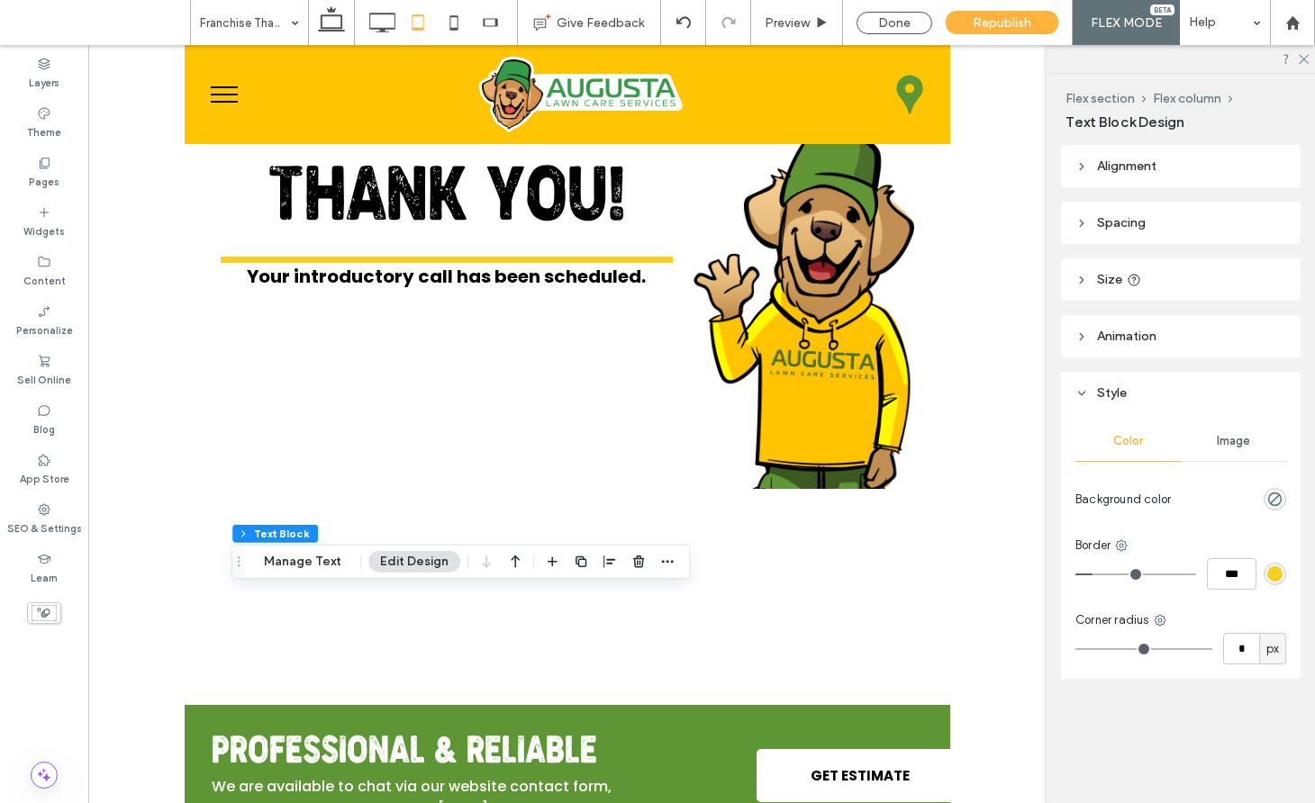
click at [1121, 155] on header "Alignment" at bounding box center [1181, 166] width 240 height 42
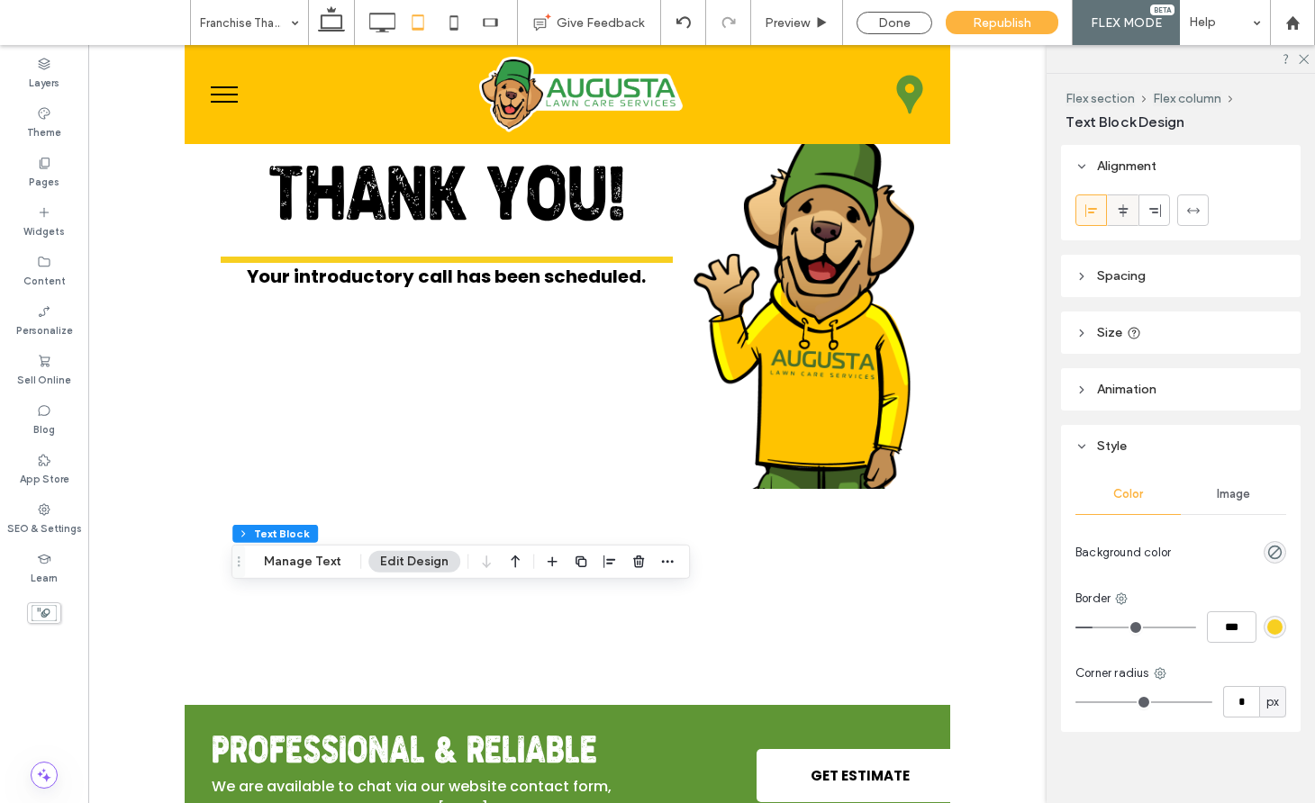
click at [1125, 210] on icon at bounding box center [1123, 211] width 14 height 14
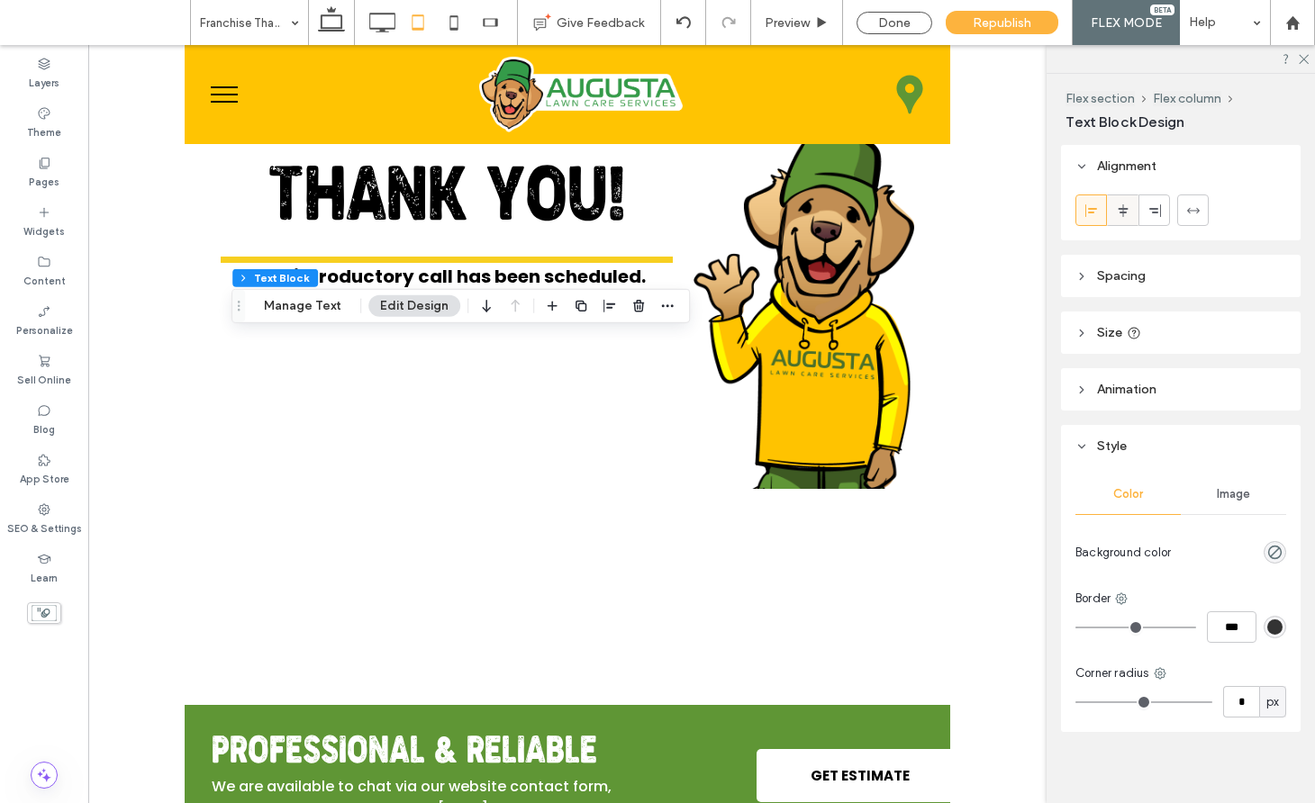
click at [1135, 203] on div at bounding box center [1123, 210] width 30 height 30
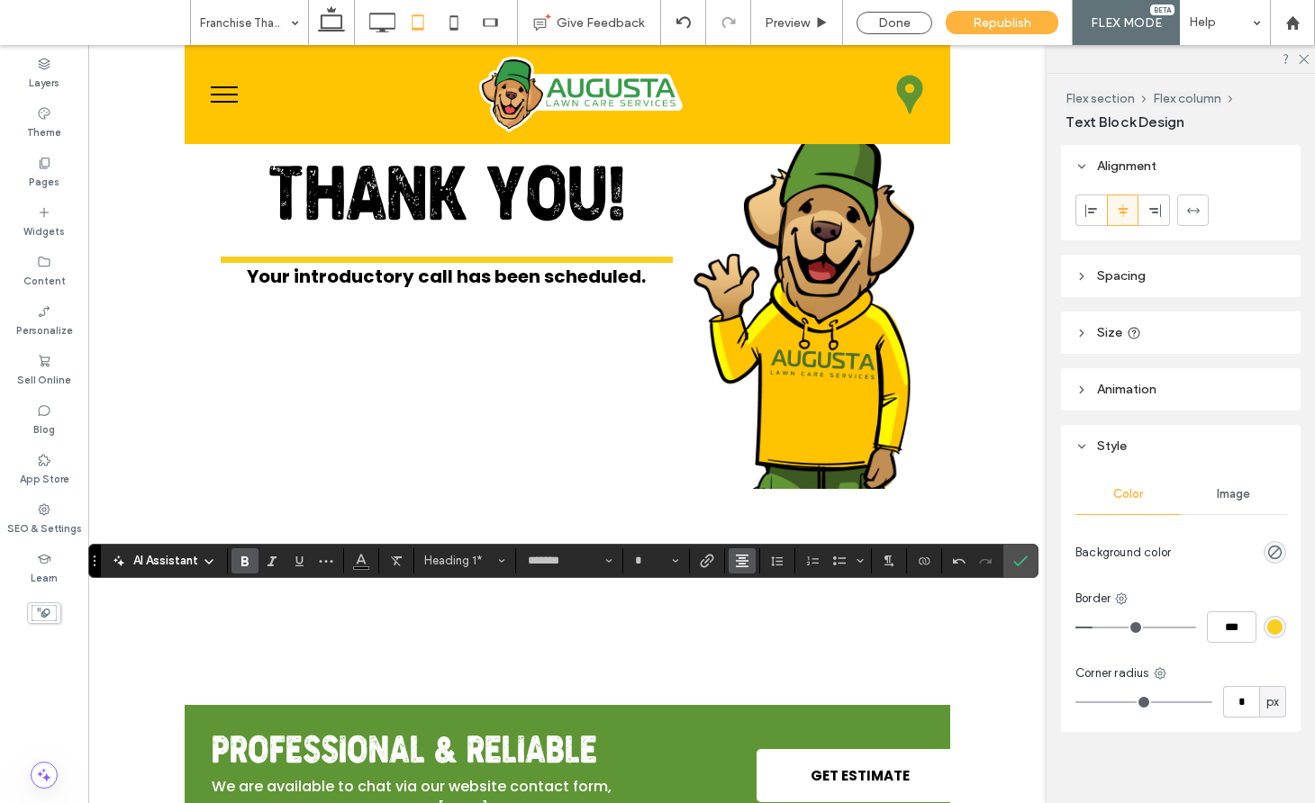
click at [742, 560] on use "Alignment" at bounding box center [742, 561] width 13 height 13
click at [756, 476] on use "ui.textEditor.alignment.center" at bounding box center [755, 479] width 13 height 13
click at [1026, 561] on icon "Confirm" at bounding box center [1020, 561] width 14 height 14
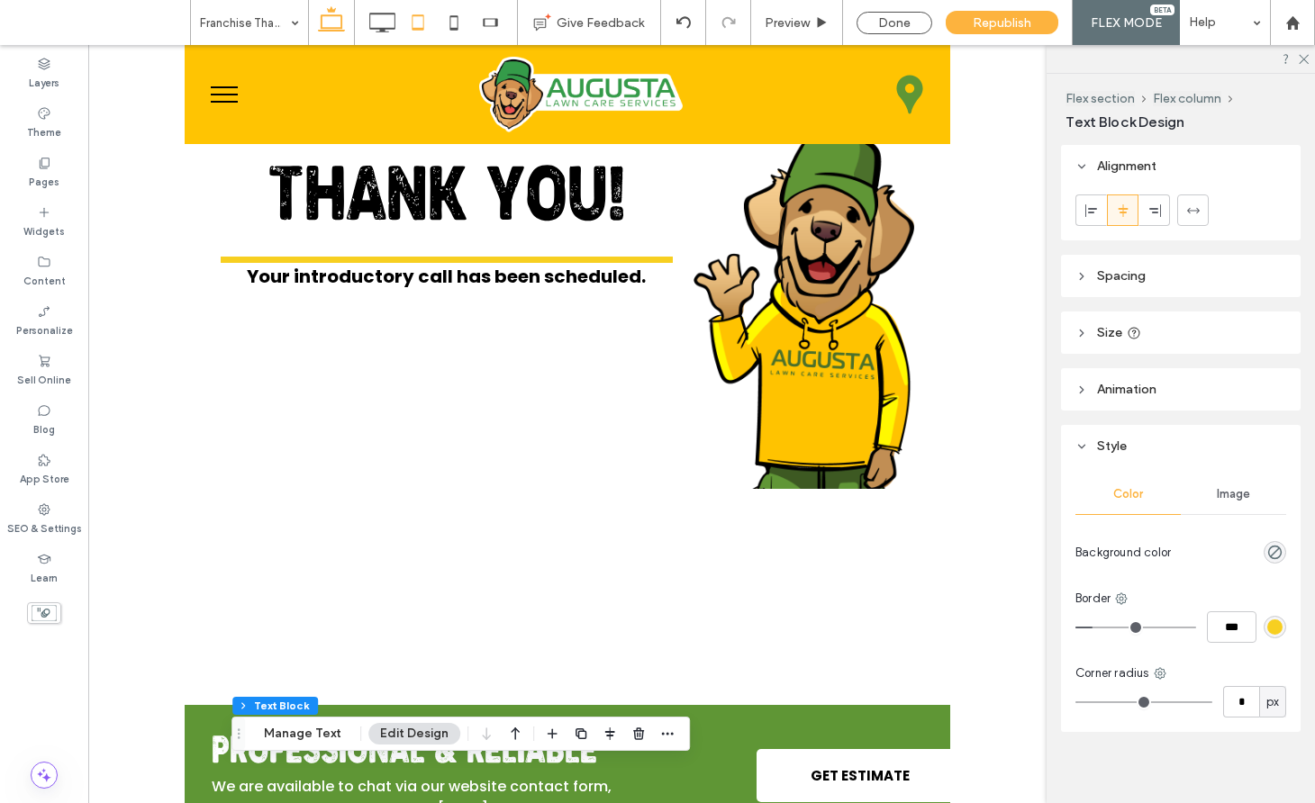
click at [320, 24] on use at bounding box center [331, 18] width 27 height 25
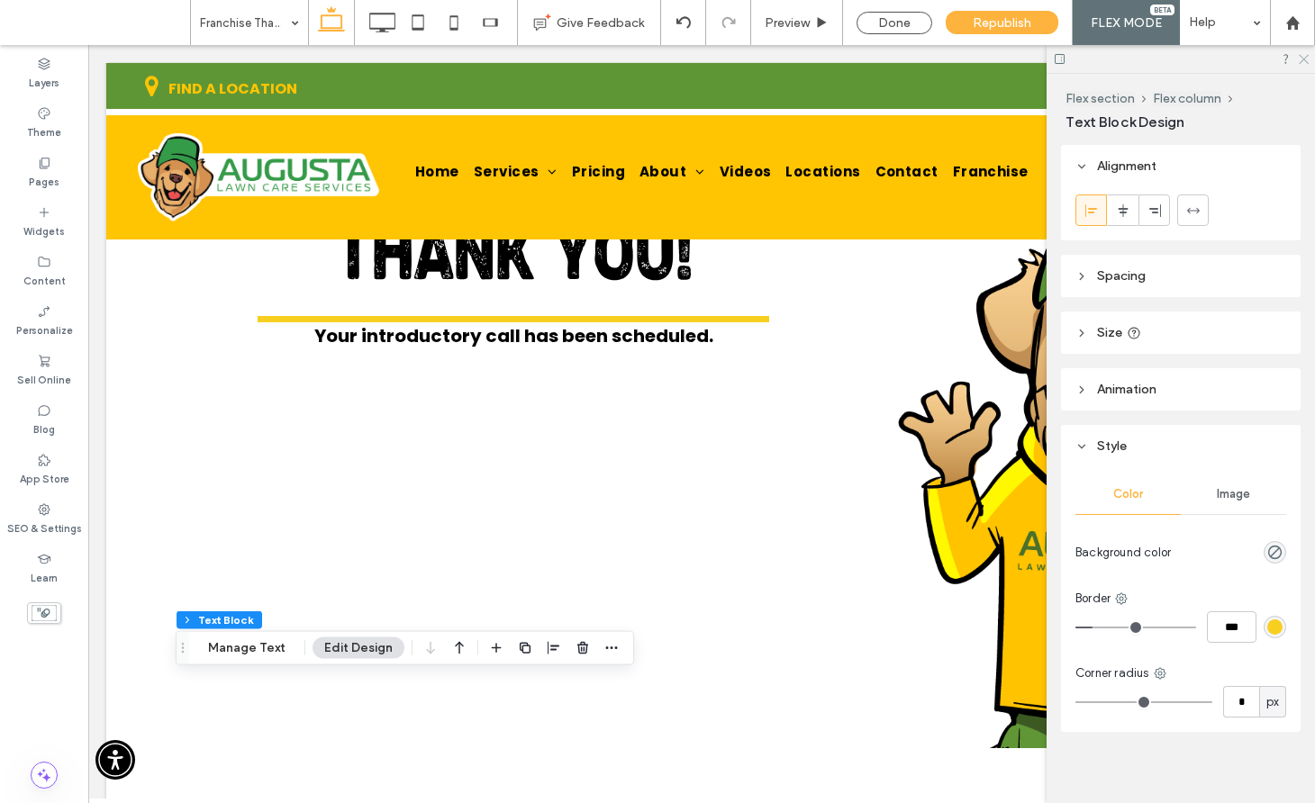
click at [1302, 57] on icon at bounding box center [1303, 58] width 12 height 12
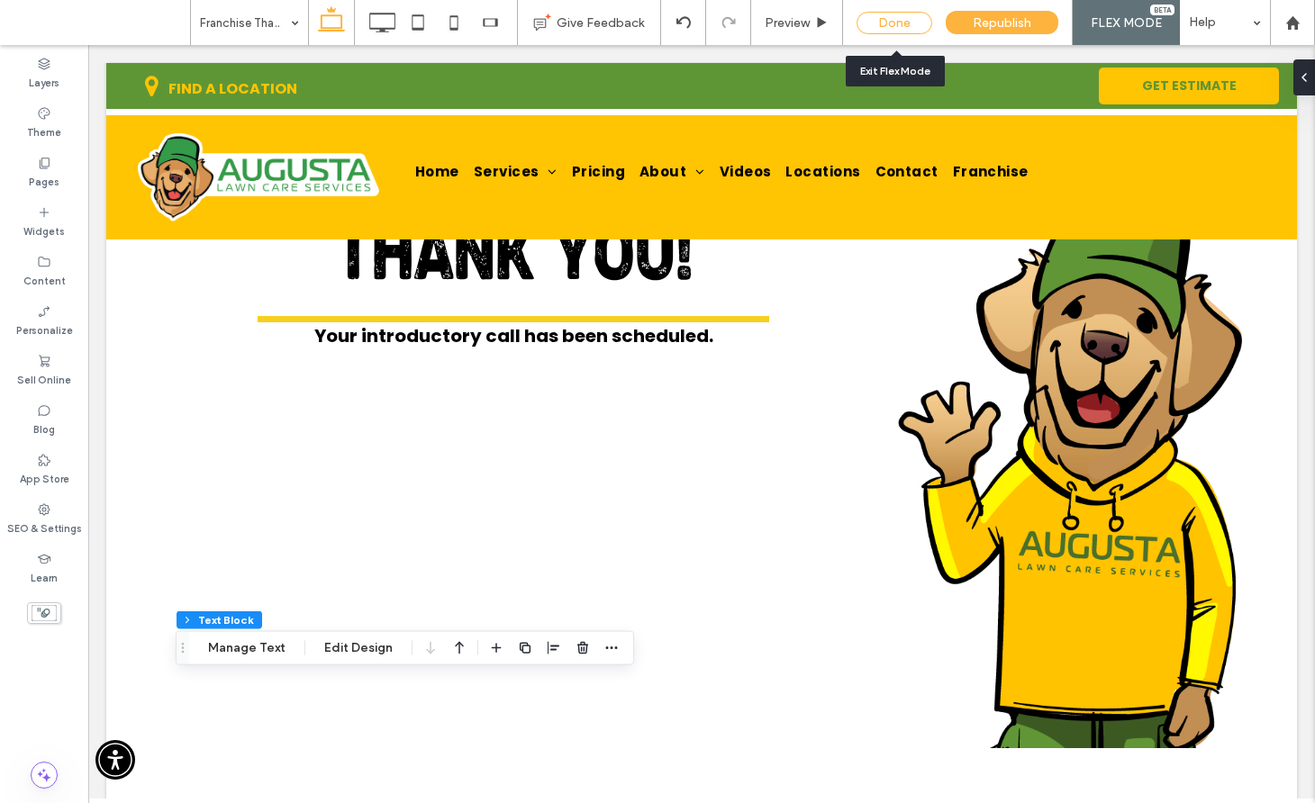
click at [902, 12] on div "Done" at bounding box center [894, 23] width 76 height 23
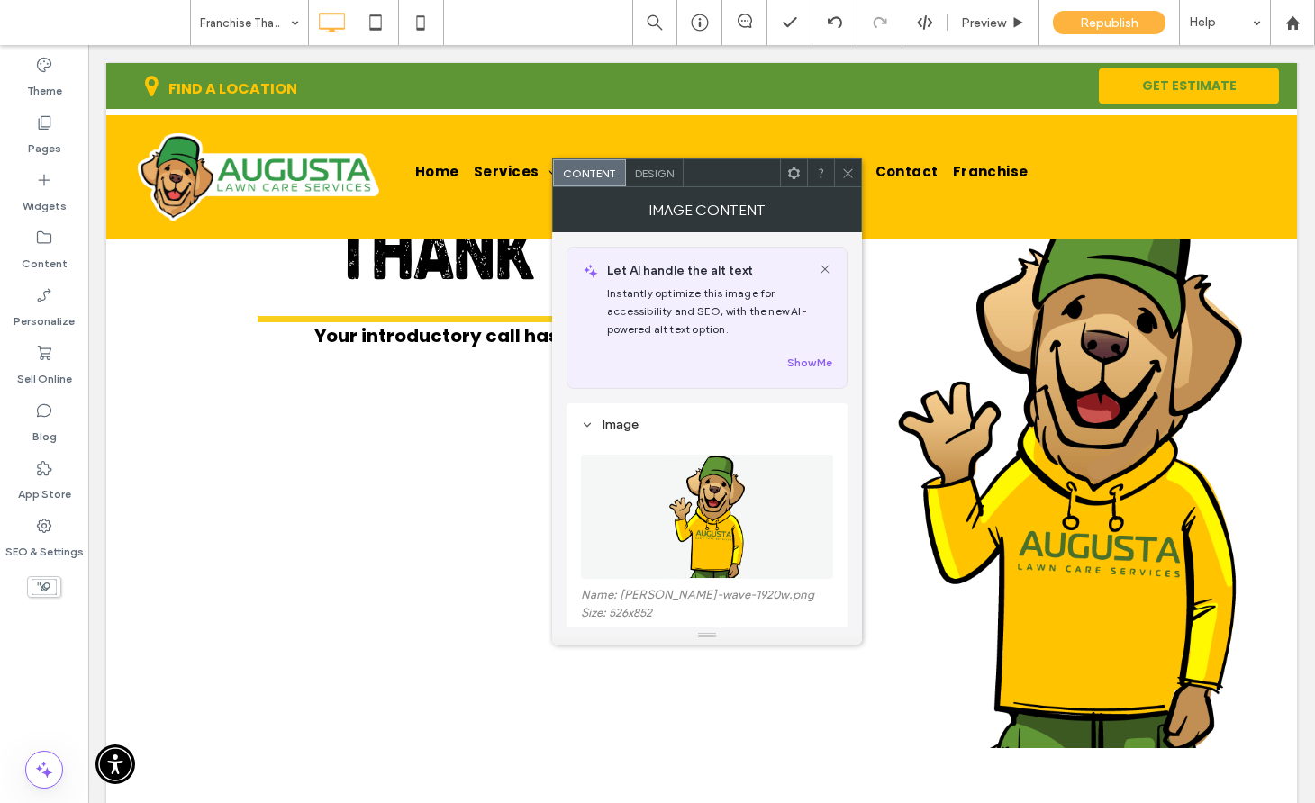
click at [841, 167] on icon at bounding box center [848, 174] width 14 height 14
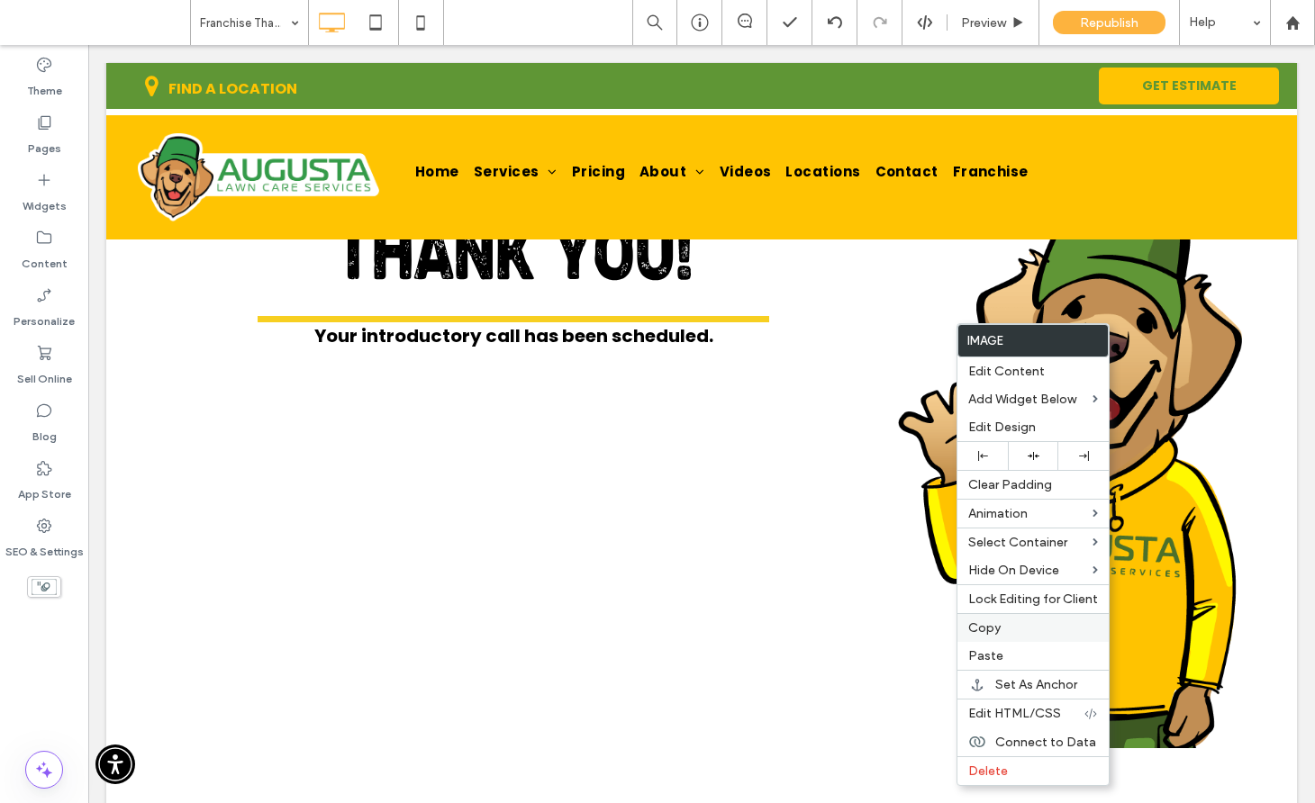
click at [982, 626] on span "Copy" at bounding box center [984, 627] width 32 height 15
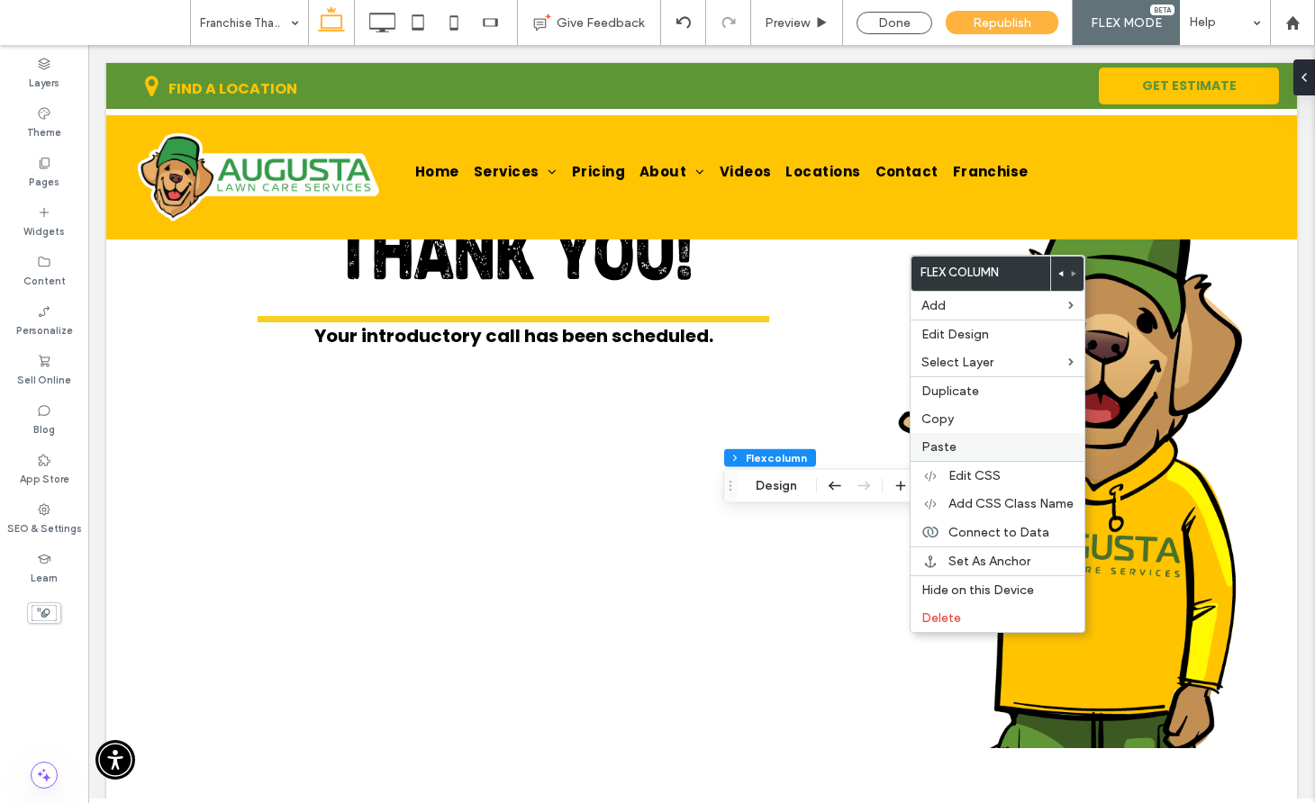
click at [946, 433] on div "Paste" at bounding box center [997, 447] width 174 height 28
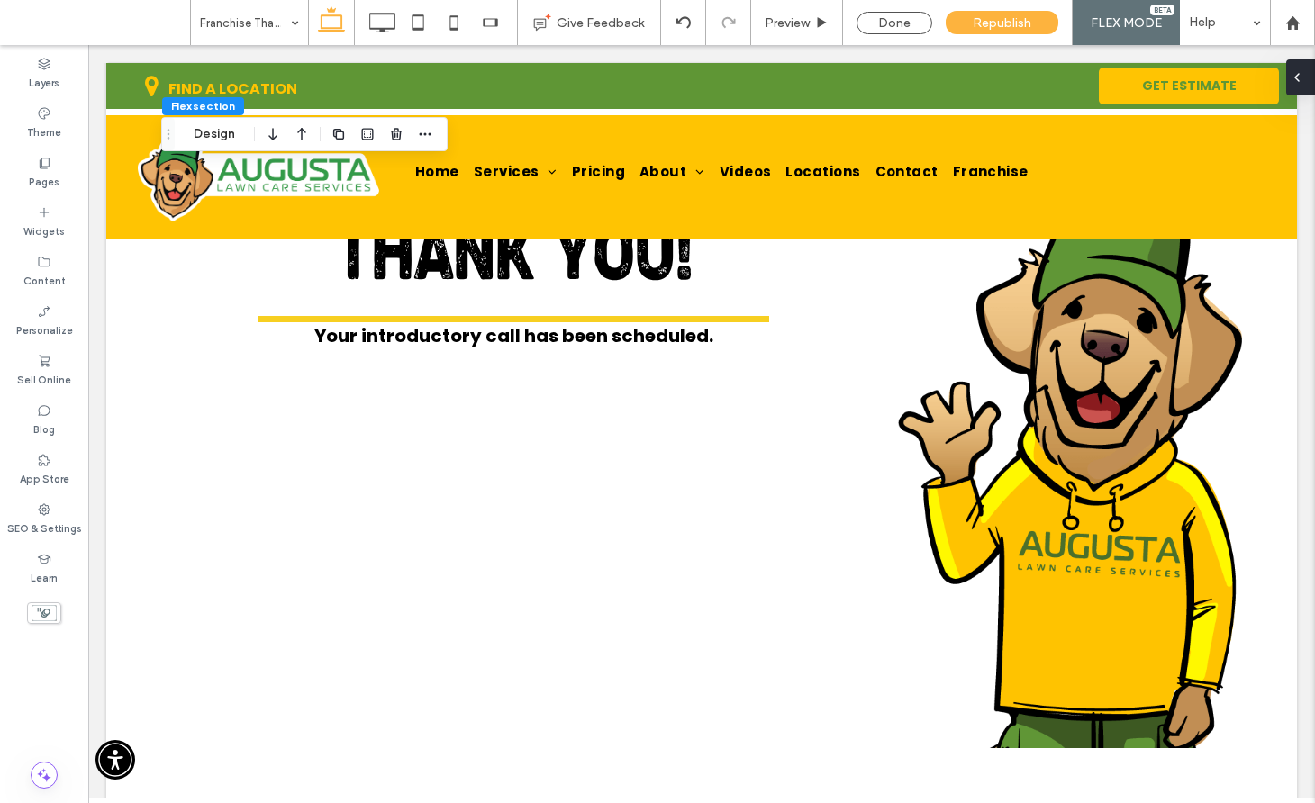
click at [1299, 82] on icon at bounding box center [1296, 77] width 14 height 14
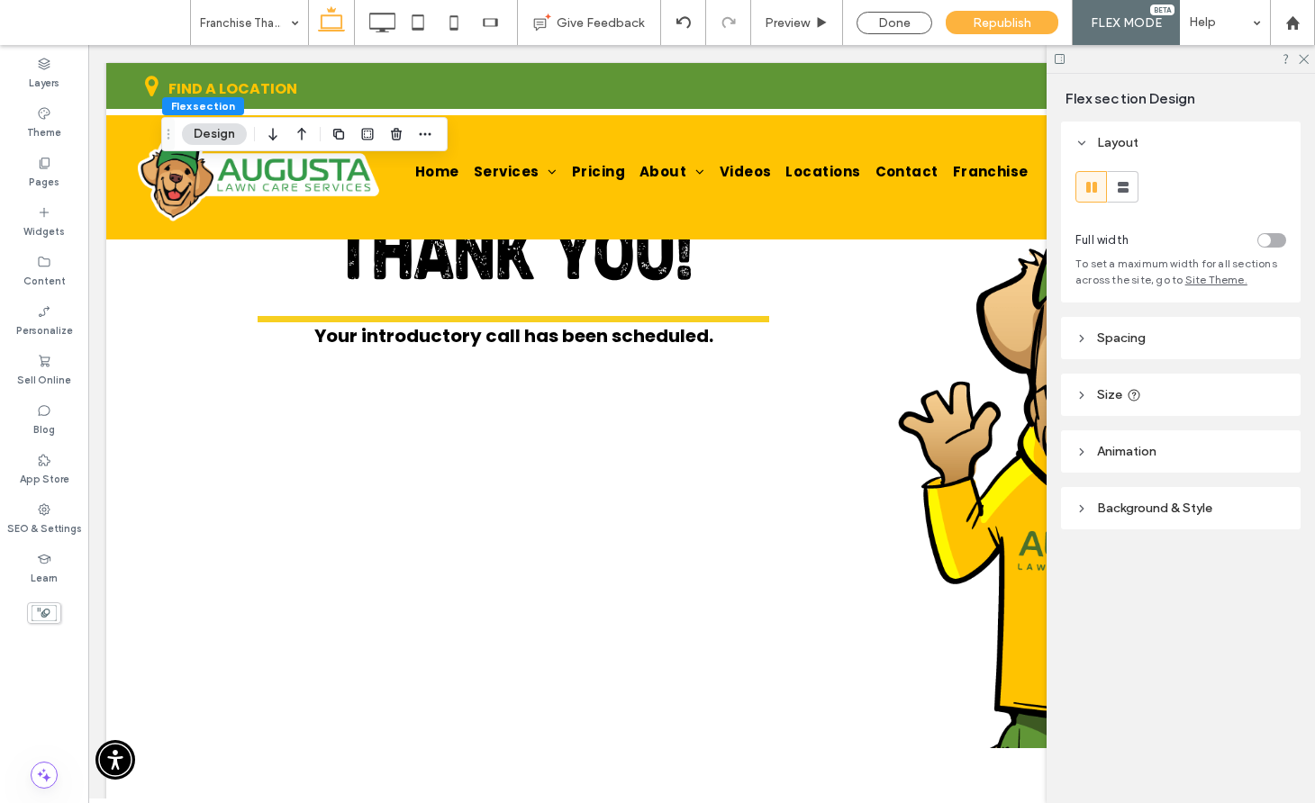
click at [1107, 337] on span "Spacing" at bounding box center [1121, 337] width 49 height 15
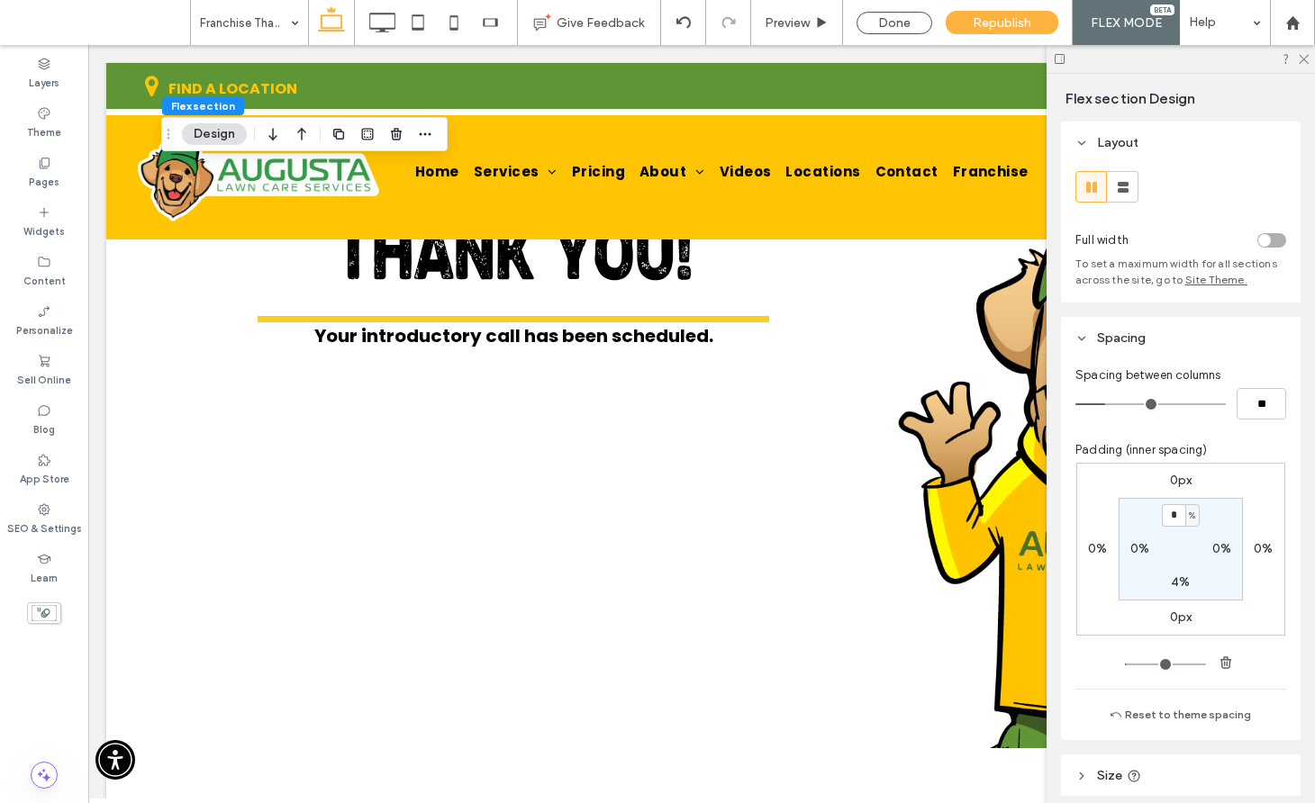
click at [1175, 575] on label "4%" at bounding box center [1180, 582] width 19 height 15
click at [1175, 575] on input "*" at bounding box center [1173, 583] width 23 height 23
click at [1175, 575] on input "****" at bounding box center [1173, 583] width 23 height 23
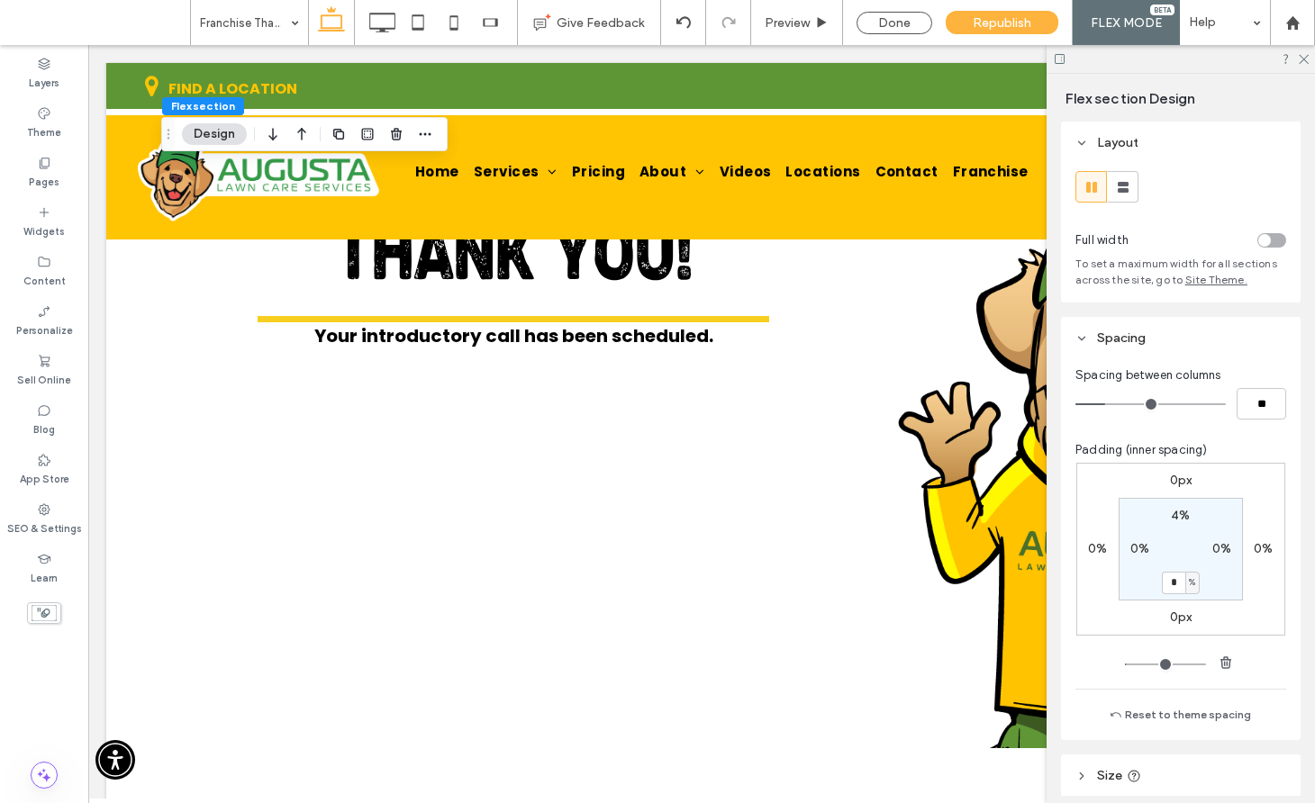
scroll to position [0, 0]
type input "*"
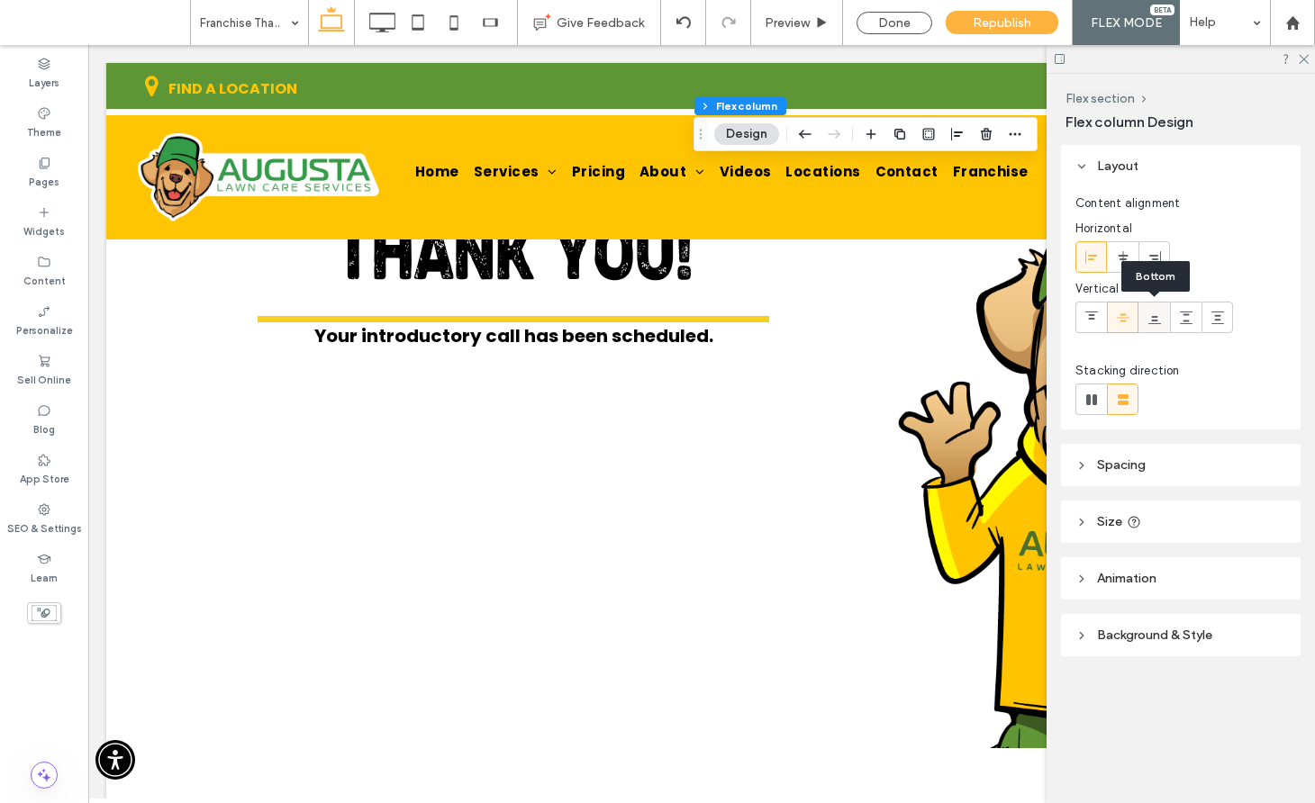
click at [1157, 318] on icon at bounding box center [1154, 318] width 14 height 14
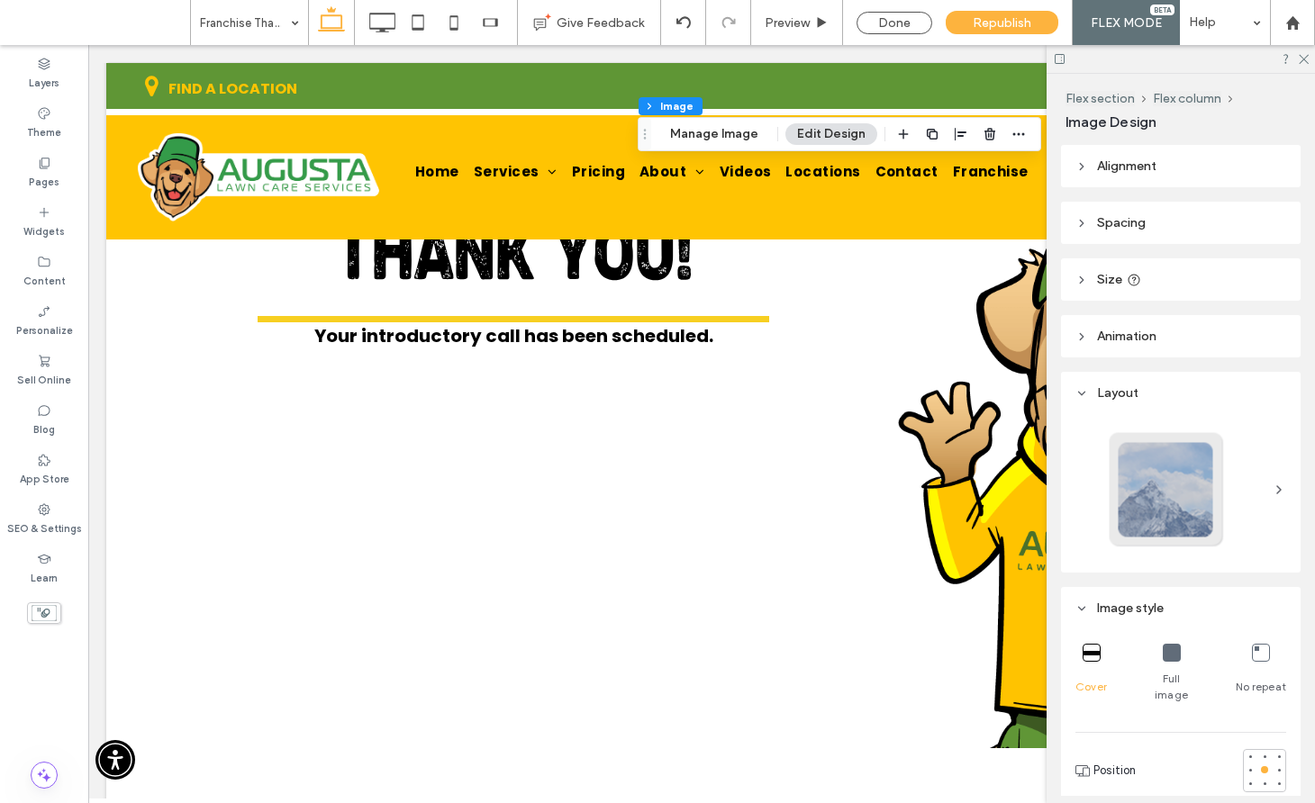
click at [1113, 209] on header "Spacing" at bounding box center [1181, 223] width 240 height 42
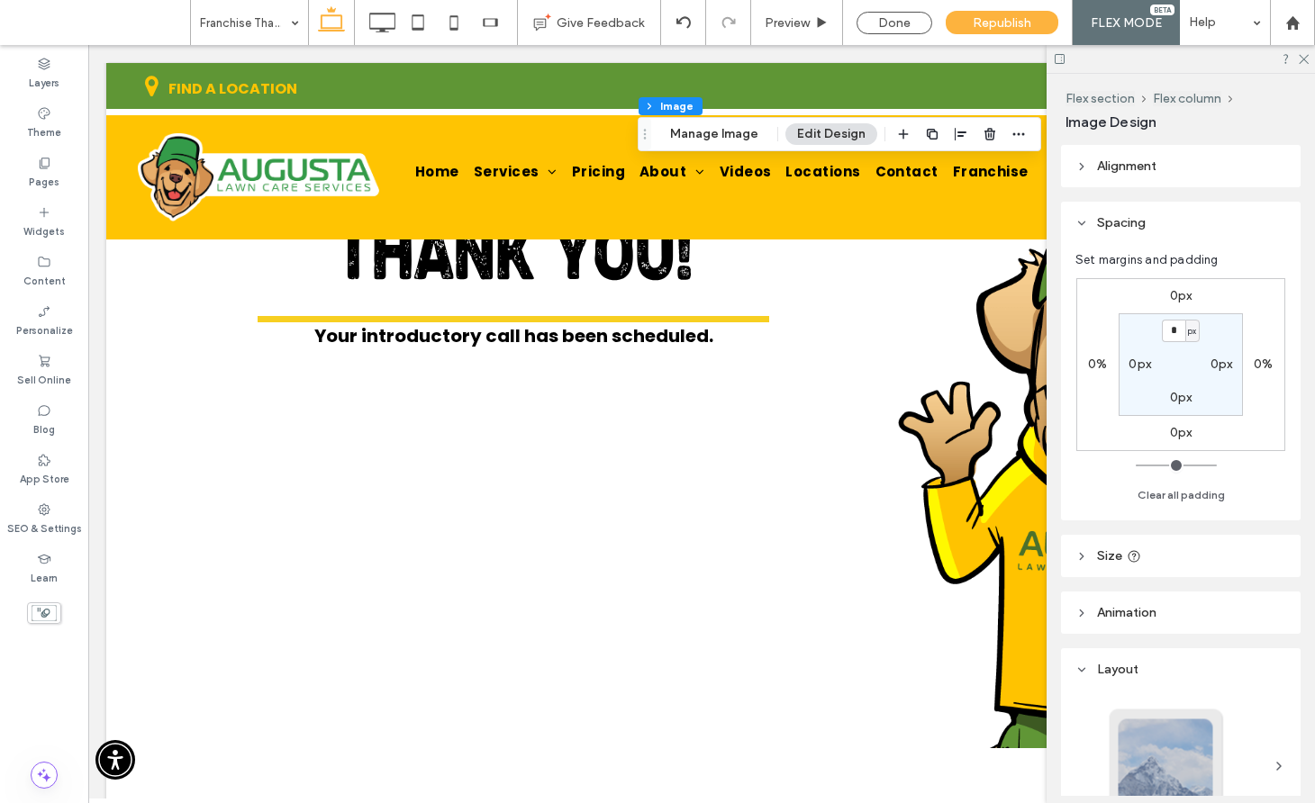
click at [1108, 174] on header "Alignment" at bounding box center [1181, 166] width 240 height 42
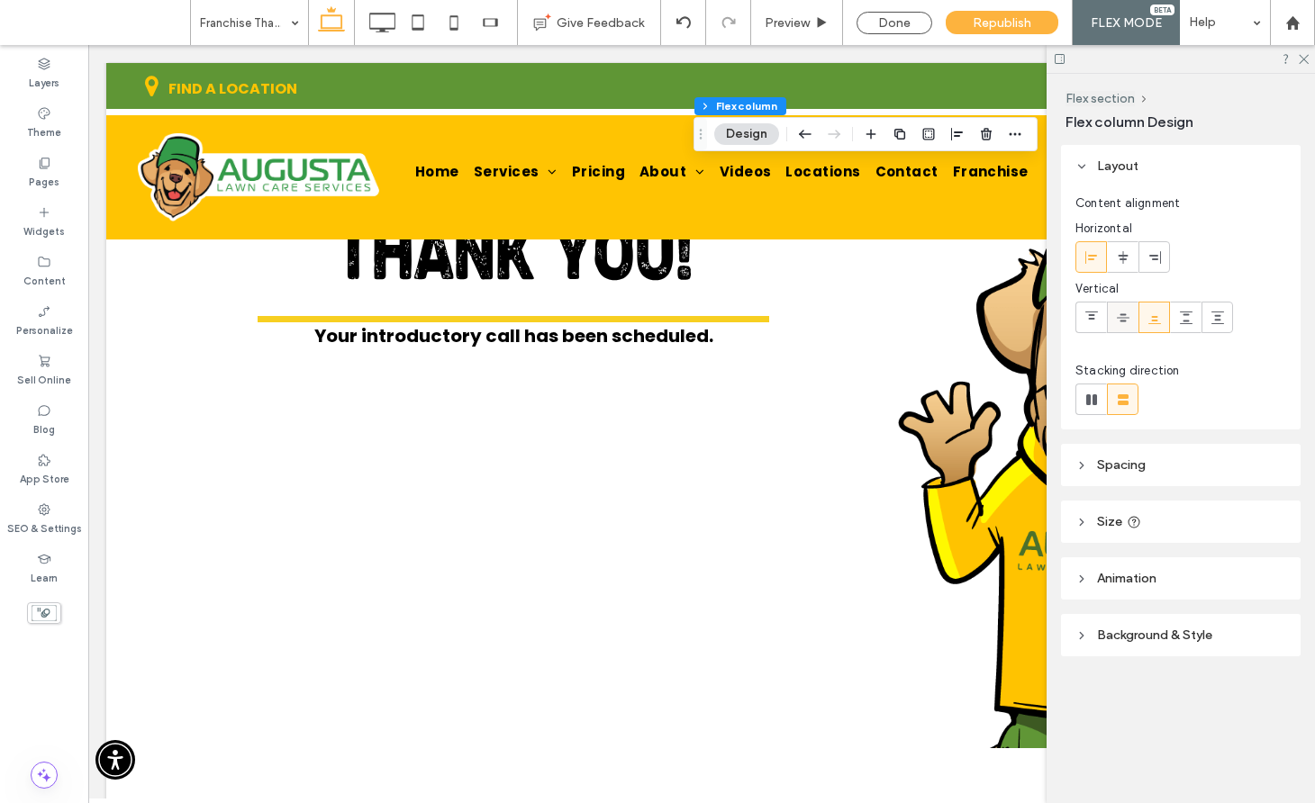
click at [1127, 313] on icon at bounding box center [1123, 318] width 14 height 14
click at [1159, 317] on icon at bounding box center [1154, 318] width 14 height 14
click at [1109, 459] on span "Spacing" at bounding box center [1121, 464] width 49 height 15
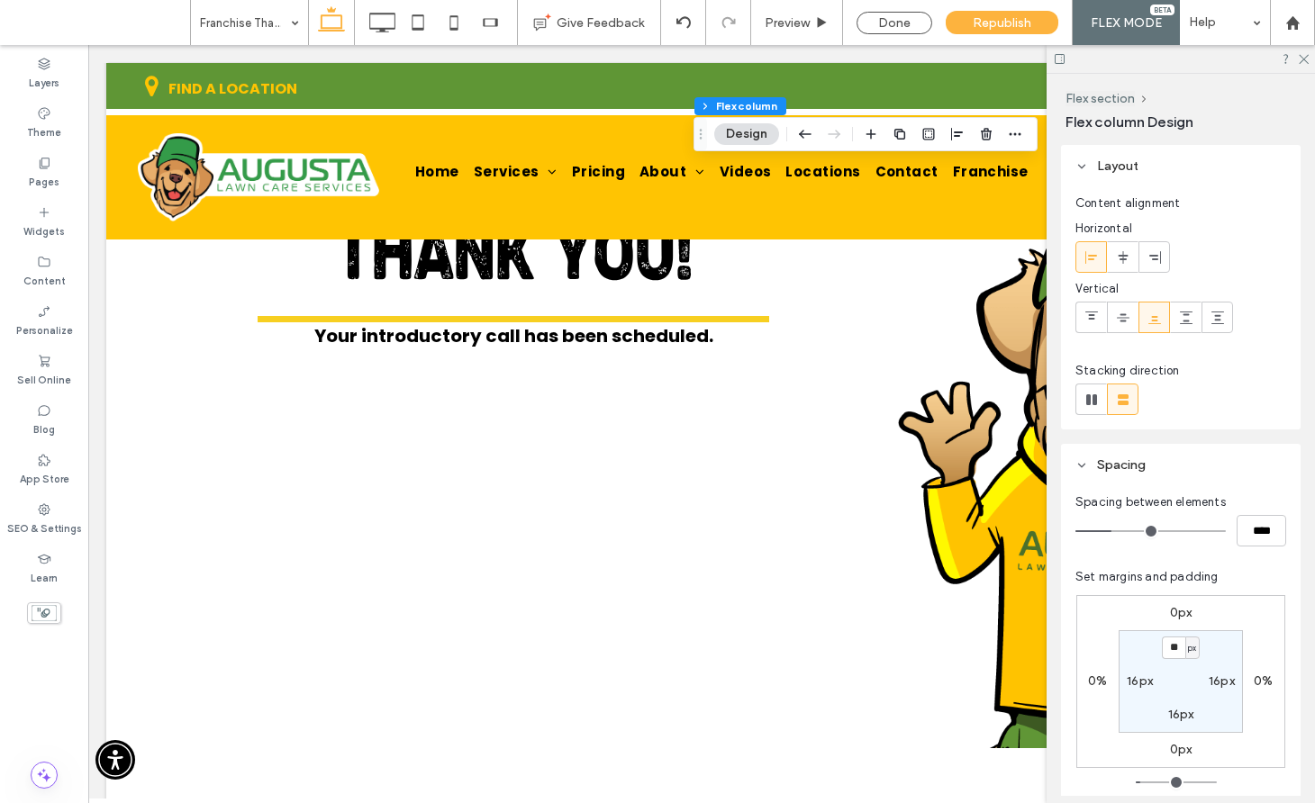
click at [1180, 714] on label "16px" at bounding box center [1181, 714] width 26 height 15
type input "*"
click at [1169, 649] on label "16px" at bounding box center [1181, 647] width 26 height 15
type input "**"
type input "*"
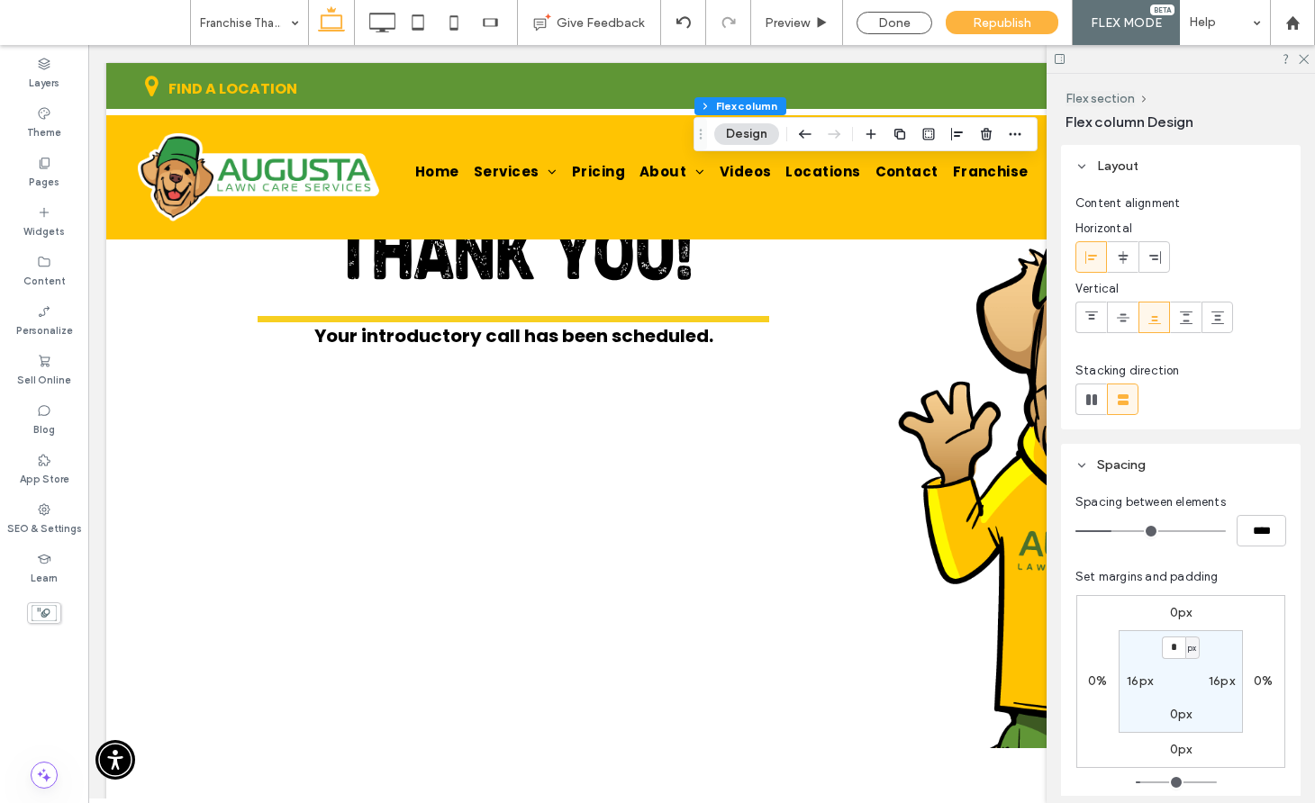
type input "*"
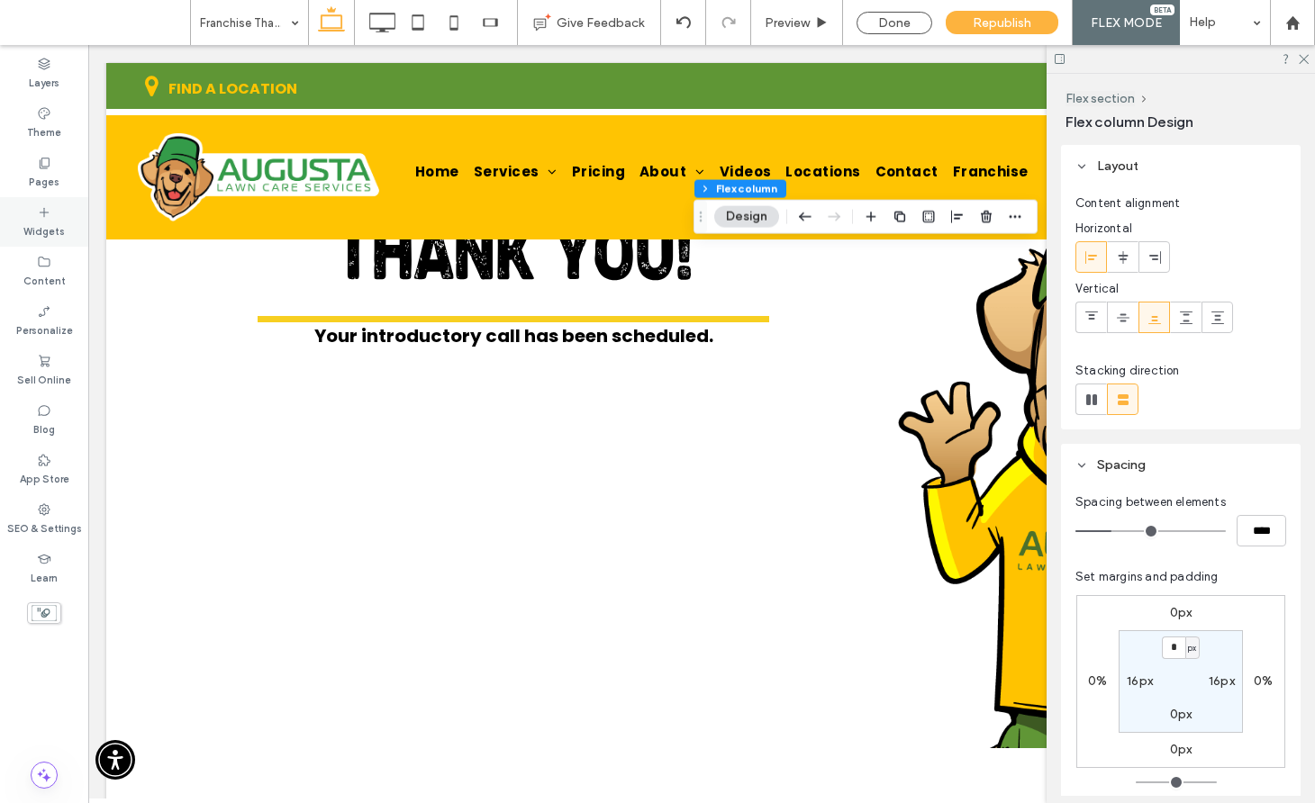
click at [32, 217] on div "Widgets" at bounding box center [44, 222] width 88 height 50
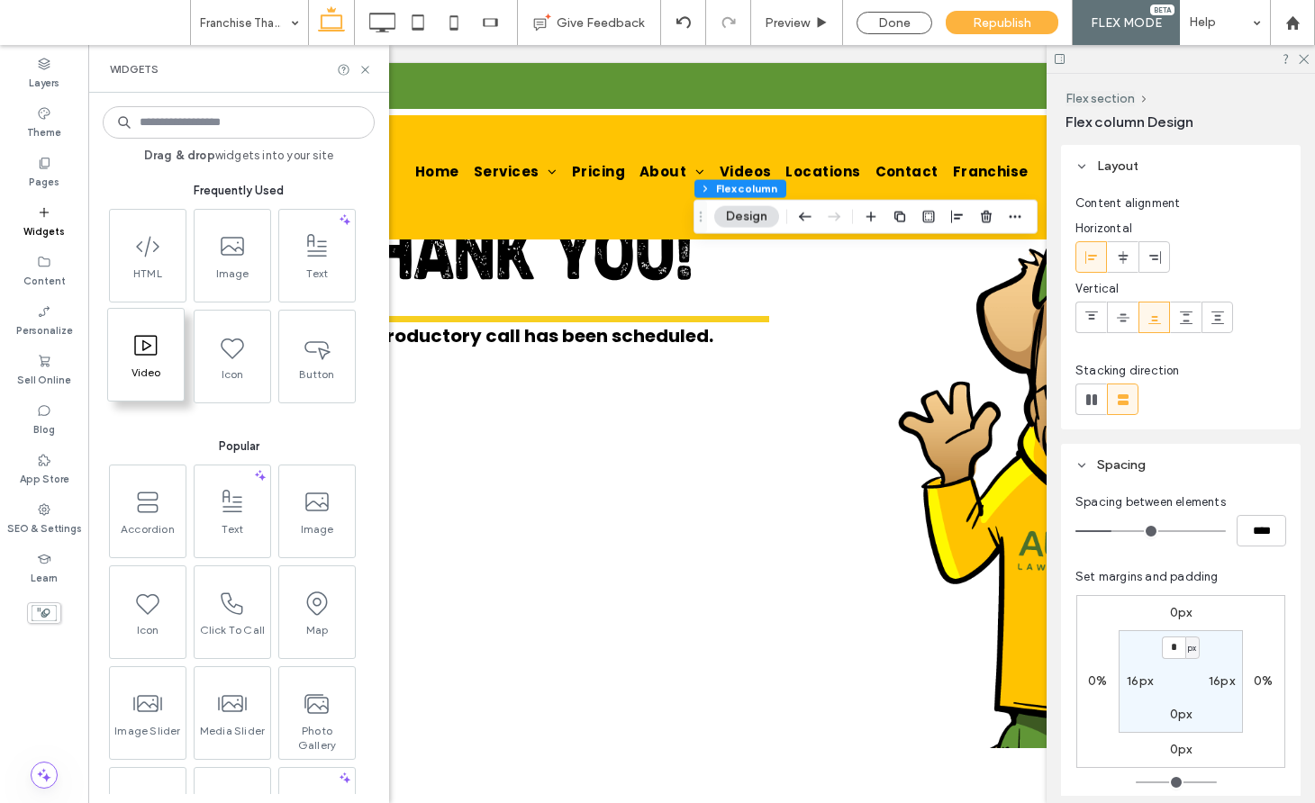
scroll to position [4, 0]
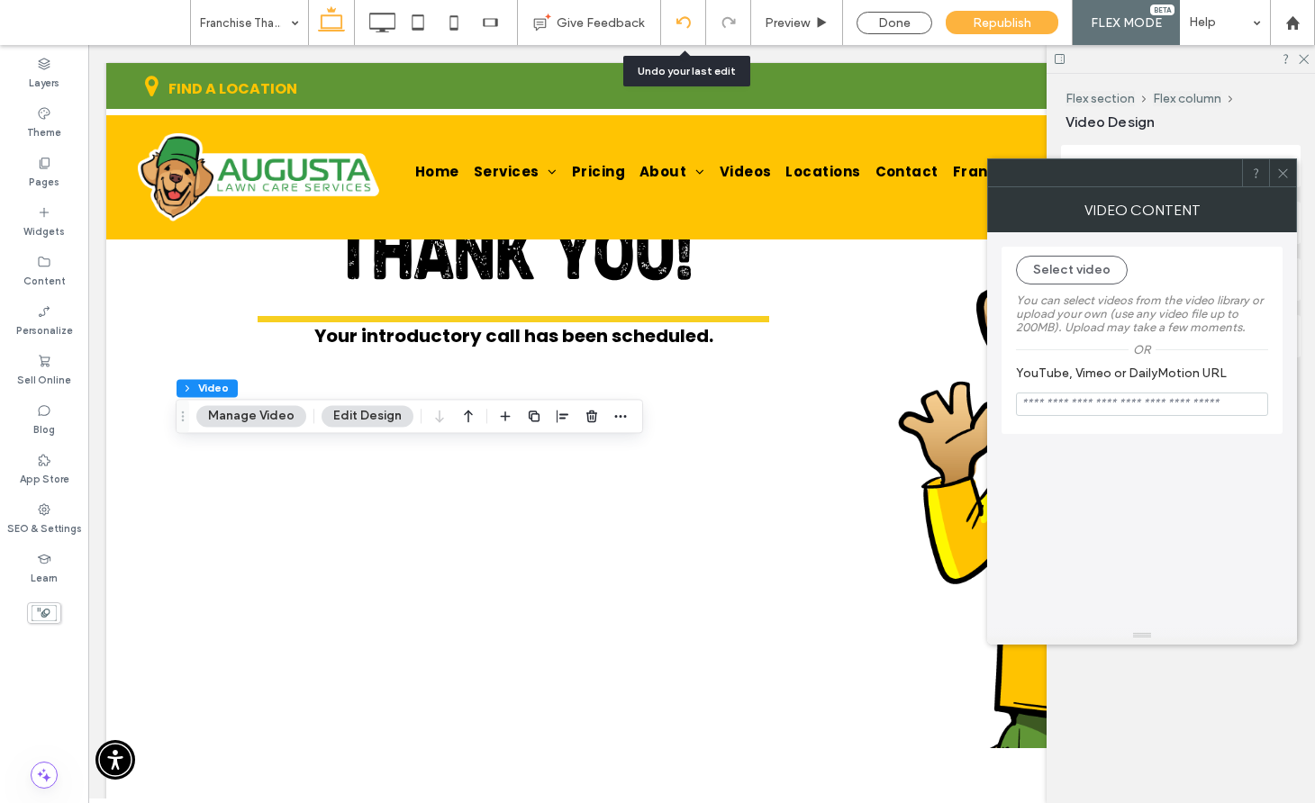
drag, startPoint x: 162, startPoint y: 355, endPoint x: 666, endPoint y: 8, distance: 612.0
click at [1068, 402] on input "YouTube, Vimeo or DailyMotion URL" at bounding box center [1142, 404] width 252 height 23
paste input "**********"
type input "**********"
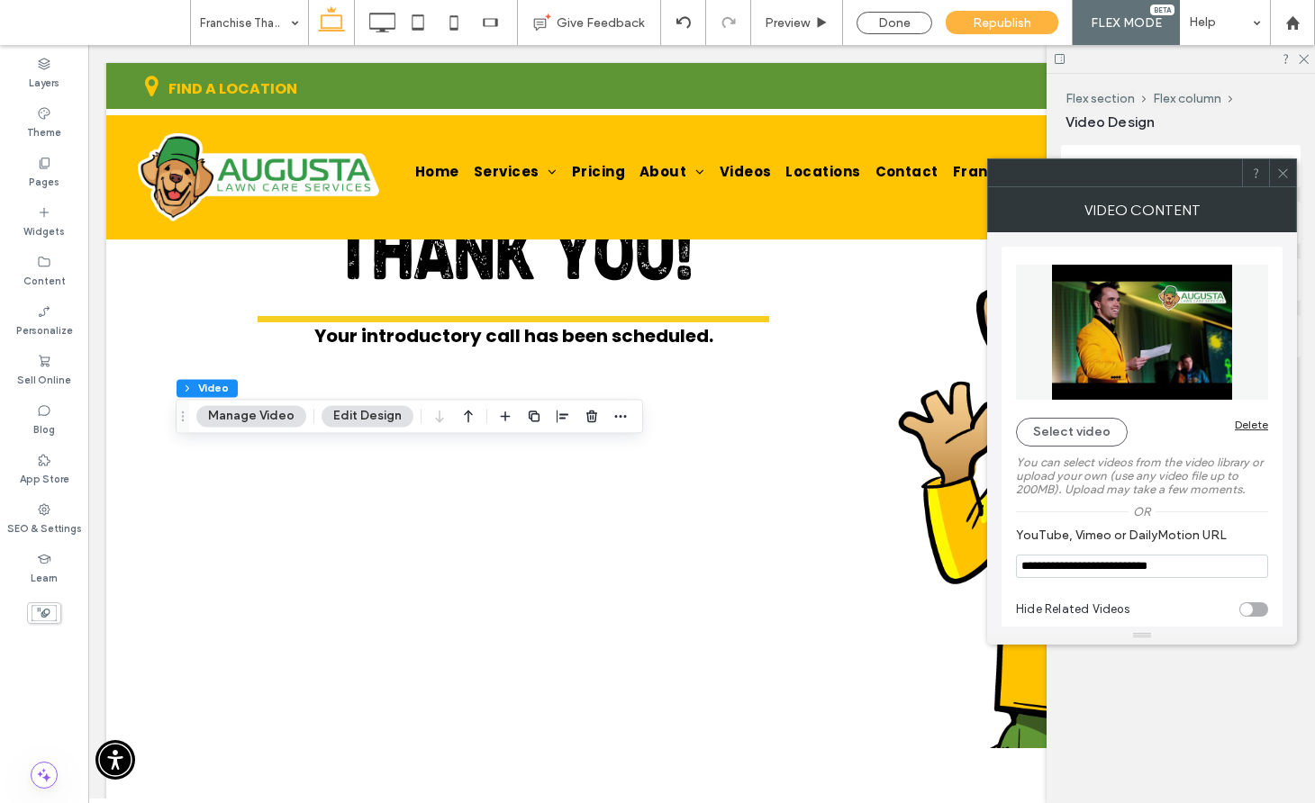
click at [1273, 178] on div at bounding box center [1282, 172] width 27 height 27
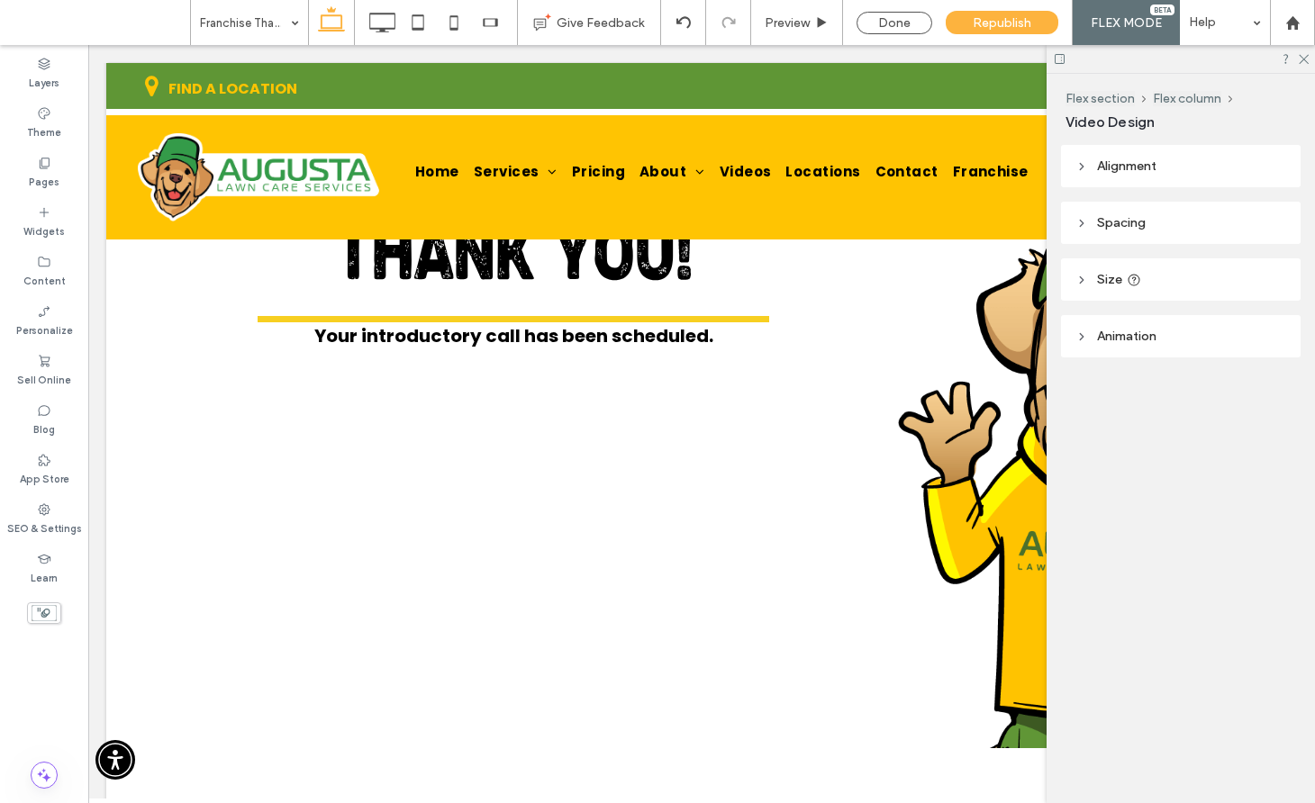
type input "***"
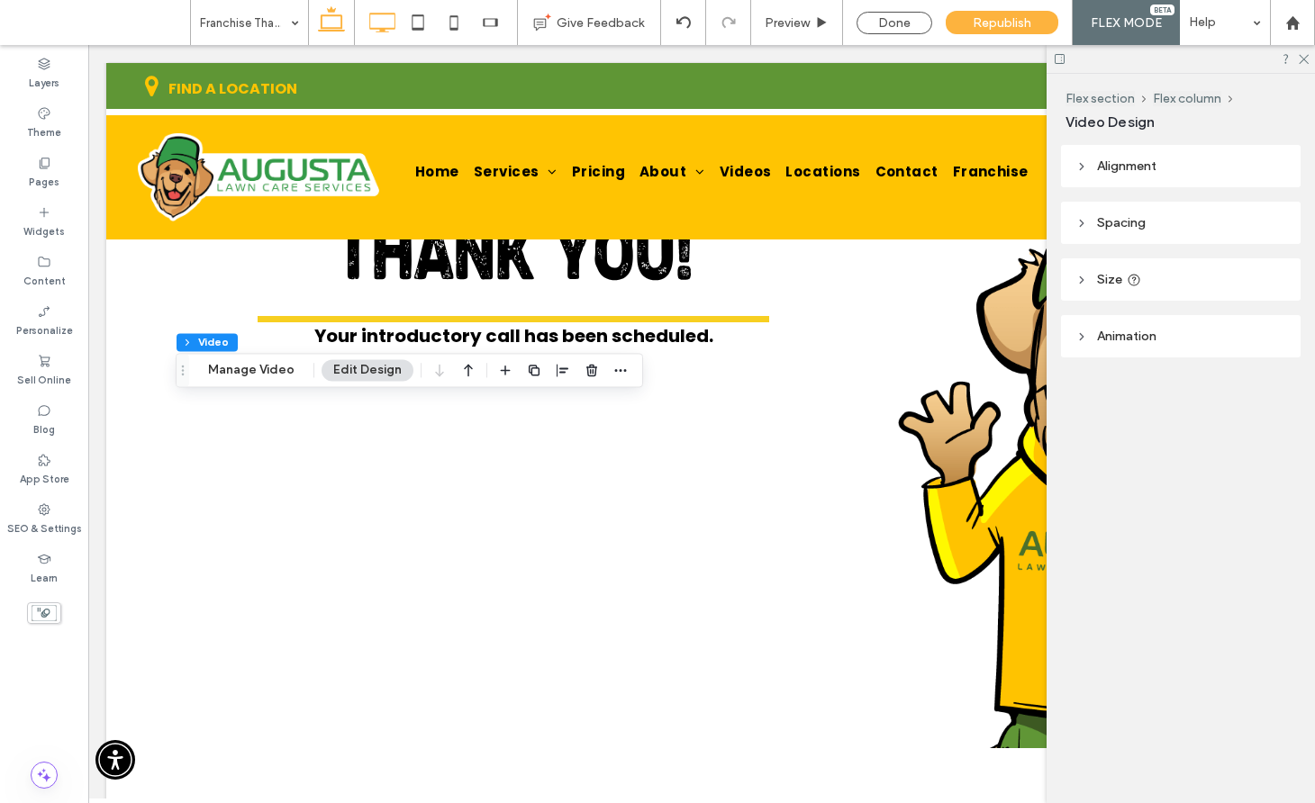
click at [376, 16] on icon at bounding box center [382, 23] width 36 height 36
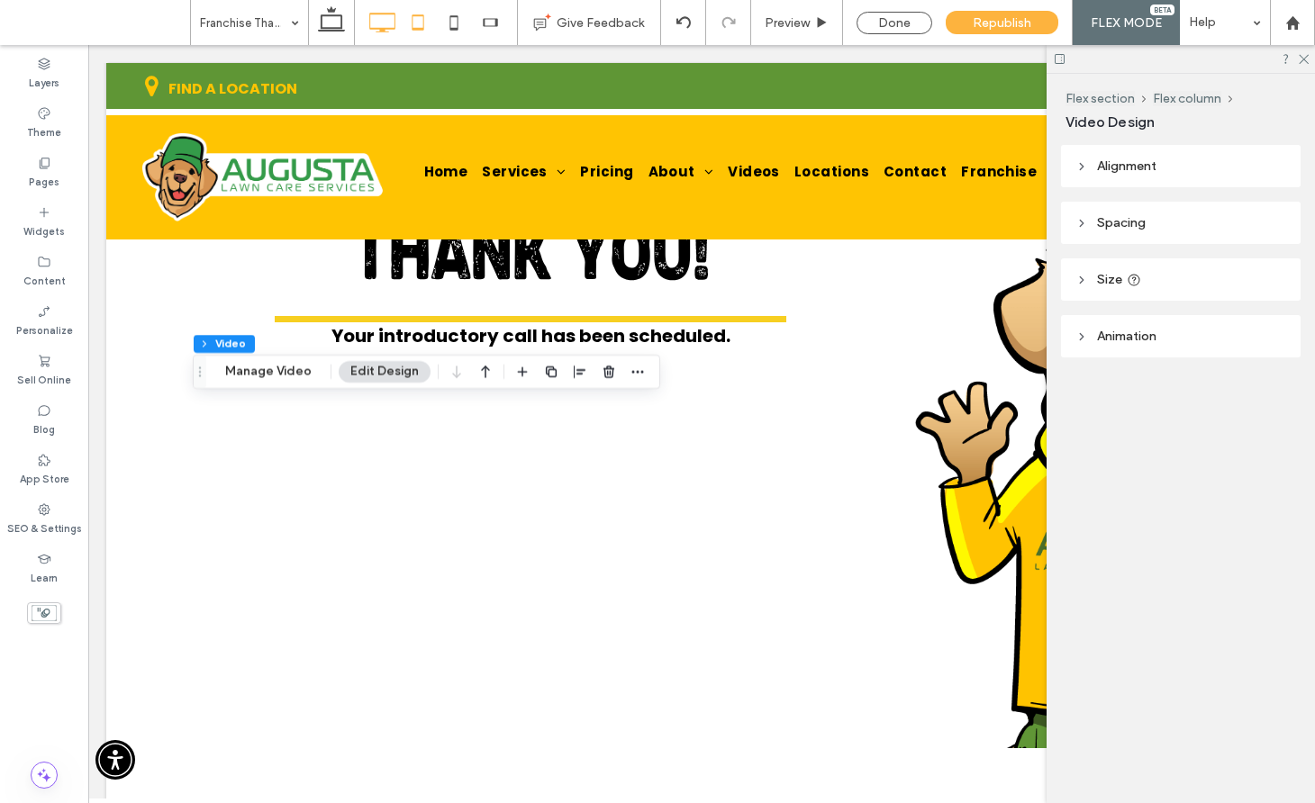
click at [411, 19] on icon at bounding box center [418, 23] width 36 height 36
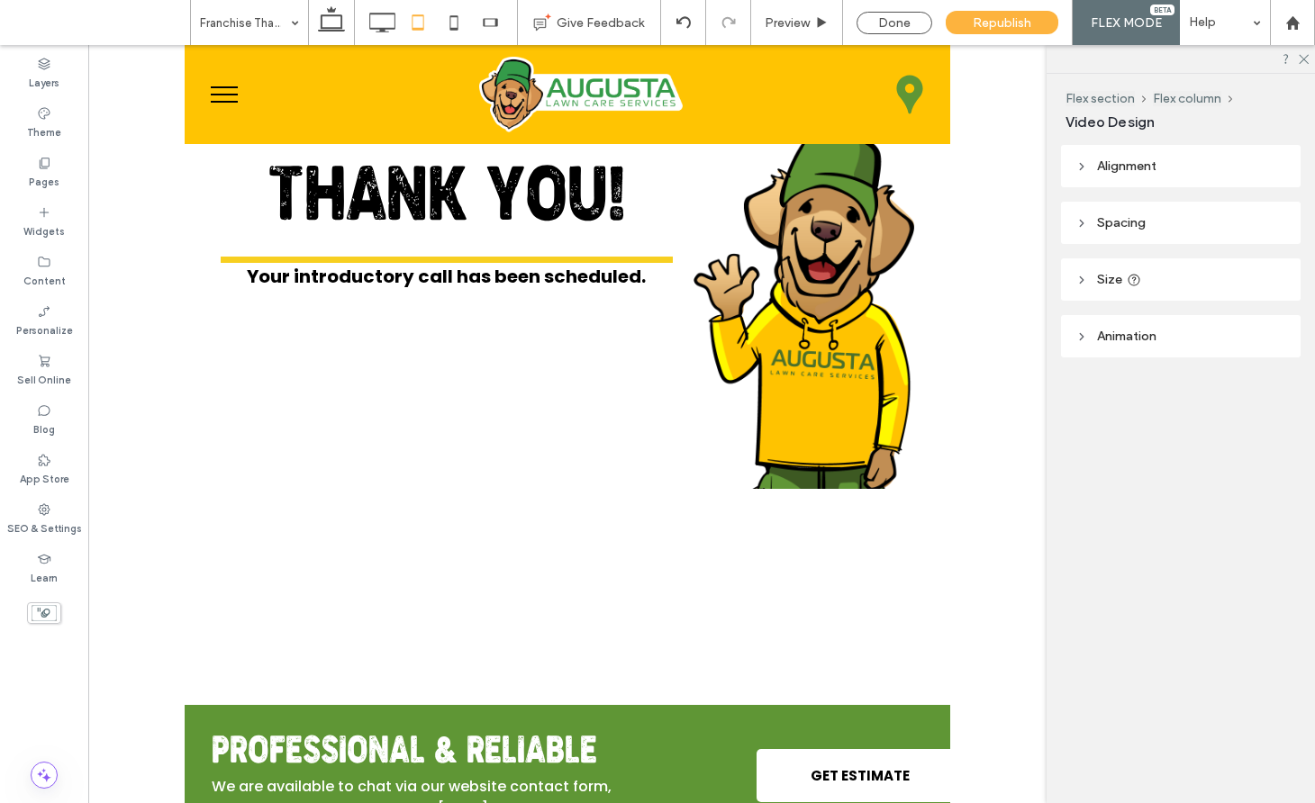
type input "***"
click at [462, 30] on icon at bounding box center [454, 23] width 36 height 36
type input "***"
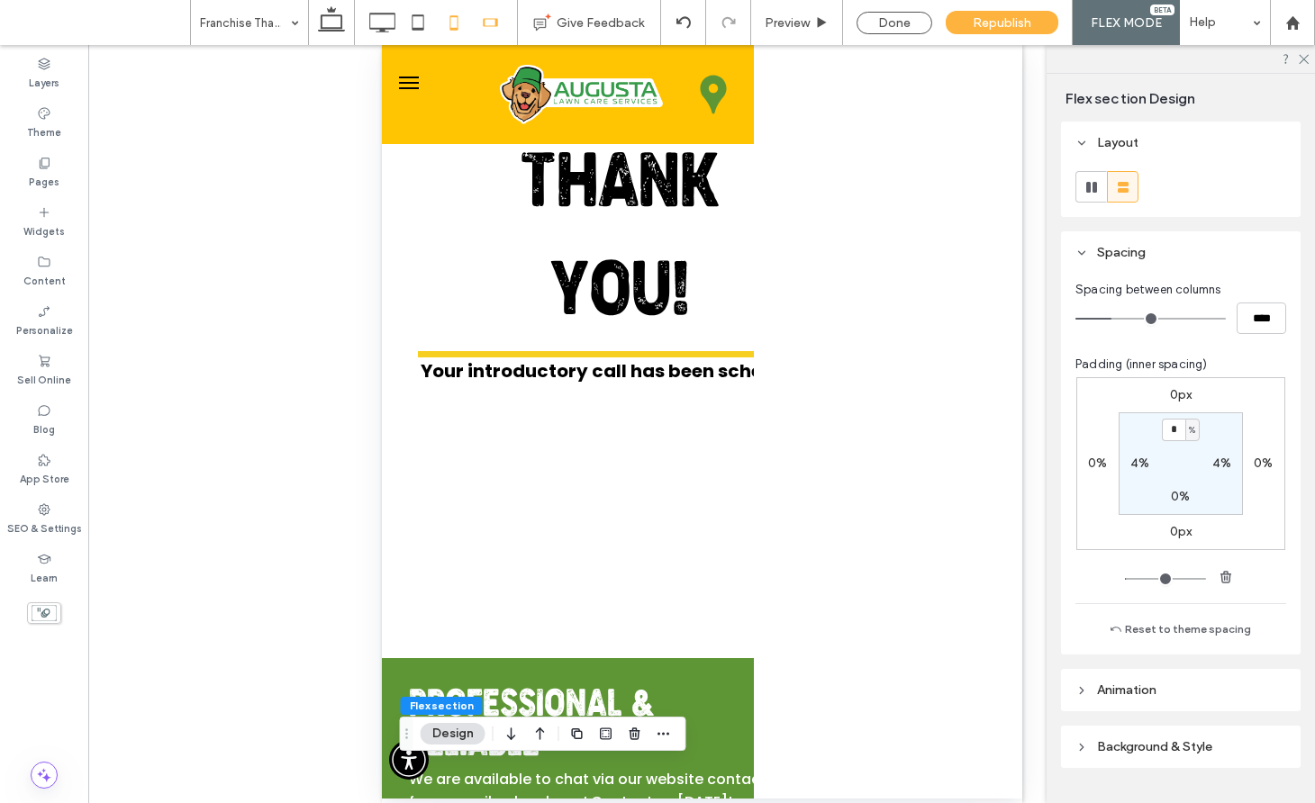
click at [473, 23] on icon at bounding box center [490, 23] width 36 height 36
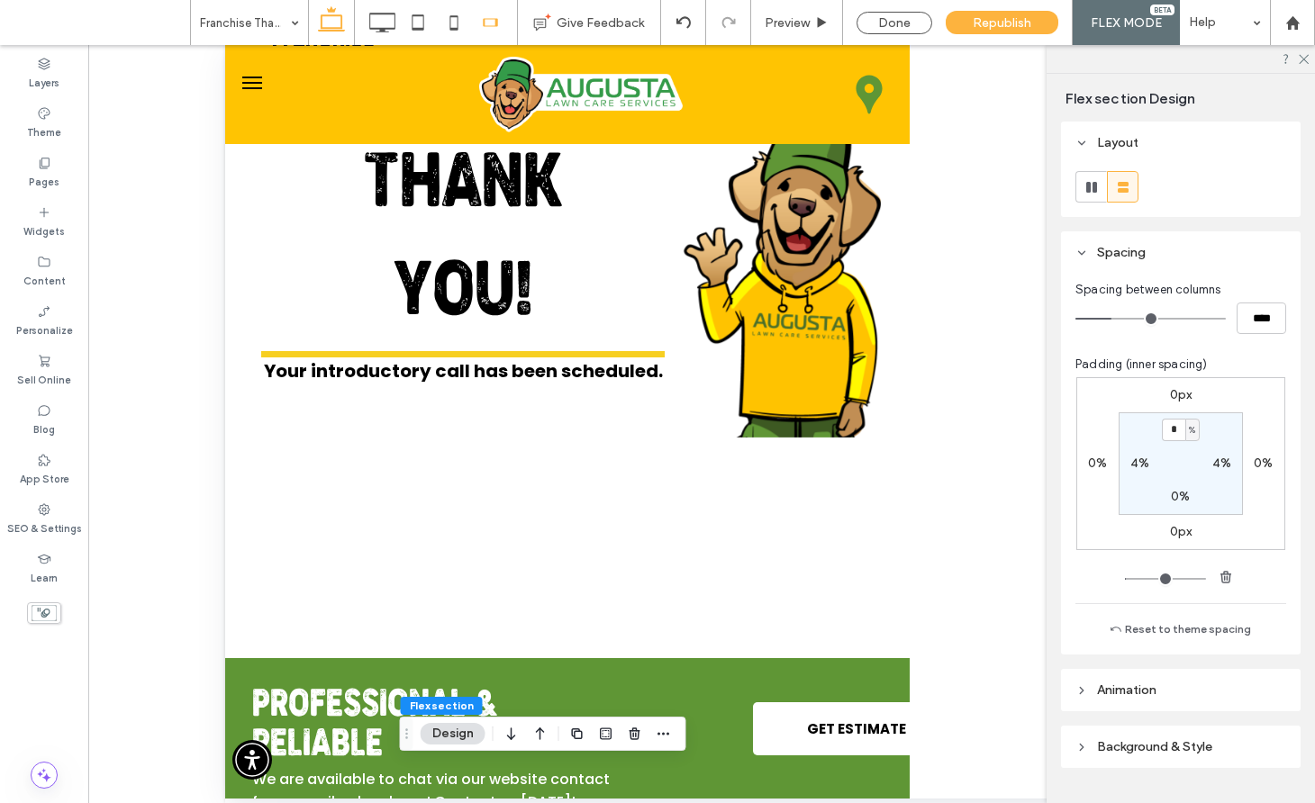
click at [326, 17] on icon at bounding box center [331, 23] width 36 height 36
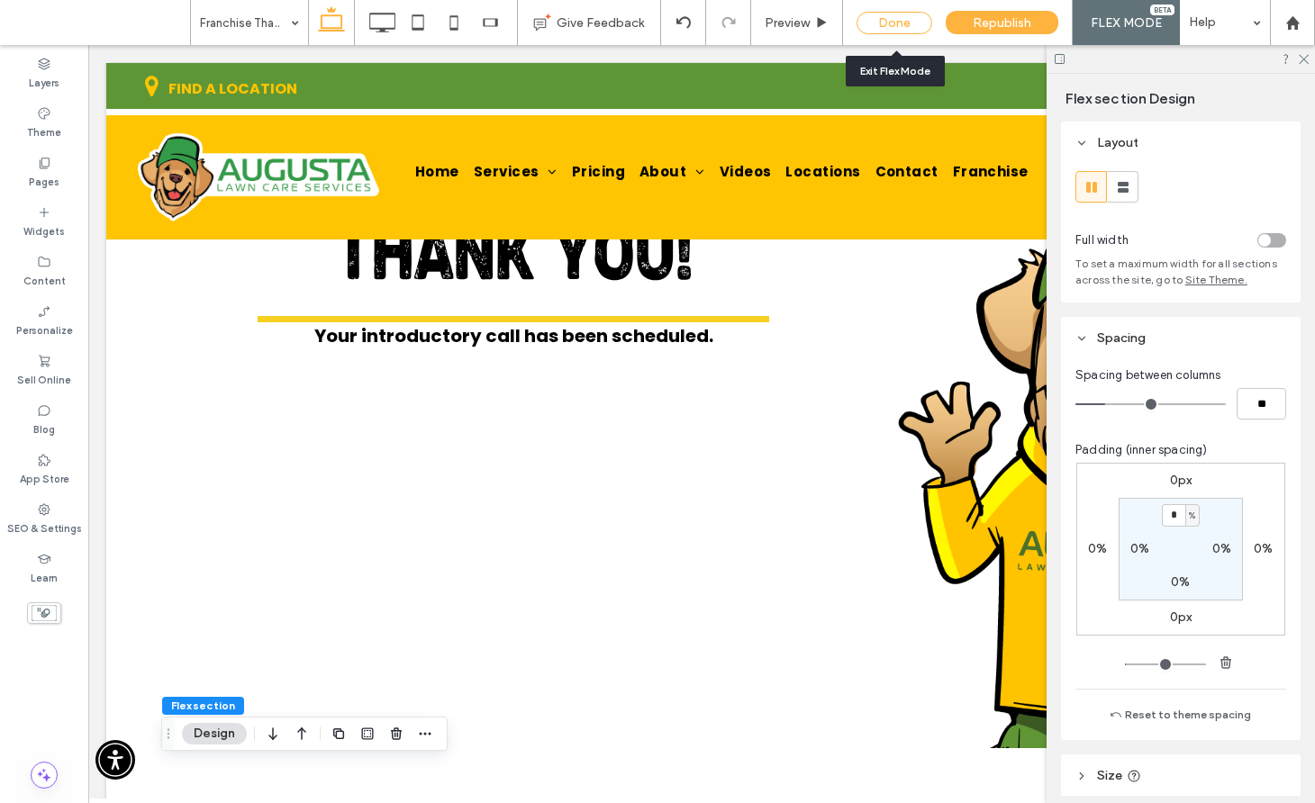
click at [874, 21] on div "Done" at bounding box center [894, 23] width 76 height 23
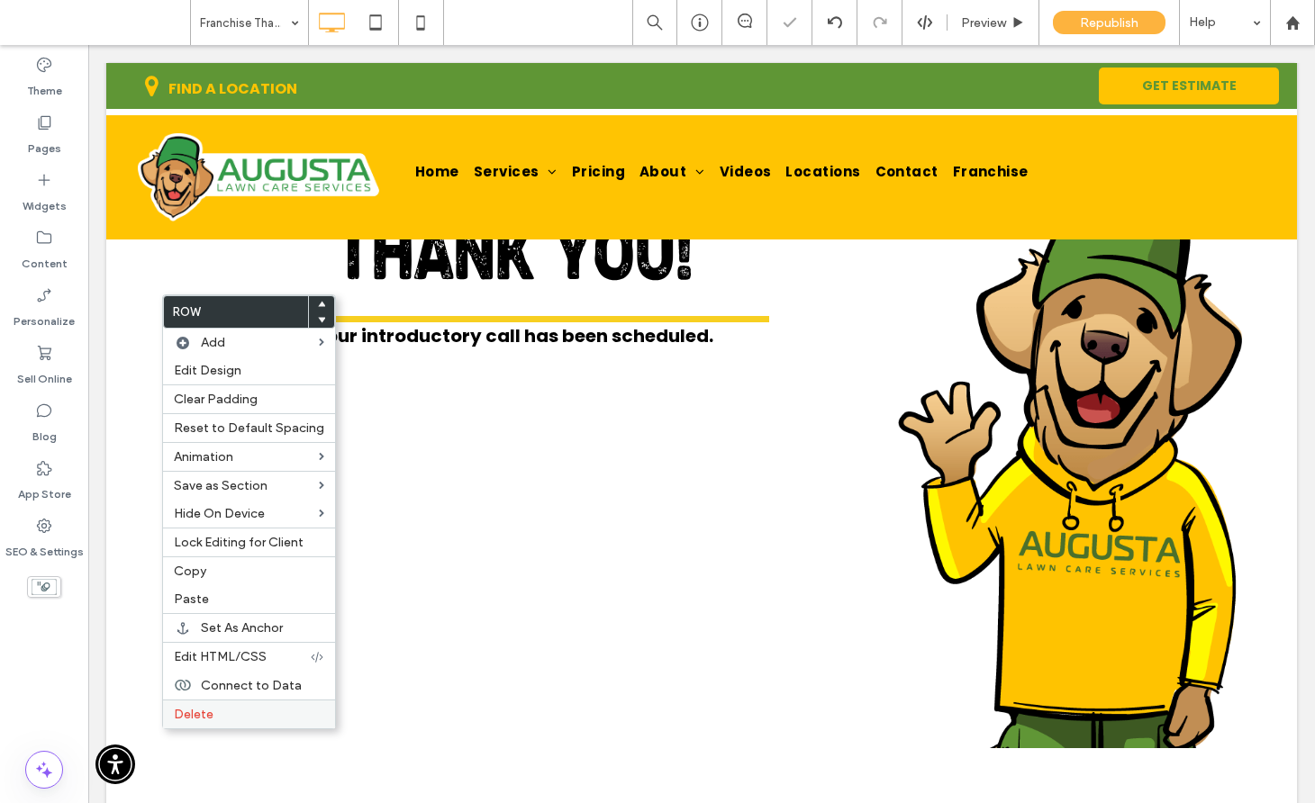
click at [192, 713] on span "Delete" at bounding box center [194, 714] width 40 height 15
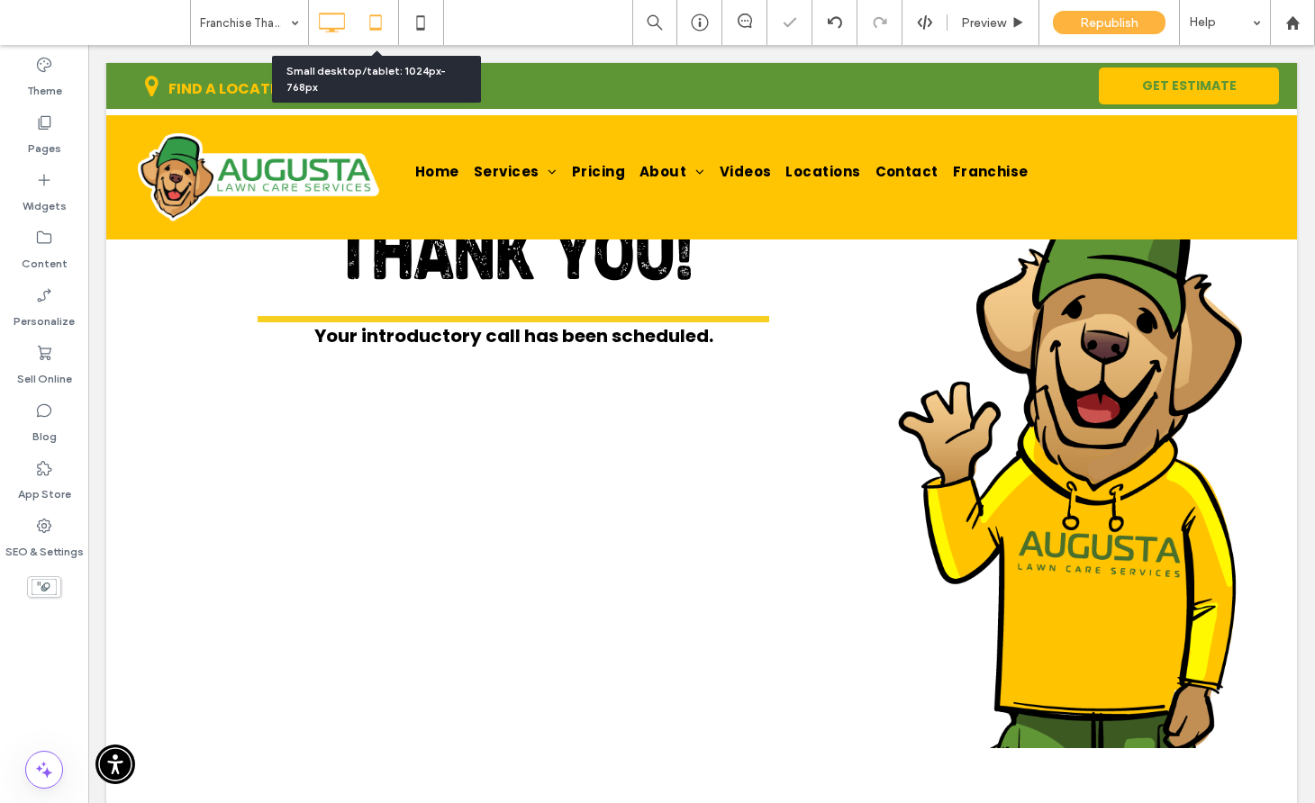
click at [393, 18] on icon at bounding box center [375, 23] width 36 height 36
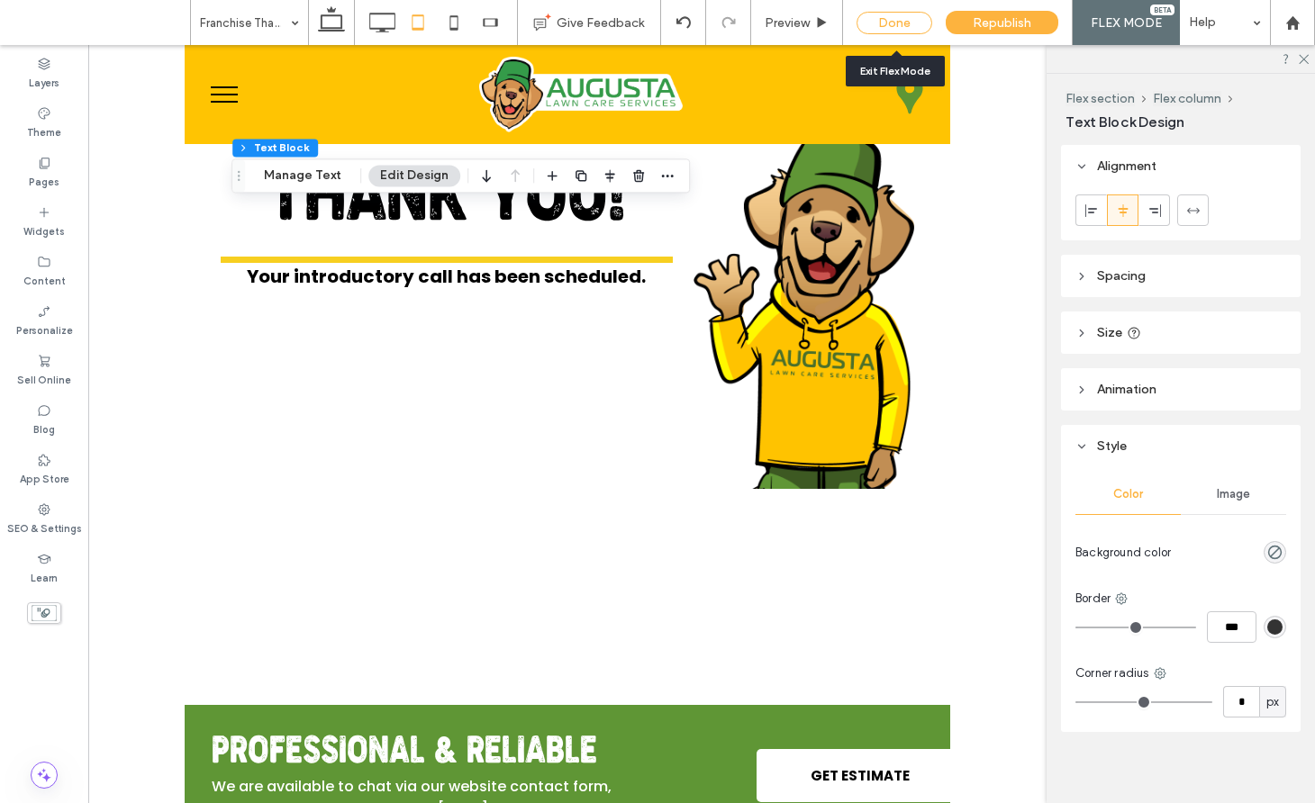
click at [892, 21] on div "Done" at bounding box center [894, 23] width 76 height 23
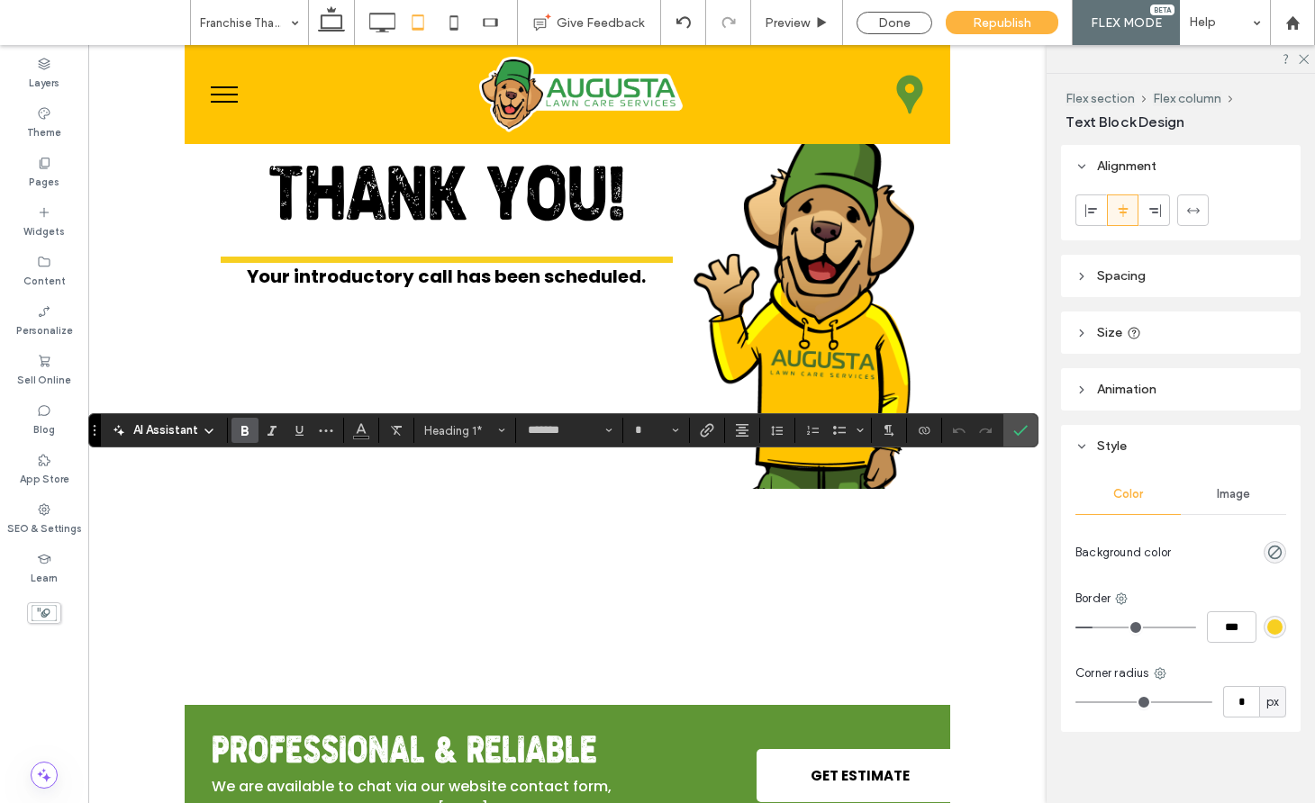
type input "**"
click at [1032, 427] on label "Confirm" at bounding box center [1020, 430] width 27 height 32
click at [652, 430] on input "**" at bounding box center [650, 430] width 35 height 14
type input "**"
click at [1019, 426] on icon "Confirm" at bounding box center [1020, 430] width 14 height 14
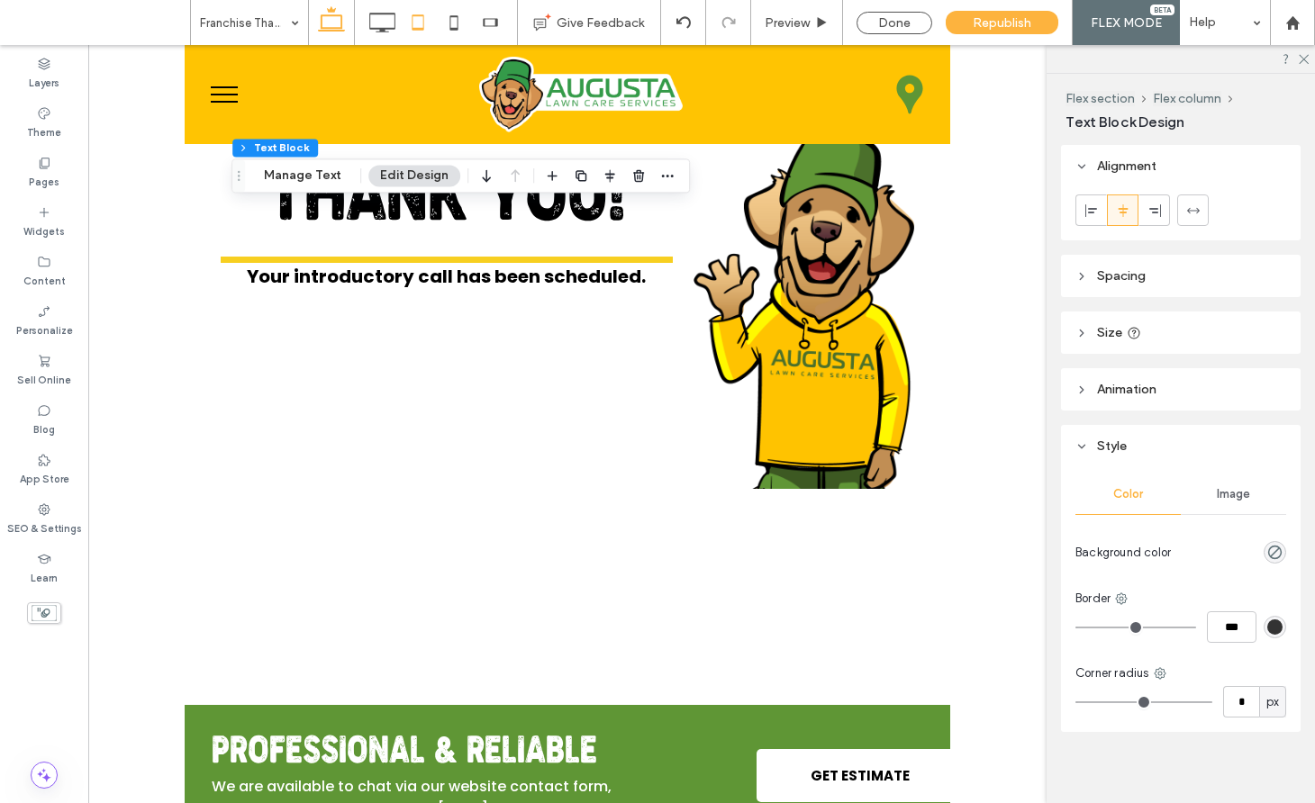
click at [334, 21] on icon at bounding box center [331, 23] width 36 height 36
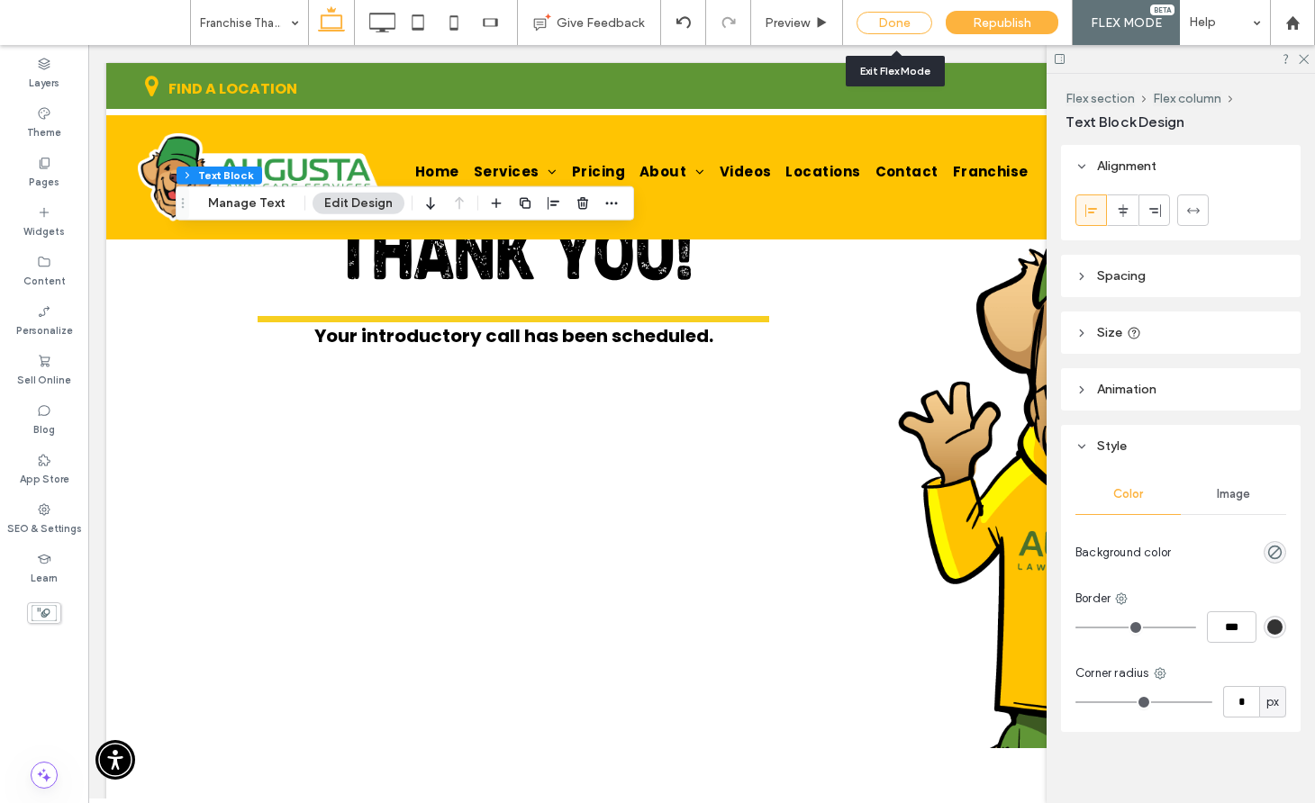
click at [913, 25] on div "Done" at bounding box center [894, 23] width 76 height 23
click at [0, 0] on div at bounding box center [0, 0] width 0 height 0
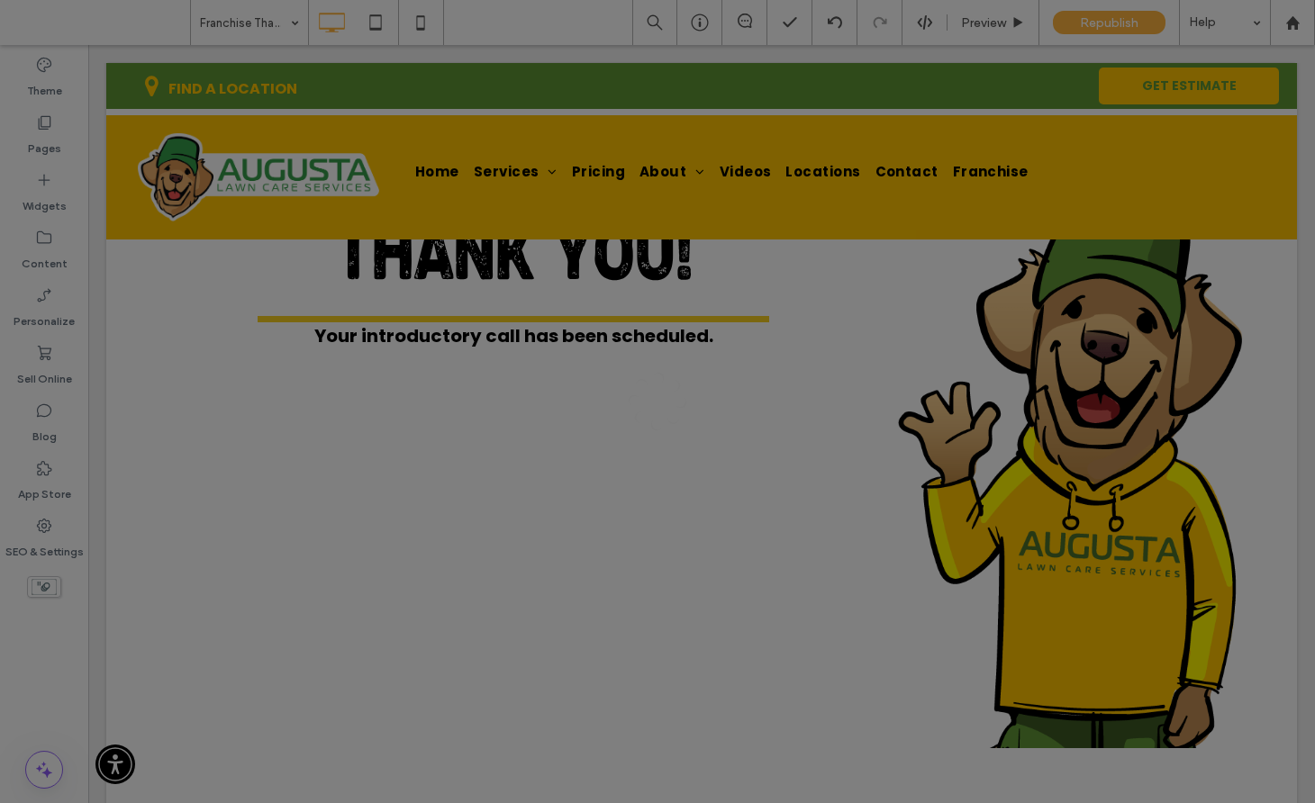
click at [1304, 59] on div at bounding box center [657, 401] width 1315 height 803
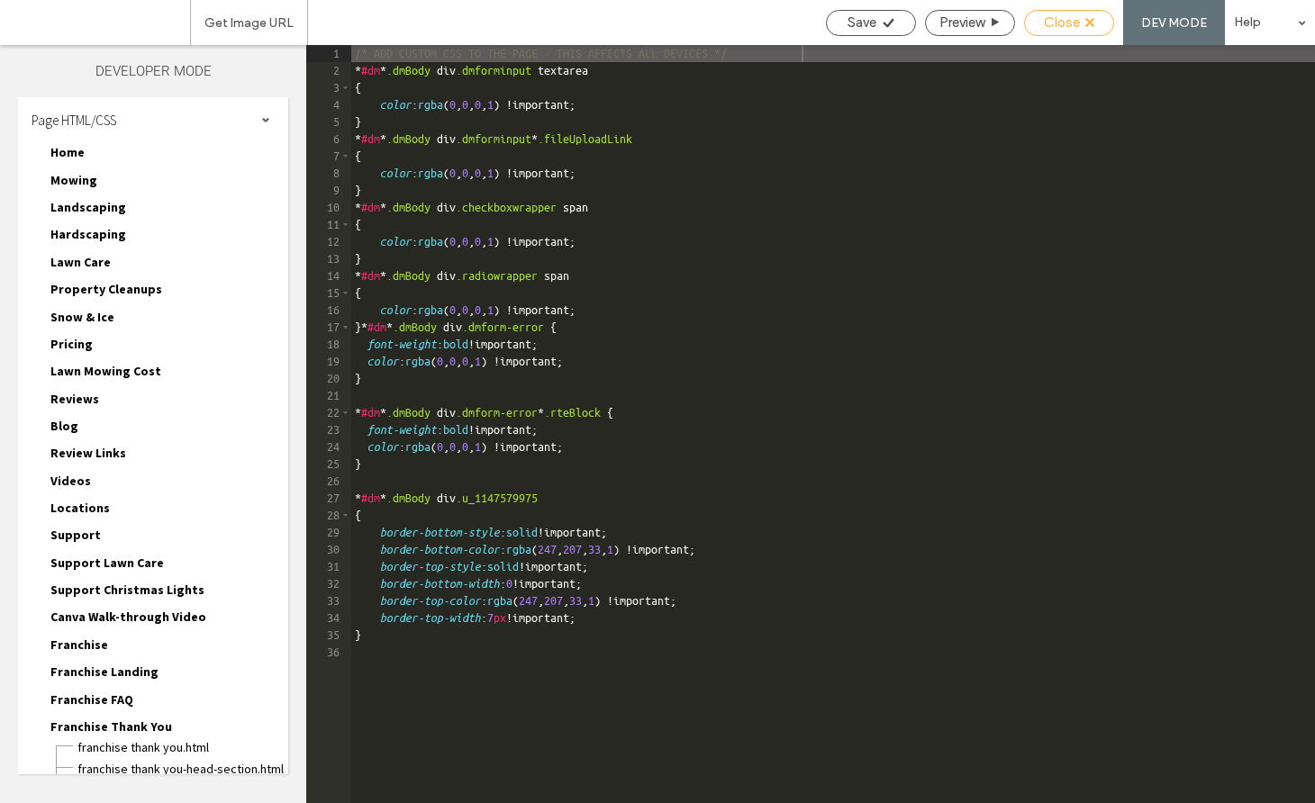
click at [1071, 22] on span "Close" at bounding box center [1062, 22] width 36 height 16
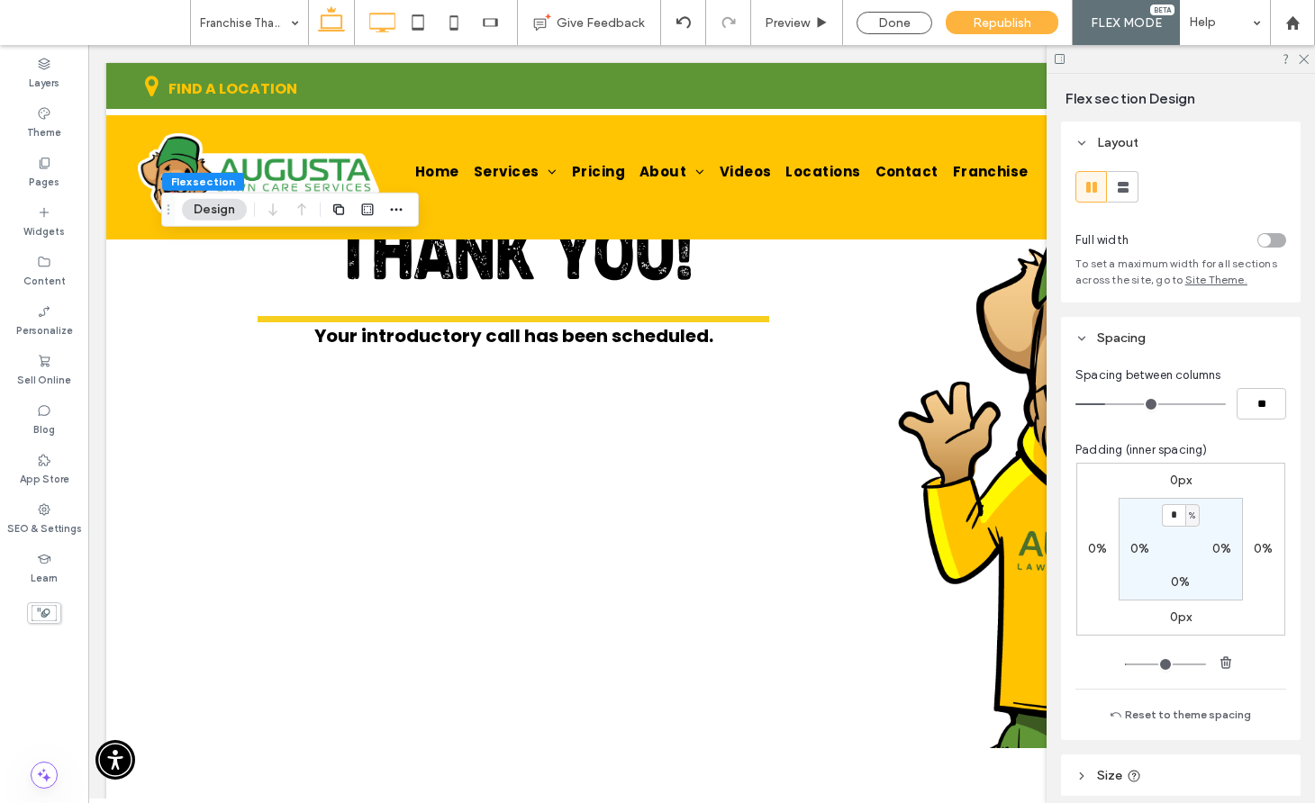
click at [391, 26] on icon at bounding box center [382, 23] width 36 height 36
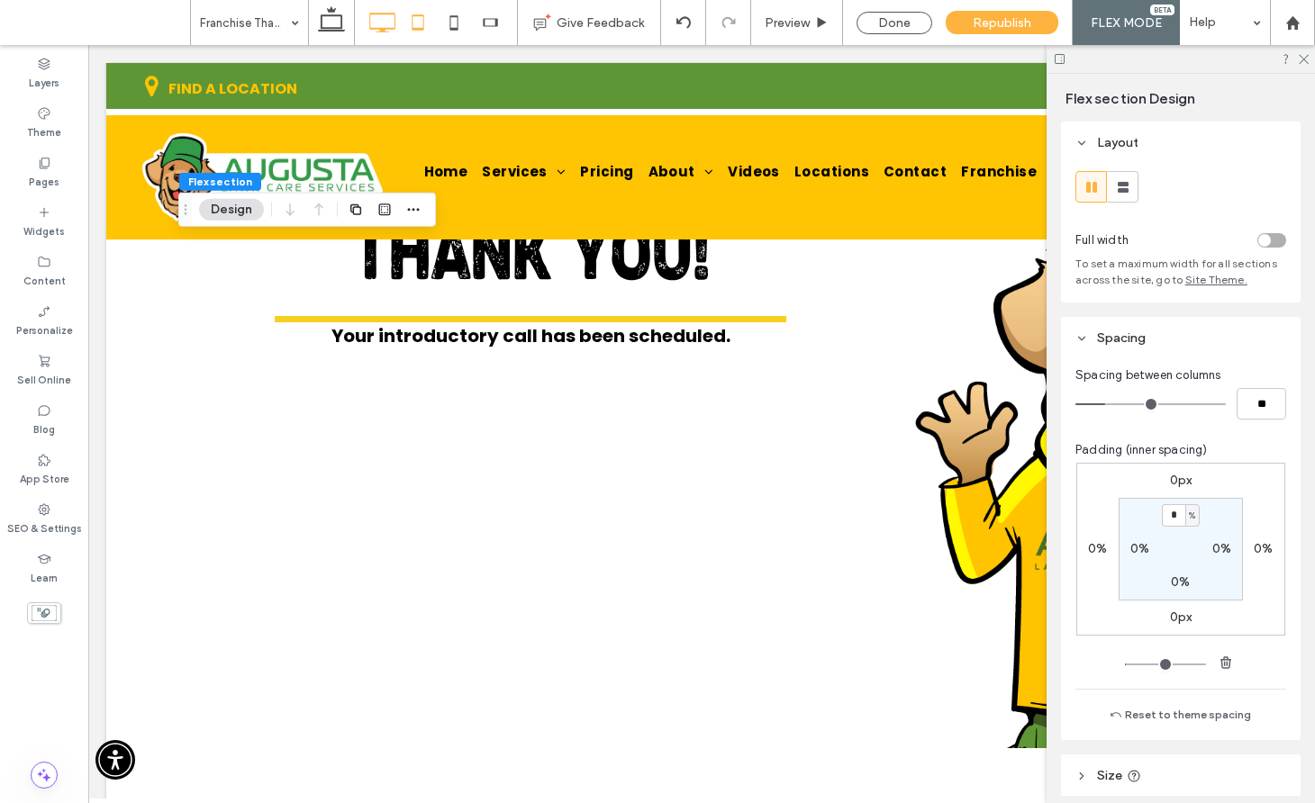
click at [427, 22] on icon at bounding box center [418, 23] width 36 height 36
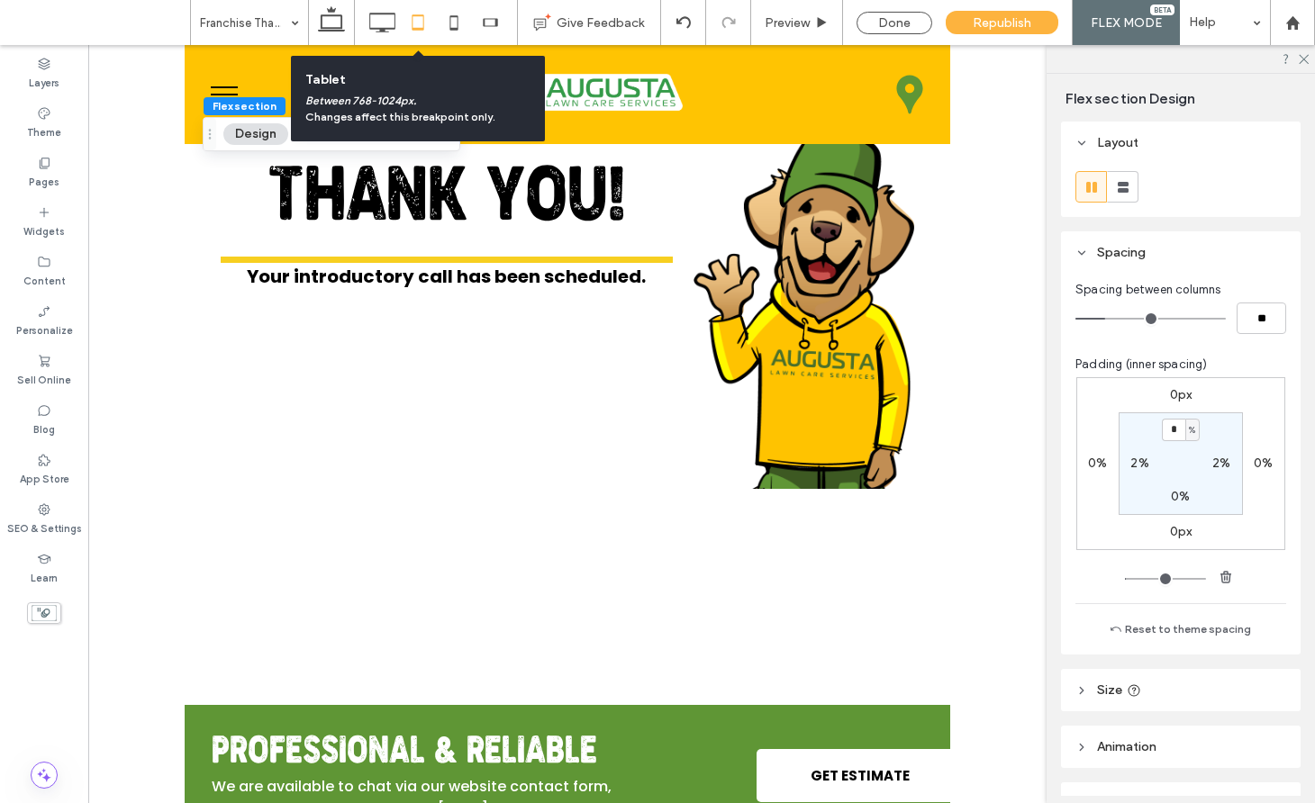
scroll to position [73, 0]
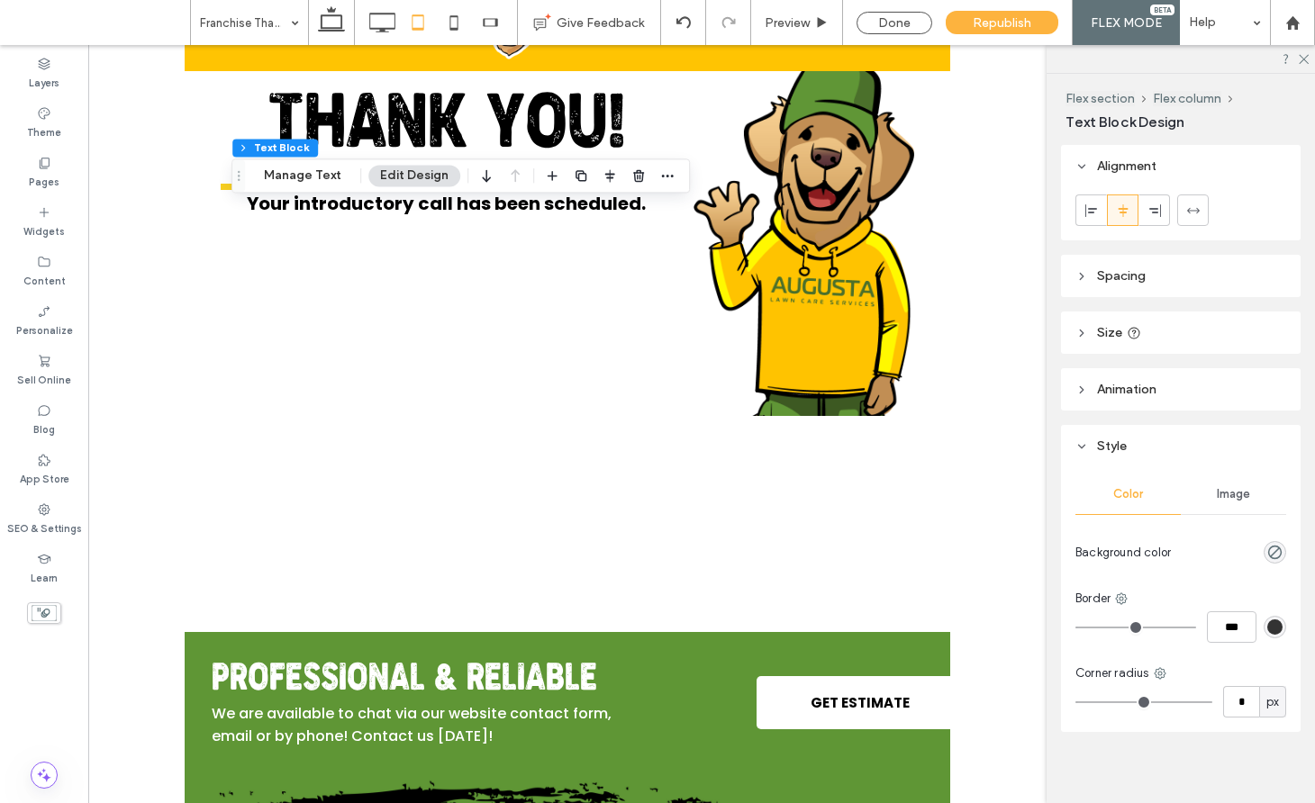
click at [405, 170] on button "Edit Design" at bounding box center [414, 176] width 92 height 22
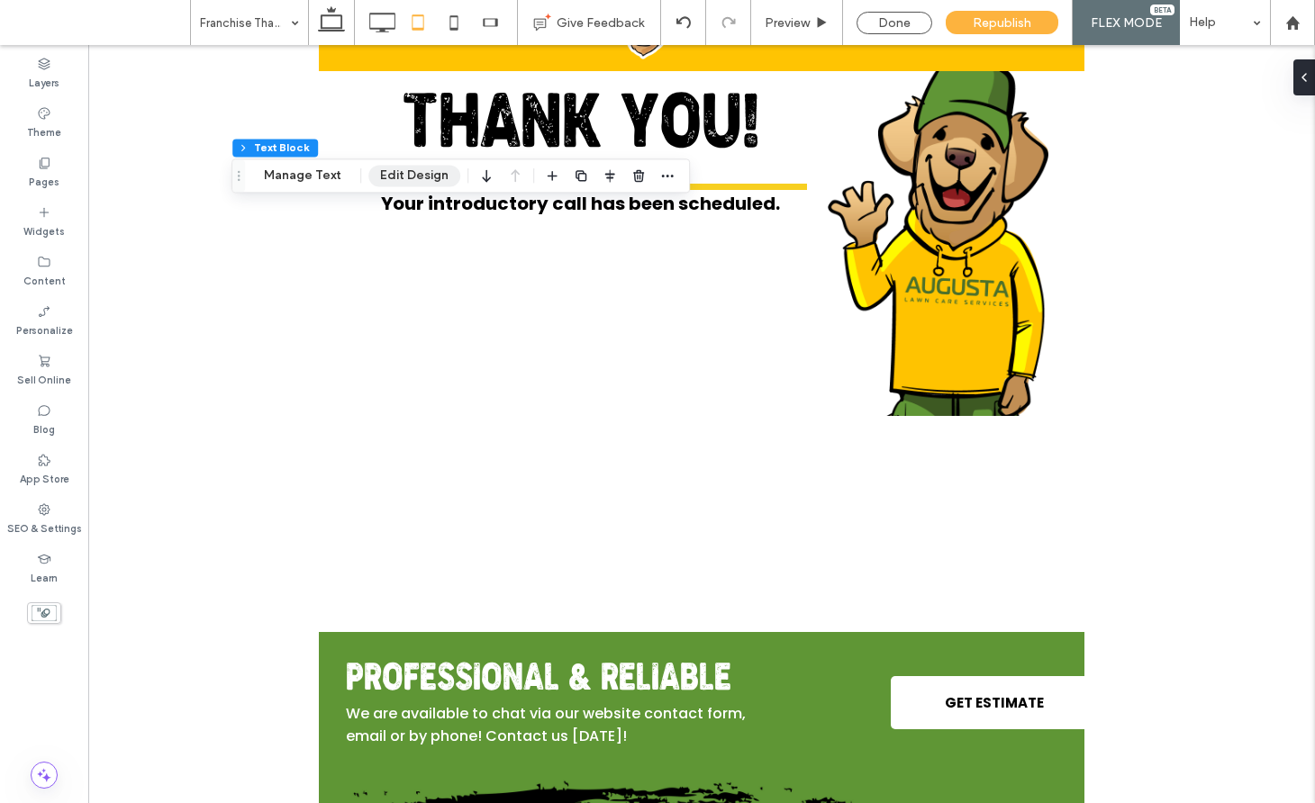
click at [404, 175] on button "Edit Design" at bounding box center [414, 176] width 92 height 22
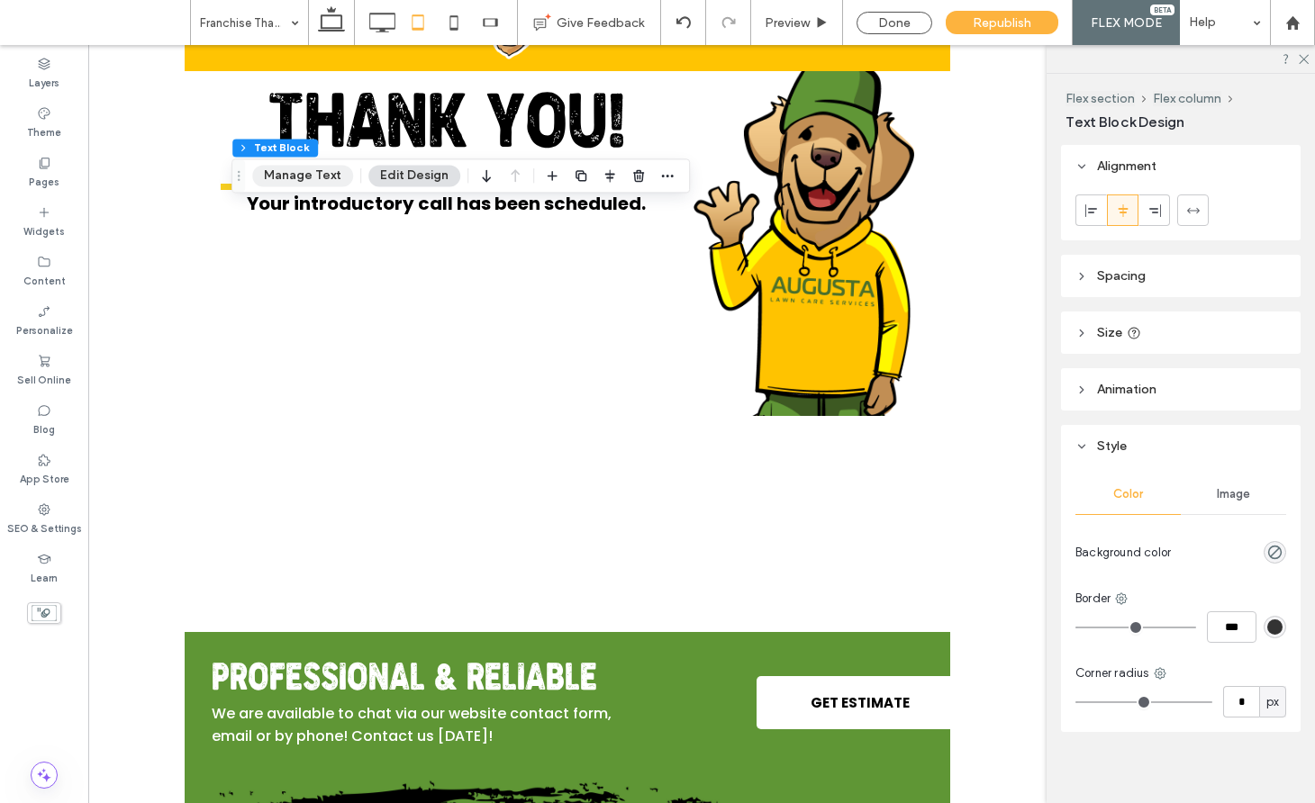
click at [298, 168] on button "Manage Text" at bounding box center [302, 176] width 101 height 22
click at [880, 14] on div "Done" at bounding box center [894, 23] width 76 height 23
click at [1300, 57] on div "**********" at bounding box center [701, 351] width 1226 height 758
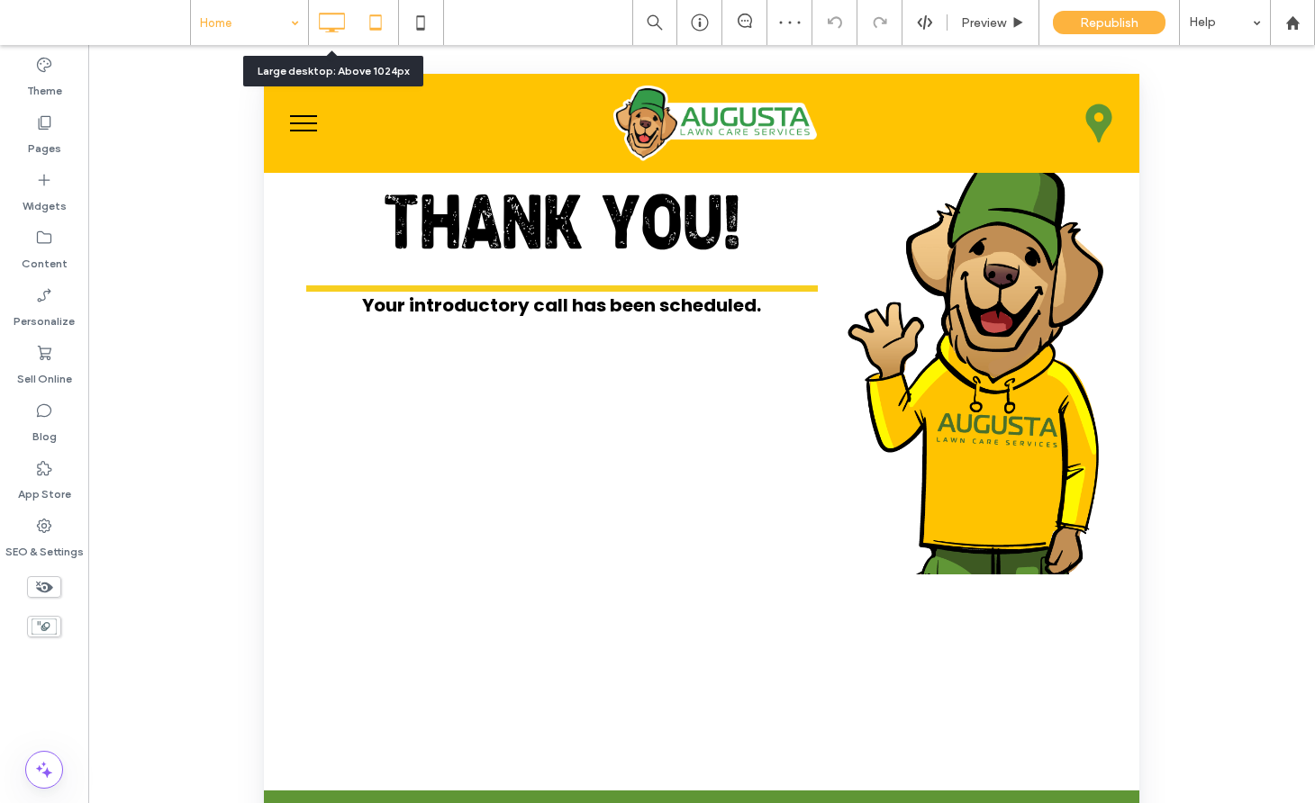
click at [326, 21] on icon at bounding box center [331, 23] width 36 height 36
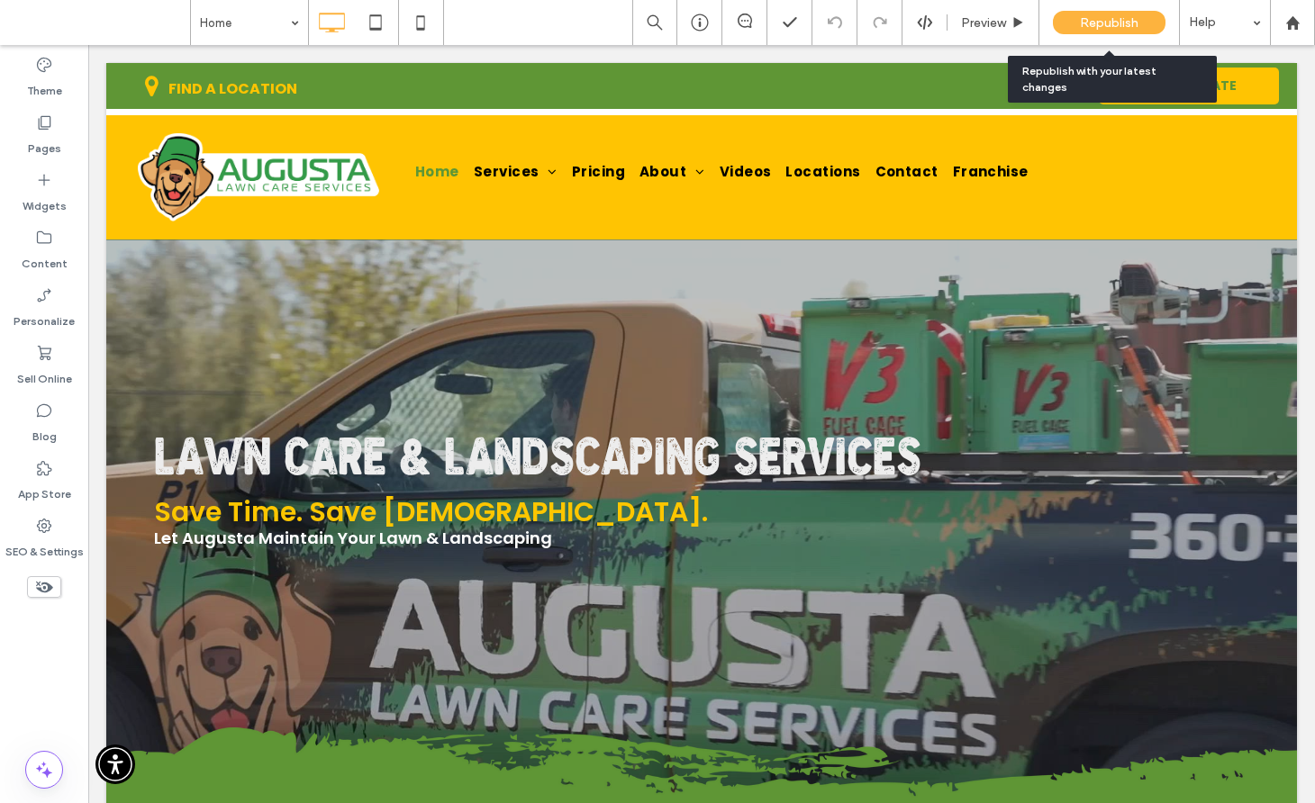
click at [1077, 18] on div "Republish" at bounding box center [1109, 22] width 113 height 23
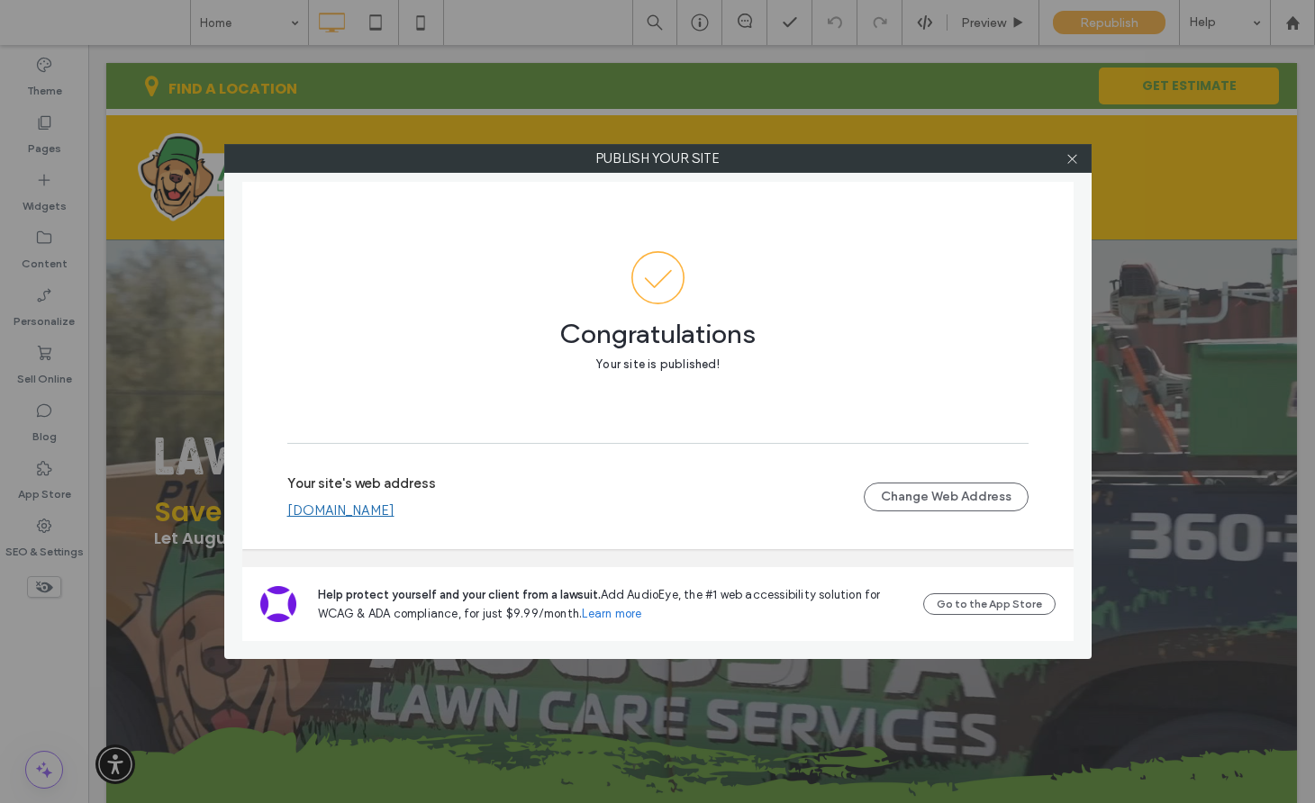
click at [383, 509] on link "[DOMAIN_NAME]" at bounding box center [340, 510] width 107 height 16
click at [394, 516] on link "[DOMAIN_NAME]" at bounding box center [340, 510] width 107 height 16
click at [394, 511] on link "[DOMAIN_NAME]" at bounding box center [340, 510] width 107 height 16
click at [394, 515] on link "[DOMAIN_NAME]" at bounding box center [340, 510] width 107 height 16
drag, startPoint x: 1077, startPoint y: 165, endPoint x: 1058, endPoint y: 148, distance: 25.5
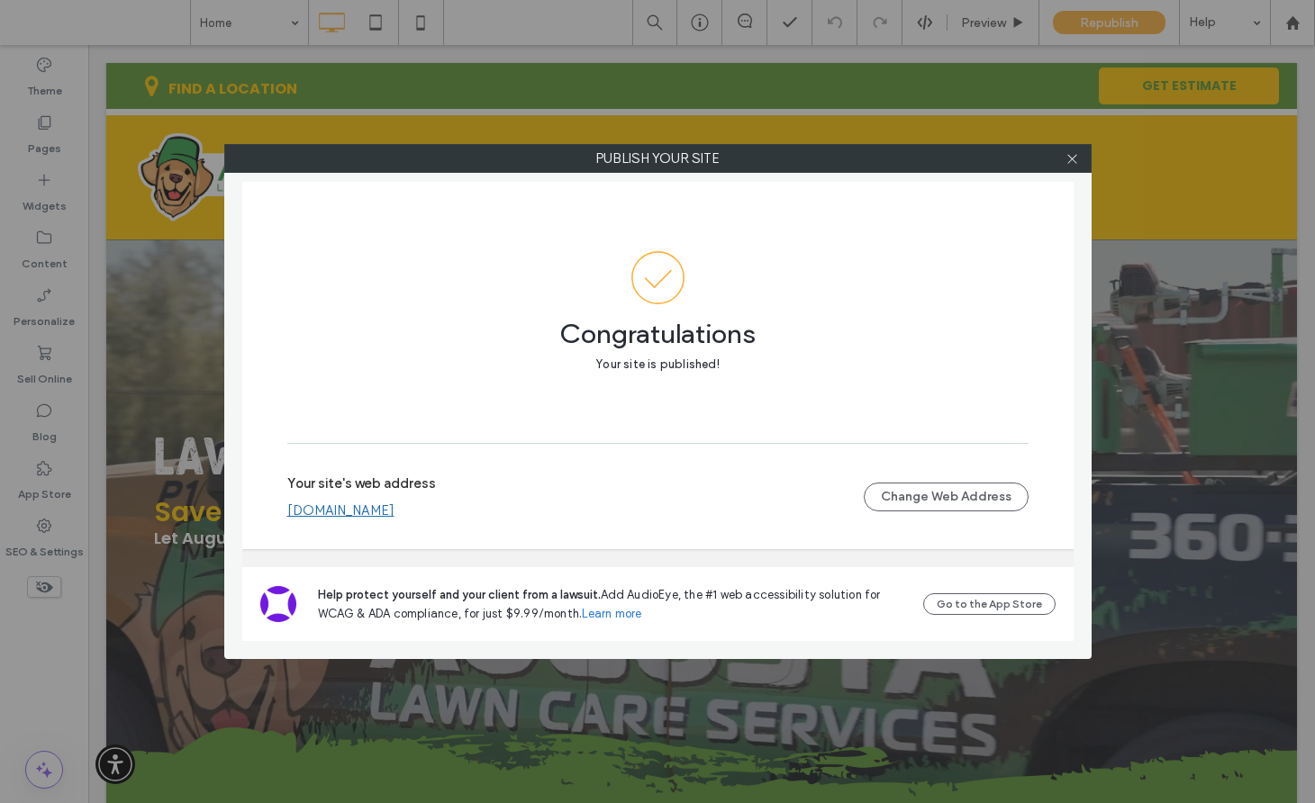
click at [1077, 163] on icon at bounding box center [1072, 159] width 14 height 14
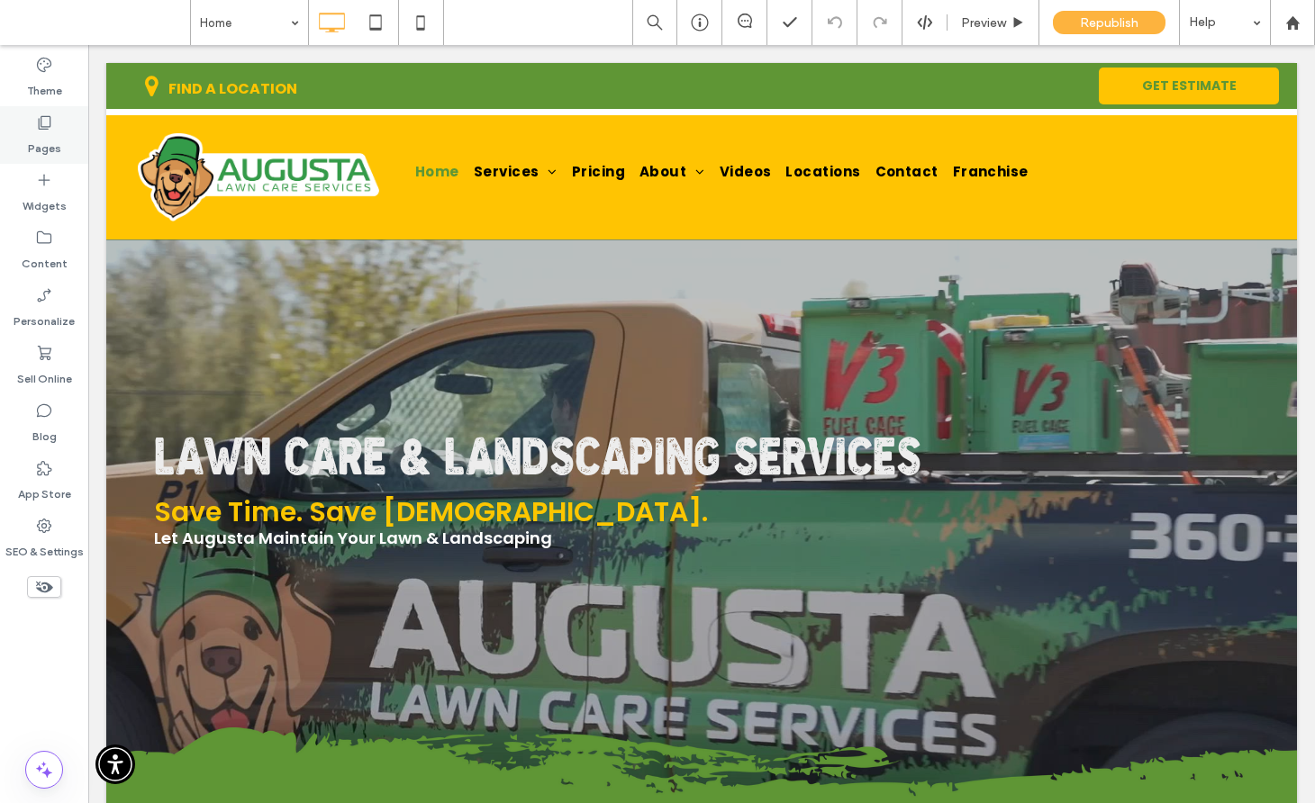
click at [21, 137] on div "Pages" at bounding box center [44, 135] width 88 height 58
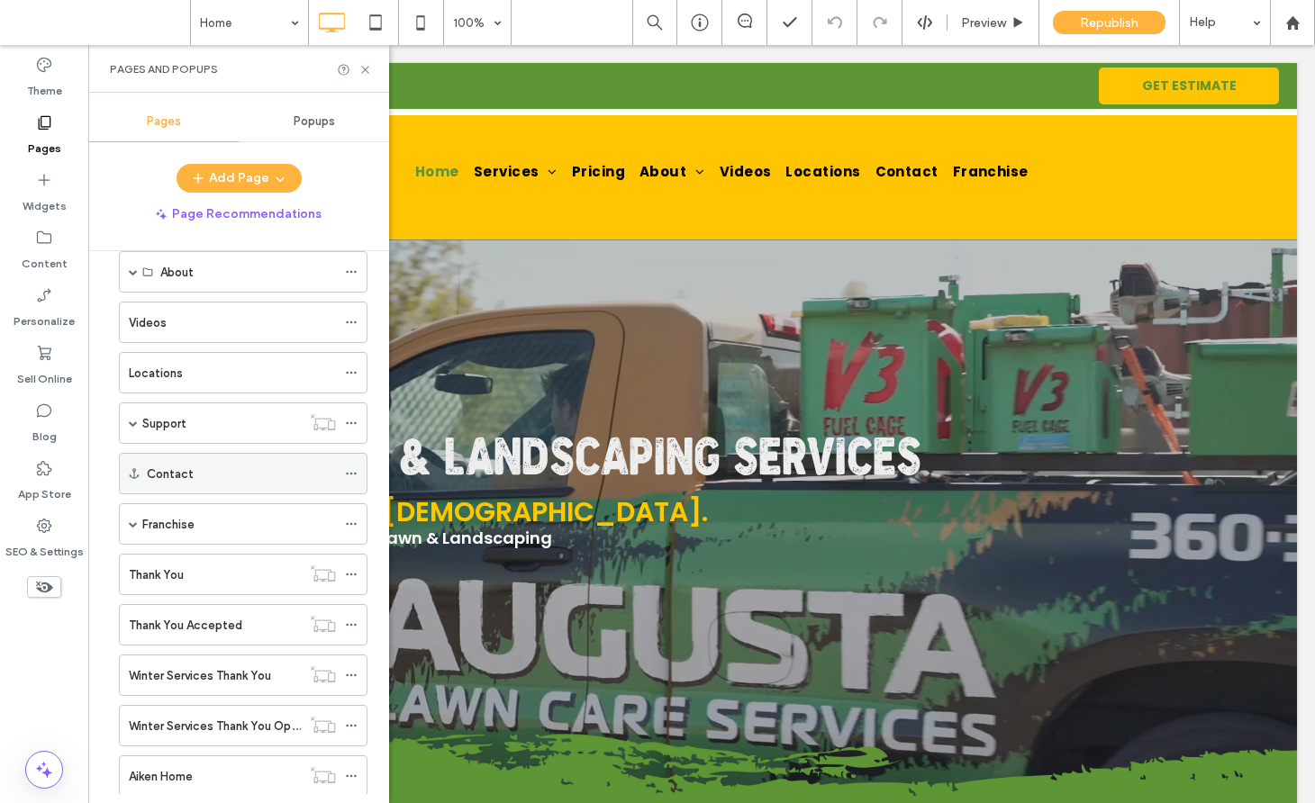
scroll to position [200, 0]
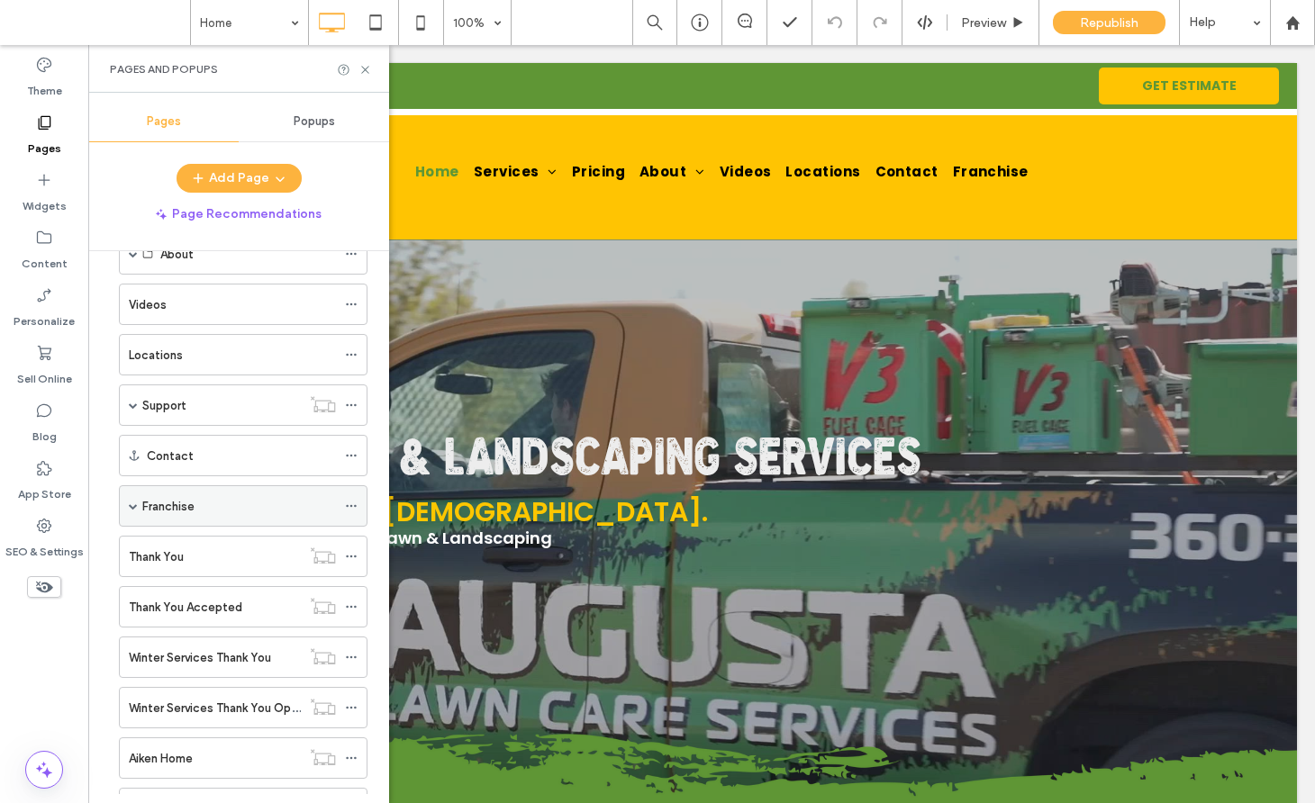
click at [132, 508] on span at bounding box center [133, 506] width 9 height 9
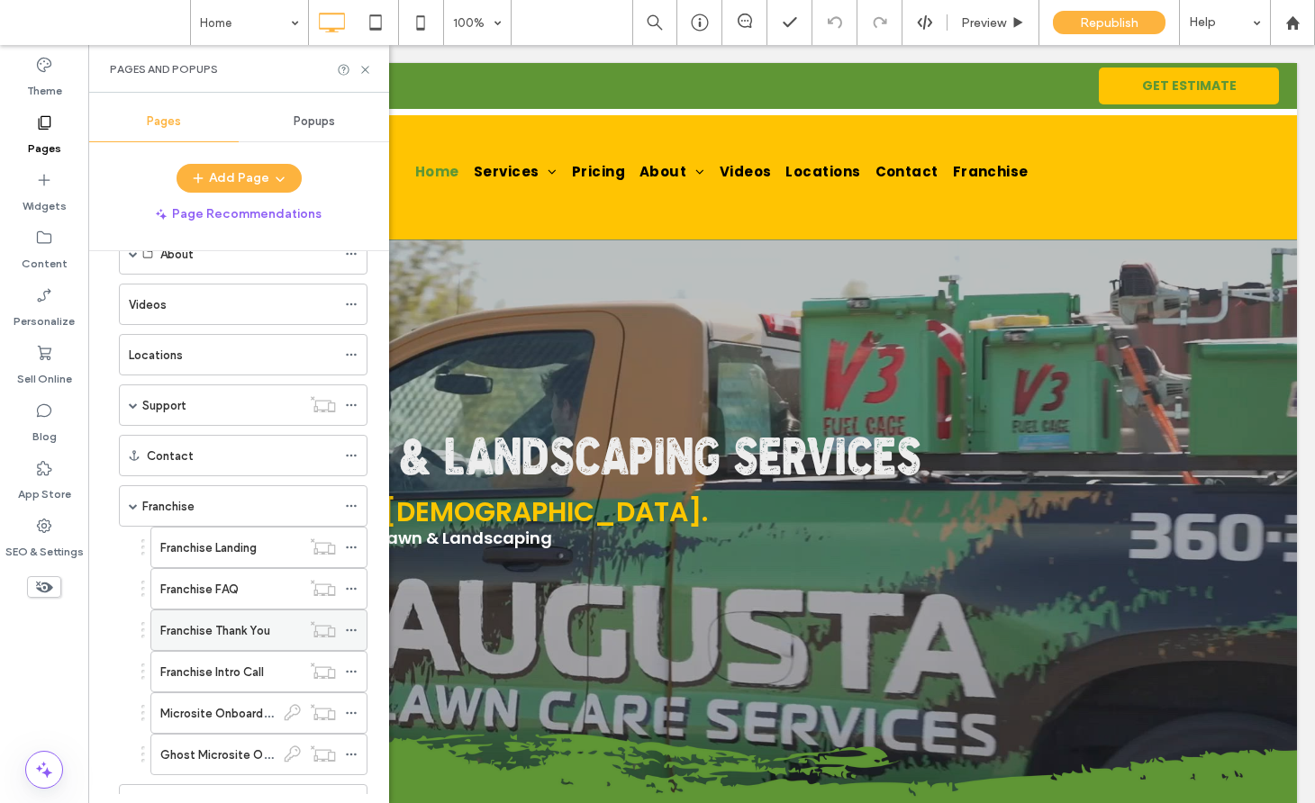
click at [242, 637] on label "Franchise Thank You" at bounding box center [215, 631] width 110 height 32
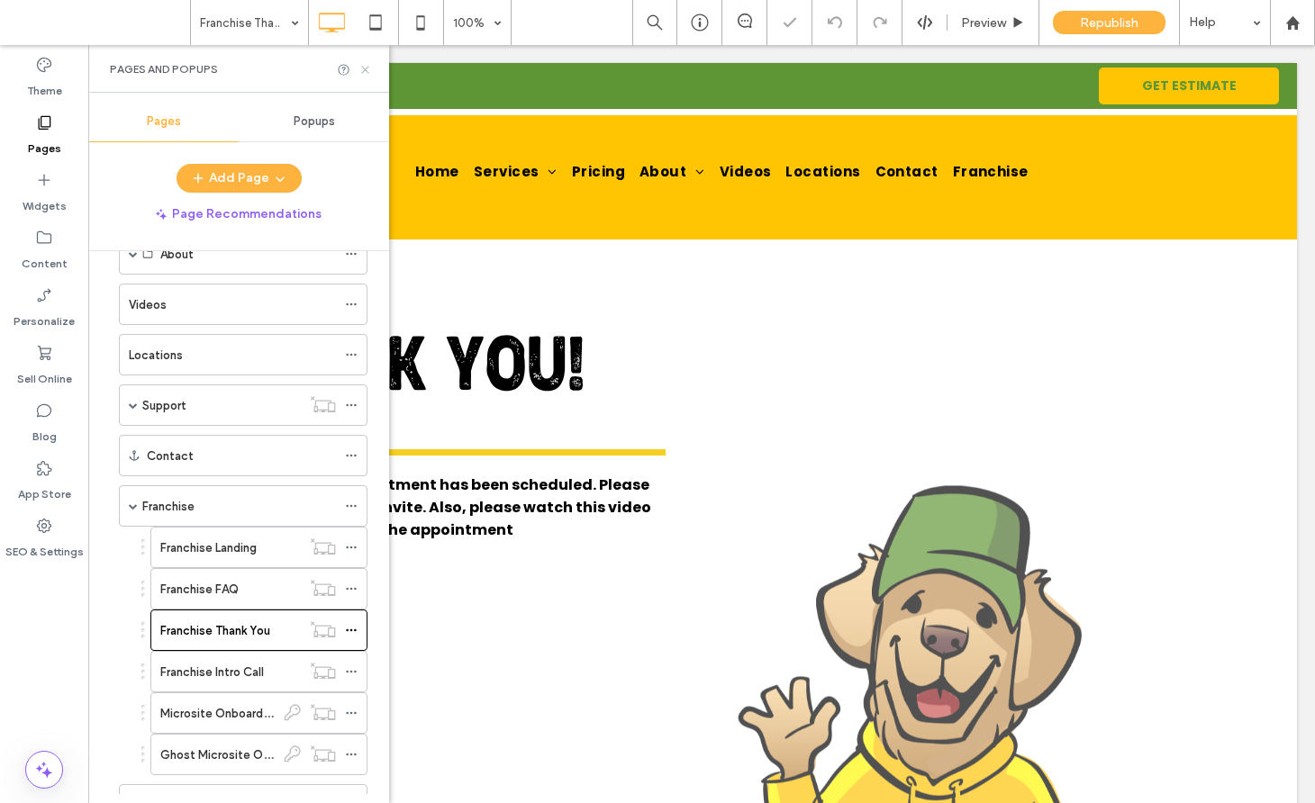
click at [366, 67] on icon at bounding box center [365, 70] width 14 height 14
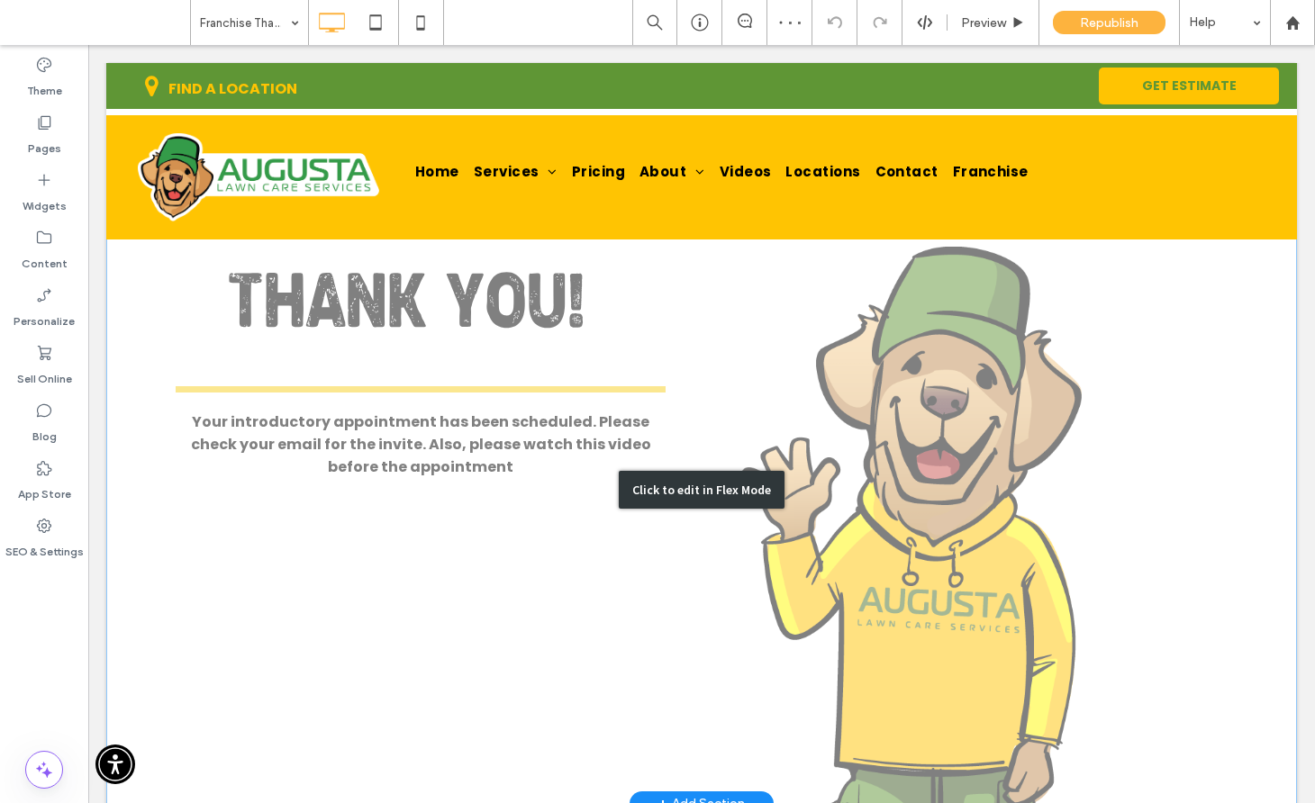
scroll to position [90, 0]
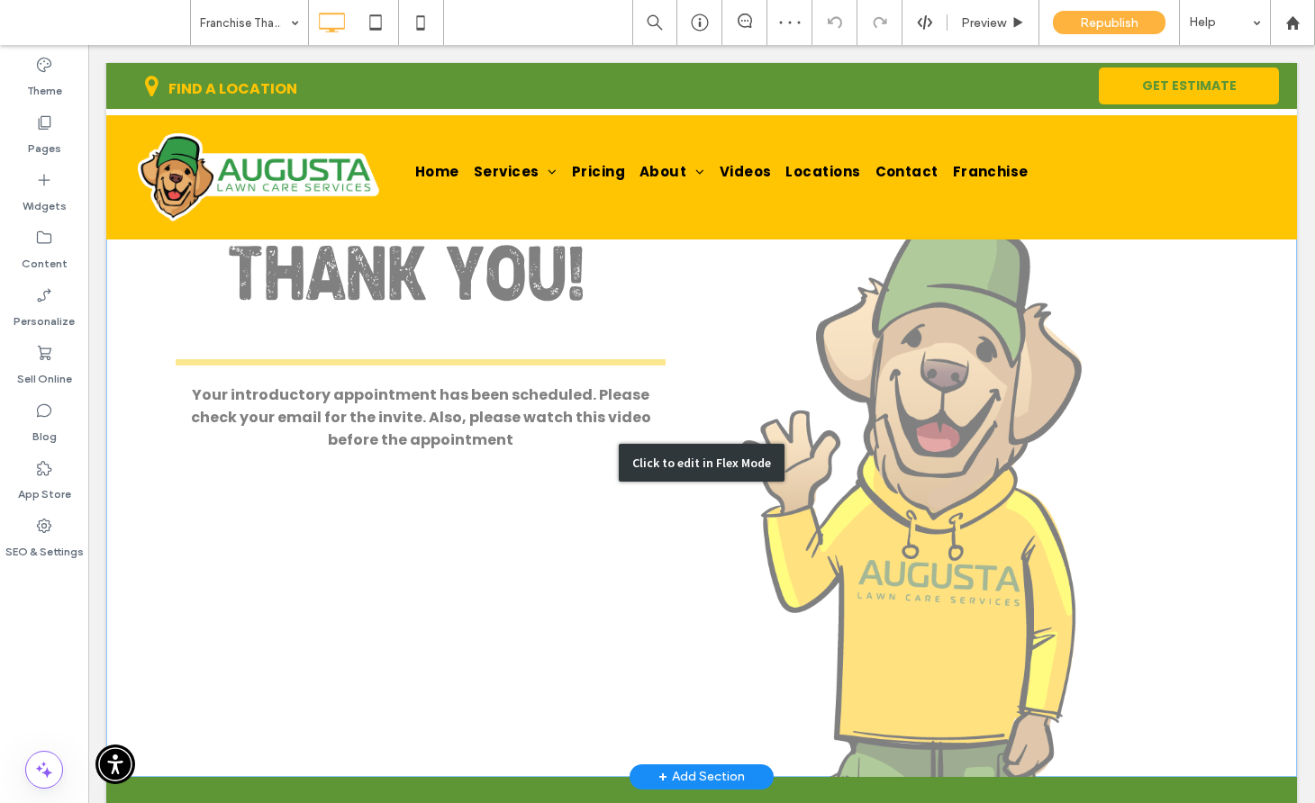
click at [486, 396] on div "Click to edit in Flex Mode" at bounding box center [701, 463] width 1190 height 628
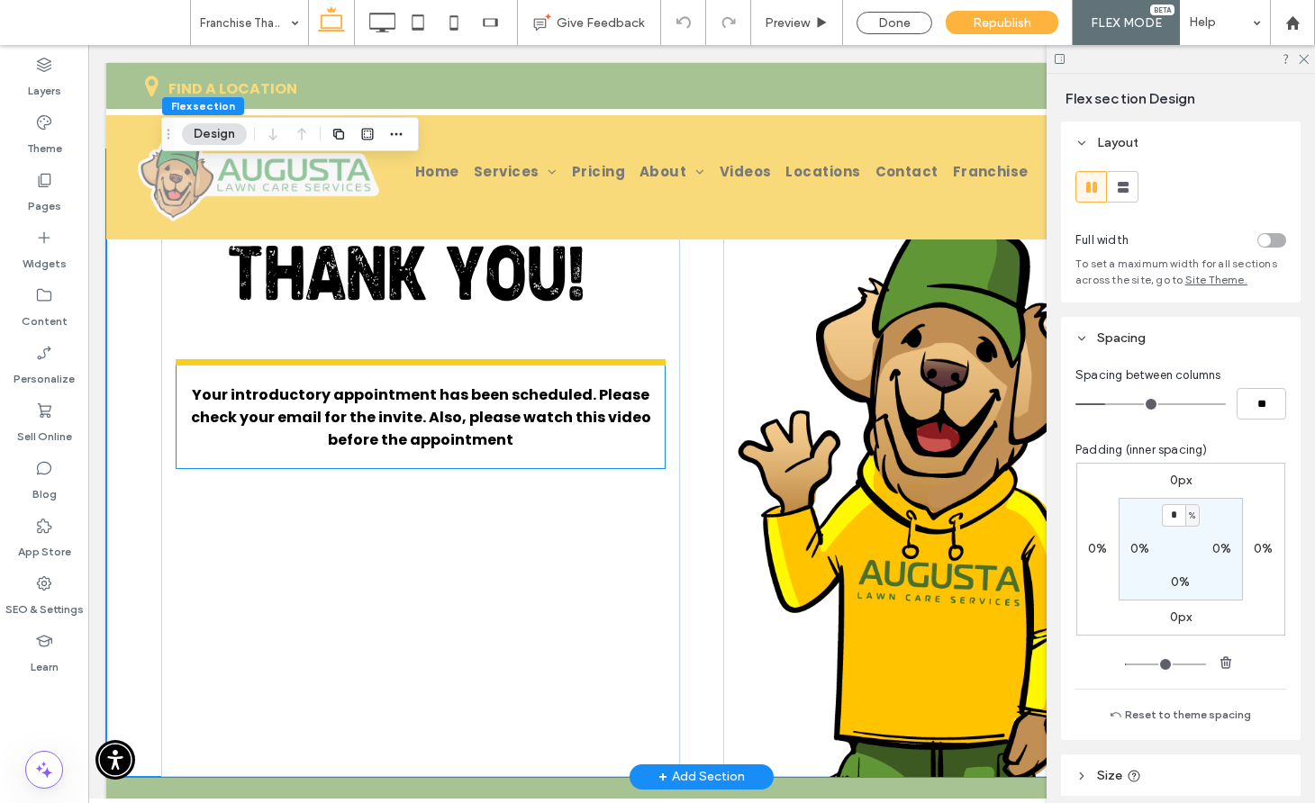
click at [466, 412] on span "Your introductory appointment has been scheduled. Please check your email for t…" at bounding box center [421, 418] width 460 height 66
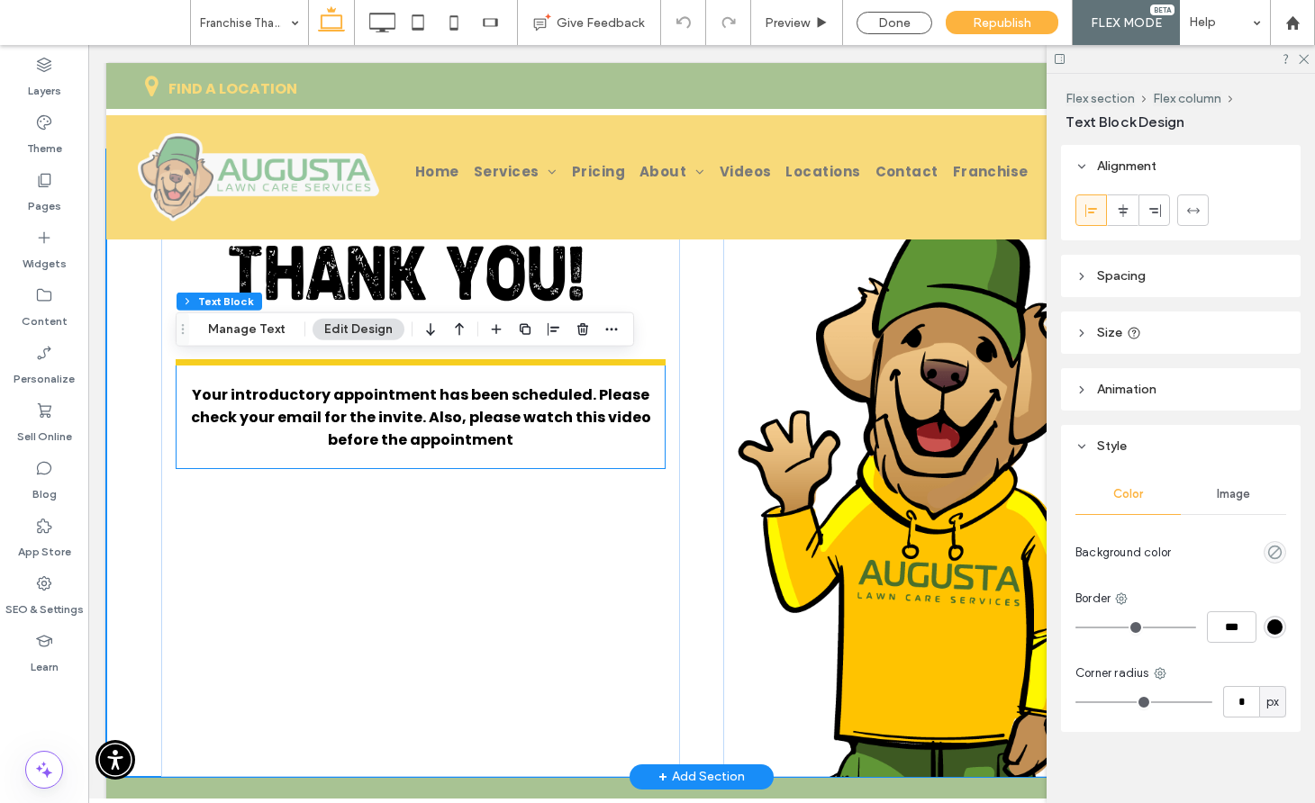
type input "*"
type input "***"
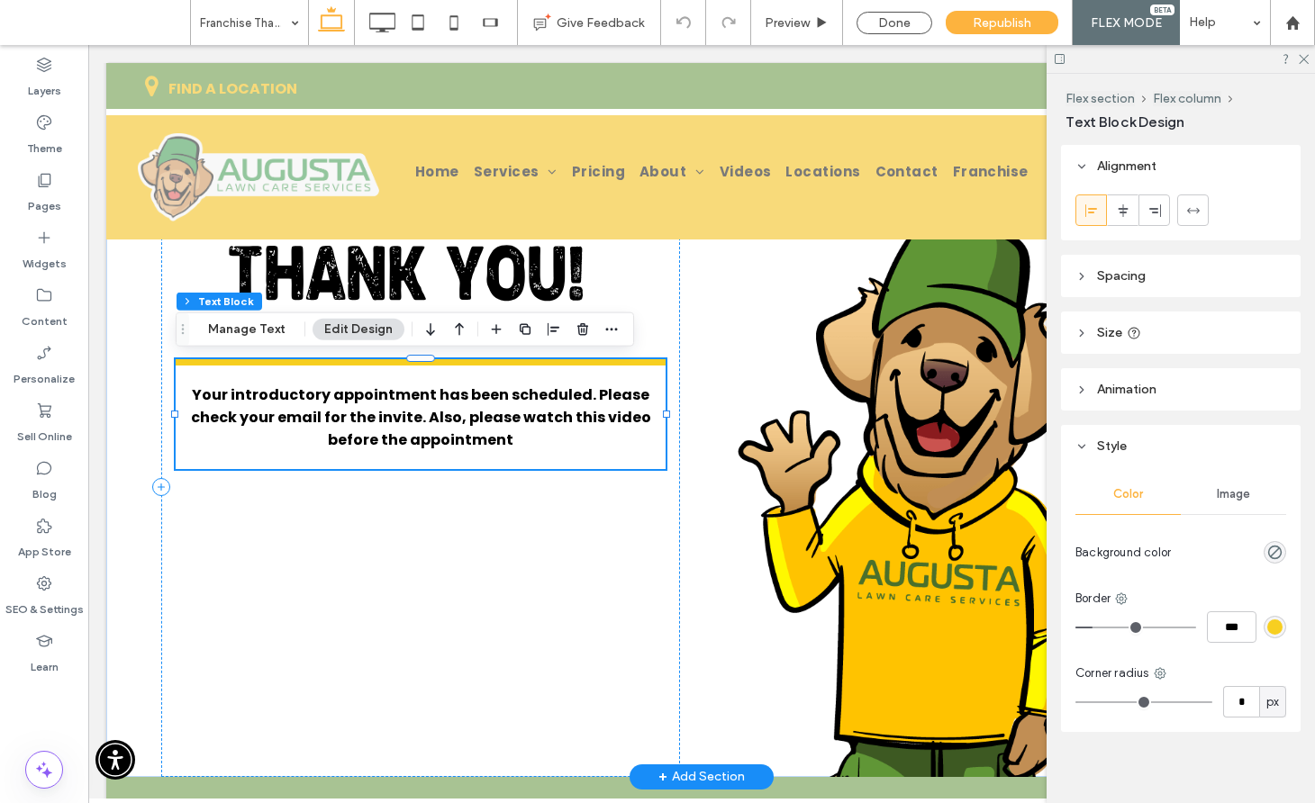
click at [472, 437] on h1 "Your introductory appointment has been scheduled. Please check your email for t…" at bounding box center [421, 418] width 490 height 68
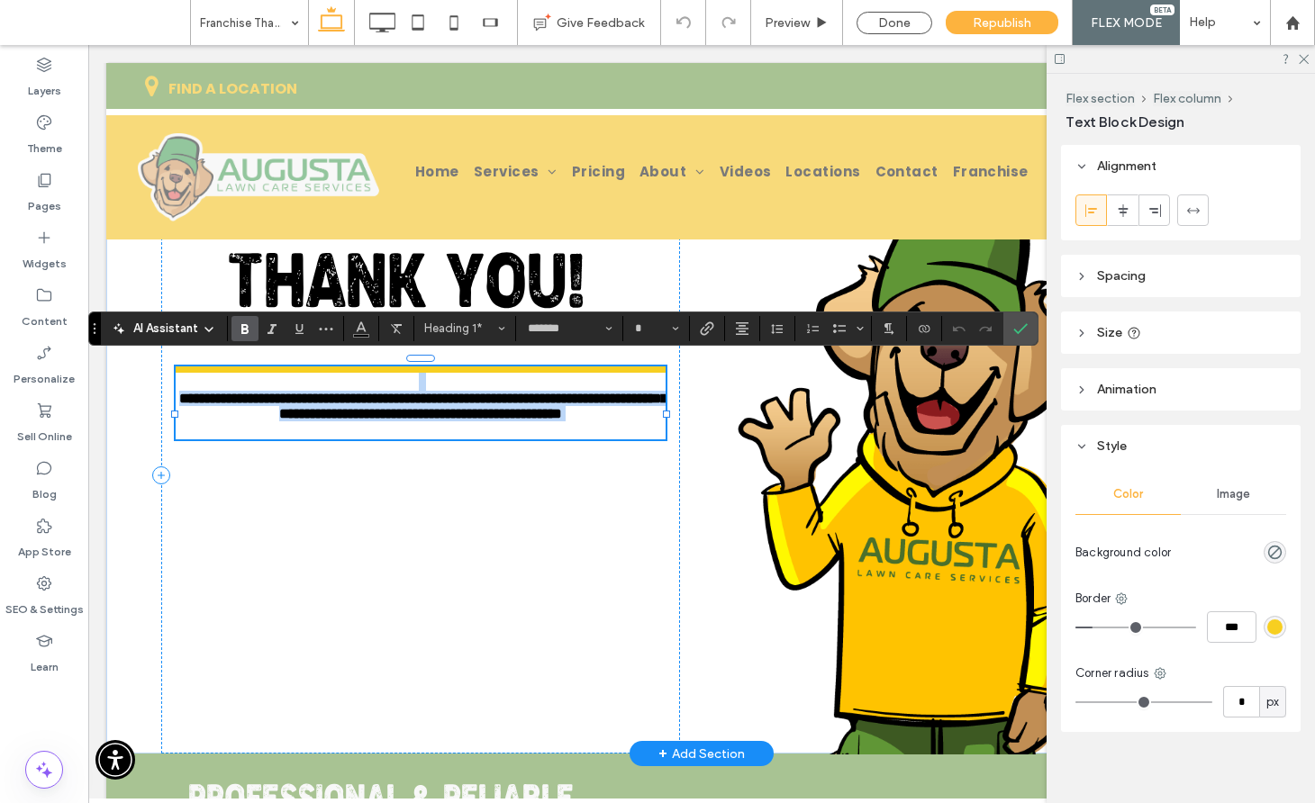
click at [469, 421] on h1 "**********" at bounding box center [421, 406] width 490 height 31
type input "**"
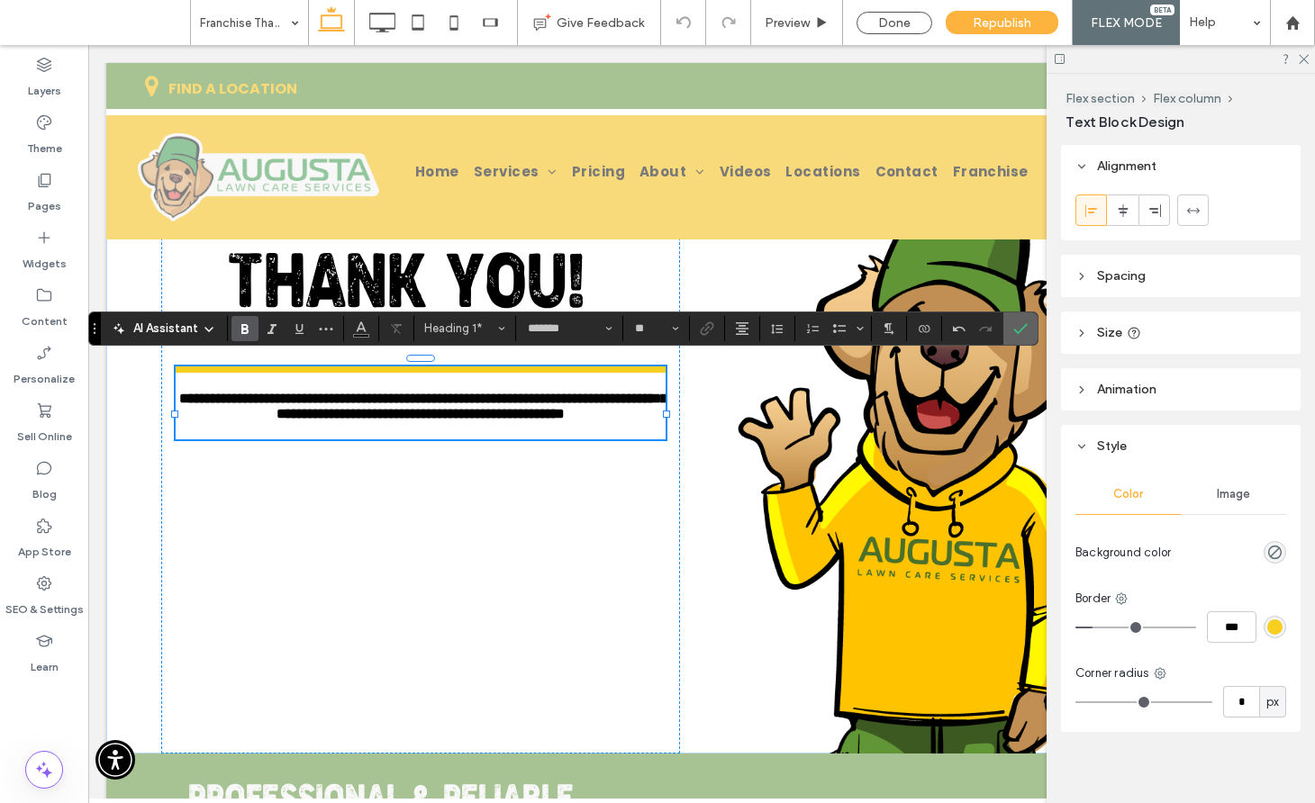
click at [1024, 324] on icon "Confirm" at bounding box center [1020, 328] width 14 height 14
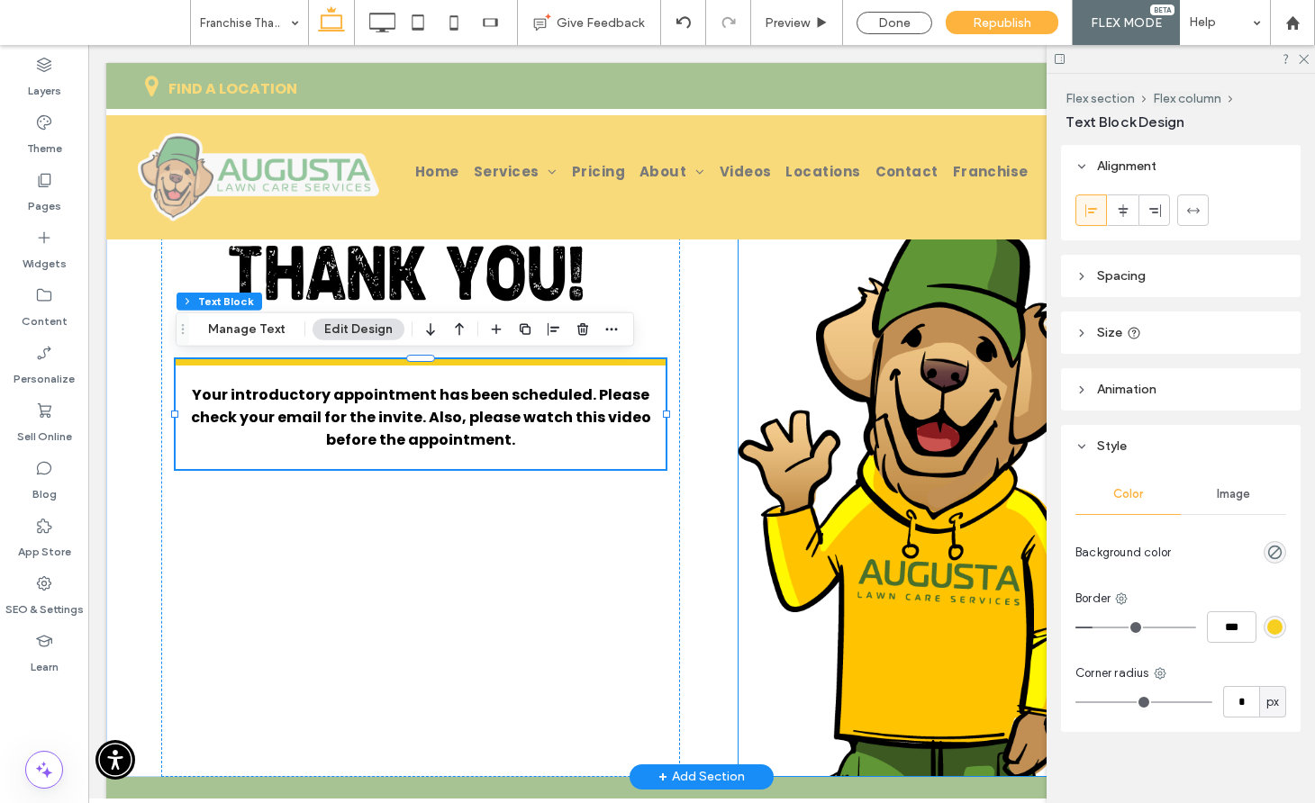
click at [884, 375] on img at bounding box center [909, 498] width 344 height 557
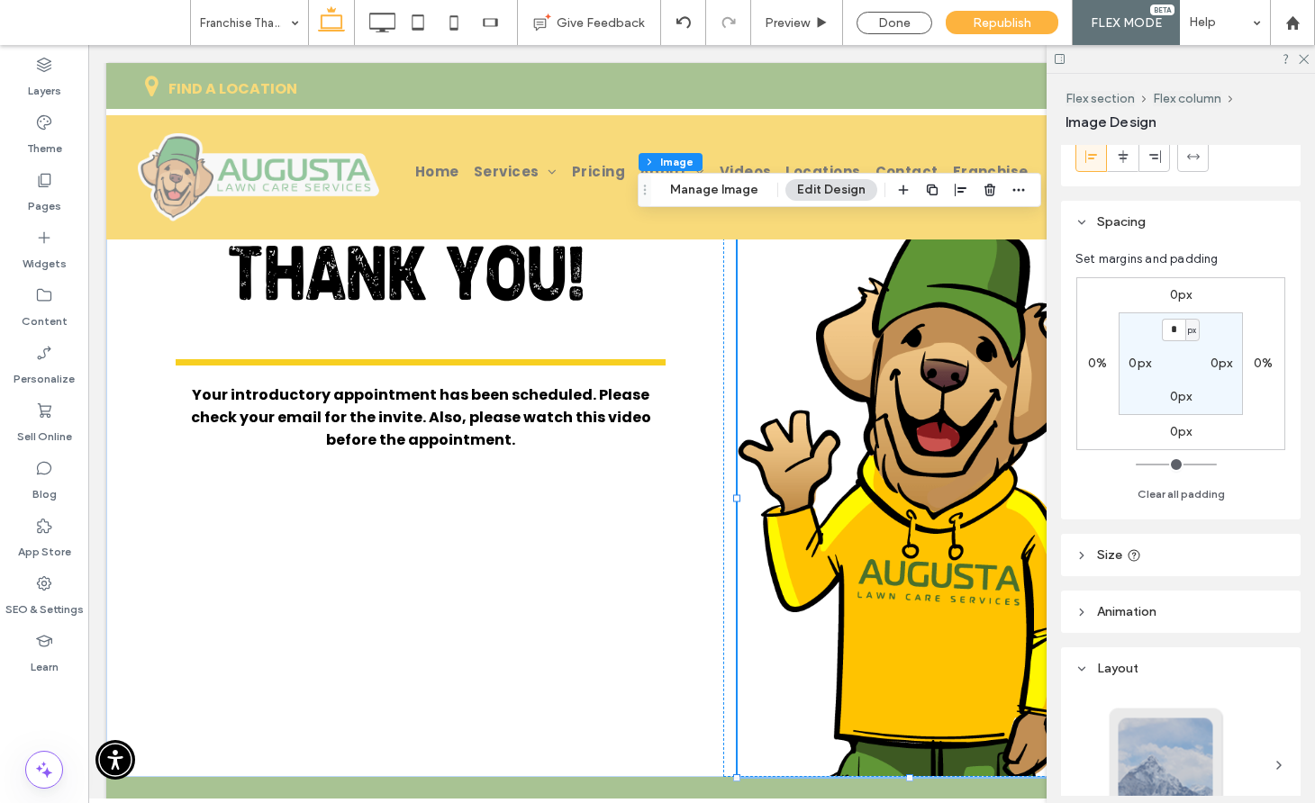
scroll to position [231, 0]
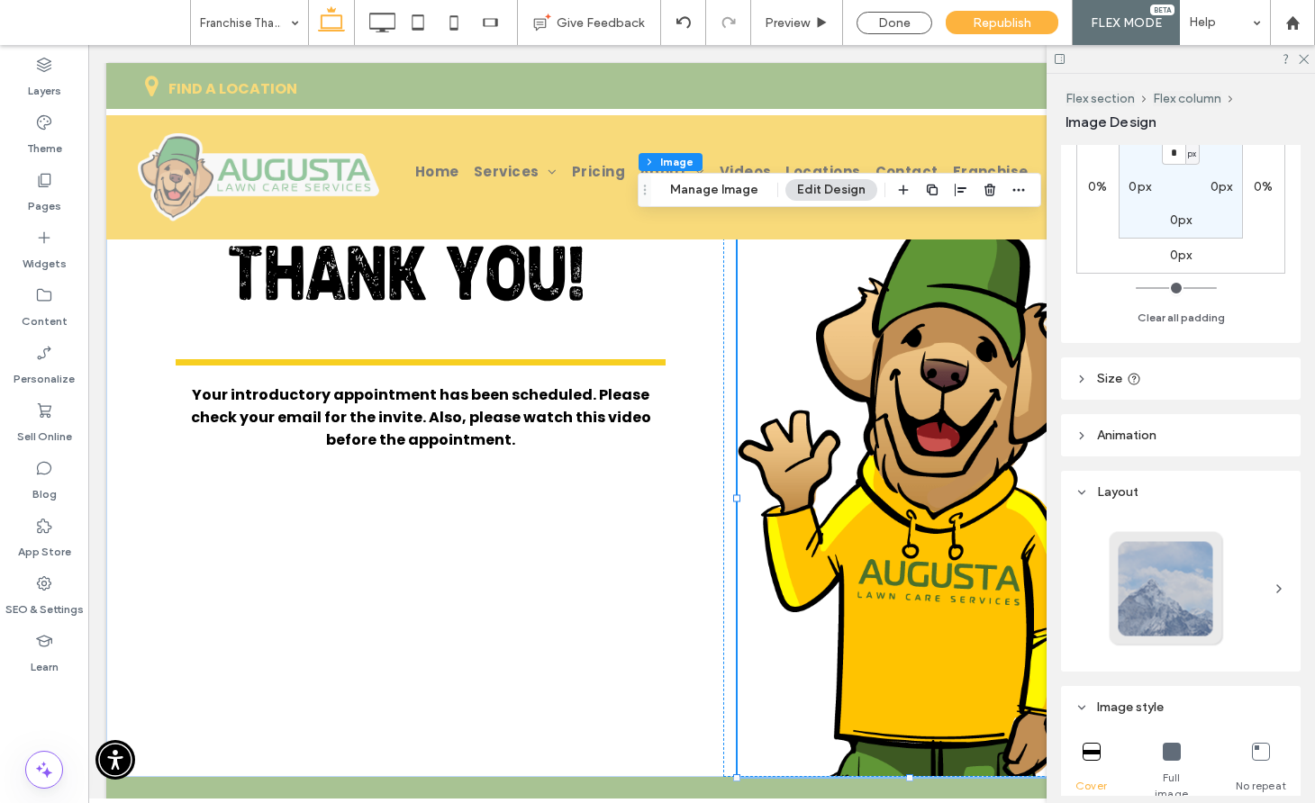
click at [1111, 372] on span "Size" at bounding box center [1109, 378] width 25 height 15
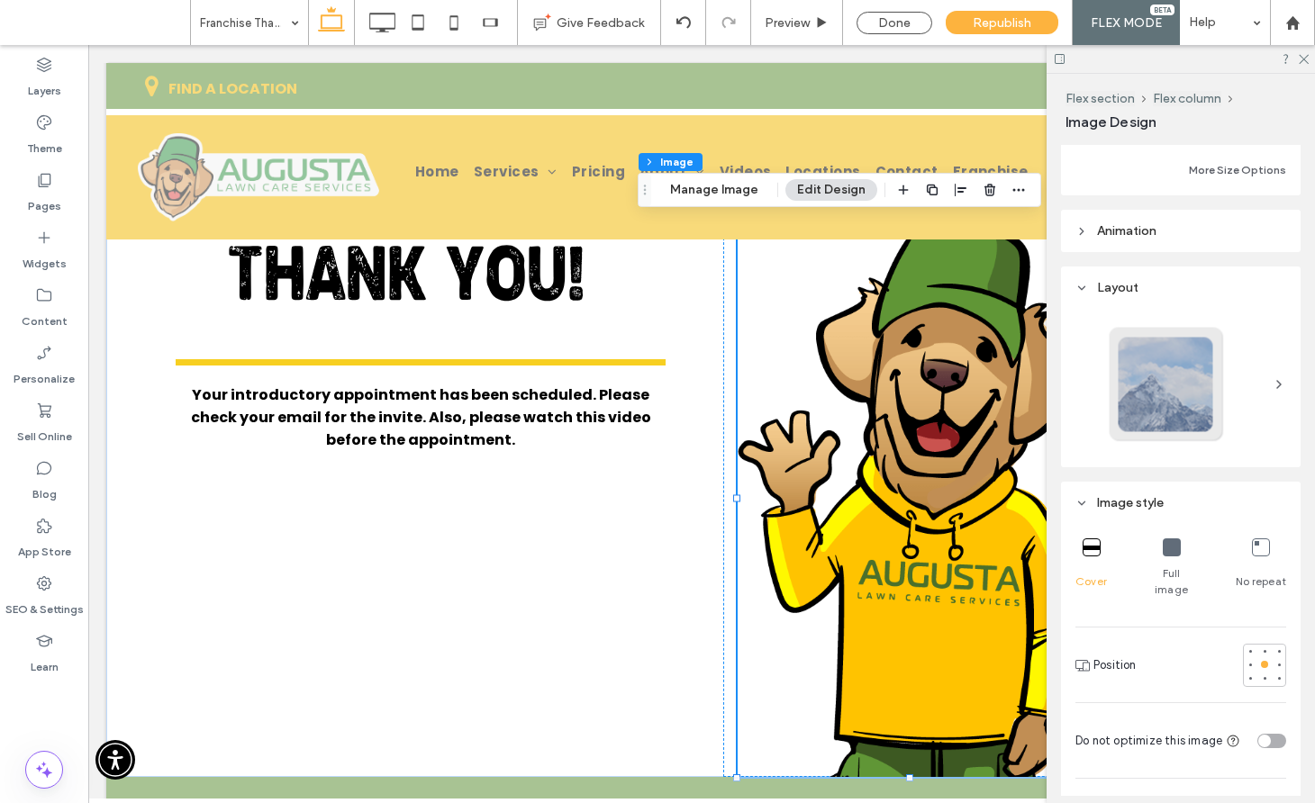
scroll to position [653, 0]
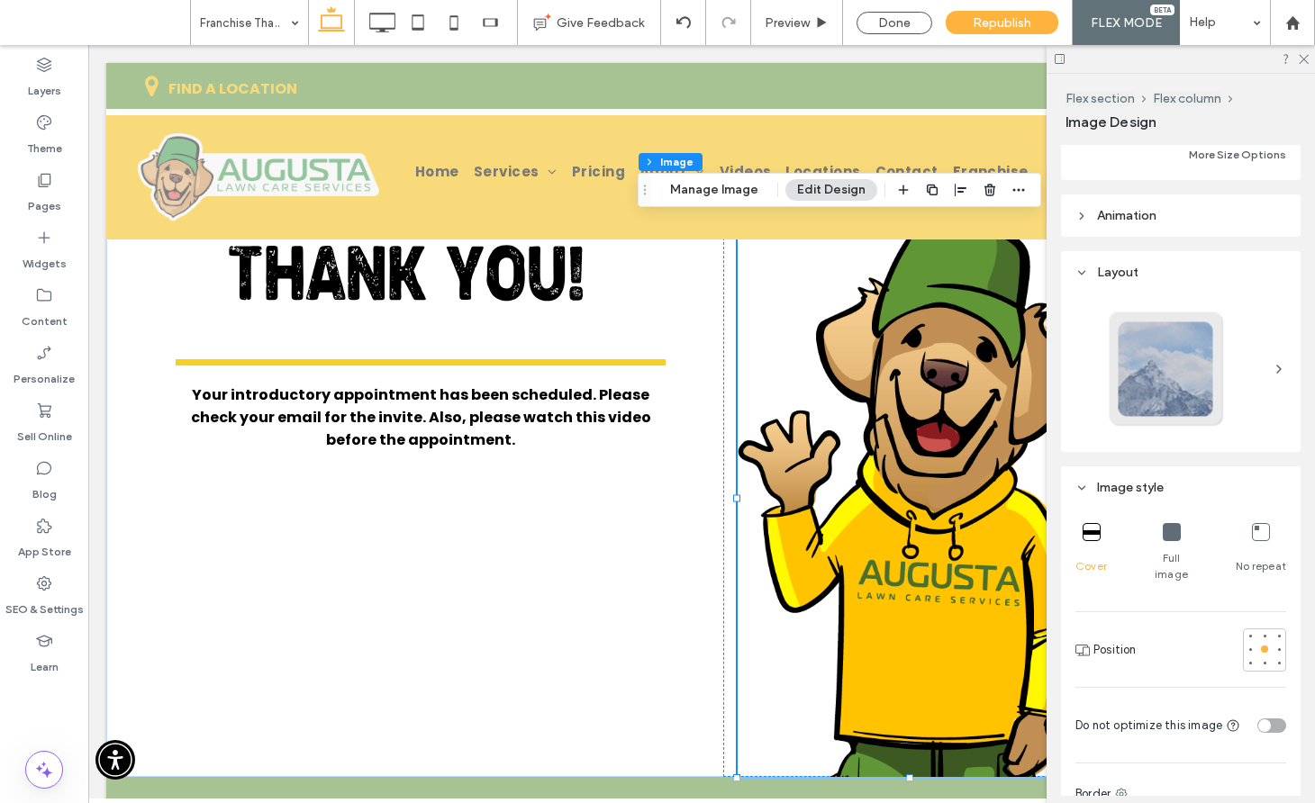
click at [1172, 538] on icon at bounding box center [1172, 532] width 18 height 18
click at [1265, 660] on div at bounding box center [1264, 663] width 7 height 7
click at [1181, 535] on div "Full image" at bounding box center [1171, 553] width 52 height 74
click at [1273, 719] on div "toggle" at bounding box center [1271, 726] width 29 height 14
click at [1302, 59] on use at bounding box center [1304, 60] width 10 height 10
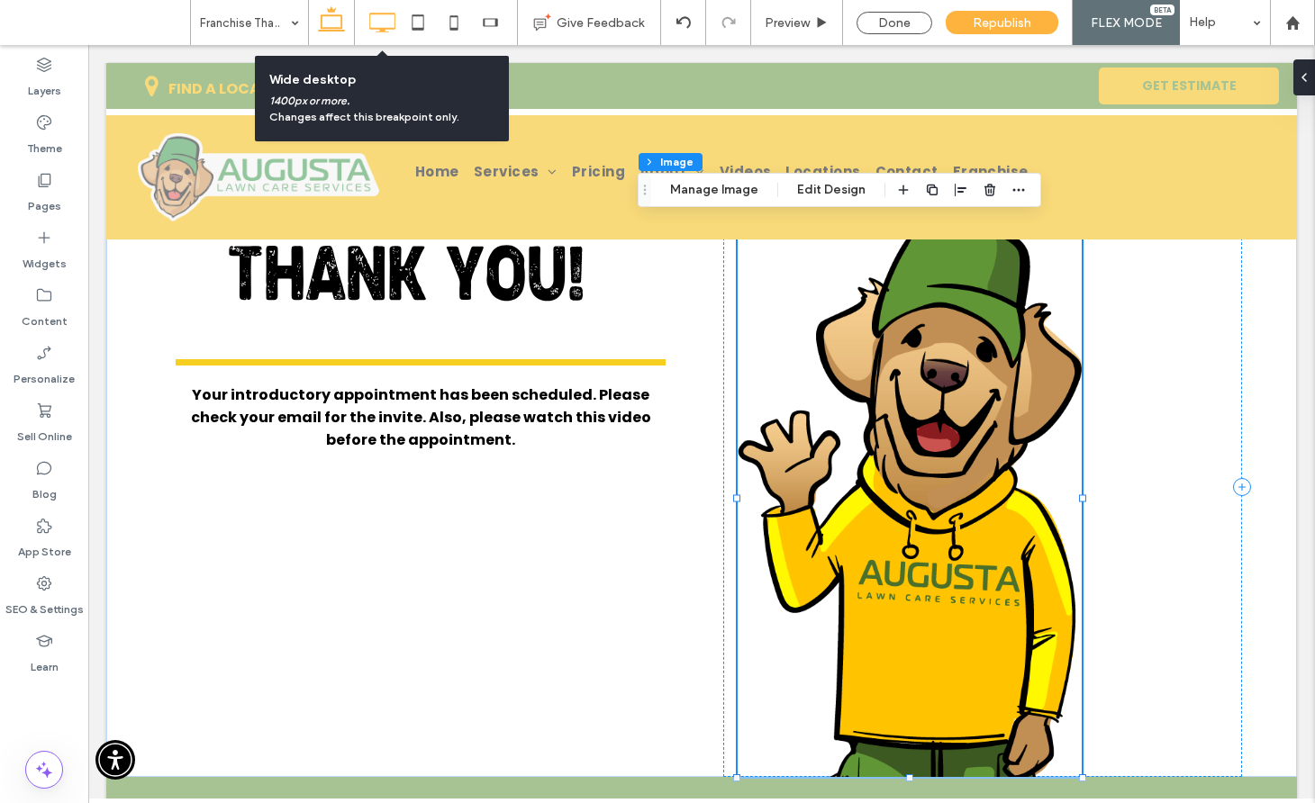
click at [395, 23] on icon at bounding box center [382, 23] width 36 height 36
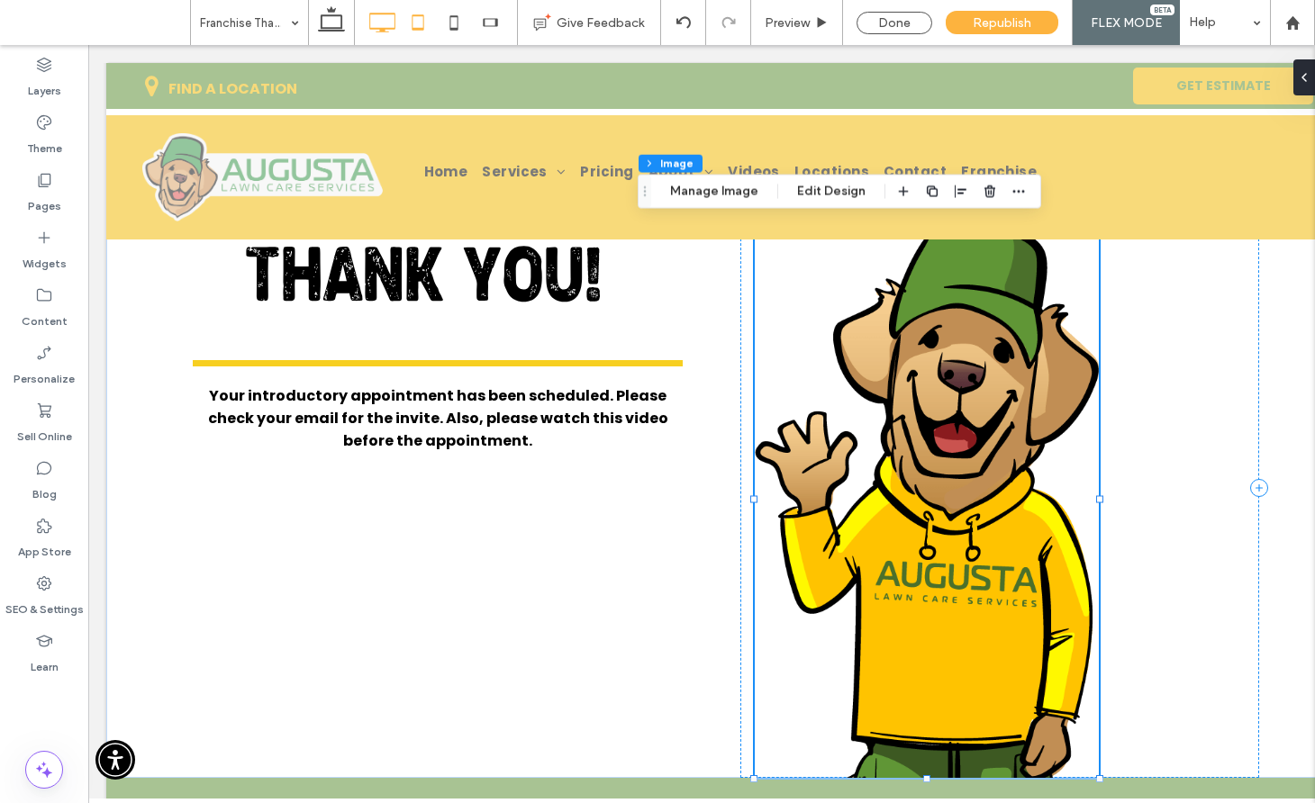
click at [415, 26] on icon at bounding box center [418, 23] width 36 height 36
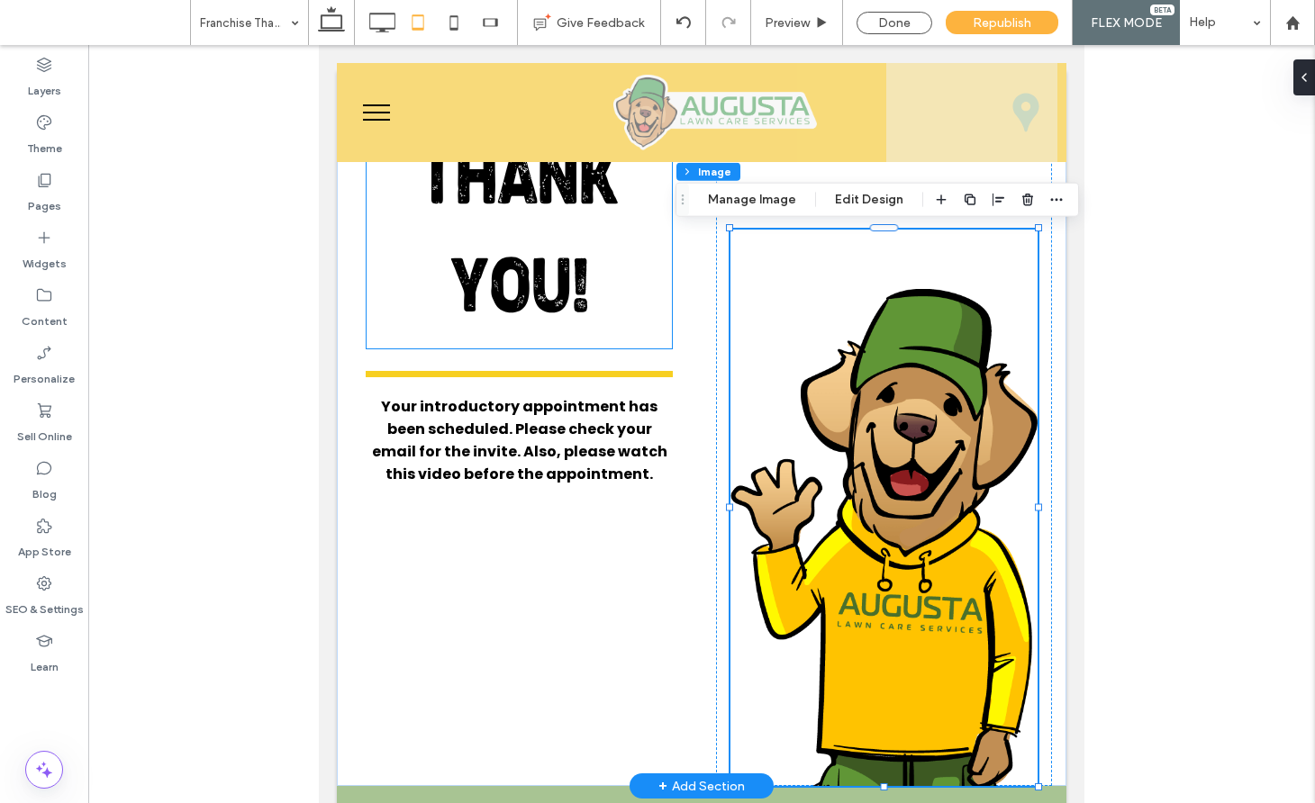
click at [470, 221] on span "THANK YOU!" at bounding box center [519, 239] width 201 height 180
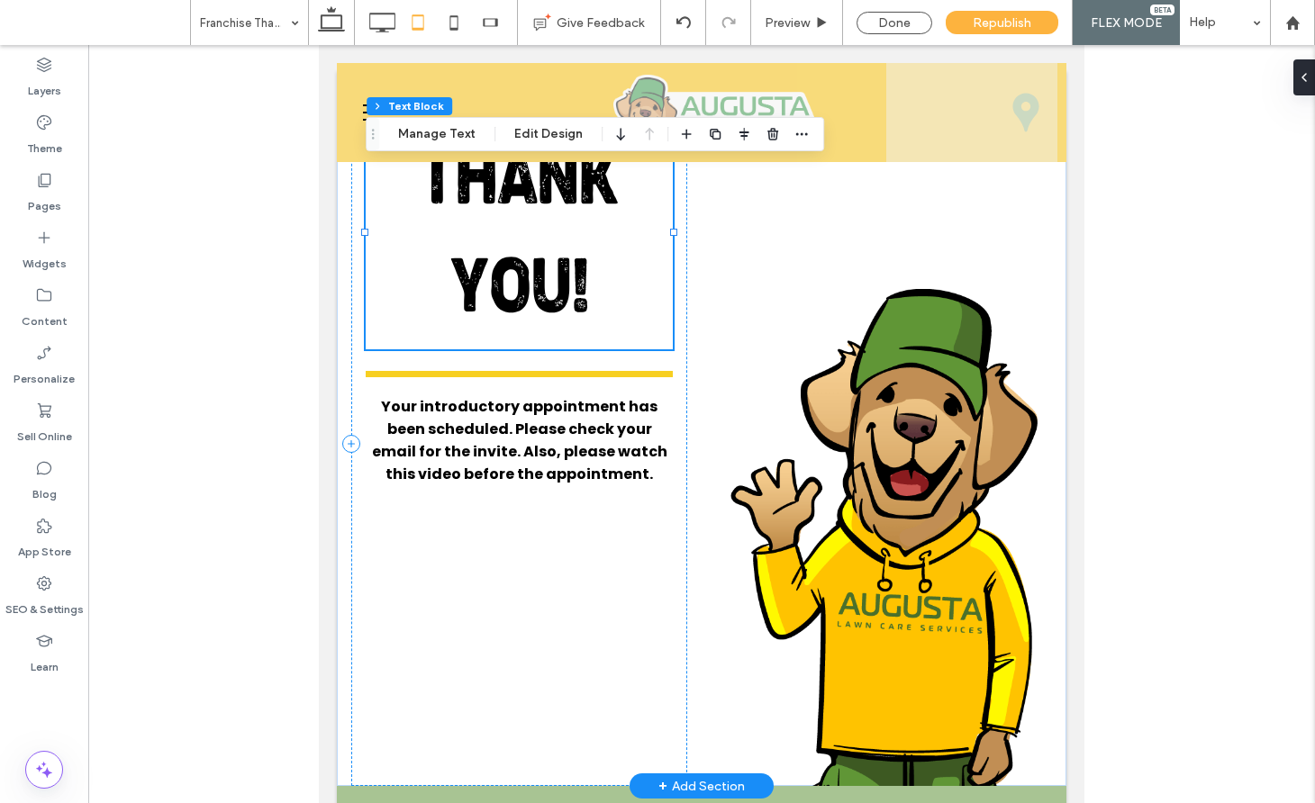
click at [470, 219] on span "THANK YOU!" at bounding box center [519, 239] width 201 height 180
click at [1302, 75] on icon at bounding box center [1296, 77] width 14 height 14
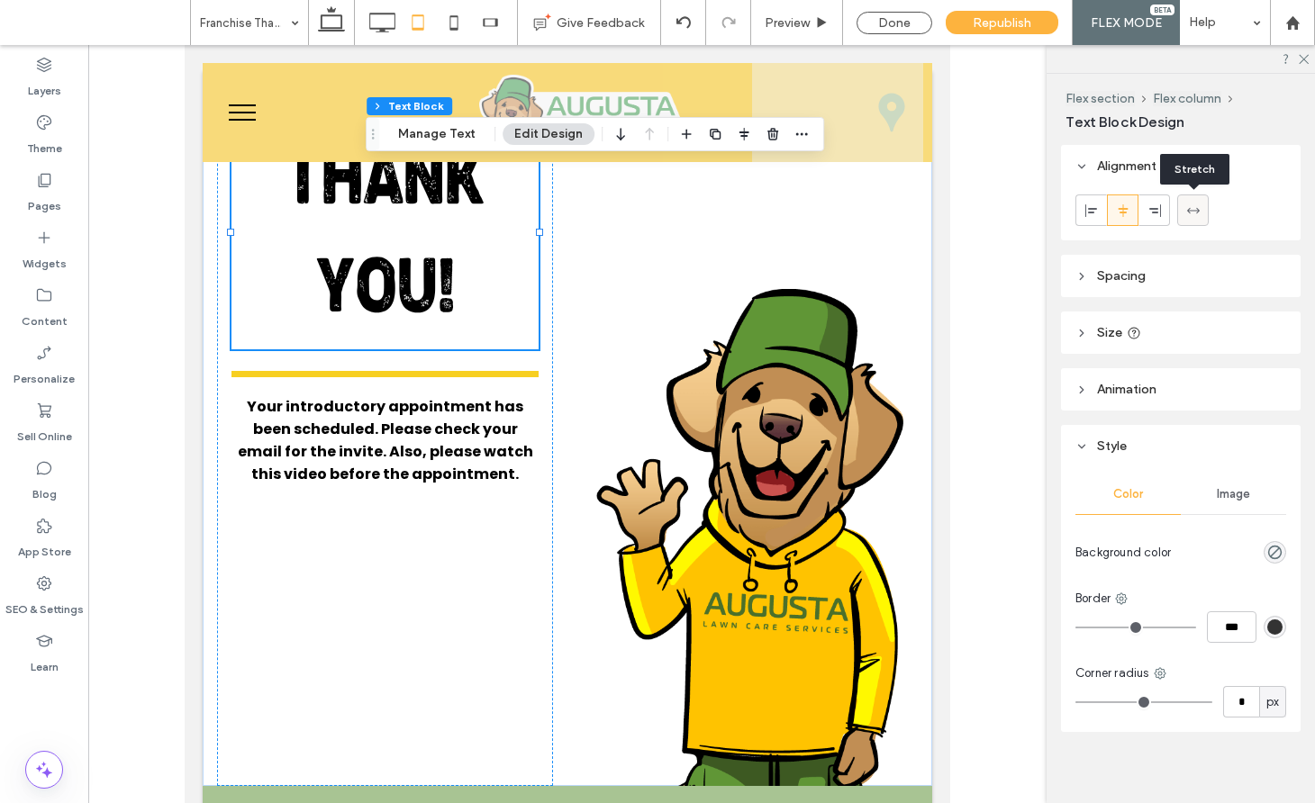
click at [1199, 208] on icon at bounding box center [1193, 211] width 14 height 14
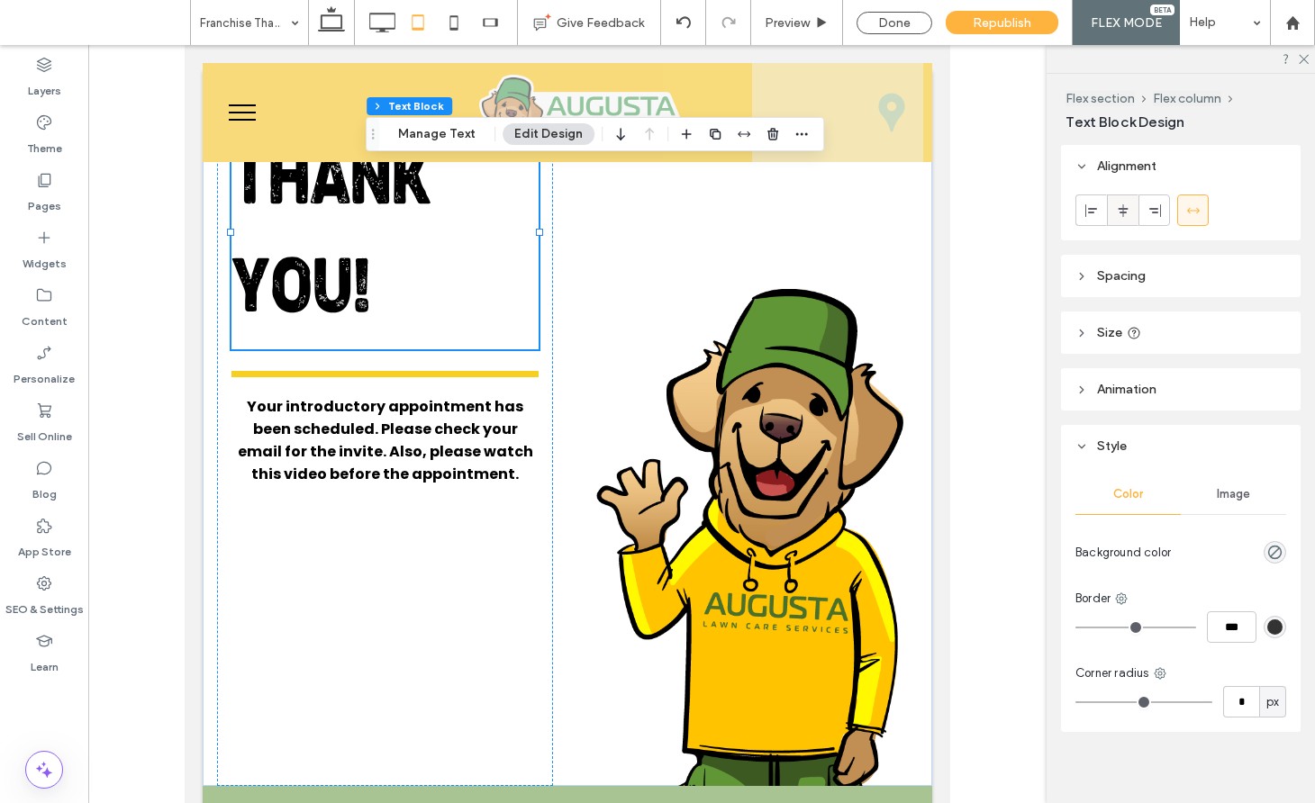
click at [1124, 213] on use at bounding box center [1123, 210] width 10 height 13
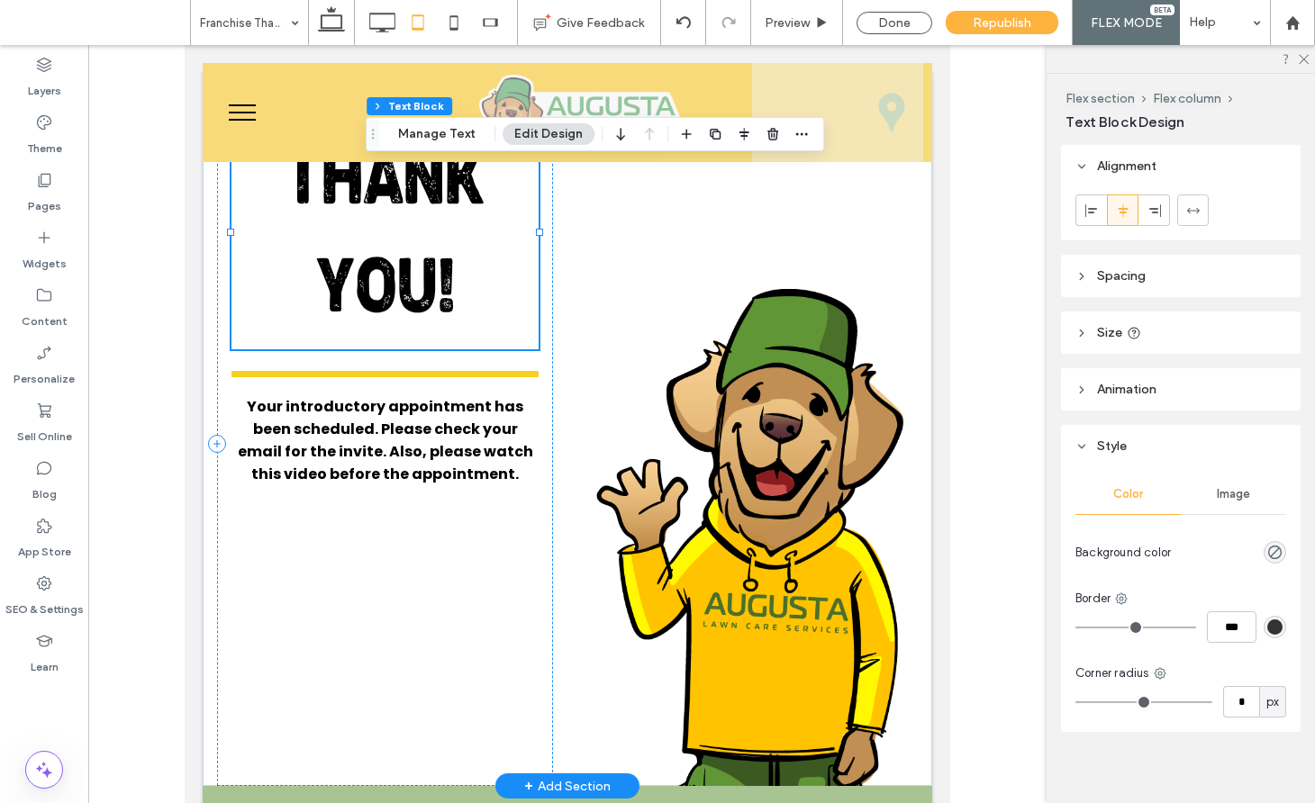
click at [441, 264] on span "THANK YOU!" at bounding box center [385, 239] width 201 height 180
click at [435, 263] on span "THANK YOU!" at bounding box center [385, 239] width 201 height 180
click at [450, 20] on icon at bounding box center [454, 23] width 36 height 36
type input "***"
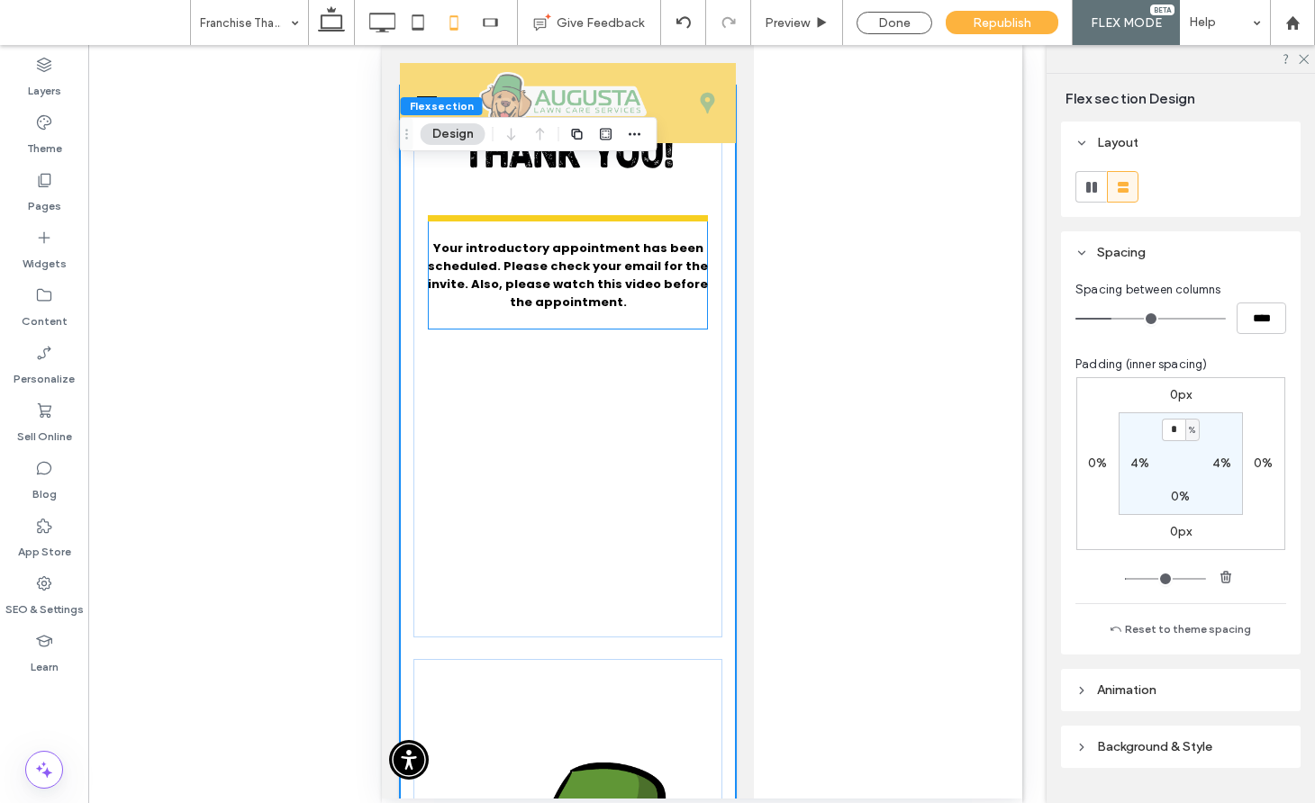
scroll to position [0, 0]
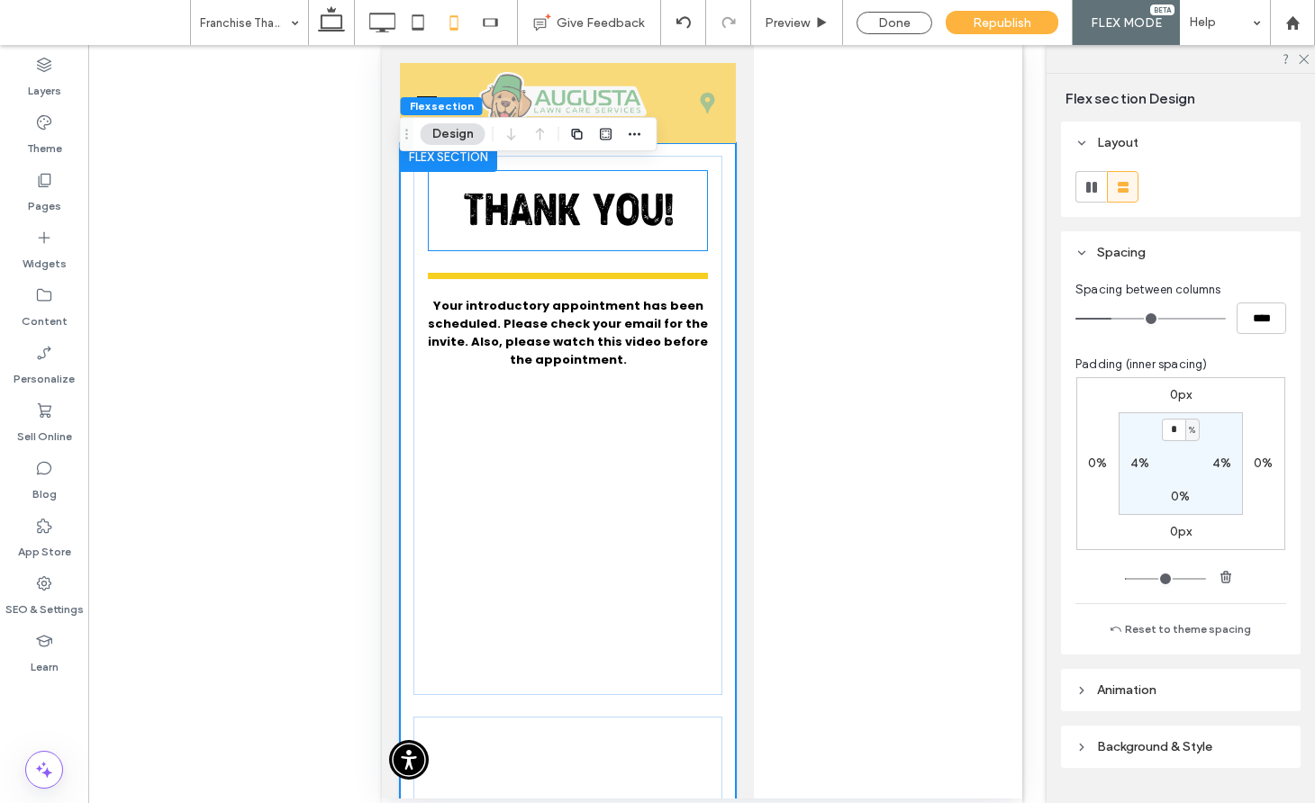
click at [526, 213] on span "THANK YOU!" at bounding box center [567, 215] width 211 height 42
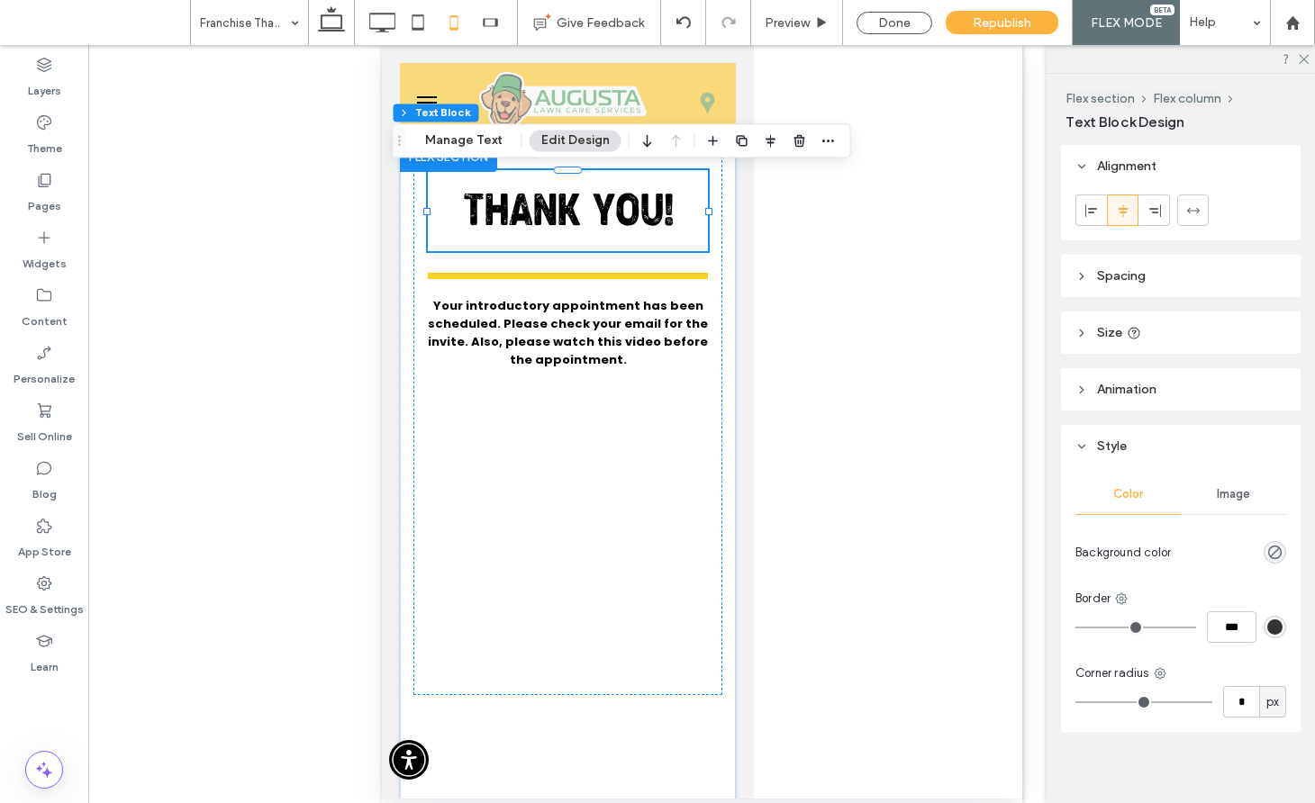
click at [538, 201] on span "THANK YOU!" at bounding box center [567, 215] width 211 height 42
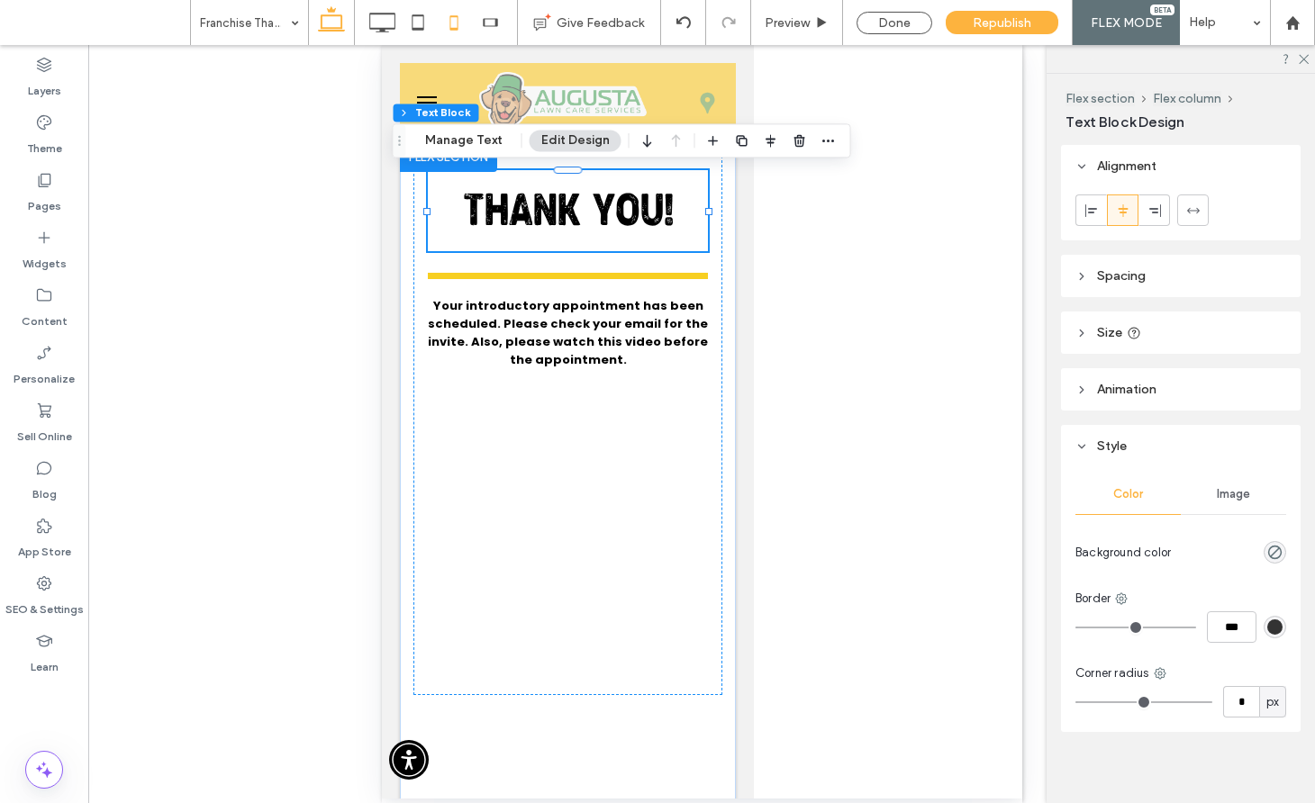
click at [330, 36] on icon at bounding box center [331, 23] width 36 height 36
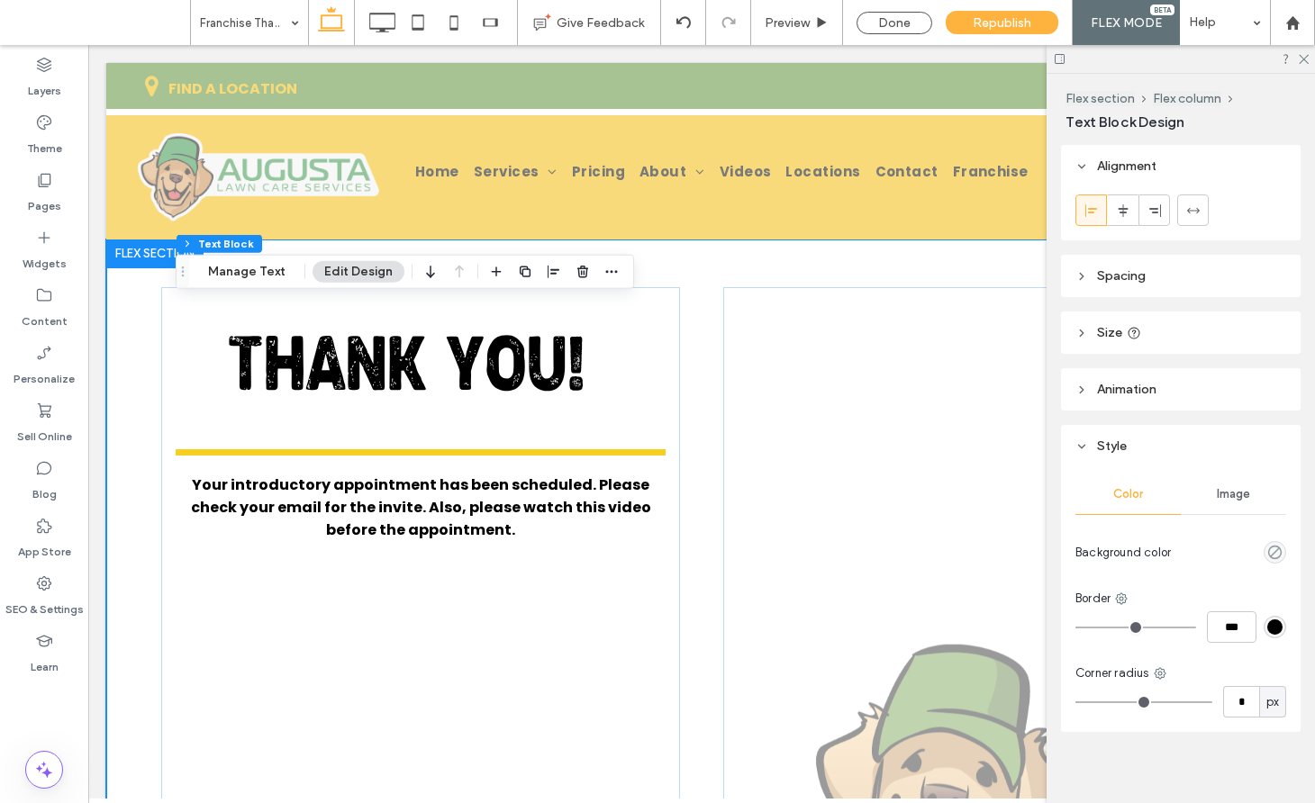
scroll to position [68, 0]
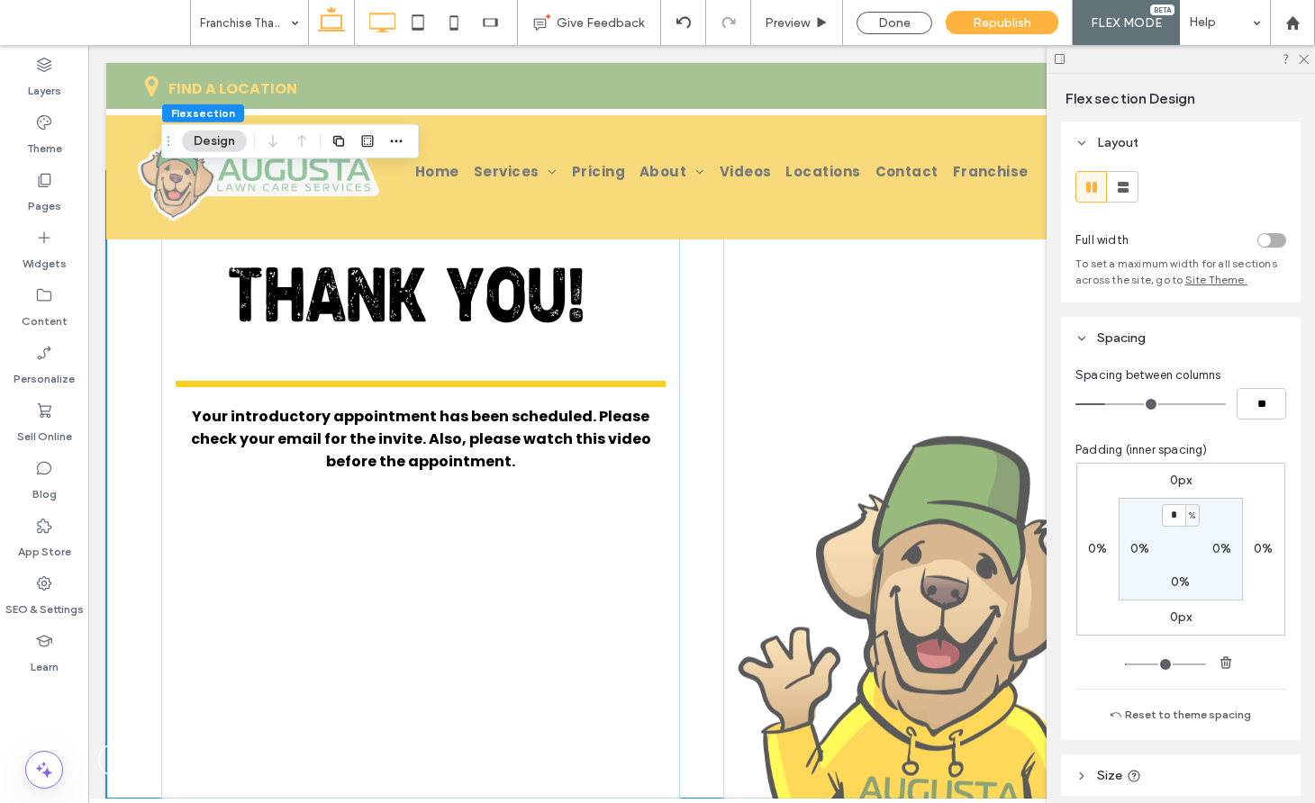
click at [387, 23] on icon at bounding box center [382, 23] width 36 height 36
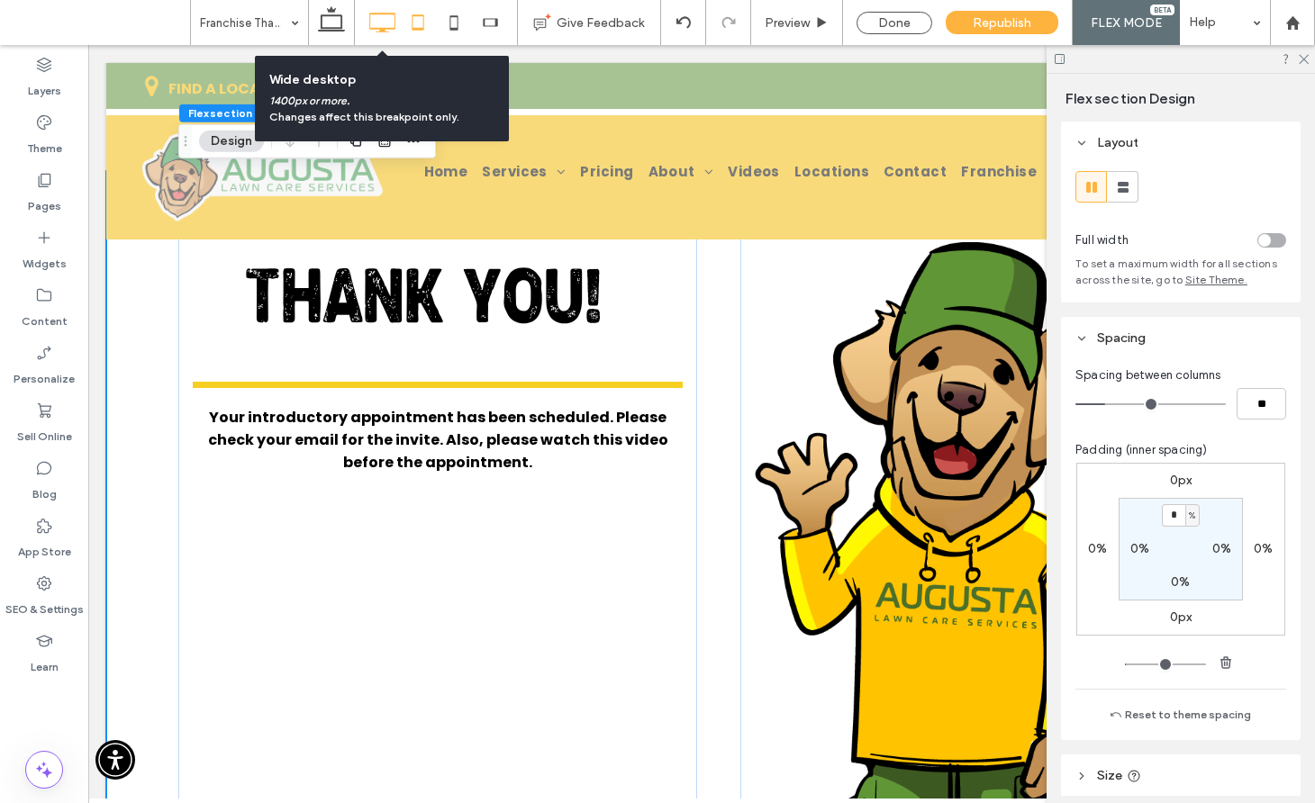
click at [412, 22] on icon at bounding box center [418, 23] width 36 height 36
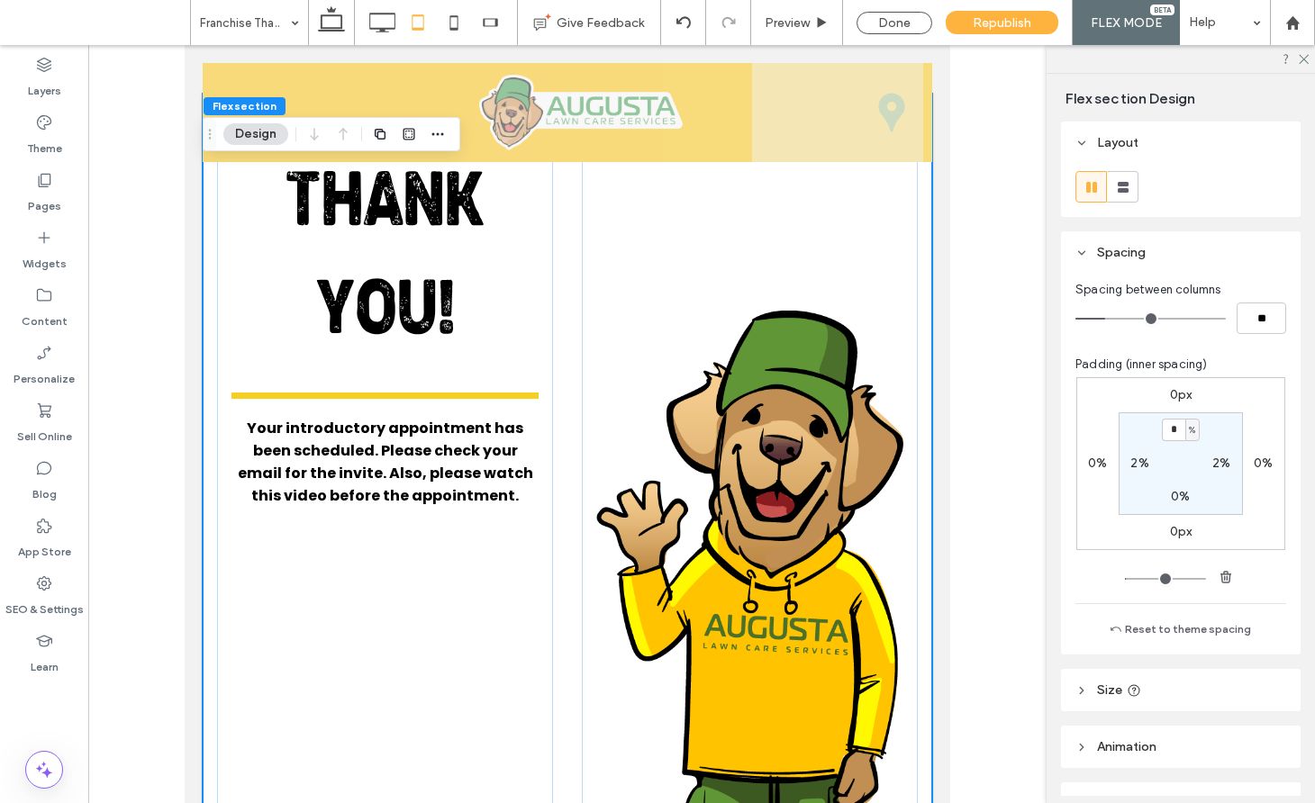
scroll to position [5, 0]
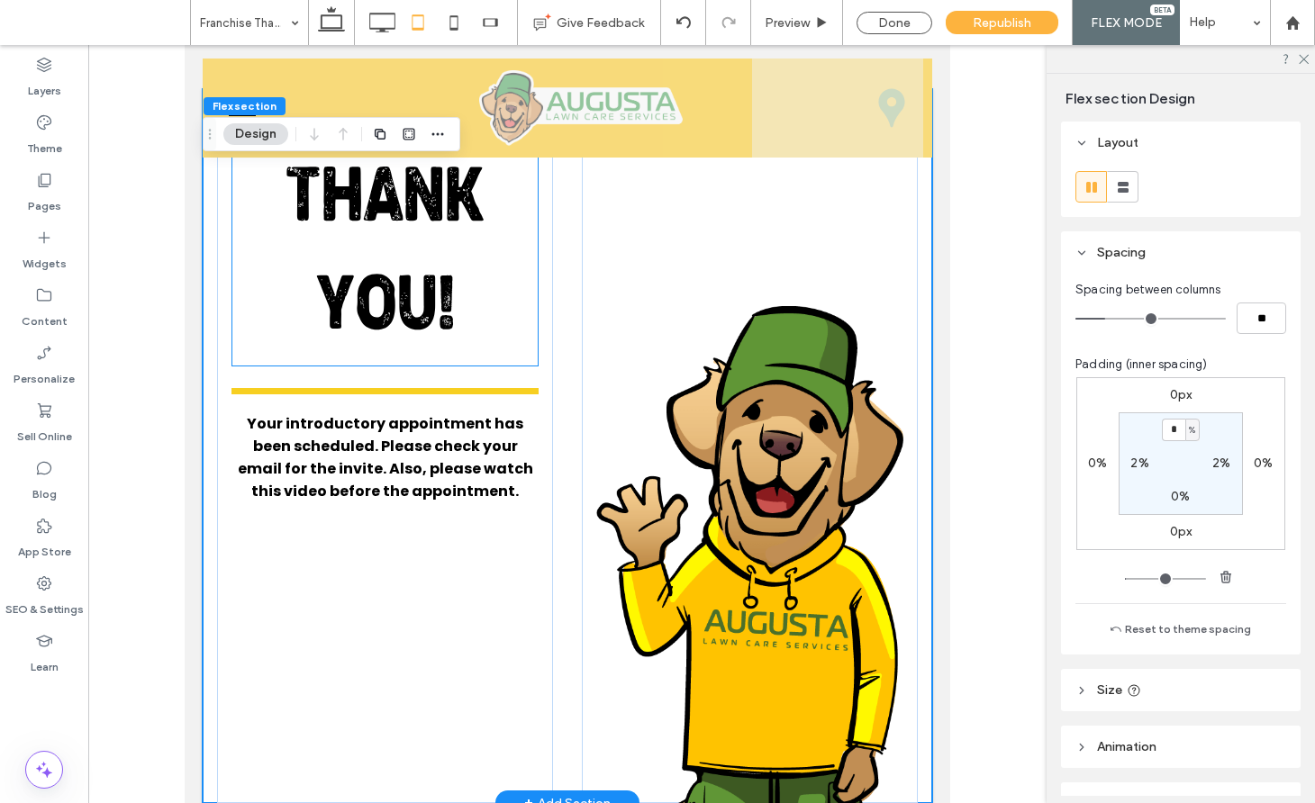
click at [423, 285] on span "THANK YOU!" at bounding box center [385, 257] width 201 height 180
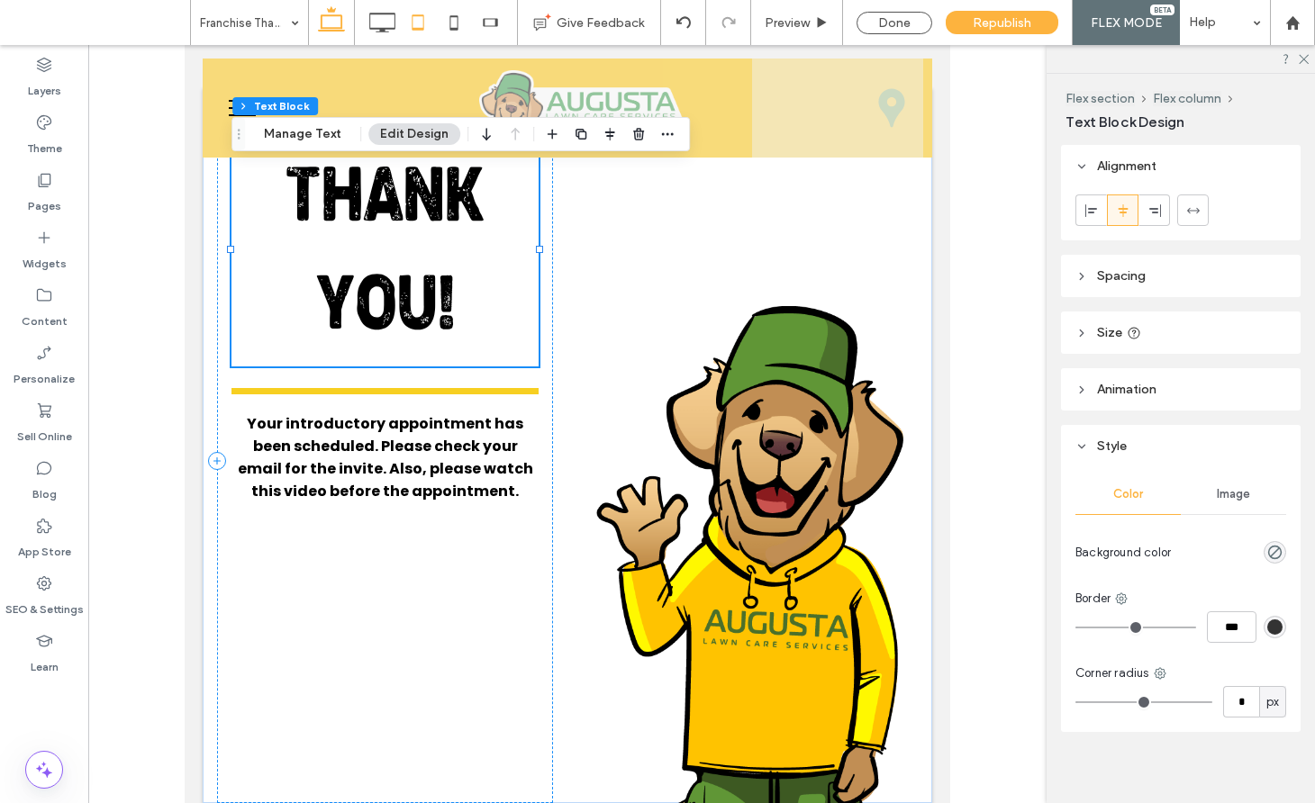
click at [335, 20] on icon at bounding box center [331, 23] width 36 height 36
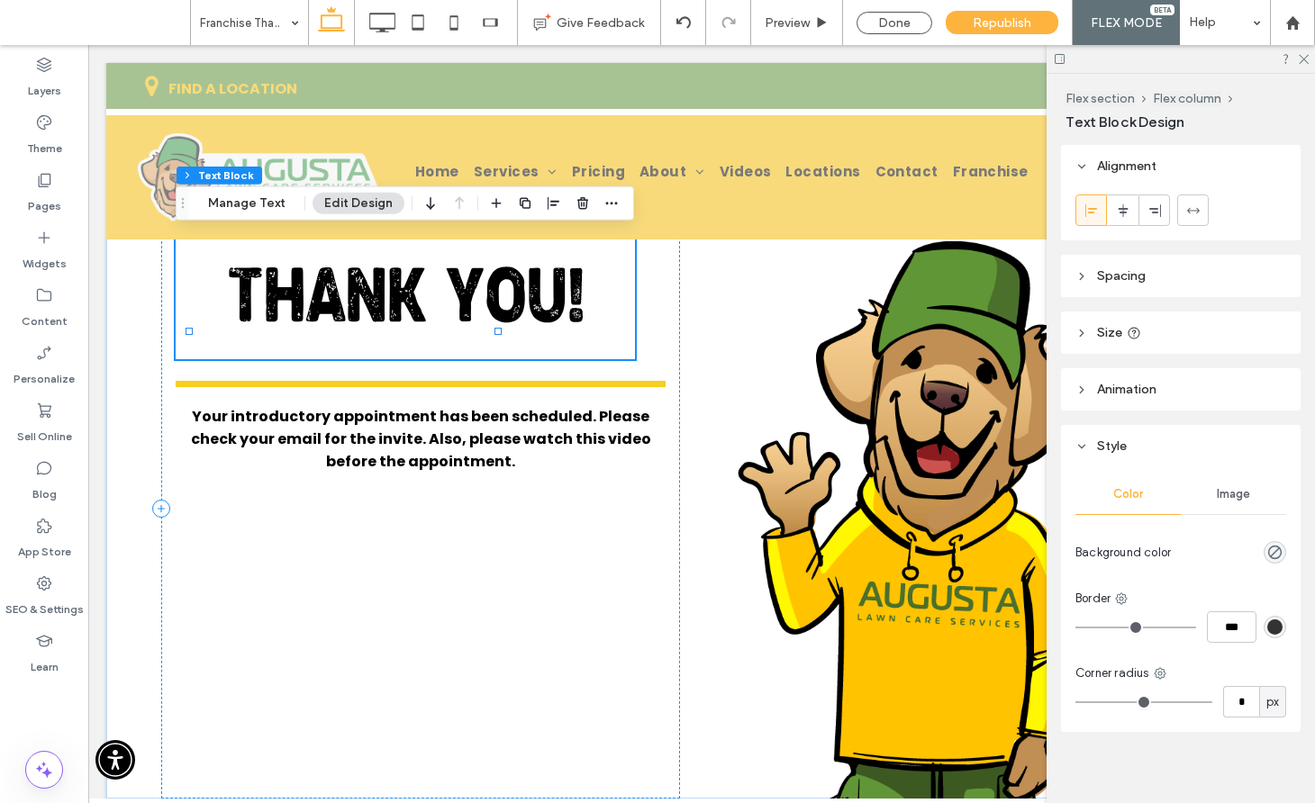
type input "***"
click at [412, 280] on span "THANK YOU!" at bounding box center [405, 303] width 357 height 72
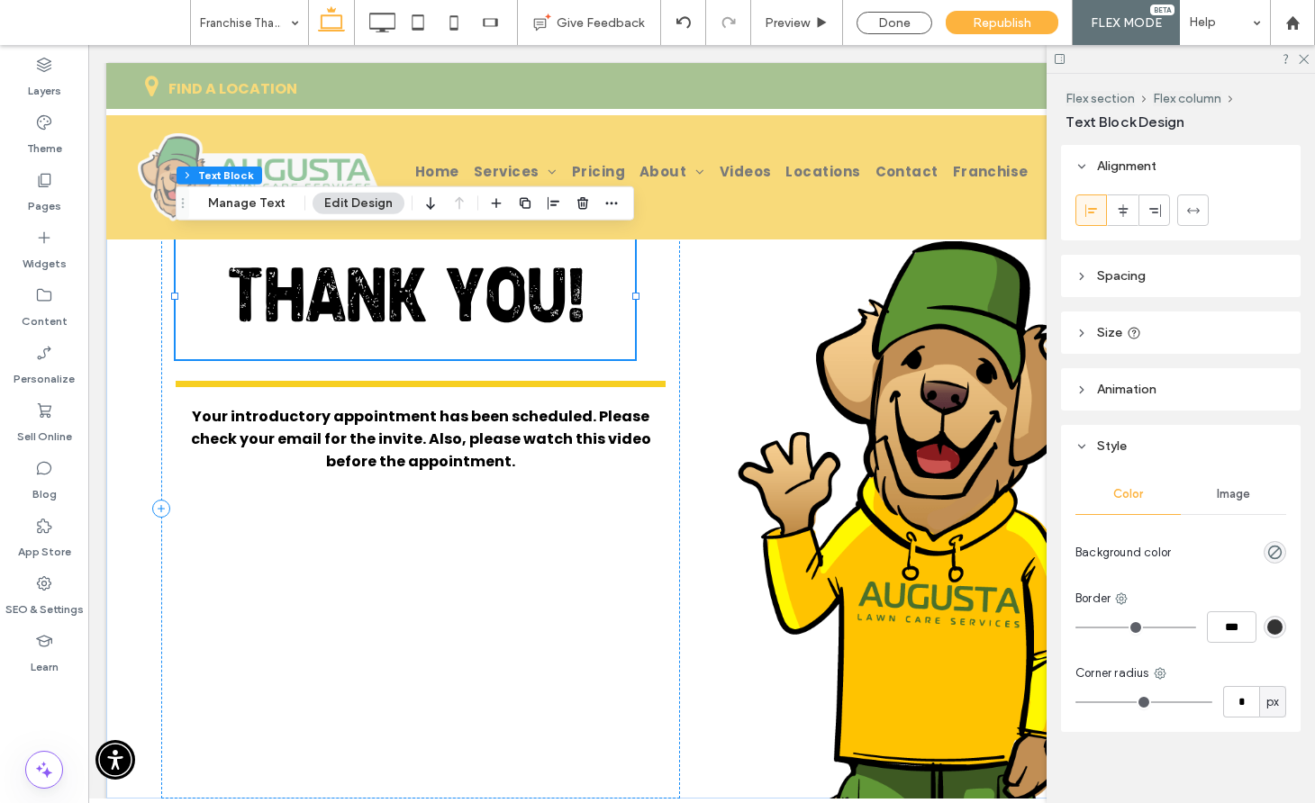
click at [360, 203] on button "Edit Design" at bounding box center [358, 204] width 92 height 22
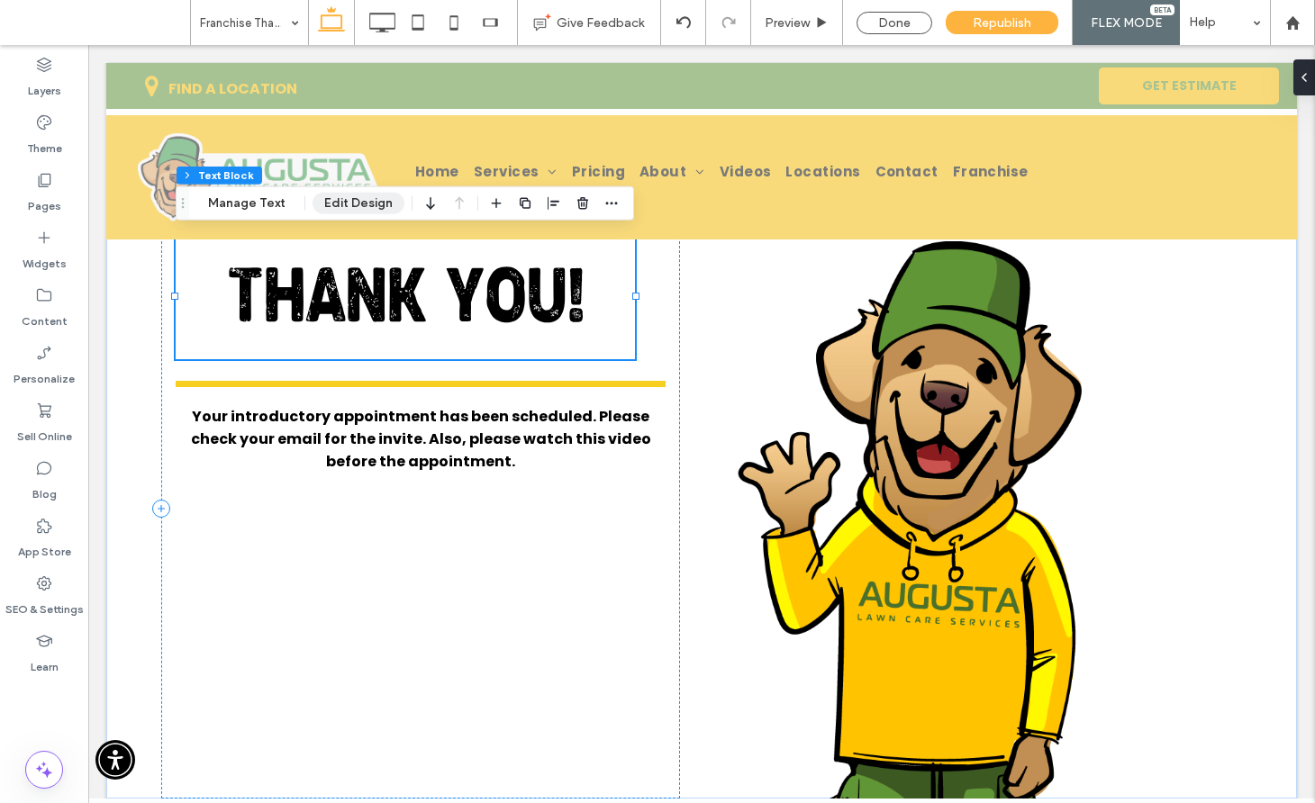
click at [360, 203] on button "Edit Design" at bounding box center [358, 204] width 92 height 22
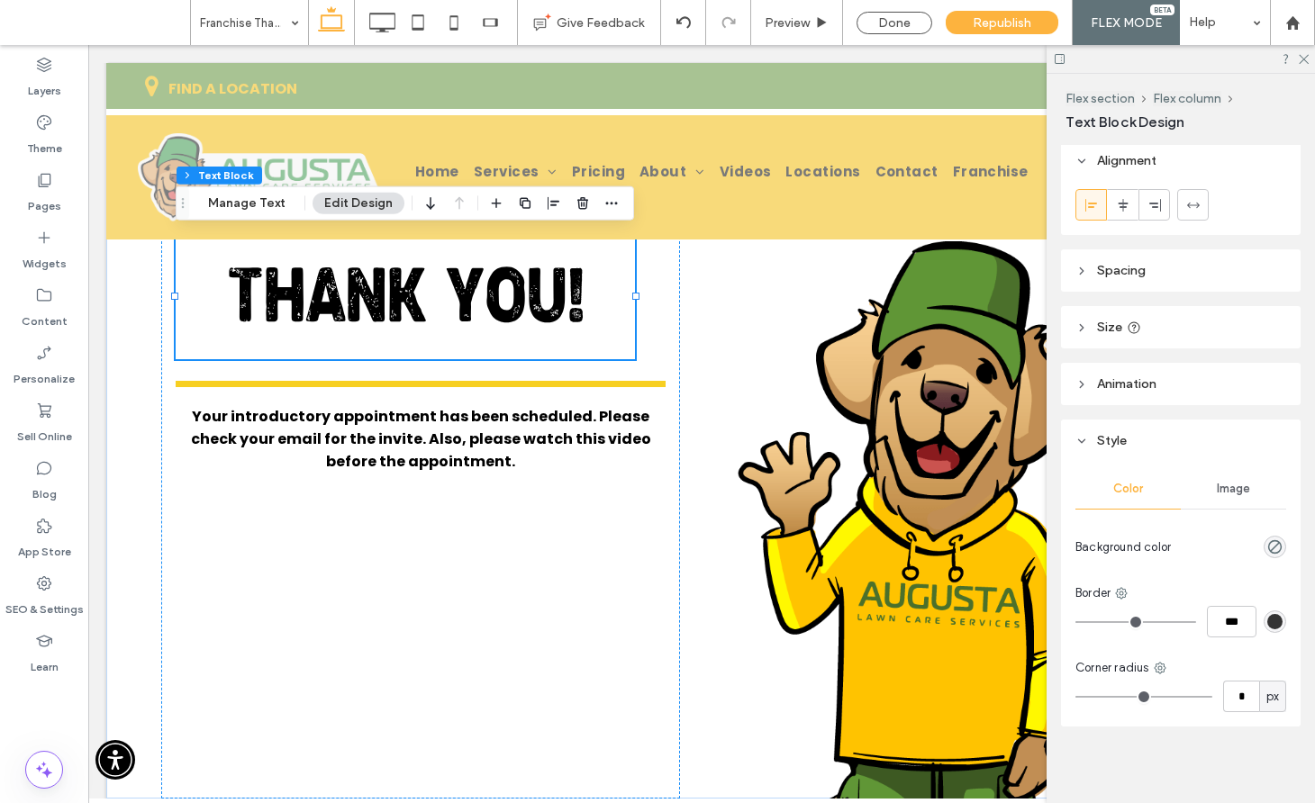
scroll to position [8, 0]
click at [537, 285] on span "THANK YOU!" at bounding box center [405, 303] width 357 height 72
click at [248, 206] on button "Manage Text" at bounding box center [246, 204] width 101 height 22
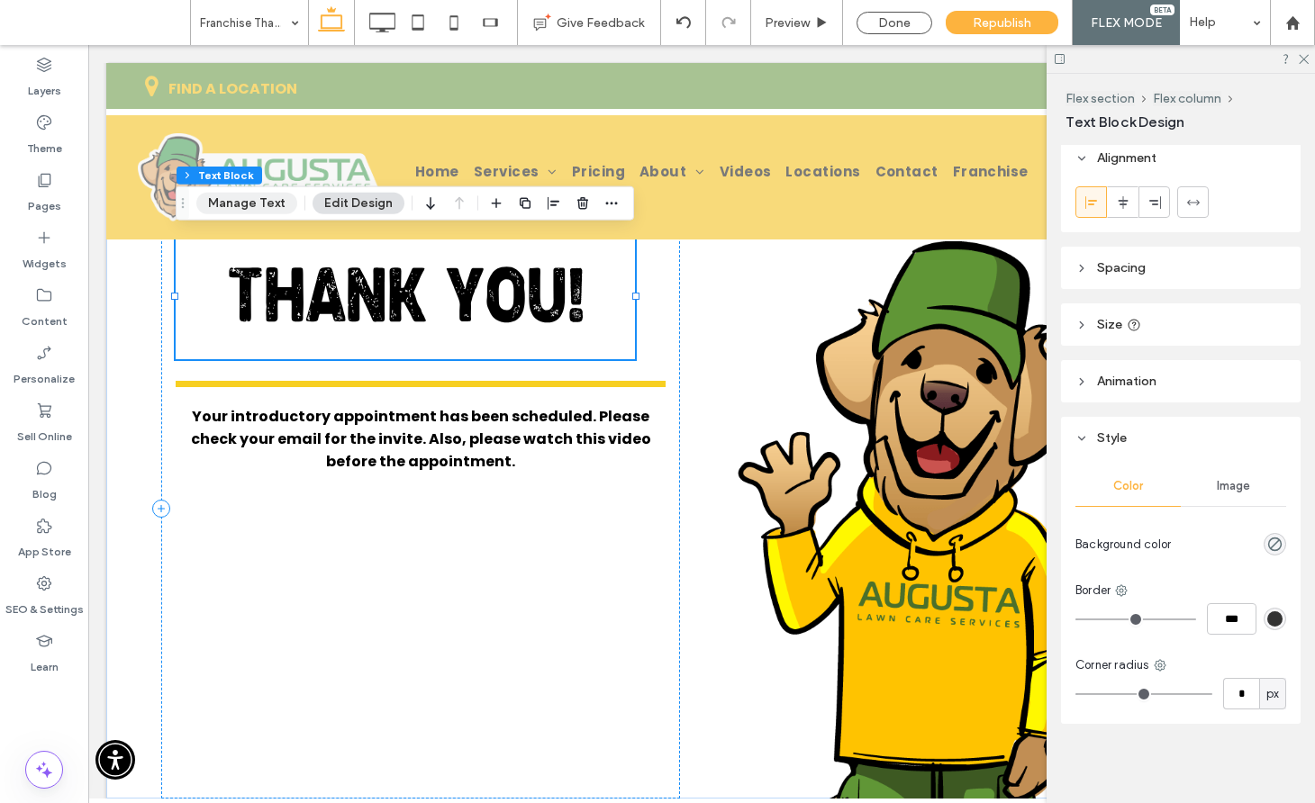
click at [248, 206] on button "Manage Text" at bounding box center [246, 204] width 101 height 22
click at [294, 210] on div "Flex section Flex column Text Block Manage Text Edit Design" at bounding box center [405, 203] width 458 height 34
click at [312, 205] on div "Flex section Flex column Text Block Manage Text Edit Design" at bounding box center [405, 203] width 458 height 34
click at [335, 204] on button "Edit Design" at bounding box center [358, 204] width 92 height 22
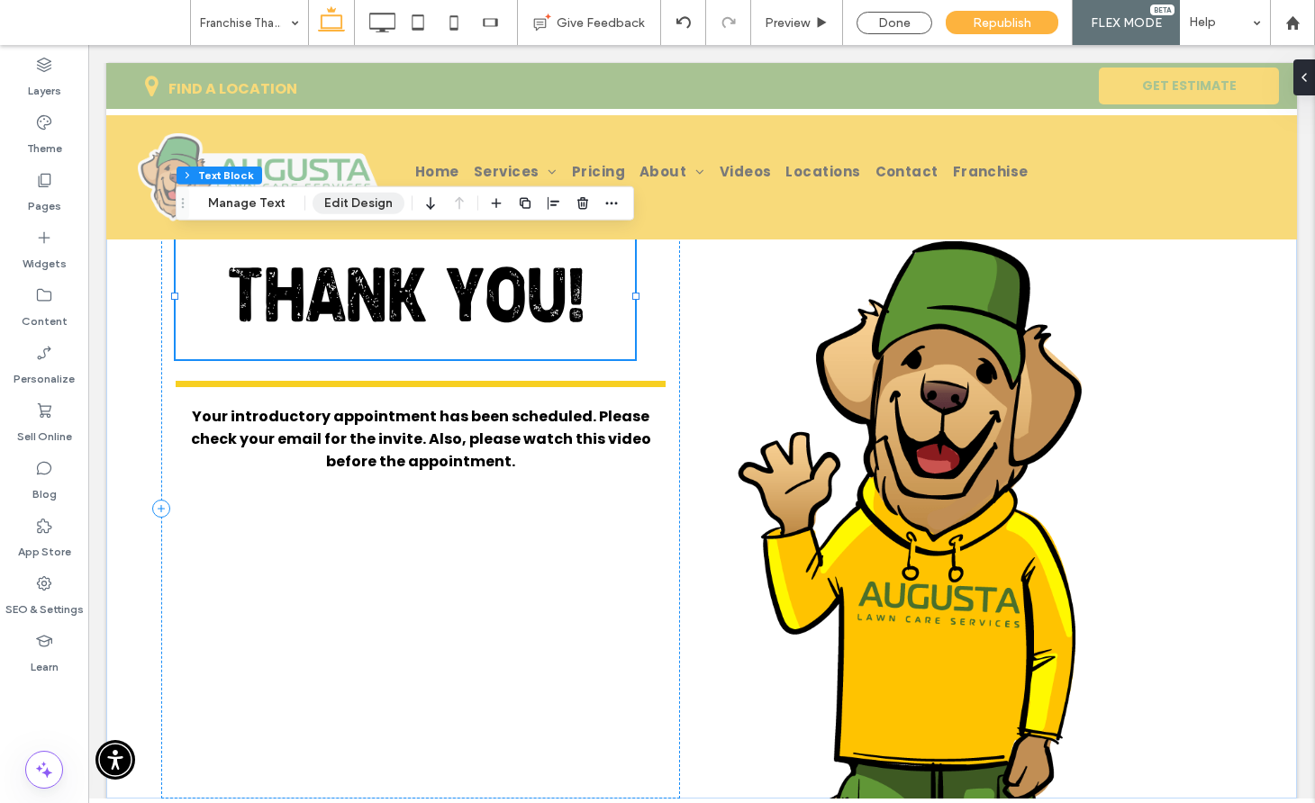
click at [336, 203] on button "Edit Design" at bounding box center [358, 204] width 92 height 22
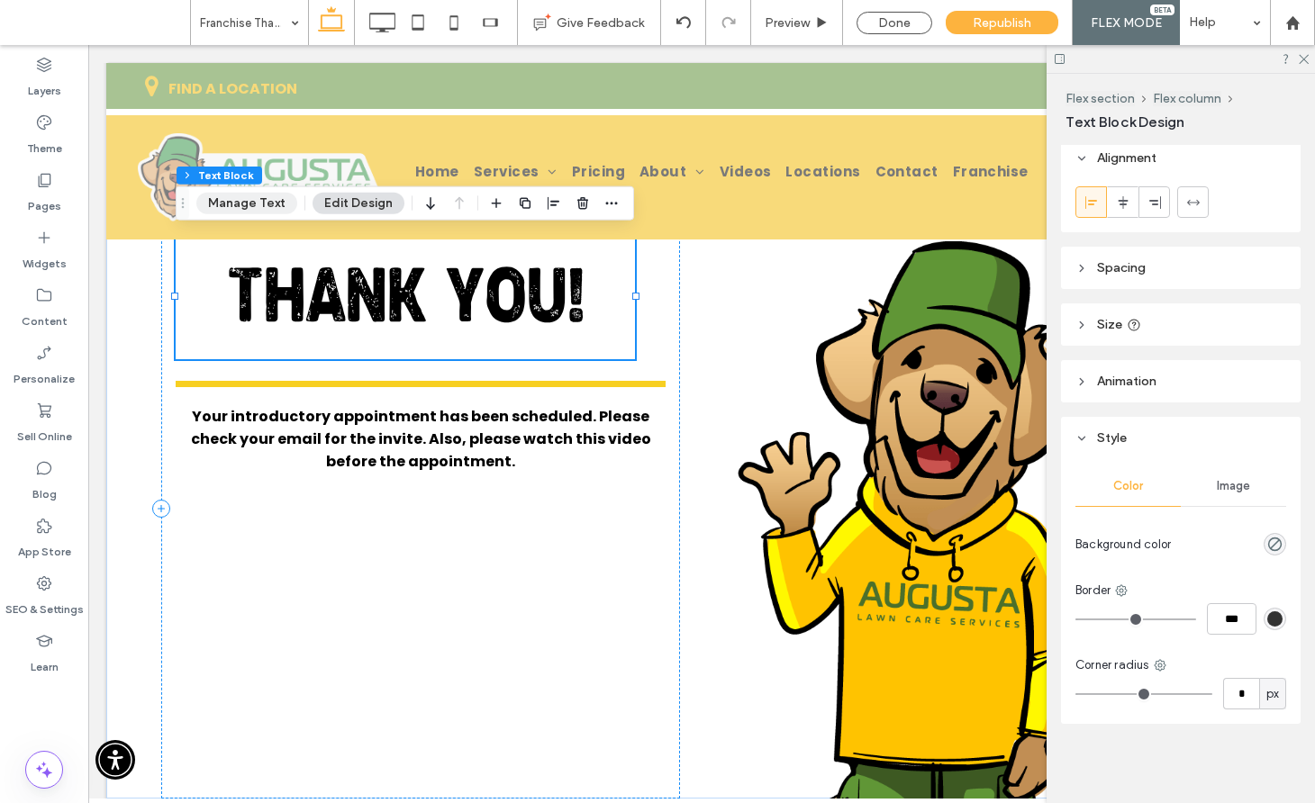
click at [275, 199] on button "Manage Text" at bounding box center [246, 204] width 101 height 22
click at [372, 198] on button "Edit Design" at bounding box center [358, 204] width 92 height 22
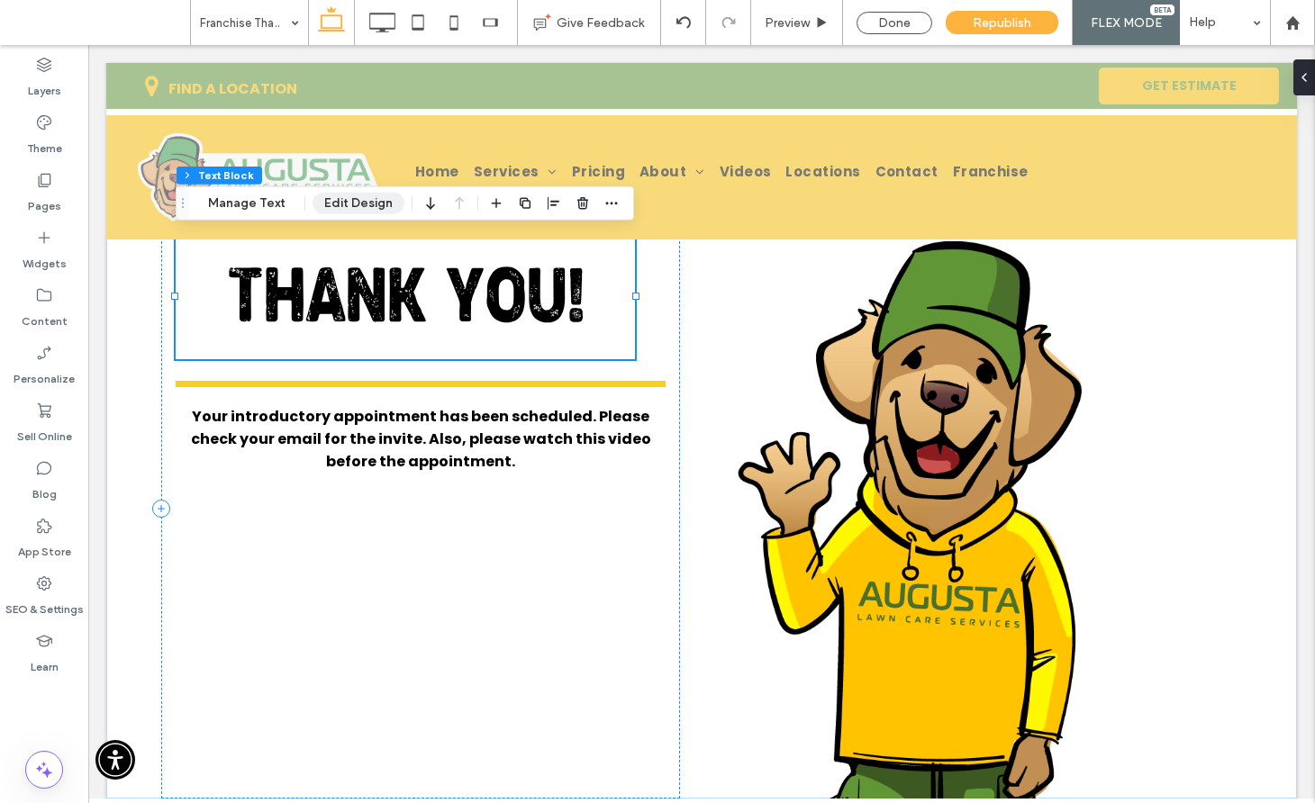
click at [372, 198] on button "Edit Design" at bounding box center [358, 204] width 92 height 22
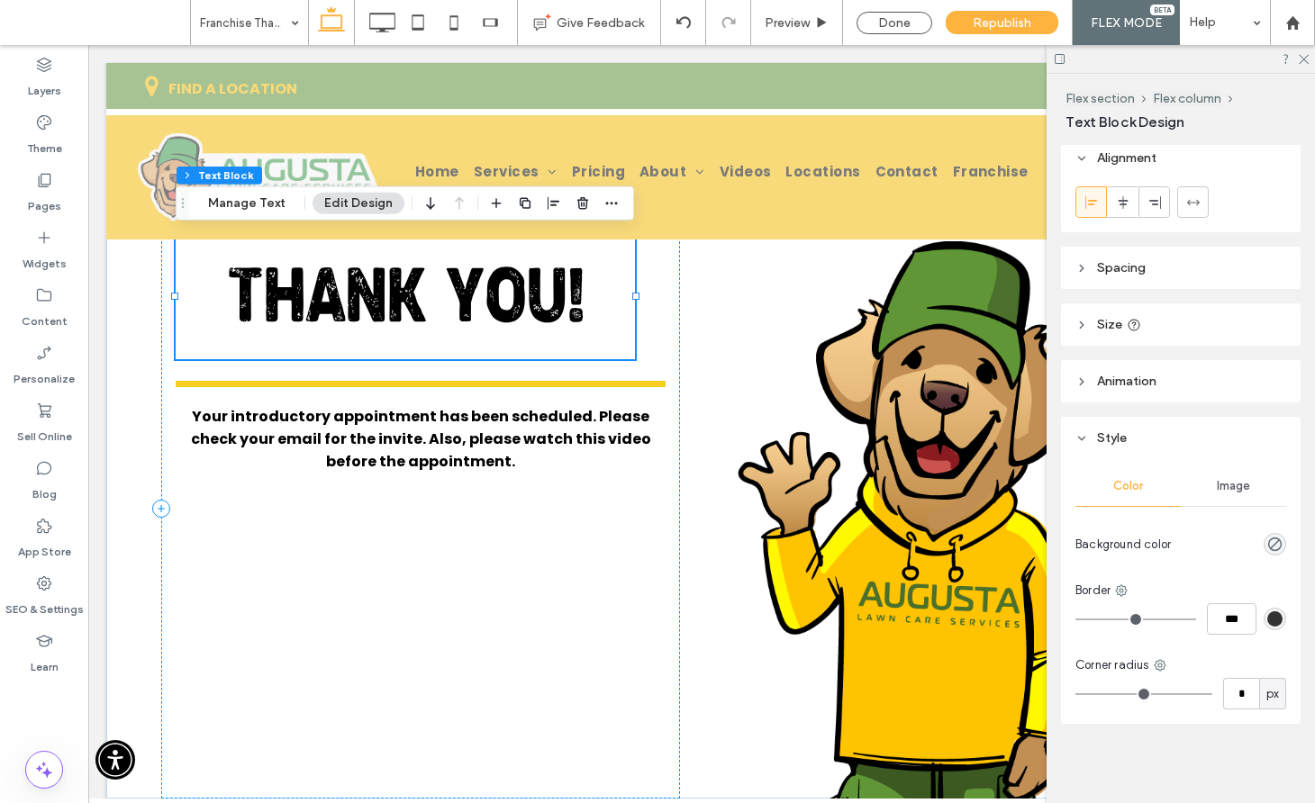
click at [328, 200] on button "Edit Design" at bounding box center [358, 204] width 92 height 22
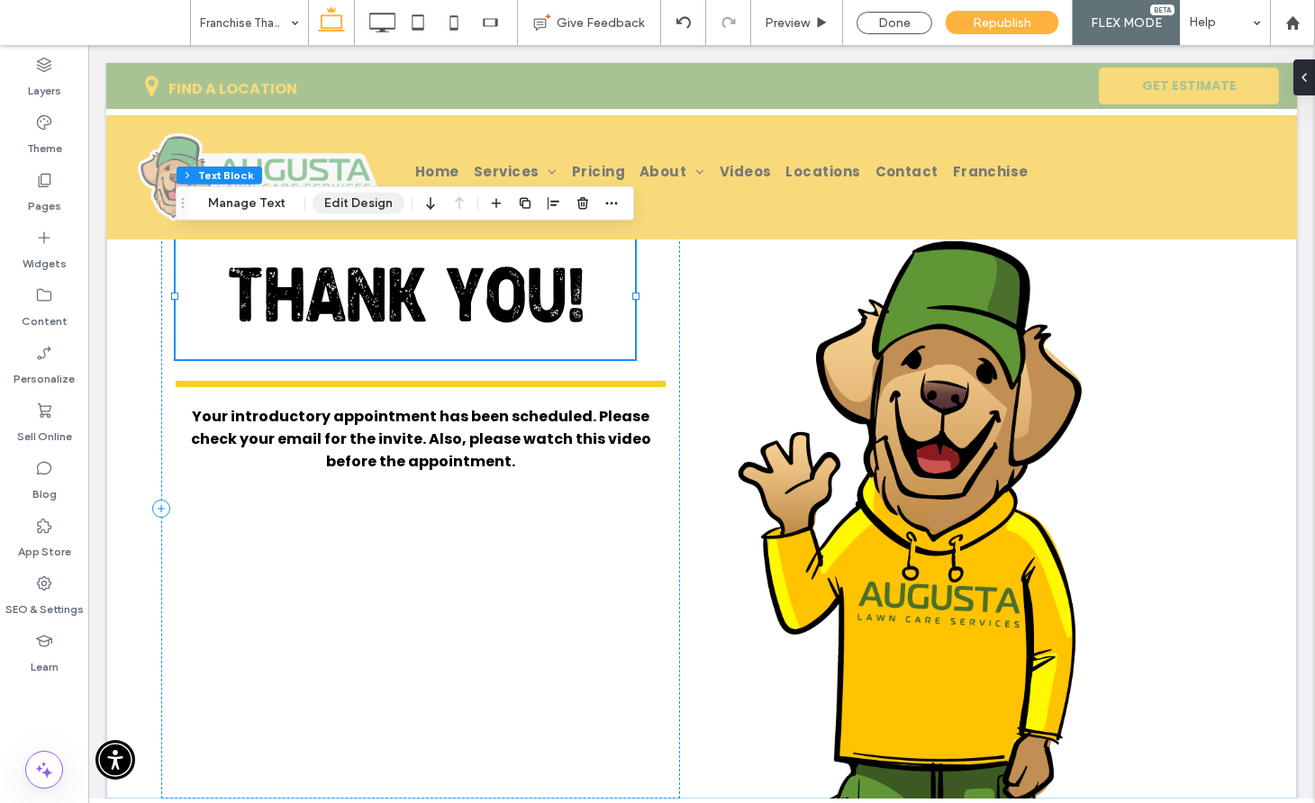
click at [328, 200] on button "Edit Design" at bounding box center [358, 204] width 92 height 22
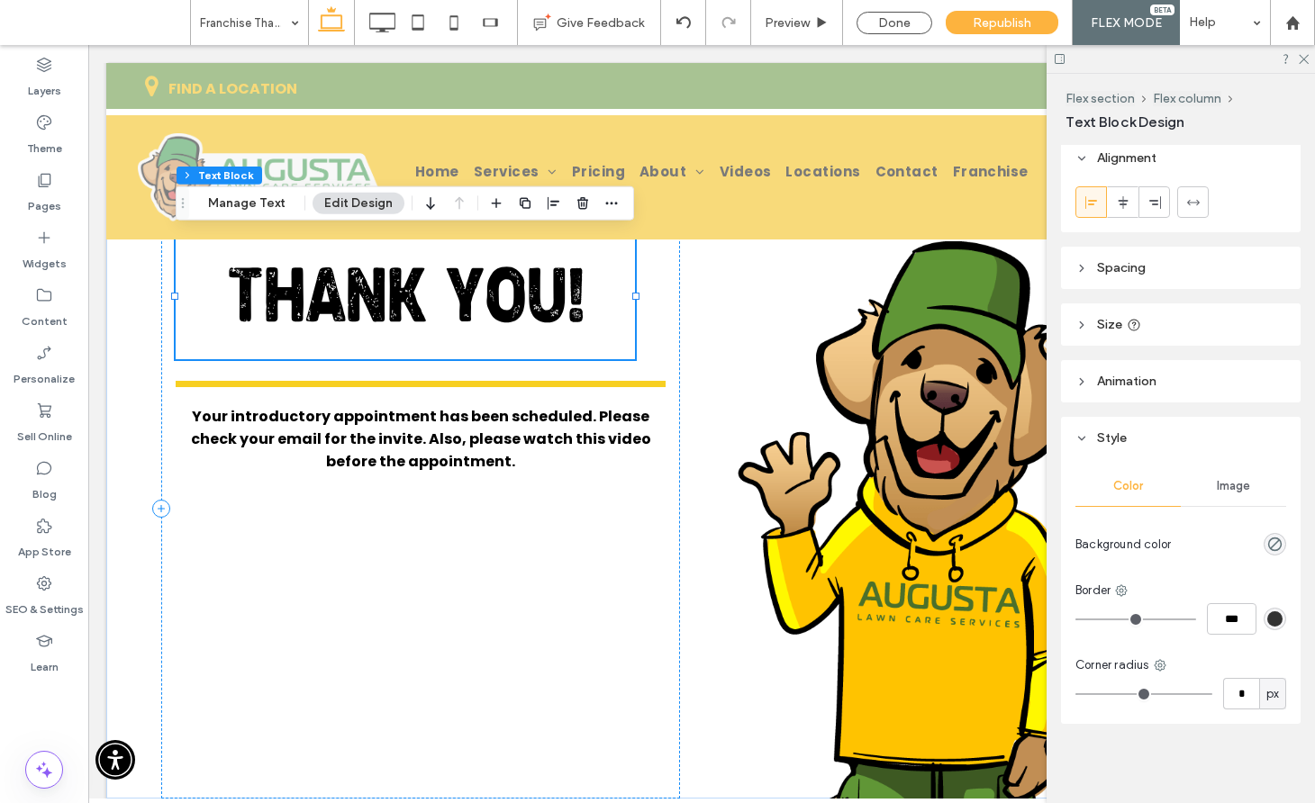
click at [328, 200] on button "Edit Design" at bounding box center [358, 204] width 92 height 22
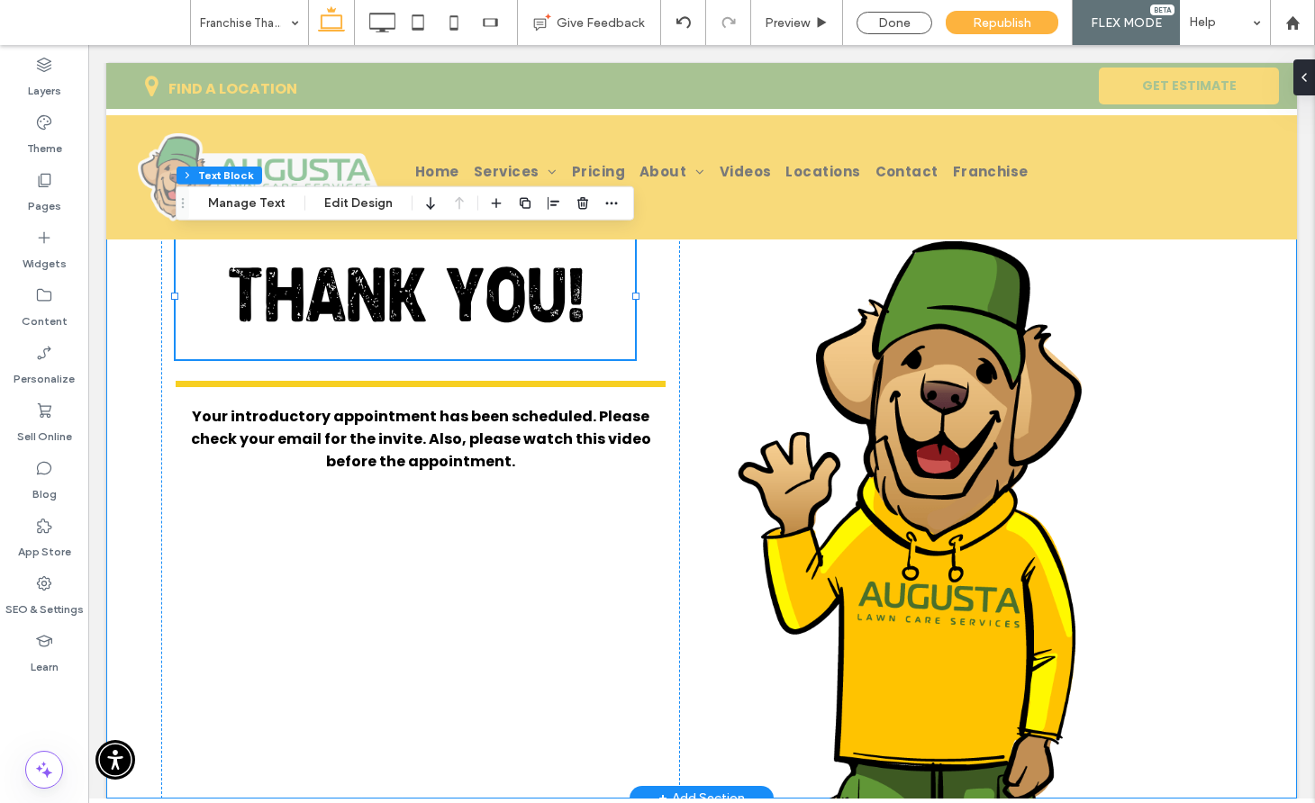
click at [682, 297] on div "THANK YOU! Your introductory appointment has been scheduled. Please check your …" at bounding box center [701, 485] width 1081 height 628
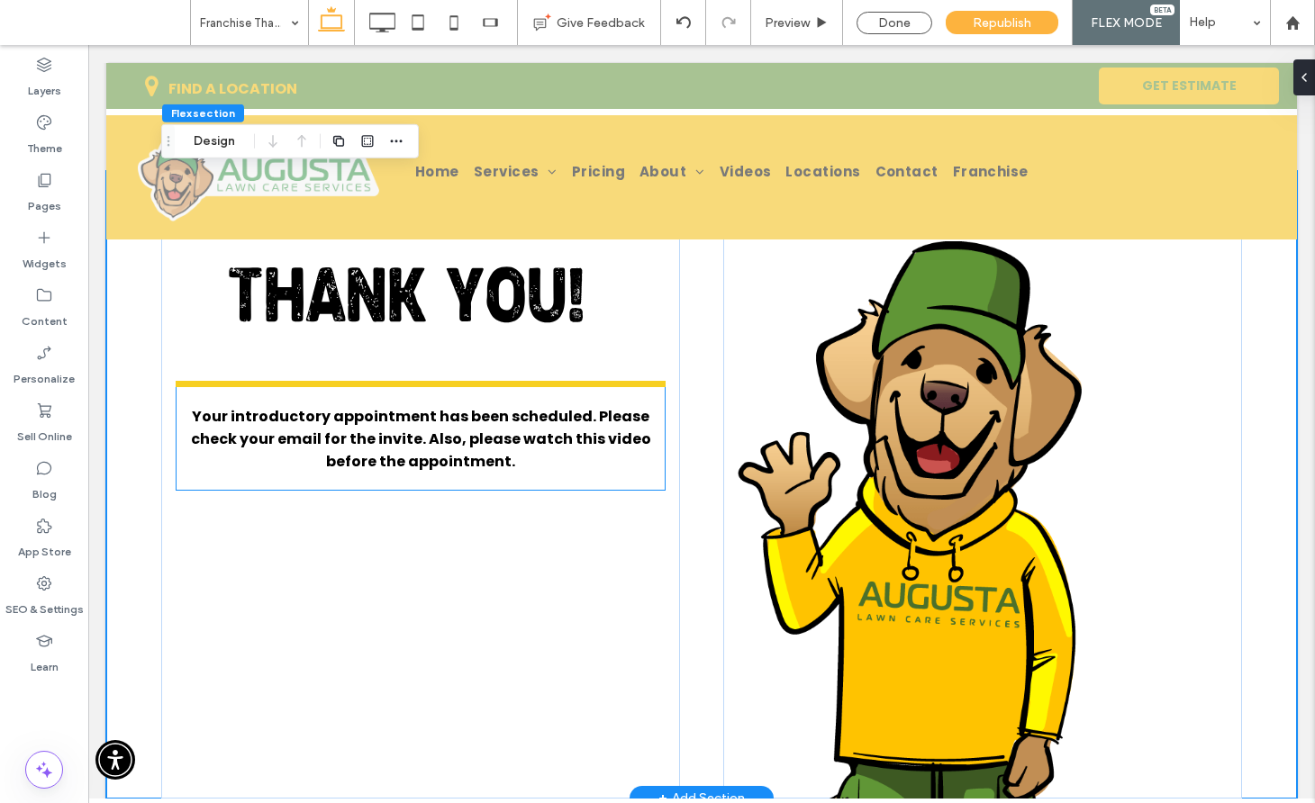
click at [629, 411] on span "Your introductory appointment has been scheduled. Please check your email for t…" at bounding box center [421, 439] width 460 height 66
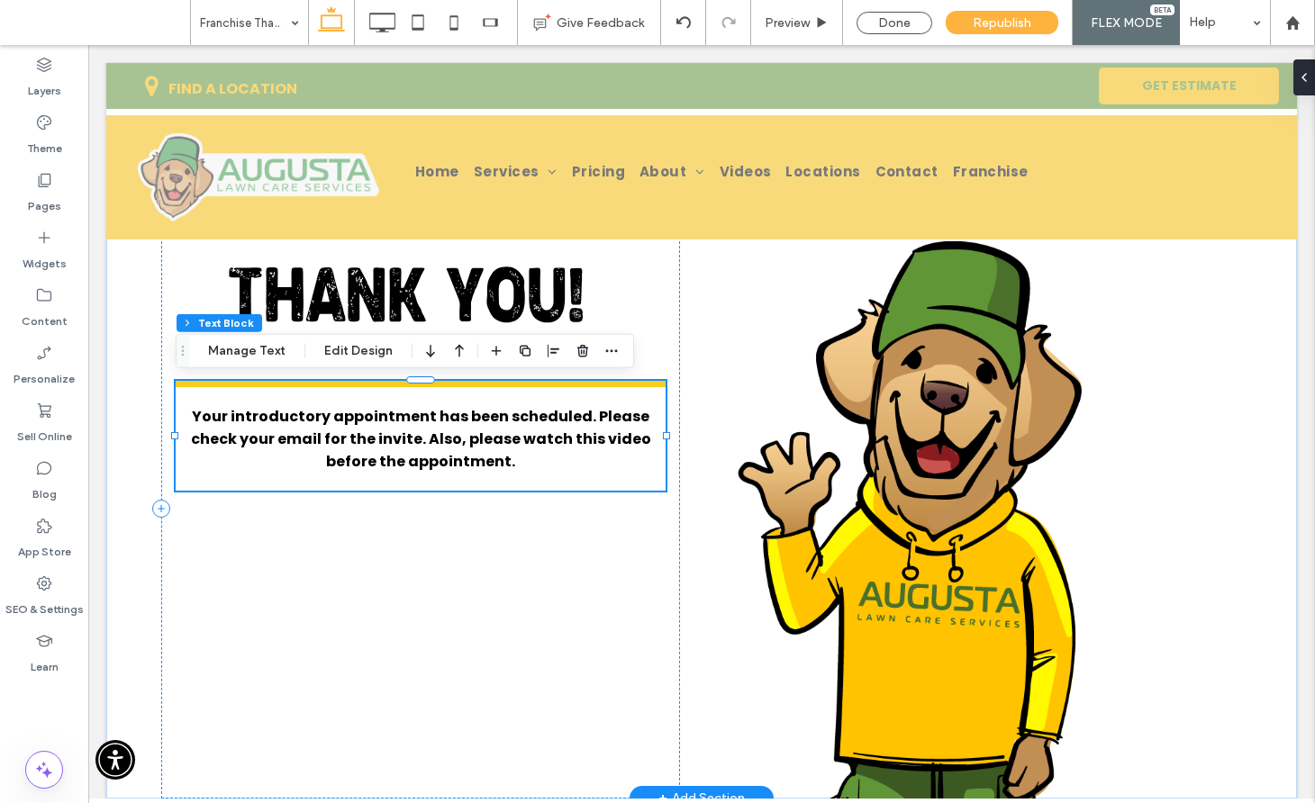
click at [629, 411] on span "Your introductory appointment has been scheduled. Please check your email for t…" at bounding box center [421, 439] width 460 height 66
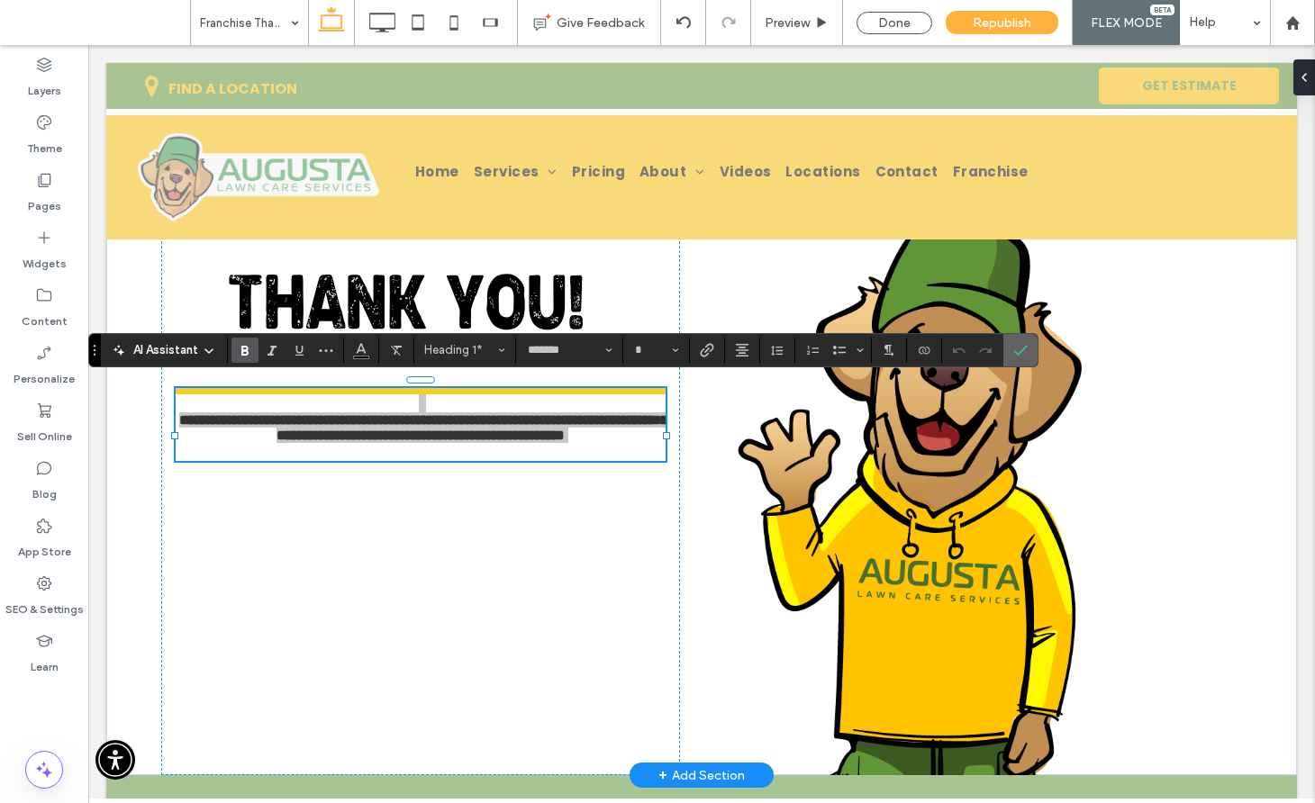
click at [1025, 343] on icon "Confirm" at bounding box center [1020, 350] width 14 height 14
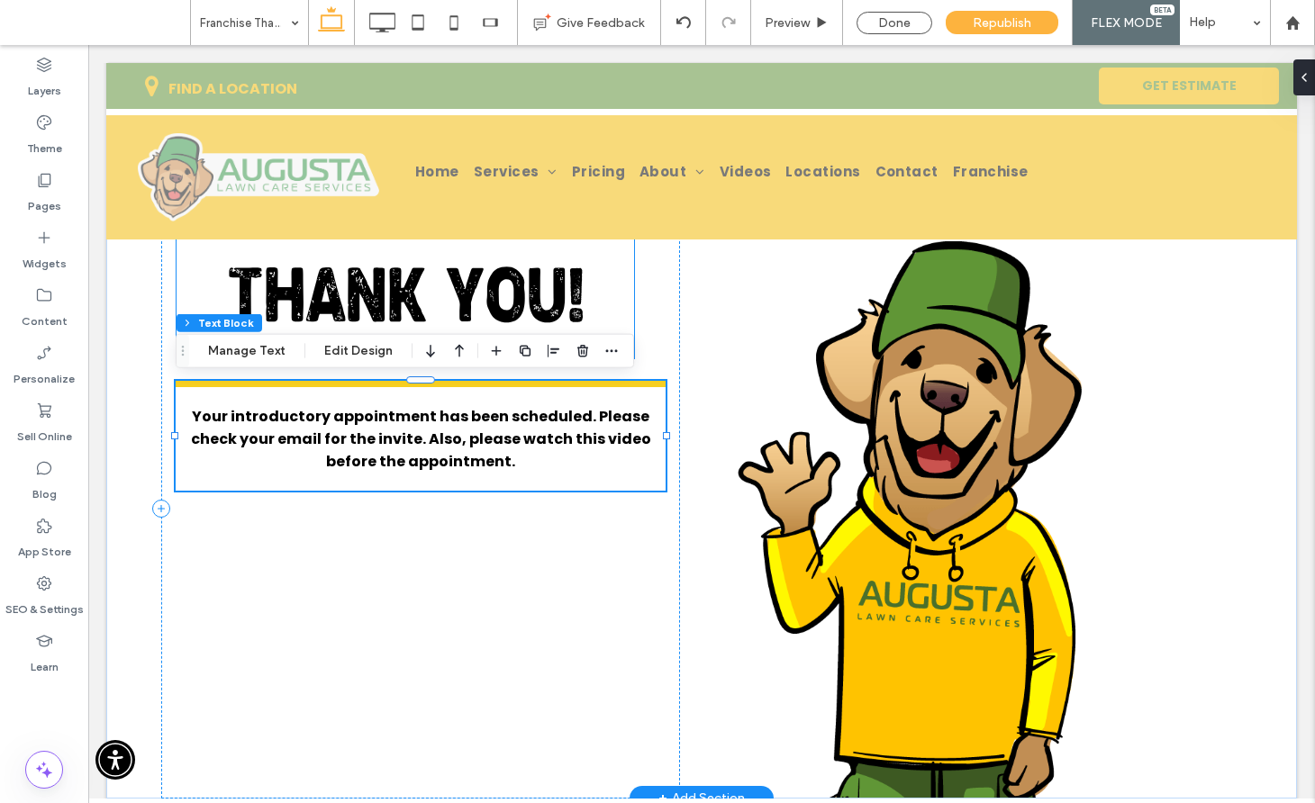
click at [478, 275] on span "THANK YOU!" at bounding box center [405, 303] width 357 height 72
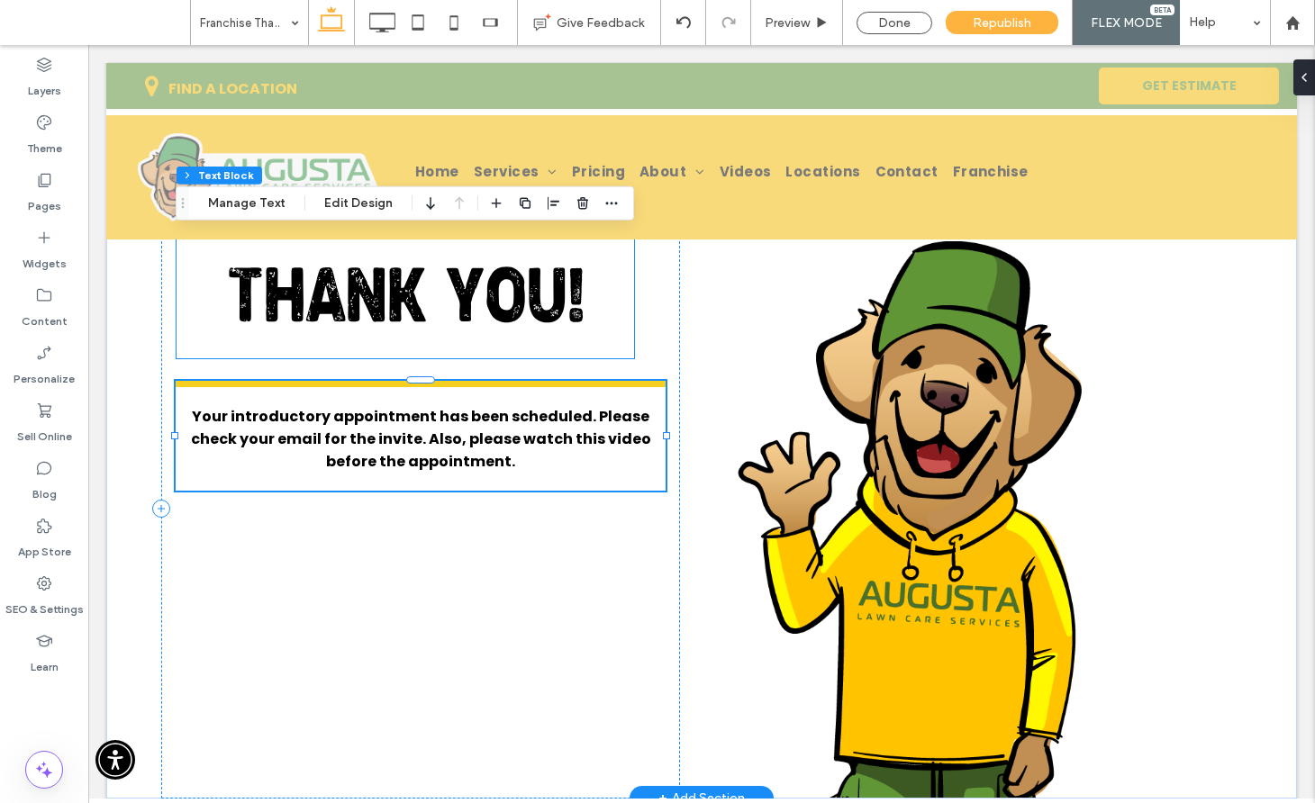
click at [478, 275] on span "THANK YOU!" at bounding box center [405, 303] width 357 height 72
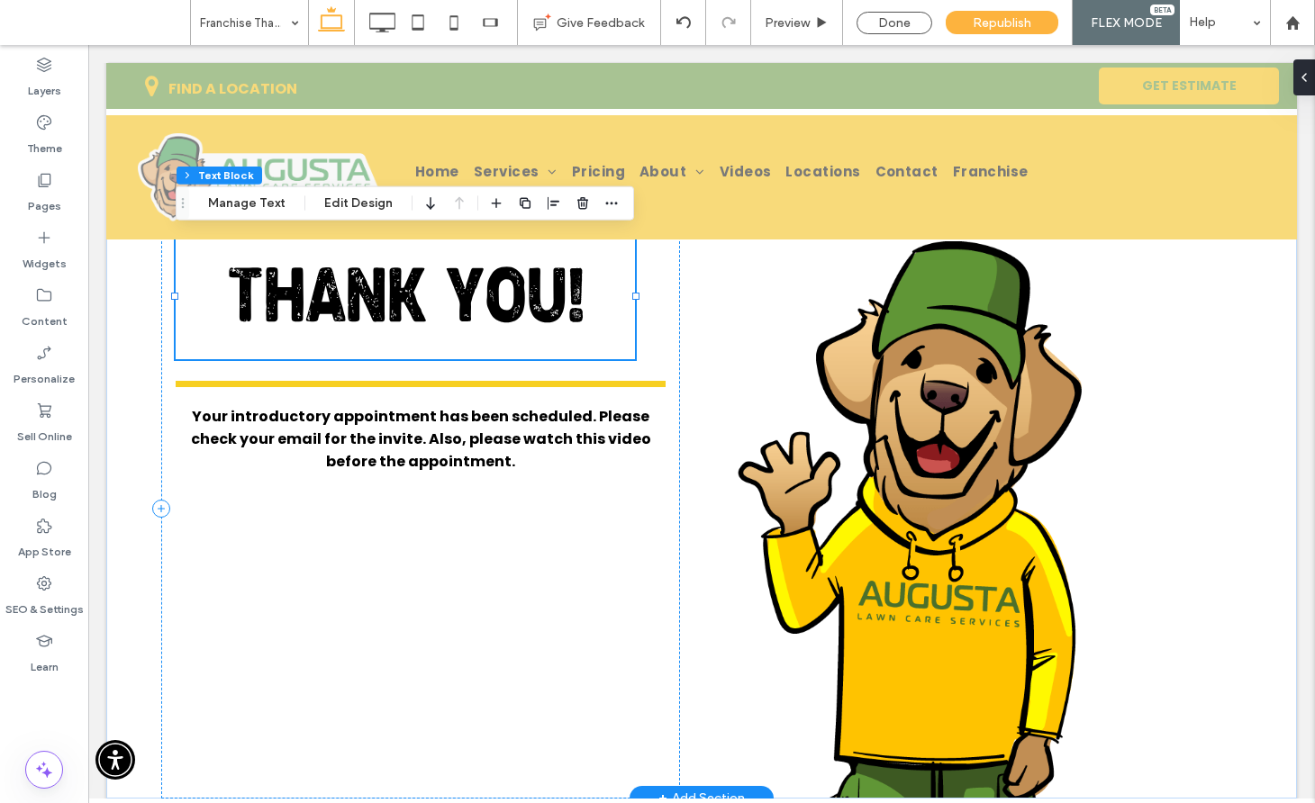
click at [478, 275] on span "THANK YOU!" at bounding box center [405, 303] width 357 height 72
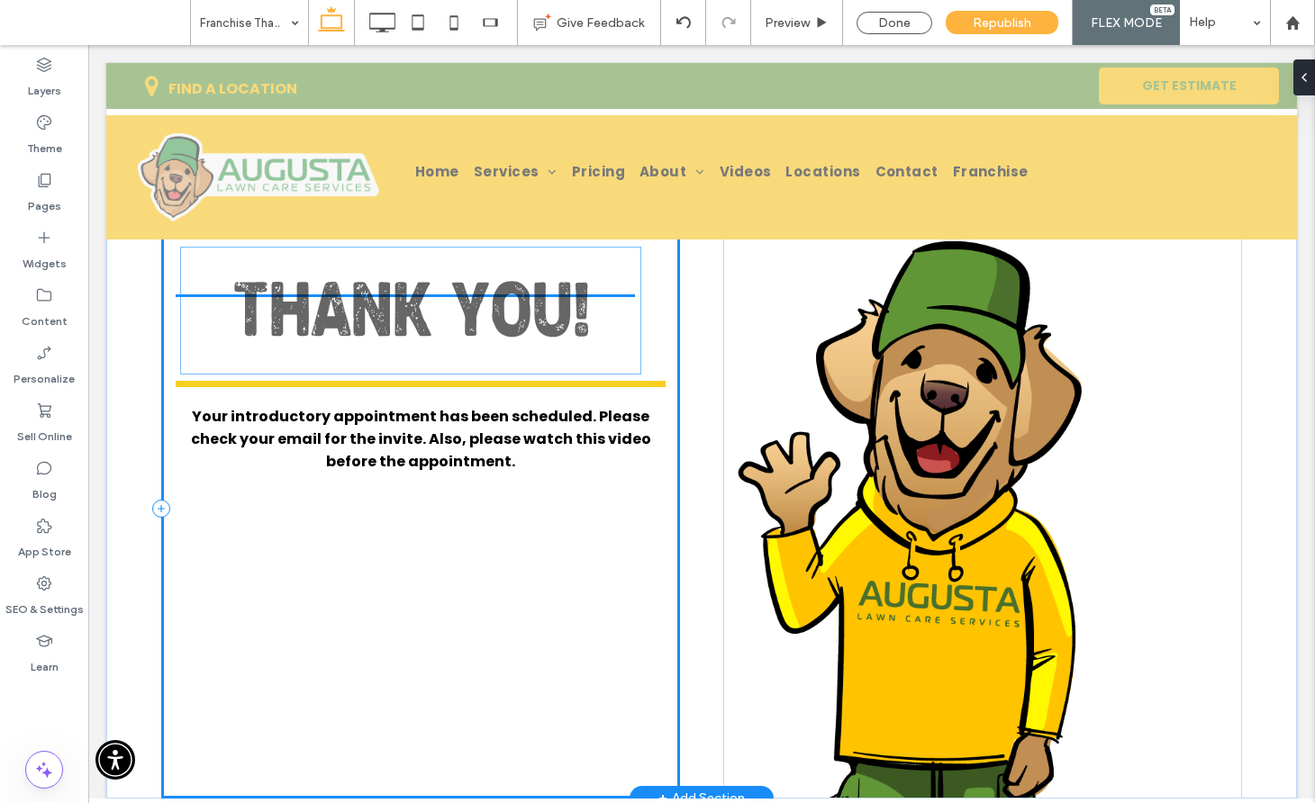
drag, startPoint x: 478, startPoint y: 275, endPoint x: 484, endPoint y: 289, distance: 15.4
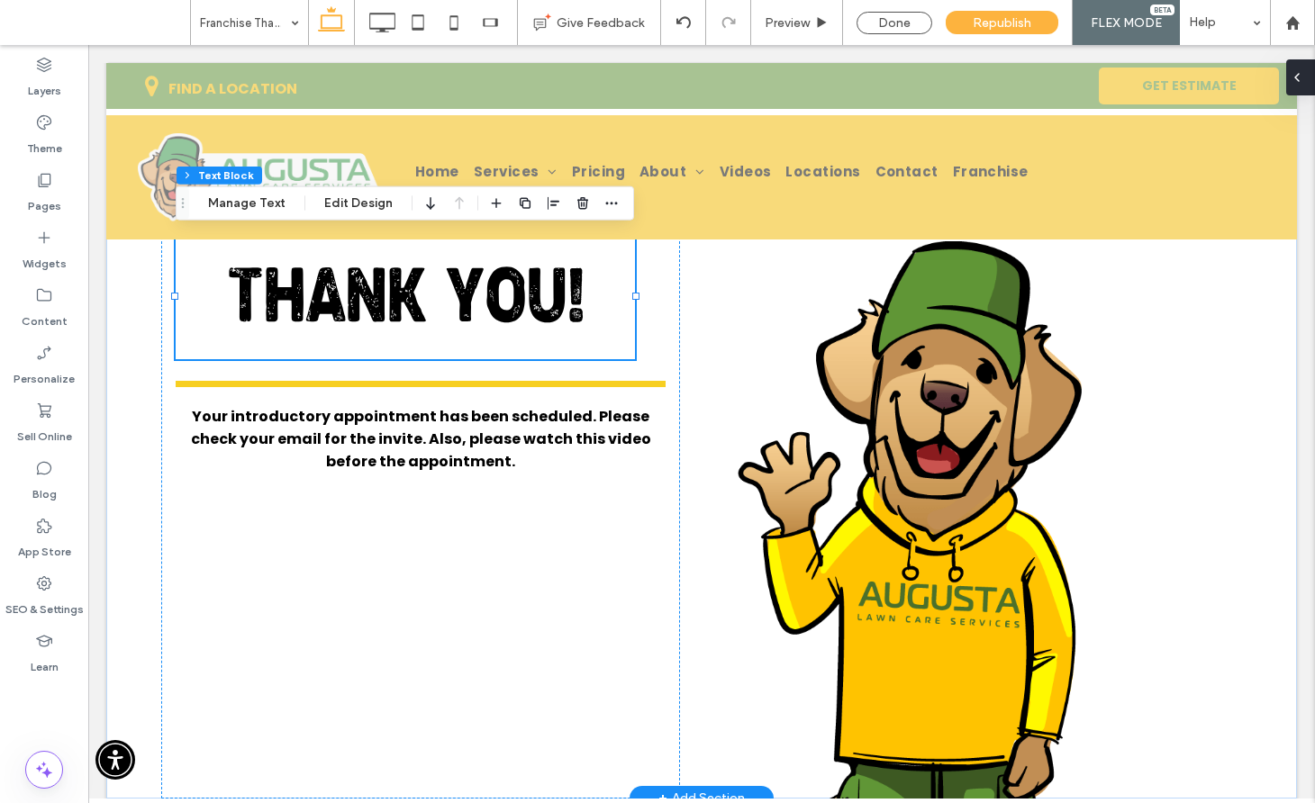
drag, startPoint x: 1295, startPoint y: 69, endPoint x: 1207, endPoint y: 24, distance: 99.1
click at [1295, 70] on icon at bounding box center [1296, 77] width 14 height 14
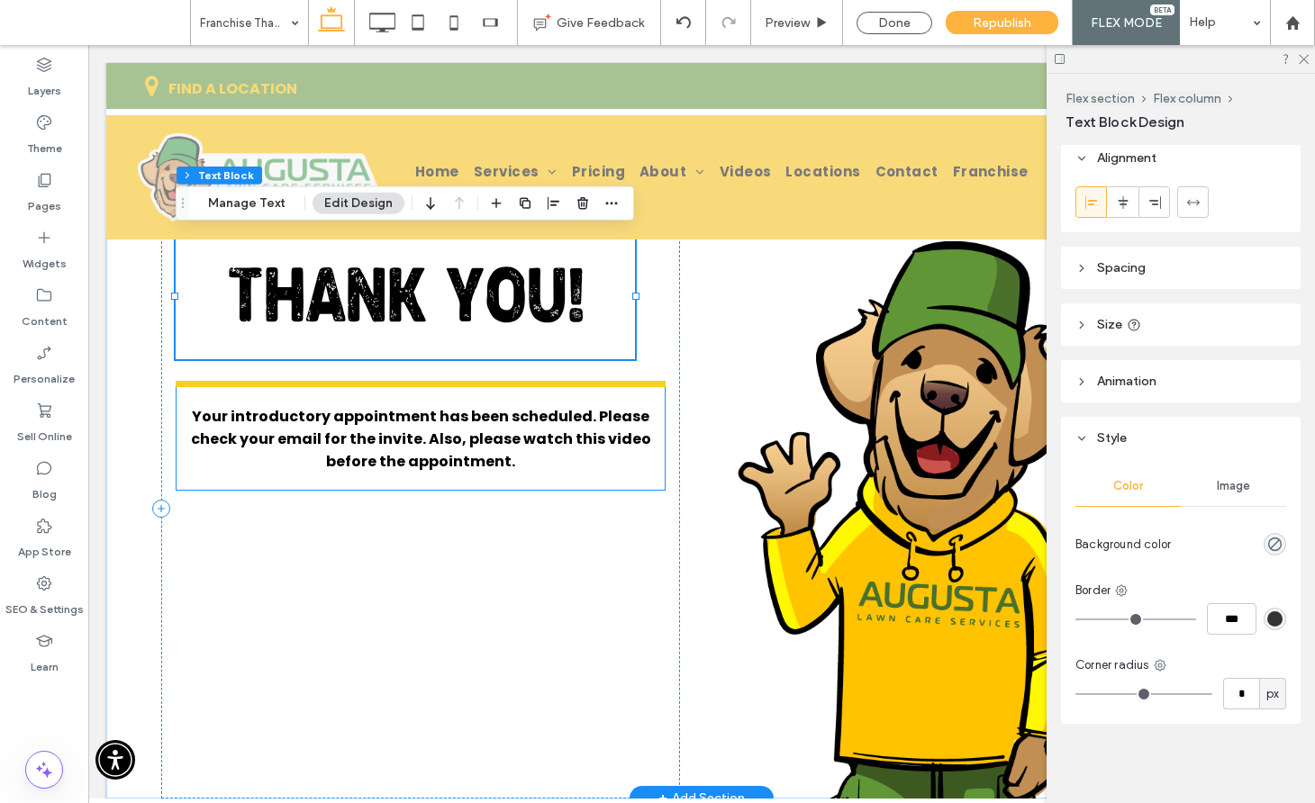
click at [261, 432] on span "Your introductory appointment has been scheduled. Please check your email for t…" at bounding box center [421, 439] width 460 height 66
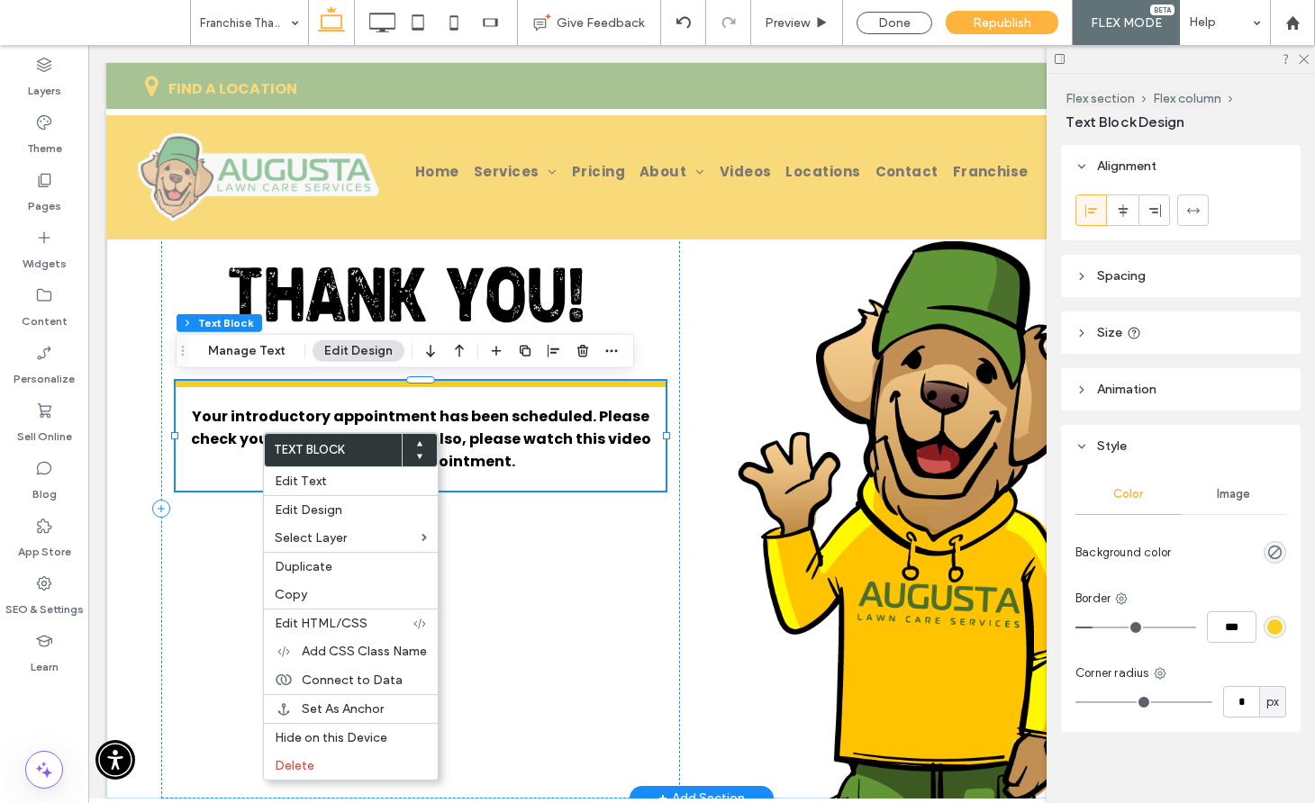
click at [200, 401] on h1 at bounding box center [421, 396] width 490 height 18
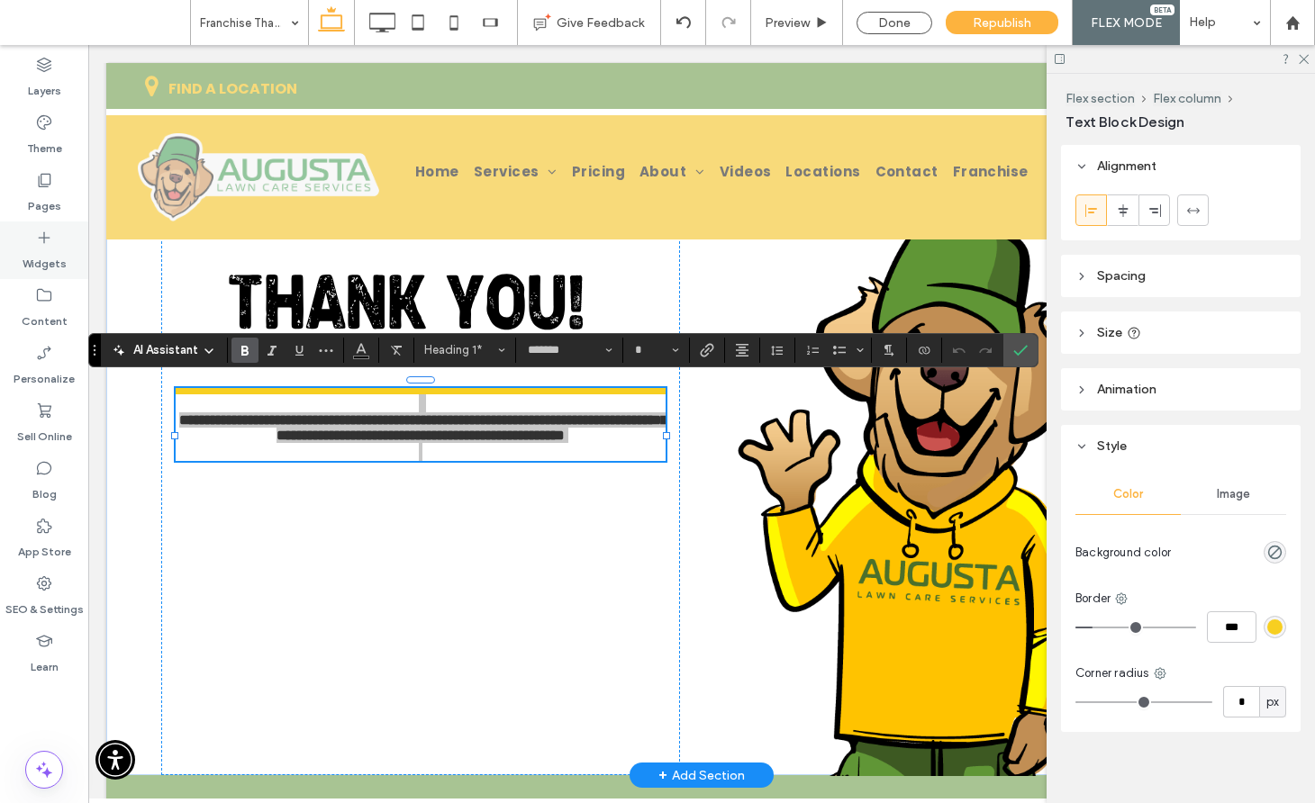
click at [43, 243] on icon at bounding box center [44, 238] width 18 height 18
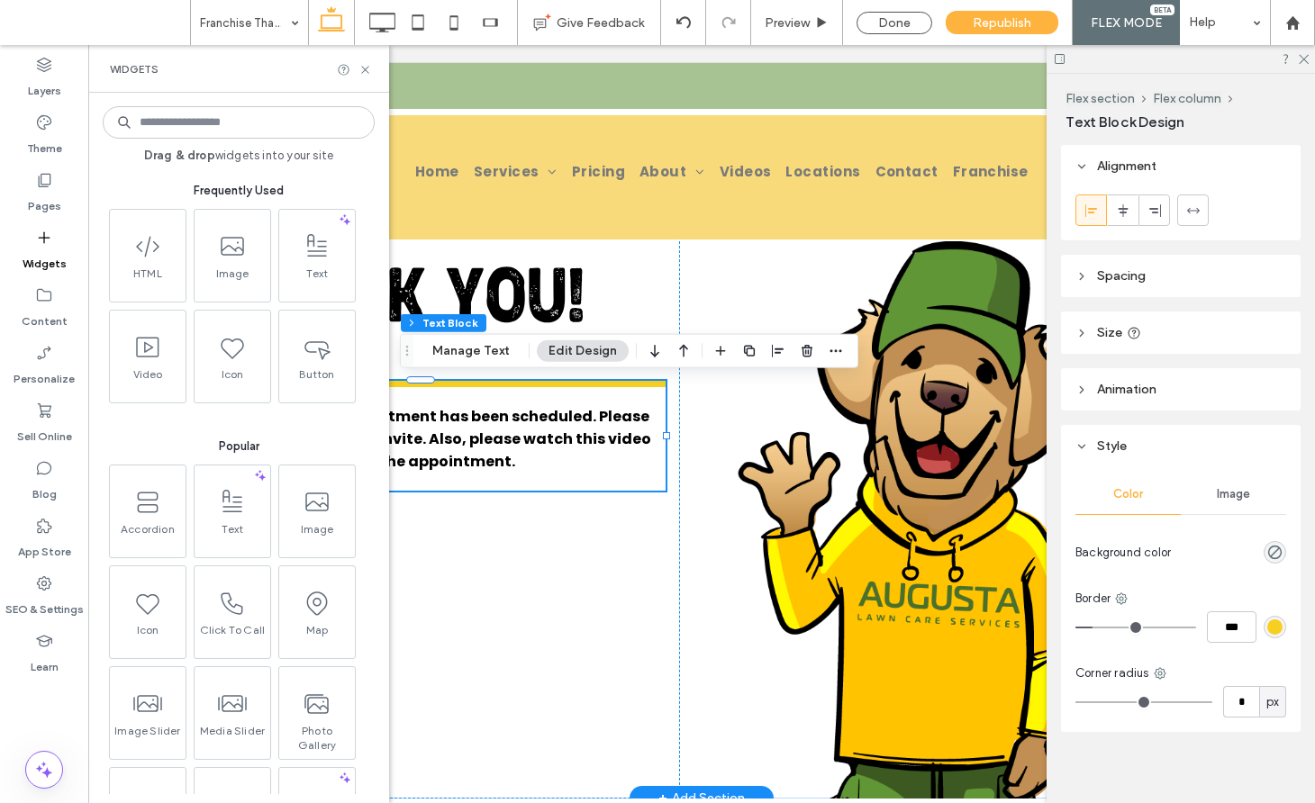
click at [197, 122] on input at bounding box center [239, 122] width 272 height 32
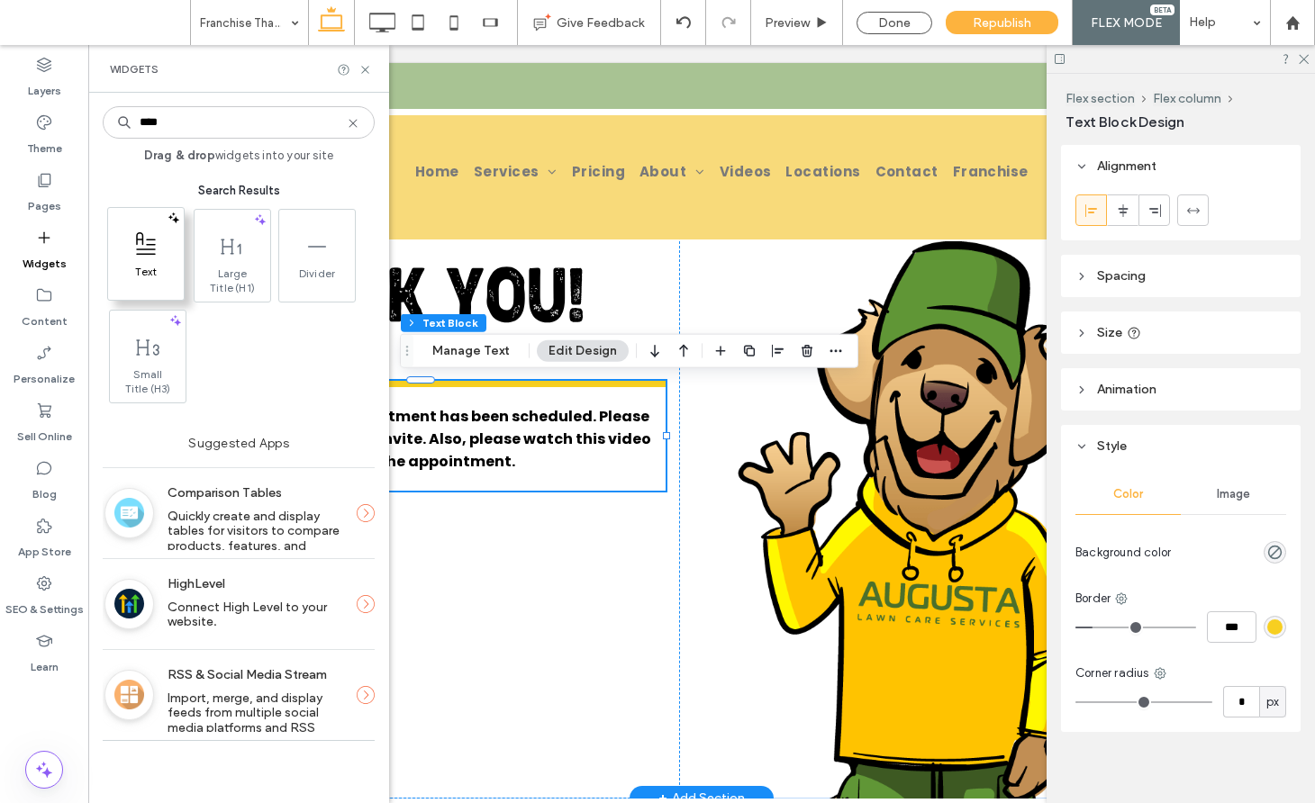
type input "****"
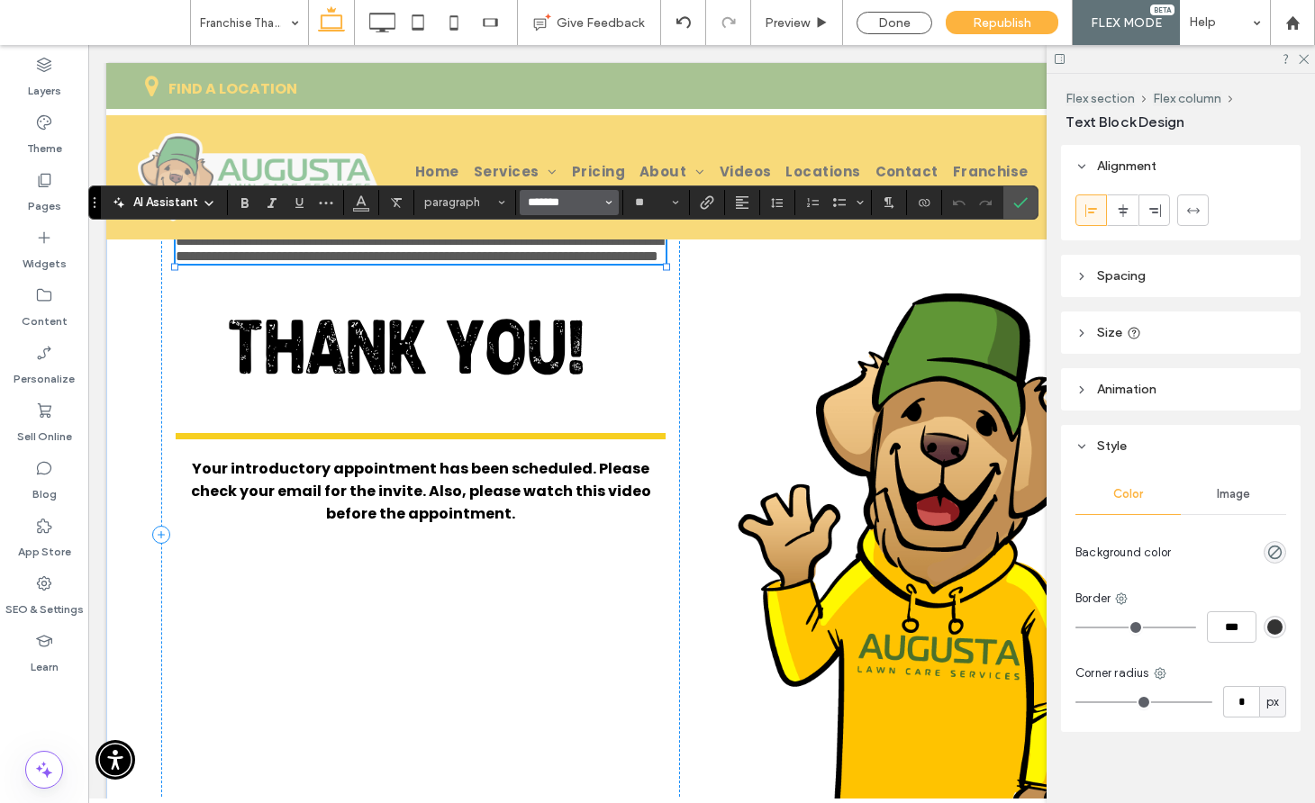
click at [545, 199] on input "*******" at bounding box center [564, 202] width 77 height 14
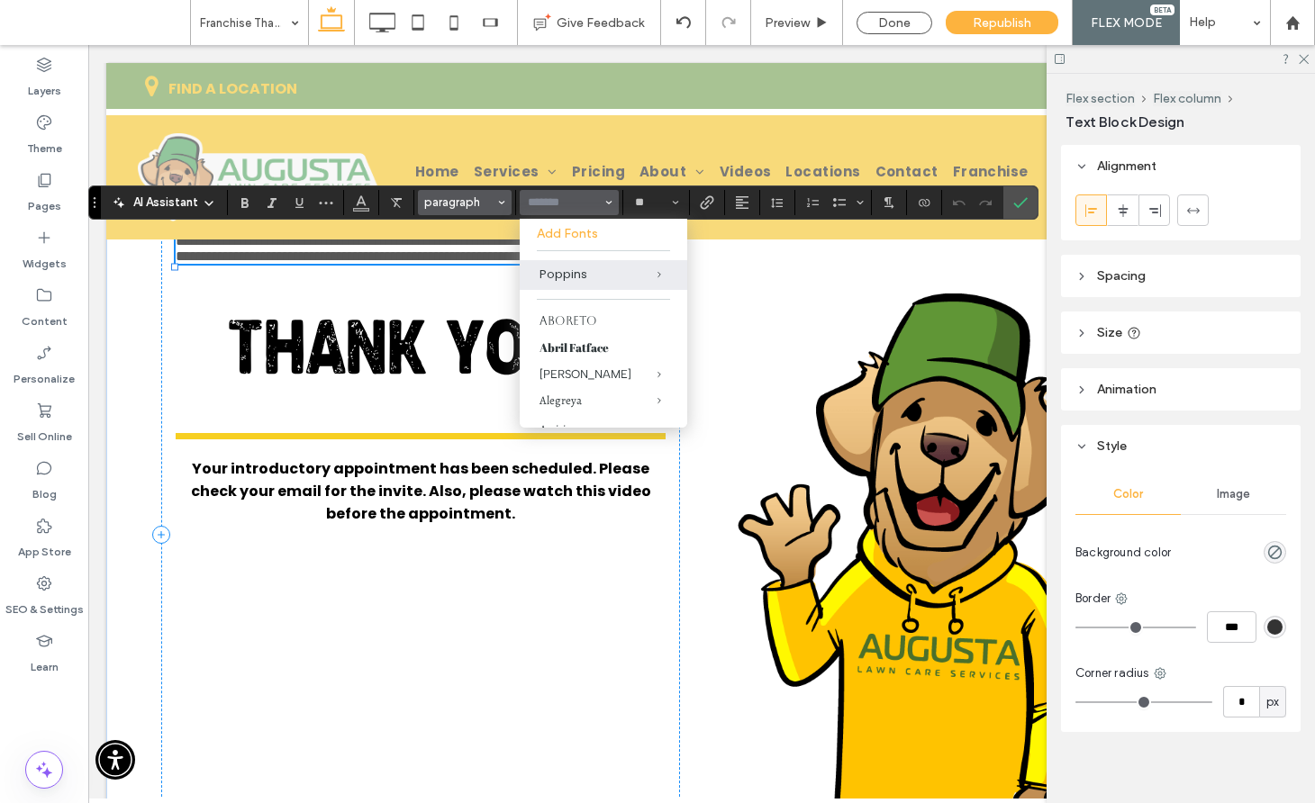
click at [457, 203] on span "paragraph" at bounding box center [459, 202] width 70 height 14
type input "*******"
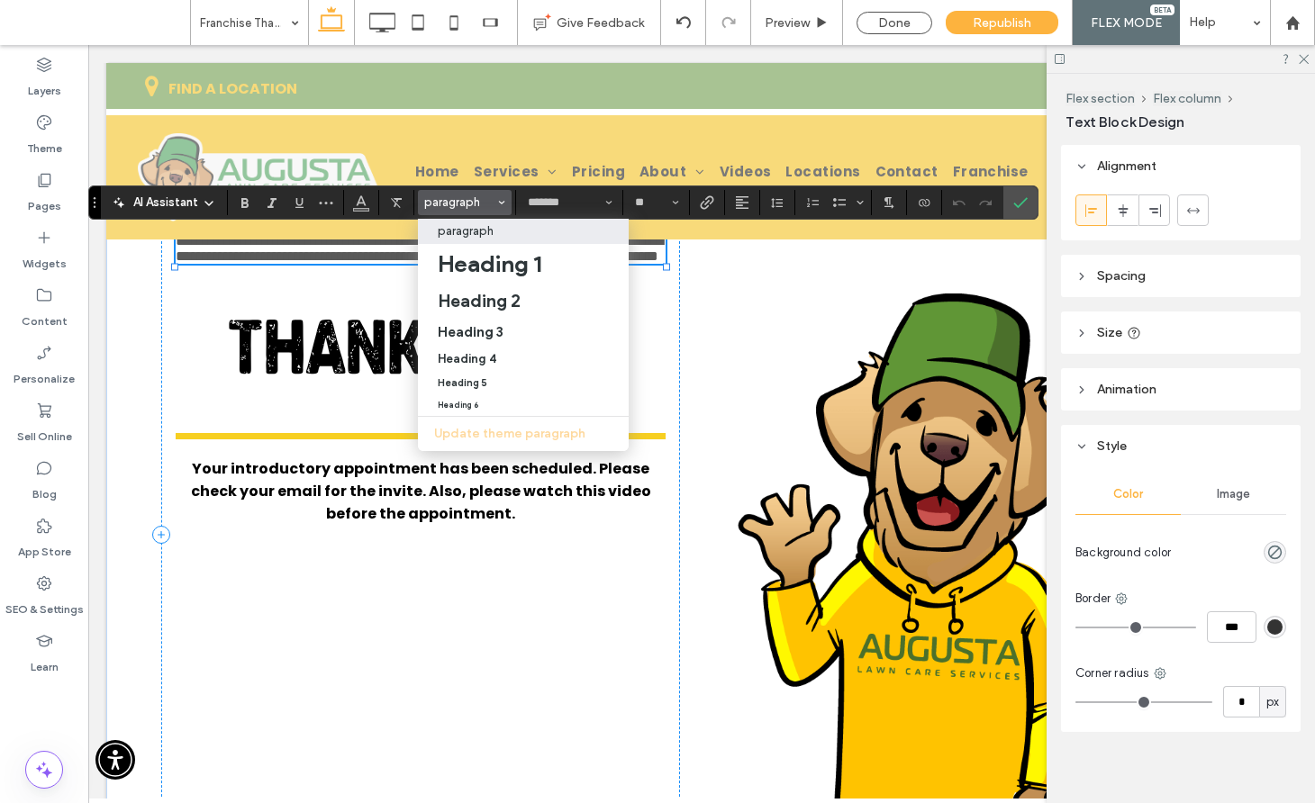
click at [348, 263] on span "**********" at bounding box center [419, 248] width 487 height 29
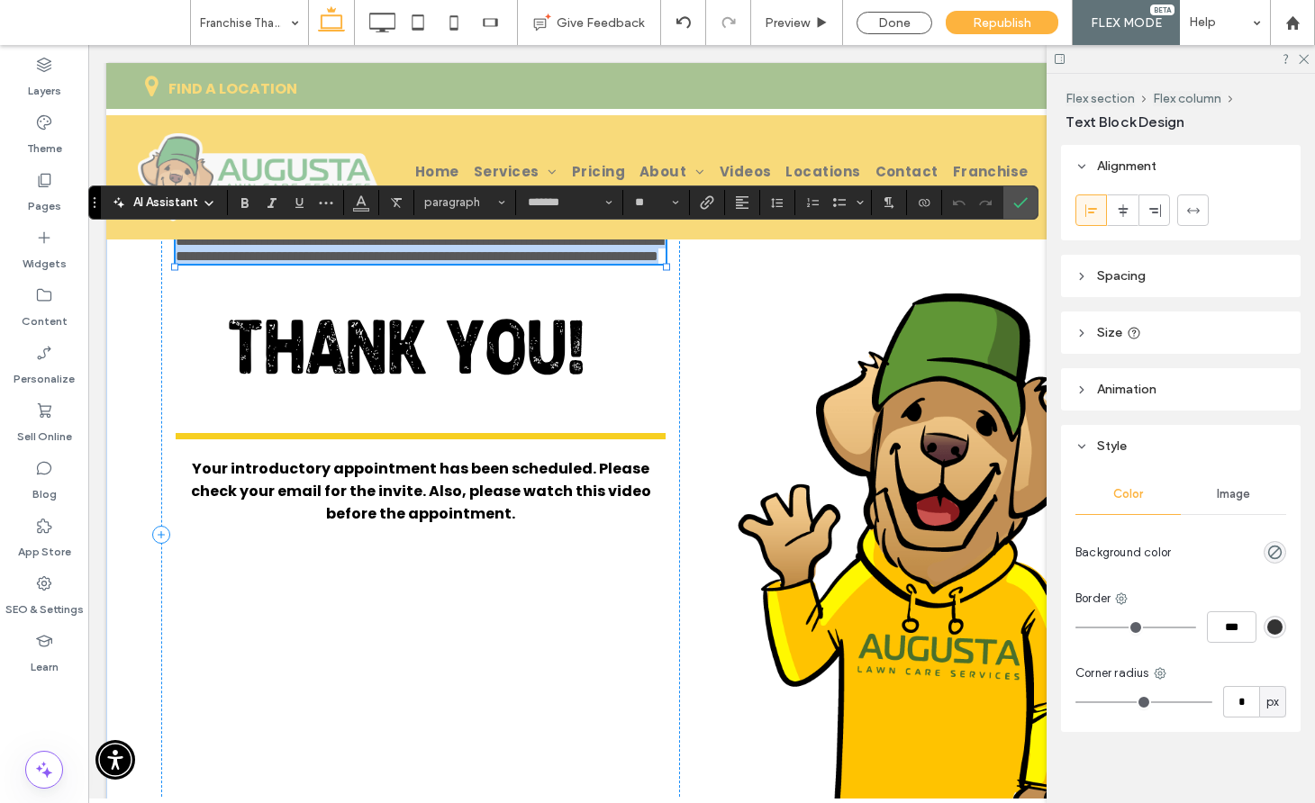
click at [348, 263] on span "**********" at bounding box center [419, 248] width 487 height 29
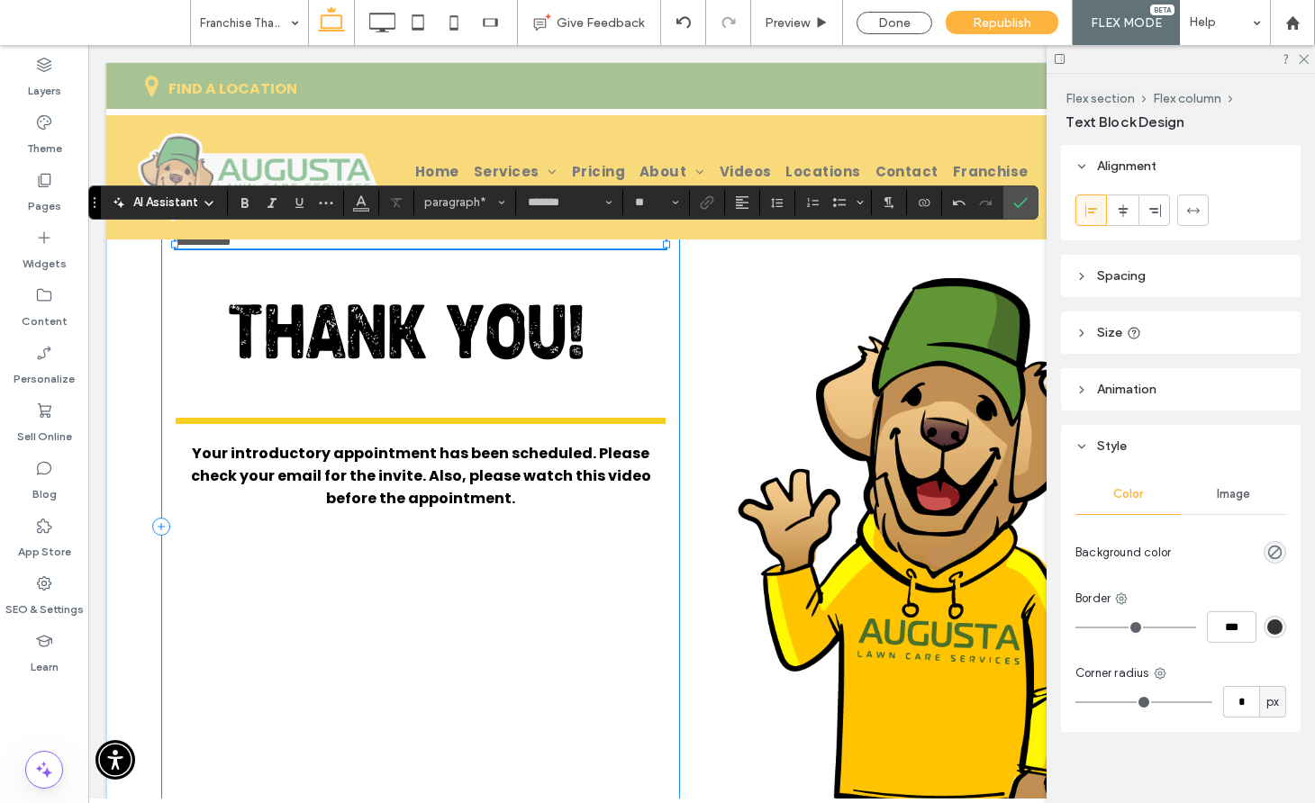
click at [348, 268] on div "**********" at bounding box center [420, 527] width 519 height 617
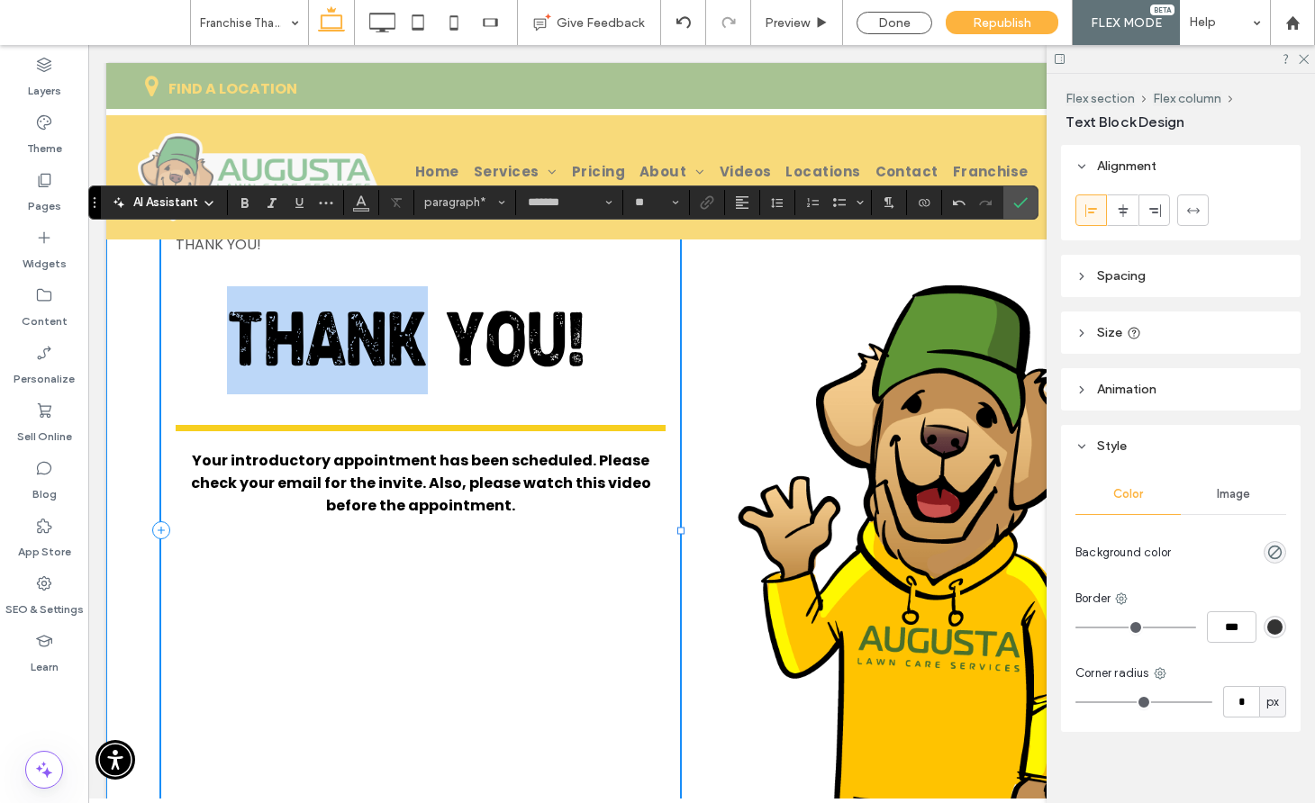
click at [348, 268] on div "THANK YOU! THANK YOU! Your introductory appointment has been scheduled. Please …" at bounding box center [420, 531] width 519 height 624
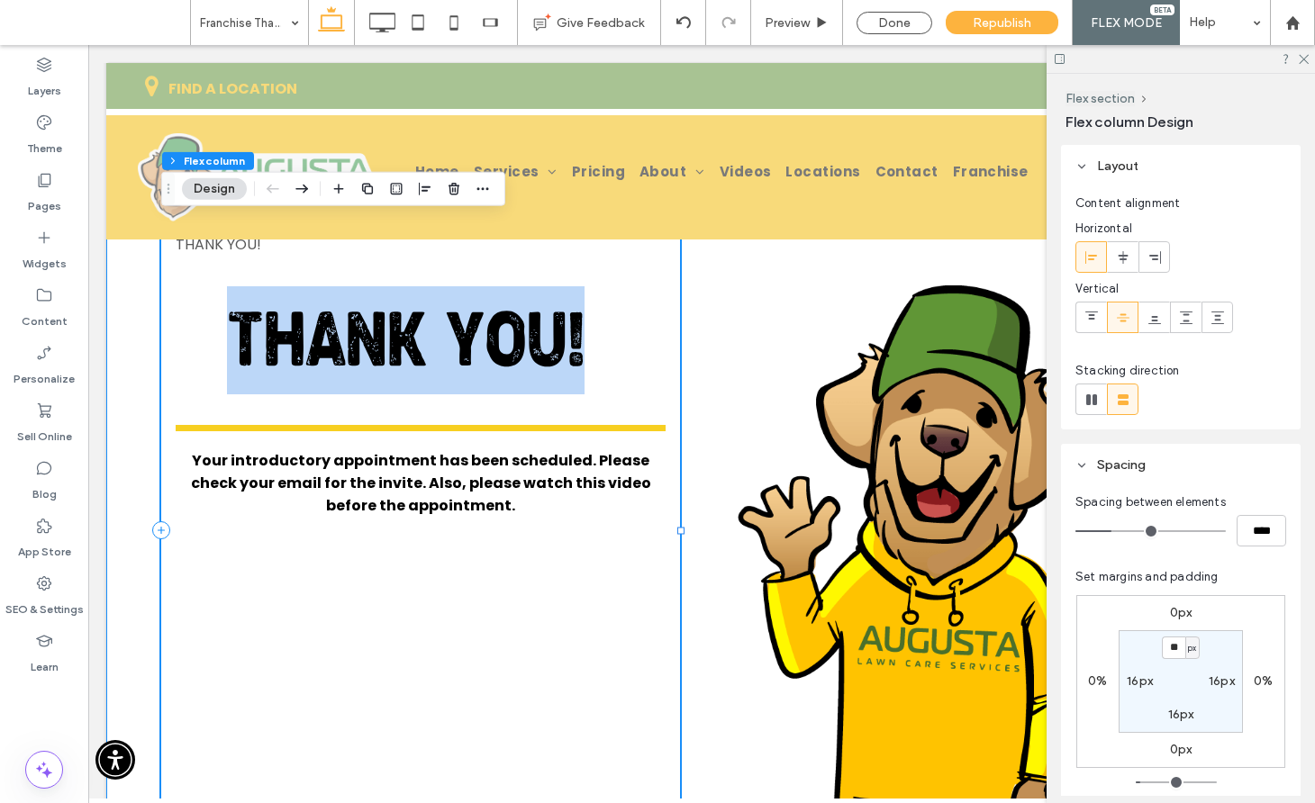
click at [348, 268] on div "THANK YOU! THANK YOU! Your introductory appointment has been scheduled. Please …" at bounding box center [420, 531] width 519 height 624
click at [263, 245] on p "THANK YOU!" at bounding box center [421, 244] width 490 height 23
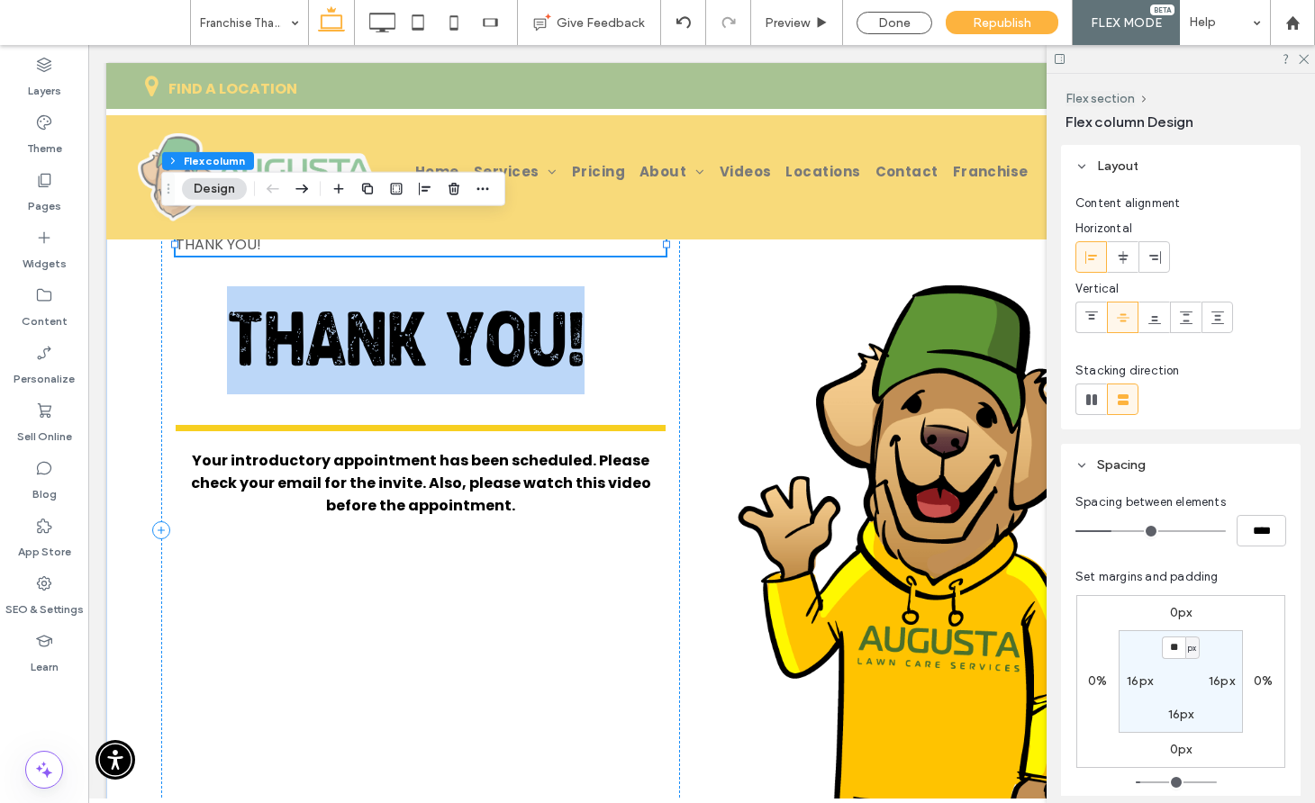
click at [263, 245] on div "THANK YOU!" at bounding box center [421, 244] width 490 height 23
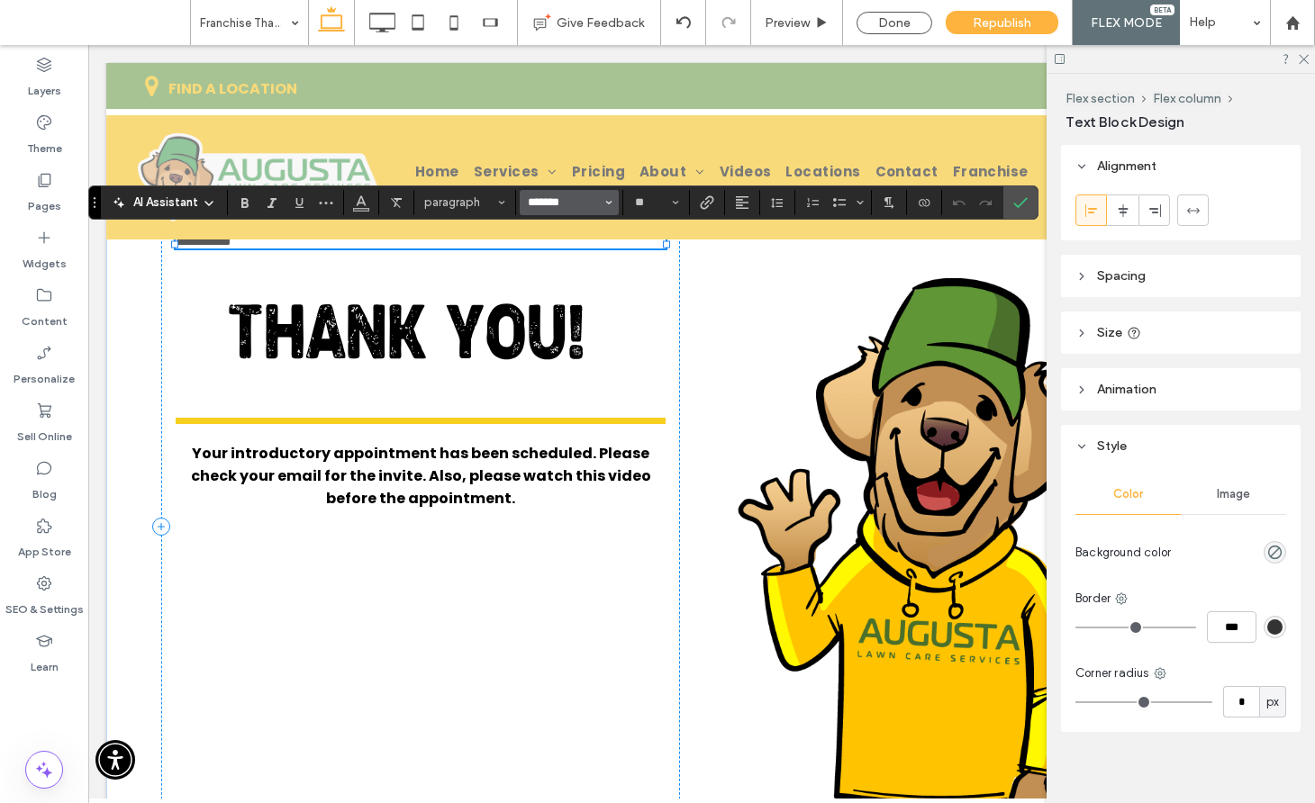
click at [565, 197] on input "*******" at bounding box center [564, 202] width 77 height 14
click at [574, 268] on label "TLO-Regular NEW" at bounding box center [579, 278] width 119 height 37
type input "**********"
click at [359, 205] on icon "Color" at bounding box center [361, 201] width 14 height 14
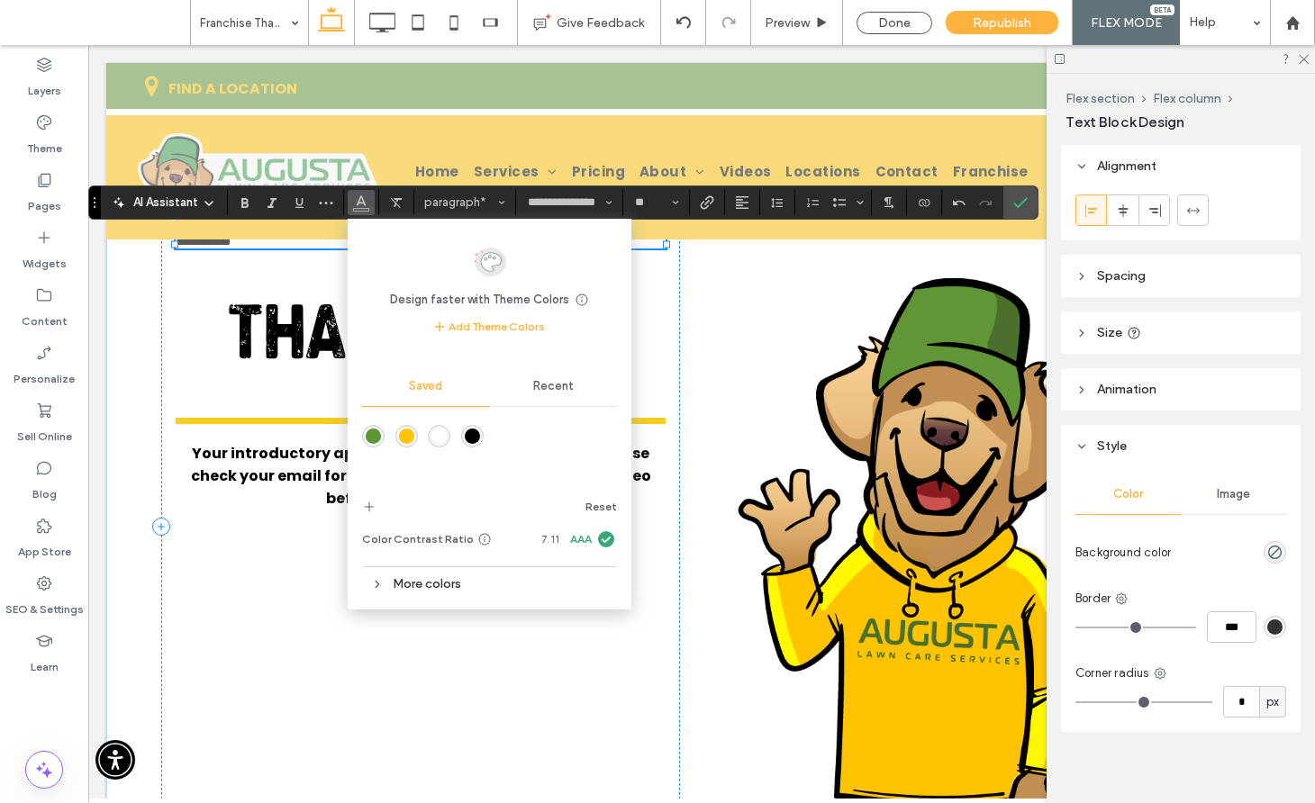
click at [477, 437] on div "rgba(0,0,0,1)" at bounding box center [472, 436] width 15 height 15
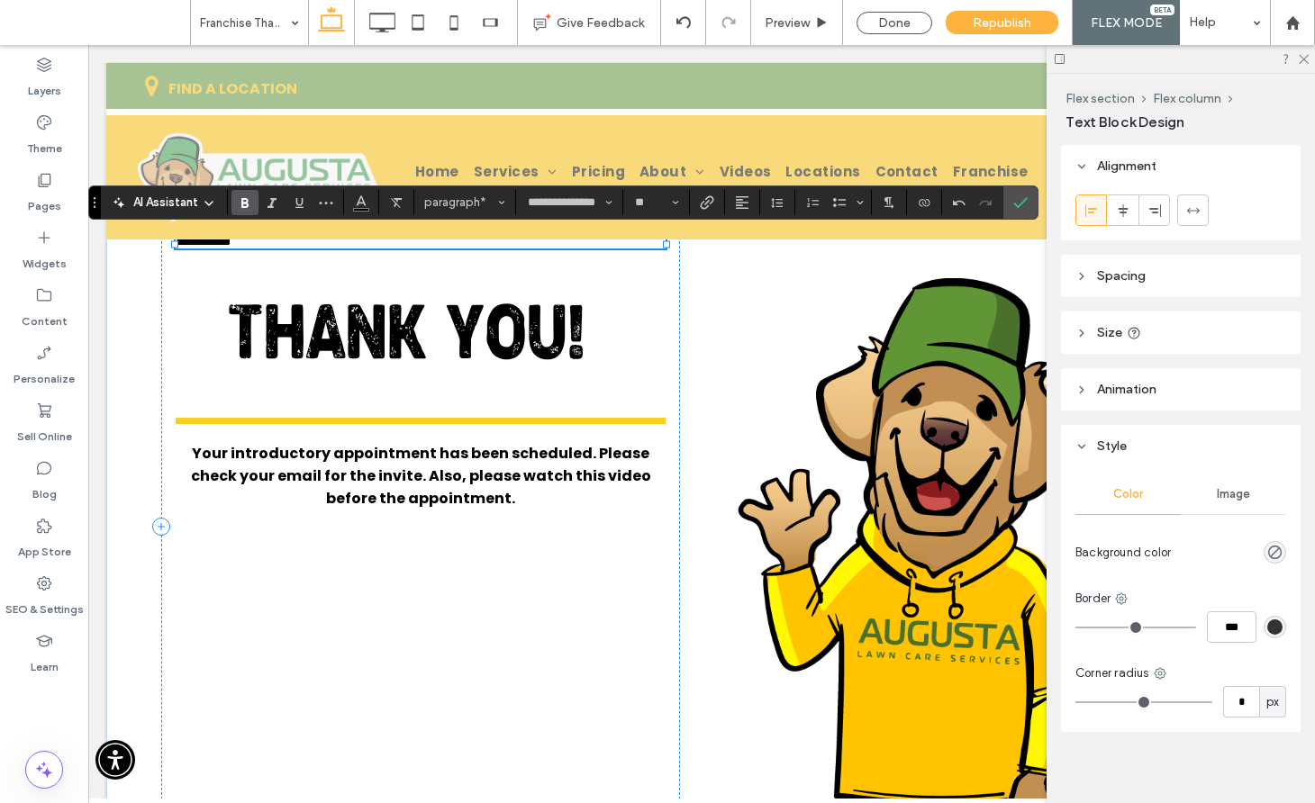
click at [246, 203] on use "Bold" at bounding box center [244, 203] width 7 height 10
click at [660, 197] on input "**" at bounding box center [650, 202] width 35 height 14
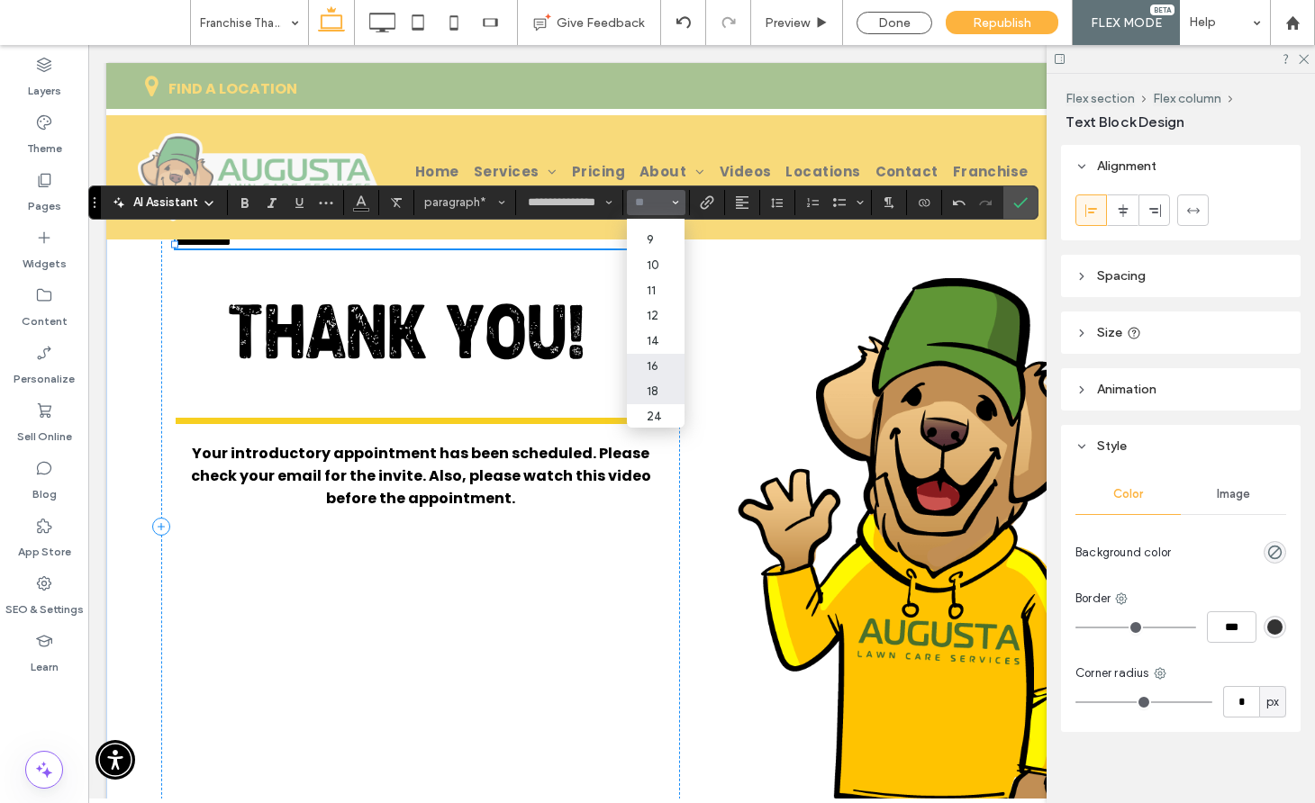
scroll to position [40, 0]
click at [652, 414] on label "30" at bounding box center [656, 418] width 58 height 25
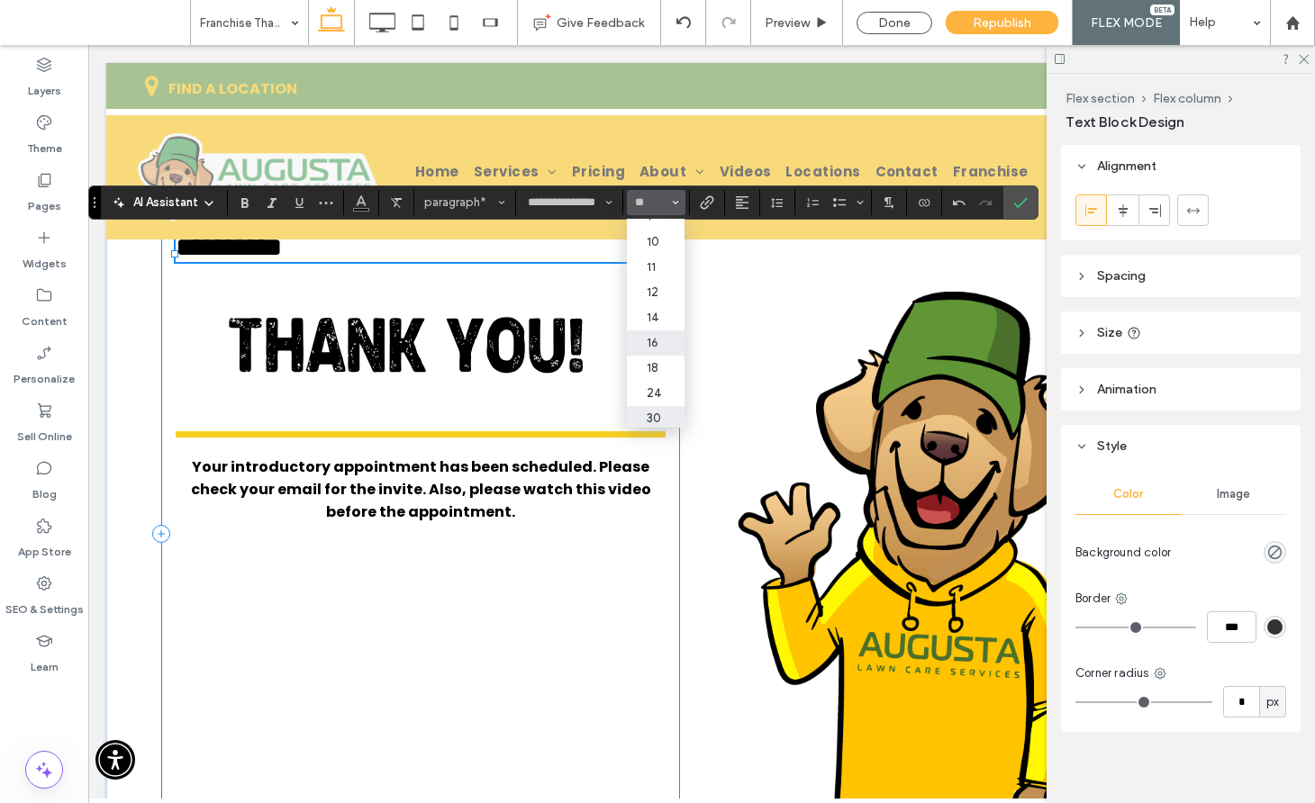
type input "**"
click at [662, 203] on input "**" at bounding box center [650, 202] width 35 height 14
click at [656, 383] on label "72" at bounding box center [656, 389] width 58 height 25
type input "**"
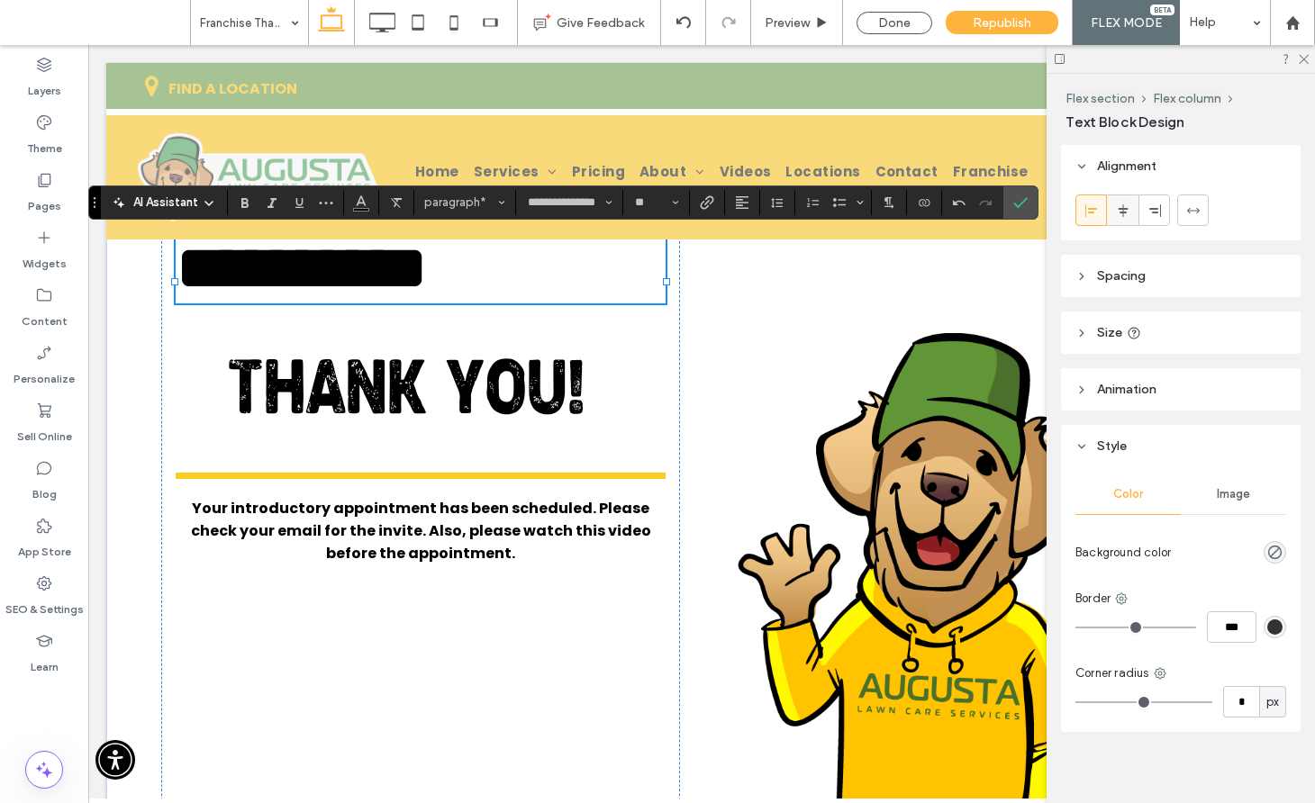
click at [1126, 213] on icon at bounding box center [1123, 211] width 14 height 14
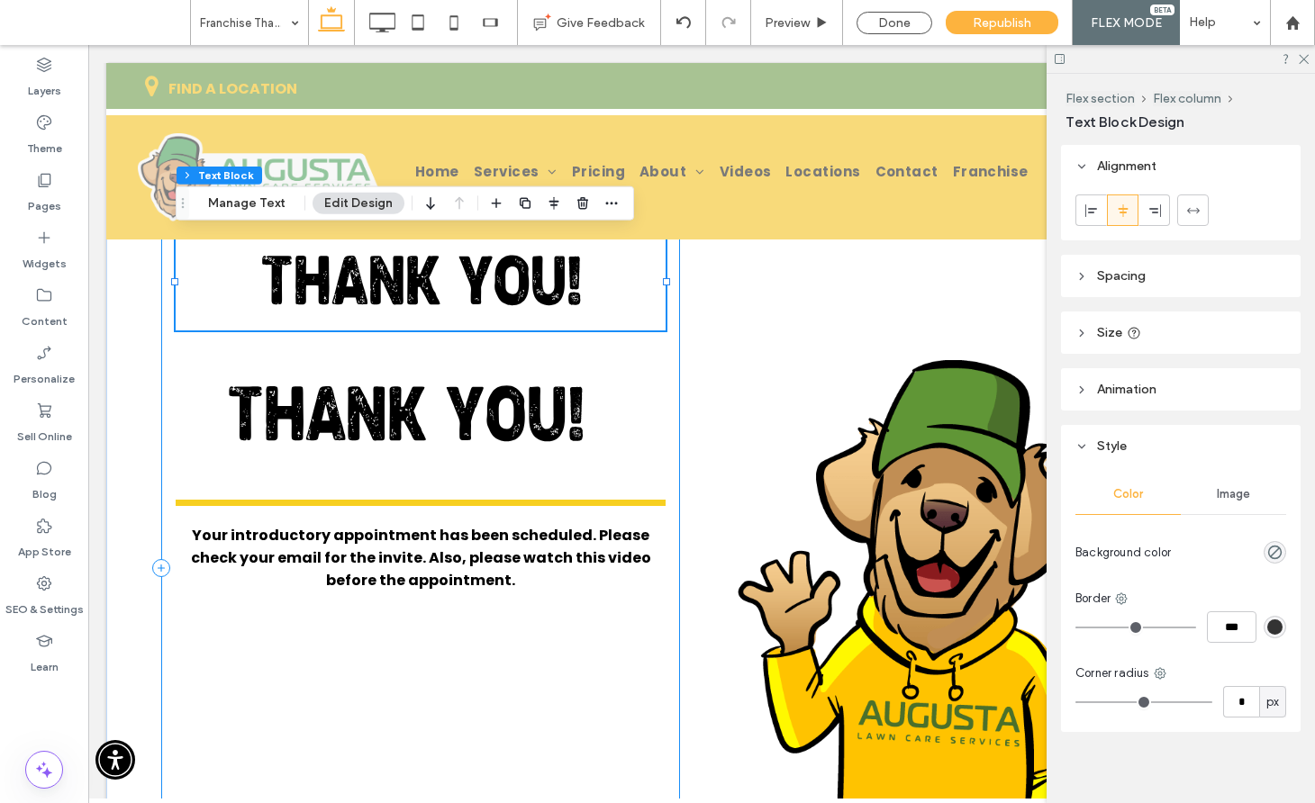
click at [417, 344] on div "THANK YOU! THANK YOU! Your introductory appointment has been scheduled. Please …" at bounding box center [420, 568] width 519 height 699
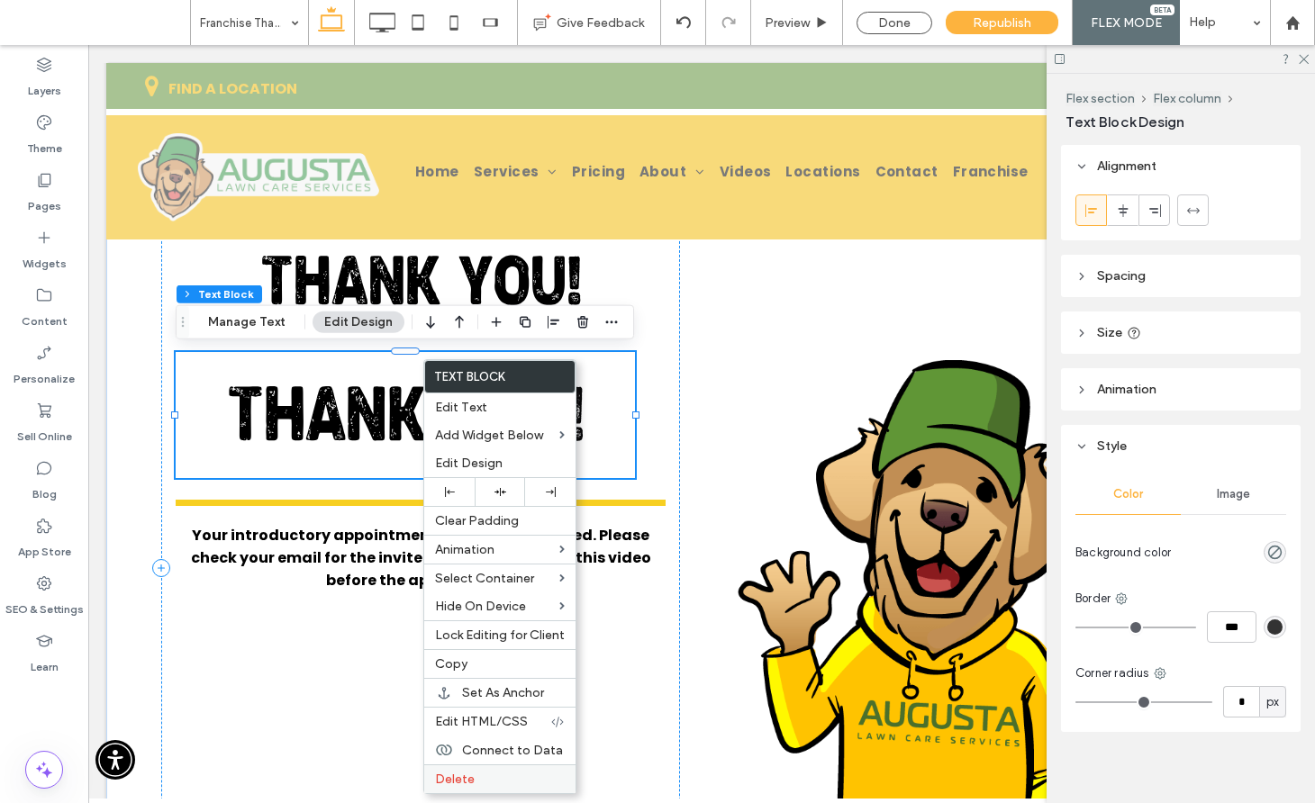
click at [474, 781] on label "Delete" at bounding box center [500, 779] width 130 height 15
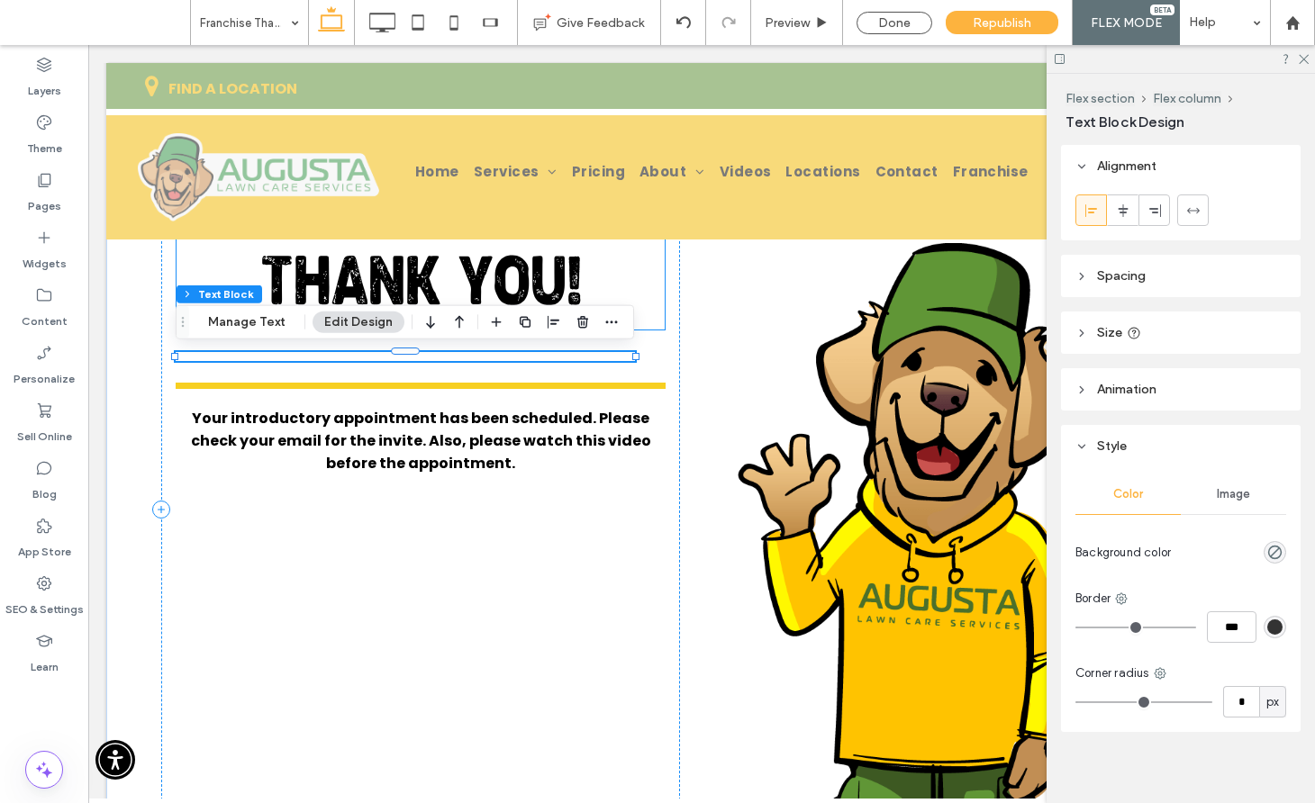
click at [469, 289] on span "THANK YOU!" at bounding box center [420, 288] width 321 height 65
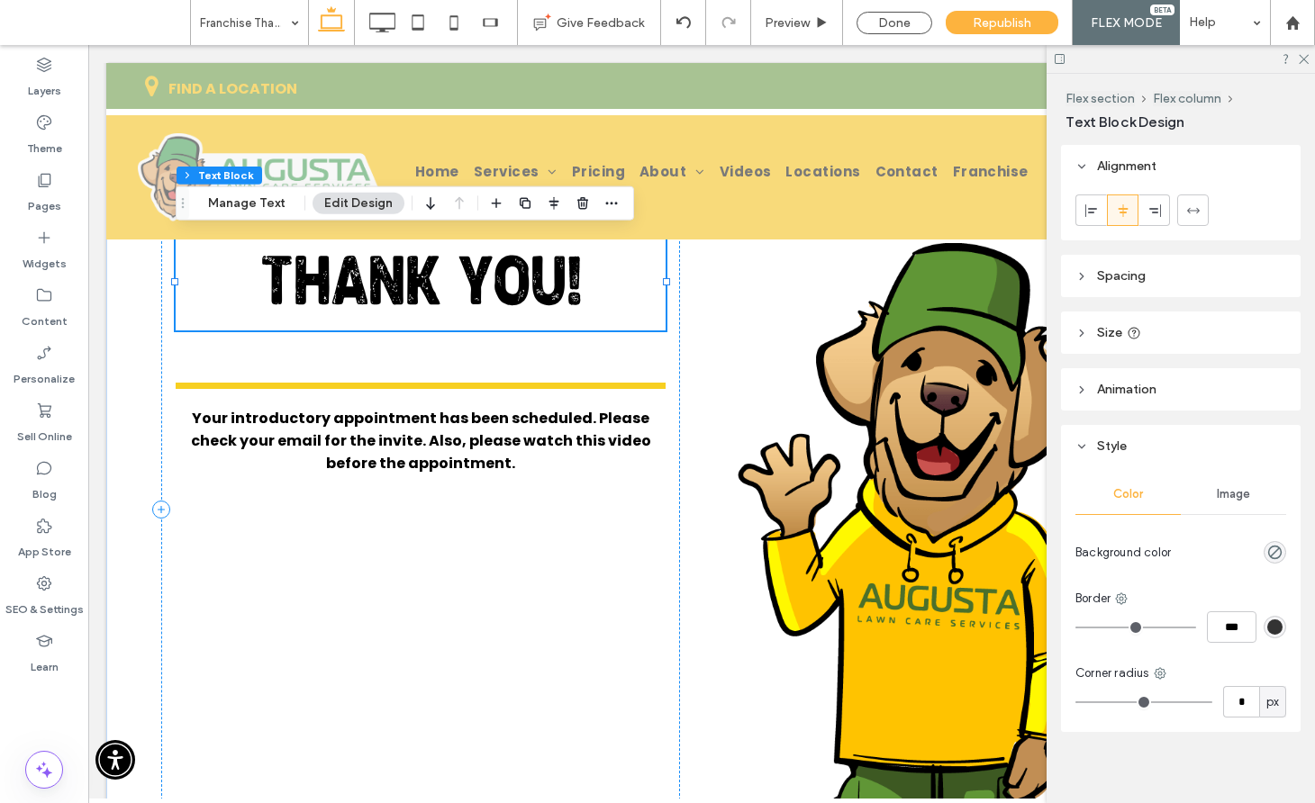
click at [469, 289] on span "THANK YOU!" at bounding box center [420, 288] width 321 height 65
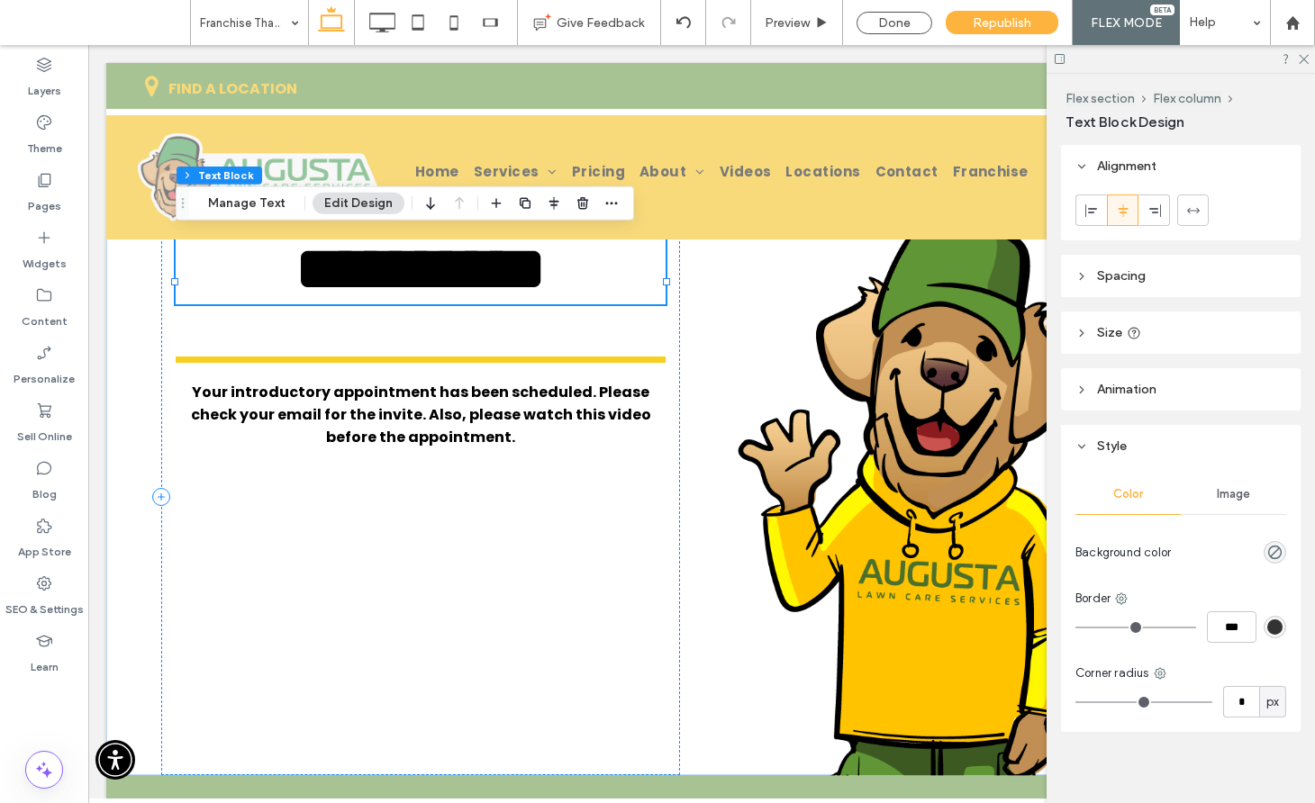
click at [469, 289] on span "**********" at bounding box center [420, 269] width 252 height 64
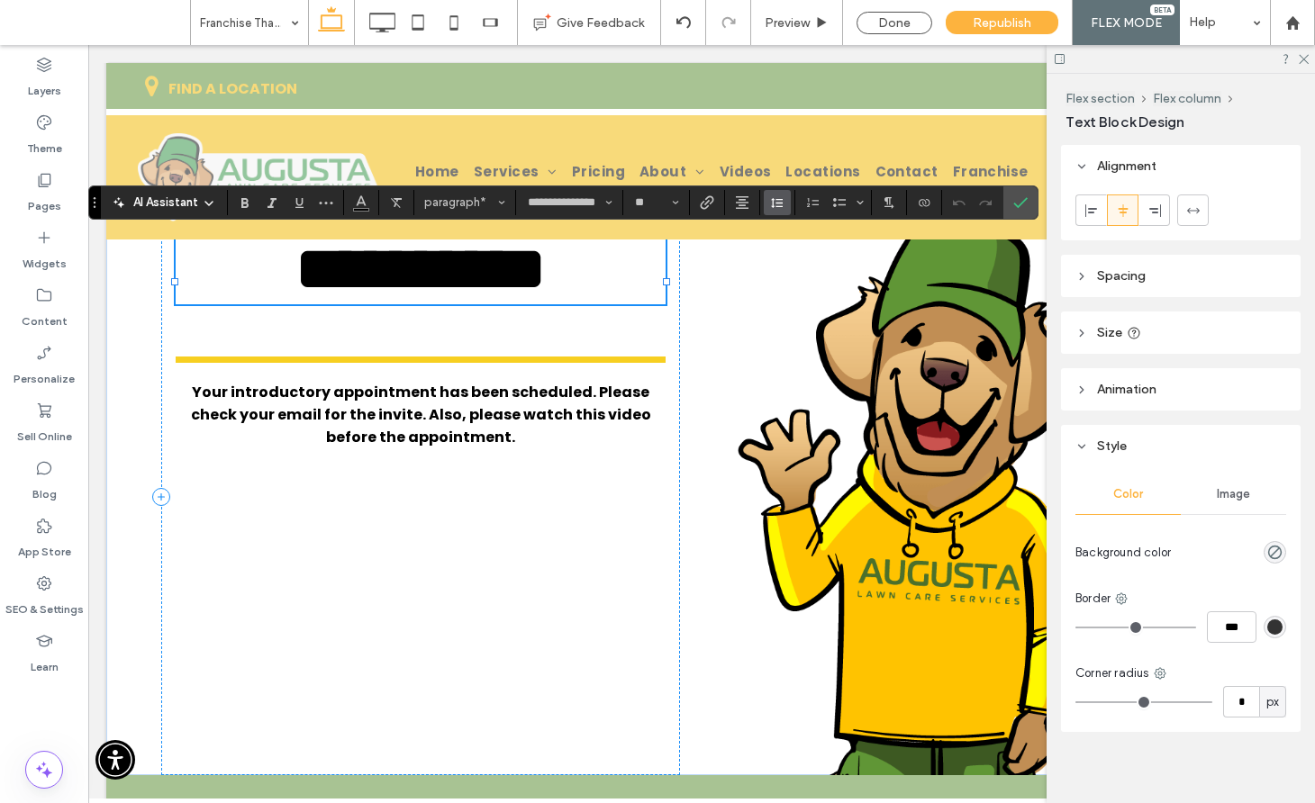
click at [781, 206] on use "Line Height" at bounding box center [777, 203] width 12 height 10
click at [803, 253] on div "Single" at bounding box center [805, 256] width 44 height 14
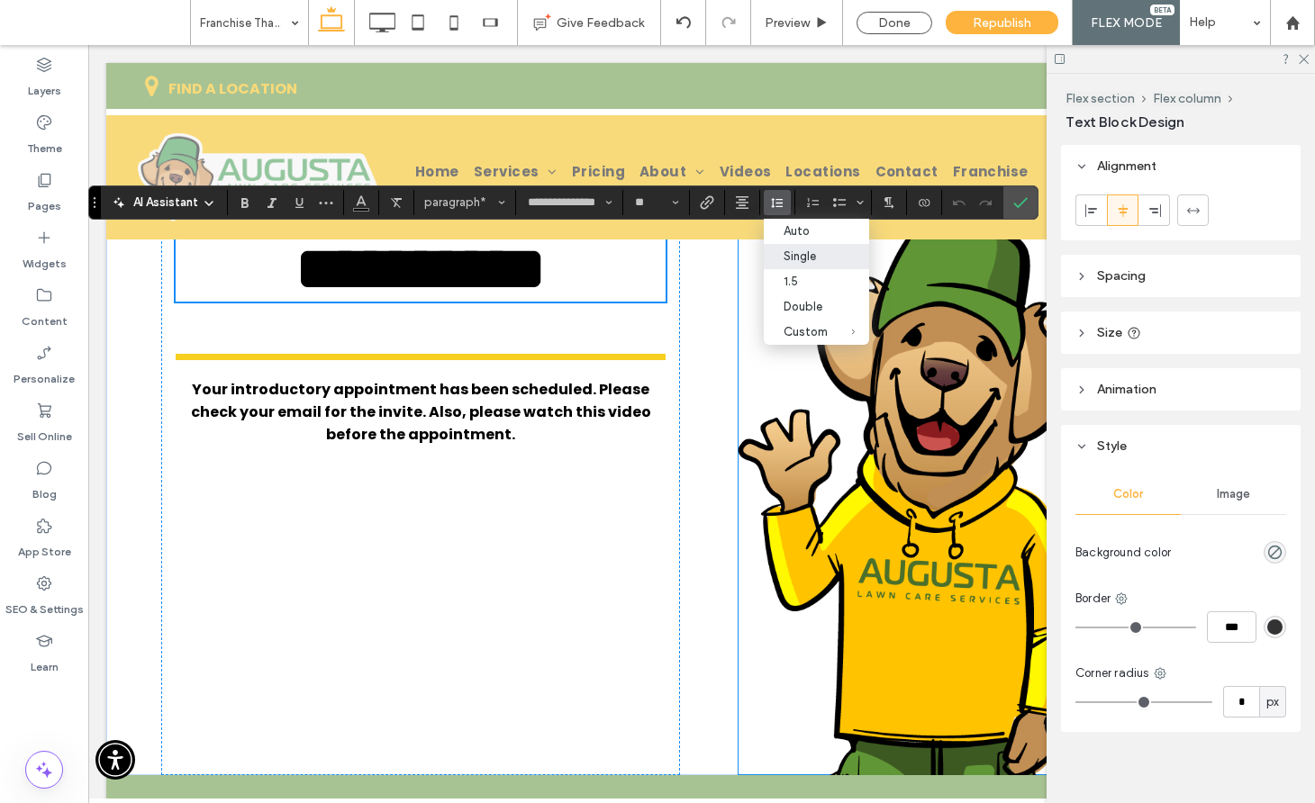
scroll to position [69, 0]
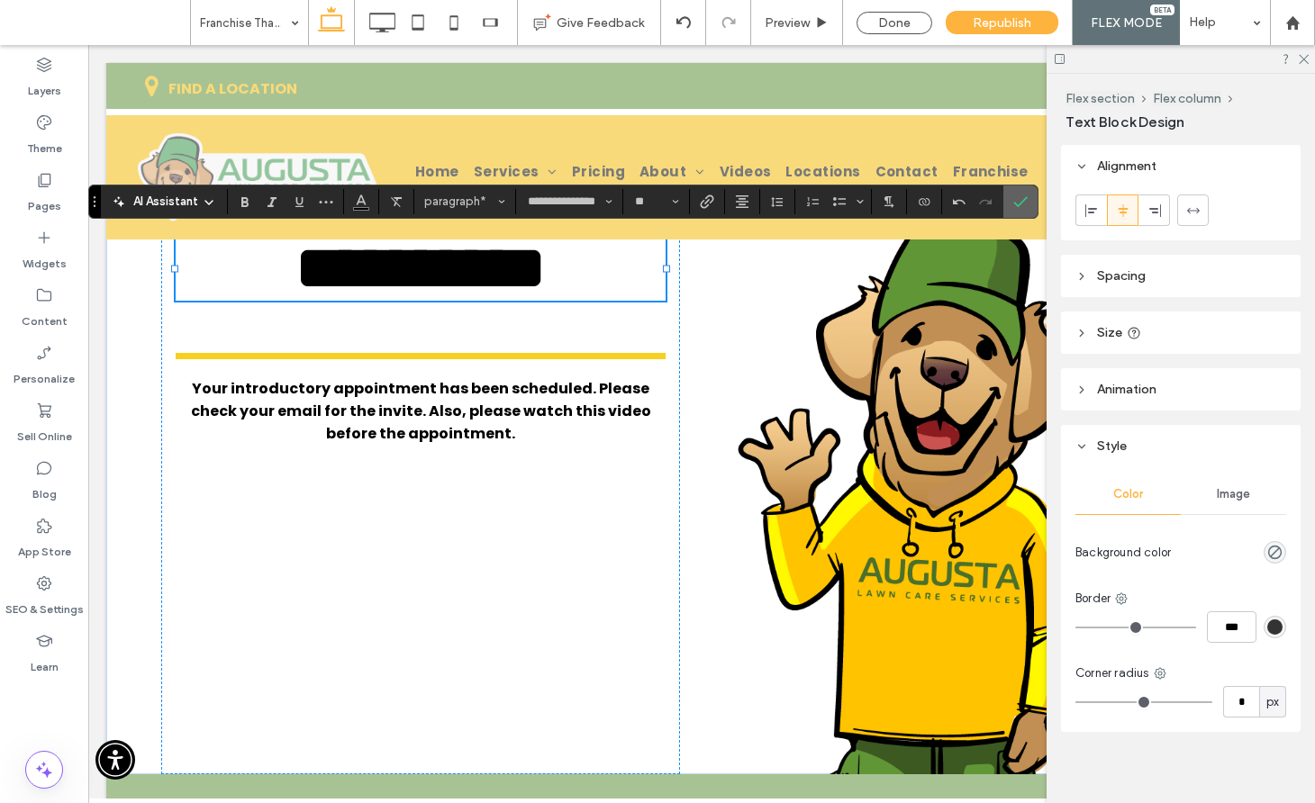
click at [1005, 192] on section at bounding box center [1020, 202] width 34 height 32
click at [1012, 193] on label "Confirm" at bounding box center [1020, 202] width 27 height 32
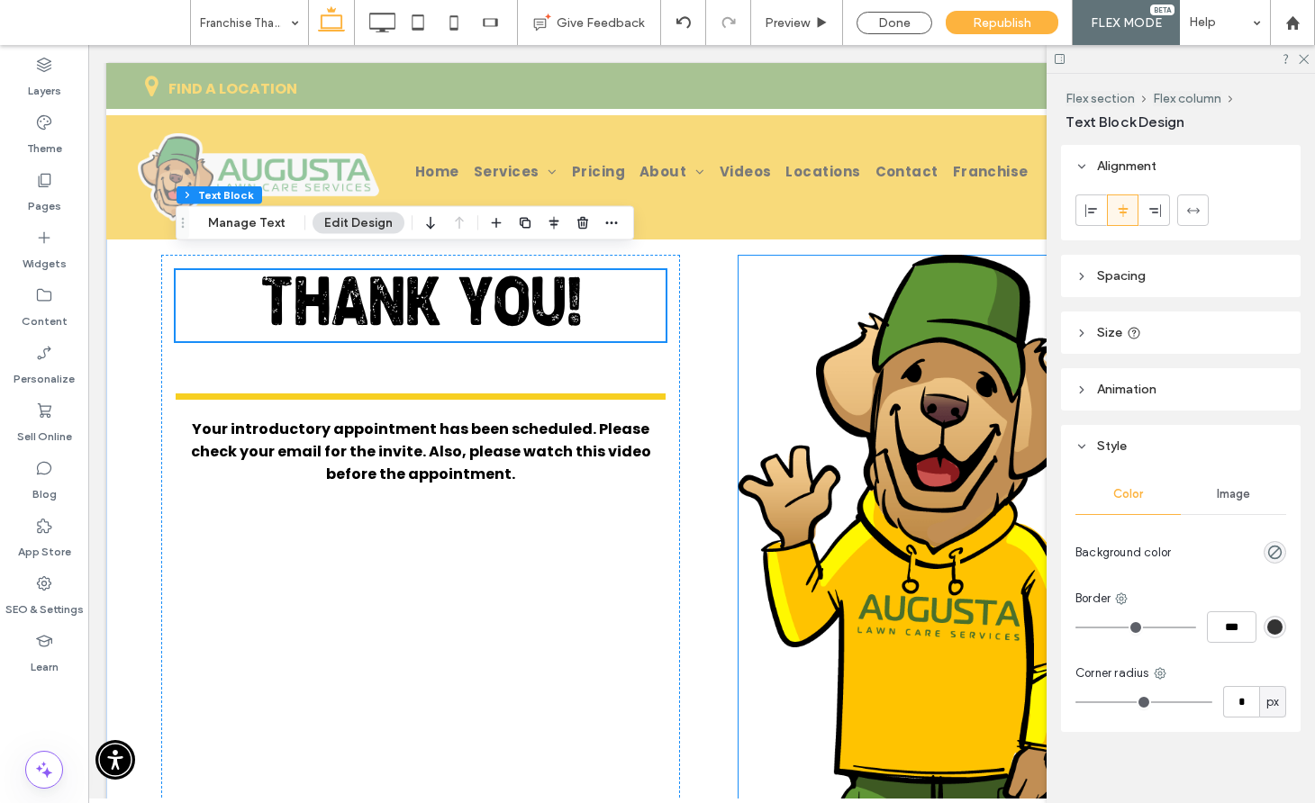
scroll to position [0, 0]
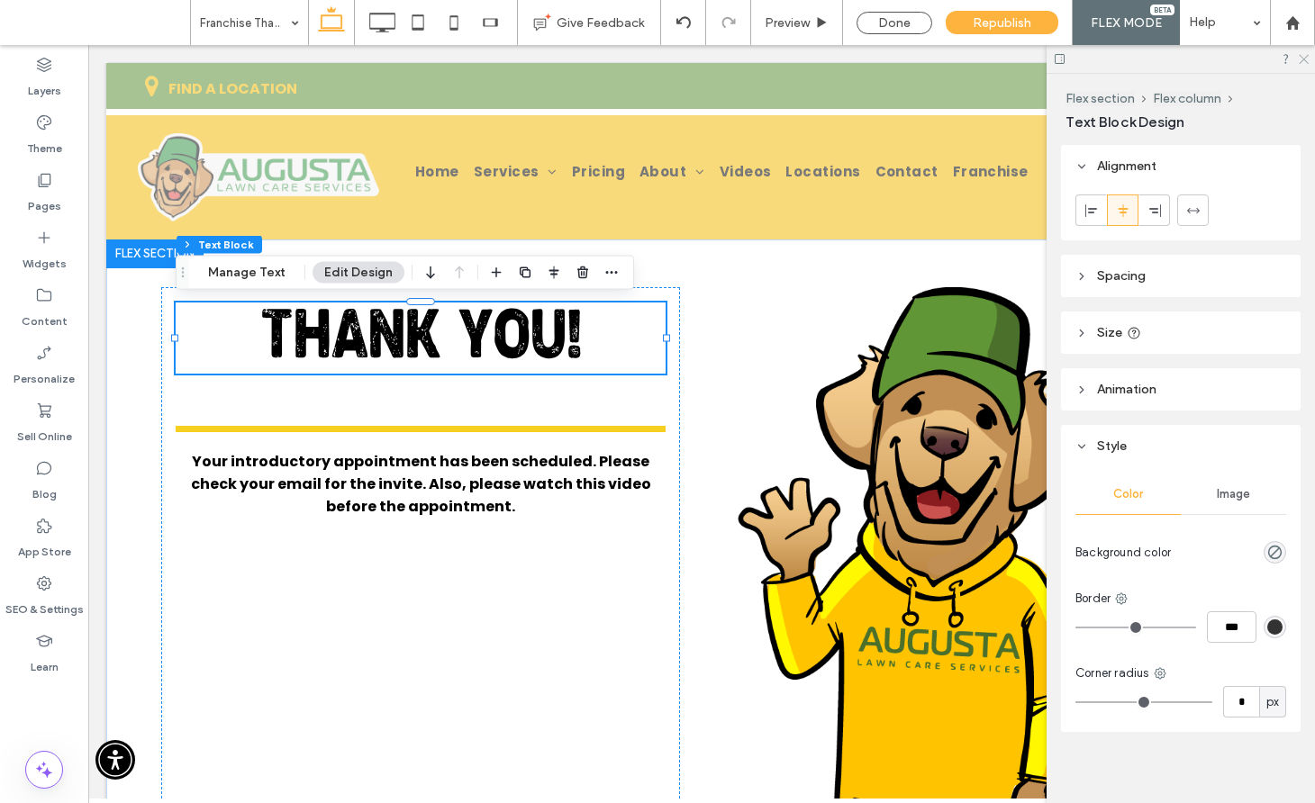
click at [1303, 56] on icon at bounding box center [1303, 58] width 12 height 12
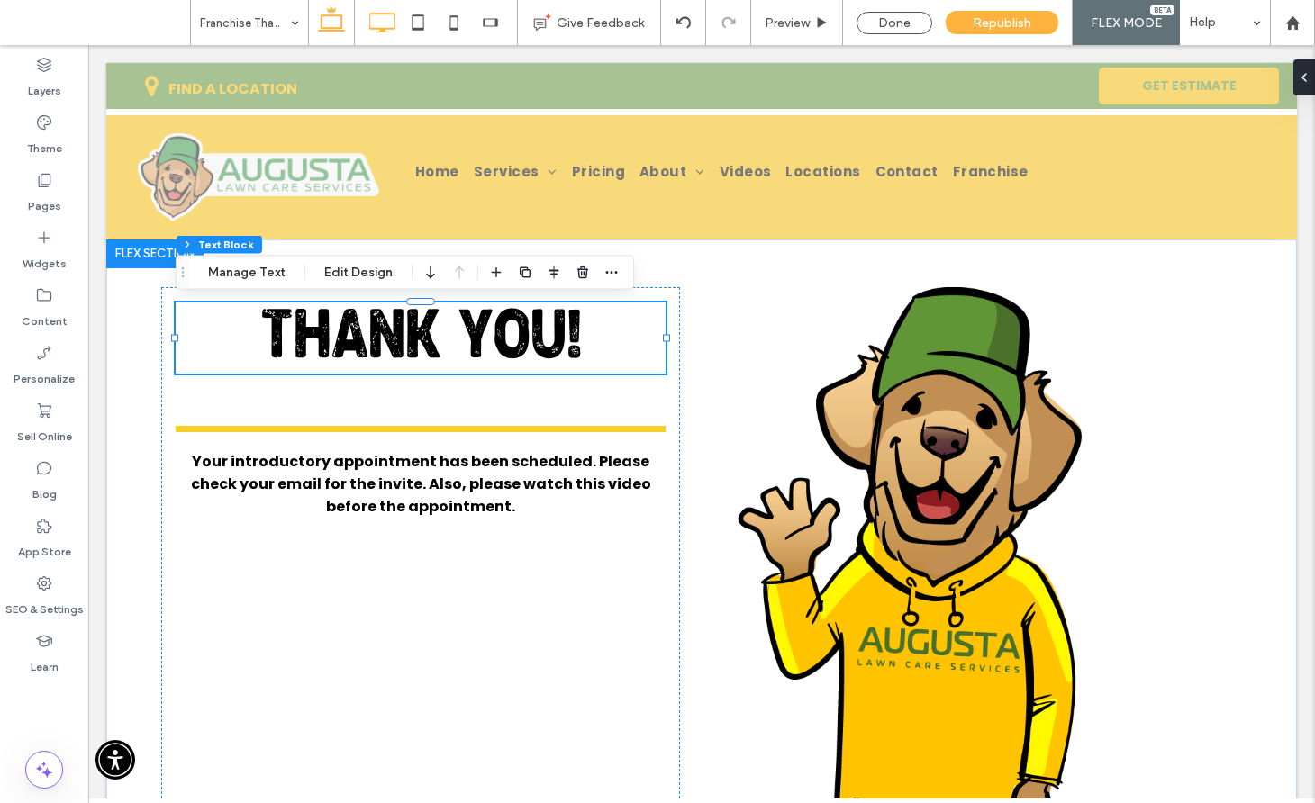
click at [365, 26] on icon at bounding box center [382, 23] width 36 height 36
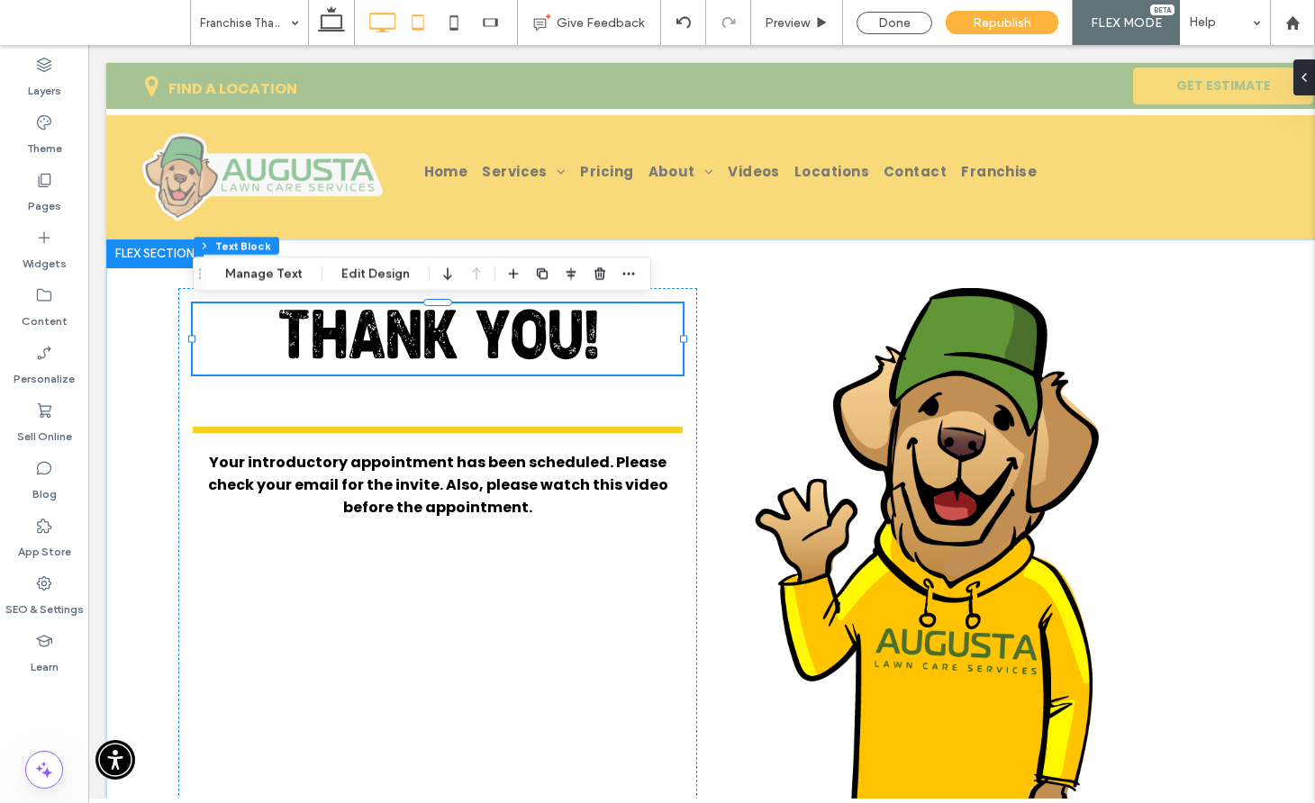
click at [422, 30] on icon at bounding box center [418, 23] width 36 height 36
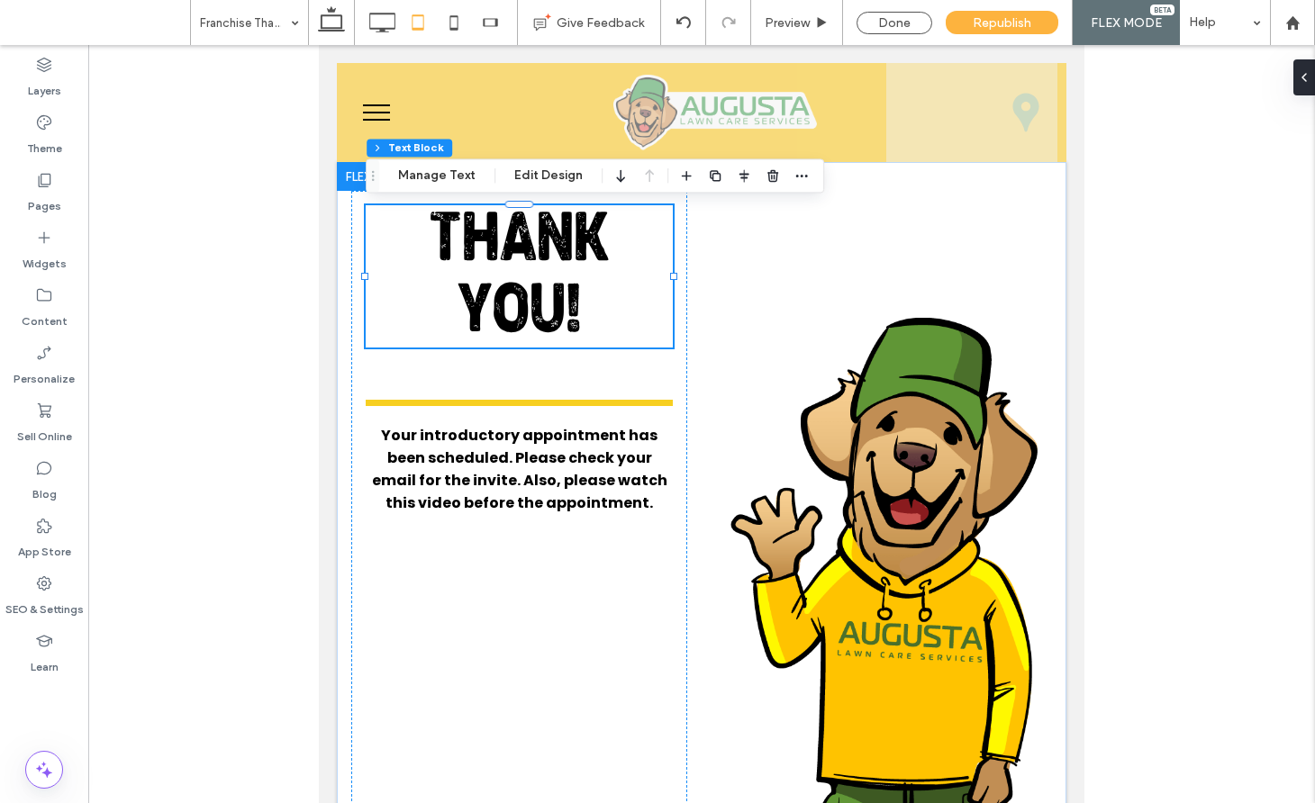
scroll to position [12, 0]
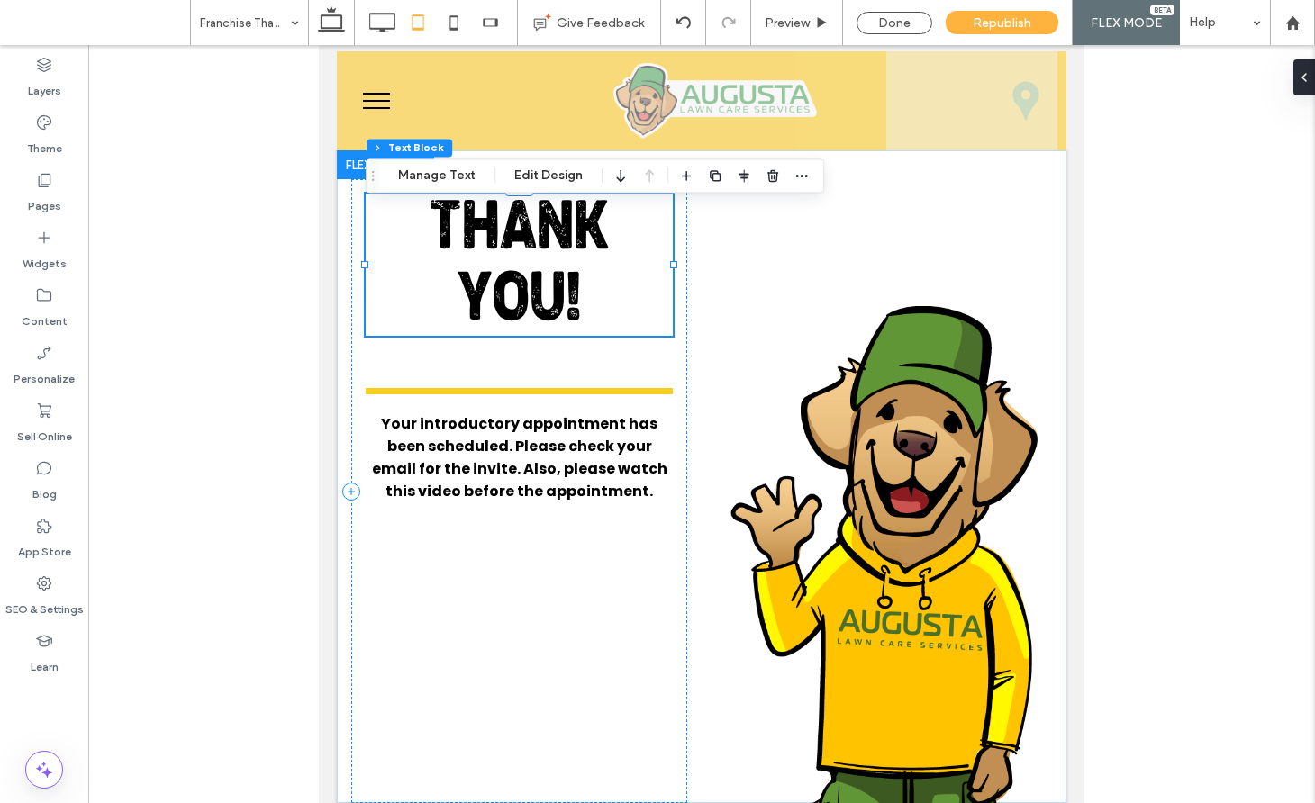
click at [491, 242] on span "THANK YOU!" at bounding box center [520, 268] width 182 height 136
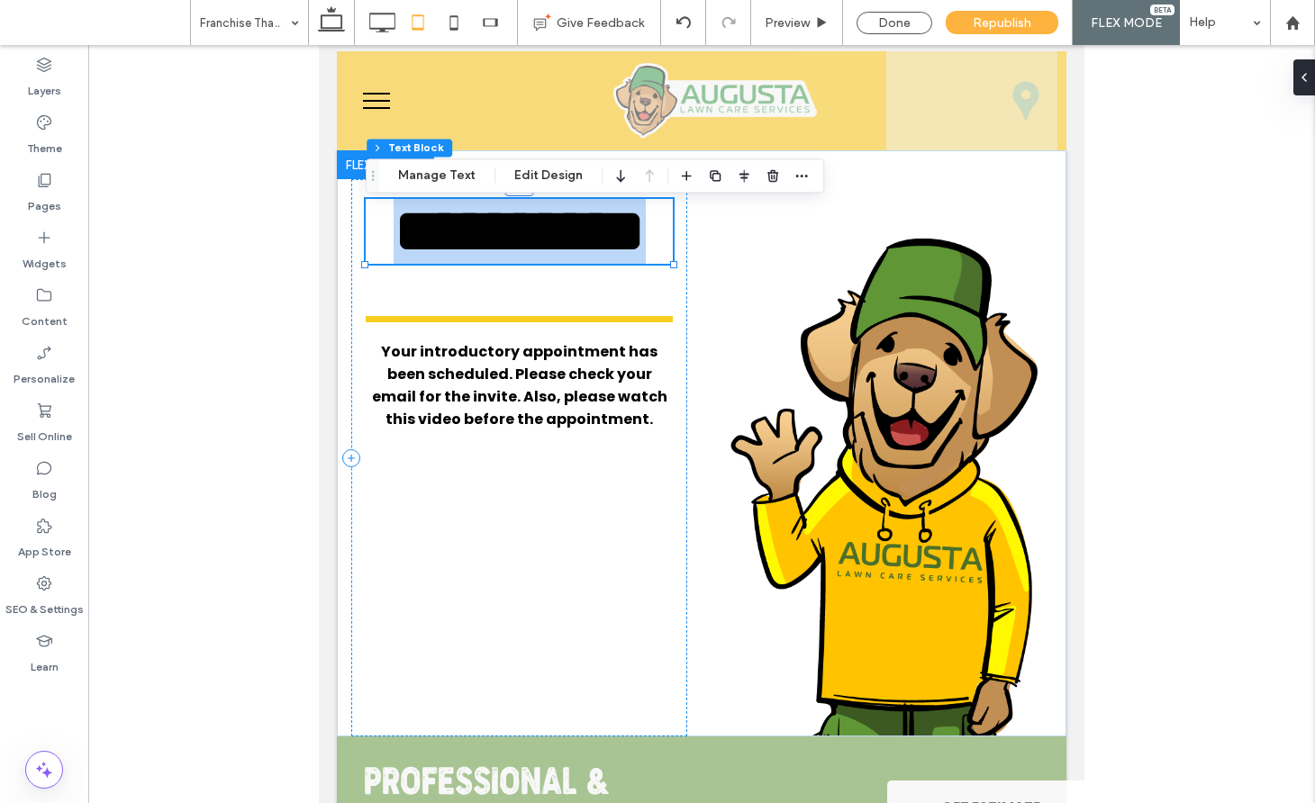
click at [491, 242] on span "**********" at bounding box center [520, 231] width 252 height 64
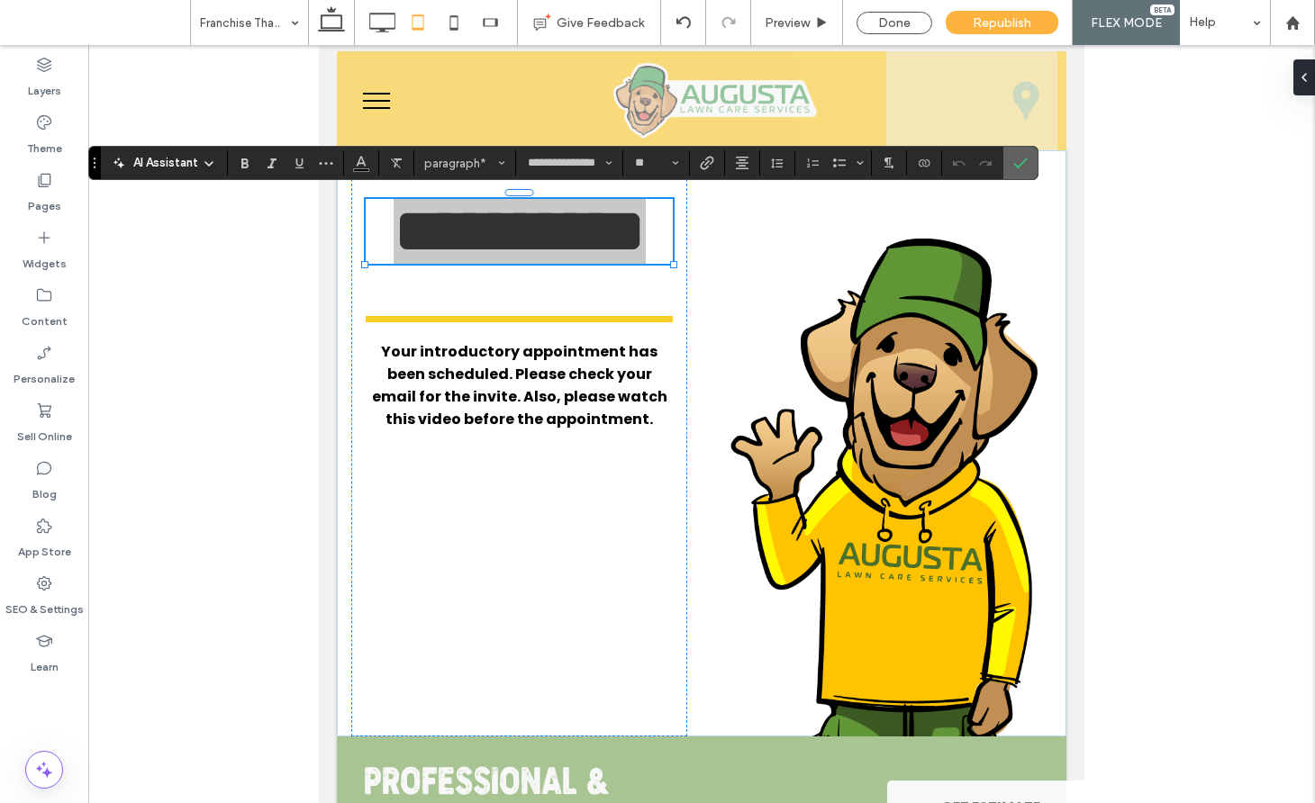
click at [1016, 158] on icon "Confirm" at bounding box center [1020, 163] width 14 height 14
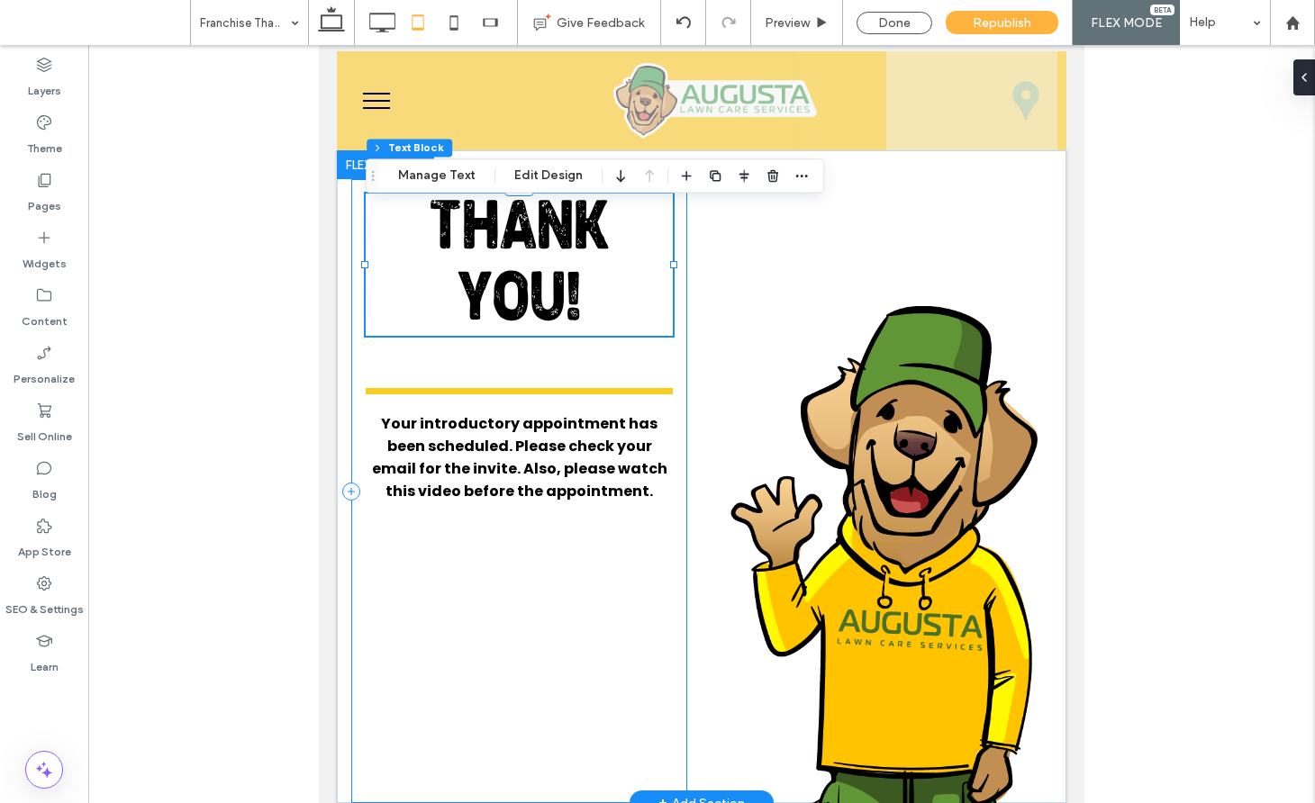
click at [680, 361] on div "THANK YOU! Your introductory appointment has been scheduled. Please check your …" at bounding box center [519, 491] width 336 height 624
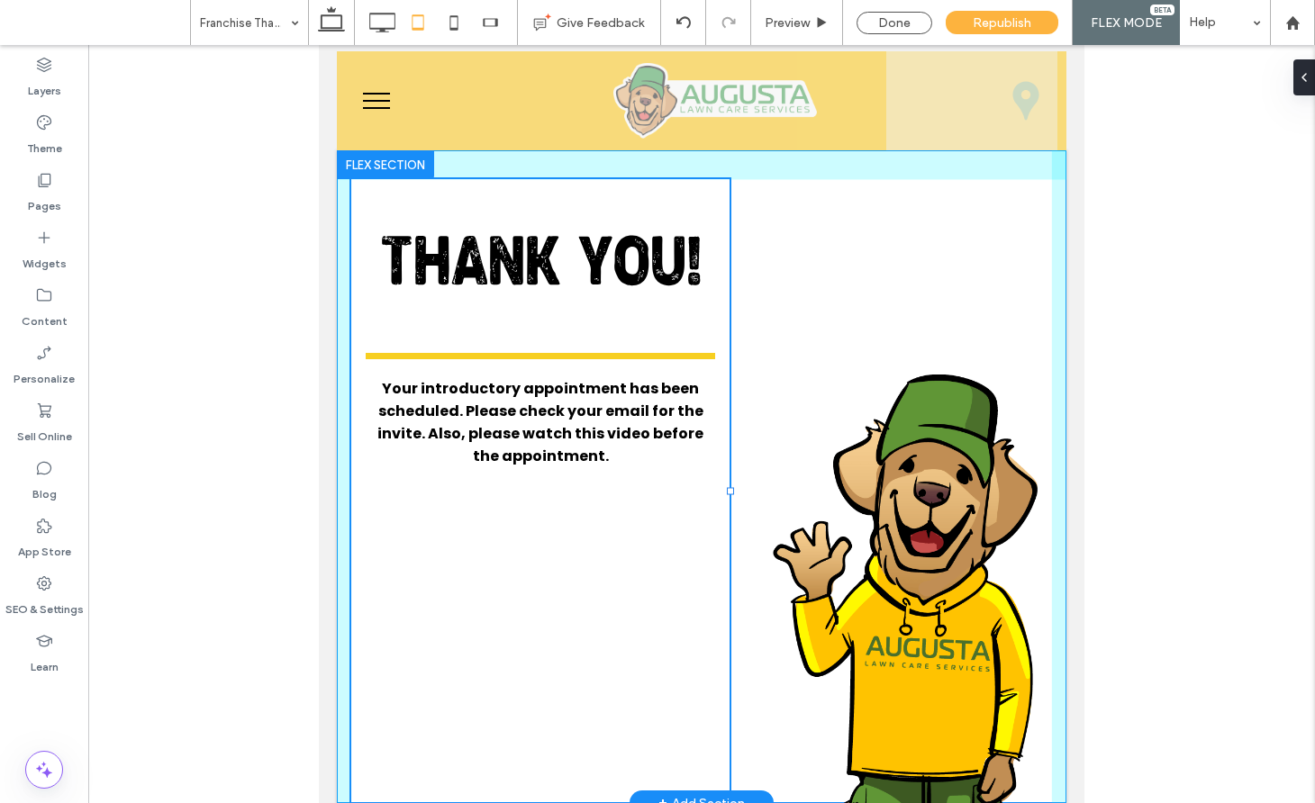
drag, startPoint x: 684, startPoint y: 491, endPoint x: 727, endPoint y: 479, distance: 43.9
click at [727, 479] on div "THANK YOU! Your introductory appointment has been scheduled. Please check your …" at bounding box center [701, 476] width 729 height 653
type input "**"
type input "***"
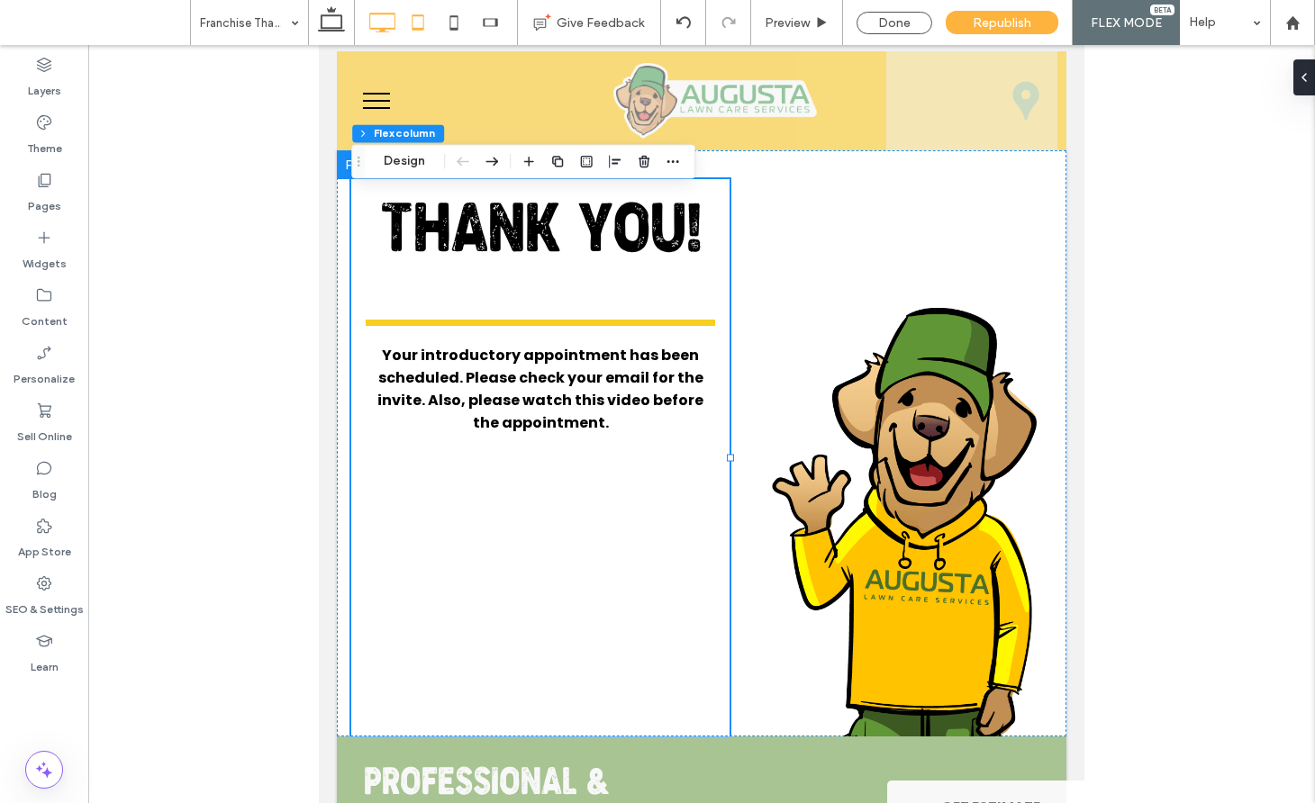
click at [387, 21] on icon at bounding box center [382, 23] width 36 height 36
type input "**"
type input "***"
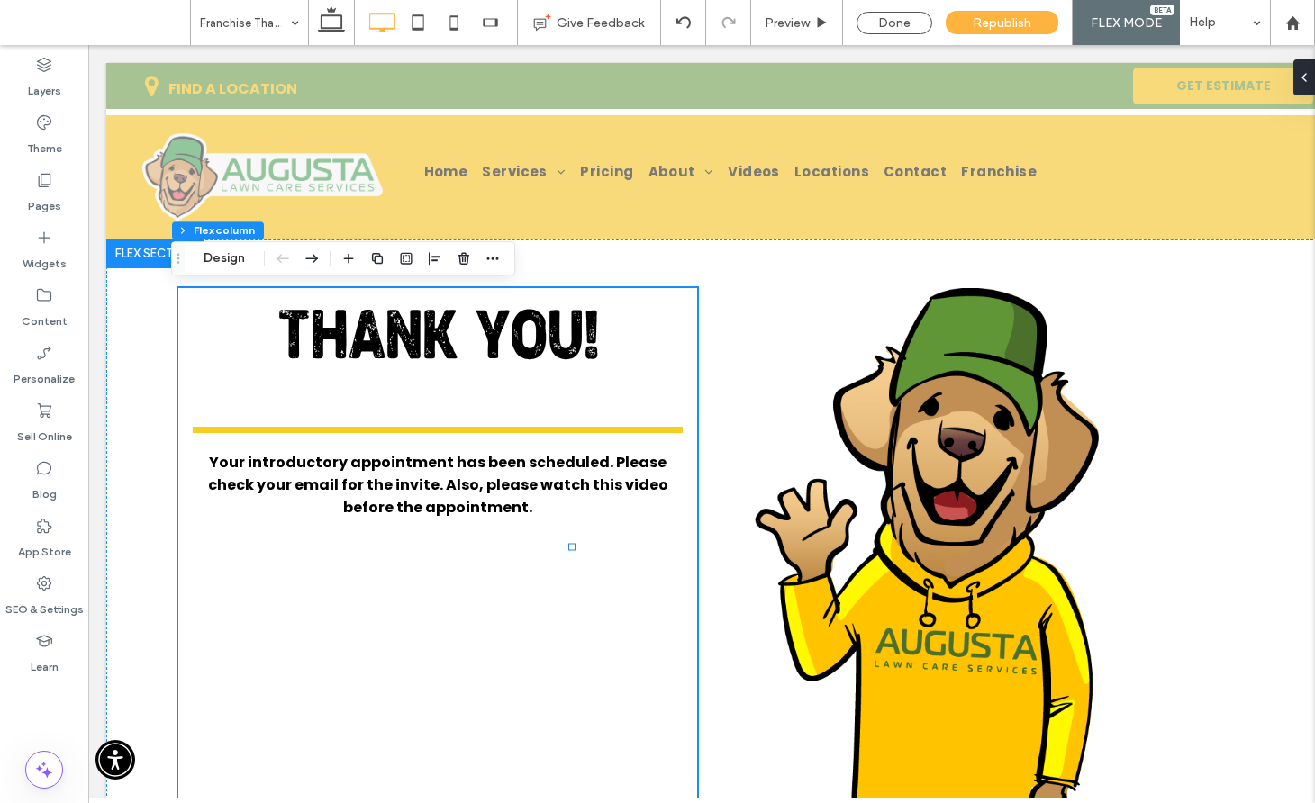
scroll to position [0, 16]
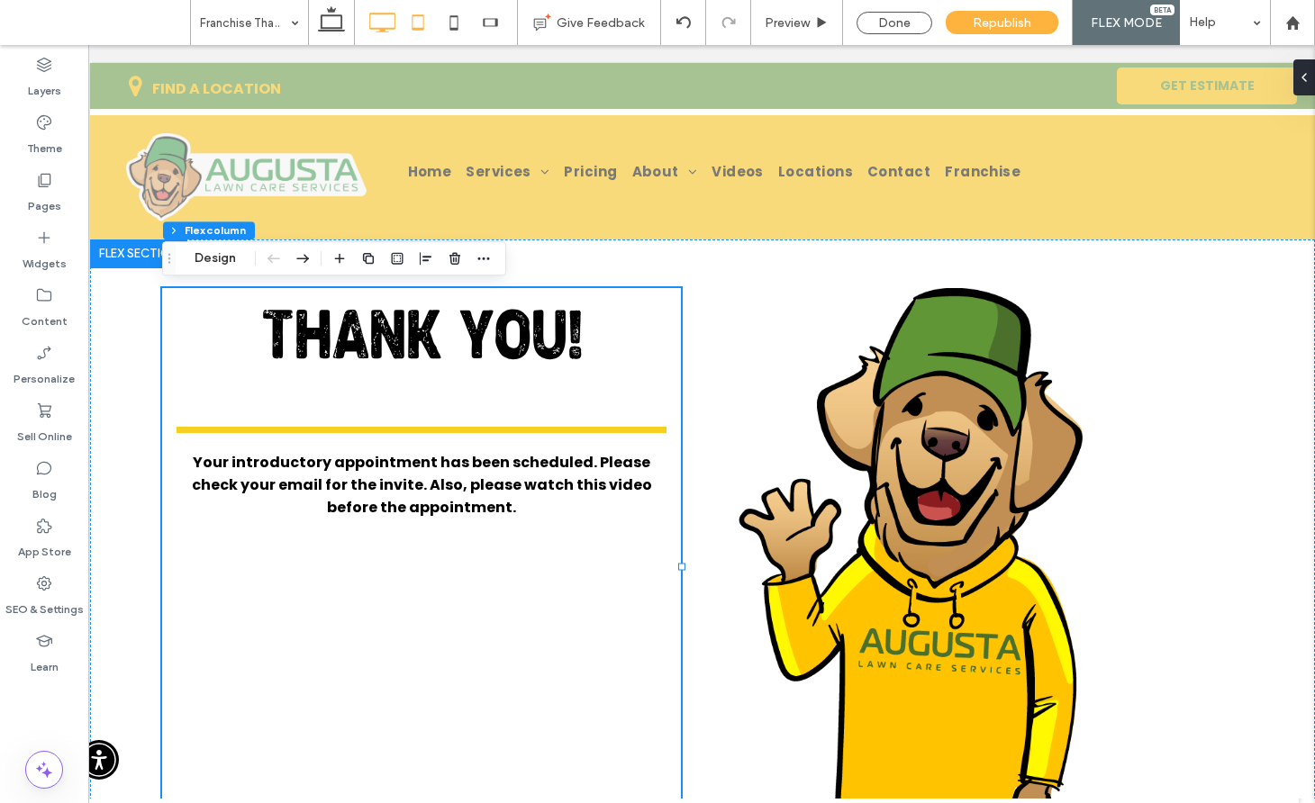
click at [421, 23] on icon at bounding box center [418, 23] width 36 height 36
type input "**"
type input "***"
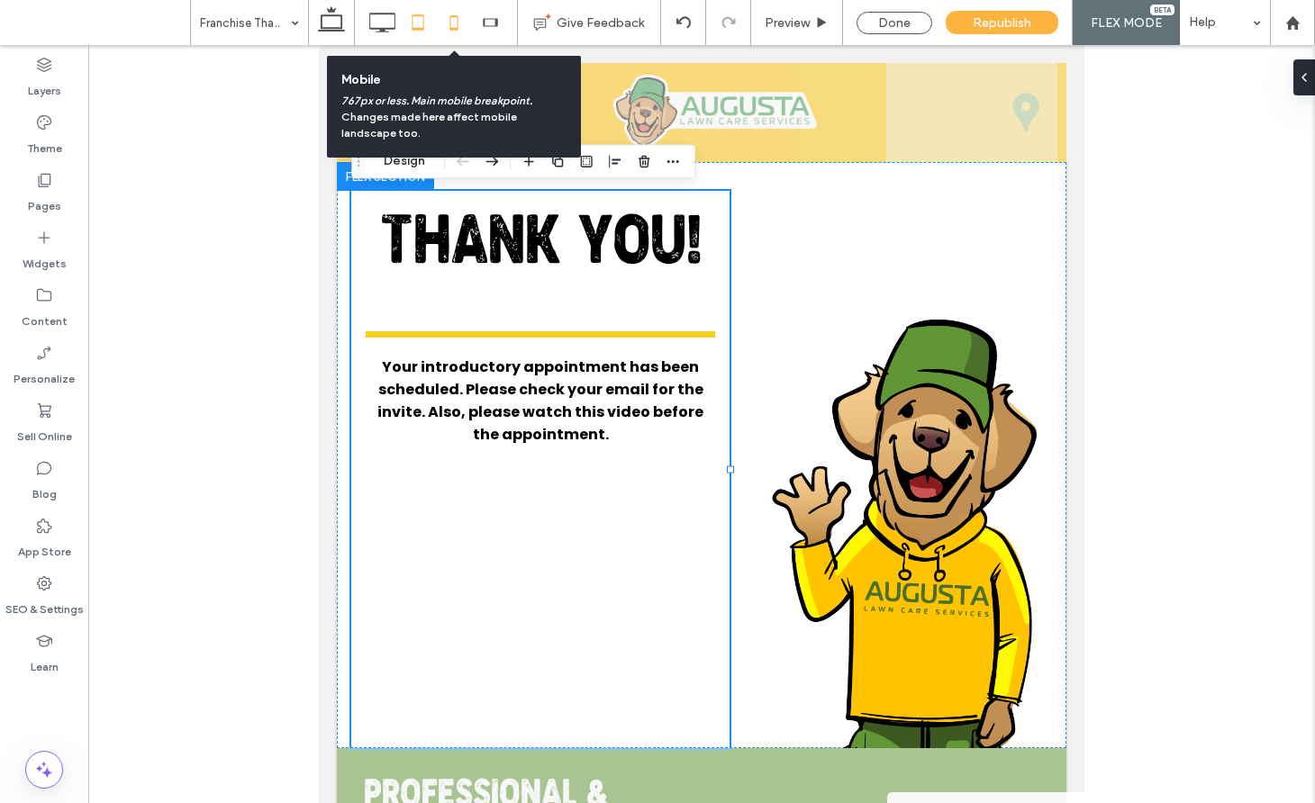
click at [462, 30] on icon at bounding box center [454, 23] width 36 height 36
type input "**"
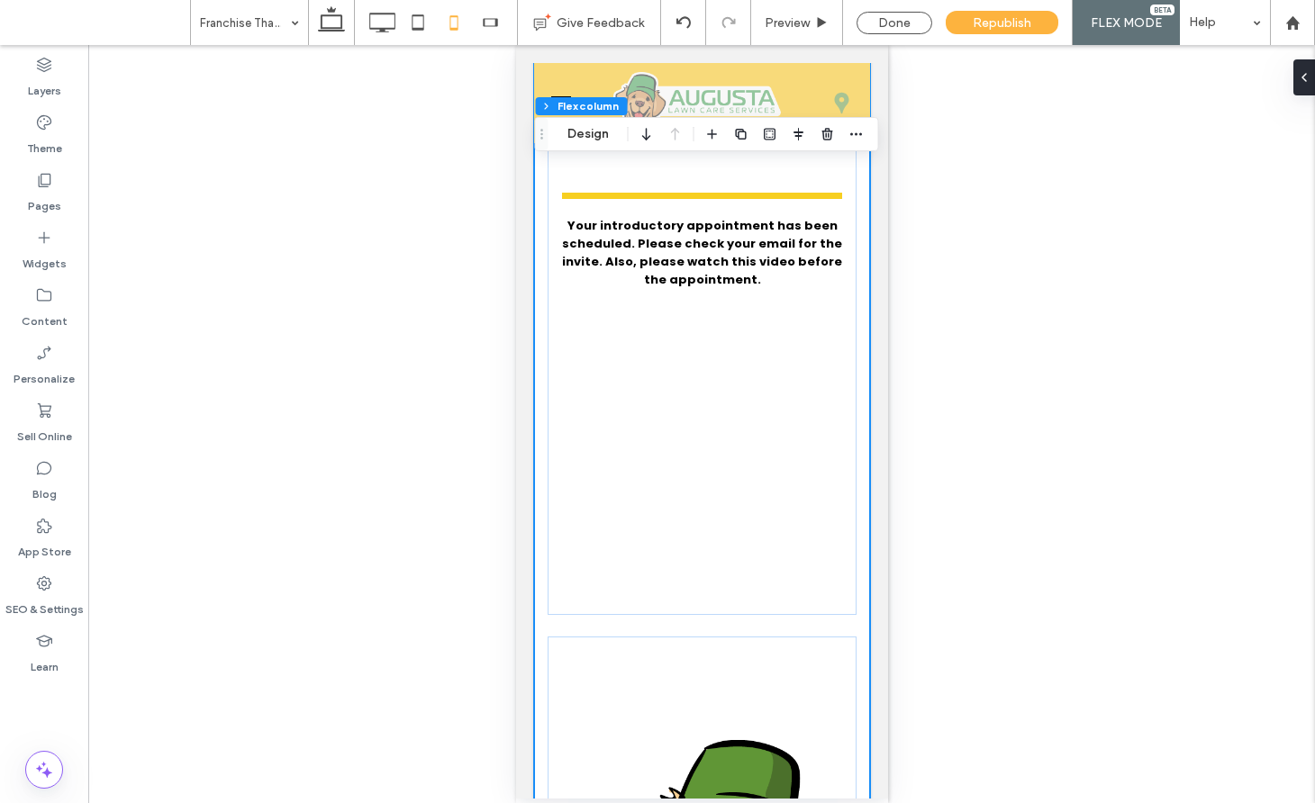
scroll to position [98, 0]
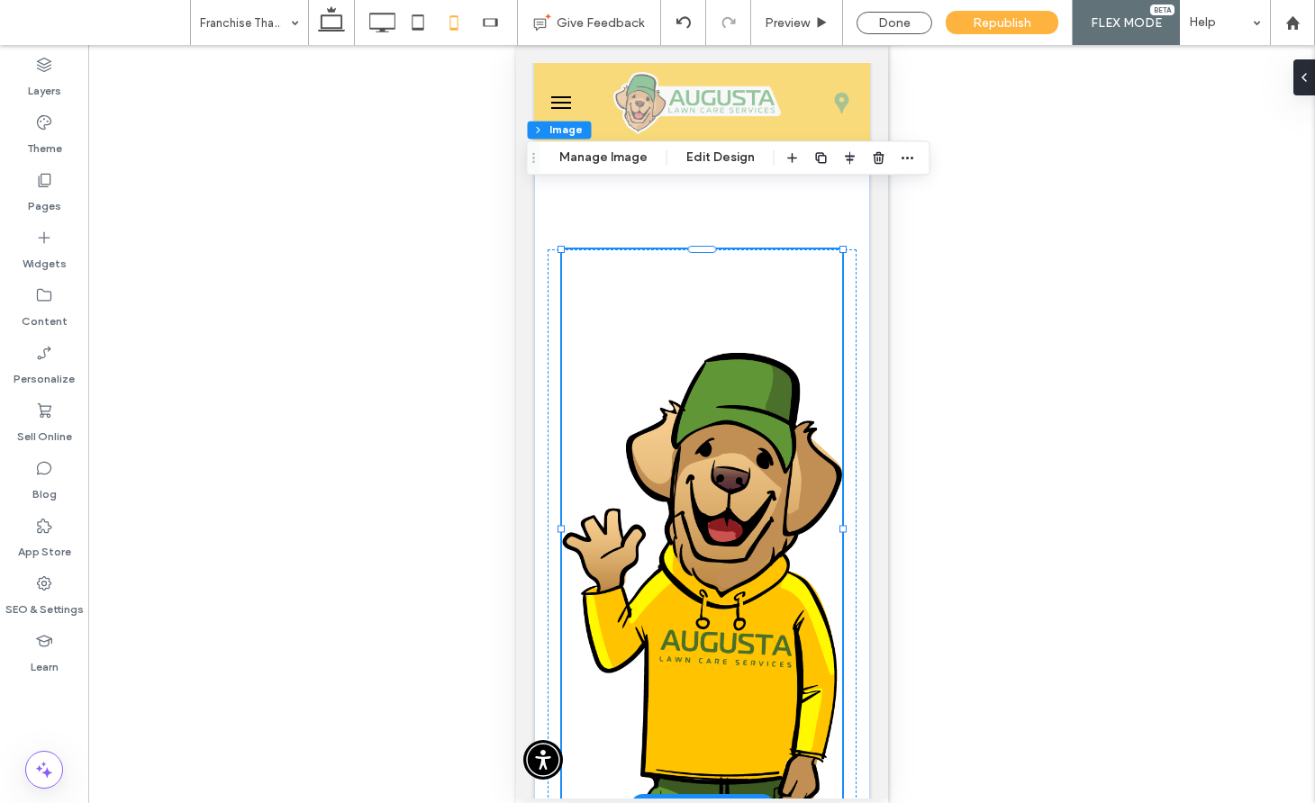
scroll to position [294, 0]
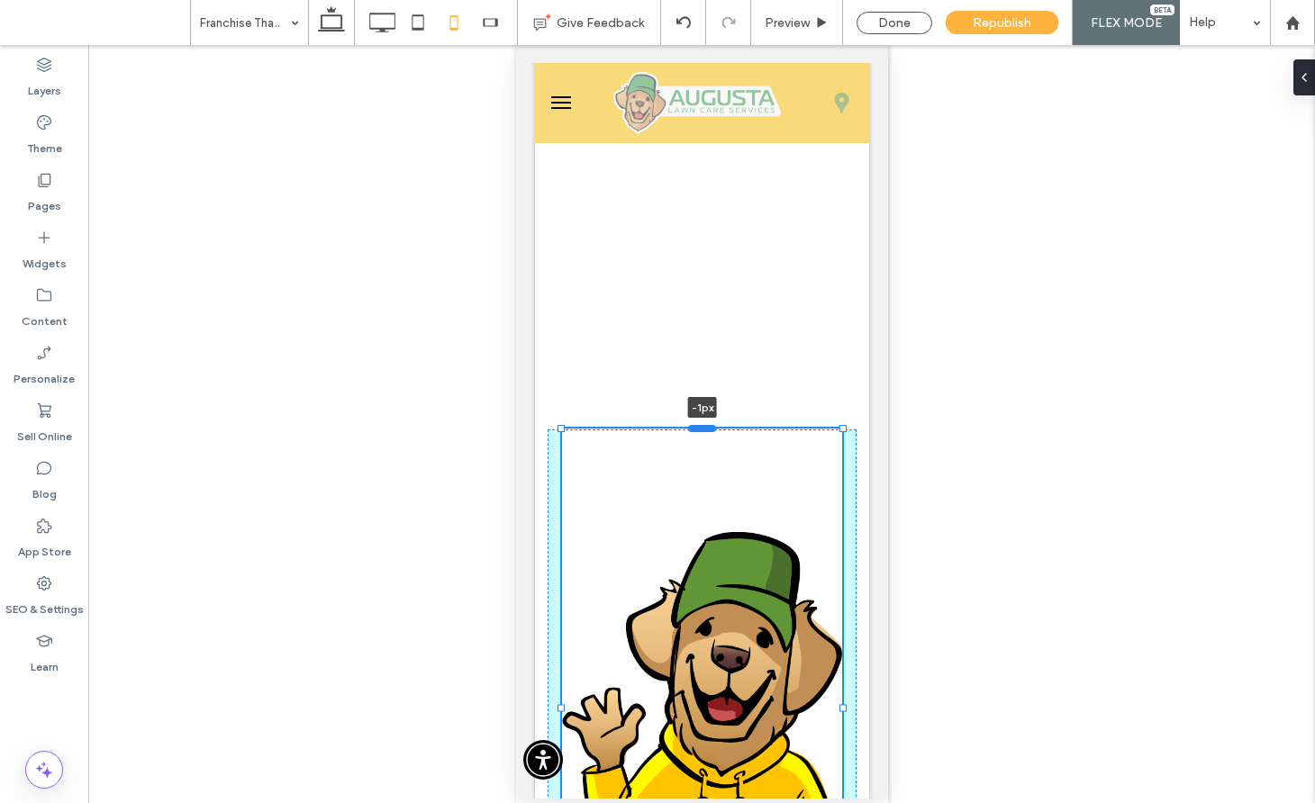
click at [702, 430] on div at bounding box center [701, 427] width 29 height 7
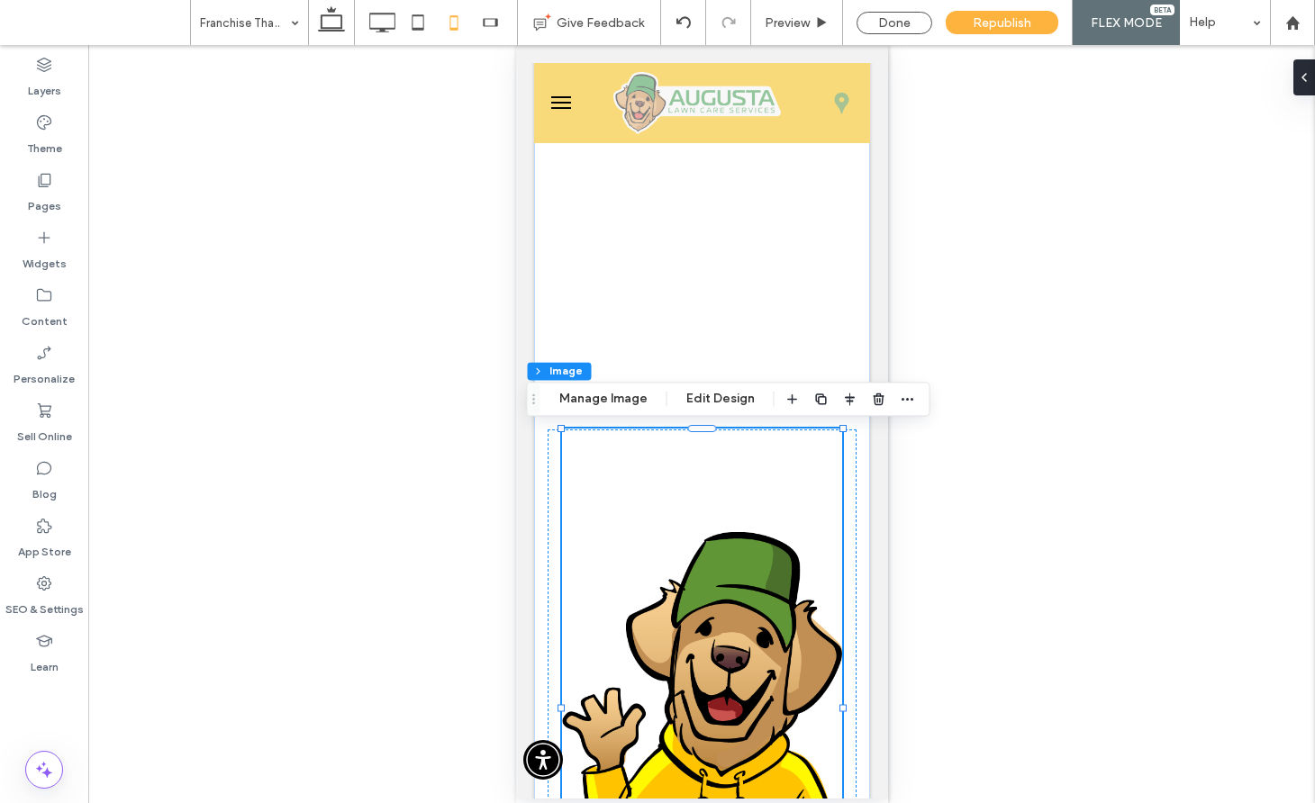
click at [701, 462] on img at bounding box center [701, 707] width 280 height 557
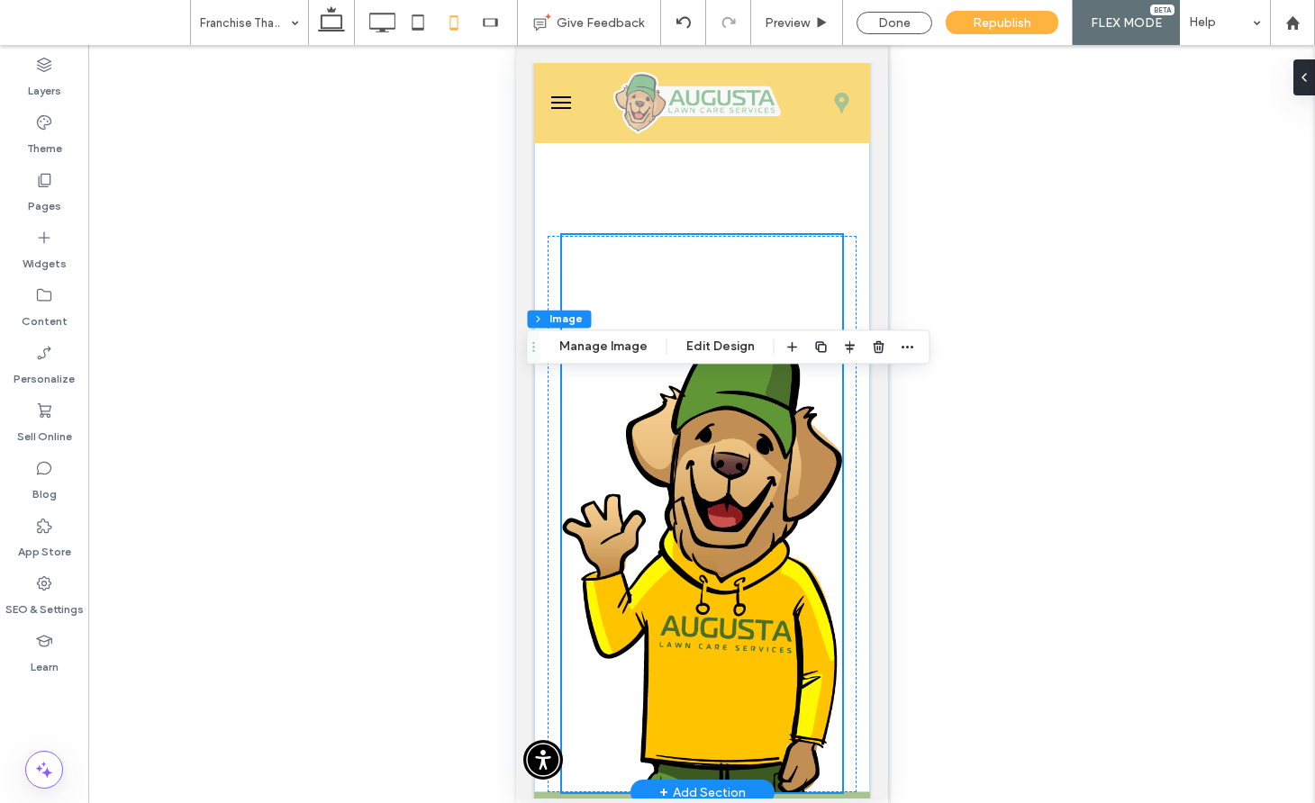
scroll to position [590, 0]
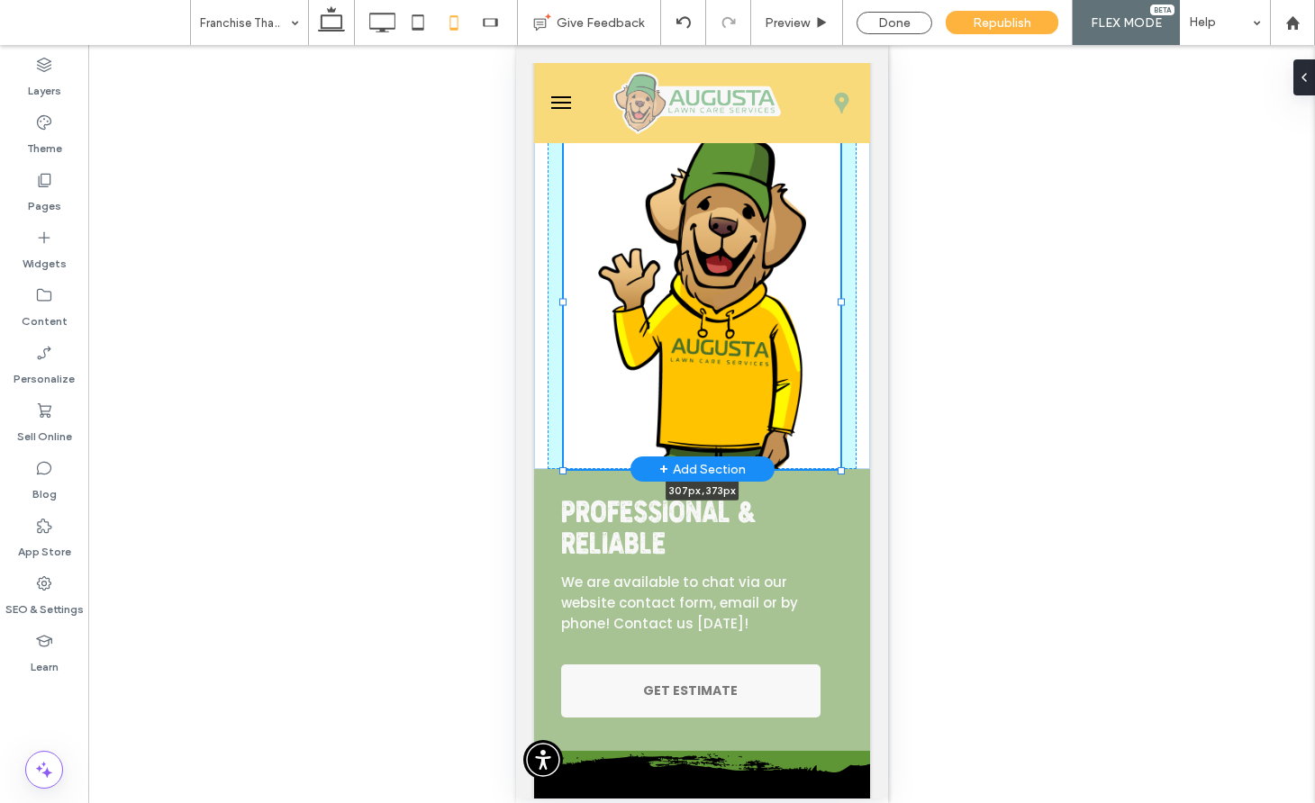
drag, startPoint x: 837, startPoint y: 687, endPoint x: 819, endPoint y: 461, distance: 226.7
click at [837, 466] on div at bounding box center [840, 469] width 7 height 7
type input "***"
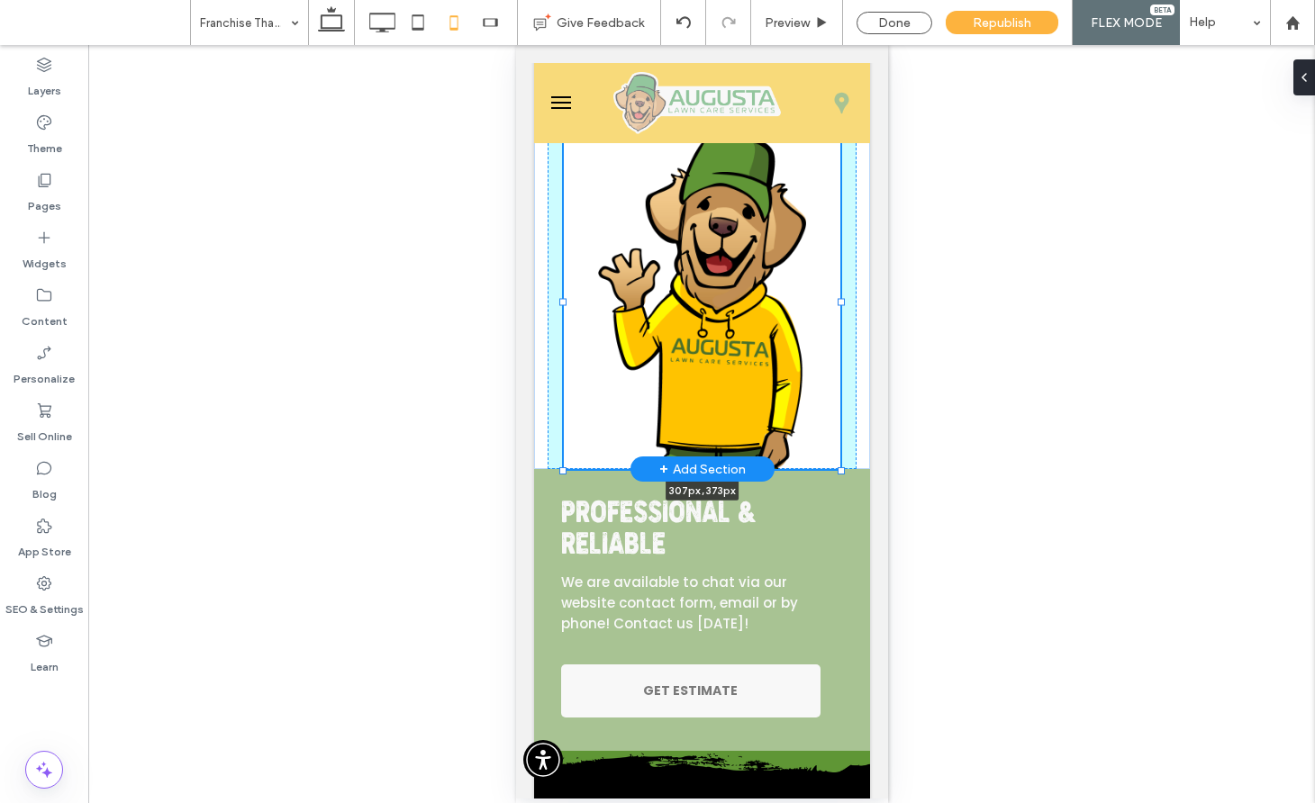
type input "***"
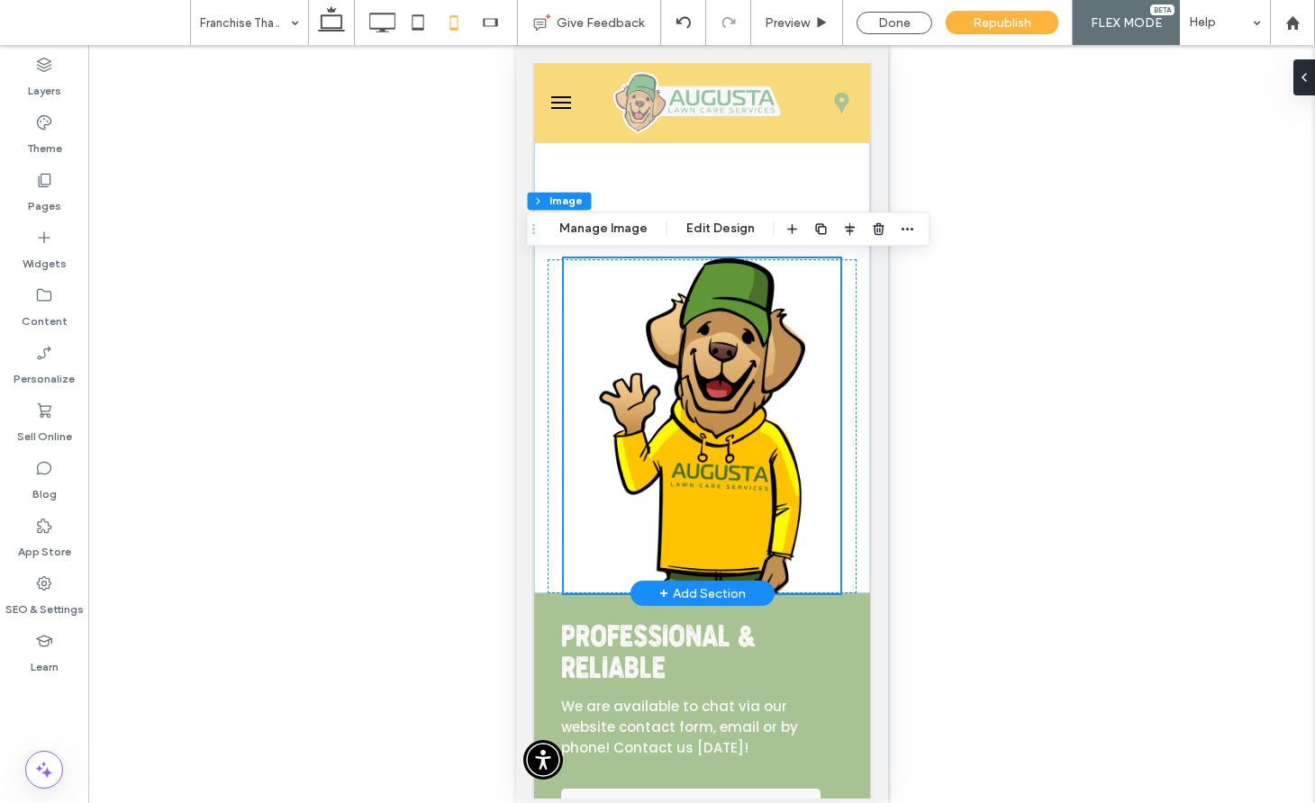
scroll to position [324, 0]
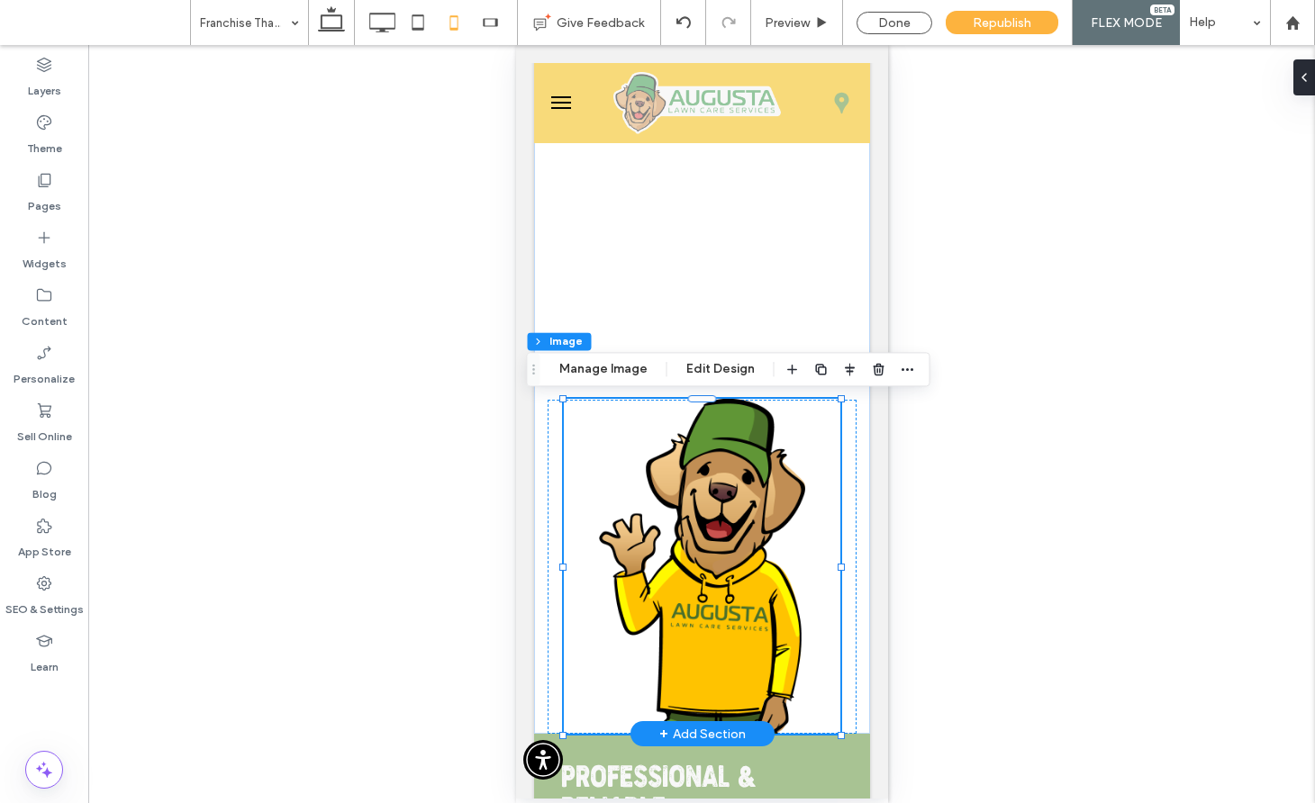
click at [762, 575] on img at bounding box center [701, 566] width 276 height 335
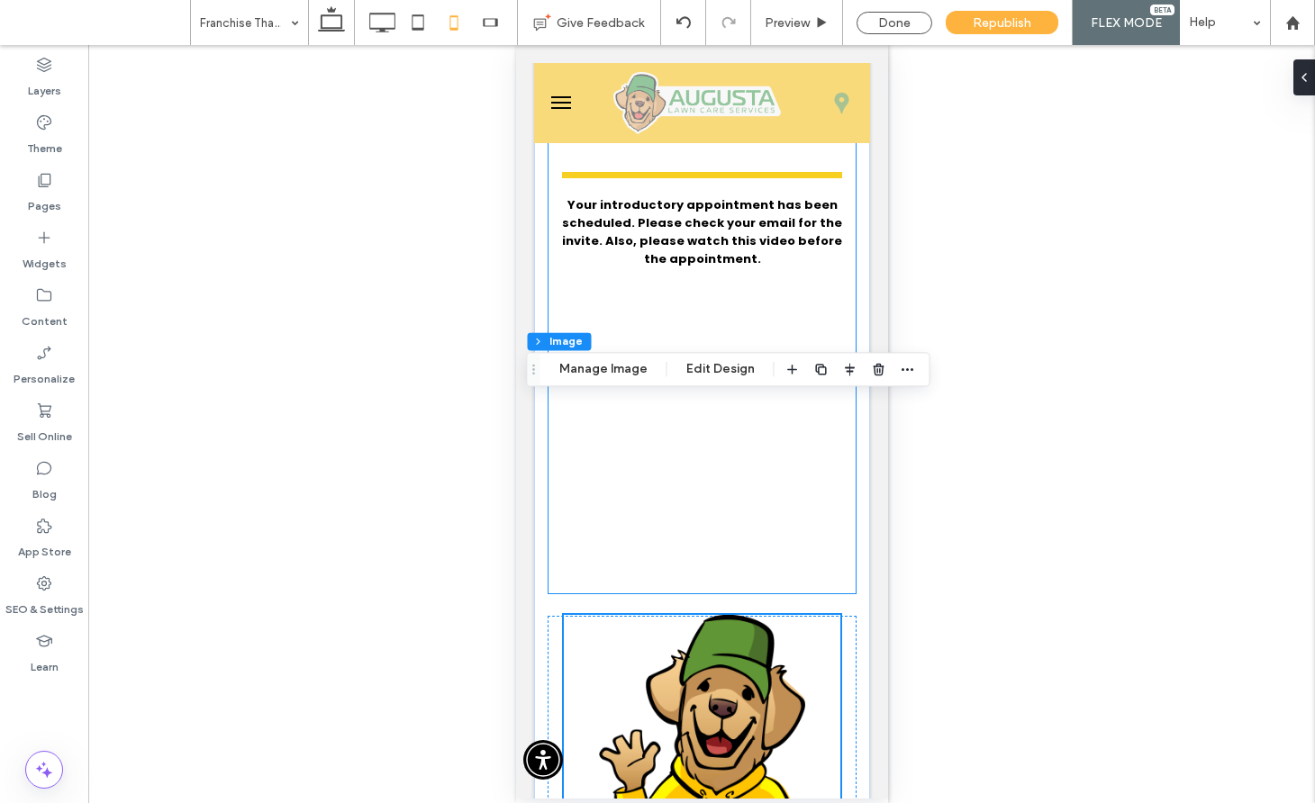
scroll to position [22, 0]
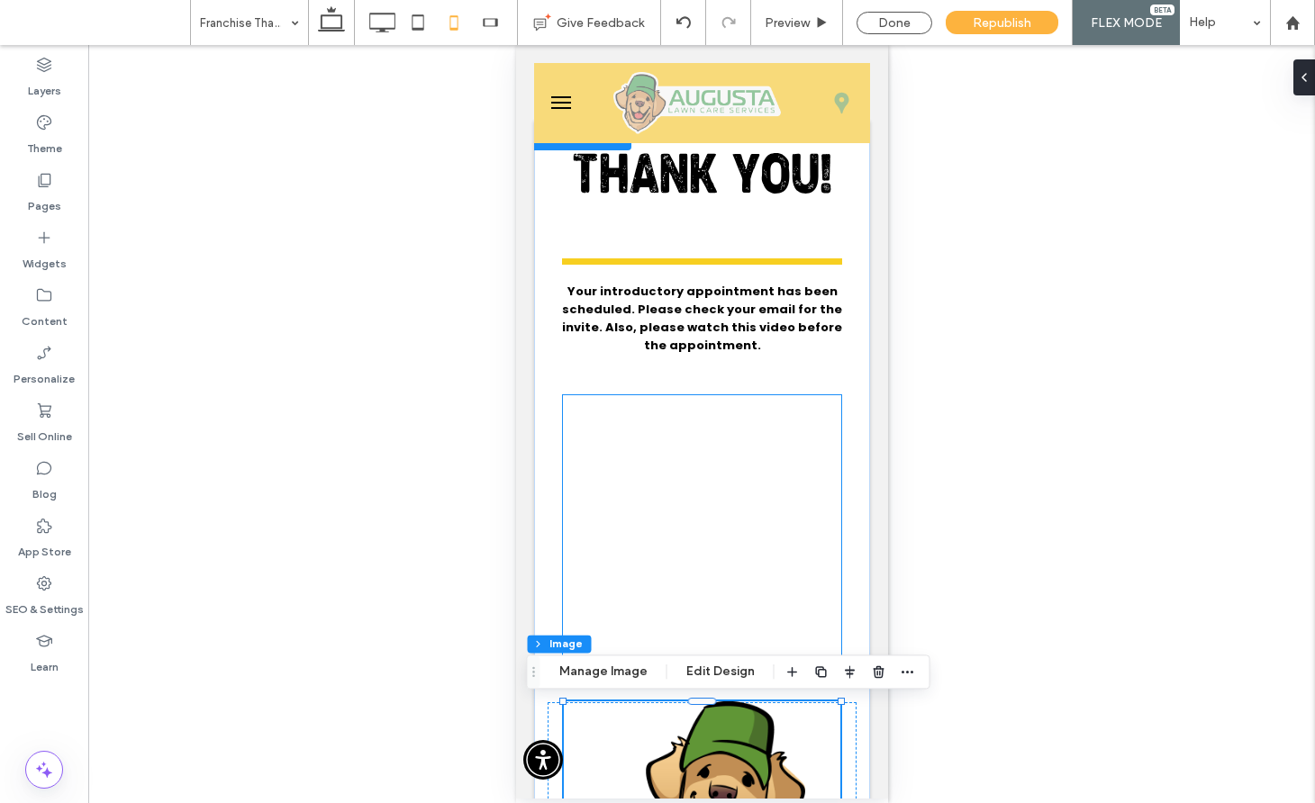
click at [786, 428] on div at bounding box center [701, 530] width 280 height 272
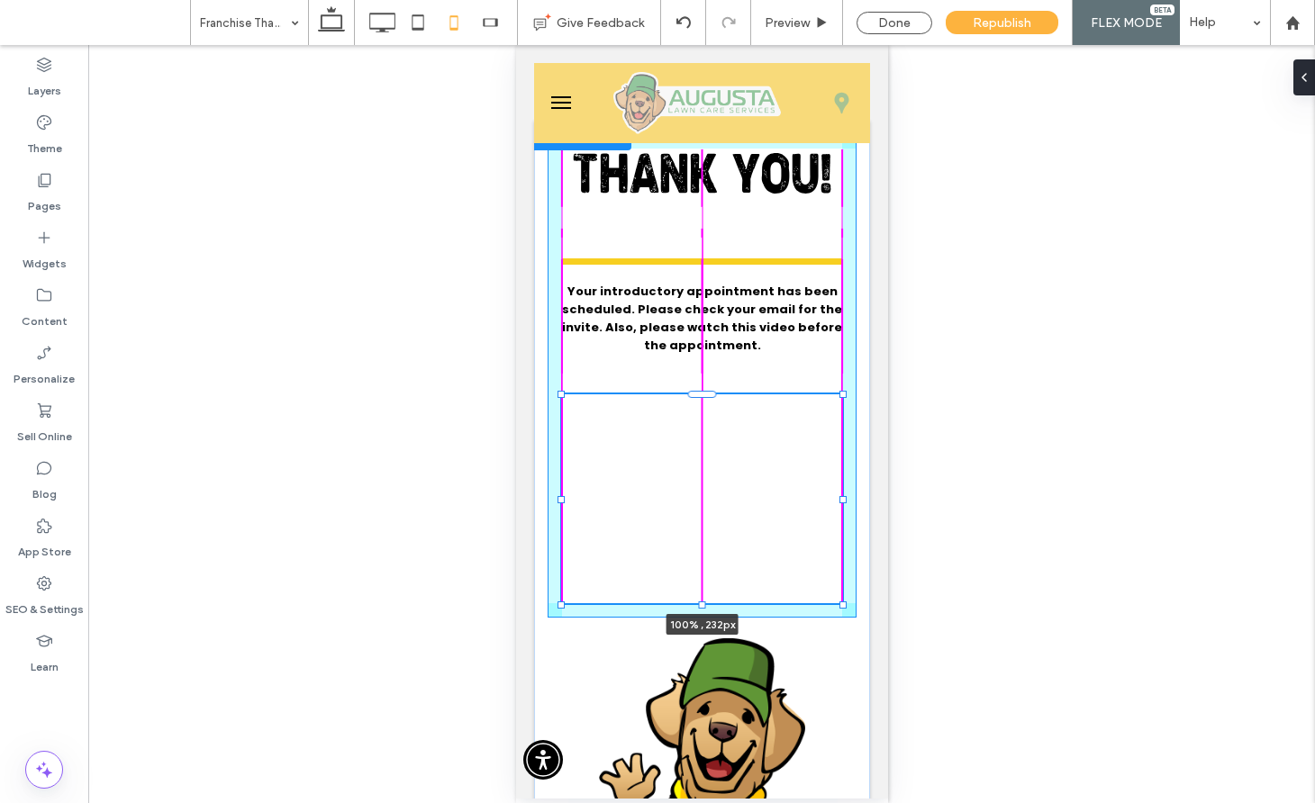
drag, startPoint x: 703, startPoint y: 665, endPoint x: 707, endPoint y: 634, distance: 30.8
click at [707, 634] on div "THANK YOU! Your introductory appointment has been scheduled. Please check your …" at bounding box center [701, 548] width 336 height 853
type input "***"
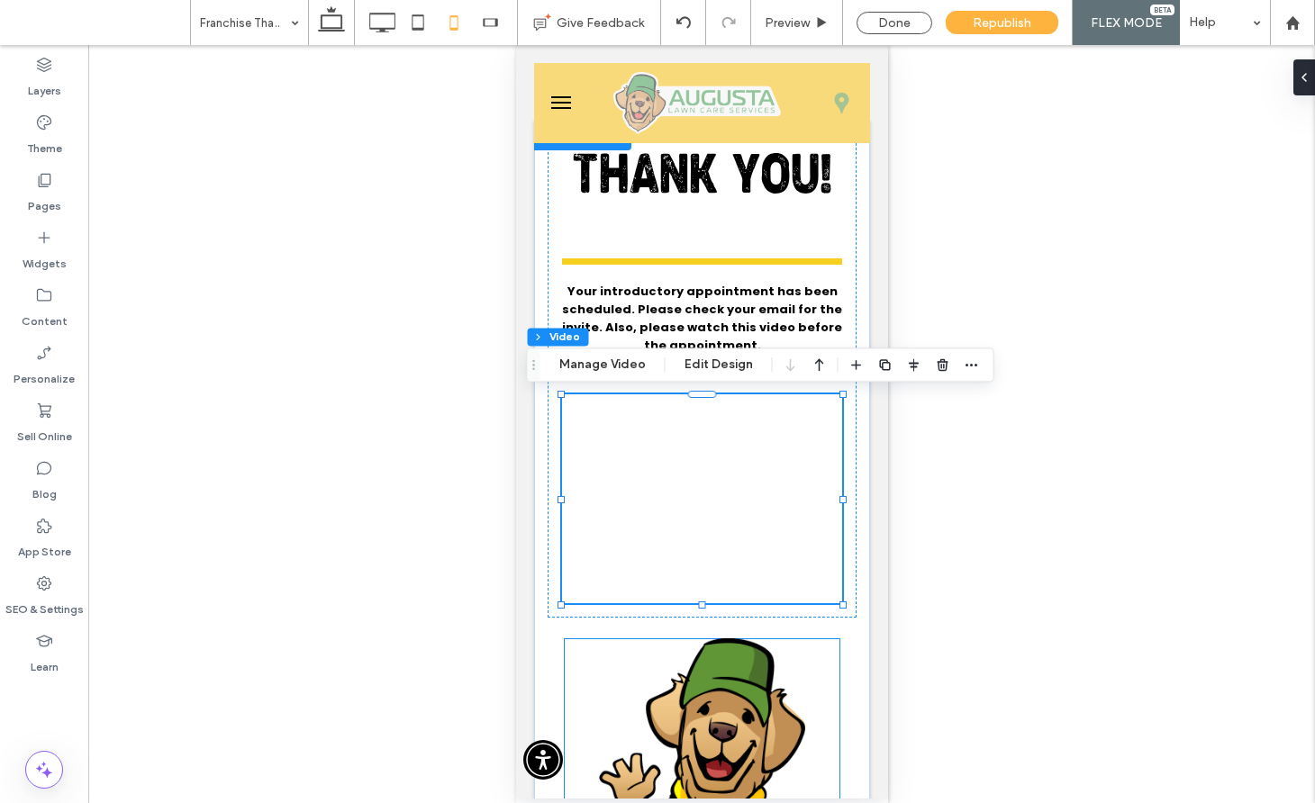
click at [786, 673] on img at bounding box center [701, 805] width 276 height 335
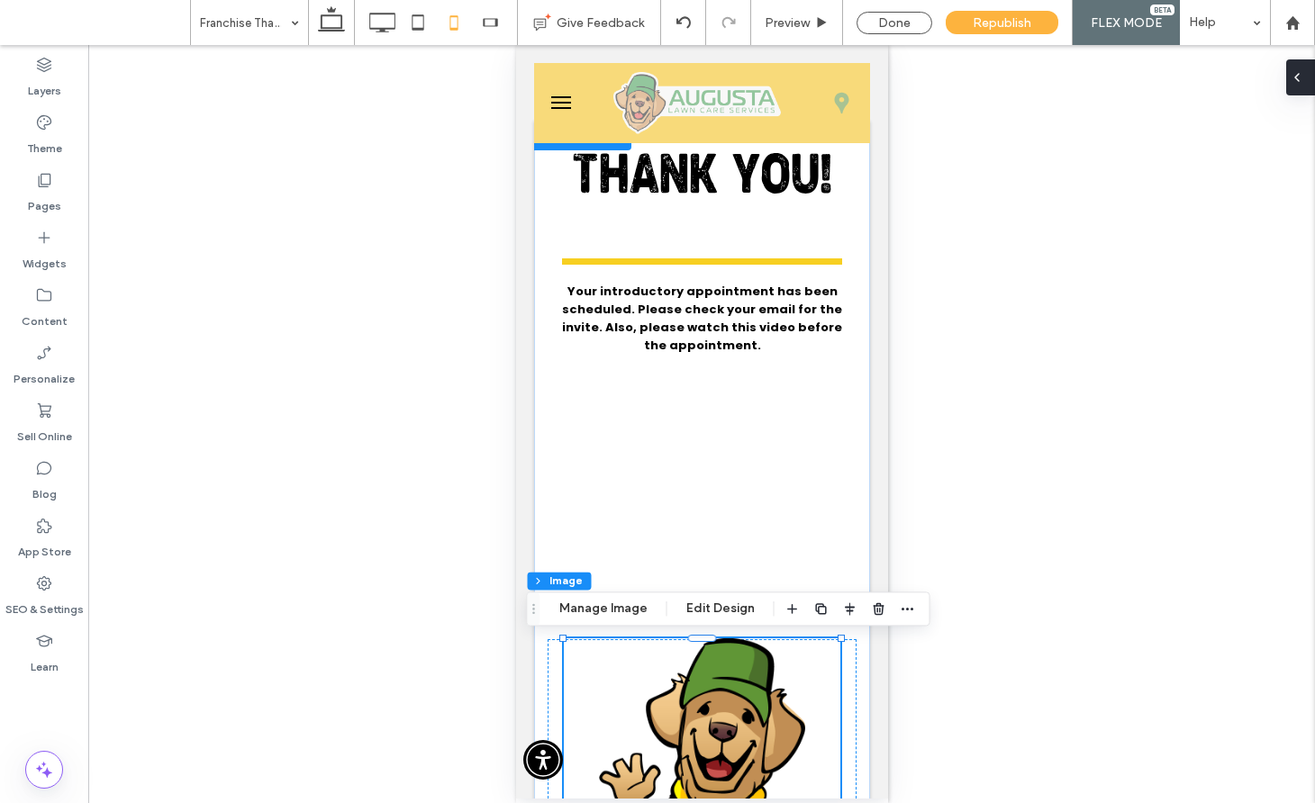
click at [1299, 81] on icon at bounding box center [1296, 77] width 14 height 14
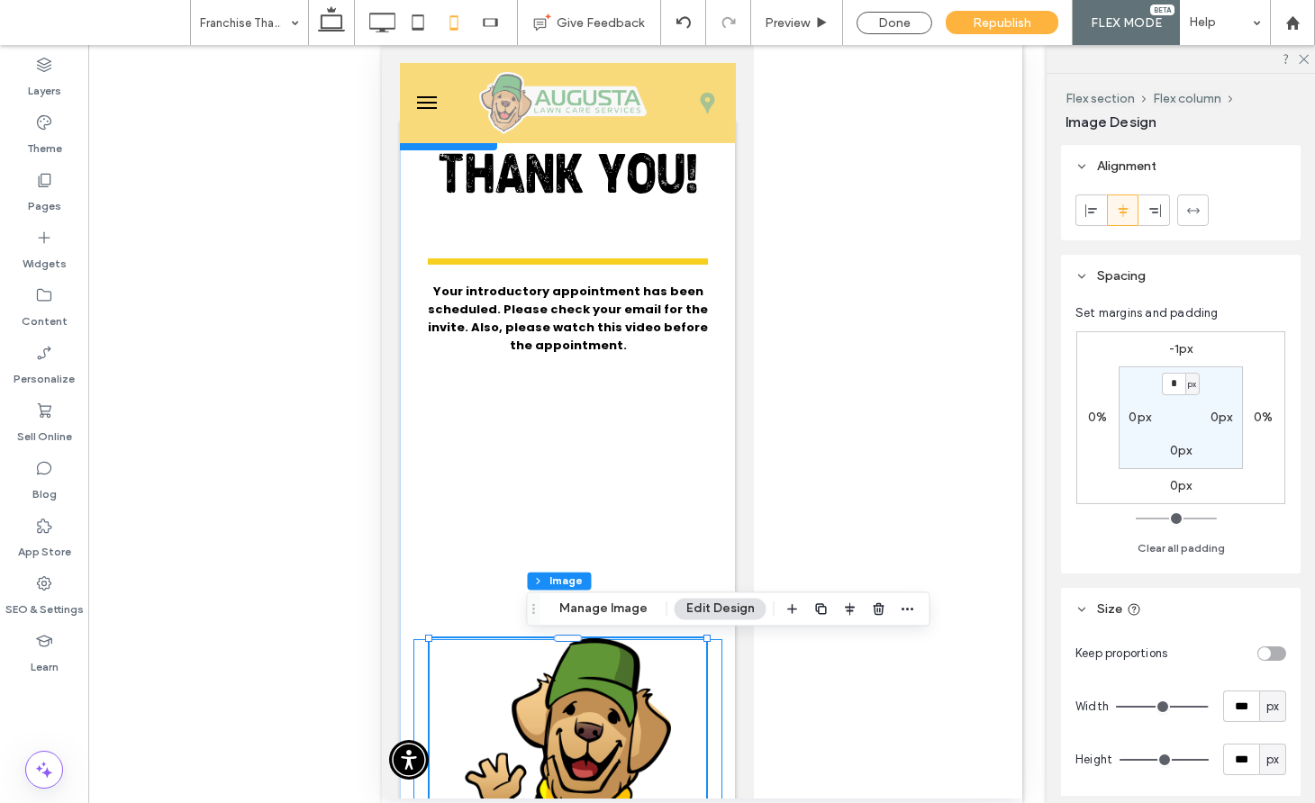
click at [711, 668] on div at bounding box center [566, 806] width 309 height 334
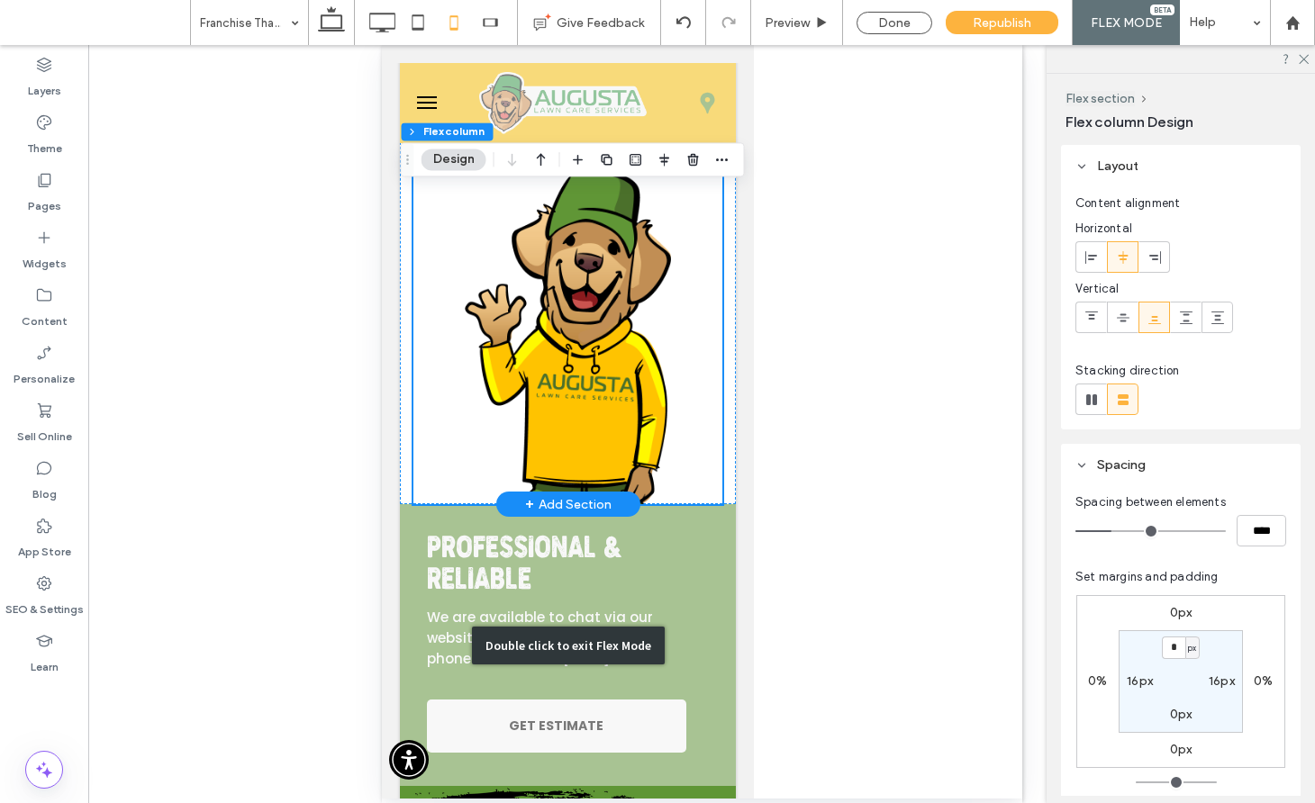
scroll to position [0, 0]
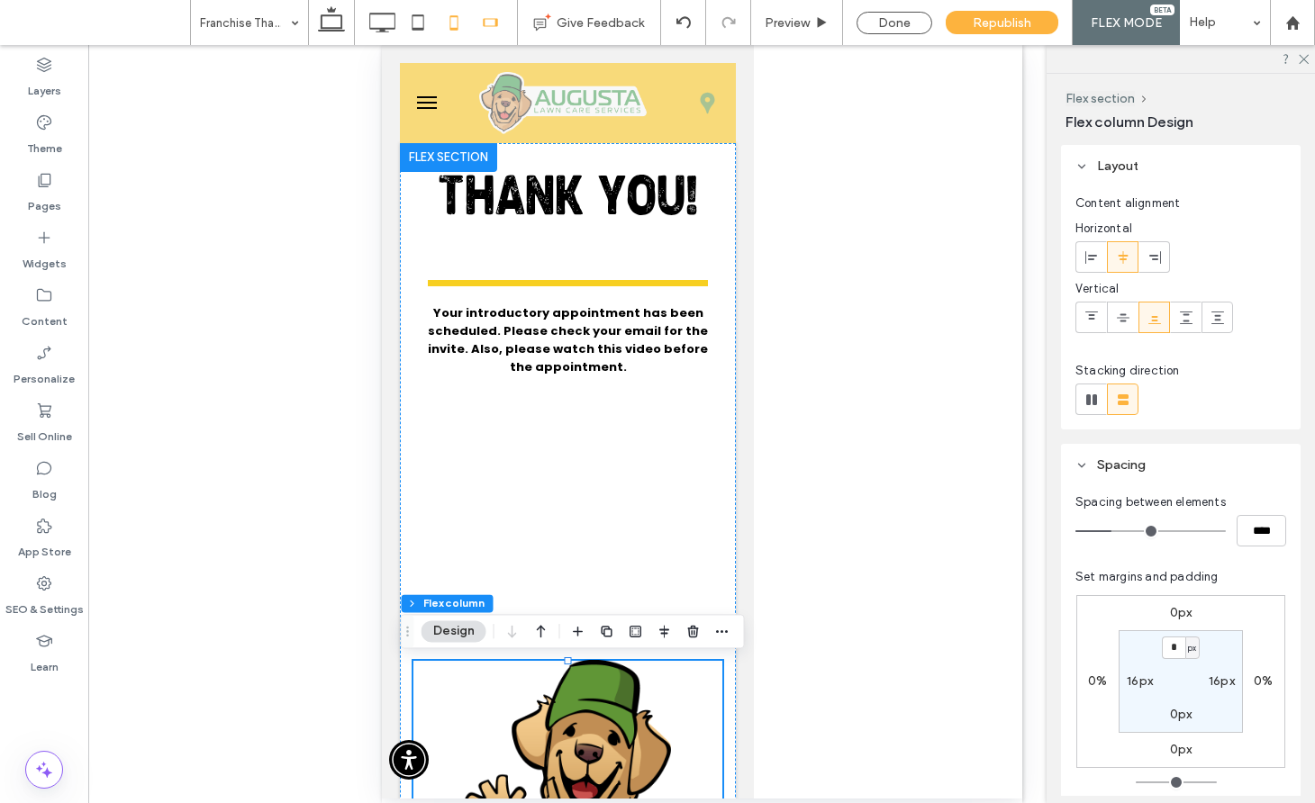
click at [486, 5] on icon at bounding box center [490, 23] width 36 height 36
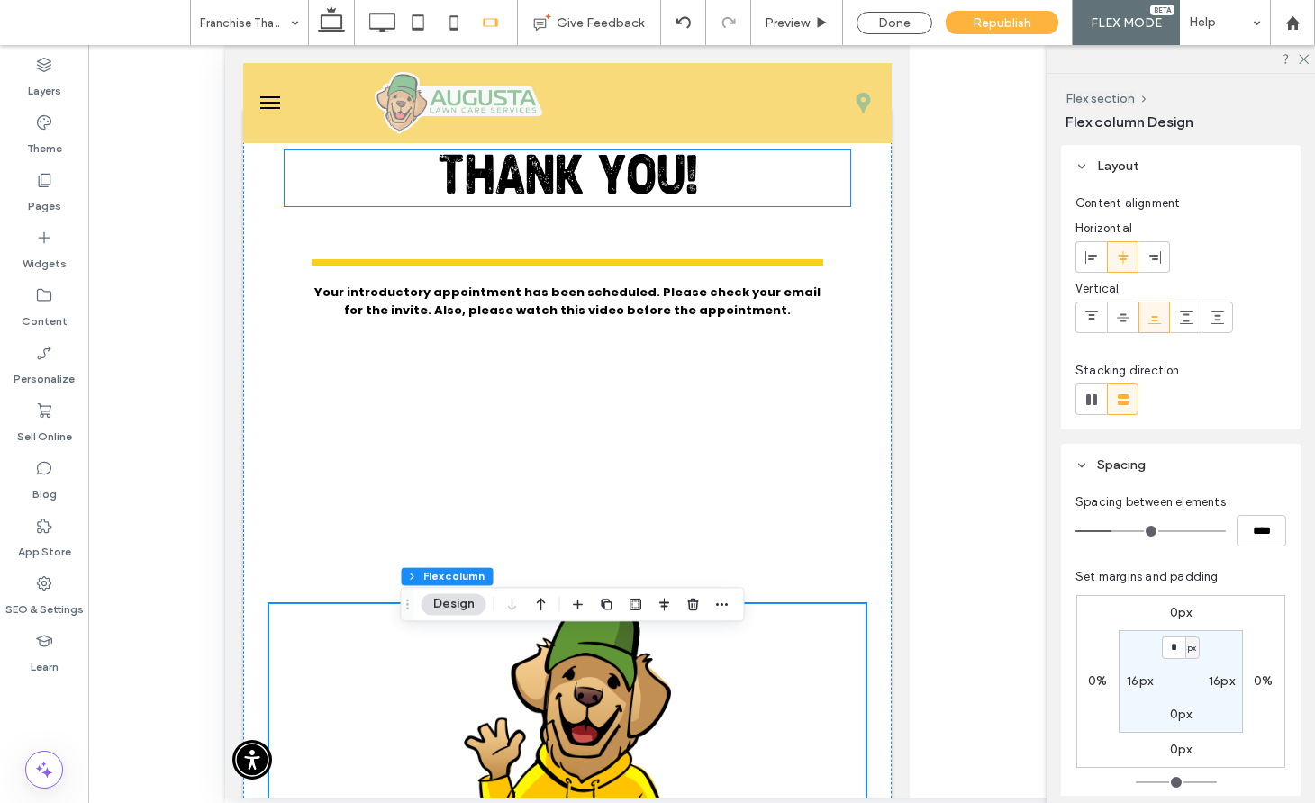
scroll to position [51, 0]
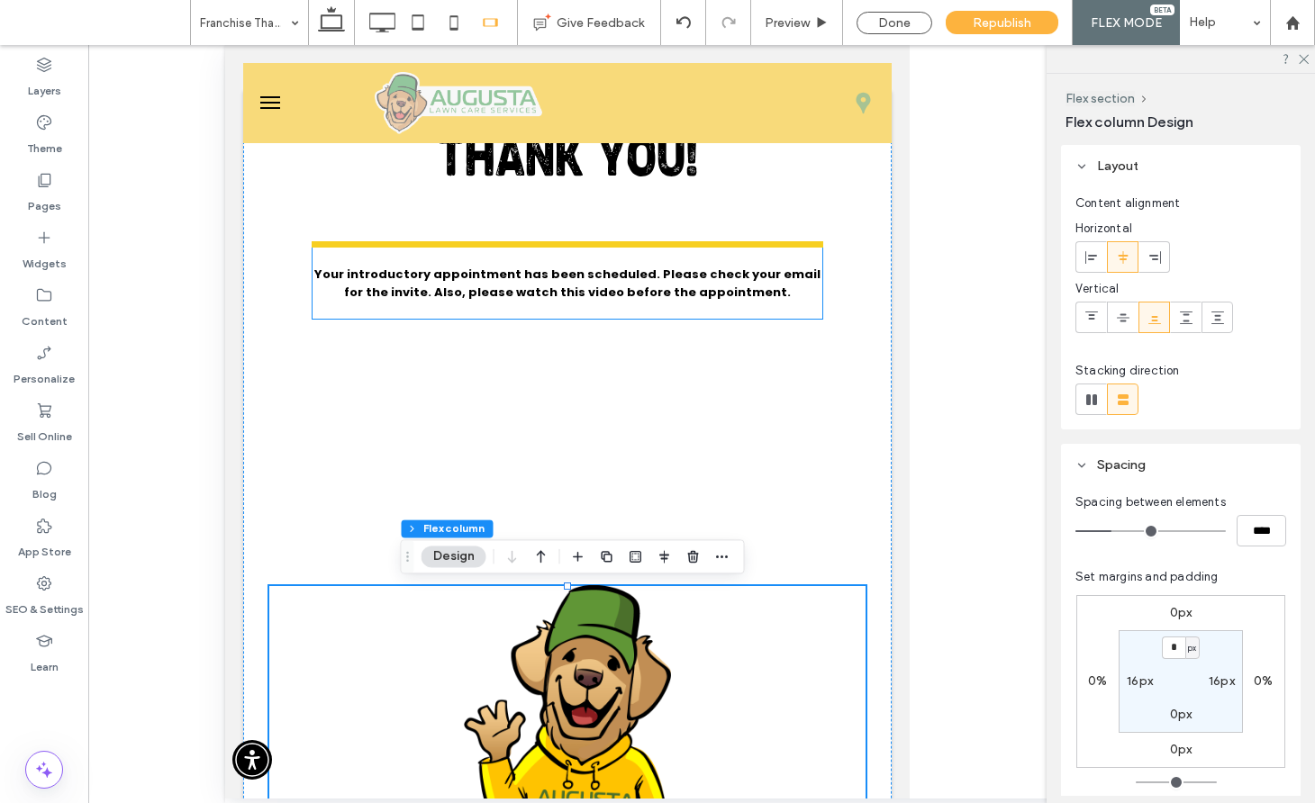
click at [628, 292] on span "Your introductory appointment has been scheduled. Please check your email for t…" at bounding box center [567, 283] width 506 height 35
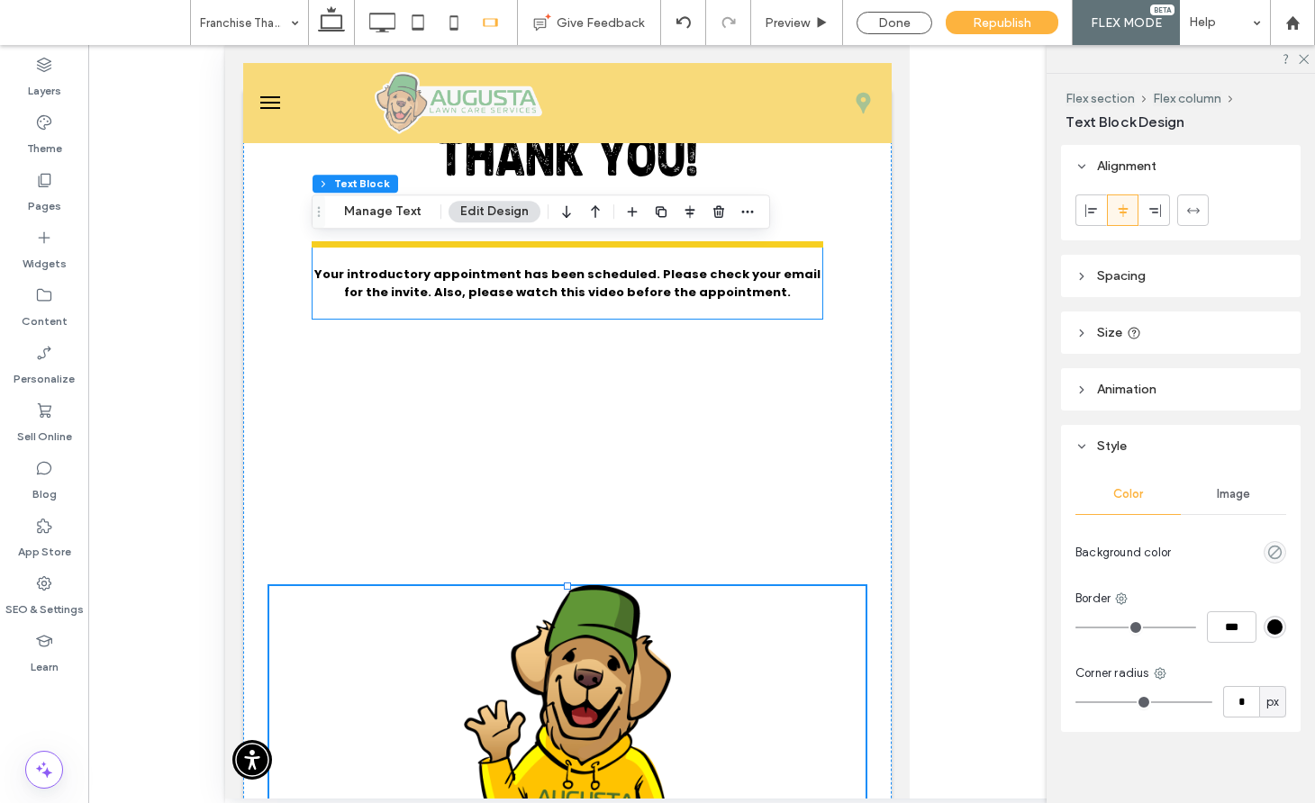
type input "*"
type input "***"
click at [628, 292] on span "Your introductory appointment has been scheduled. Please check your email for t…" at bounding box center [567, 283] width 506 height 35
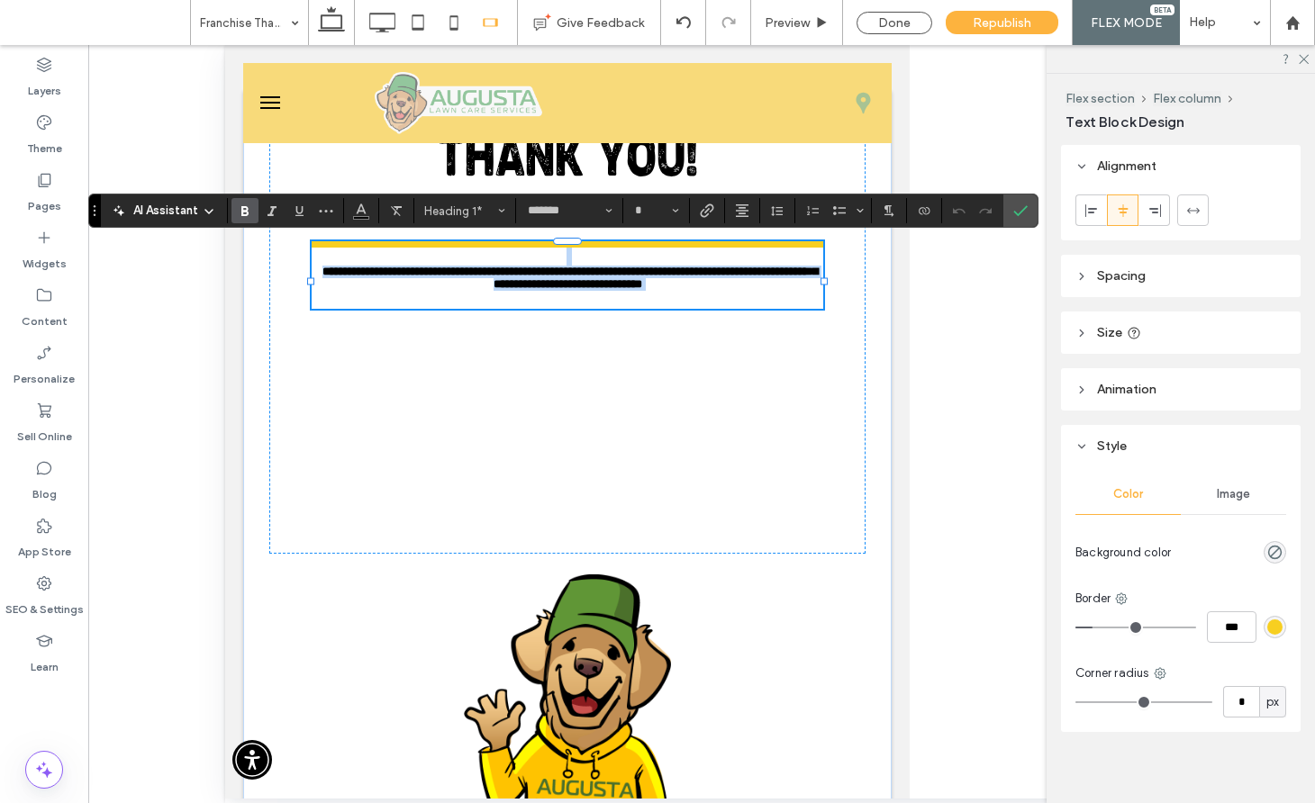
click at [637, 265] on h1 at bounding box center [567, 257] width 511 height 18
type input "**"
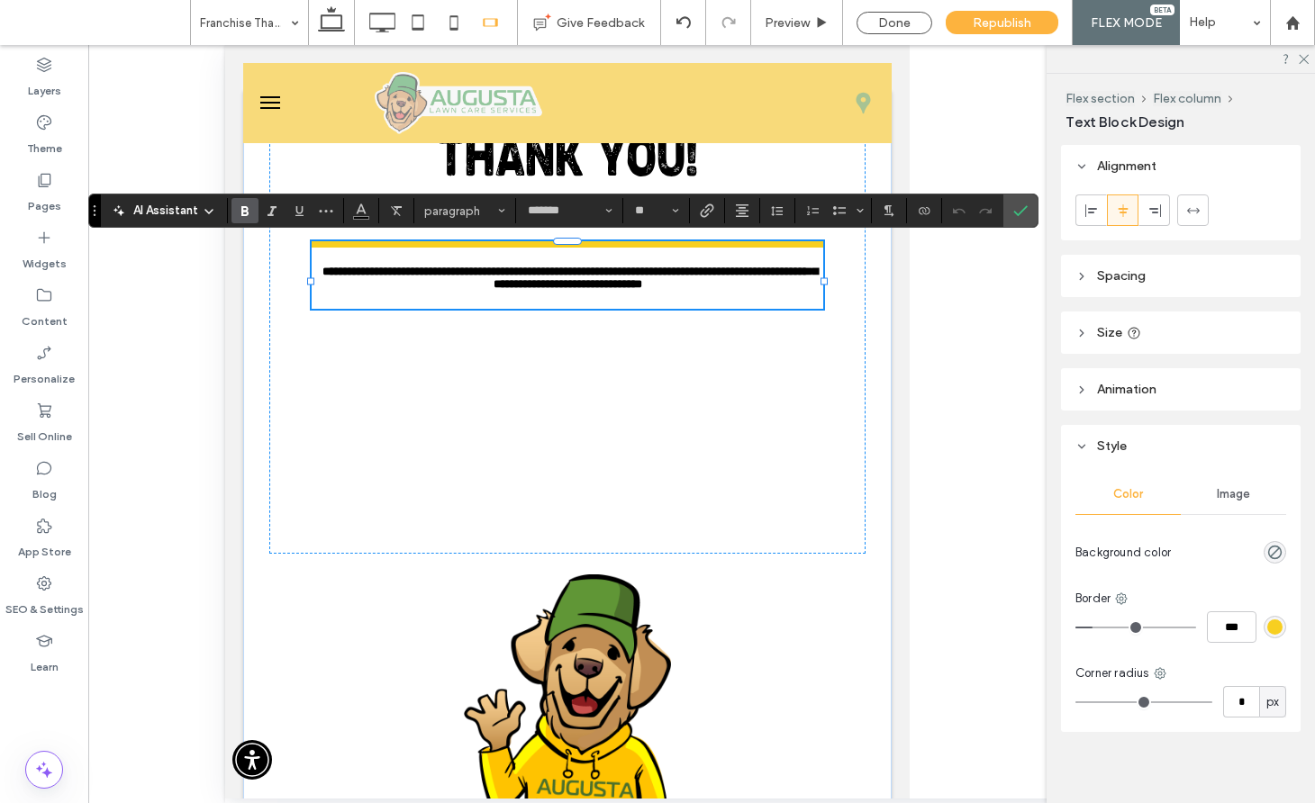
click at [636, 273] on span "**********" at bounding box center [569, 278] width 495 height 24
click at [645, 211] on input "**" at bounding box center [650, 211] width 35 height 14
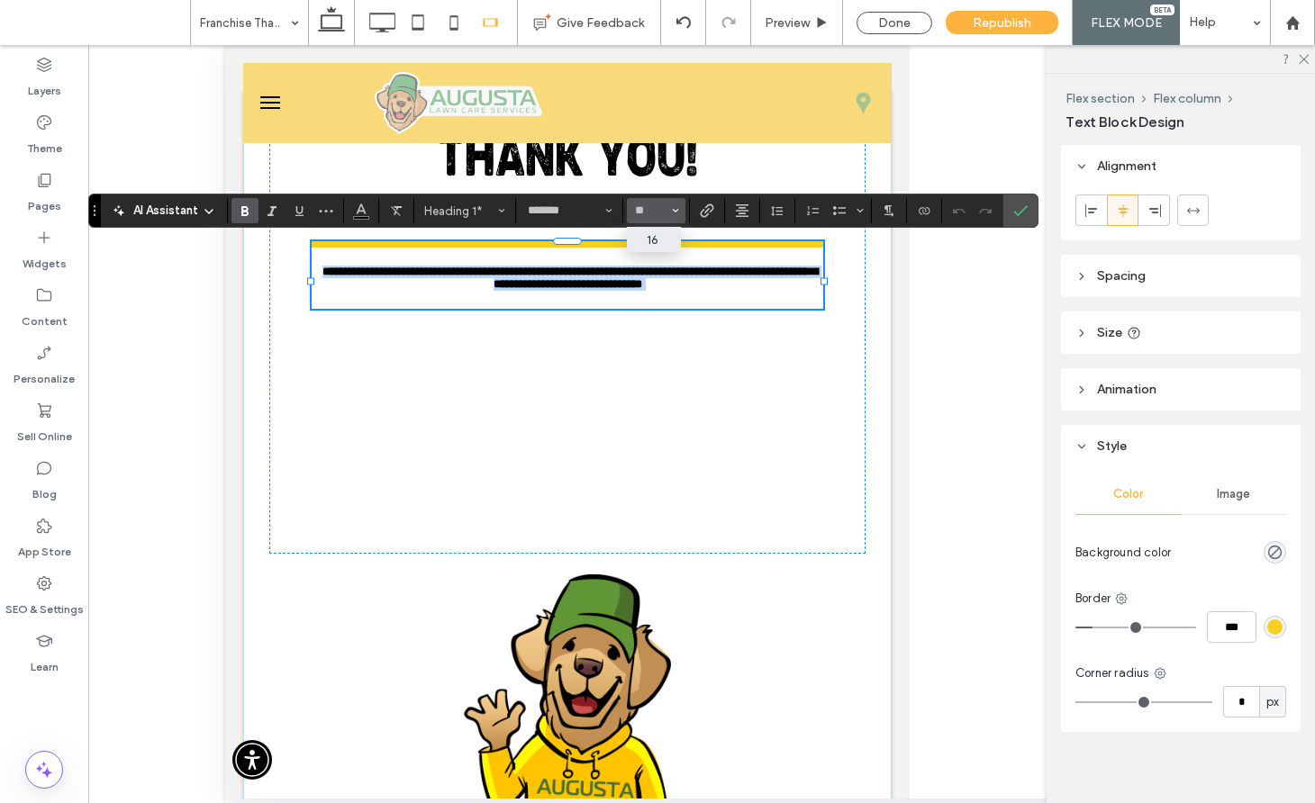
type input "**"
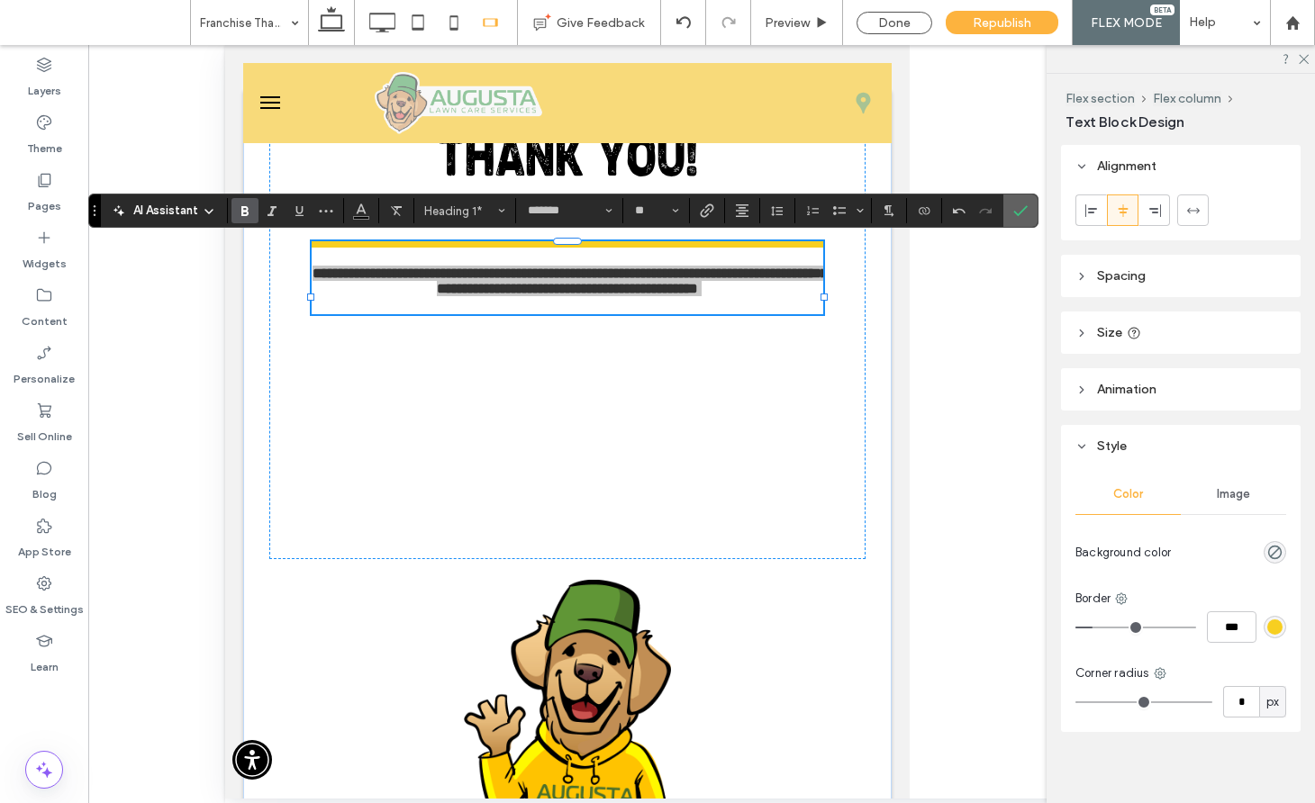
click at [1030, 206] on label "Confirm" at bounding box center [1020, 211] width 27 height 32
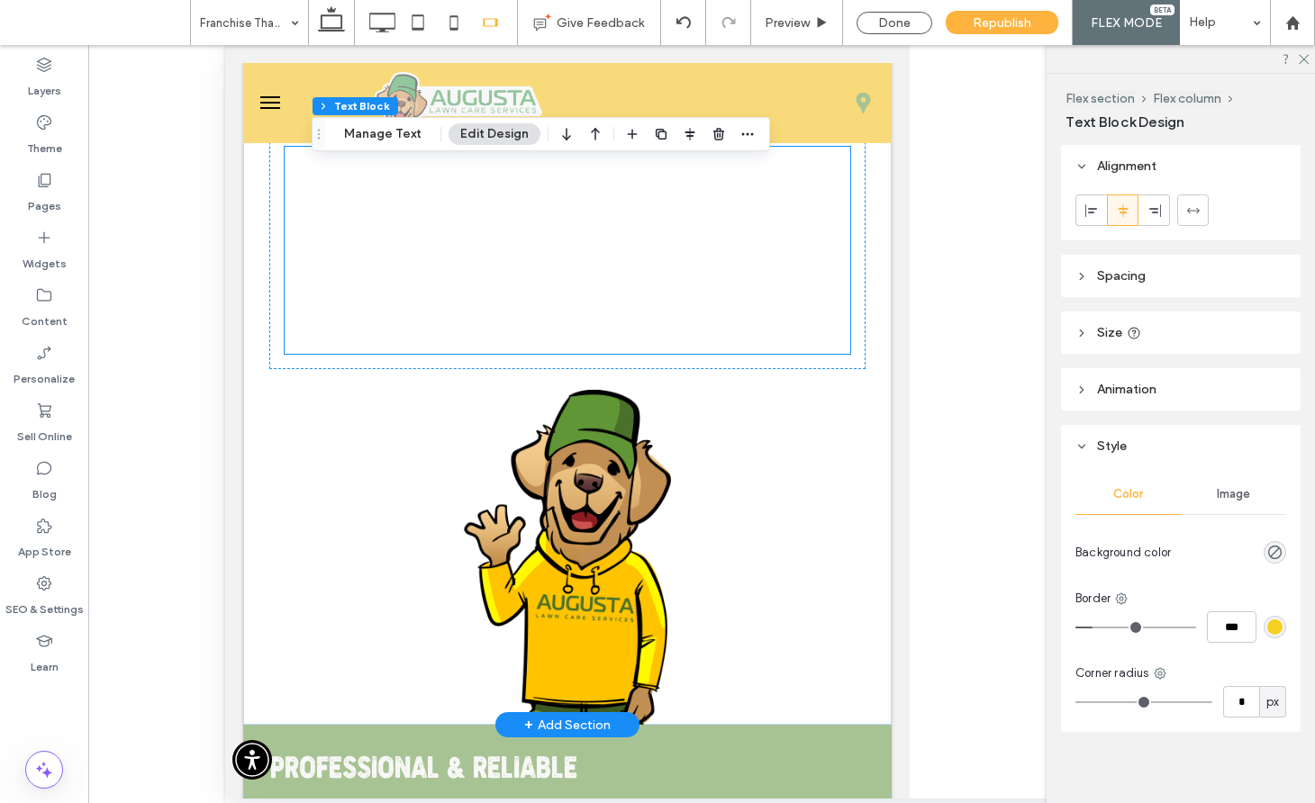
scroll to position [275, 0]
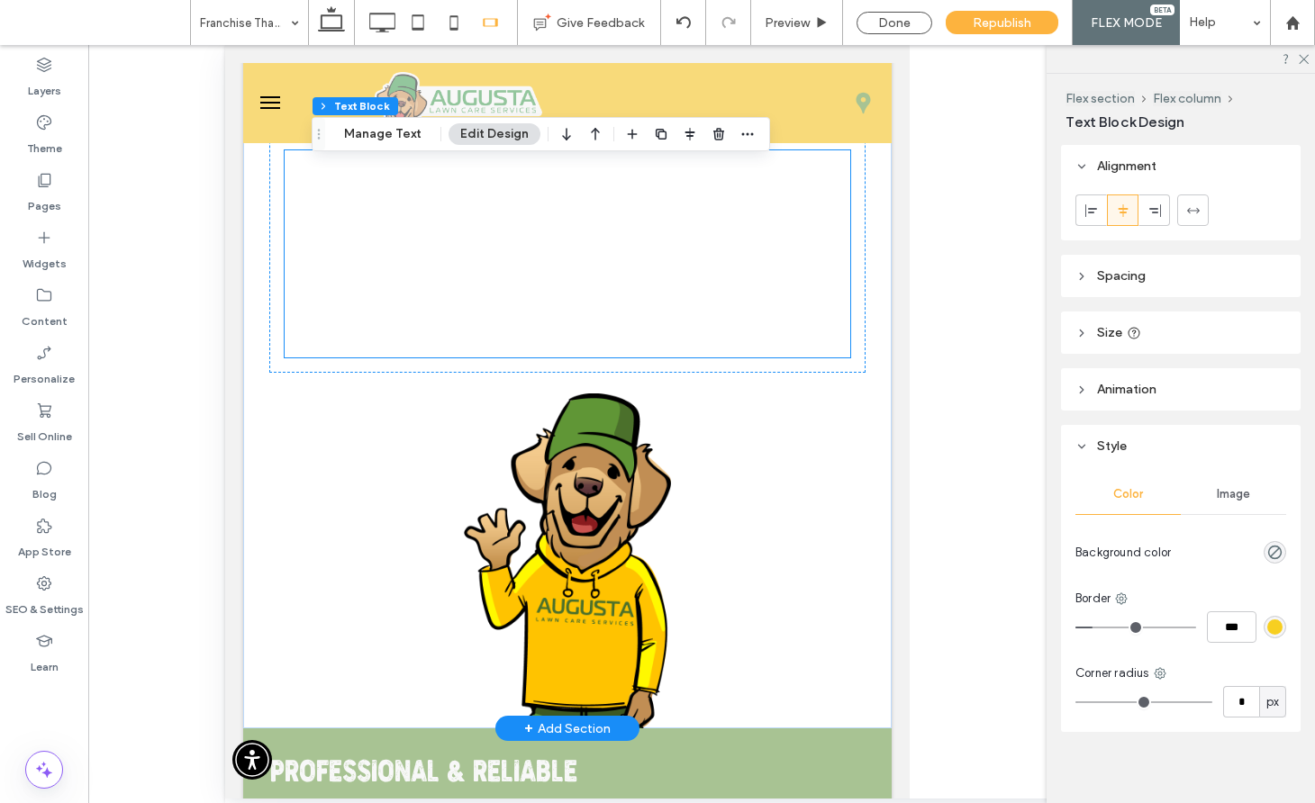
click at [627, 332] on div at bounding box center [567, 253] width 567 height 209
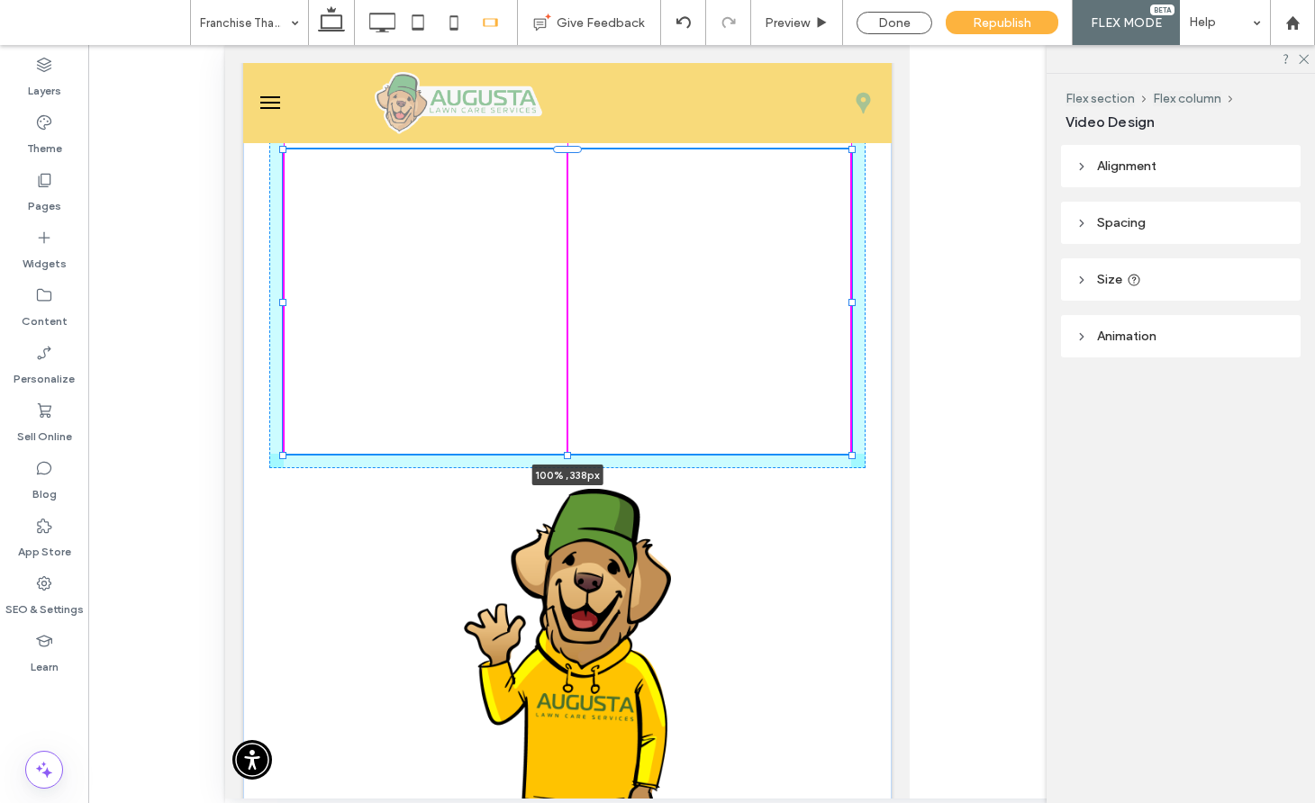
drag, startPoint x: 566, startPoint y: 364, endPoint x: 571, endPoint y: 407, distance: 43.5
click at [571, 407] on div "THANK YOU! Your introductory appointment has been scheduled. Please check your …" at bounding box center [567, 347] width 648 height 956
type input "***"
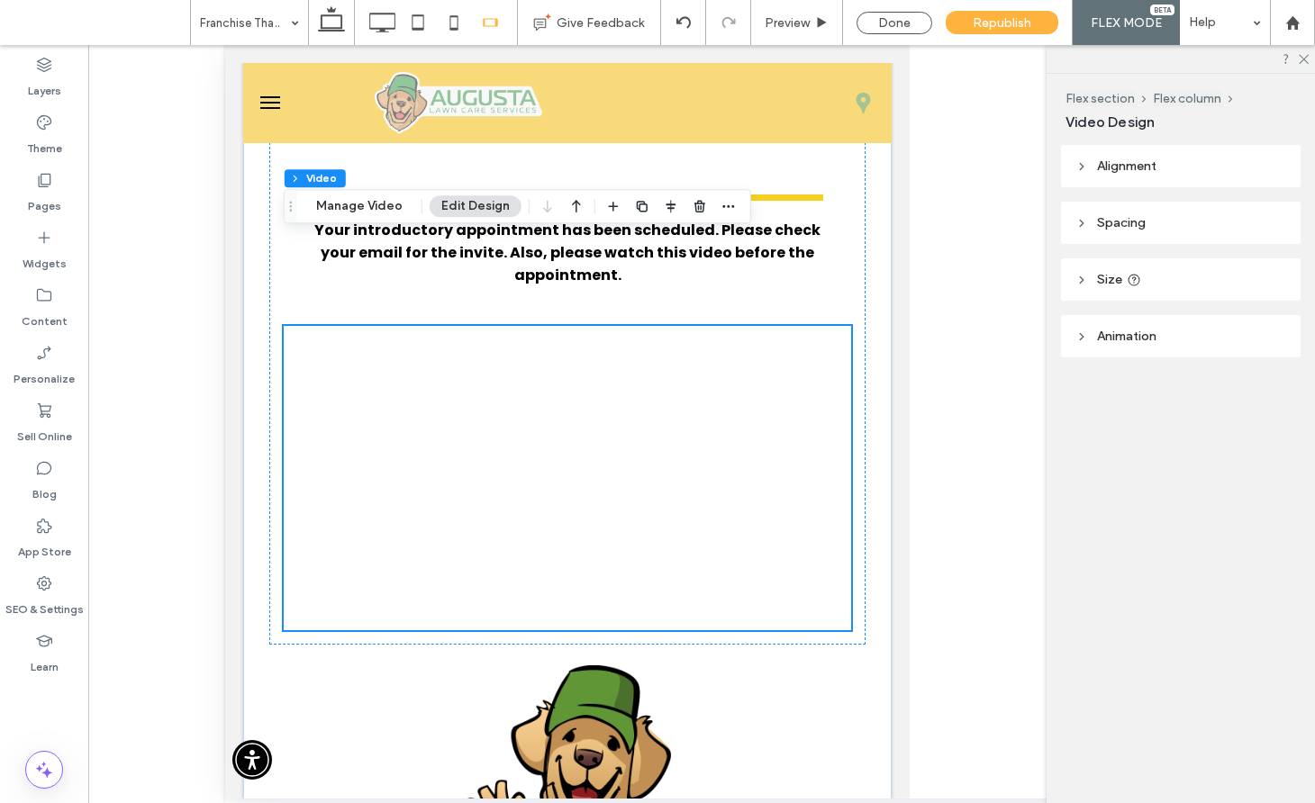
scroll to position [0, 0]
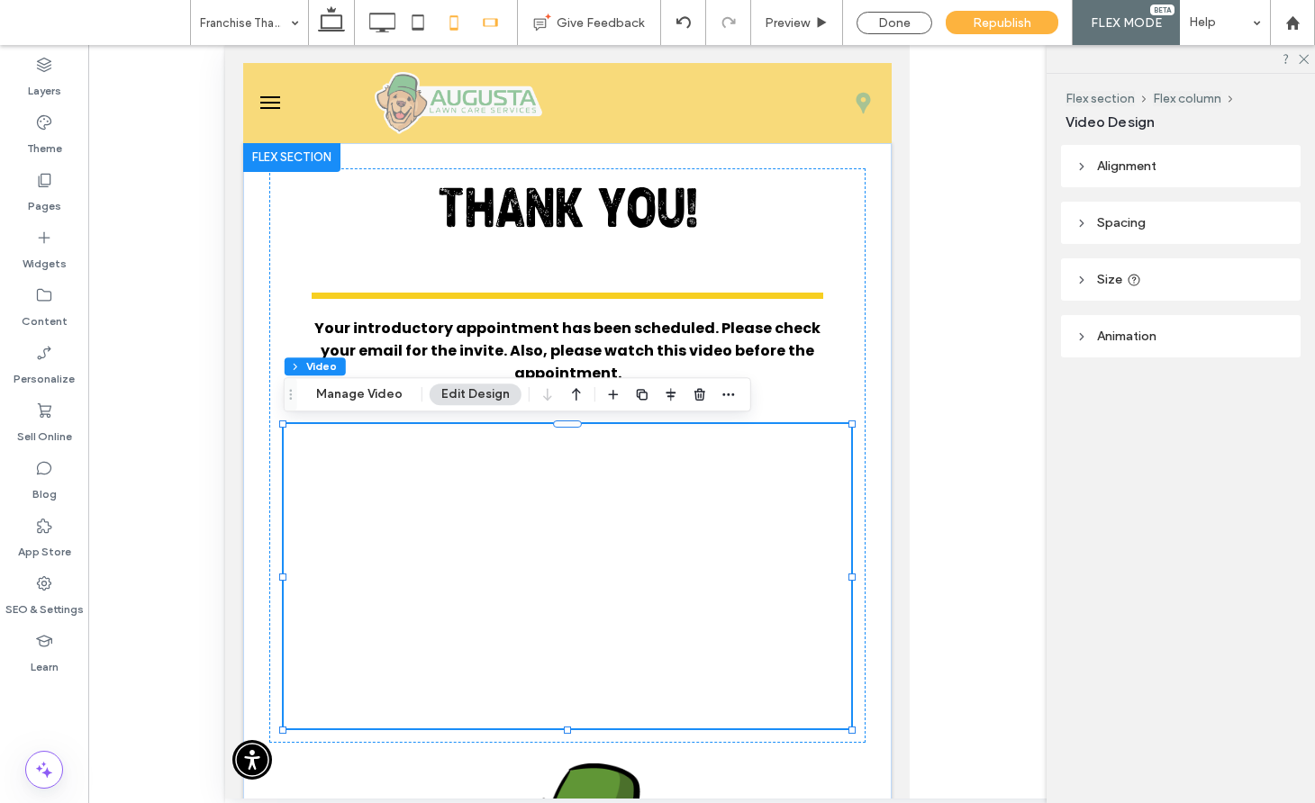
click at [455, 24] on icon at bounding box center [454, 23] width 36 height 36
type input "***"
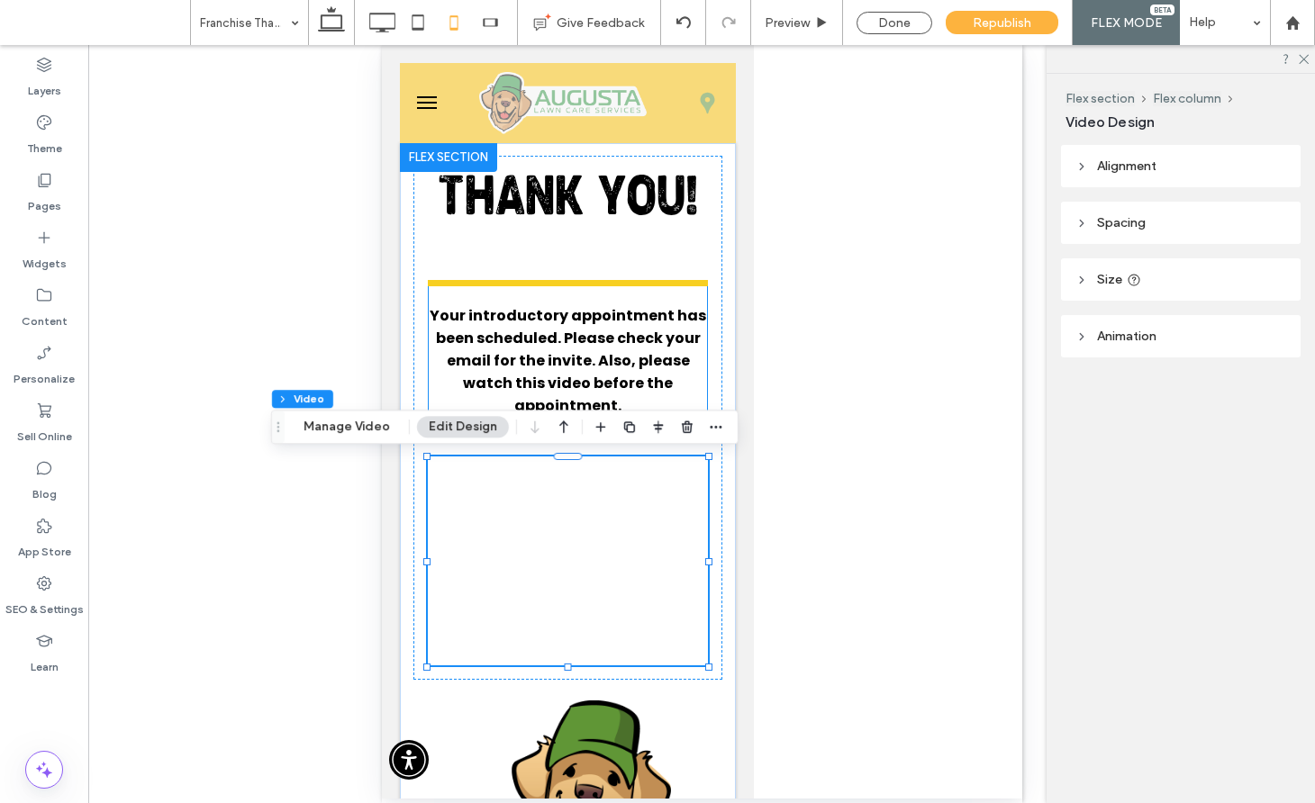
click at [611, 376] on span "Your introductory appointment has been scheduled. Please check your email for t…" at bounding box center [567, 360] width 276 height 111
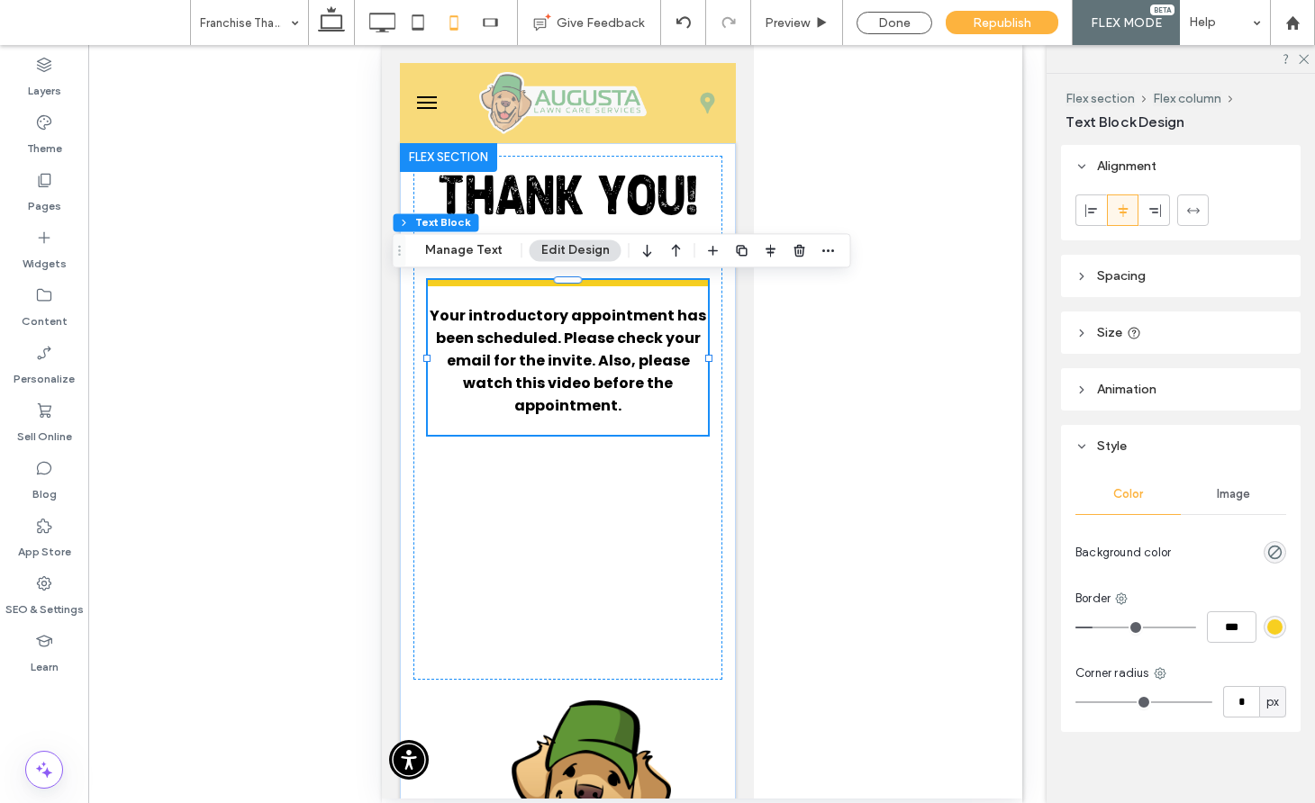
click at [611, 376] on span "Your introductory appointment has been scheduled. Please check your email for t…" at bounding box center [567, 360] width 276 height 111
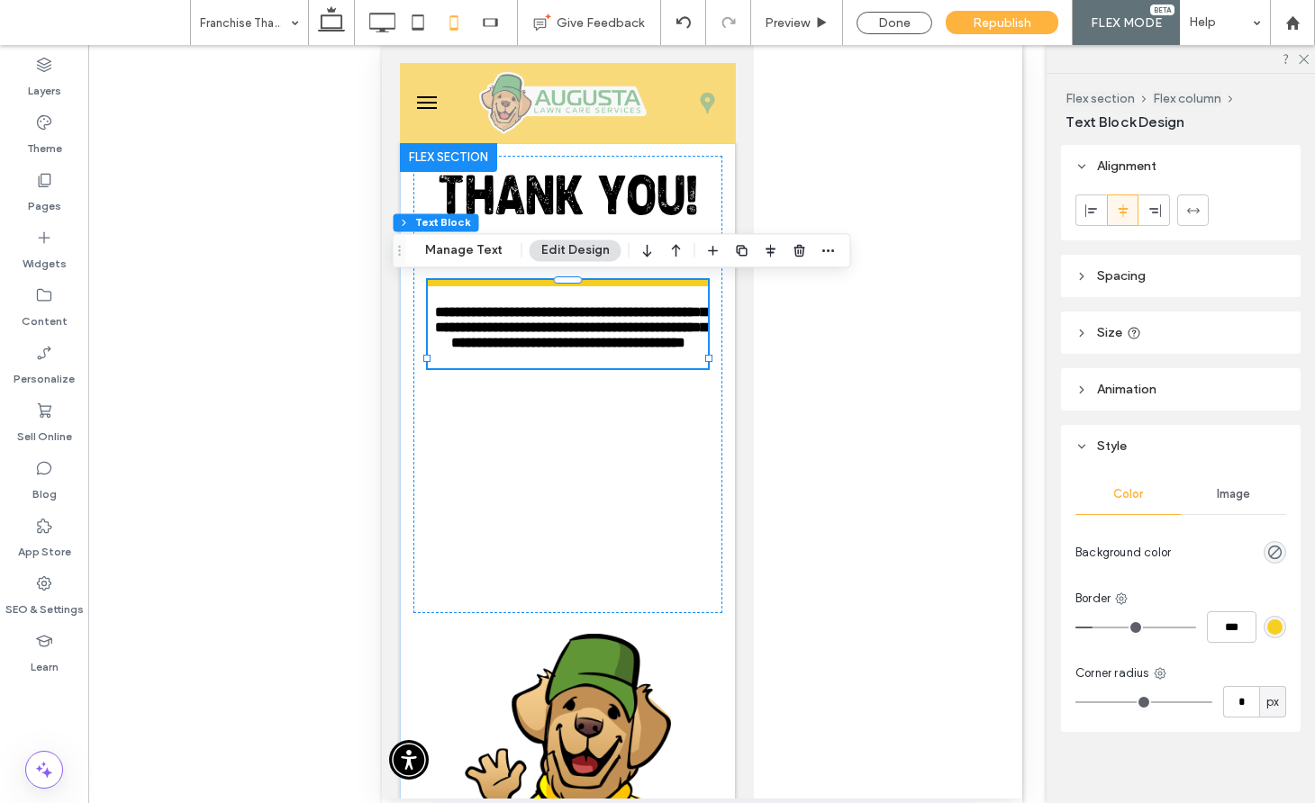
click at [611, 349] on span "**********" at bounding box center [570, 327] width 272 height 44
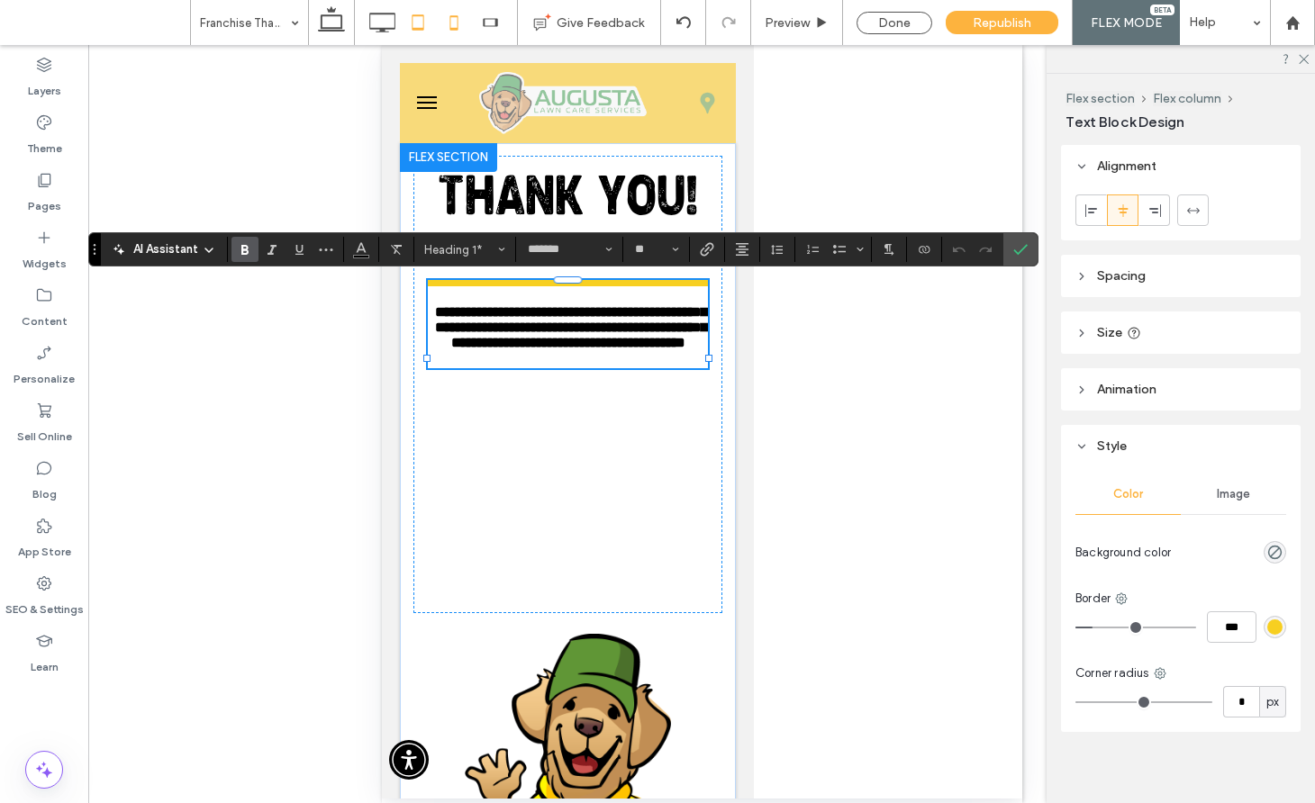
click at [417, 24] on icon at bounding box center [418, 23] width 36 height 36
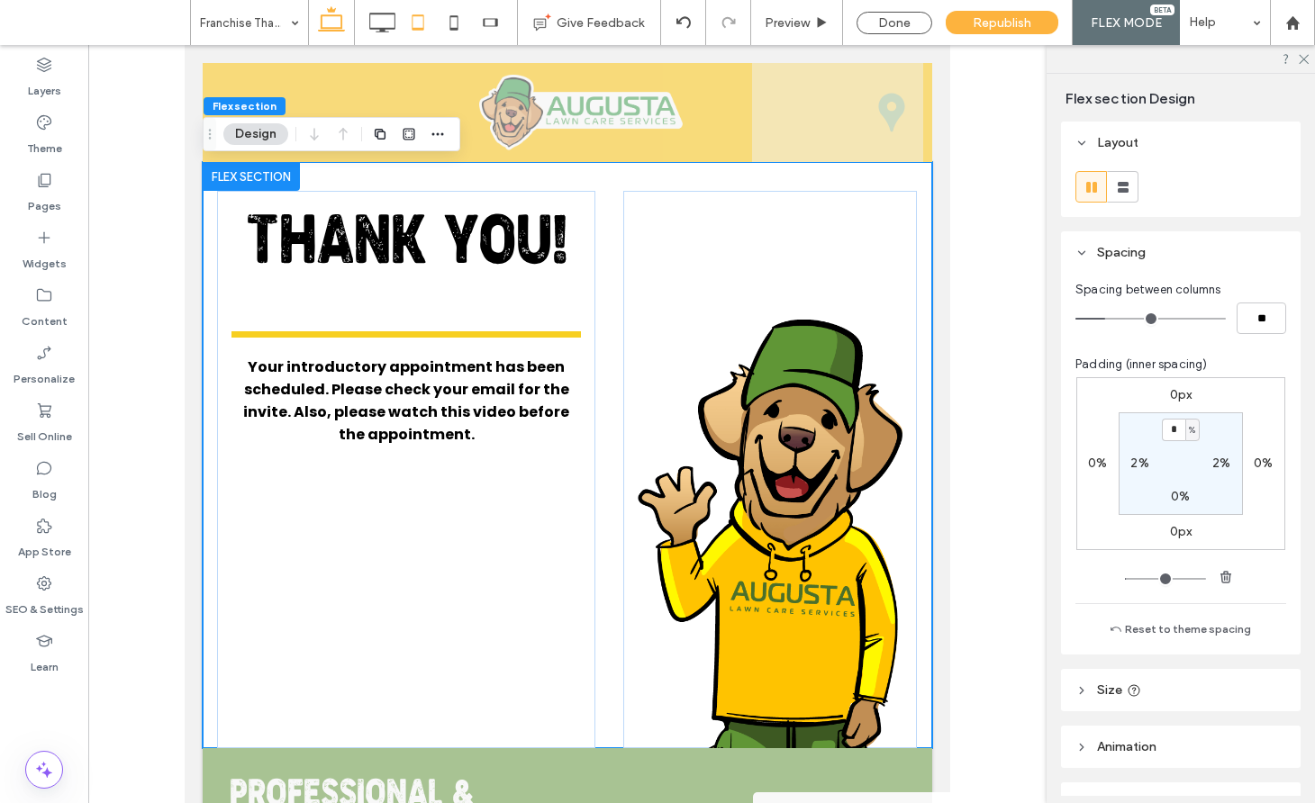
click at [335, 27] on icon at bounding box center [331, 23] width 36 height 36
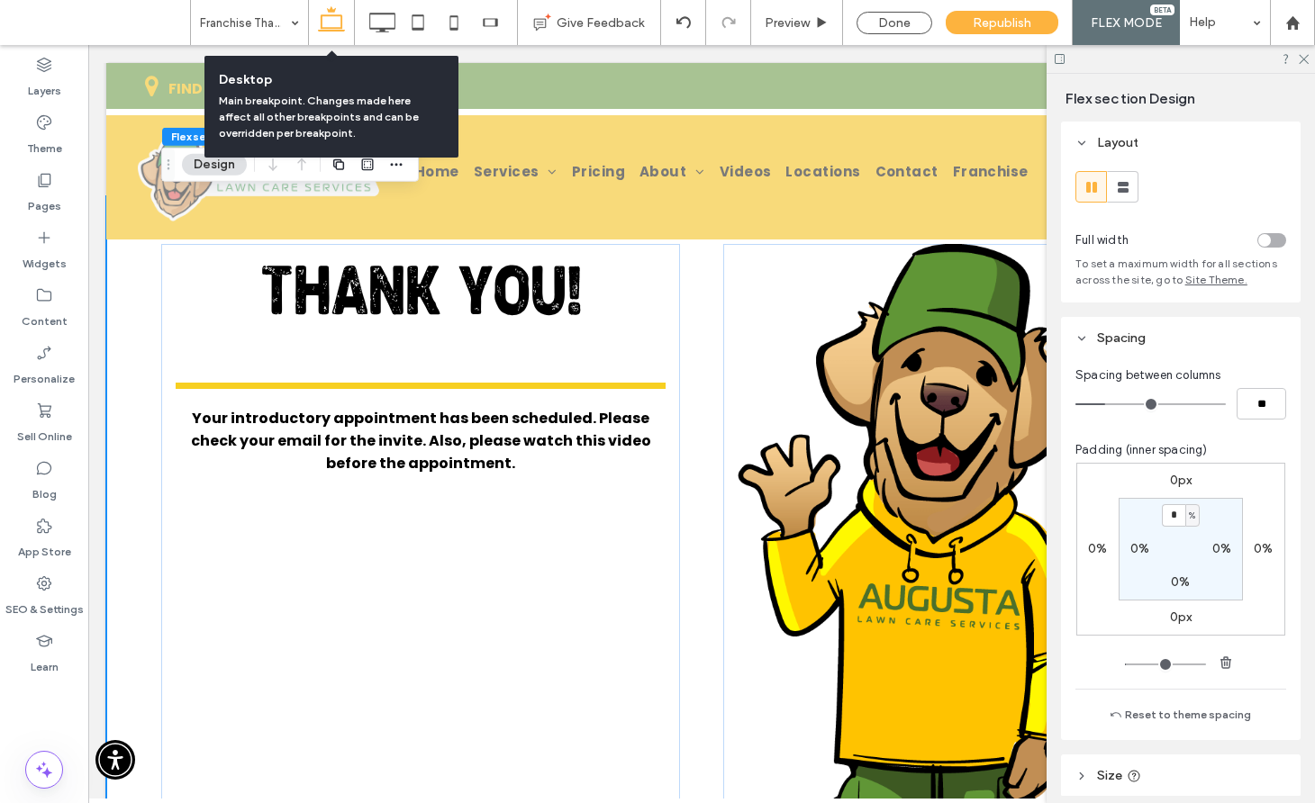
scroll to position [45, 0]
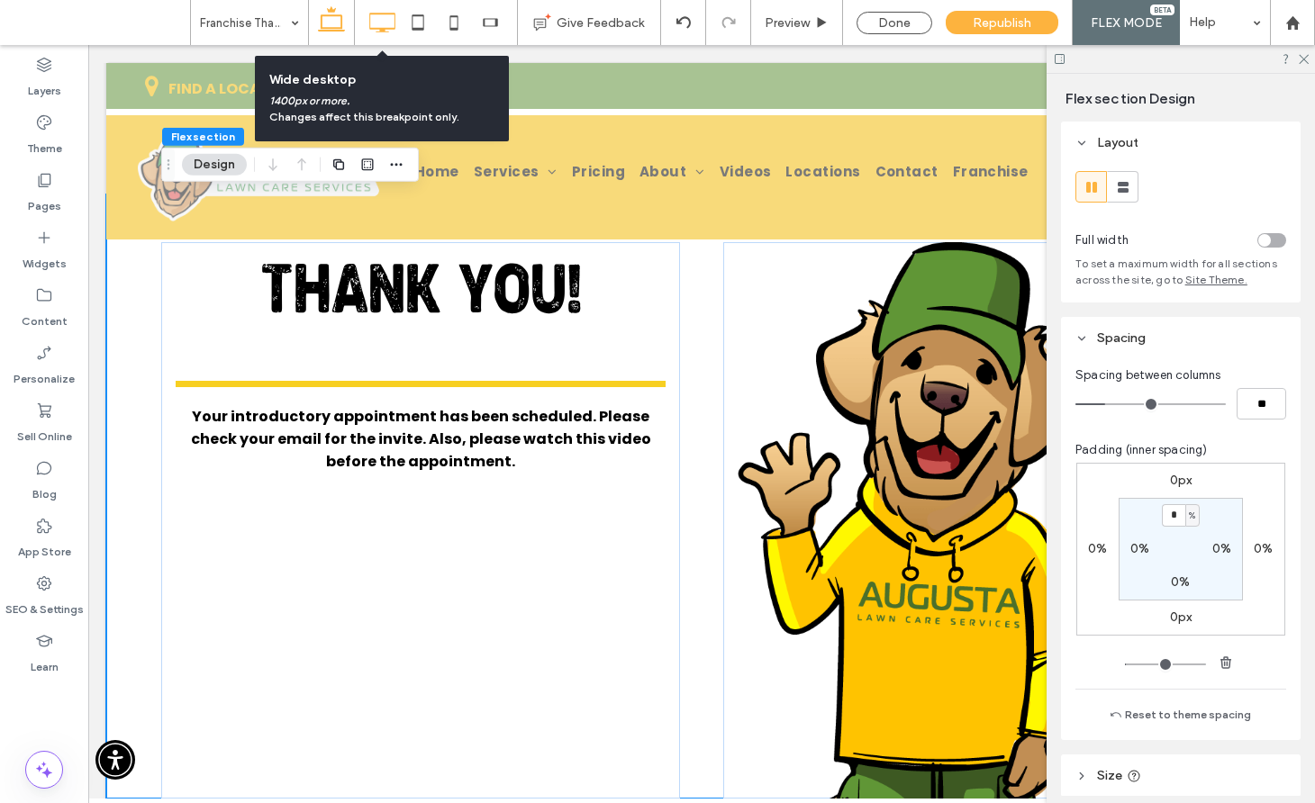
click at [390, 29] on icon at bounding box center [382, 23] width 36 height 36
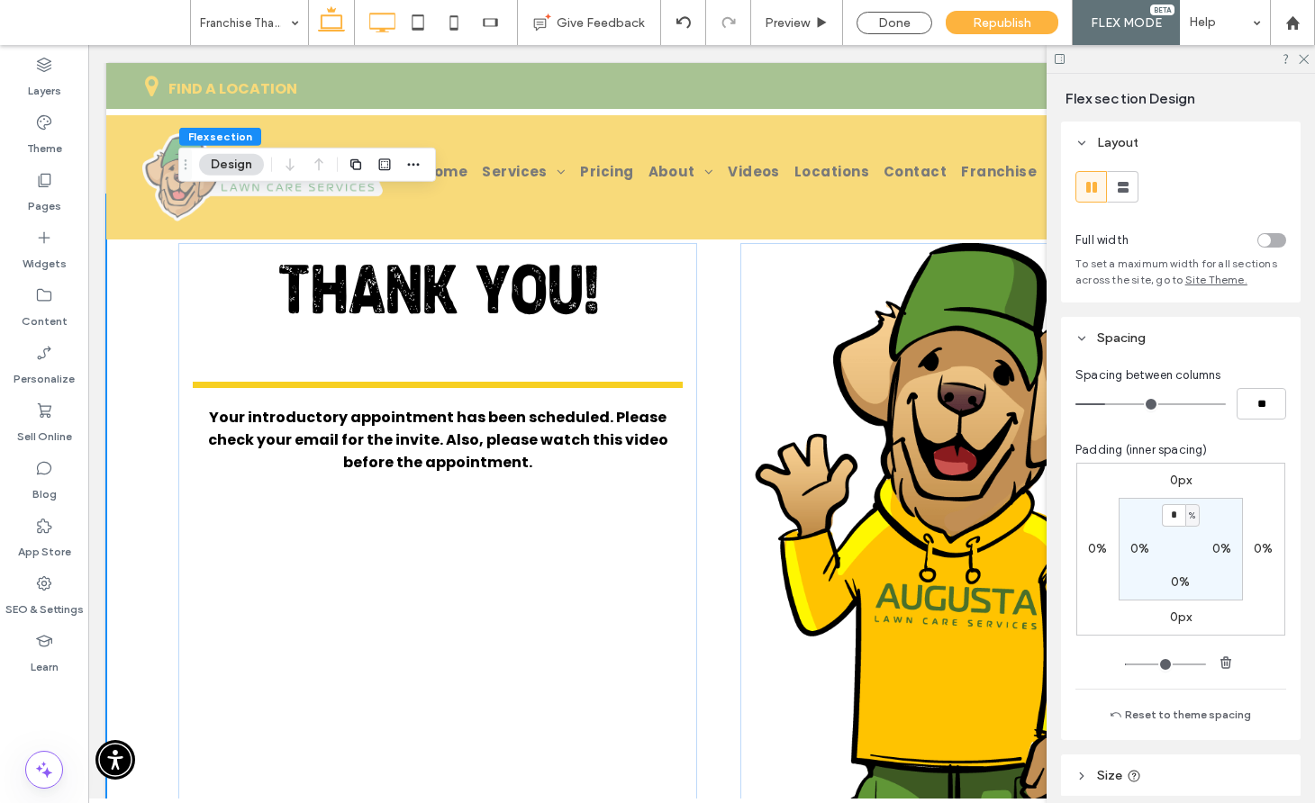
click at [345, 22] on icon at bounding box center [331, 23] width 36 height 36
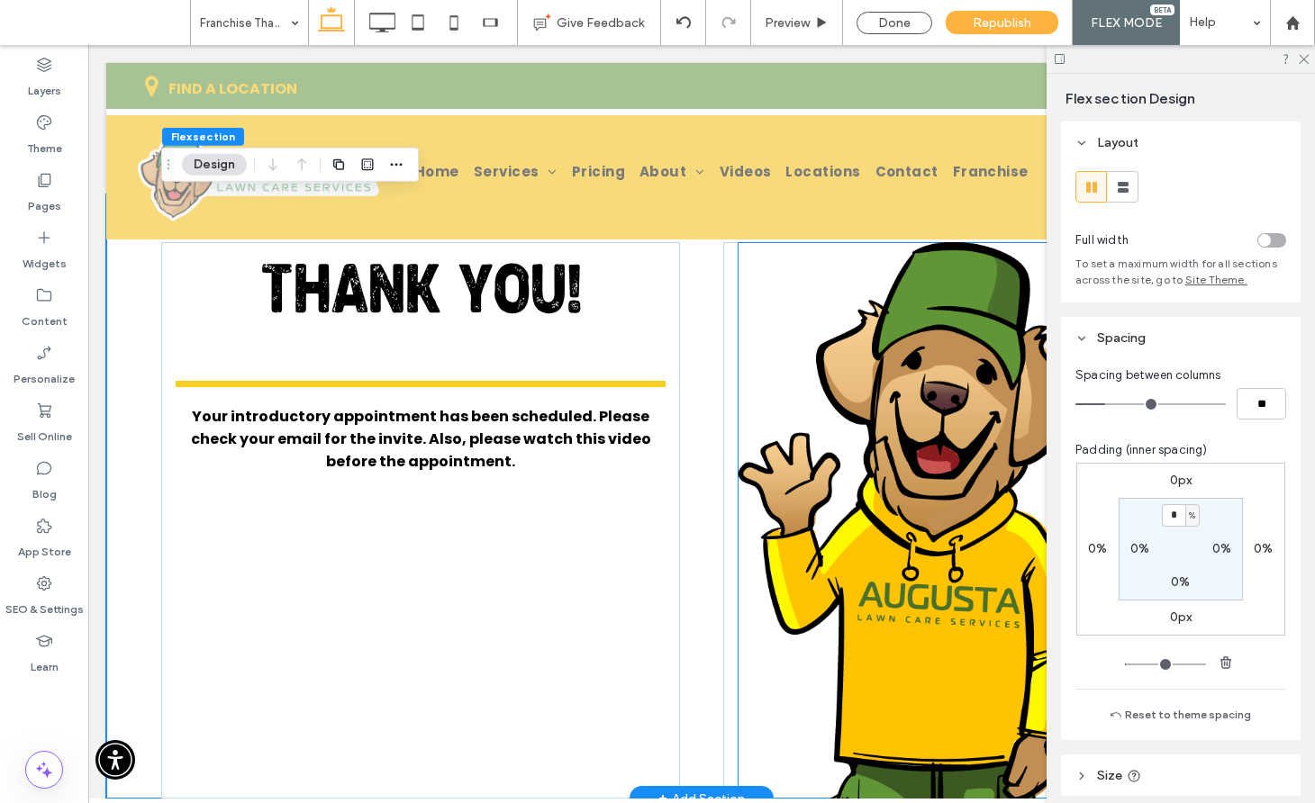
click at [904, 449] on img at bounding box center [909, 520] width 344 height 557
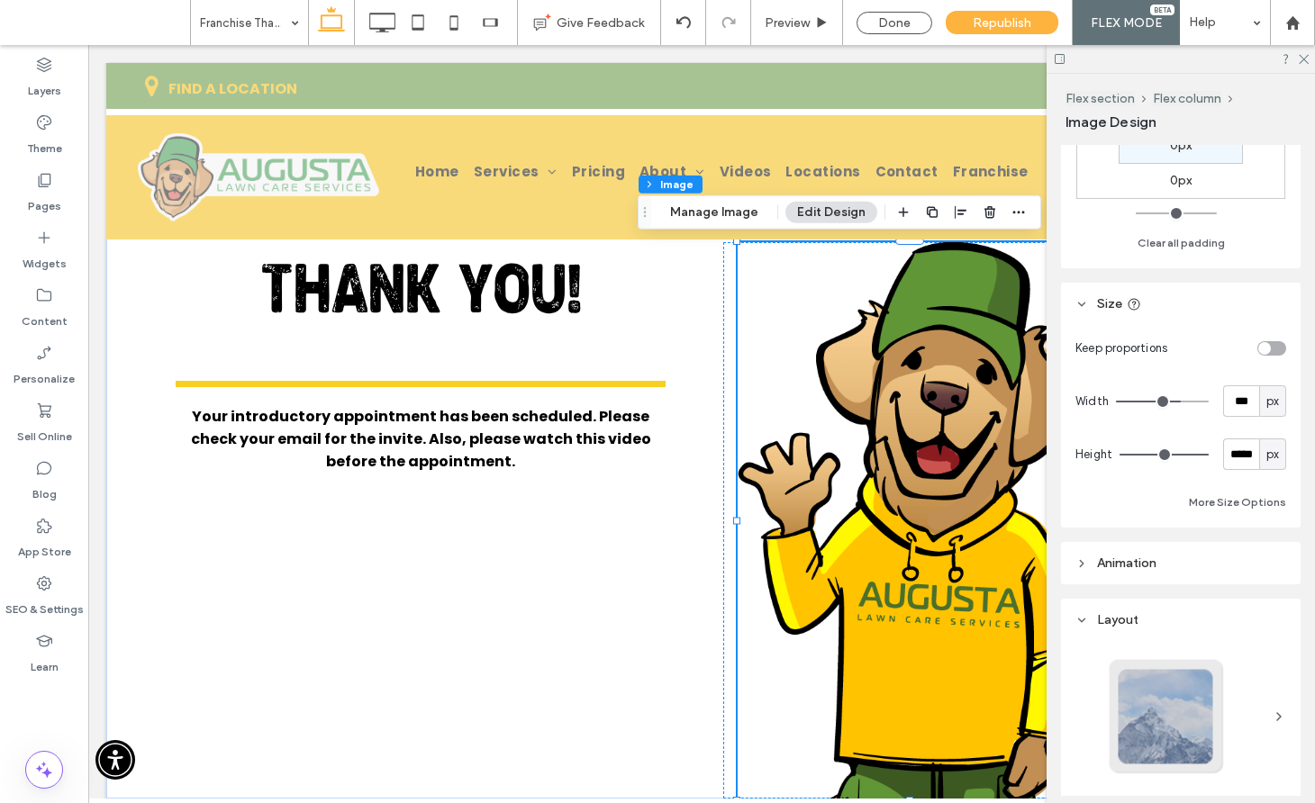
scroll to position [570, 0]
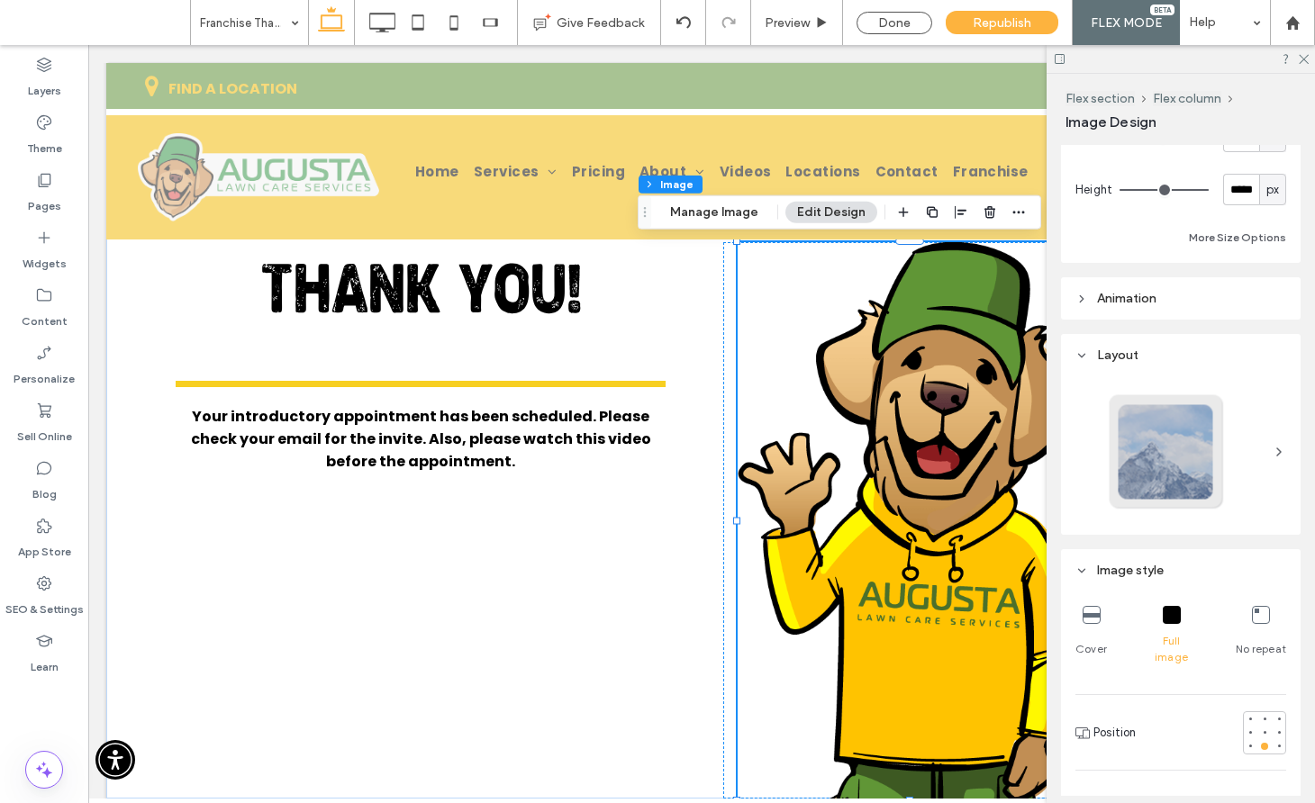
click at [1132, 297] on span "Animation" at bounding box center [1126, 298] width 59 height 15
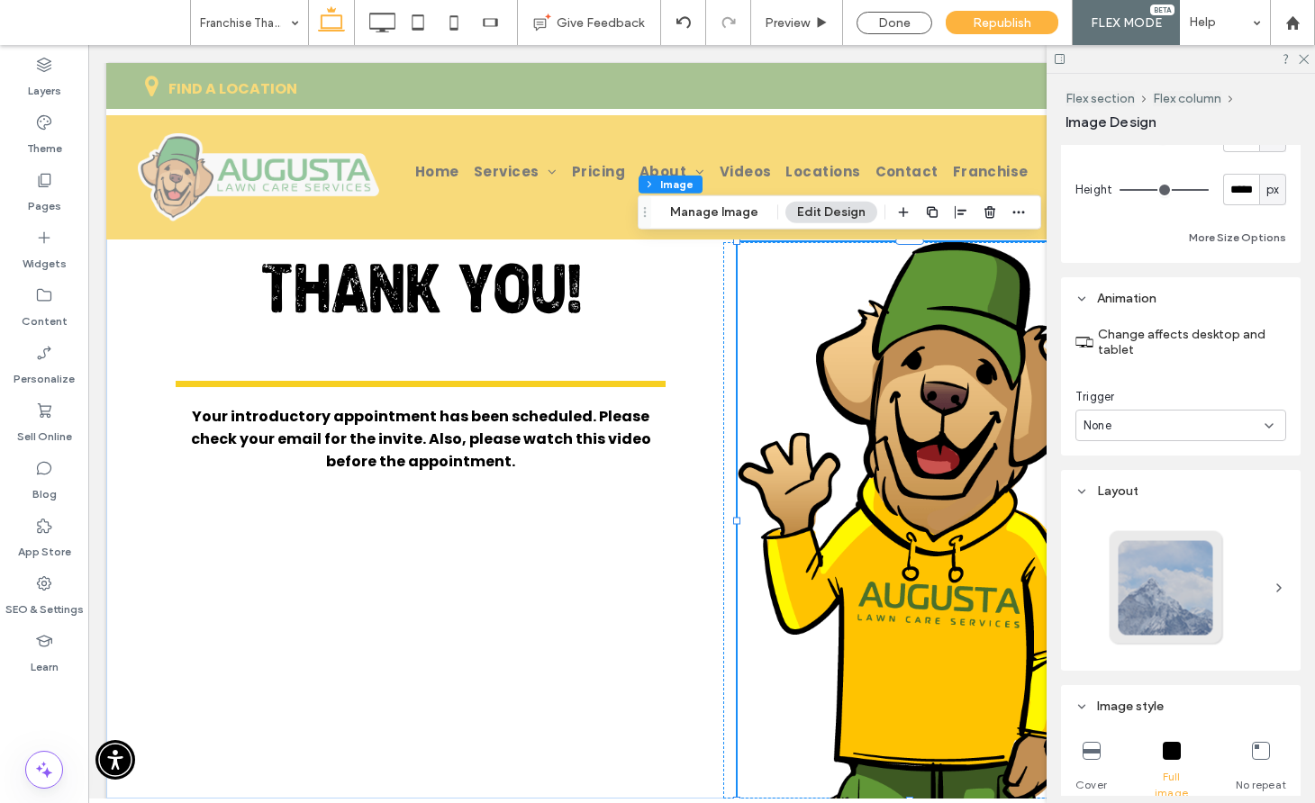
click at [1136, 422] on div "None" at bounding box center [1173, 426] width 181 height 18
click at [1127, 486] on span "Entrance" at bounding box center [1108, 489] width 50 height 18
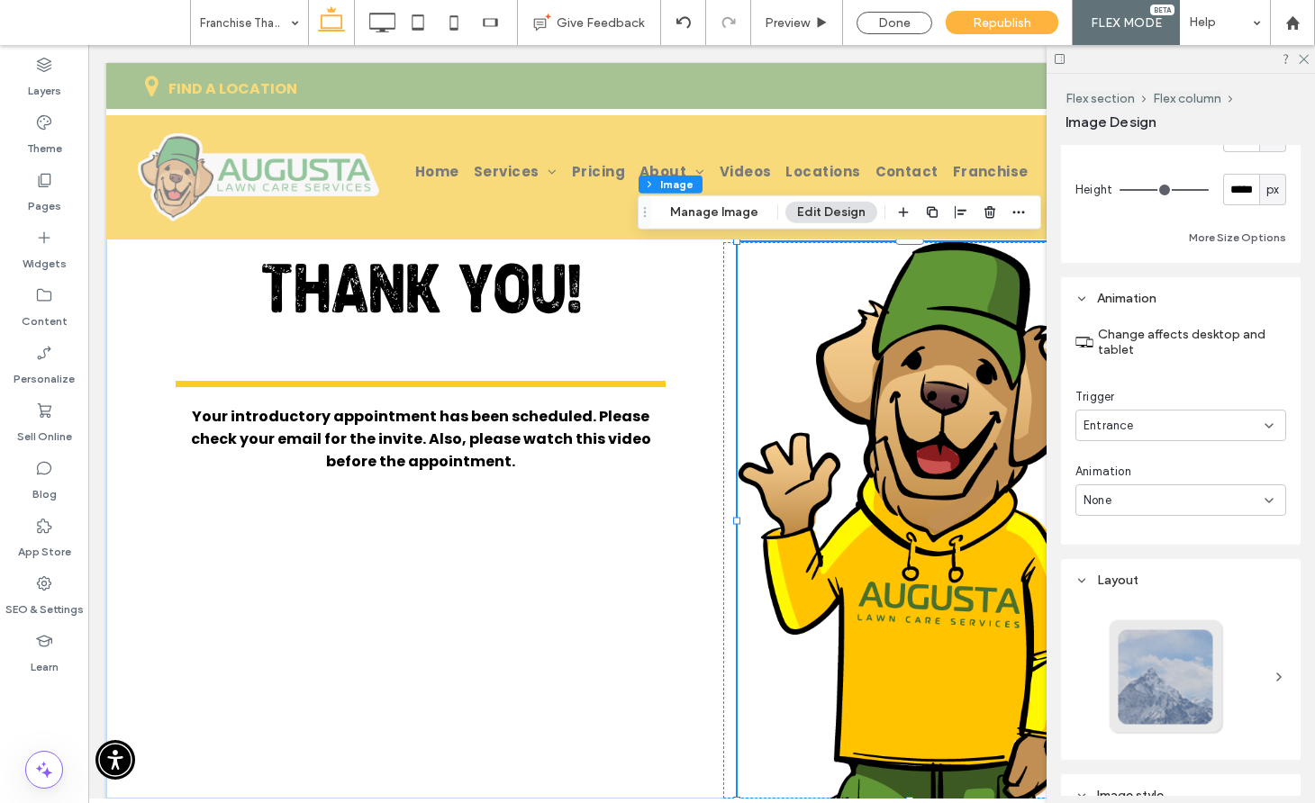
click at [1137, 500] on div "None" at bounding box center [1173, 501] width 181 height 18
click at [1133, 565] on div "Fade In" at bounding box center [1180, 563] width 209 height 32
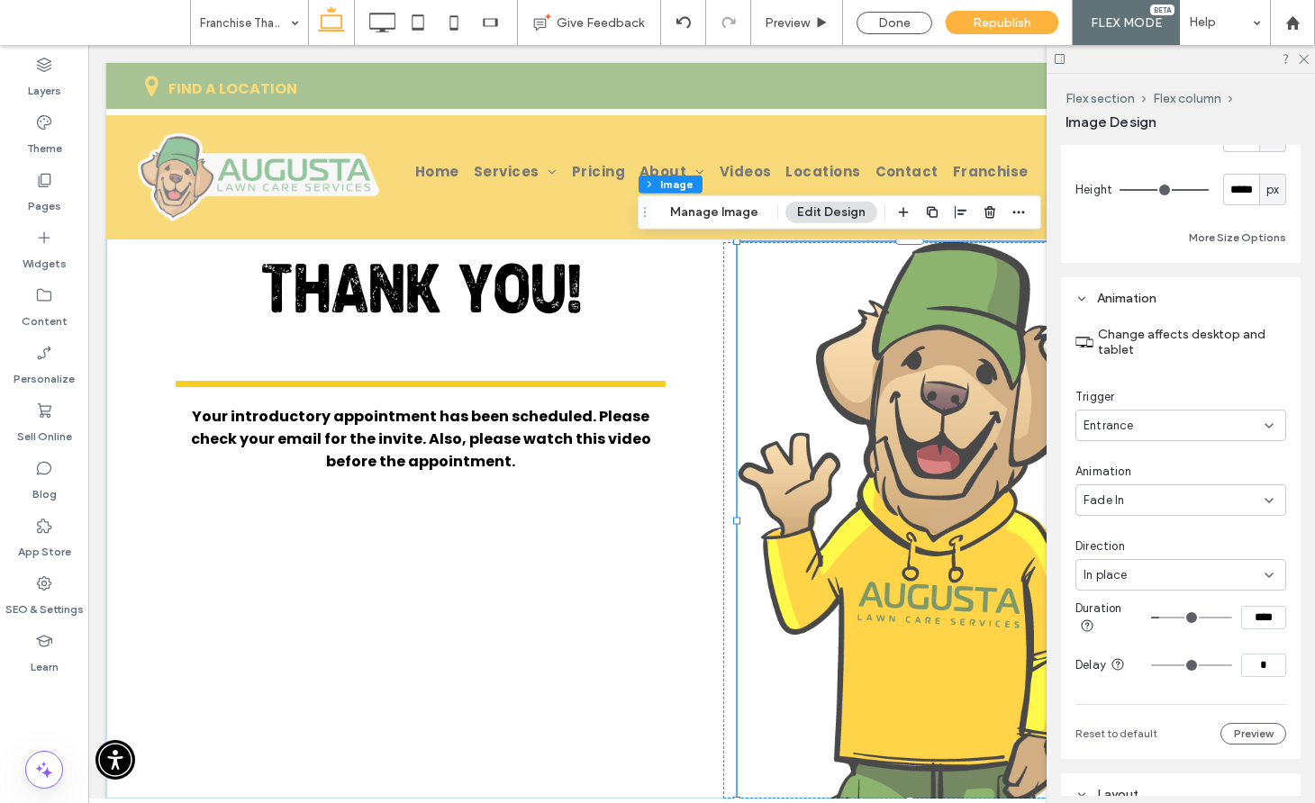
click at [1140, 574] on div "In place" at bounding box center [1173, 575] width 181 height 18
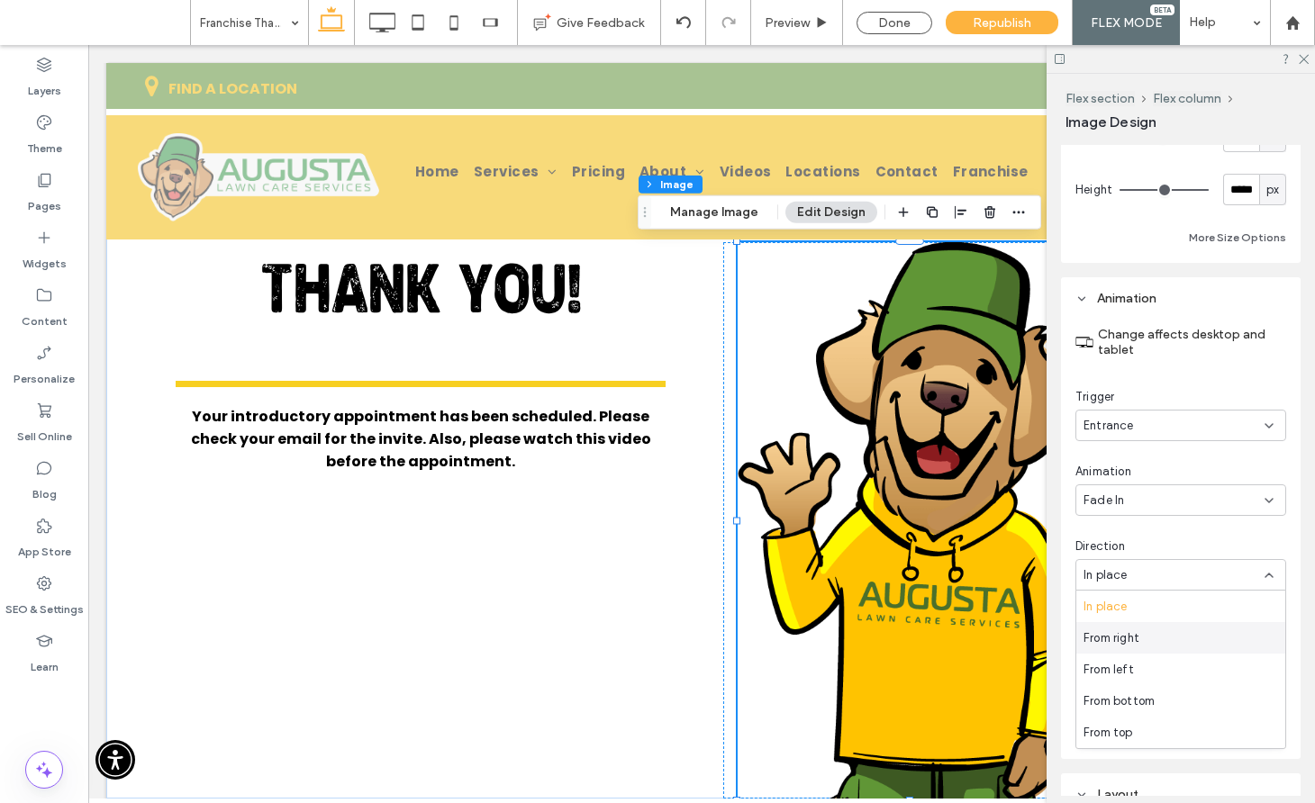
click at [1135, 639] on span "From right" at bounding box center [1111, 638] width 56 height 18
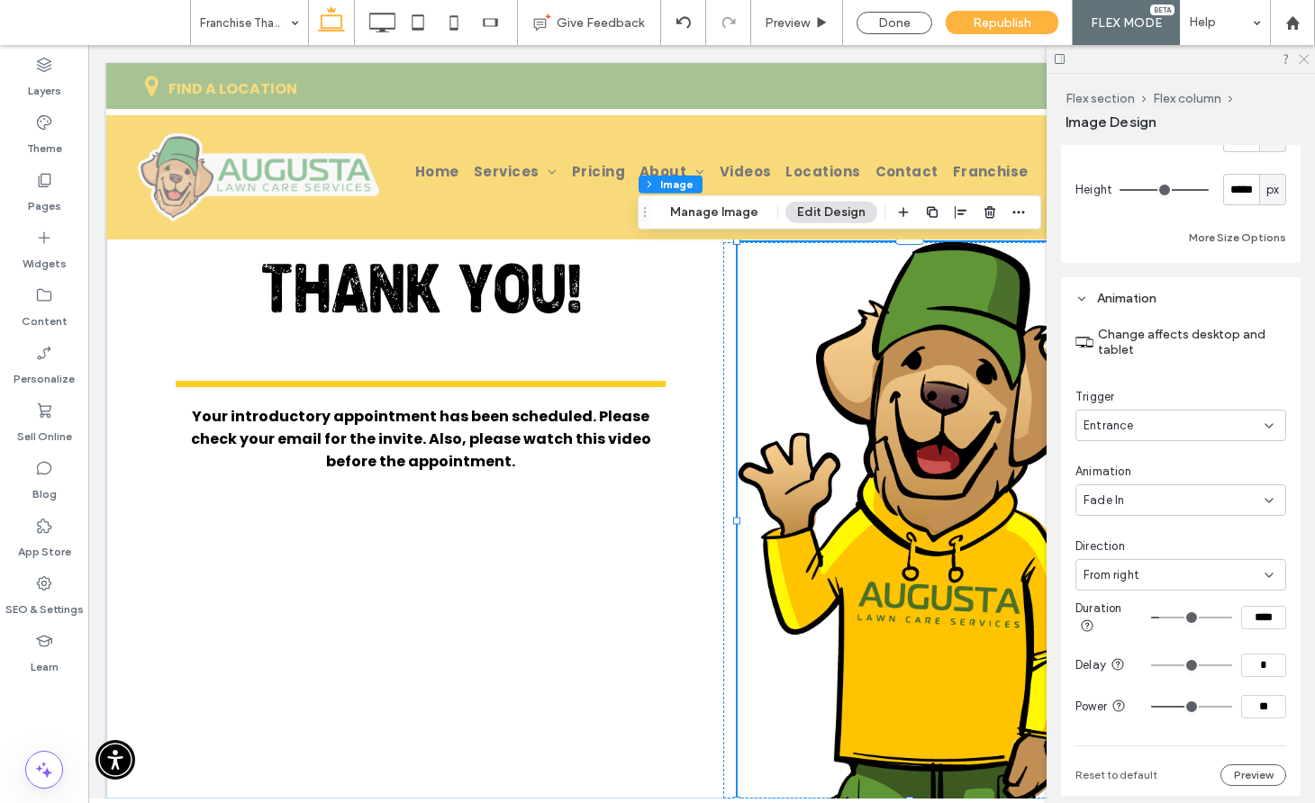
click at [1303, 56] on icon at bounding box center [1303, 58] width 12 height 12
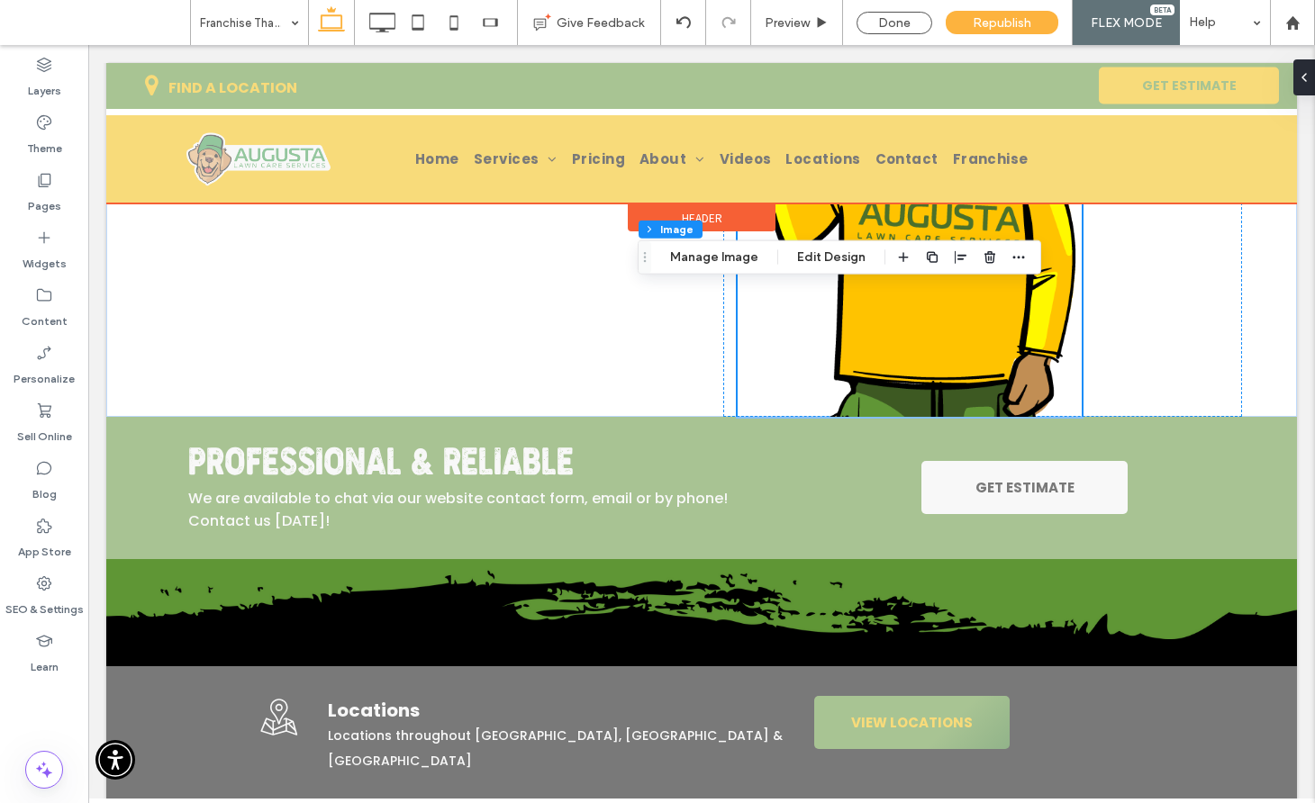
scroll to position [0, 0]
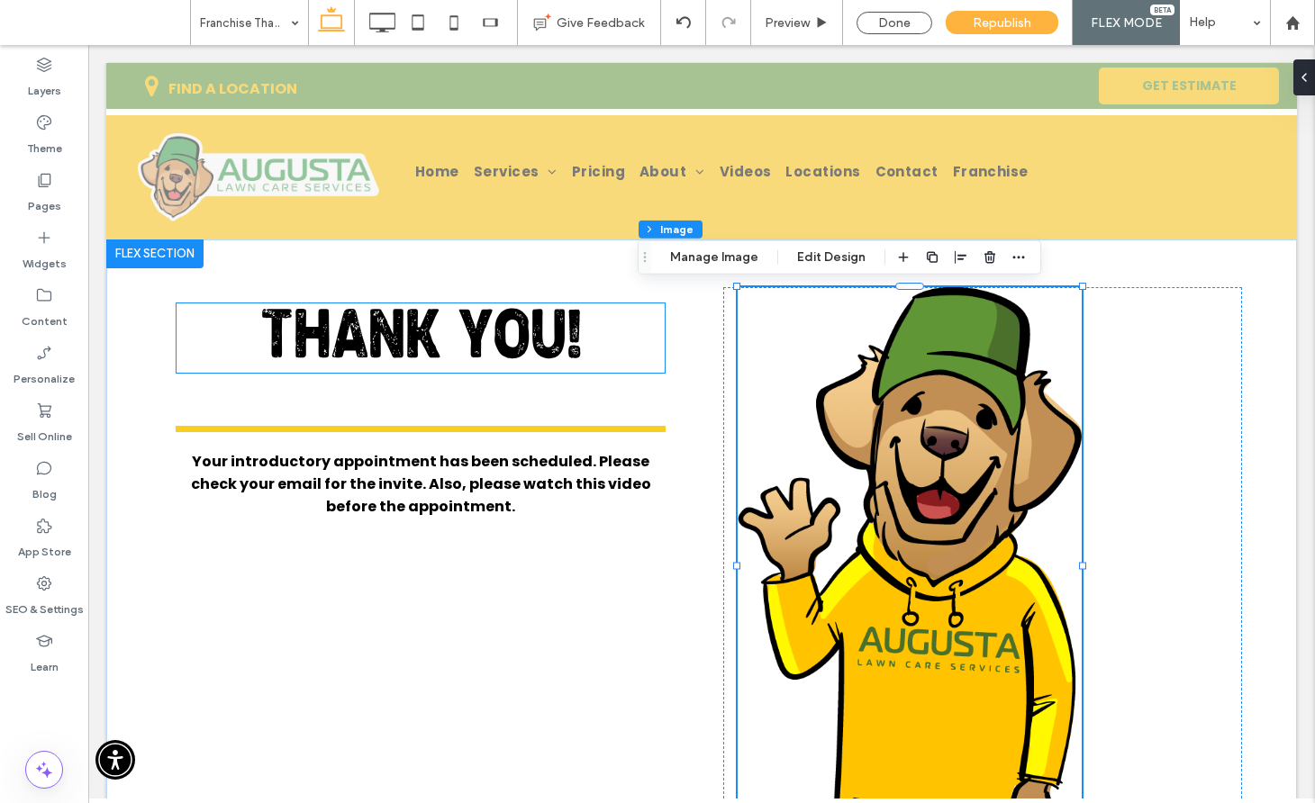
click at [376, 372] on span "THANK YOU!" at bounding box center [420, 341] width 321 height 65
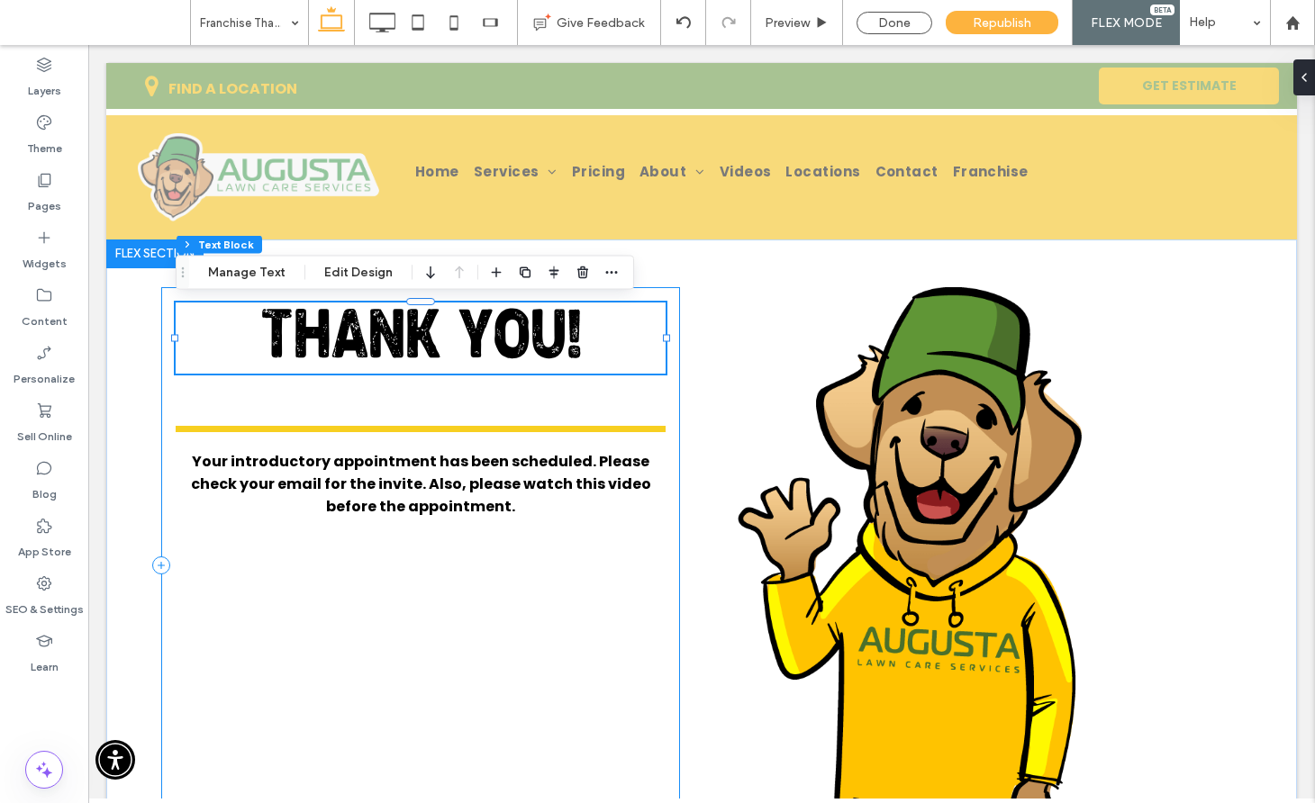
click at [381, 408] on div "THANK YOU! Your introductory appointment has been scheduled. Please check your …" at bounding box center [420, 565] width 519 height 557
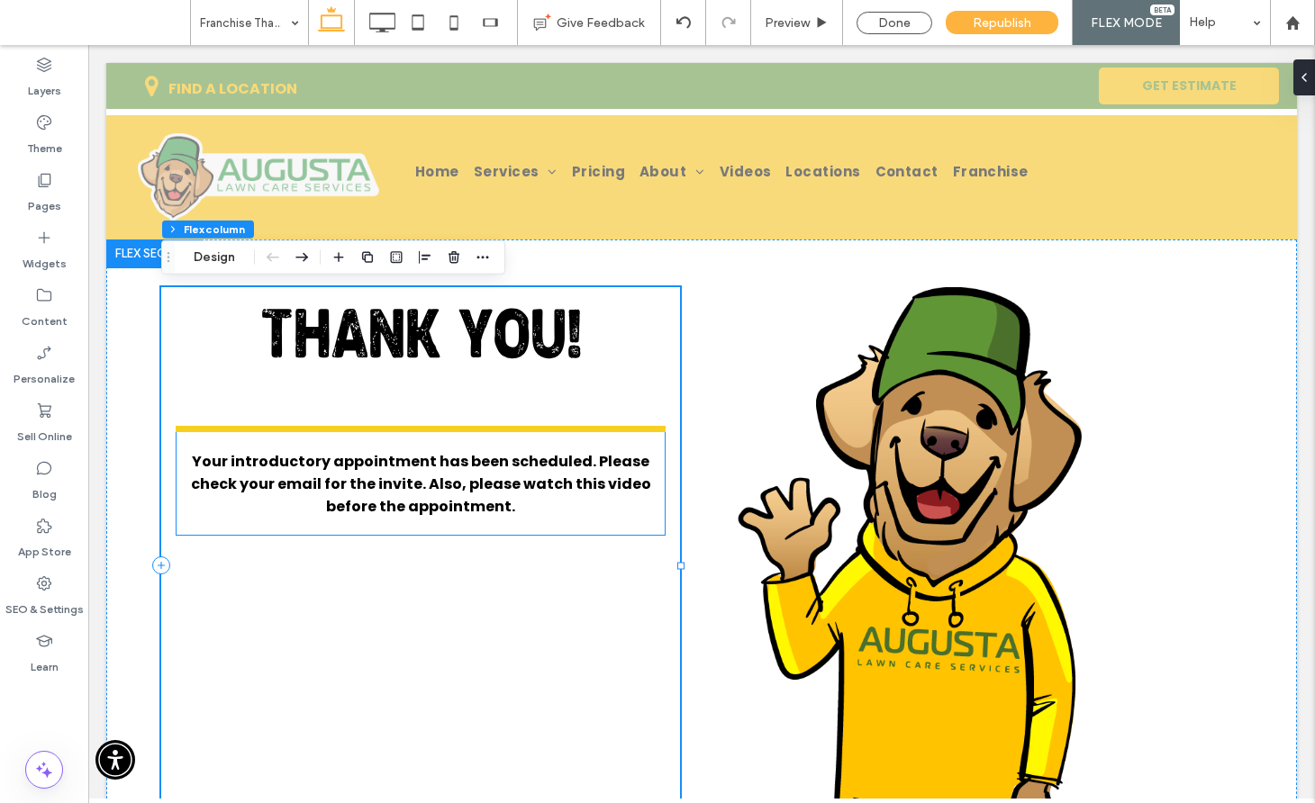
click at [398, 432] on h1 at bounding box center [421, 441] width 490 height 18
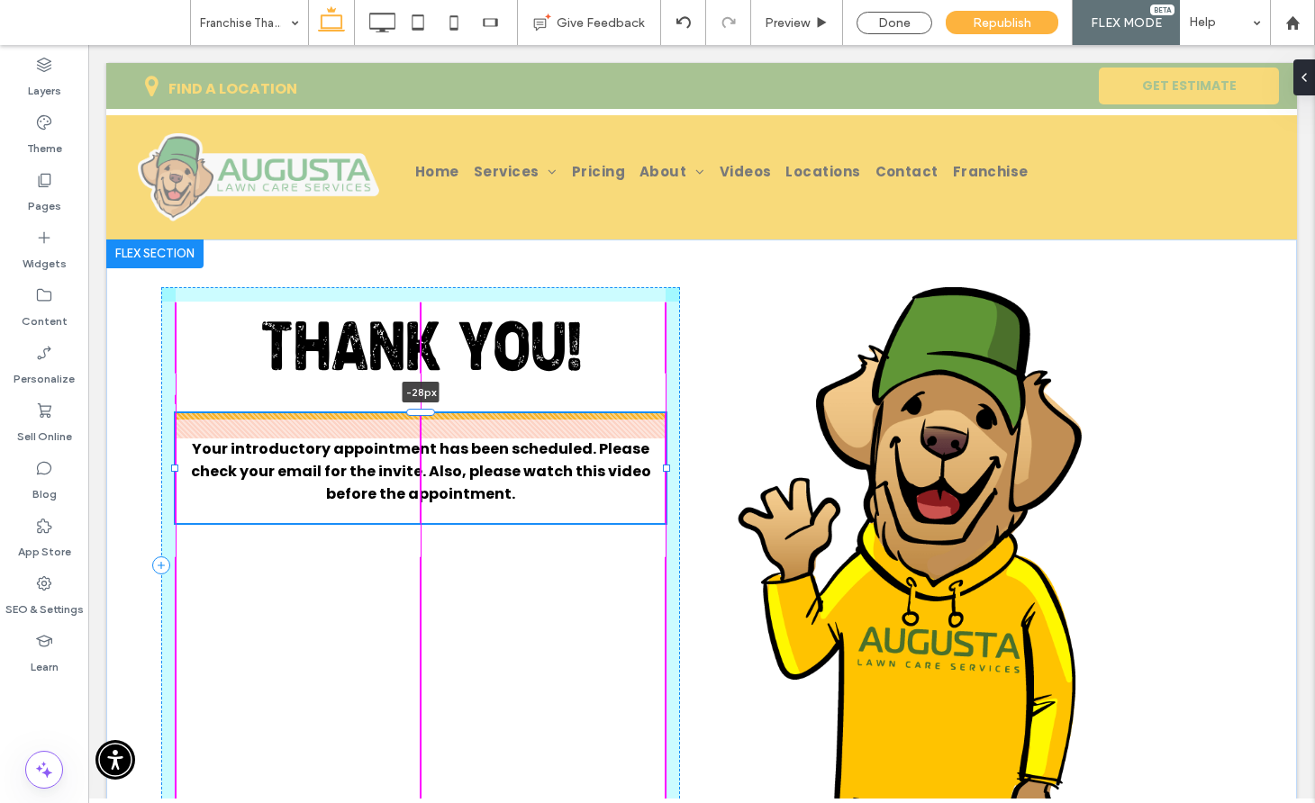
drag, startPoint x: 419, startPoint y: 427, endPoint x: 419, endPoint y: 402, distance: 25.2
click at [419, 402] on div "THANK YOU! Your introductory appointment has been scheduled. Please check your …" at bounding box center [701, 542] width 1081 height 605
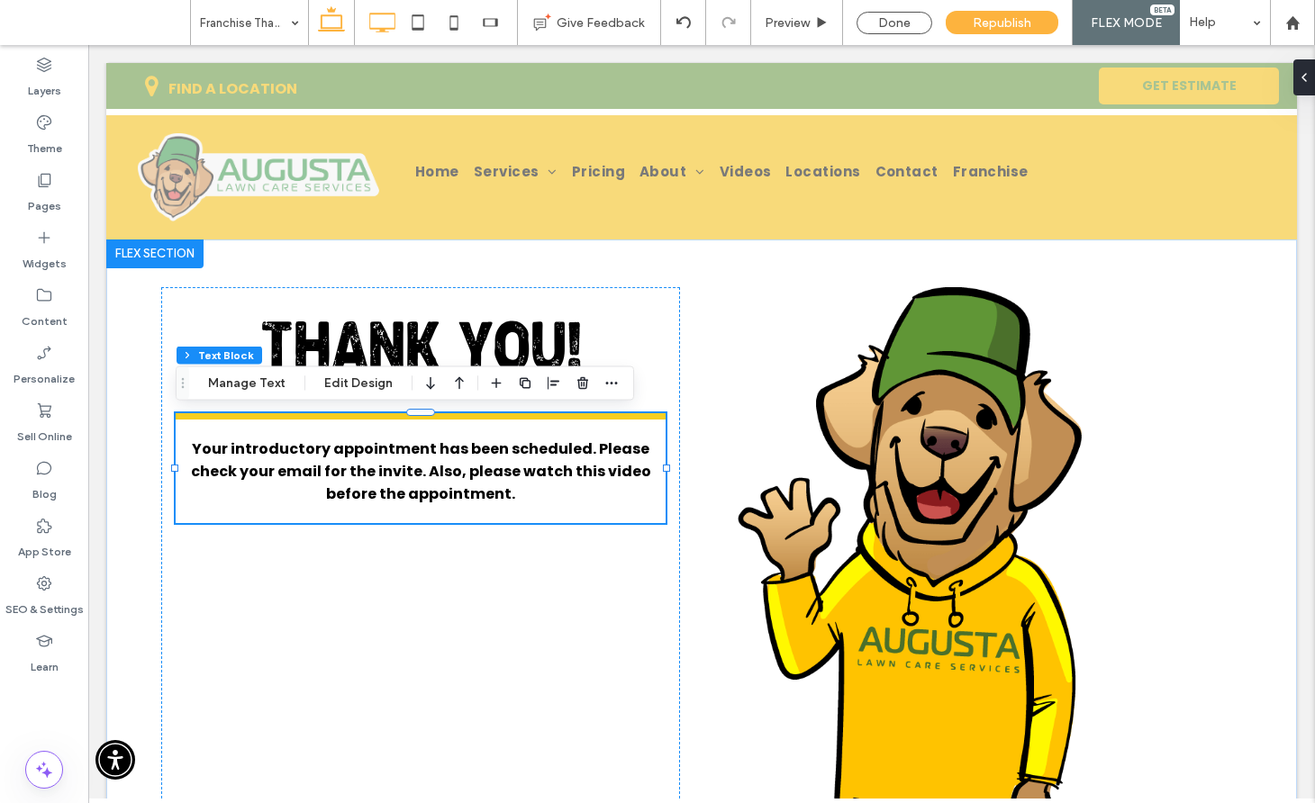
click at [378, 23] on icon at bounding box center [382, 23] width 36 height 36
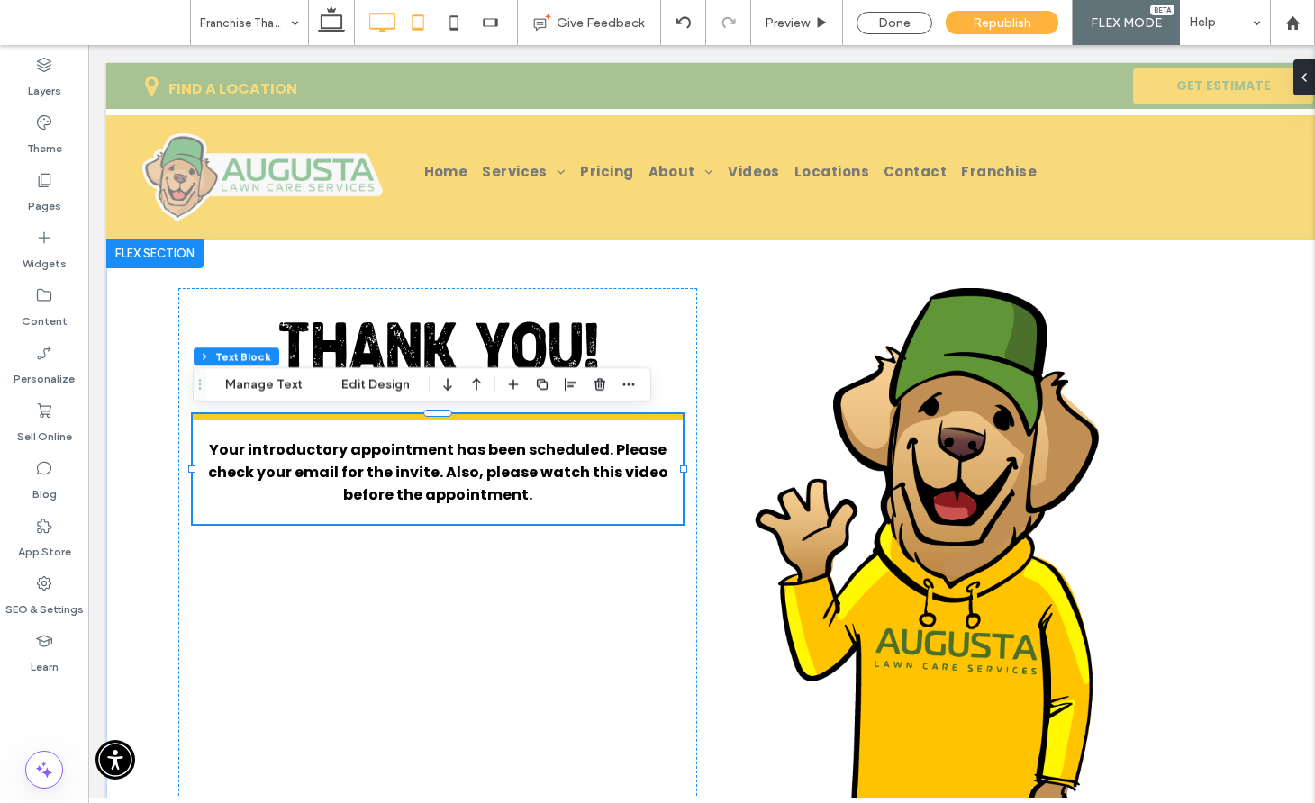
click at [420, 26] on icon at bounding box center [418, 23] width 36 height 36
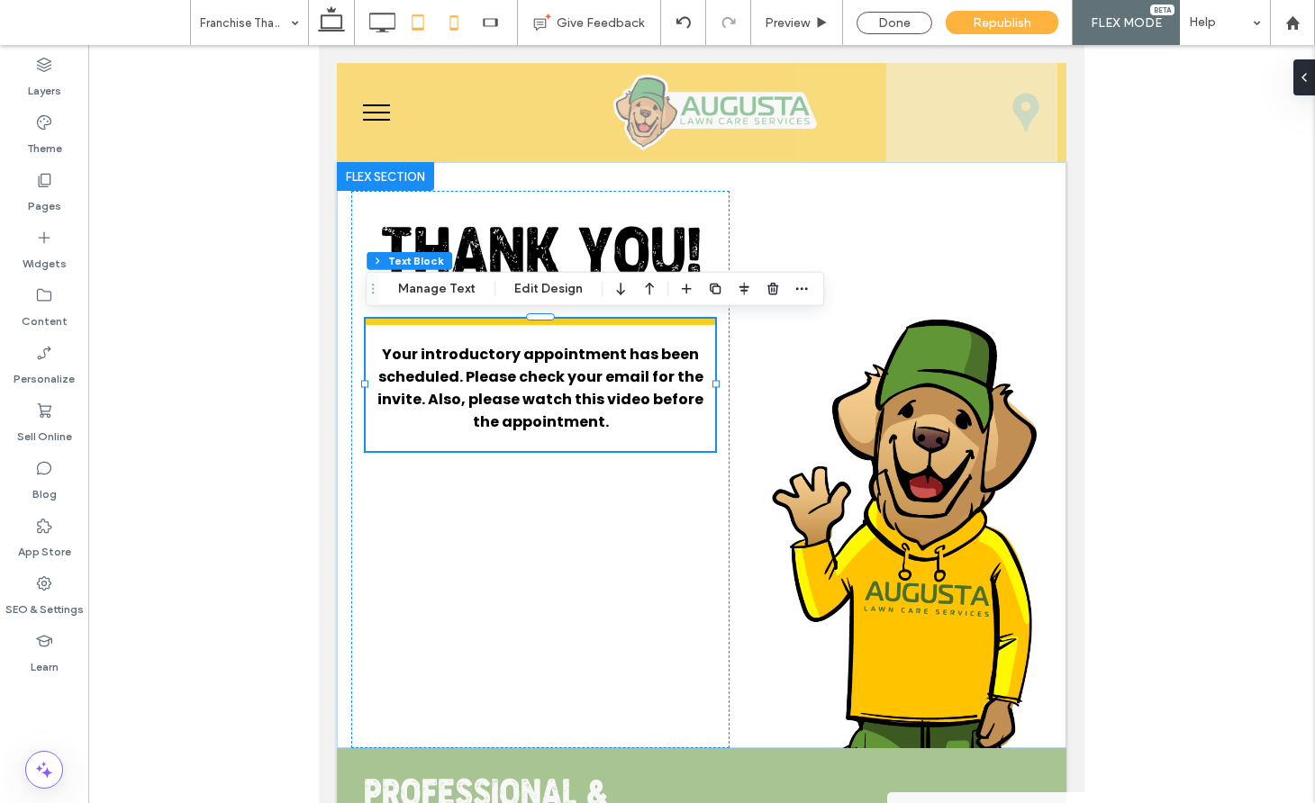
click at [449, 25] on use at bounding box center [453, 22] width 8 height 14
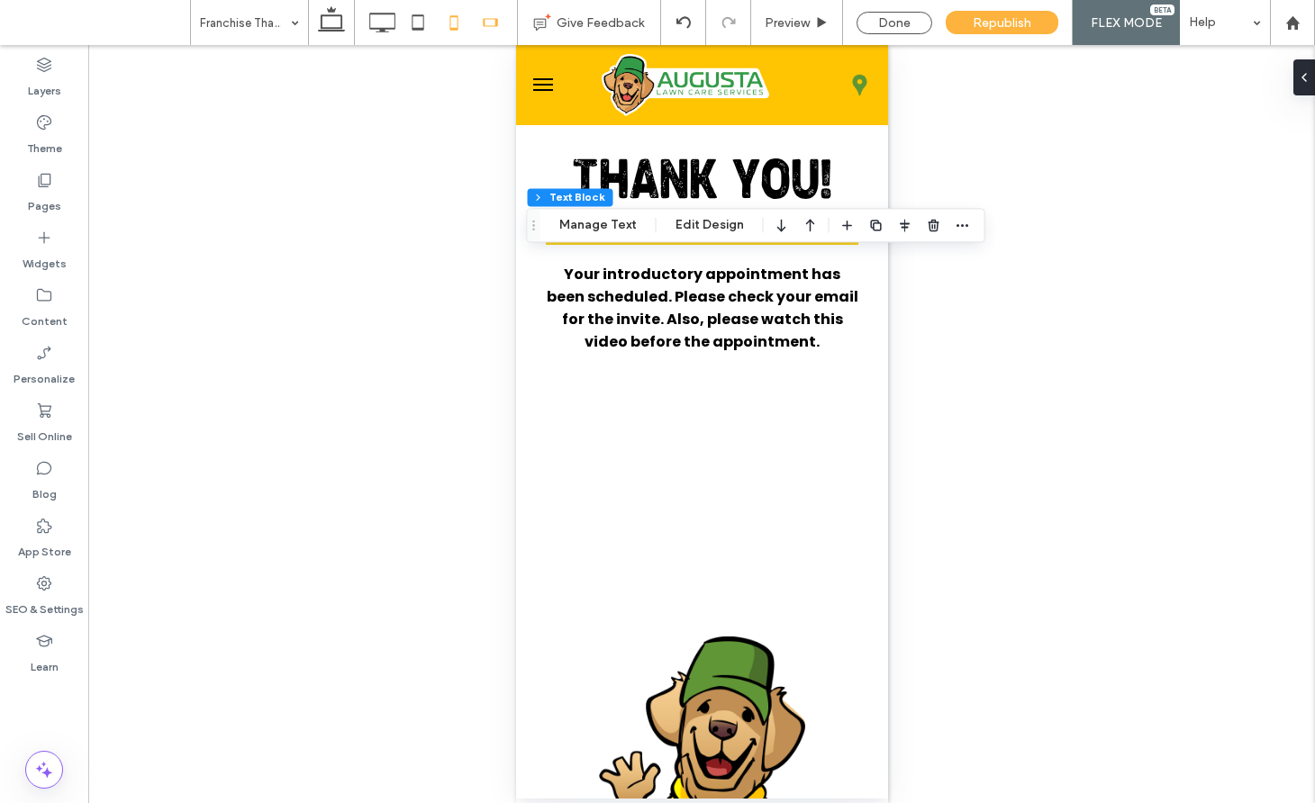
type input "*"
type input "***"
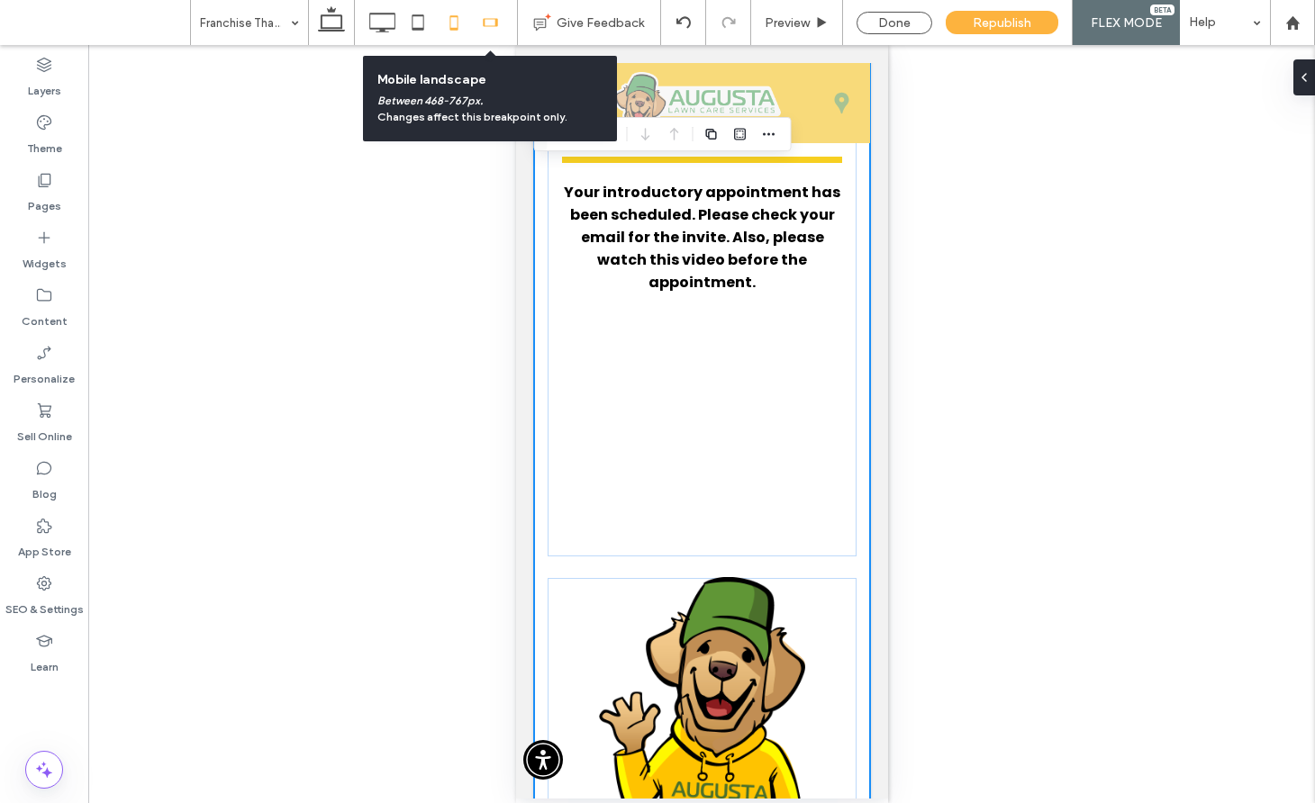
click at [485, 23] on icon at bounding box center [490, 23] width 36 height 36
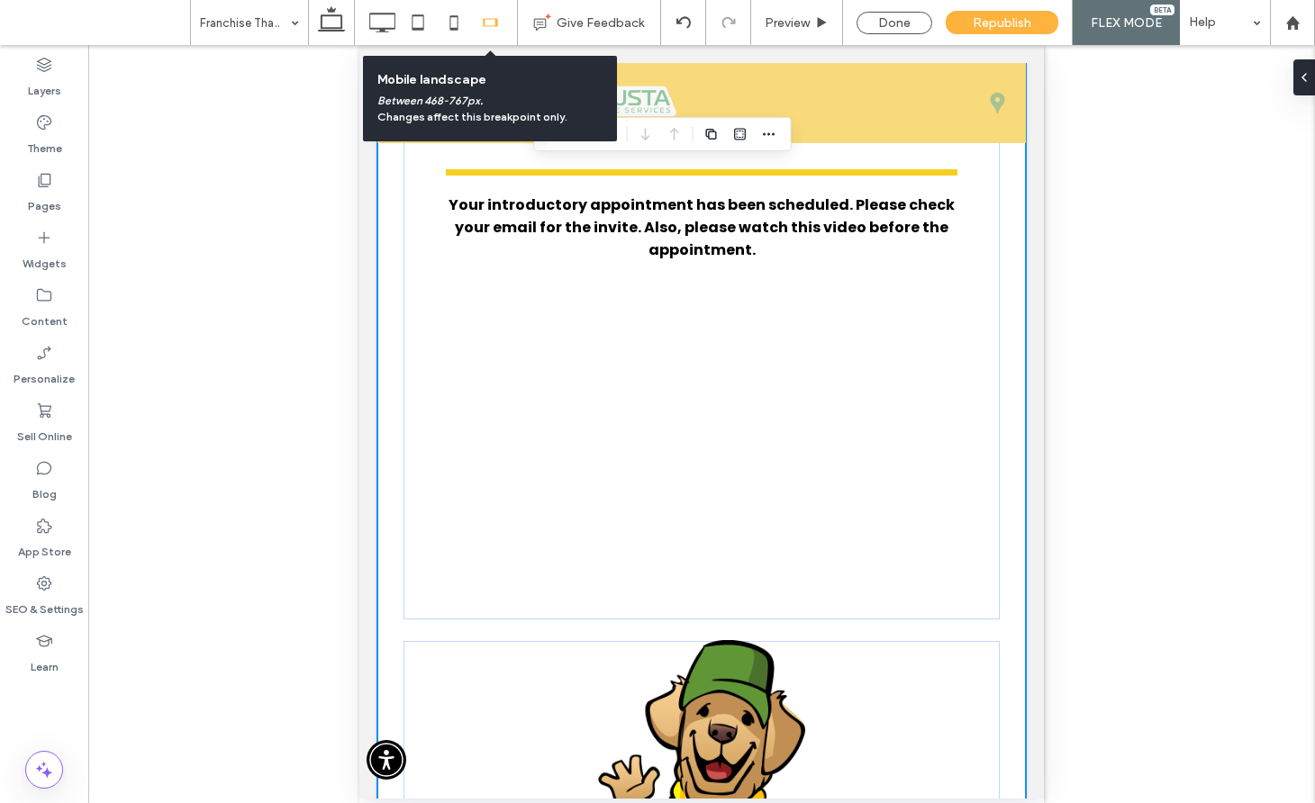
scroll to position [111, 0]
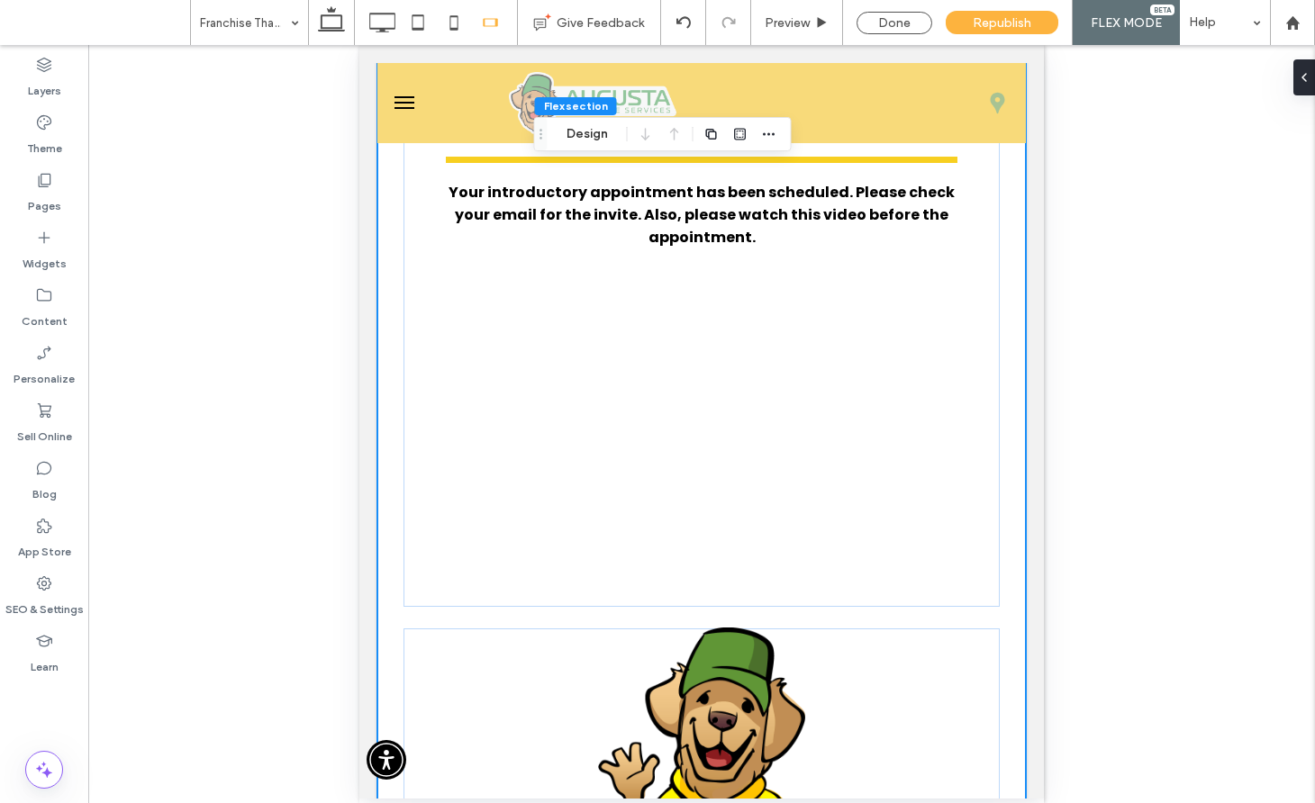
click at [349, 23] on div at bounding box center [331, 22] width 46 height 45
click at [374, 22] on icon at bounding box center [382, 23] width 36 height 36
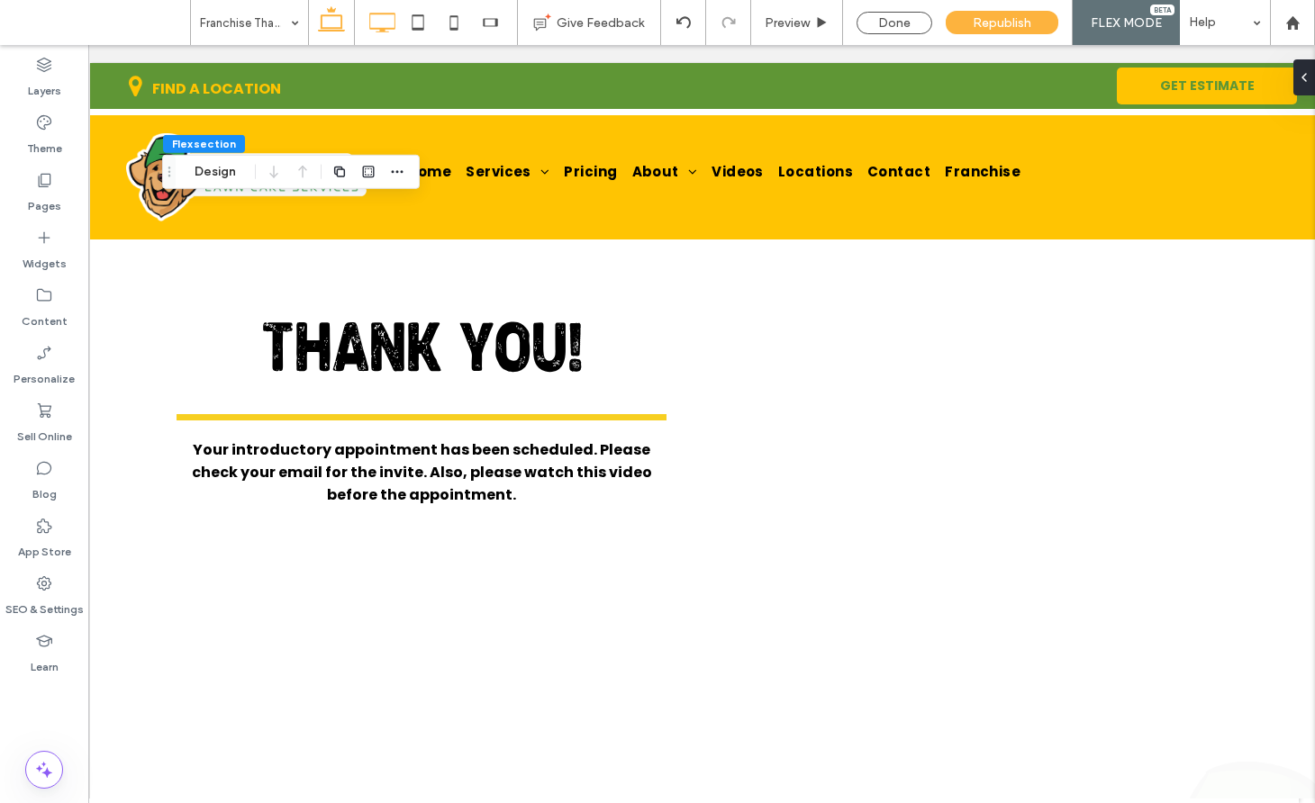
scroll to position [47, 0]
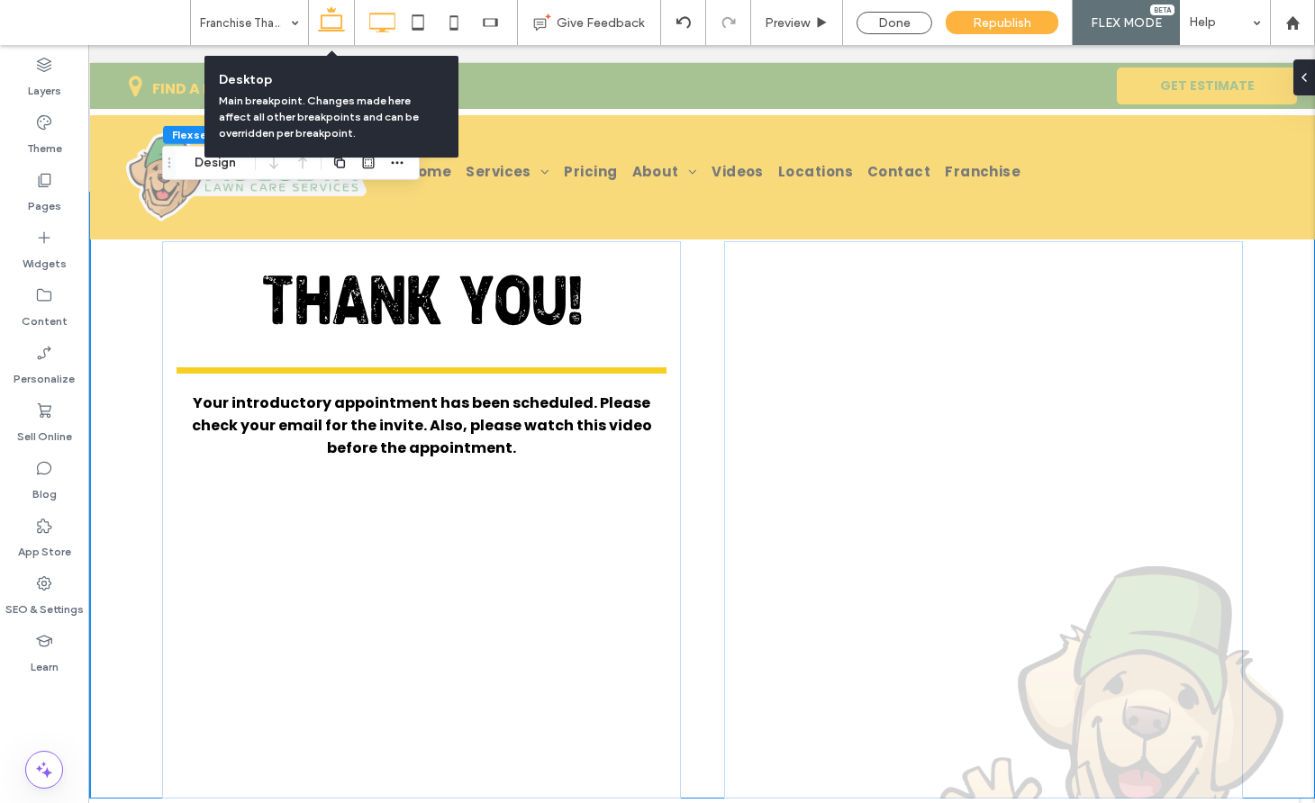
click at [330, 23] on icon at bounding box center [331, 23] width 36 height 36
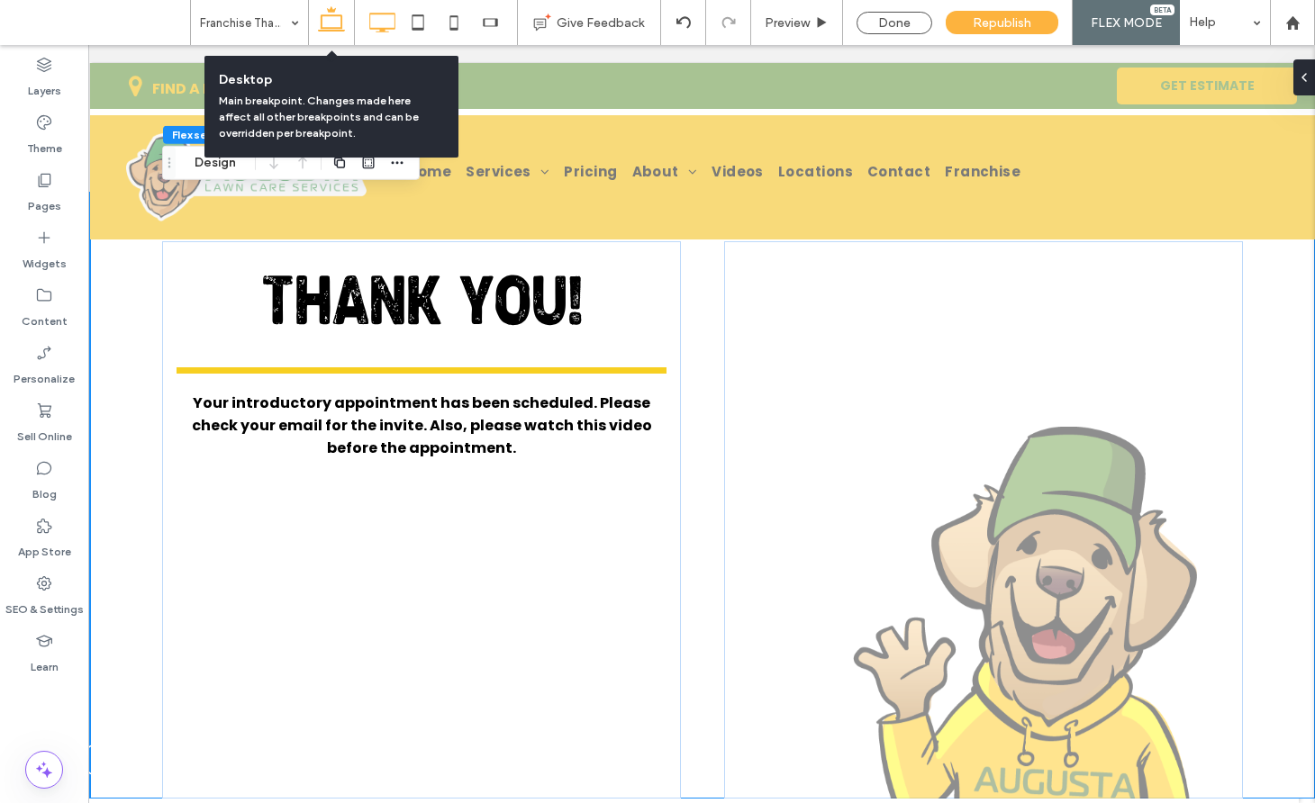
scroll to position [0, 0]
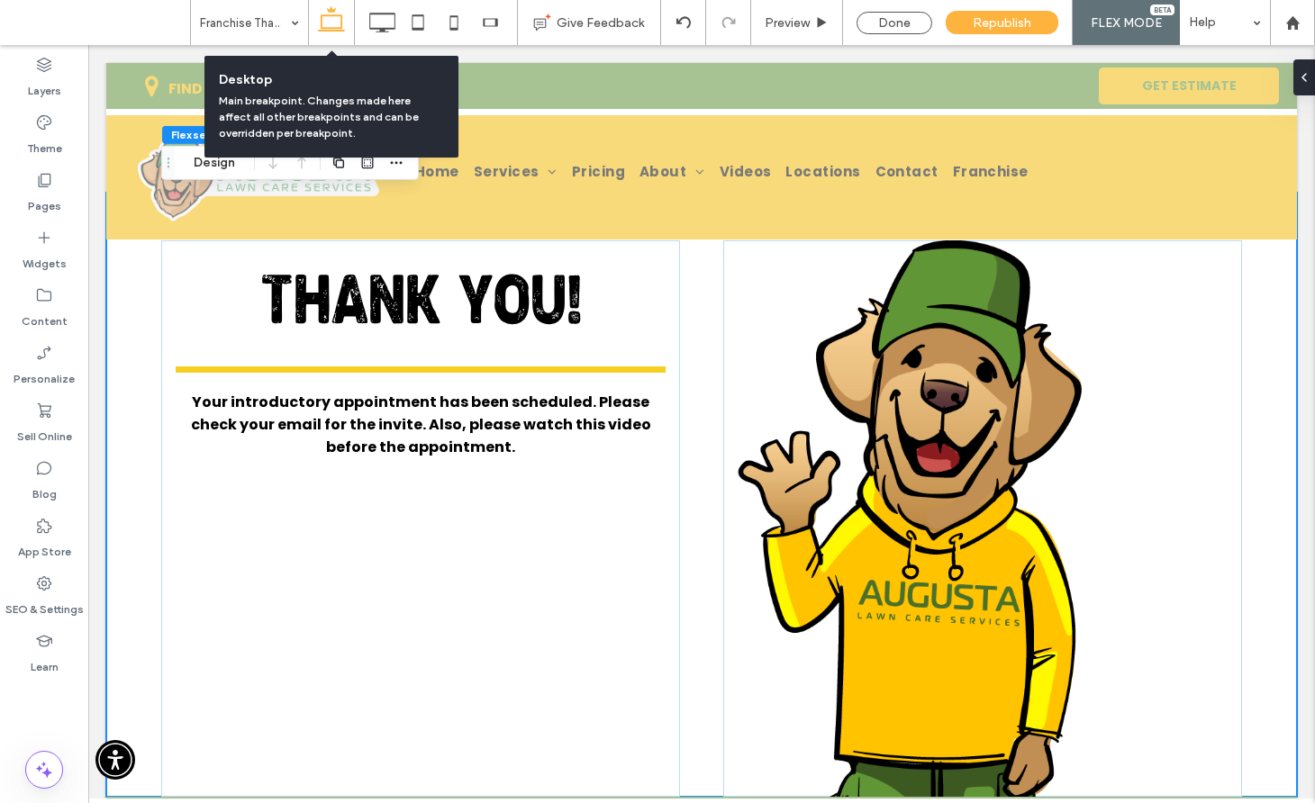
click at [330, 23] on icon at bounding box center [331, 23] width 36 height 36
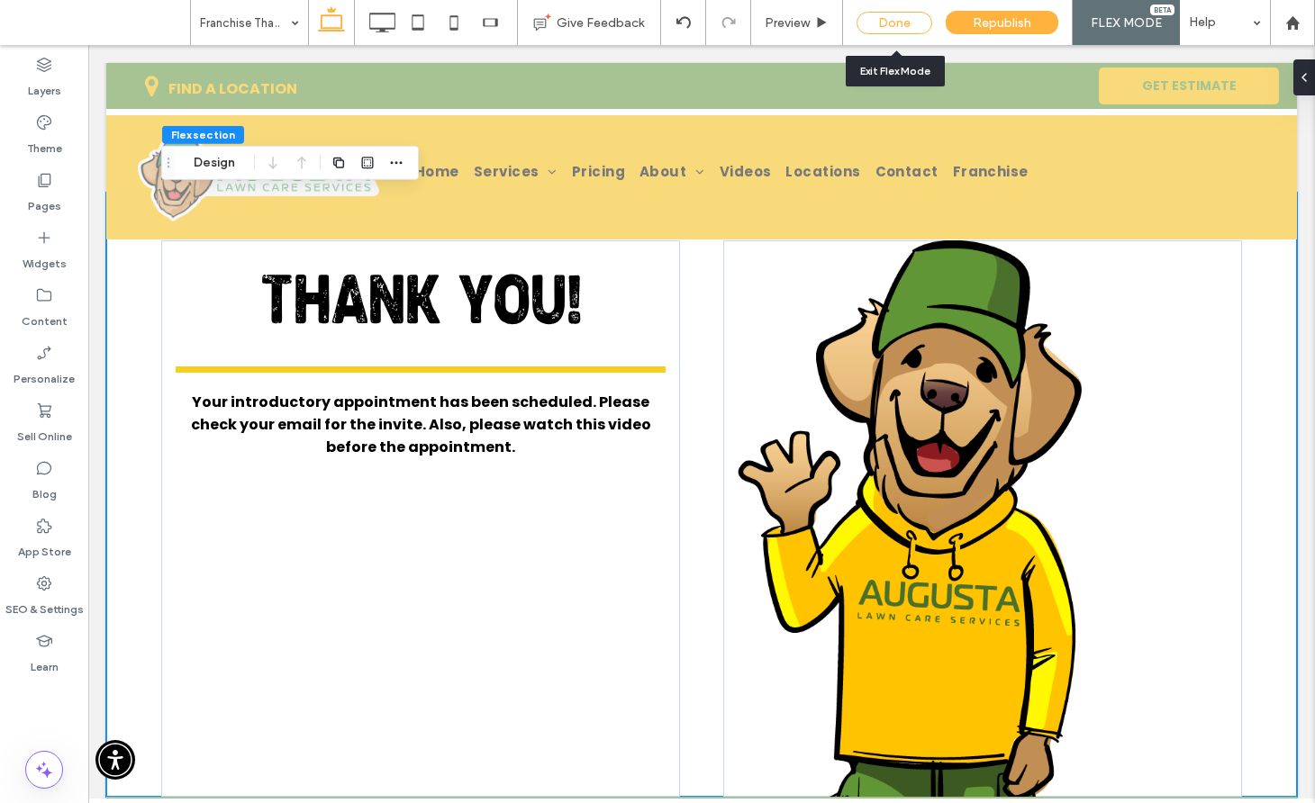
click at [884, 26] on div "Done" at bounding box center [894, 23] width 76 height 23
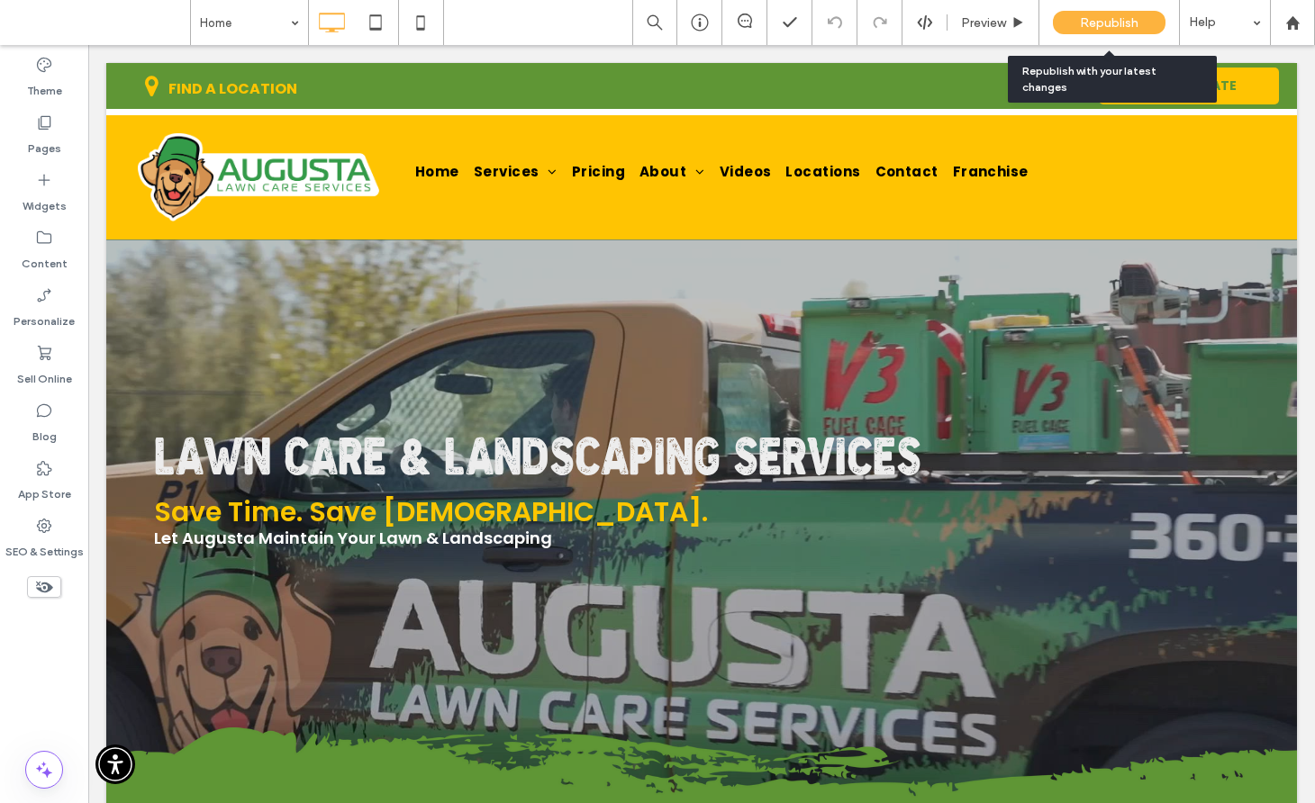
click at [1118, 28] on span "Republish" at bounding box center [1109, 22] width 59 height 15
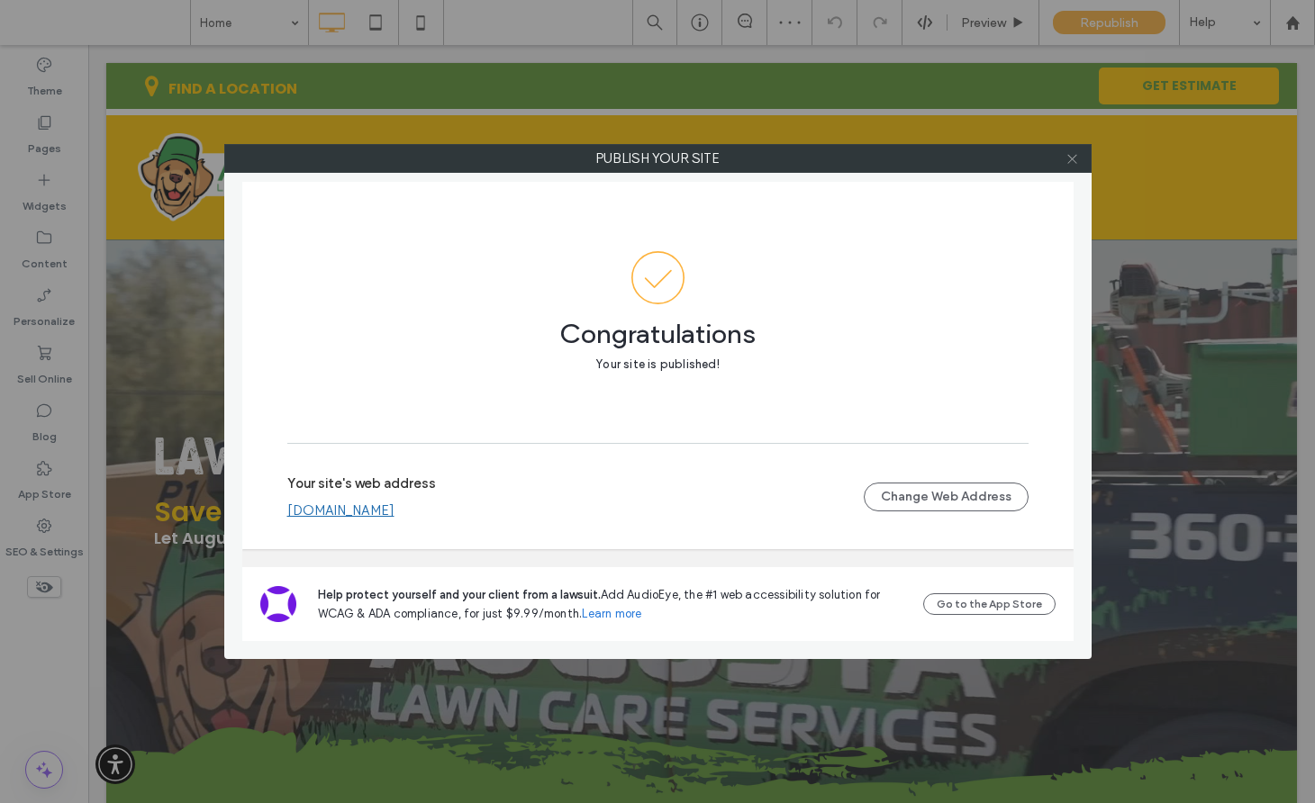
click at [1070, 158] on icon at bounding box center [1072, 159] width 14 height 14
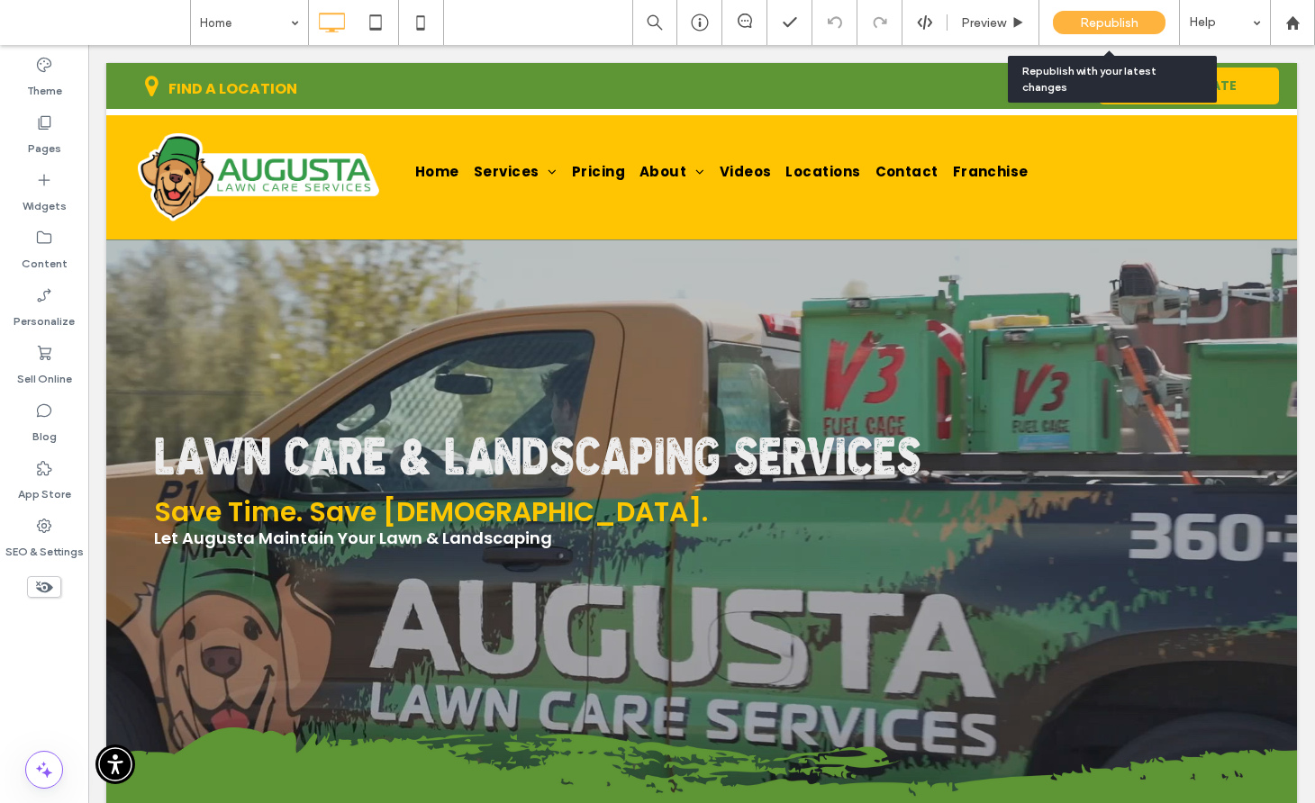
click at [1089, 23] on span "Republish" at bounding box center [1109, 22] width 59 height 15
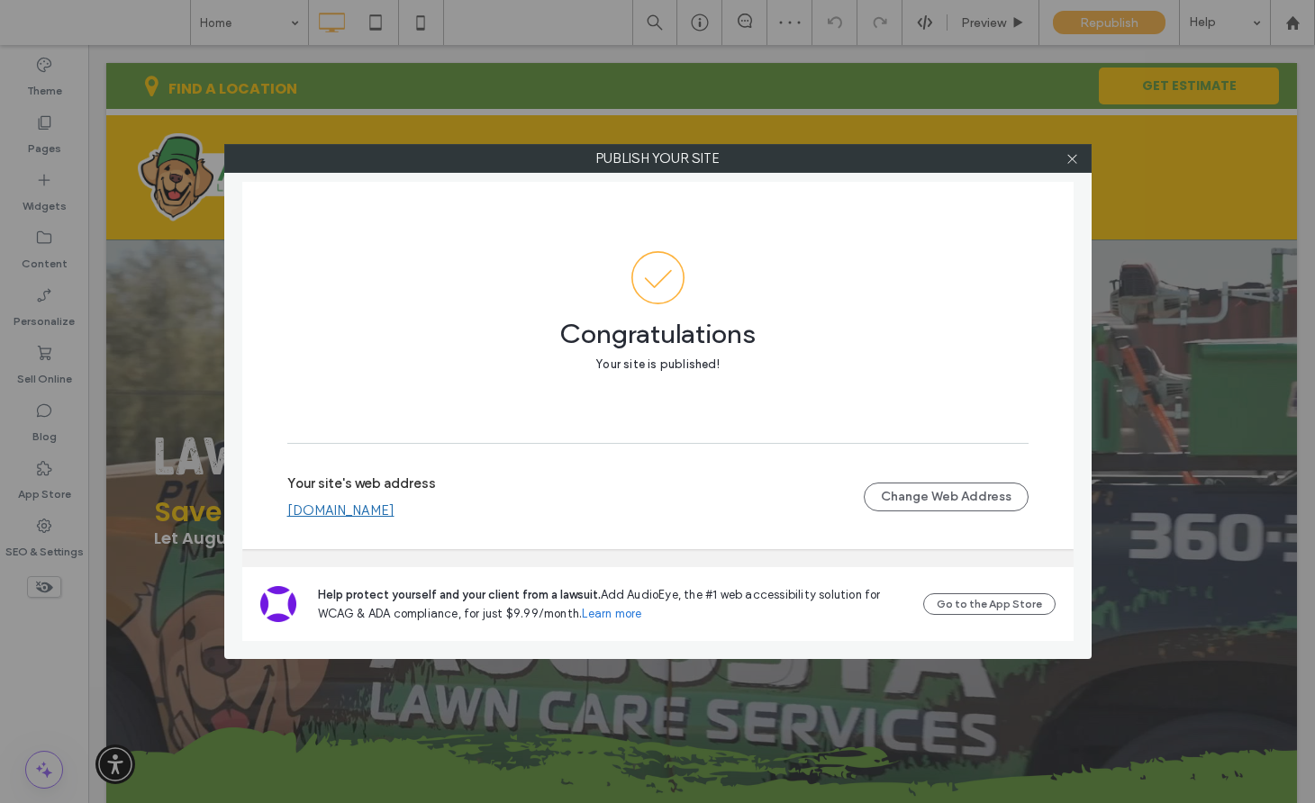
click at [438, 519] on div "Your site's web address [DOMAIN_NAME] Change Web Address" at bounding box center [657, 497] width 741 height 58
click at [394, 511] on link "[DOMAIN_NAME]" at bounding box center [340, 510] width 107 height 16
